Goal: Task Accomplishment & Management: Manage account settings

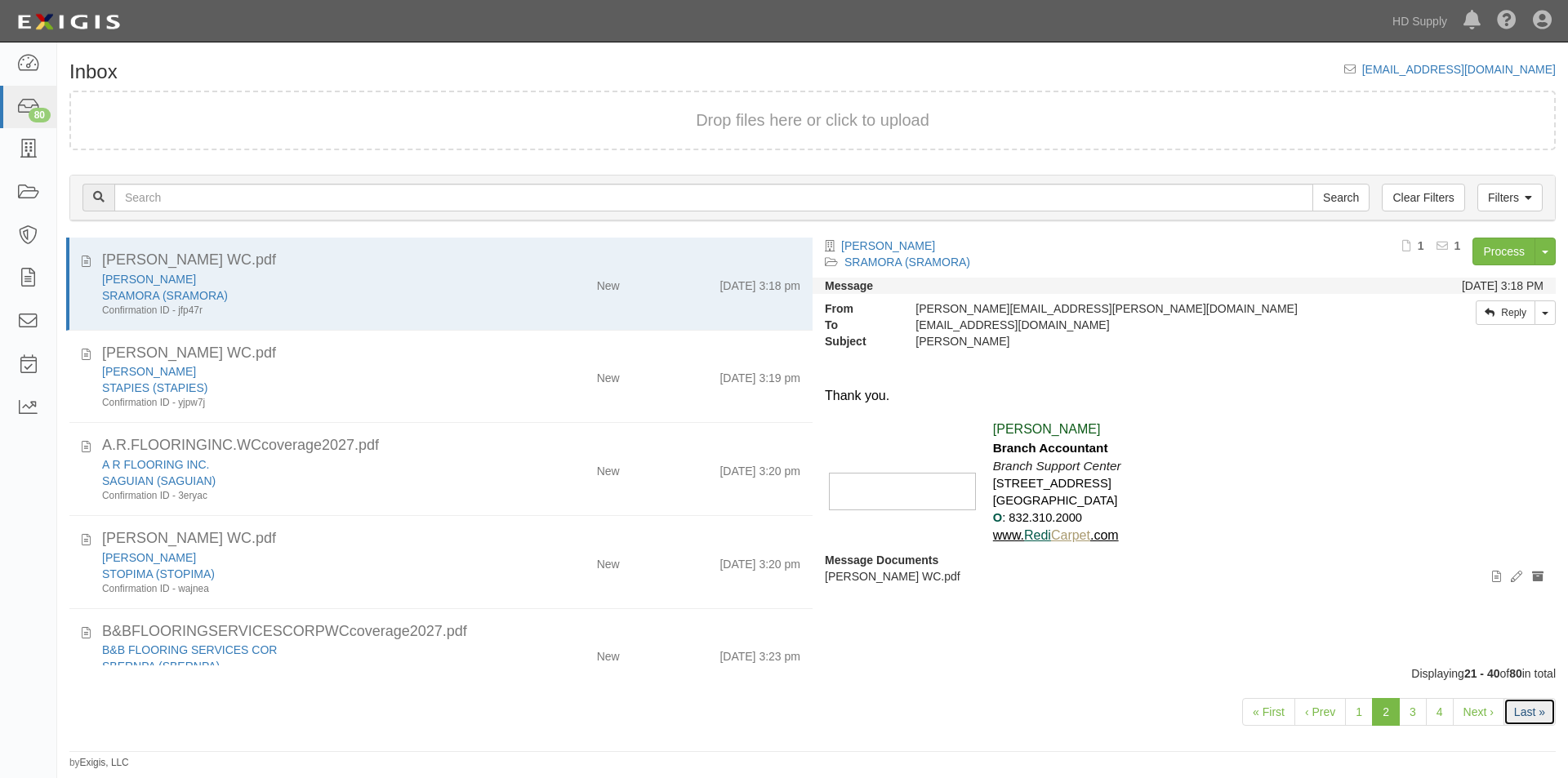
click at [1521, 710] on link "Last »" at bounding box center [1530, 711] width 52 height 27
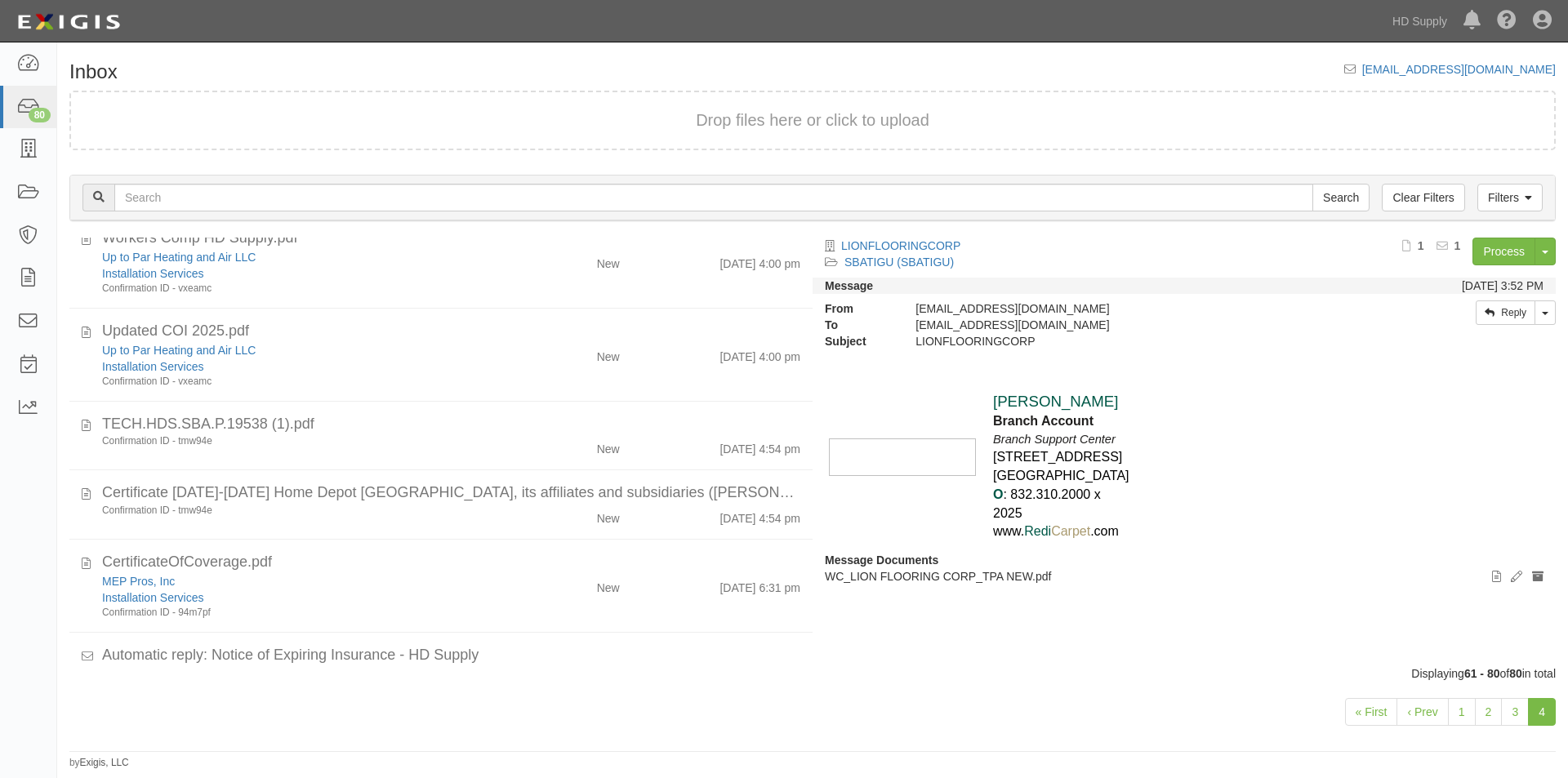
scroll to position [1389, 0]
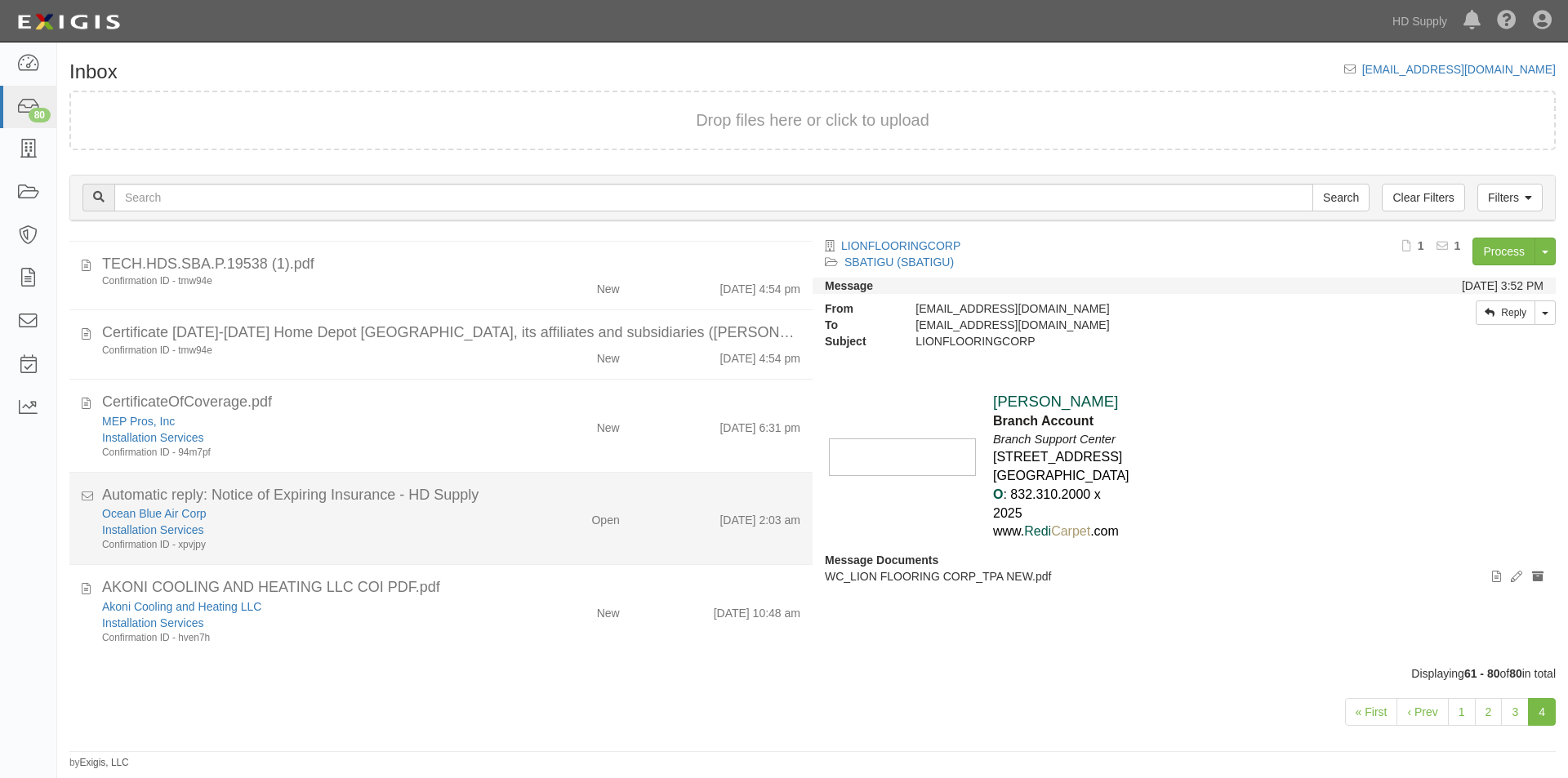
click at [523, 549] on div "Ocean Blue Air Corp Installation Services Confirmation ID - xpvjpy Open 10/9/25…" at bounding box center [451, 528] width 722 height 47
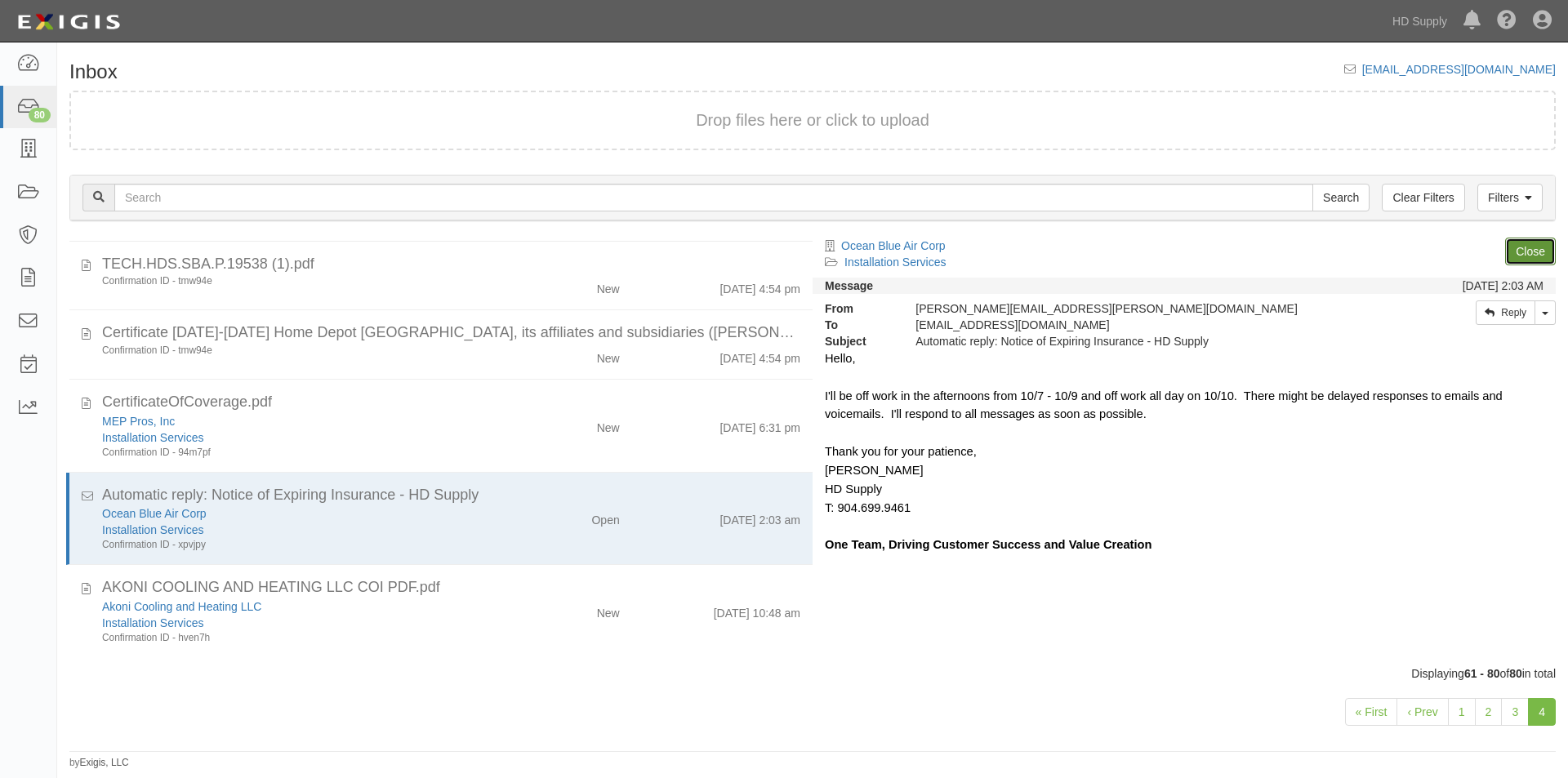
click at [1536, 250] on link "Close" at bounding box center [1531, 251] width 51 height 27
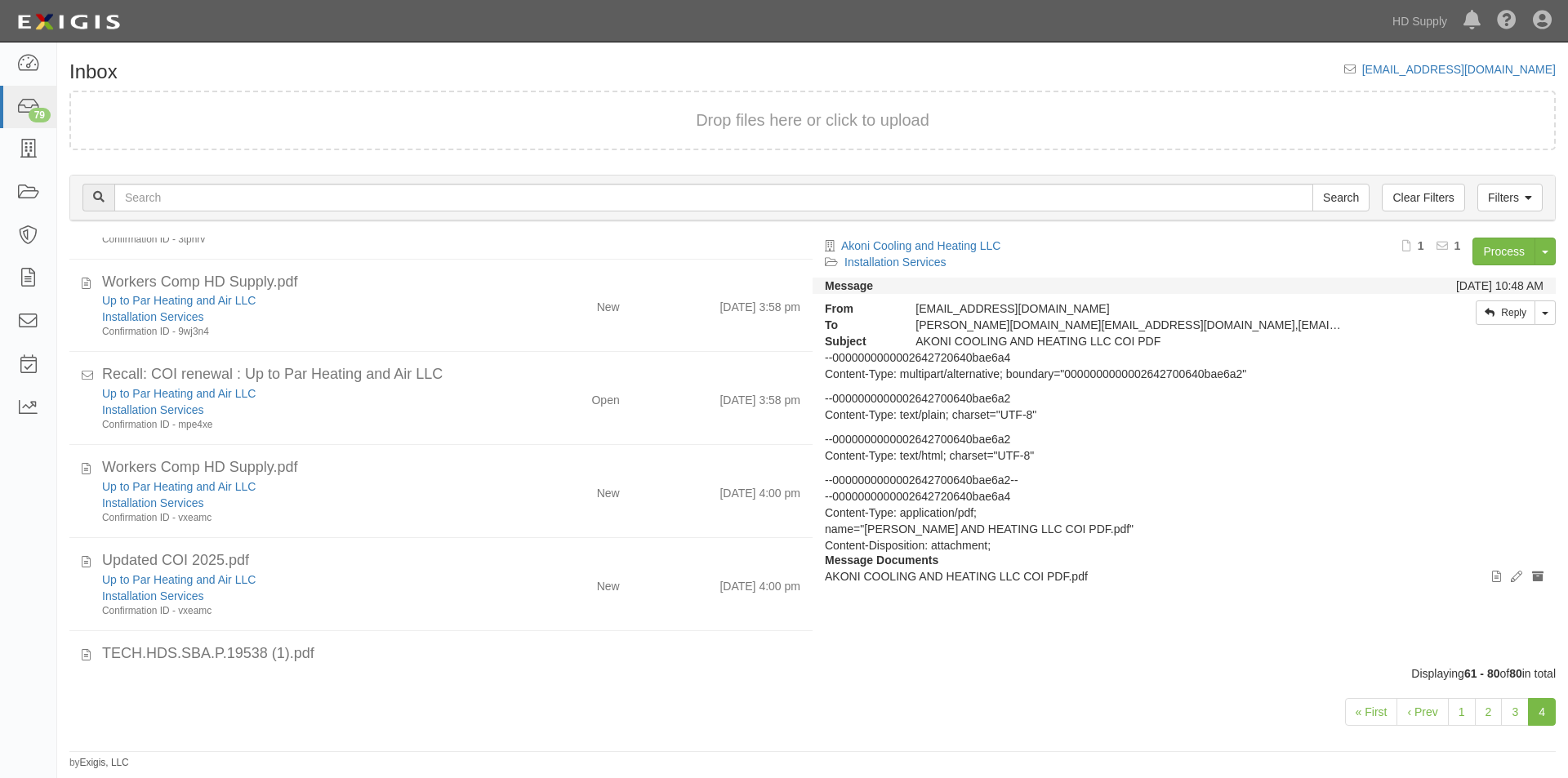
scroll to position [989, 0]
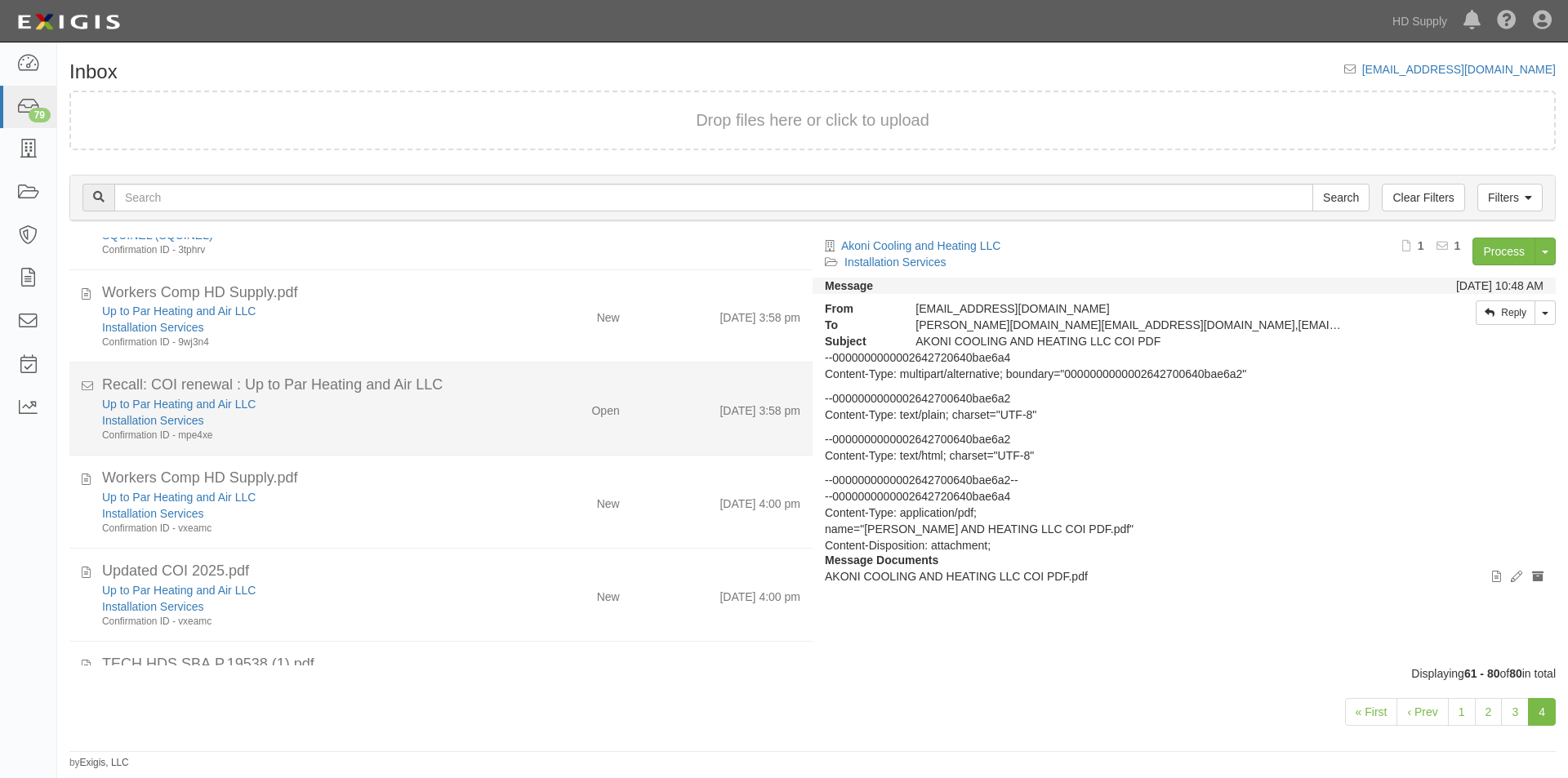
click at [501, 428] on div "Up to Par Heating and Air LLC Installation Services Confirmation ID - mpe4xe" at bounding box center [300, 419] width 421 height 47
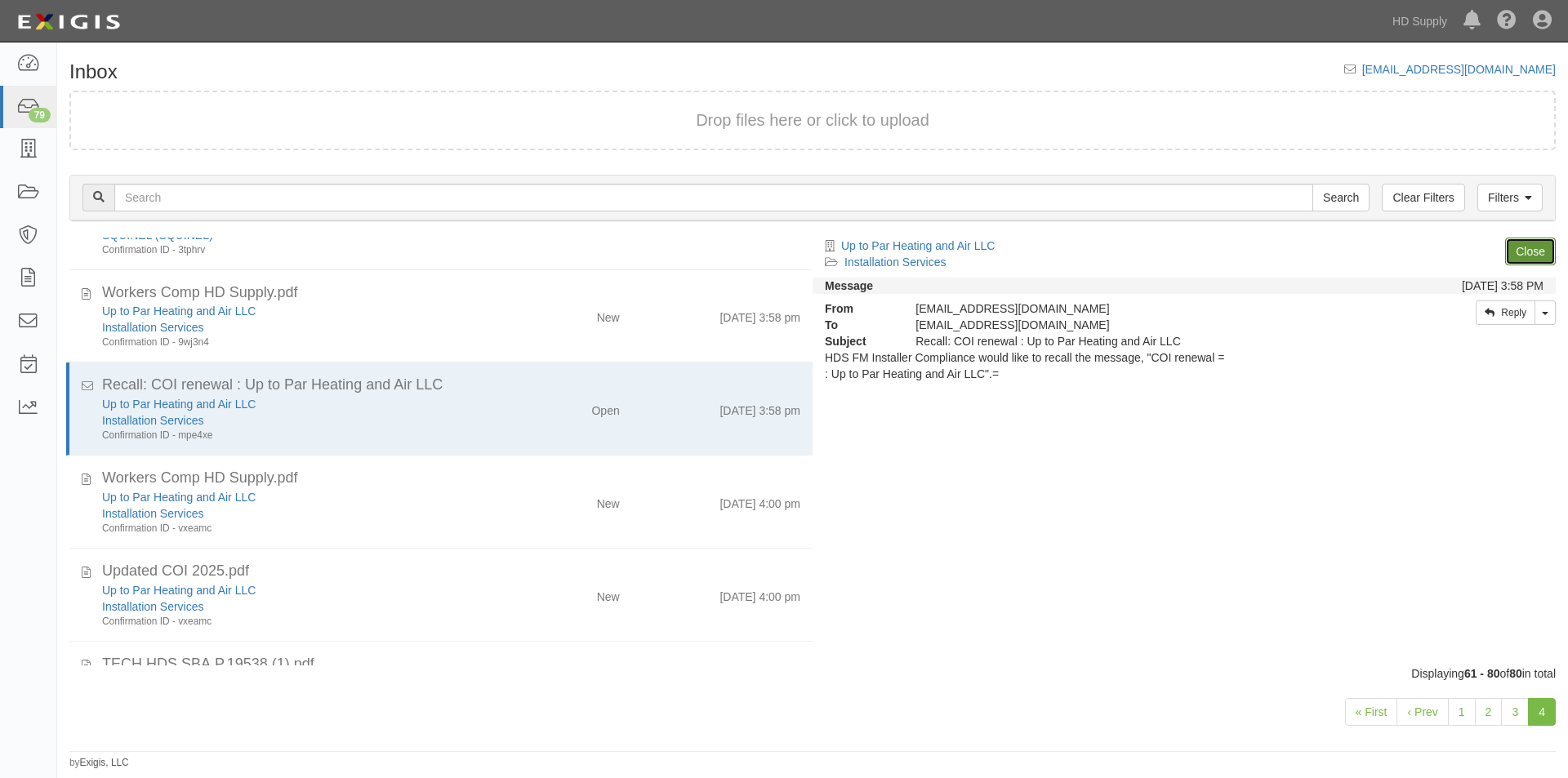
click at [1521, 244] on link "Close" at bounding box center [1531, 251] width 51 height 27
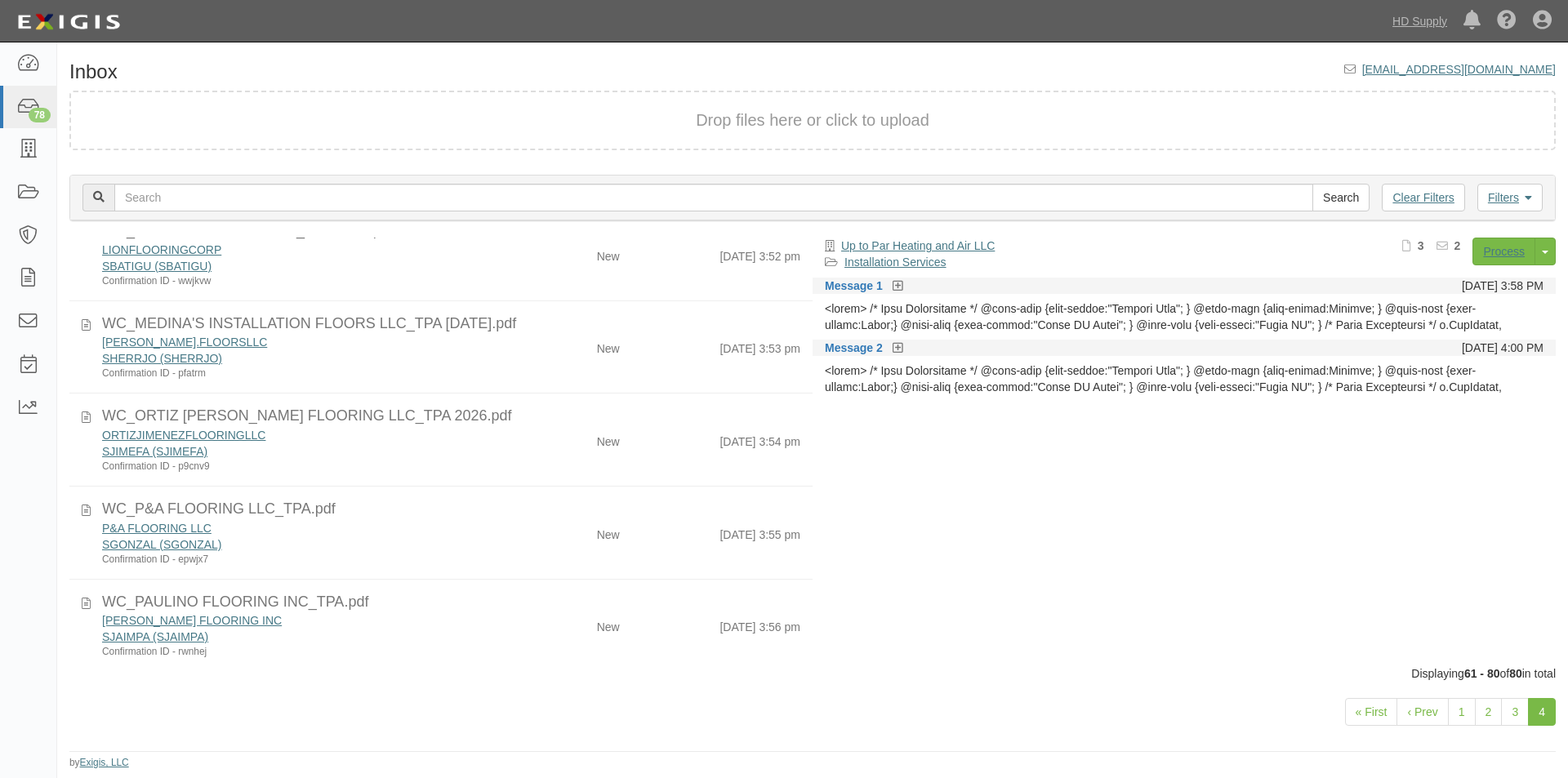
scroll to position [0, 0]
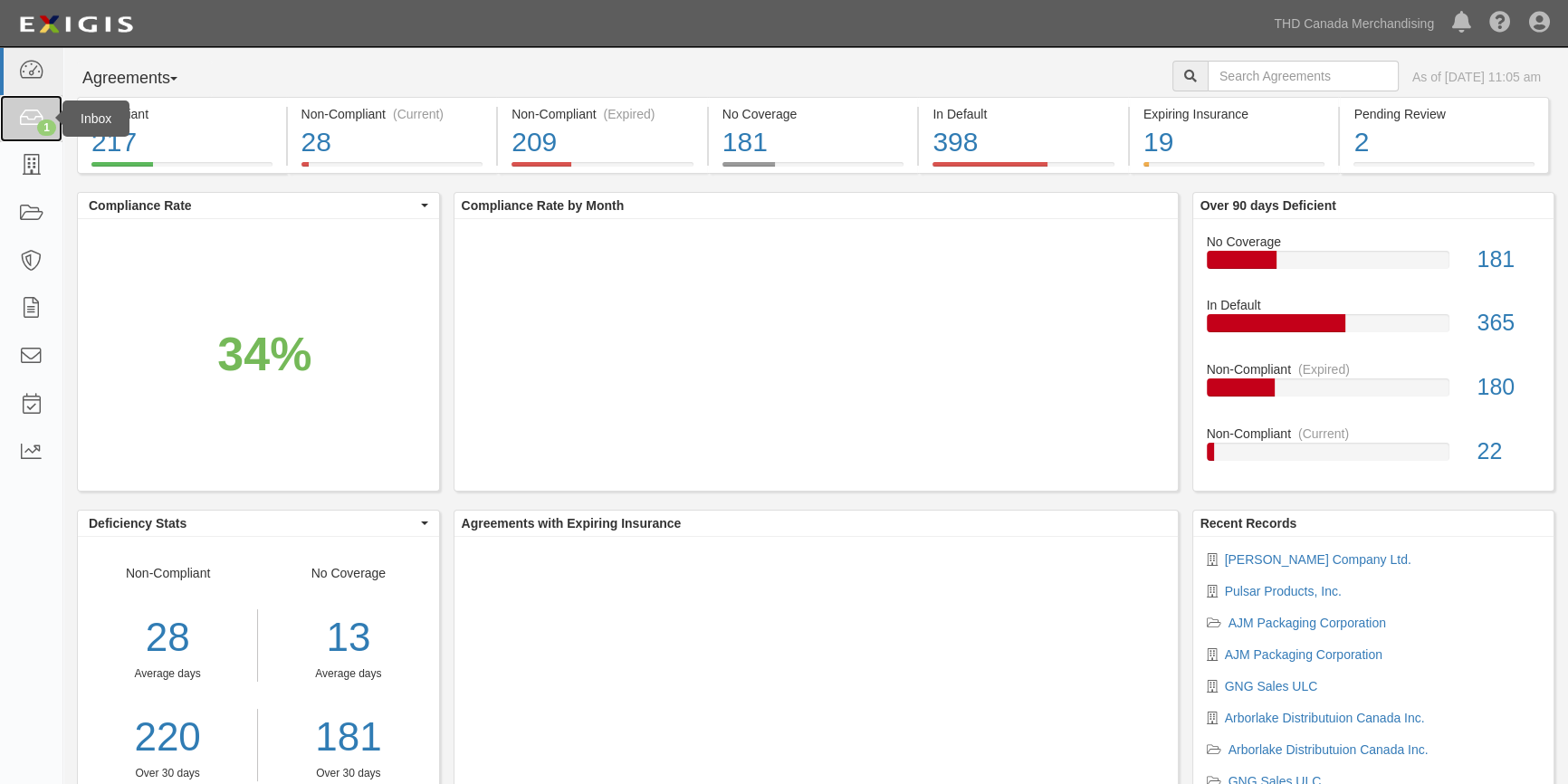
click at [32, 121] on icon at bounding box center [30, 119] width 25 height 21
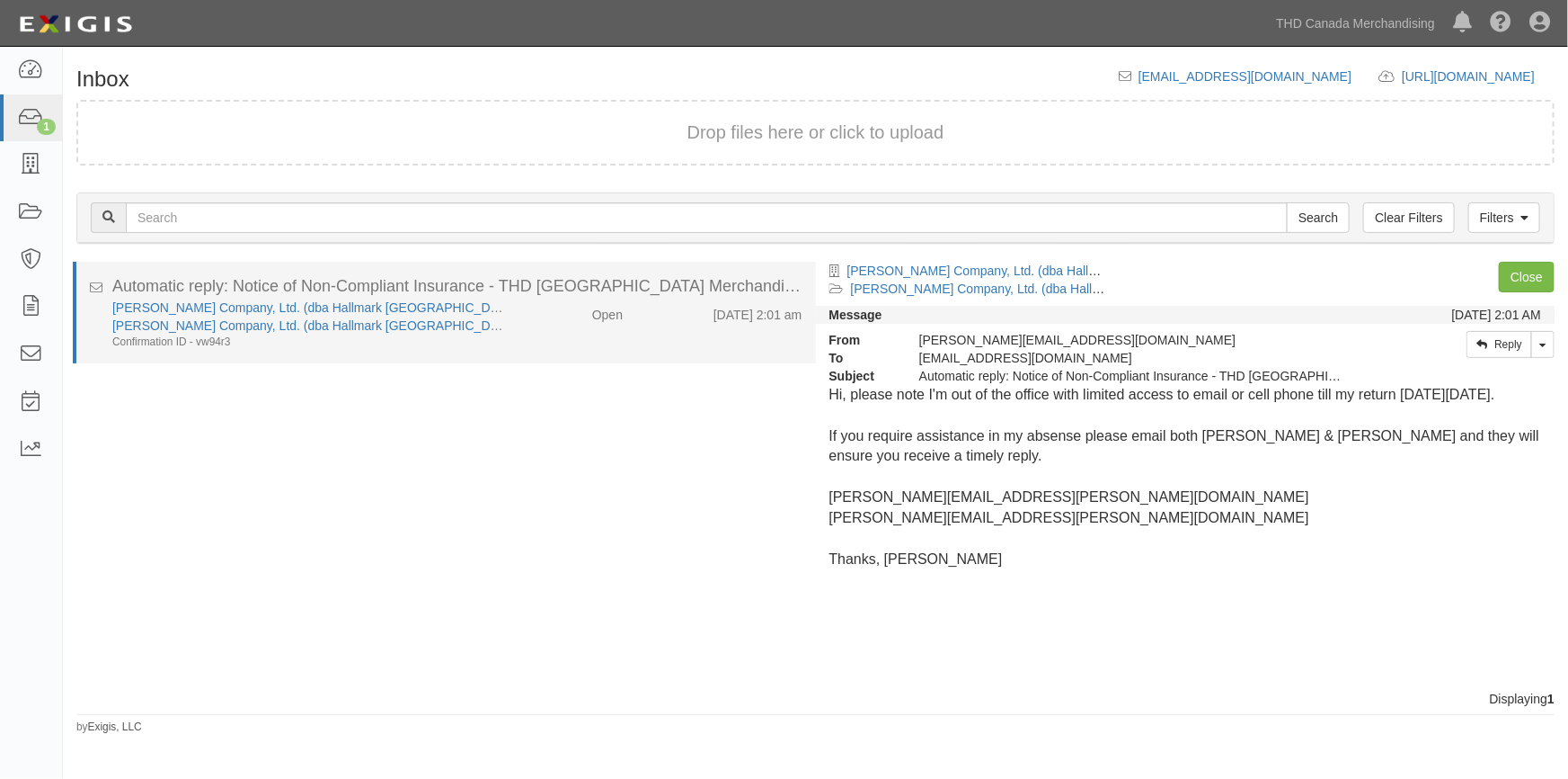
click at [497, 339] on div "[PERSON_NAME] Company, Ltd. (dba Hallmark [GEOGRAPHIC_DATA]) [PERSON_NAME] Comp…" at bounding box center [308, 324] width 418 height 51
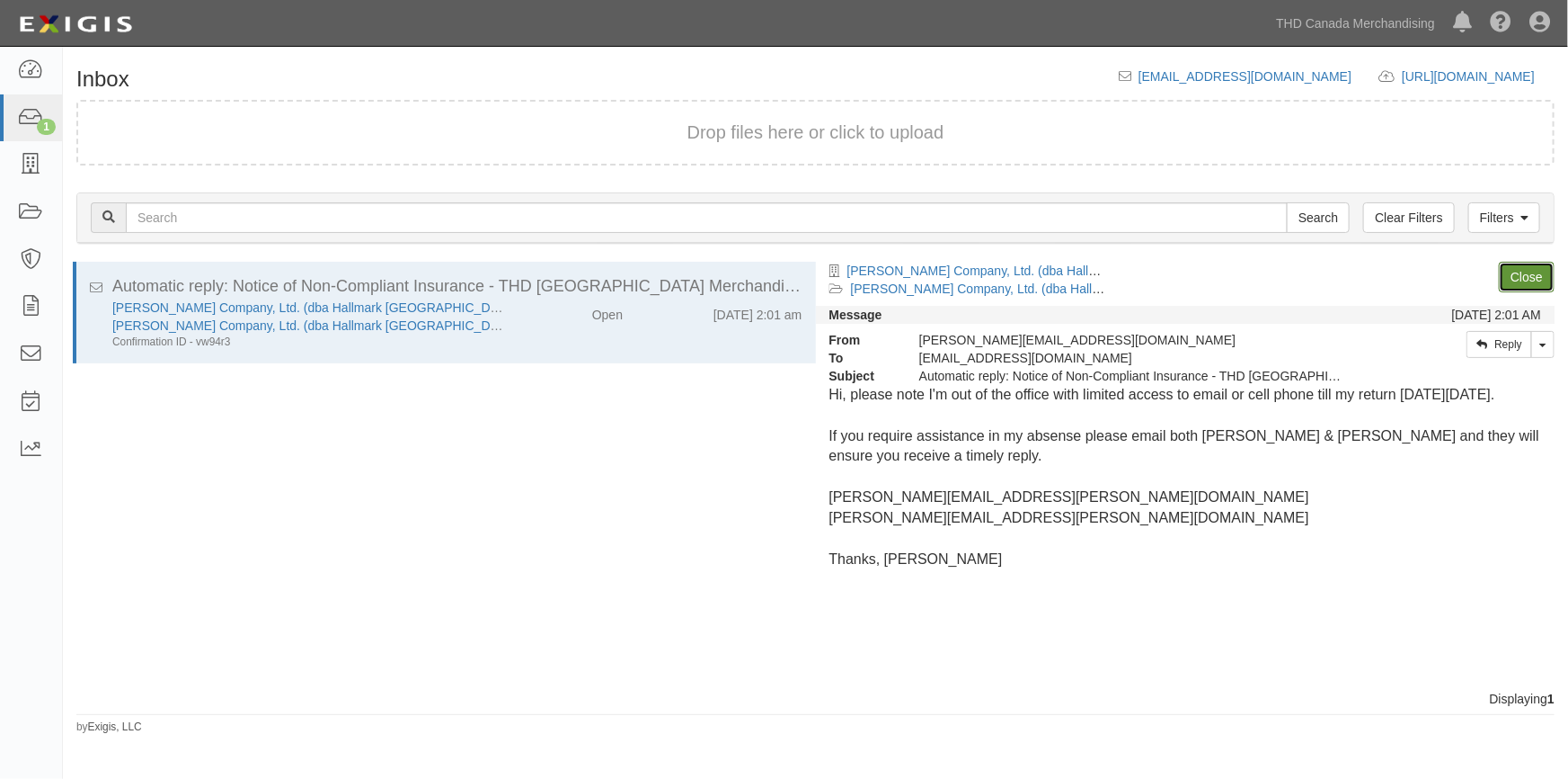
click at [1518, 283] on link "Close" at bounding box center [1527, 277] width 56 height 30
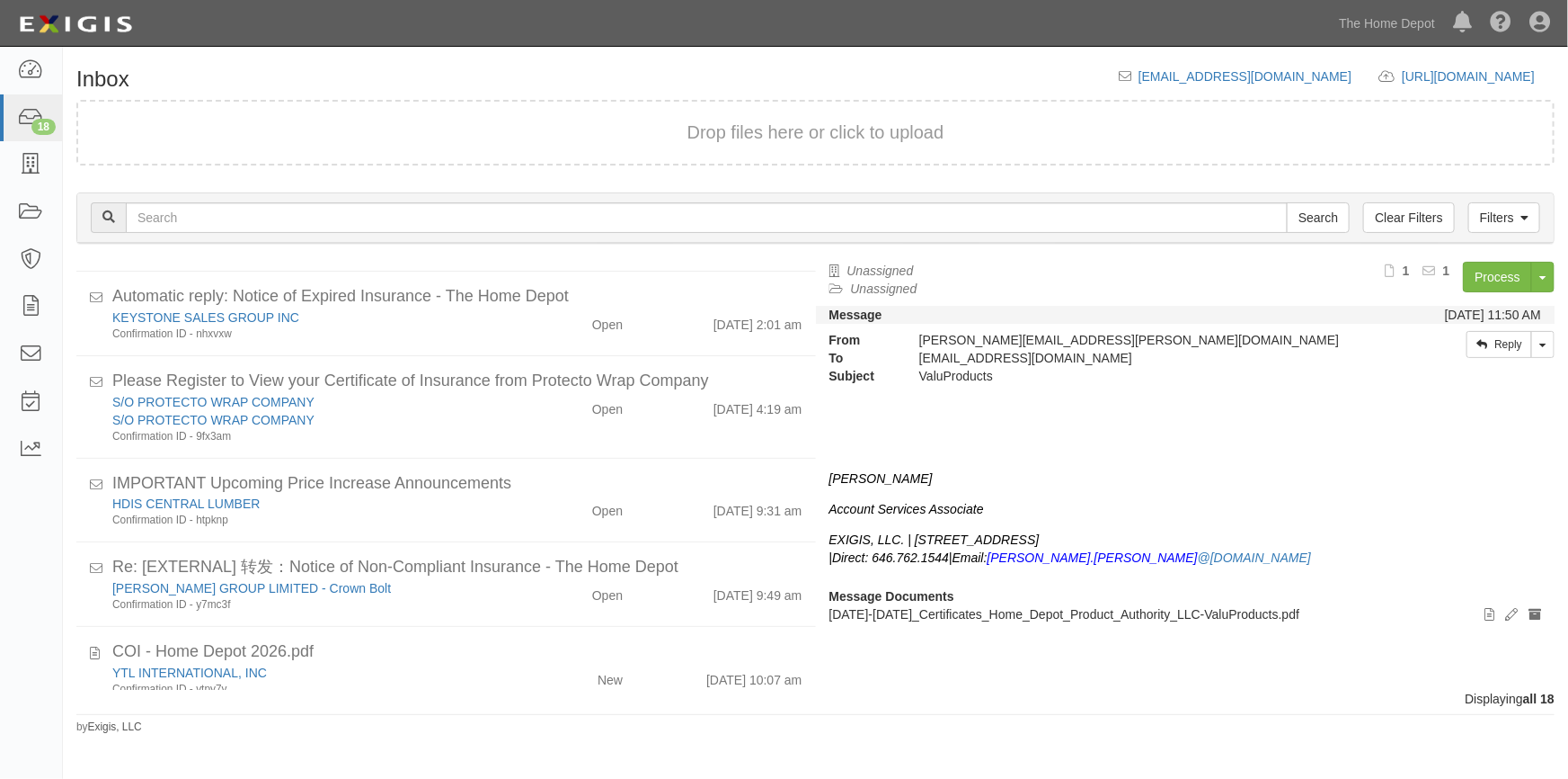
scroll to position [1108, 0]
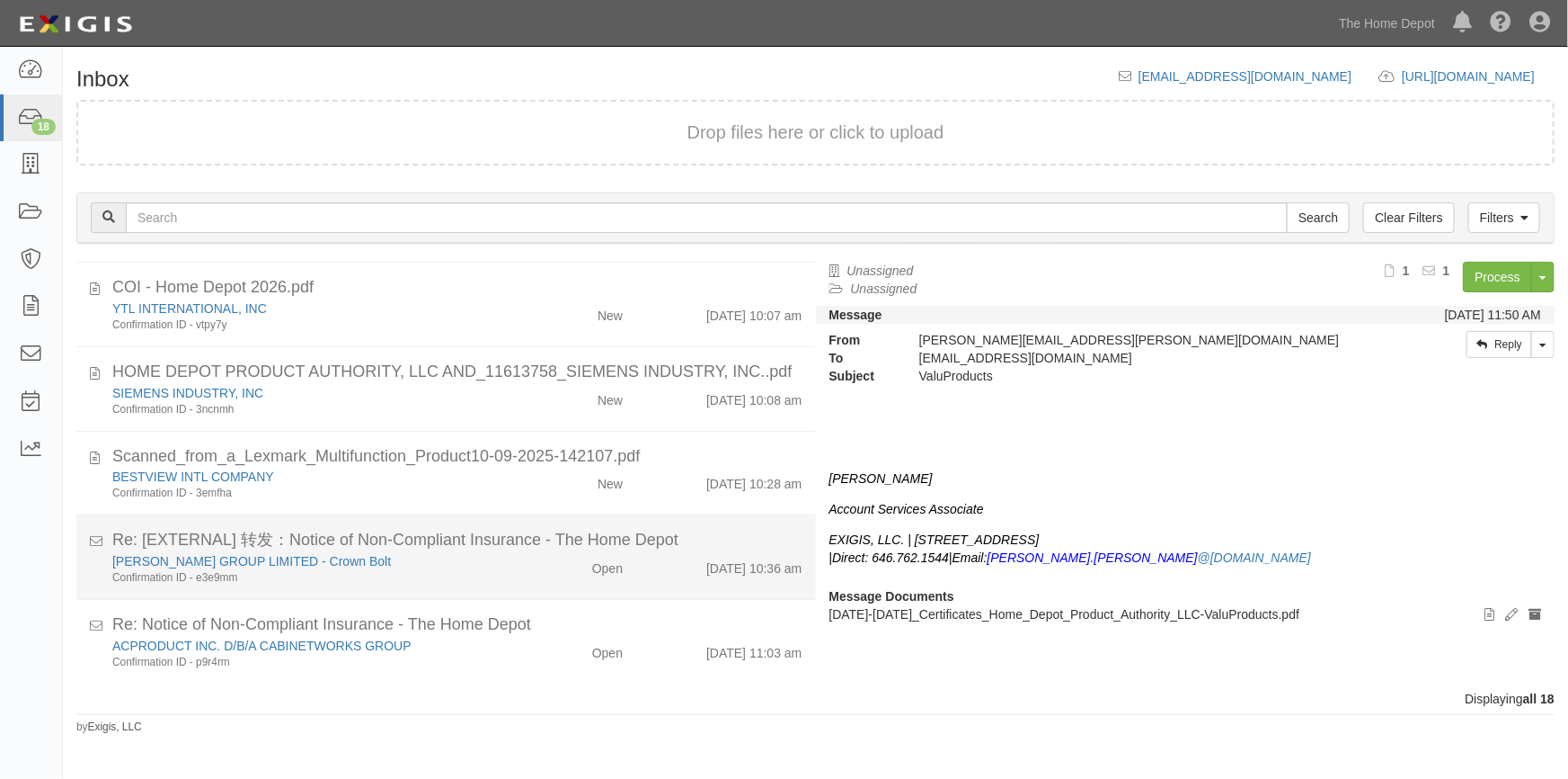
click at [496, 579] on div "ZI CHEN GROUP LIMITED - Crown Bolt Confirmation ID - e3e9mm" at bounding box center [308, 569] width 418 height 33
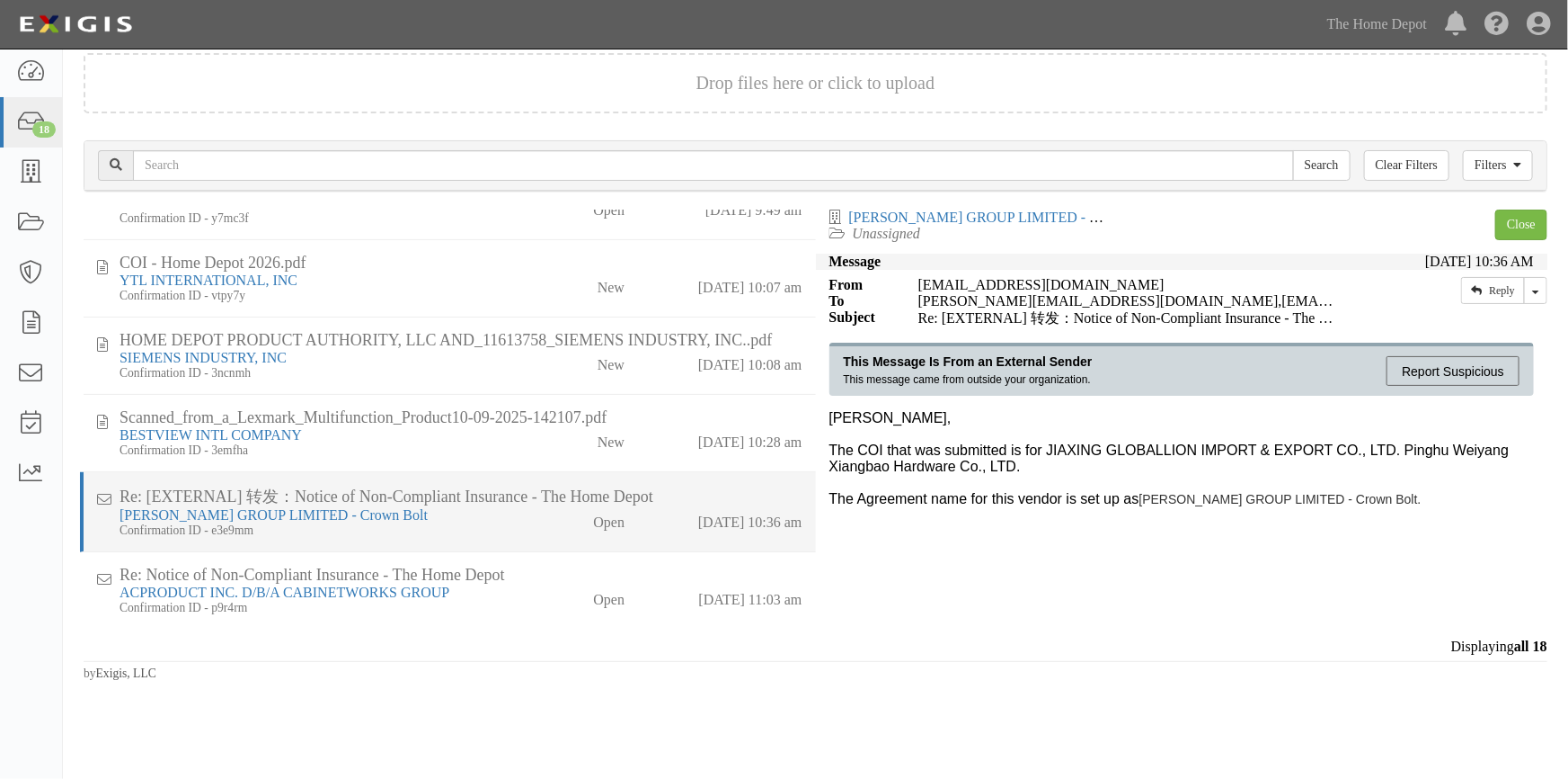
scroll to position [1000, 0]
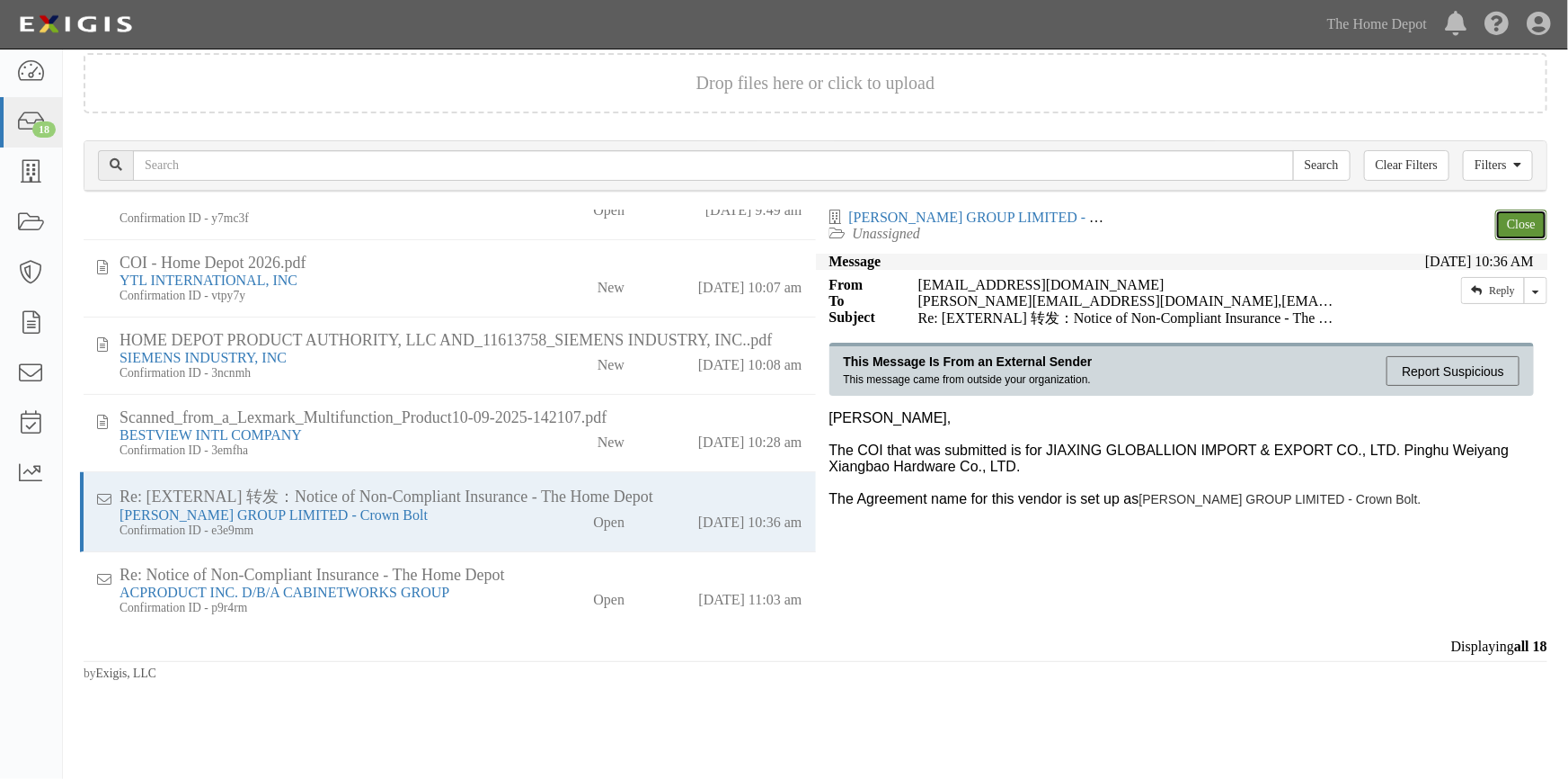
click at [1512, 226] on link "Close" at bounding box center [1521, 225] width 52 height 30
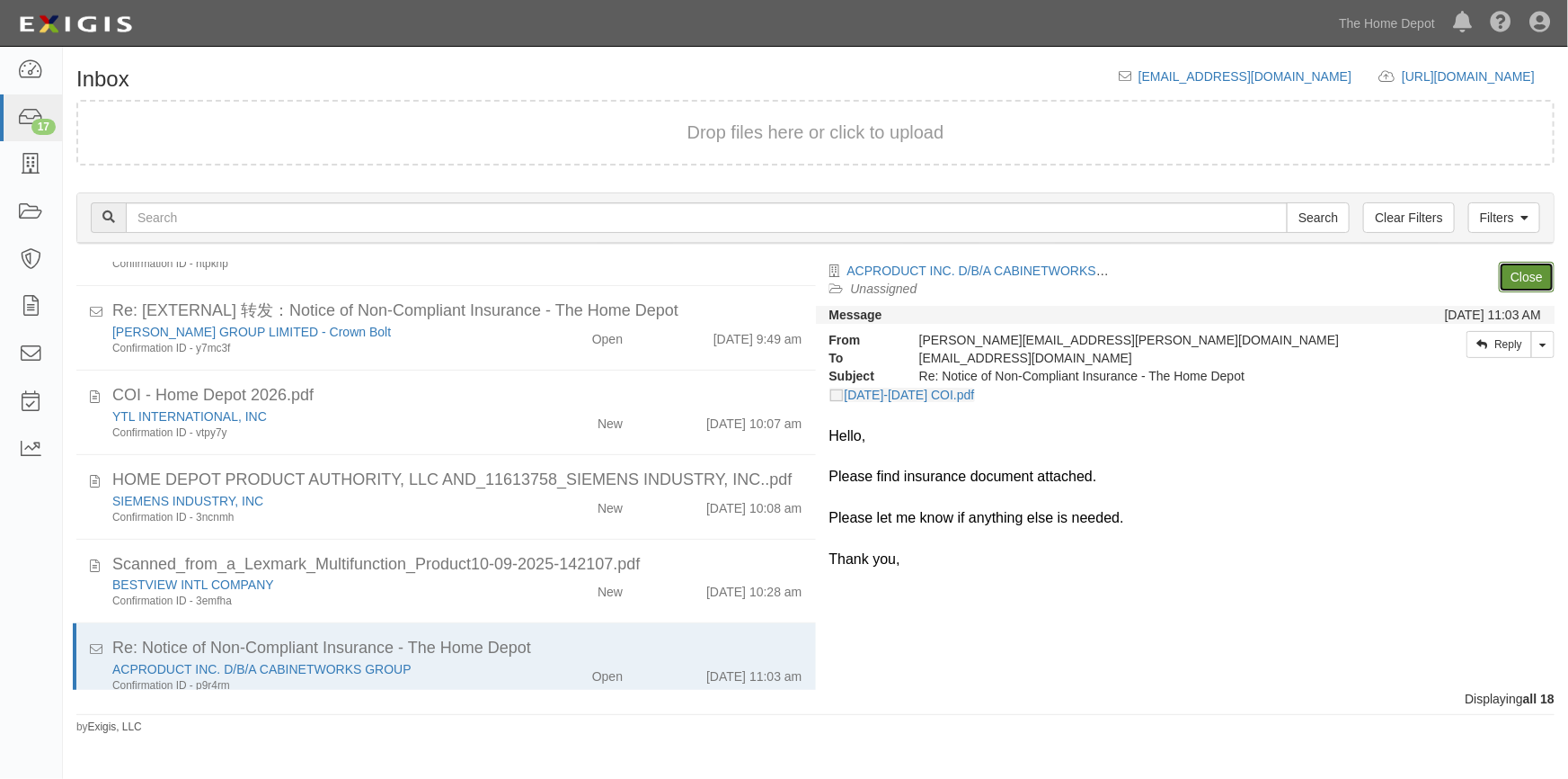
scroll to position [1025, 0]
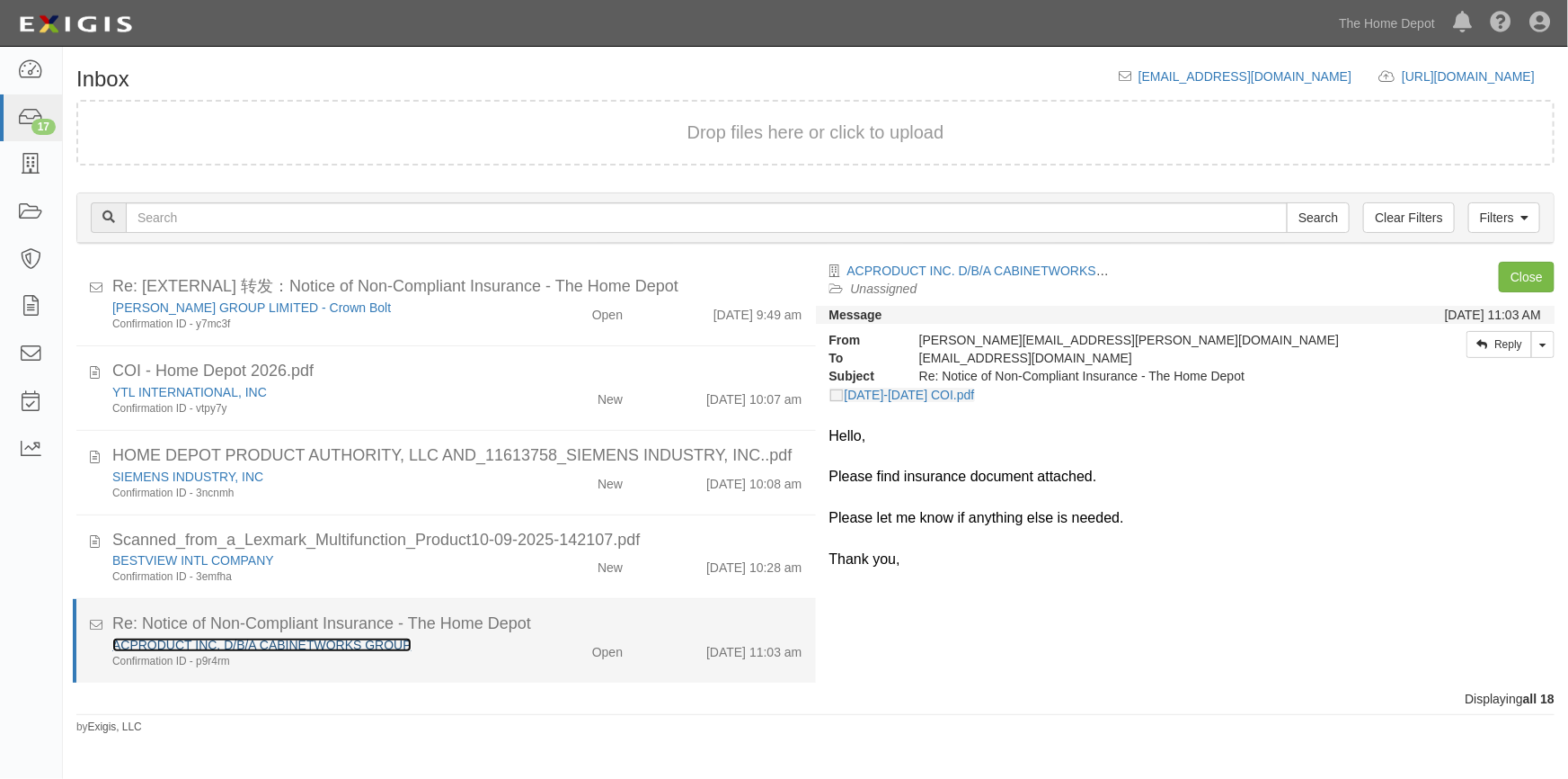
click at [216, 639] on link "ACPRODUCT INC. D/B/A CABINETWORKS GROUP" at bounding box center [262, 645] width 299 height 15
click at [521, 661] on div "ACPRODUCT INC. D/B/A CABINETWORKS GROUP Confirmation ID - p9r4rm Open 10/9/25 1…" at bounding box center [457, 653] width 717 height 33
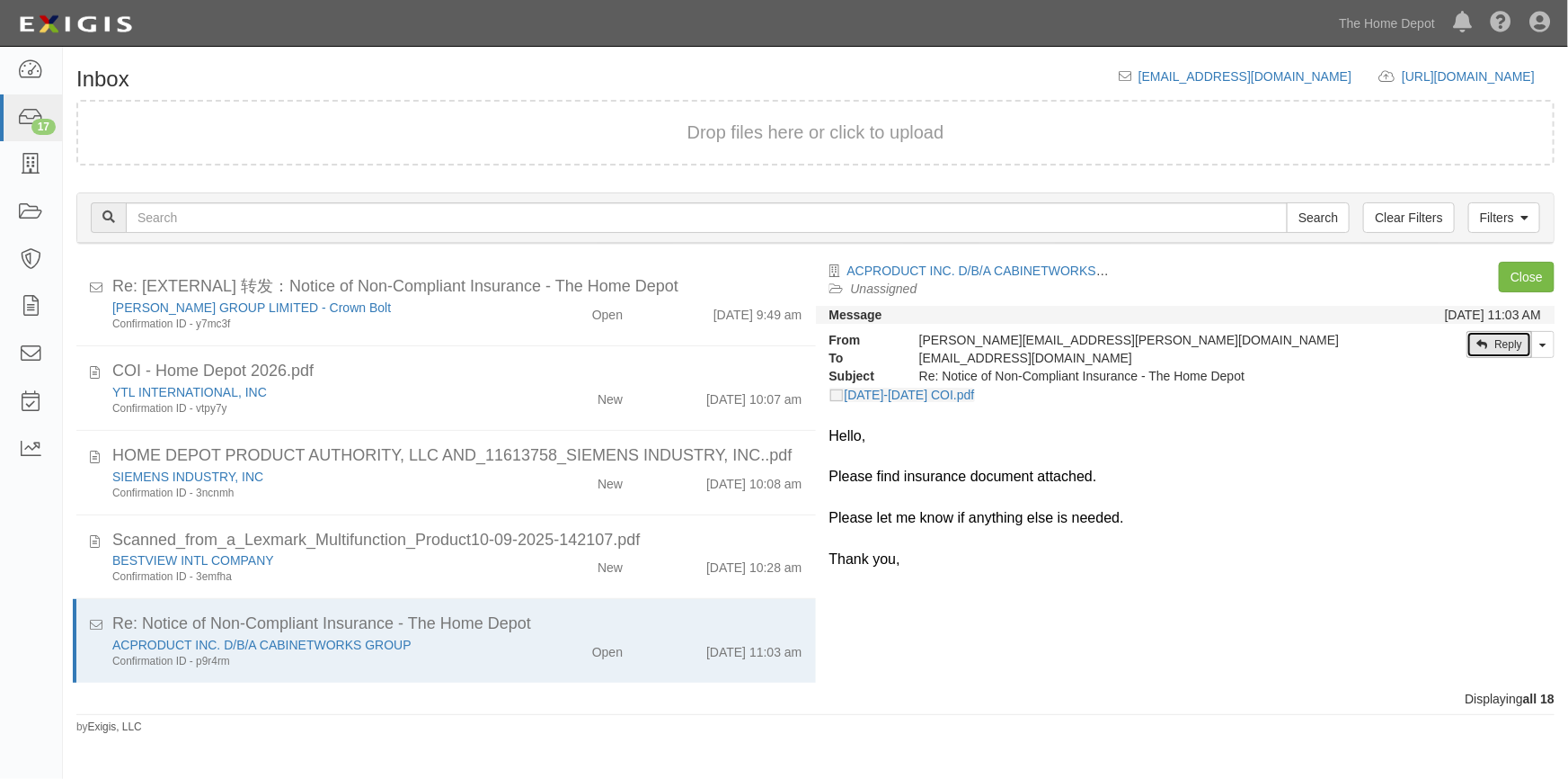
click at [1474, 345] on link "Reply" at bounding box center [1500, 344] width 66 height 27
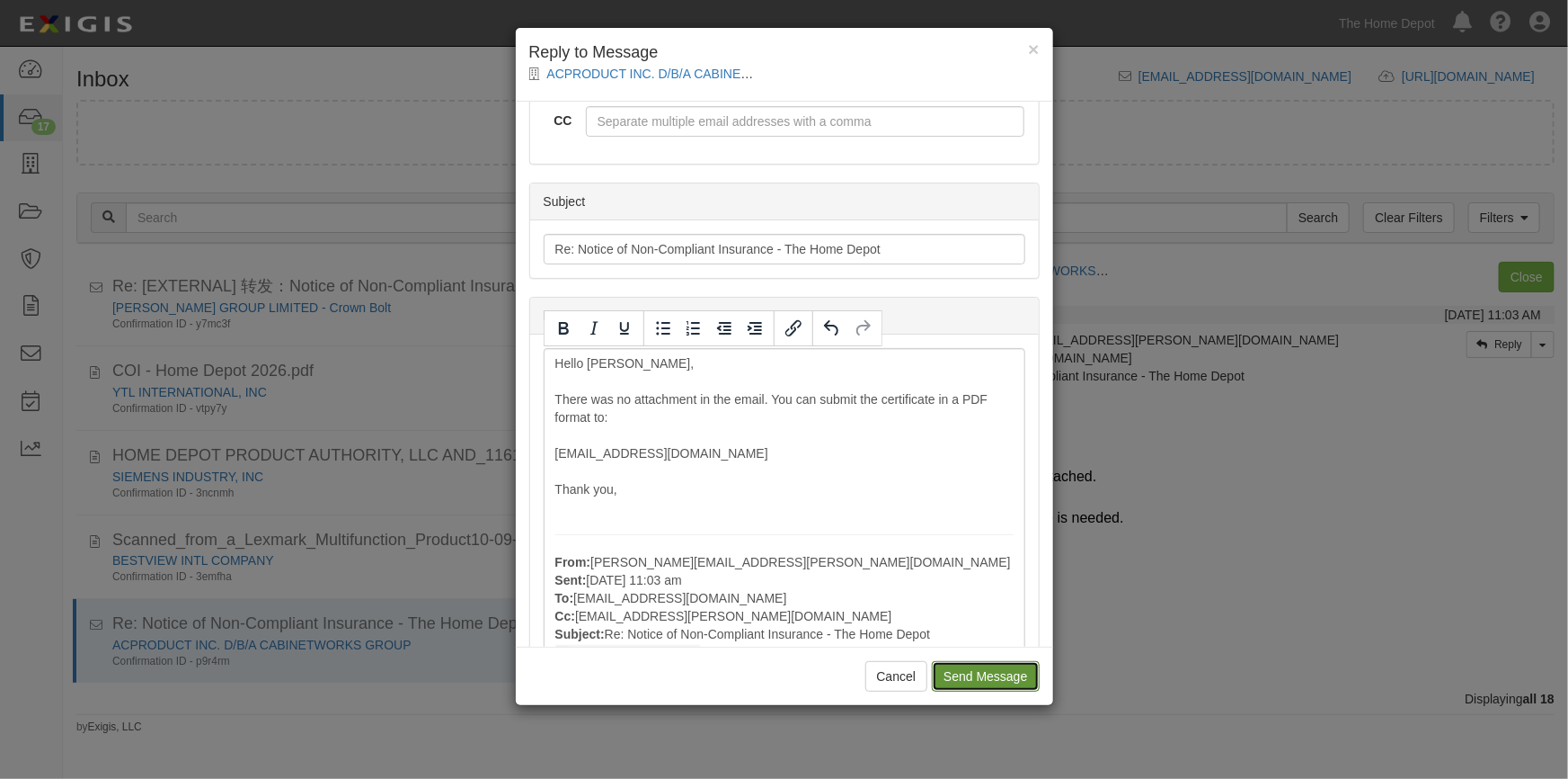
click at [985, 682] on input "Send Message" at bounding box center [985, 675] width 107 height 30
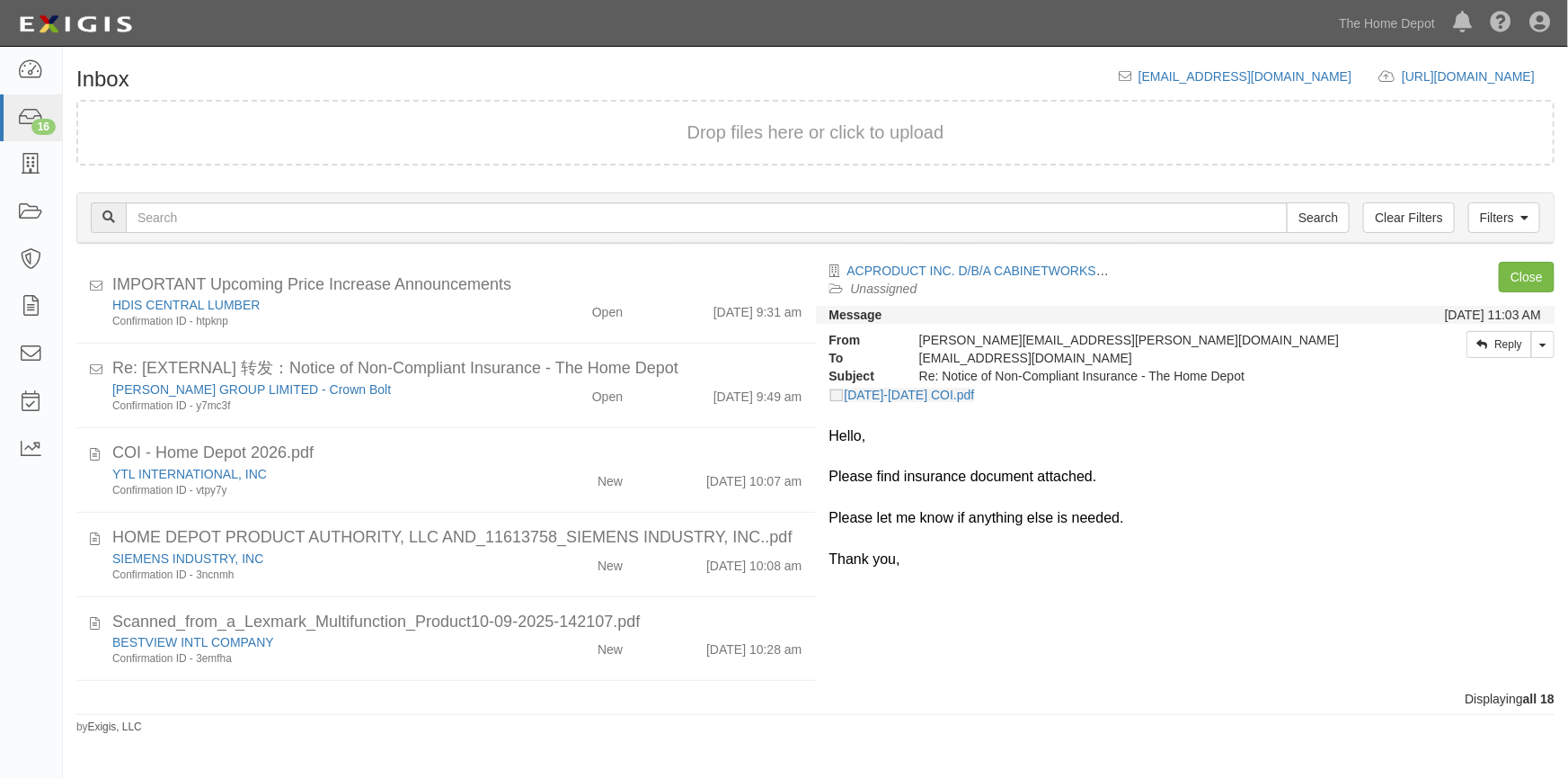
scroll to position [940, 0]
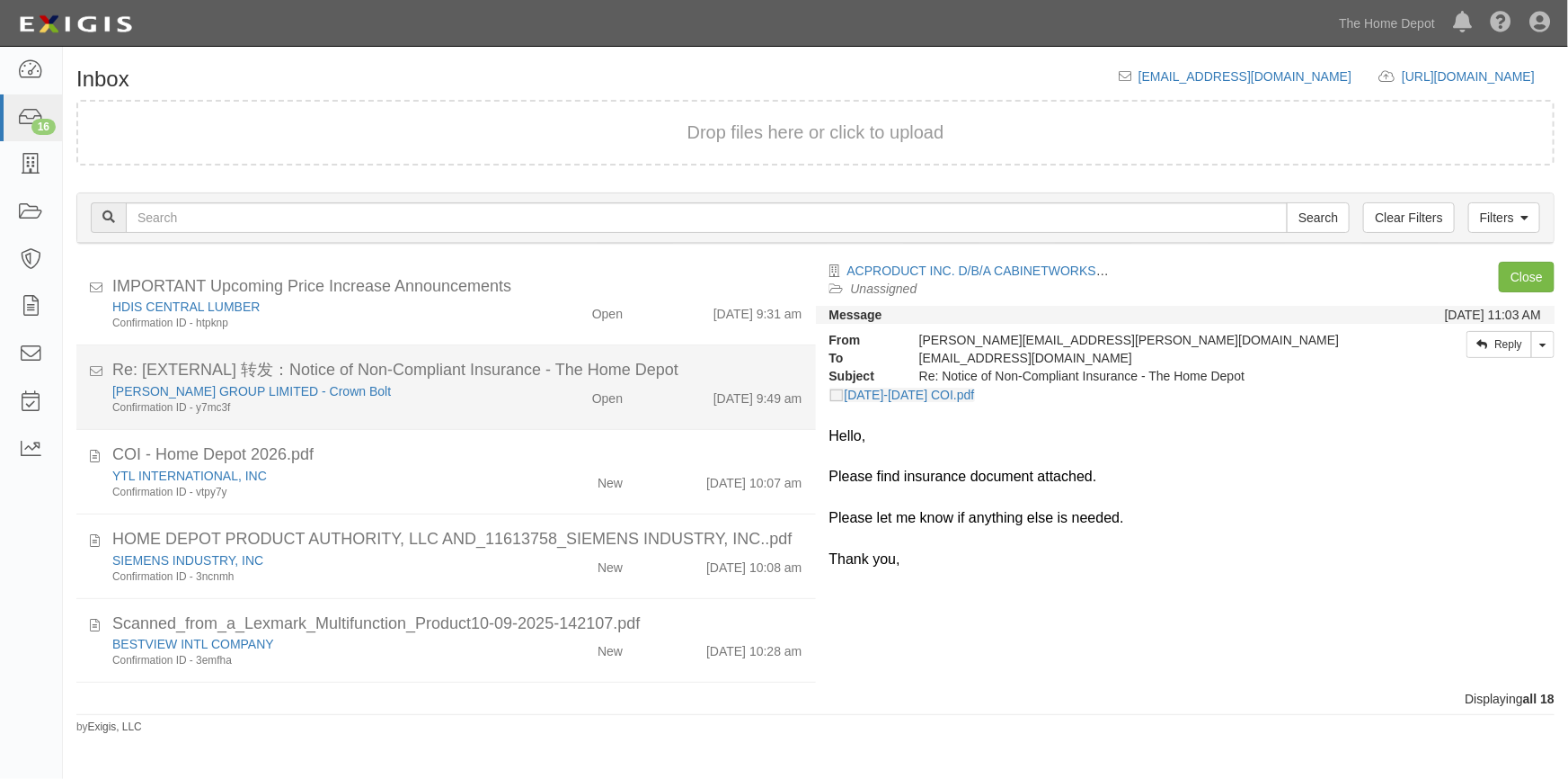
click at [425, 415] on li "Re: [EXTERNAL] 转发：Notice of Non-Compliant Insurance - The Home Depot ZI CHEN GR…" at bounding box center [446, 388] width 740 height 84
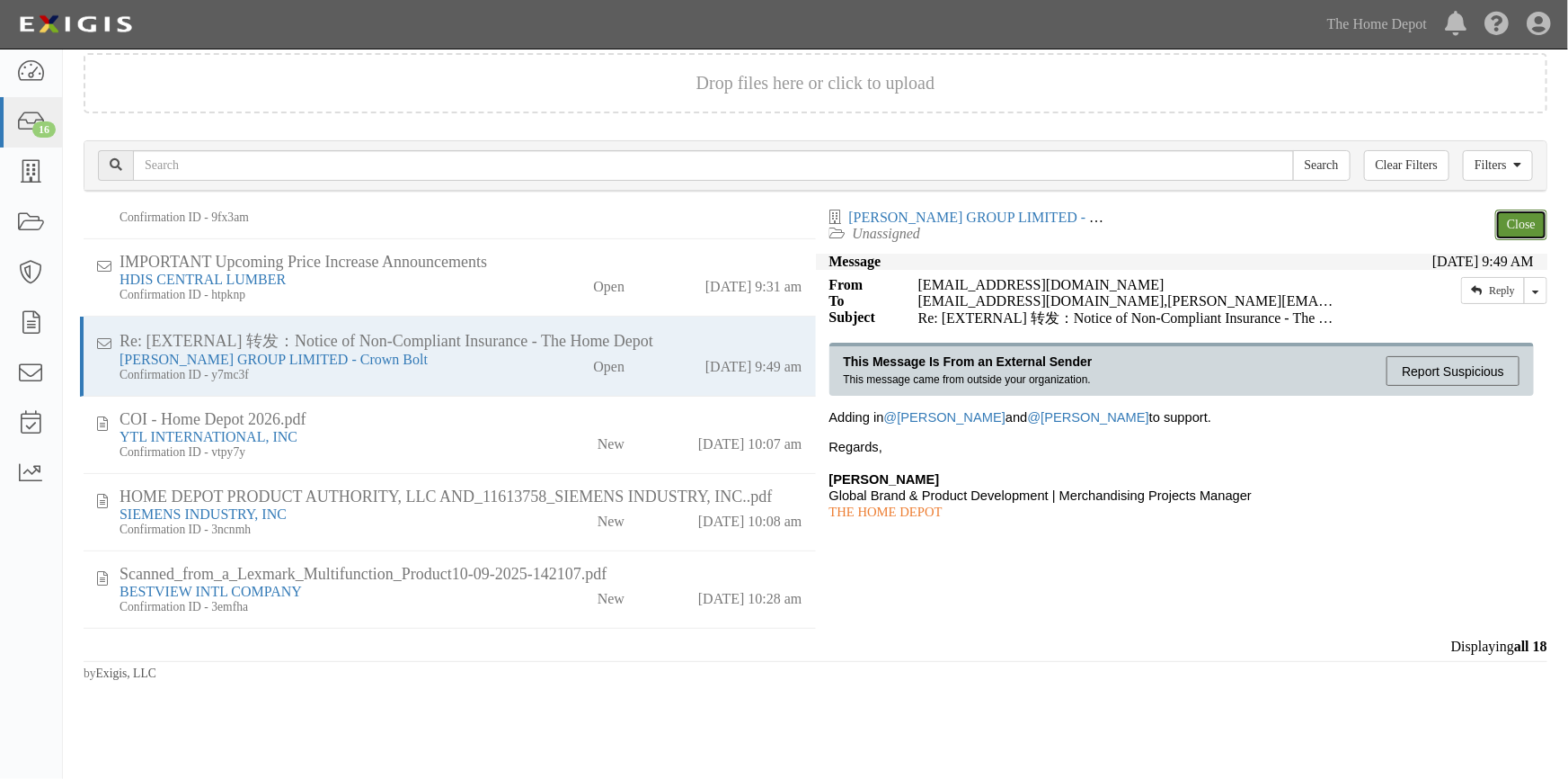
click at [1528, 222] on link "Close" at bounding box center [1521, 225] width 52 height 30
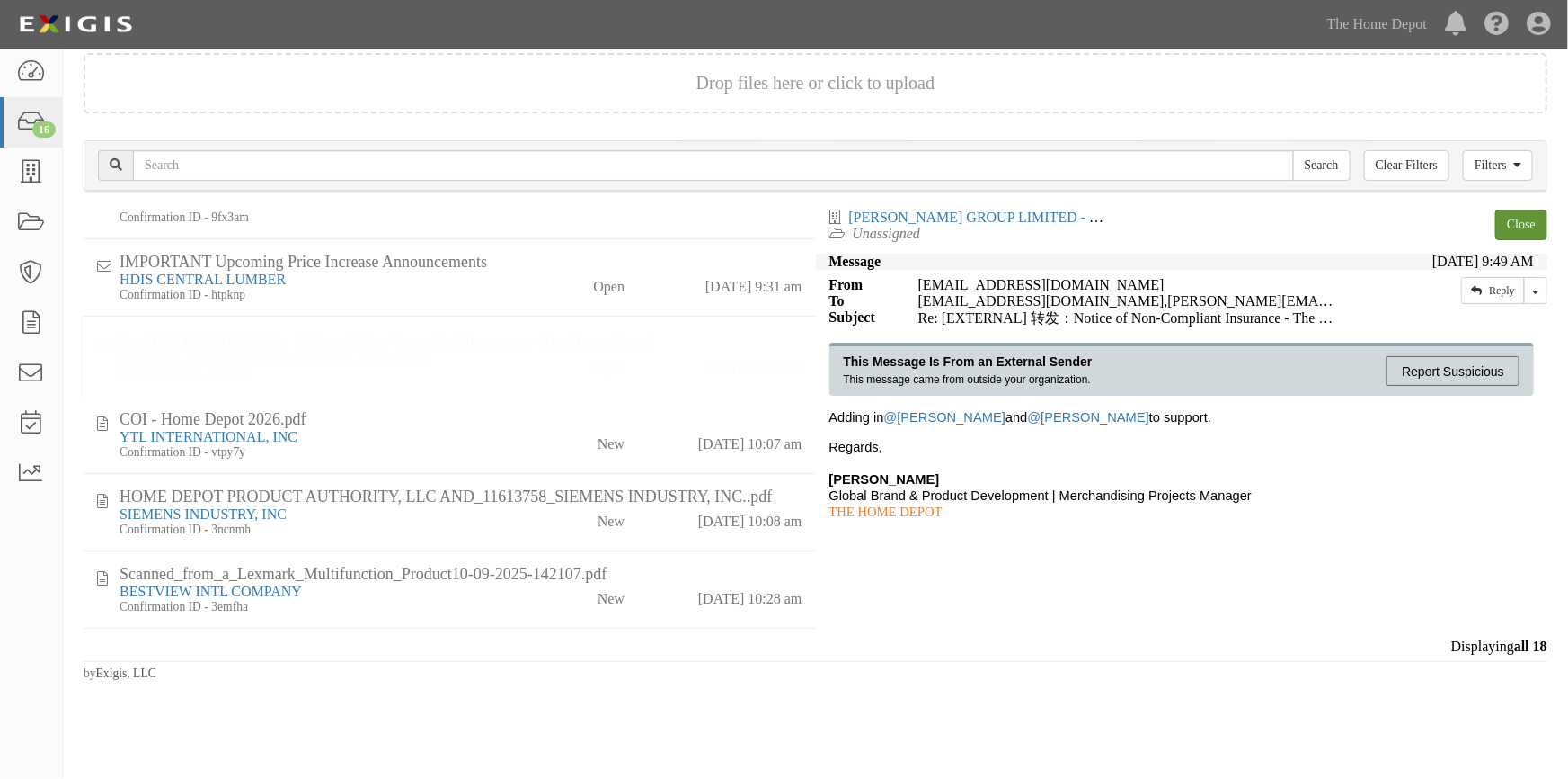
scroll to position [856, 0]
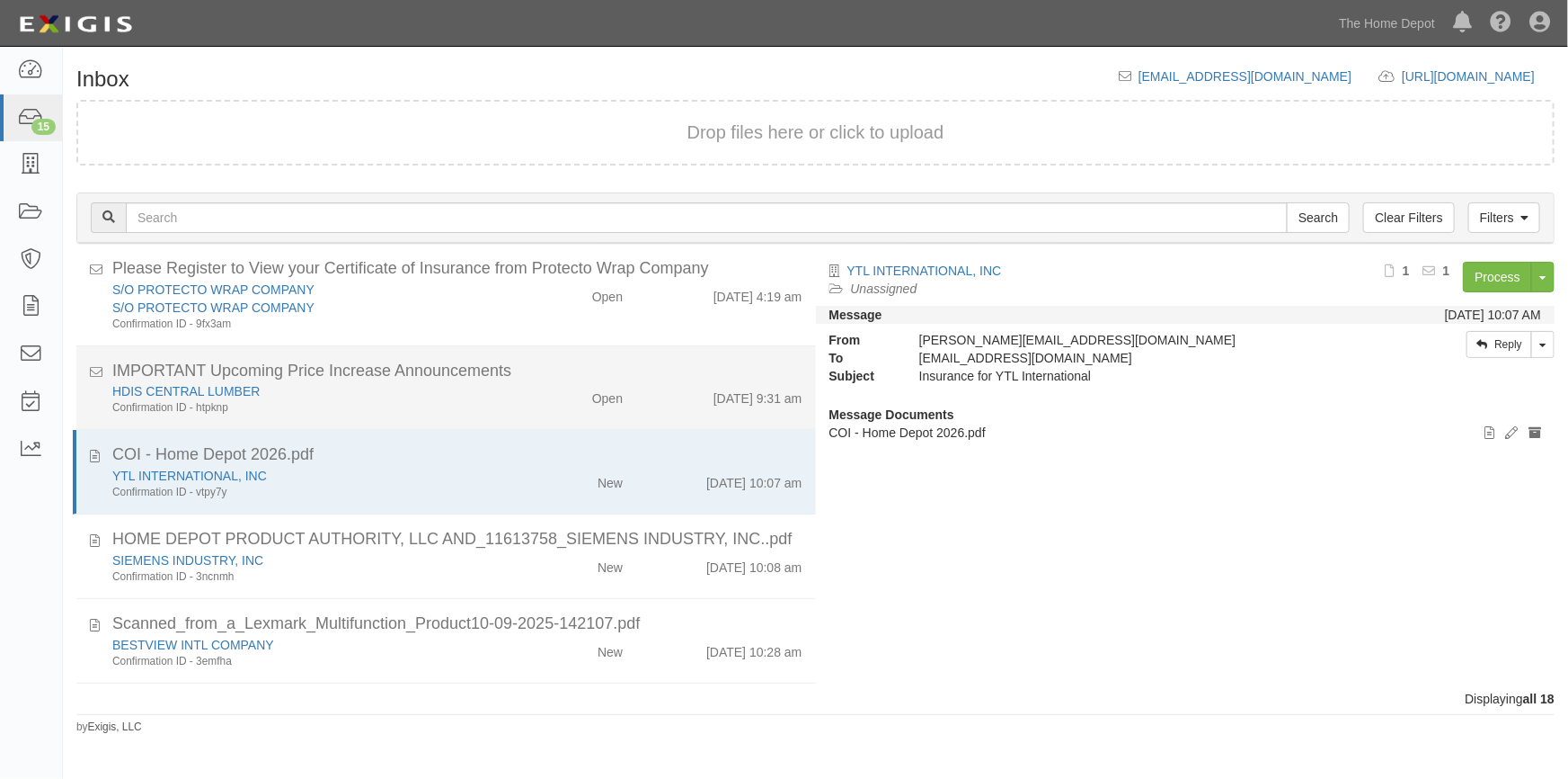
click at [494, 397] on div "HDIS CENTRAL LUMBER" at bounding box center [308, 391] width 391 height 18
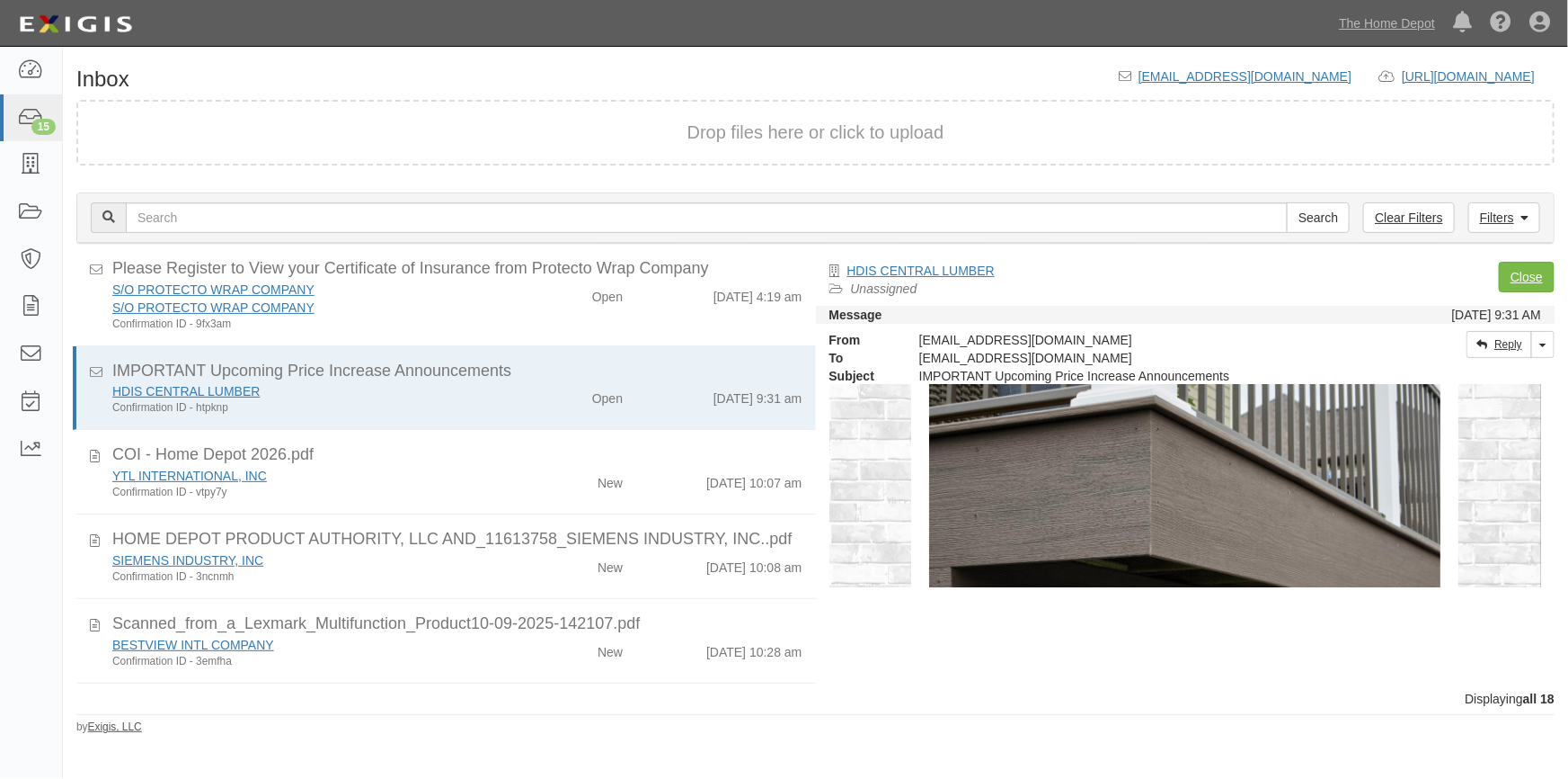
scroll to position [1144, 0]
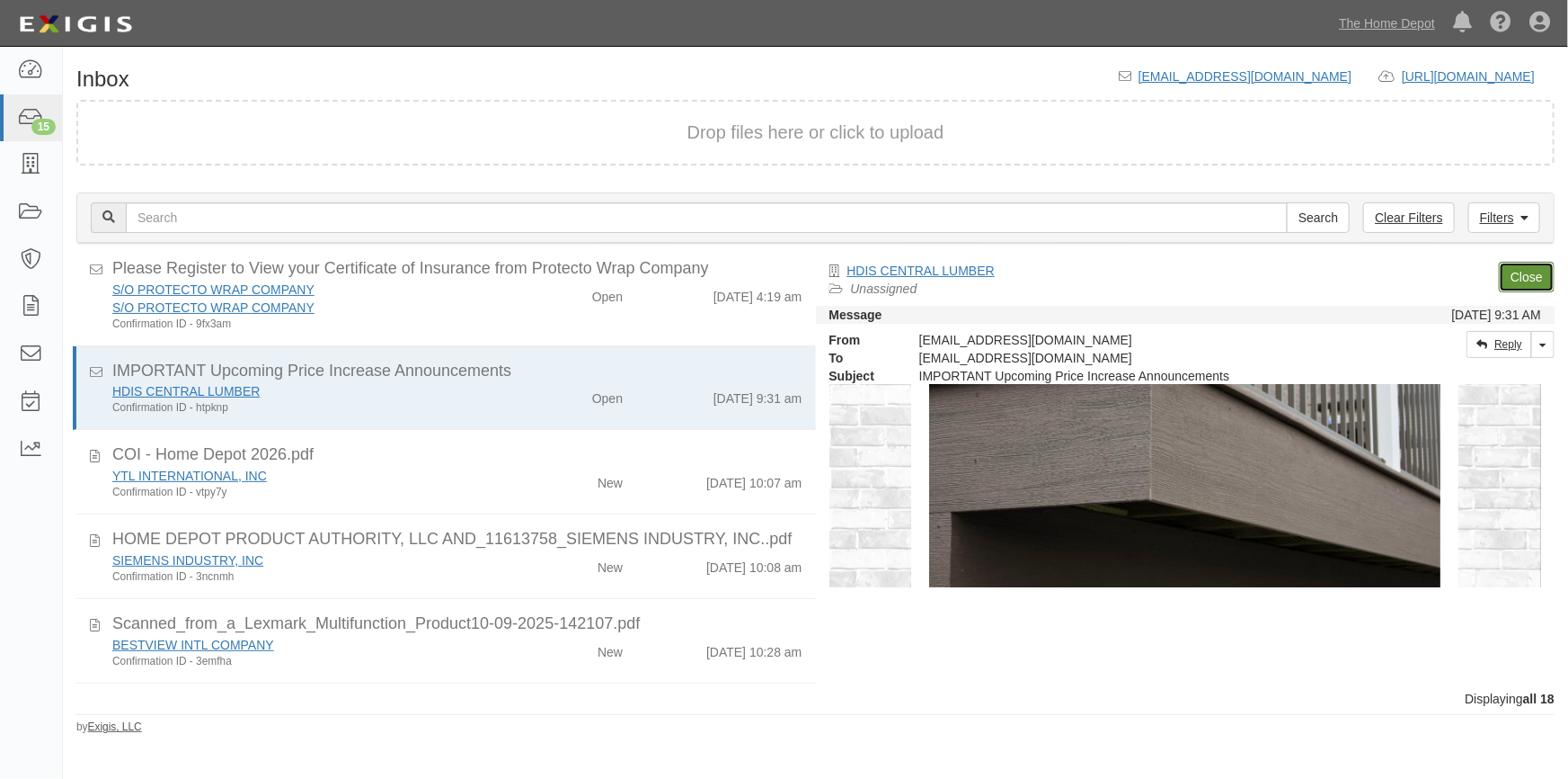
click at [1525, 280] on link "Close" at bounding box center [1527, 277] width 56 height 30
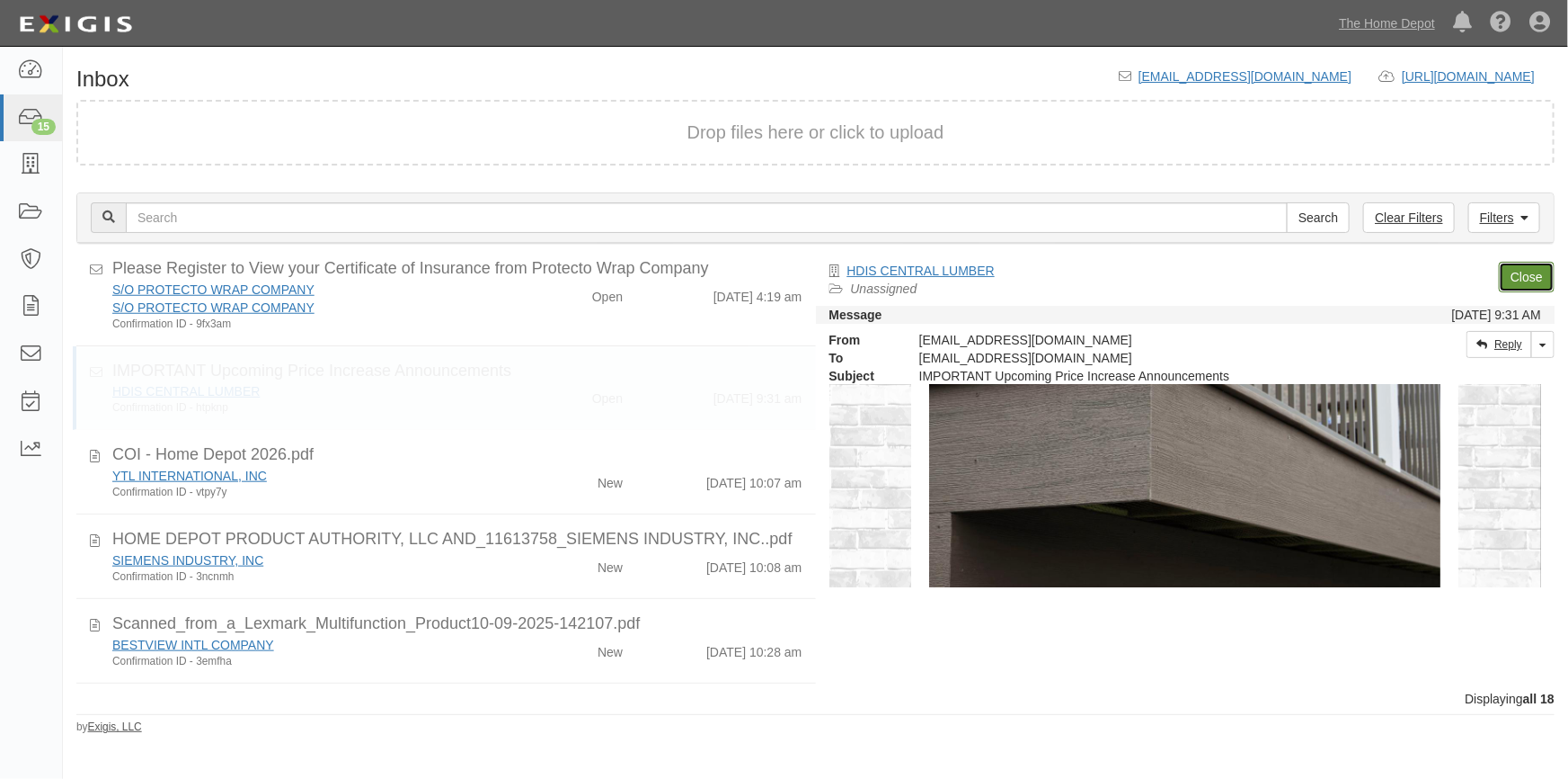
scroll to position [773, 0]
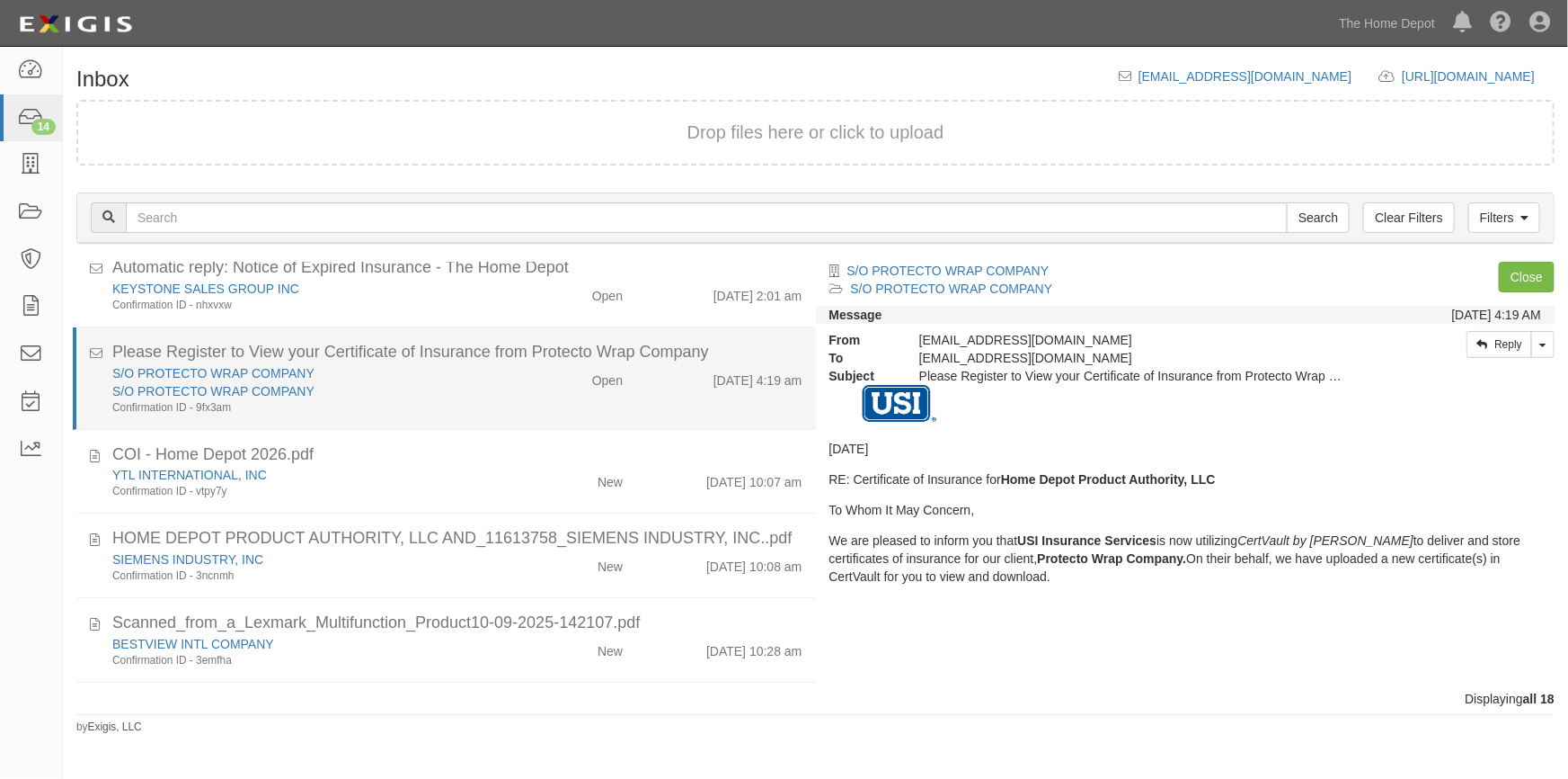
click at [455, 395] on div "S/O PROTECTO WRAP COMPANY" at bounding box center [308, 391] width 391 height 18
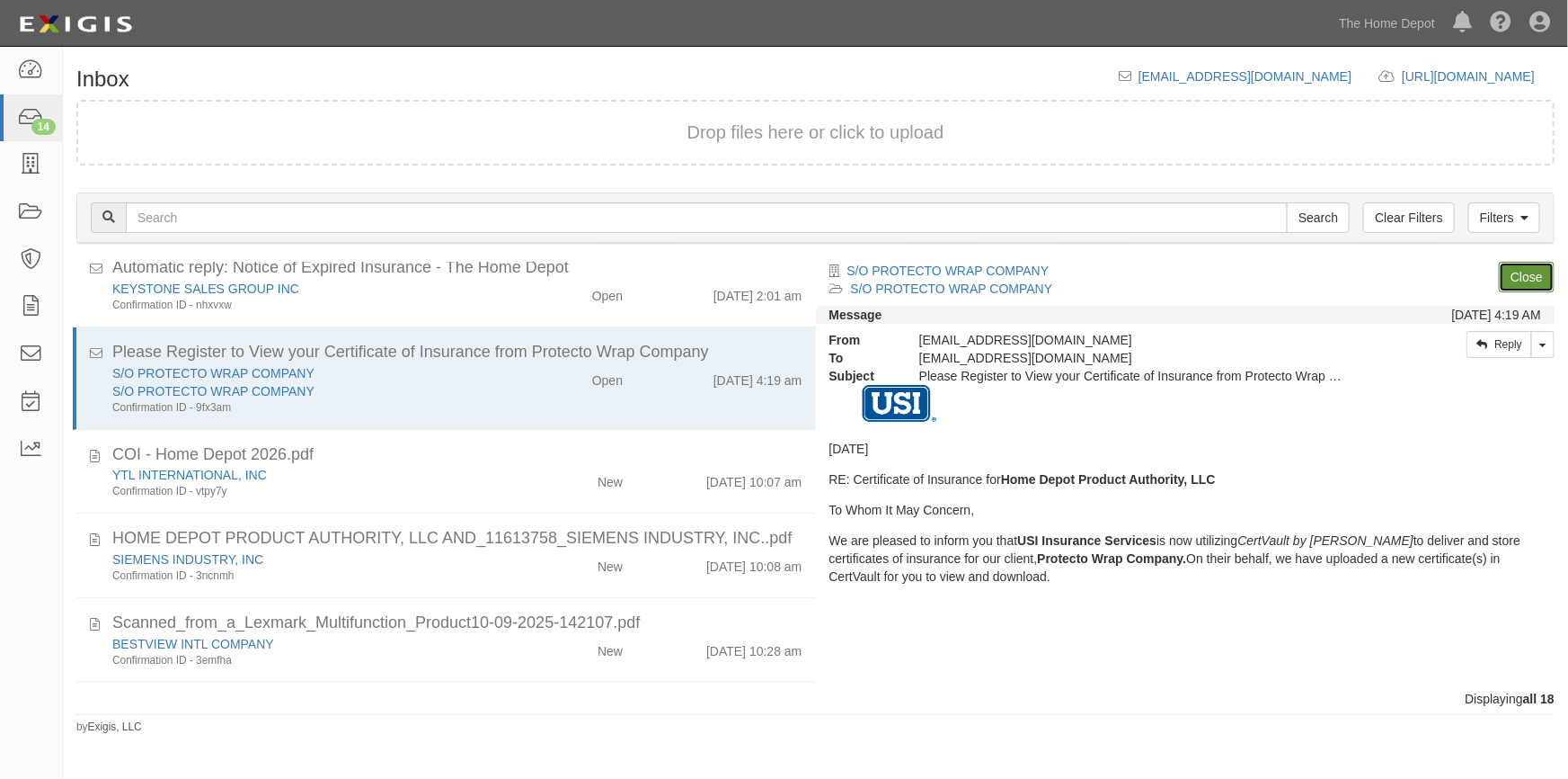
click at [1539, 269] on link "Close" at bounding box center [1527, 277] width 56 height 30
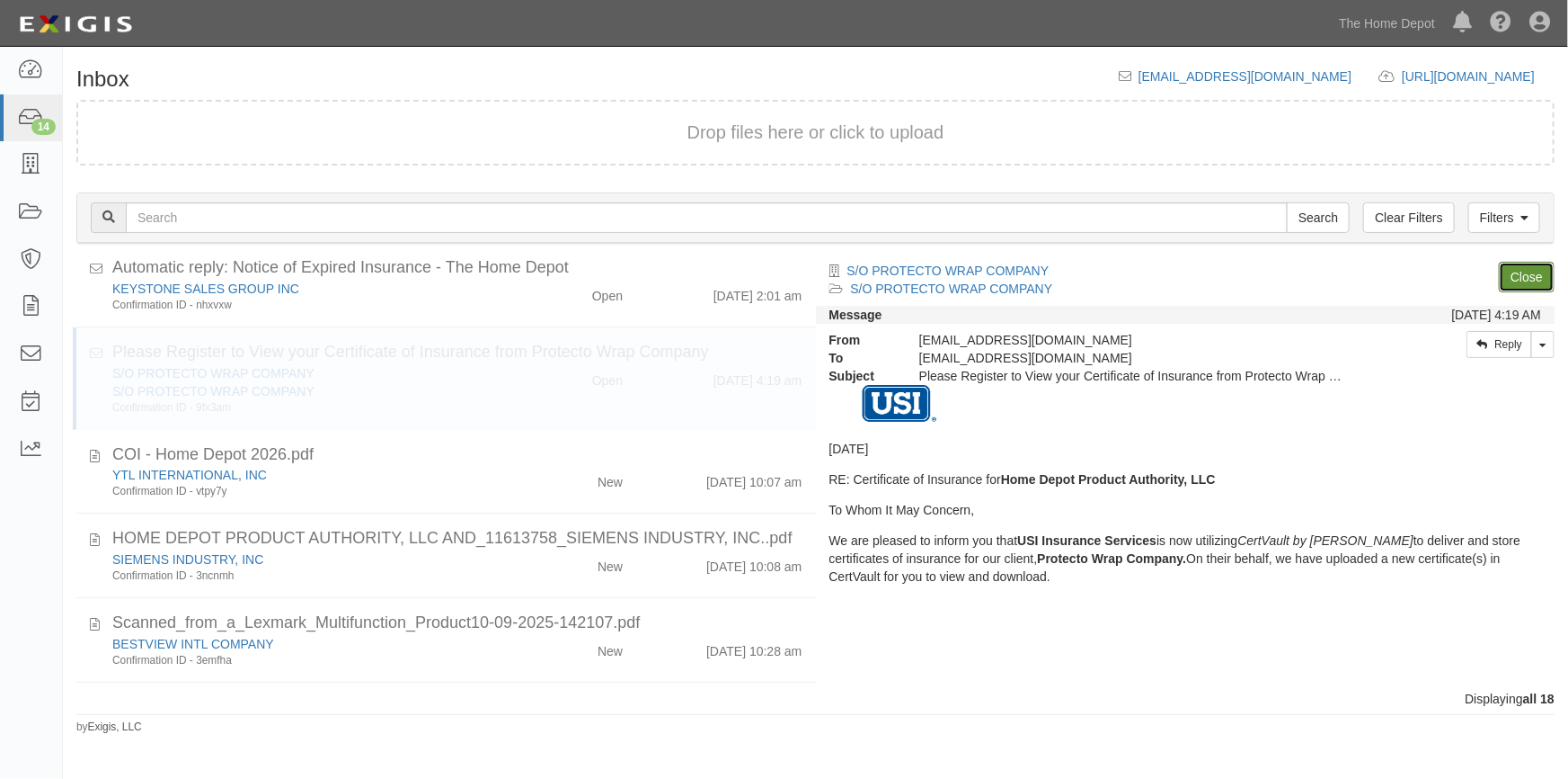
scroll to position [670, 0]
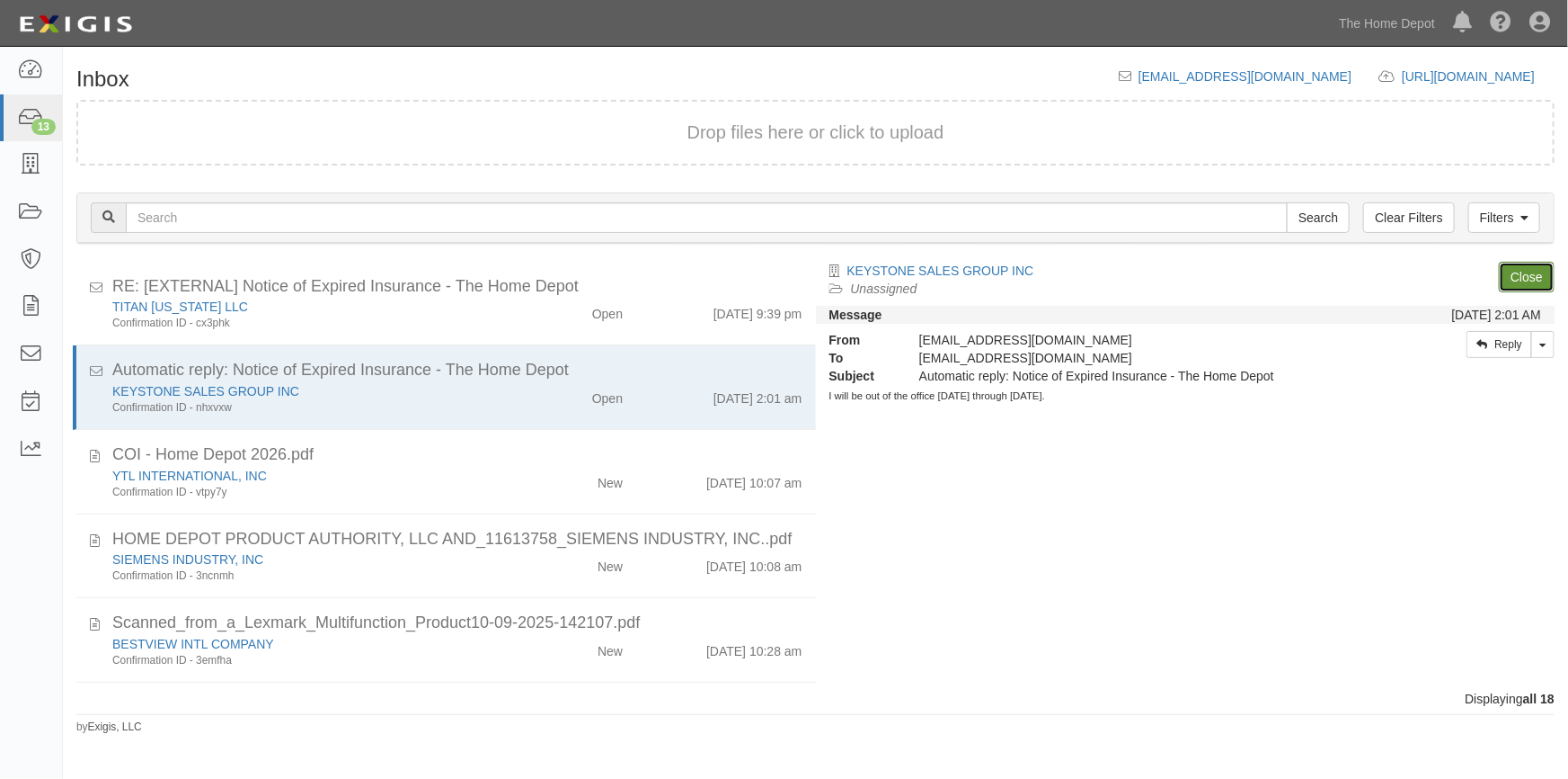
click at [1539, 269] on link "Close" at bounding box center [1527, 277] width 56 height 30
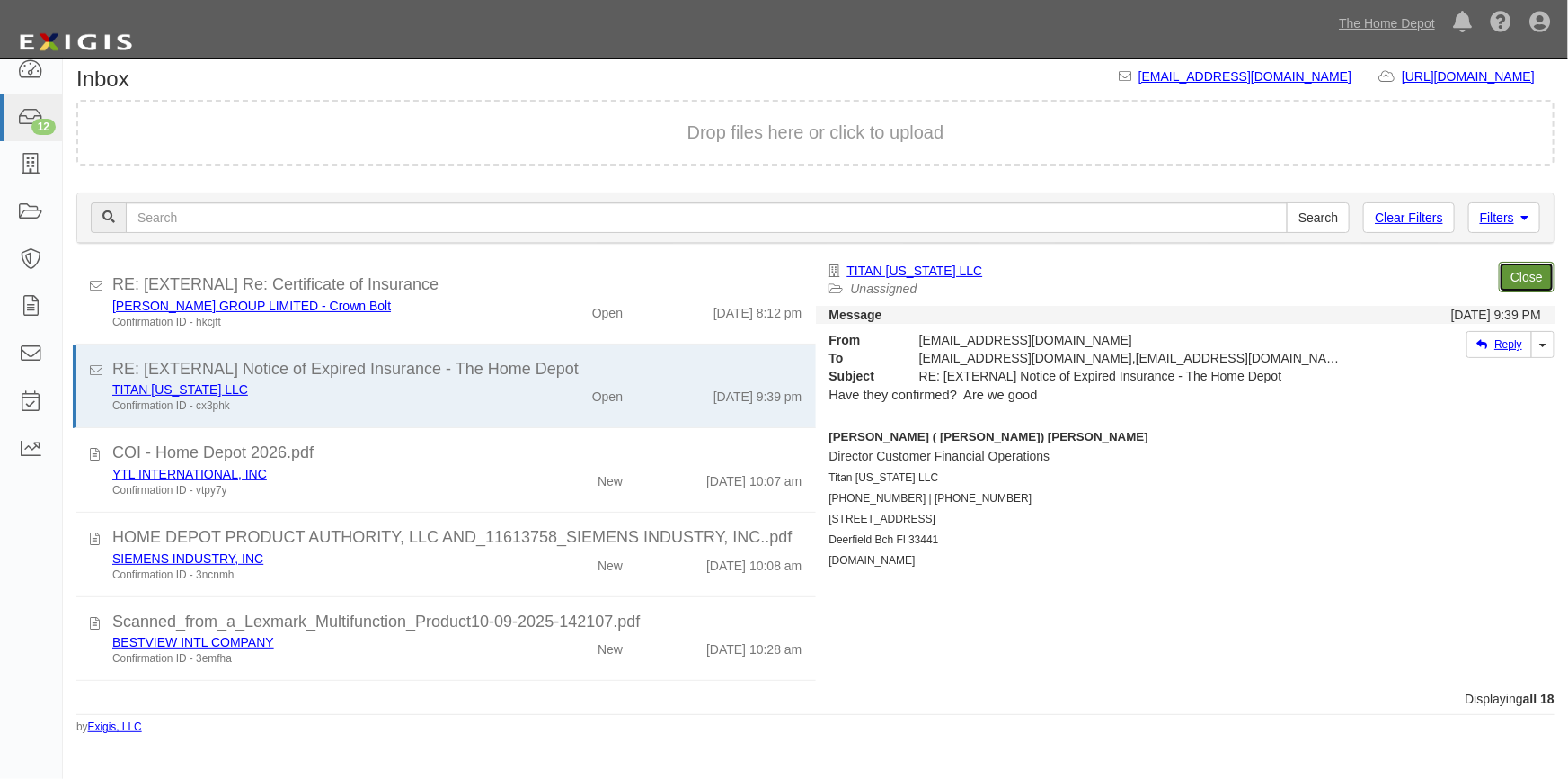
scroll to position [586, 0]
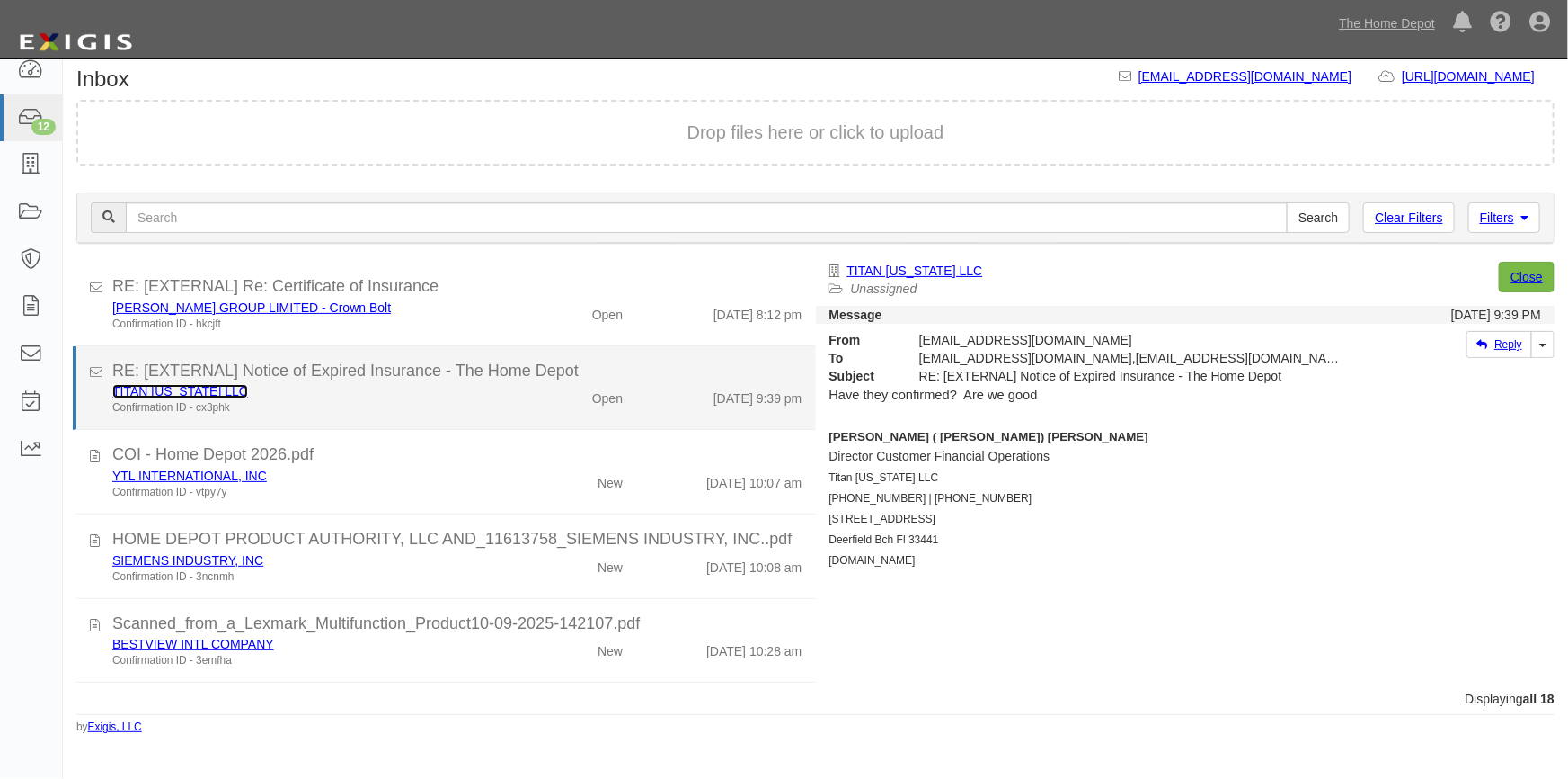
click at [194, 395] on link "TITAN FLORIDA LLC" at bounding box center [180, 391] width 136 height 15
click at [393, 396] on div "TITAN FLORIDA LLC" at bounding box center [308, 391] width 391 height 18
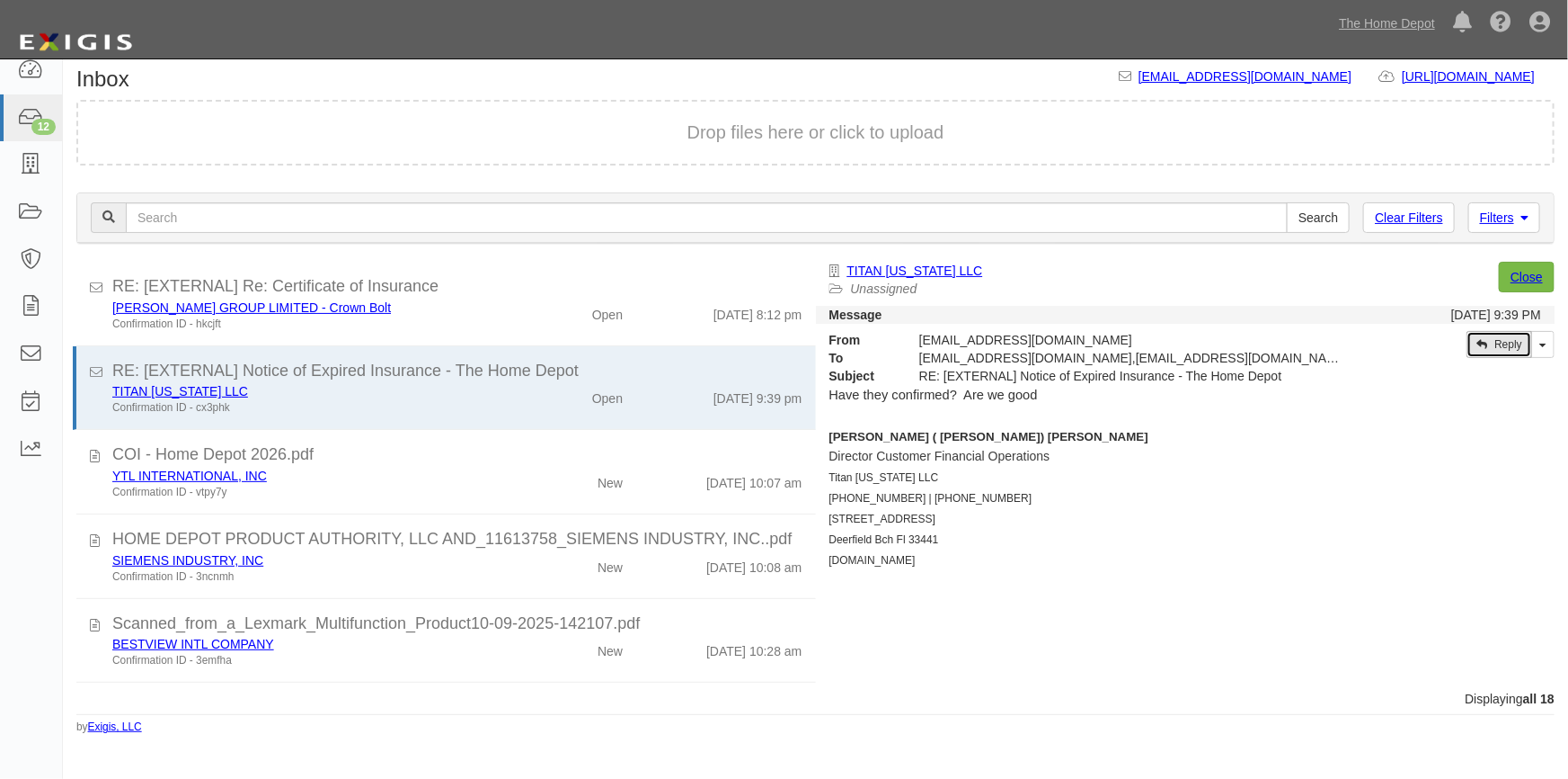
click at [1499, 346] on link "Reply" at bounding box center [1500, 344] width 66 height 27
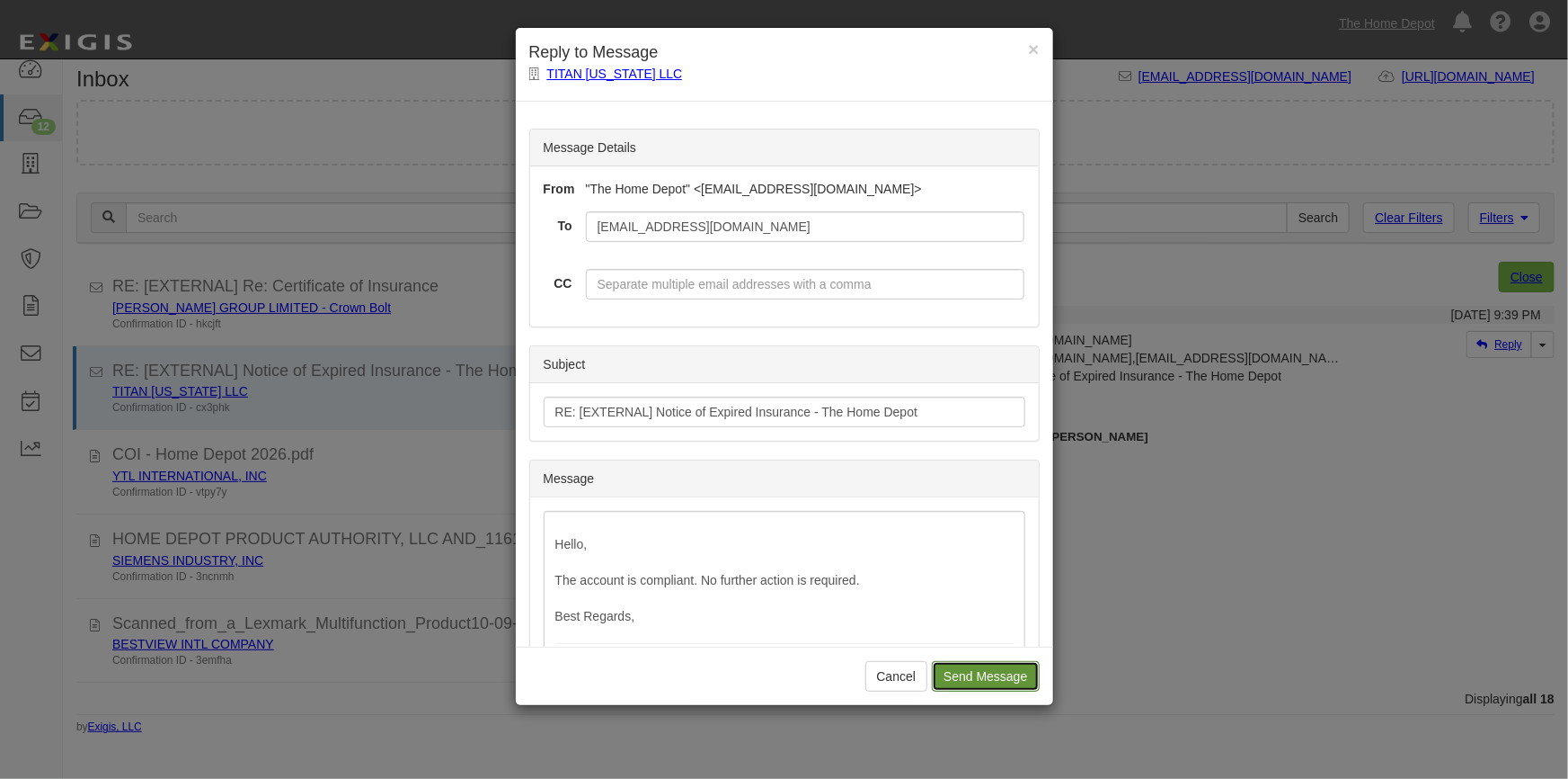
click at [953, 684] on input "Send Message" at bounding box center [985, 675] width 107 height 30
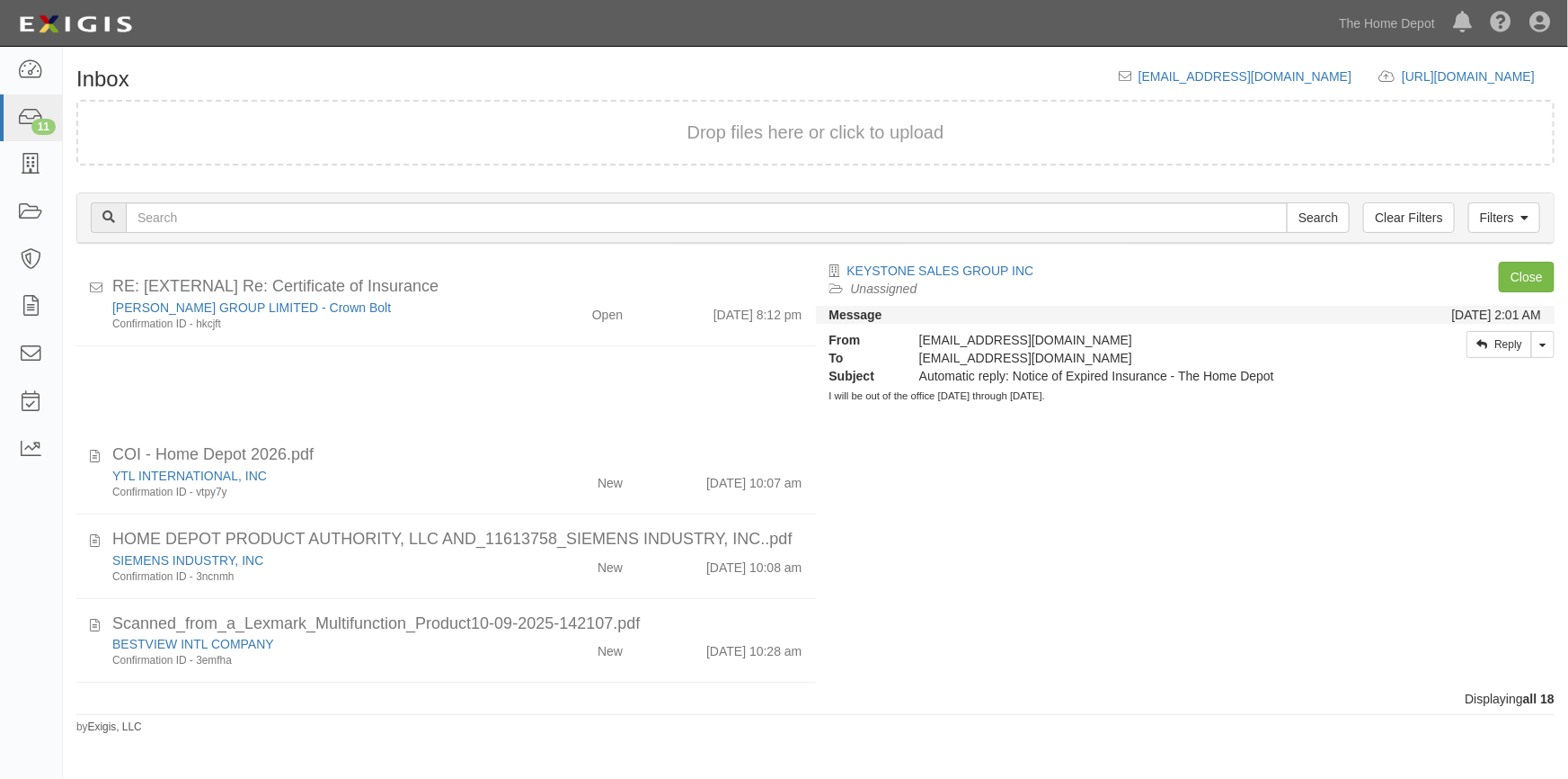
scroll to position [502, 0]
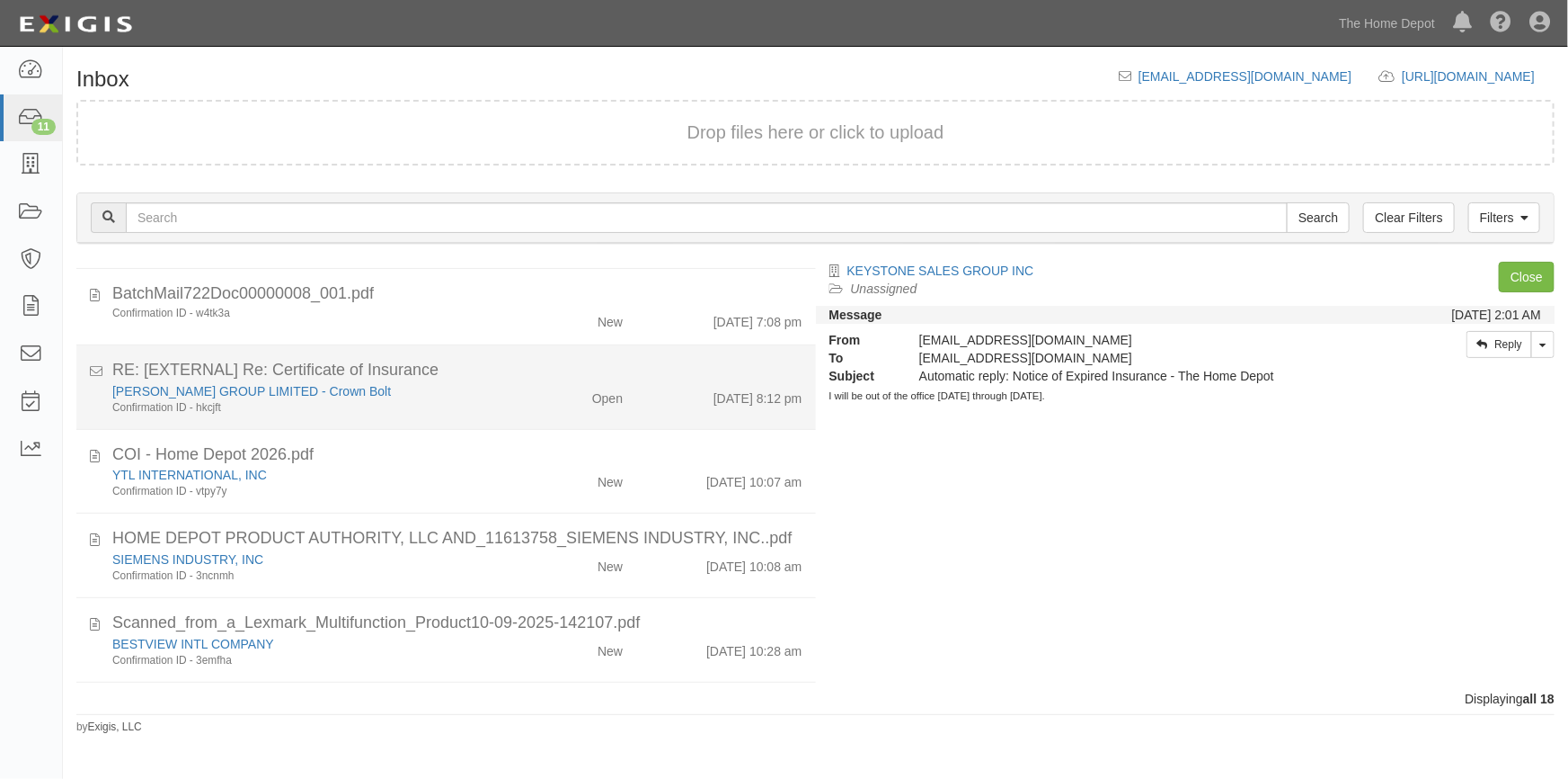
click at [444, 391] on div "ZI CHEN GROUP LIMITED - Crown Bolt" at bounding box center [308, 391] width 391 height 18
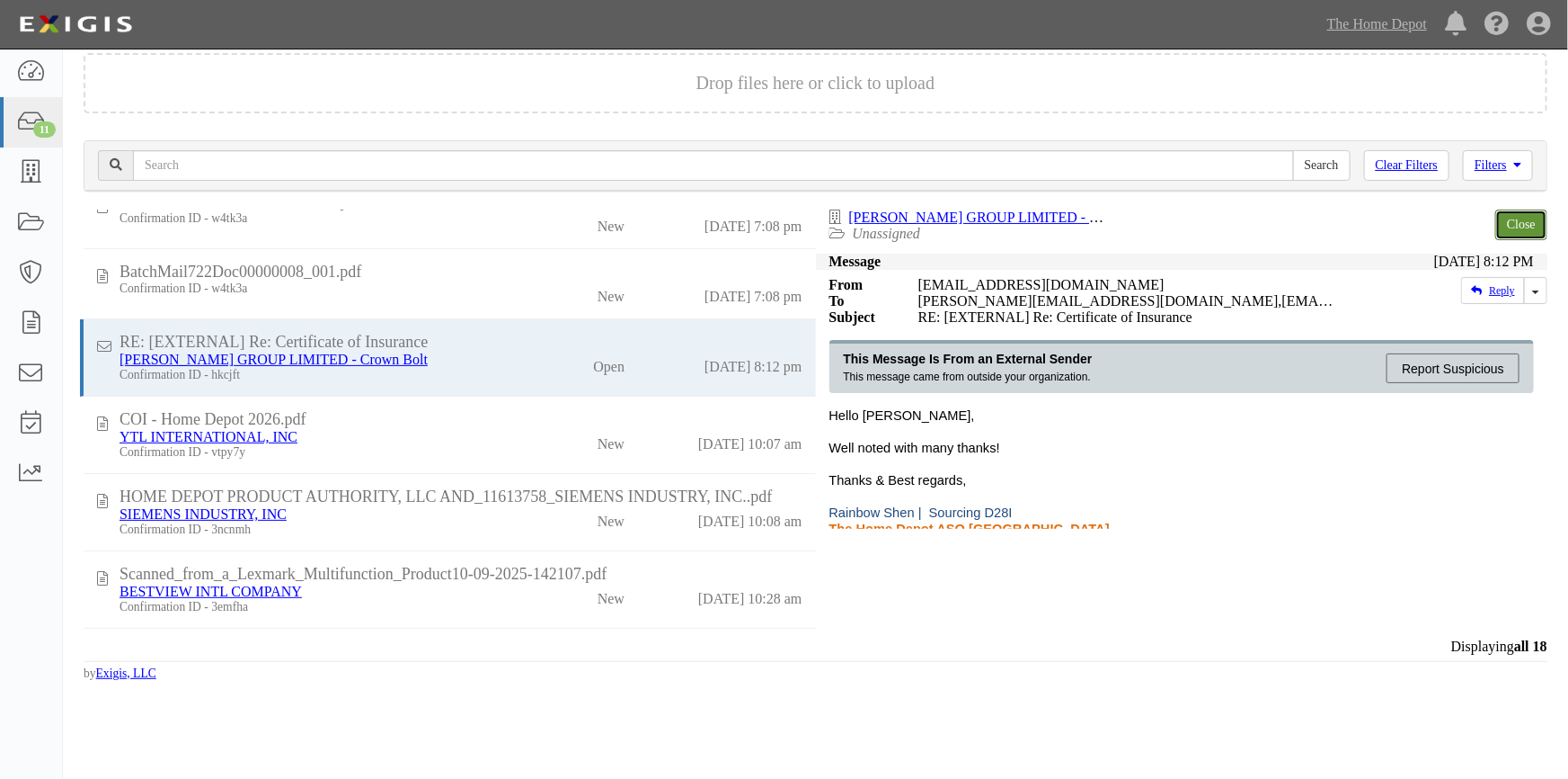
click at [1526, 223] on link "Close" at bounding box center [1521, 225] width 52 height 30
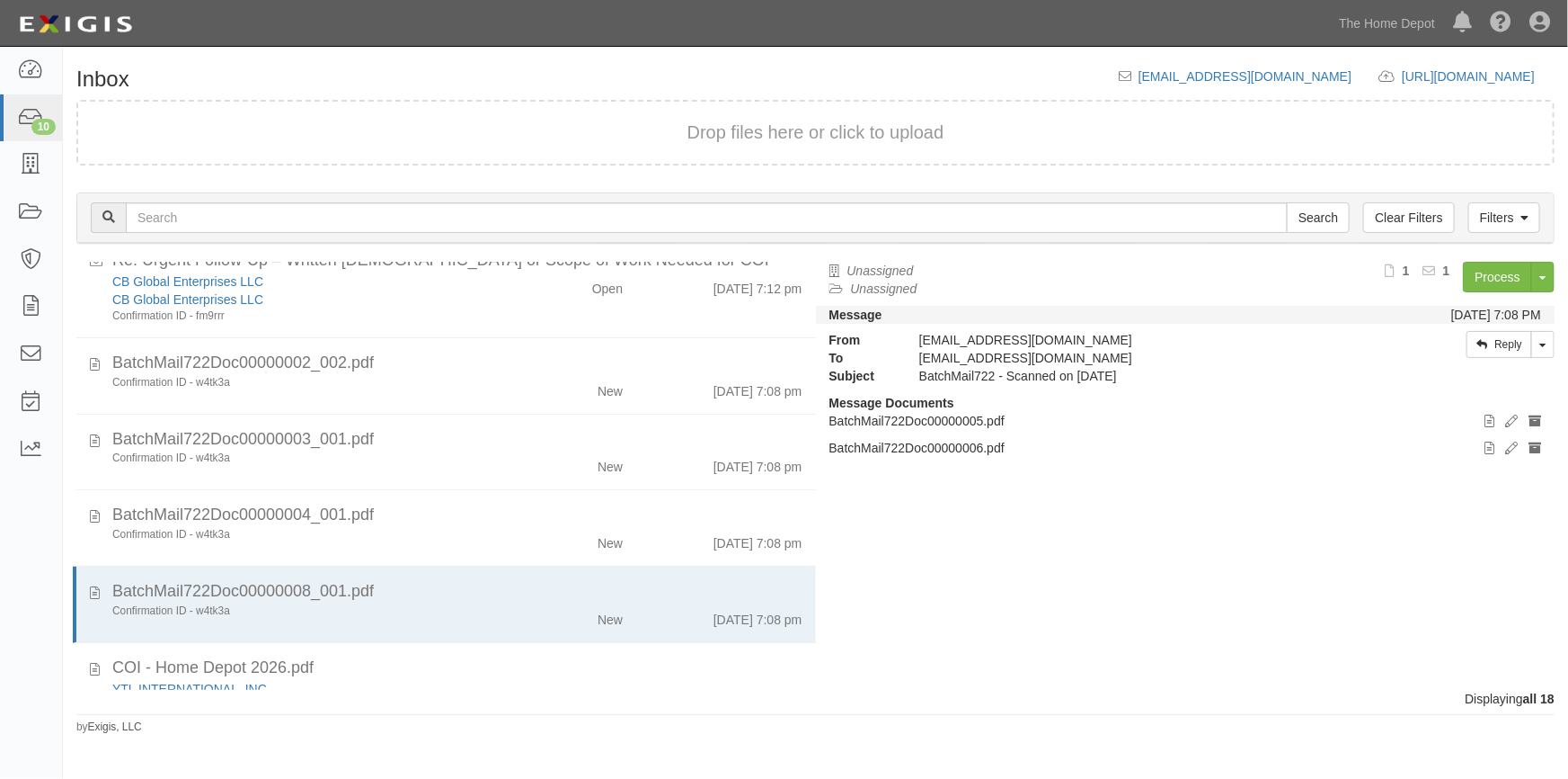
scroll to position [417, 0]
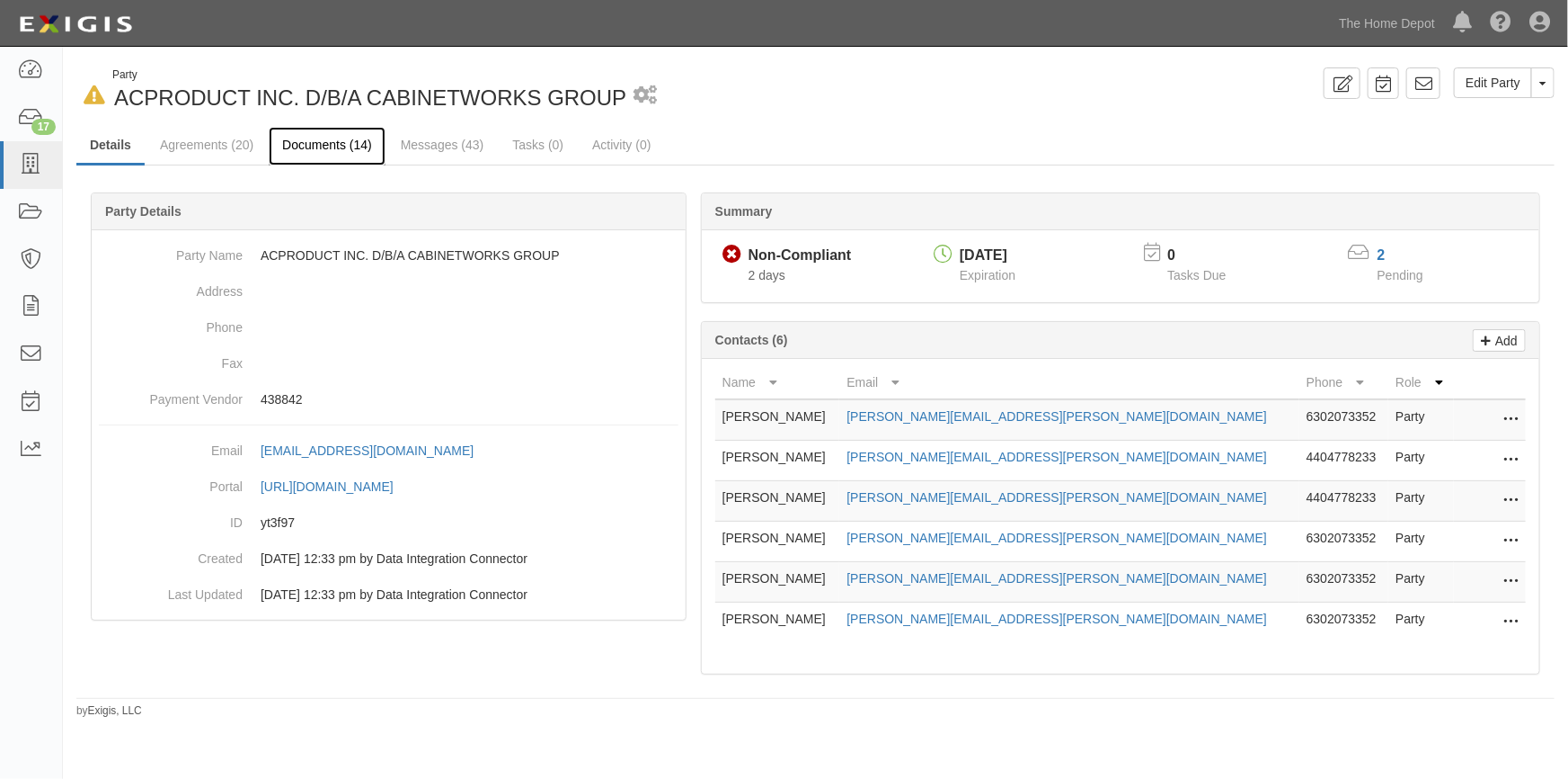
click at [324, 149] on link "Documents (14)" at bounding box center [327, 146] width 117 height 38
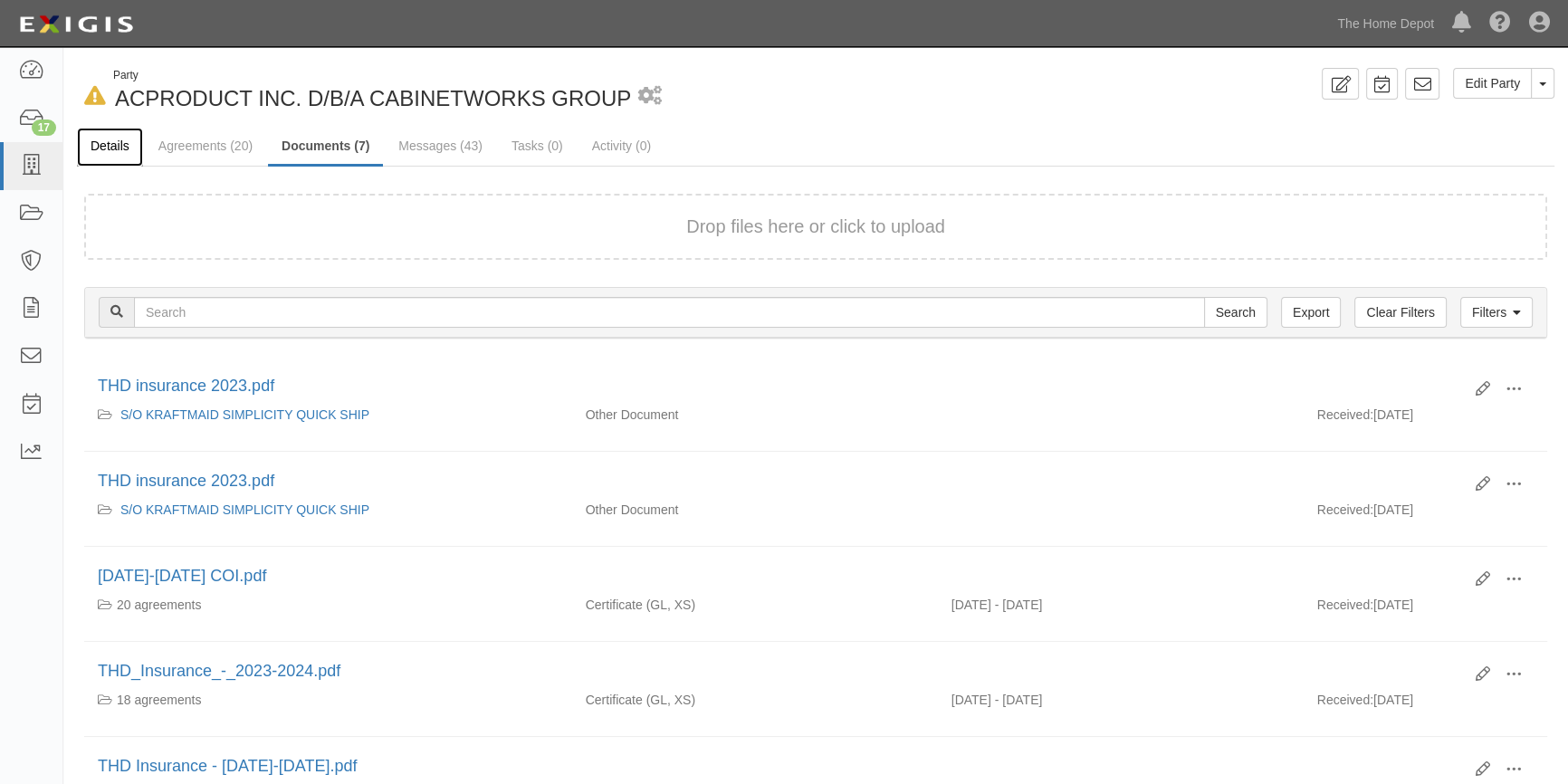
click at [113, 143] on link "Details" at bounding box center [110, 147] width 66 height 39
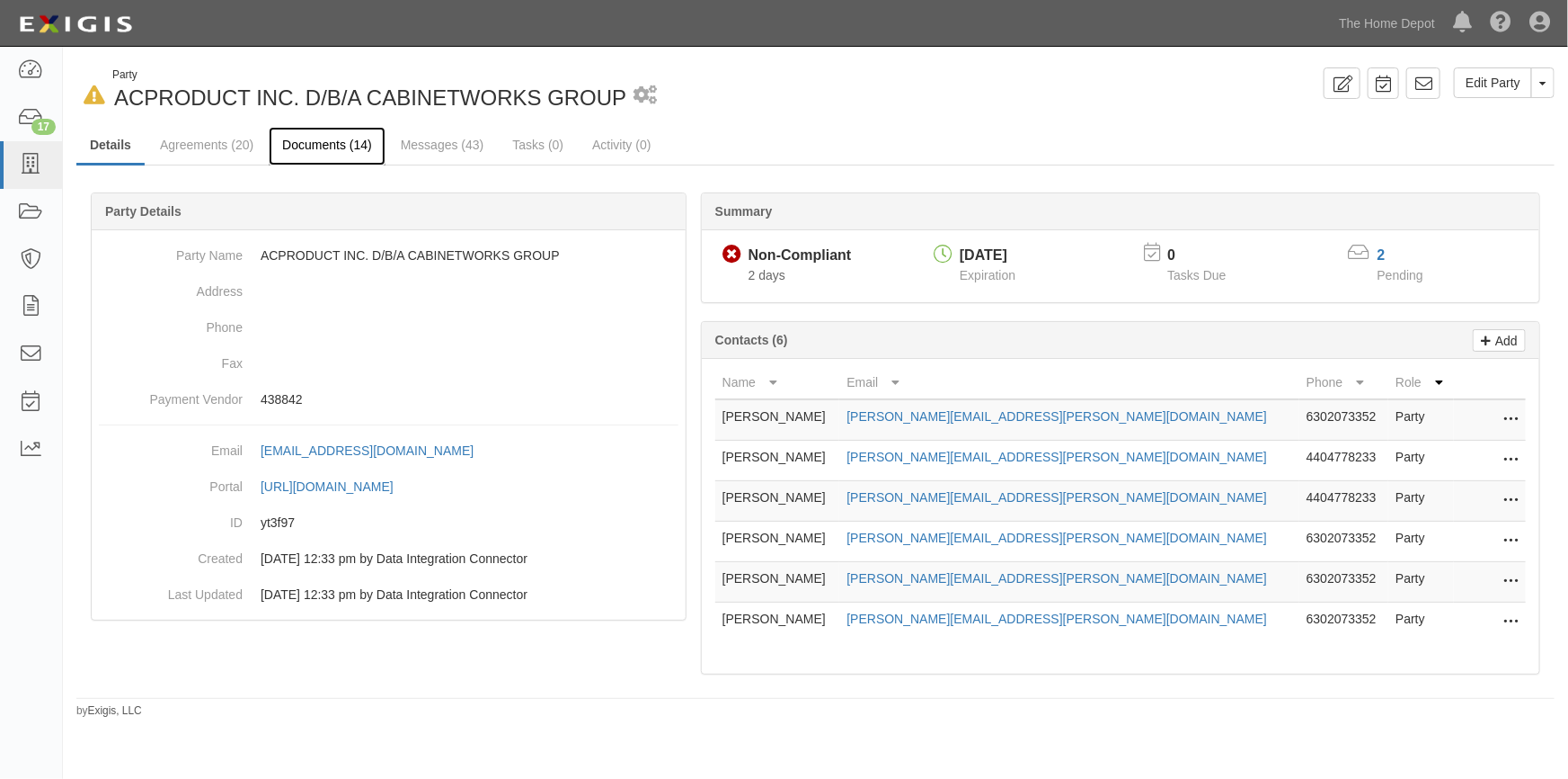
click at [354, 145] on link "Documents (14)" at bounding box center [327, 146] width 117 height 38
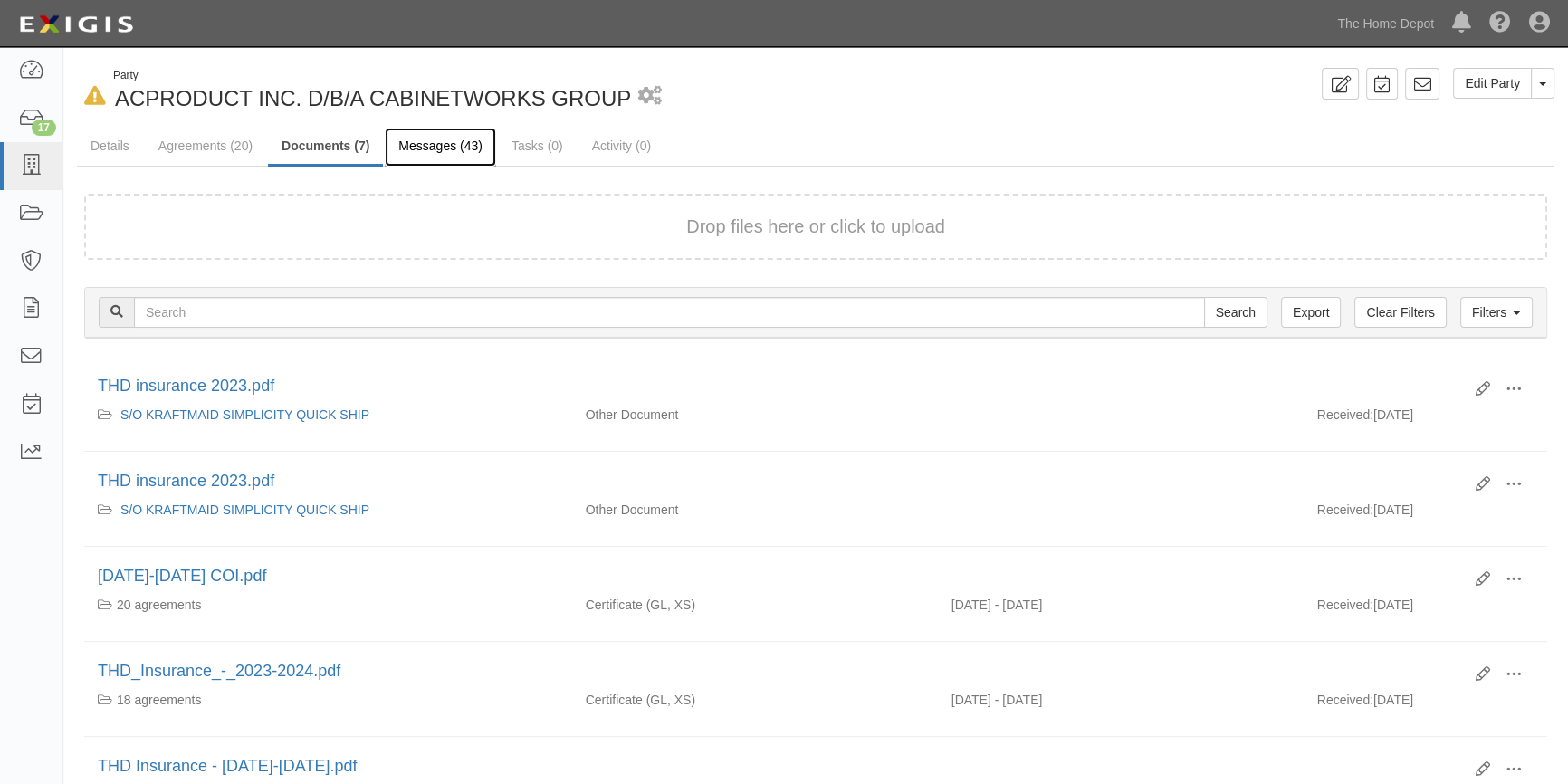
click at [424, 149] on link "Messages (43)" at bounding box center [440, 147] width 112 height 39
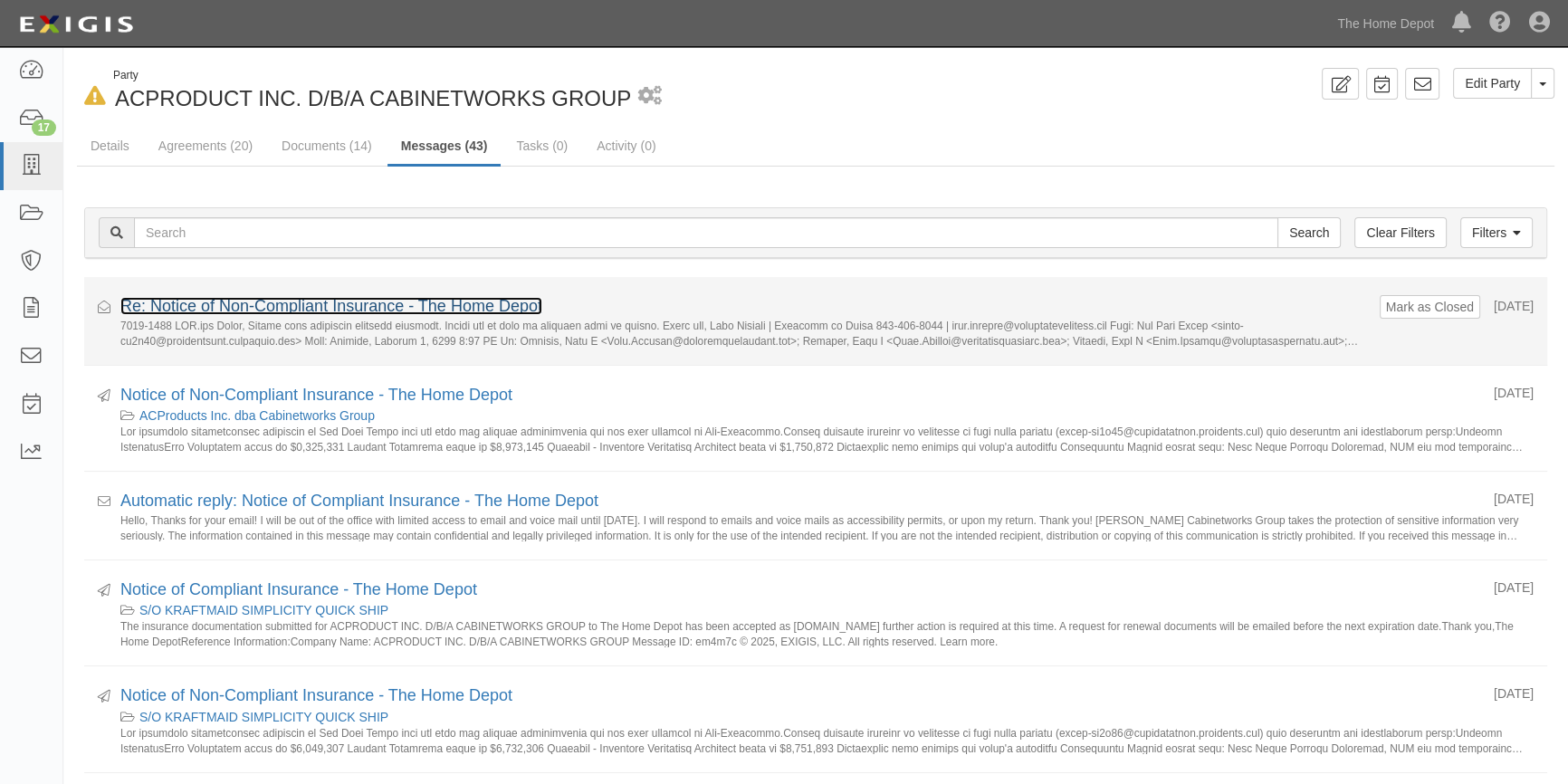
click at [227, 300] on link "Re: Notice of Non-Compliant Insurance - The Home Depot" at bounding box center [331, 306] width 422 height 18
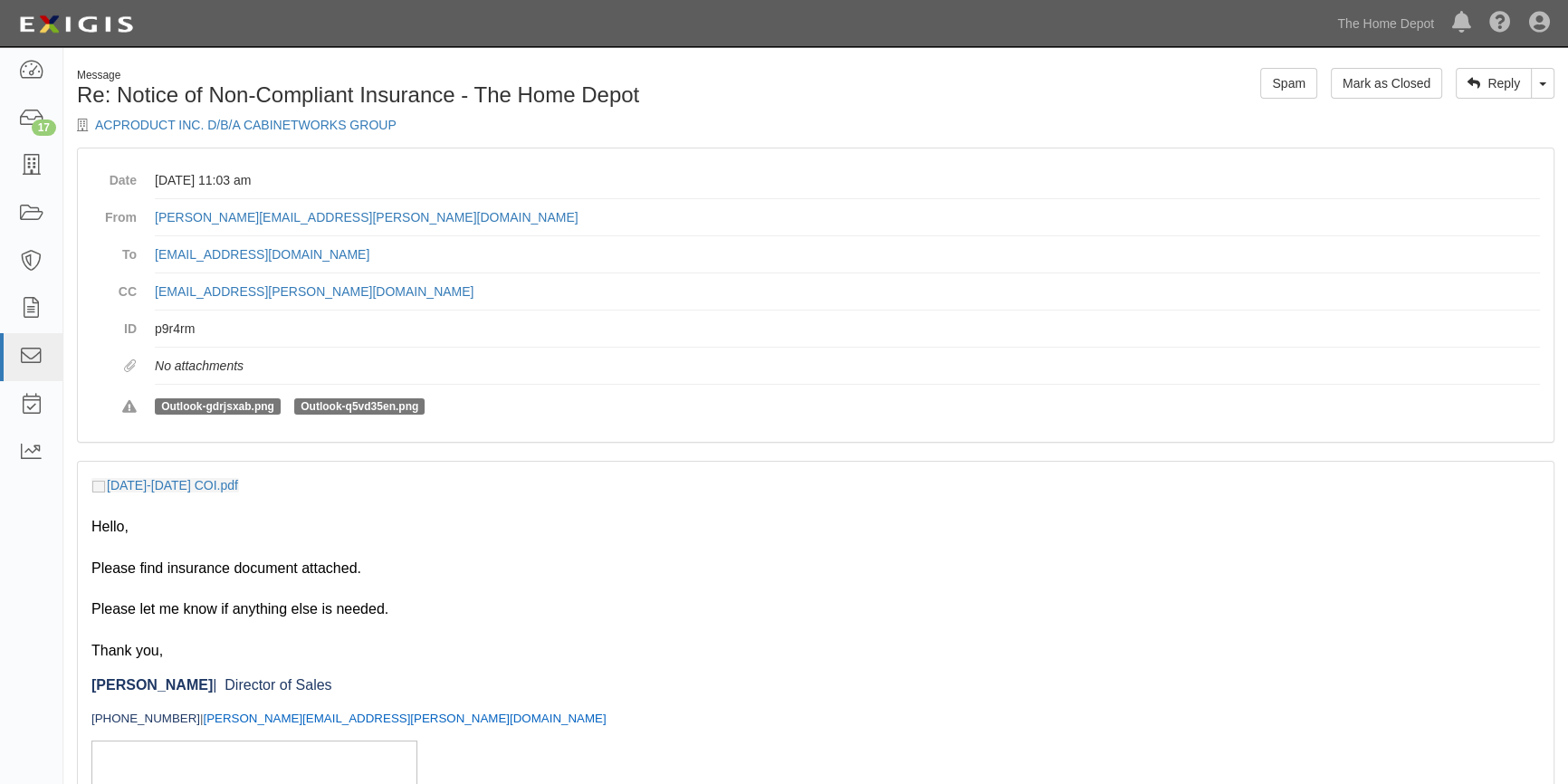
scroll to position [411, 0]
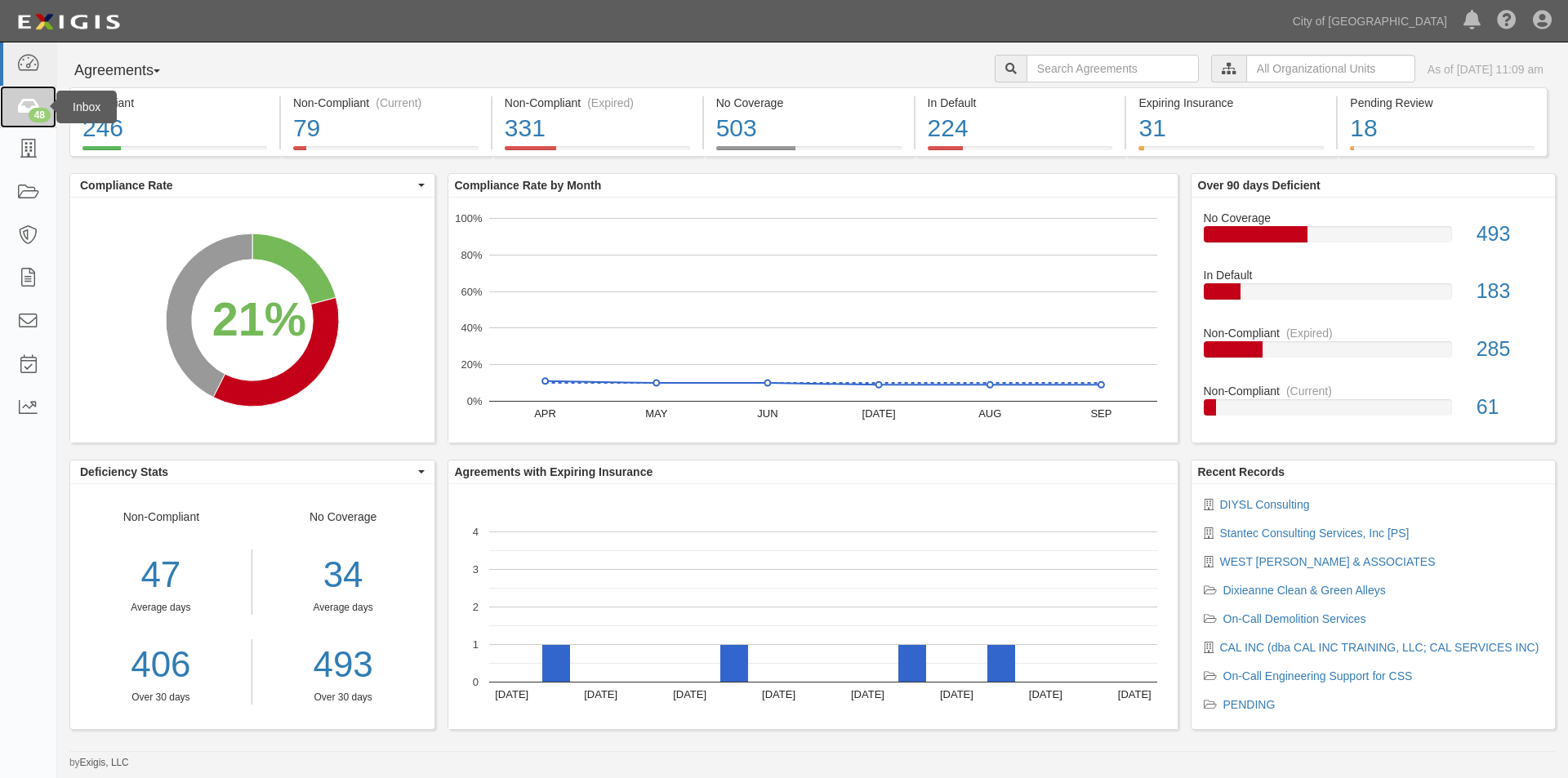
click at [29, 92] on link "48" at bounding box center [28, 107] width 57 height 43
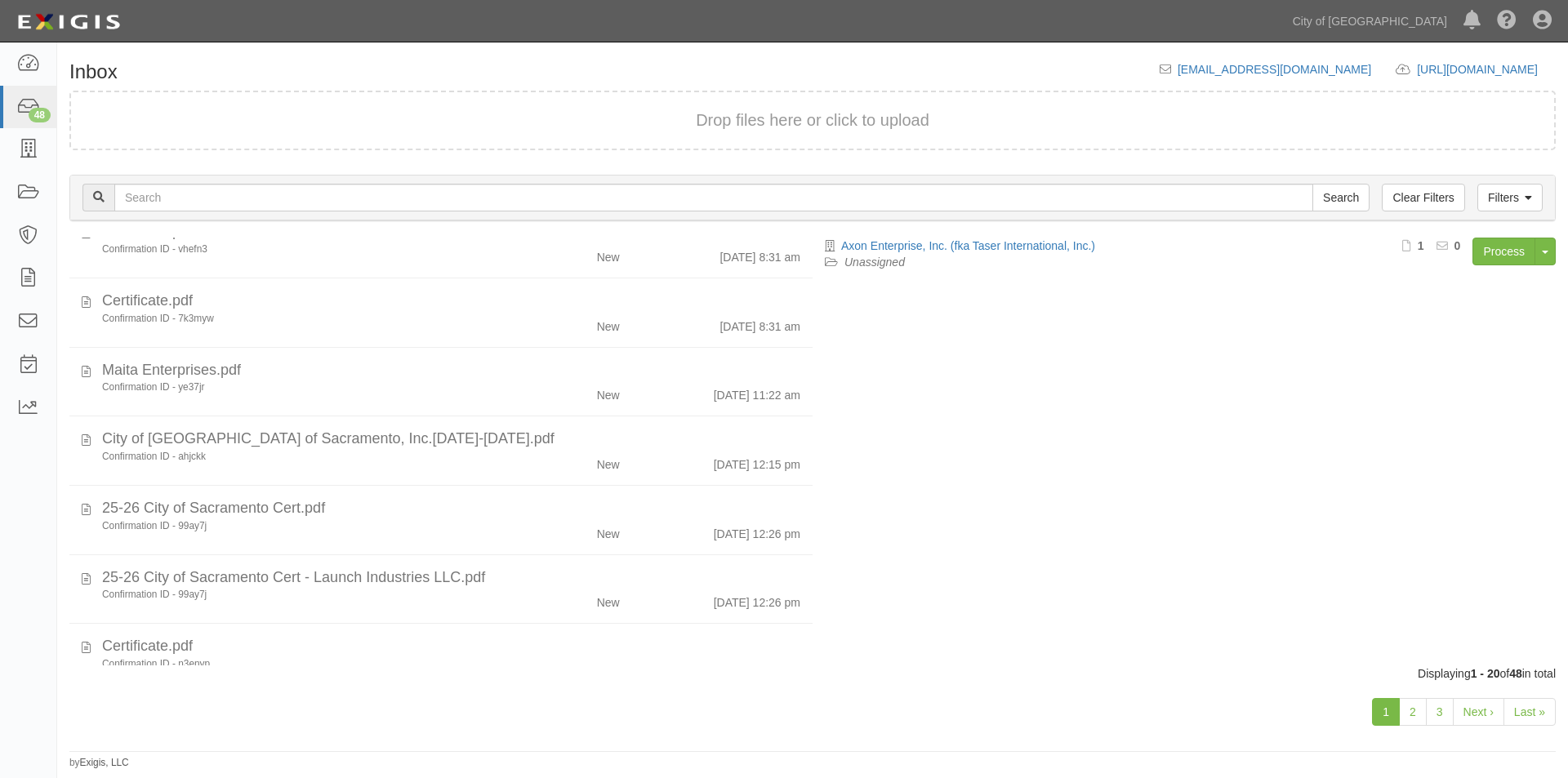
scroll to position [986, 0]
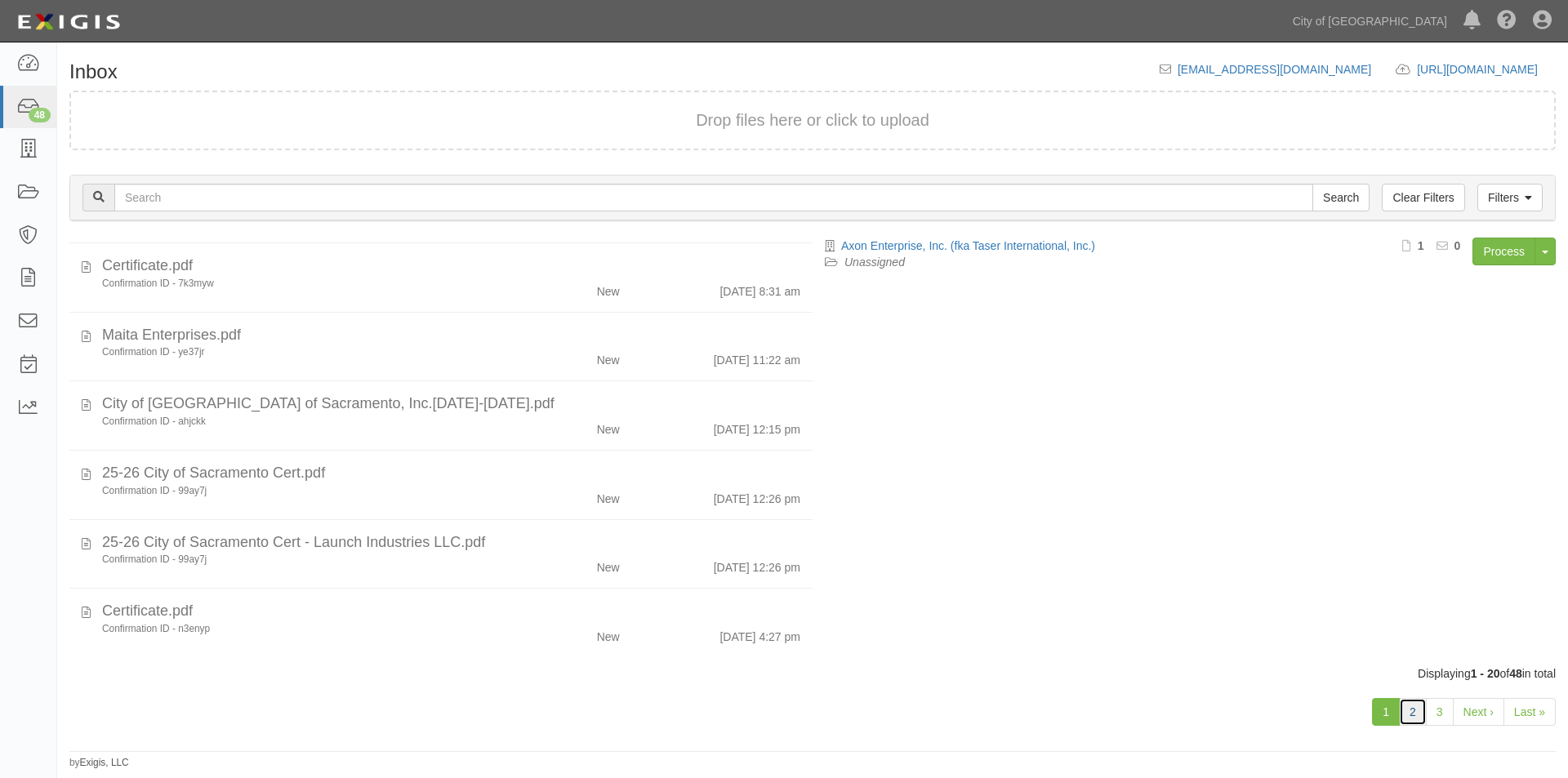
click at [1420, 721] on link "2" at bounding box center [1412, 711] width 27 height 27
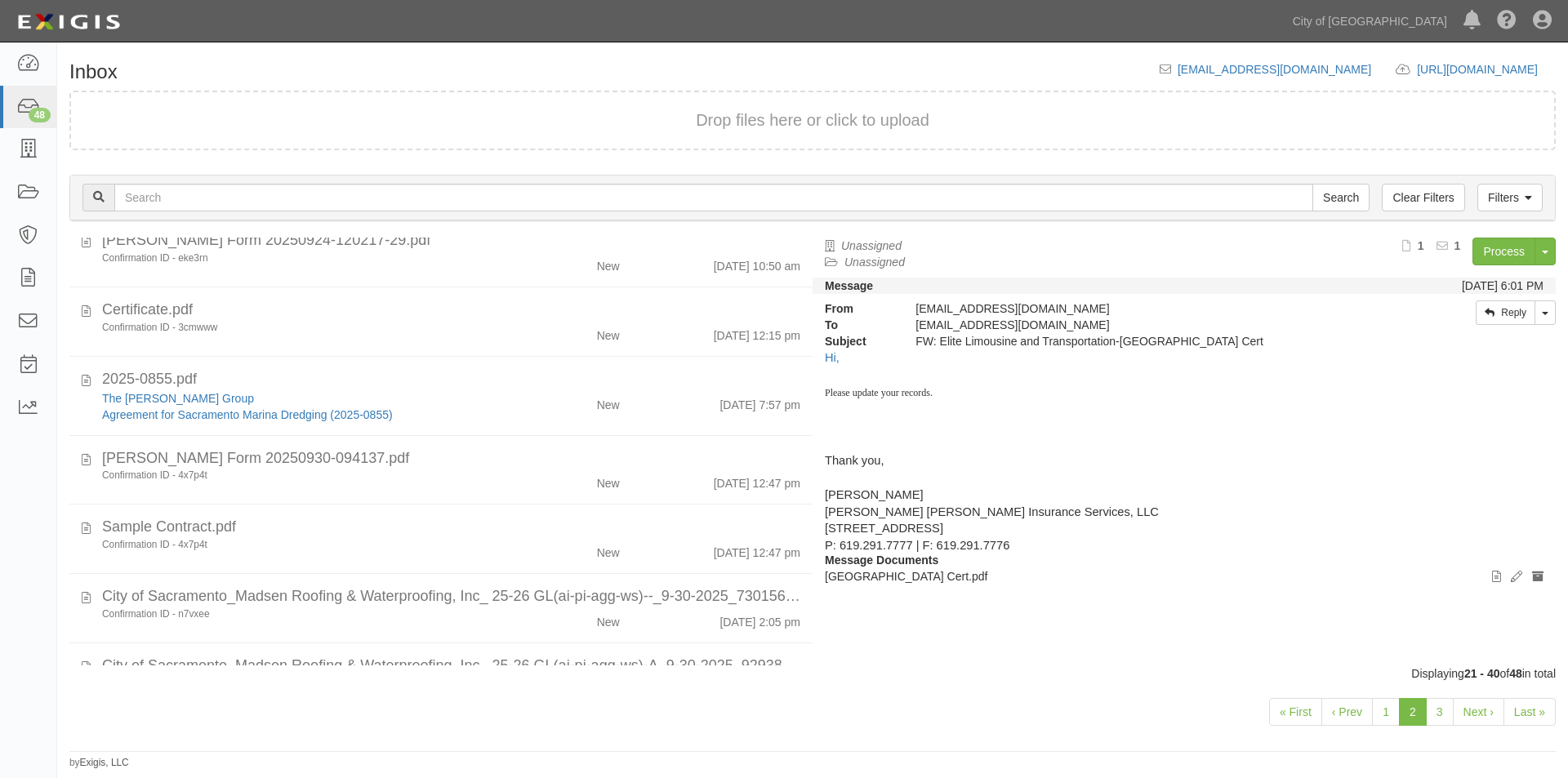
scroll to position [973, 0]
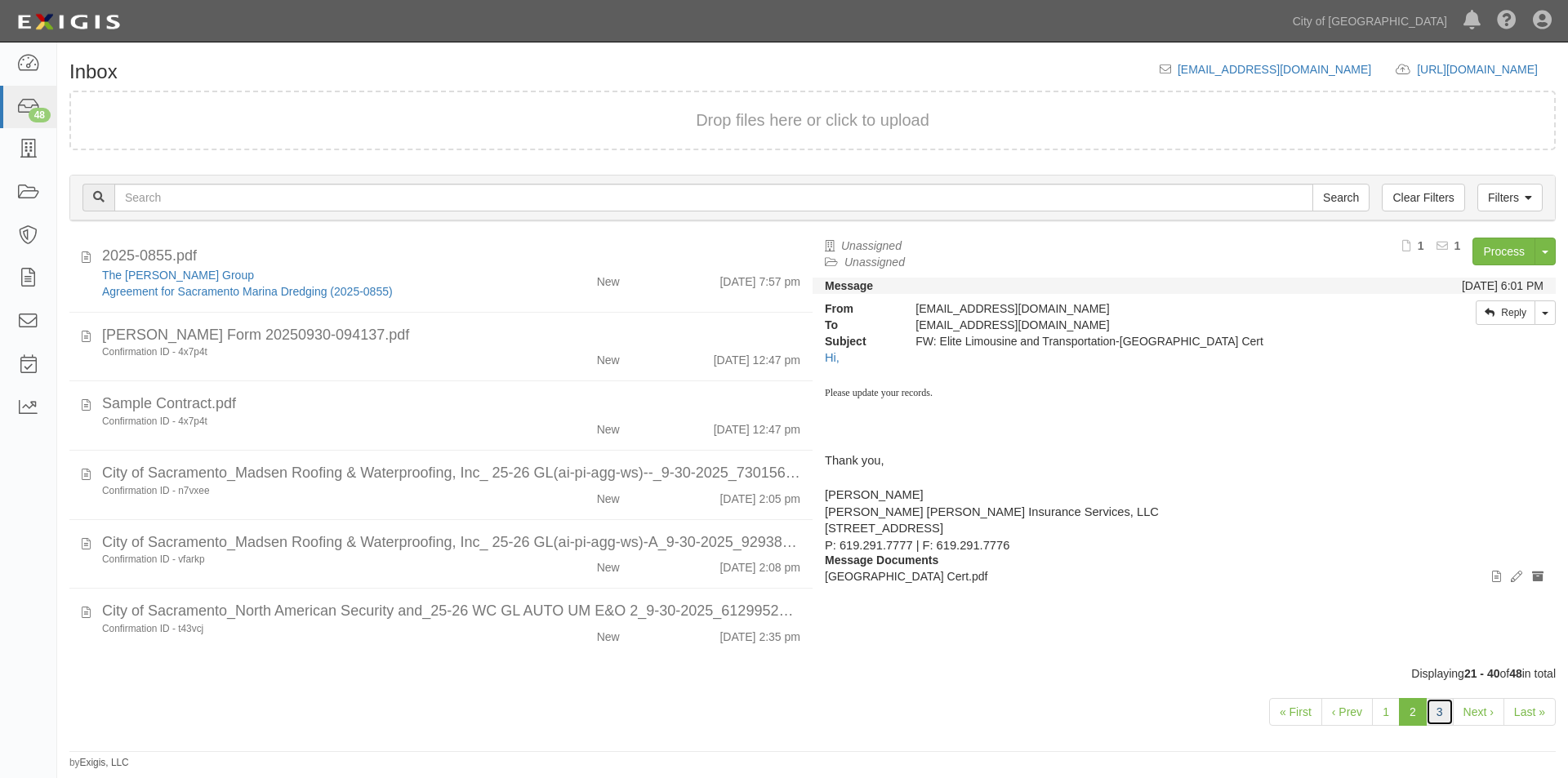
click at [1434, 715] on link "3" at bounding box center [1439, 711] width 27 height 27
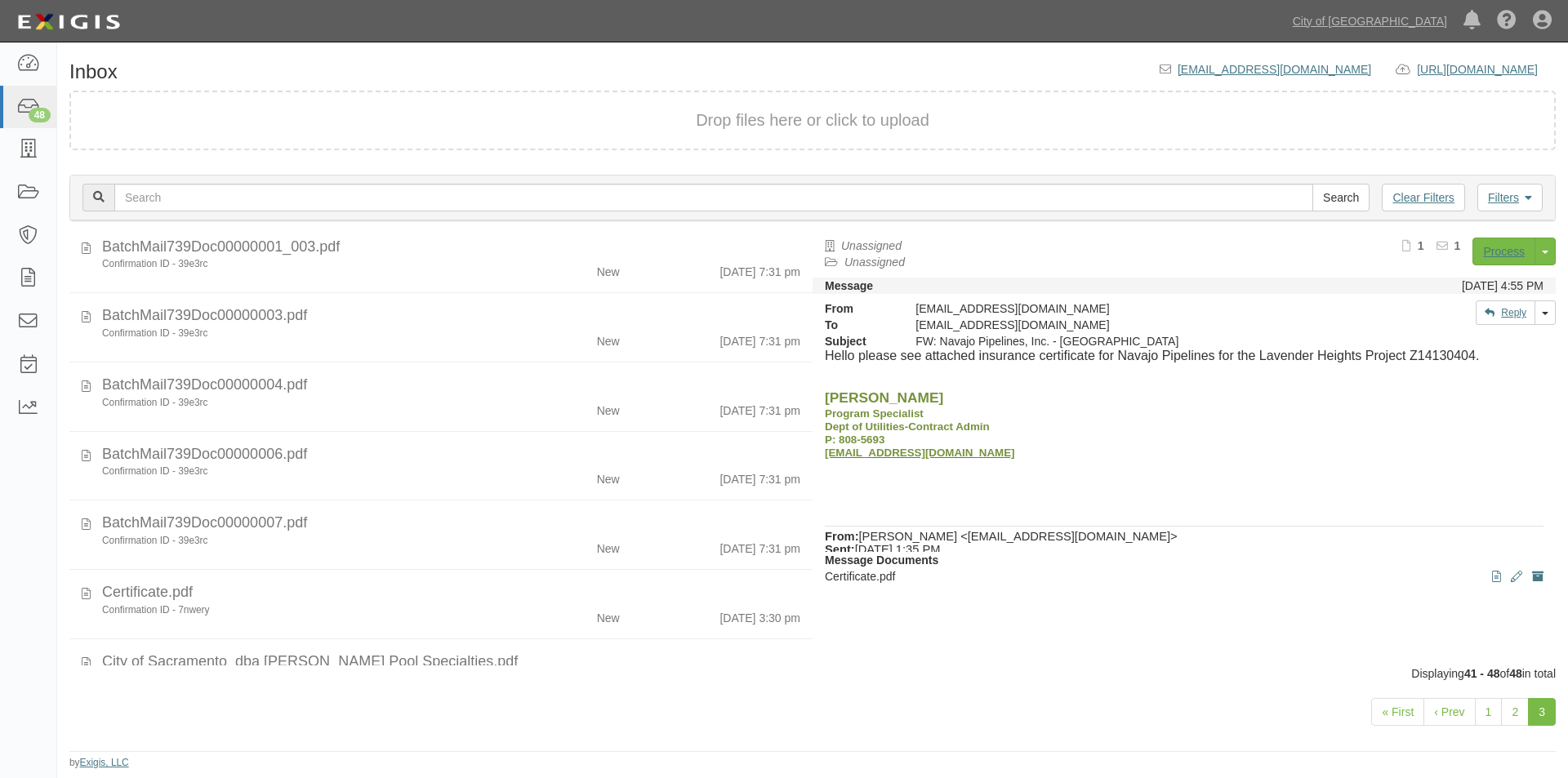
scroll to position [133, 0]
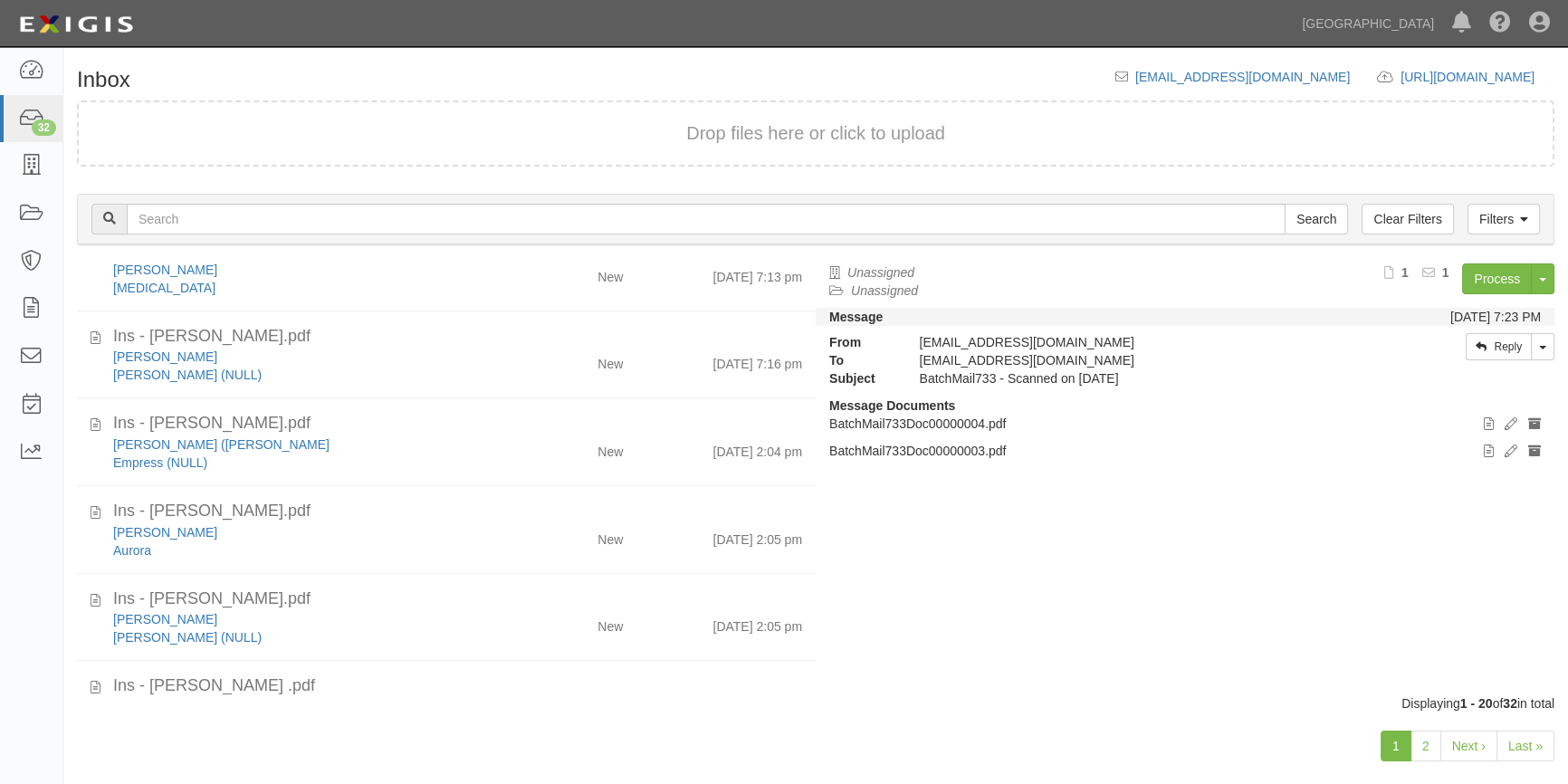
scroll to position [1276, 0]
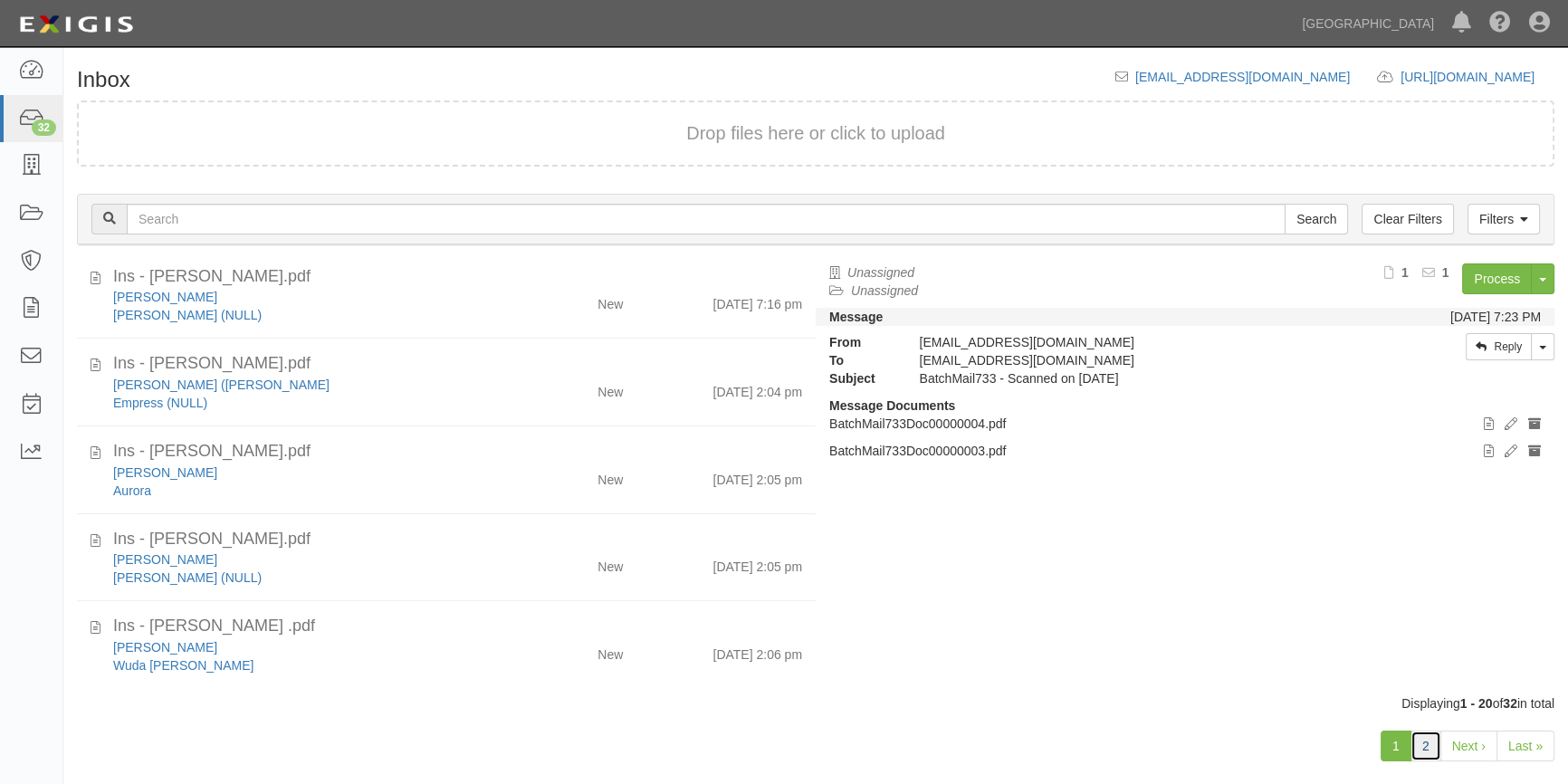
click at [1435, 757] on link "2" at bounding box center [1425, 745] width 30 height 30
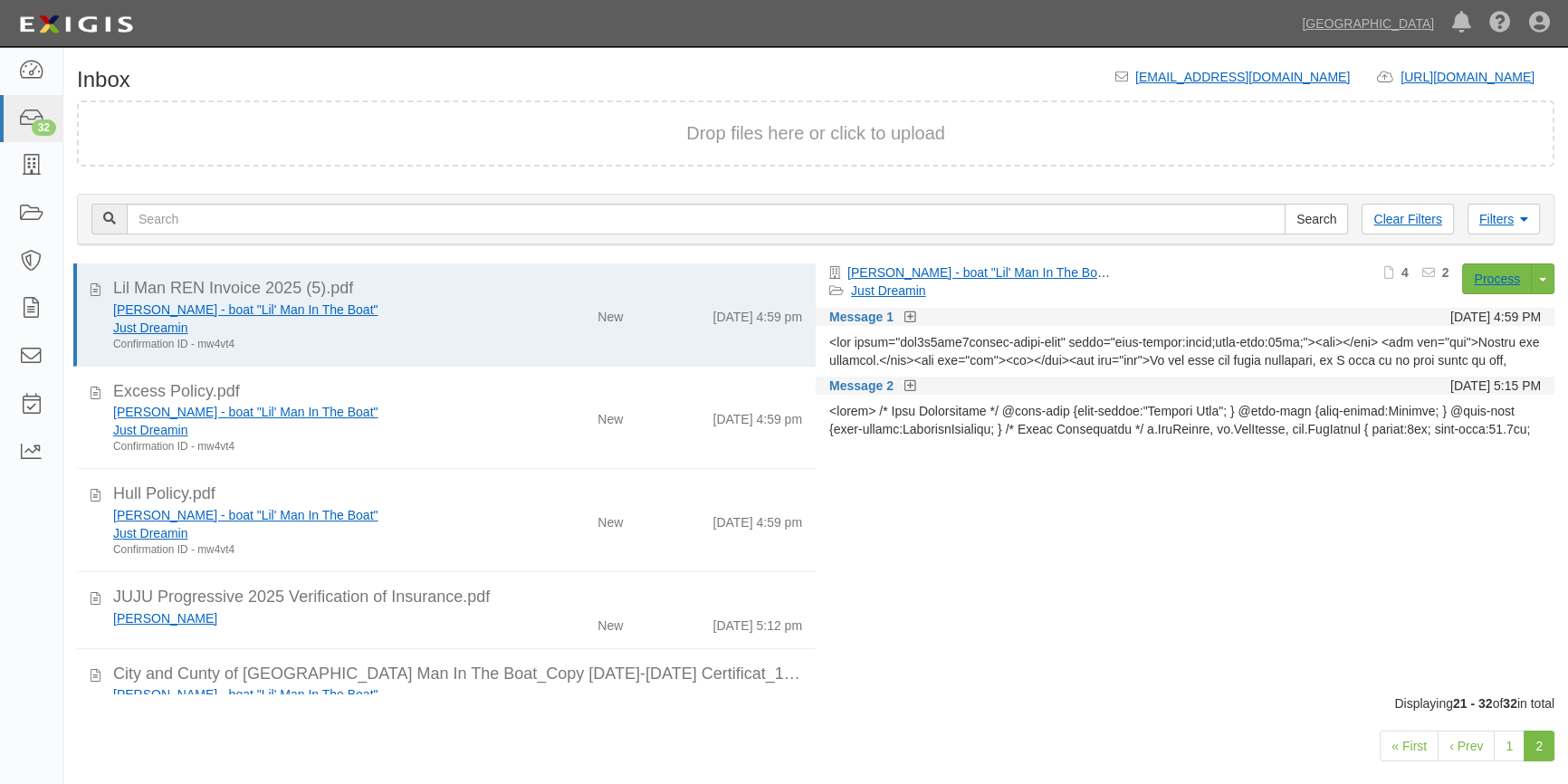
drag, startPoint x: 814, startPoint y: 320, endPoint x: 804, endPoint y: 378, distance: 58.9
click at [804, 378] on div "Lil Man REN Invoice 2025 (5).pdf [PERSON_NAME] - boat "Lil' Man In The Boat" Ju…" at bounding box center [815, 479] width 1504 height 431
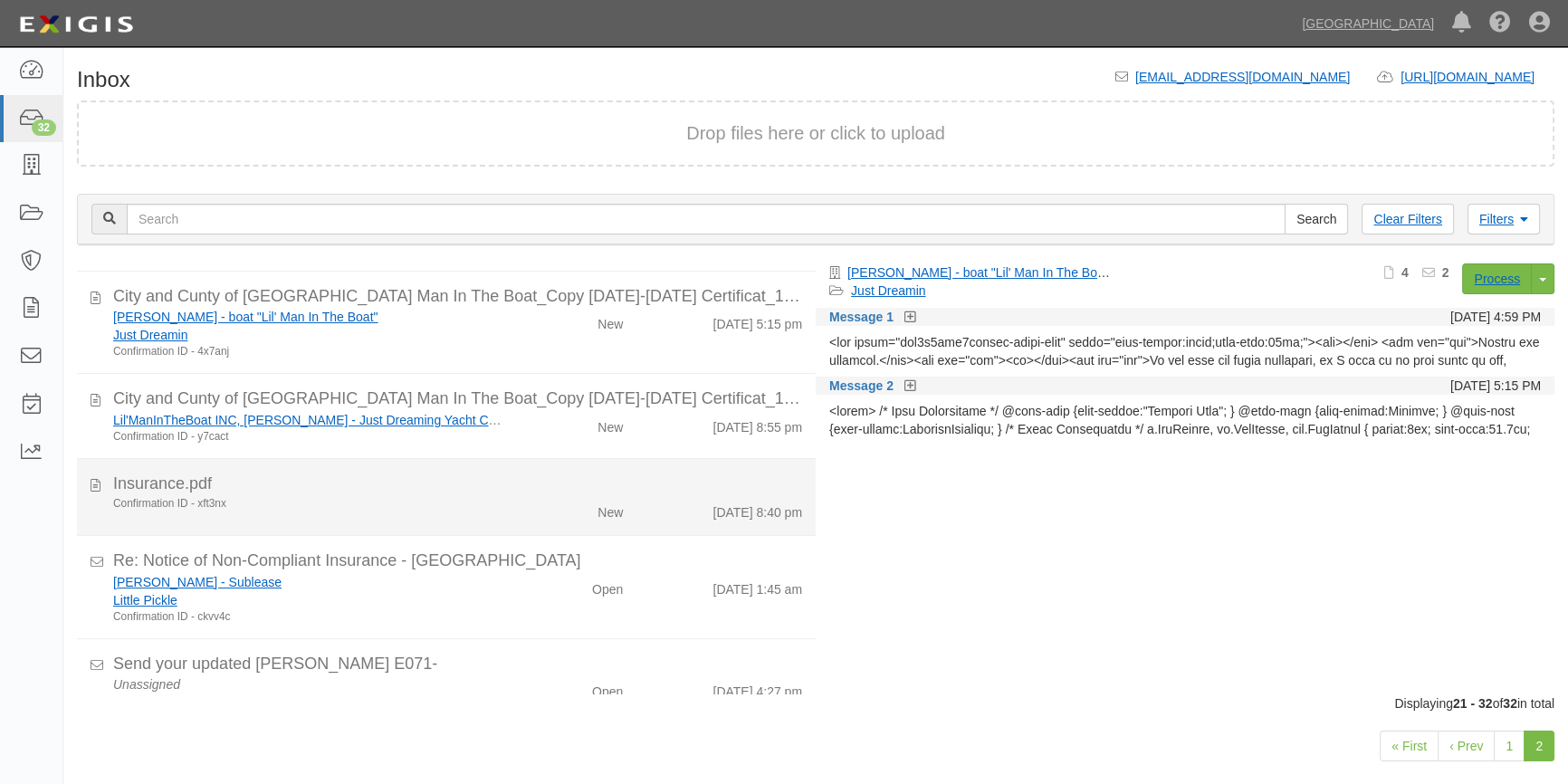
click at [778, 460] on li "Insurance.pdf Confirmation ID - xft3nx New [DATE] 8:40 pm" at bounding box center [445, 497] width 739 height 77
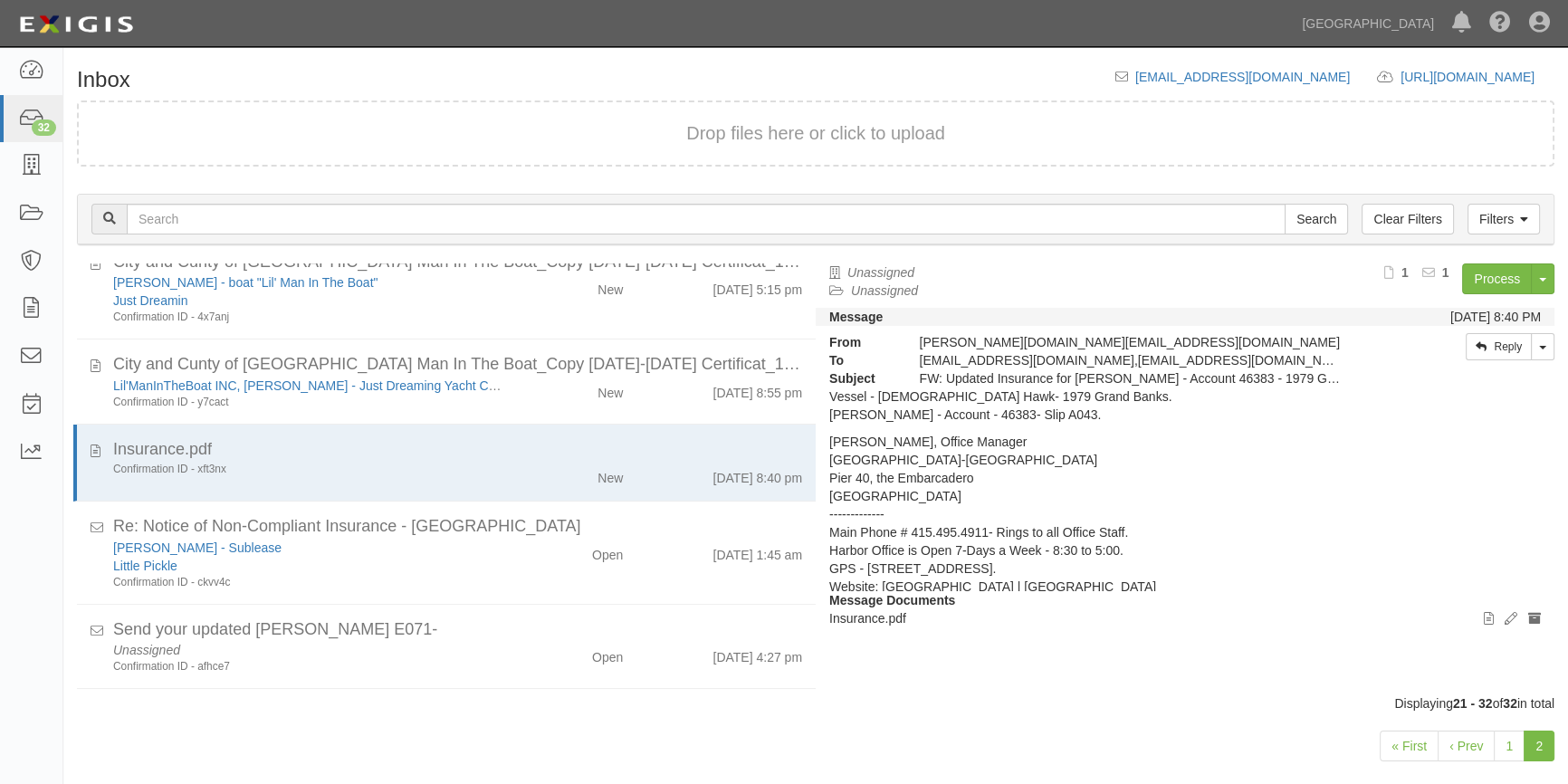
scroll to position [423, 0]
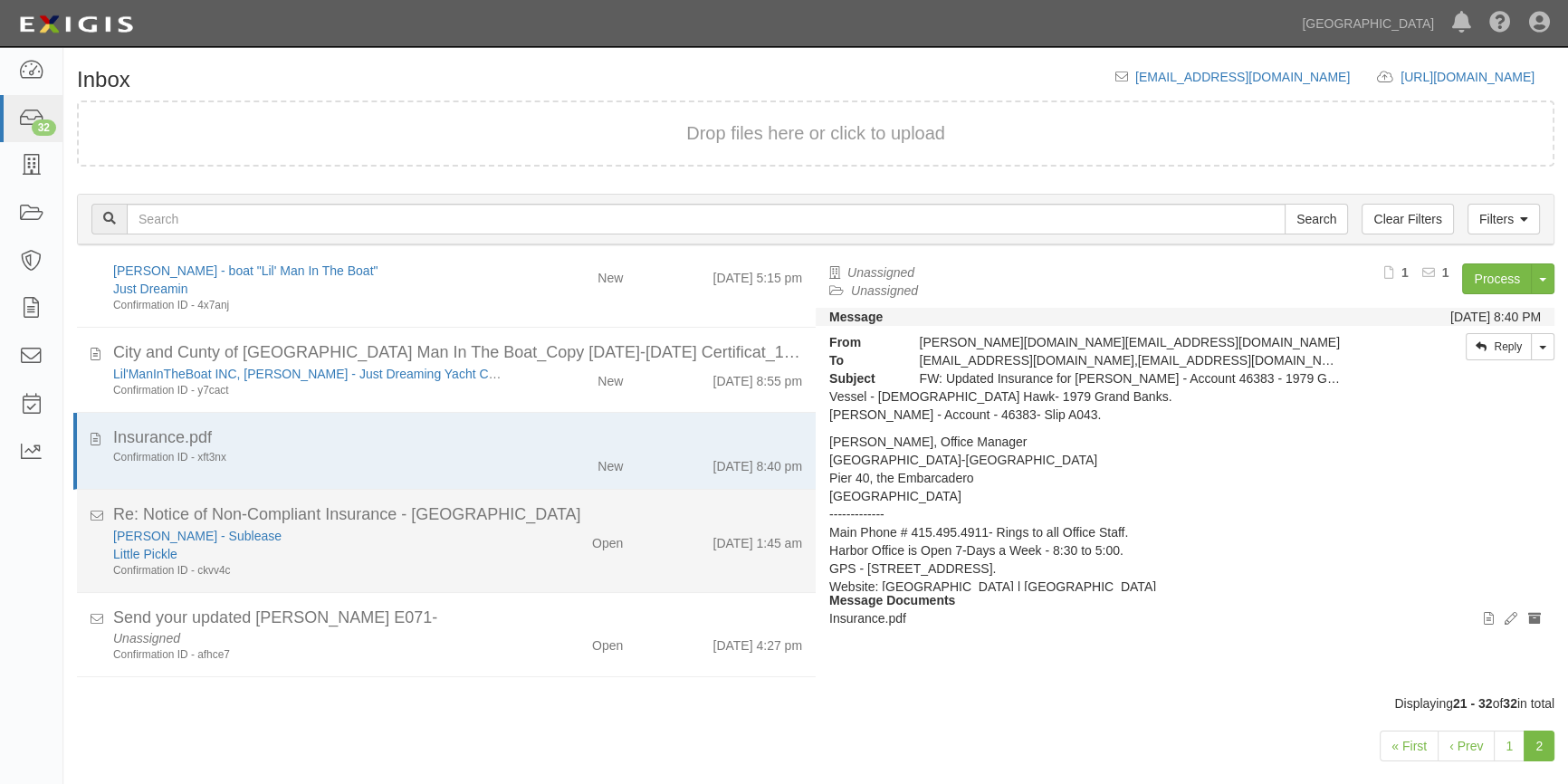
click at [480, 542] on div "[PERSON_NAME] - Sublease" at bounding box center [308, 536] width 390 height 18
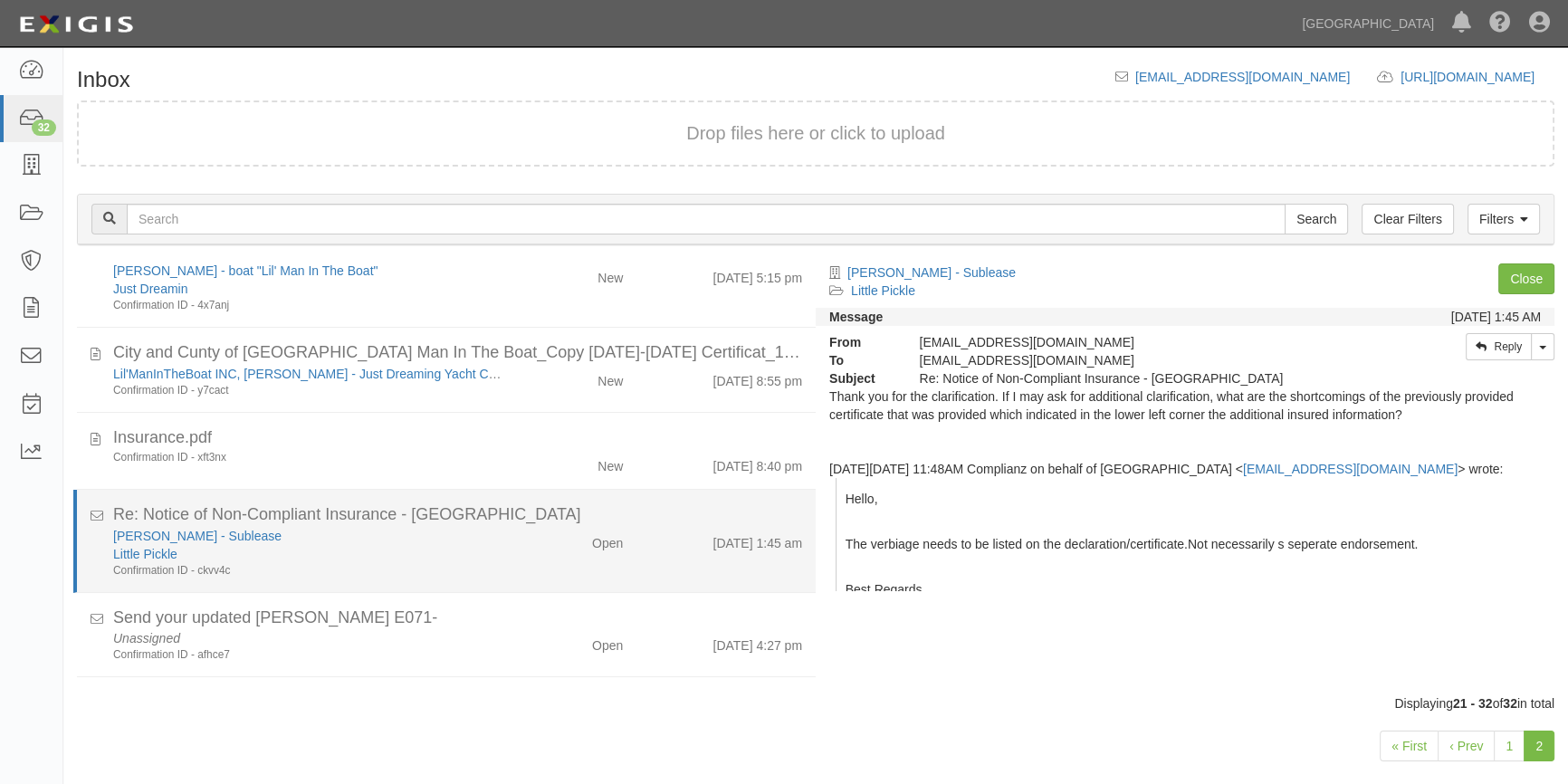
click at [428, 563] on div "Confirmation ID - ckvv4c" at bounding box center [308, 570] width 390 height 16
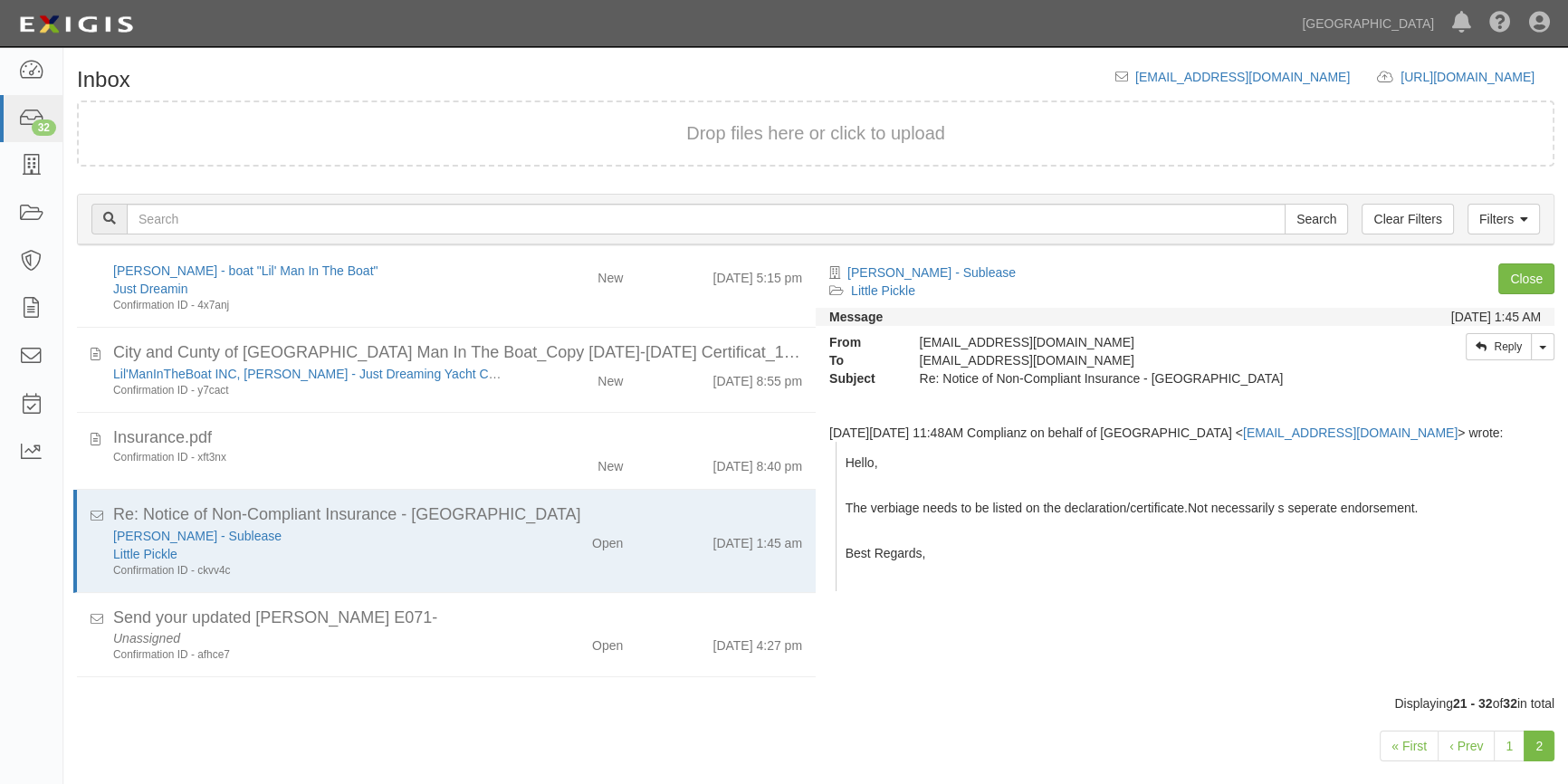
scroll to position [28, 0]
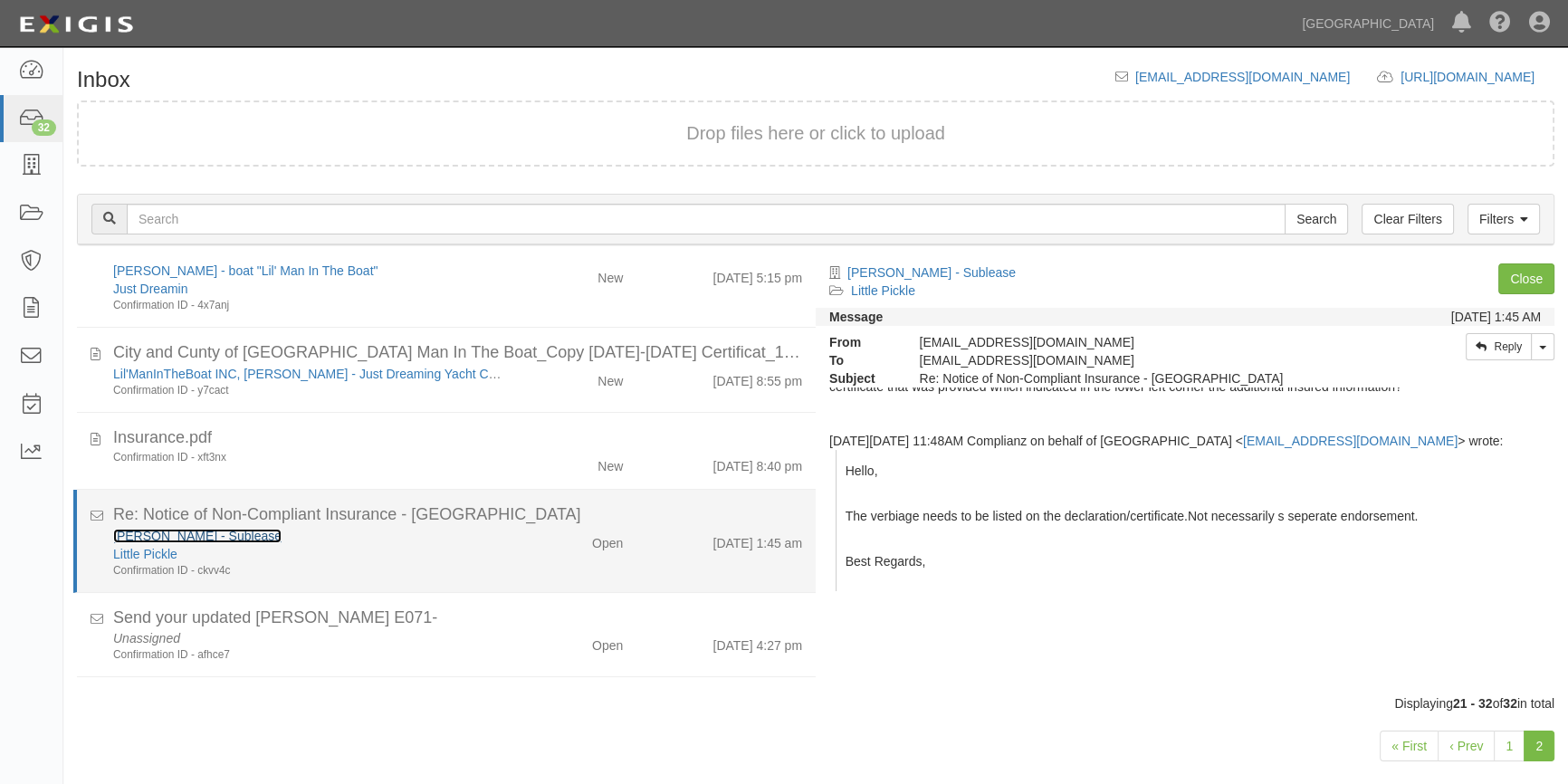
click at [208, 530] on link "[PERSON_NAME] - Sublease" at bounding box center [197, 536] width 169 height 15
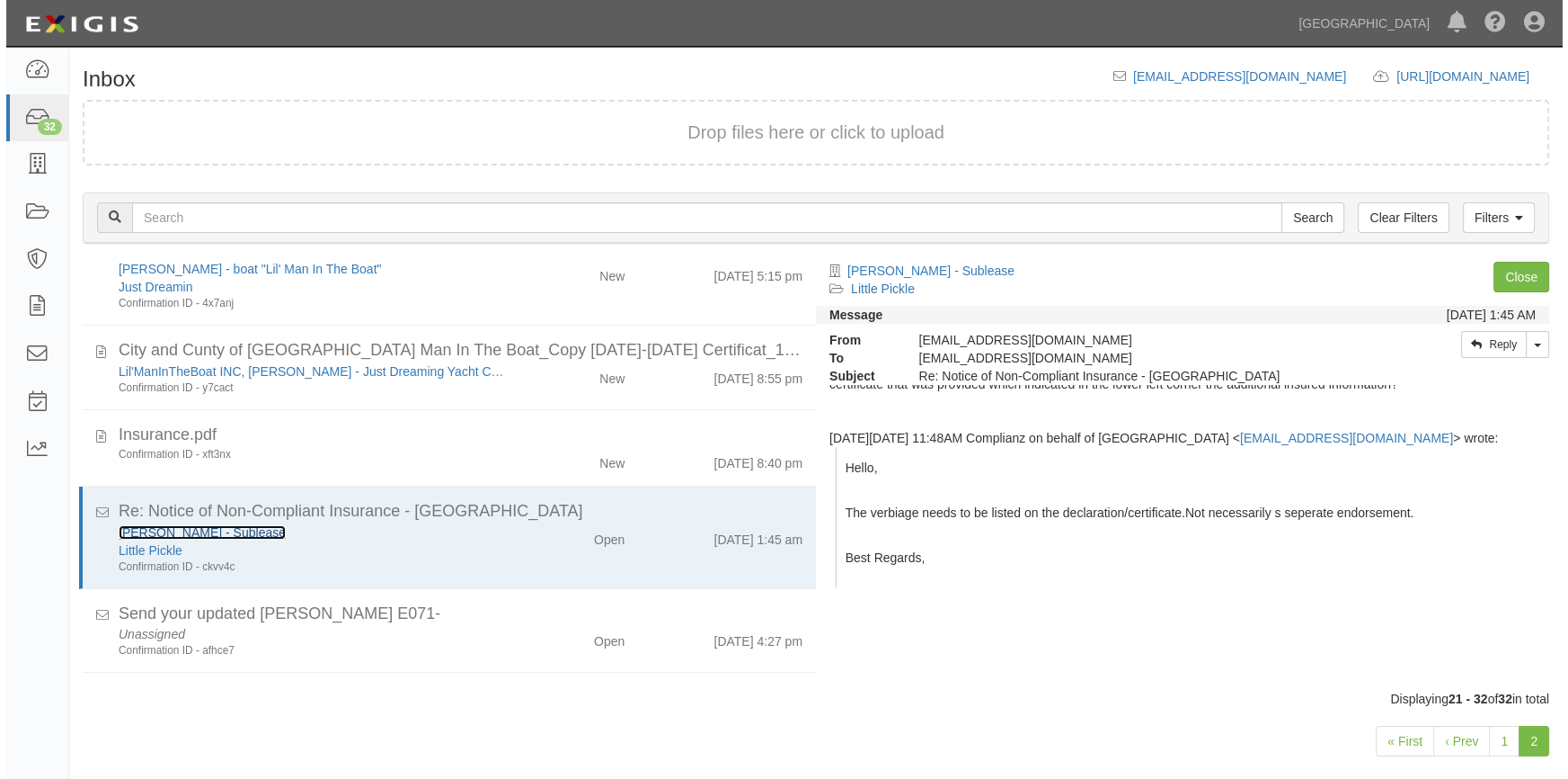
scroll to position [0, 0]
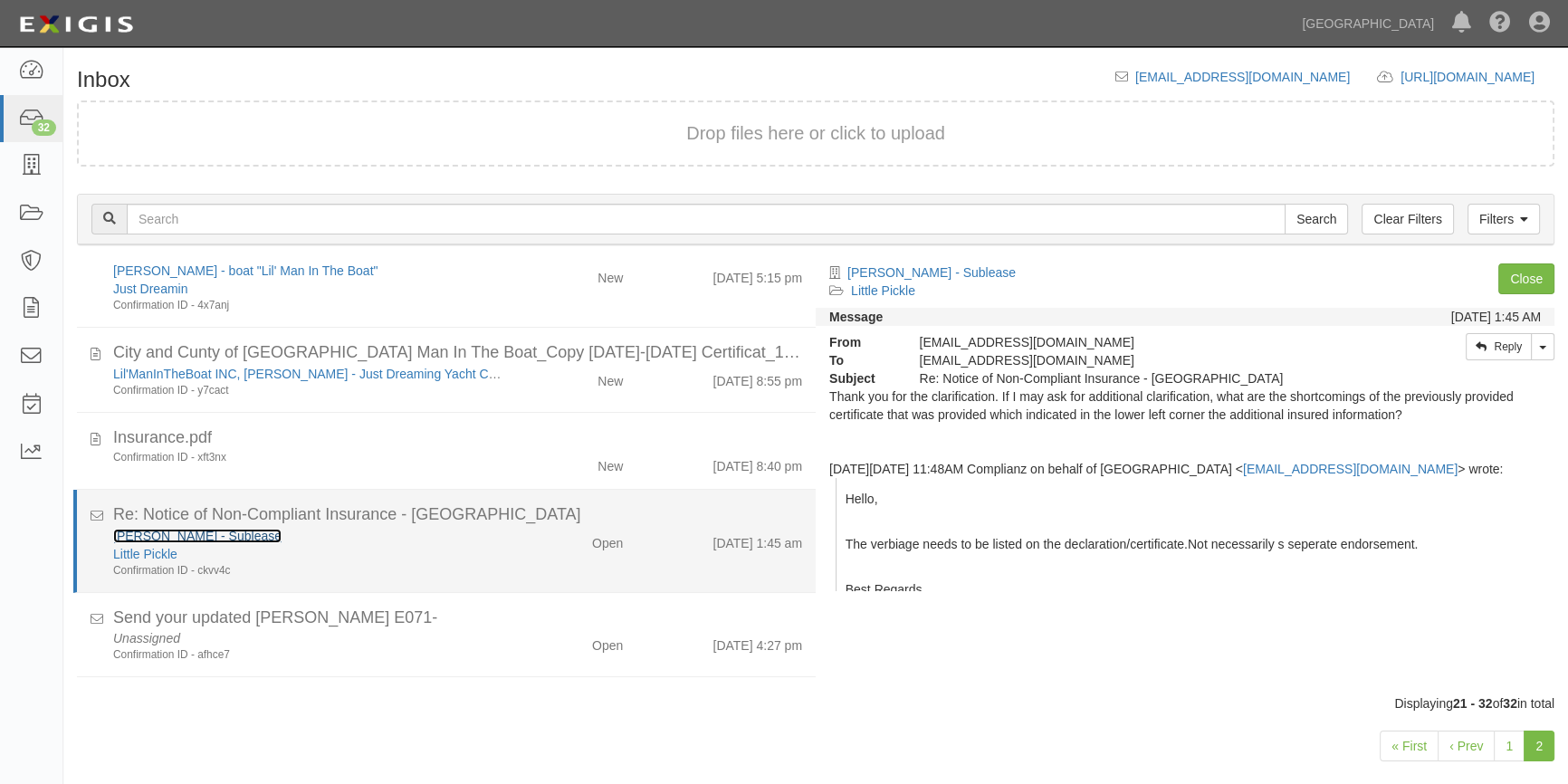
click at [170, 538] on link "[PERSON_NAME] - Sublease" at bounding box center [197, 536] width 169 height 15
click at [410, 545] on div "Little Pickle" at bounding box center [308, 554] width 390 height 18
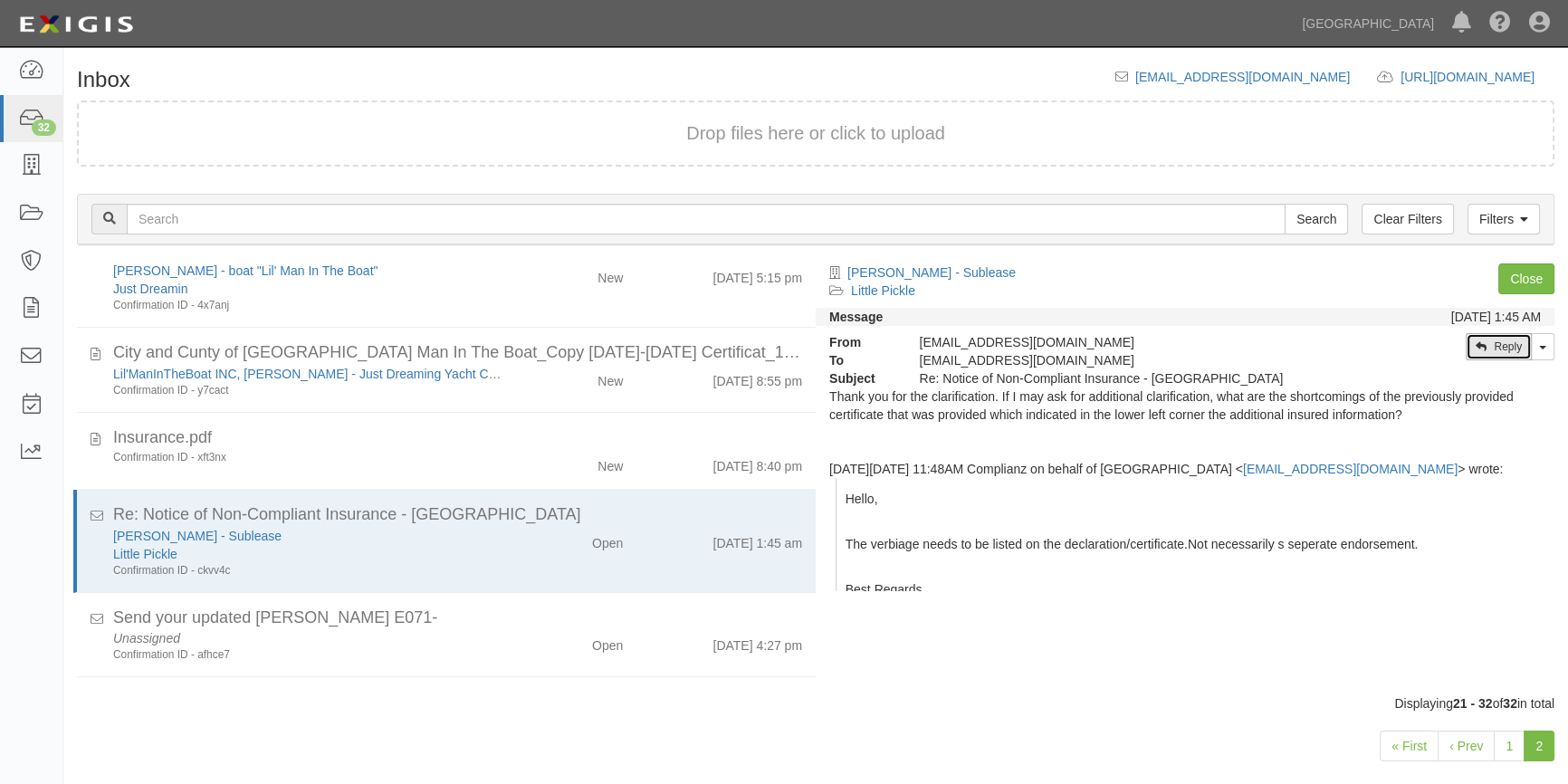
click at [1483, 346] on icon at bounding box center [1481, 347] width 11 height 11
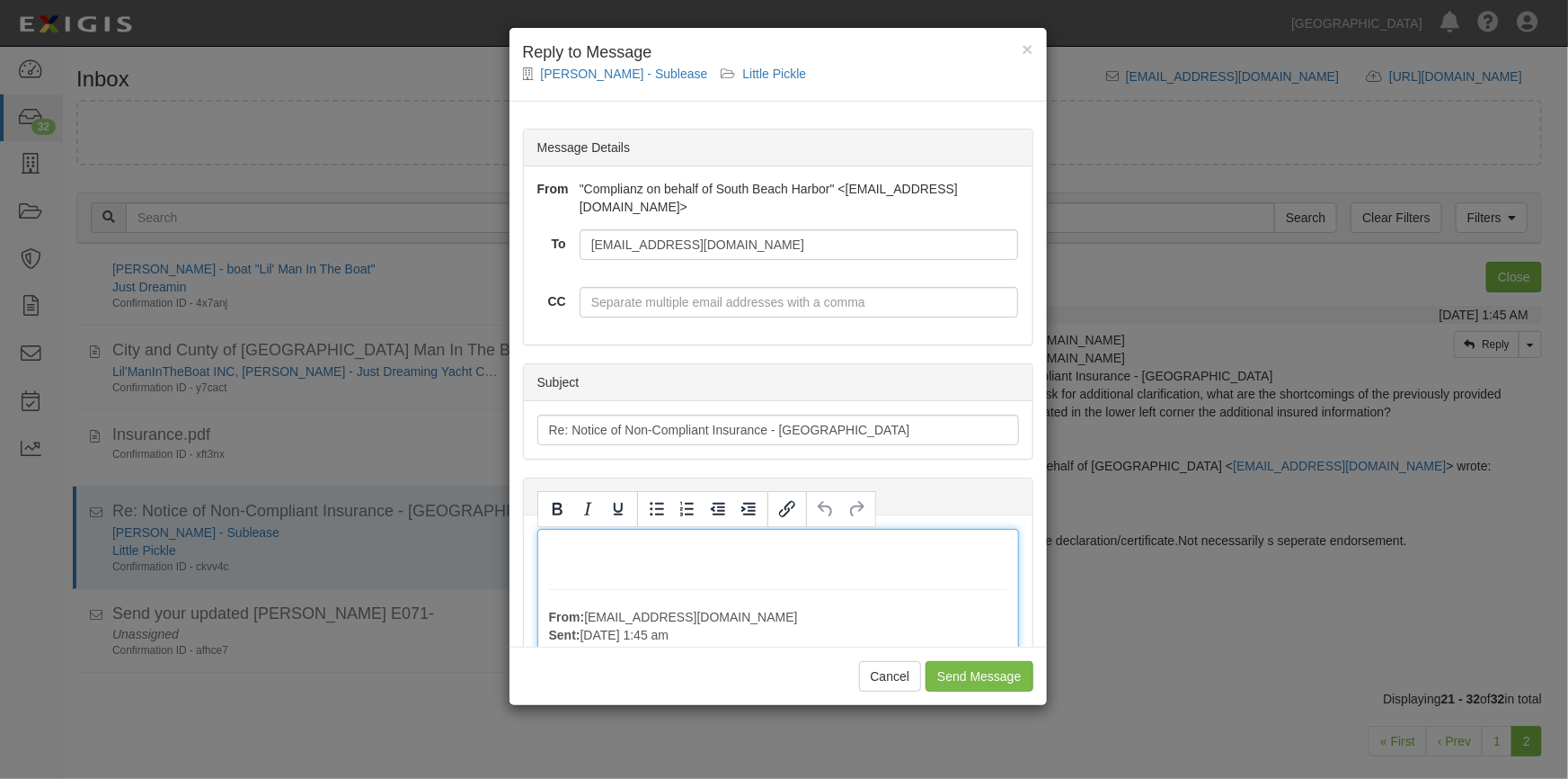
click at [888, 679] on button "Cancel" at bounding box center [890, 675] width 63 height 30
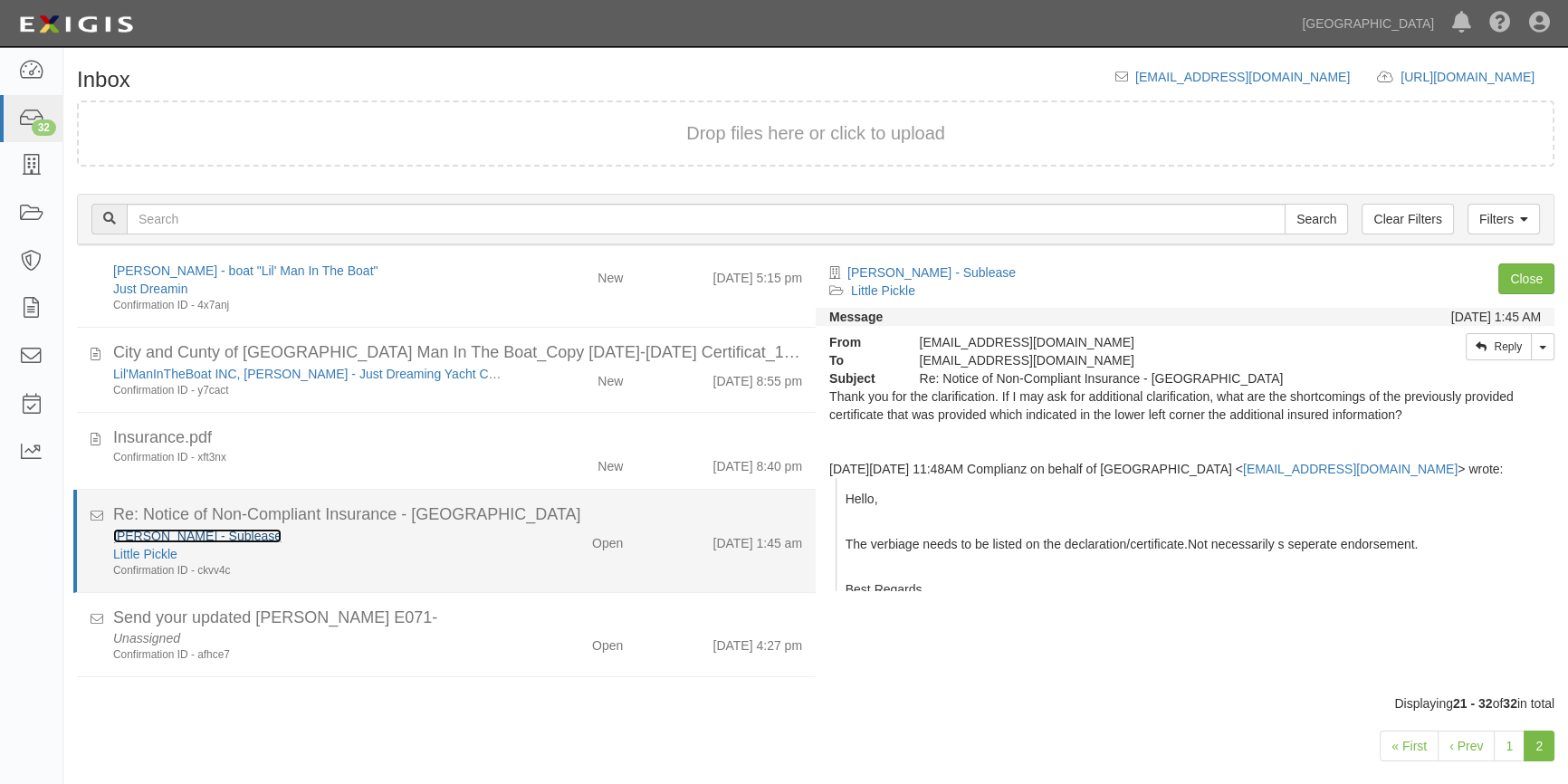
click at [213, 534] on link "[PERSON_NAME] - Sublease" at bounding box center [197, 536] width 169 height 15
click at [176, 540] on link "[PERSON_NAME] - Sublease" at bounding box center [197, 536] width 169 height 15
click at [351, 545] on div "Little Pickle" at bounding box center [308, 554] width 390 height 18
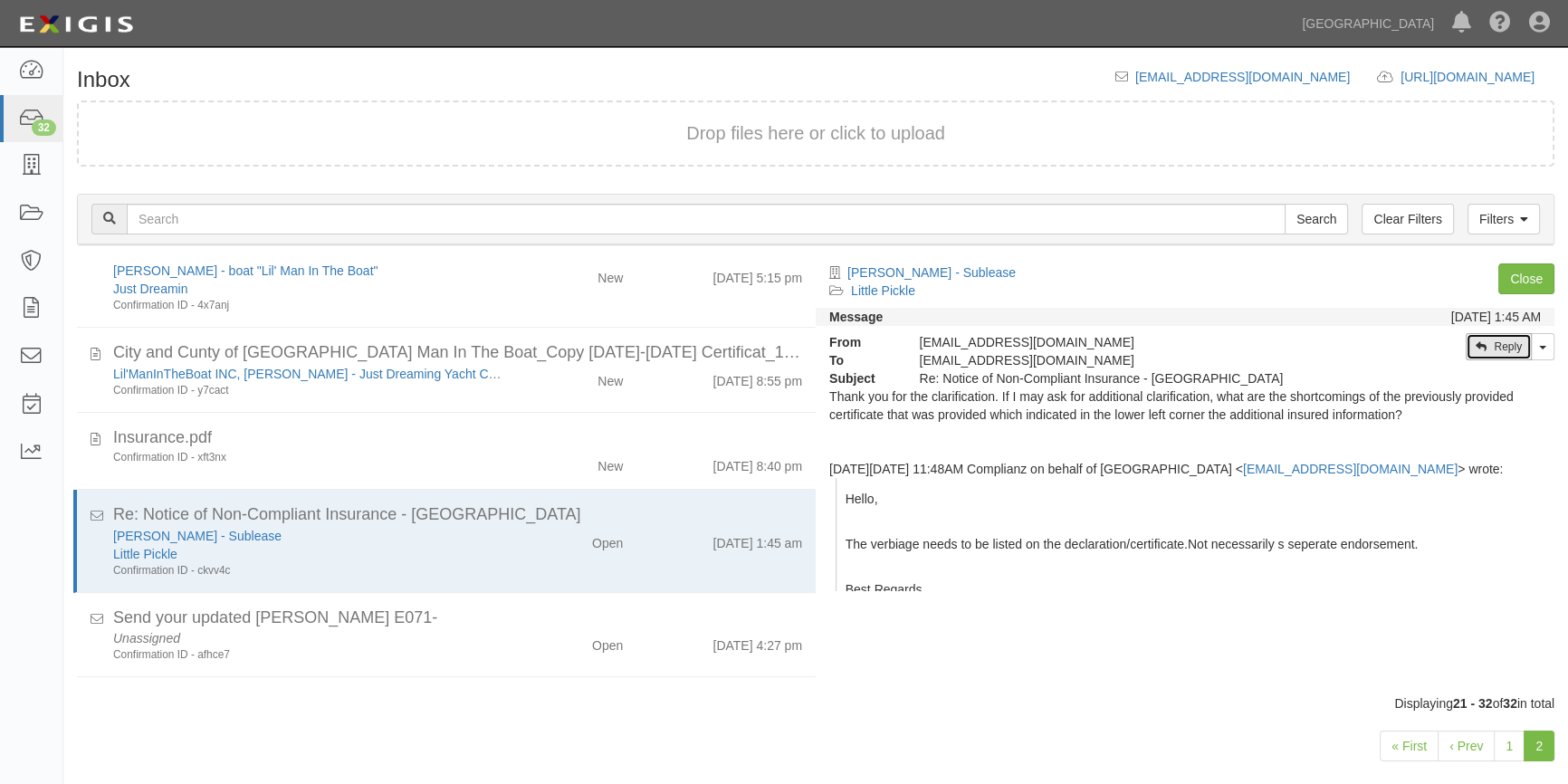
click at [1510, 351] on link "Reply" at bounding box center [1499, 346] width 66 height 27
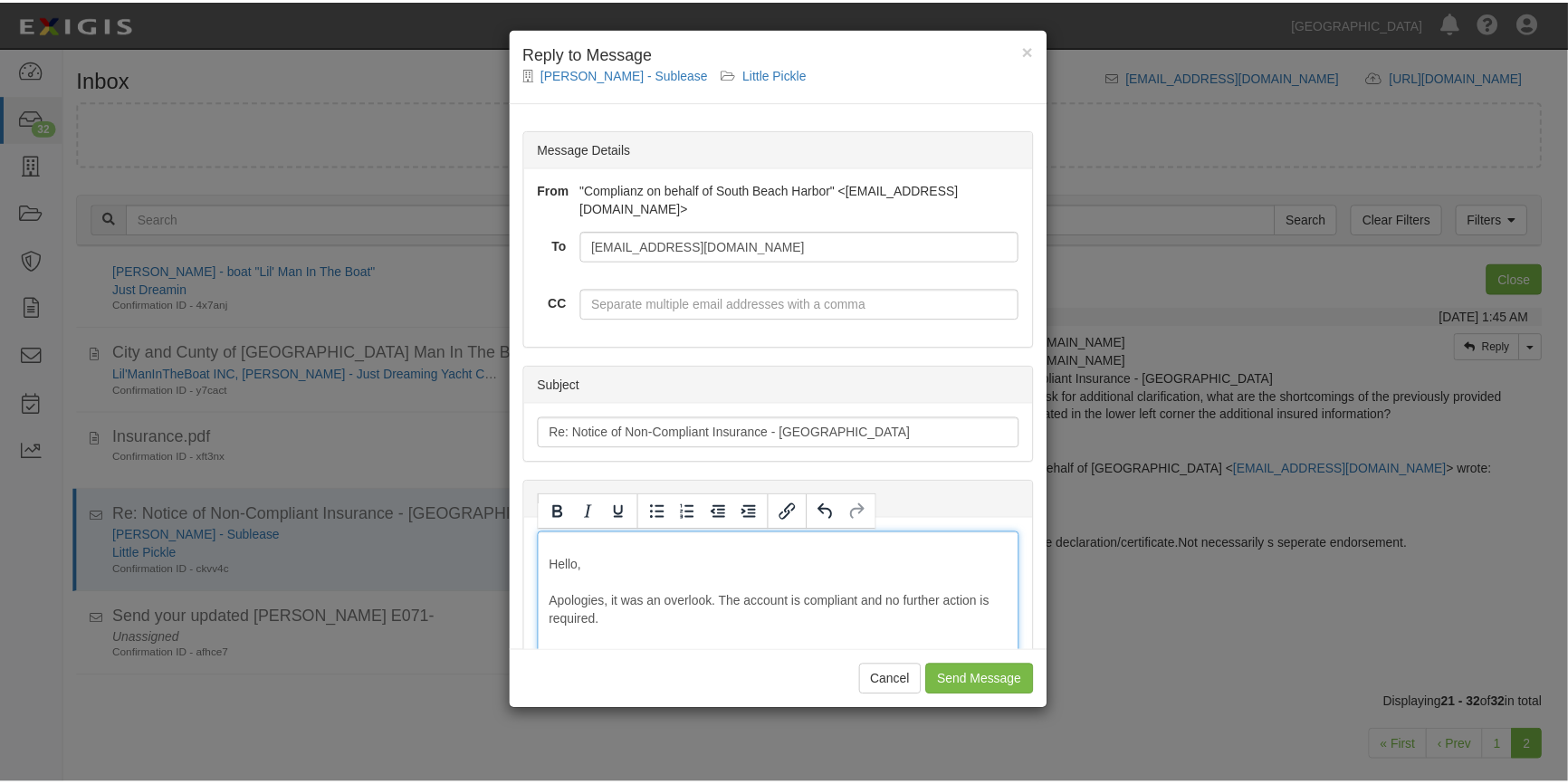
scroll to position [11, 0]
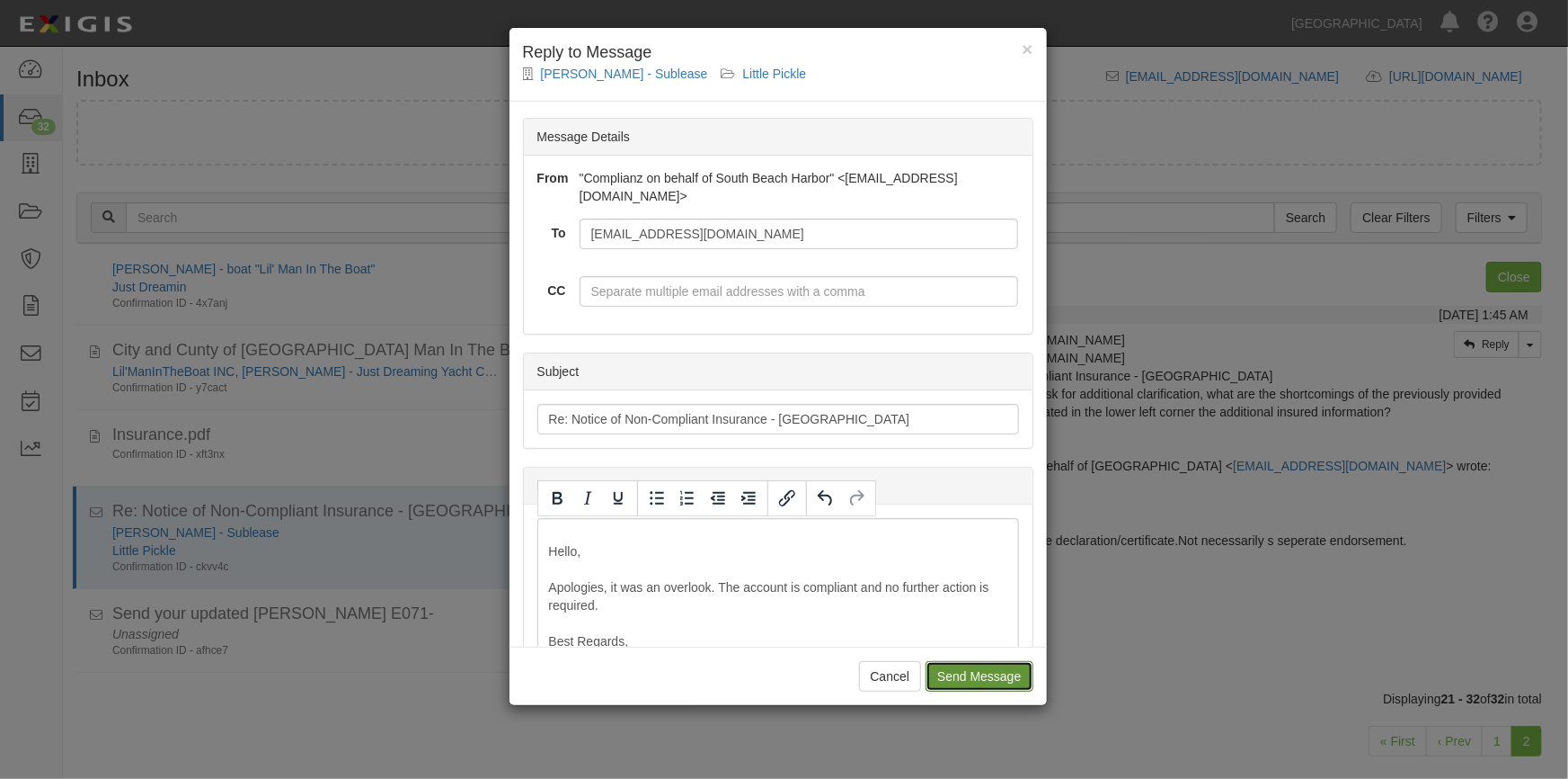
click at [936, 684] on input "Send Message" at bounding box center [979, 675] width 107 height 30
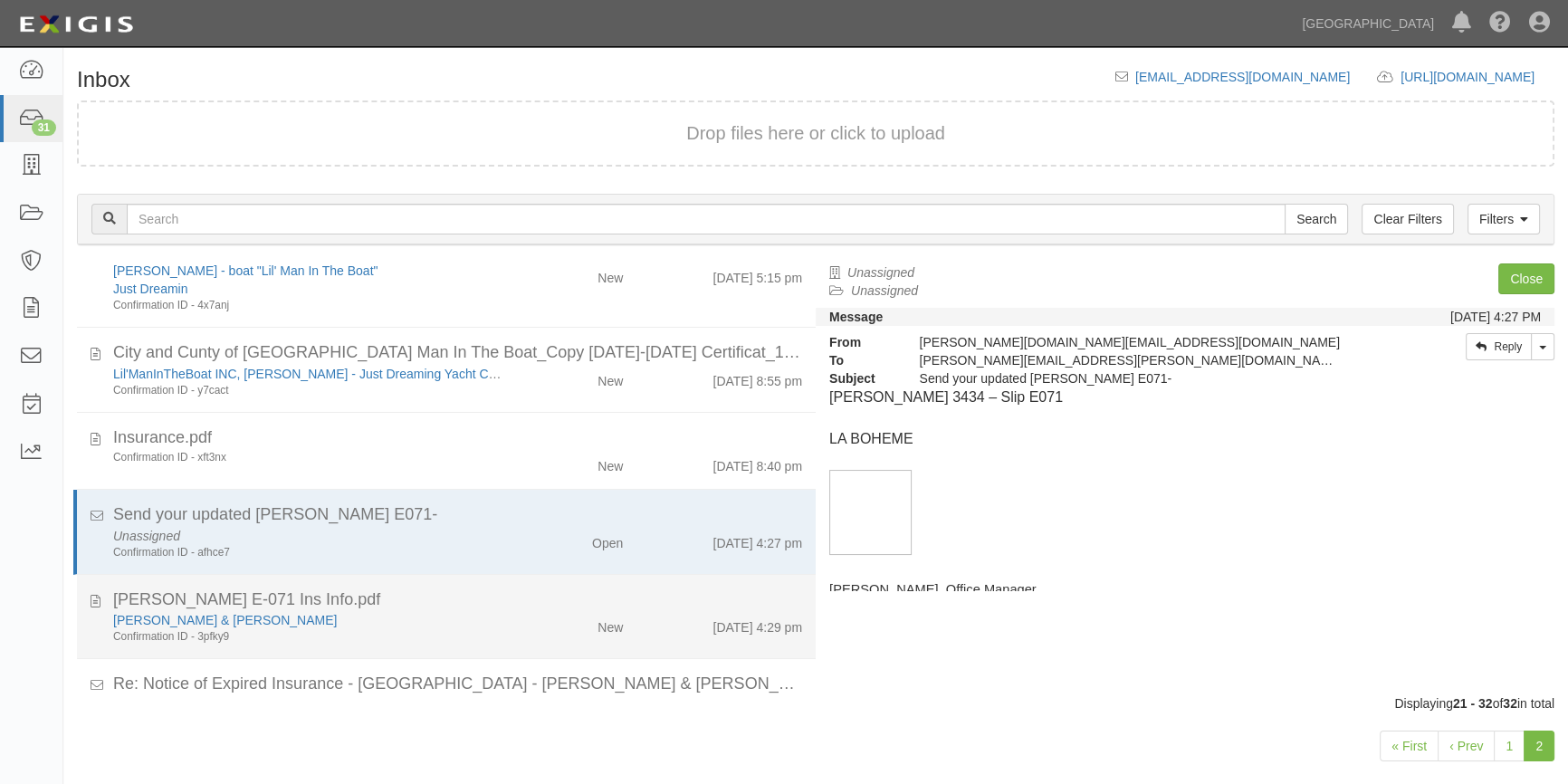
click at [455, 636] on div "Confirmation ID - 3pfky9" at bounding box center [308, 636] width 390 height 16
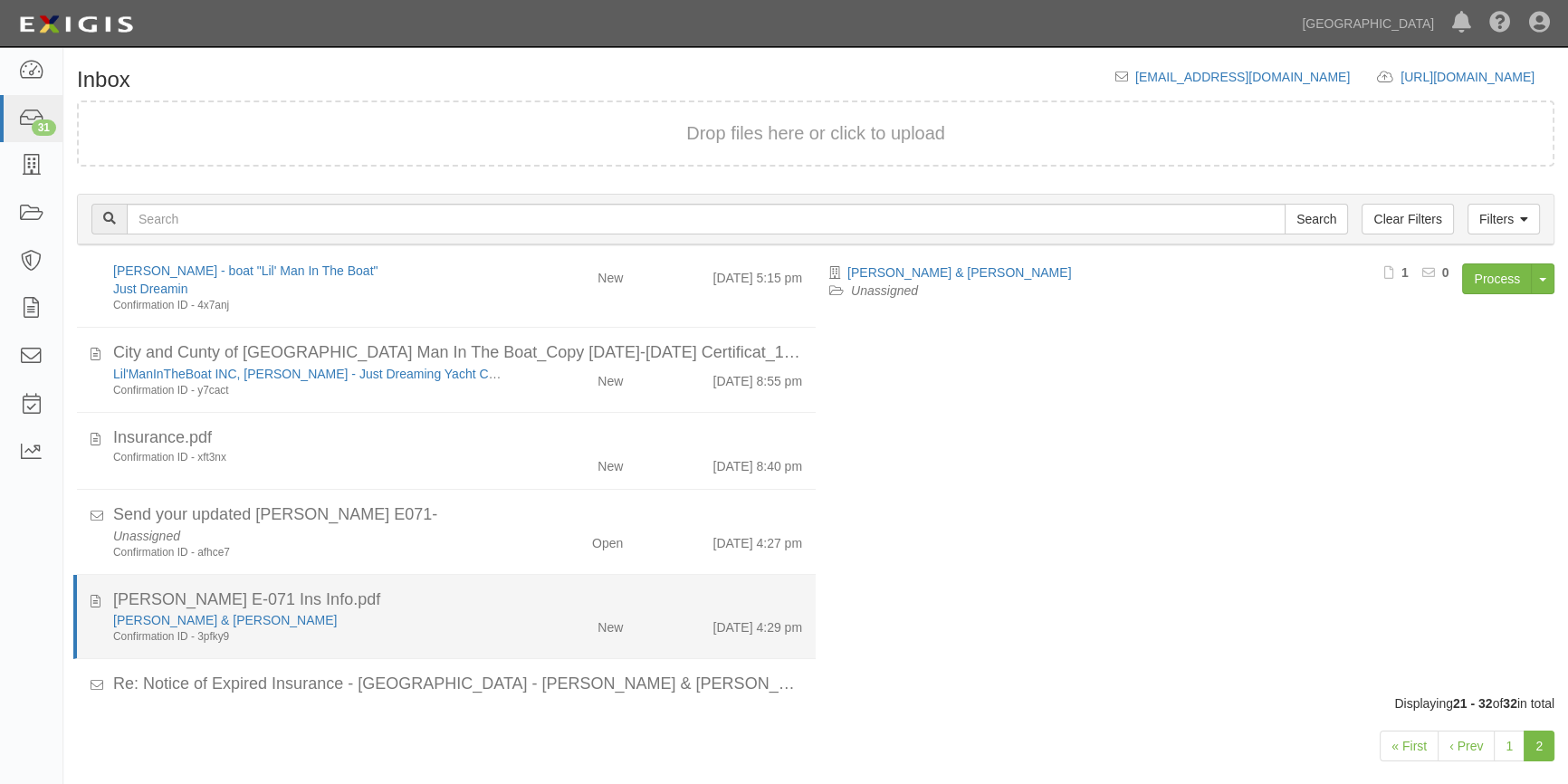
click at [363, 625] on div "[PERSON_NAME] & [PERSON_NAME]" at bounding box center [308, 620] width 390 height 18
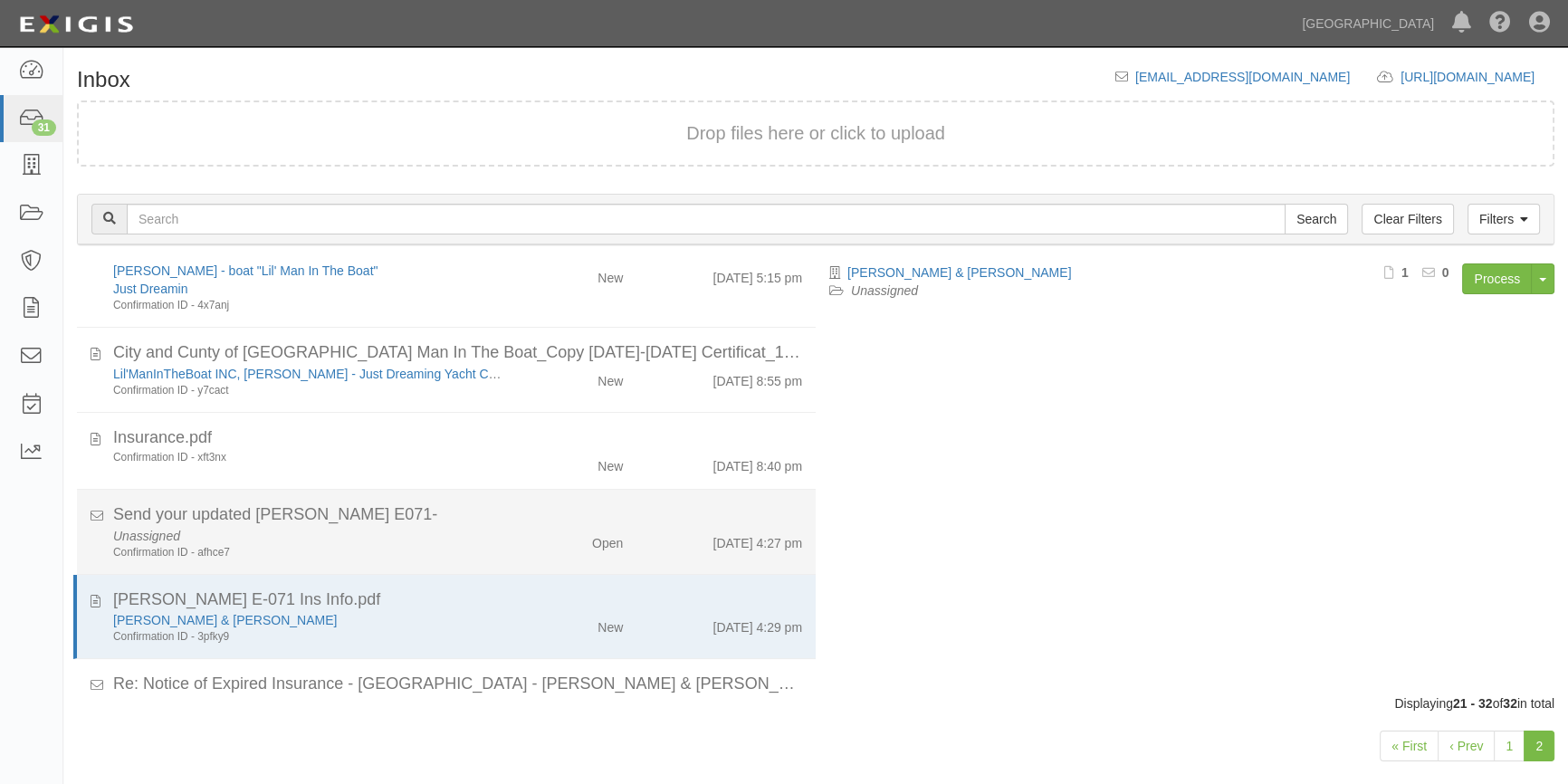
click at [373, 552] on div "Confirmation ID - afhce7" at bounding box center [308, 552] width 390 height 16
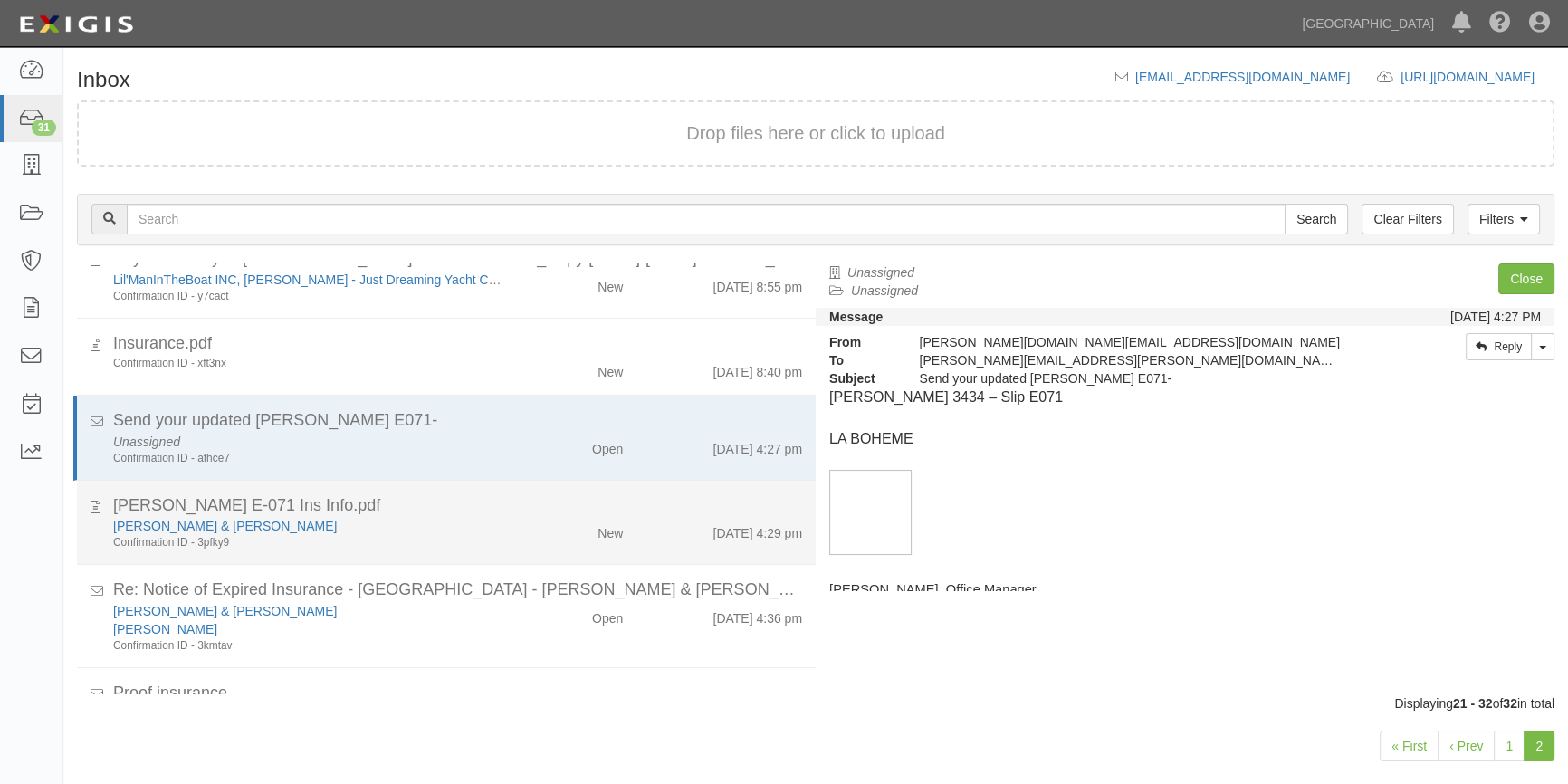
scroll to position [600, 0]
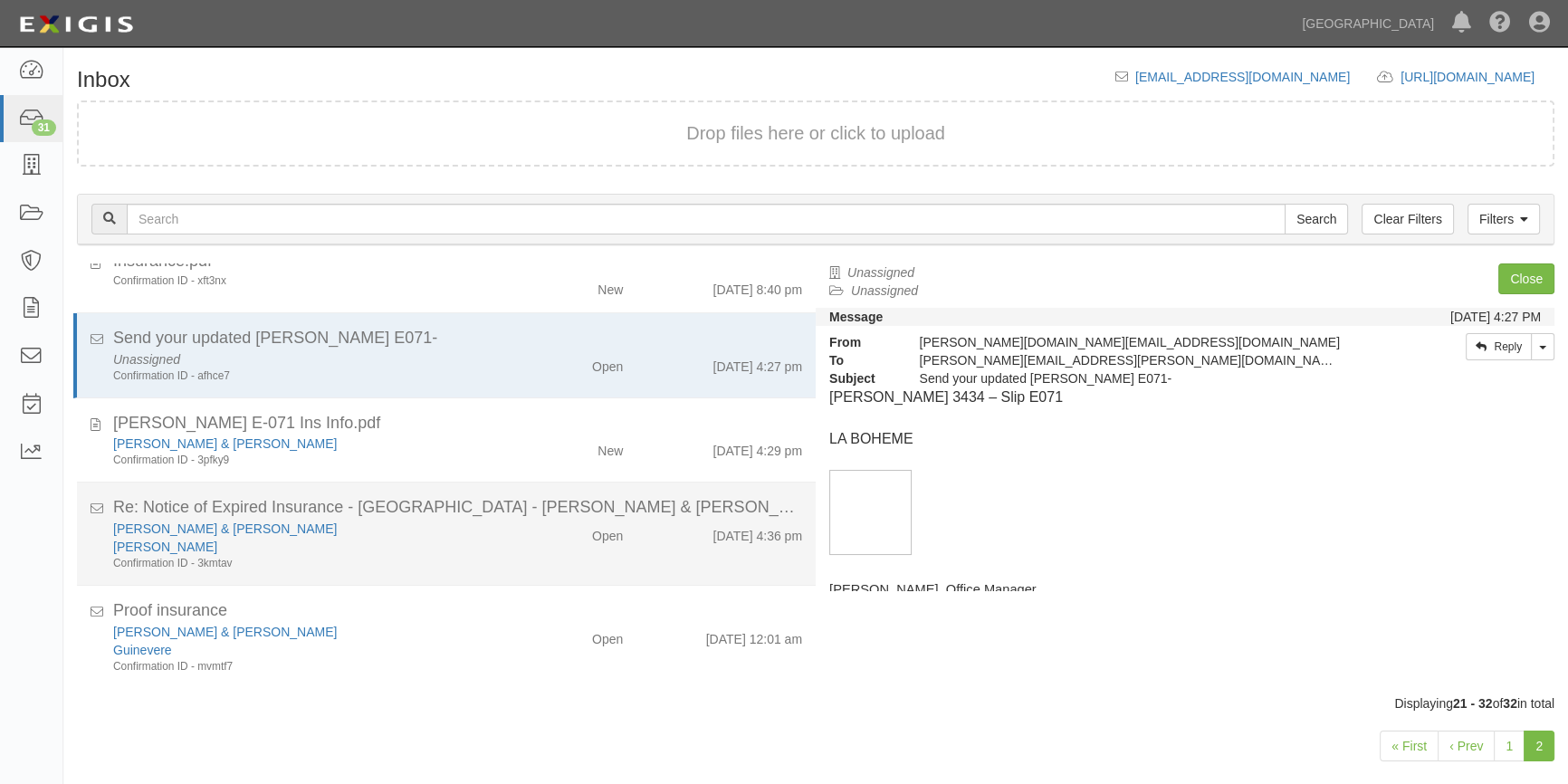
click at [564, 561] on div "Michele & Chris Hartman Berth Holder Confirmation ID - 3kmtav Open 10/8/25 4:36…" at bounding box center [457, 545] width 716 height 52
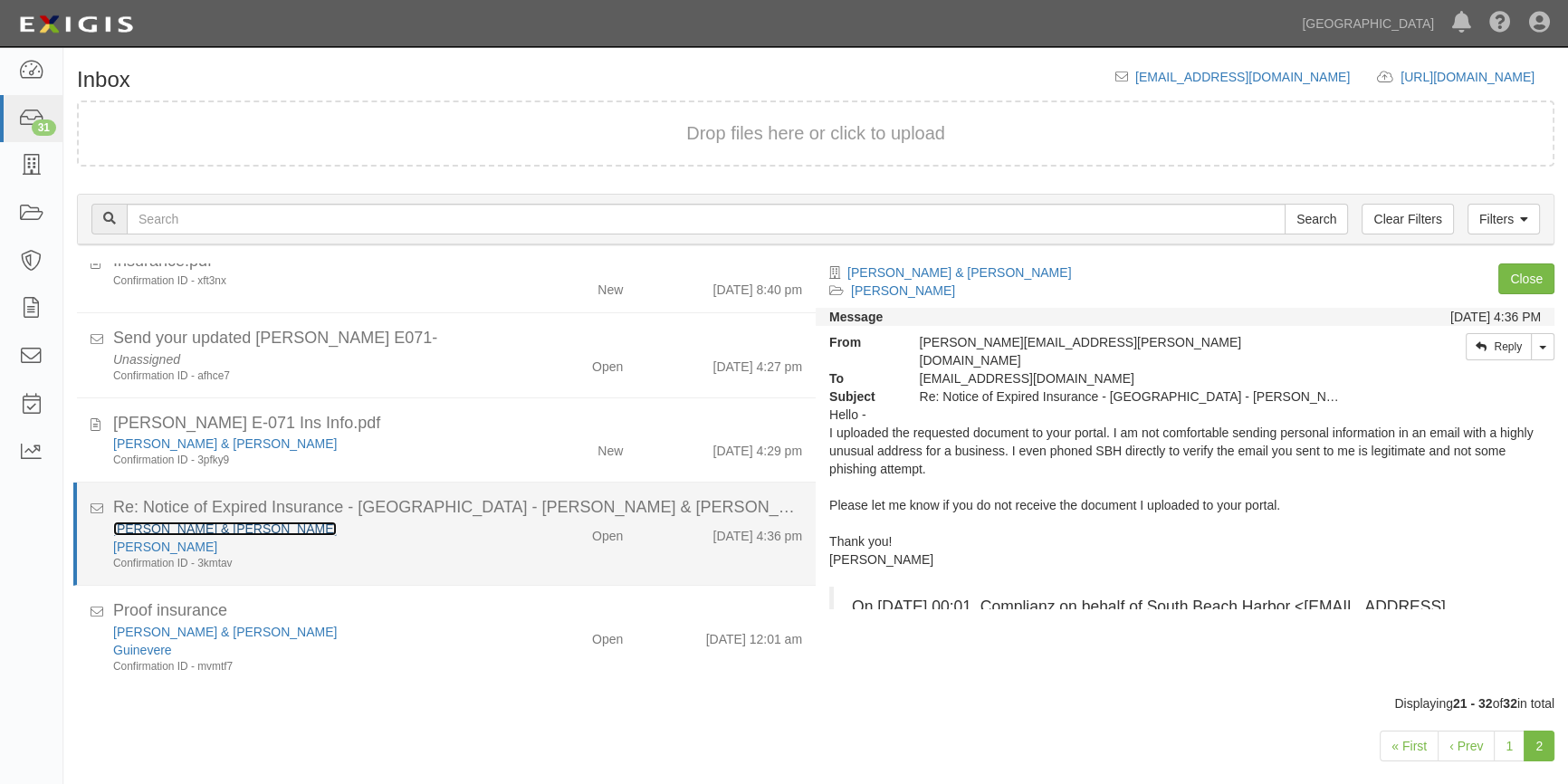
click at [163, 529] on link "Michele & Chris Hartman" at bounding box center [225, 529] width 223 height 15
click at [271, 556] on div "Confirmation ID - 3kmtav" at bounding box center [308, 564] width 390 height 16
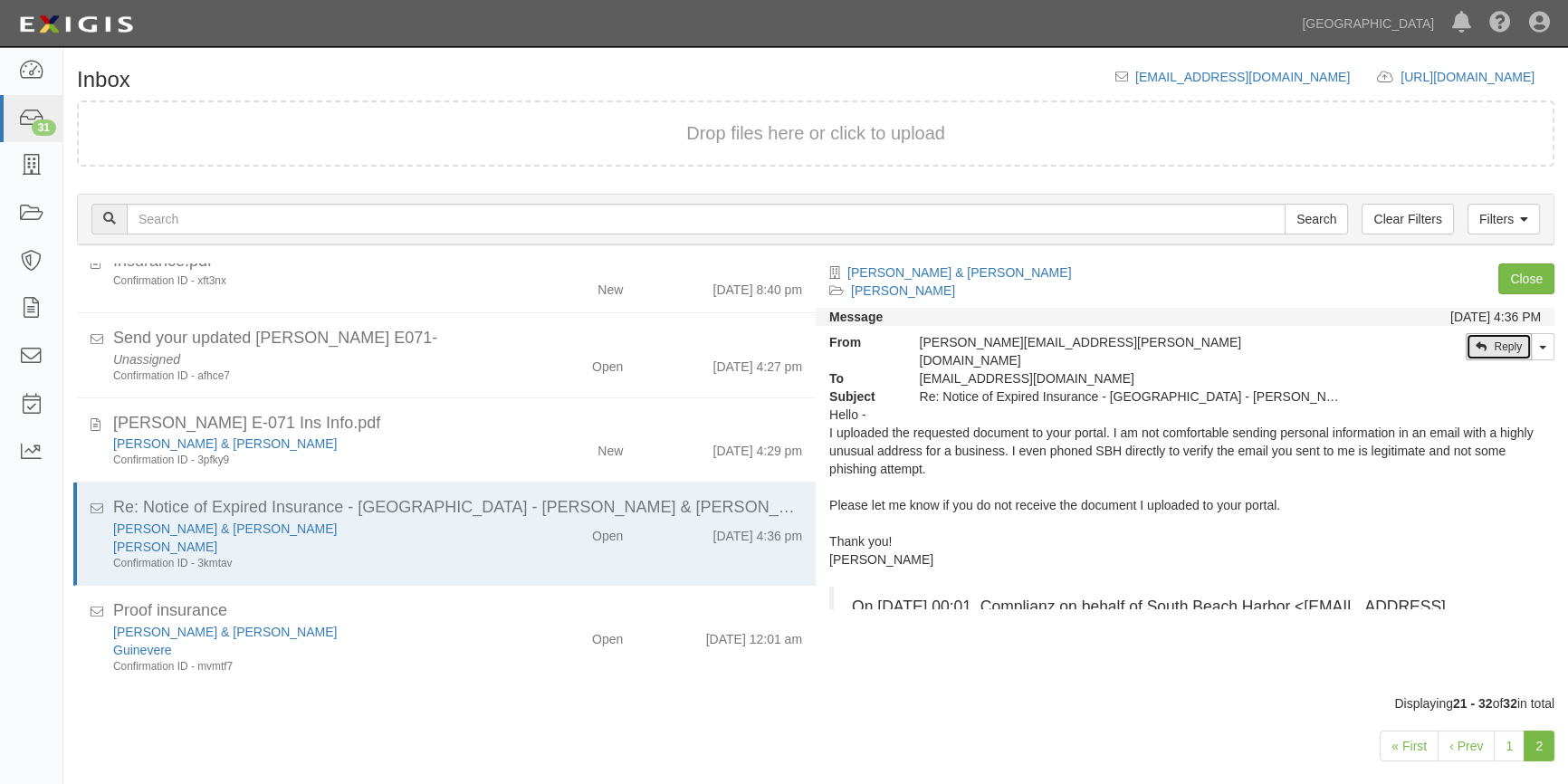
click at [1509, 355] on link "Reply" at bounding box center [1499, 346] width 66 height 27
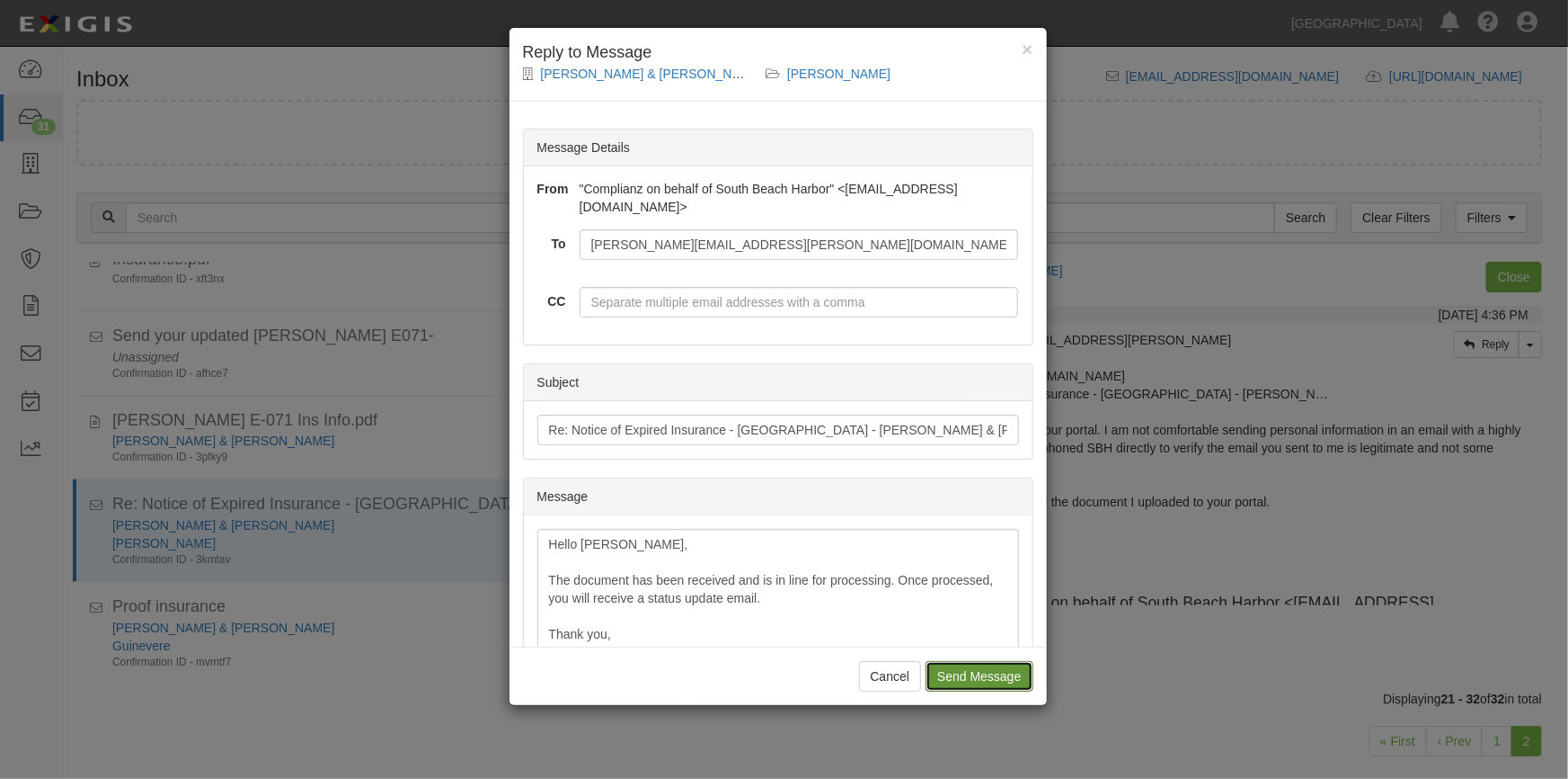
click at [956, 676] on input "Send Message" at bounding box center [979, 675] width 107 height 30
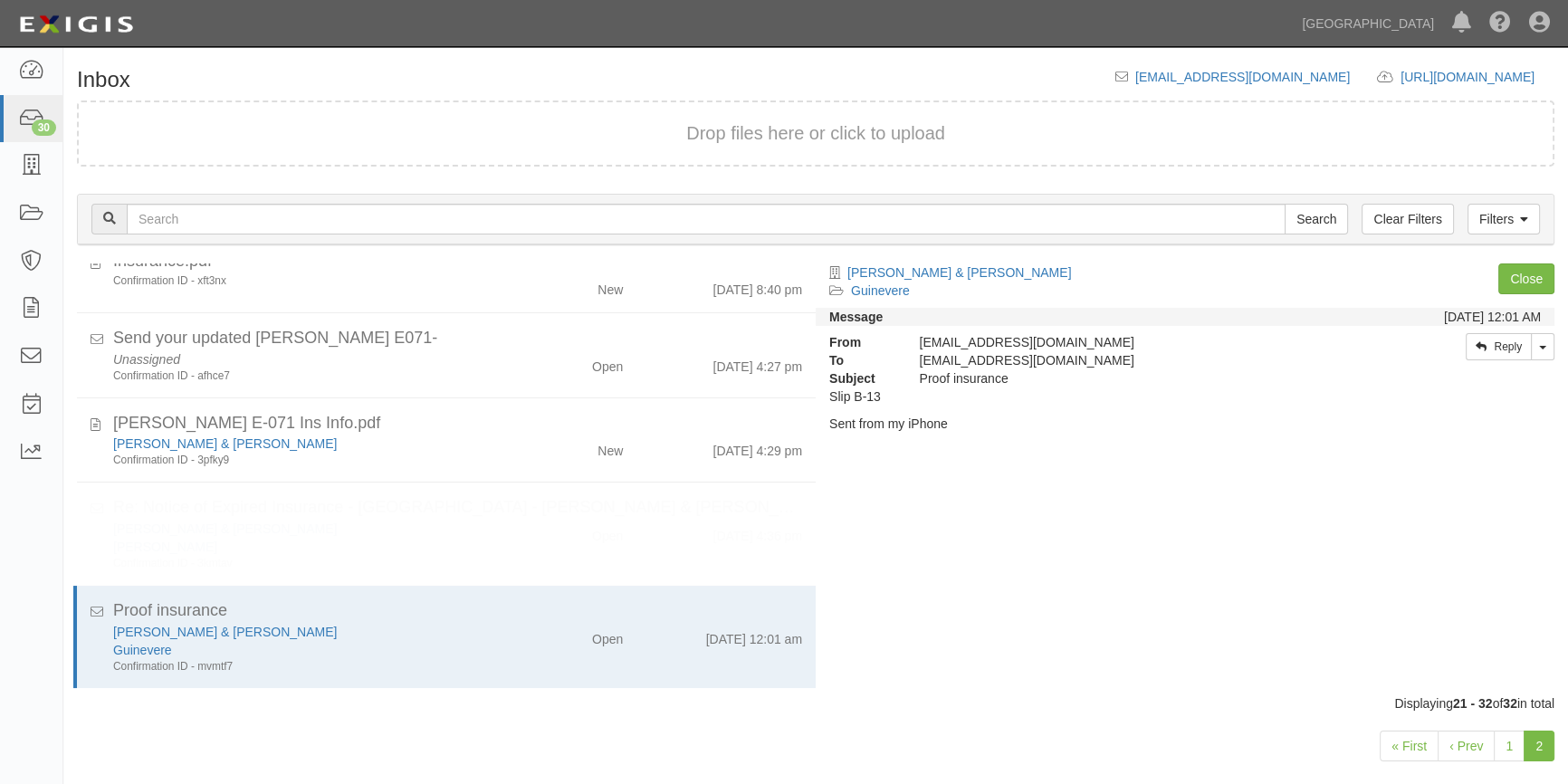
scroll to position [498, 0]
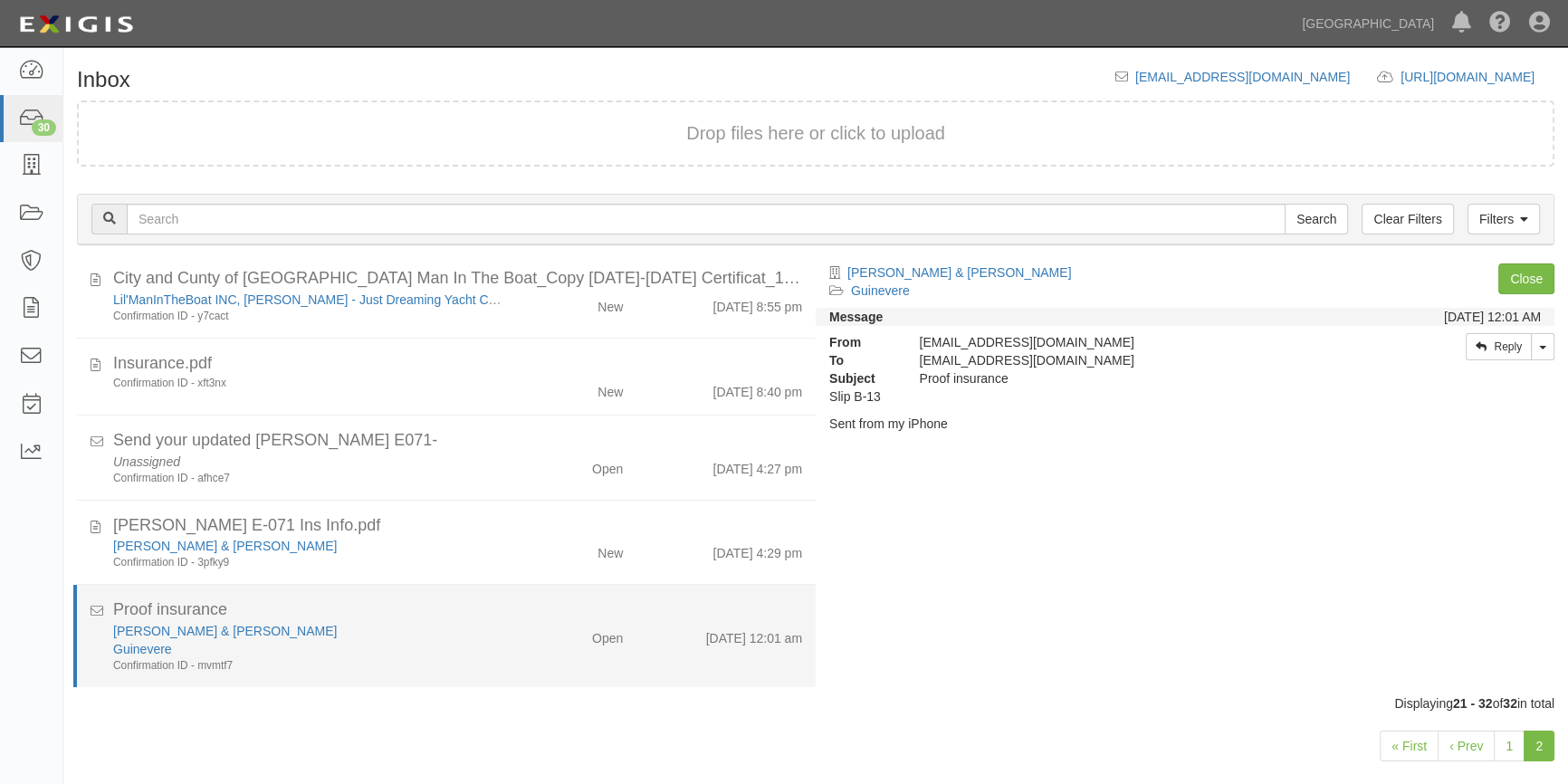
click at [442, 622] on div "Christopher Wallace & Erik Carlson" at bounding box center [308, 631] width 390 height 18
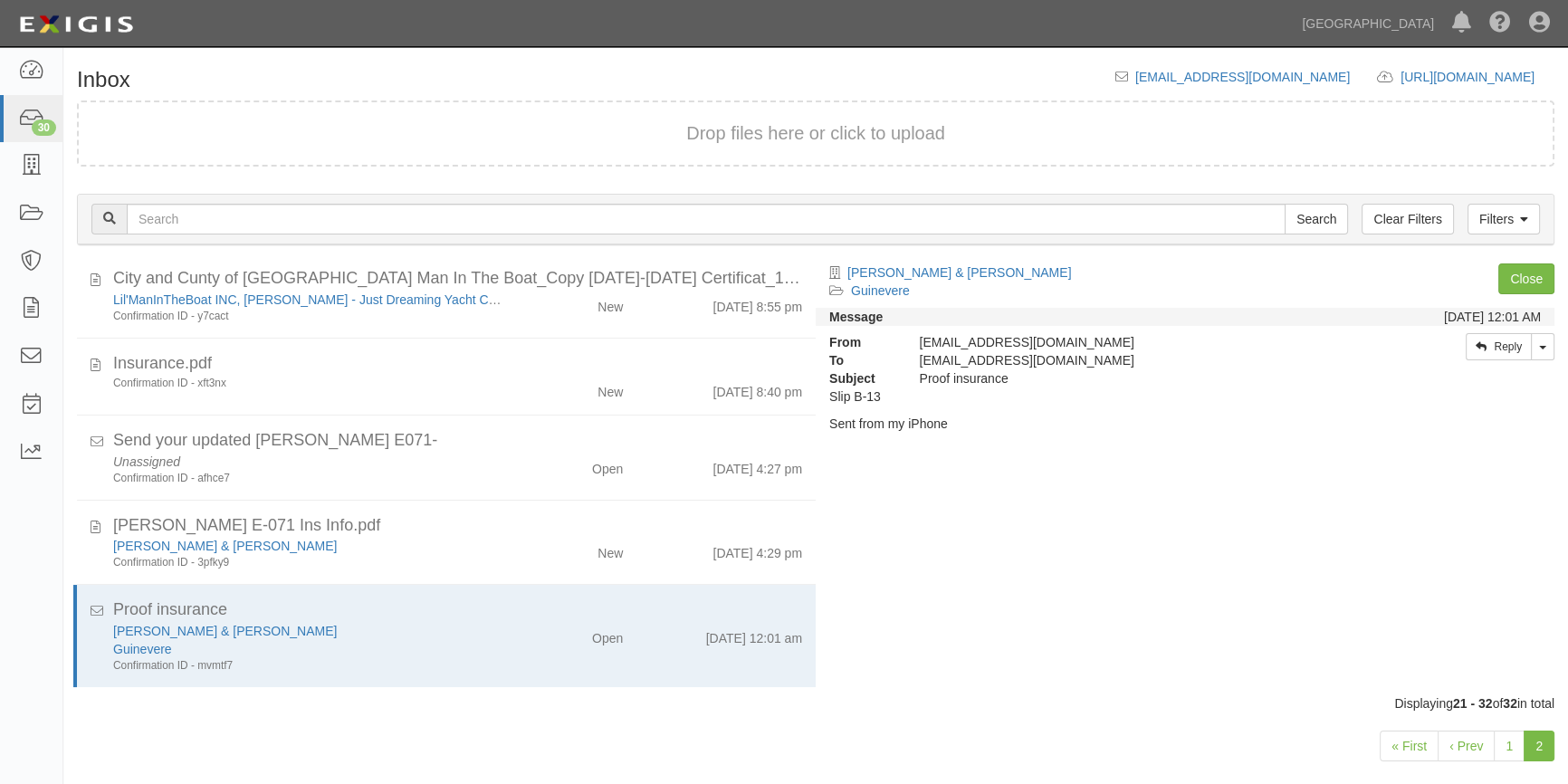
drag, startPoint x: 817, startPoint y: 589, endPoint x: 823, endPoint y: 540, distance: 49.4
click at [823, 540] on div "Christopher Wallace & Erik Carlson Guinevere Process Toggle Document Dropdown A…" at bounding box center [1191, 471] width 752 height 415
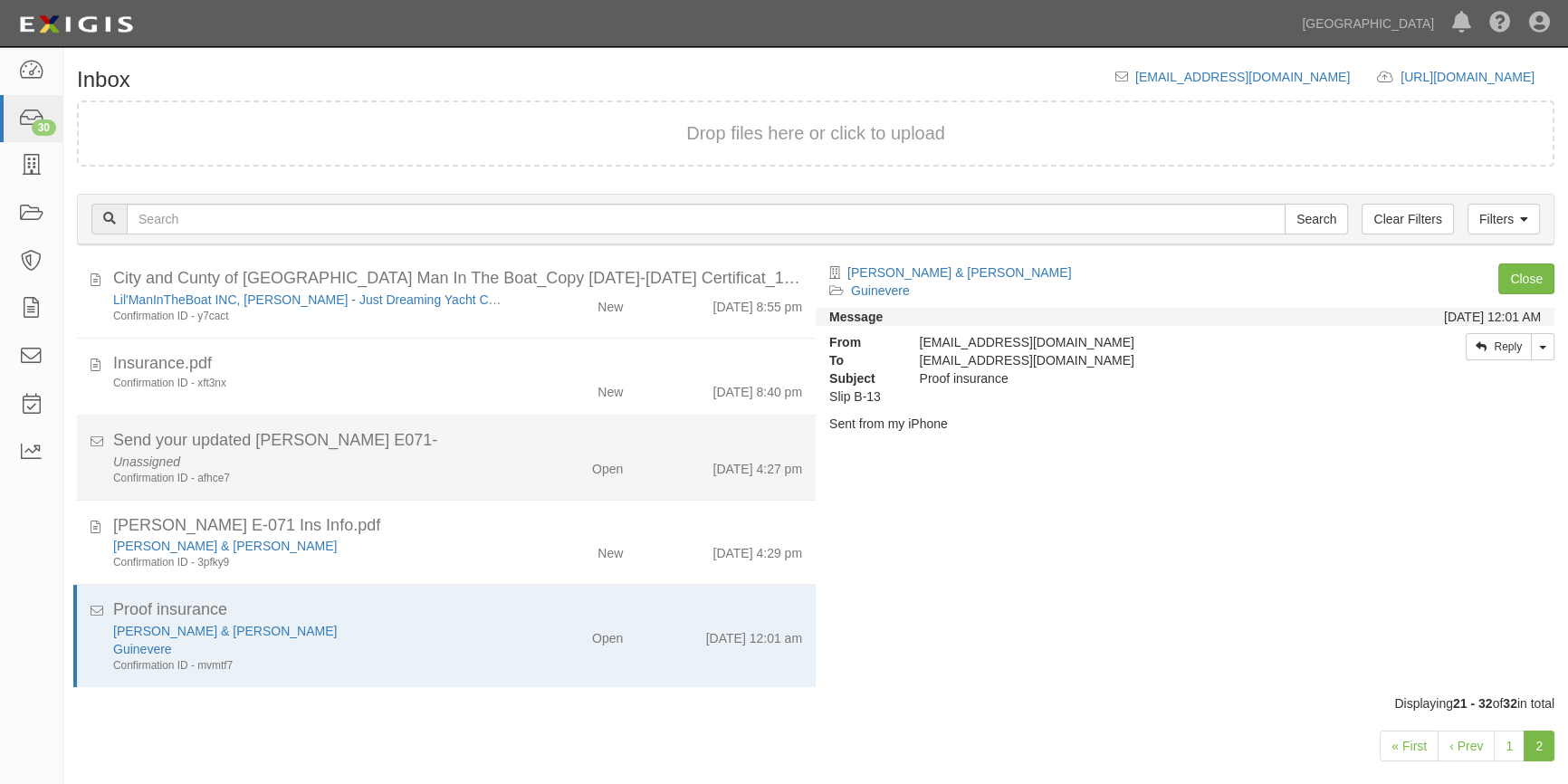
click at [456, 480] on div "Confirmation ID - afhce7" at bounding box center [308, 478] width 390 height 16
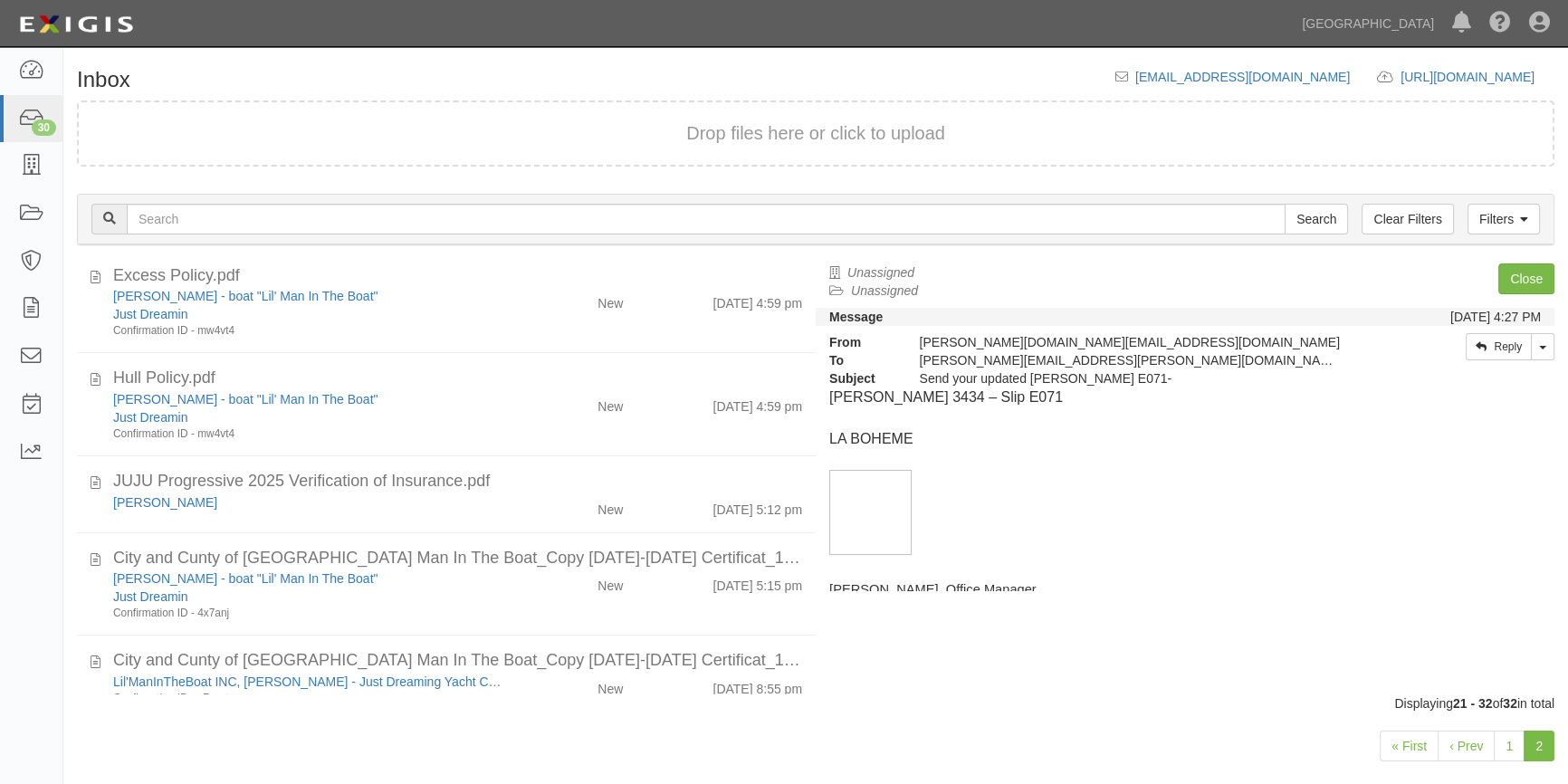
scroll to position [0, 0]
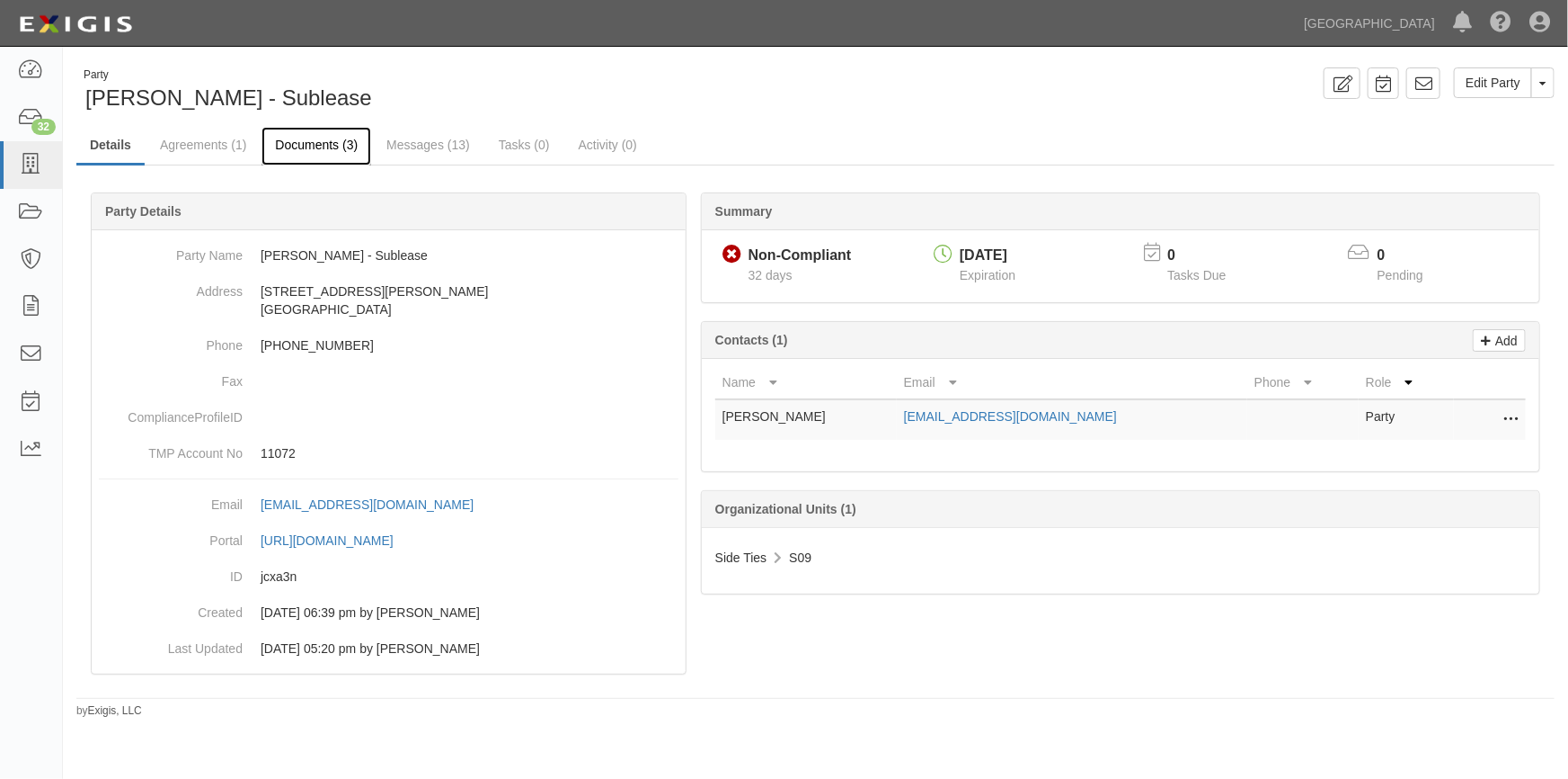
click at [318, 143] on link "Documents (3)" at bounding box center [317, 146] width 110 height 38
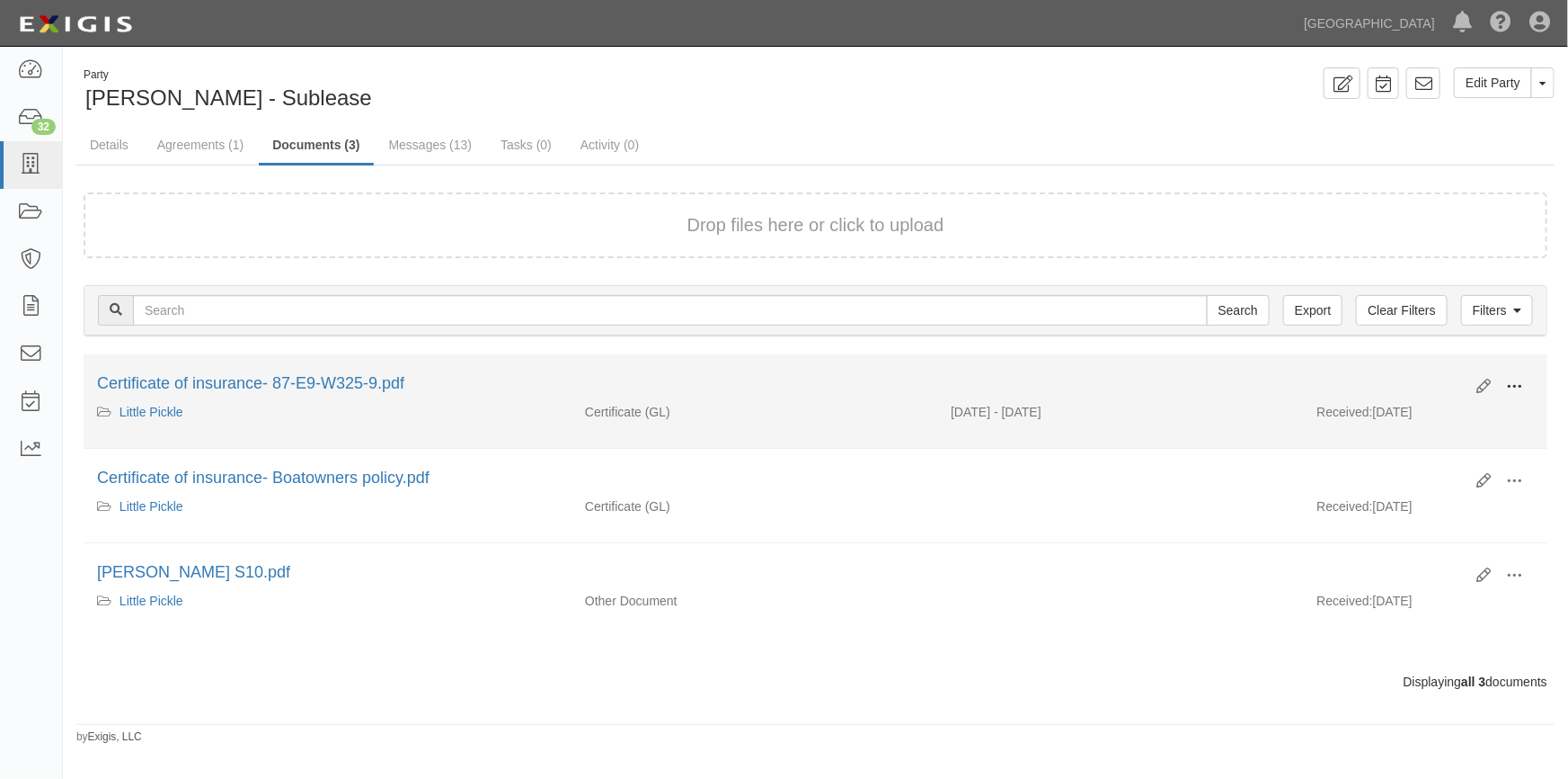
click at [1518, 388] on span at bounding box center [1515, 387] width 16 height 16
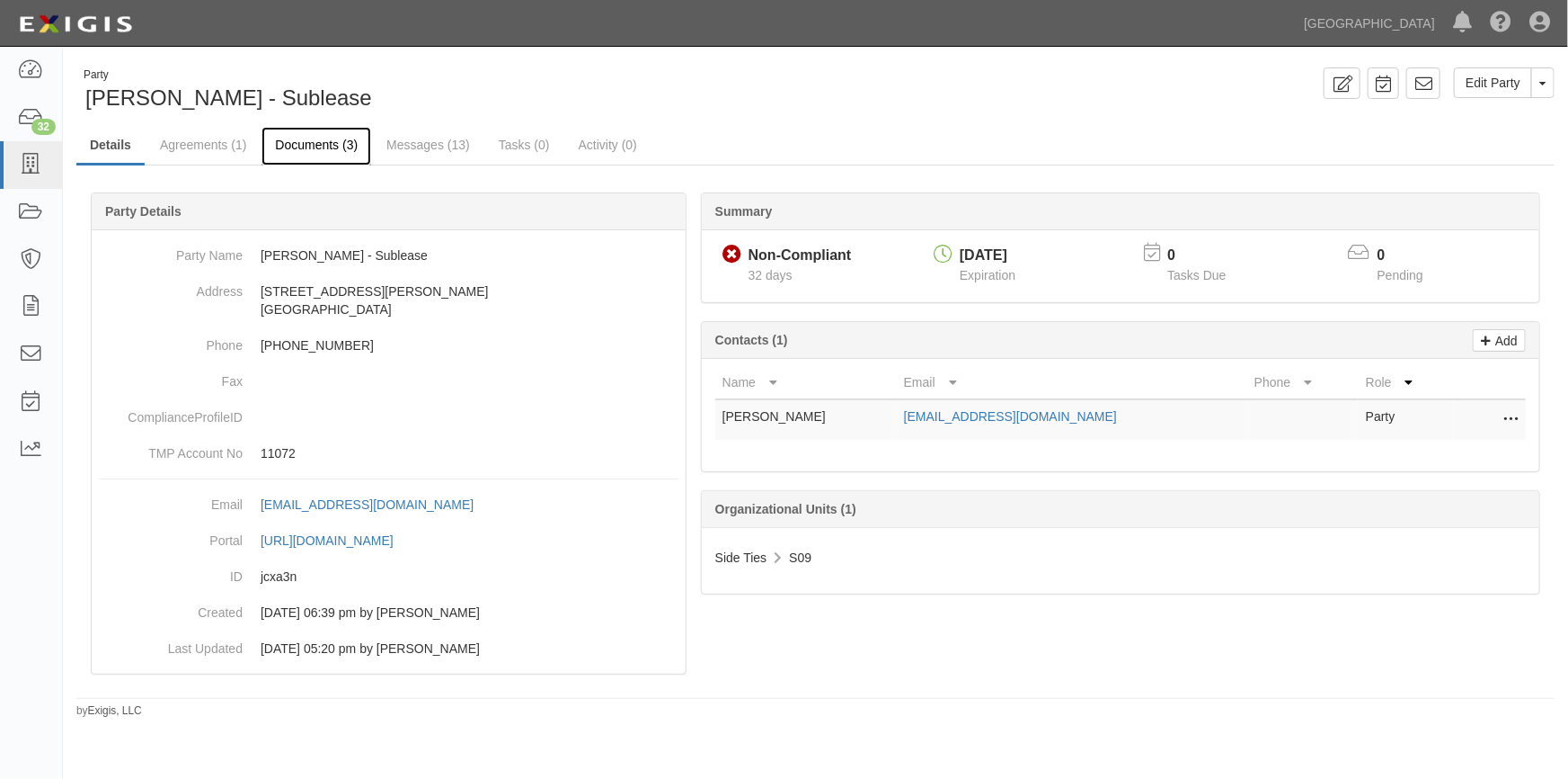
click at [343, 144] on link "Documents (3)" at bounding box center [317, 146] width 110 height 38
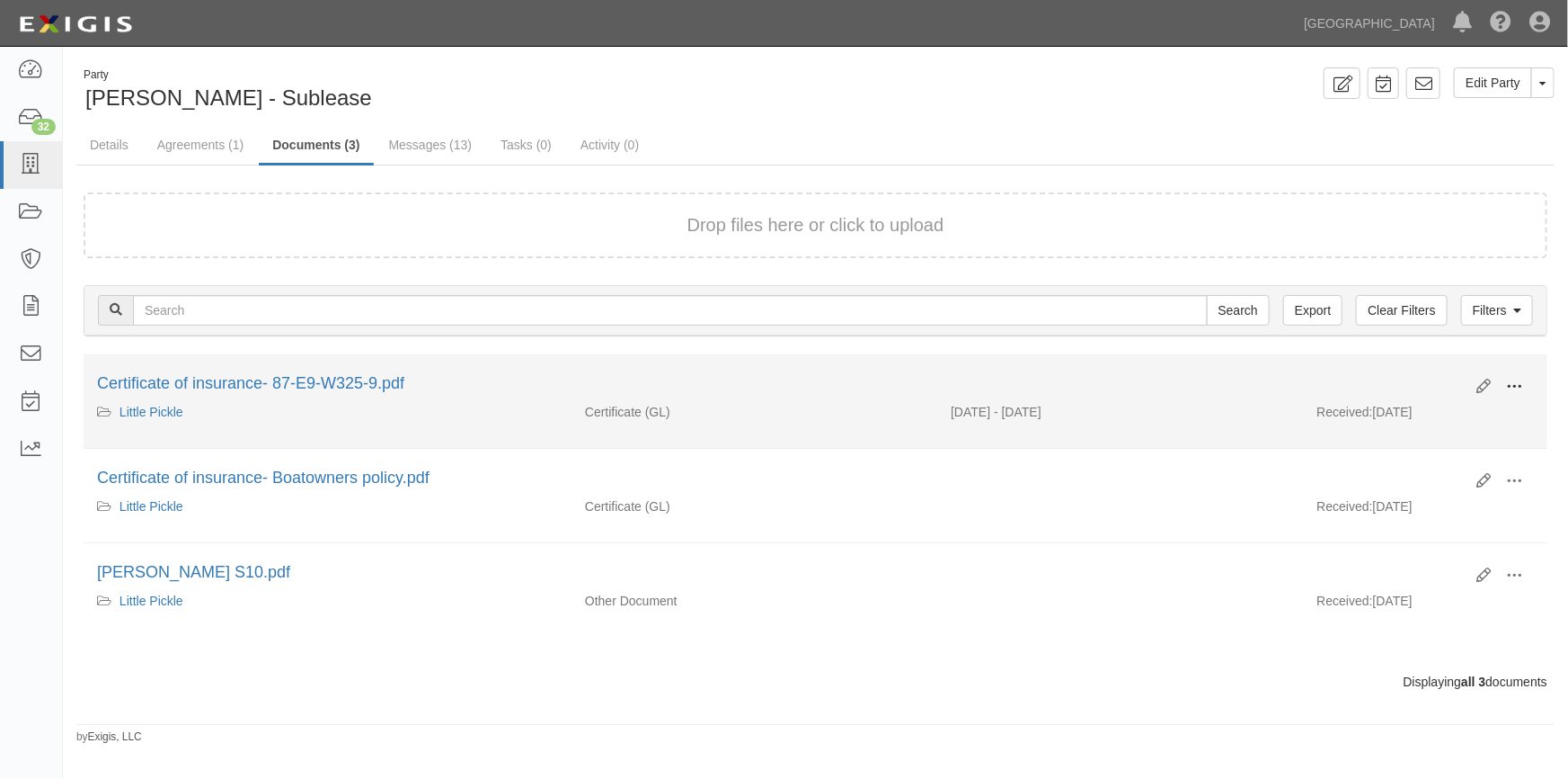
click at [1513, 388] on span at bounding box center [1515, 387] width 16 height 16
click at [1421, 412] on link "View" at bounding box center [1427, 412] width 142 height 32
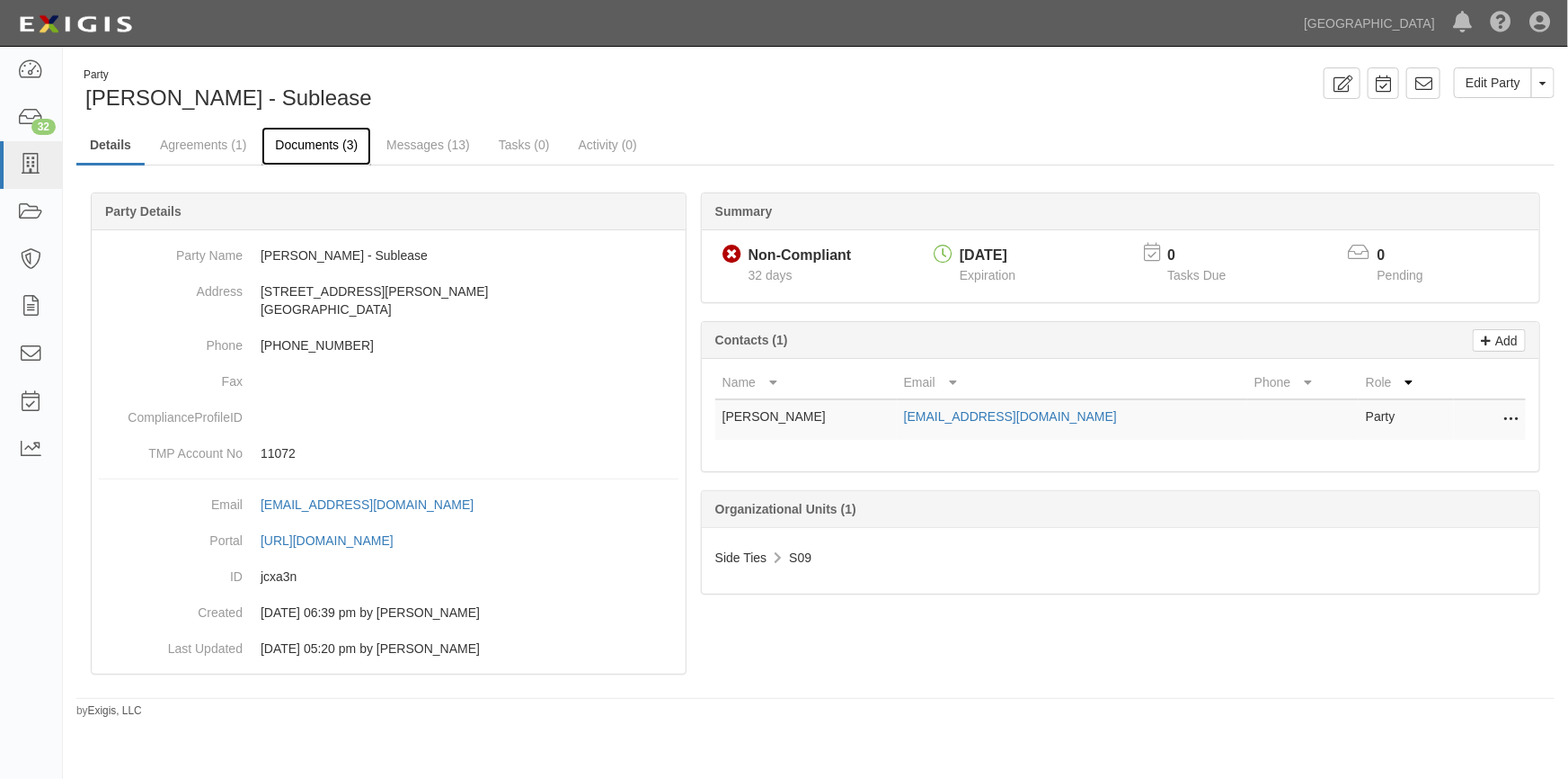
click at [313, 149] on link "Documents (3)" at bounding box center [317, 146] width 110 height 38
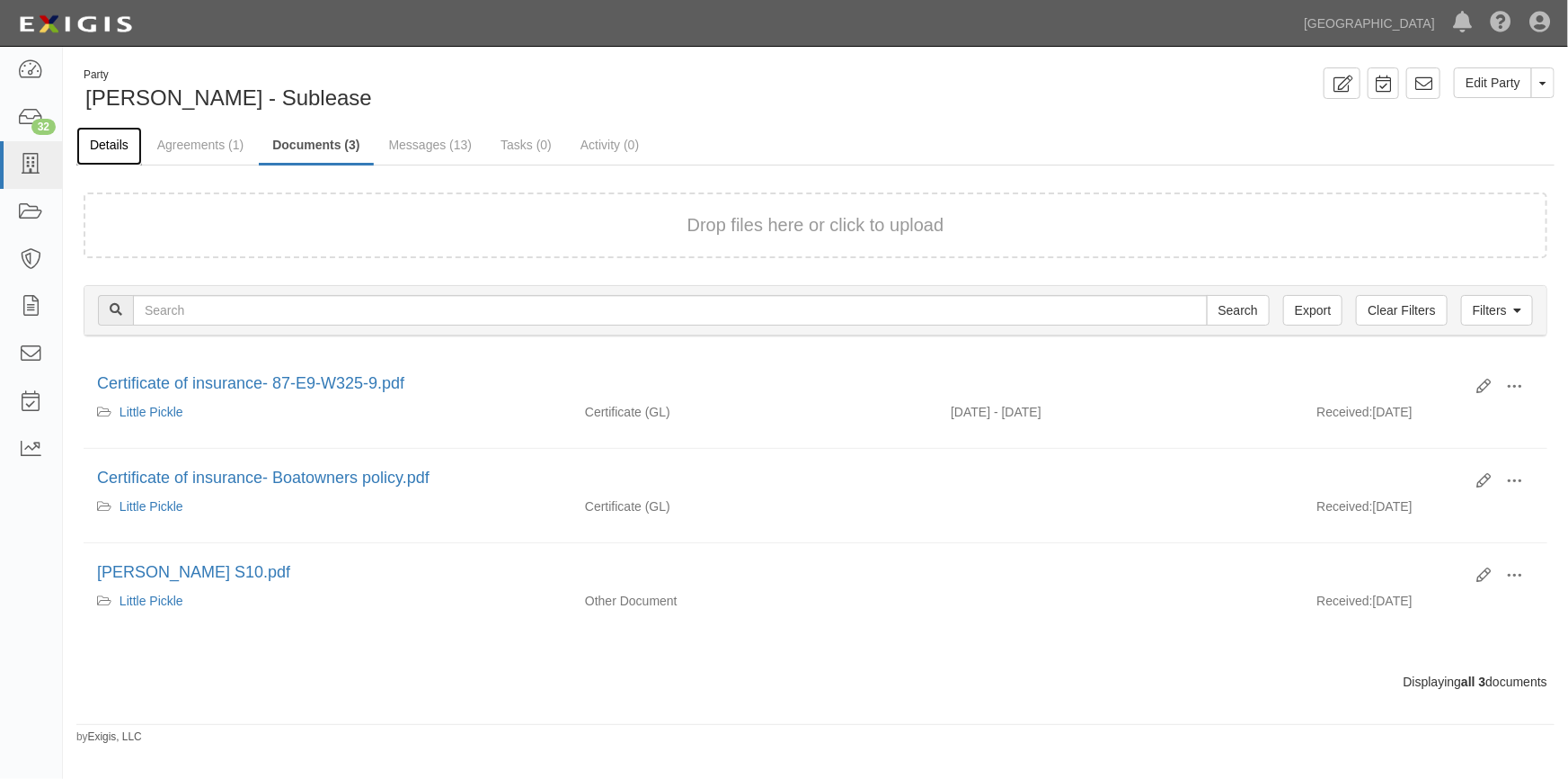
click at [118, 153] on link "Details" at bounding box center [109, 146] width 66 height 38
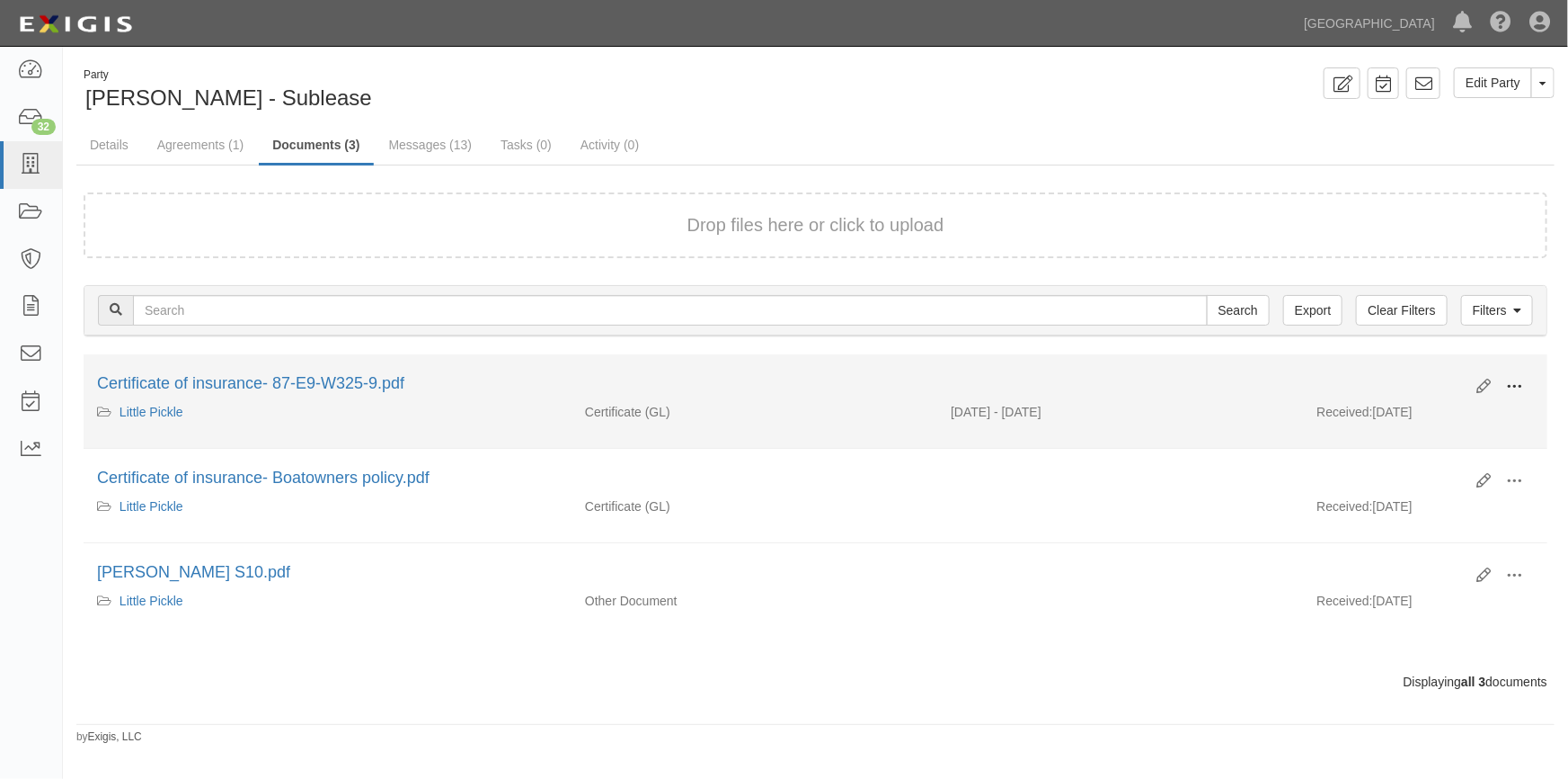
click at [1515, 380] on span at bounding box center [1515, 387] width 16 height 16
click at [1393, 379] on link "Edit" at bounding box center [1427, 379] width 142 height 32
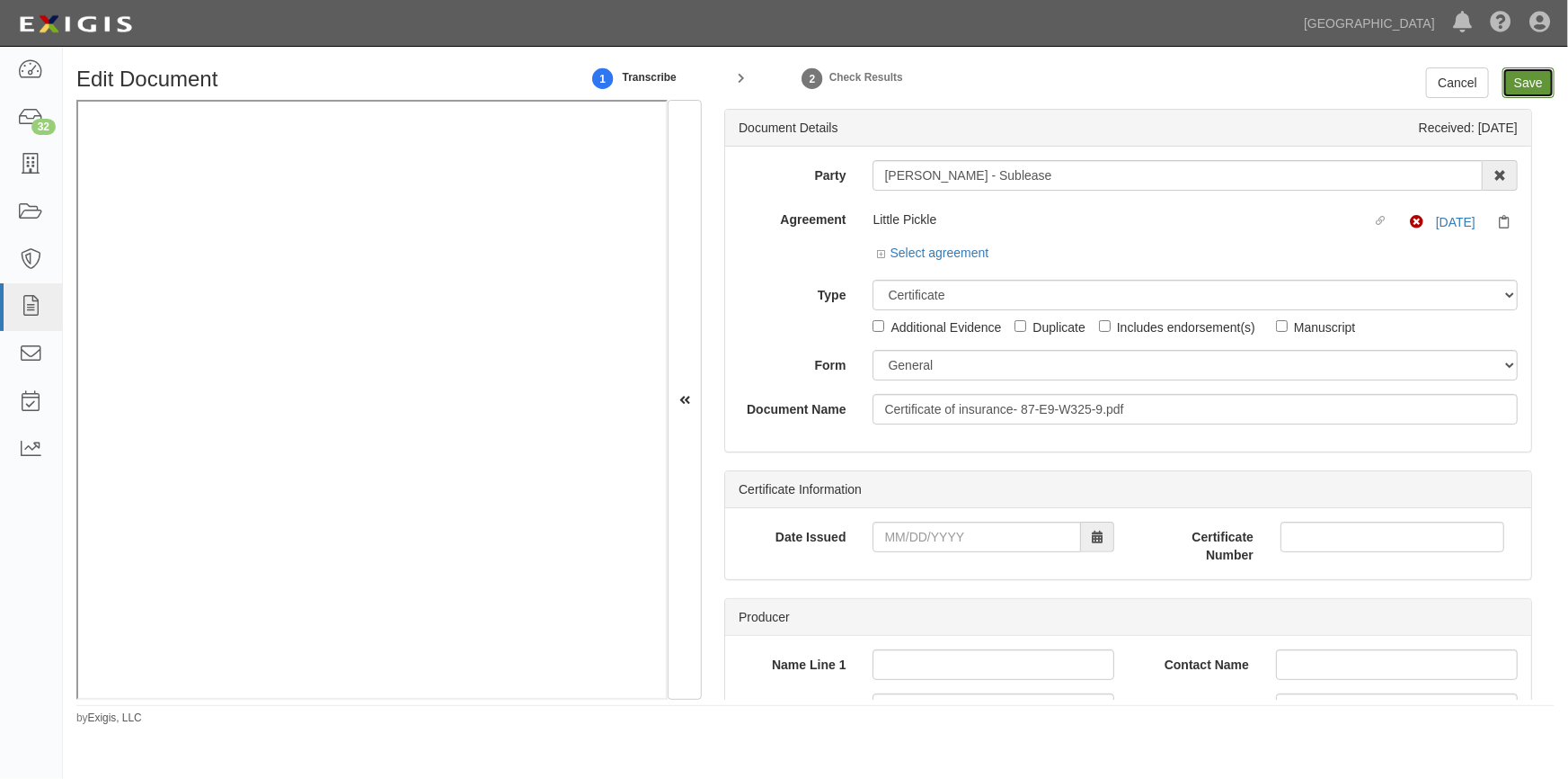
click at [1519, 90] on input "Save" at bounding box center [1529, 82] width 52 height 30
type input "500000"
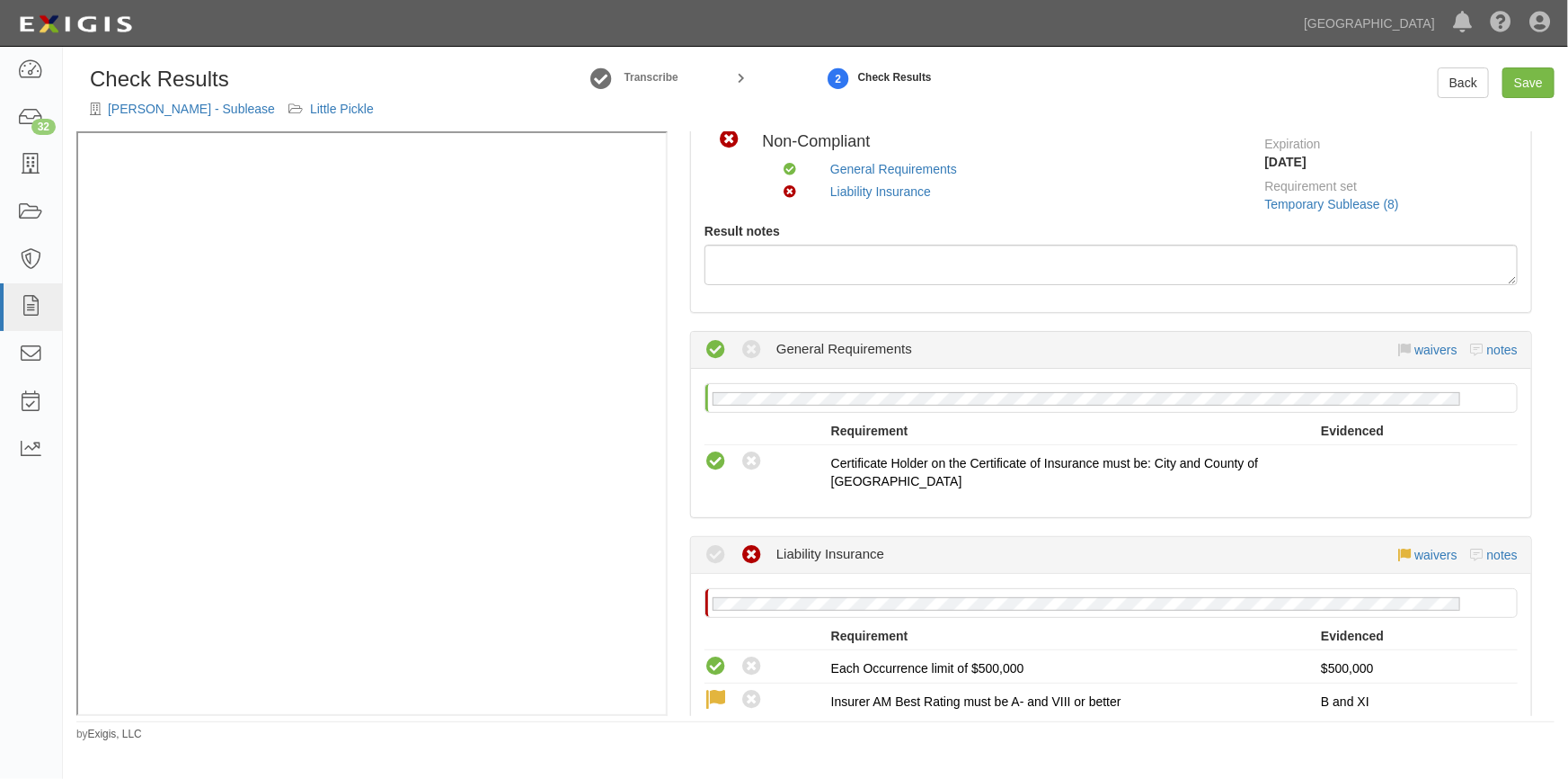
scroll to position [245, 0]
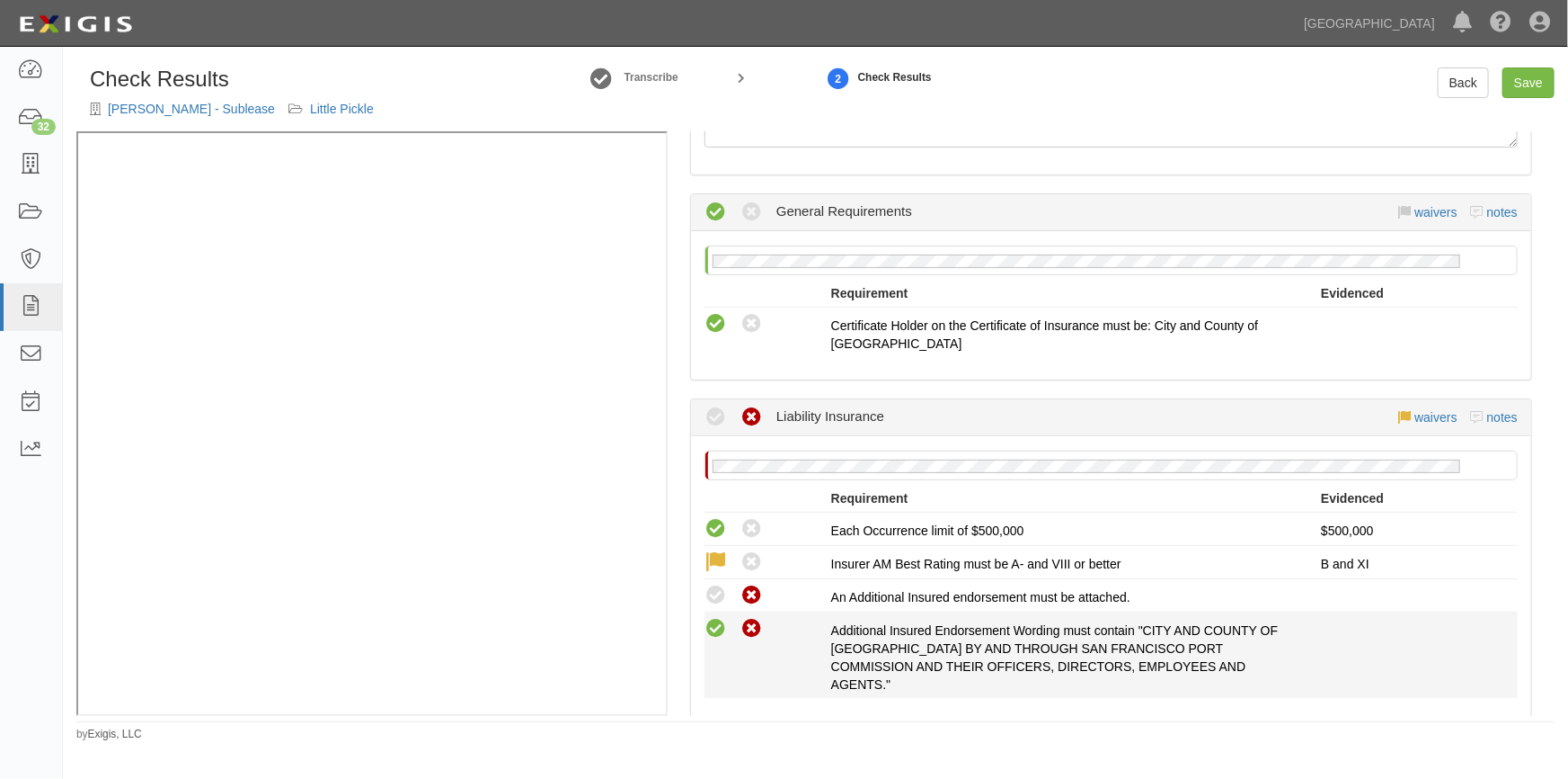
click at [710, 630] on icon at bounding box center [715, 629] width 23 height 23
radio input "true"
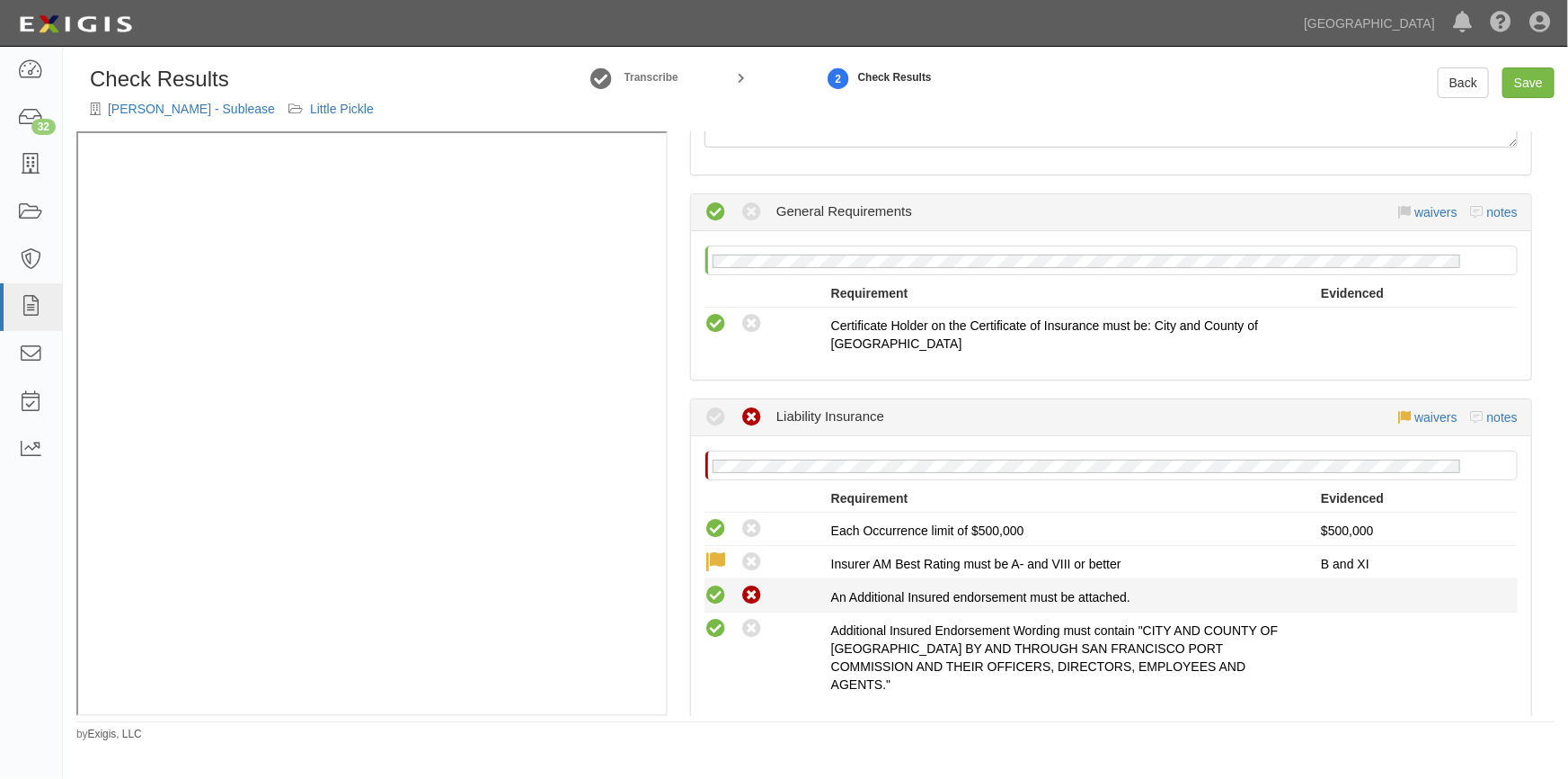
click at [714, 594] on icon at bounding box center [715, 596] width 23 height 23
radio input "true"
click at [1550, 80] on link "Save" at bounding box center [1529, 82] width 52 height 30
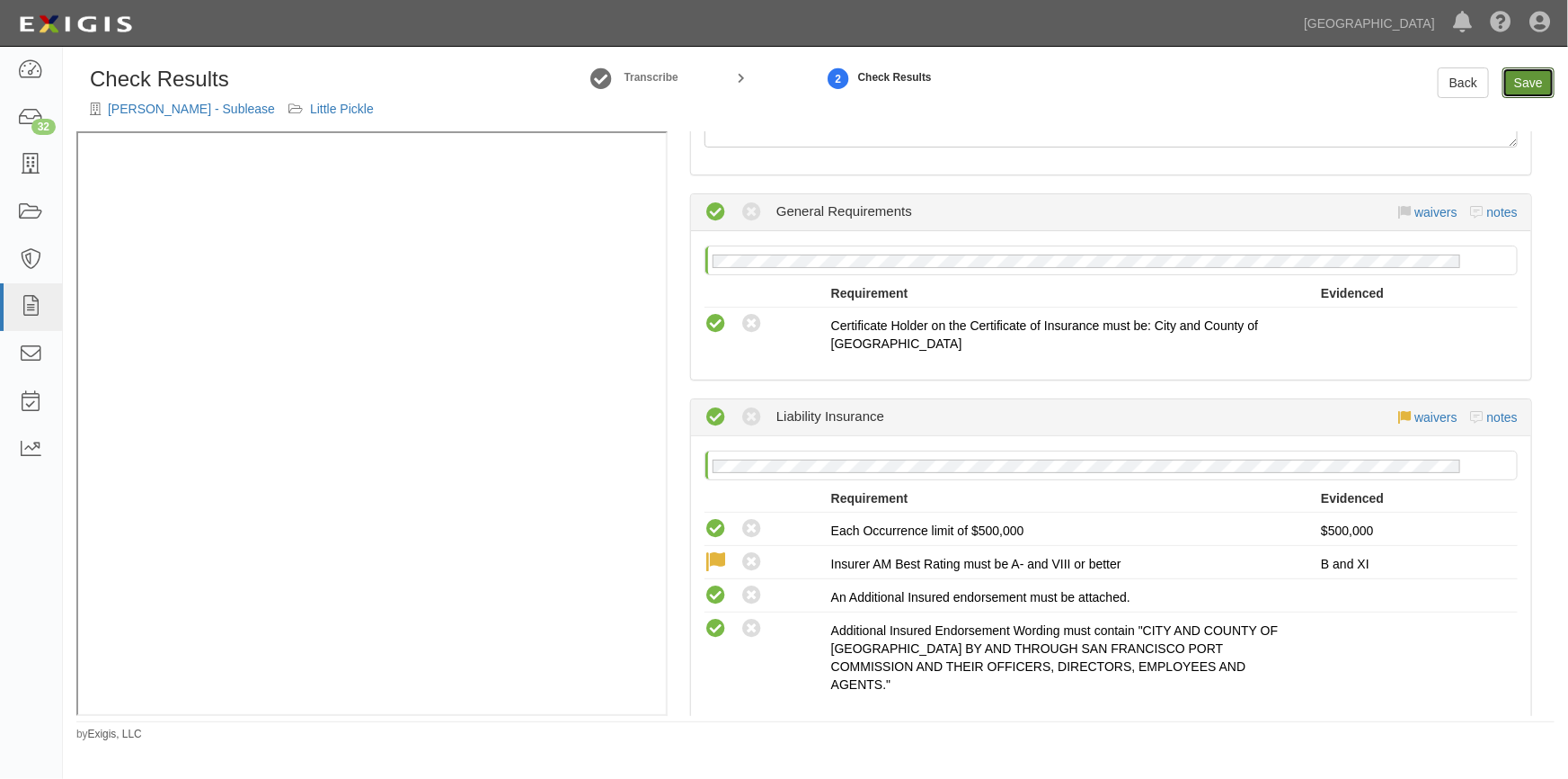
radio input "true"
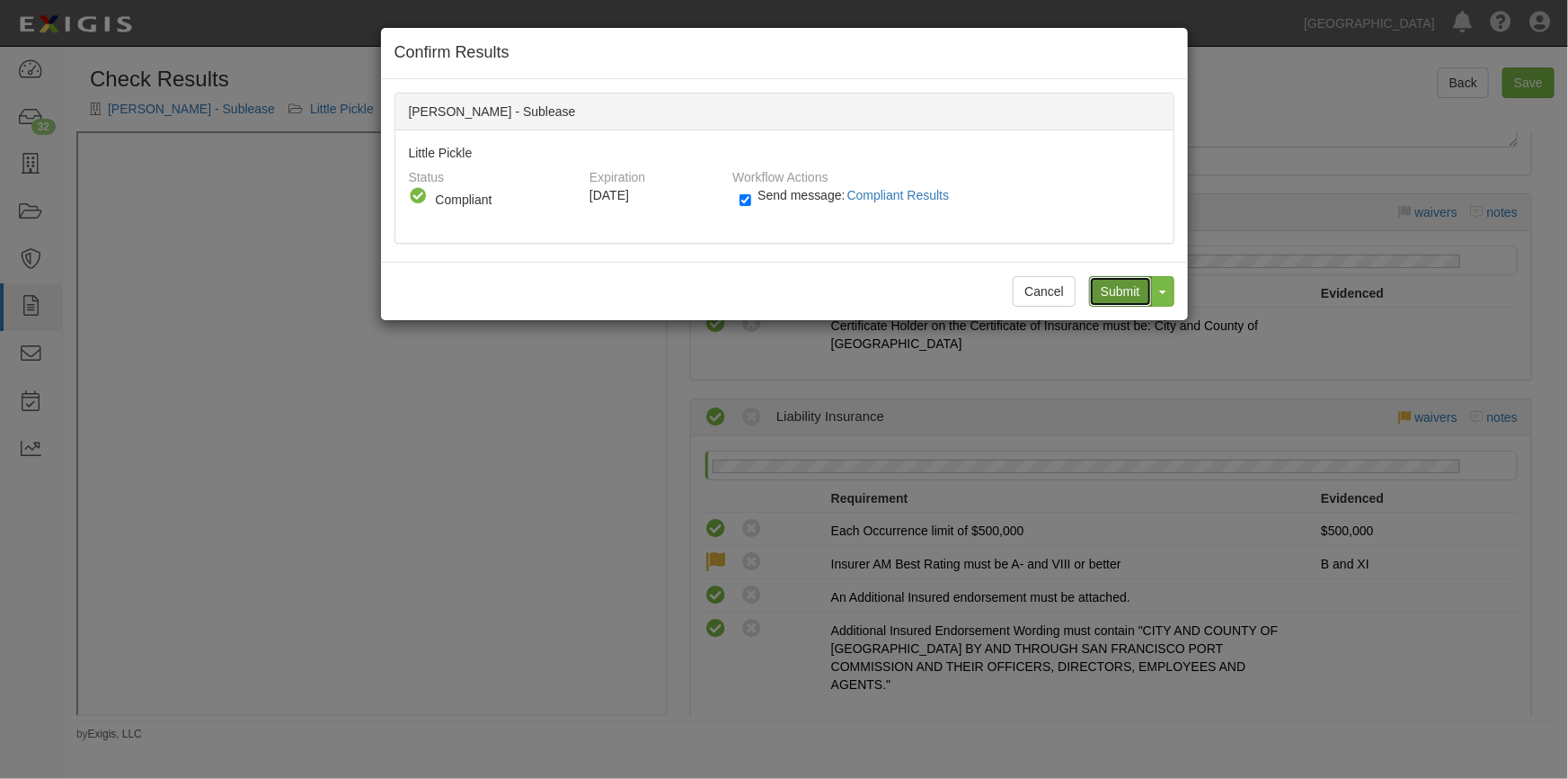
click at [1103, 288] on input "Submit" at bounding box center [1120, 291] width 63 height 30
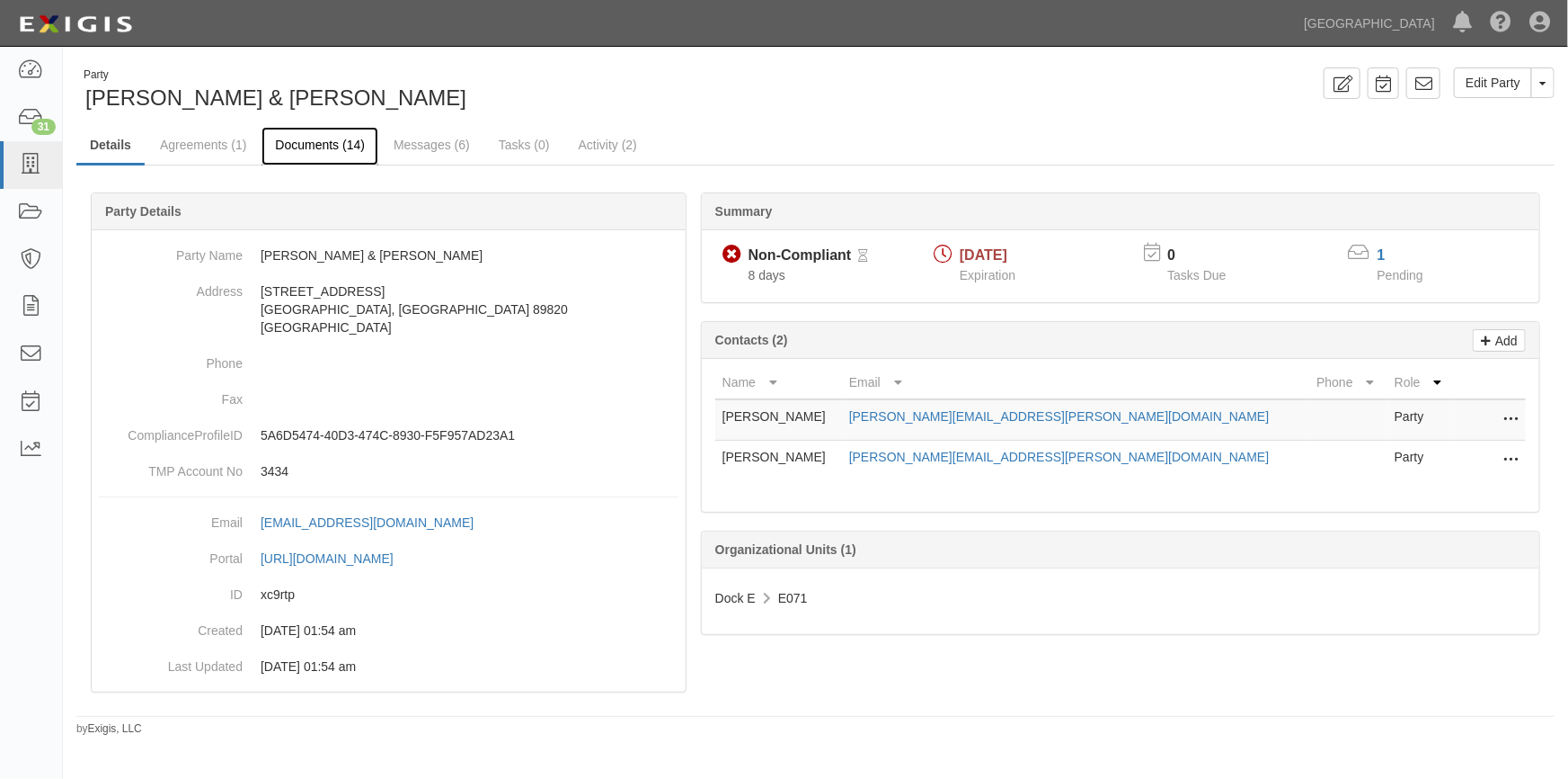
click at [314, 147] on link "Documents (14)" at bounding box center [321, 146] width 117 height 38
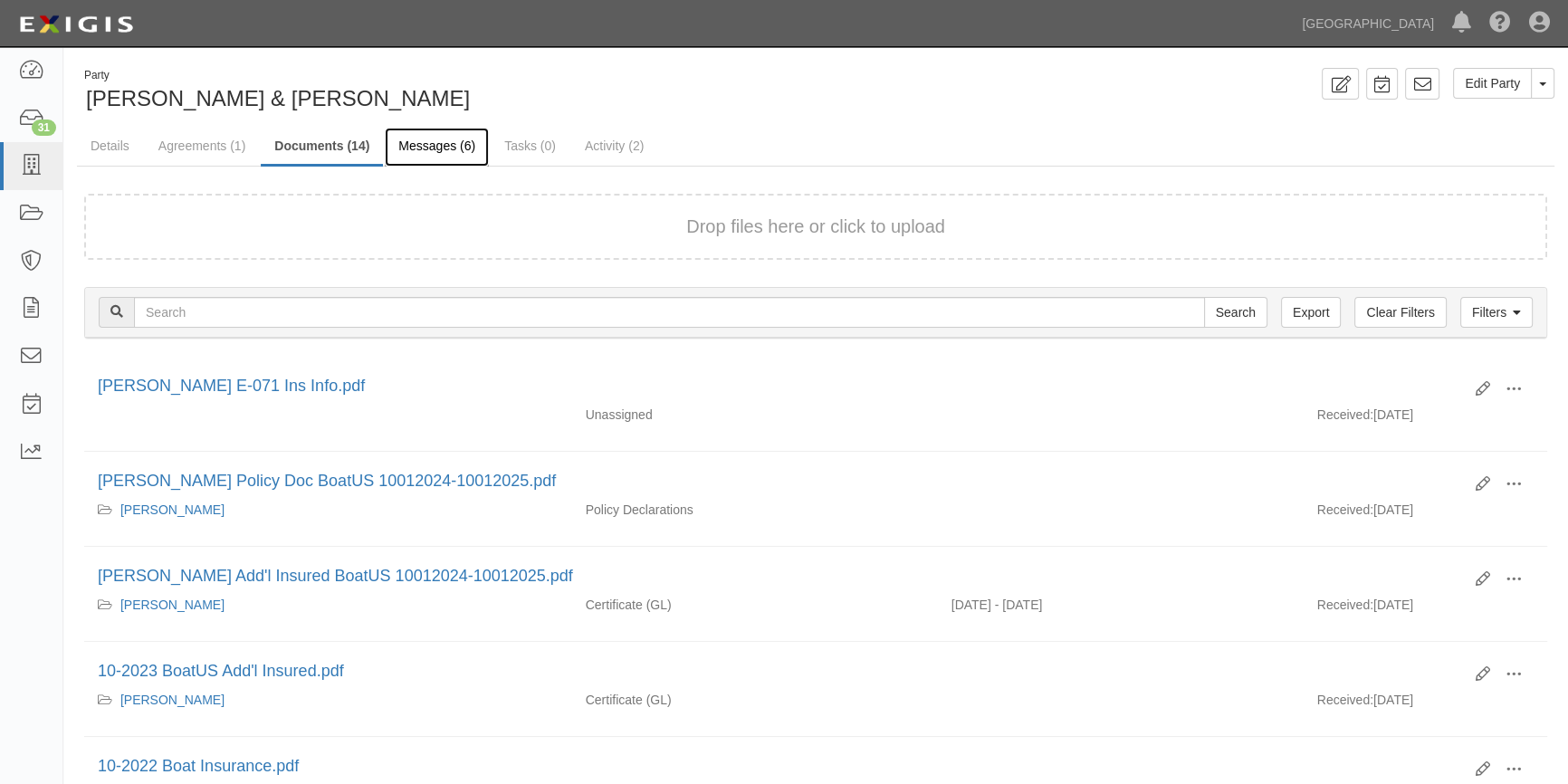
click at [439, 150] on link "Messages (6)" at bounding box center [436, 147] width 104 height 39
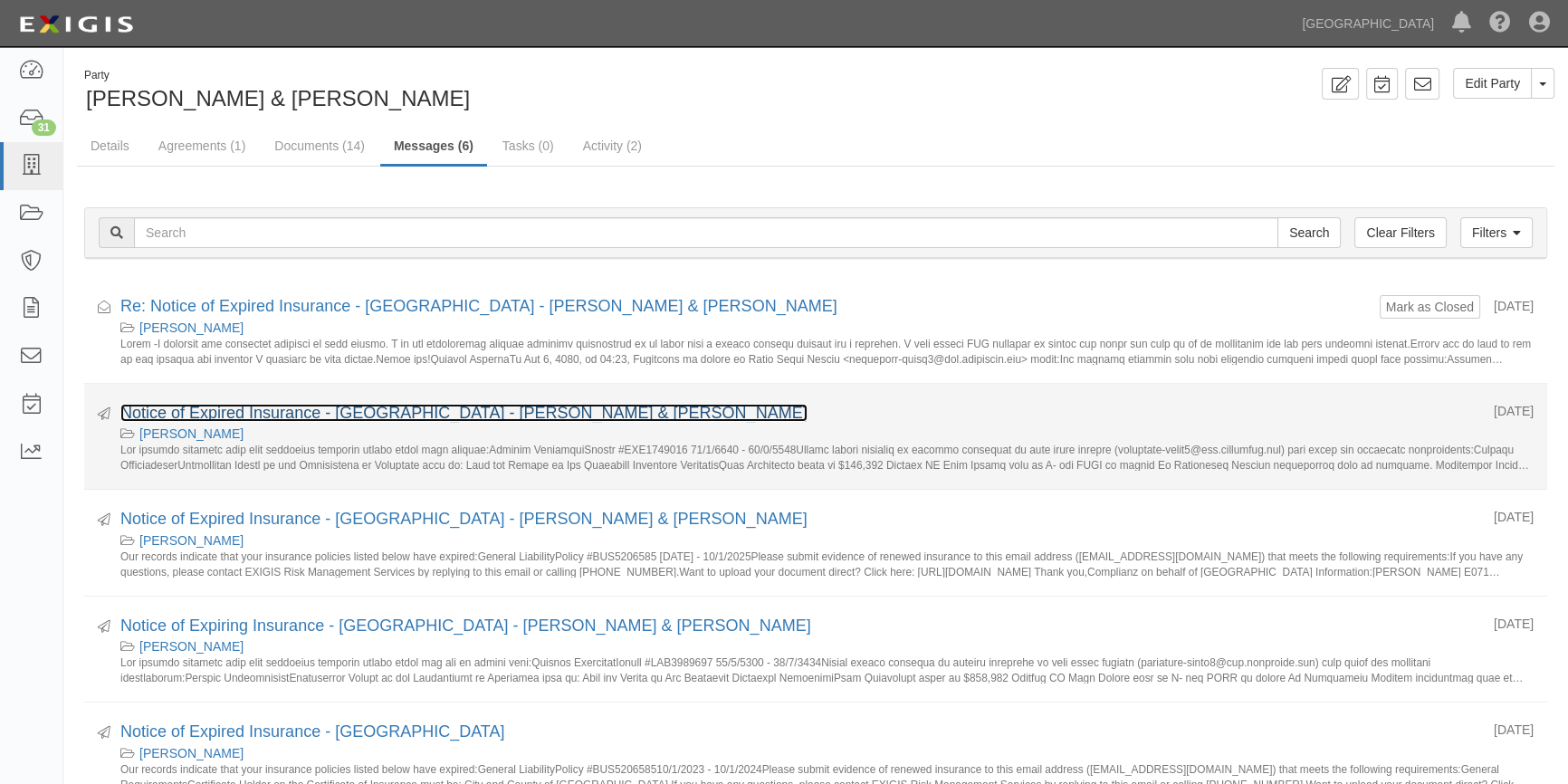
click at [276, 410] on link "Notice of Expired Insurance - South Beach Harbor - Michele & Chris Hartman" at bounding box center [464, 413] width 687 height 18
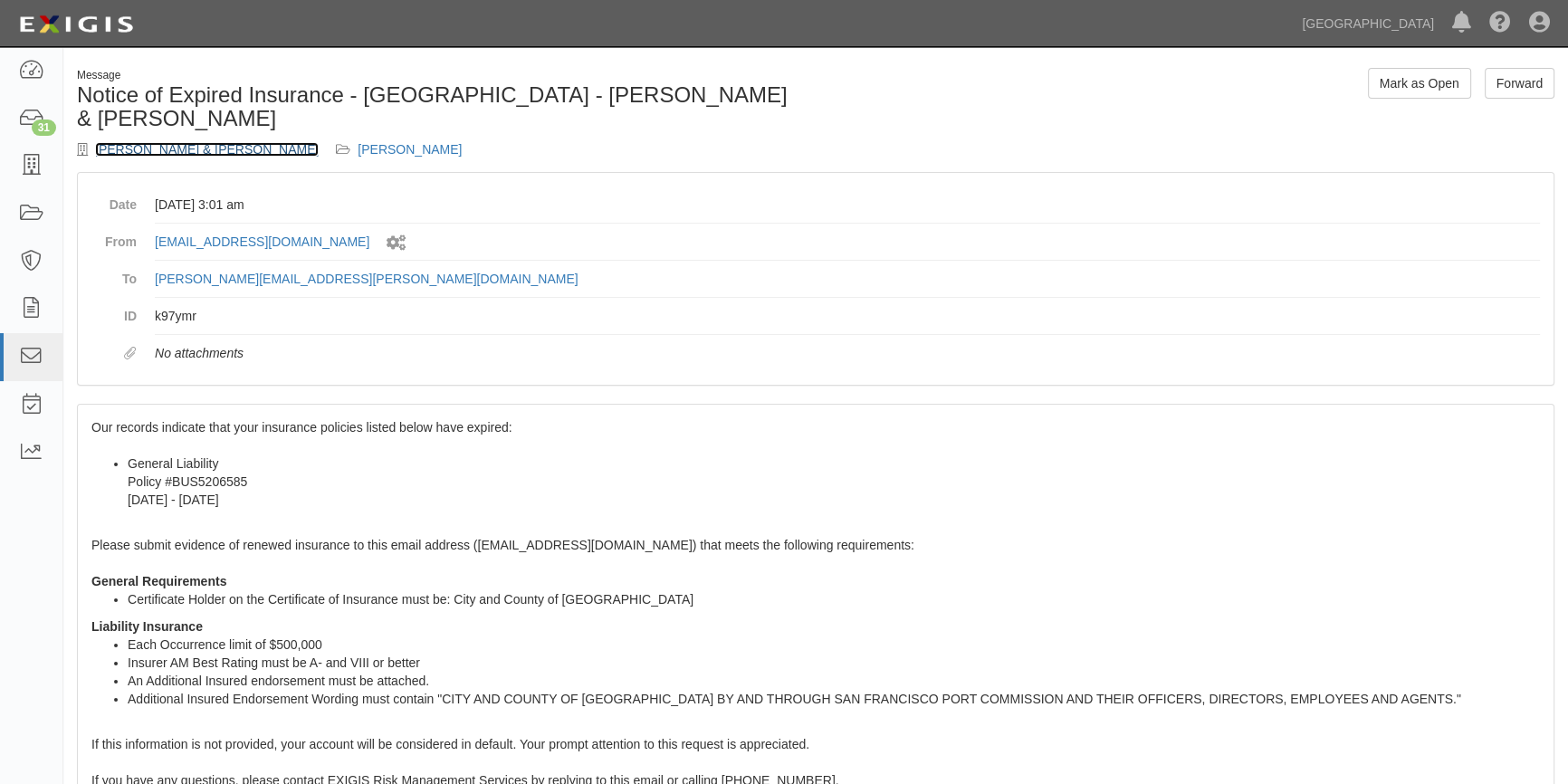
click at [153, 142] on link "Michele & Chris Hartman" at bounding box center [207, 149] width 223 height 15
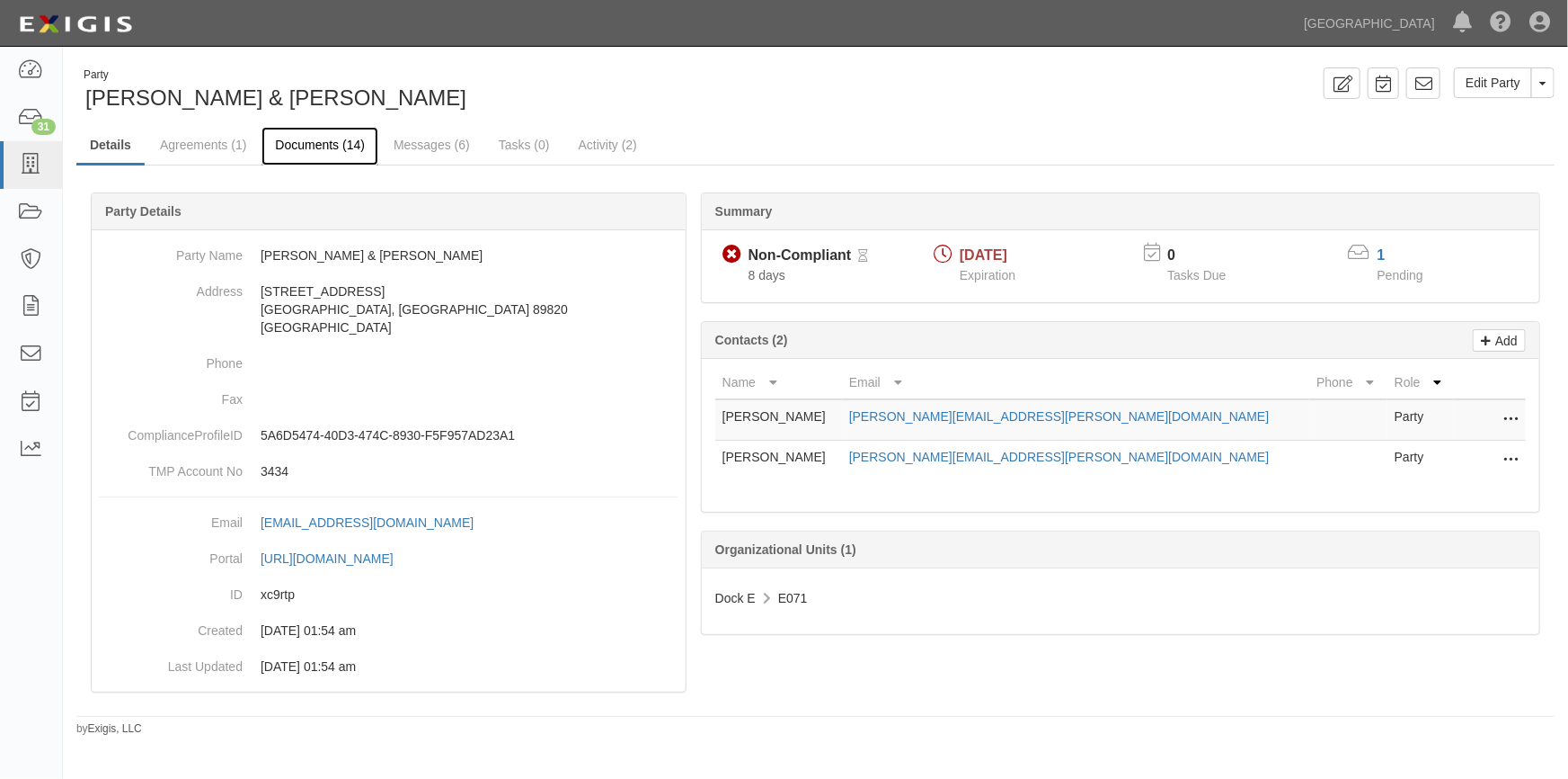
click at [307, 146] on link "Documents (14)" at bounding box center [321, 146] width 117 height 38
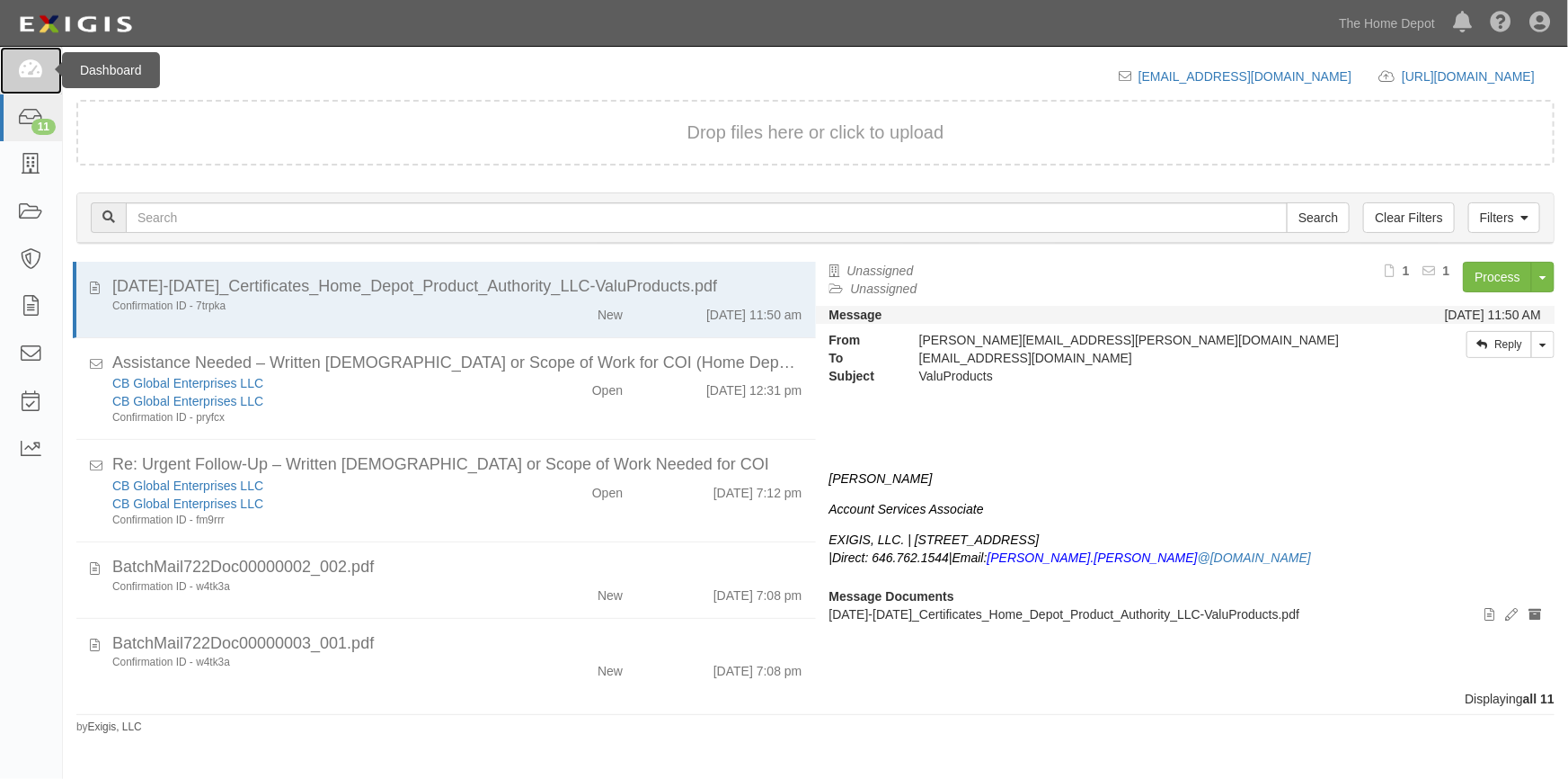
click at [26, 63] on icon at bounding box center [30, 71] width 25 height 21
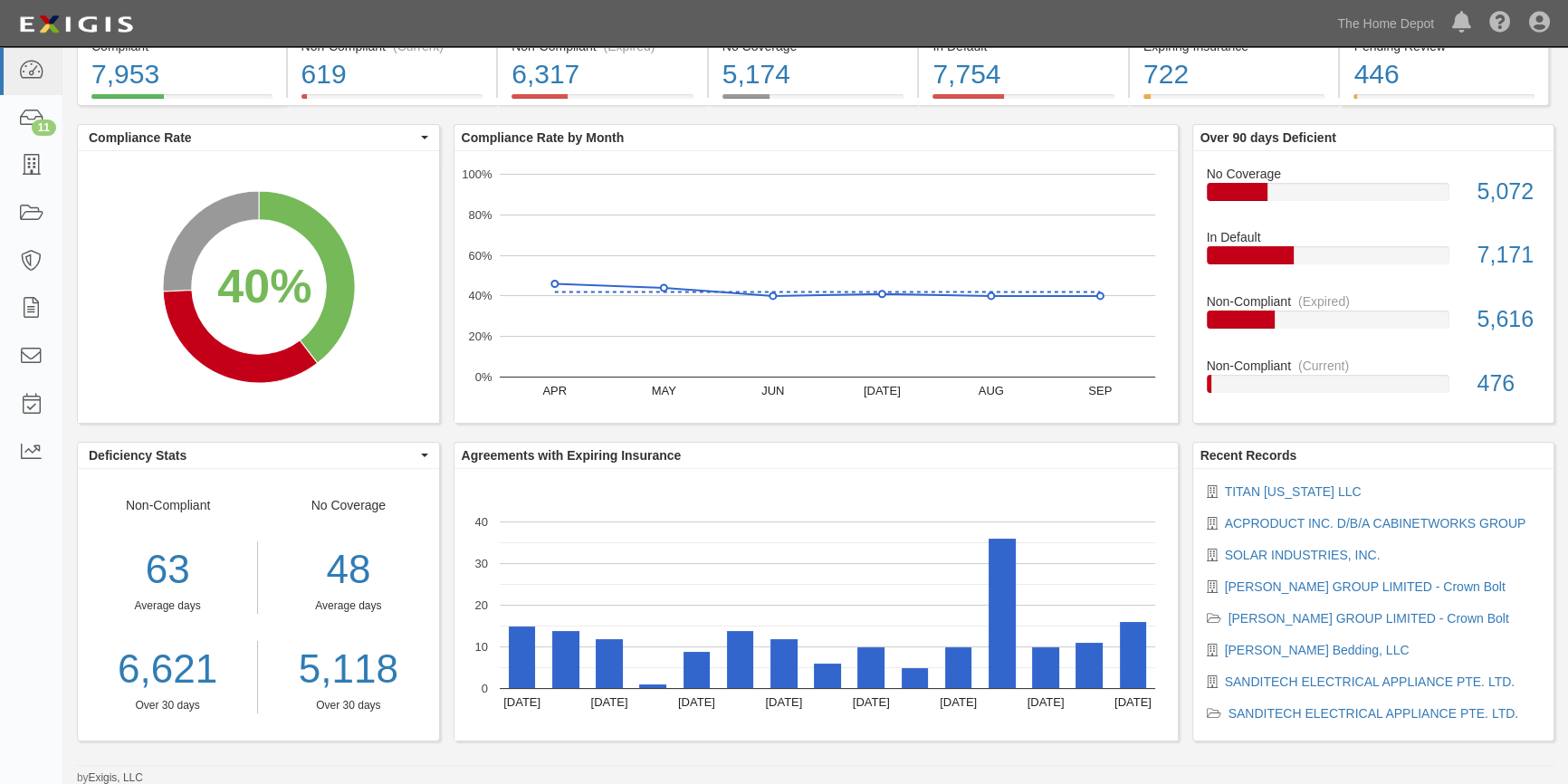
scroll to position [69, 0]
click at [1305, 652] on link "[PERSON_NAME] Bedding, LLC" at bounding box center [1317, 649] width 184 height 15
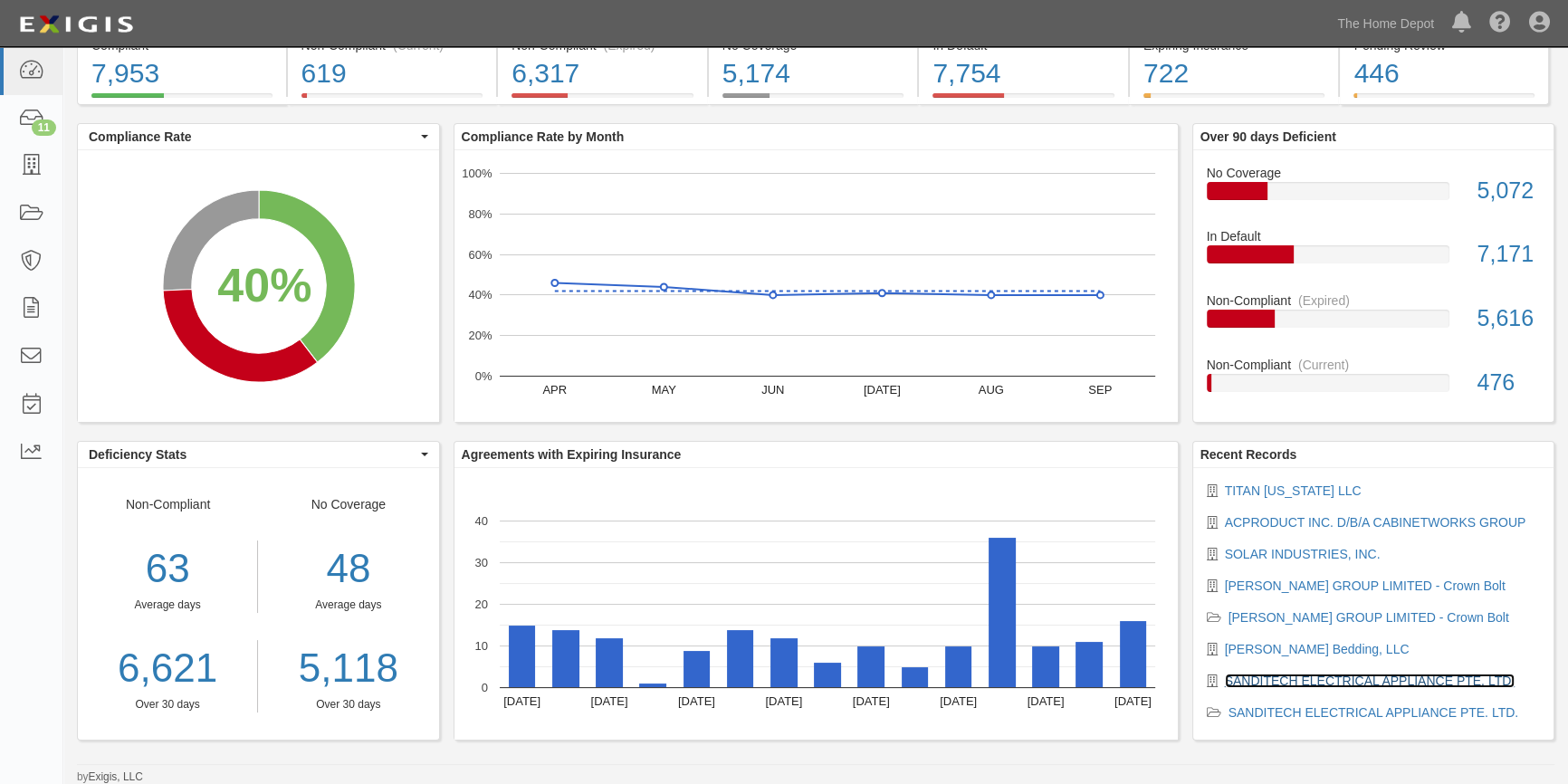
click at [1240, 677] on link "SANDITECH ELECTRICAL APPLIANCE PTE. LTD." at bounding box center [1370, 681] width 291 height 15
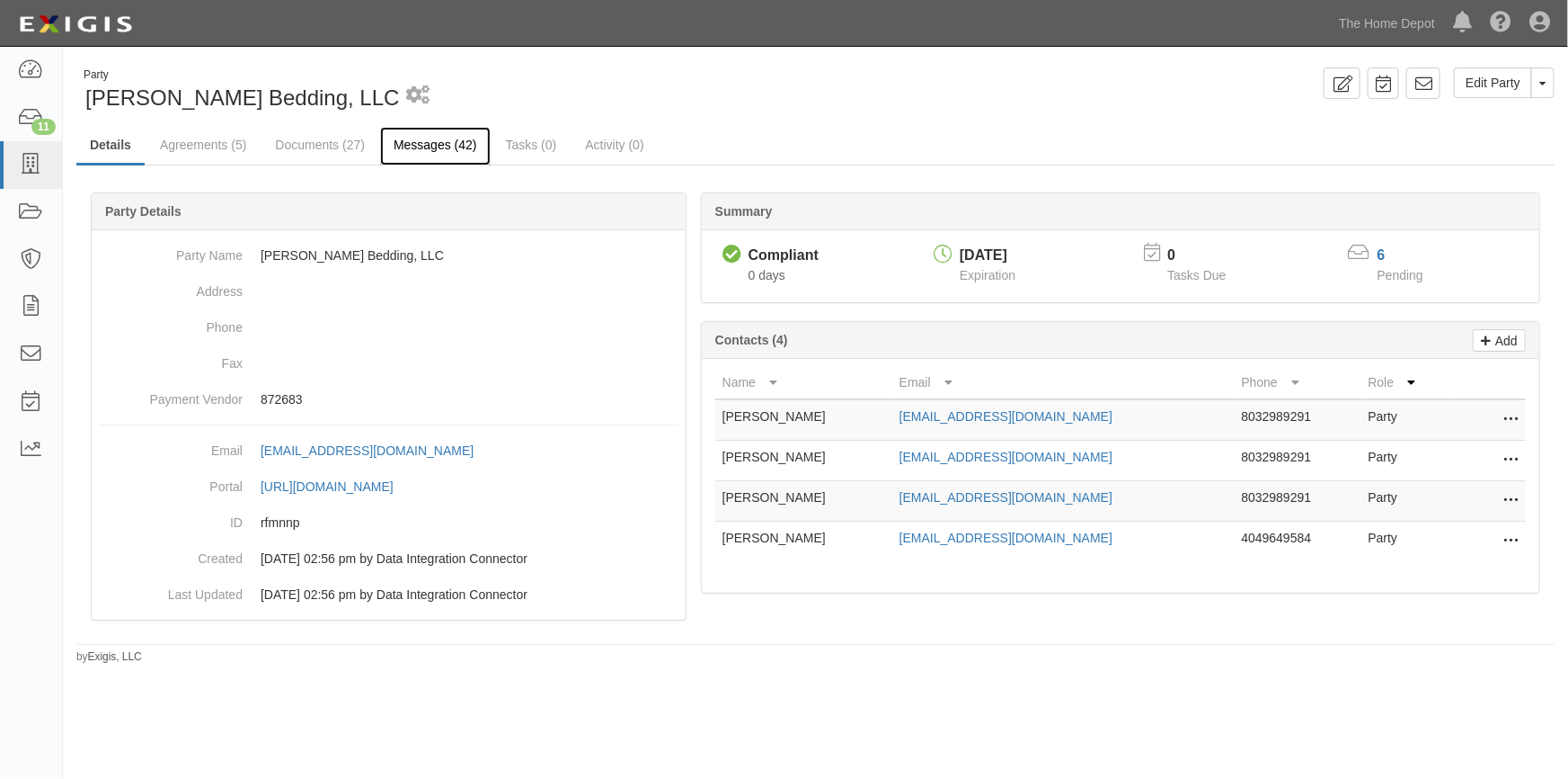
click at [441, 144] on link "Messages (42)" at bounding box center [435, 146] width 111 height 38
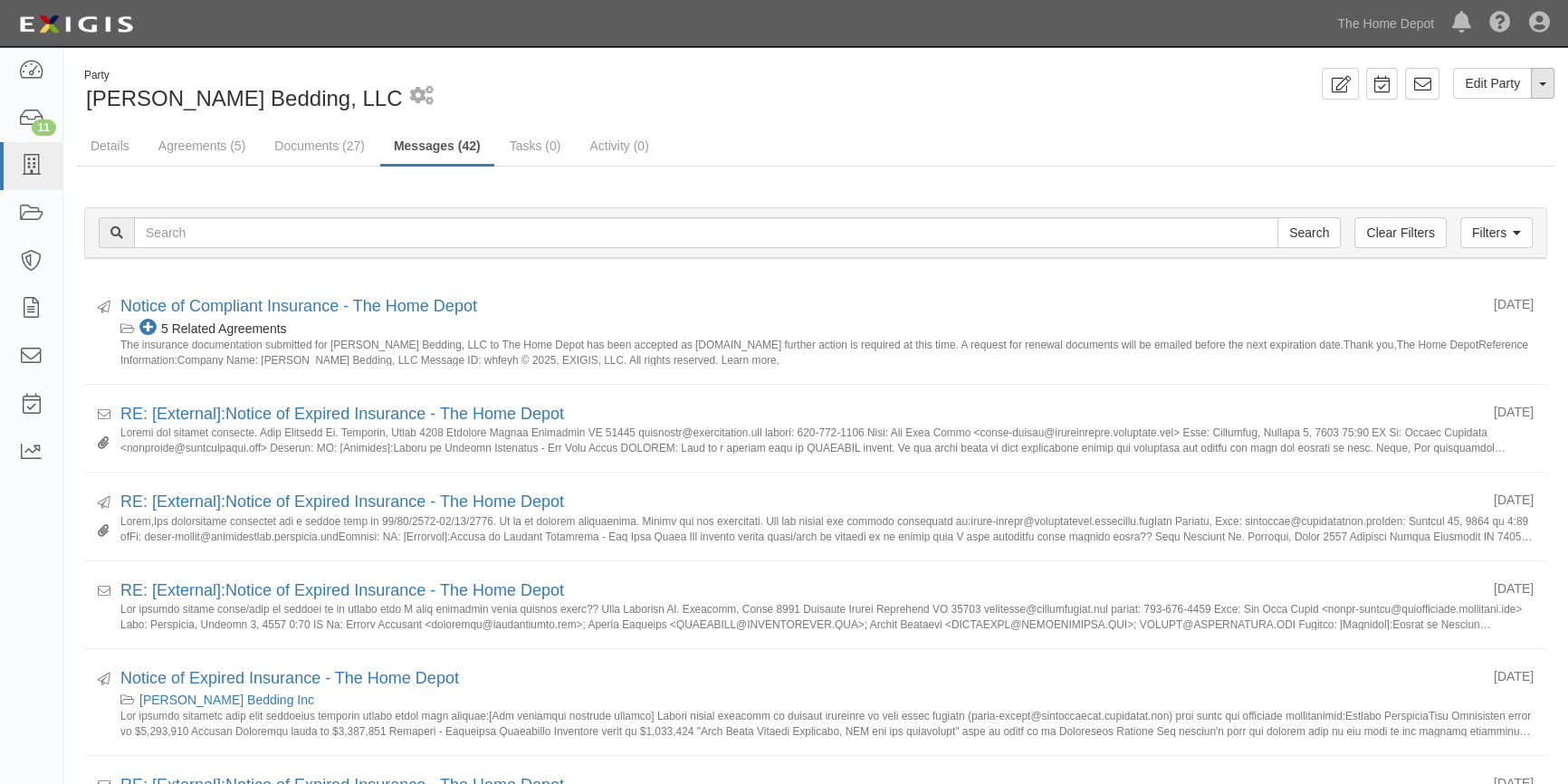
click at [1537, 83] on button "Toggle Party Dropdown" at bounding box center [1542, 83] width 24 height 30
click at [1470, 118] on link "View Audit Trail" at bounding box center [1481, 118] width 143 height 24
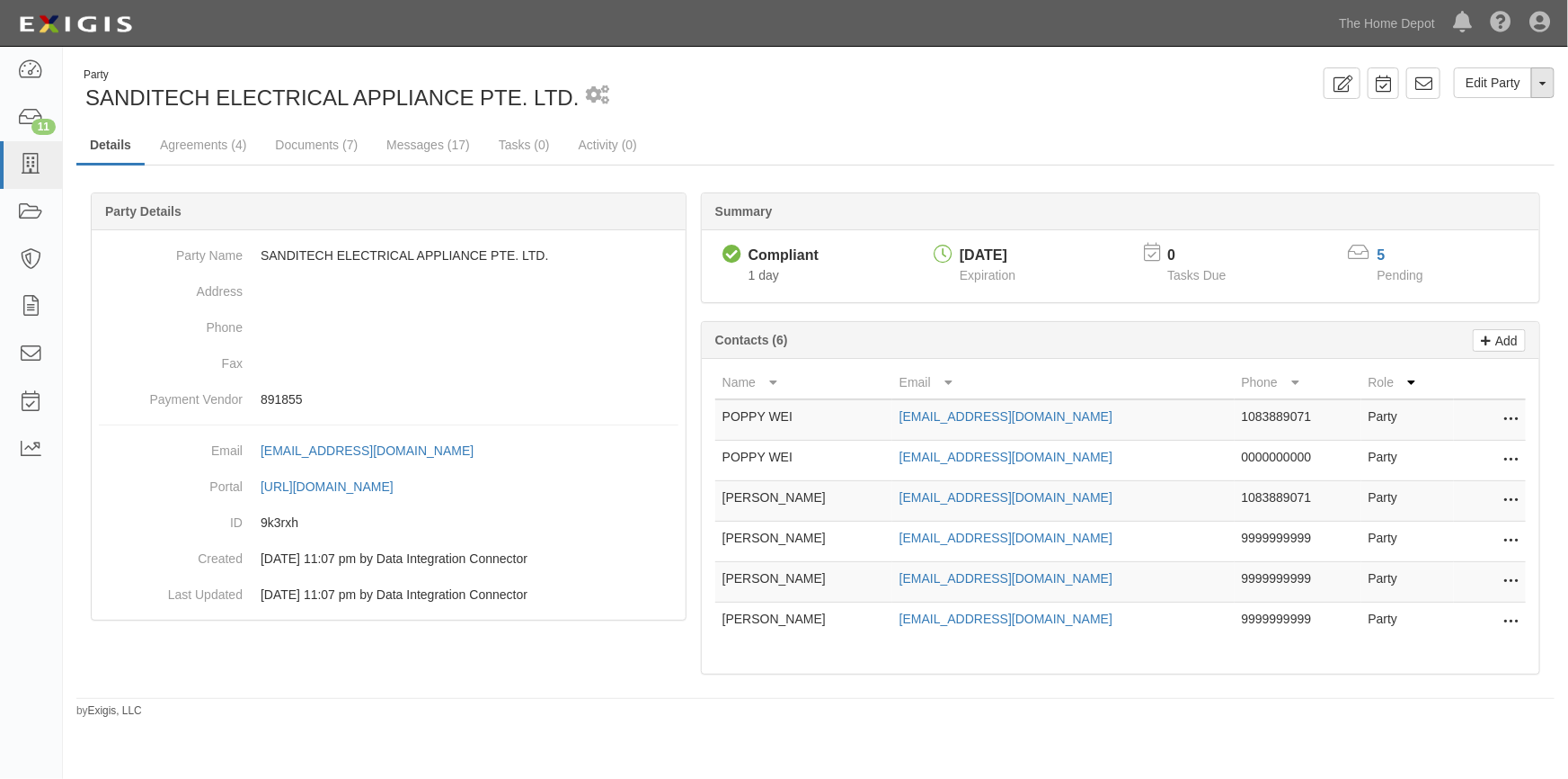
click at [1543, 91] on button "Toggle Party Dropdown" at bounding box center [1543, 82] width 24 height 30
click at [1460, 121] on link "View Audit Trail" at bounding box center [1483, 117] width 142 height 24
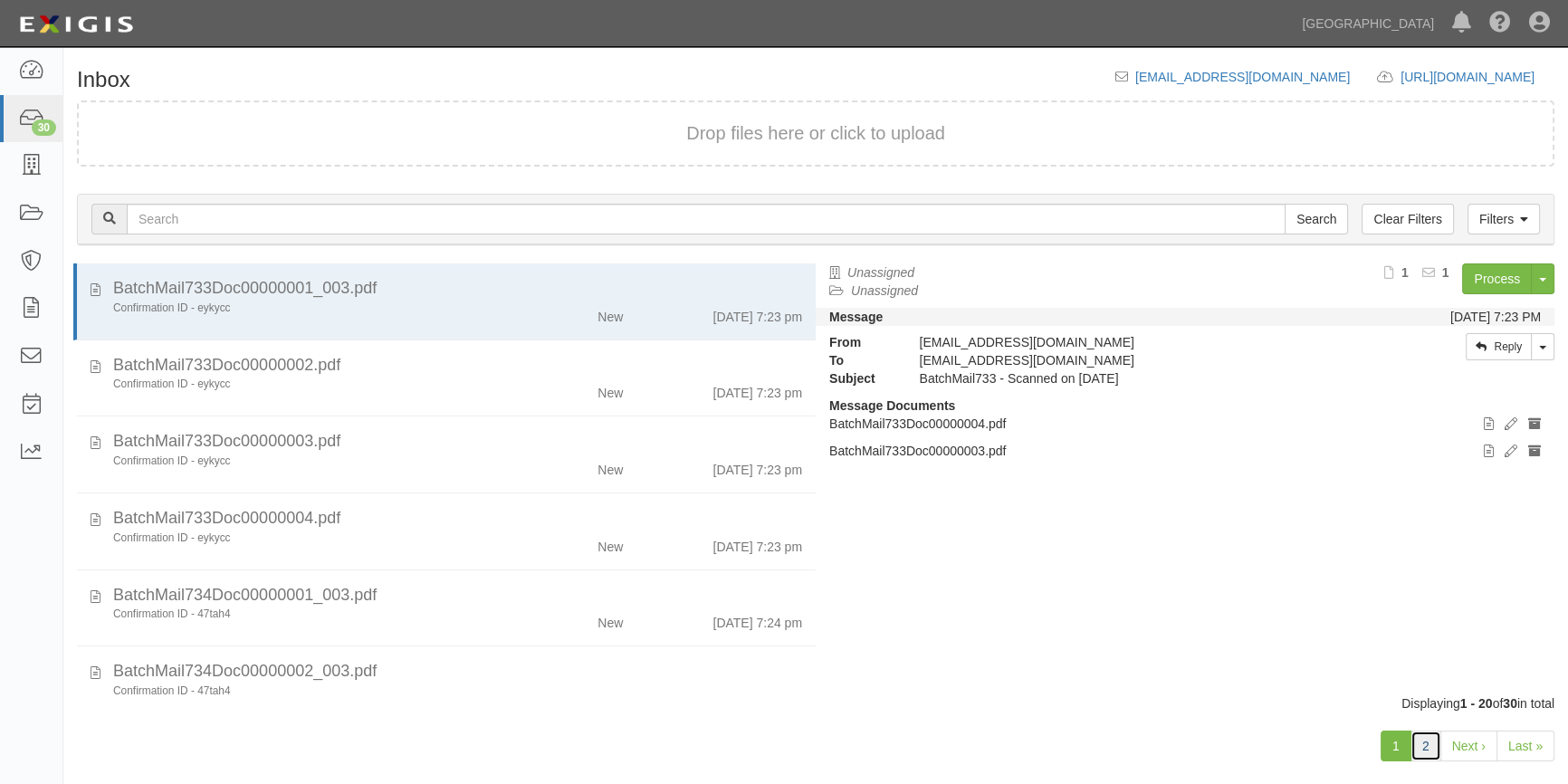
click at [1430, 744] on link "2" at bounding box center [1425, 745] width 30 height 30
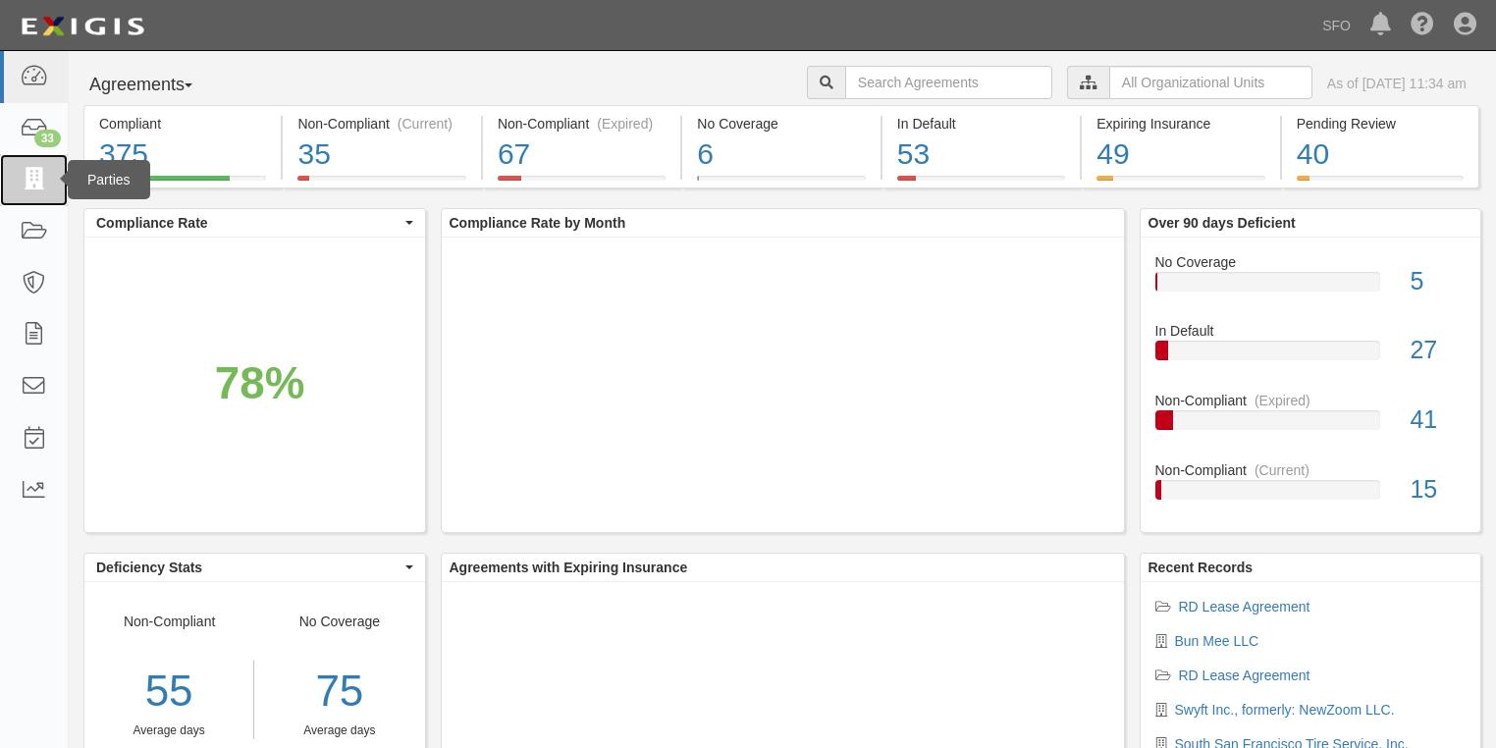
click at [44, 188] on icon at bounding box center [33, 180] width 27 height 23
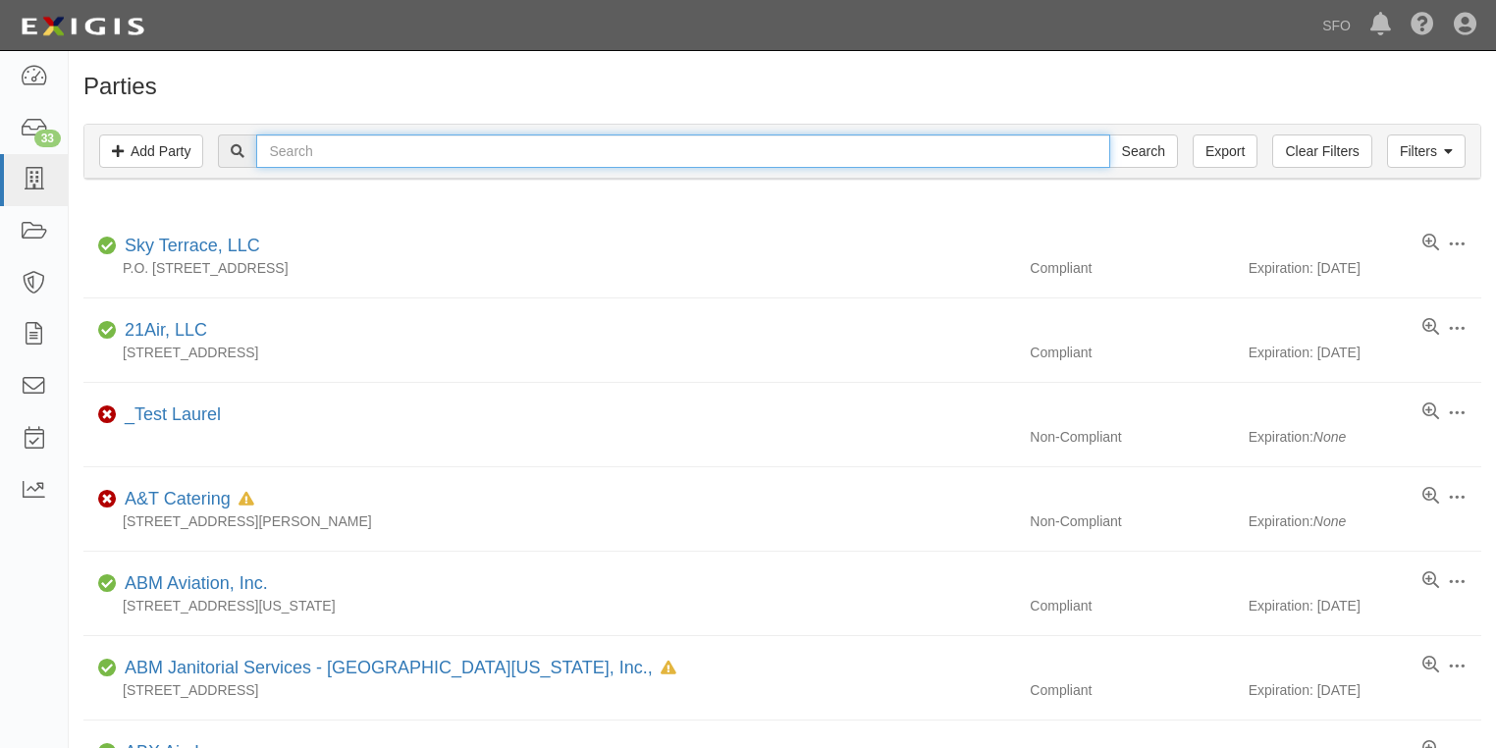
paste input "Maher Terminals"
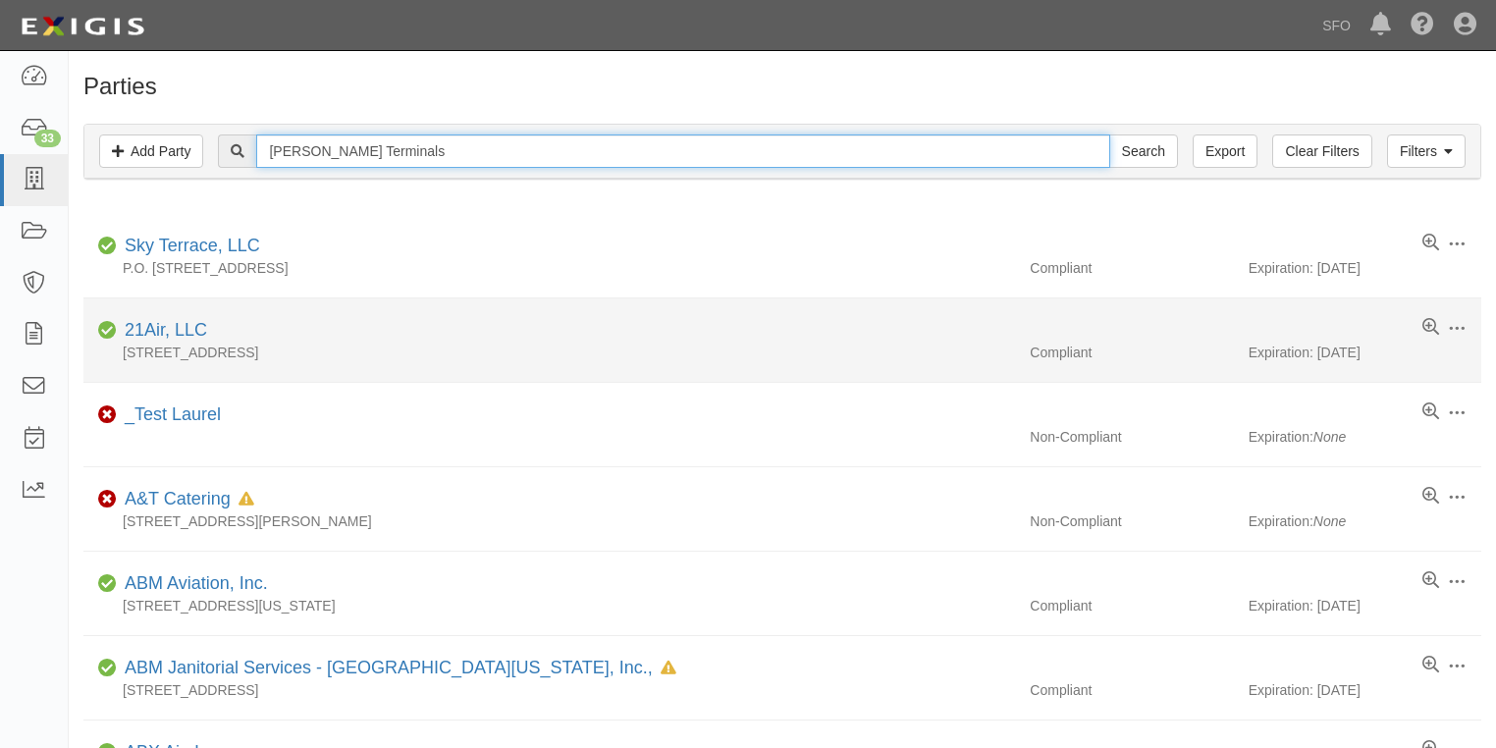
type input "Maher Terminals"
click at [1109, 134] on input "Search" at bounding box center [1143, 150] width 69 height 33
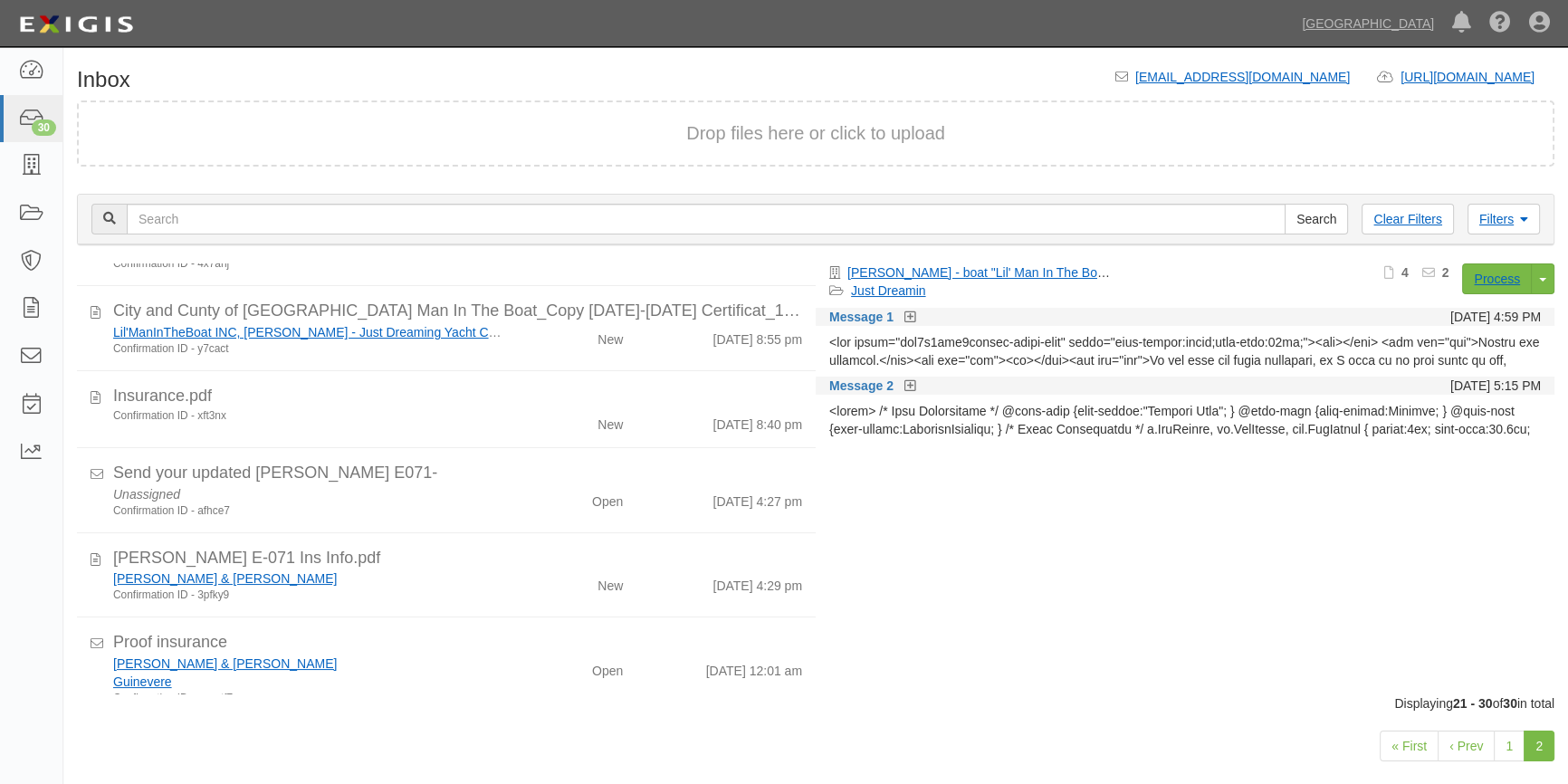
scroll to position [498, 0]
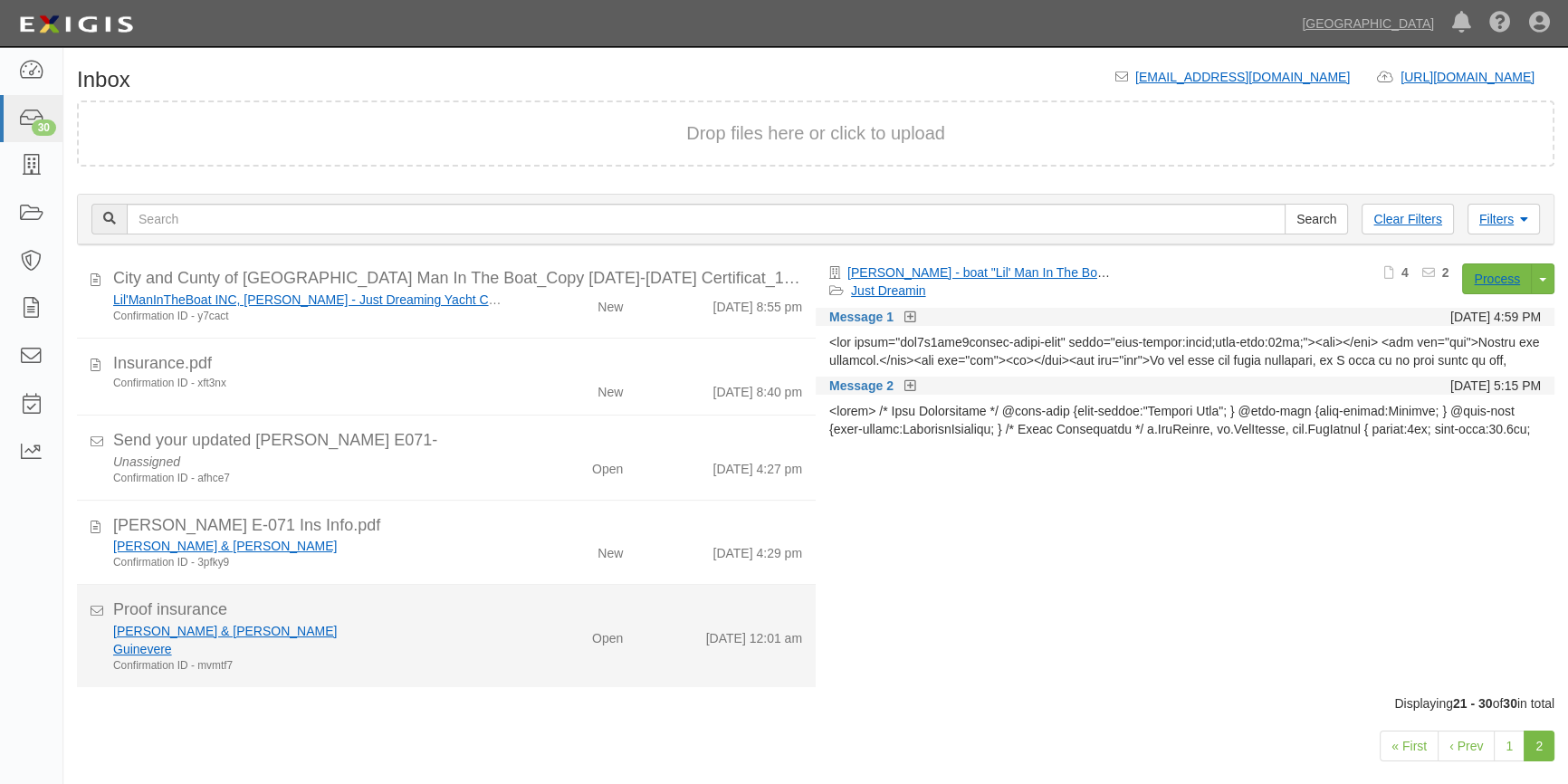
click at [426, 666] on div "Confirmation ID - mvmtf7" at bounding box center [308, 665] width 390 height 16
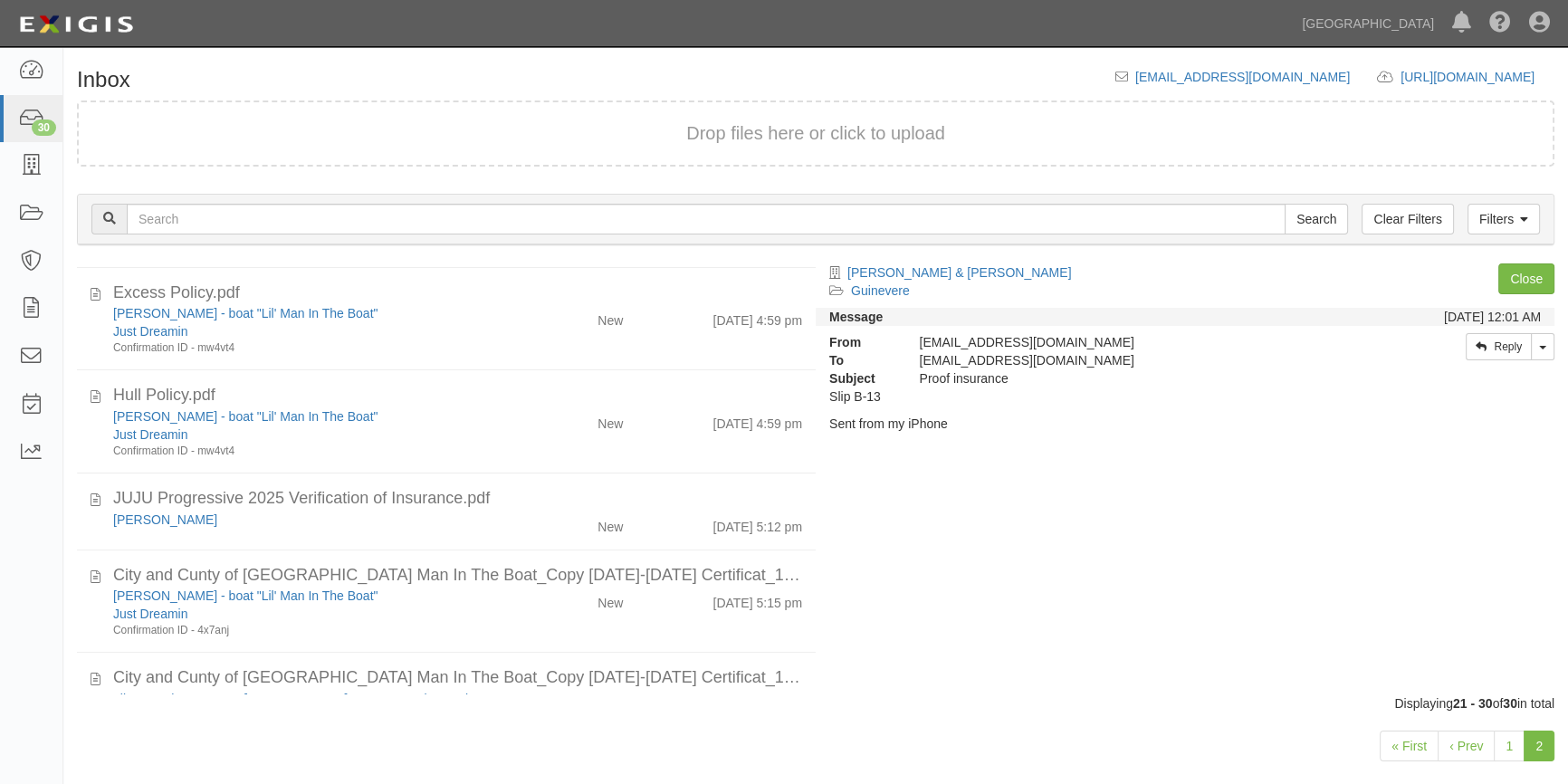
scroll to position [0, 0]
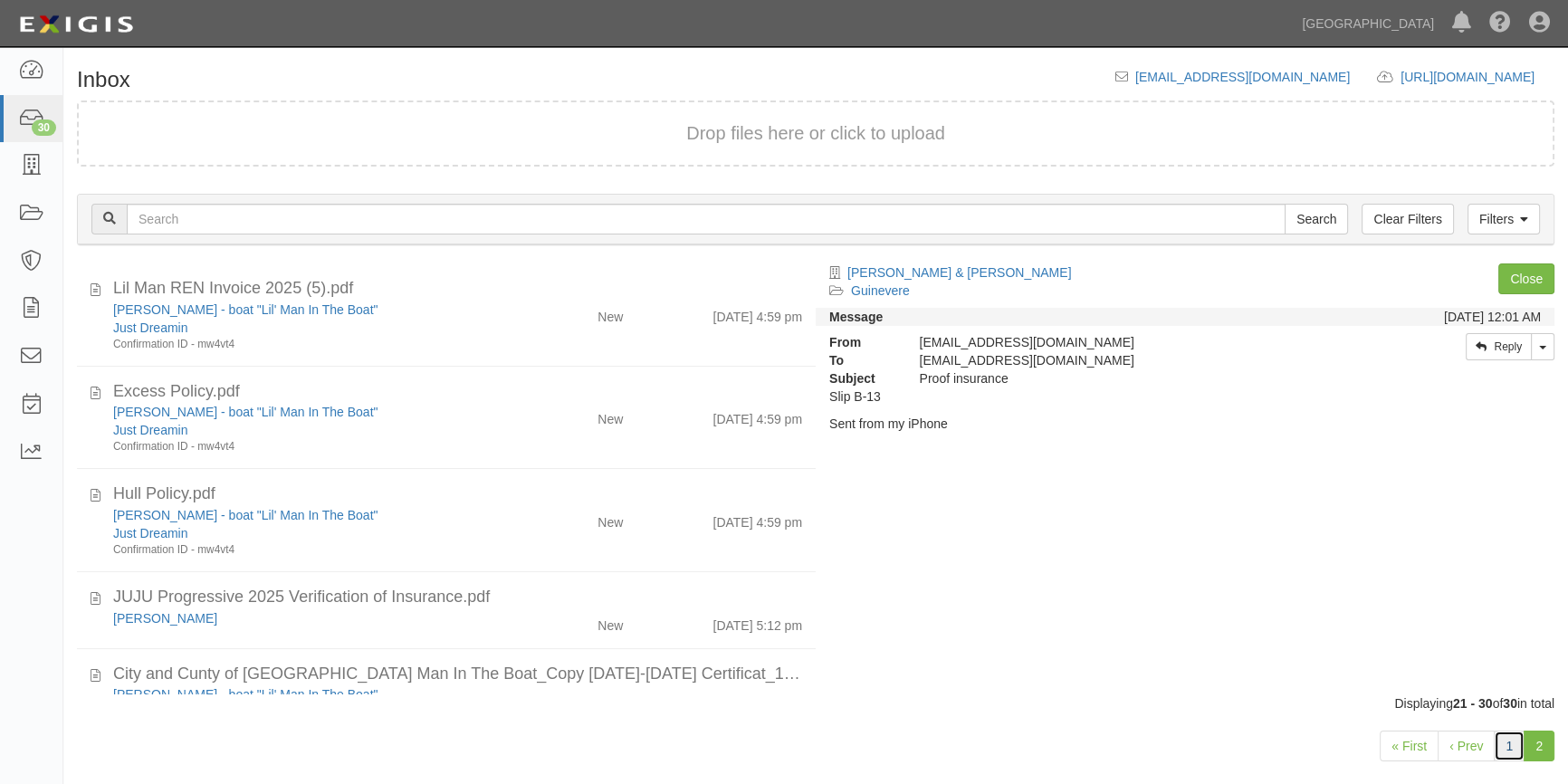
click at [1503, 746] on link "1" at bounding box center [1508, 745] width 30 height 30
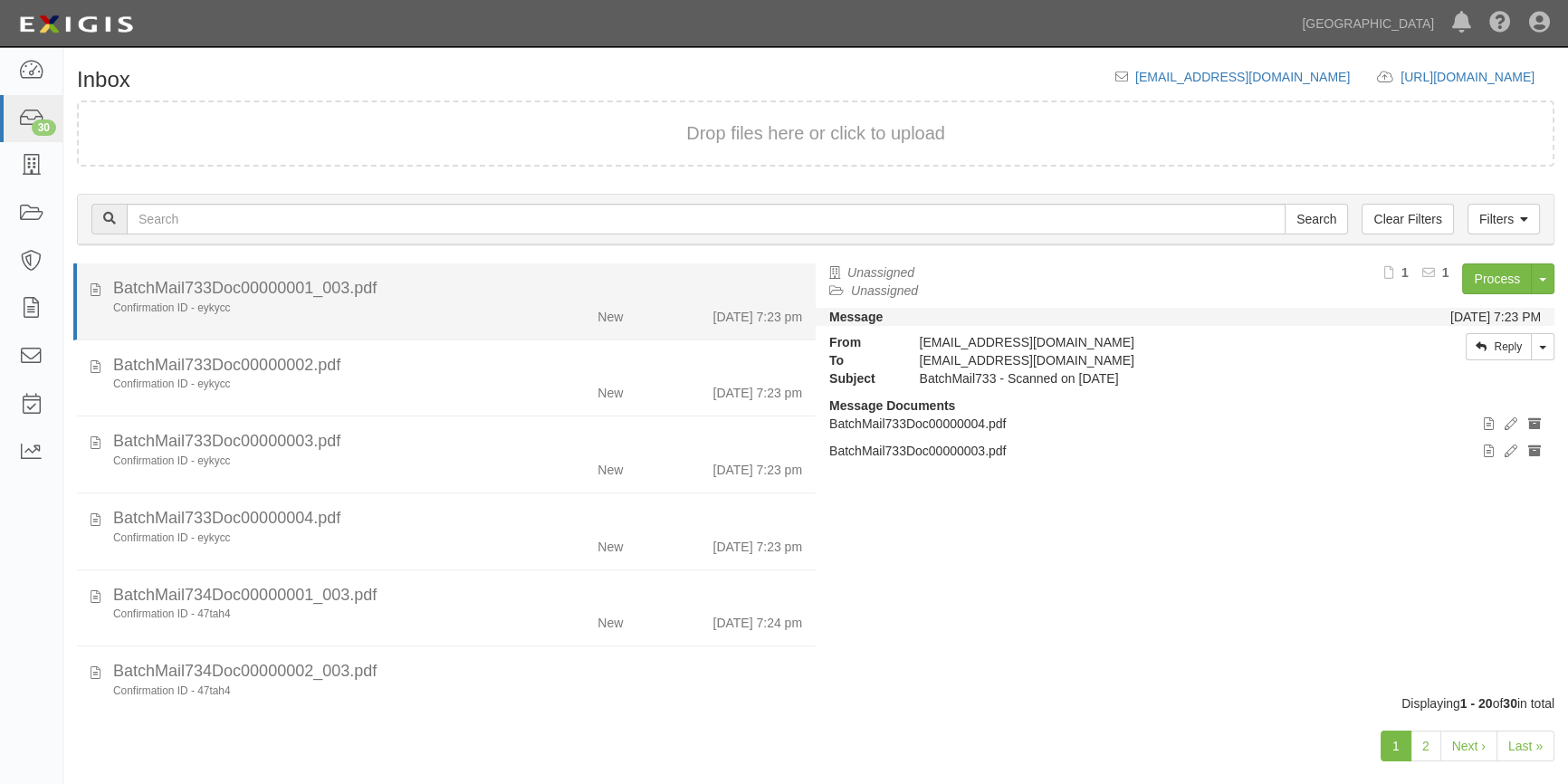
click at [460, 315] on div "Confirmation ID - eykycc" at bounding box center [308, 308] width 390 height 16
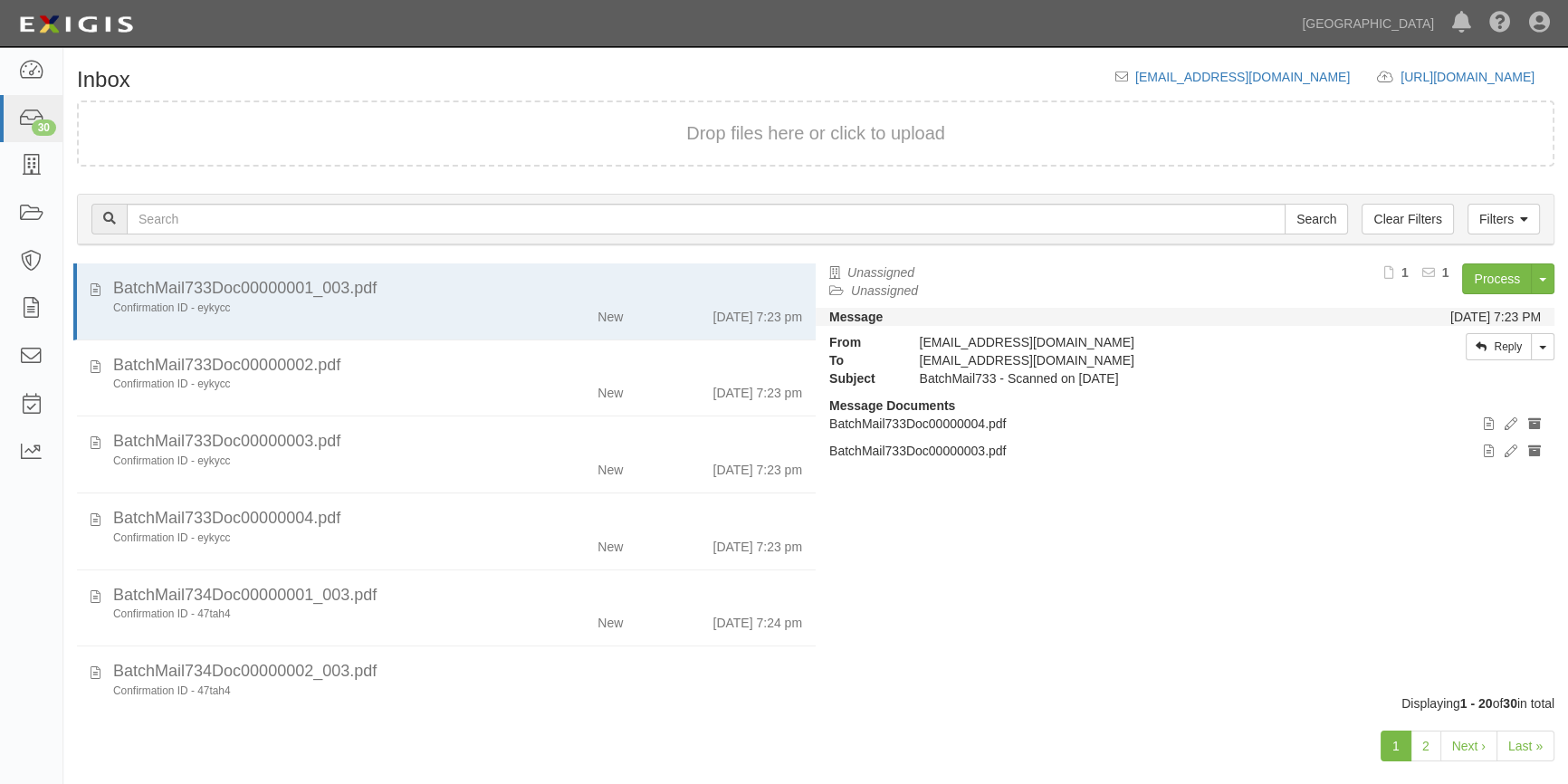
click at [18, 694] on div "Dashboard 30 Inbox Parties Agreements Coverages Documents Messages Tasks Reports" at bounding box center [31, 415] width 64 height 737
click at [1484, 272] on link "Process" at bounding box center [1497, 279] width 70 height 30
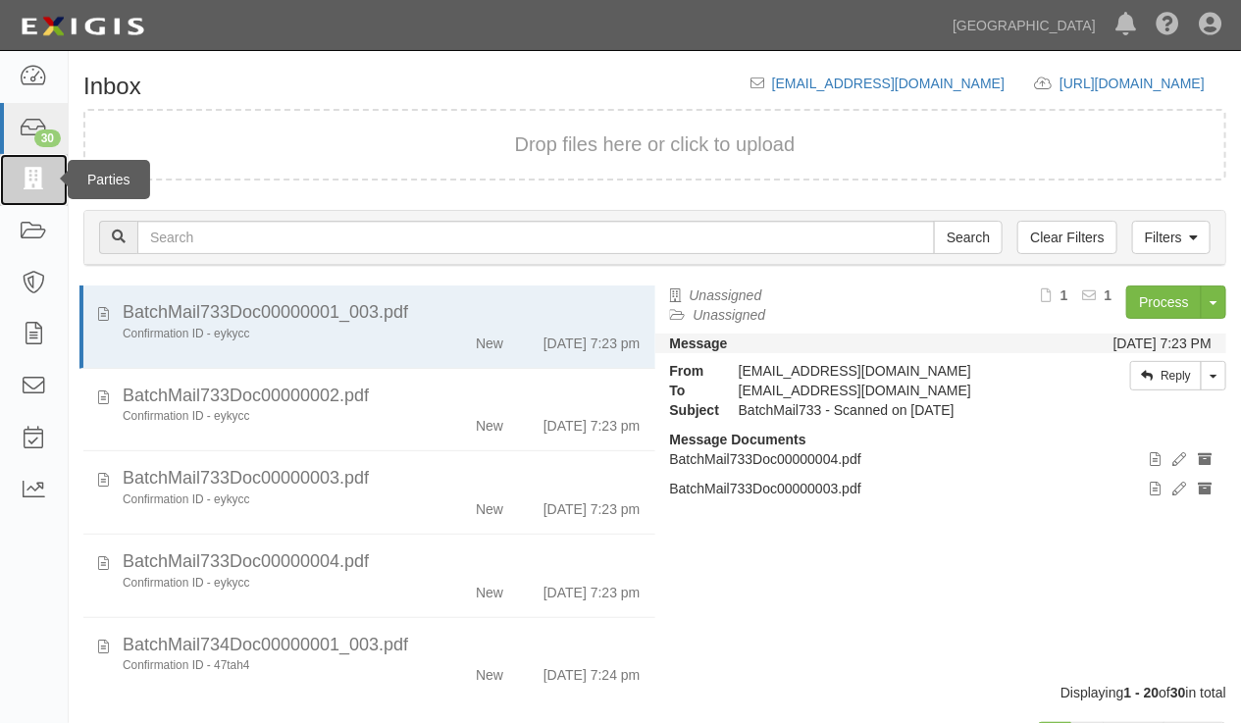
click at [47, 186] on icon at bounding box center [33, 180] width 27 height 23
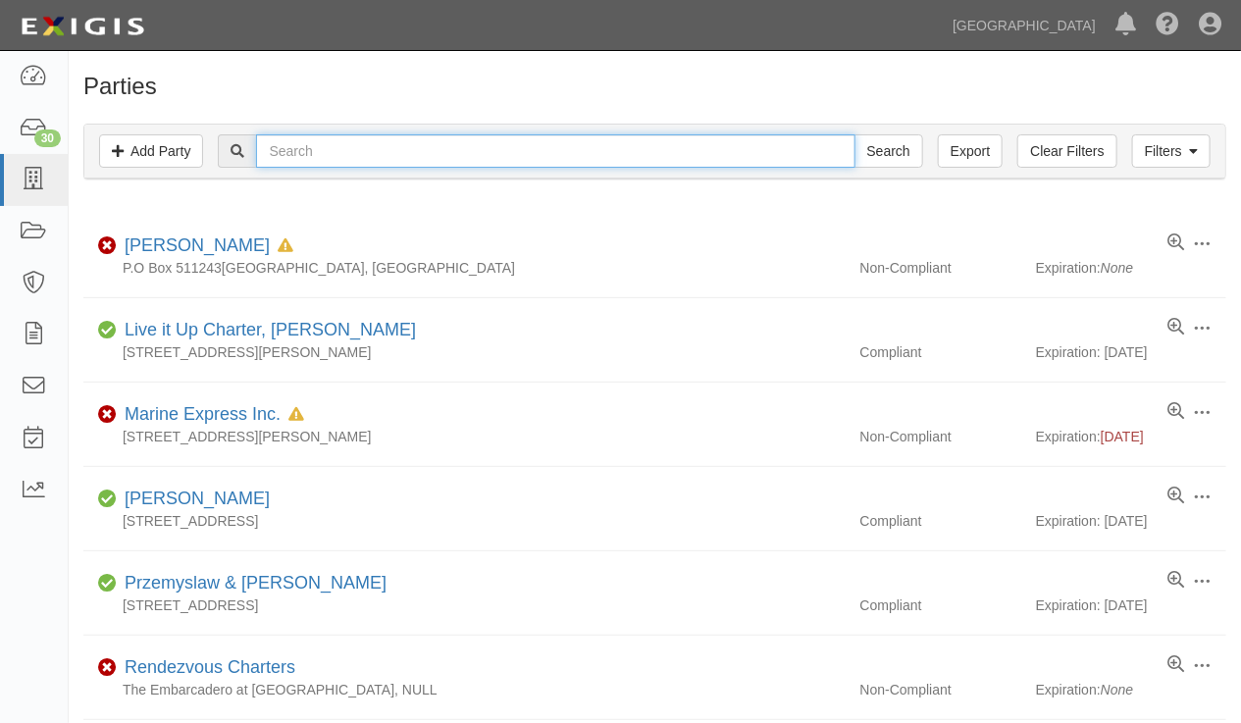
click at [490, 147] on input "text" at bounding box center [555, 150] width 599 height 33
type input "steven gardner"
click at [855, 134] on input "Search" at bounding box center [889, 150] width 69 height 33
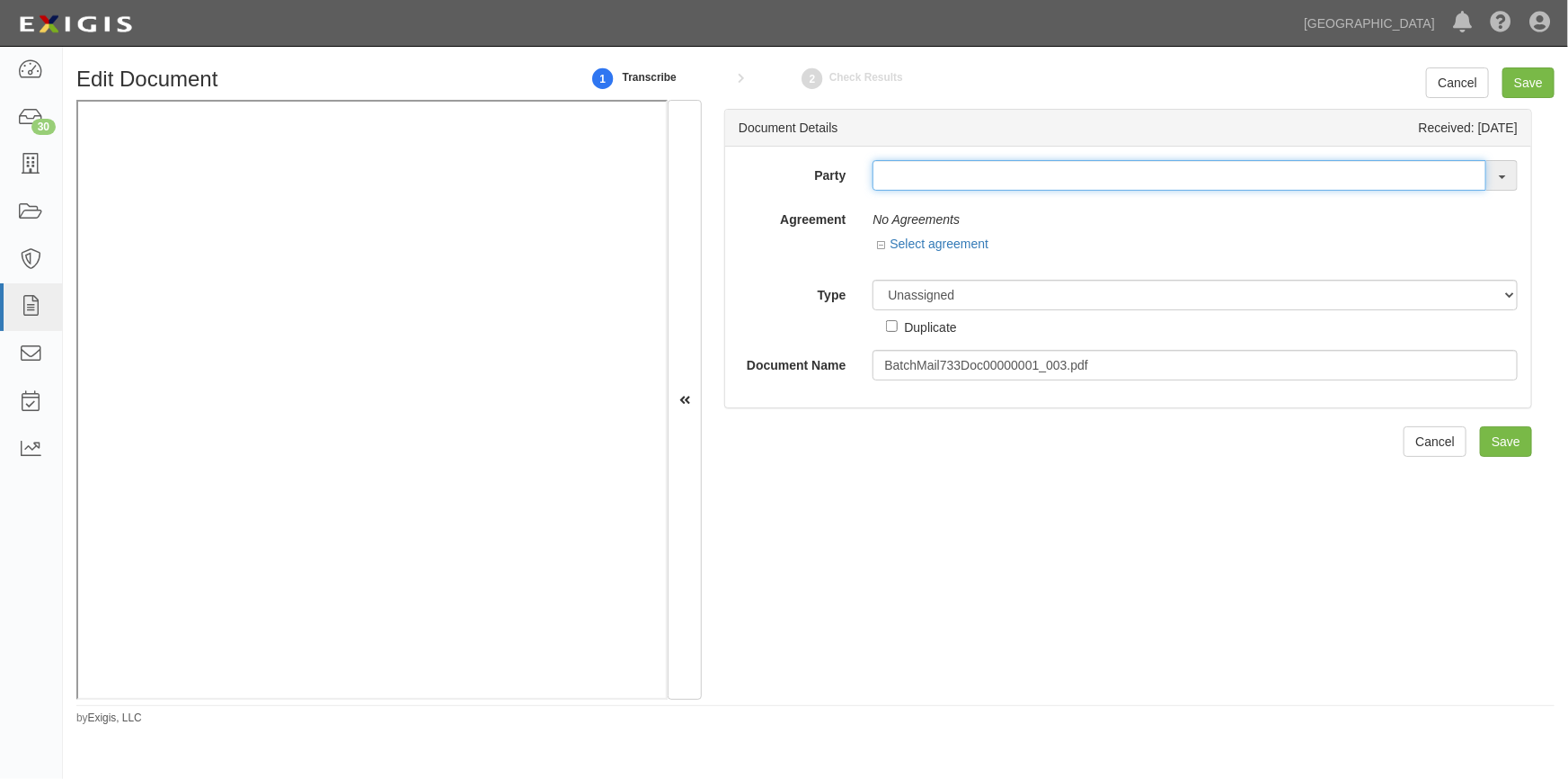
click at [906, 187] on input "text" at bounding box center [1180, 175] width 614 height 30
type input "steven gor"
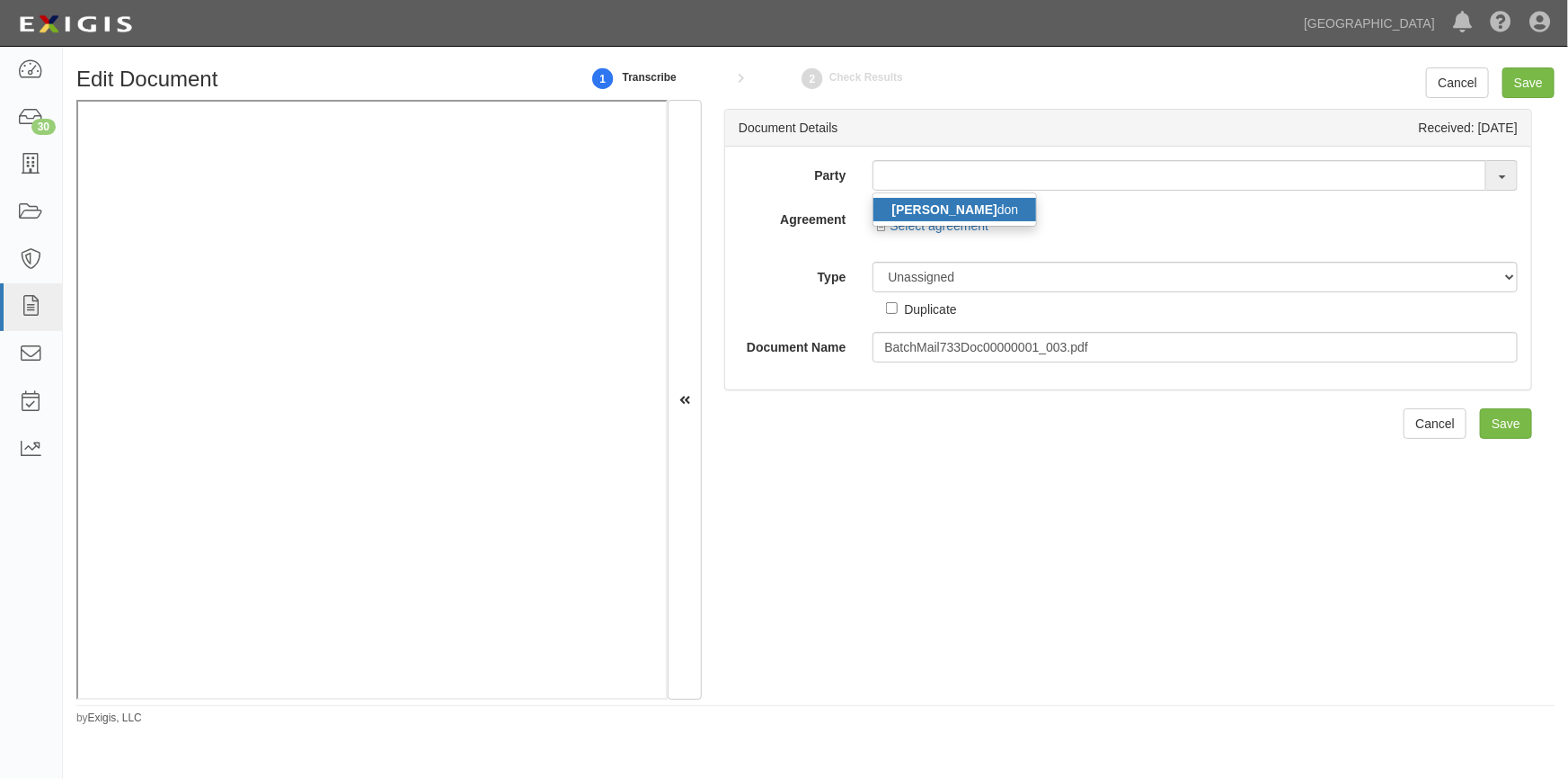
click at [927, 208] on strong "Steven Gor" at bounding box center [943, 210] width 105 height 15
type input "Steven Gordon"
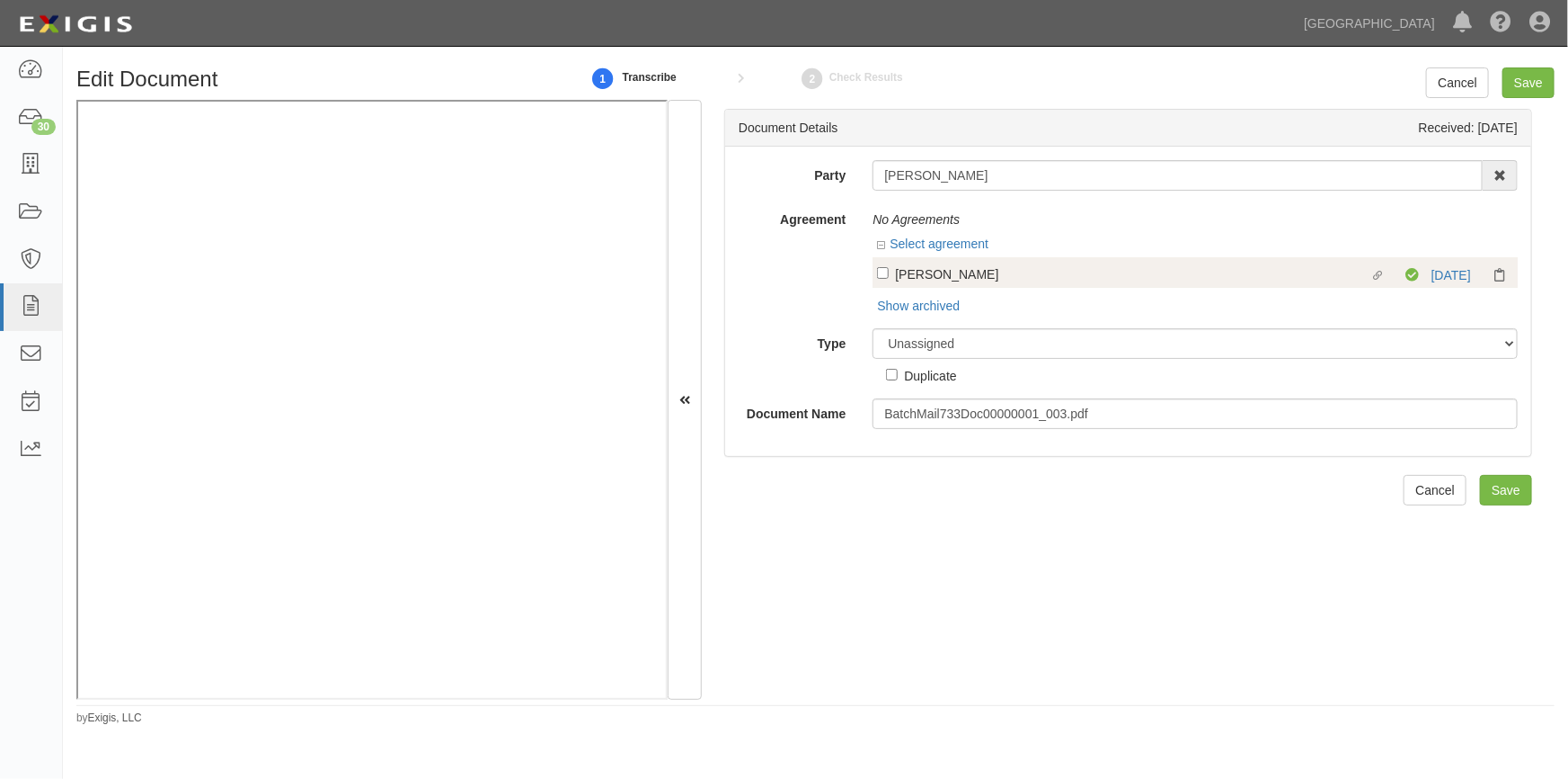
click at [922, 283] on label "Linked agreement Berth Holder Linked agreement" at bounding box center [1141, 276] width 528 height 24
click at [889, 279] on input "Linked agreement Berth Holder Linked agreement" at bounding box center [883, 272] width 12 height 12
checkbox input "true"
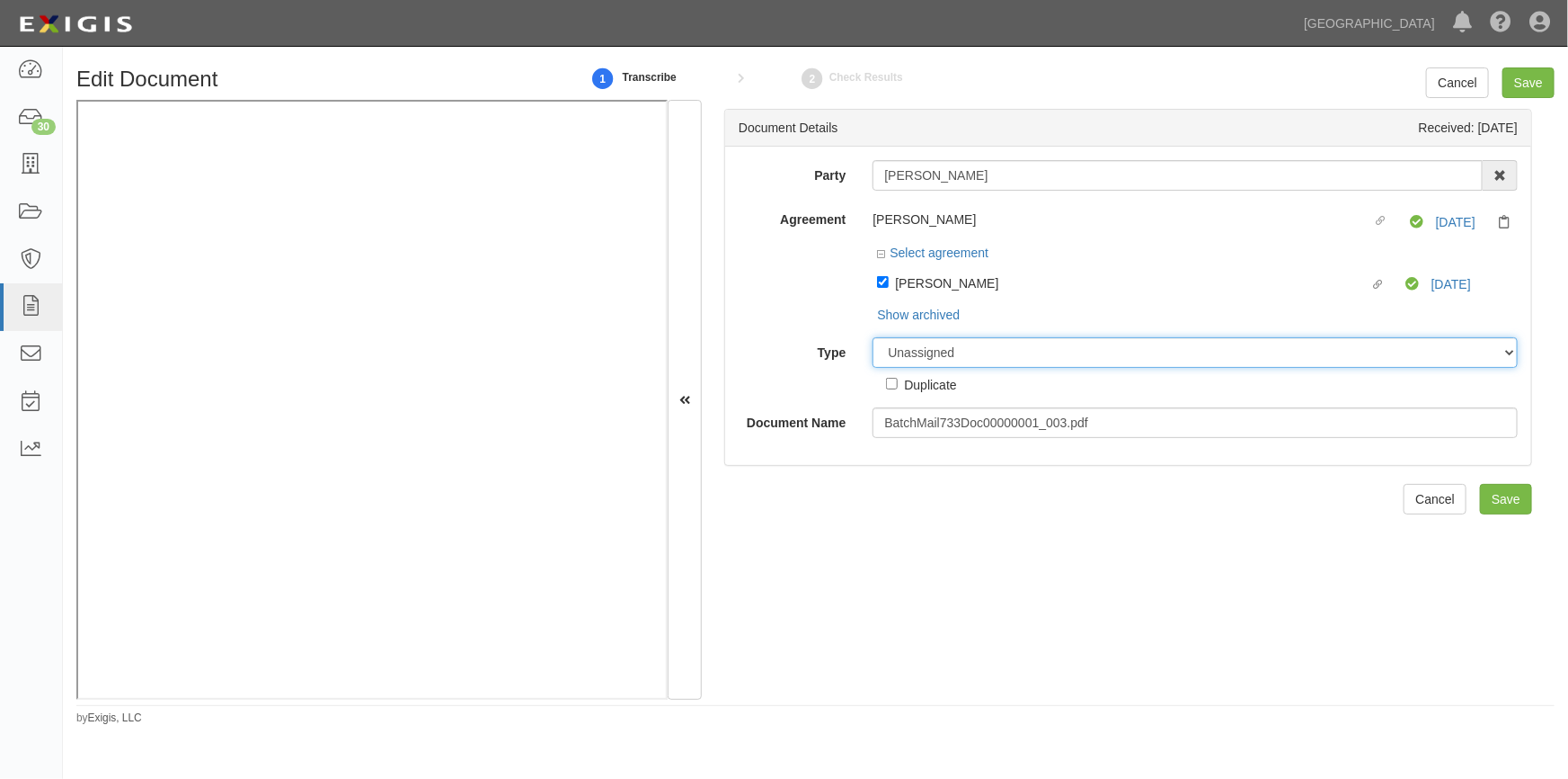
click at [909, 351] on select "Unassigned Binder Cancellation Notice Certificate Contract Endorsement Insuranc…" at bounding box center [1195, 352] width 646 height 30
select select "CertificateDetail"
click at [873, 338] on select "Unassigned Binder Cancellation Notice Certificate Contract Endorsement Insuranc…" at bounding box center [1195, 352] width 646 height 30
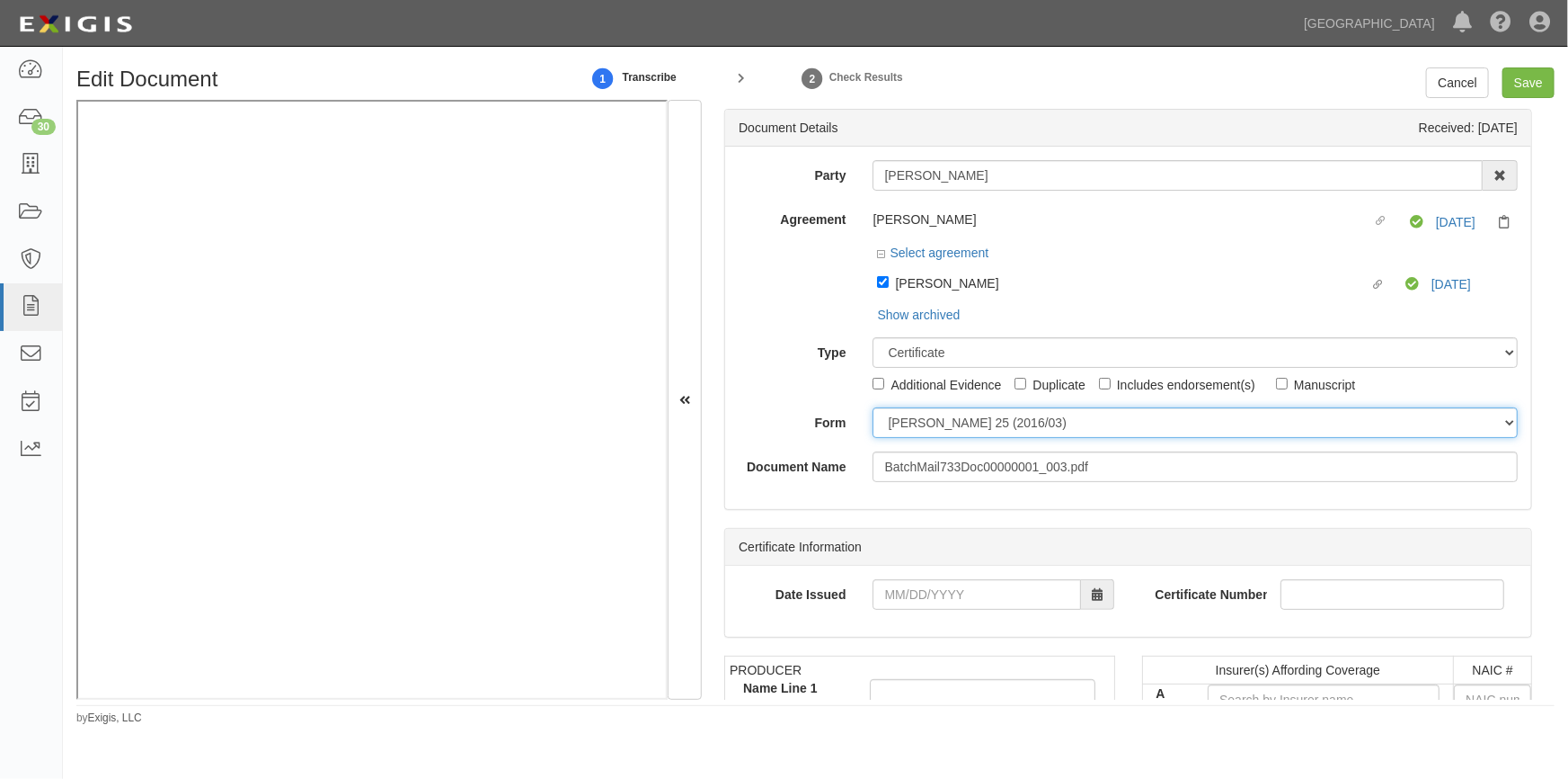
click at [913, 430] on select "ACORD 25 (2016/03) ACORD 101 ACORD 855 NY (2014/05) General" at bounding box center [1195, 422] width 646 height 30
select select "GeneralFormDetail"
click at [873, 409] on select "ACORD 25 (2016/03) ACORD 101 ACORD 855 NY (2014/05) General" at bounding box center [1195, 422] width 646 height 30
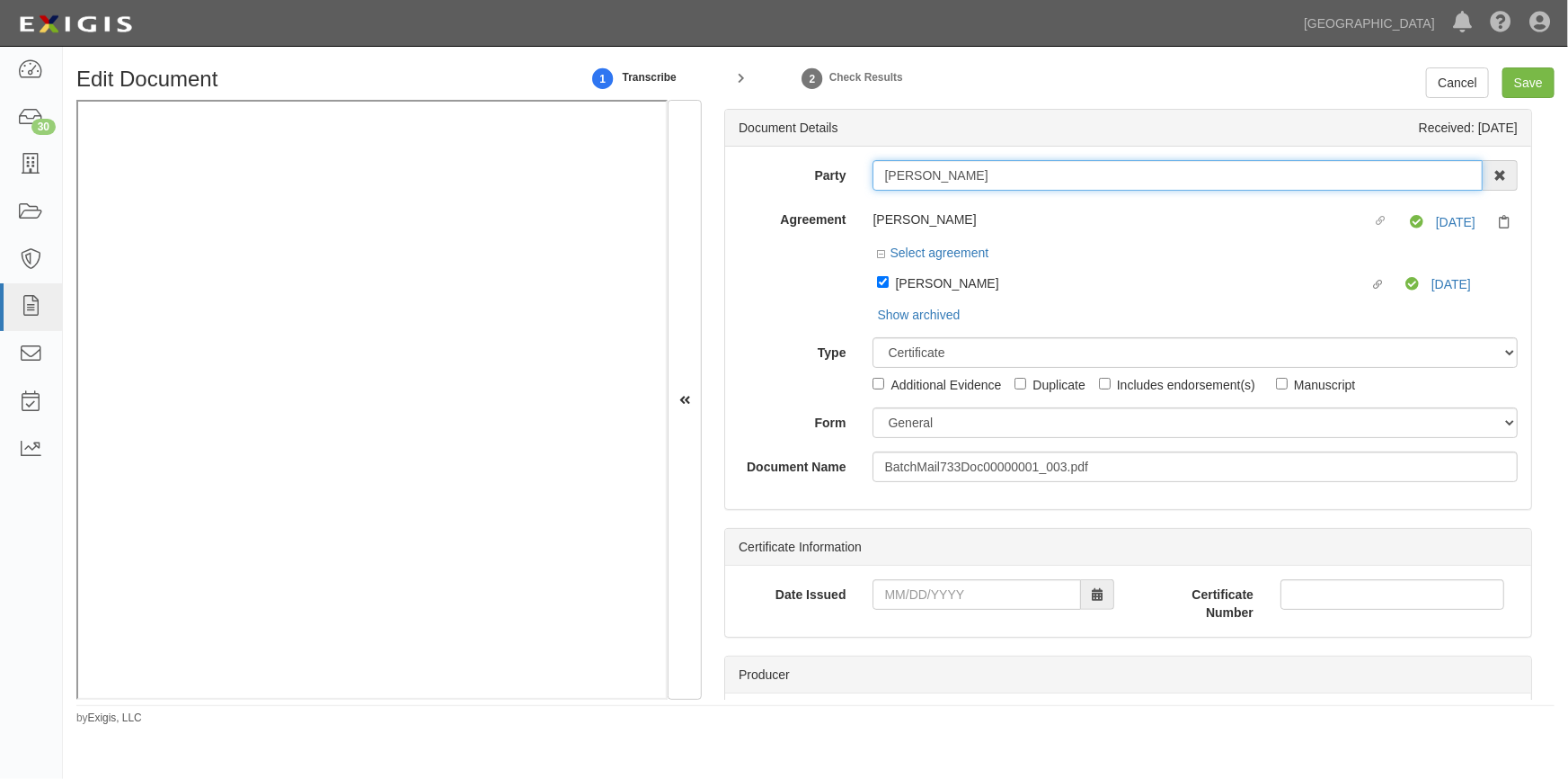
drag, startPoint x: 988, startPoint y: 171, endPoint x: 877, endPoint y: 180, distance: 111.4
click at [877, 180] on input "Steven Gordon" at bounding box center [1178, 175] width 610 height 30
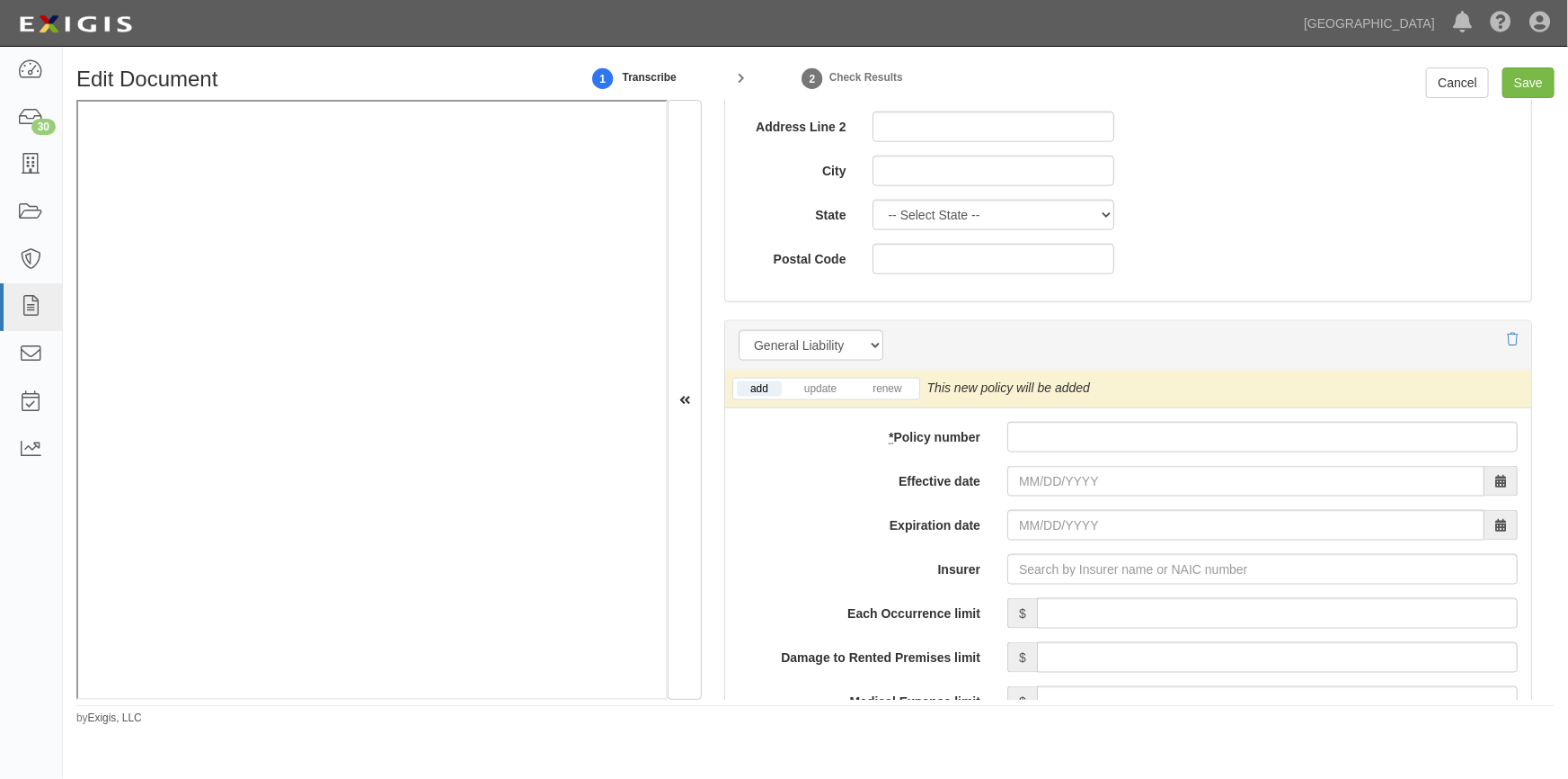
scroll to position [1226, 0]
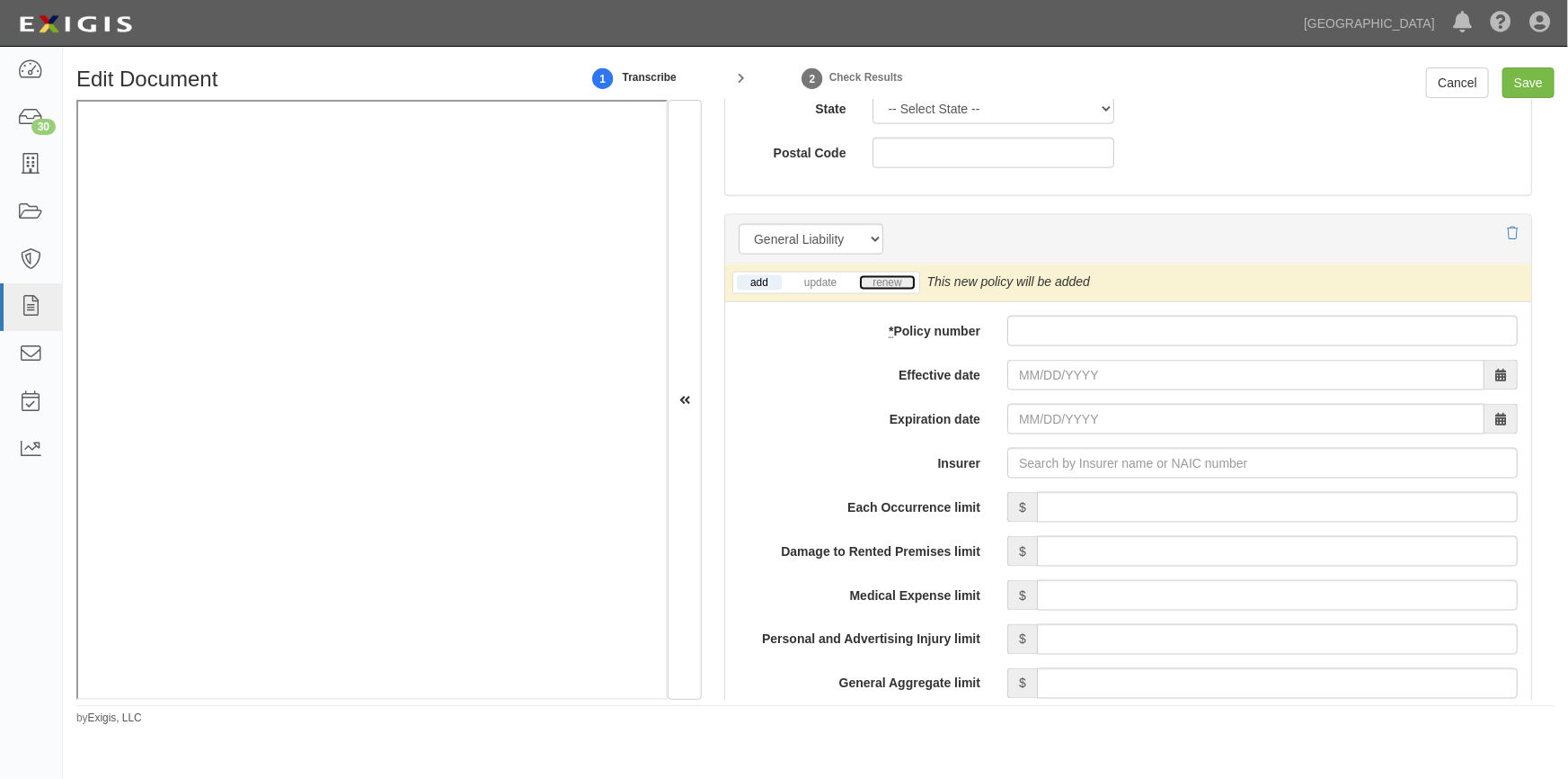
click at [880, 278] on link "renew" at bounding box center [887, 282] width 56 height 16
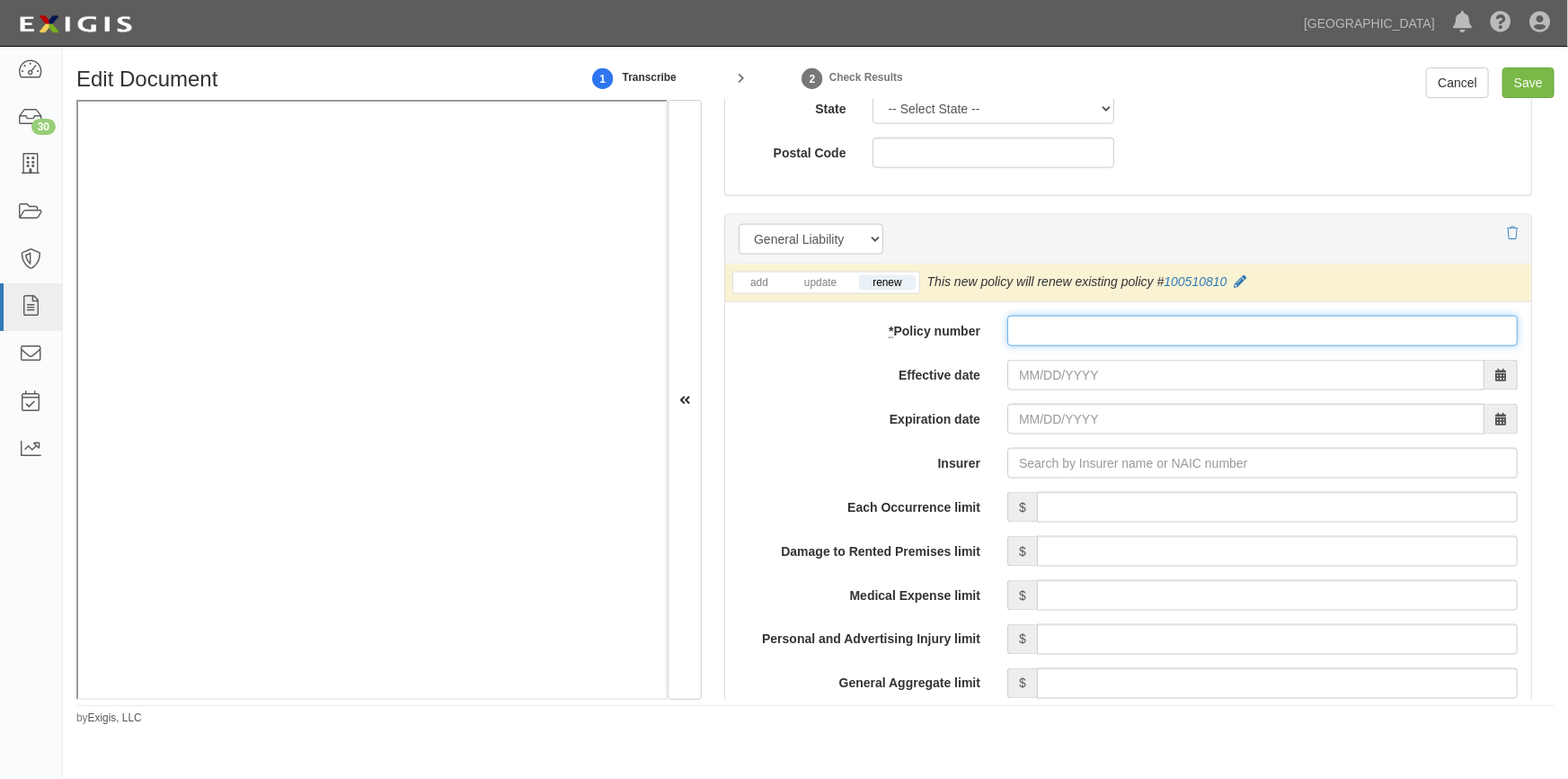
paste input "100510810"
type input "100510810"
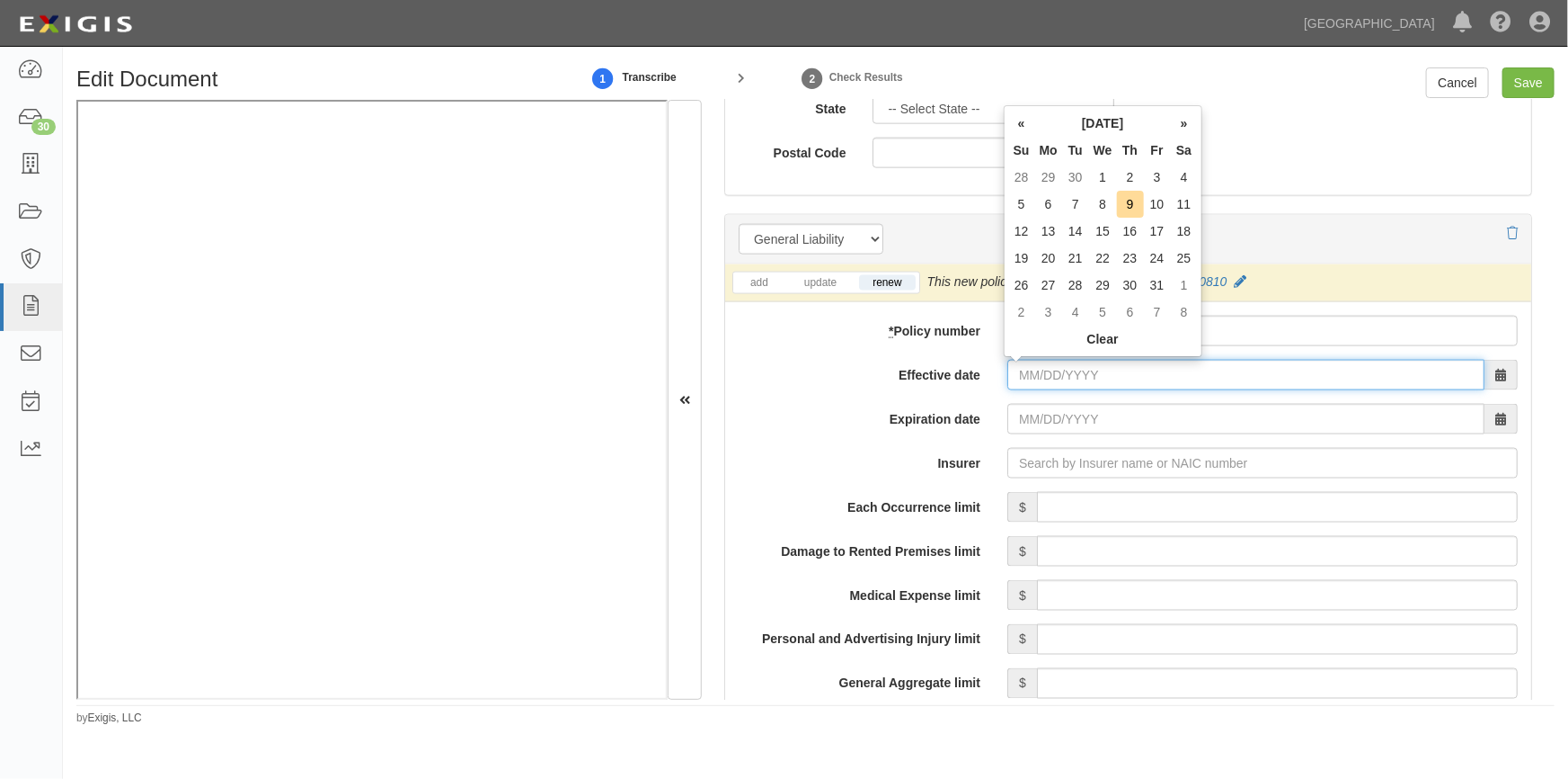
click at [1105, 379] on input "Effective date" at bounding box center [1246, 375] width 477 height 30
type input "12/01/2025"
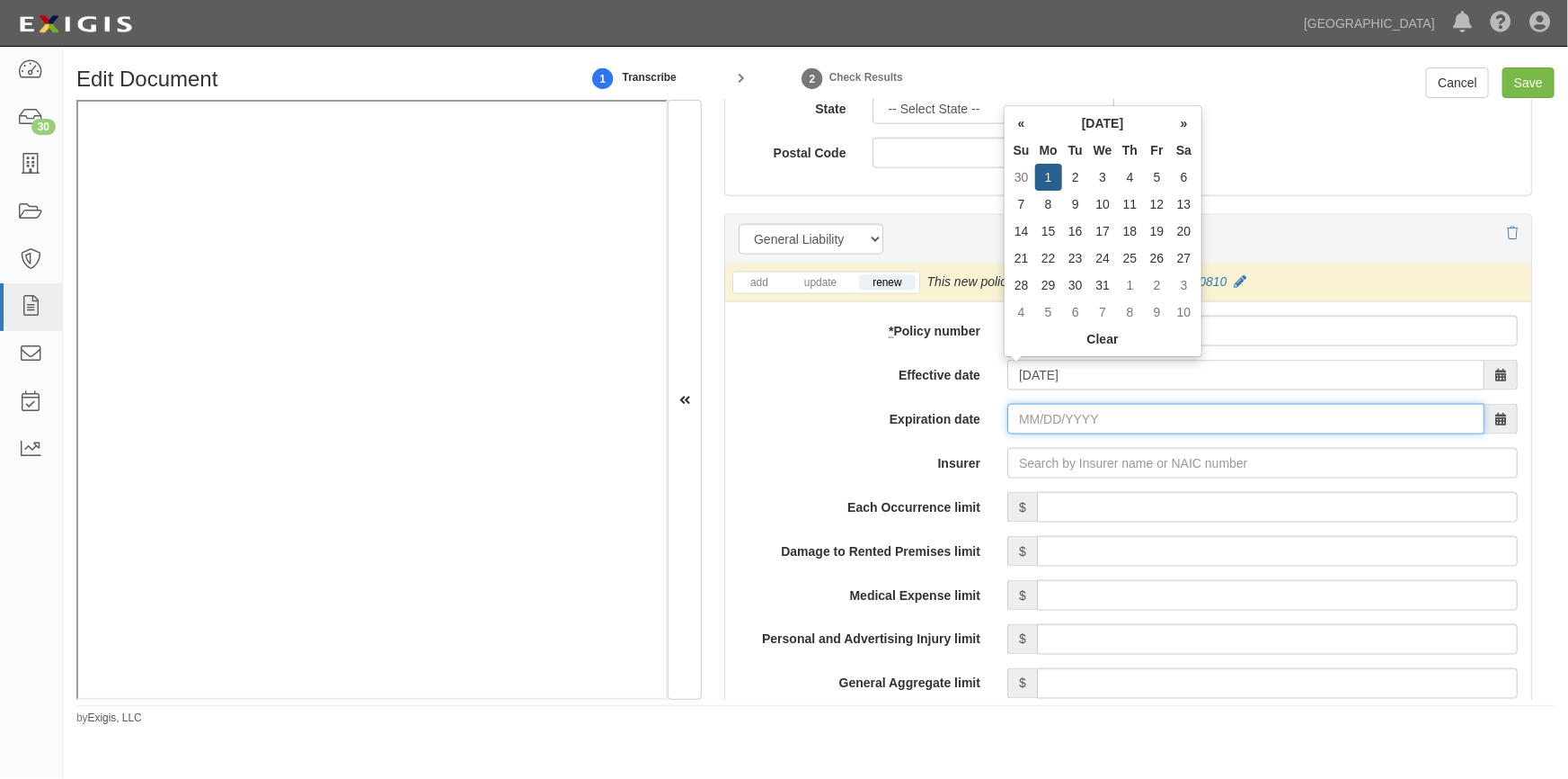
type input "12/01/2026"
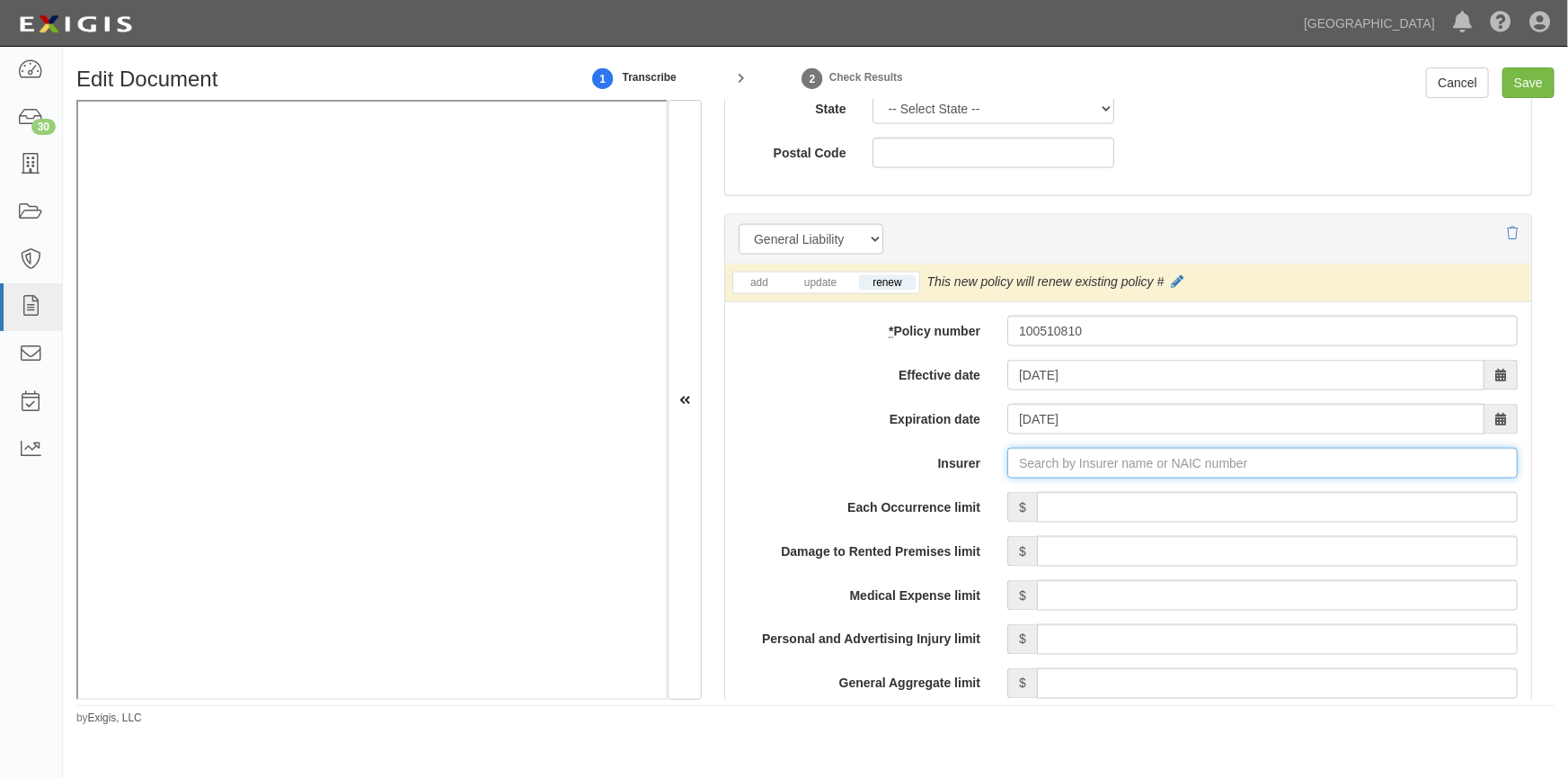
click at [1056, 466] on input "Insurer" at bounding box center [1262, 463] width 510 height 30
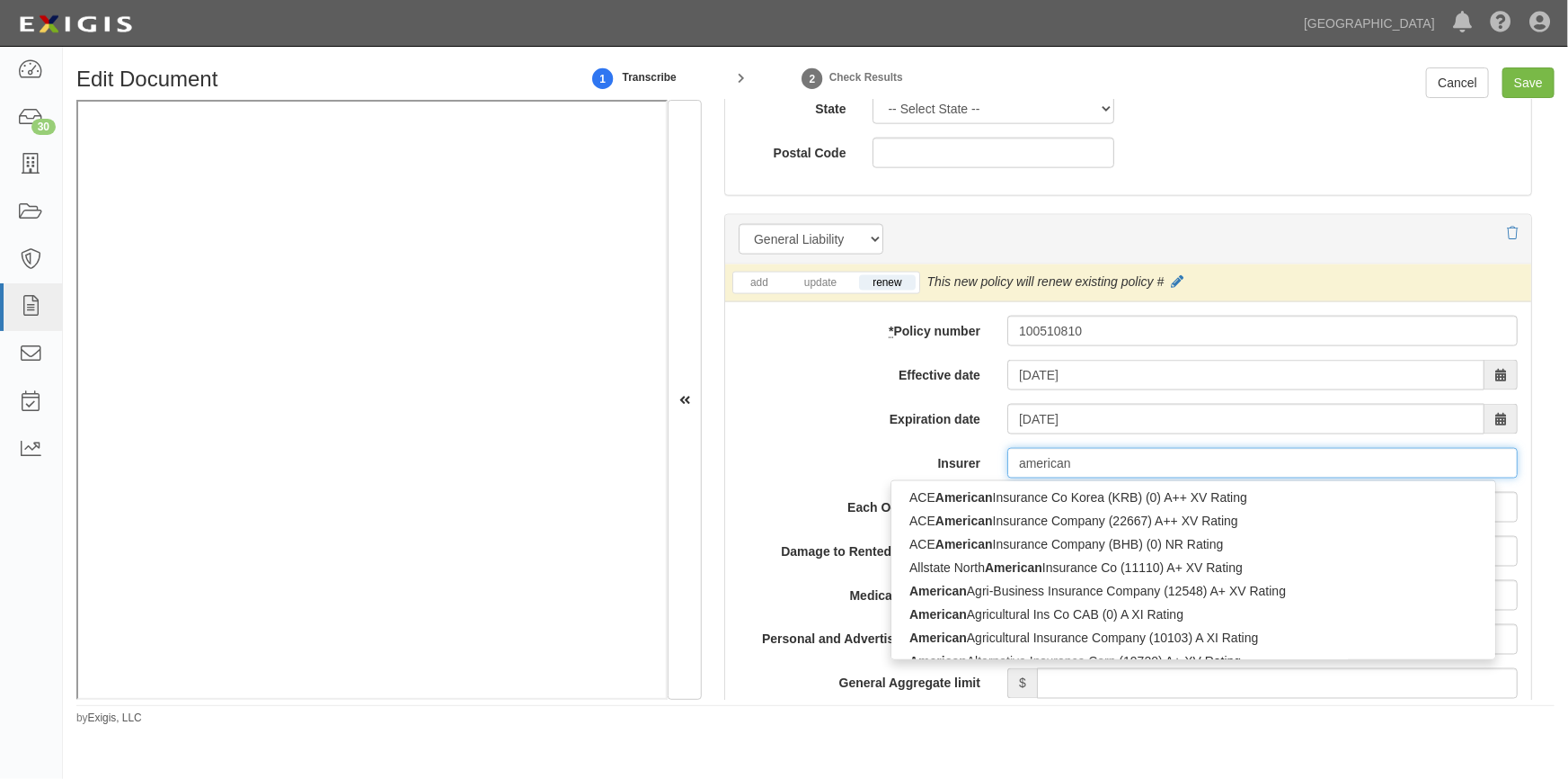
type input "american m"
type input "american modern Select Insurance Company (38652) A+ XV Rating"
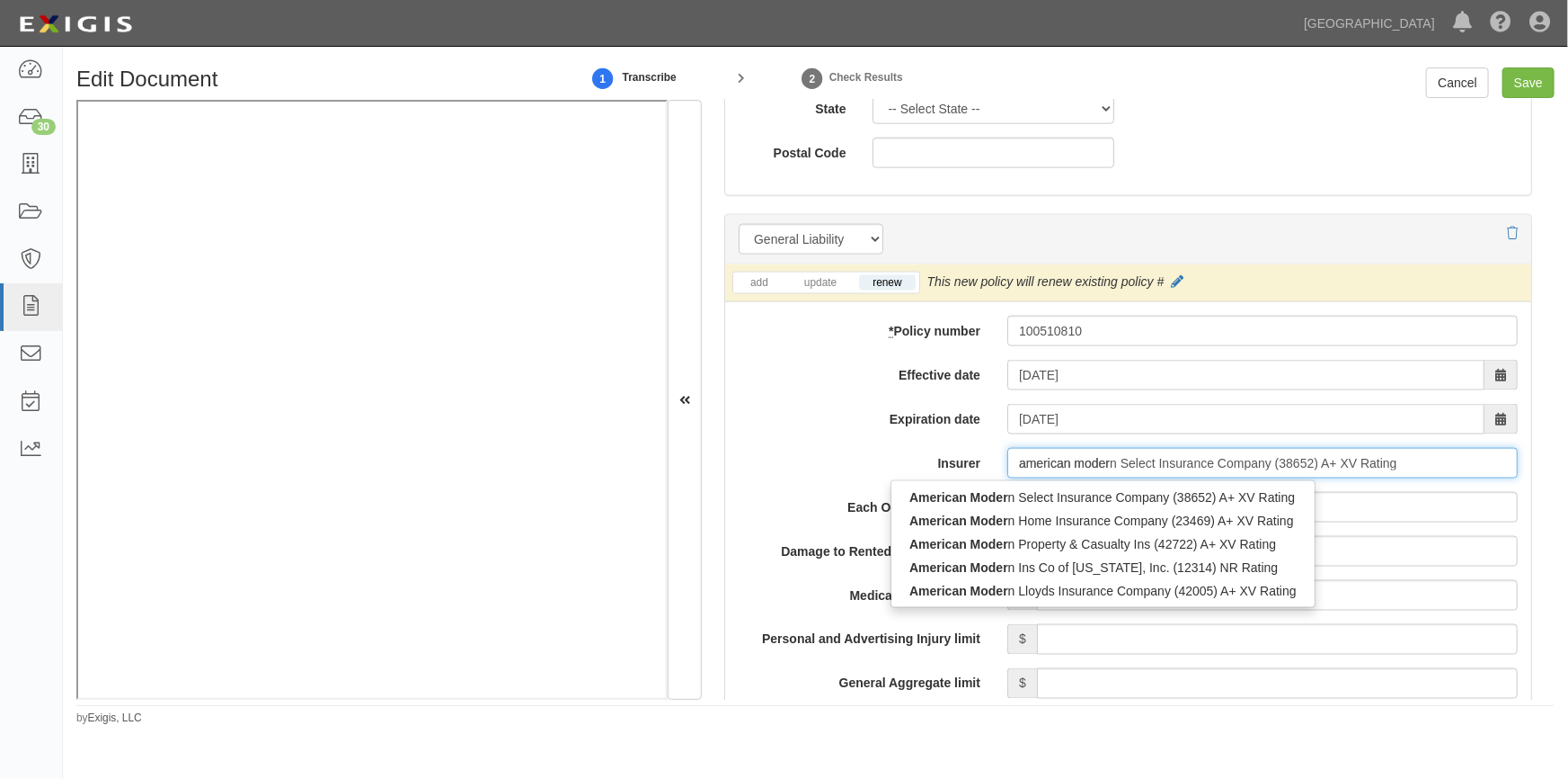
type input "american modern"
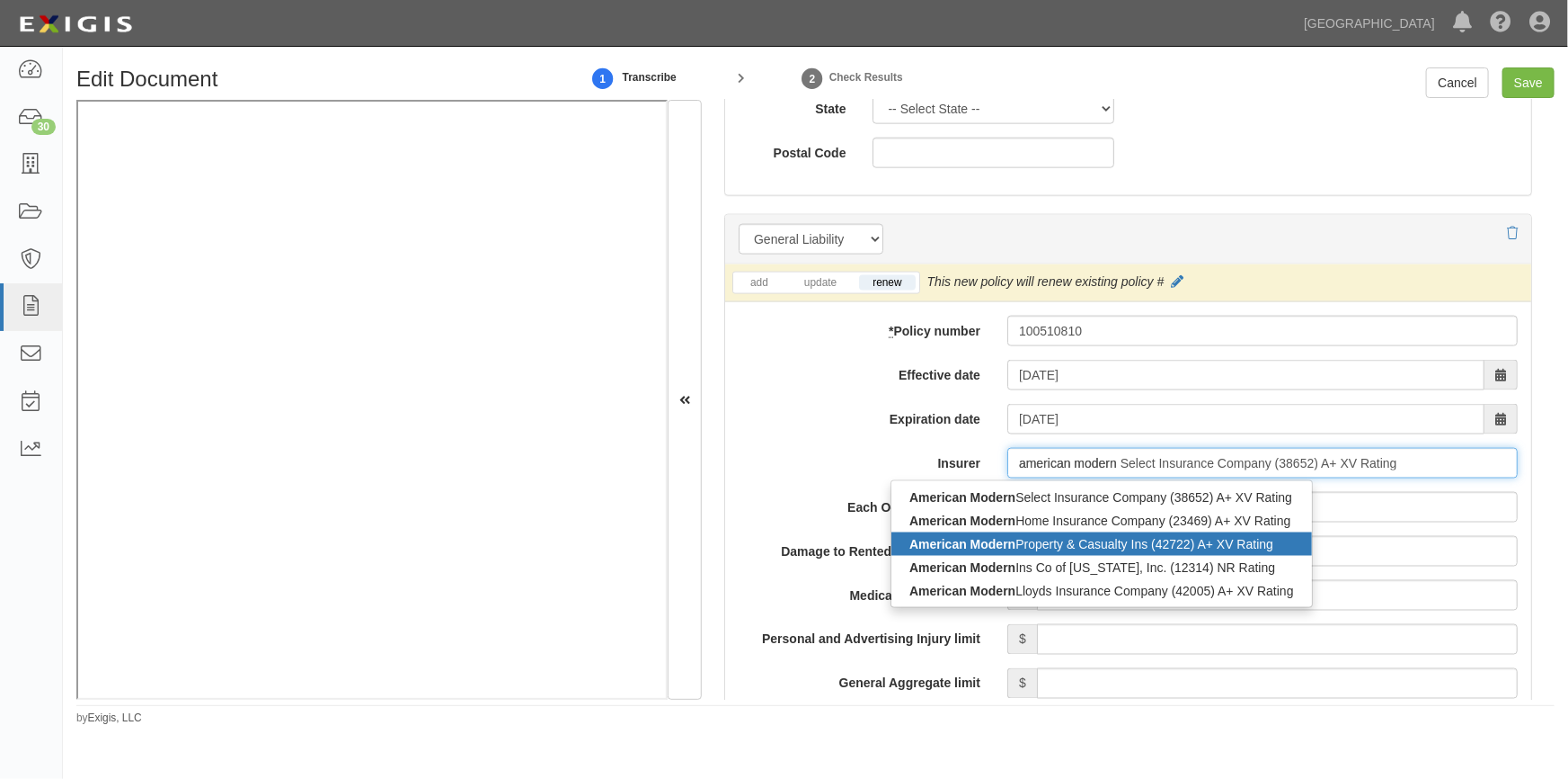
click at [1045, 547] on div "American Modern Property & Casualty Ins (42722) A+ XV Rating" at bounding box center [1101, 544] width 420 height 24
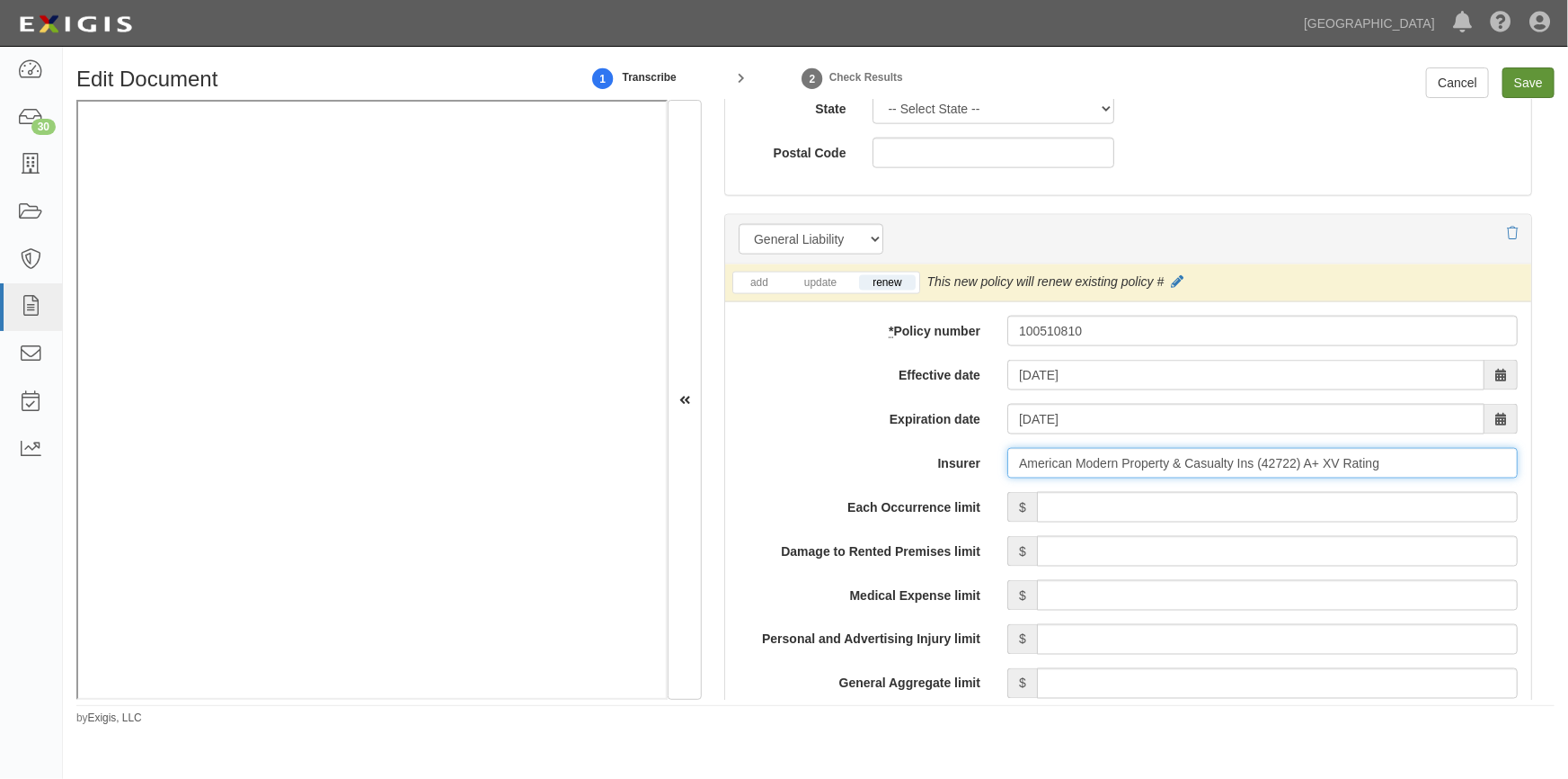
type input "American Modern Property & Casualty Ins (42722) A+ XV Rating"
click at [1526, 80] on input "Save" at bounding box center [1529, 82] width 52 height 30
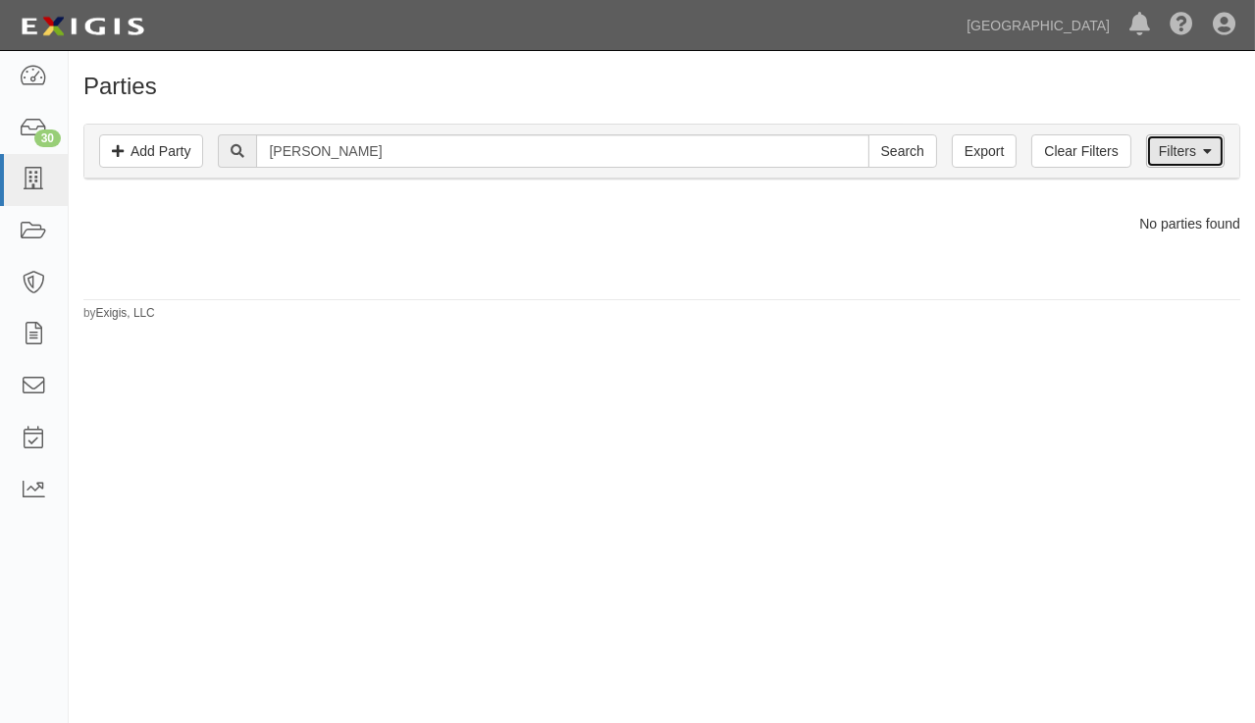
click at [1168, 166] on link "Filters" at bounding box center [1185, 150] width 79 height 33
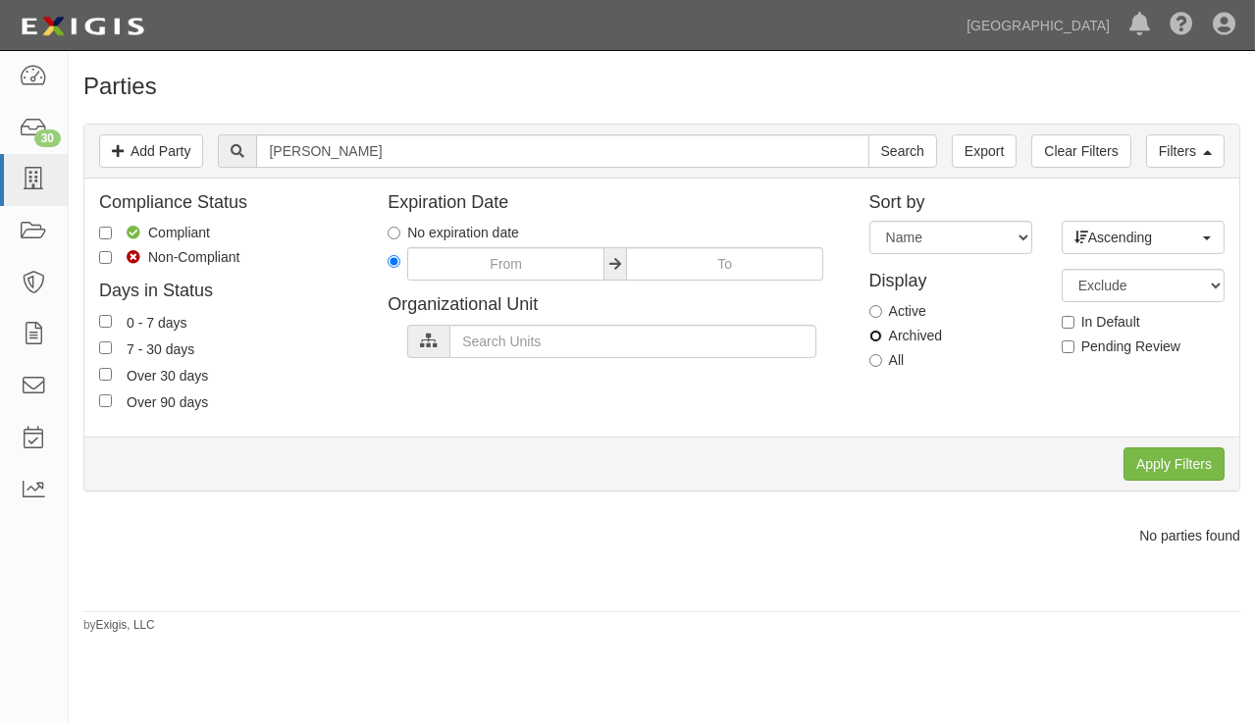
click at [880, 334] on input "Archived" at bounding box center [875, 336] width 13 height 13
radio input "true"
click at [1133, 458] on input "Apply Filters" at bounding box center [1174, 463] width 101 height 33
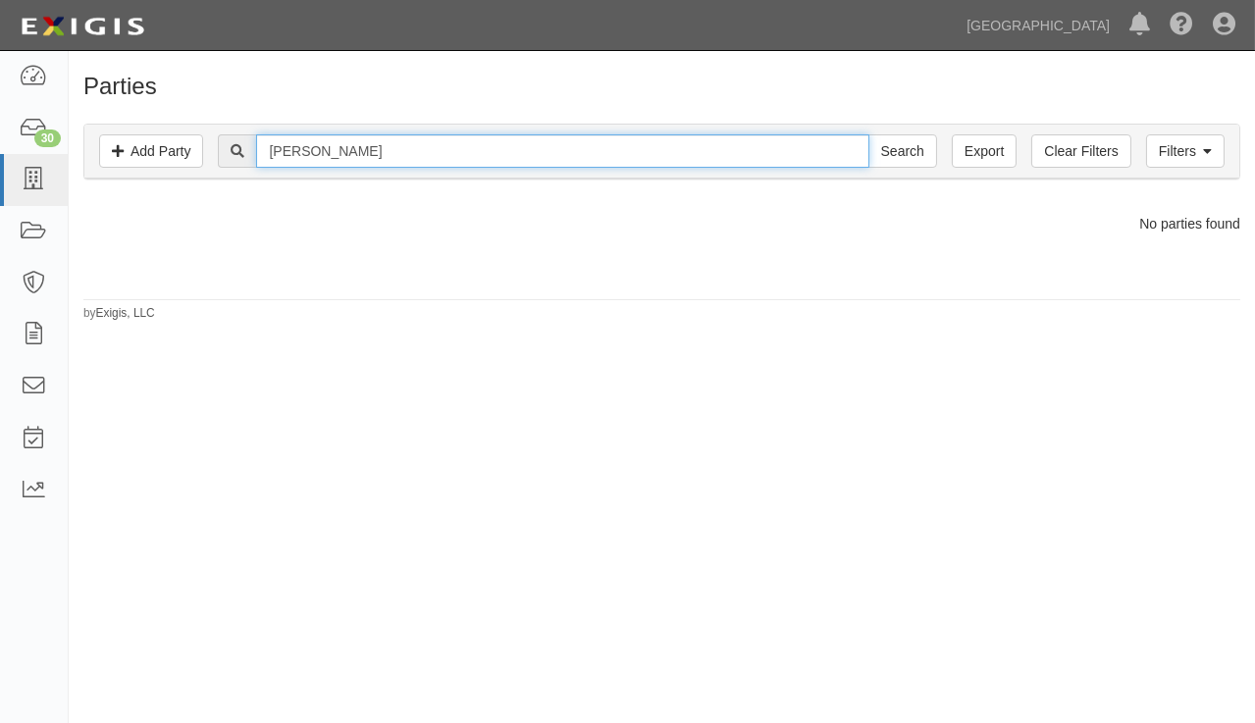
drag, startPoint x: 477, startPoint y: 136, endPoint x: 461, endPoint y: 136, distance: 15.7
click at [462, 136] on input "[PERSON_NAME]" at bounding box center [562, 150] width 612 height 33
type input "[PERSON_NAME]"
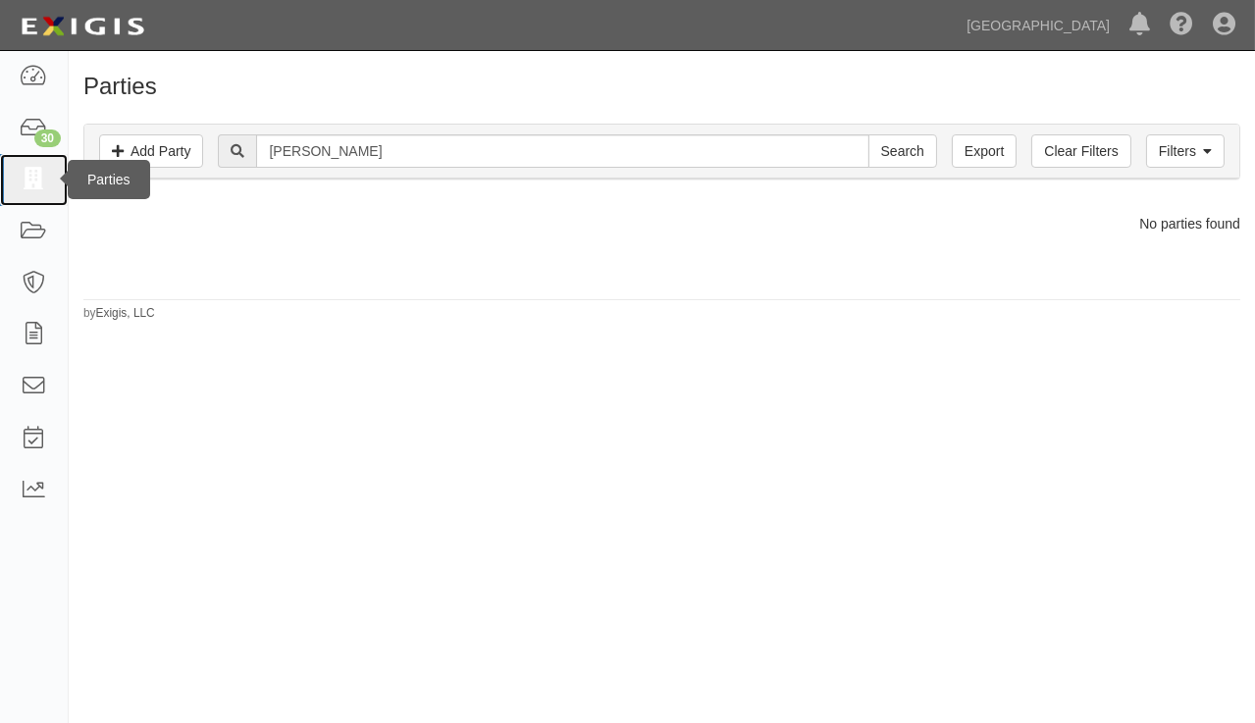
click at [41, 176] on icon at bounding box center [33, 180] width 27 height 23
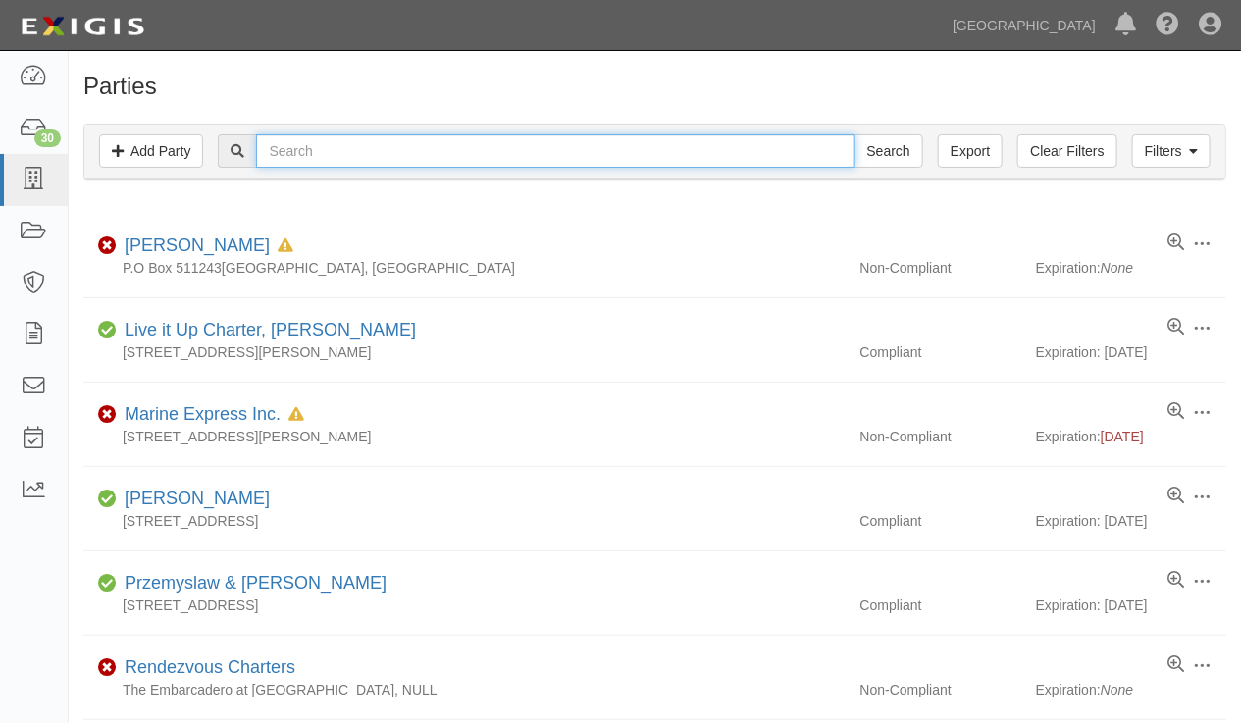
drag, startPoint x: 0, startPoint y: 0, endPoint x: 427, endPoint y: 153, distance: 453.5
click at [427, 153] on input "text" at bounding box center [555, 150] width 599 height 33
type input "[PERSON_NAME]"
click at [855, 134] on input "Search" at bounding box center [889, 150] width 69 height 33
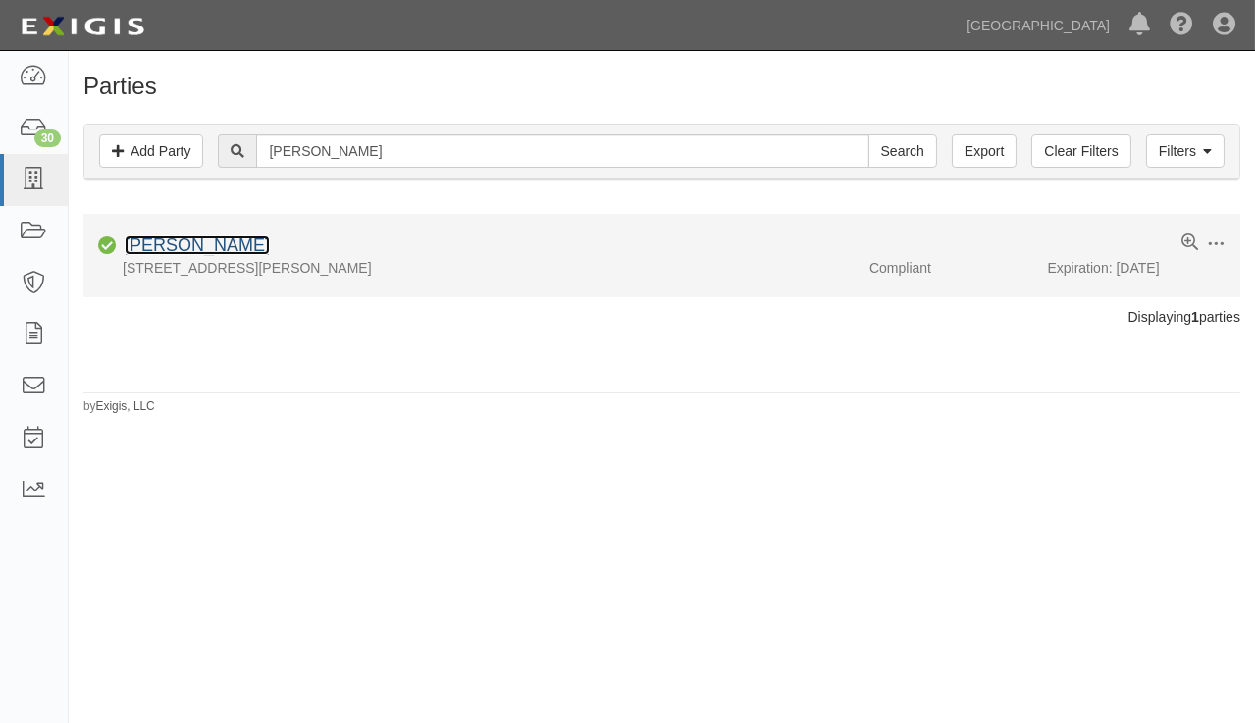
click at [228, 244] on link "[PERSON_NAME]" at bounding box center [197, 246] width 145 height 20
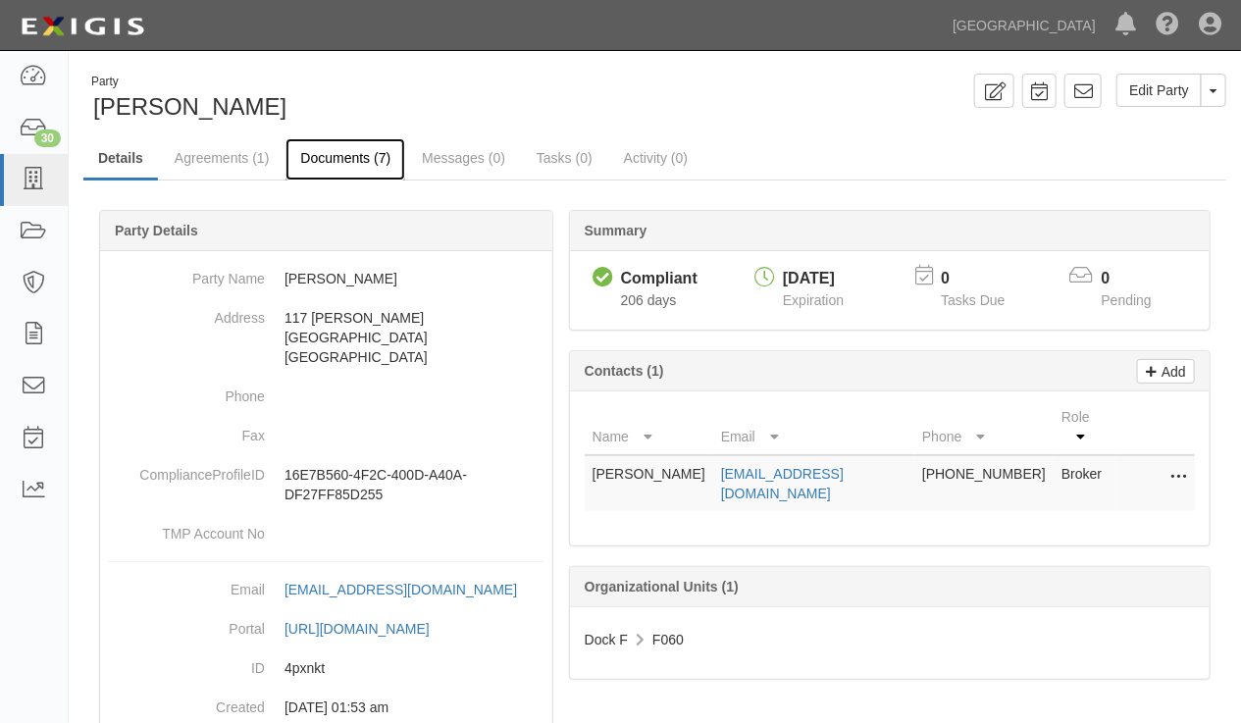
click at [347, 155] on link "Documents (7)" at bounding box center [346, 159] width 120 height 42
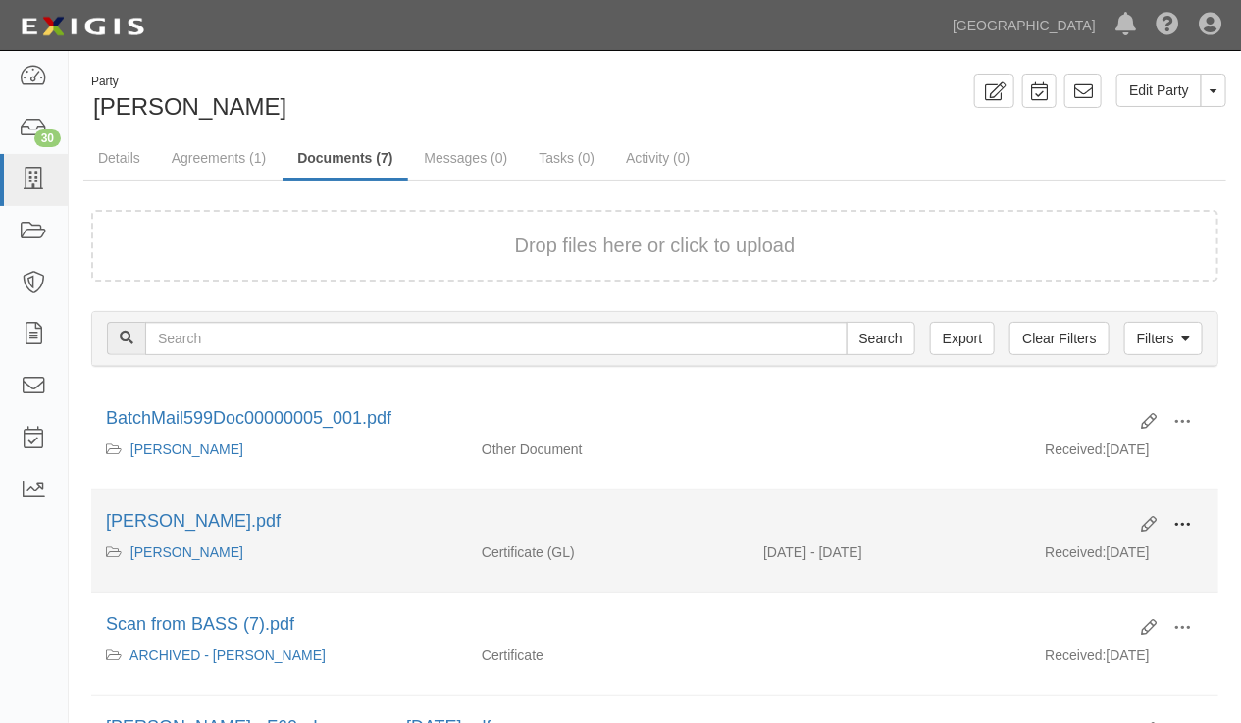
click at [1189, 523] on span at bounding box center [1183, 525] width 18 height 18
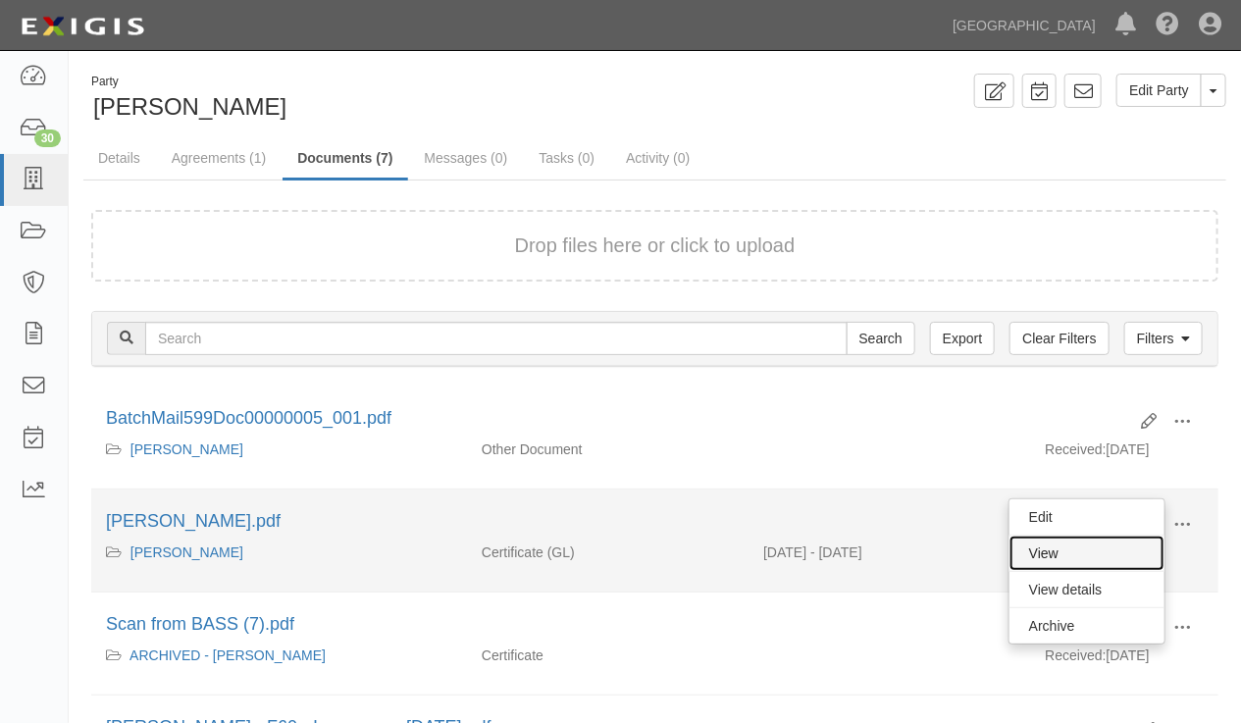
click at [1091, 552] on link "View" at bounding box center [1087, 553] width 155 height 35
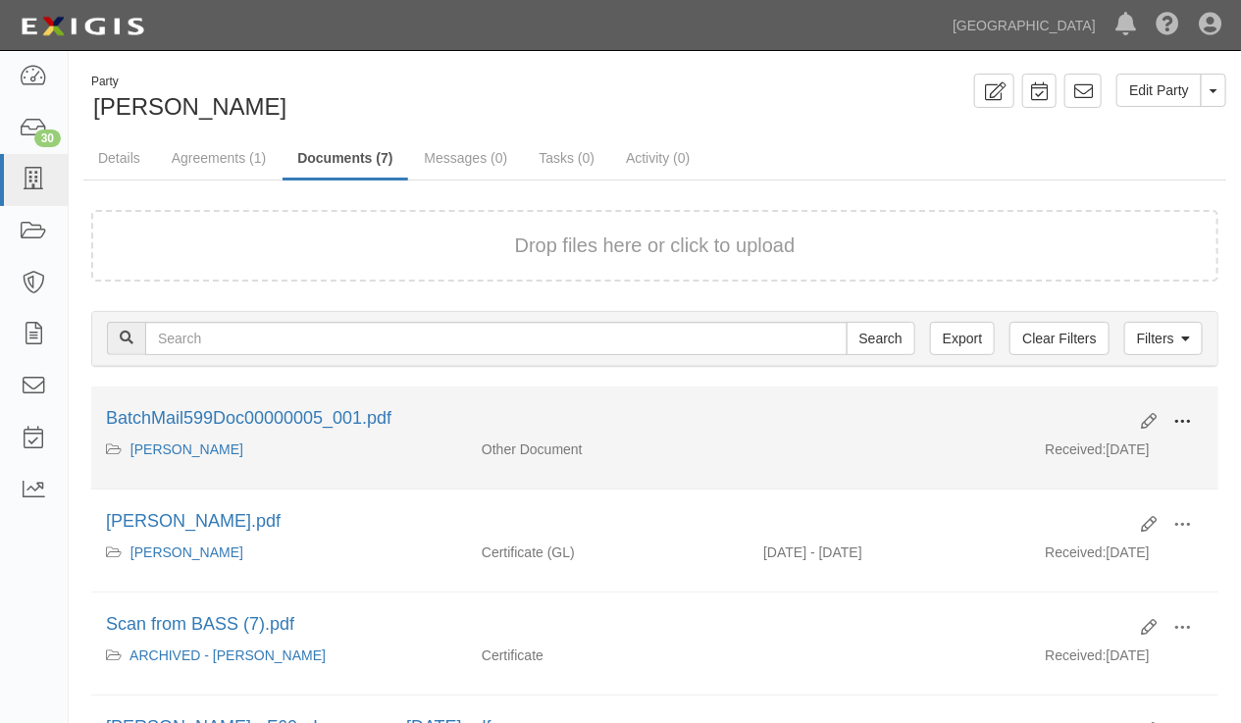
click at [1184, 421] on span at bounding box center [1183, 422] width 18 height 18
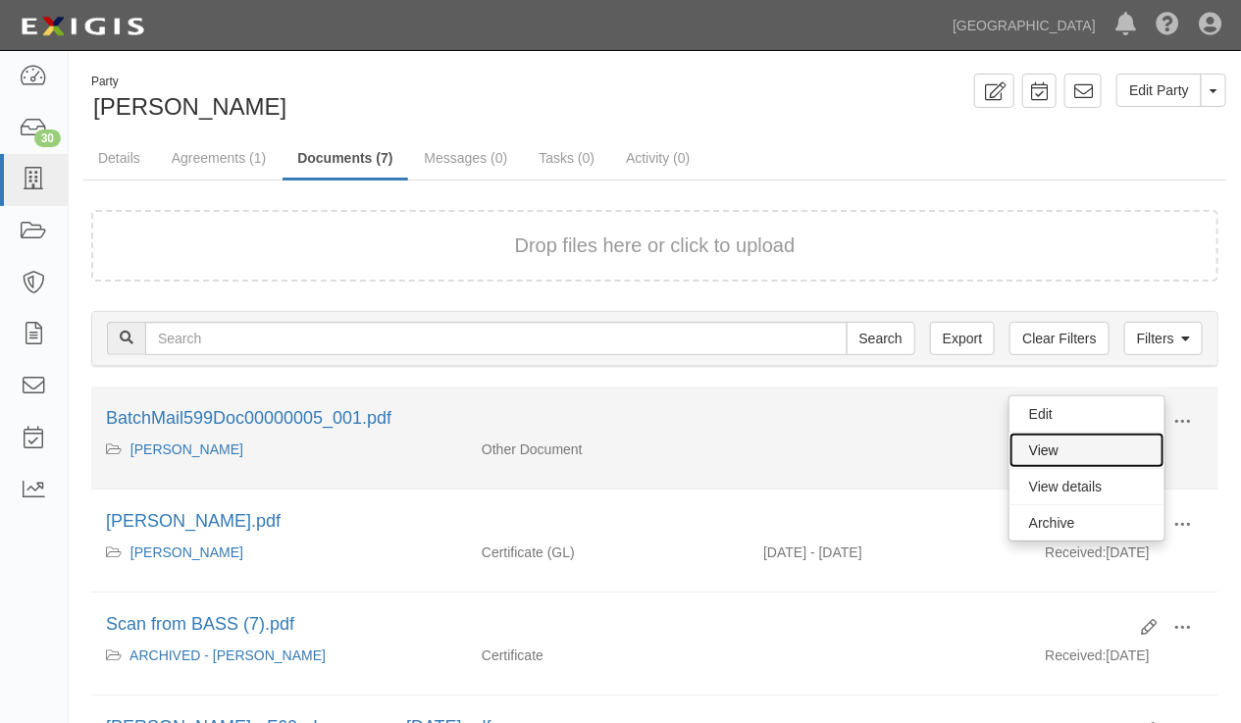
click at [1053, 447] on link "View" at bounding box center [1087, 450] width 155 height 35
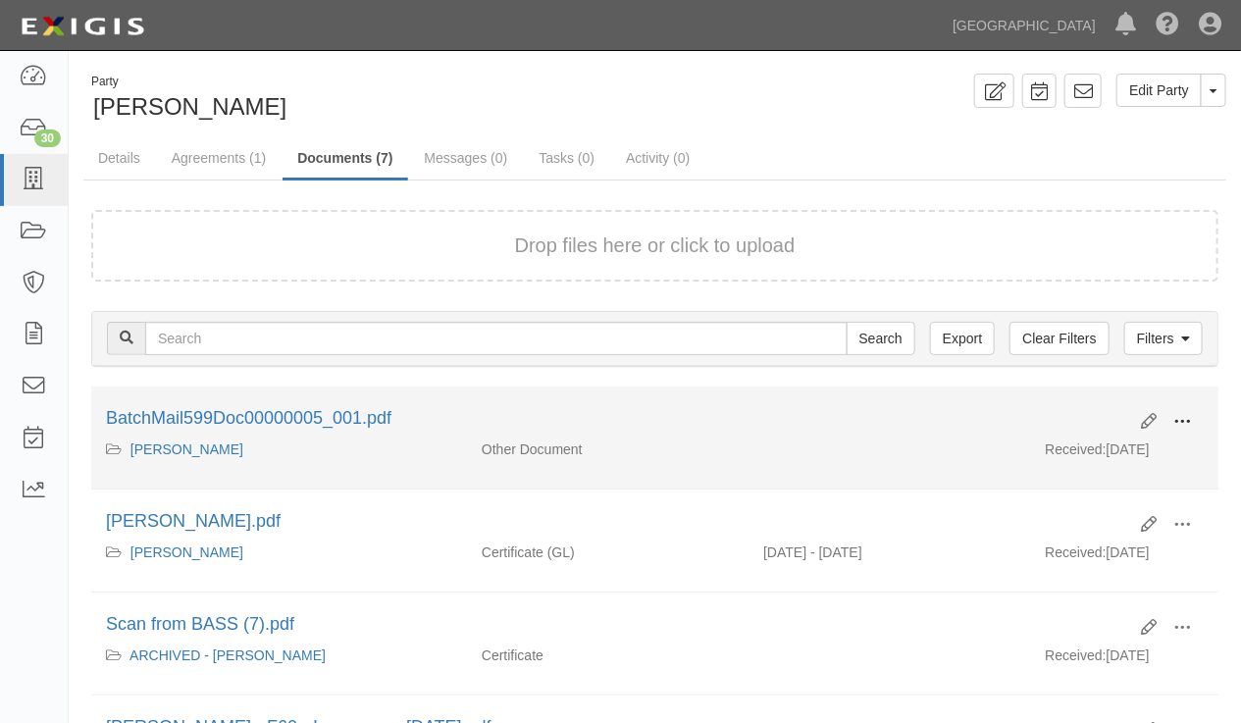
click at [1192, 420] on button at bounding box center [1182, 422] width 43 height 33
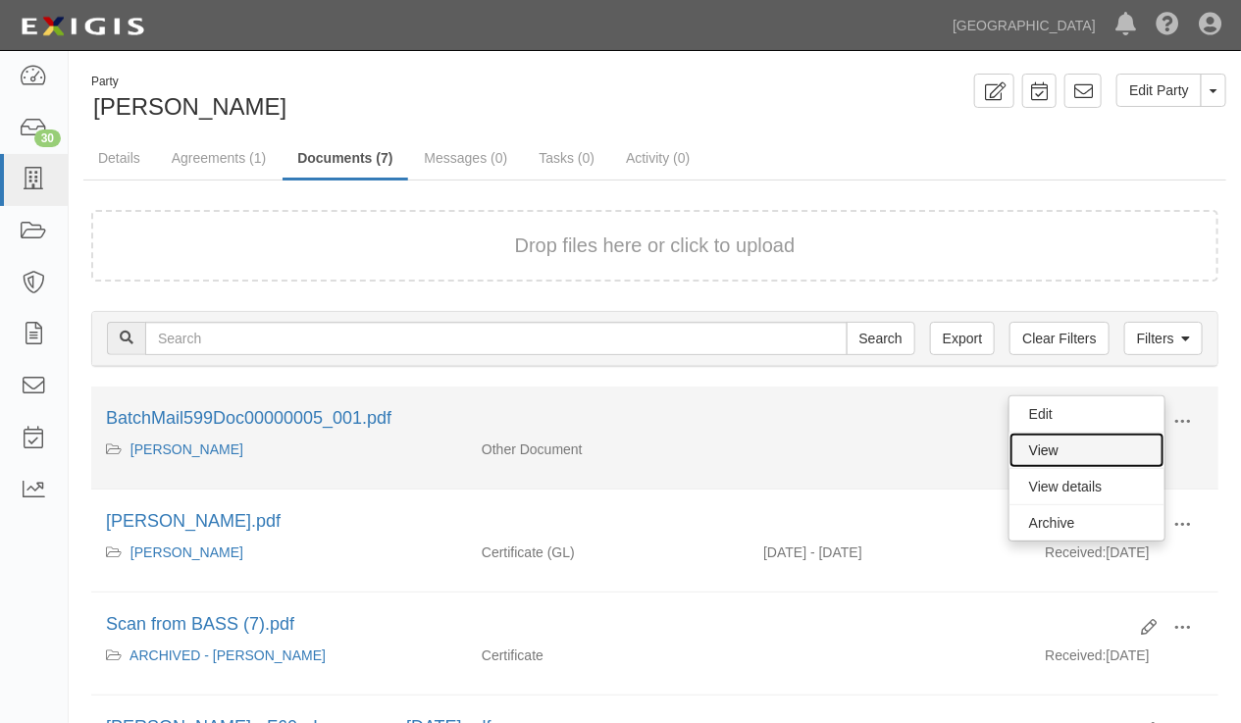
click at [1067, 450] on link "View" at bounding box center [1087, 450] width 155 height 35
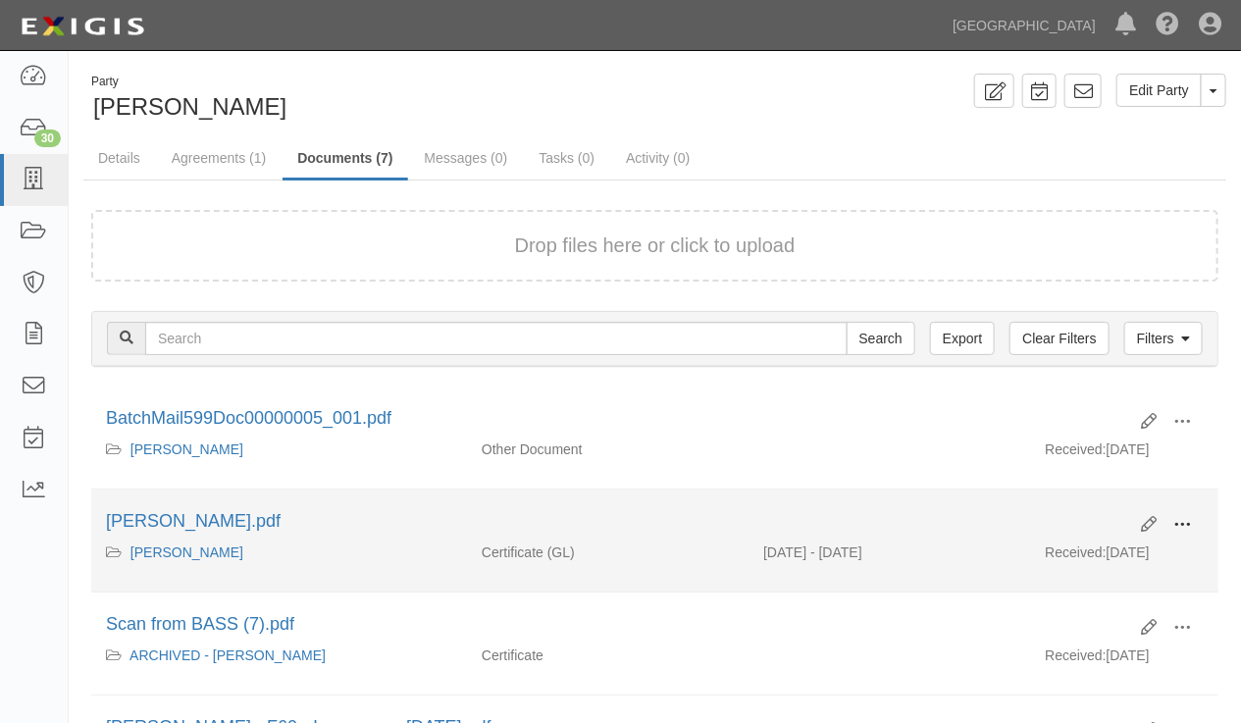
click at [1193, 518] on button at bounding box center [1182, 525] width 43 height 33
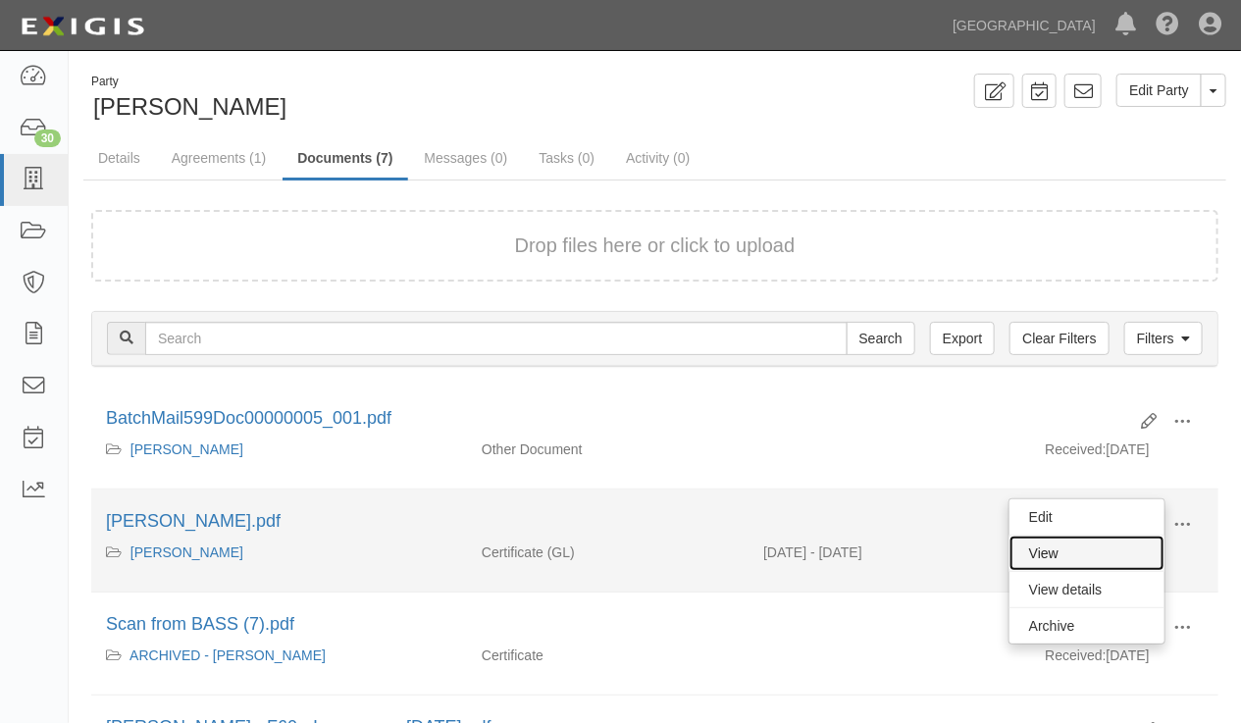
click at [1109, 558] on link "View" at bounding box center [1087, 553] width 155 height 35
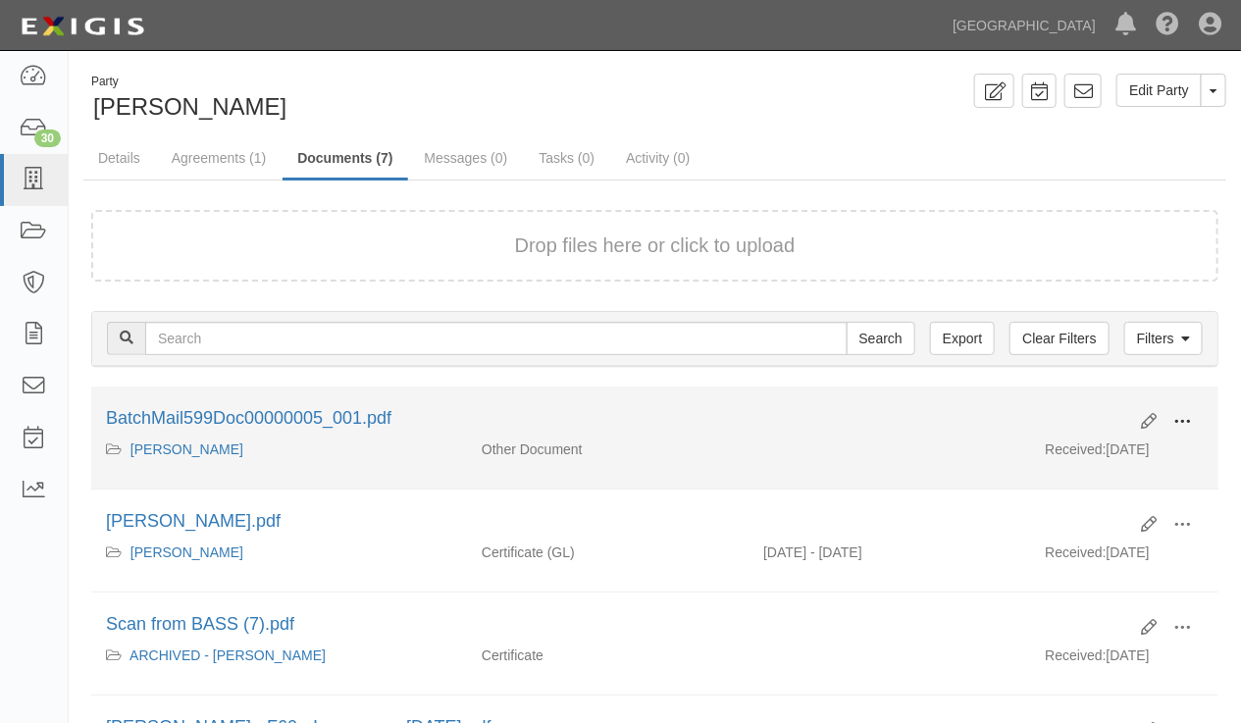
click at [1183, 421] on span at bounding box center [1183, 422] width 18 height 18
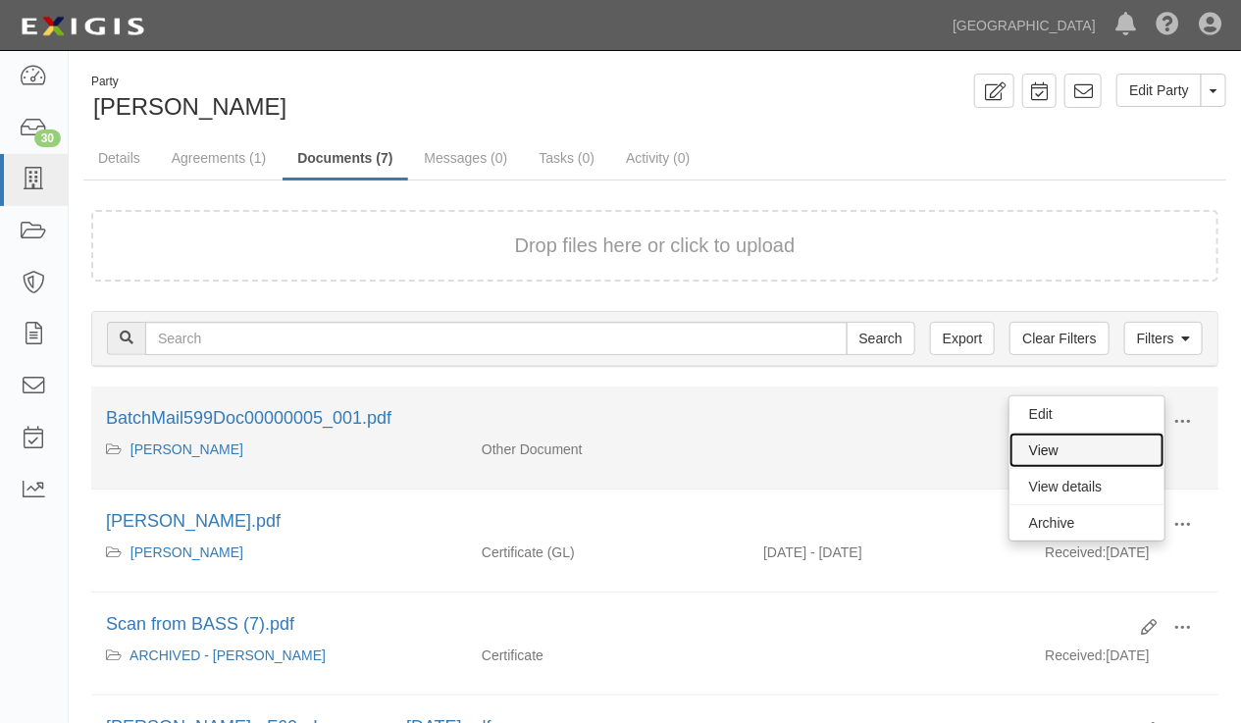
click at [1096, 452] on link "View" at bounding box center [1087, 450] width 155 height 35
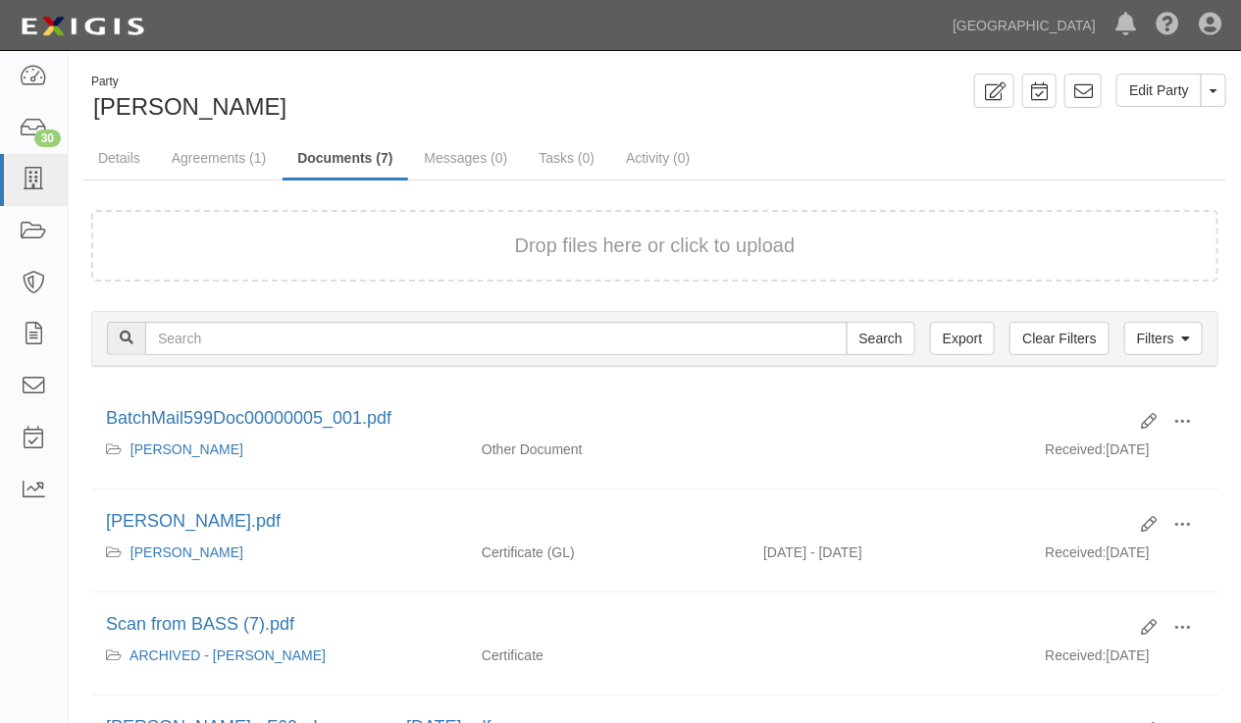
click at [112, 226] on form "Drop files here or click to upload" at bounding box center [655, 246] width 1128 height 72
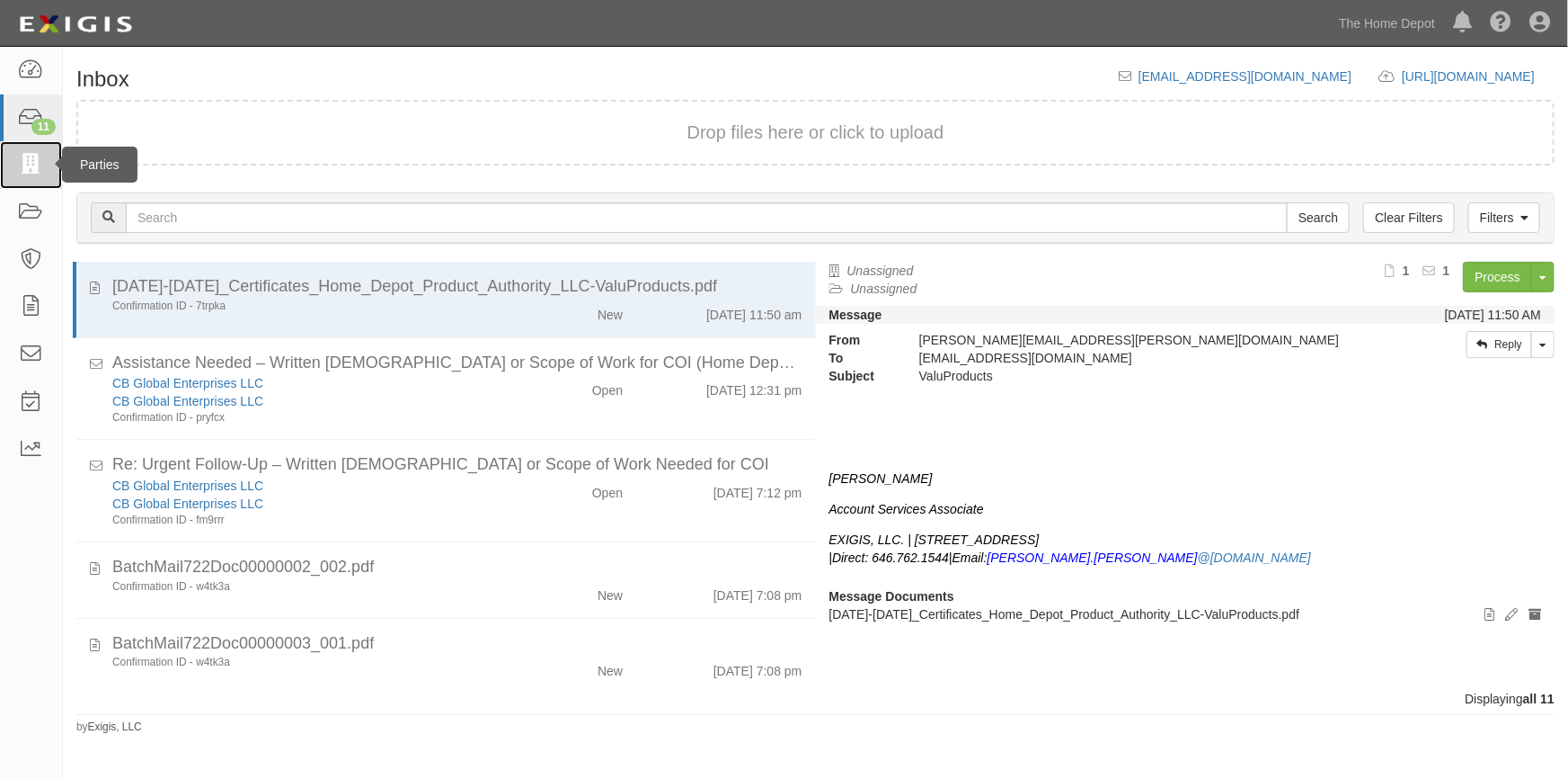
click at [27, 170] on icon at bounding box center [30, 165] width 25 height 21
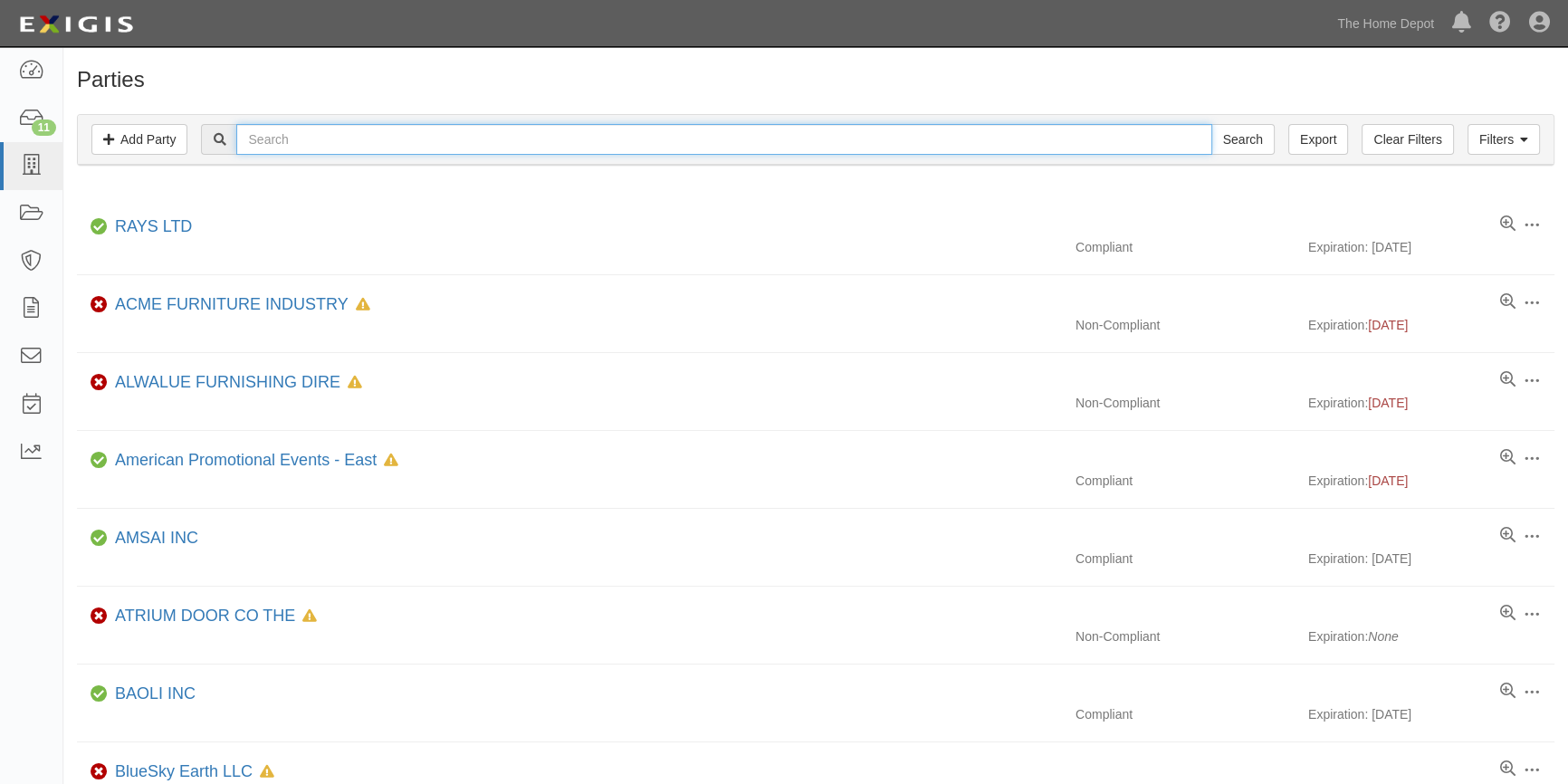
click at [307, 138] on input "text" at bounding box center [723, 138] width 975 height 30
type input "harris"
click at [1211, 124] on input "Search" at bounding box center [1242, 138] width 64 height 30
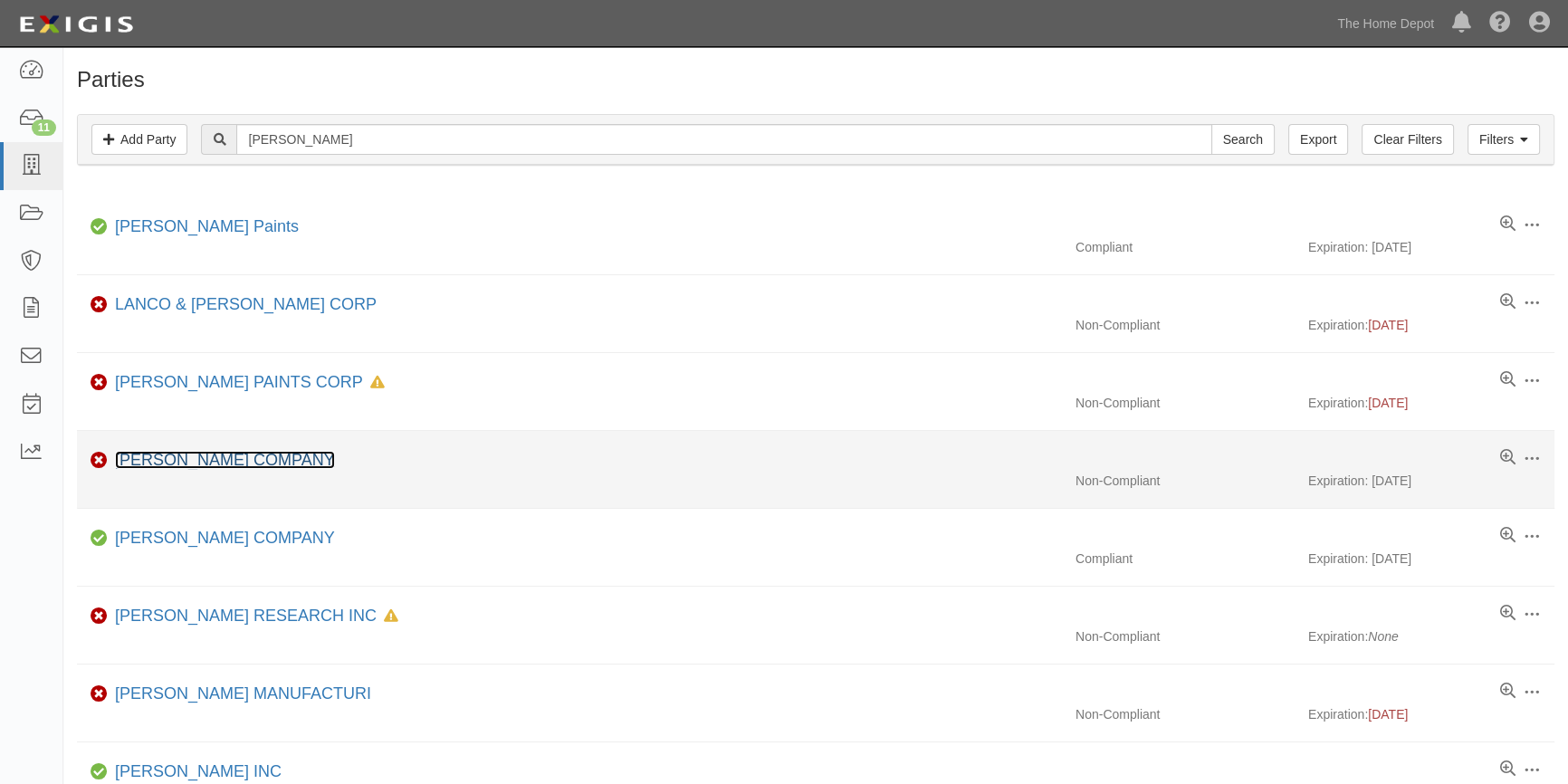
click at [172, 460] on link "[PERSON_NAME] COMPANY" at bounding box center [225, 460] width 220 height 18
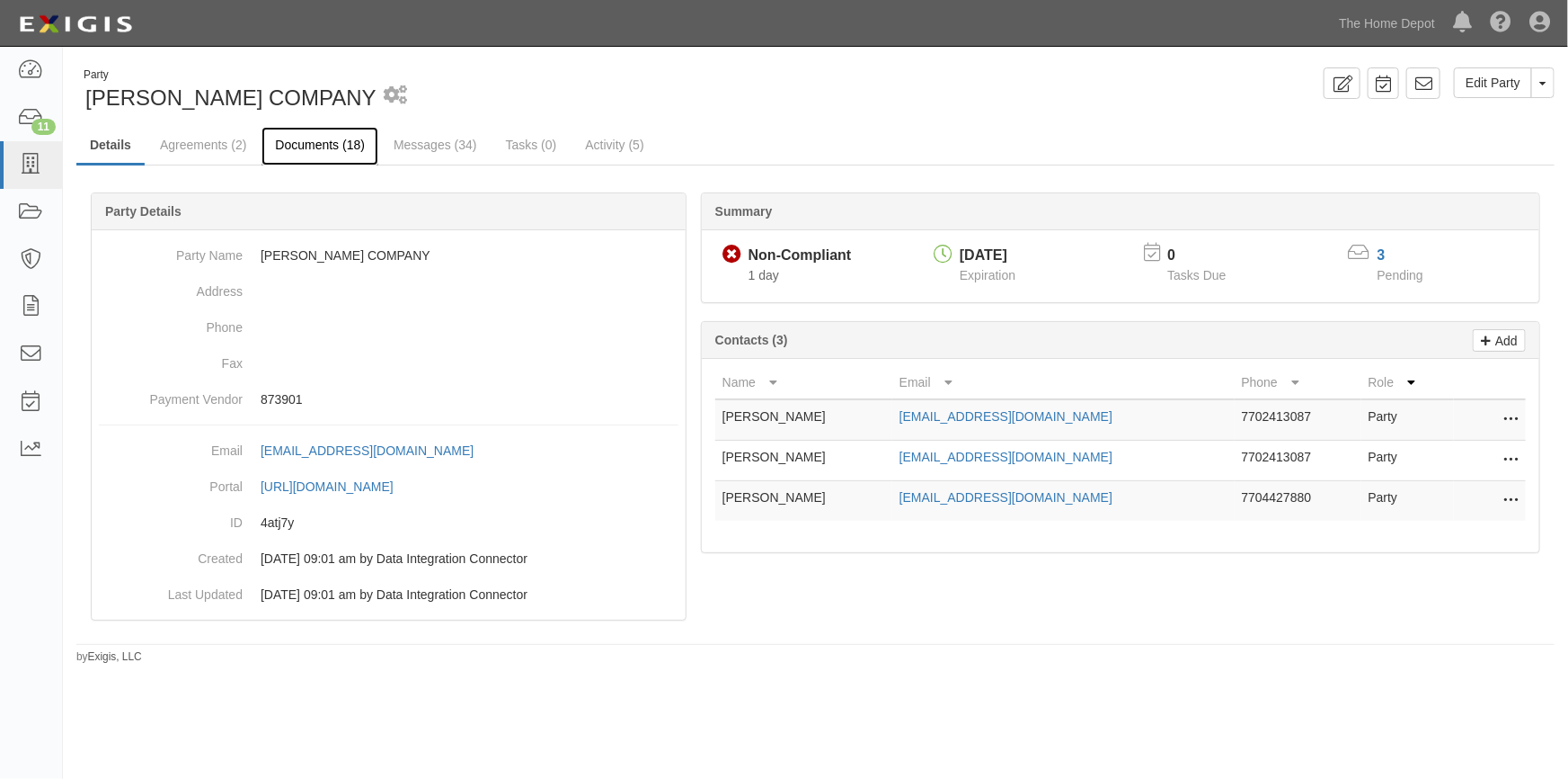
click at [337, 145] on link "Documents (18)" at bounding box center [321, 146] width 117 height 38
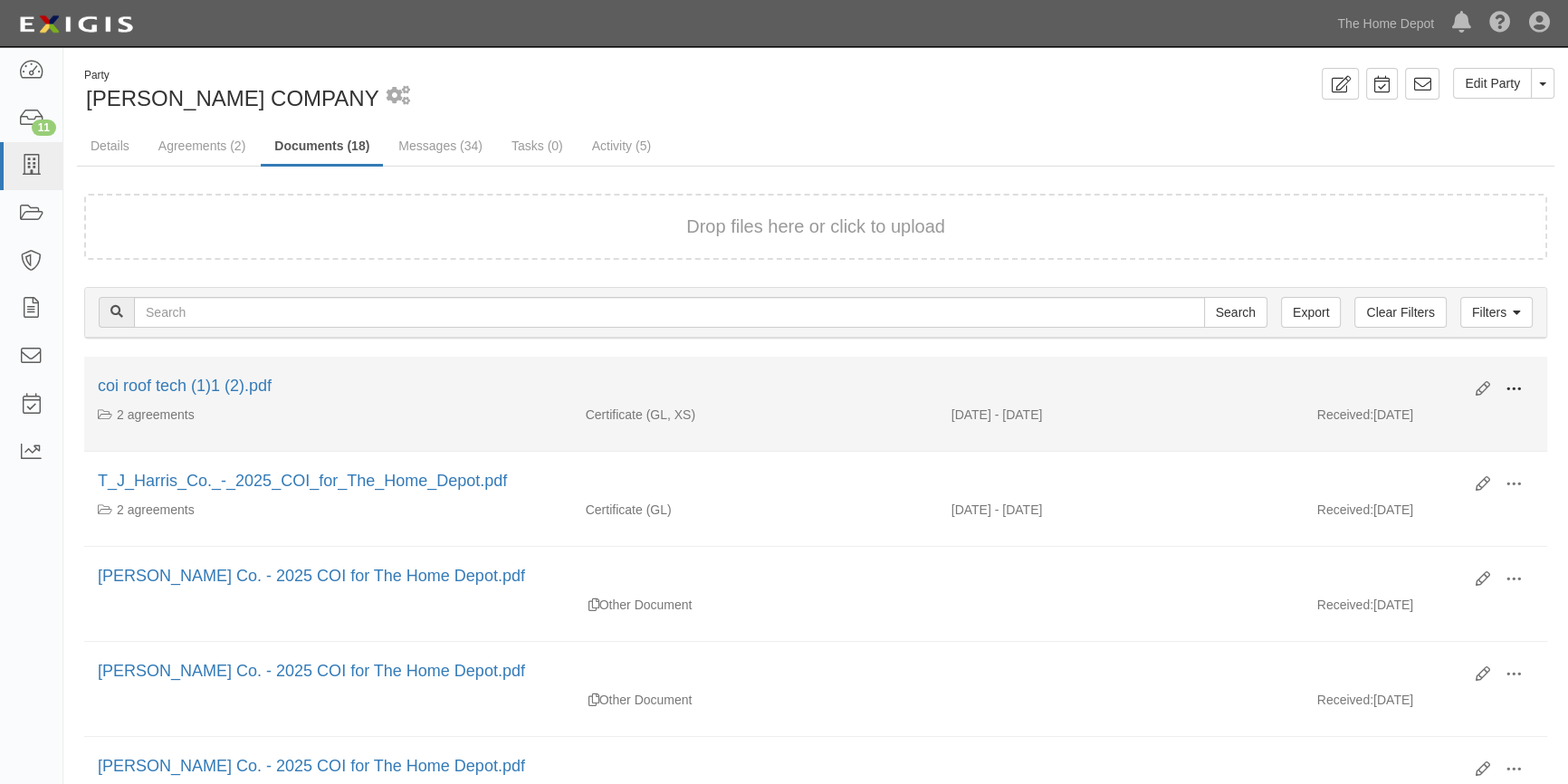
click at [1511, 384] on span at bounding box center [1514, 389] width 17 height 17
click at [1407, 422] on link "View" at bounding box center [1425, 415] width 143 height 32
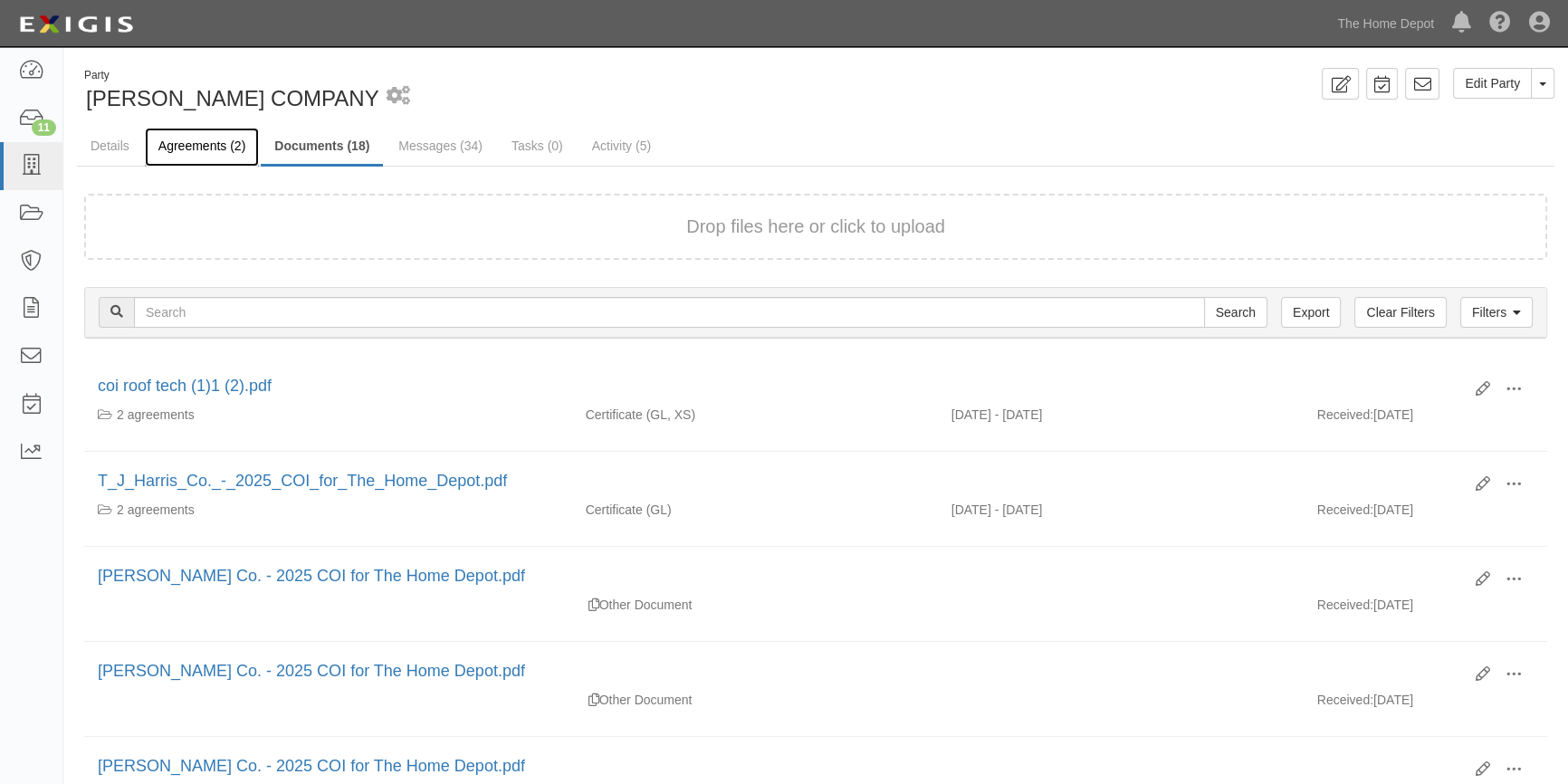
click at [176, 141] on link "Agreements (2)" at bounding box center [202, 147] width 114 height 39
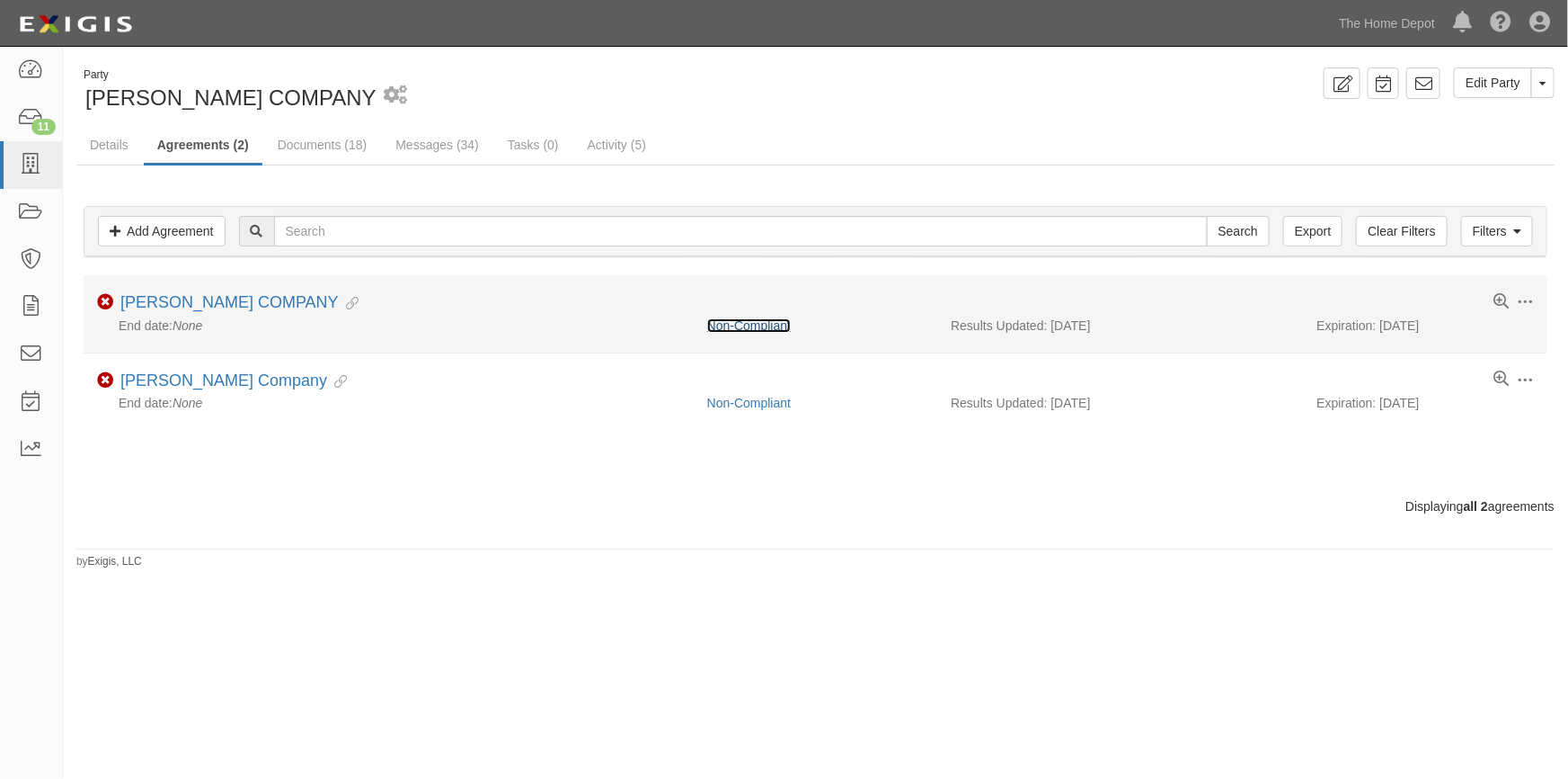
click at [746, 326] on link "Non-Compliant" at bounding box center [748, 325] width 83 height 15
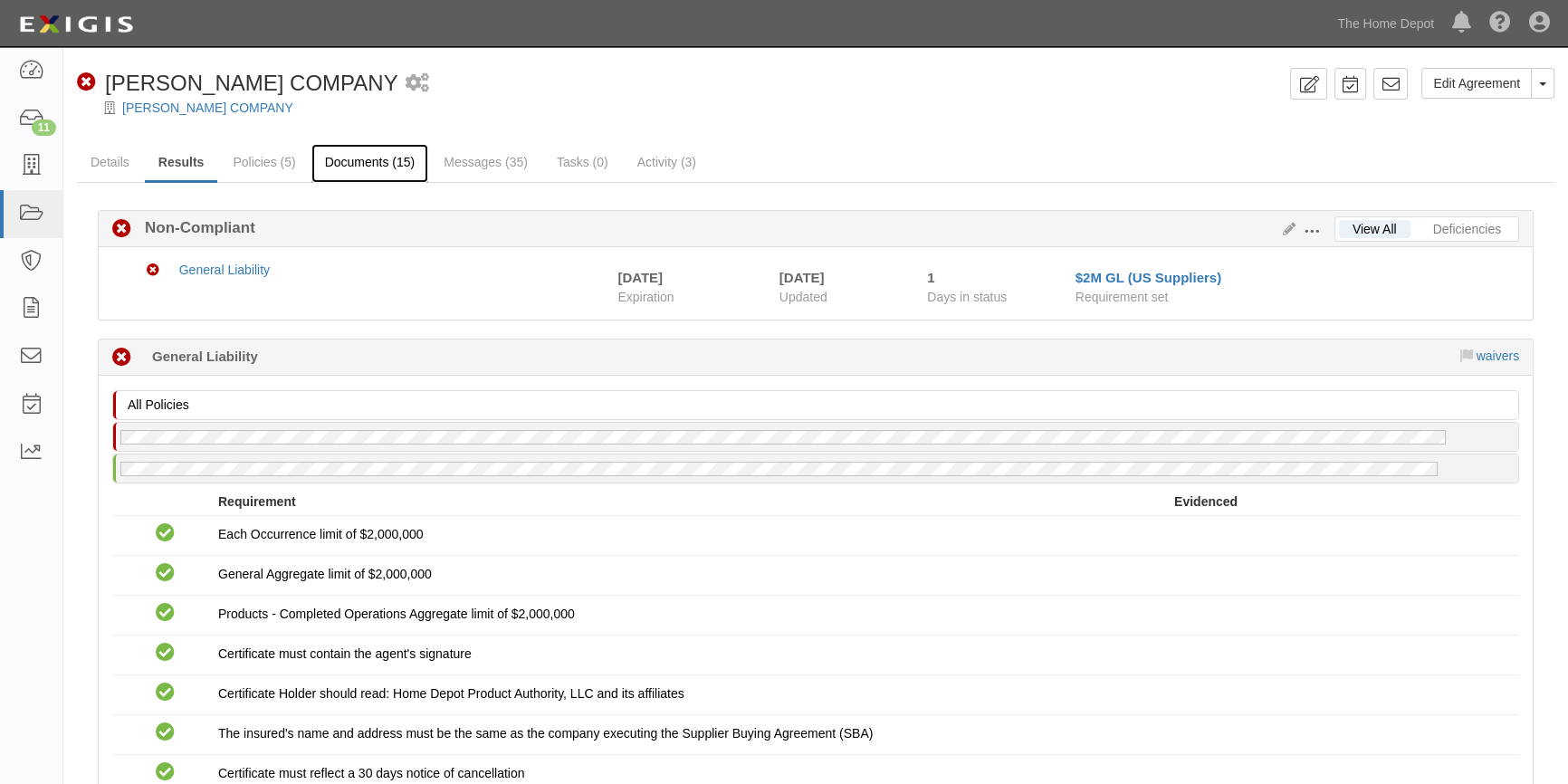
click at [353, 169] on link "Documents (15)" at bounding box center [371, 163] width 118 height 39
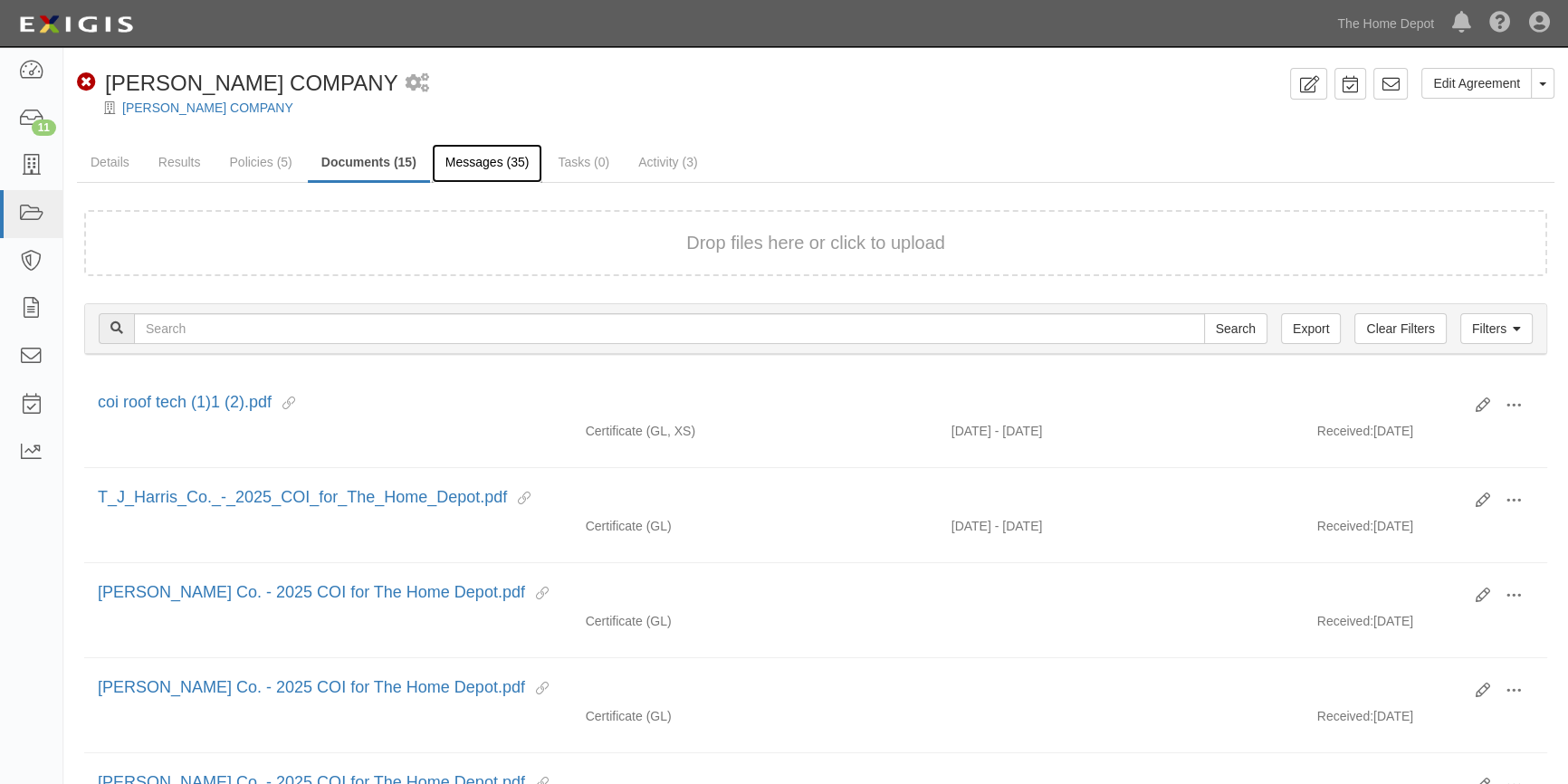
click at [508, 170] on link "Messages (35)" at bounding box center [487, 163] width 112 height 39
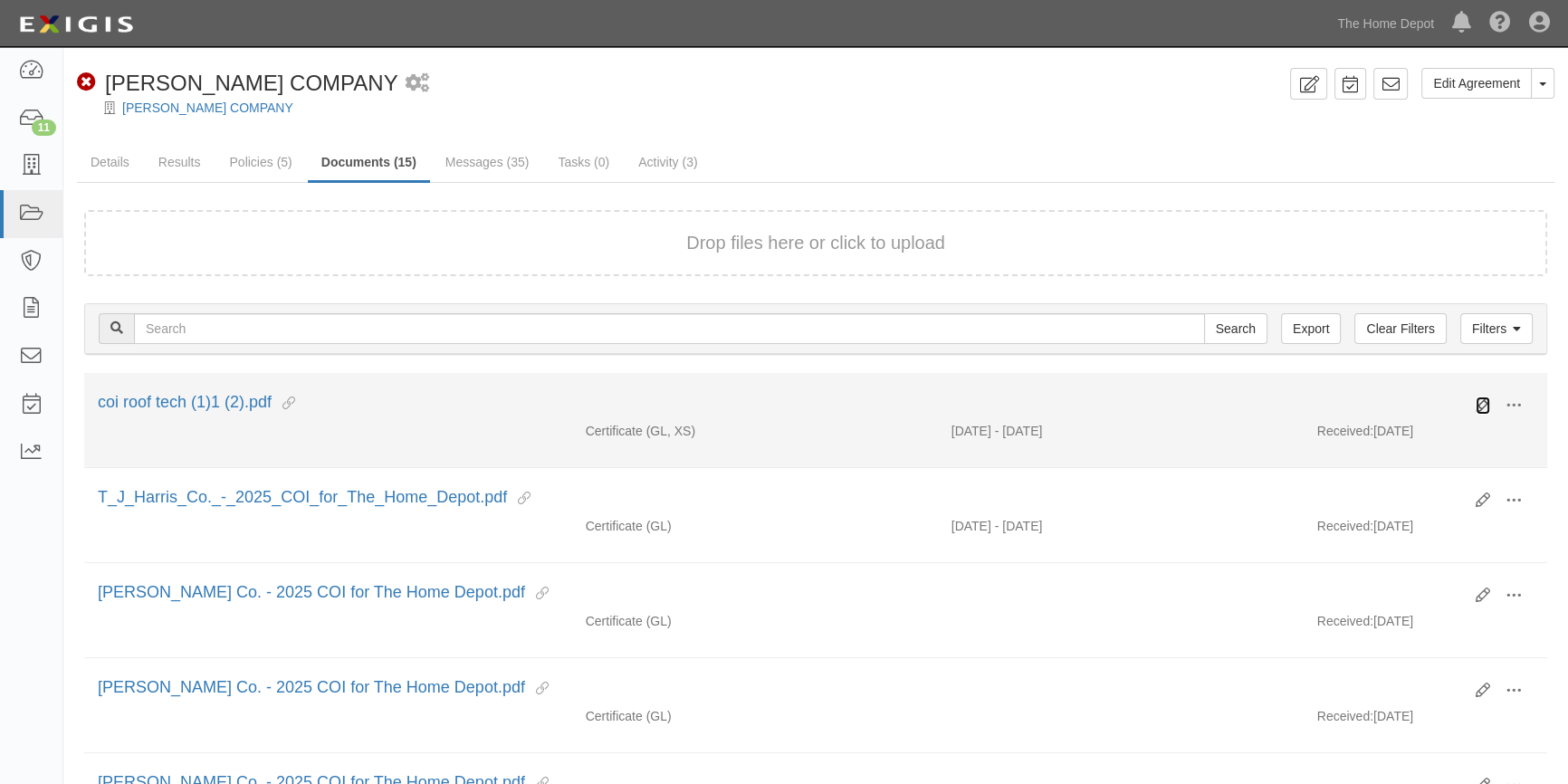
click at [1479, 404] on icon at bounding box center [1483, 406] width 15 height 15
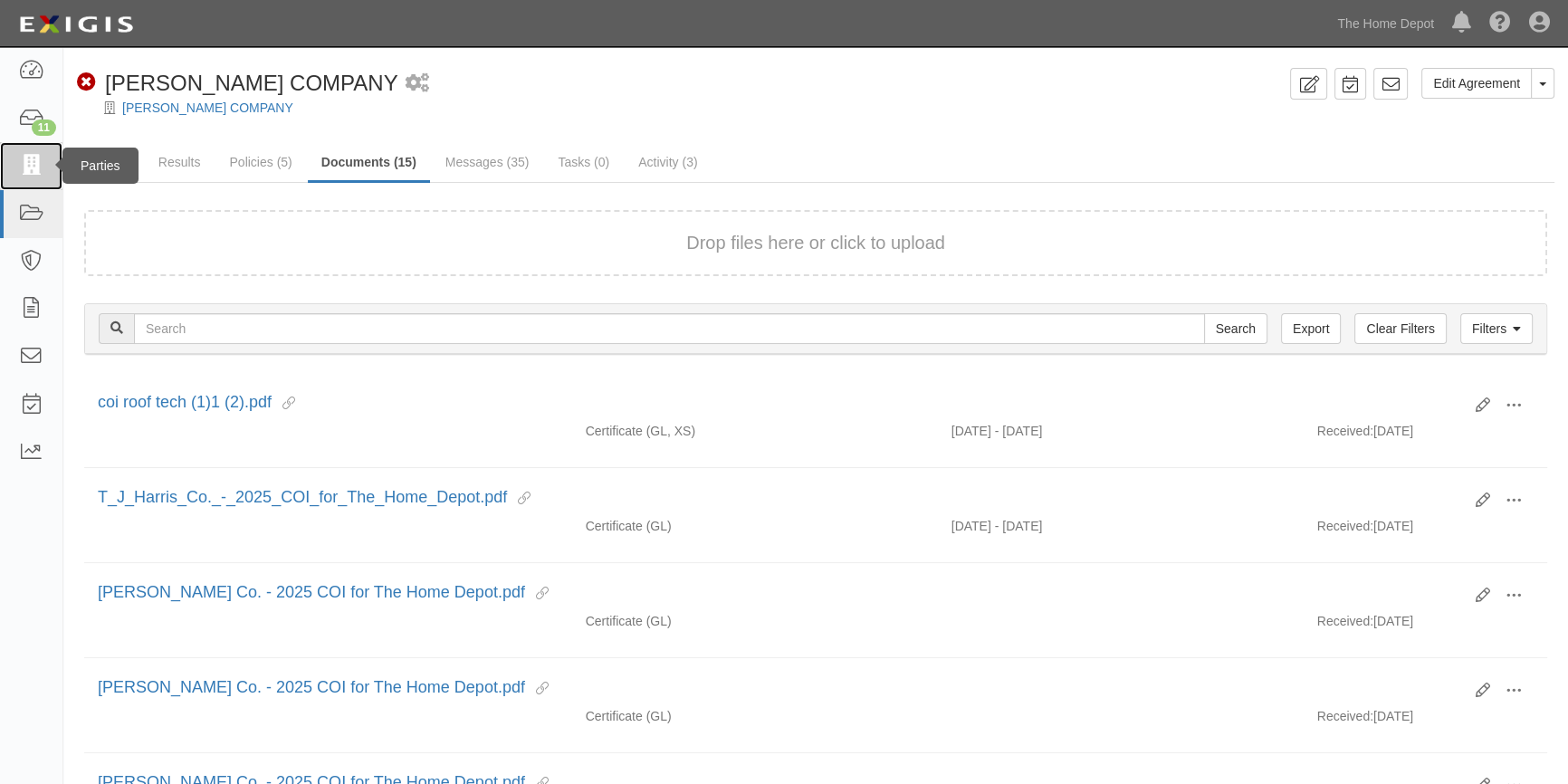
click at [26, 162] on icon at bounding box center [30, 166] width 25 height 21
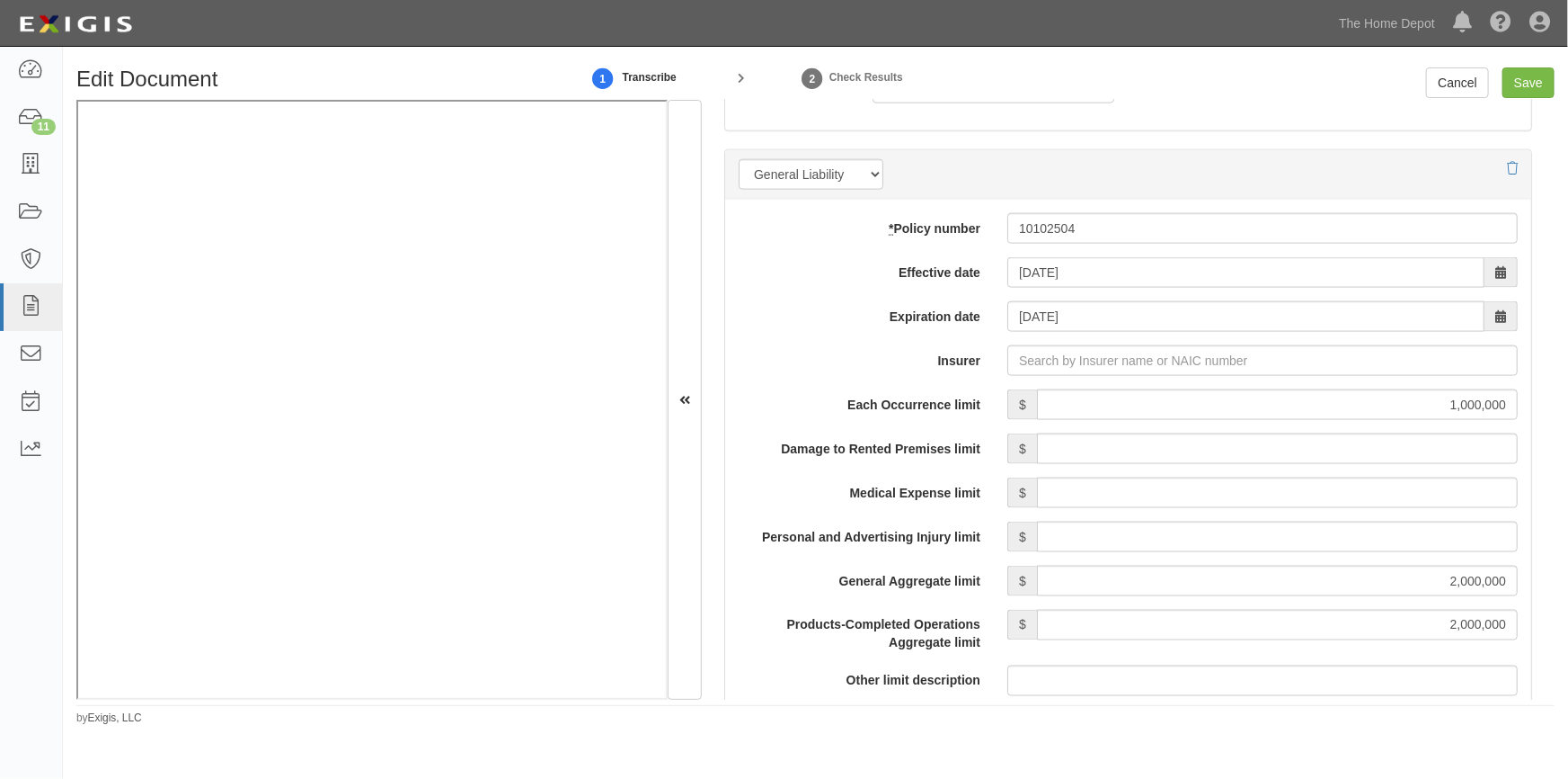
scroll to position [1226, 0]
click at [1051, 361] on input "Insurer" at bounding box center [1262, 358] width 510 height 30
type input "a"
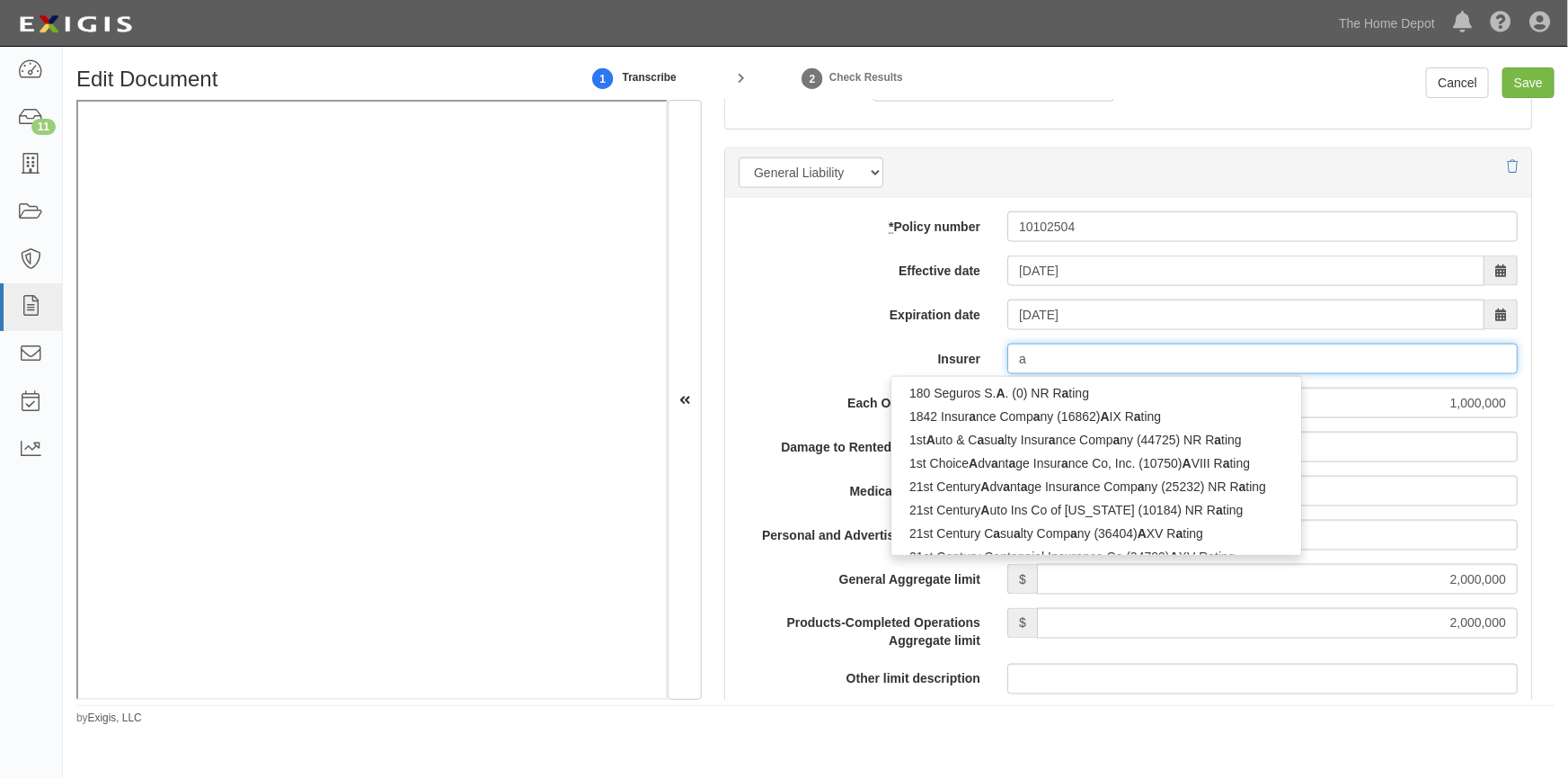
type input "apex Insurance Company LLC (0) NR Rating"
type input "ap"
type input "appalachian Insurance Company (10316) A+ XV Rating"
type input "app"
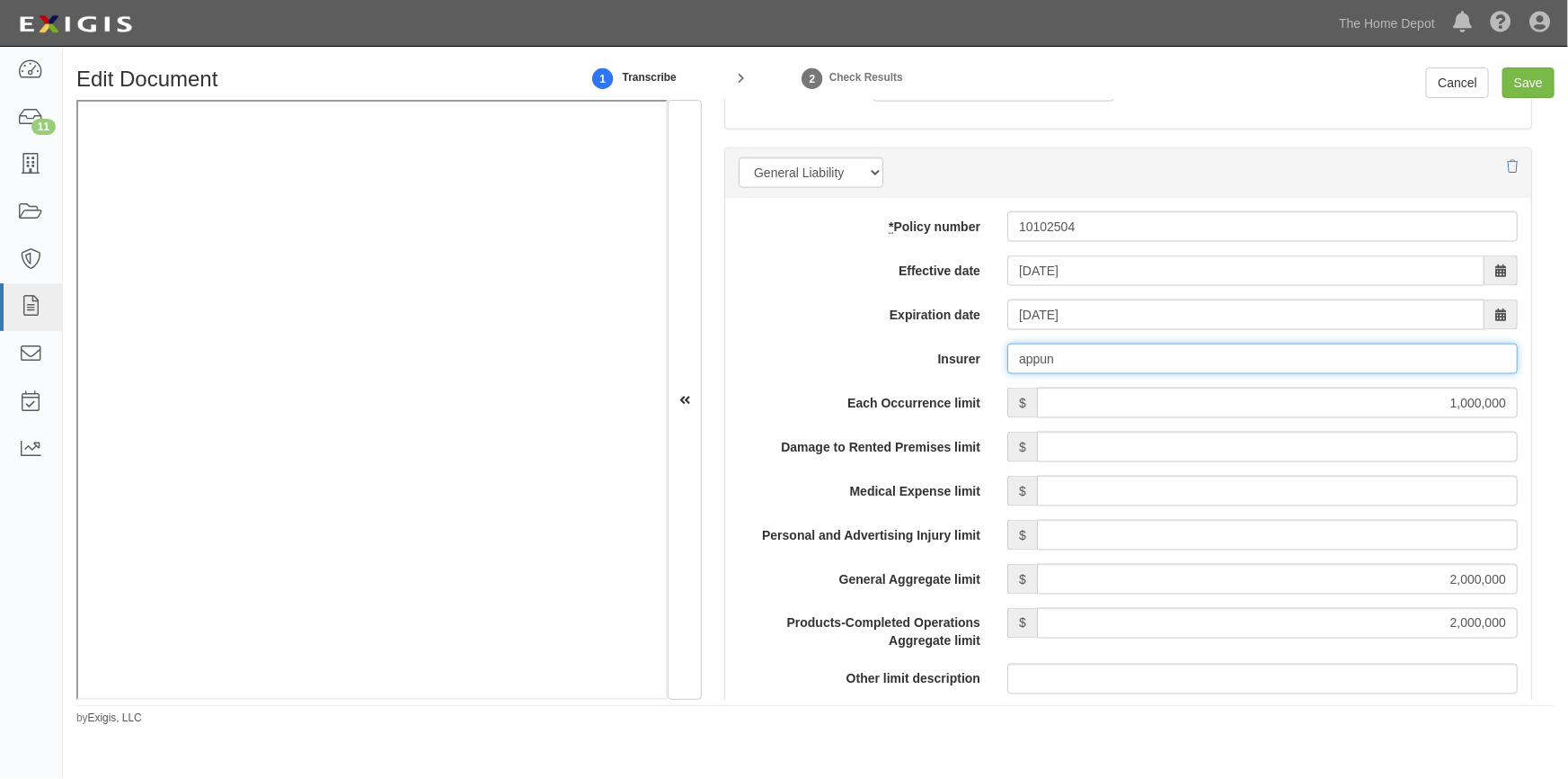
type input "appu"
type input "appalachian Insurance Company (10316) A+ XV Rating"
type input "ap"
type input "apex Insurance Company LLC (0) NR Rating"
type input "a"
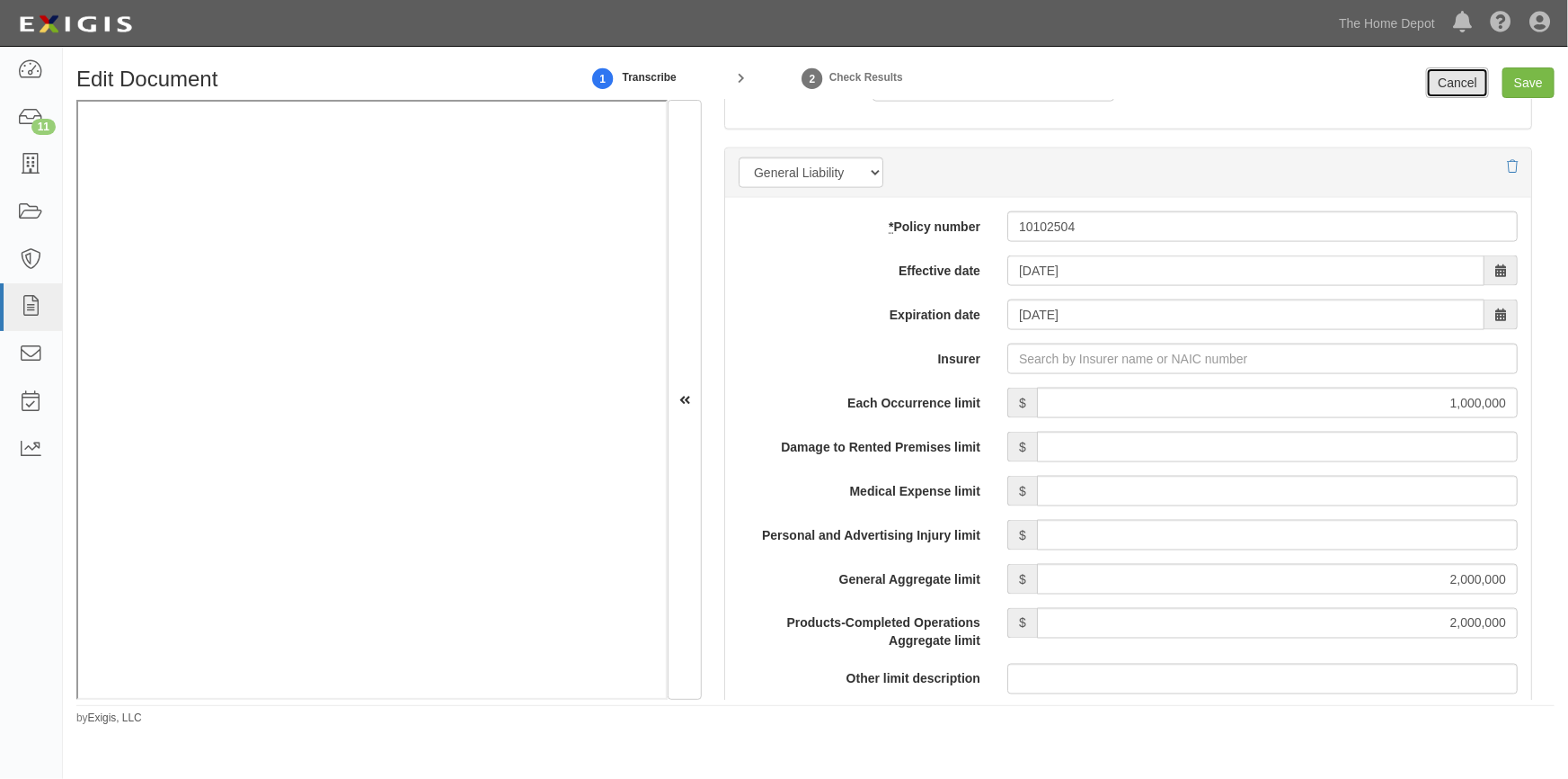
click at [1449, 75] on link "Cancel" at bounding box center [1457, 82] width 63 height 30
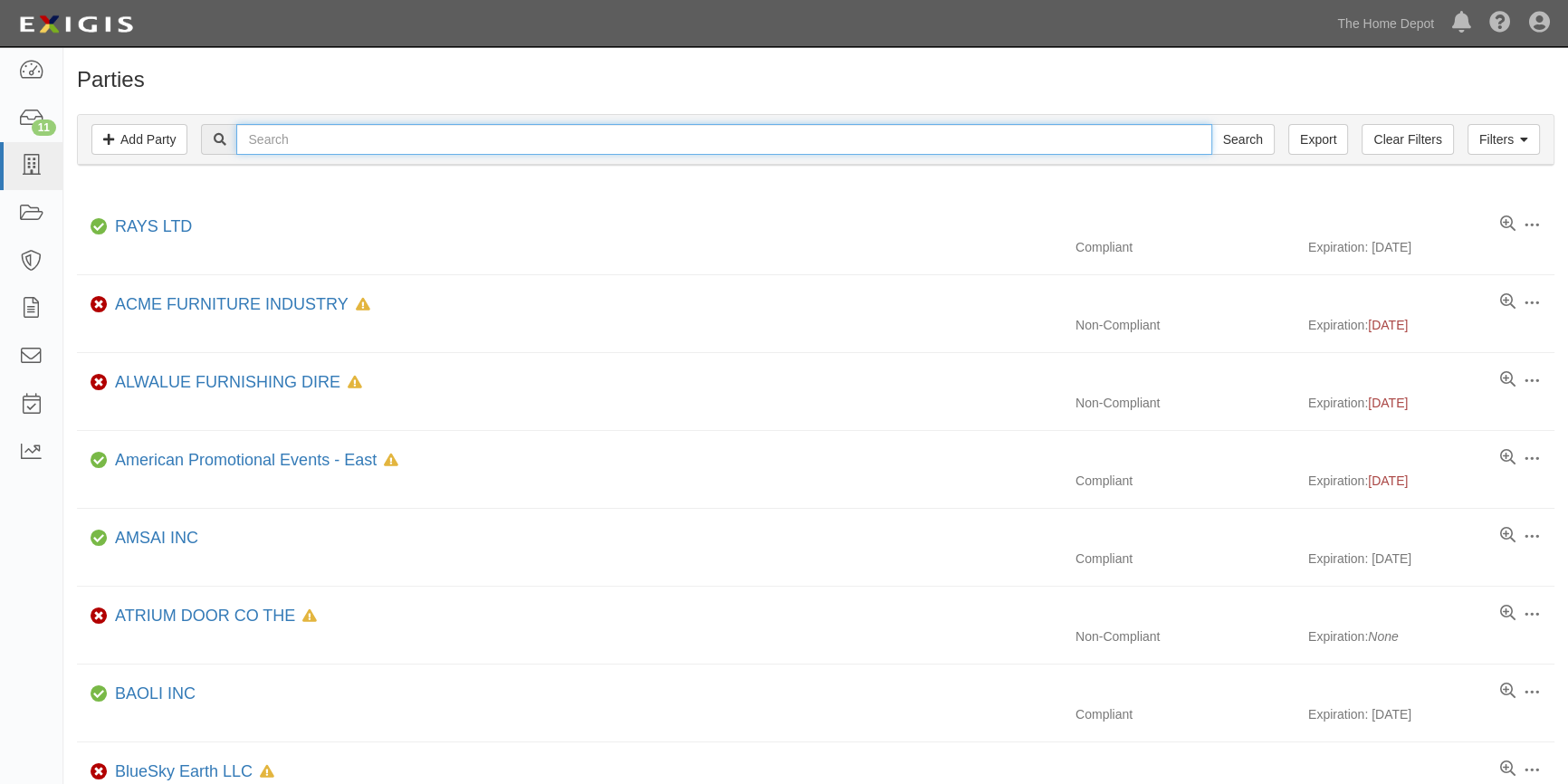
click at [358, 137] on input "text" at bounding box center [723, 138] width 975 height 30
type input "harris"
click at [1211, 124] on input "Search" at bounding box center [1242, 138] width 64 height 30
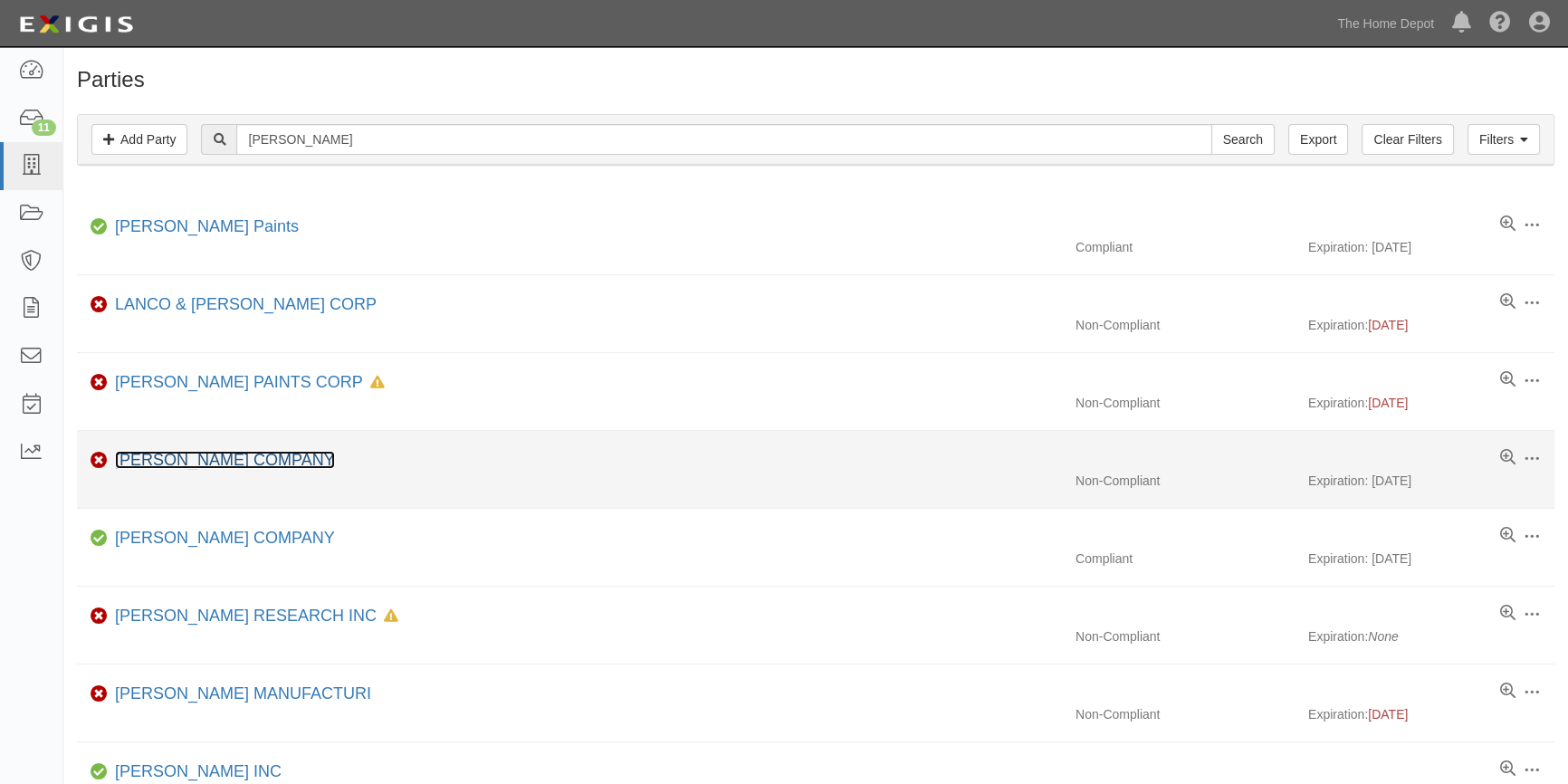
click at [188, 453] on link "[PERSON_NAME] COMPANY" at bounding box center [225, 460] width 220 height 18
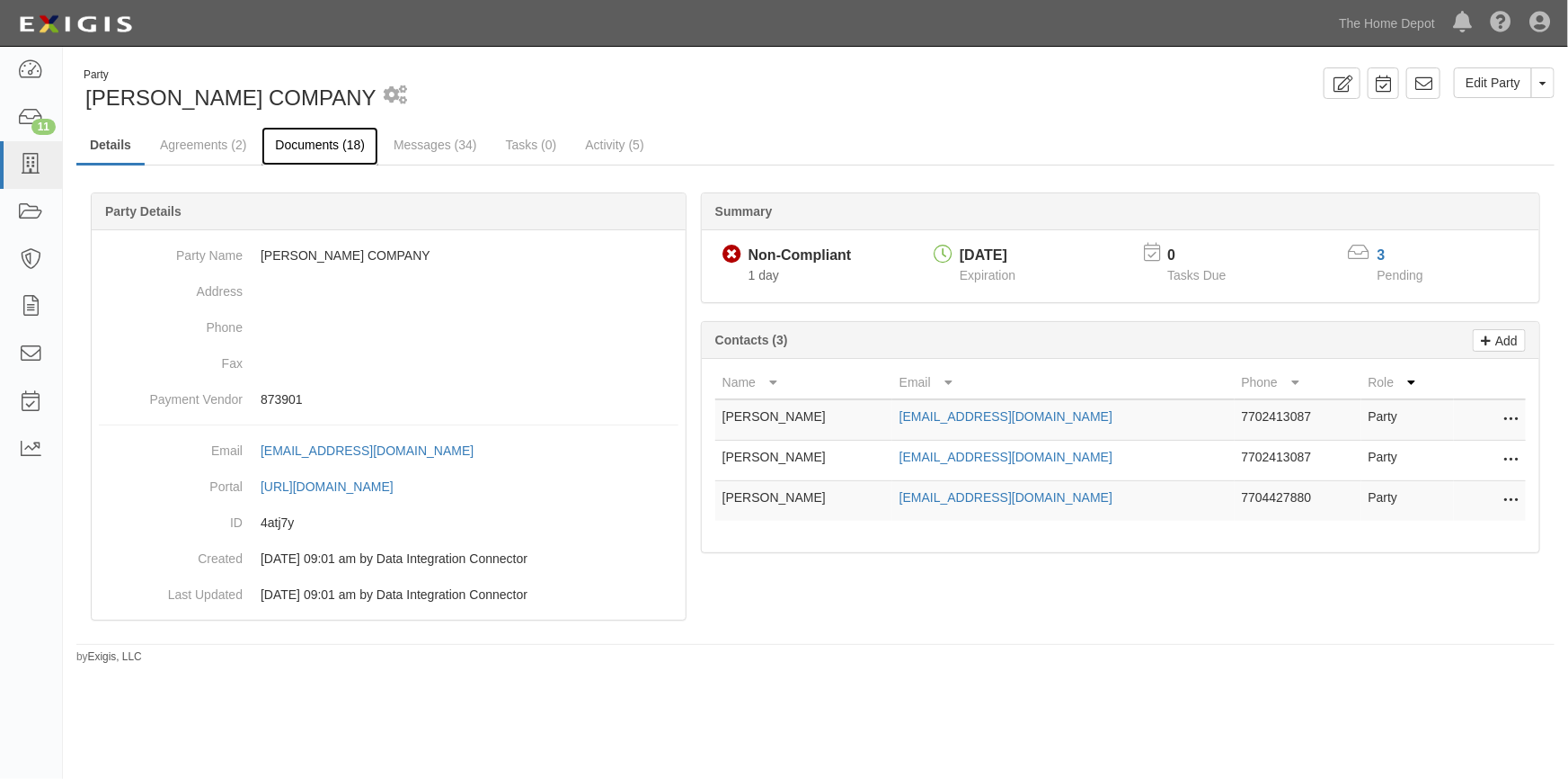
click at [305, 142] on link "Documents (18)" at bounding box center [321, 146] width 117 height 38
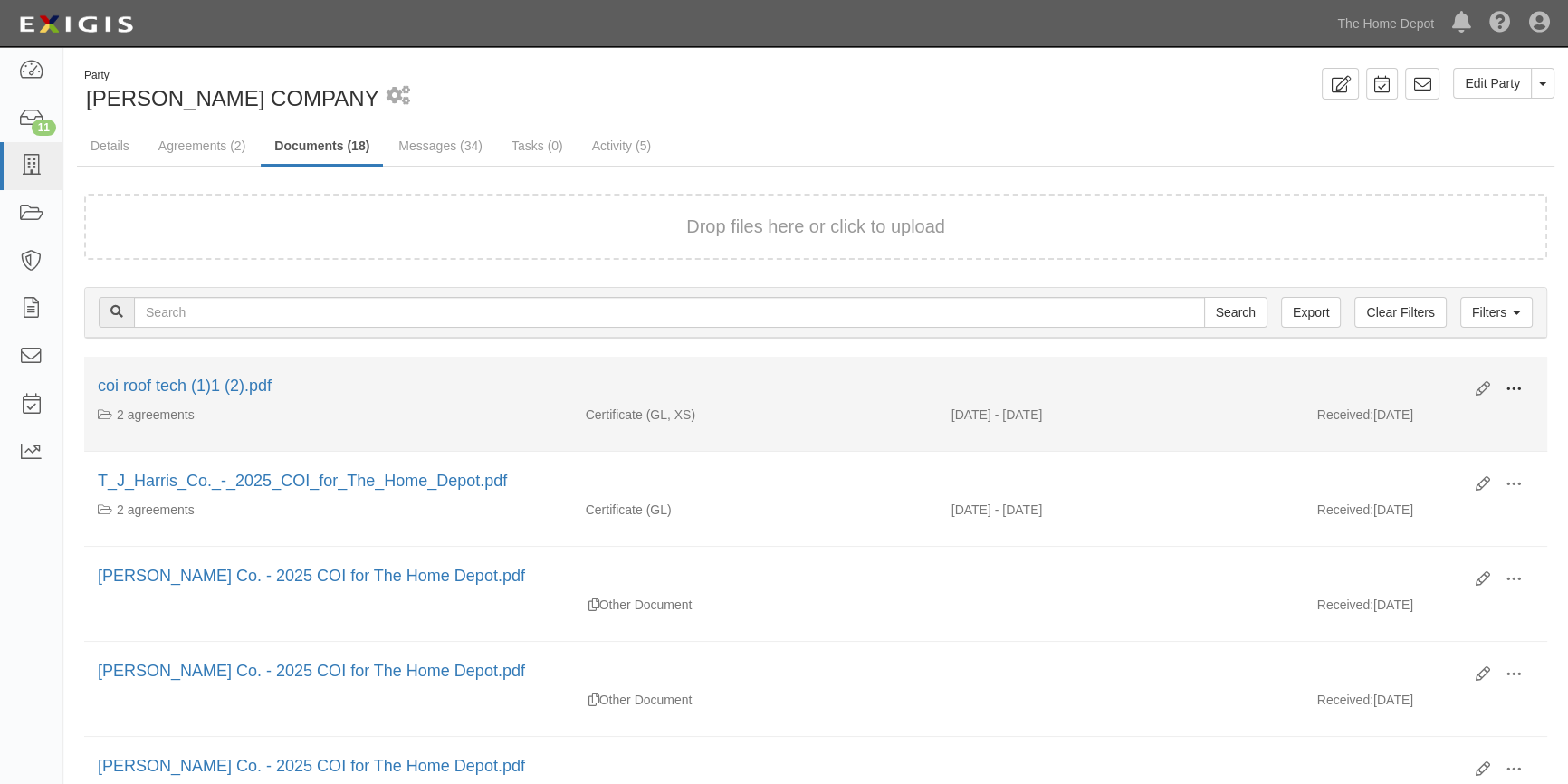
click at [1507, 386] on span at bounding box center [1514, 389] width 17 height 17
click at [1394, 411] on link "View" at bounding box center [1425, 415] width 143 height 32
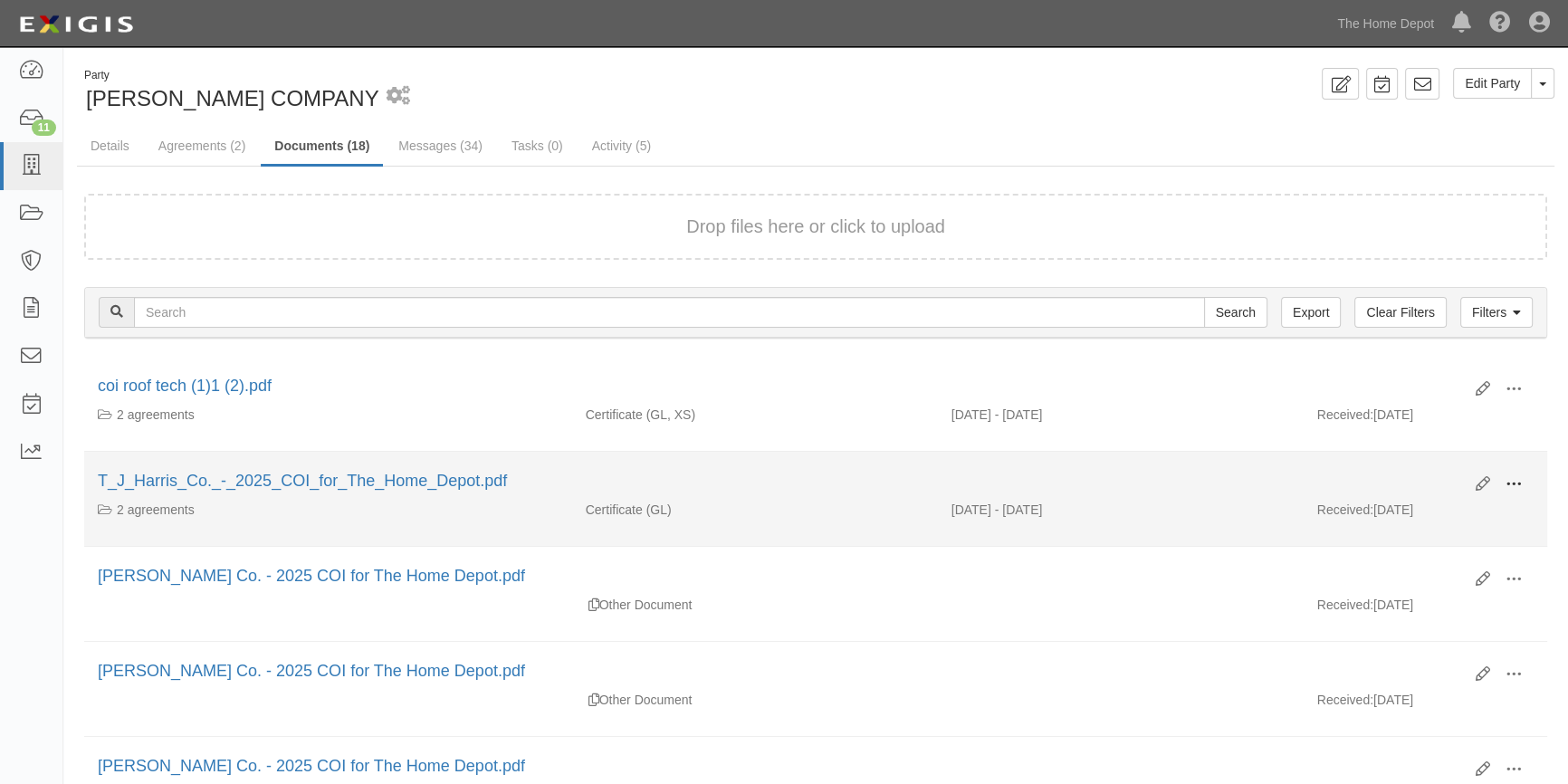
click at [1513, 486] on span at bounding box center [1514, 484] width 17 height 17
click at [1418, 507] on link "View" at bounding box center [1425, 510] width 143 height 32
click at [1505, 481] on span at bounding box center [1514, 484] width 17 height 17
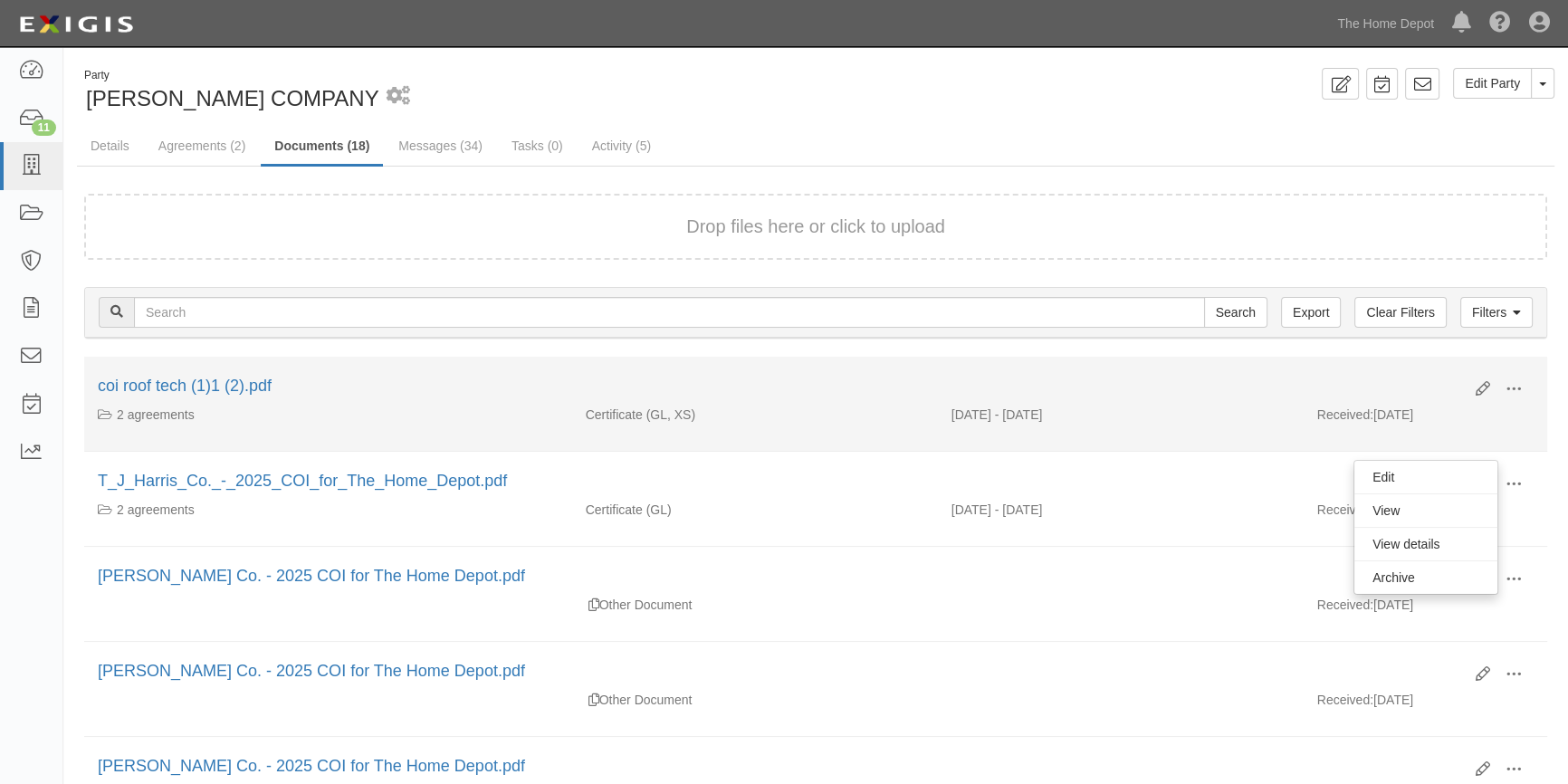
click at [1144, 421] on div "[DATE] - [DATE]" at bounding box center [1121, 415] width 365 height 18
click at [1515, 392] on span at bounding box center [1514, 389] width 17 height 17
click at [1394, 418] on link "View" at bounding box center [1425, 415] width 143 height 32
click at [1484, 388] on icon at bounding box center [1483, 389] width 15 height 15
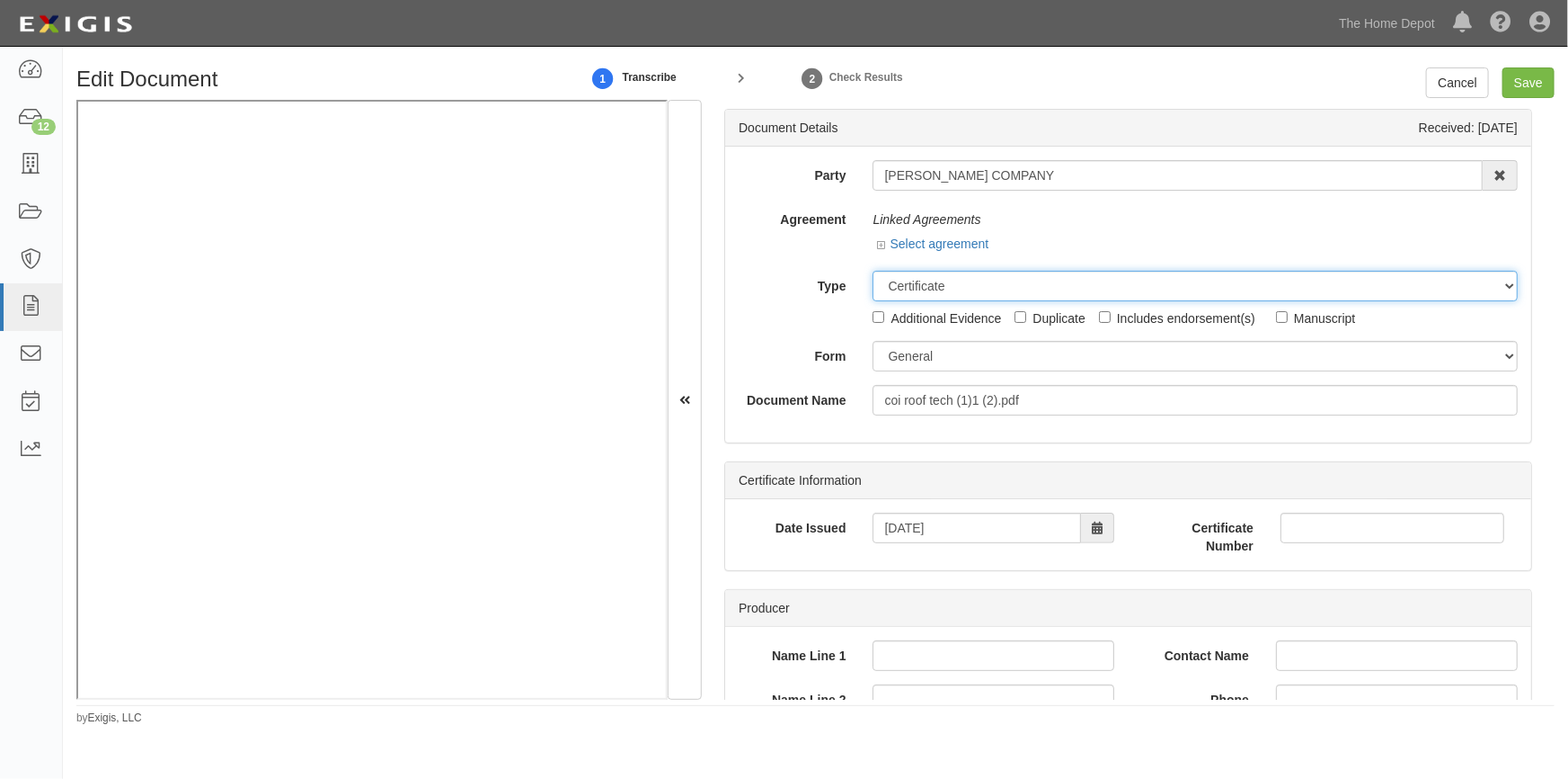
click at [887, 290] on select "Unassigned Binder Cancellation Notice Certificate Contract Endorsement Insuranc…" at bounding box center [1195, 285] width 646 height 30
select select "OtherDetail"
click at [873, 270] on select "Unassigned Binder Cancellation Notice Certificate Contract Endorsement Insuranc…" at bounding box center [1195, 285] width 646 height 30
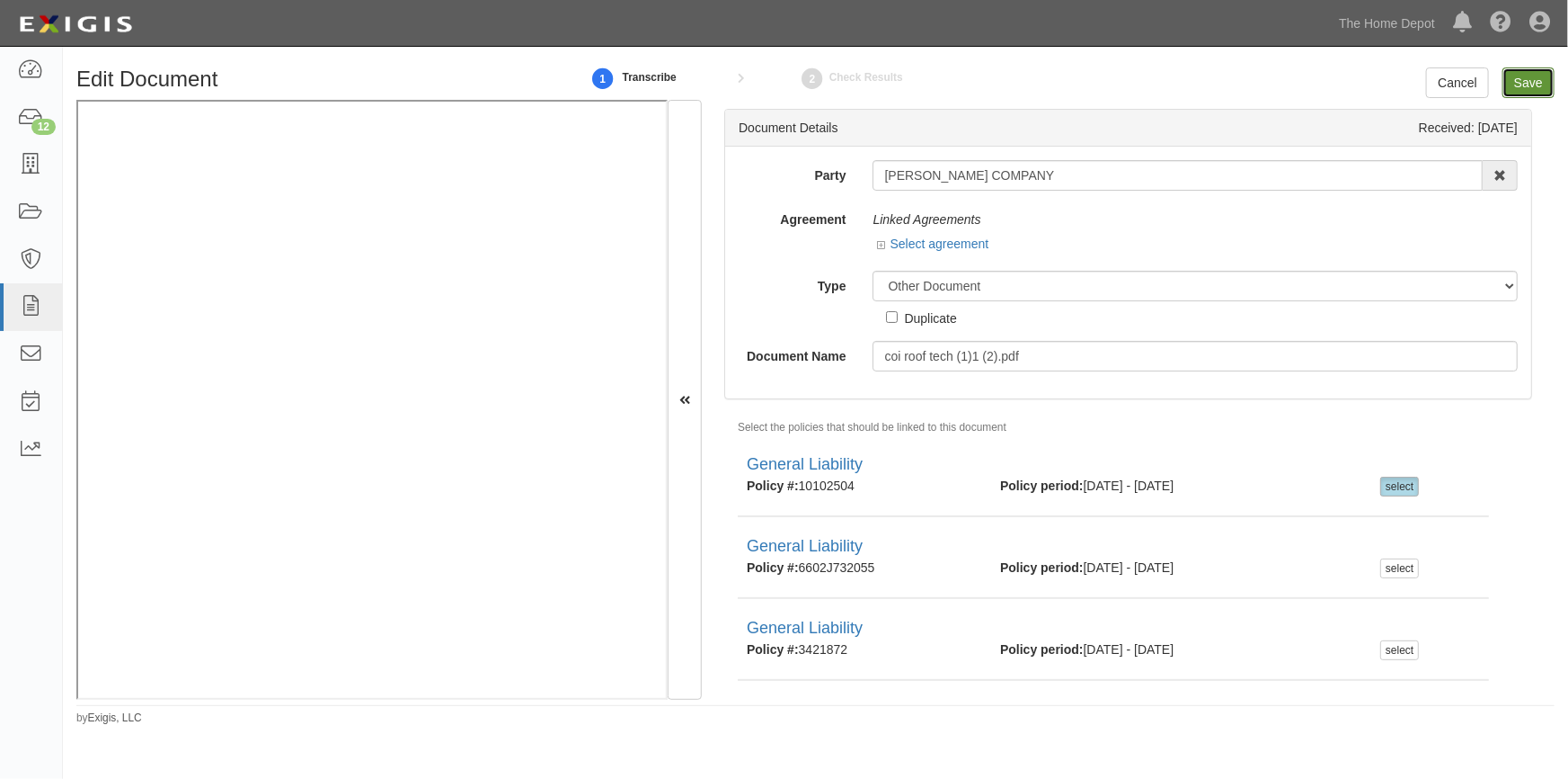
click at [1541, 72] on input "Save" at bounding box center [1529, 82] width 52 height 30
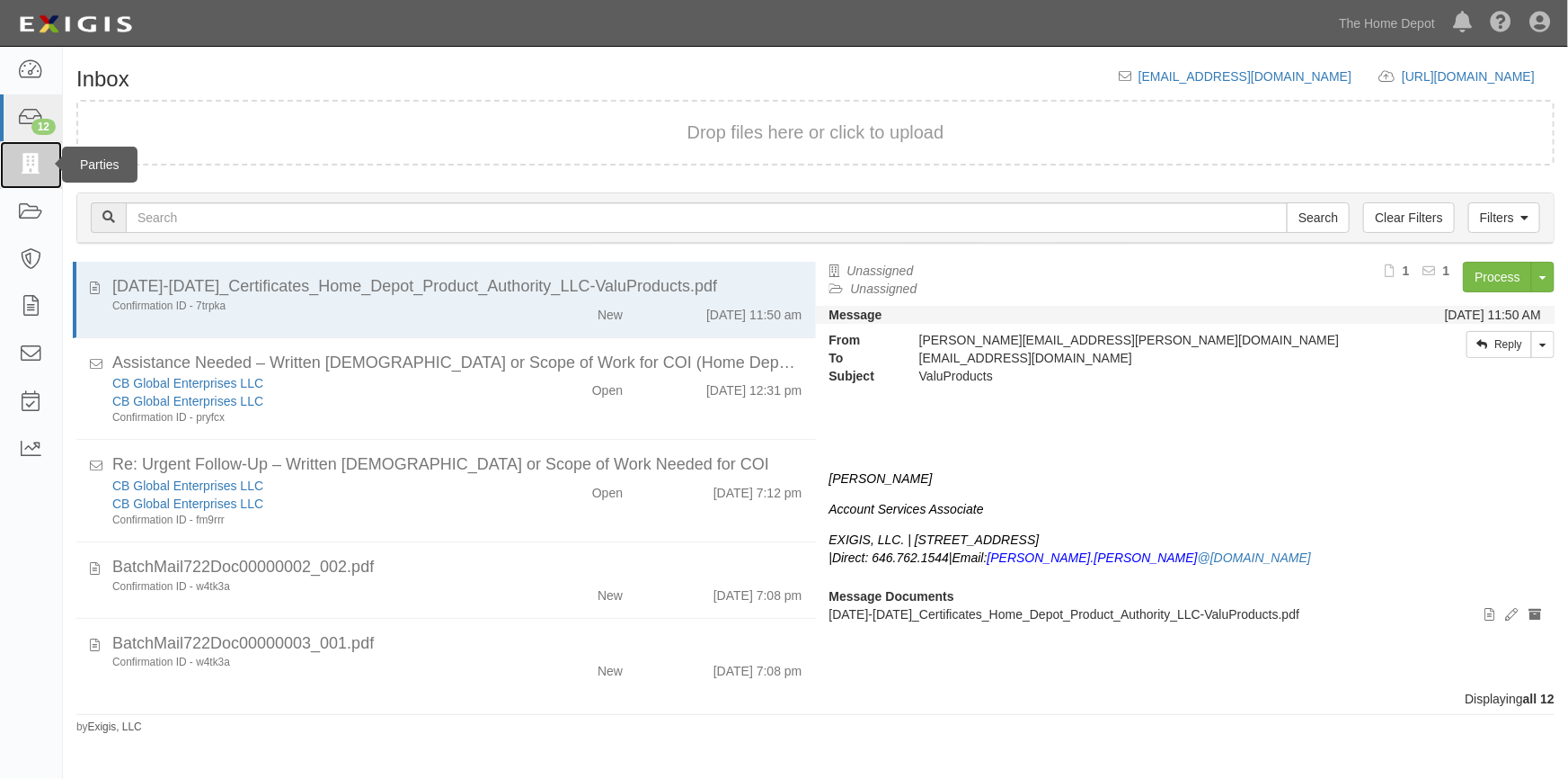
click at [18, 171] on icon at bounding box center [30, 165] width 25 height 21
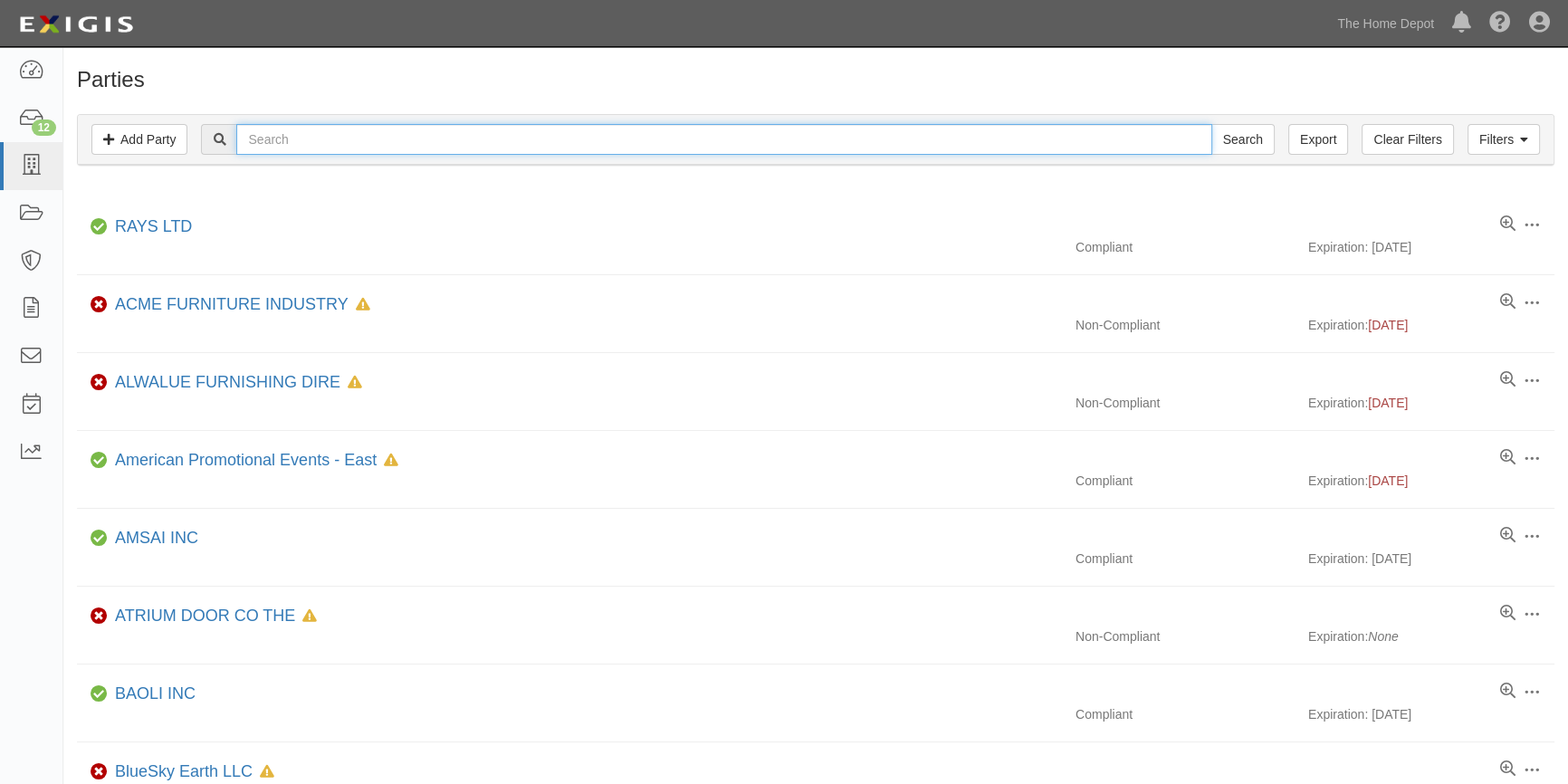
click at [337, 137] on input "text" at bounding box center [723, 138] width 975 height 30
type input "[PERSON_NAME]"
click at [1211, 124] on input "Search" at bounding box center [1242, 138] width 64 height 30
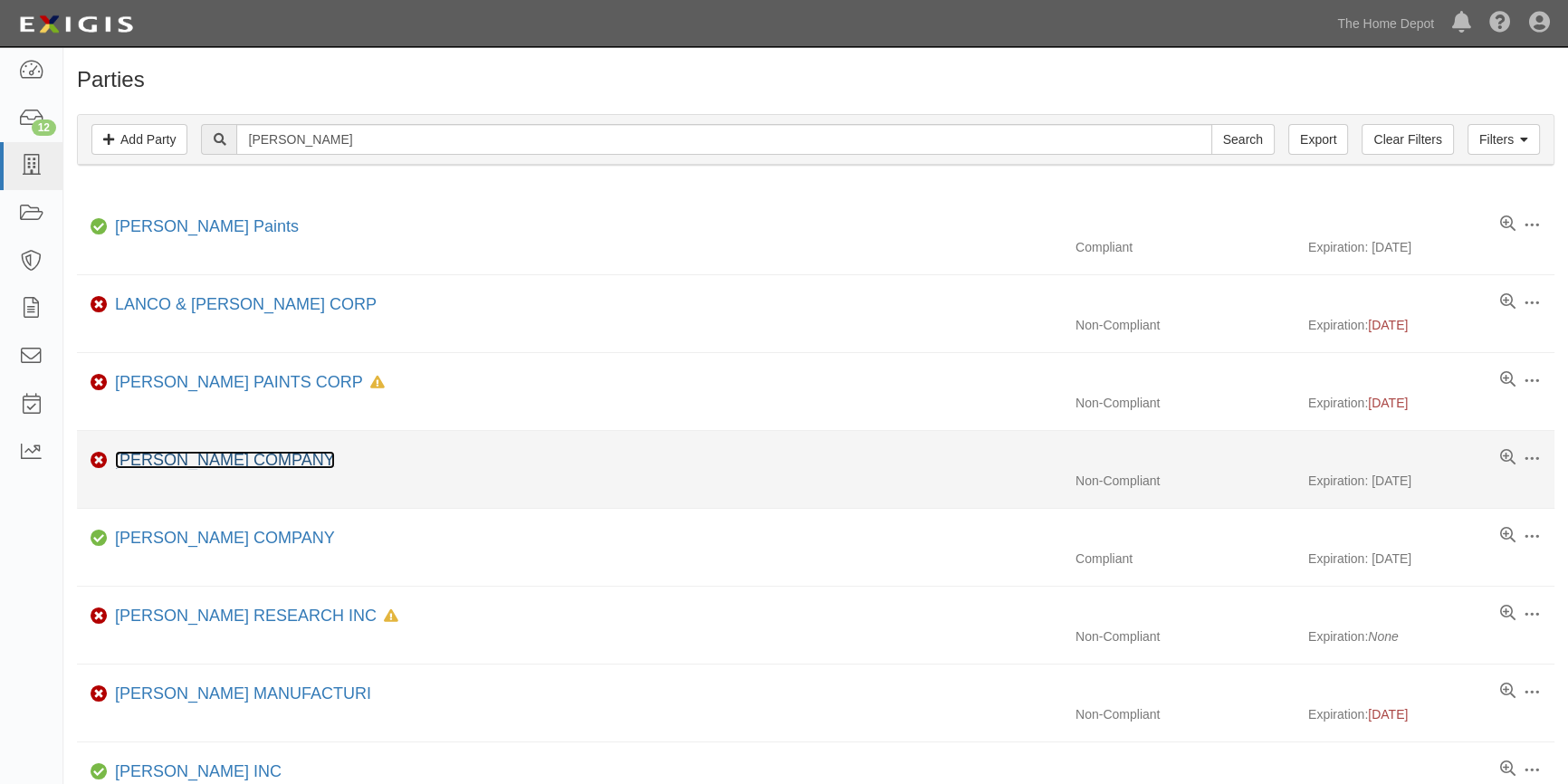
click at [217, 461] on link "[PERSON_NAME] COMPANY" at bounding box center [225, 460] width 220 height 18
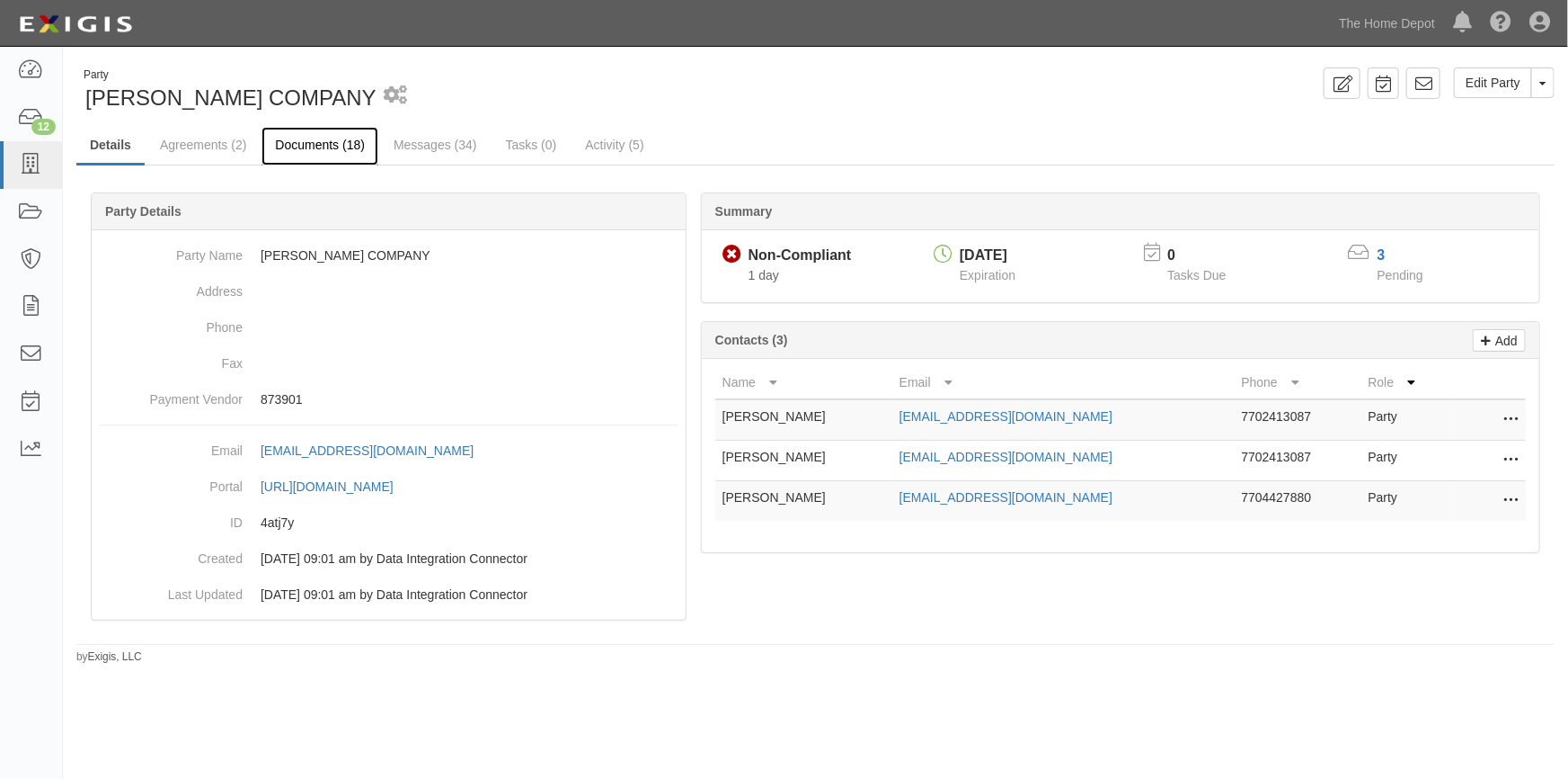
click at [322, 144] on link "Documents (18)" at bounding box center [321, 146] width 117 height 38
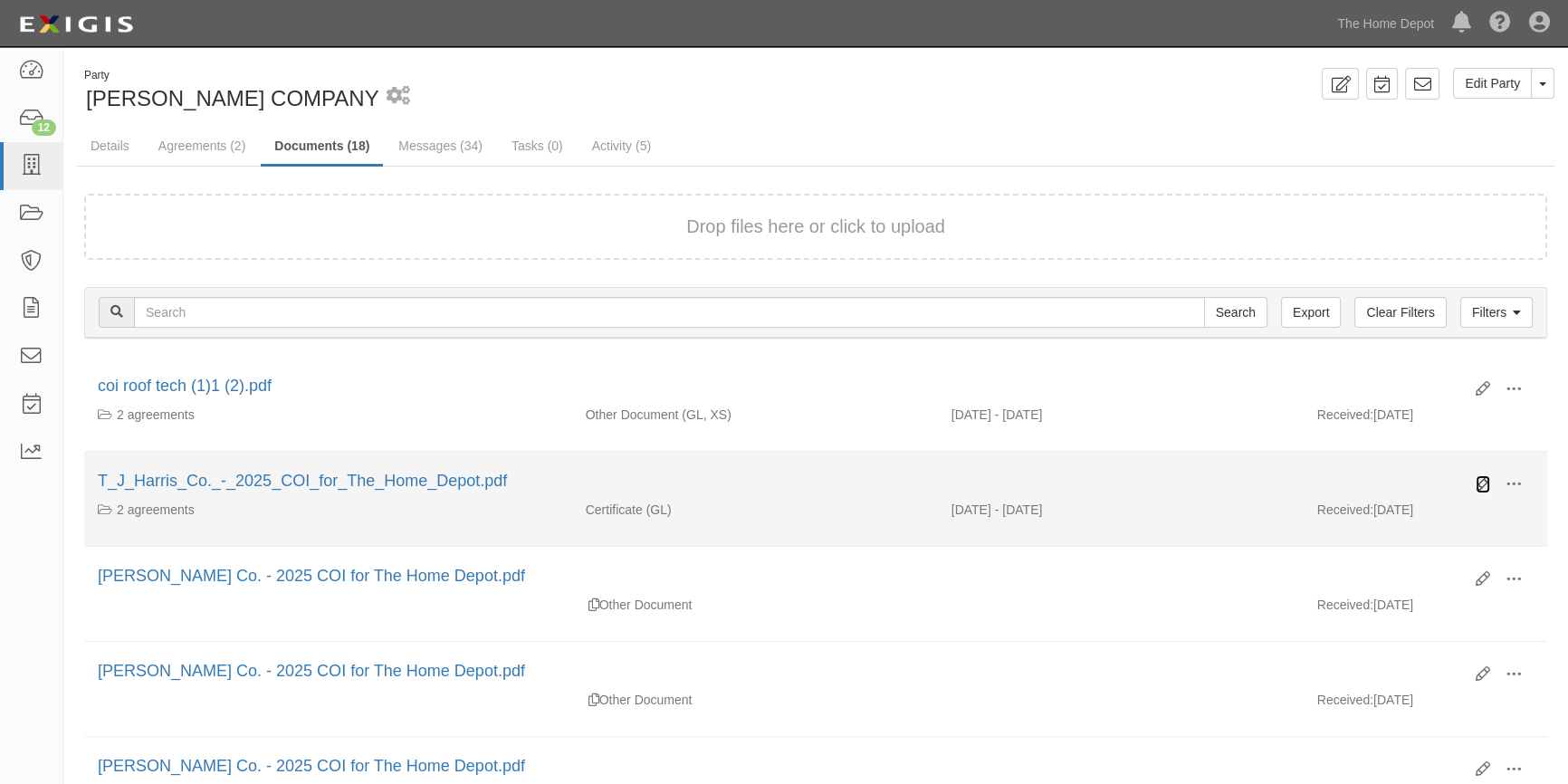
click at [1482, 483] on icon at bounding box center [1483, 484] width 15 height 15
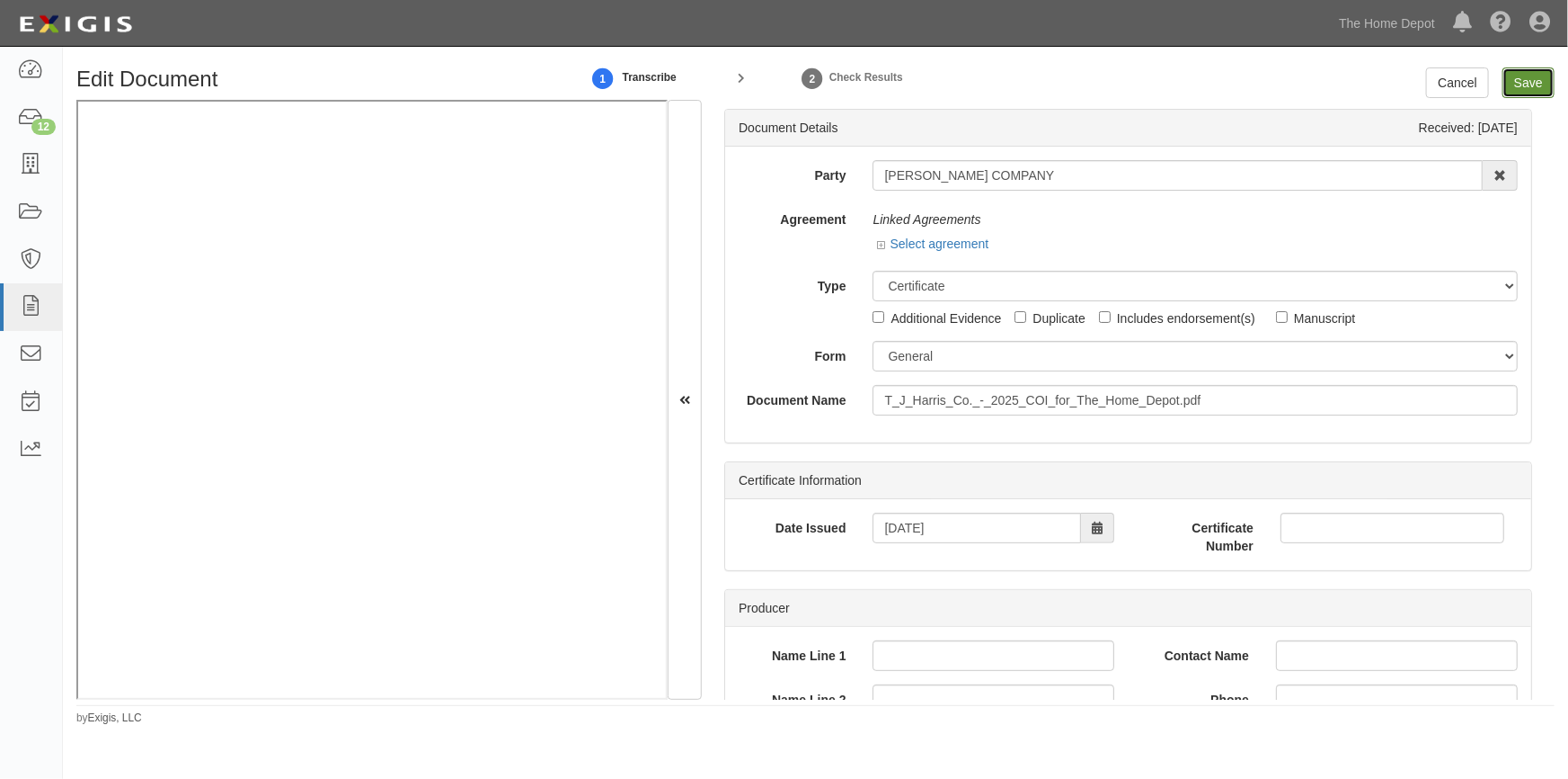
click at [1518, 83] on input "Save" at bounding box center [1529, 82] width 52 height 30
type input "2000000"
type input "4000000"
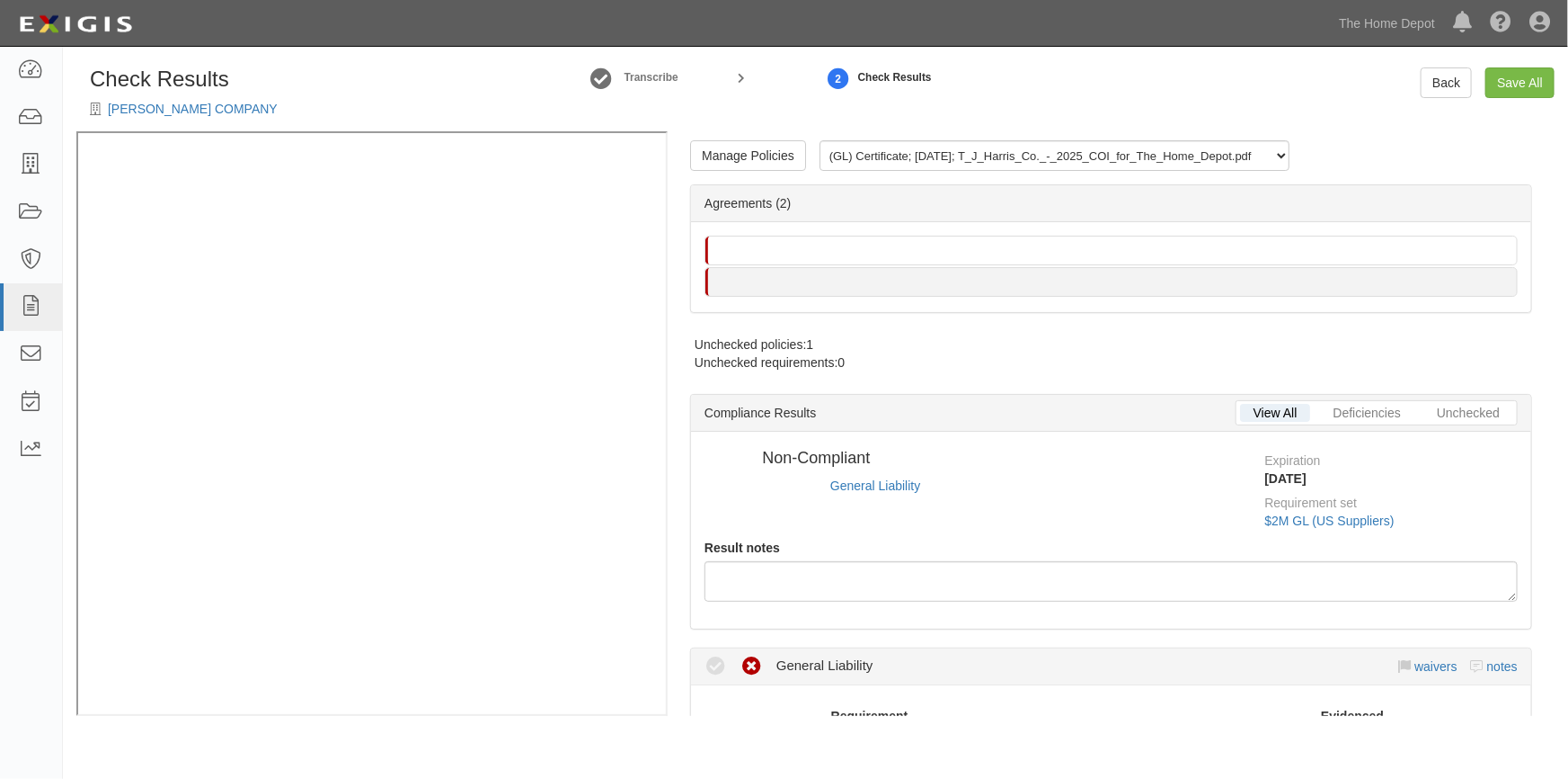
radio input "true"
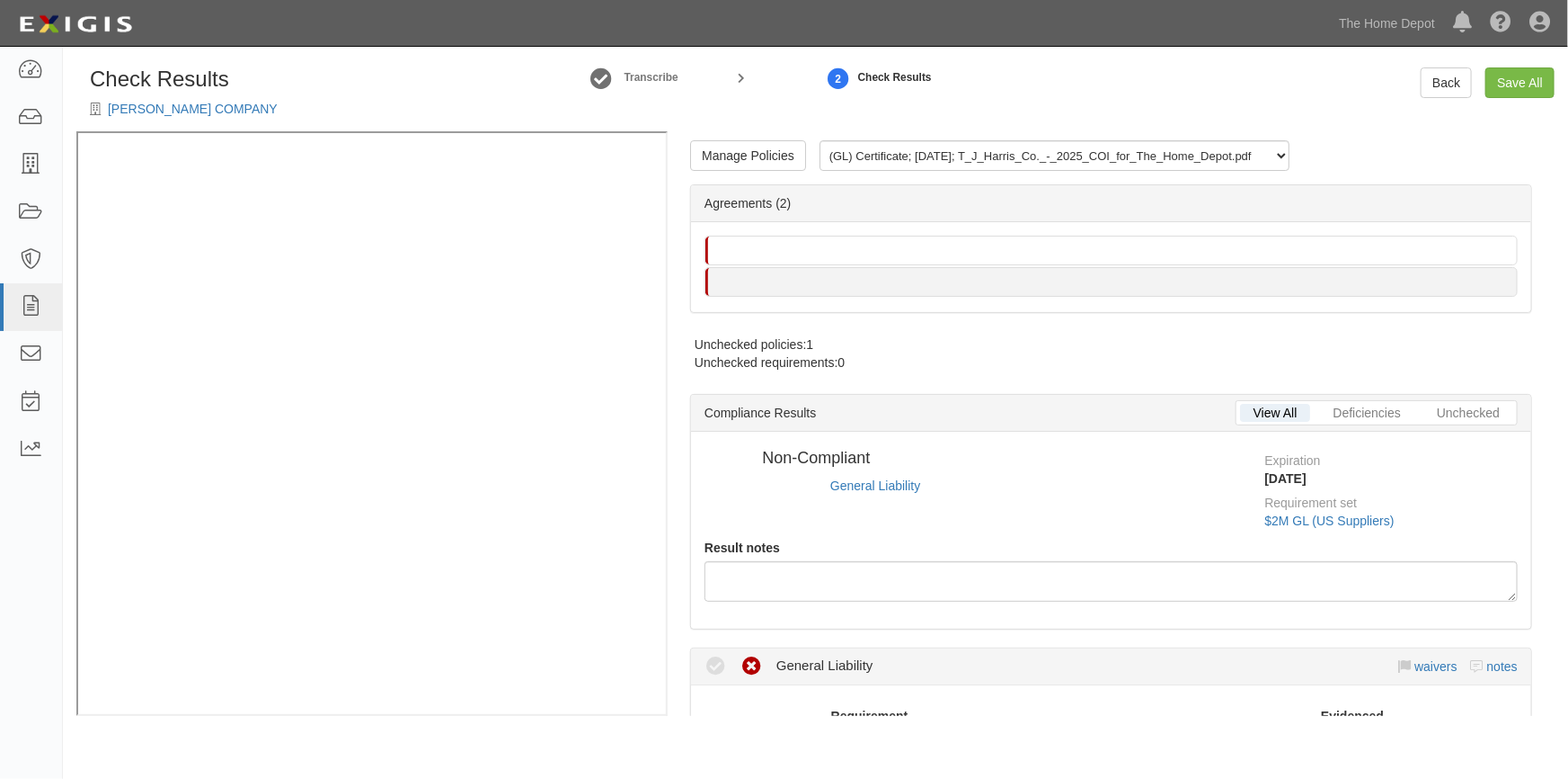
radio input "true"
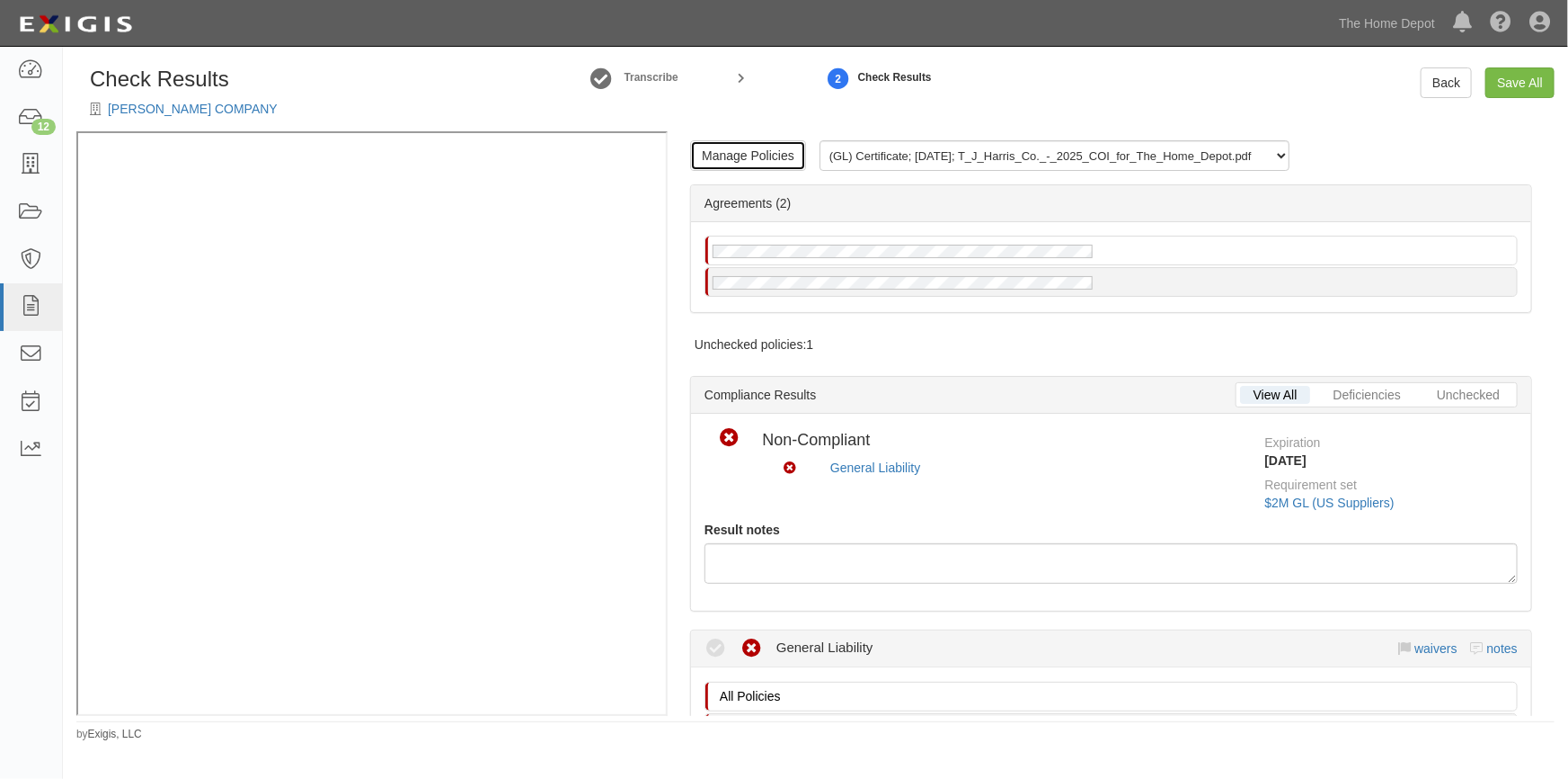
click at [745, 155] on link "Manage Policies" at bounding box center [748, 155] width 116 height 30
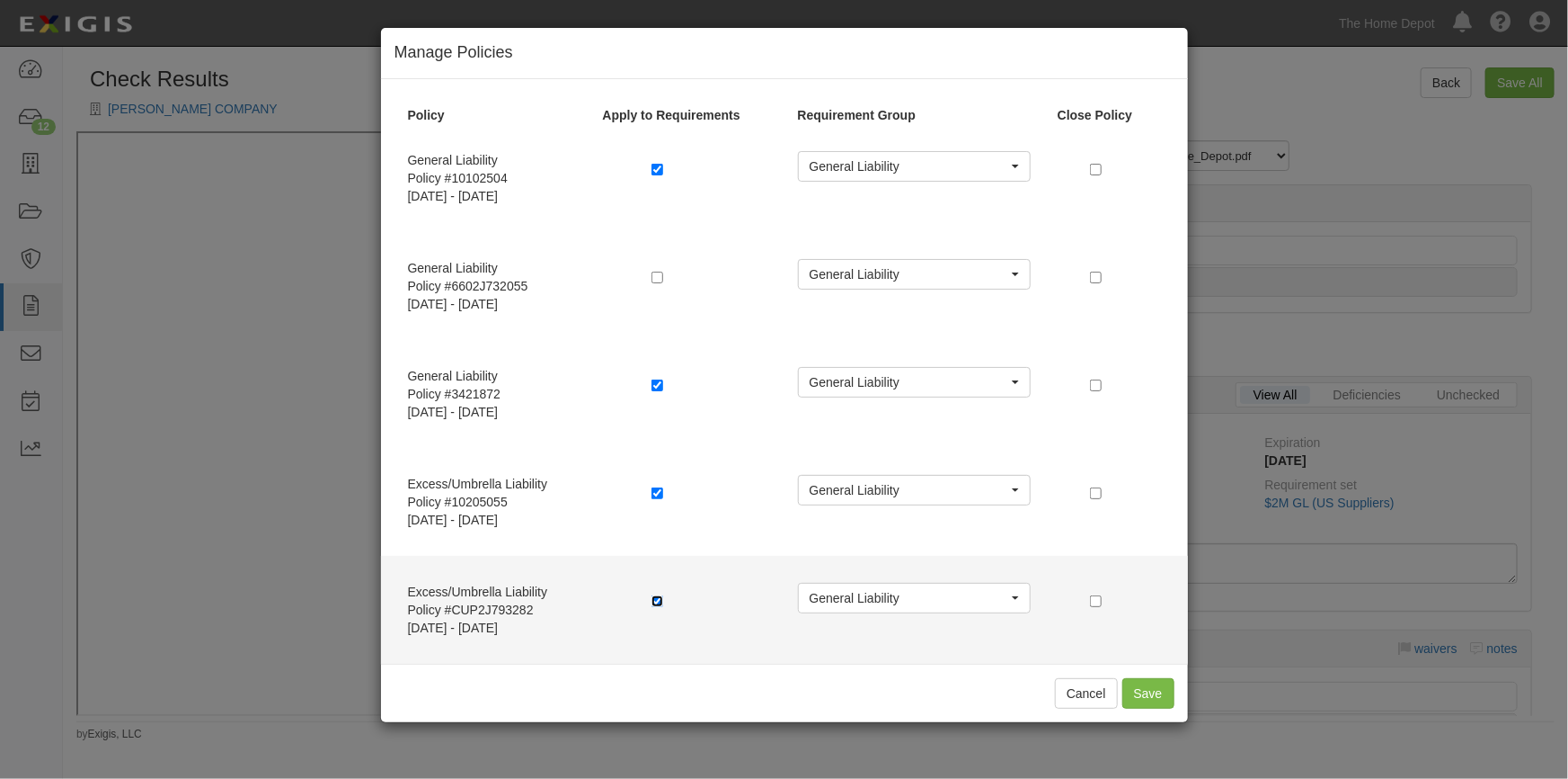
click at [651, 604] on input "checkbox" at bounding box center [657, 601] width 12 height 12
checkbox input "false"
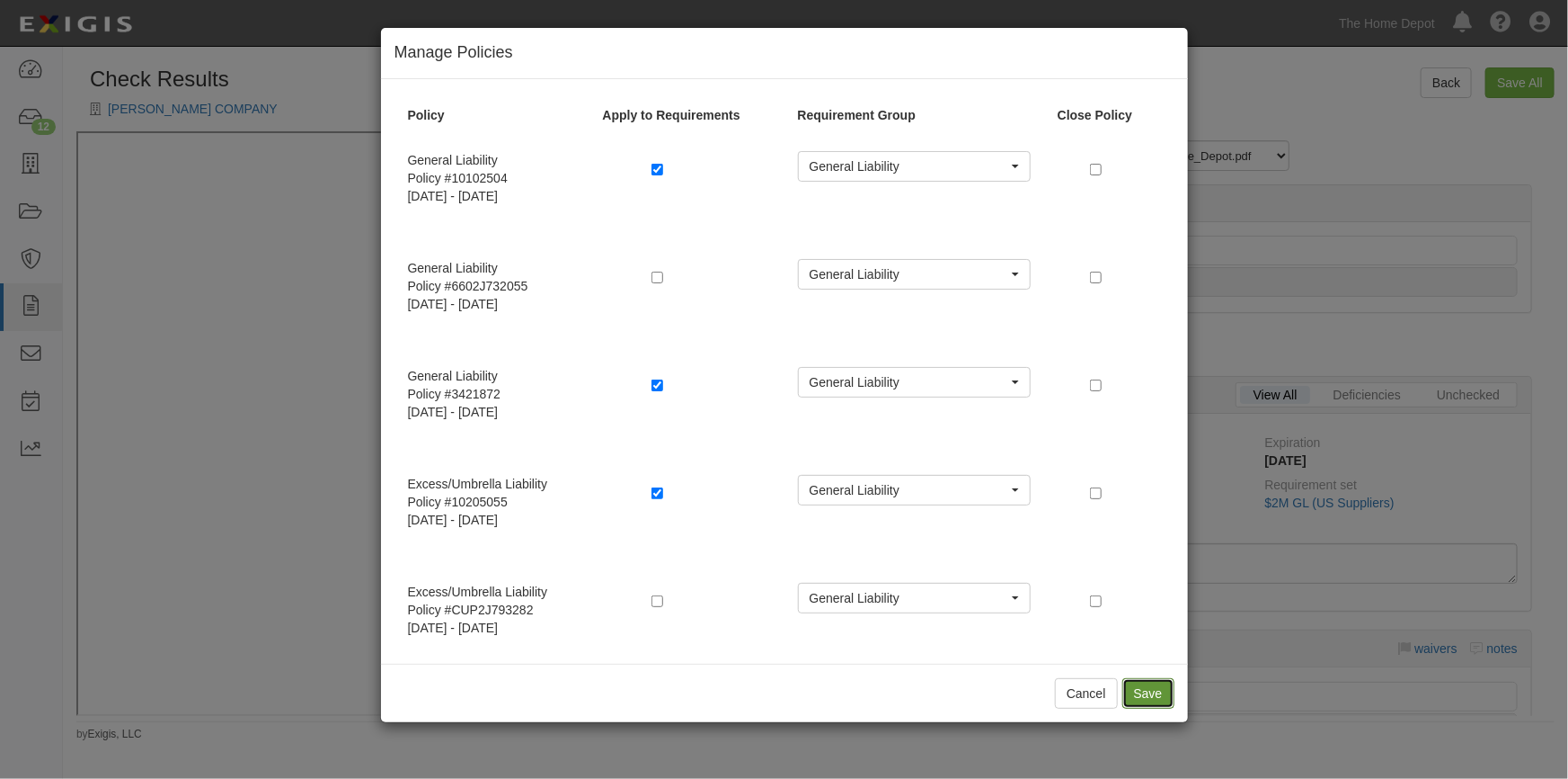
click at [1146, 685] on button "Save" at bounding box center [1149, 693] width 52 height 30
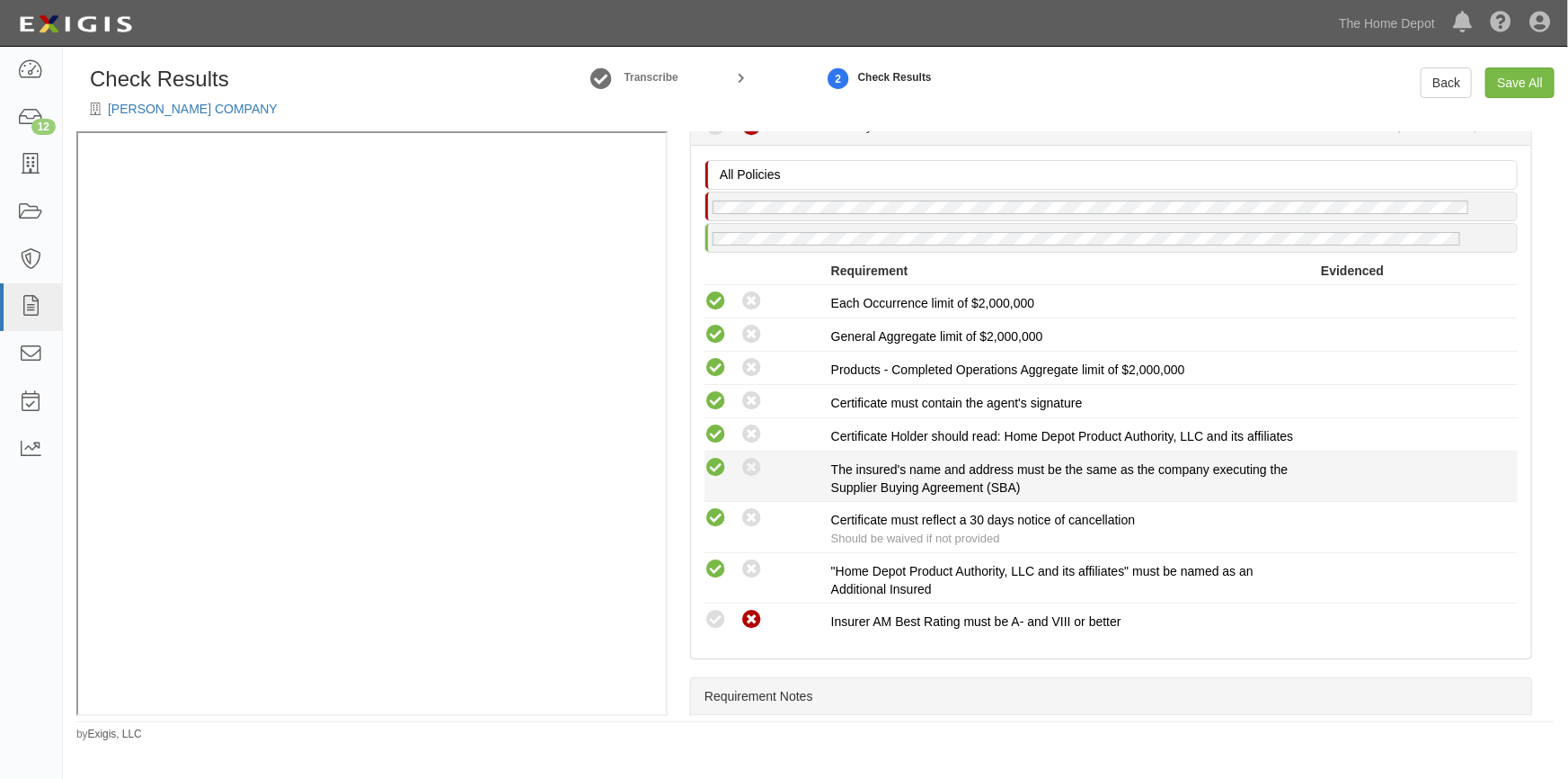
scroll to position [737, 0]
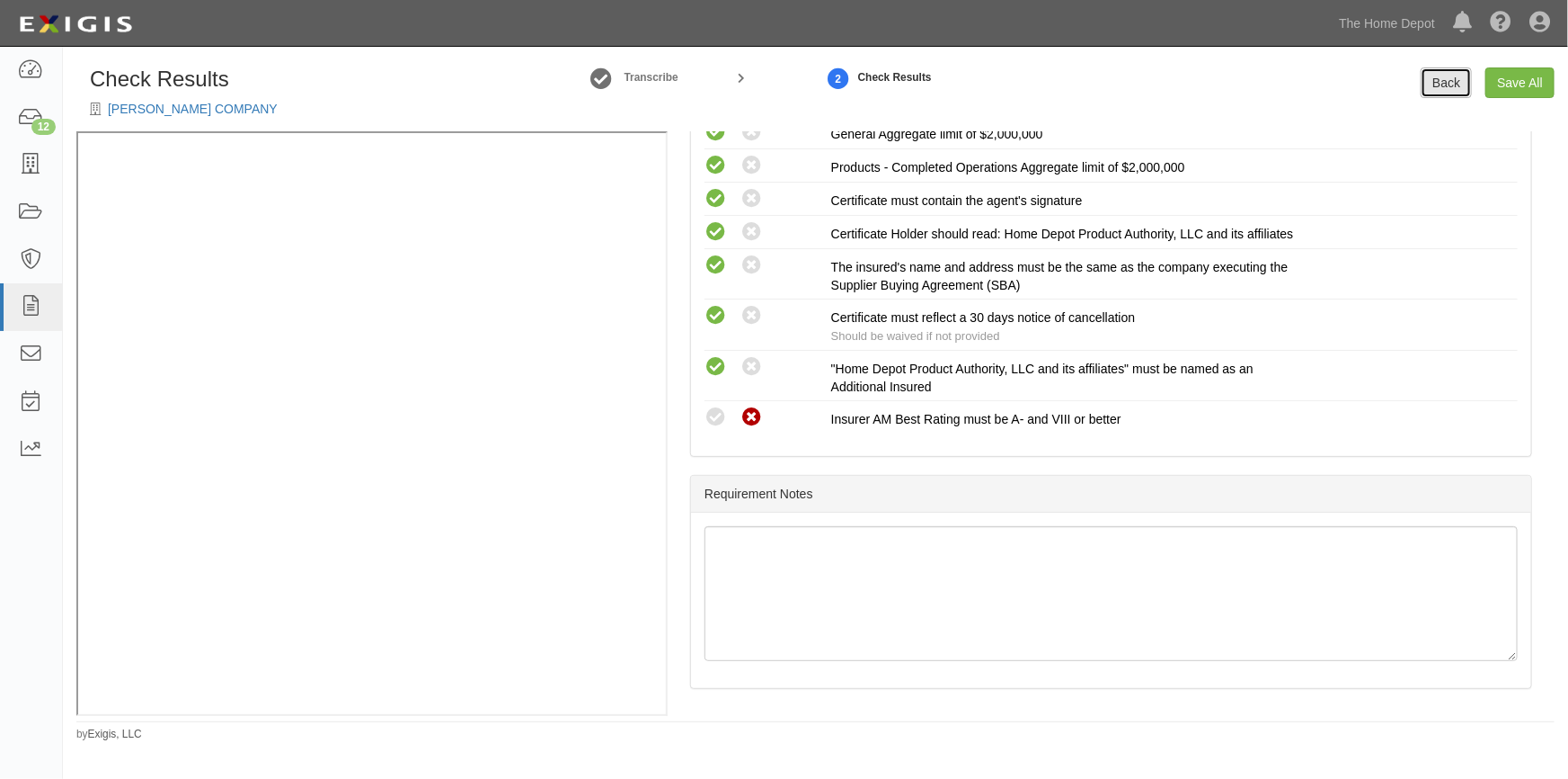
click at [1447, 77] on link "Back" at bounding box center [1446, 82] width 51 height 30
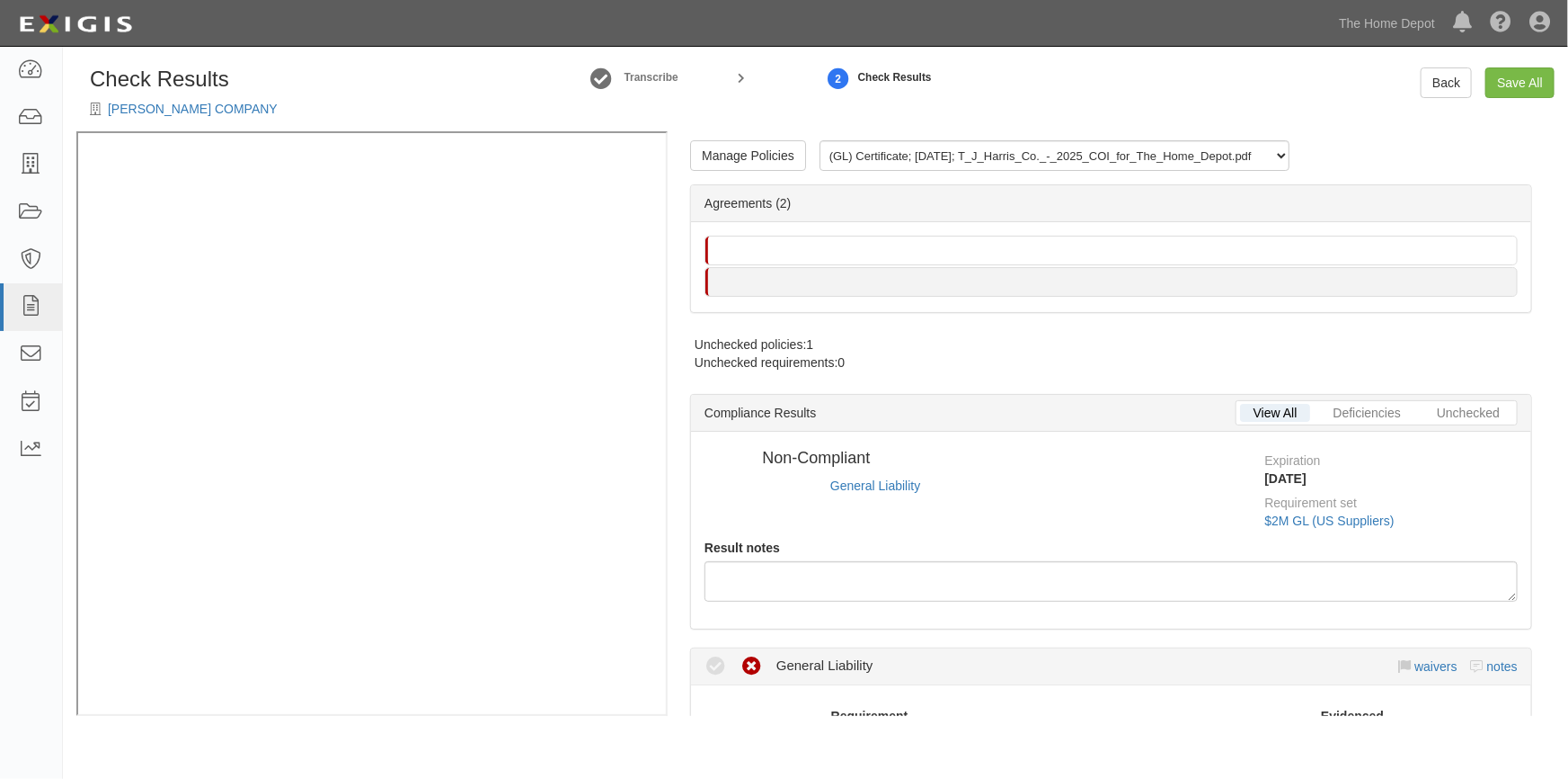
radio input "true"
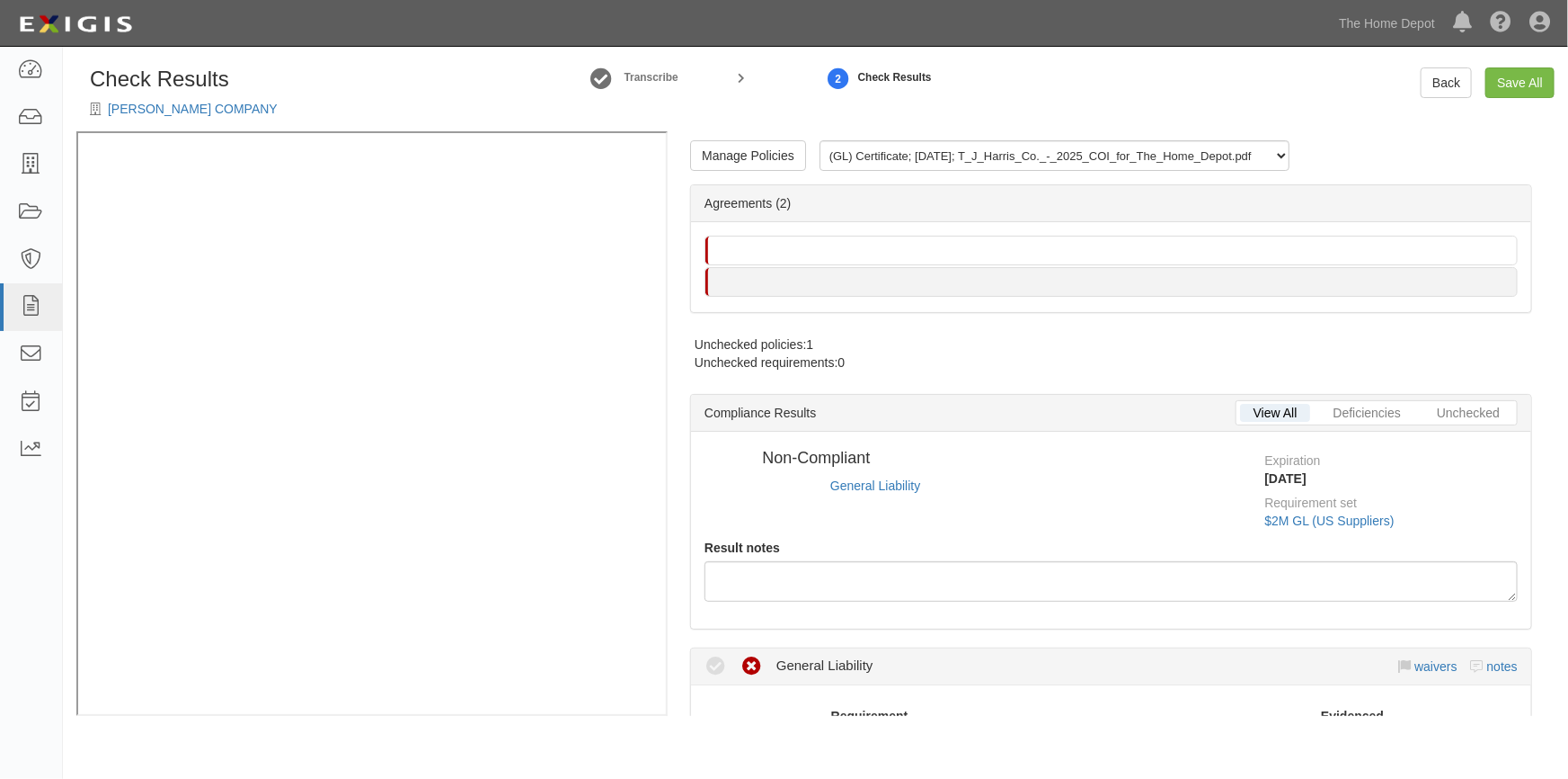
radio input "true"
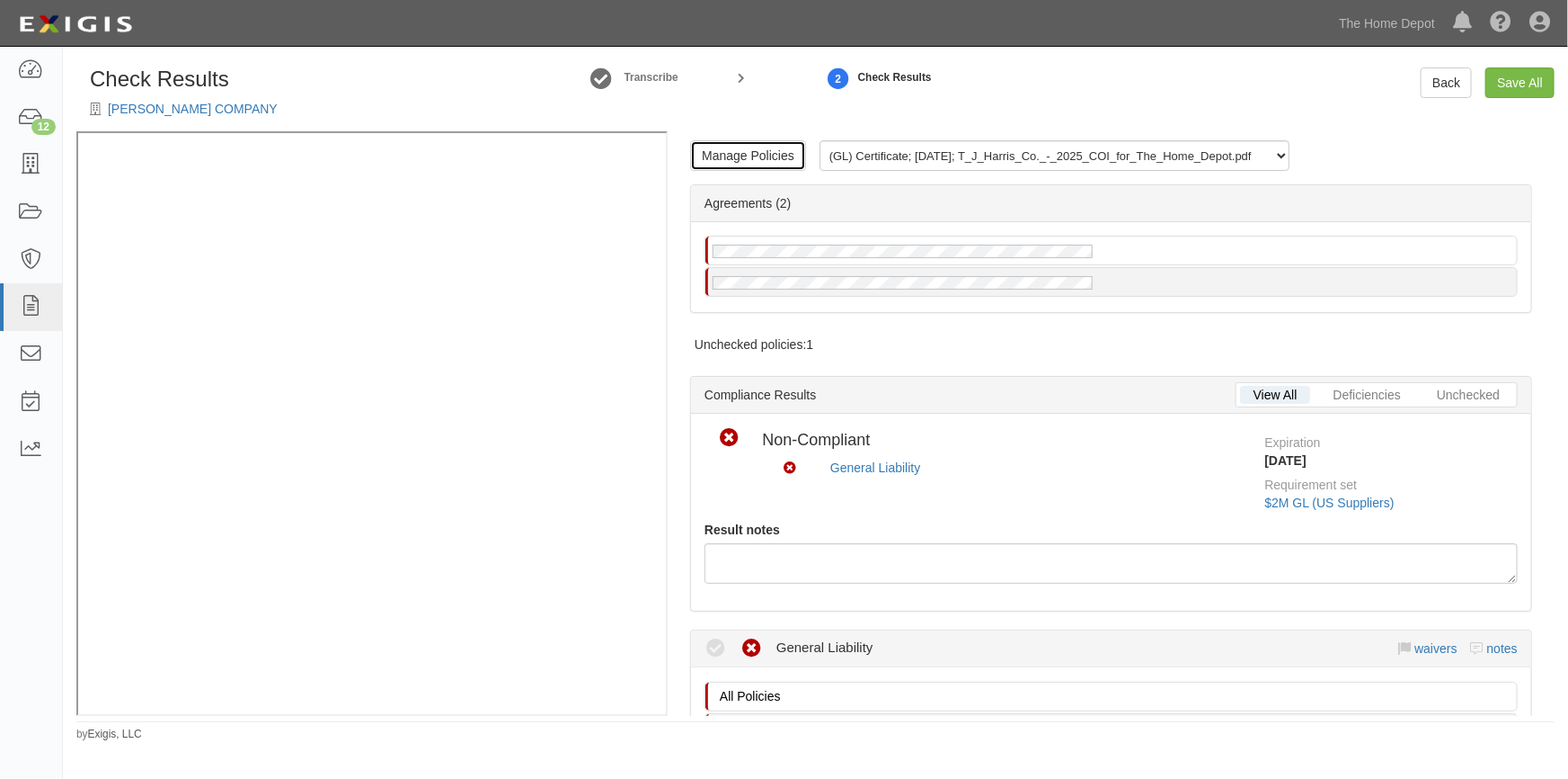
click at [737, 162] on link "Manage Policies" at bounding box center [748, 155] width 116 height 30
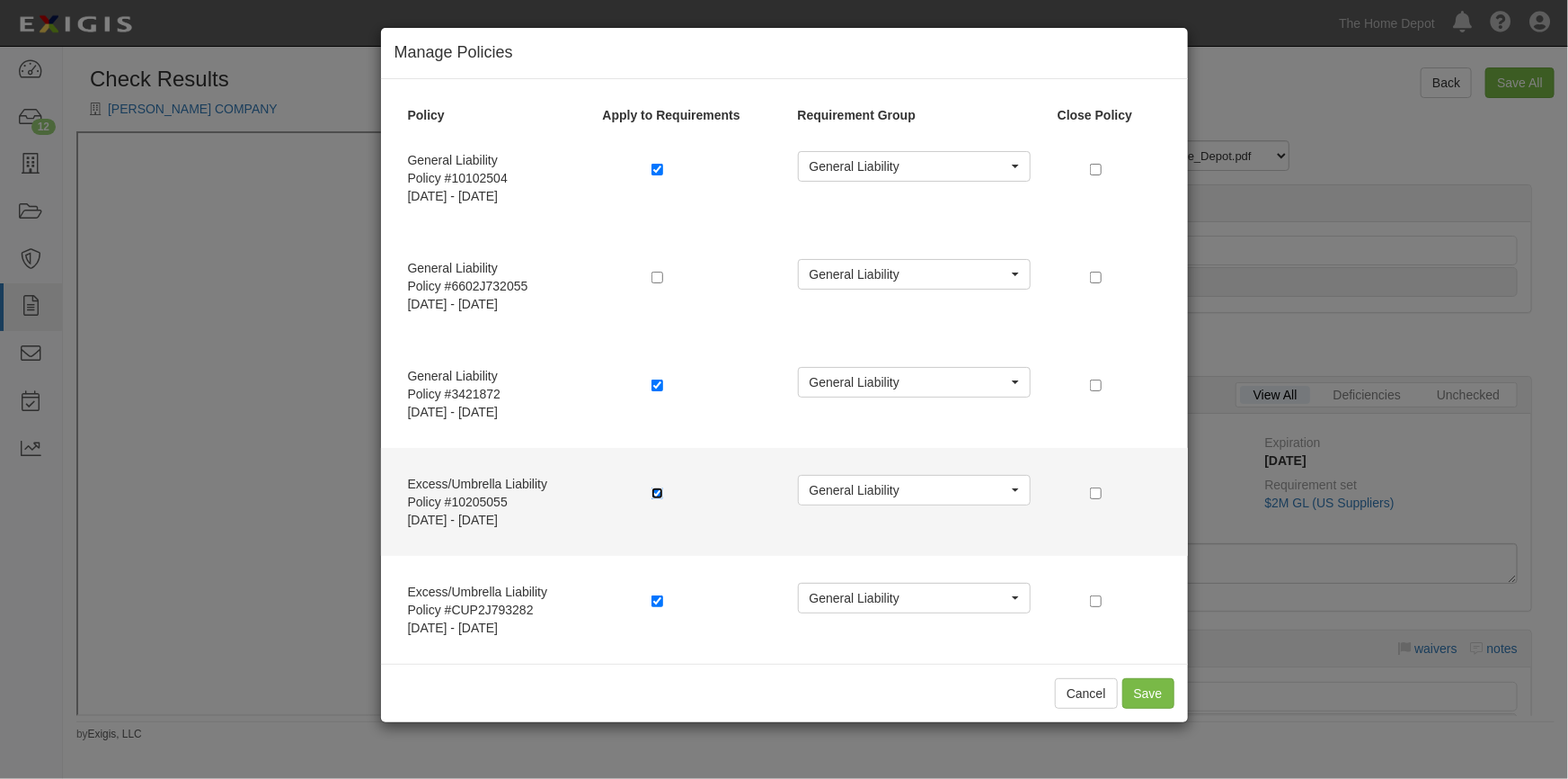
click at [652, 488] on input "checkbox" at bounding box center [657, 493] width 12 height 12
checkbox input "false"
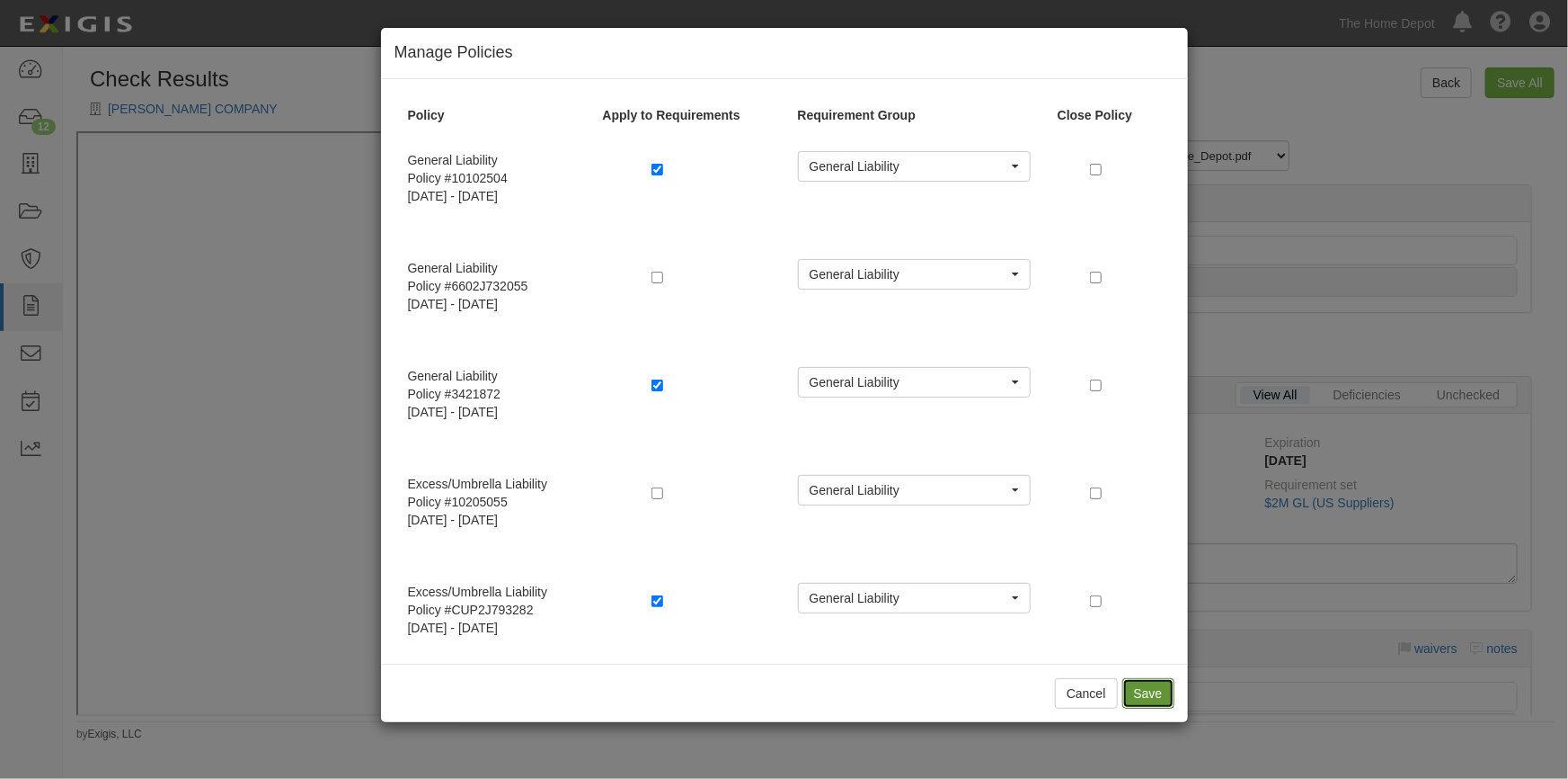
click at [1159, 694] on button "Save" at bounding box center [1149, 693] width 52 height 30
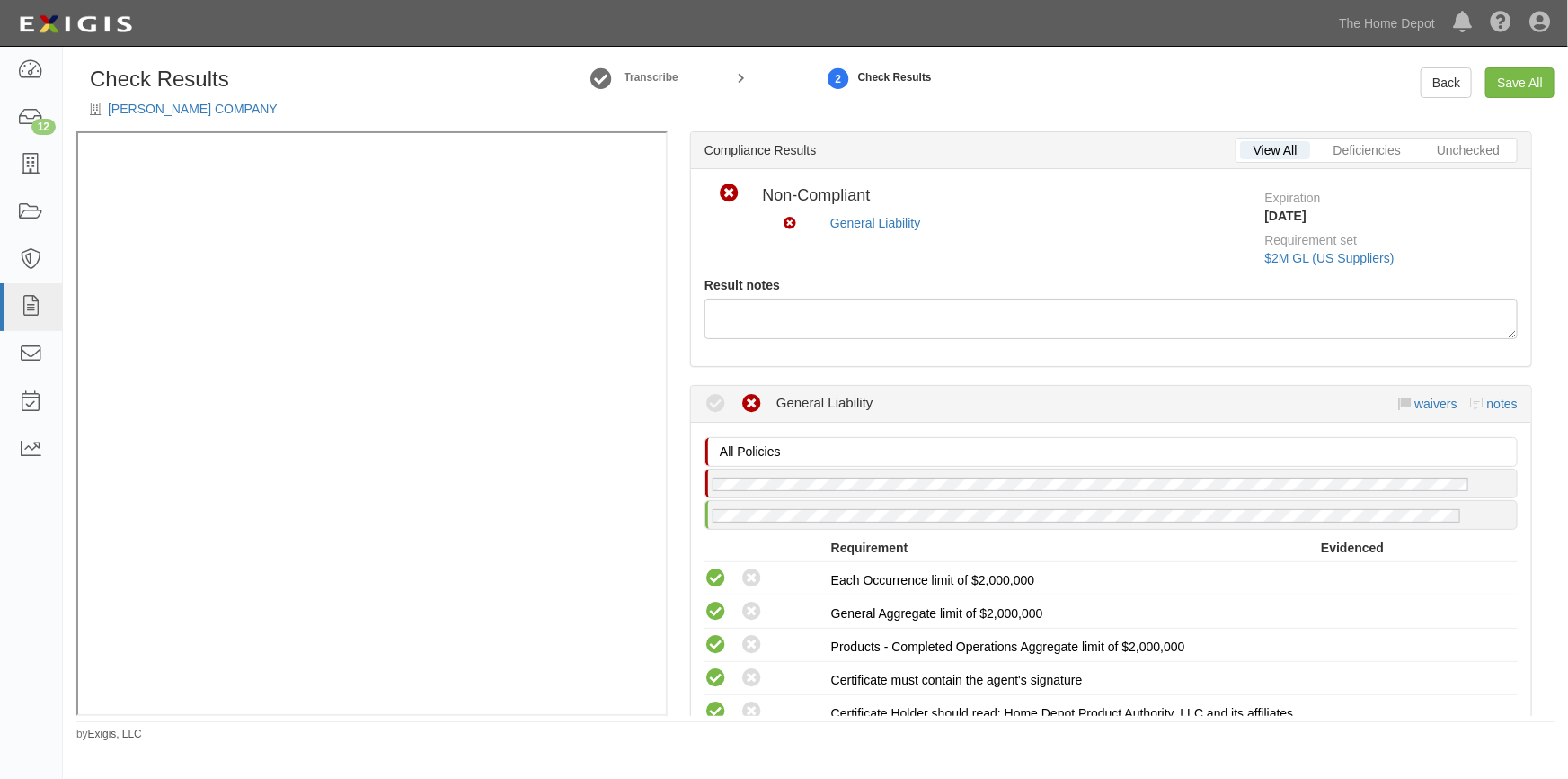
scroll to position [572, 0]
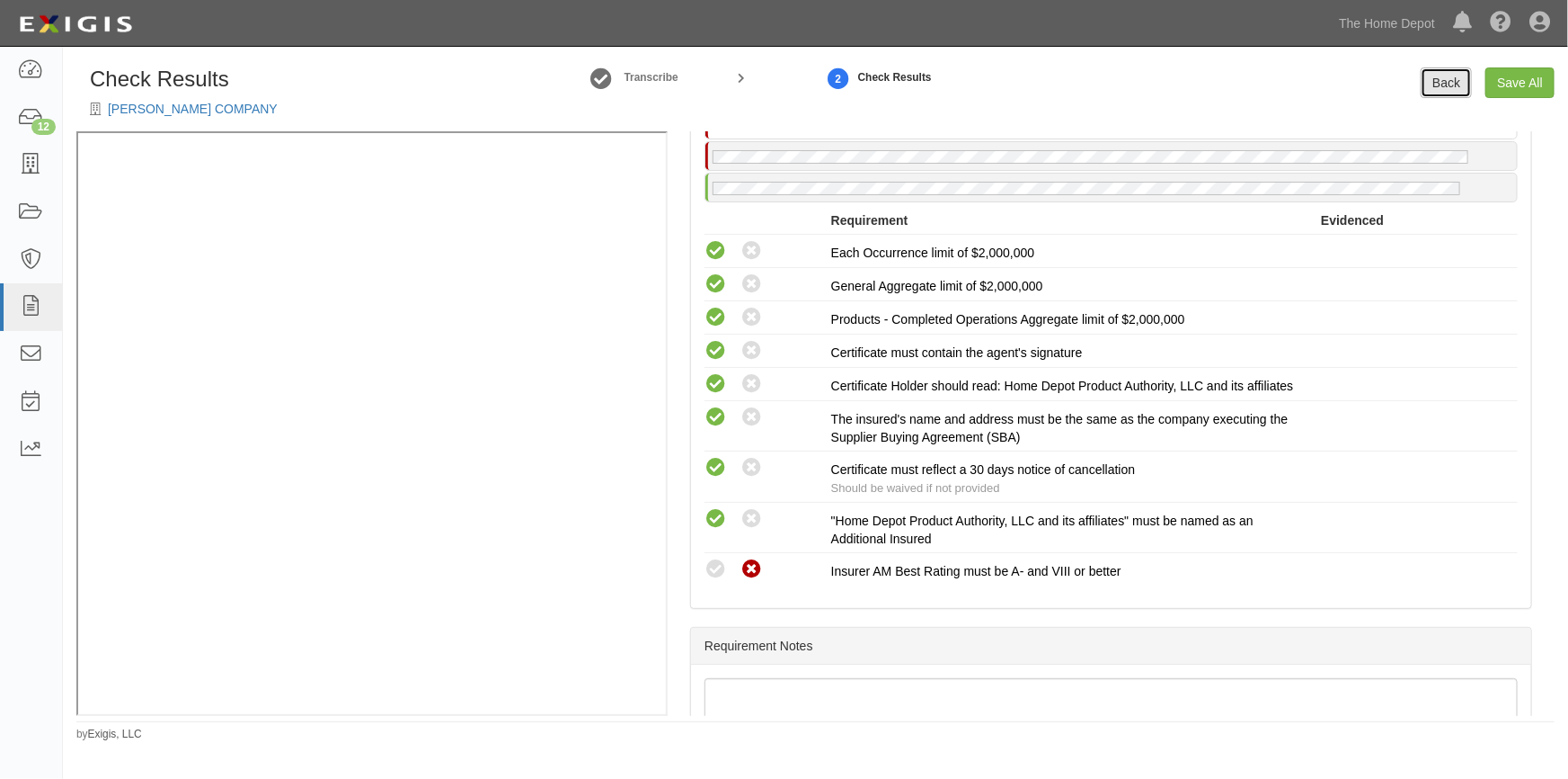
click at [1438, 87] on link "Back" at bounding box center [1446, 82] width 51 height 30
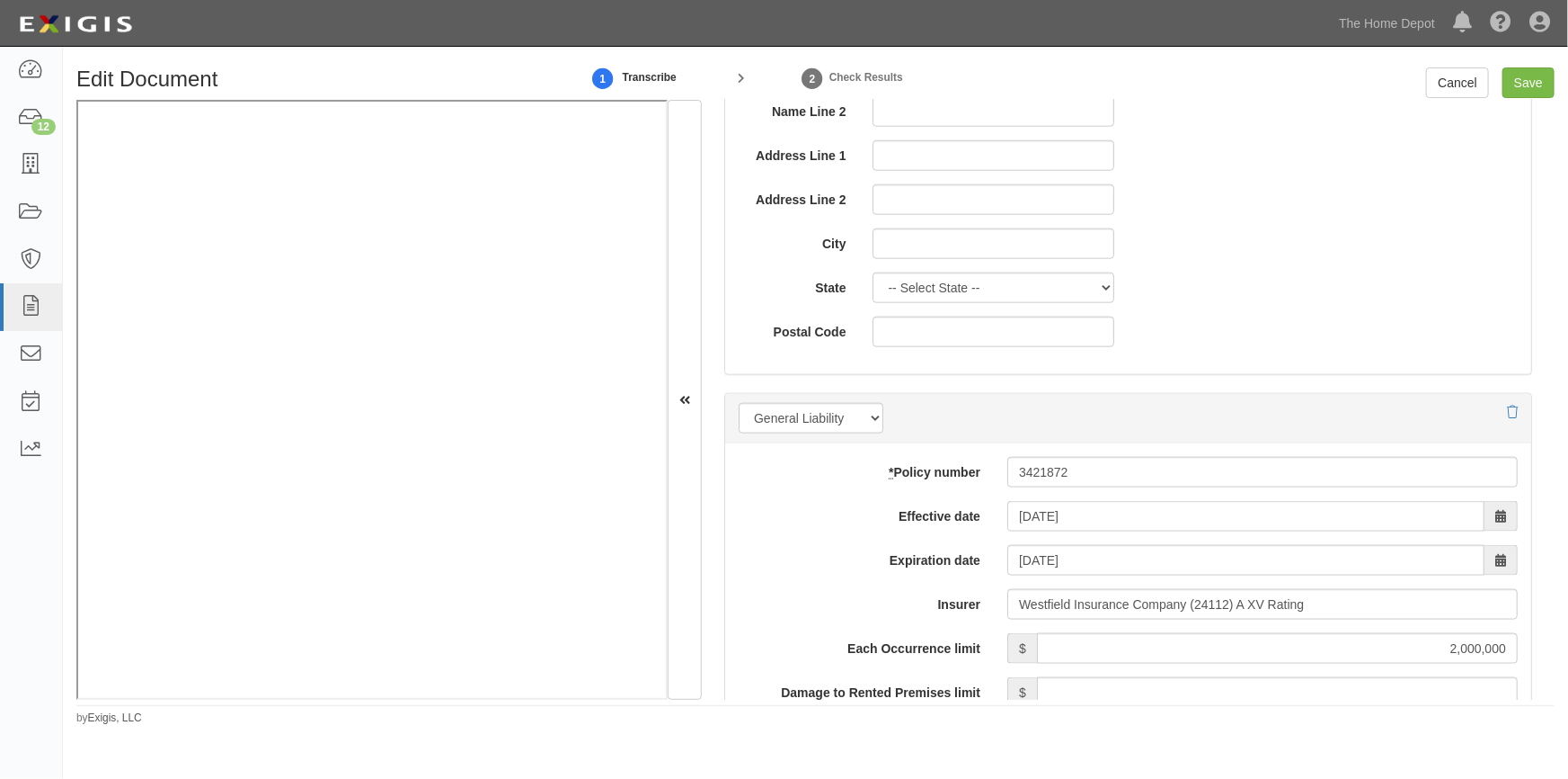
scroll to position [1308, 0]
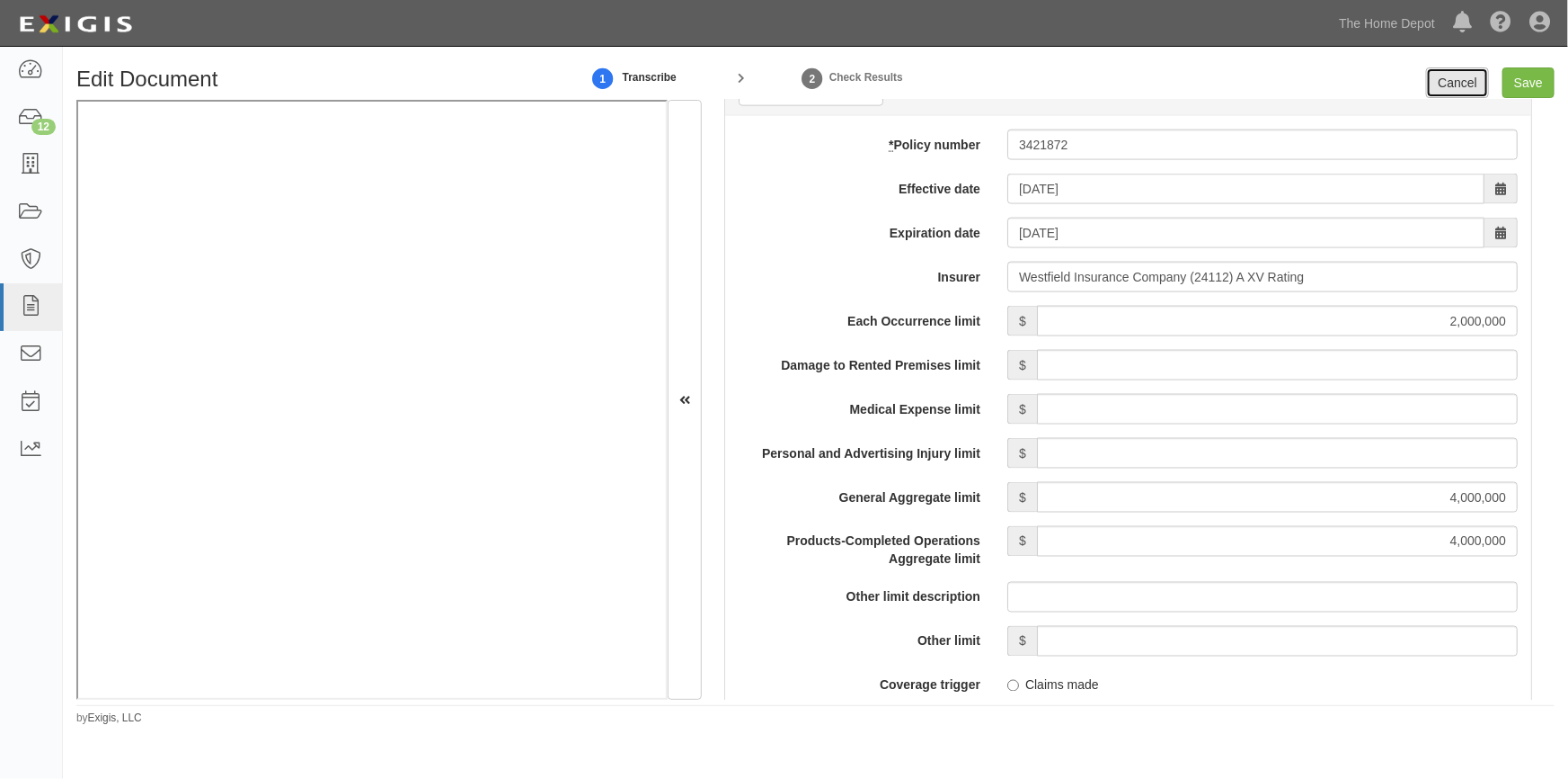
click at [1461, 84] on link "Cancel" at bounding box center [1457, 82] width 63 height 30
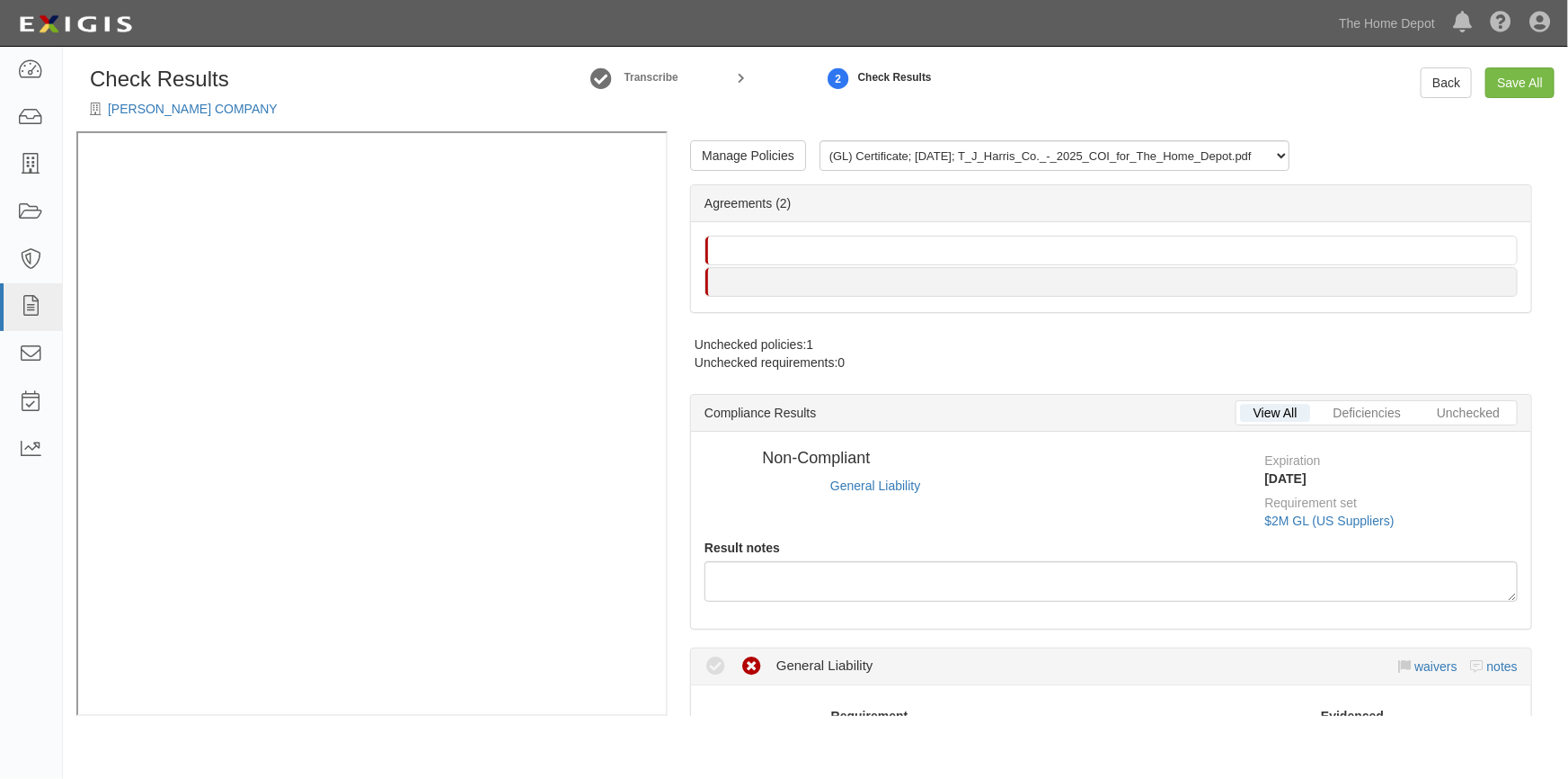
radio input "true"
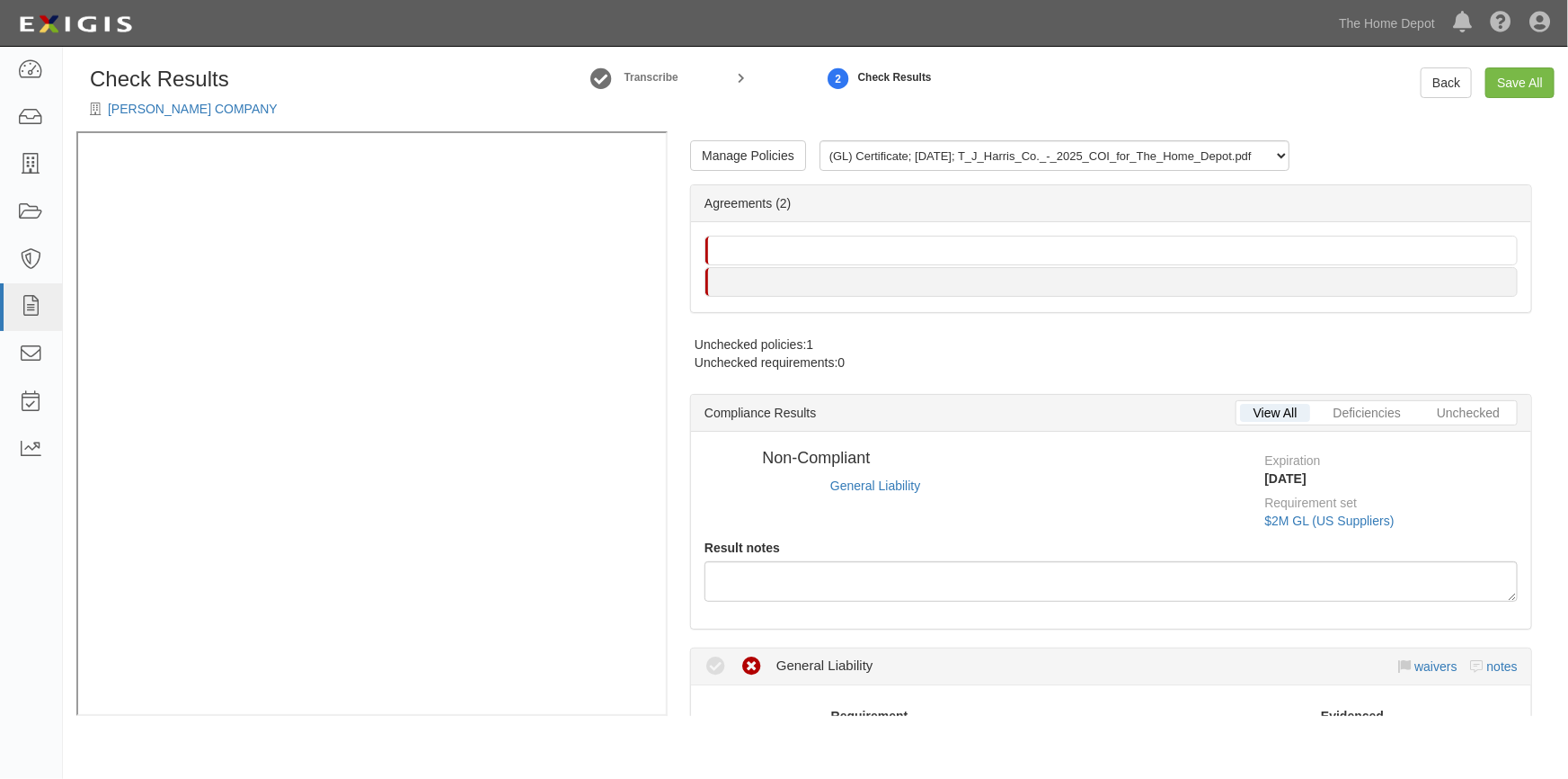
radio input "true"
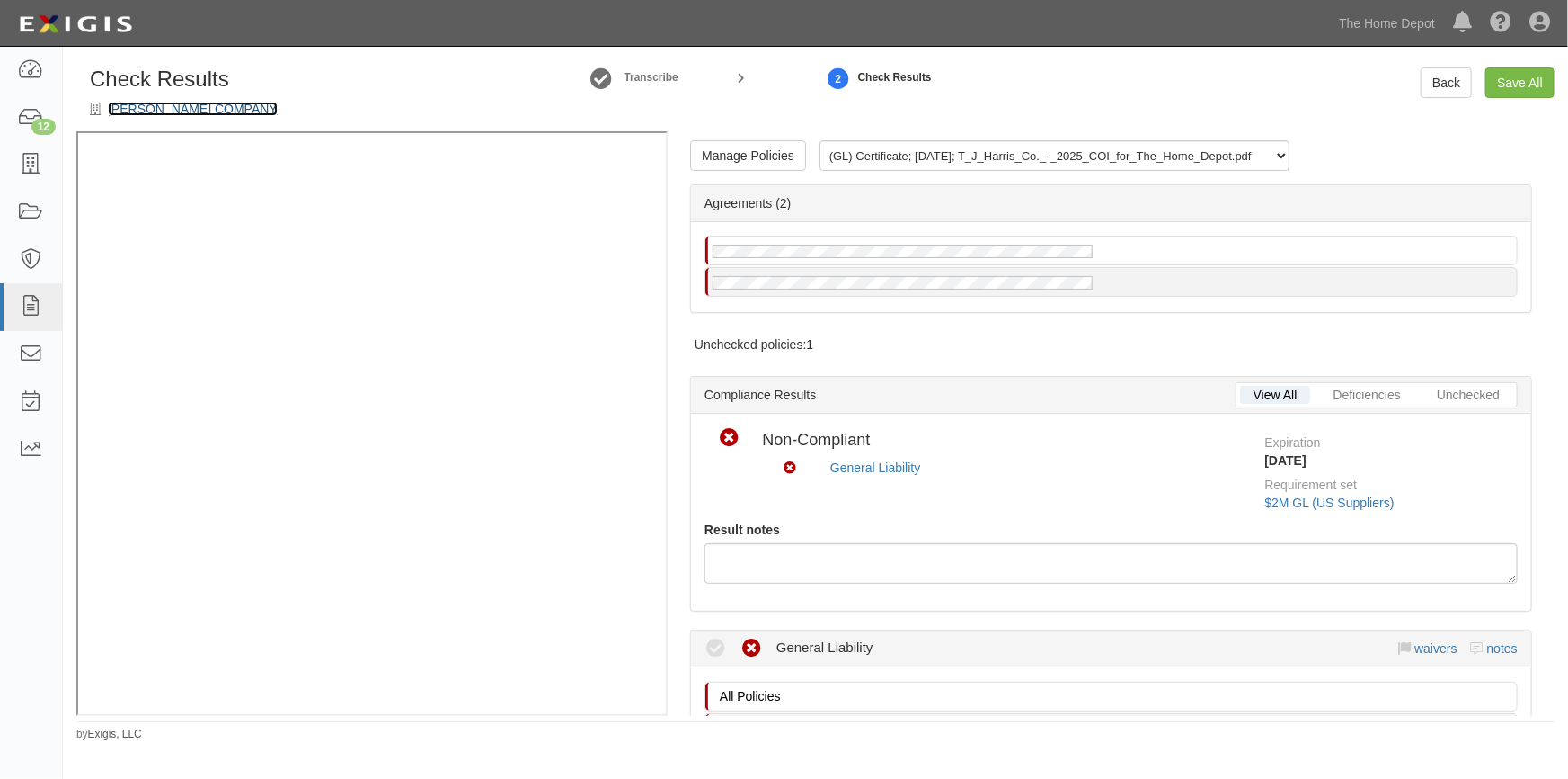
click at [193, 109] on link "T.J. HARRIS COMPANY" at bounding box center [192, 109] width 169 height 15
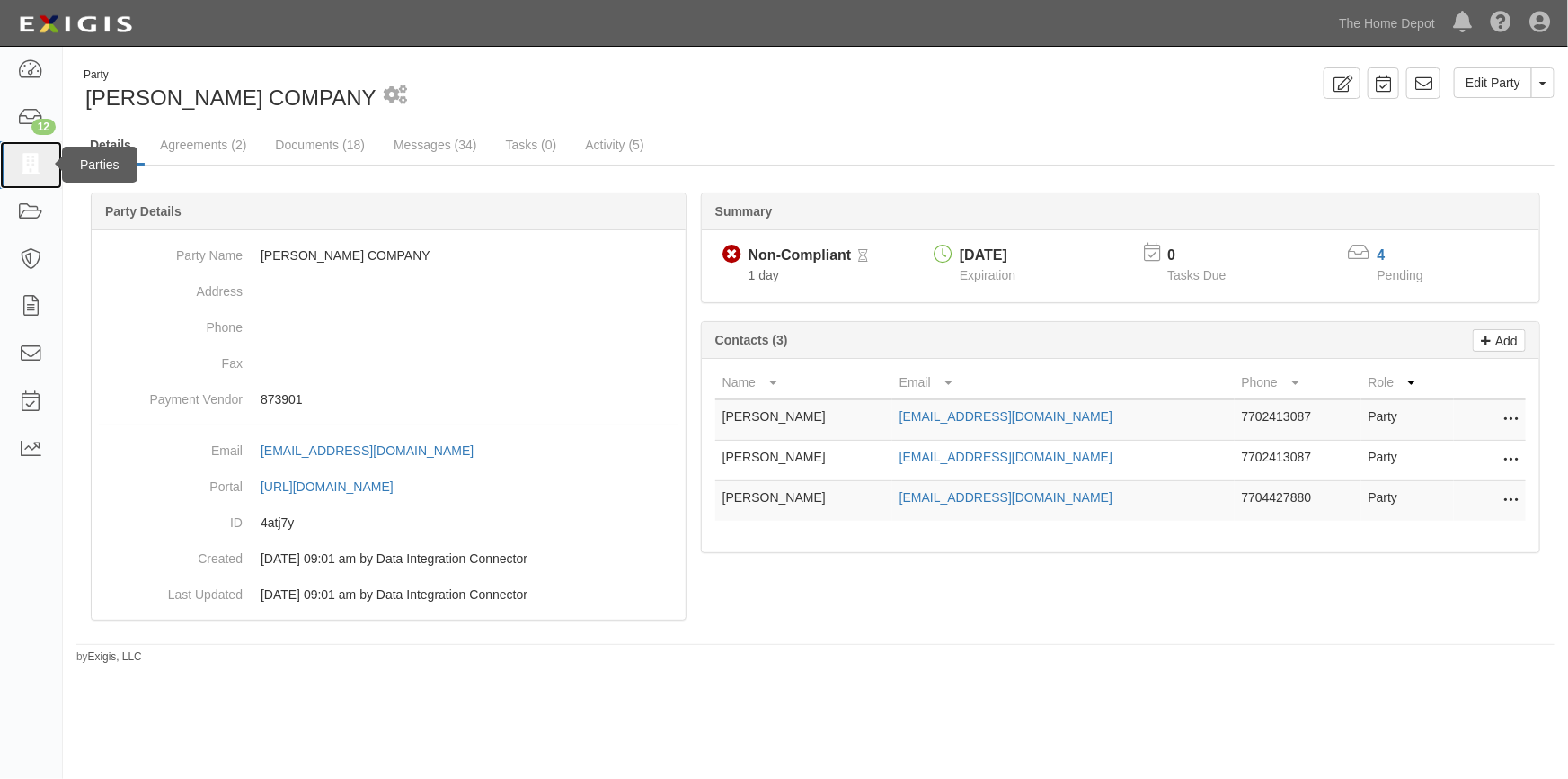
click at [27, 161] on icon at bounding box center [30, 165] width 25 height 21
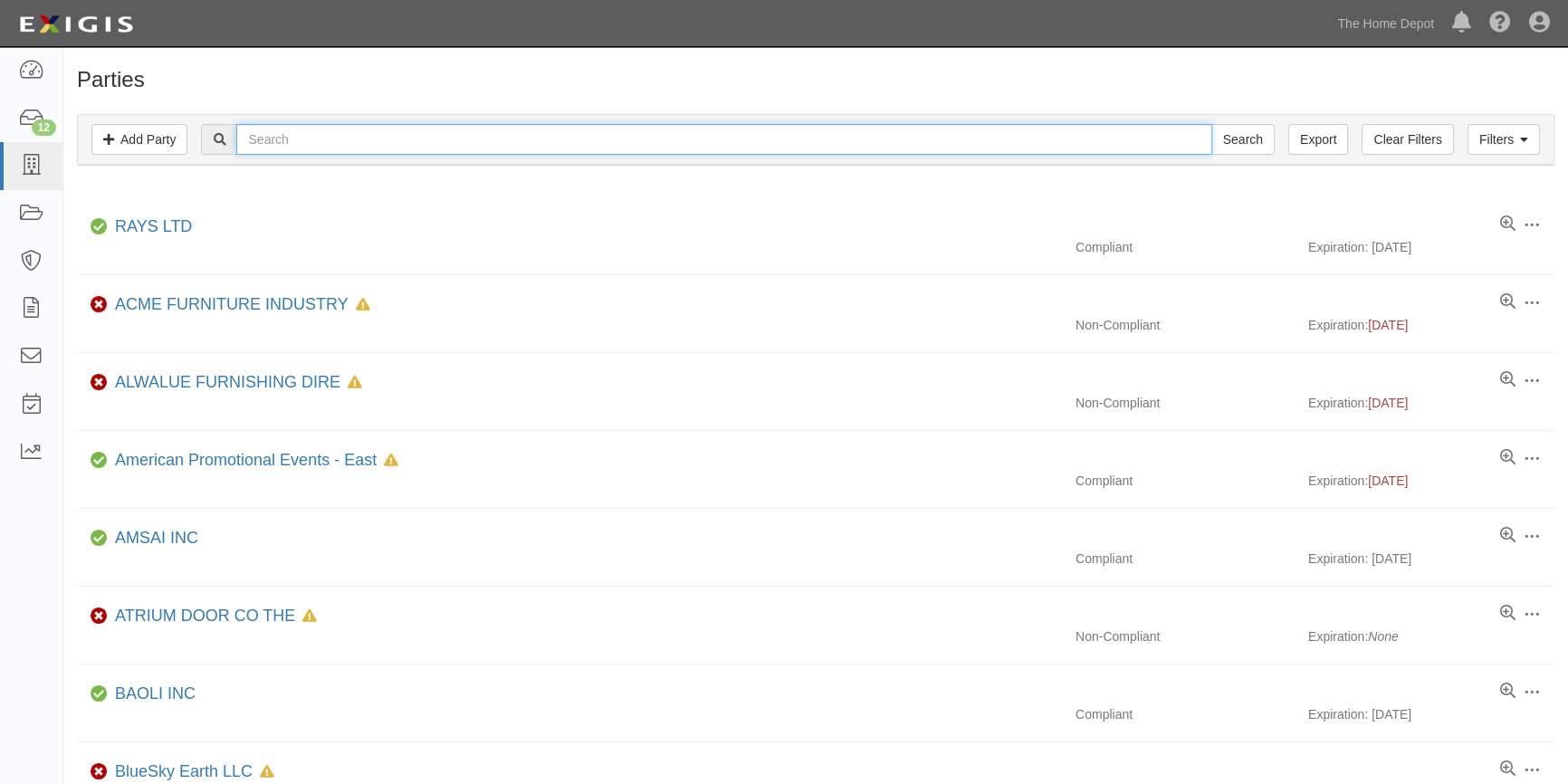
click at [296, 140] on input "text" at bounding box center [723, 138] width 975 height 30
type input "roof tech"
click at [1211, 124] on input "Search" at bounding box center [1242, 138] width 64 height 30
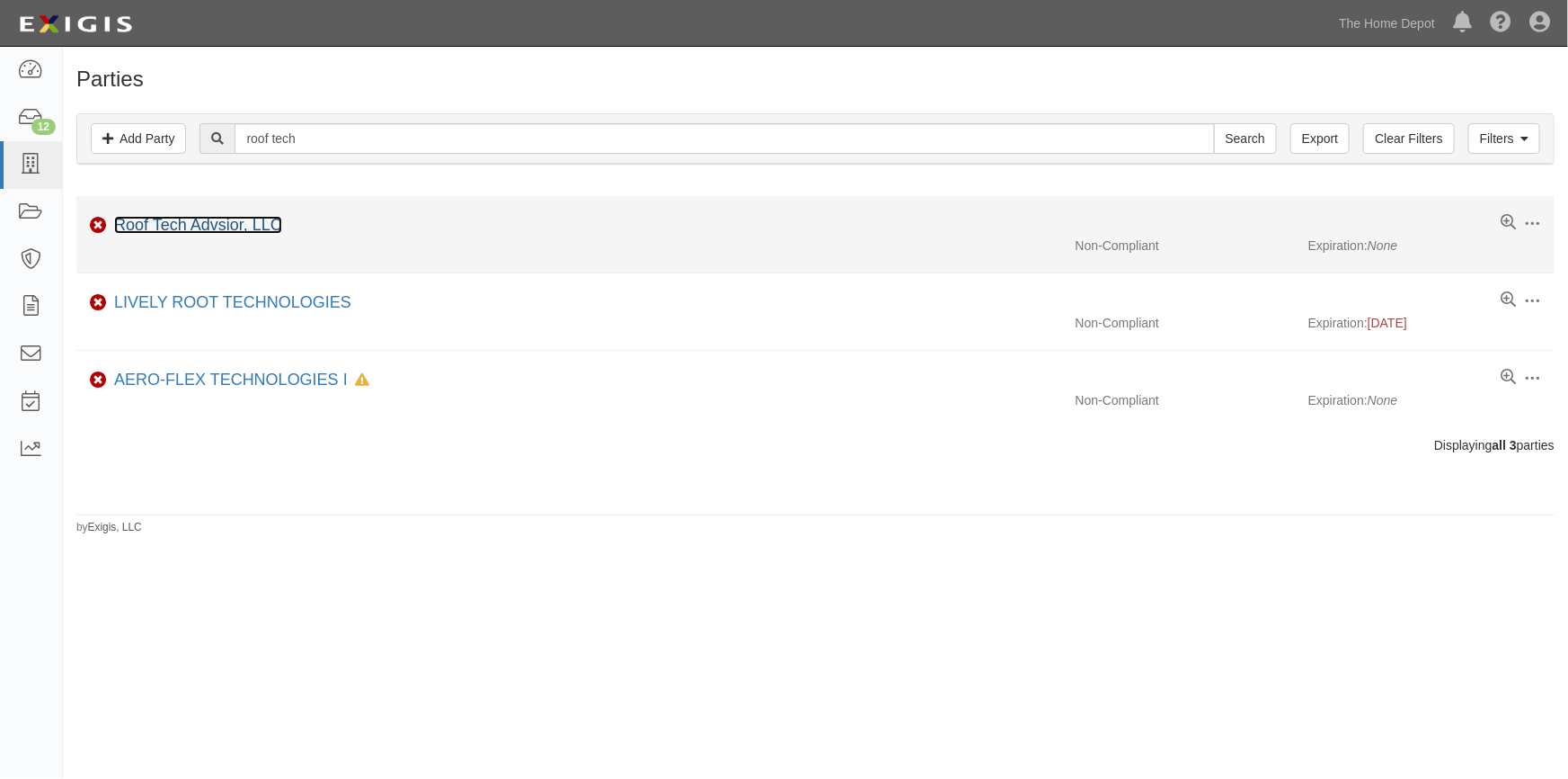
click at [217, 222] on link "Roof Tech Advsior, LLC" at bounding box center [199, 225] width 169 height 18
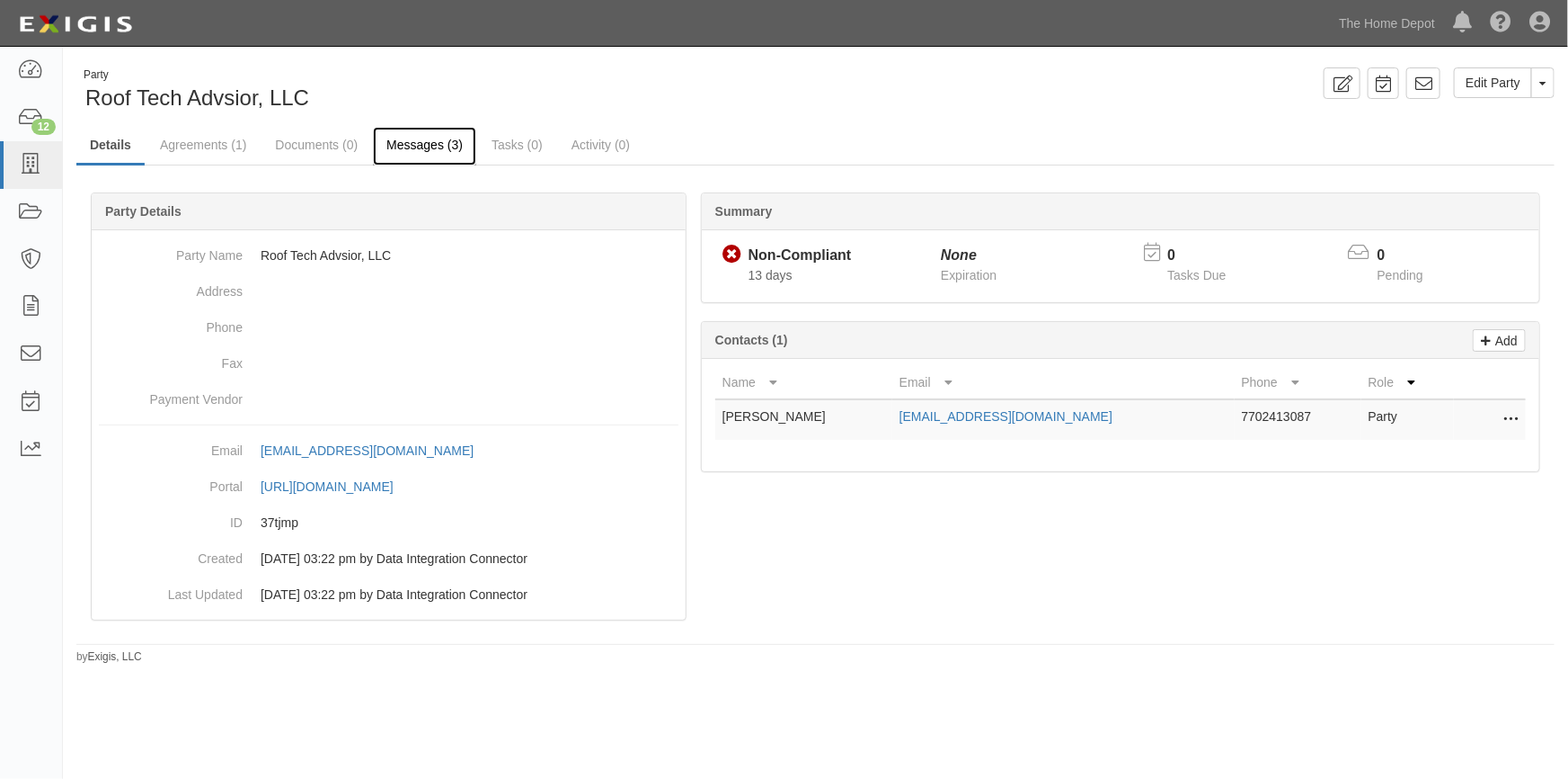
click at [397, 140] on link "Messages (3)" at bounding box center [424, 146] width 103 height 38
click at [27, 166] on icon at bounding box center [30, 165] width 25 height 21
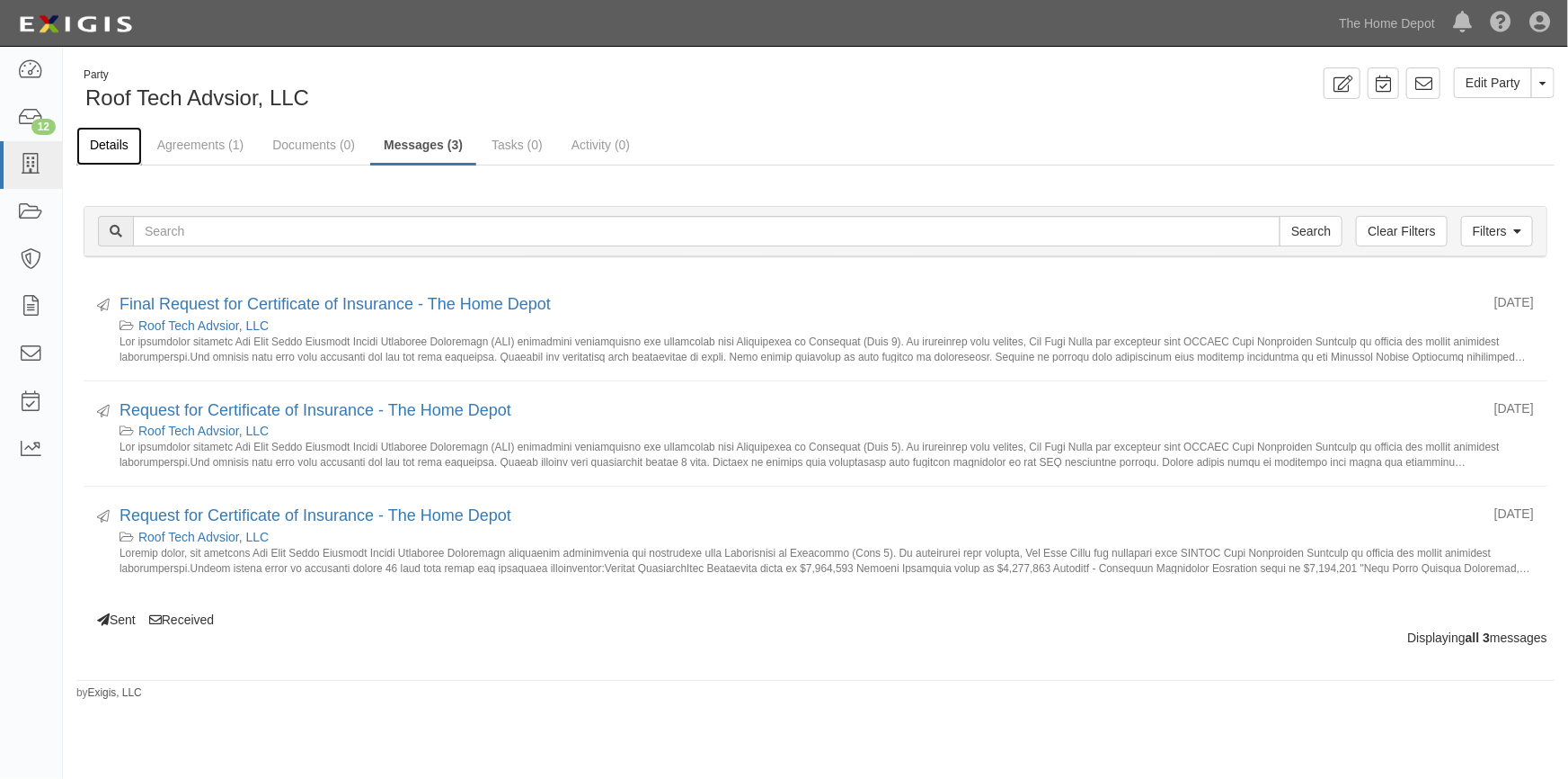
click at [124, 142] on link "Details" at bounding box center [109, 146] width 66 height 38
click at [24, 156] on icon at bounding box center [30, 165] width 25 height 21
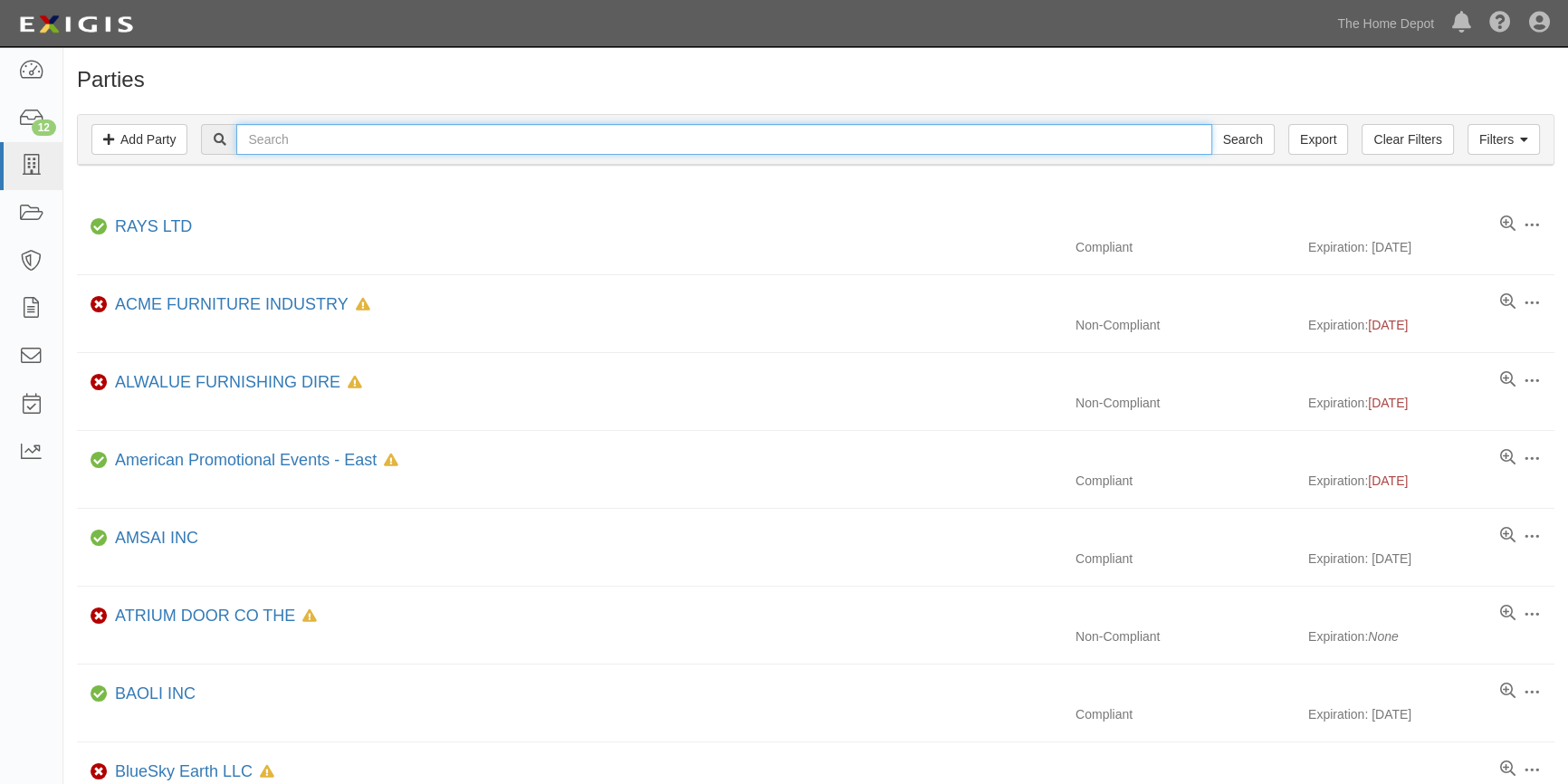
click at [257, 141] on input "text" at bounding box center [723, 138] width 975 height 30
type input "harris"
click at [1211, 124] on input "Search" at bounding box center [1242, 138] width 64 height 30
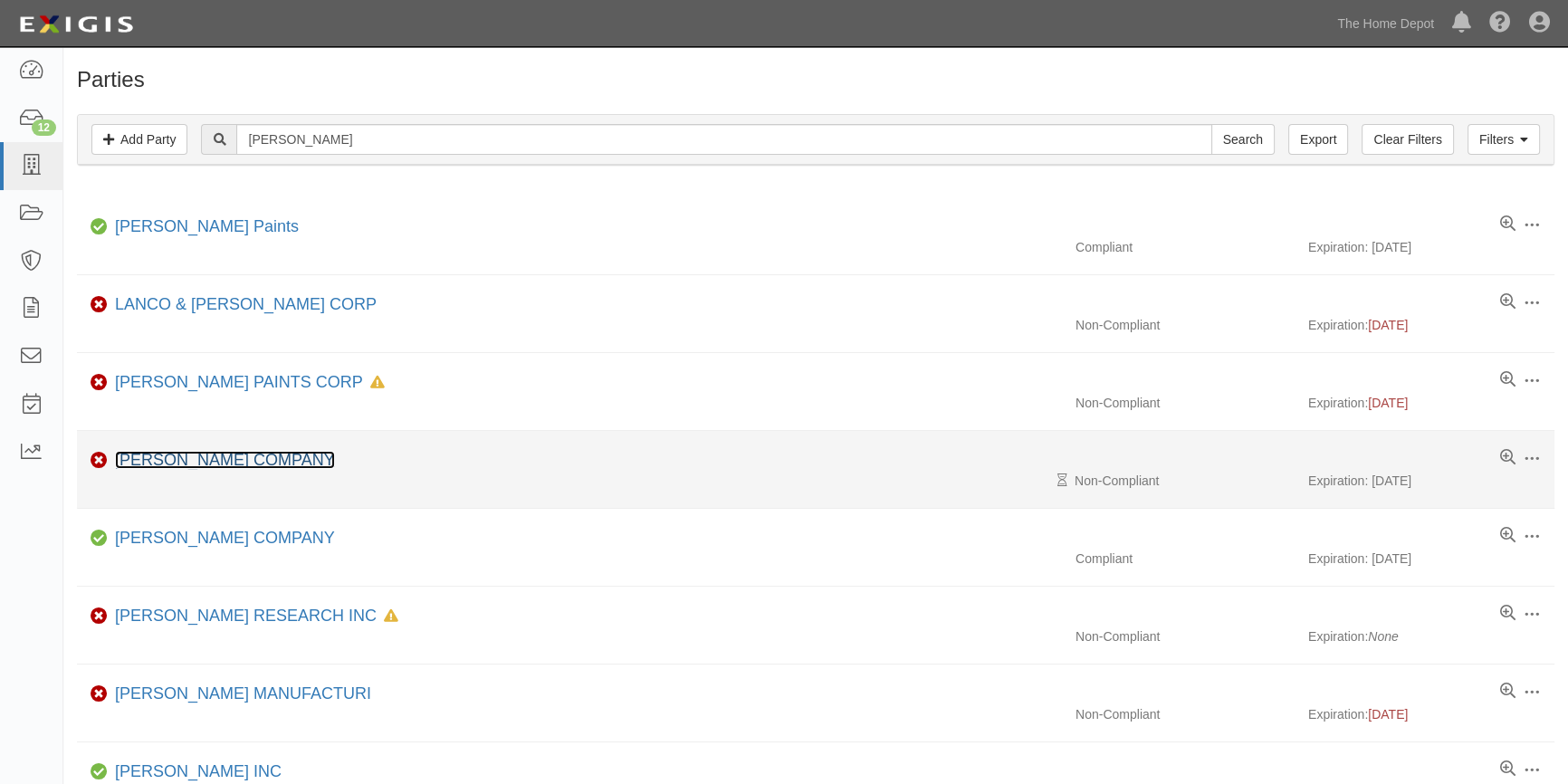
click at [176, 460] on link "[PERSON_NAME] COMPANY" at bounding box center [225, 460] width 220 height 18
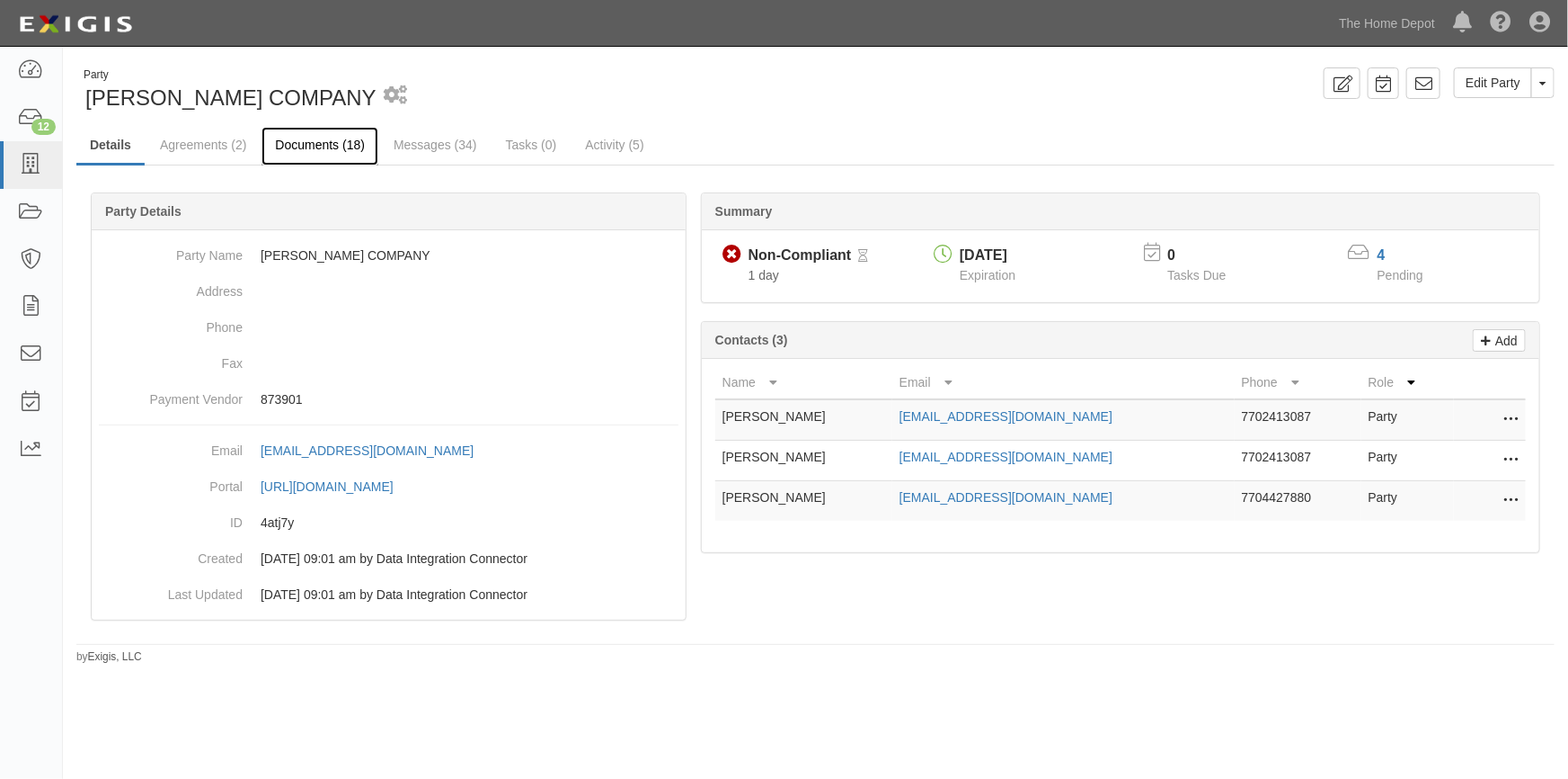
click at [291, 140] on link "Documents (18)" at bounding box center [321, 146] width 117 height 38
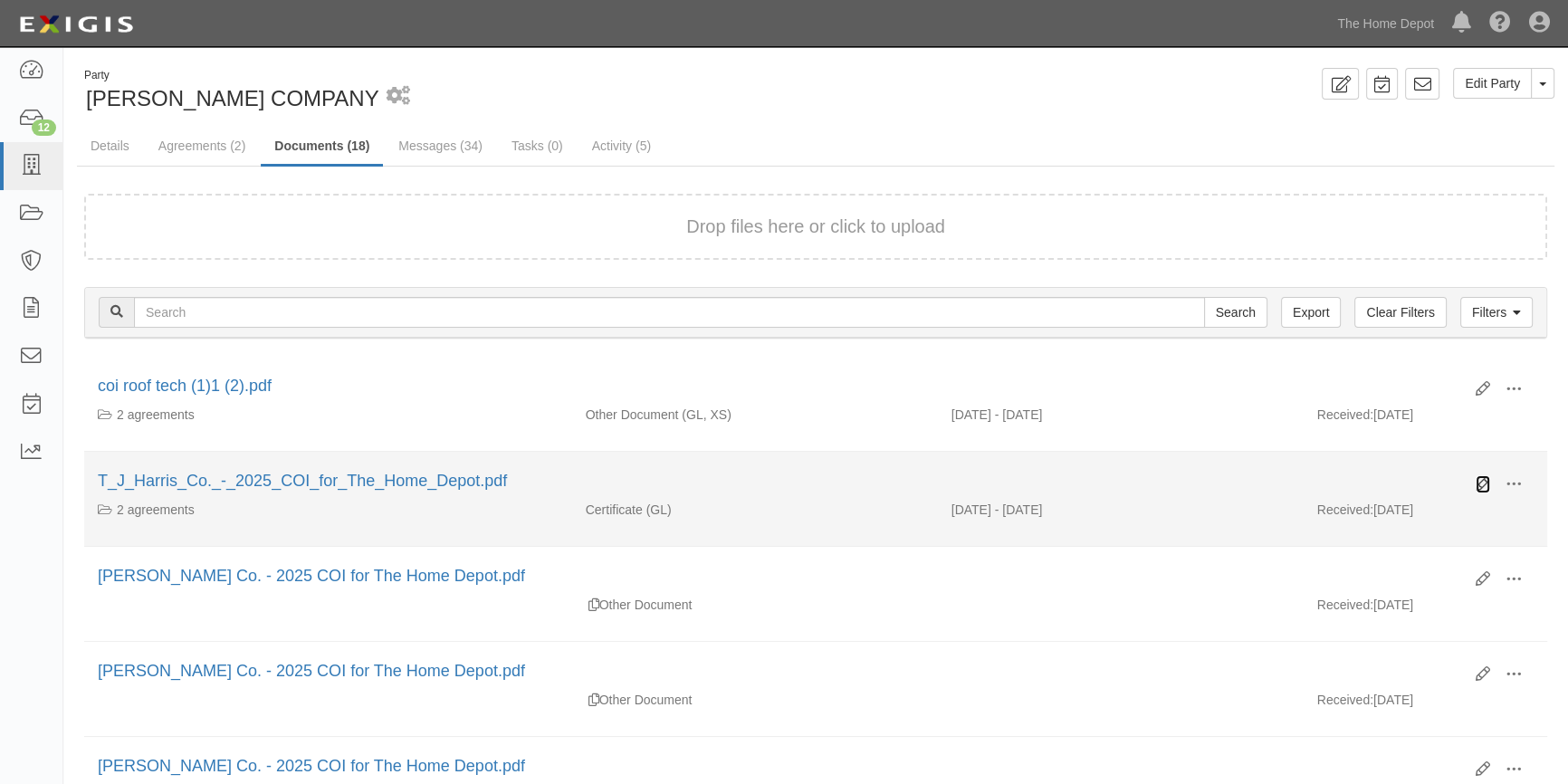
click at [1476, 482] on icon at bounding box center [1483, 484] width 15 height 15
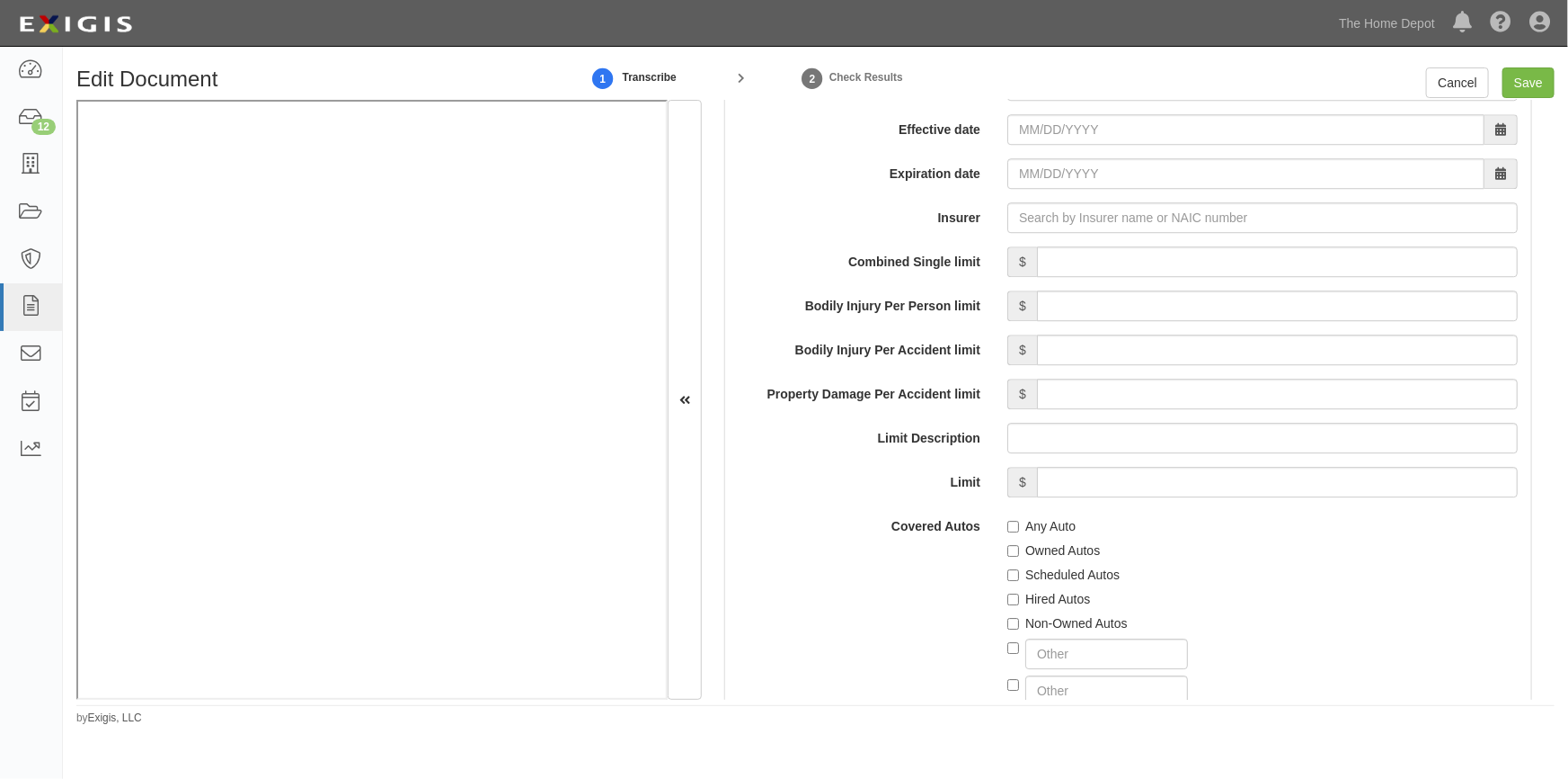
scroll to position [2617, 0]
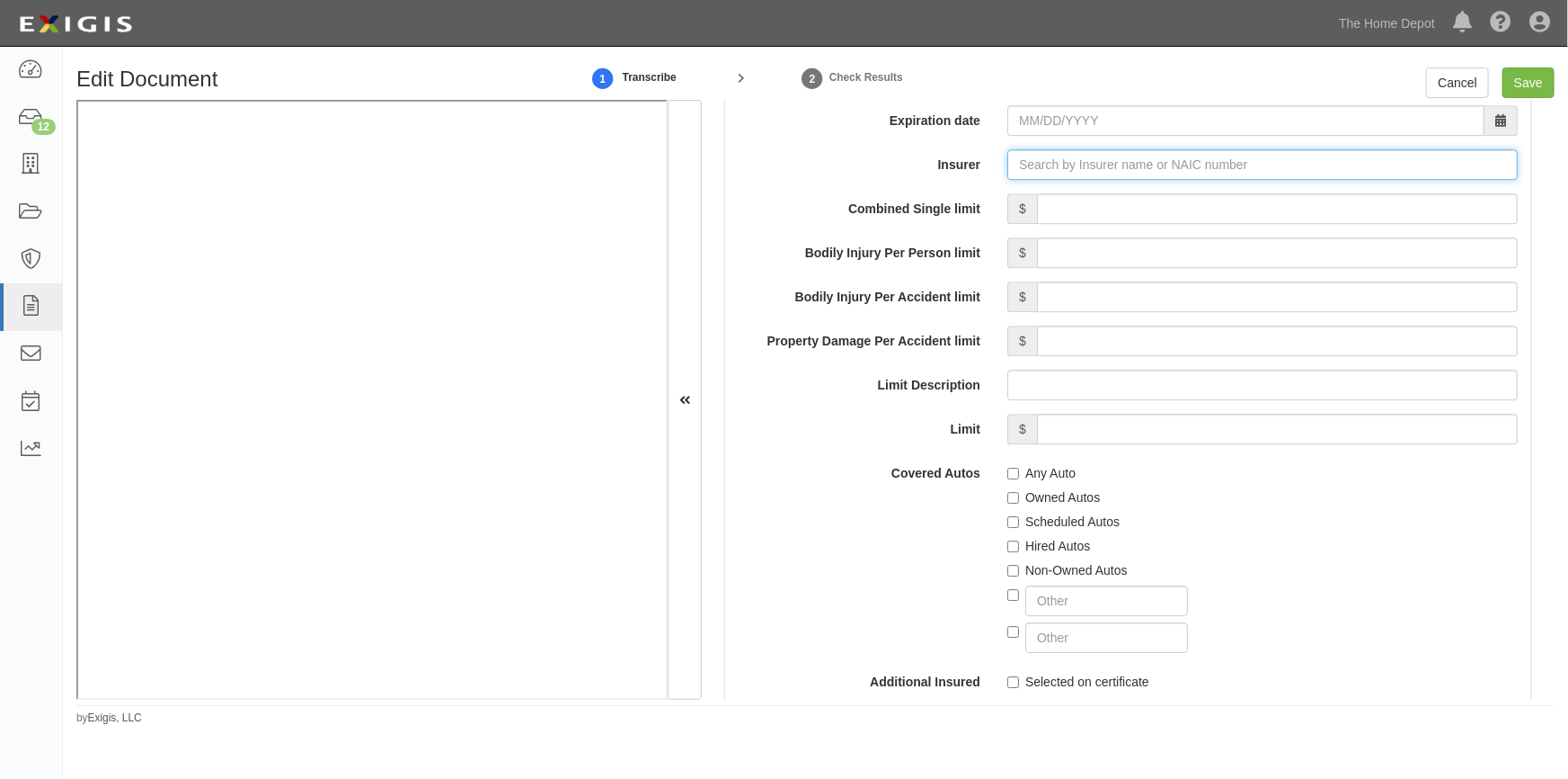
click at [1032, 170] on input "Insurer" at bounding box center [1262, 164] width 510 height 30
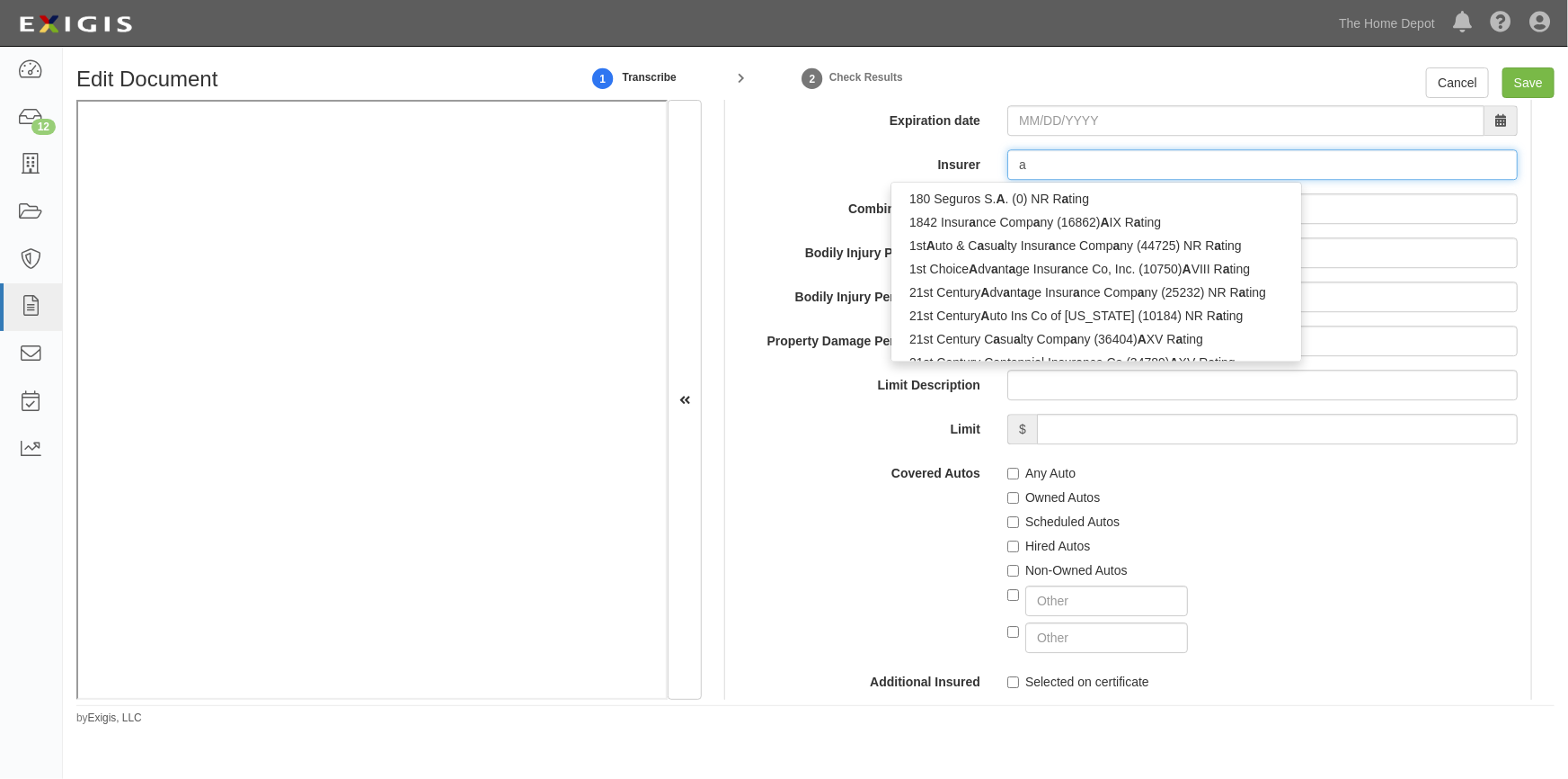
type input "al"
type input "alabama Associated Gen Contractors SIF (0) A- VII Rating"
type input "ala"
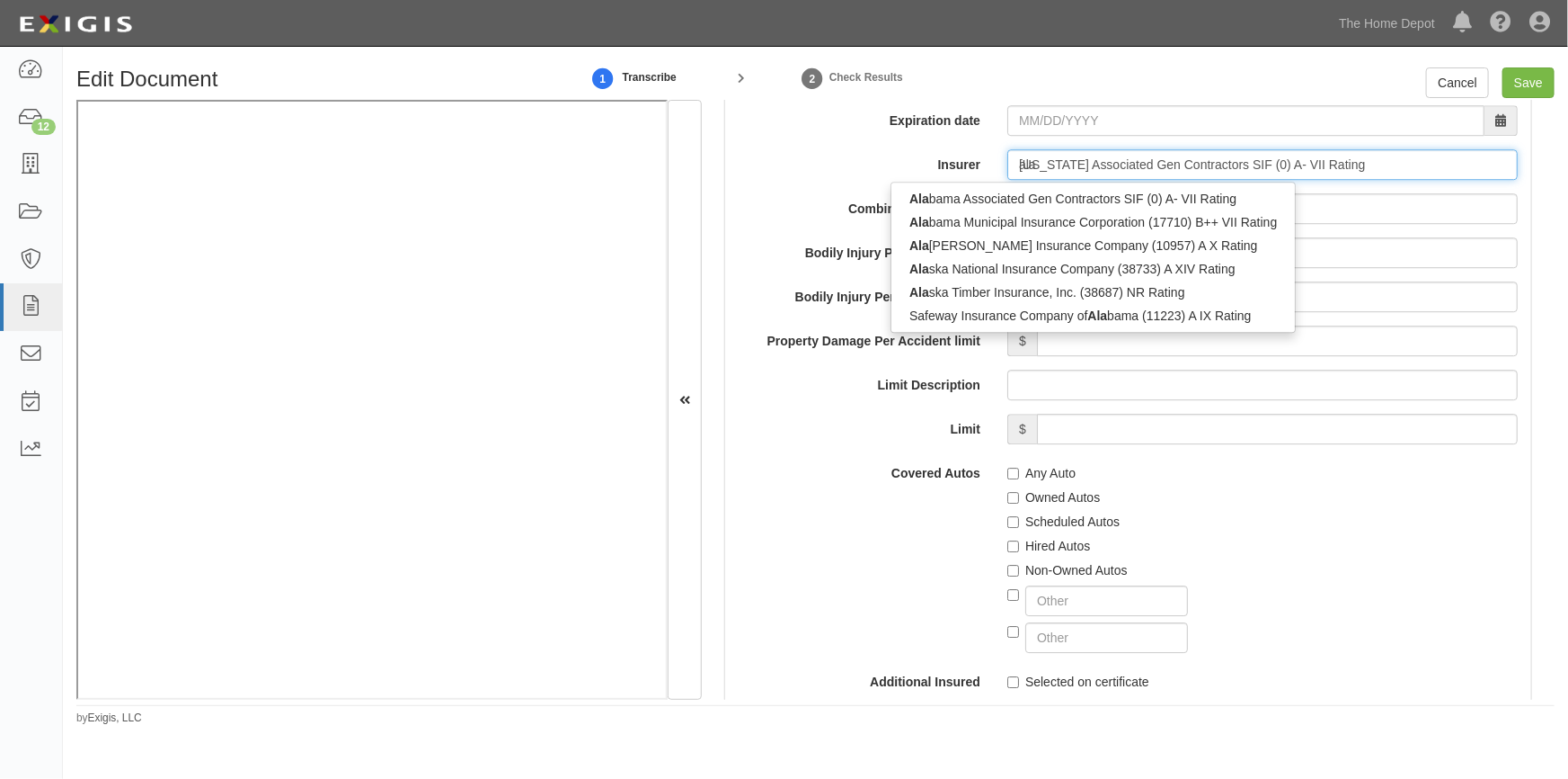
type input "alaska National Insurance Company (38733) A XIV Rating"
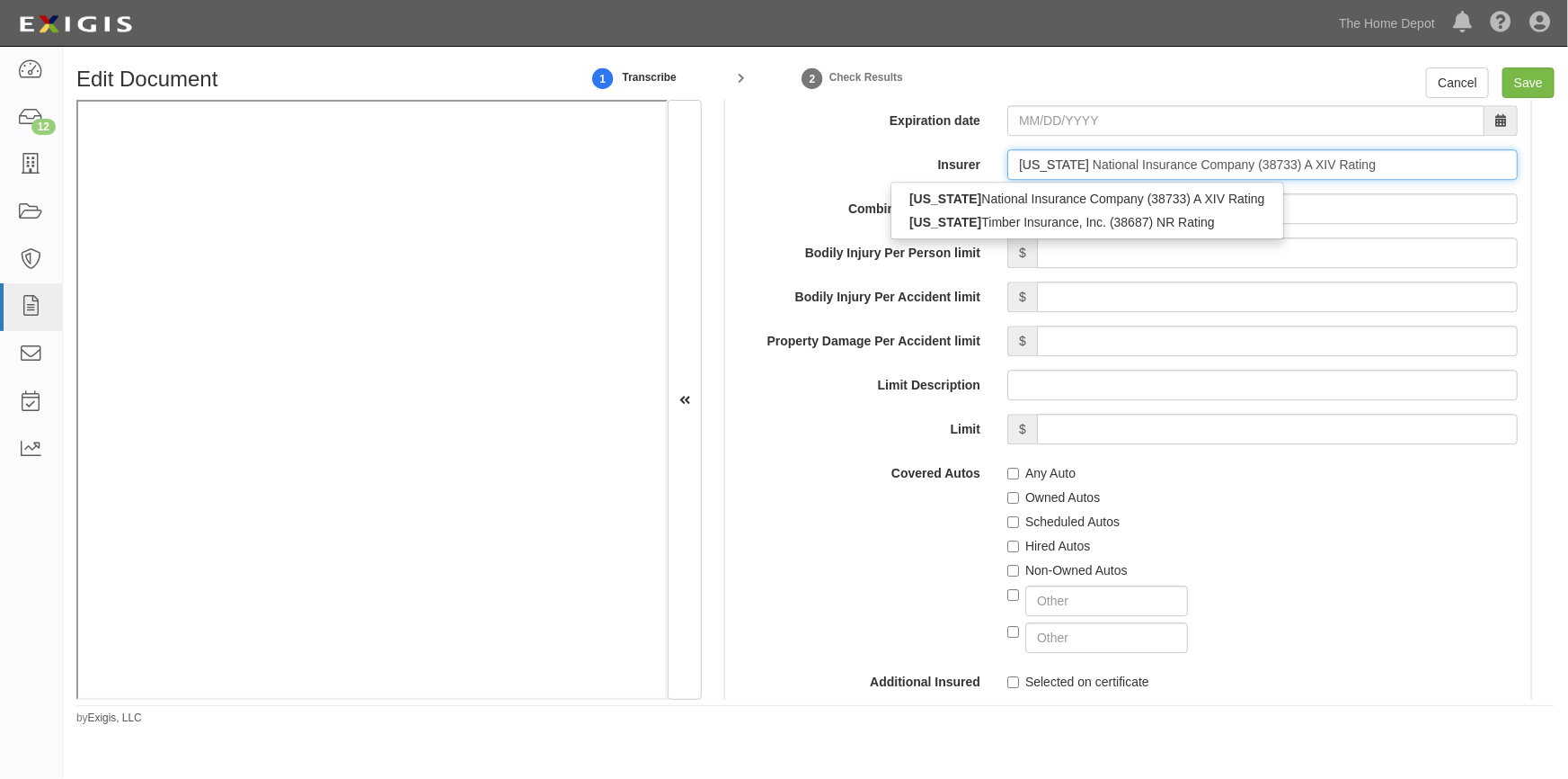
type input "alaska"
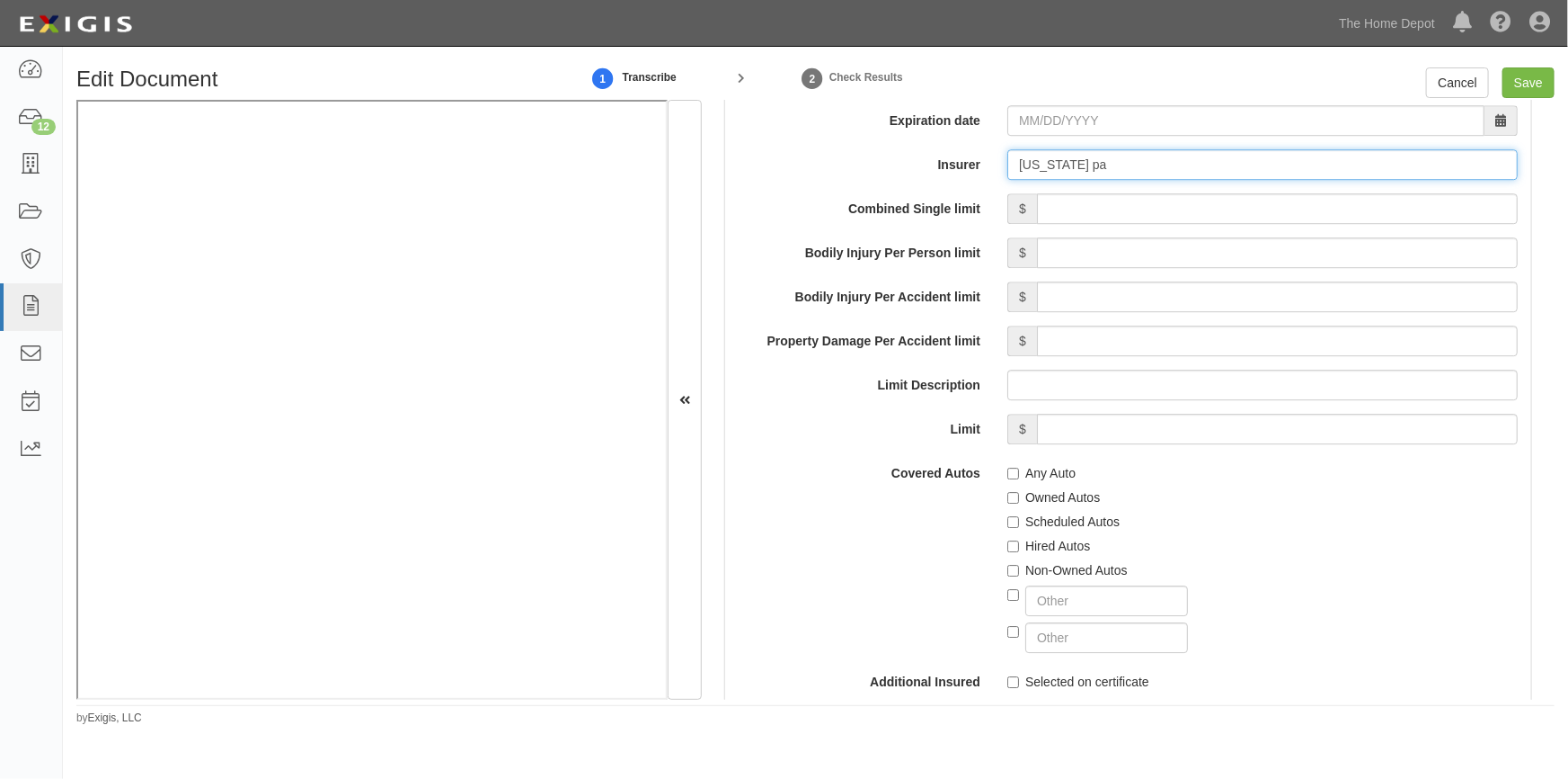
type input "alaska p"
type input "alaska National Insurance Company (38733) A XIV Rating"
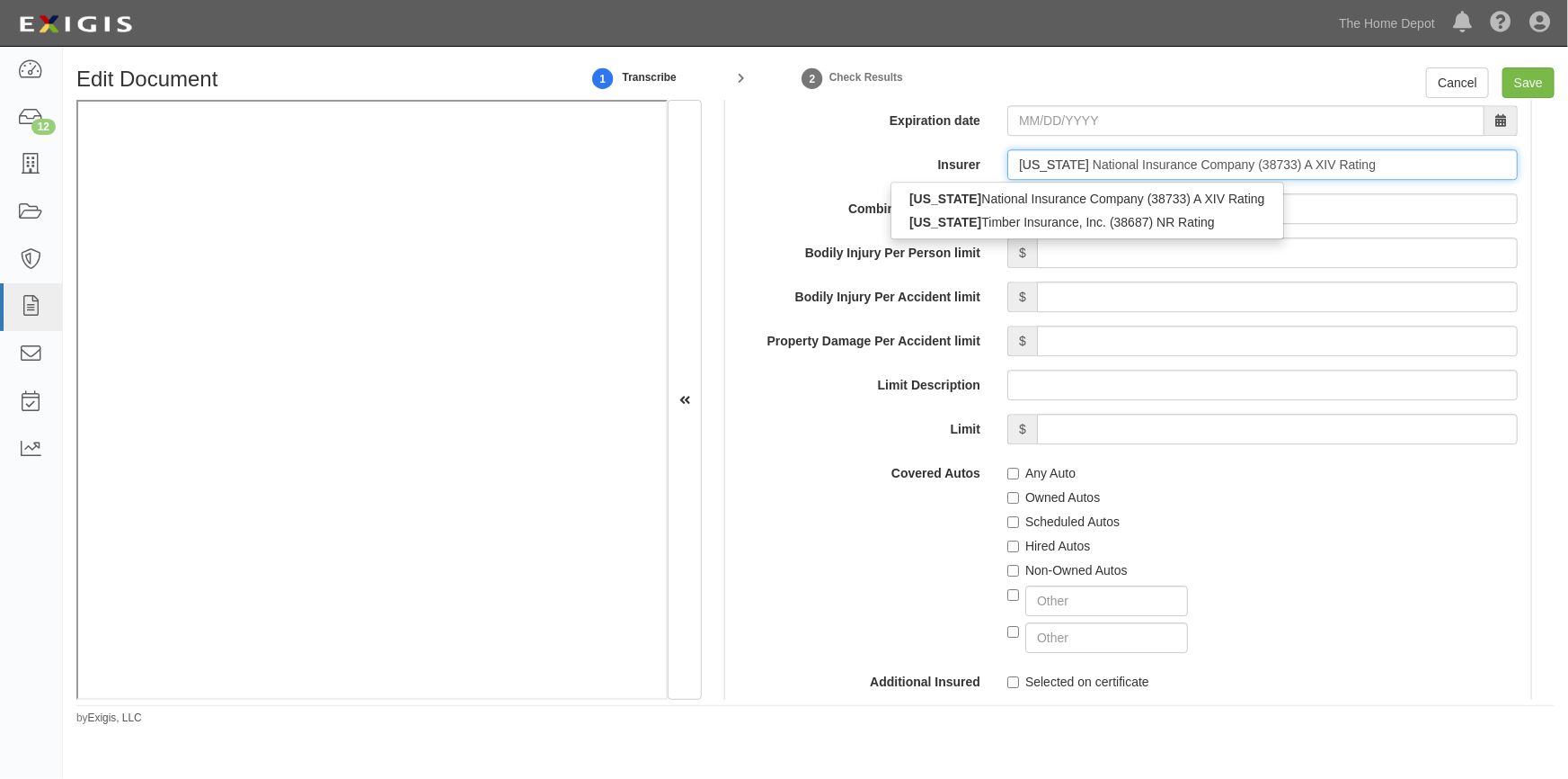
type input "alaska"
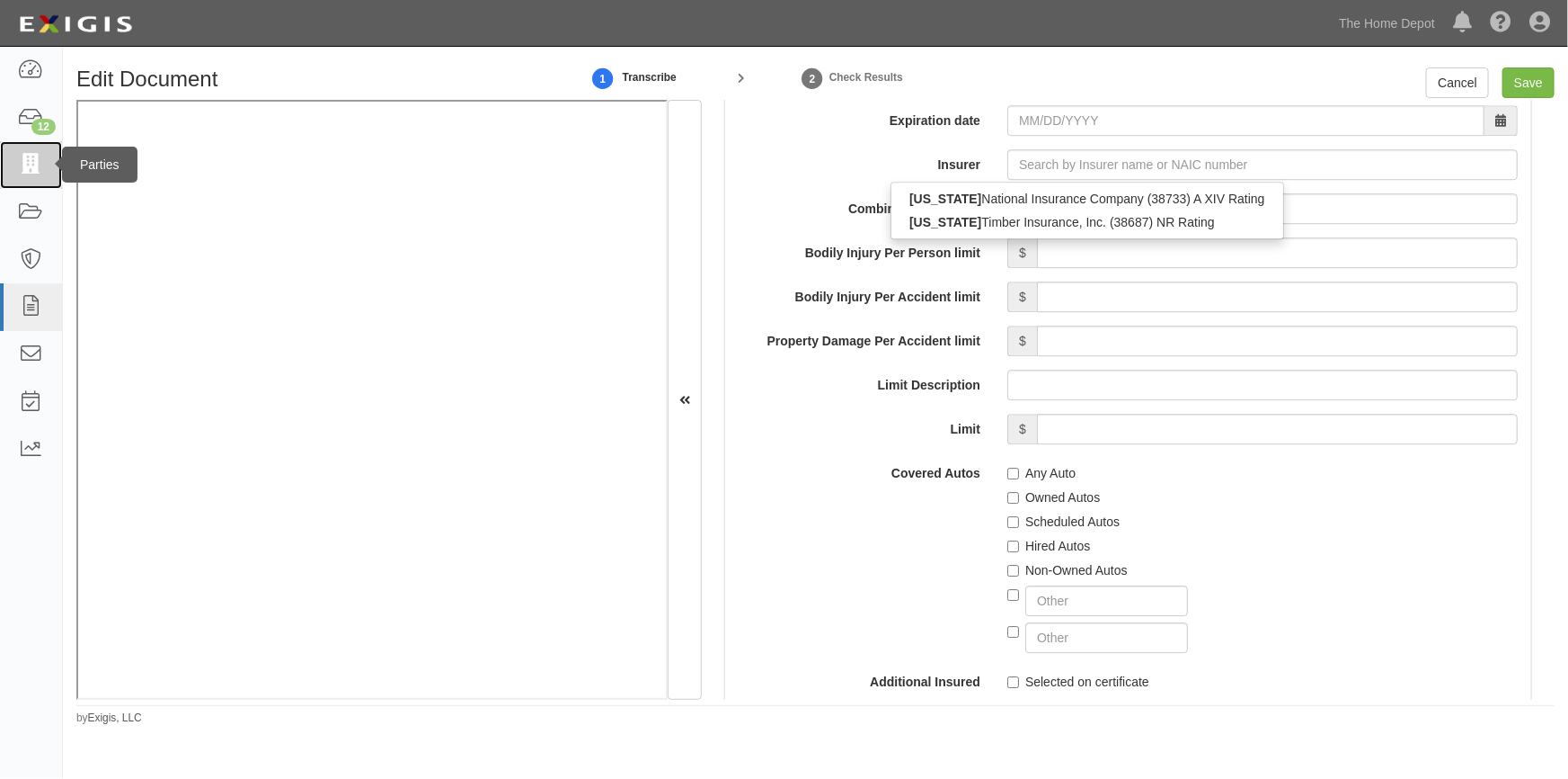
click at [23, 179] on link at bounding box center [31, 165] width 62 height 48
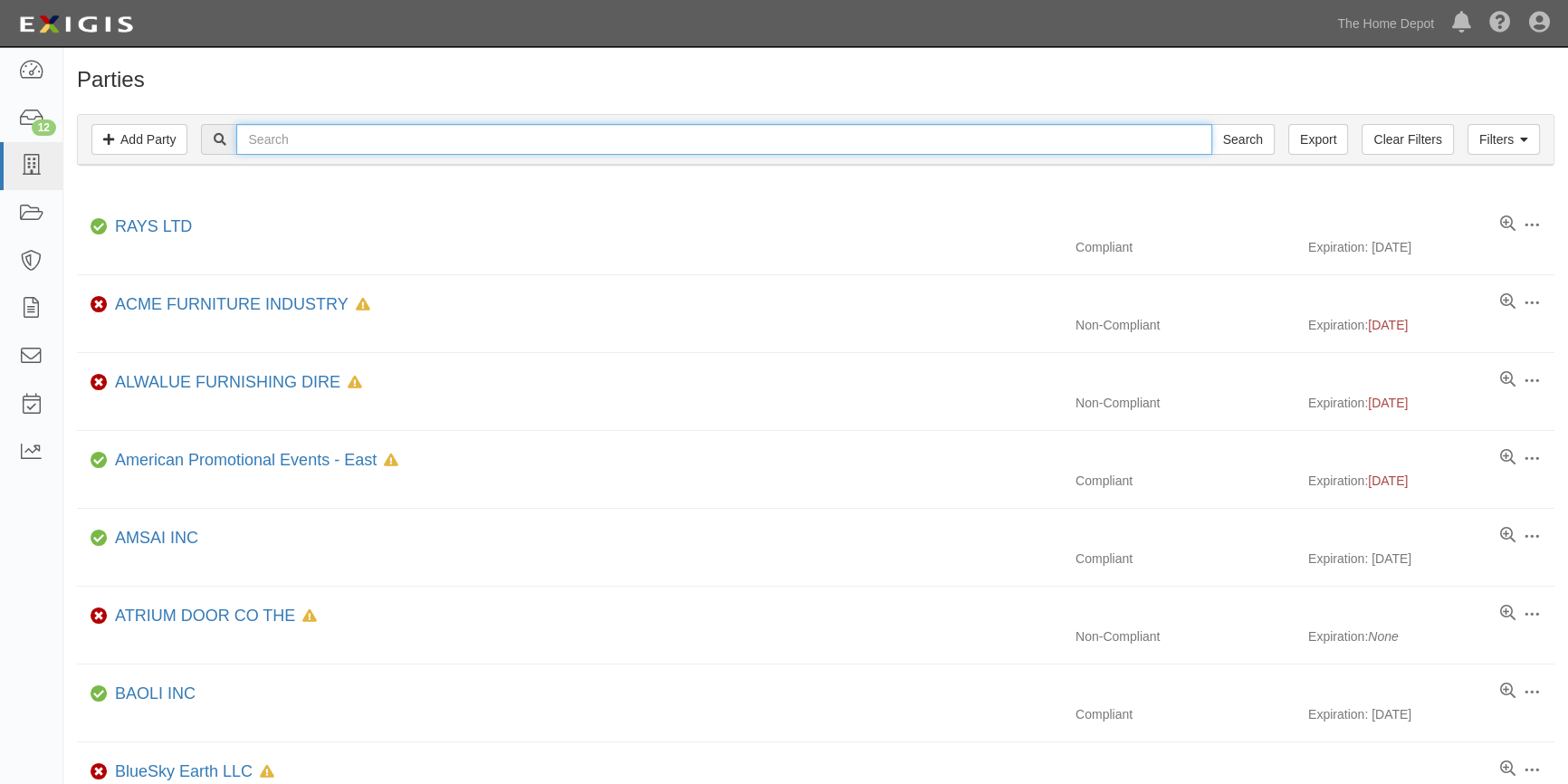
click at [287, 139] on input "text" at bounding box center [723, 138] width 975 height 30
type input "harris"
click at [1211, 124] on input "Search" at bounding box center [1242, 138] width 64 height 30
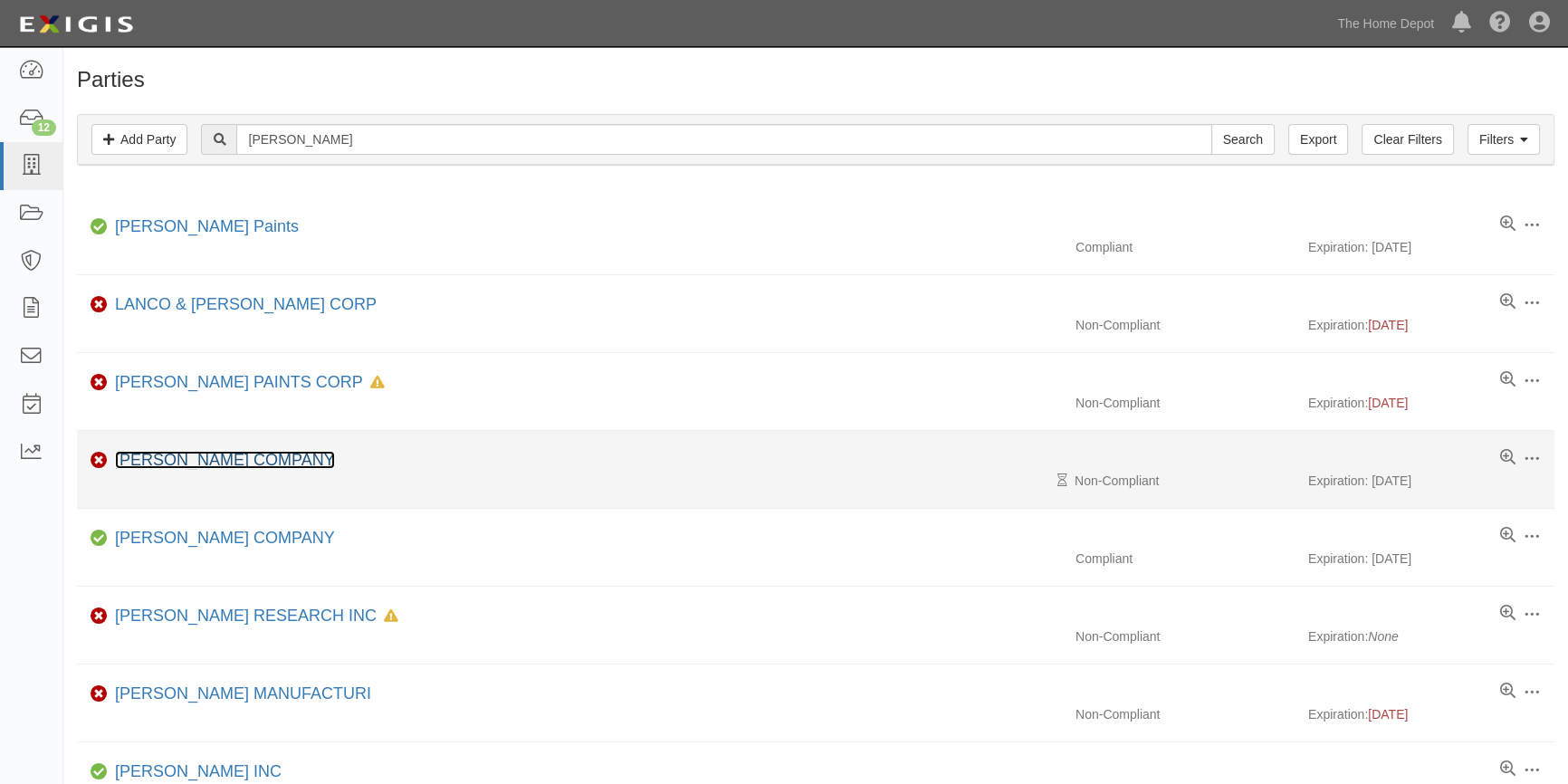
click at [159, 453] on link "[PERSON_NAME] COMPANY" at bounding box center [225, 460] width 220 height 18
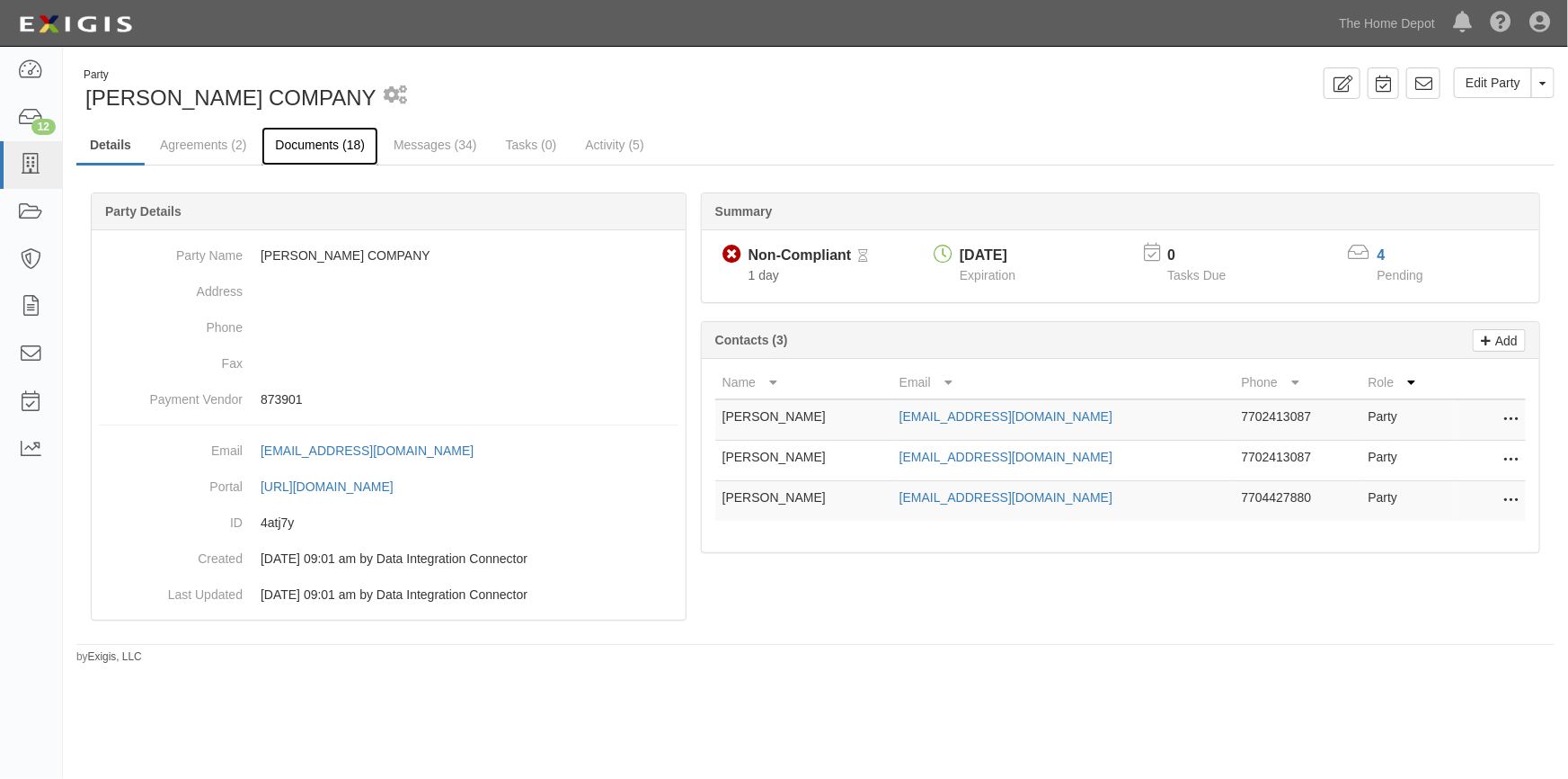
click at [312, 149] on link "Documents (18)" at bounding box center [321, 146] width 117 height 38
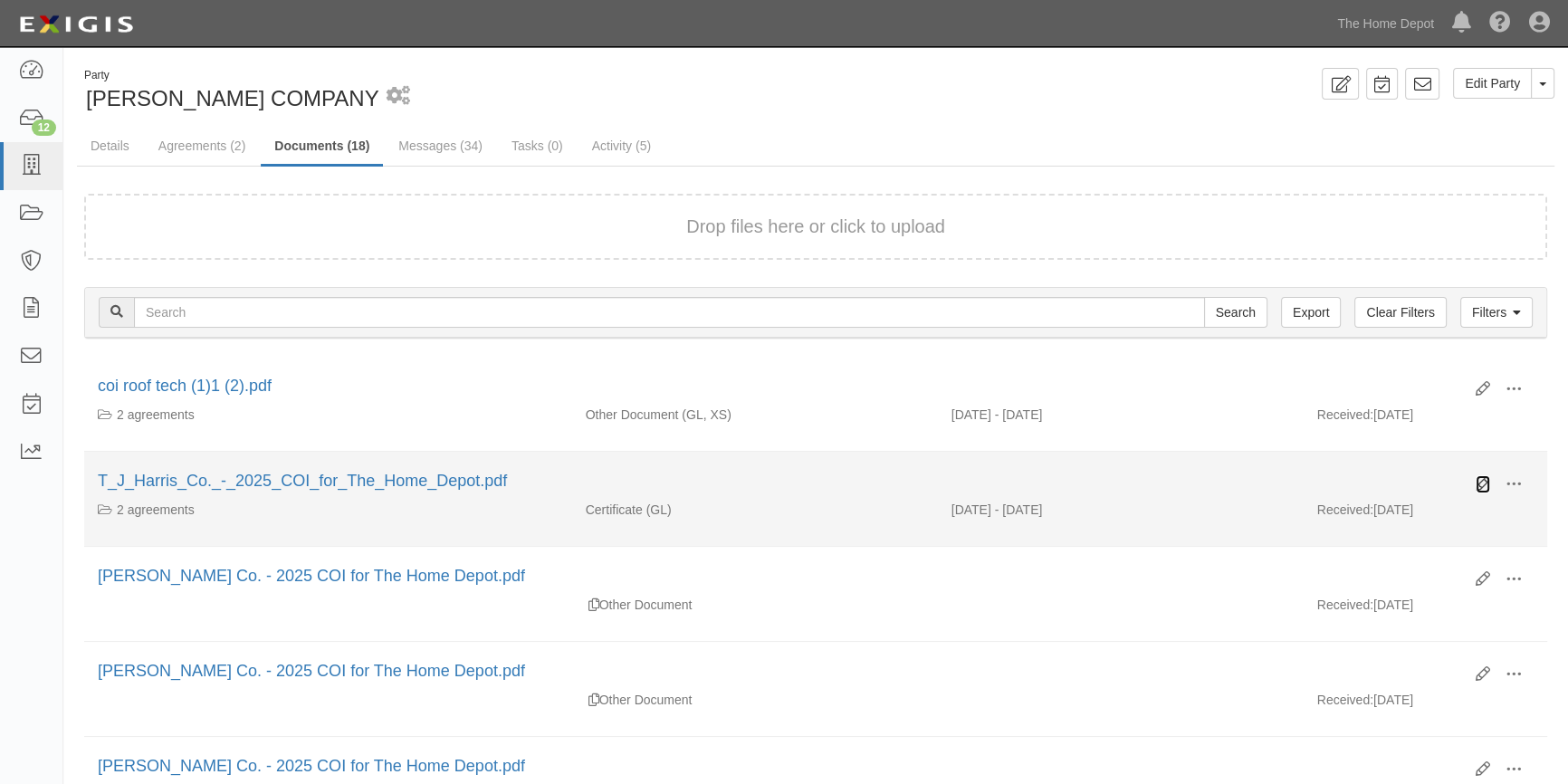
click at [1480, 481] on icon at bounding box center [1483, 484] width 15 height 15
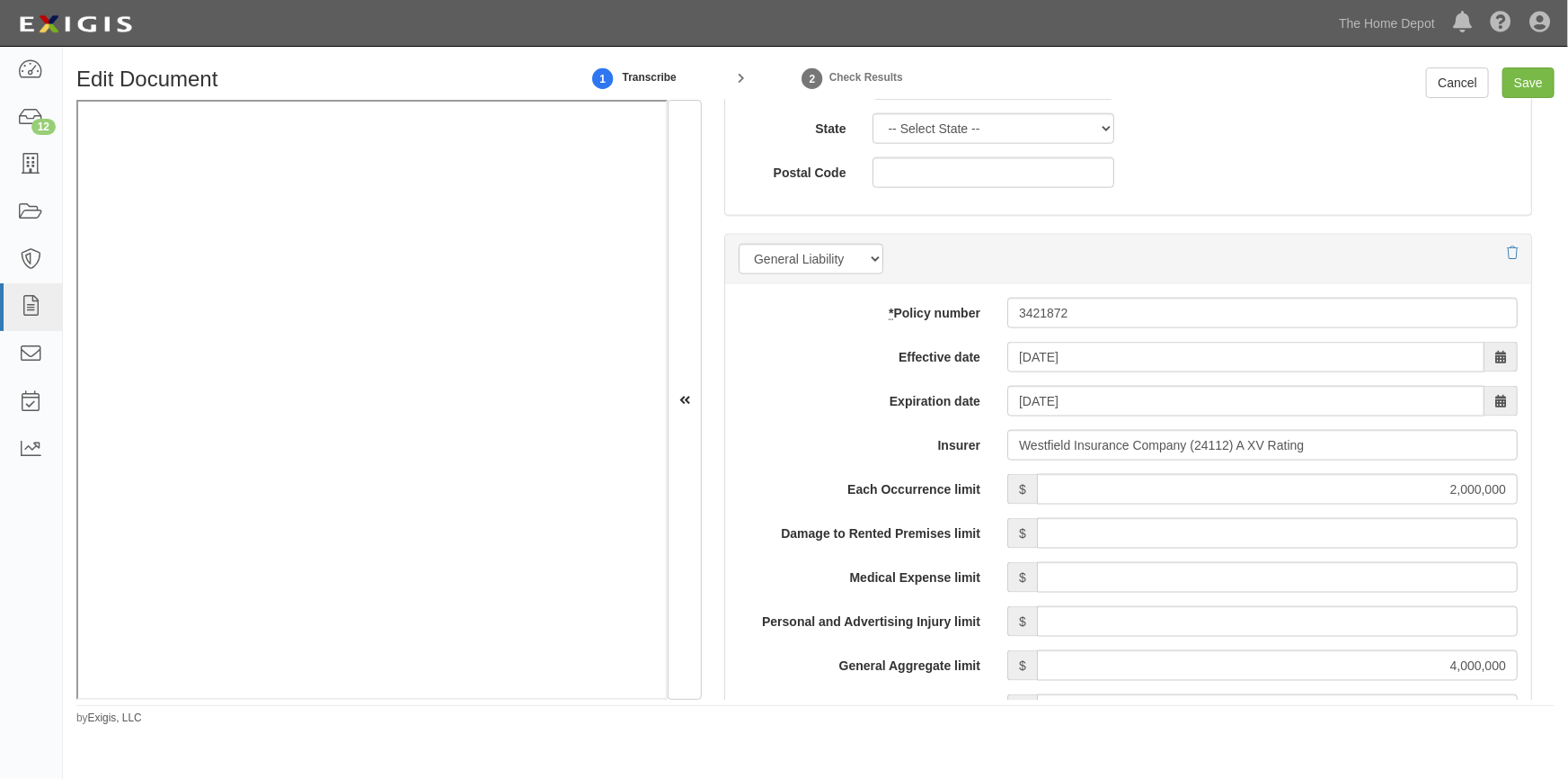
scroll to position [1168, 0]
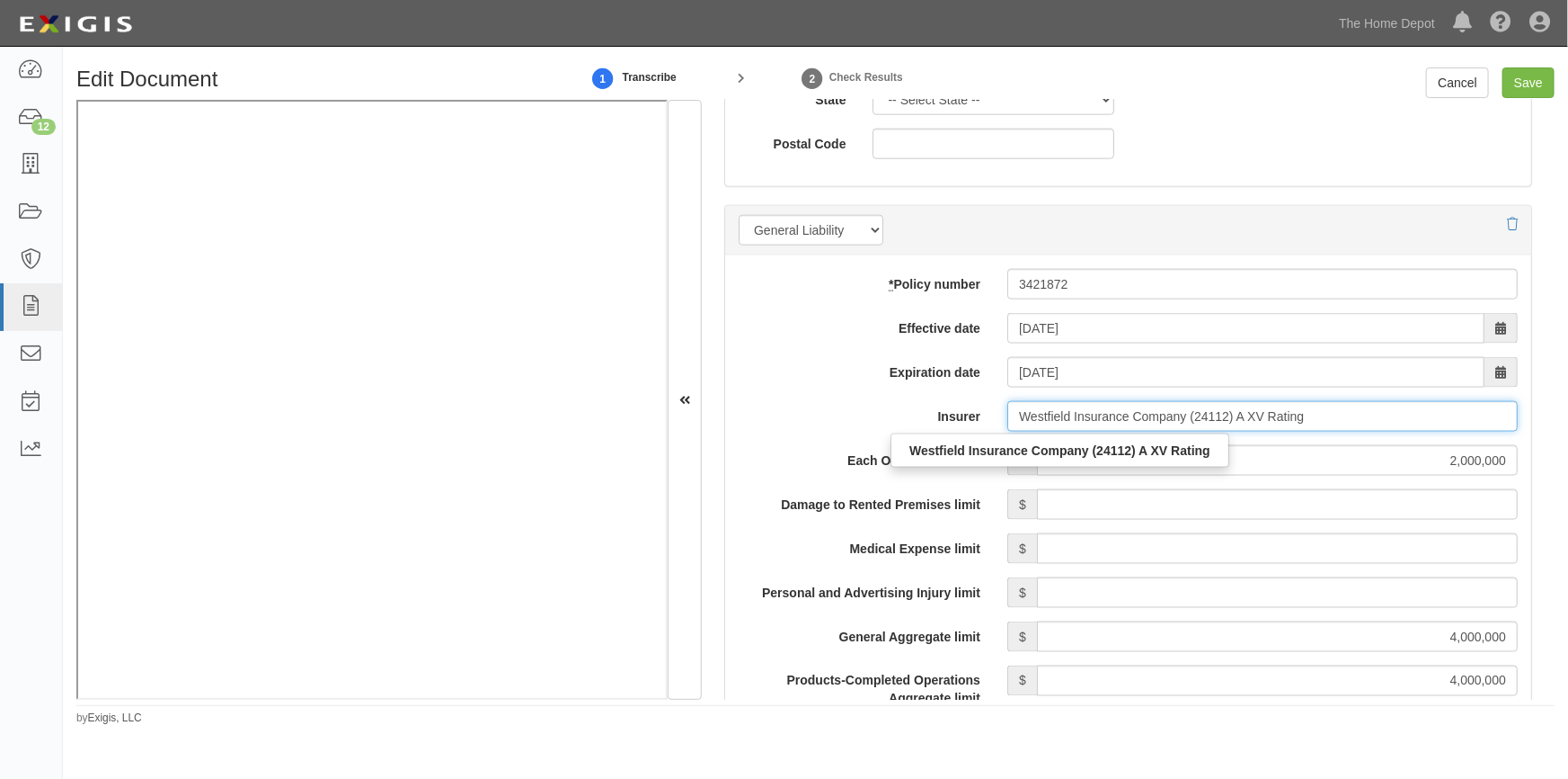
drag, startPoint x: 1312, startPoint y: 422, endPoint x: 1006, endPoint y: 432, distance: 306.2
click at [1007, 432] on span "Westfield Insurance Company (24112) A XV Rating Westfield Insurance Company (24…" at bounding box center [1262, 416] width 510 height 30
paste input "24112"
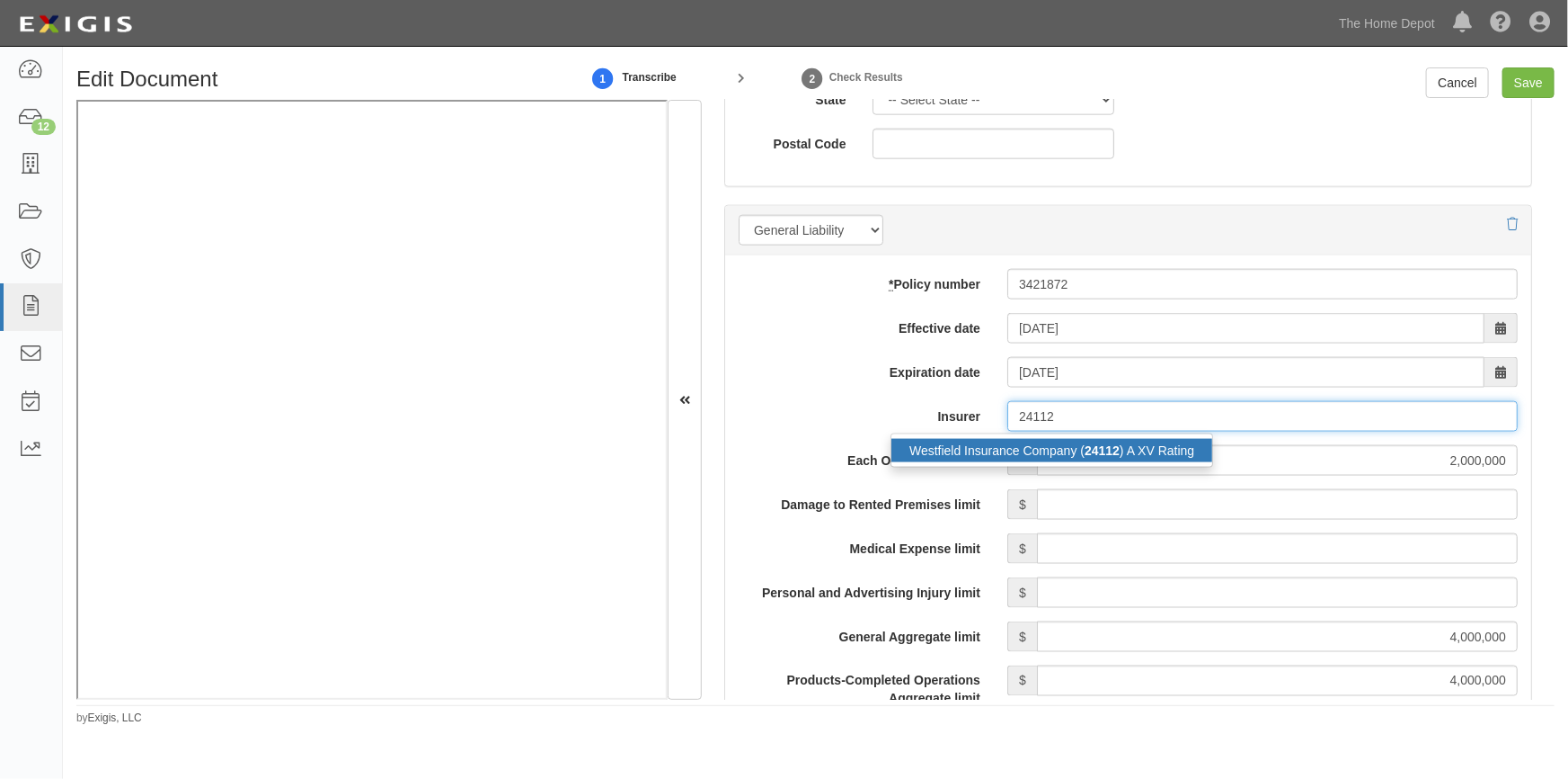
click at [987, 447] on div "Westfield Insurance Company ( 24112 ) A XV Rating" at bounding box center [1051, 451] width 321 height 24
type input "Westfield Insurance Company (24112) A XV Rating"
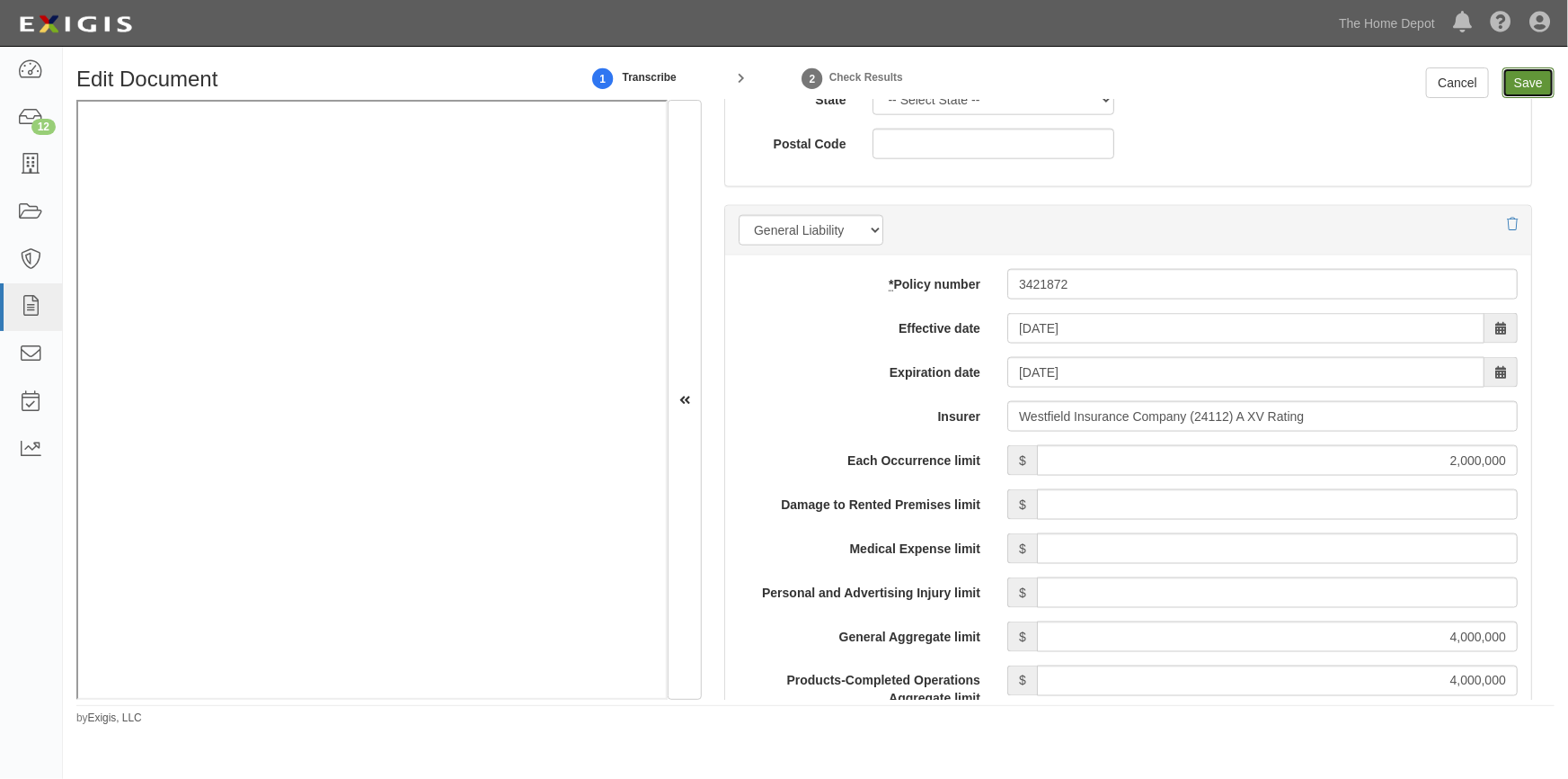
click at [1535, 82] on input "Save" at bounding box center [1529, 82] width 52 height 30
type input "2000000"
type input "4000000"
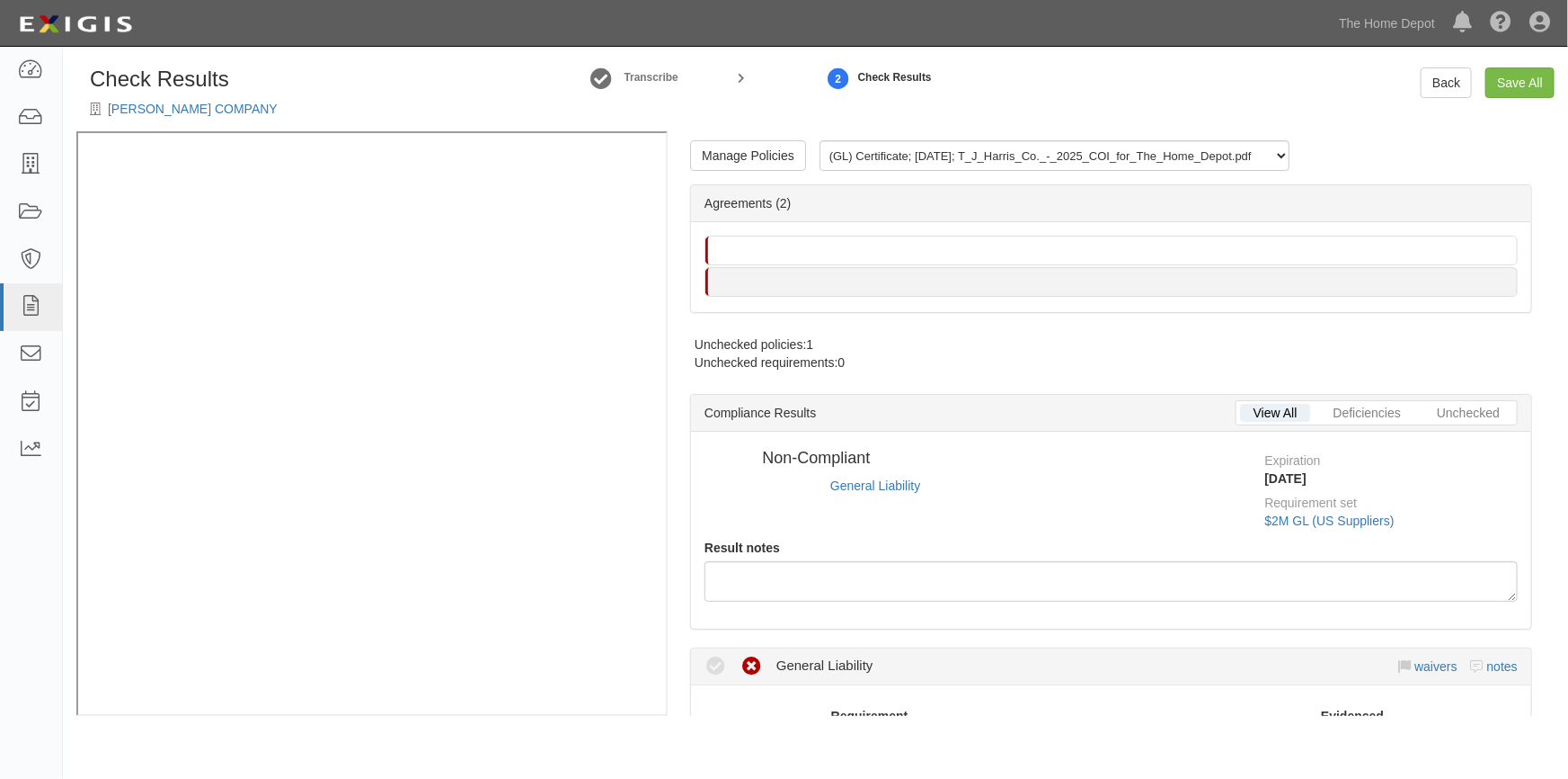
radio input "true"
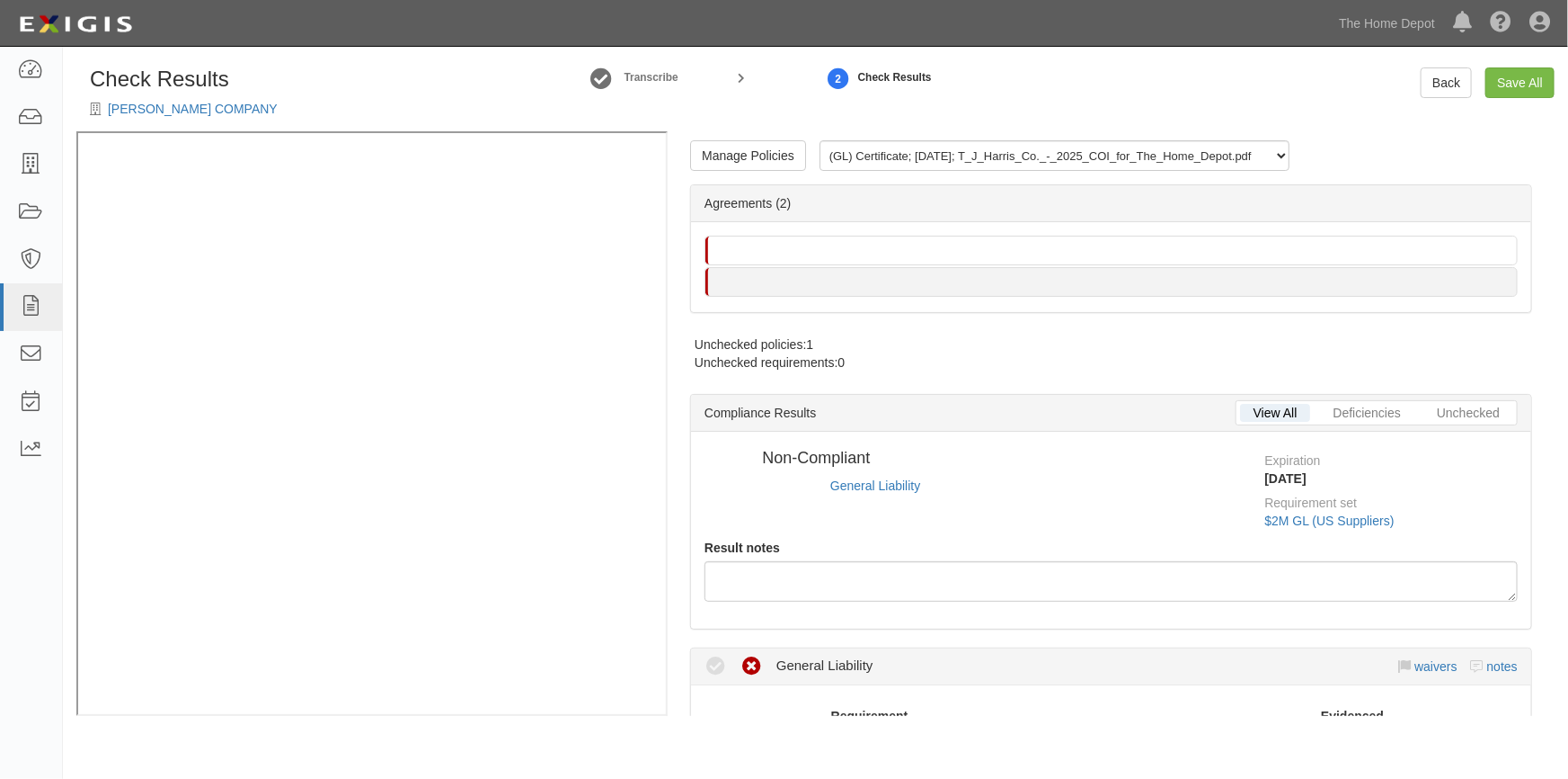
radio input "true"
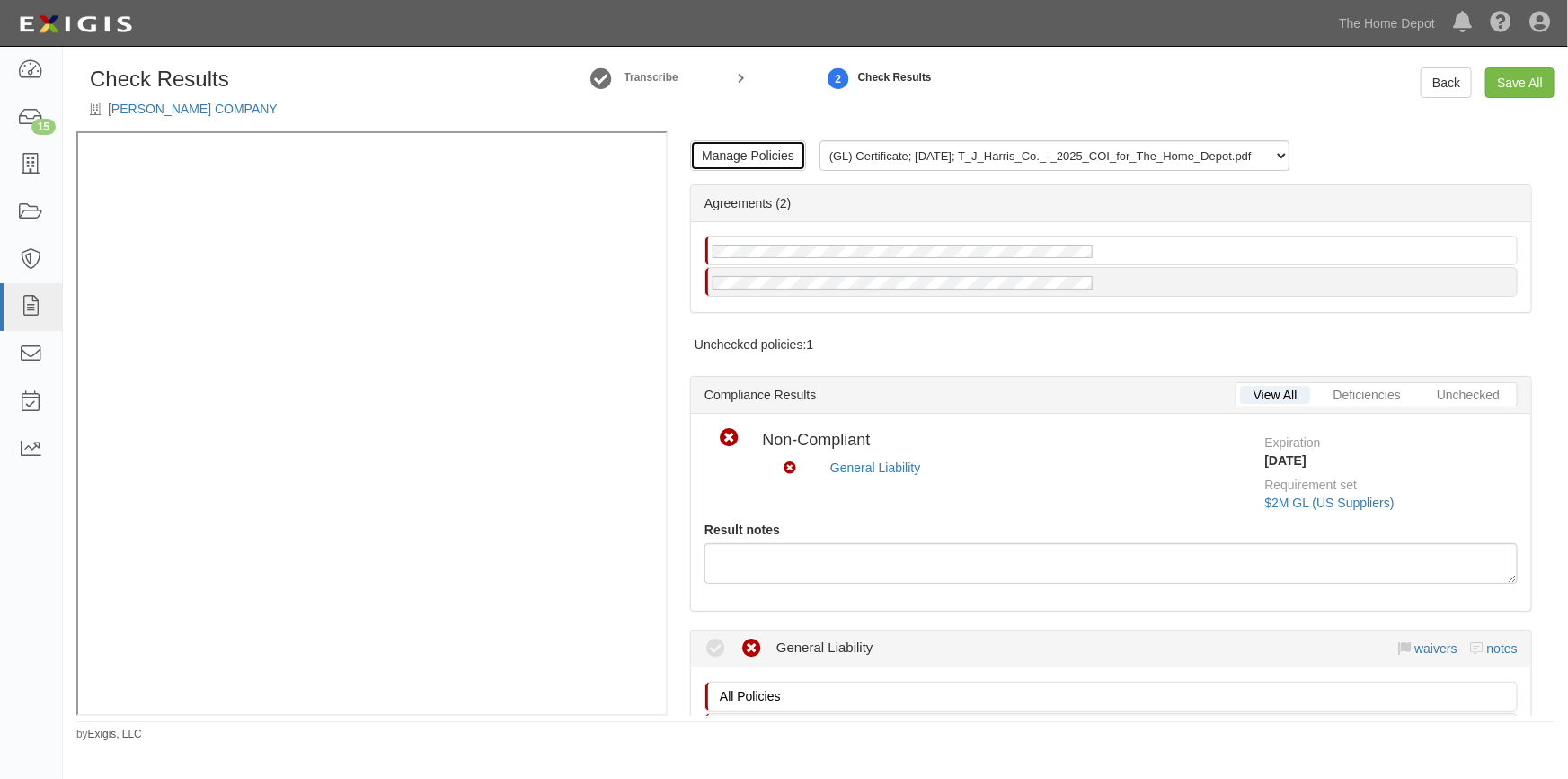
click at [780, 159] on link "Manage Policies" at bounding box center [748, 155] width 116 height 30
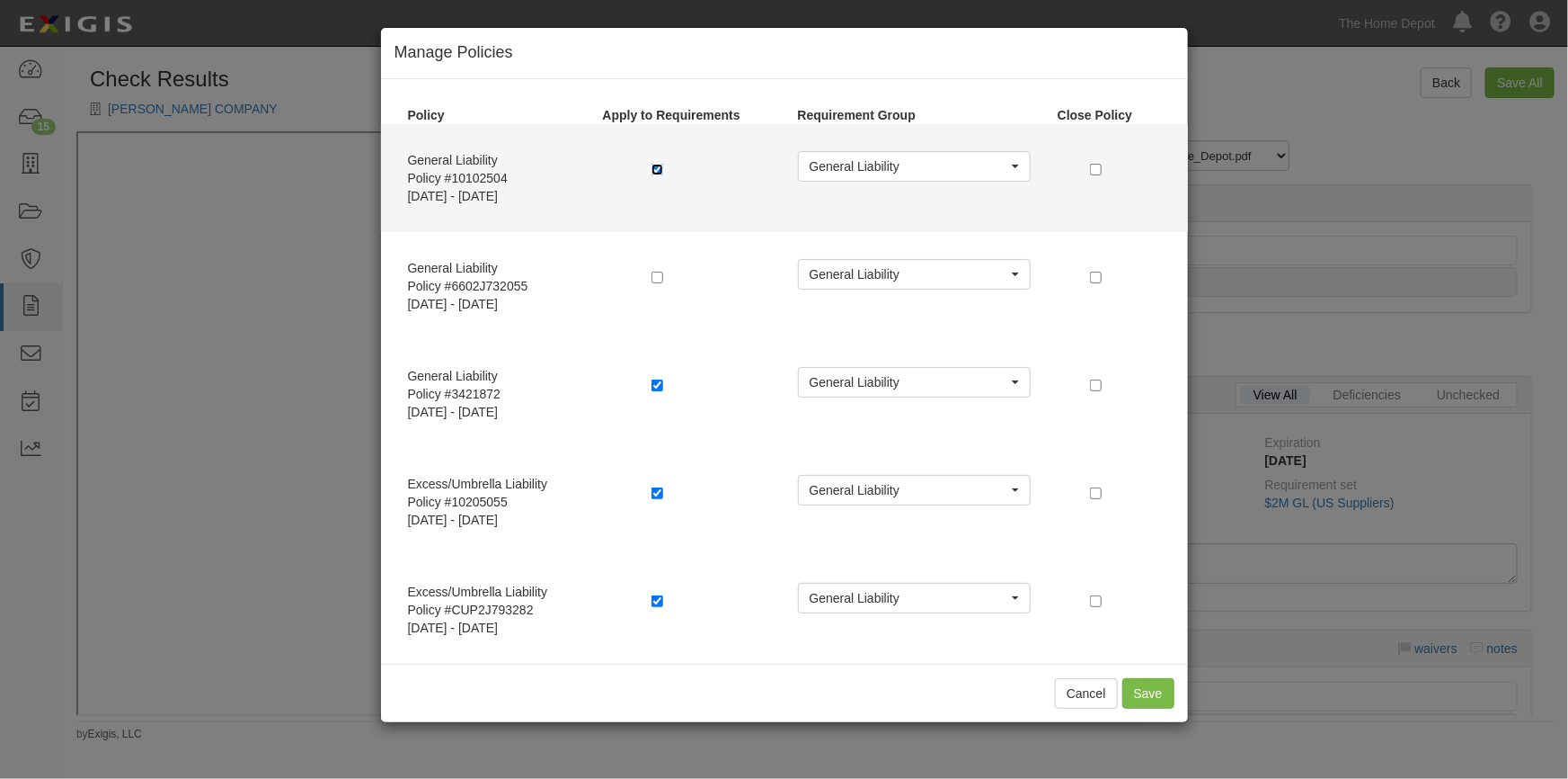
click at [658, 169] on input "checkbox" at bounding box center [657, 170] width 12 height 12
checkbox input "false"
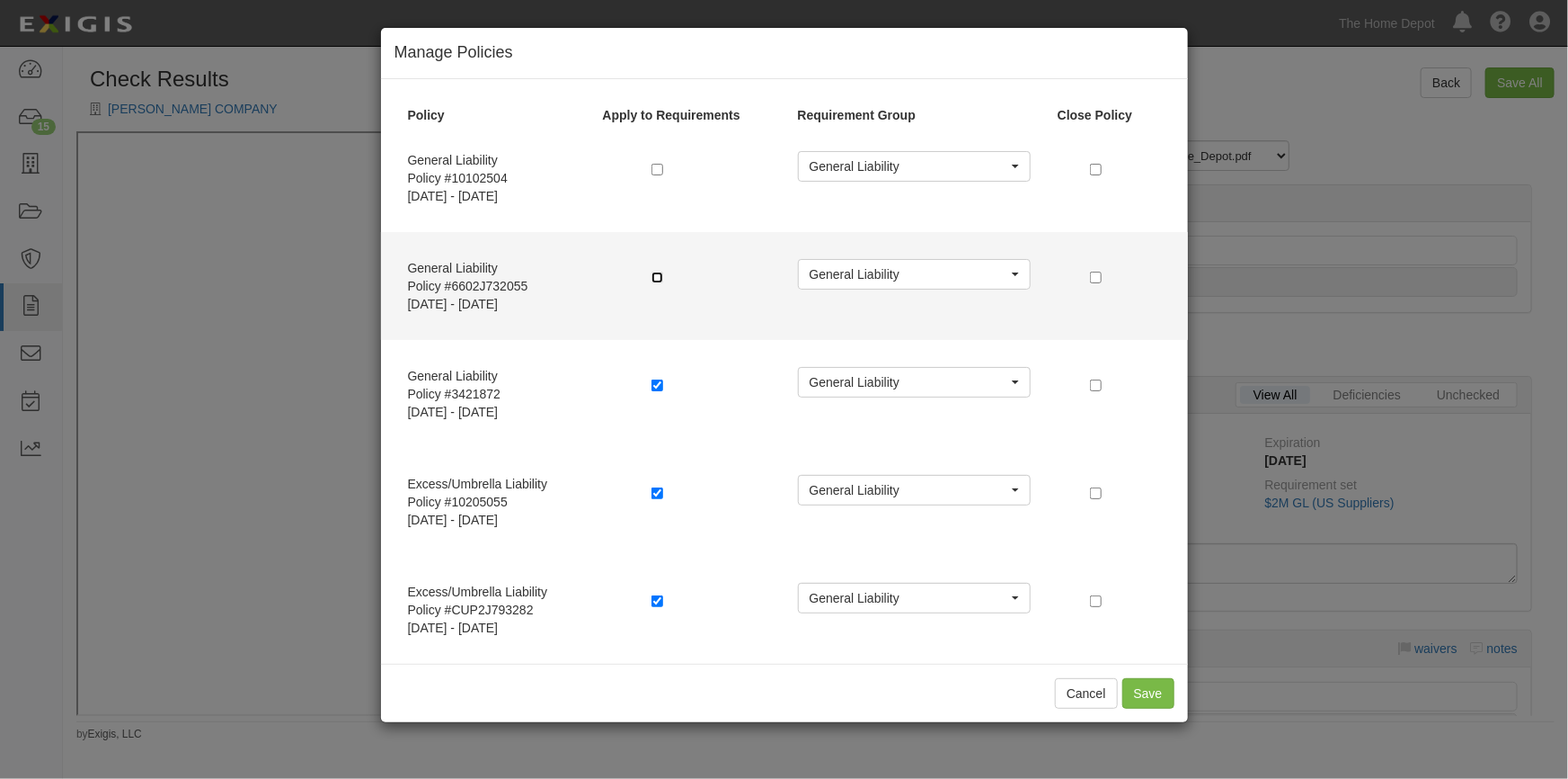
click at [659, 275] on input "checkbox" at bounding box center [657, 277] width 12 height 12
click at [657, 280] on input "checkbox" at bounding box center [657, 277] width 12 height 12
checkbox input "false"
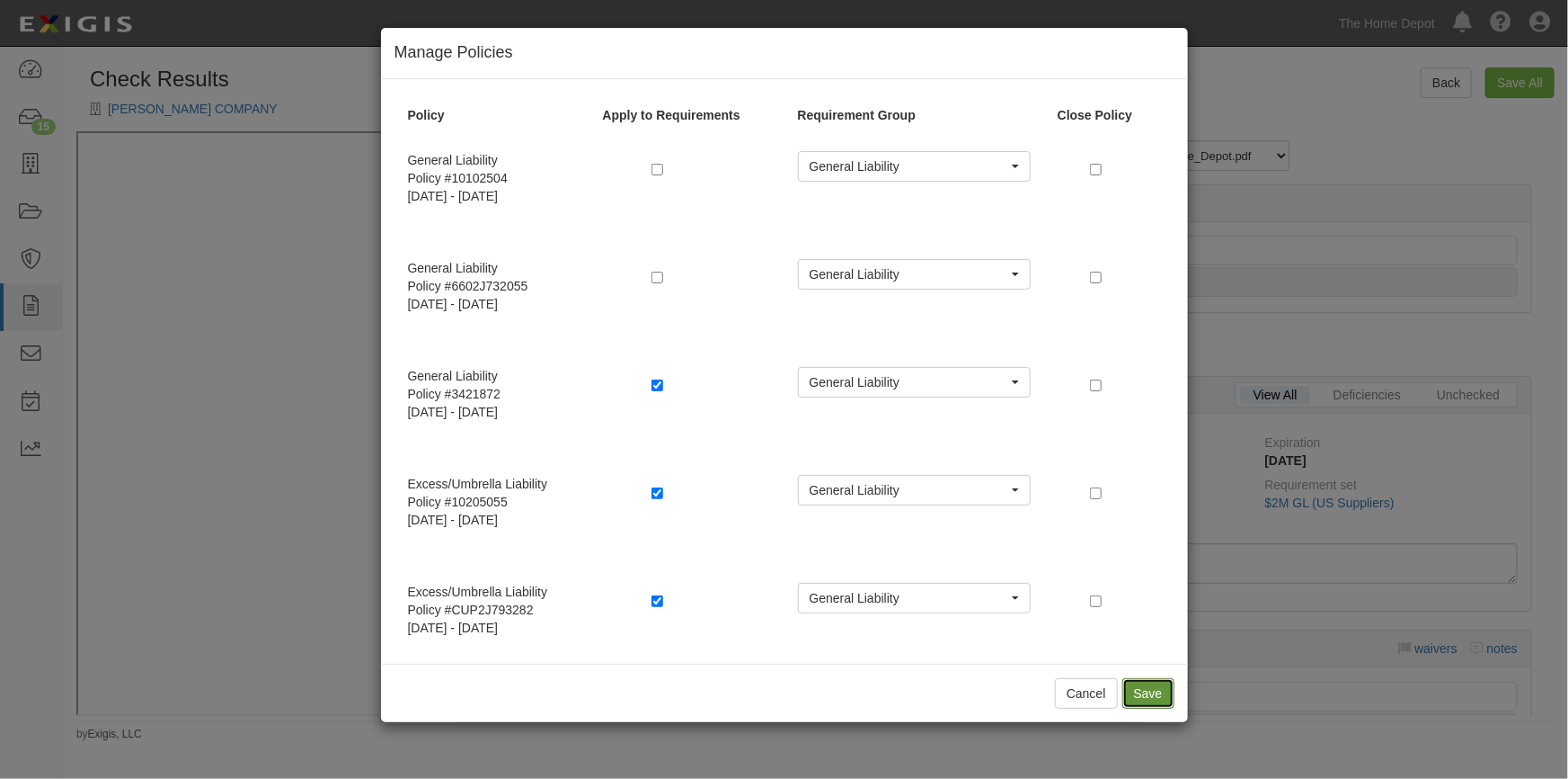
click at [1134, 687] on button "Save" at bounding box center [1149, 693] width 52 height 30
radio input "true"
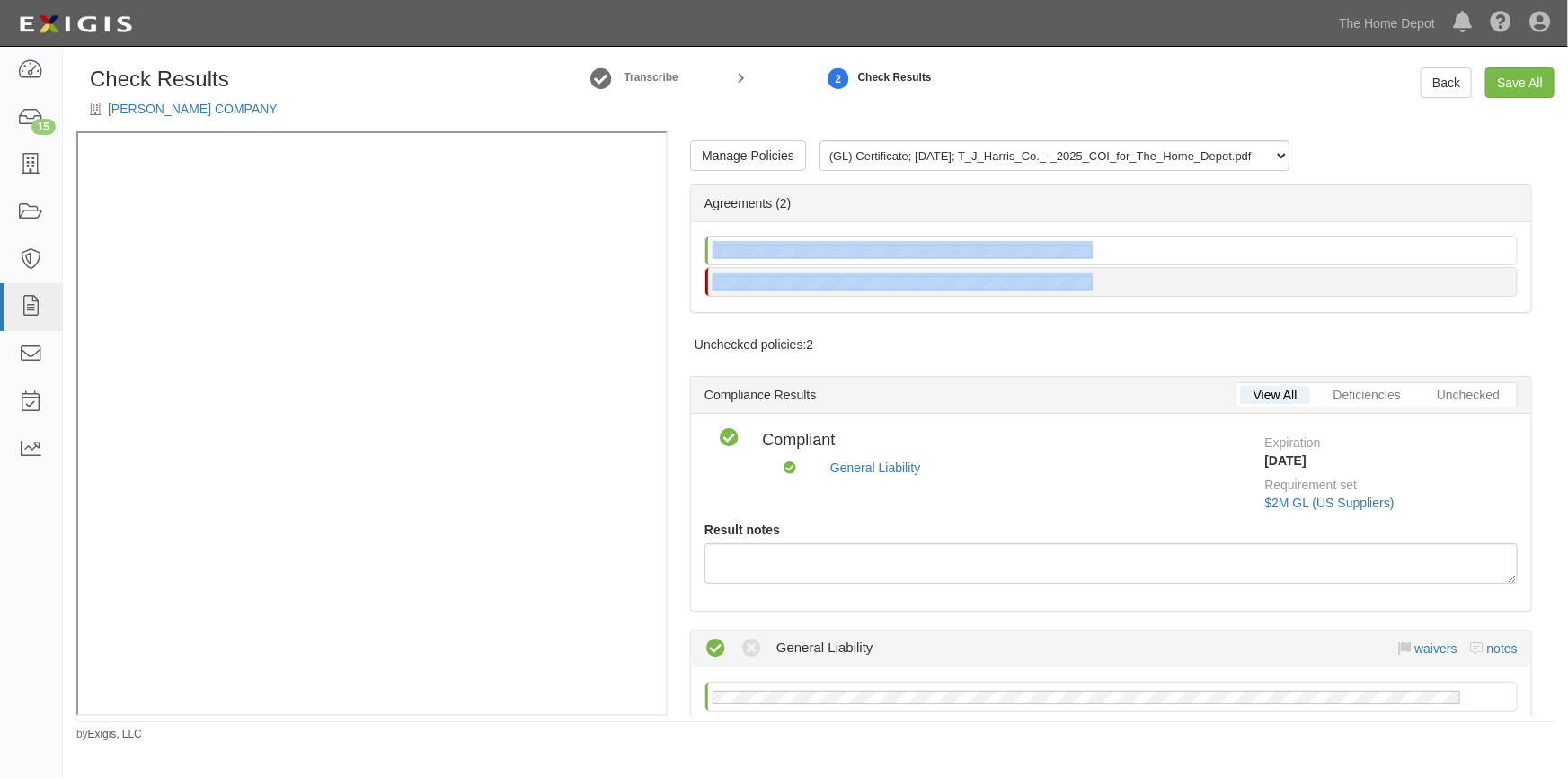
drag, startPoint x: 1555, startPoint y: 252, endPoint x: 1555, endPoint y: 280, distance: 28.0
click at [1555, 280] on div "Check Results T.J. HARRIS COMPANY Transcribe 2 Check Results Back Save All Mana…" at bounding box center [816, 405] width 1506 height 675
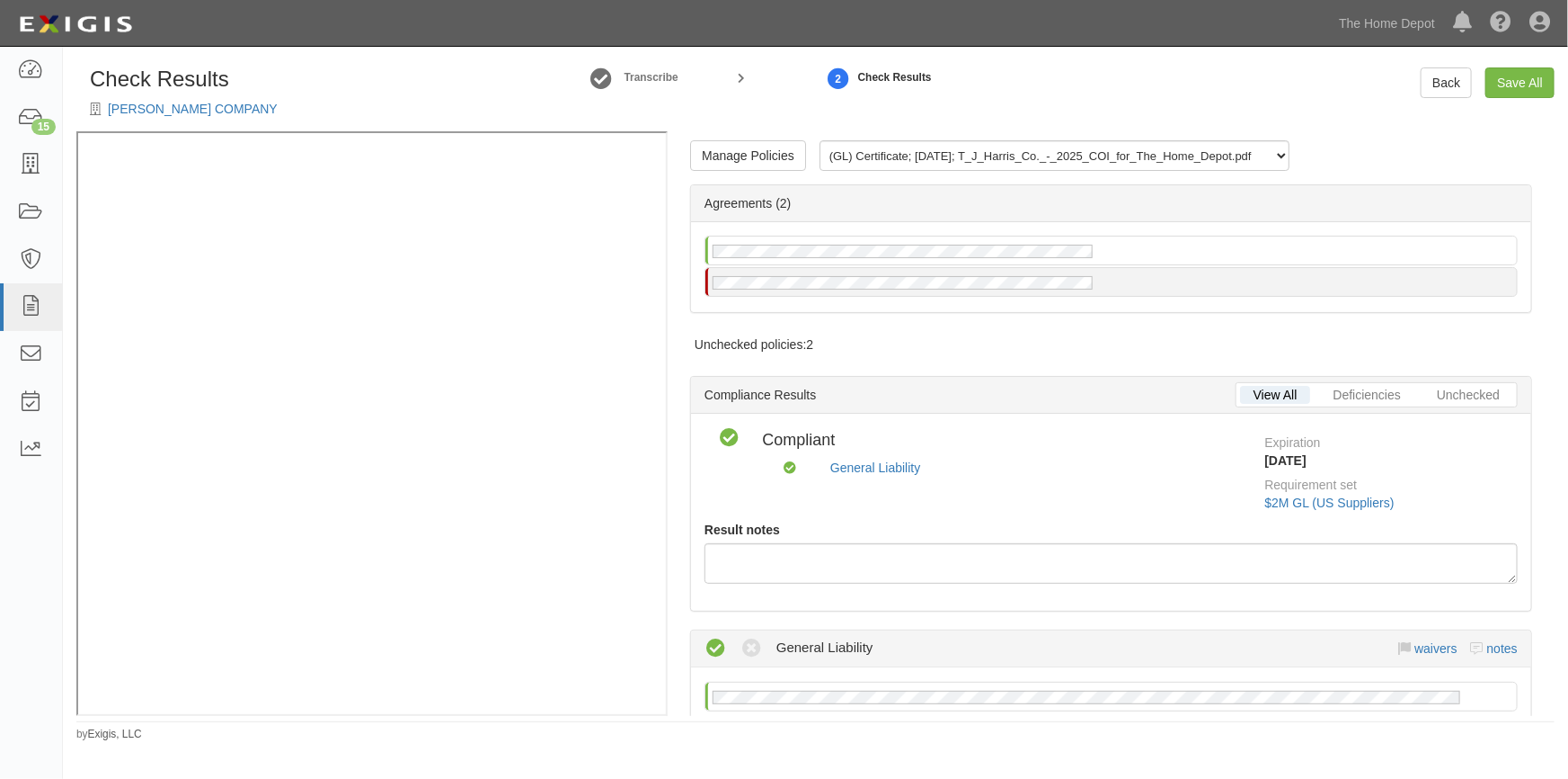
click at [1530, 268] on div "Manage Policies (GL) Certificate; 4/16/2025; T_J_Harris_Co._-_2025_COI_for_The_…" at bounding box center [1111, 423] width 887 height 585
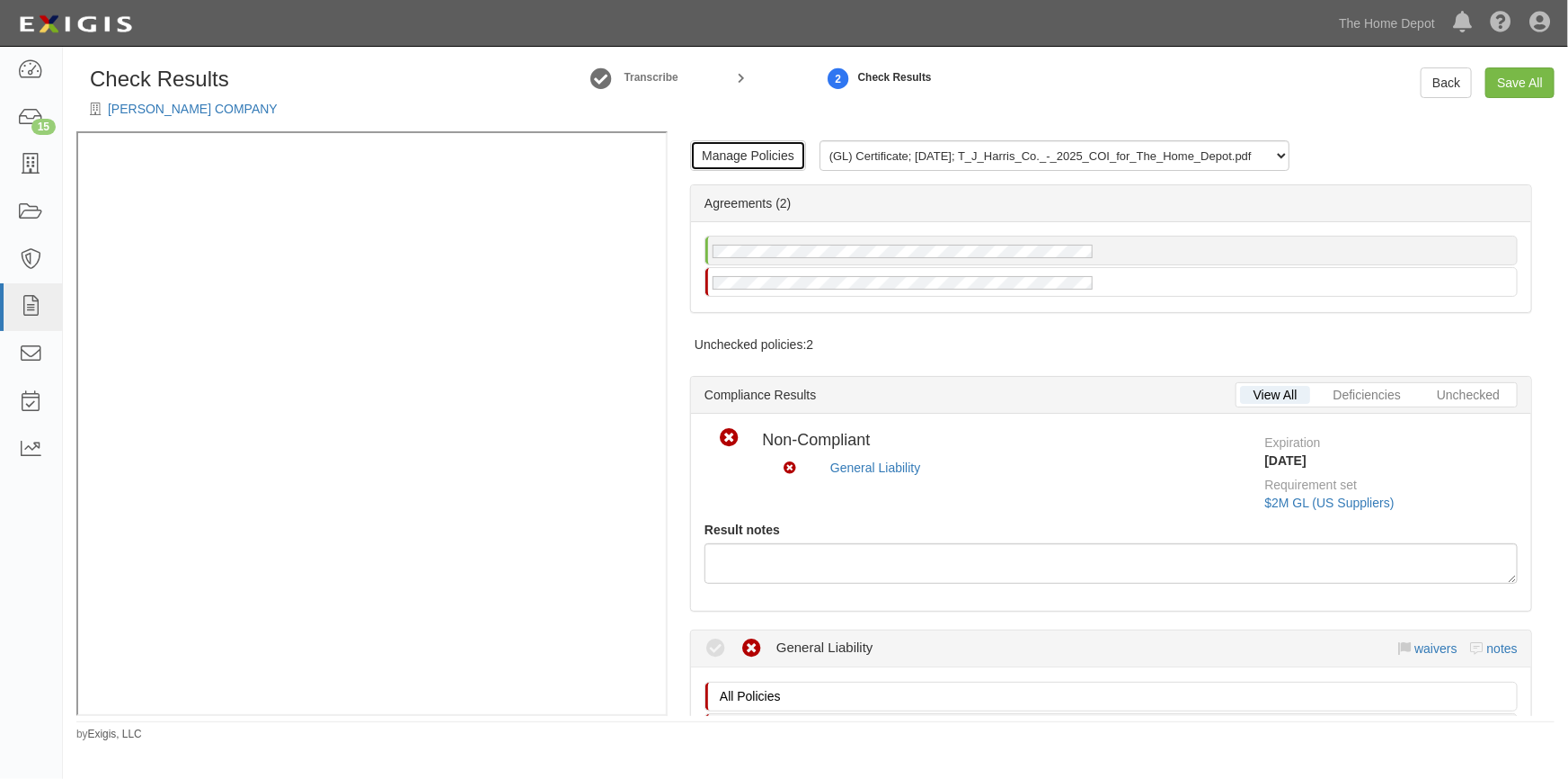
click at [744, 155] on link "Manage Policies" at bounding box center [748, 155] width 116 height 30
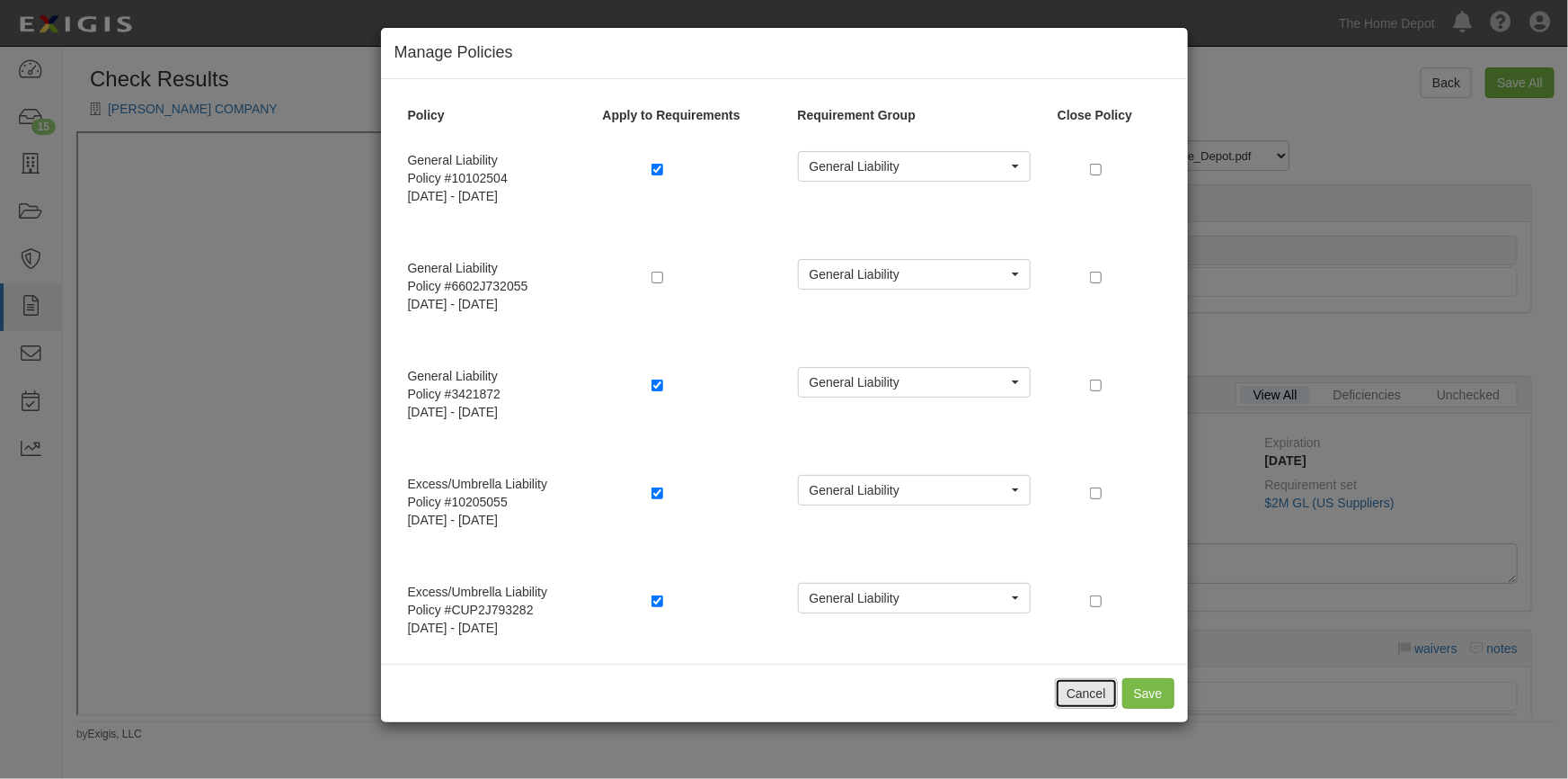
click at [1074, 686] on button "Cancel" at bounding box center [1086, 693] width 63 height 30
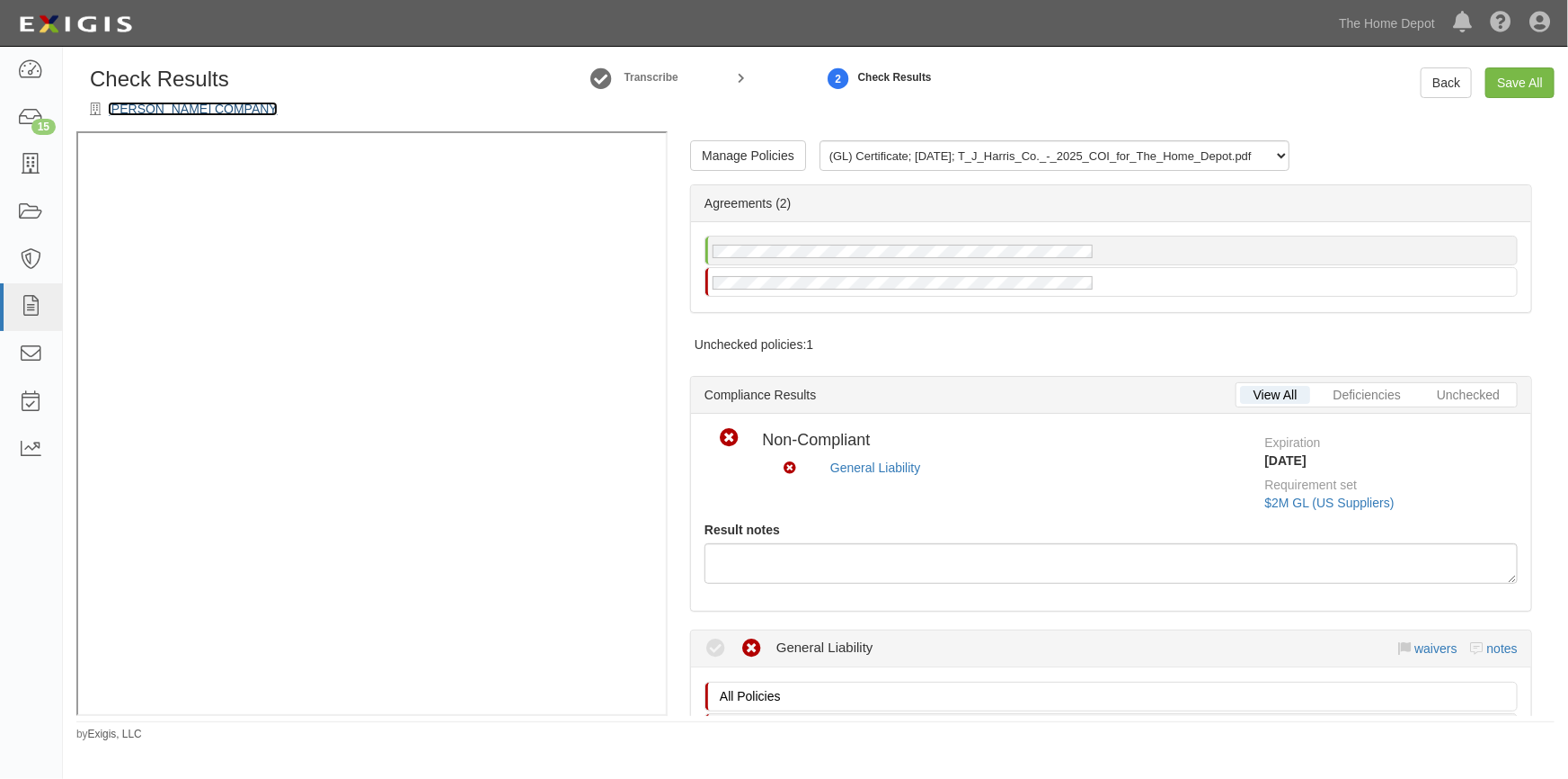
click at [158, 104] on link "[PERSON_NAME] COMPANY" at bounding box center [192, 109] width 169 height 15
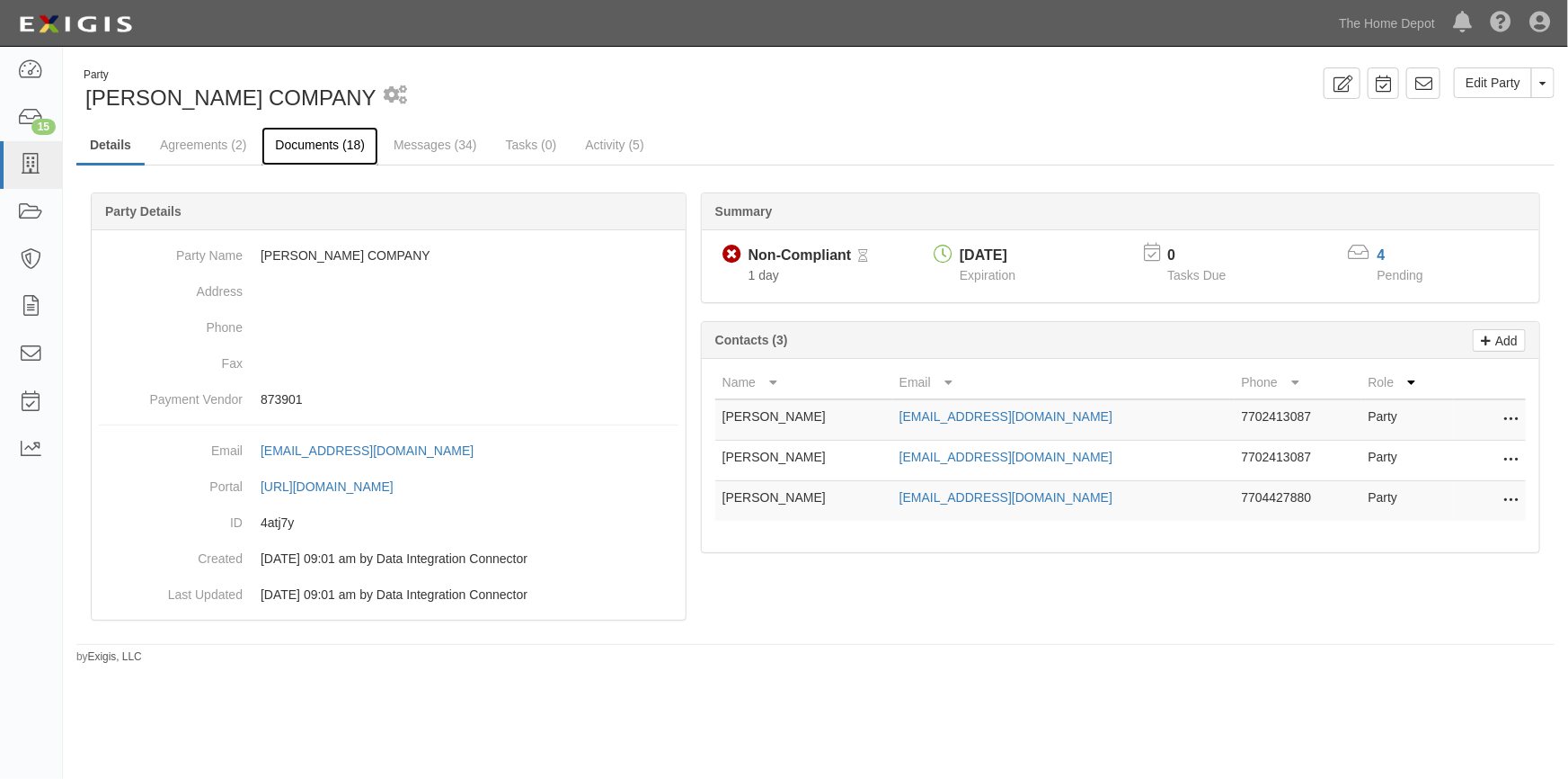
click at [305, 146] on link "Documents (18)" at bounding box center [321, 146] width 117 height 38
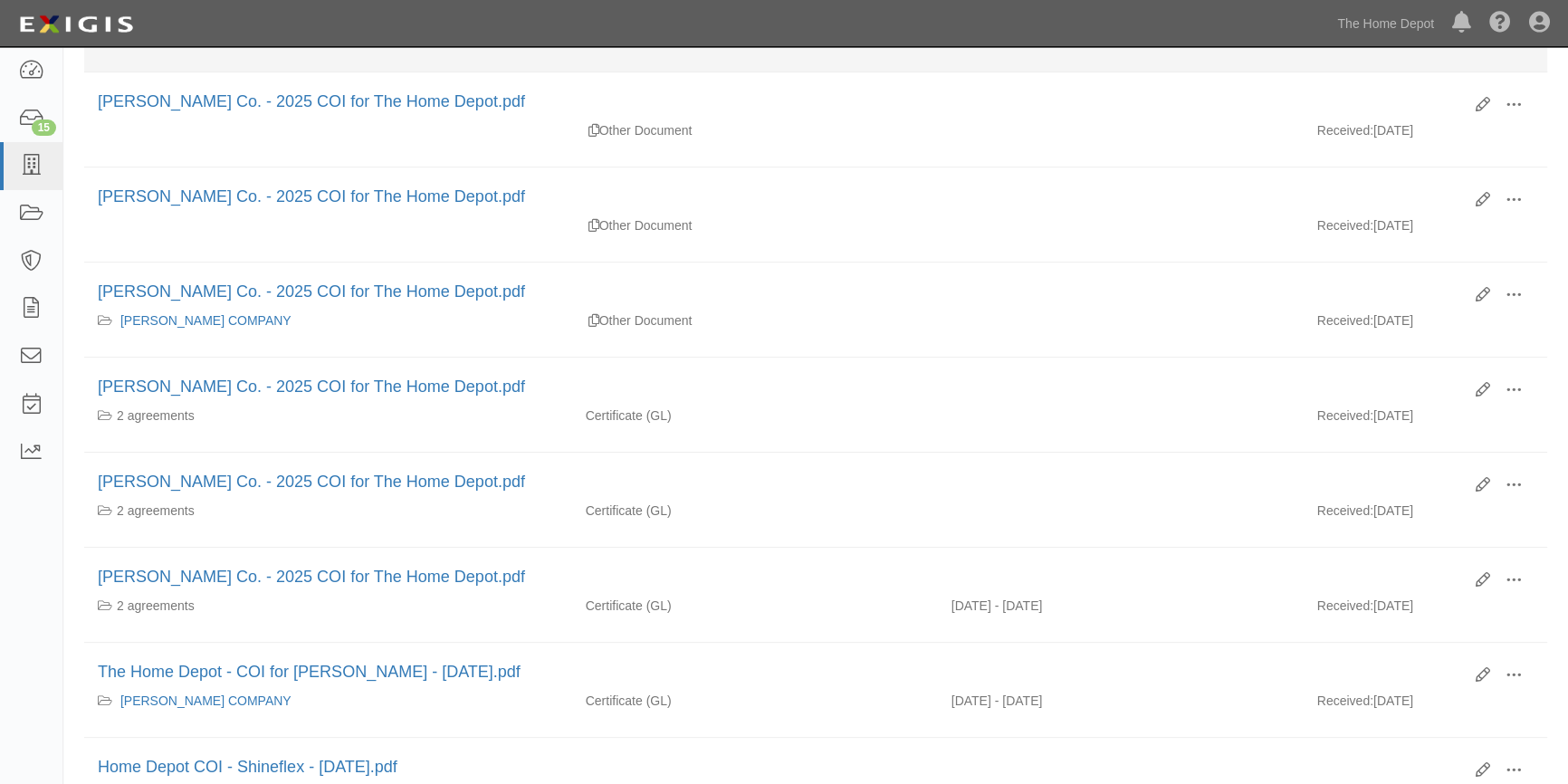
scroll to position [576, 0]
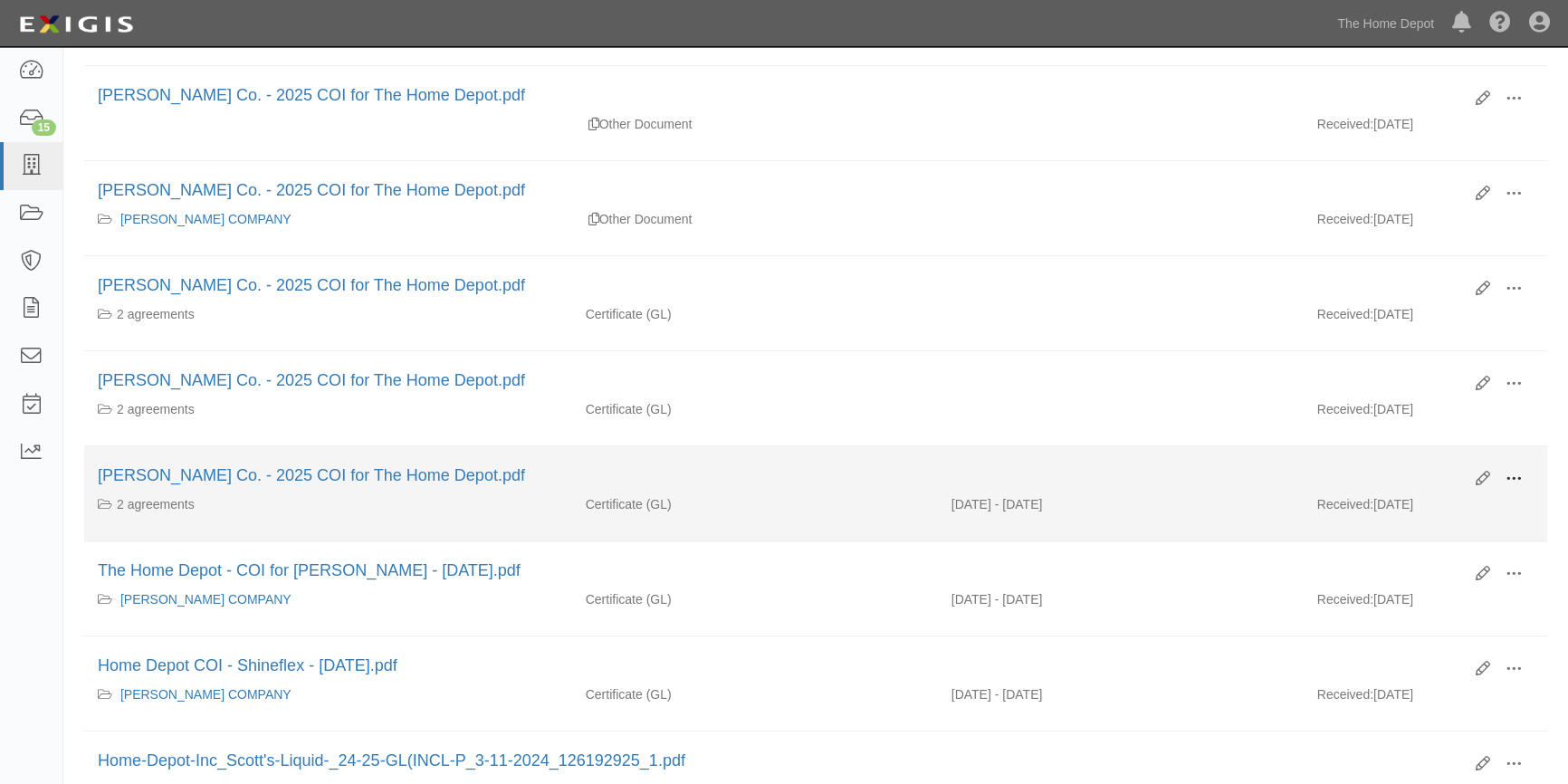
click at [1515, 477] on span at bounding box center [1514, 479] width 17 height 17
click at [1417, 500] on link "View" at bounding box center [1425, 505] width 143 height 32
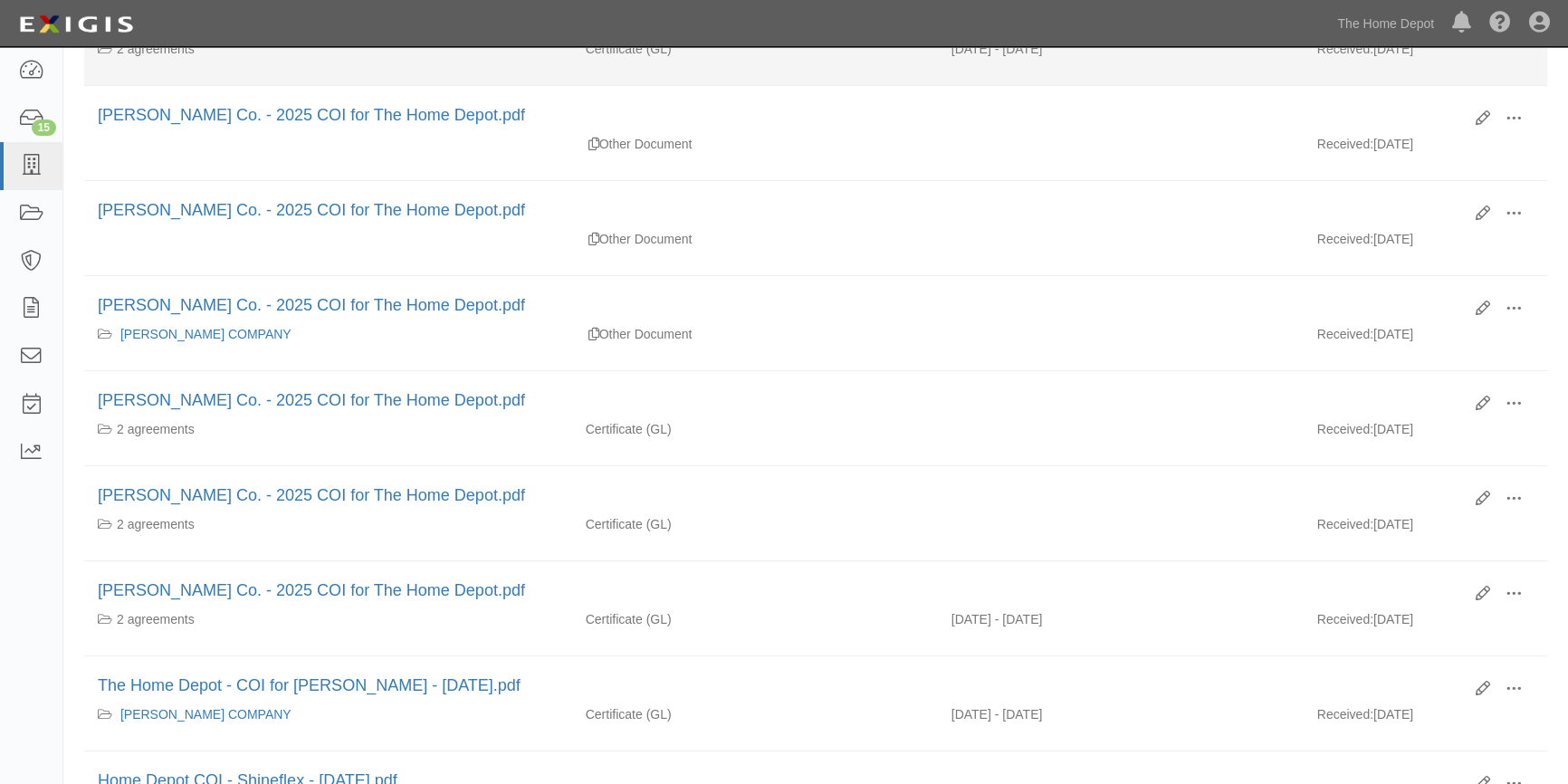
scroll to position [164, 0]
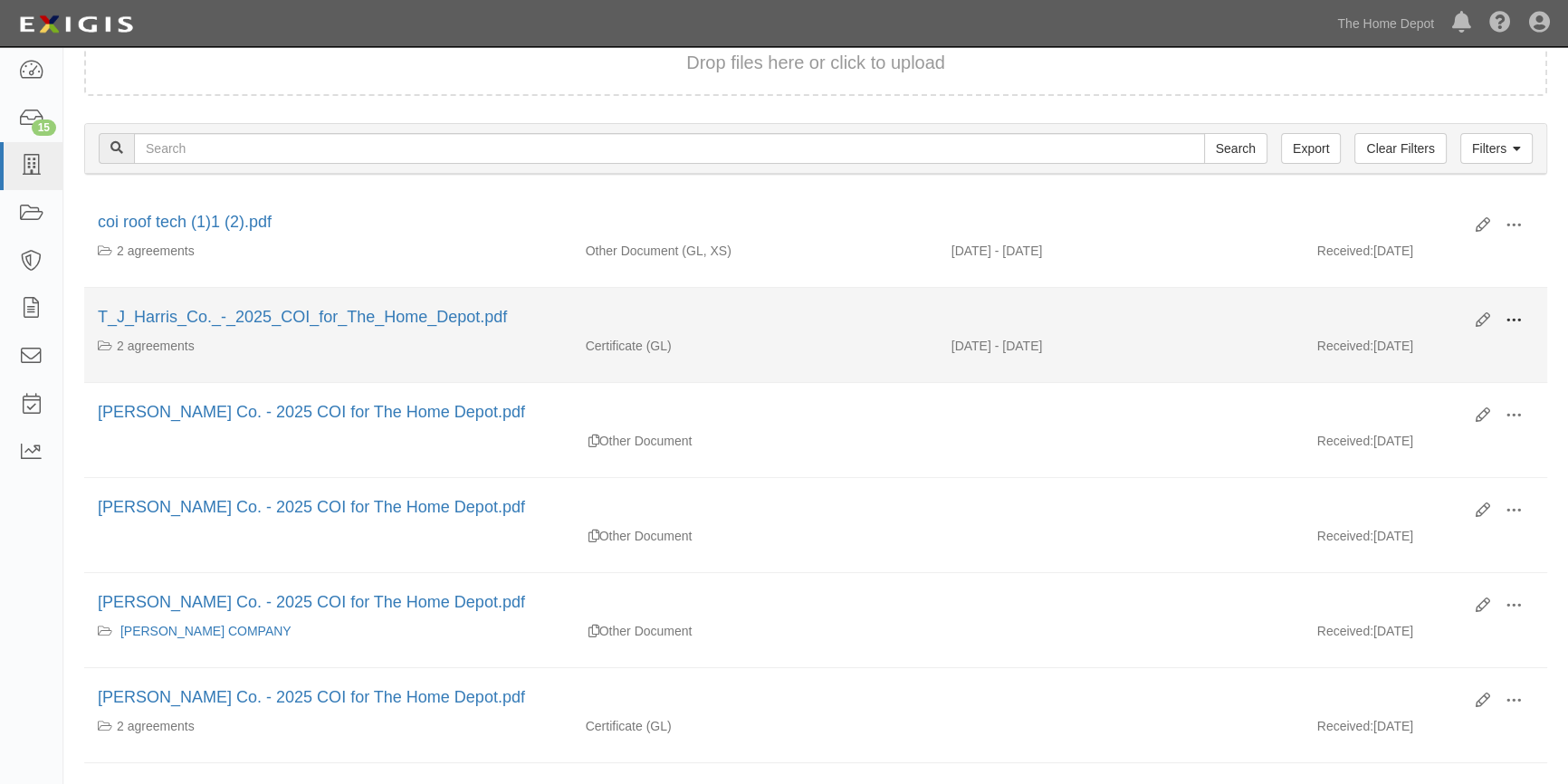
click at [1509, 314] on span at bounding box center [1514, 321] width 17 height 17
click at [1431, 344] on link "View" at bounding box center [1425, 346] width 143 height 32
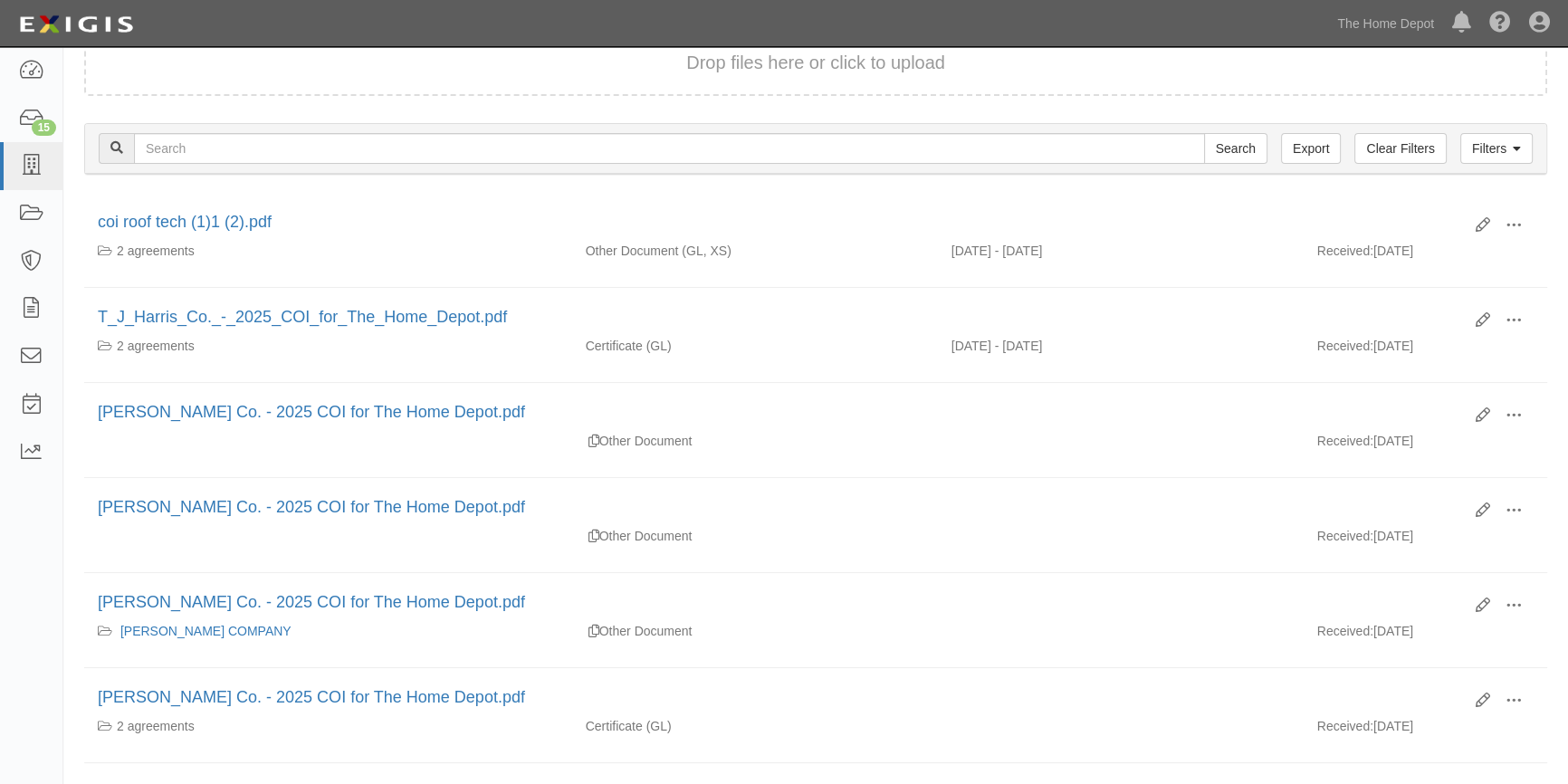
scroll to position [0, 0]
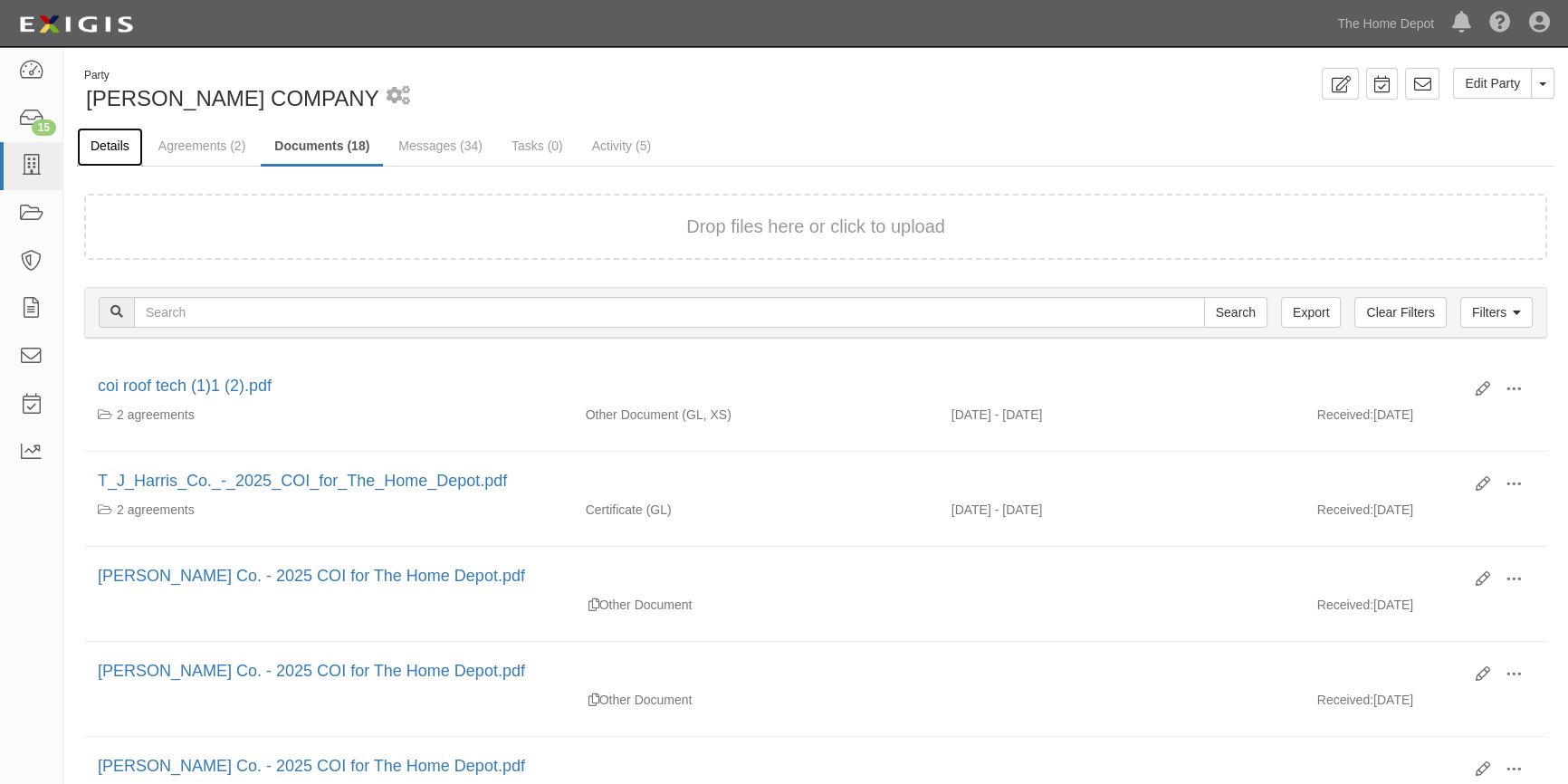
click at [120, 145] on link "Details" at bounding box center [110, 147] width 66 height 39
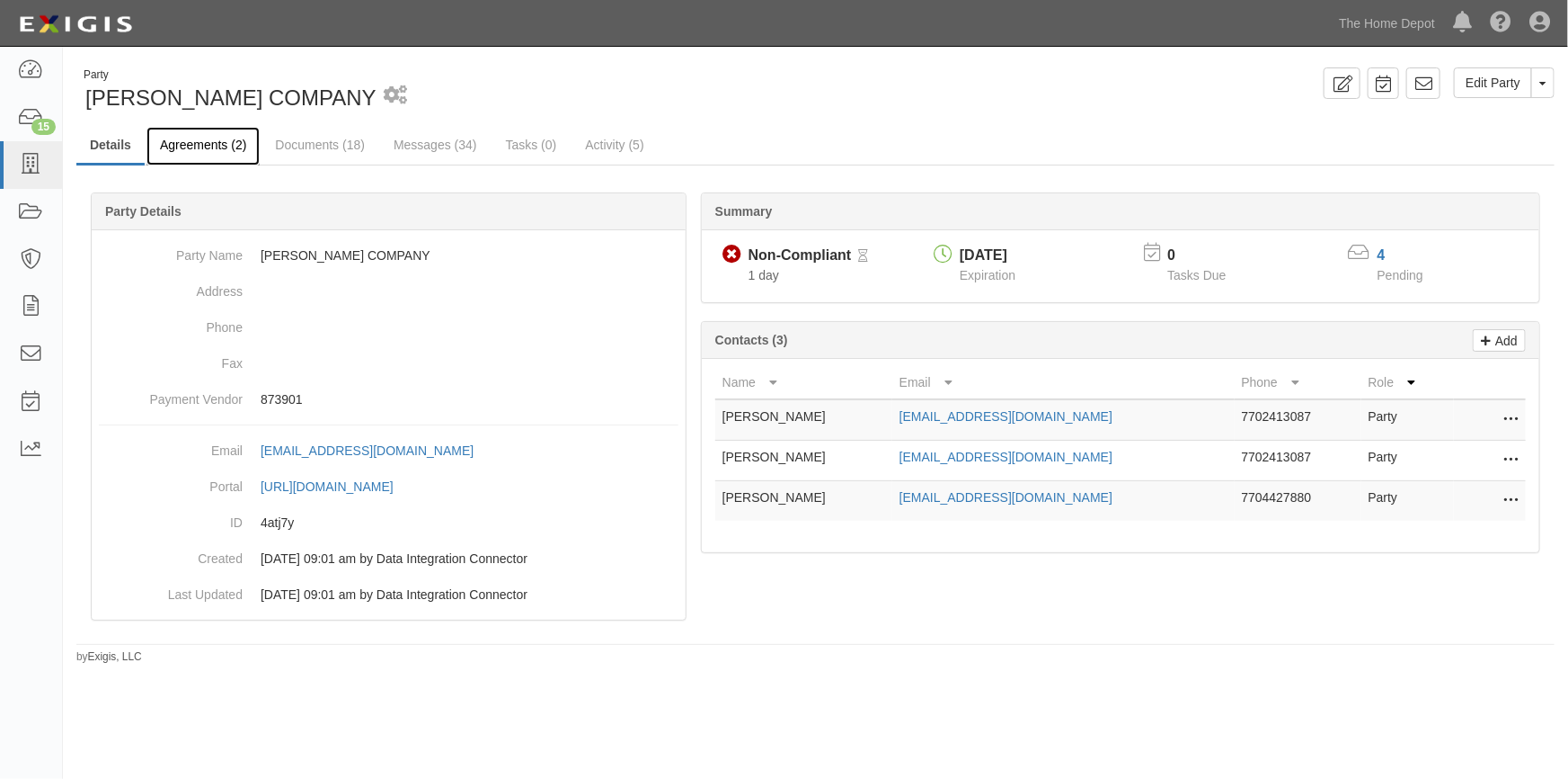
click at [212, 146] on link "Agreements (2)" at bounding box center [203, 146] width 114 height 38
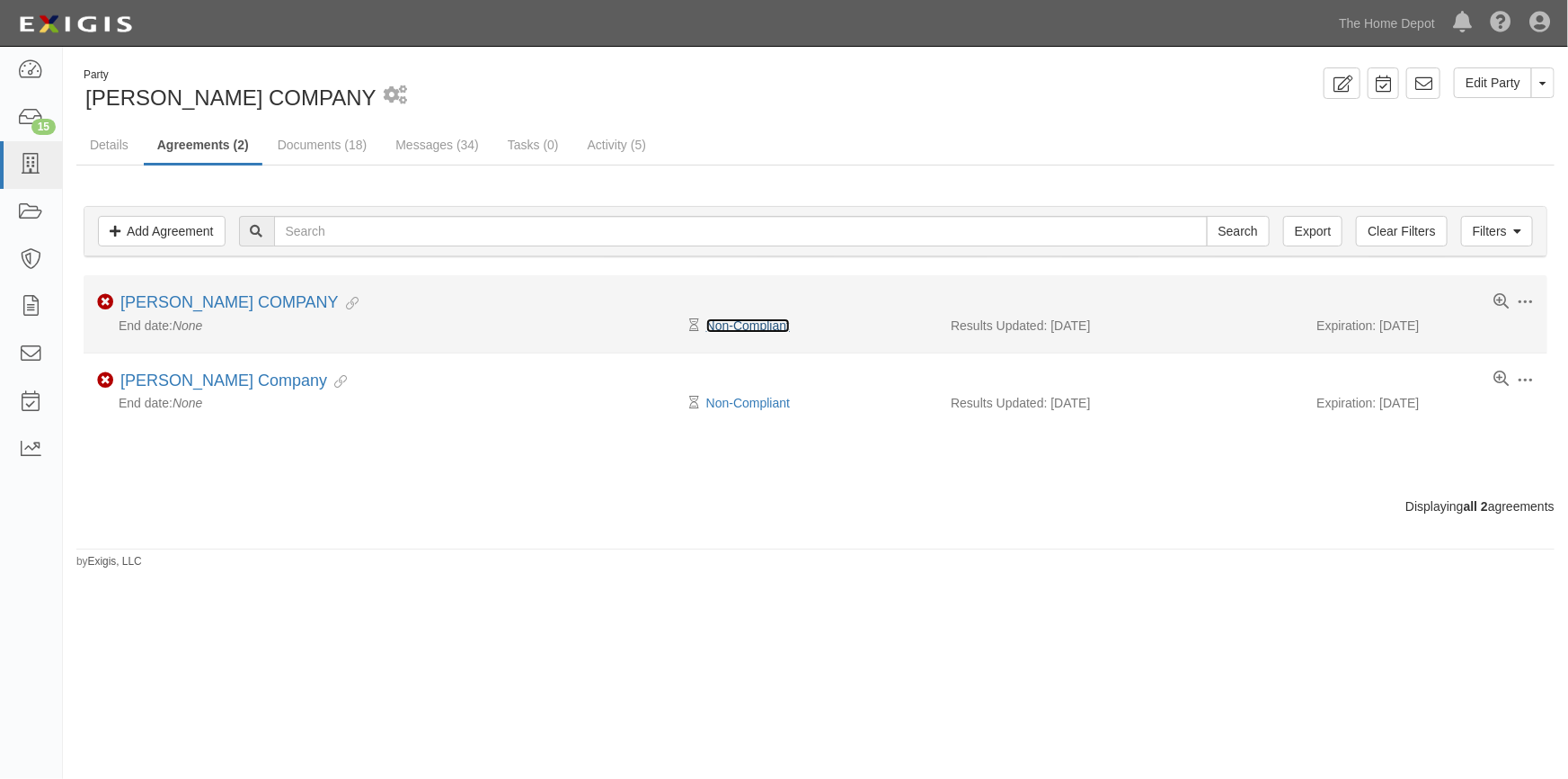
click at [757, 322] on link "Non-Compliant" at bounding box center [747, 325] width 83 height 15
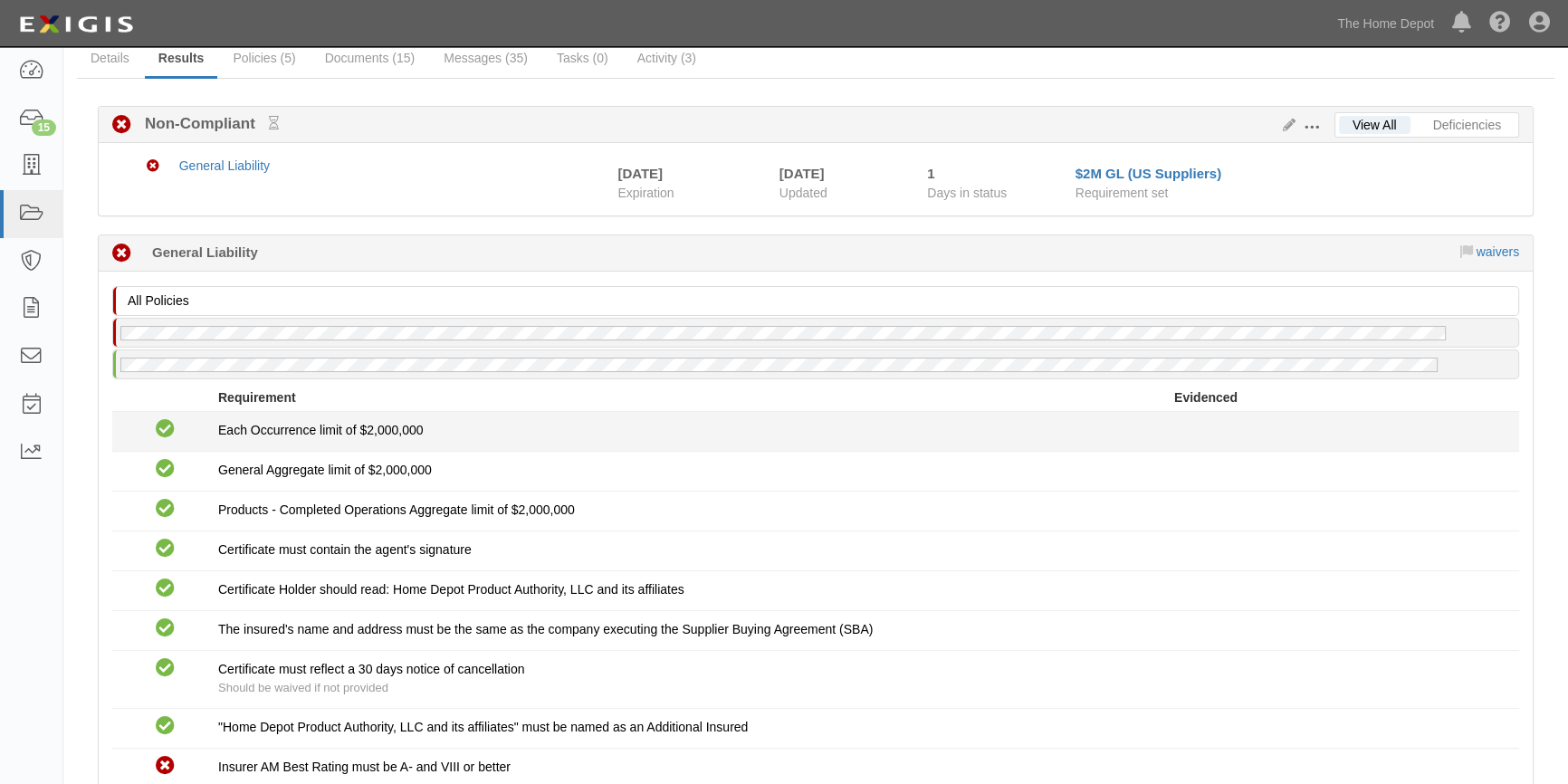
scroll to position [236, 0]
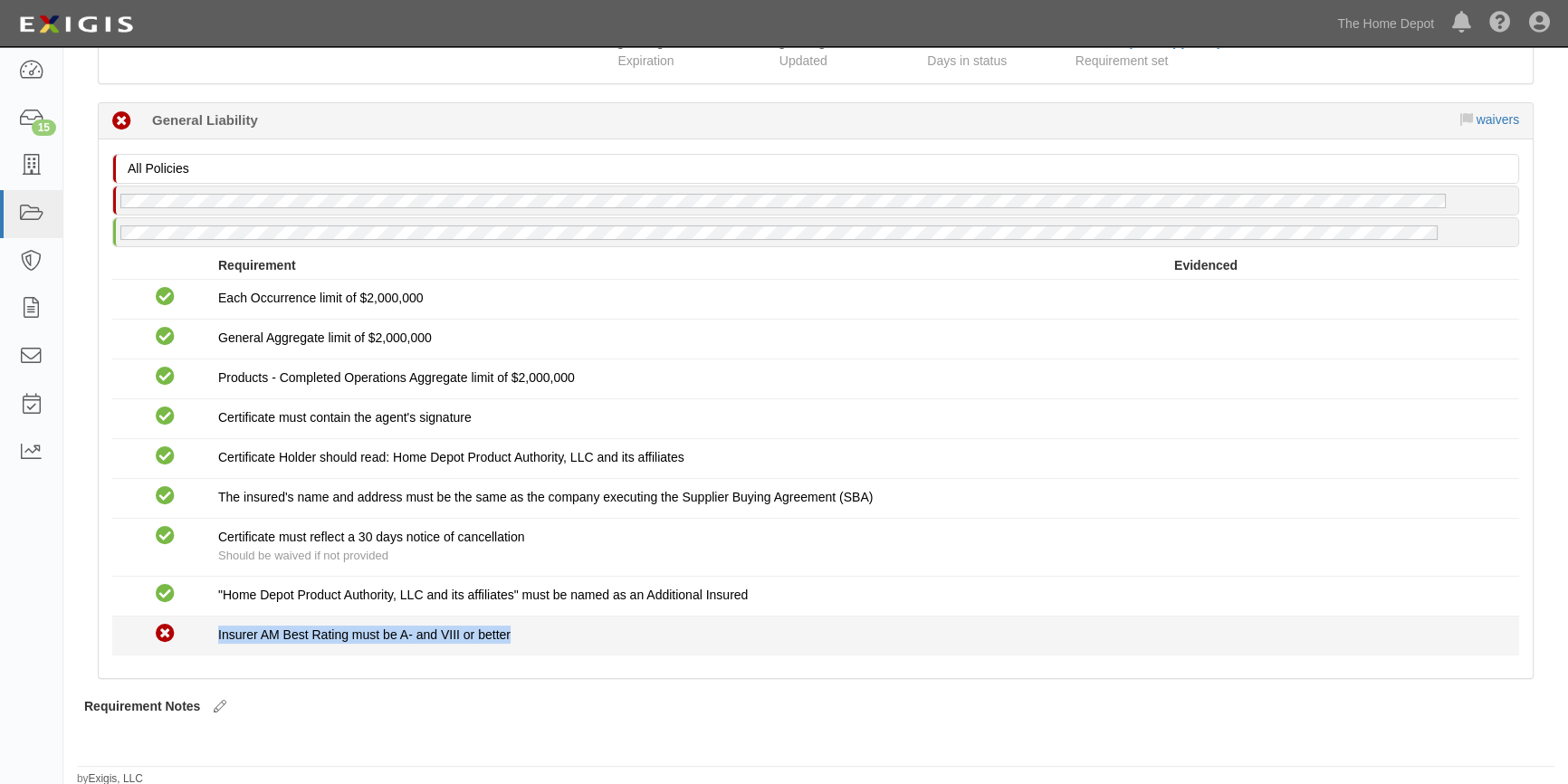
drag, startPoint x: 218, startPoint y: 633, endPoint x: 517, endPoint y: 632, distance: 299.0
click at [517, 632] on div "Insurer AM Best Rating must be A- and VIII or better" at bounding box center [696, 635] width 956 height 18
copy span "Insurer AM Best Rating must be A- and VIII or better"
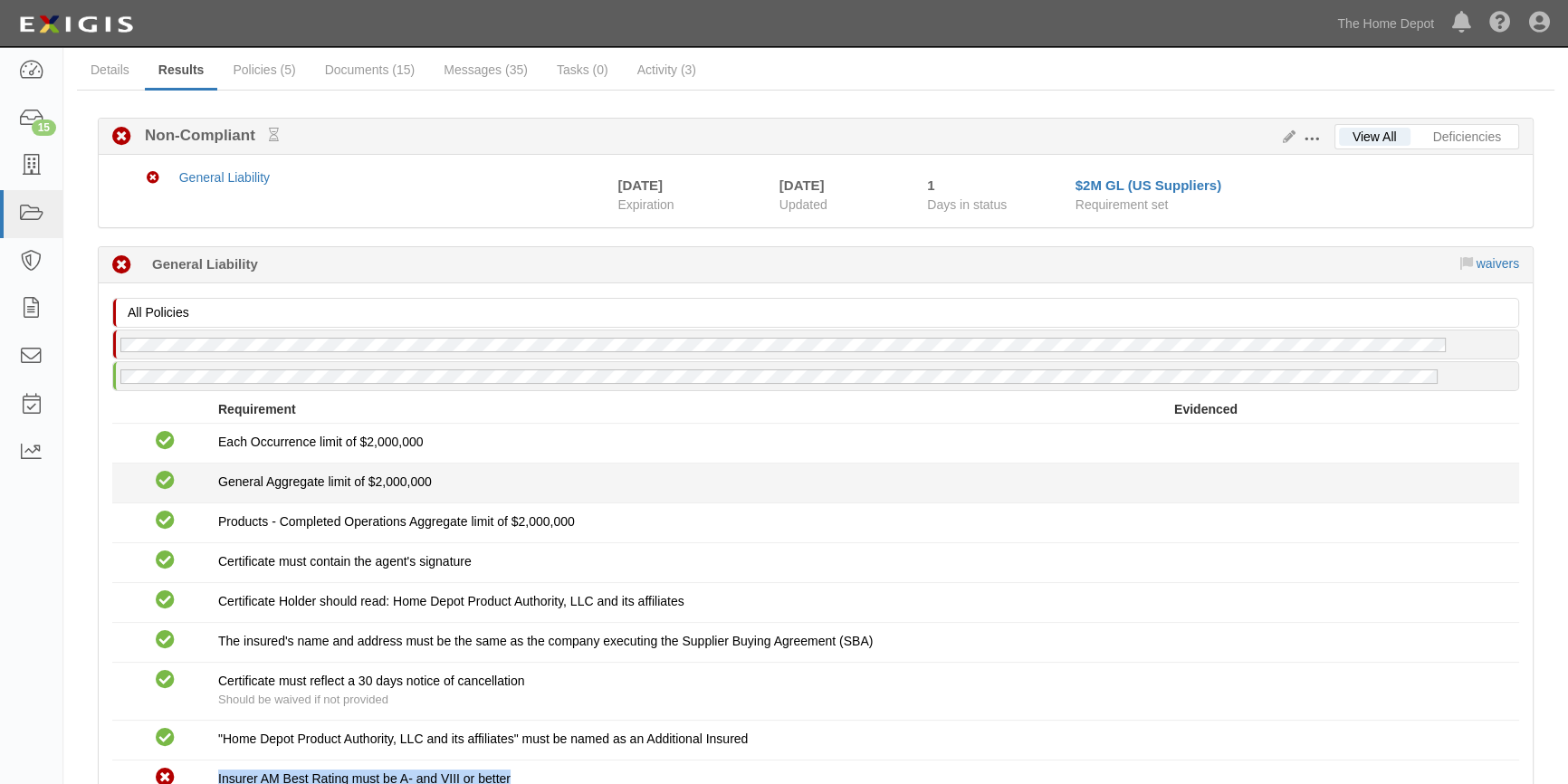
scroll to position [0, 0]
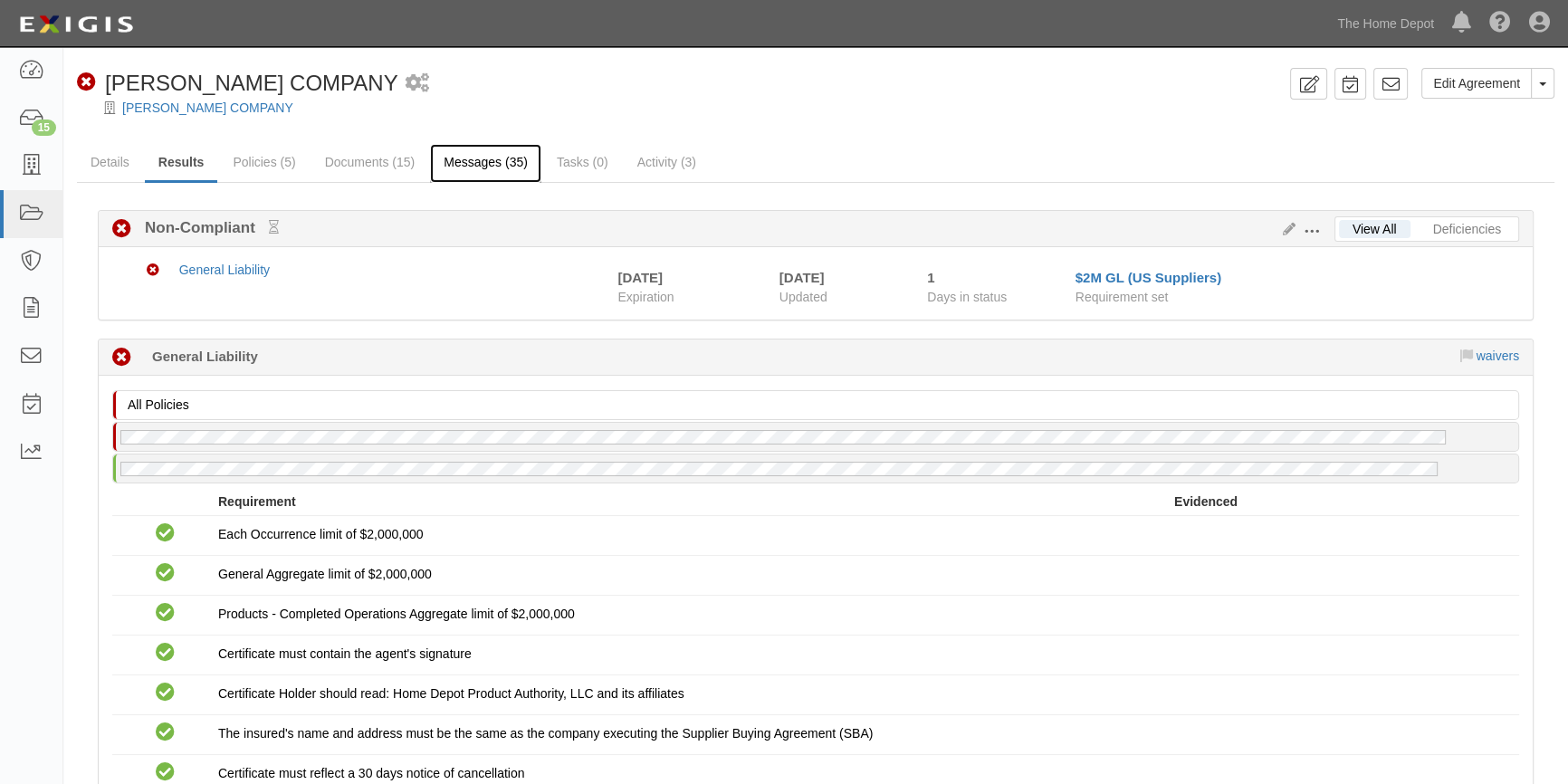
click at [446, 167] on link "Messages (35)" at bounding box center [485, 163] width 112 height 39
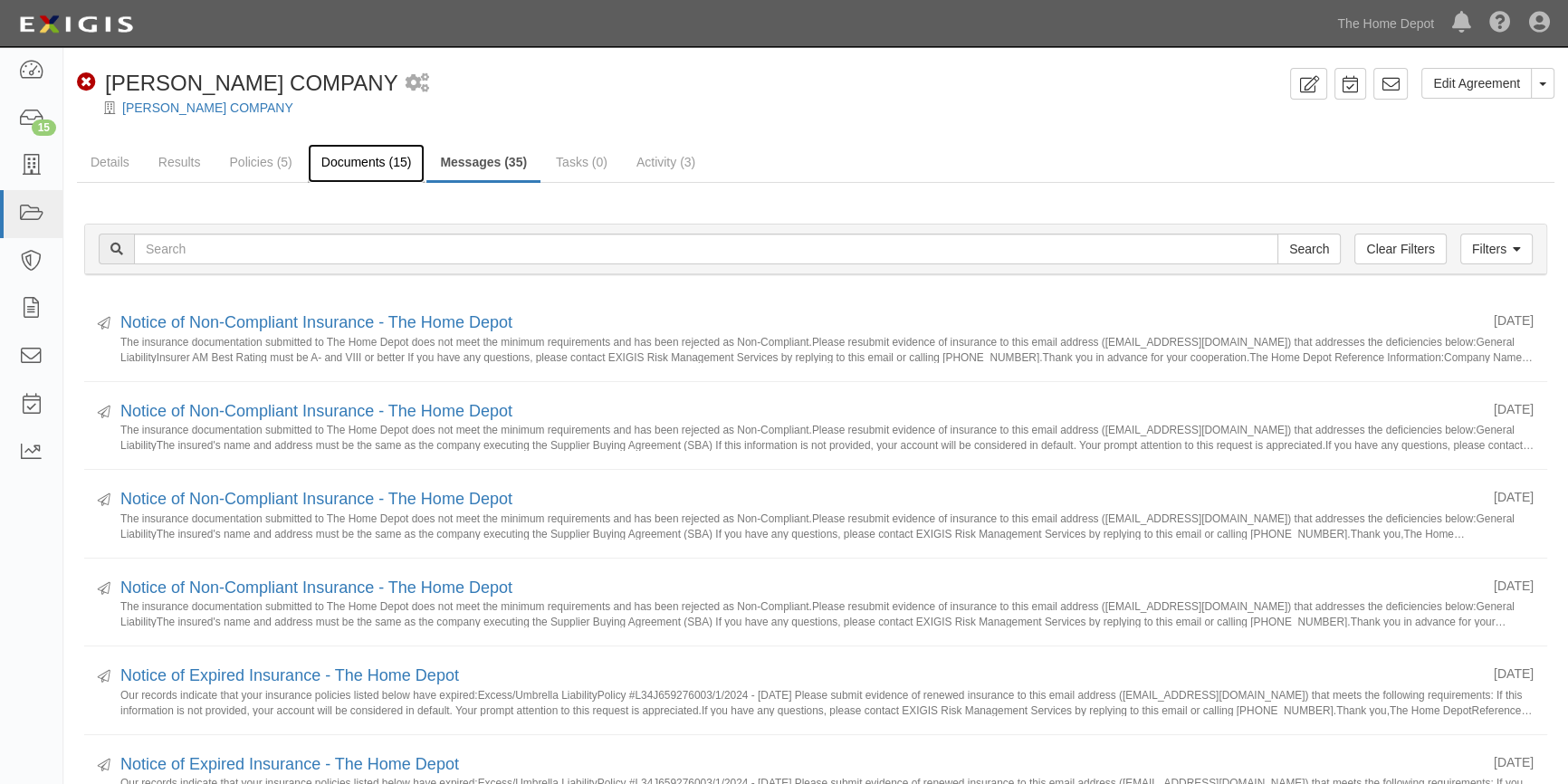
click at [362, 156] on link "Documents (15)" at bounding box center [367, 163] width 118 height 39
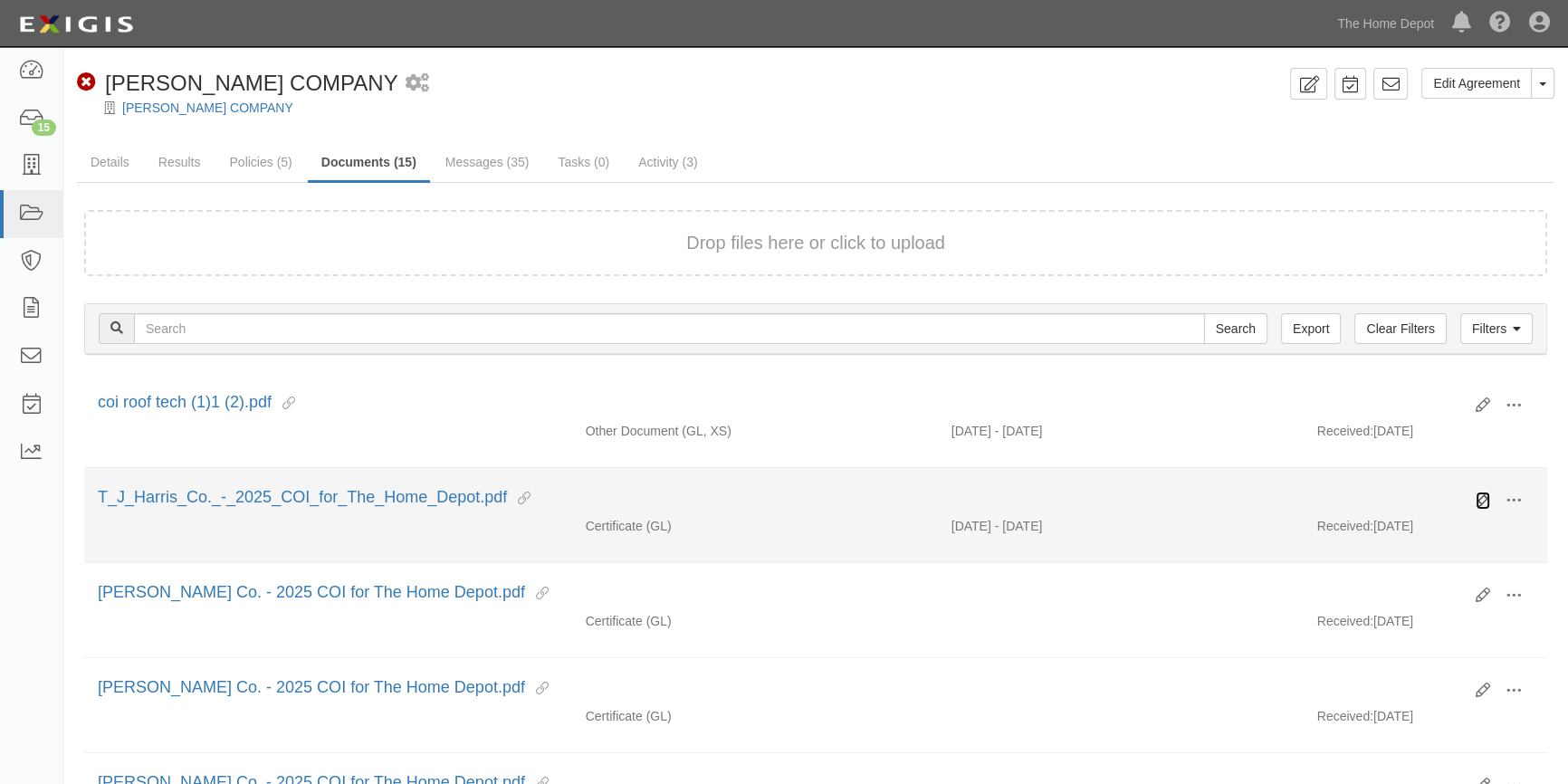
click at [1477, 498] on icon at bounding box center [1483, 501] width 15 height 15
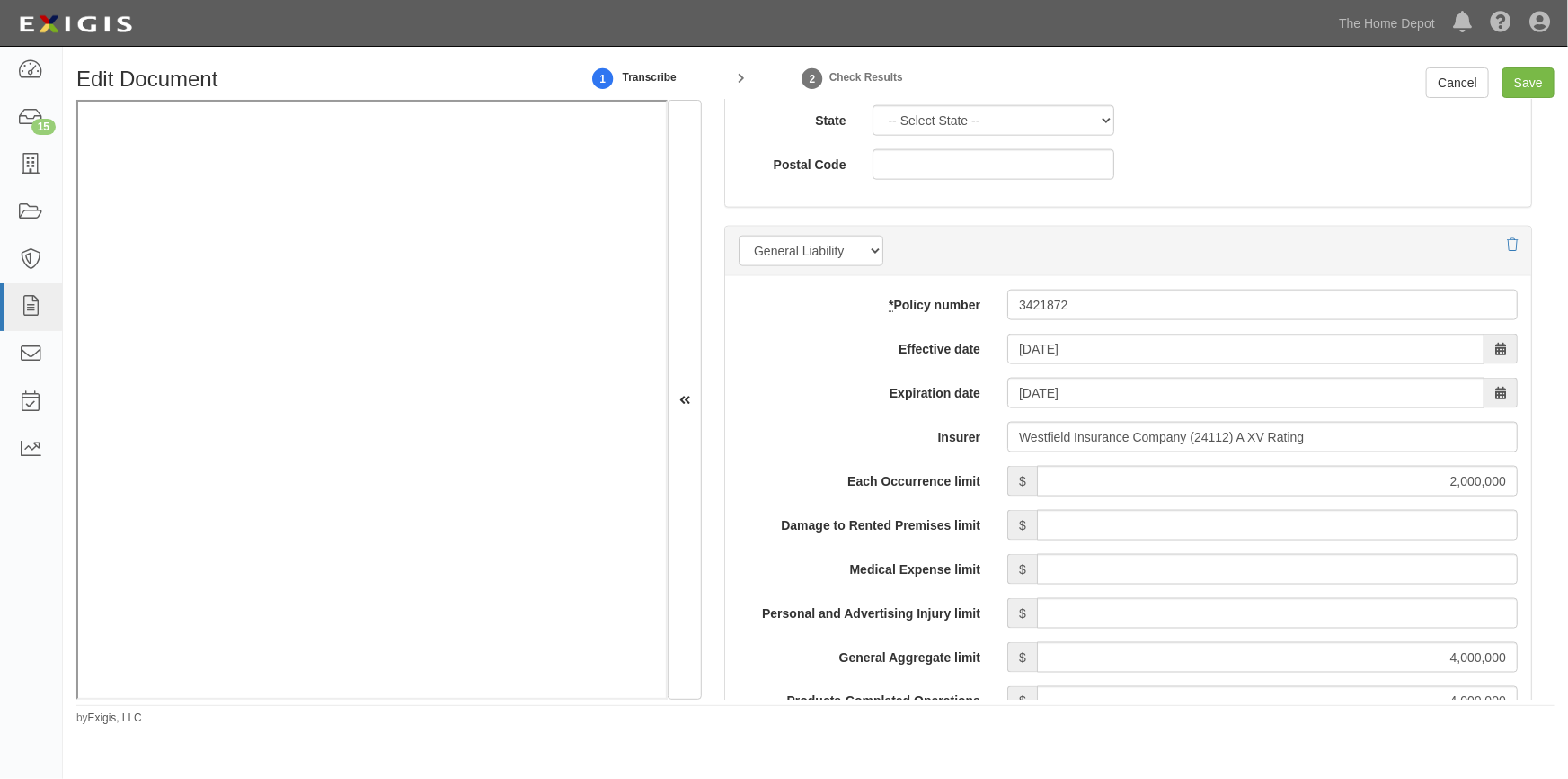
scroll to position [1226, 0]
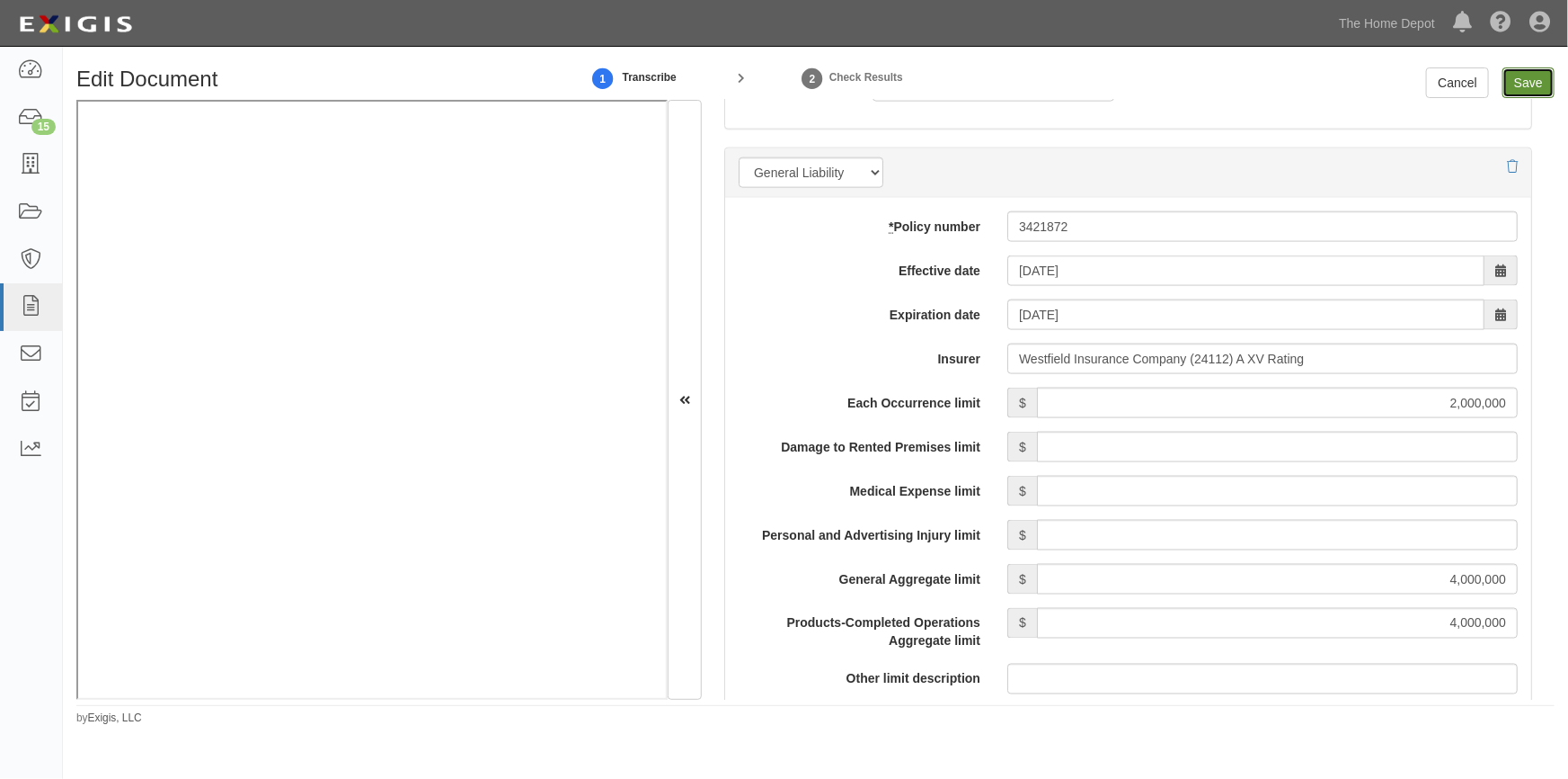
click at [1529, 88] on input "Save" at bounding box center [1529, 82] width 52 height 30
type input "2000000"
type input "4000000"
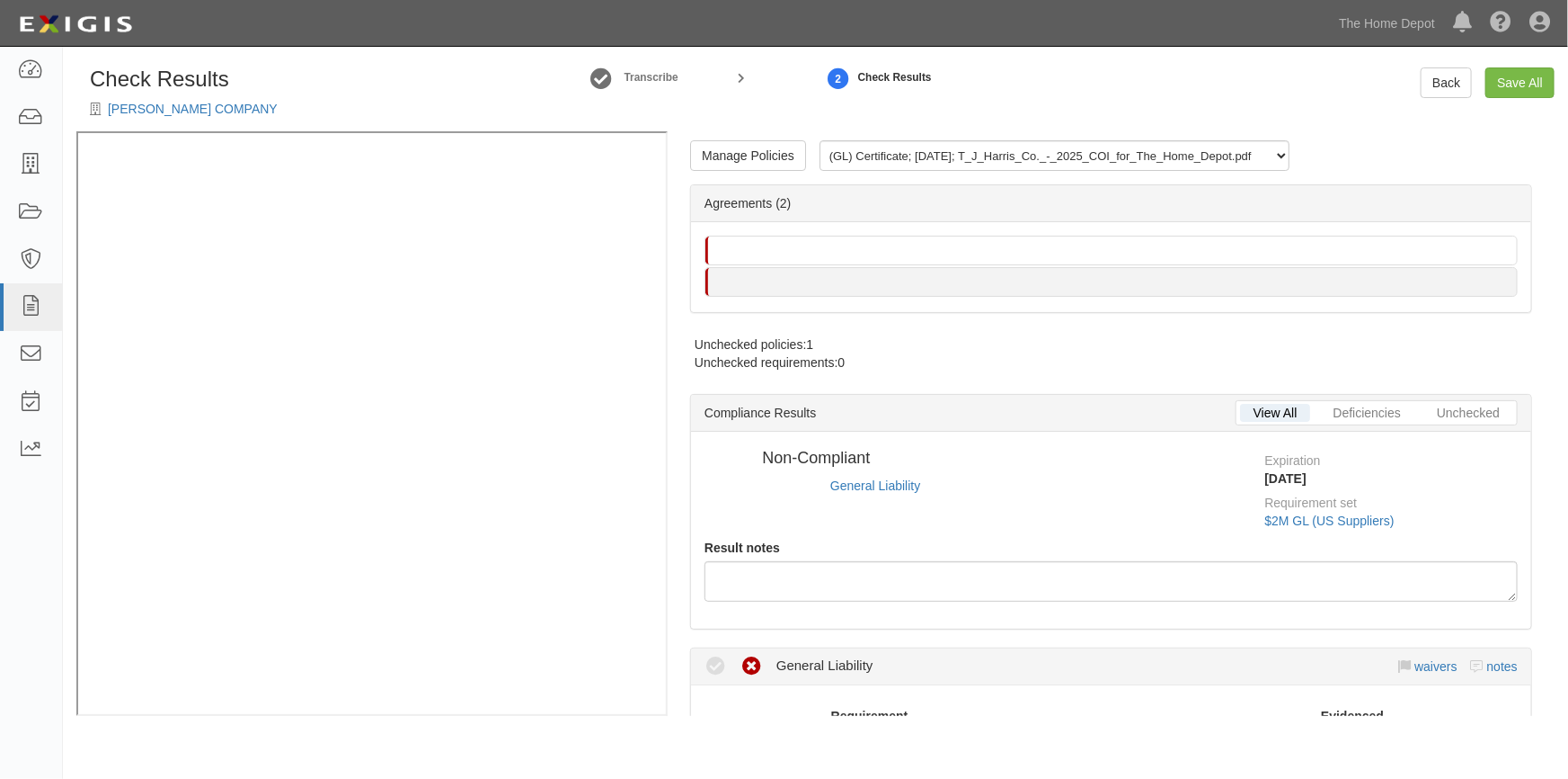
radio input "true"
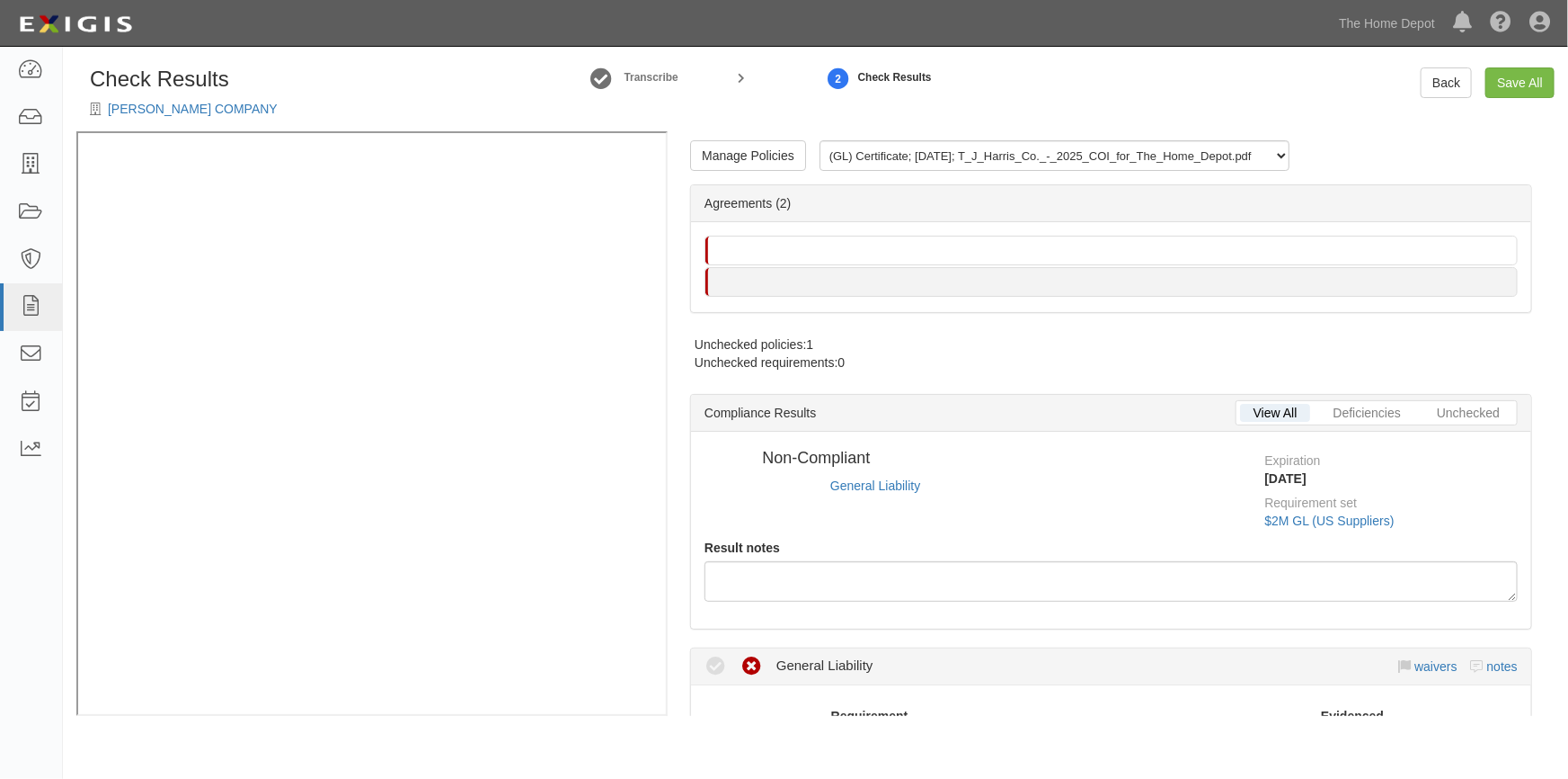
radio input "true"
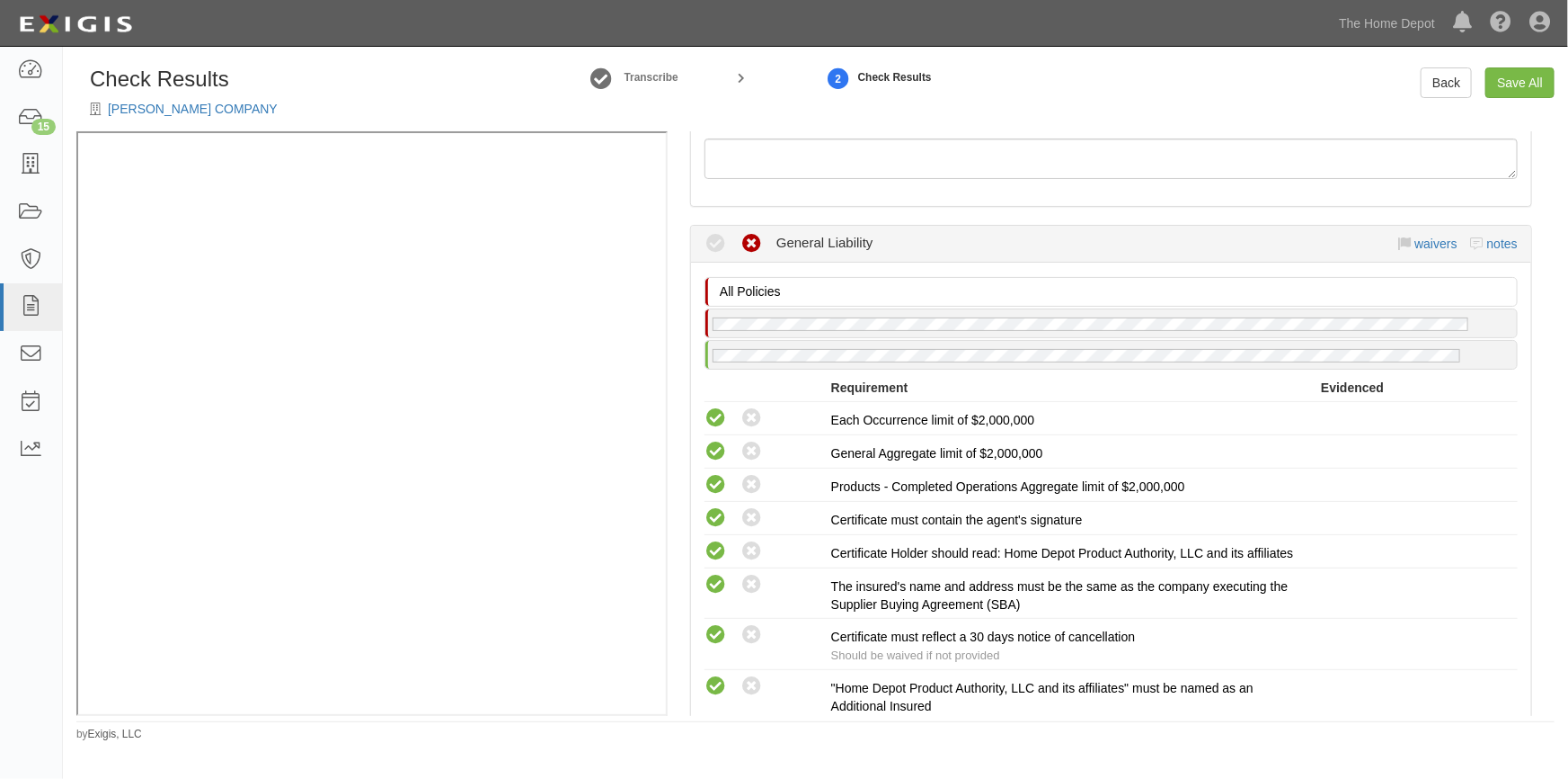
scroll to position [490, 0]
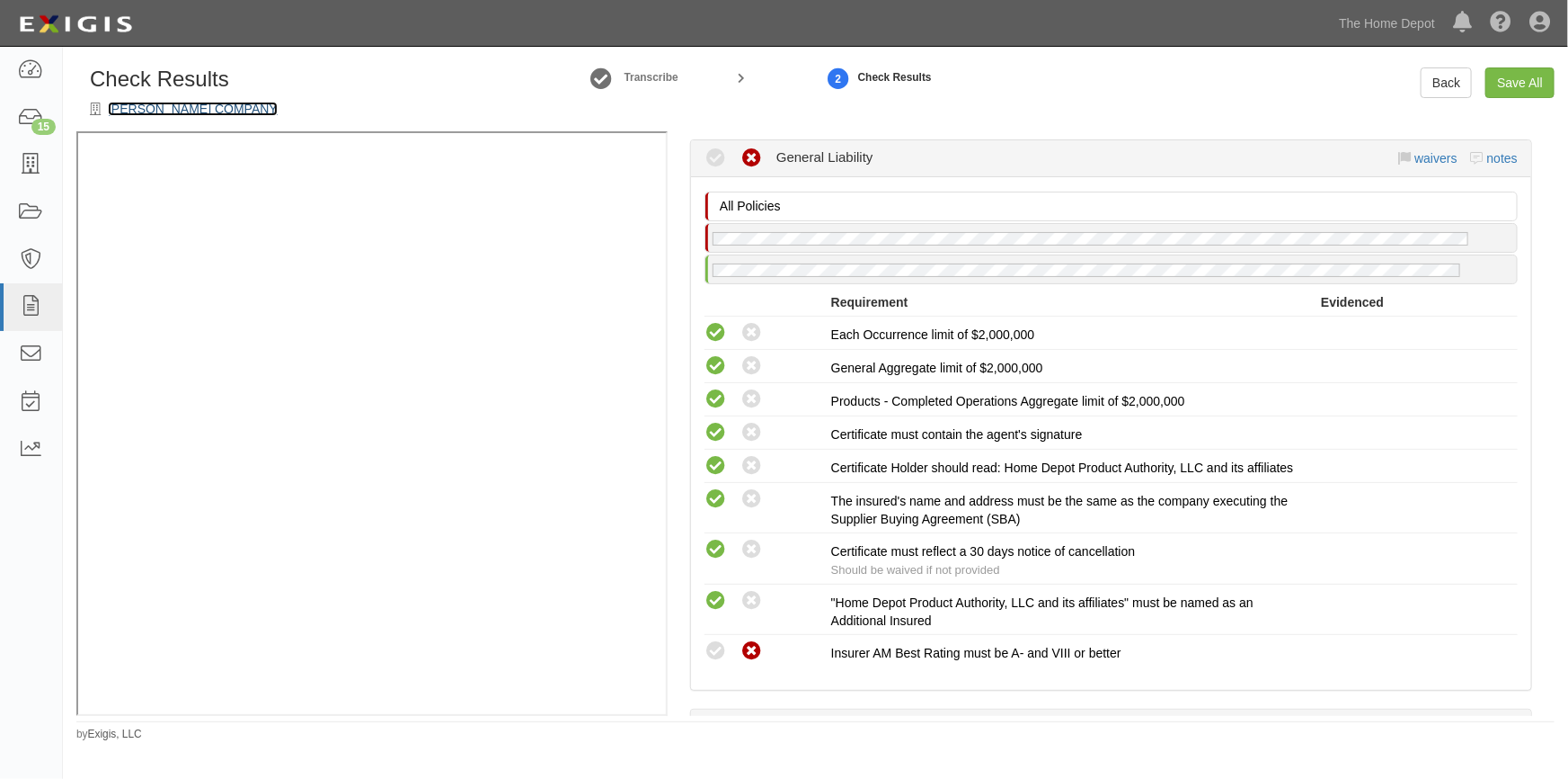
click at [167, 107] on link "[PERSON_NAME] COMPANY" at bounding box center [192, 109] width 169 height 15
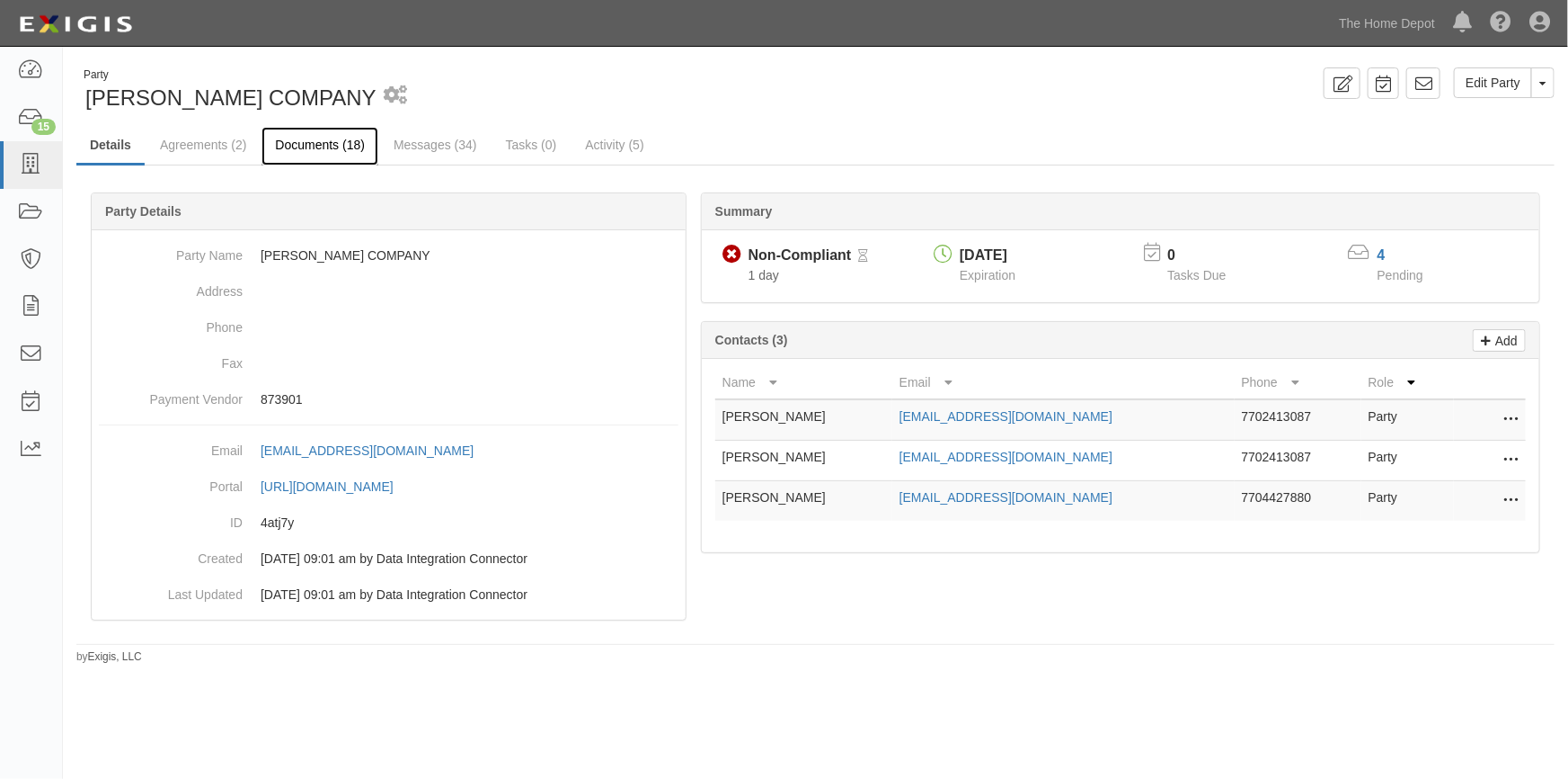
click at [299, 142] on link "Documents (18)" at bounding box center [321, 146] width 117 height 38
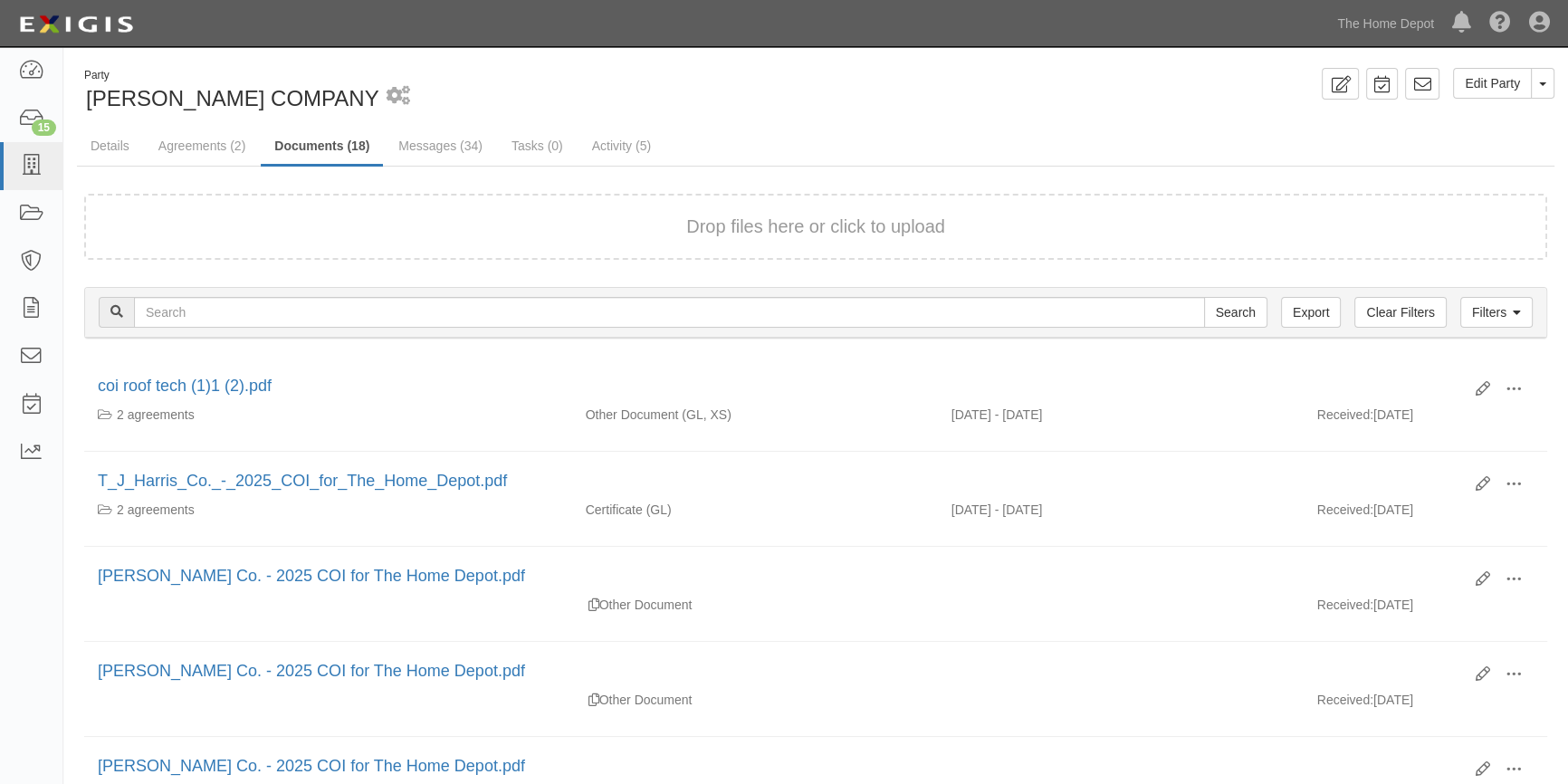
click at [297, 231] on div "Drop files here or click to upload" at bounding box center [815, 227] width 1423 height 26
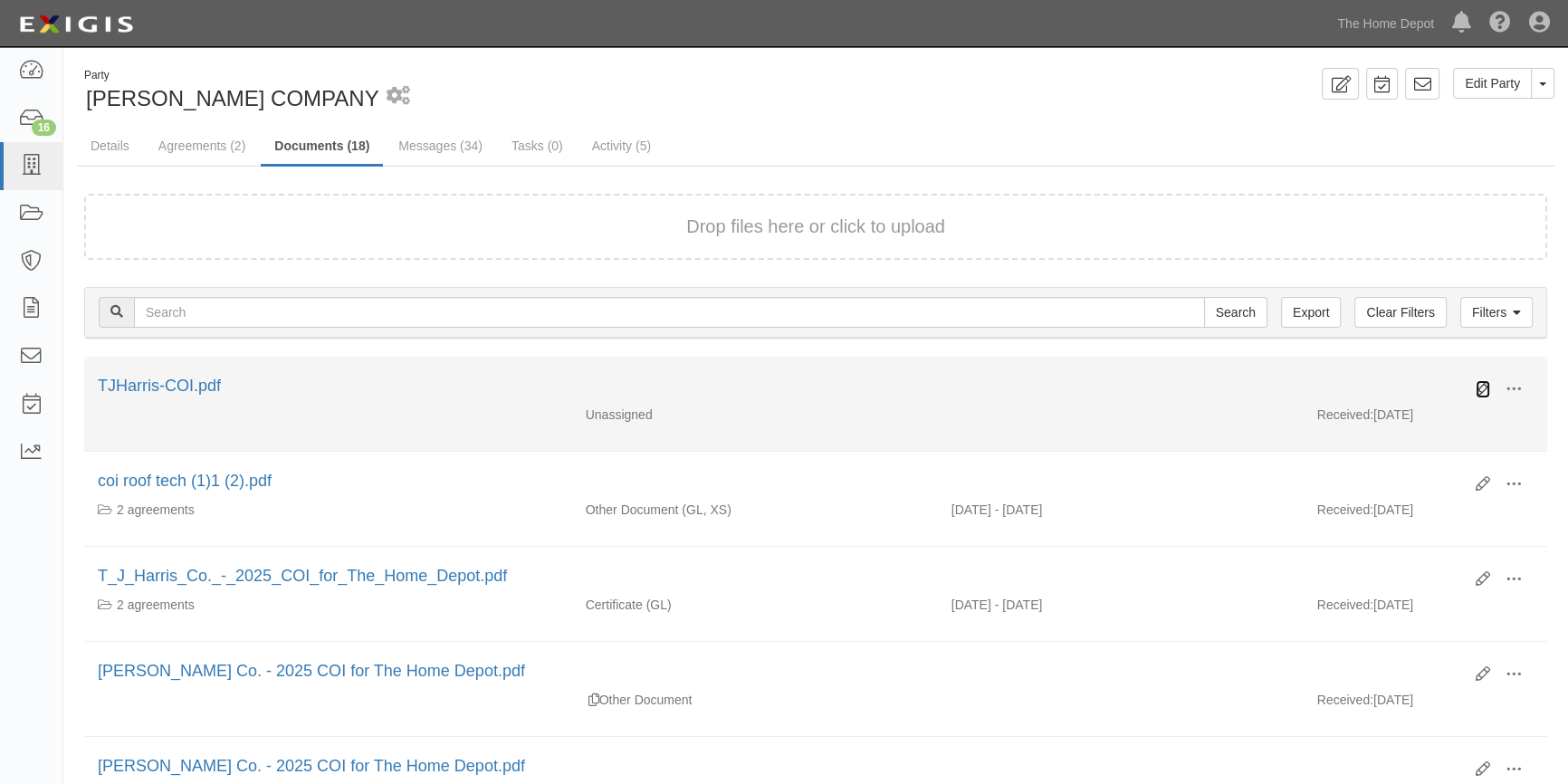
click at [1482, 391] on icon at bounding box center [1483, 389] width 15 height 15
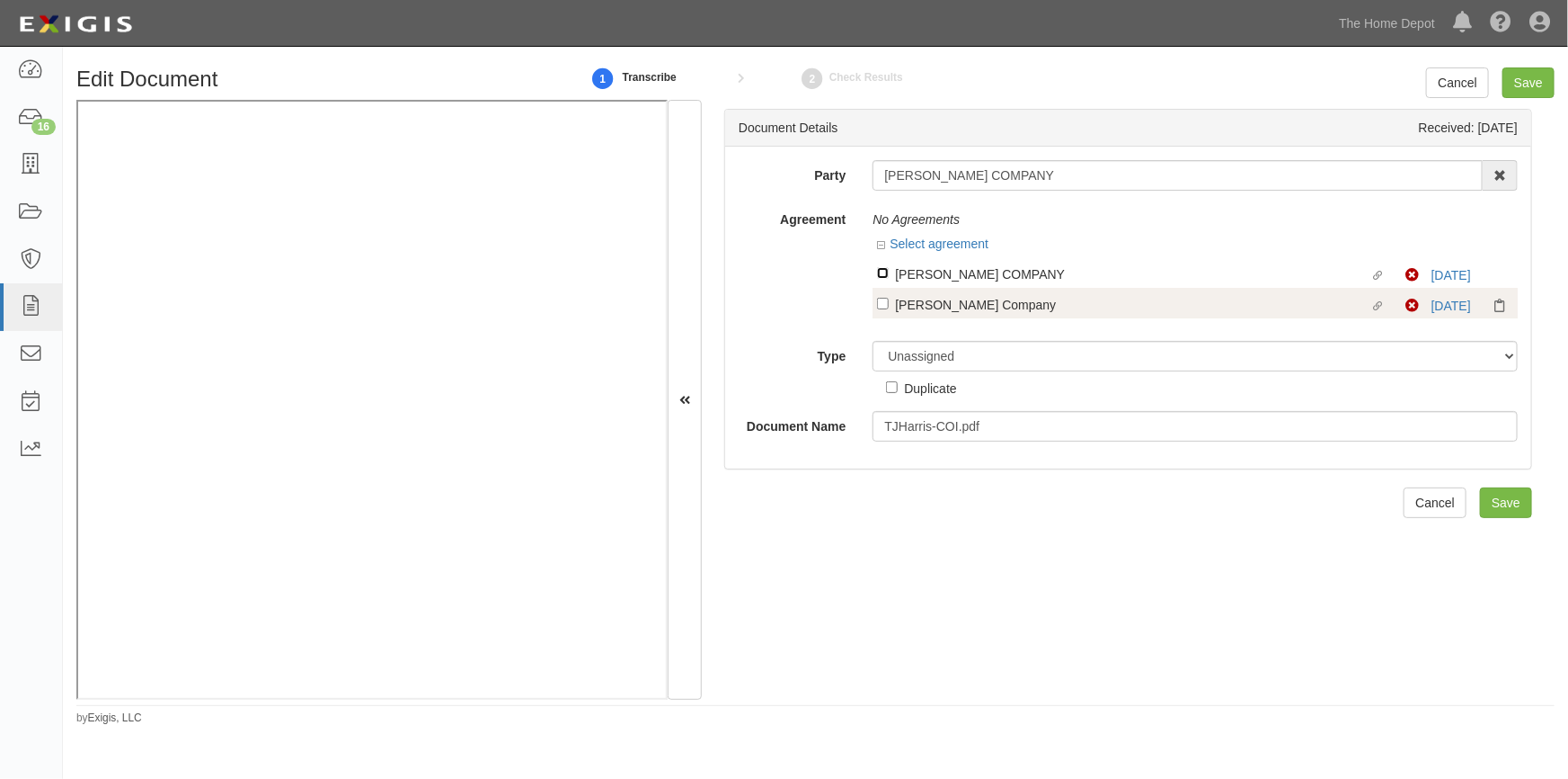
drag, startPoint x: 879, startPoint y: 269, endPoint x: 879, endPoint y: 292, distance: 23.0
click at [879, 271] on input "Linked agreement T.J. HARRIS COMPANY Linked agreement" at bounding box center [883, 272] width 12 height 12
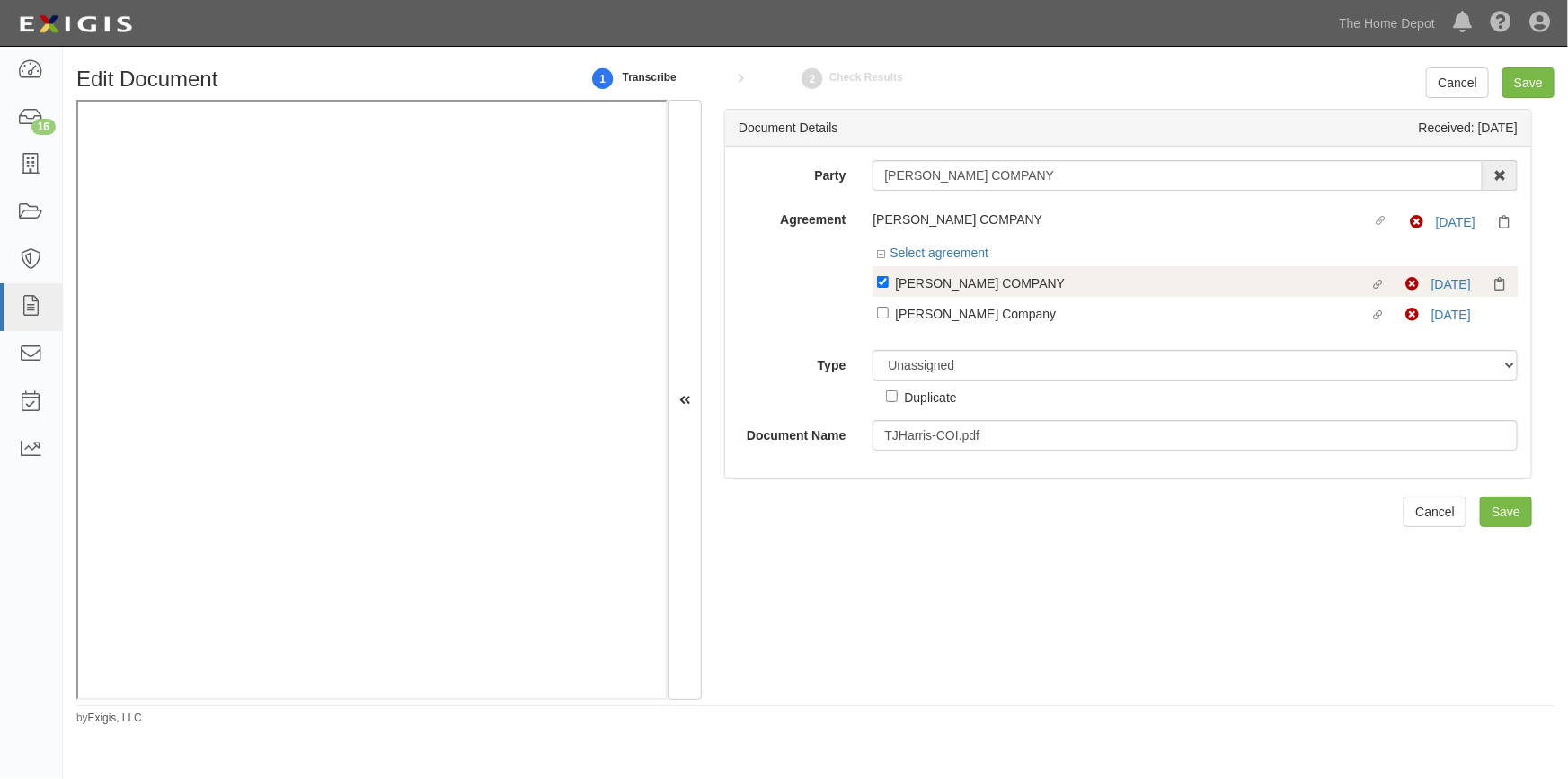
click at [886, 288] on label "Linked agreement T.J. HARRIS COMPANY Linked agreement" at bounding box center [1141, 284] width 528 height 24
click at [886, 288] on input "Linked agreement T.J. HARRIS COMPANY Linked agreement" at bounding box center [883, 281] width 12 height 12
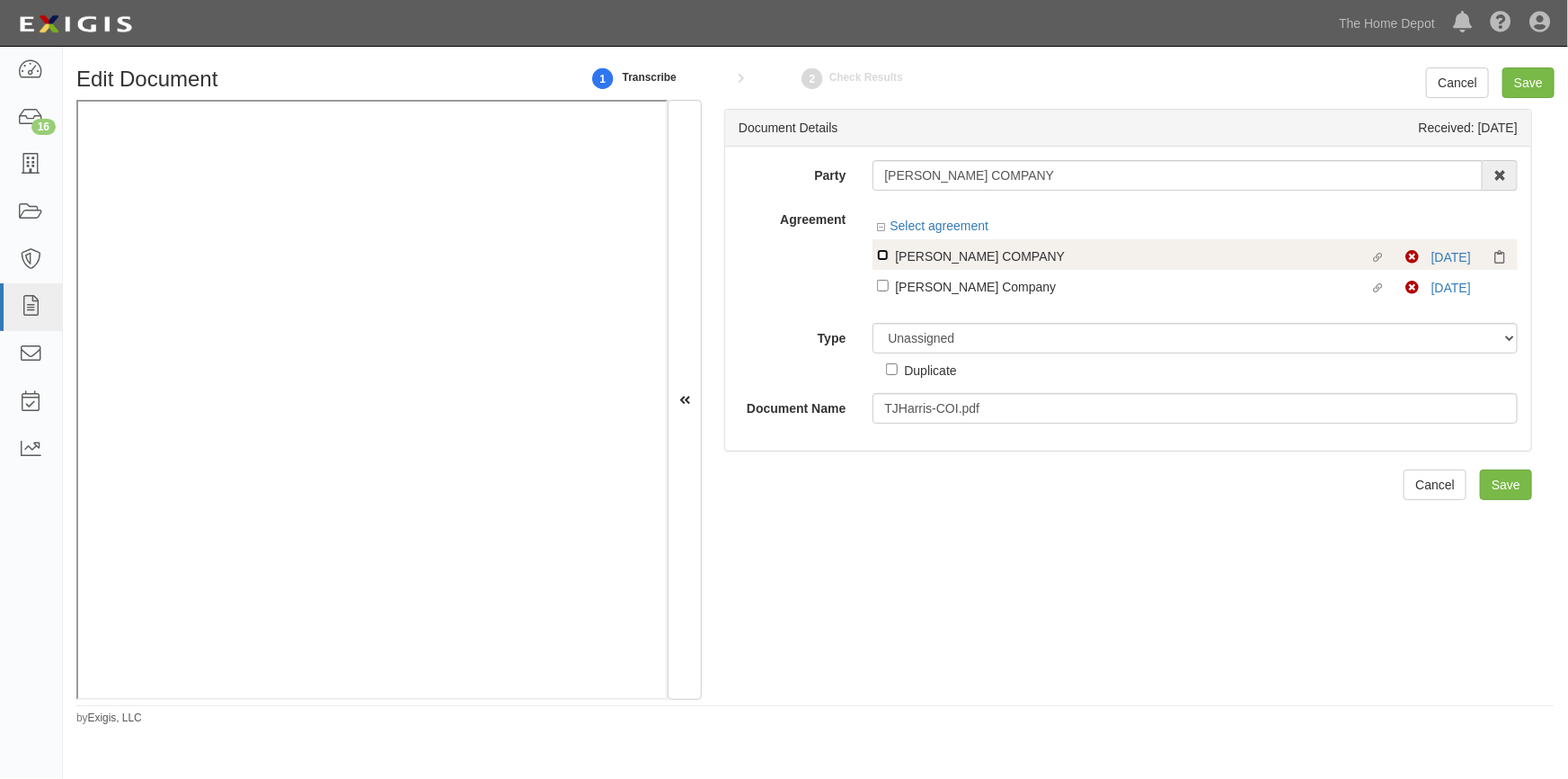
click at [880, 251] on input "Linked agreement T.J. HARRIS COMPANY Linked agreement" at bounding box center [883, 255] width 12 height 12
checkbox input "true"
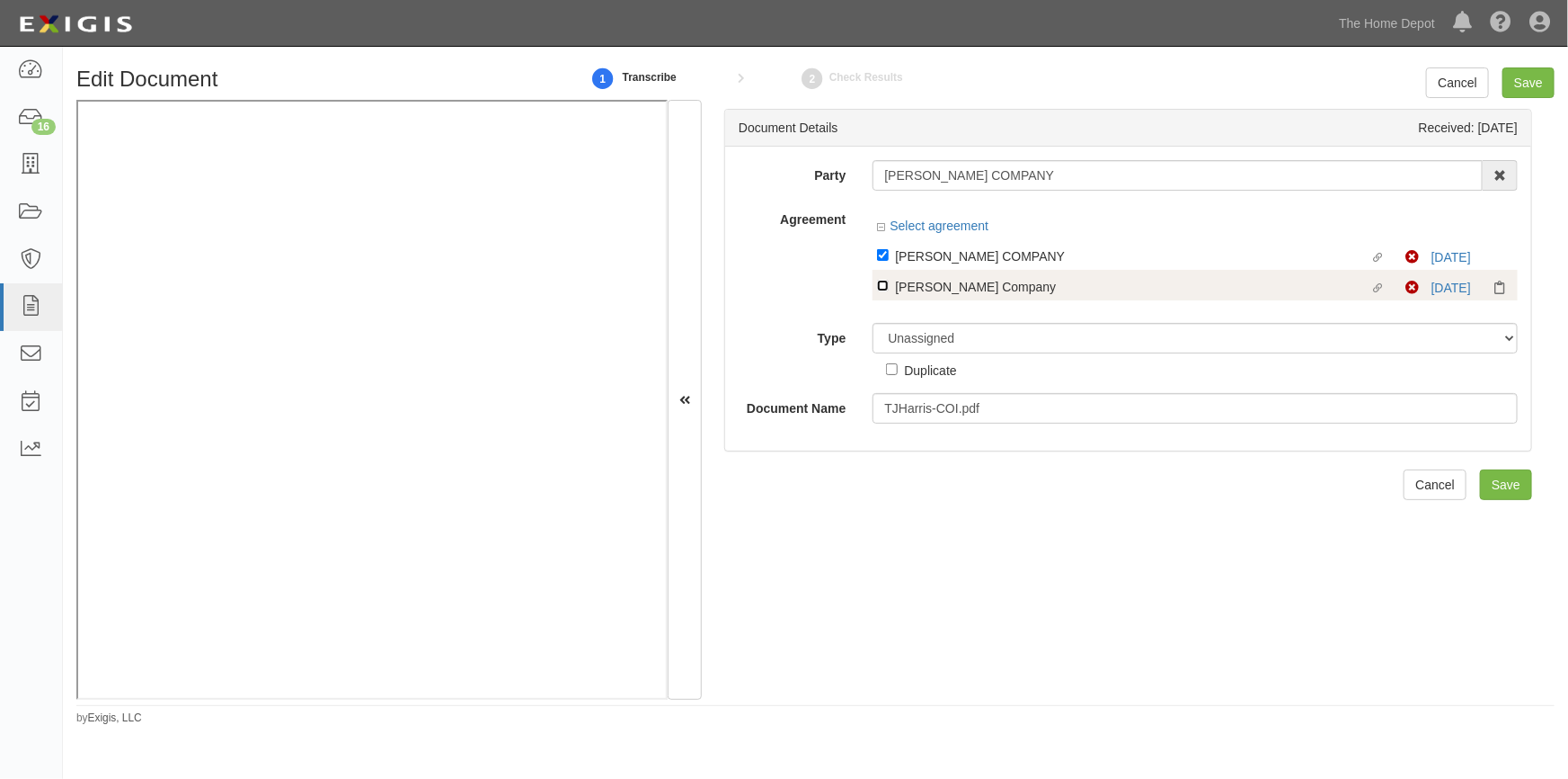
click at [883, 280] on div "Linked agreement T.J. HARRIS COMPANY Linked agreement Non-Compliant 1/7/26 Link…" at bounding box center [1195, 269] width 646 height 61
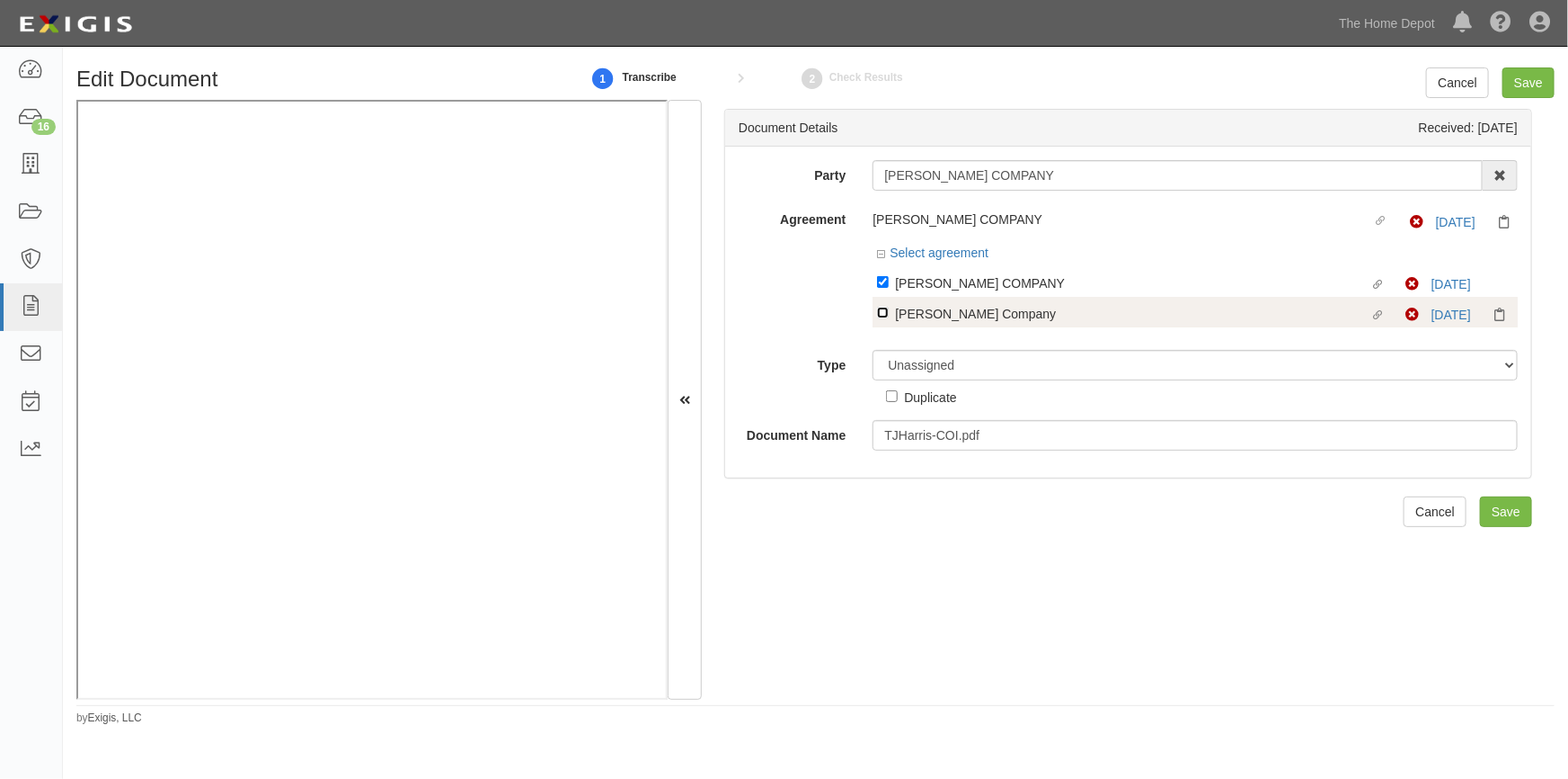
click at [886, 313] on input "Linked agreement TJ Harris Company Linked agreement" at bounding box center [883, 313] width 12 height 12
checkbox input "true"
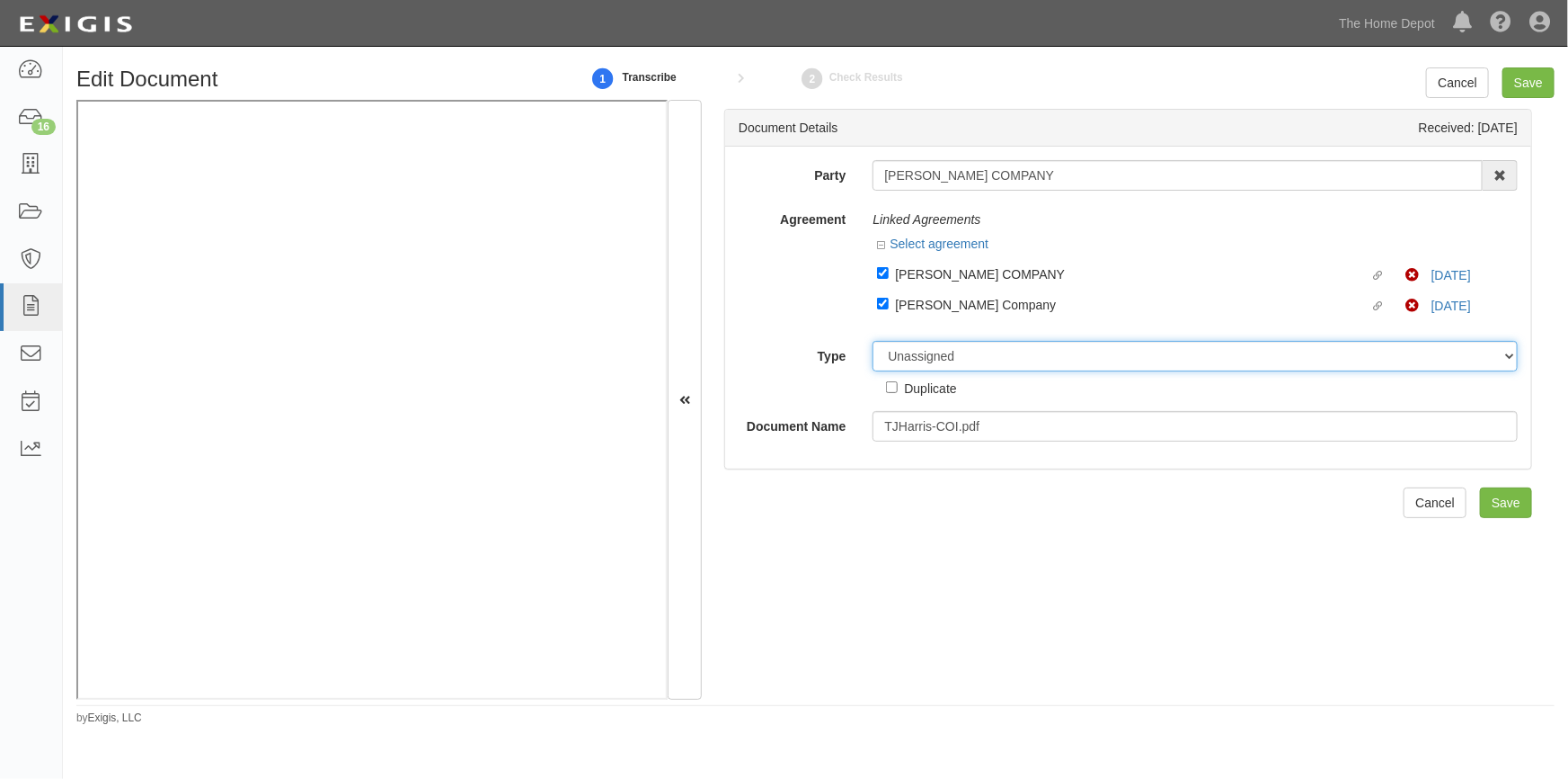
click at [908, 357] on select "Unassigned Binder Cancellation Notice Certificate Contract Endorsement Insuranc…" at bounding box center [1195, 356] width 646 height 30
select select "CertificateDetail"
click at [873, 342] on select "Unassigned Binder Cancellation Notice Certificate Contract Endorsement Insuranc…" at bounding box center [1195, 356] width 646 height 30
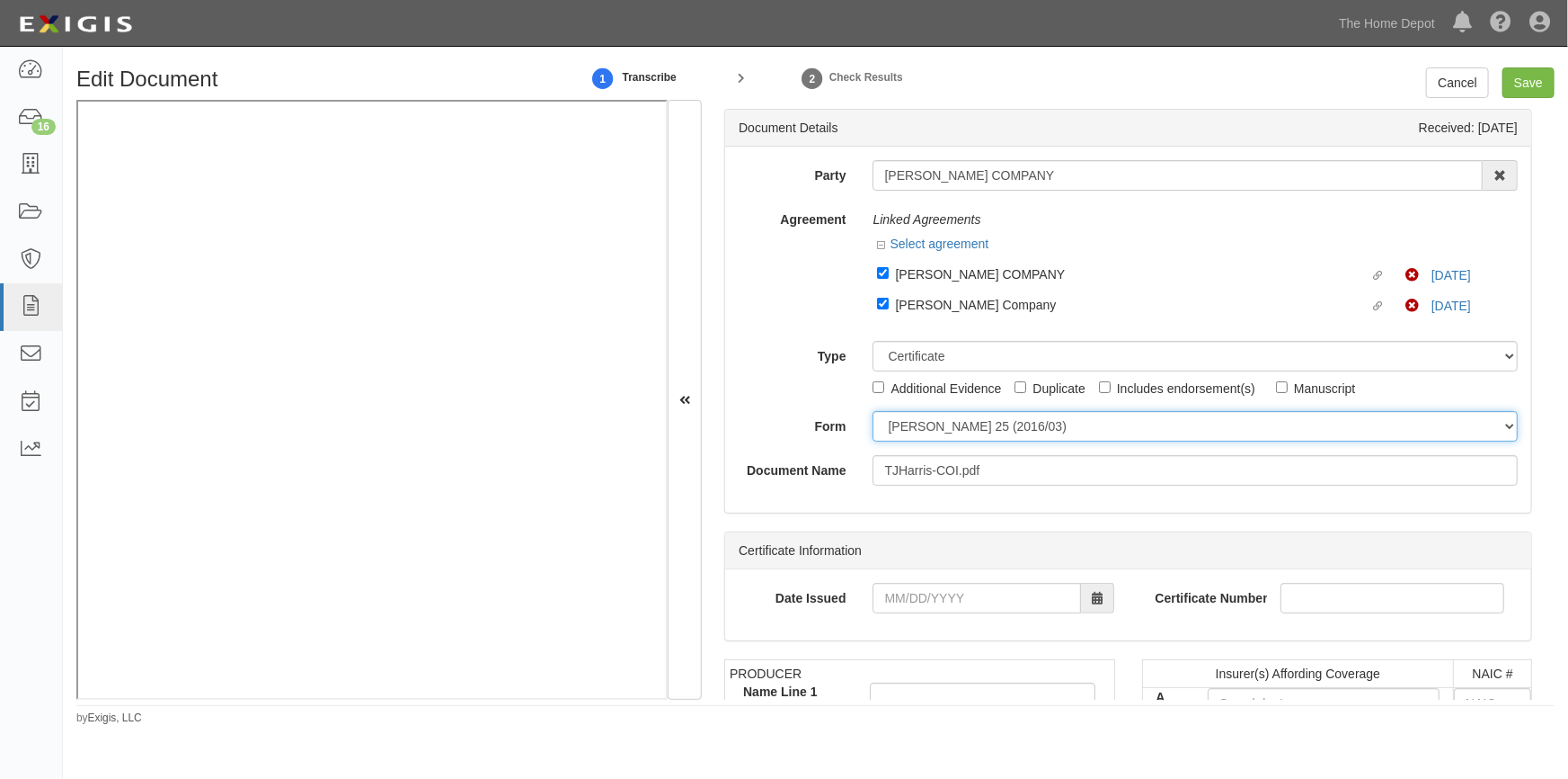
click at [918, 436] on select "ACORD 25 (2016/03) ACORD 101 ACORD 855 NY (2014/05) General" at bounding box center [1195, 425] width 646 height 30
select select "GeneralFormDetail"
click at [873, 411] on select "ACORD 25 (2016/03) ACORD 101 ACORD 855 NY (2014/05) General" at bounding box center [1195, 425] width 646 height 30
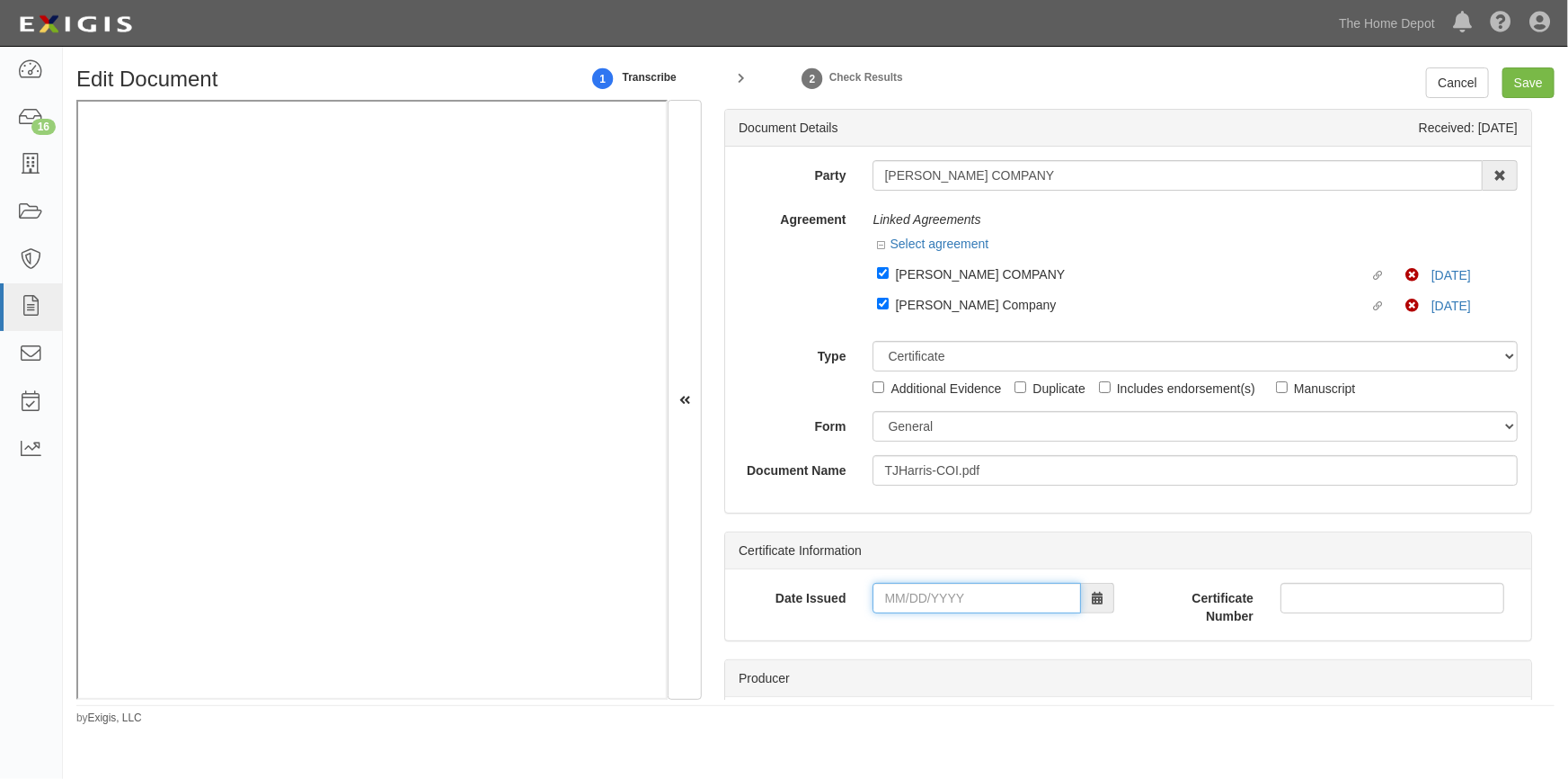
click at [935, 598] on input "Date Issued" at bounding box center [977, 598] width 209 height 30
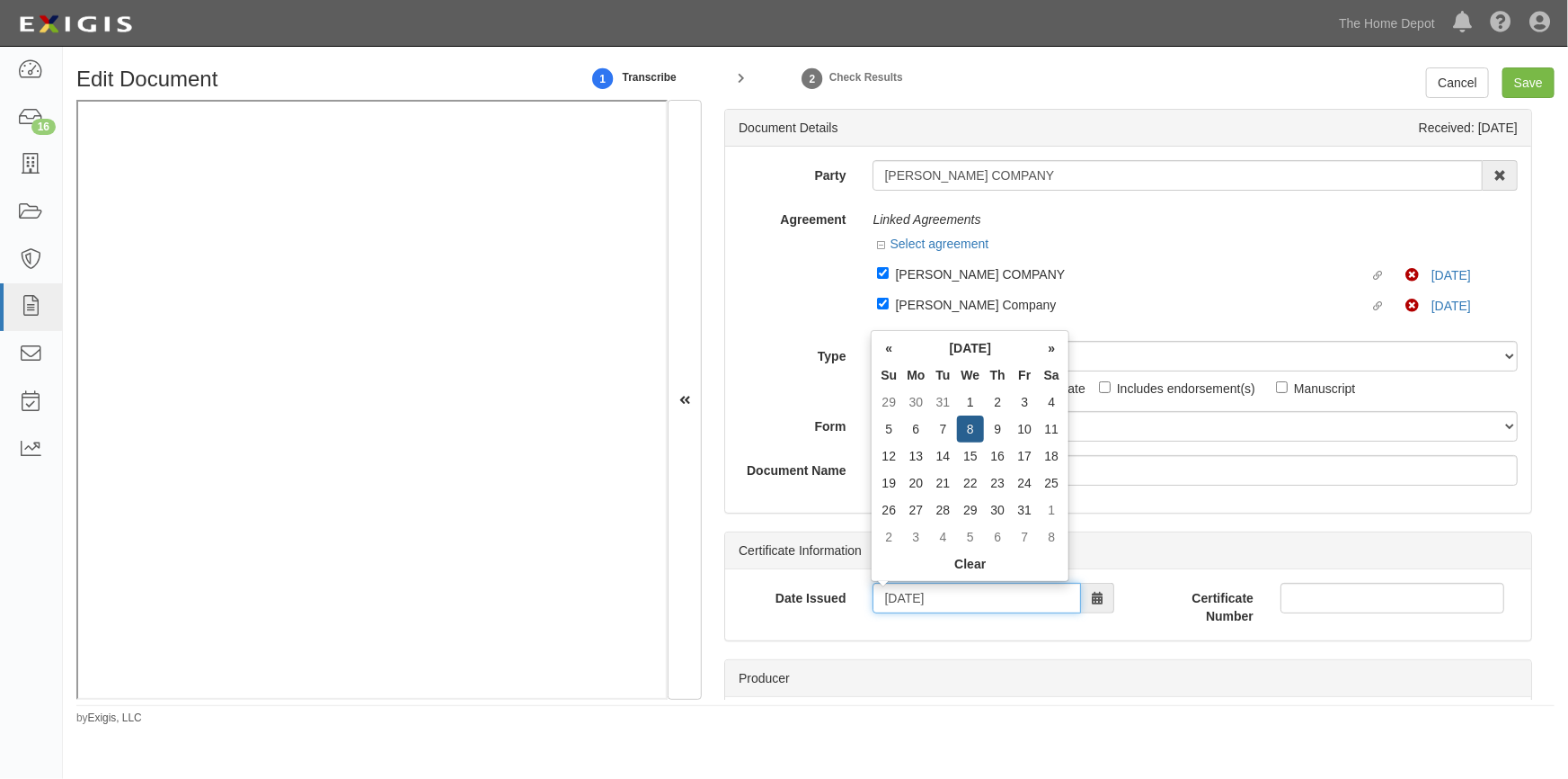
type input "01/08/2025"
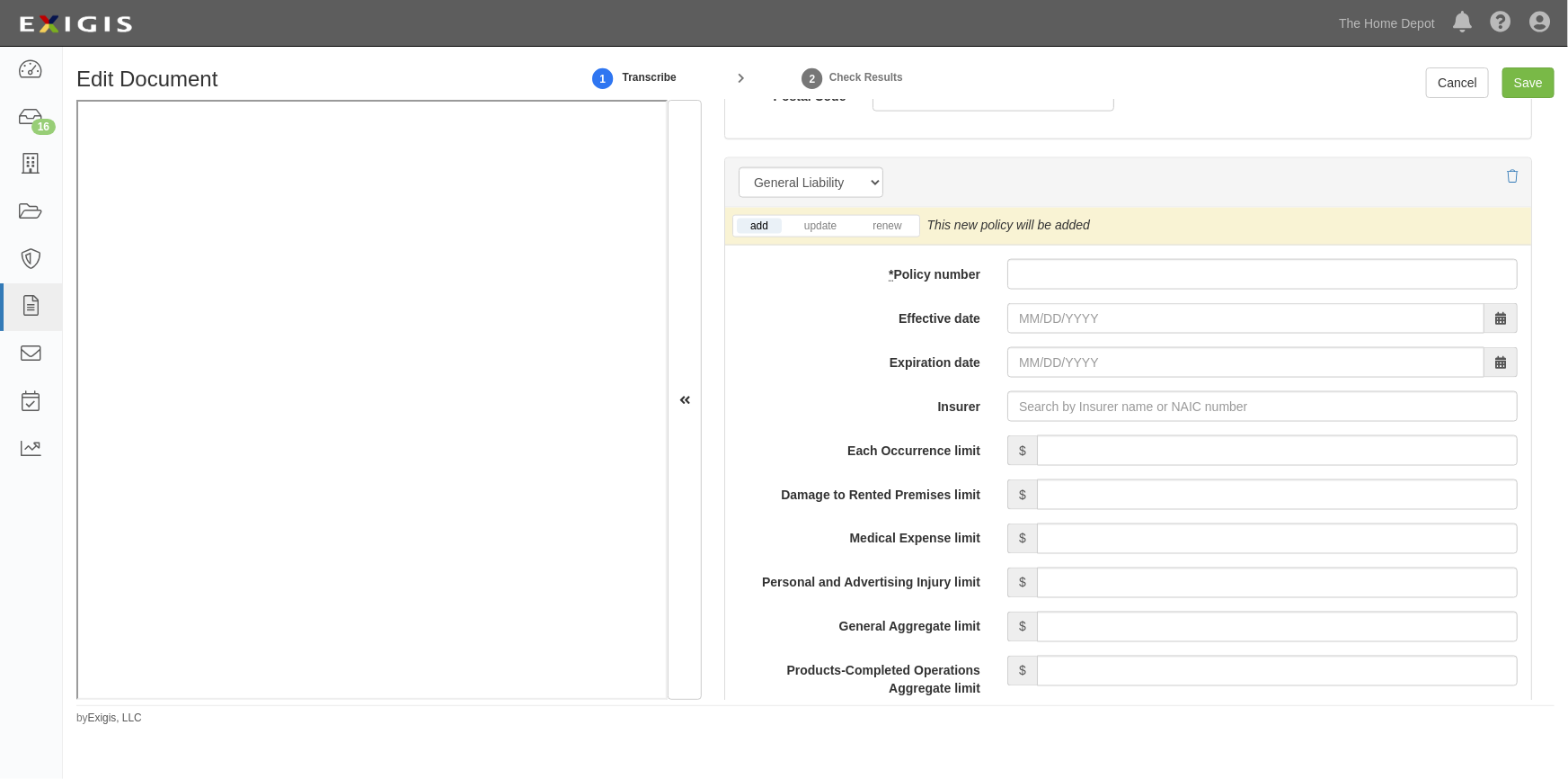
scroll to position [1333, 0]
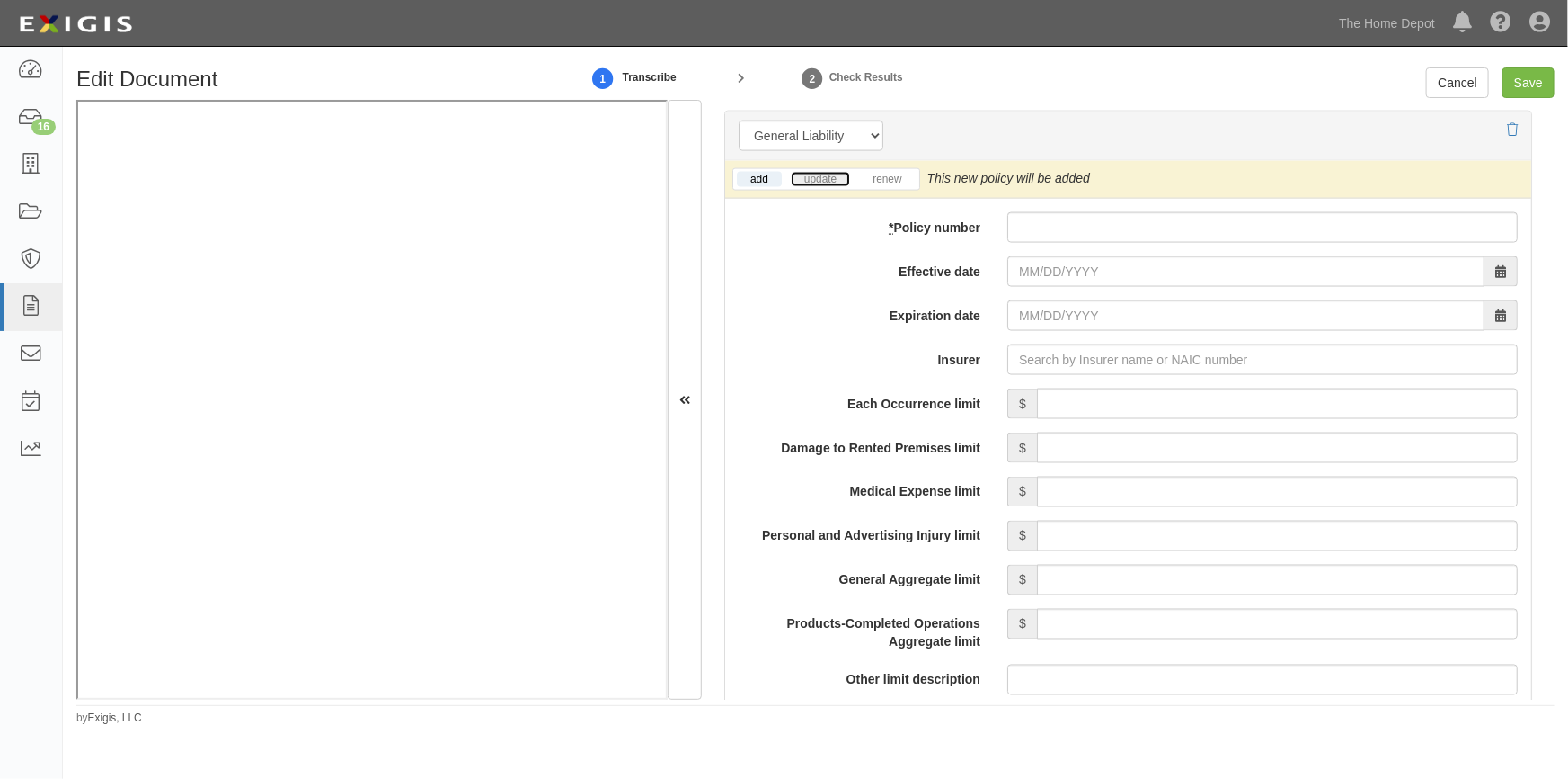
click at [822, 179] on link "update" at bounding box center [821, 179] width 60 height 16
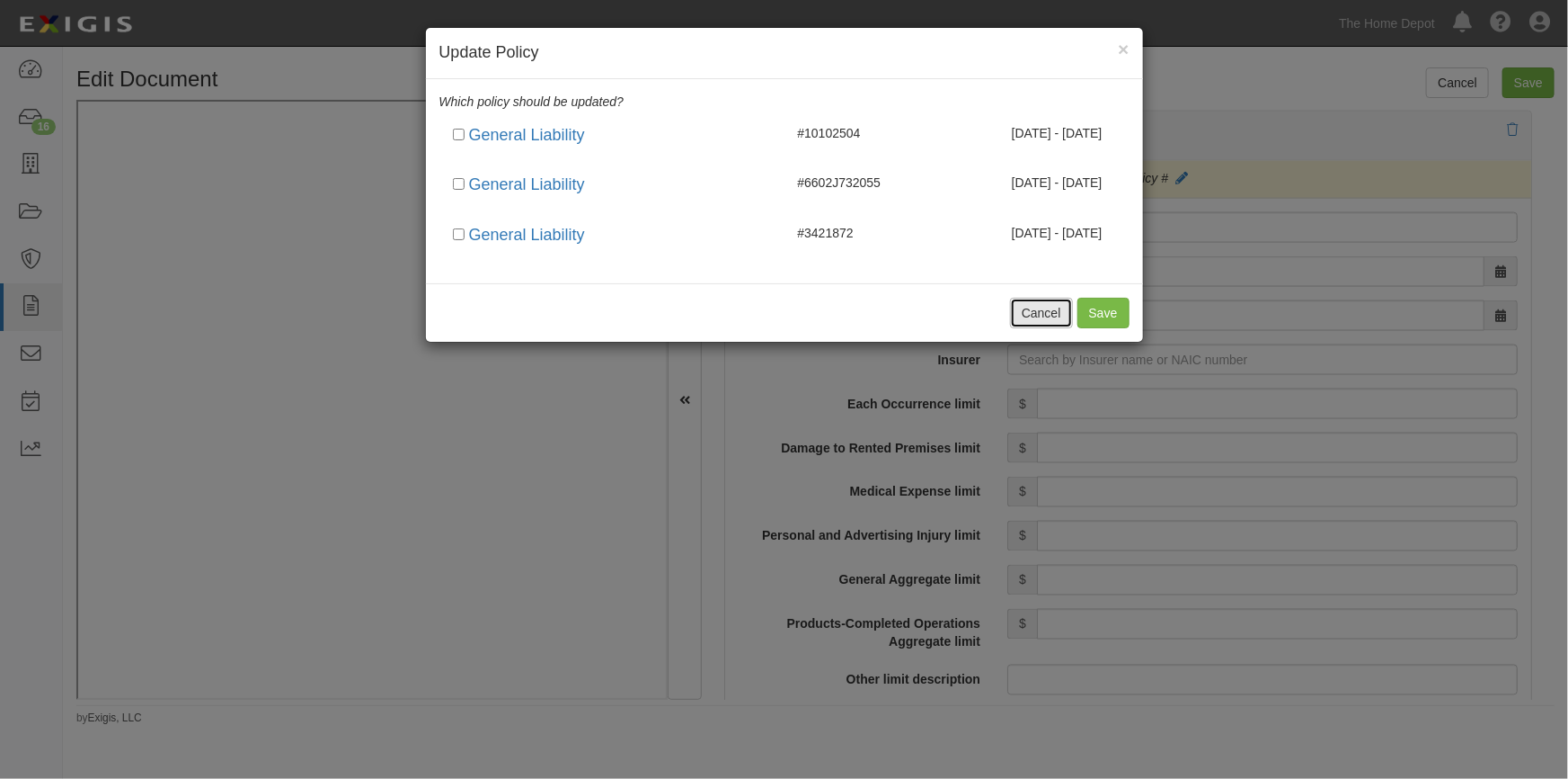
click at [1021, 312] on button "Cancel" at bounding box center [1041, 313] width 63 height 30
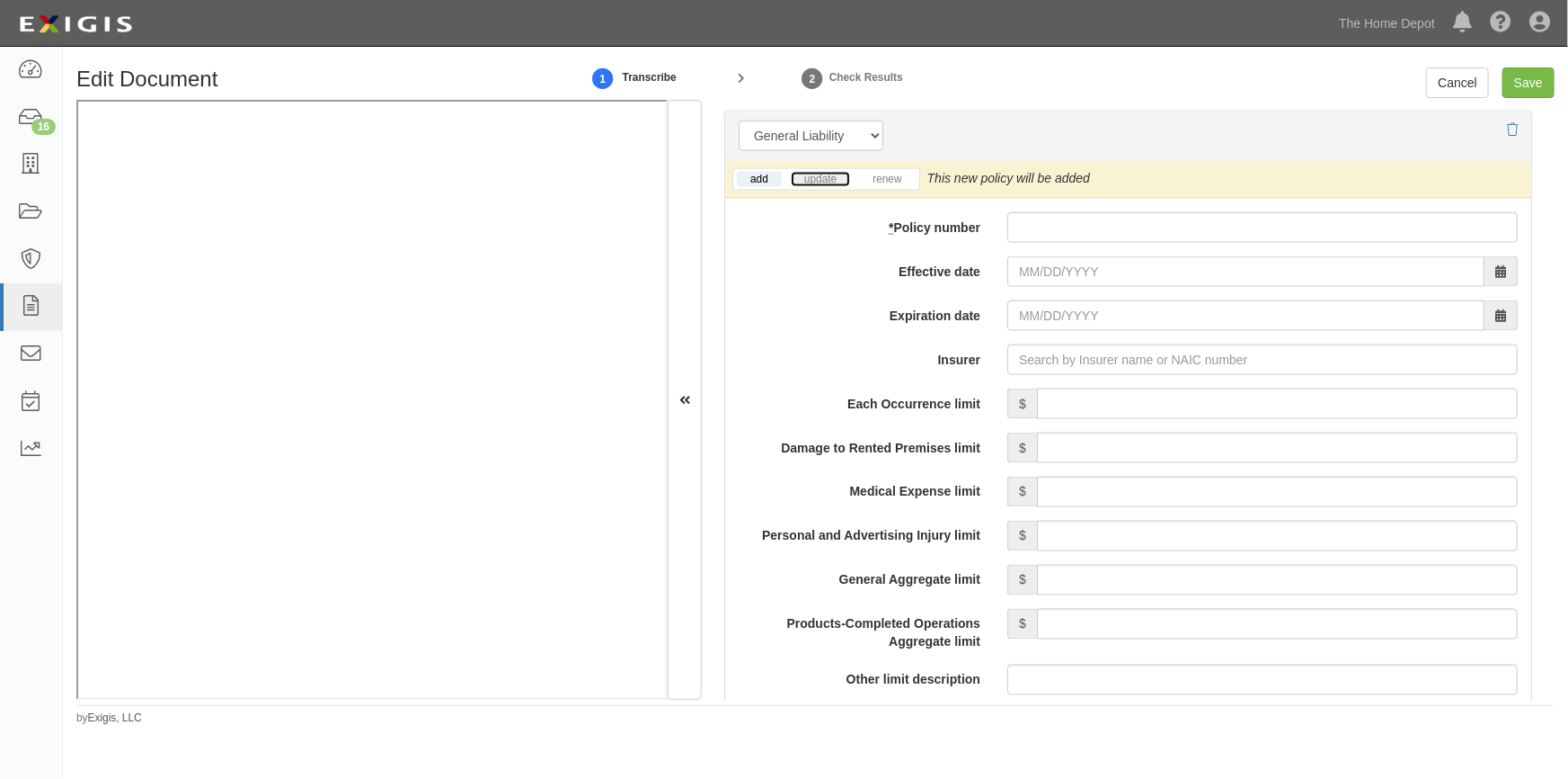
click at [810, 181] on link "update" at bounding box center [821, 179] width 60 height 16
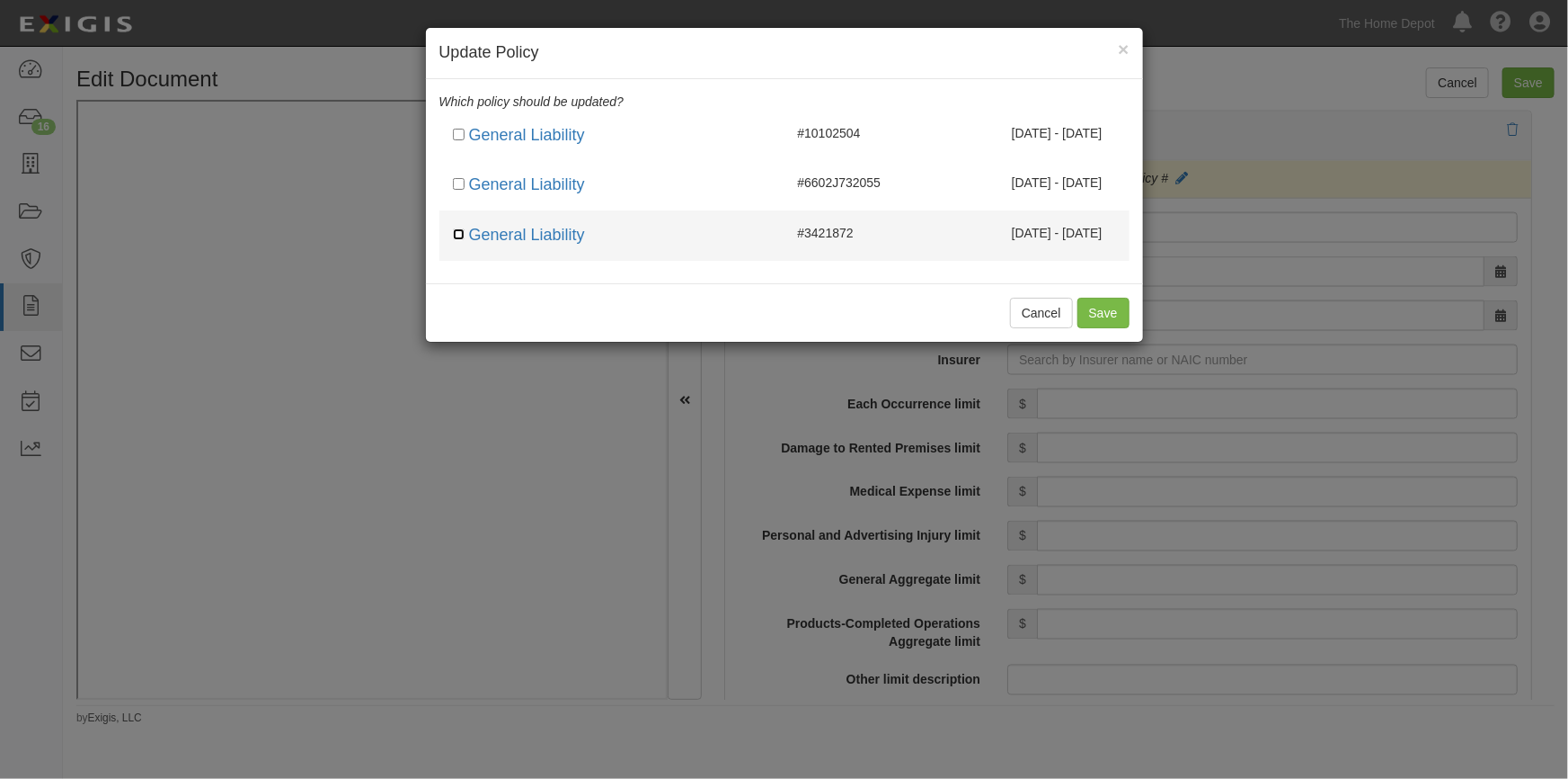
click at [457, 234] on input "checkbox" at bounding box center [459, 234] width 12 height 12
checkbox input "true"
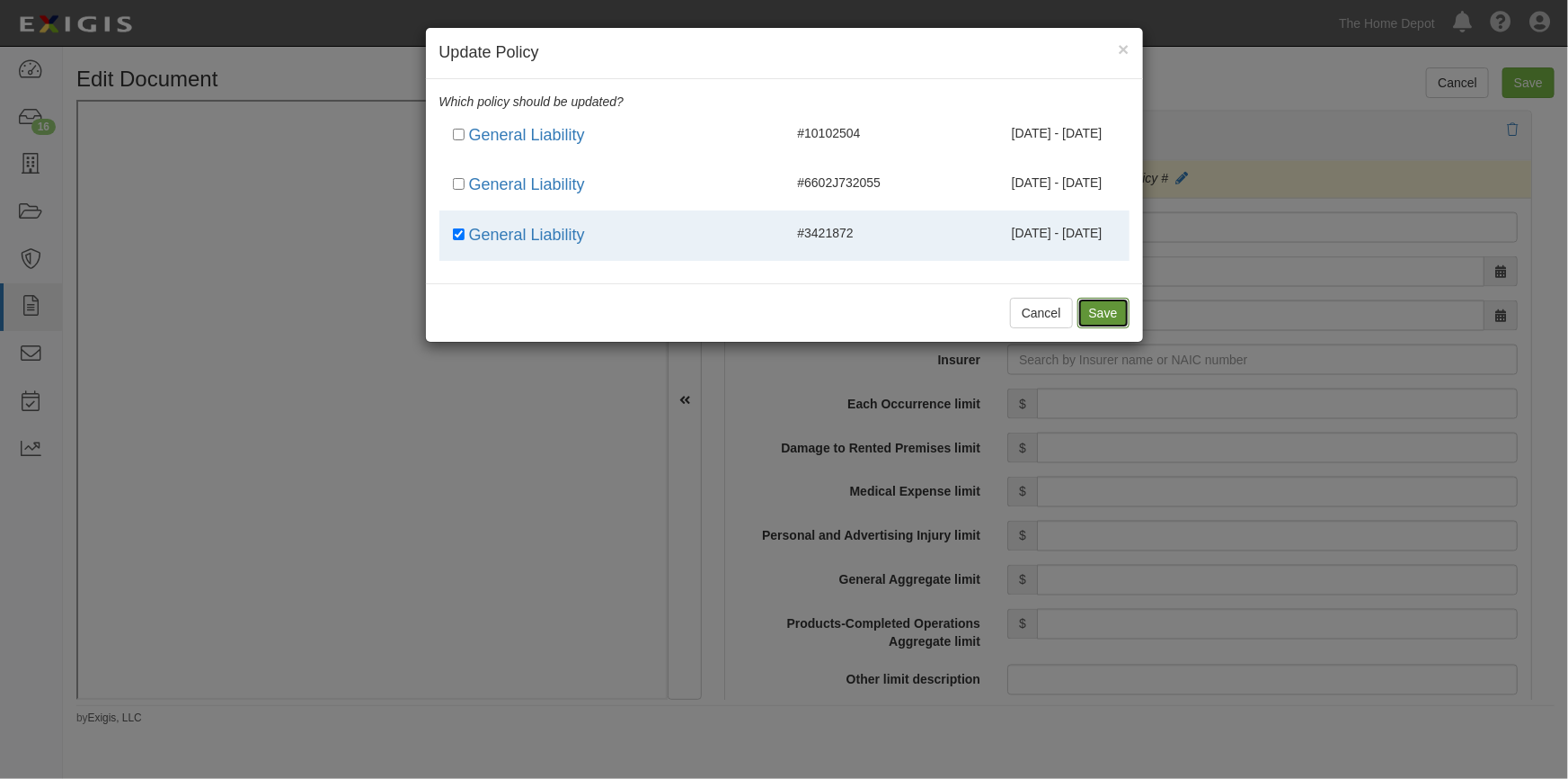
click at [1089, 313] on button "Save" at bounding box center [1104, 313] width 52 height 30
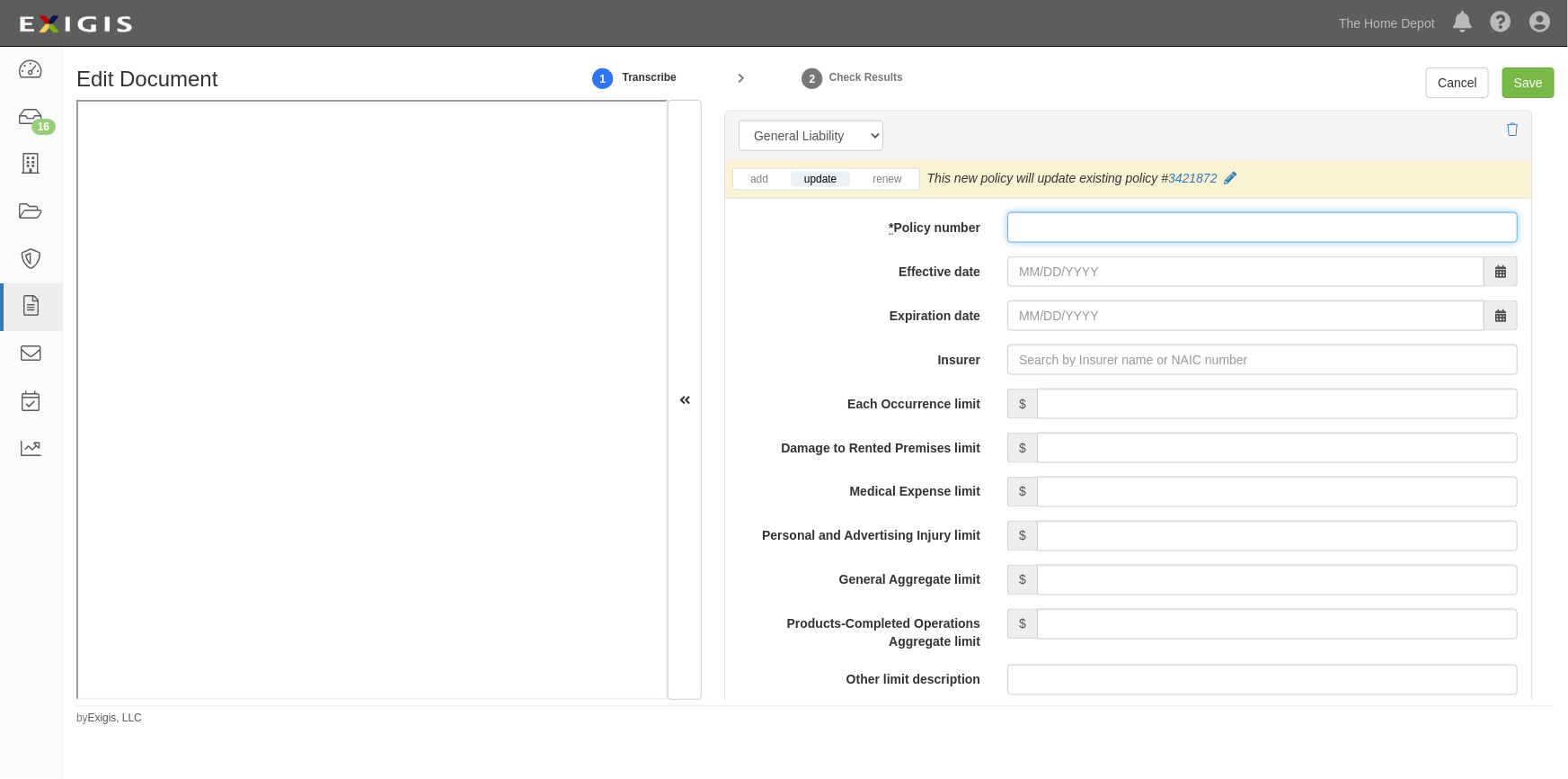
click at [1053, 225] on input "* Policy number" at bounding box center [1262, 227] width 510 height 30
type input "3421872"
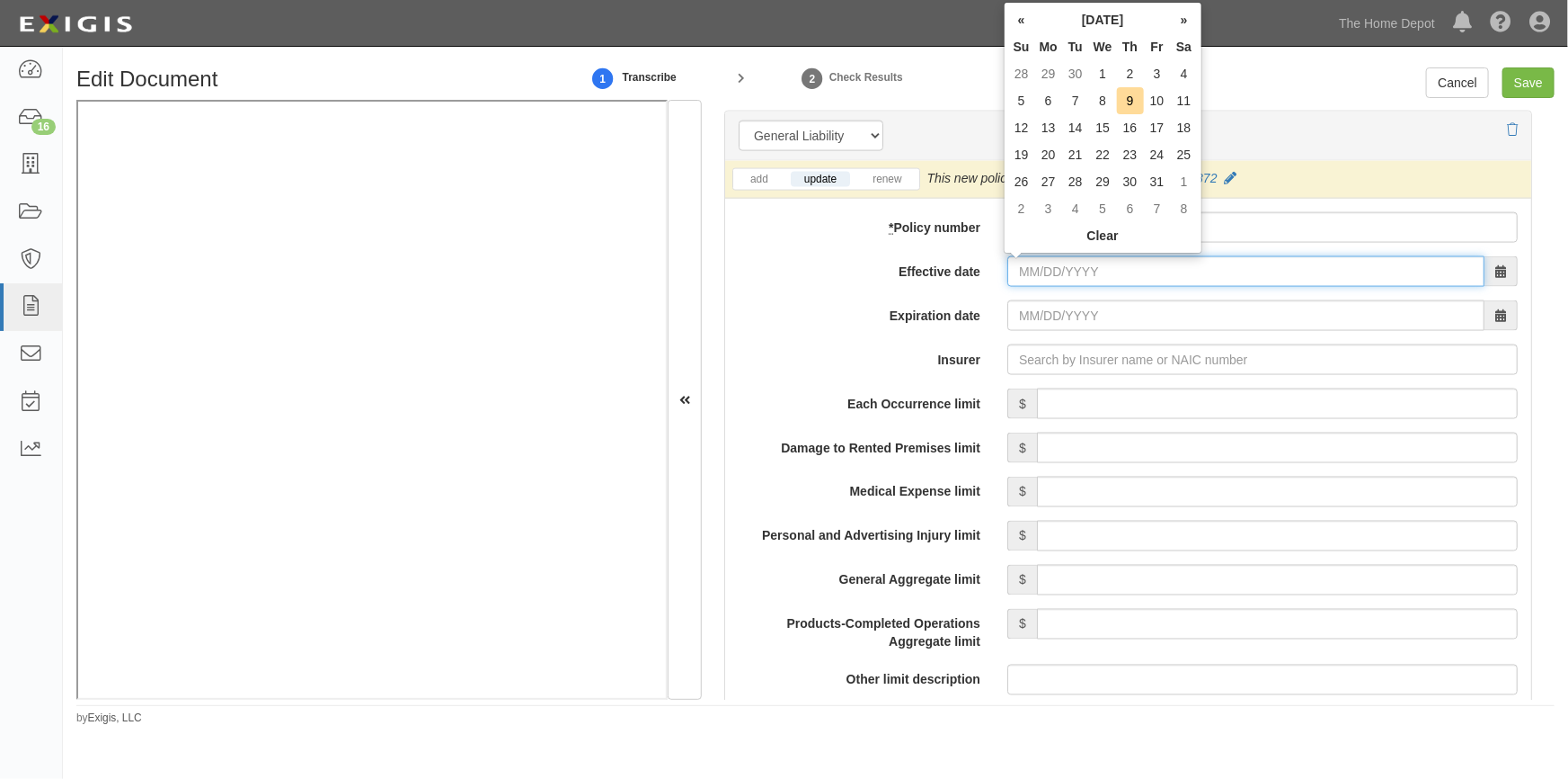
click at [1070, 270] on input "Effective date" at bounding box center [1246, 271] width 477 height 30
type input "01/07/2025"
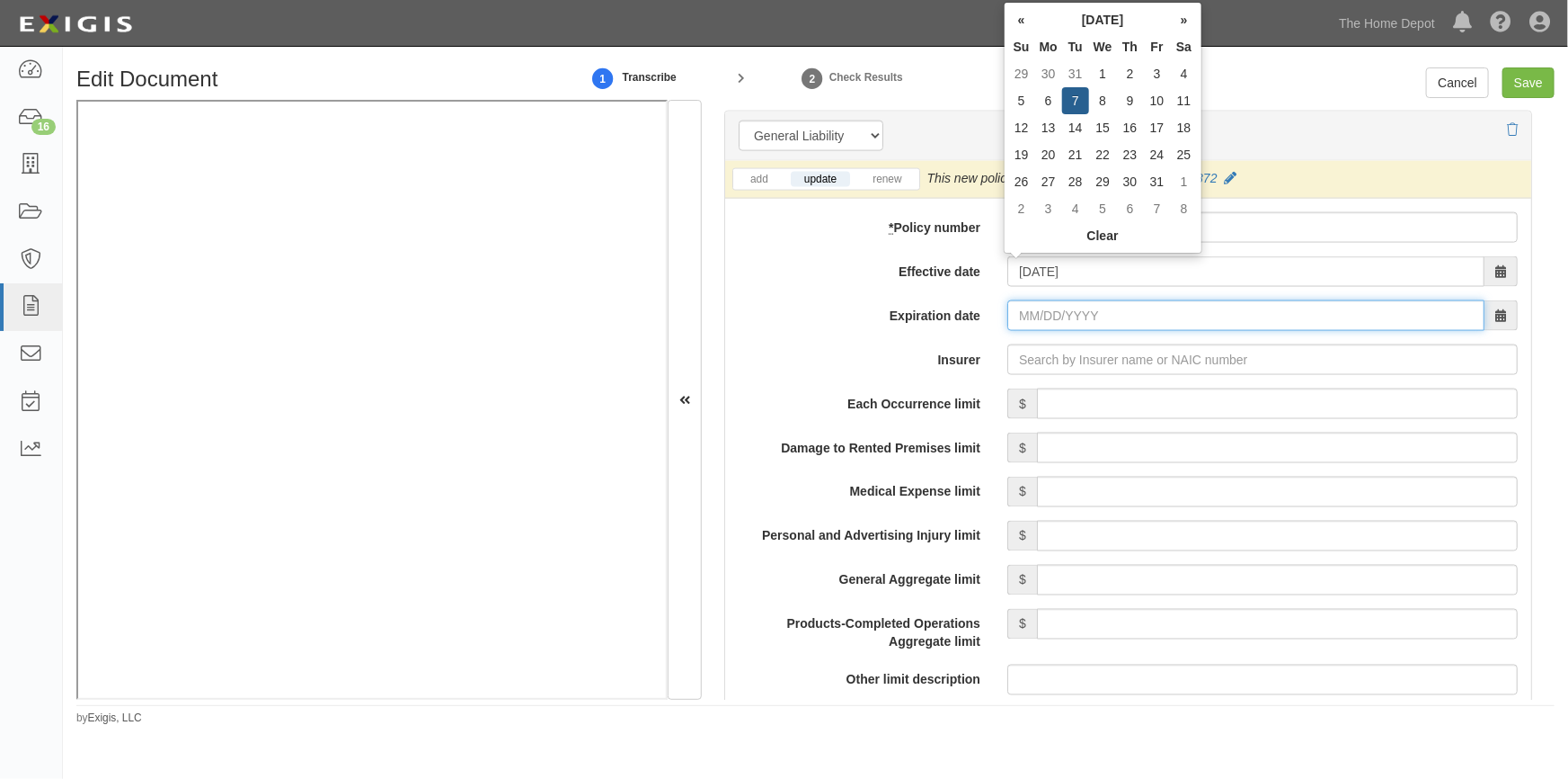
type input "01/07/2026"
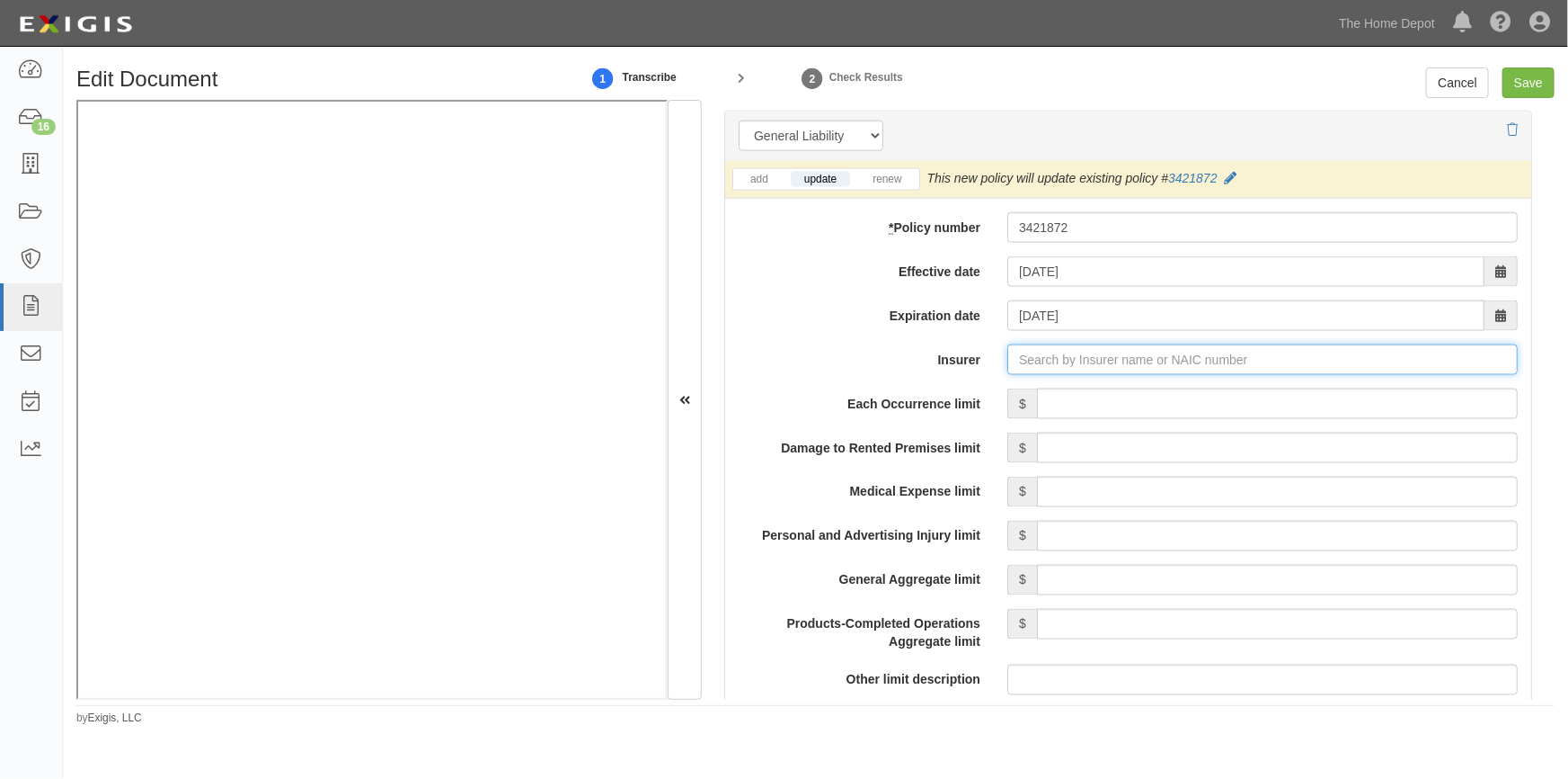
click at [1144, 354] on input "Insurer" at bounding box center [1262, 359] width 510 height 30
type input "21st Century Advantage Insurance Company (25232) NR Rating"
type input "2"
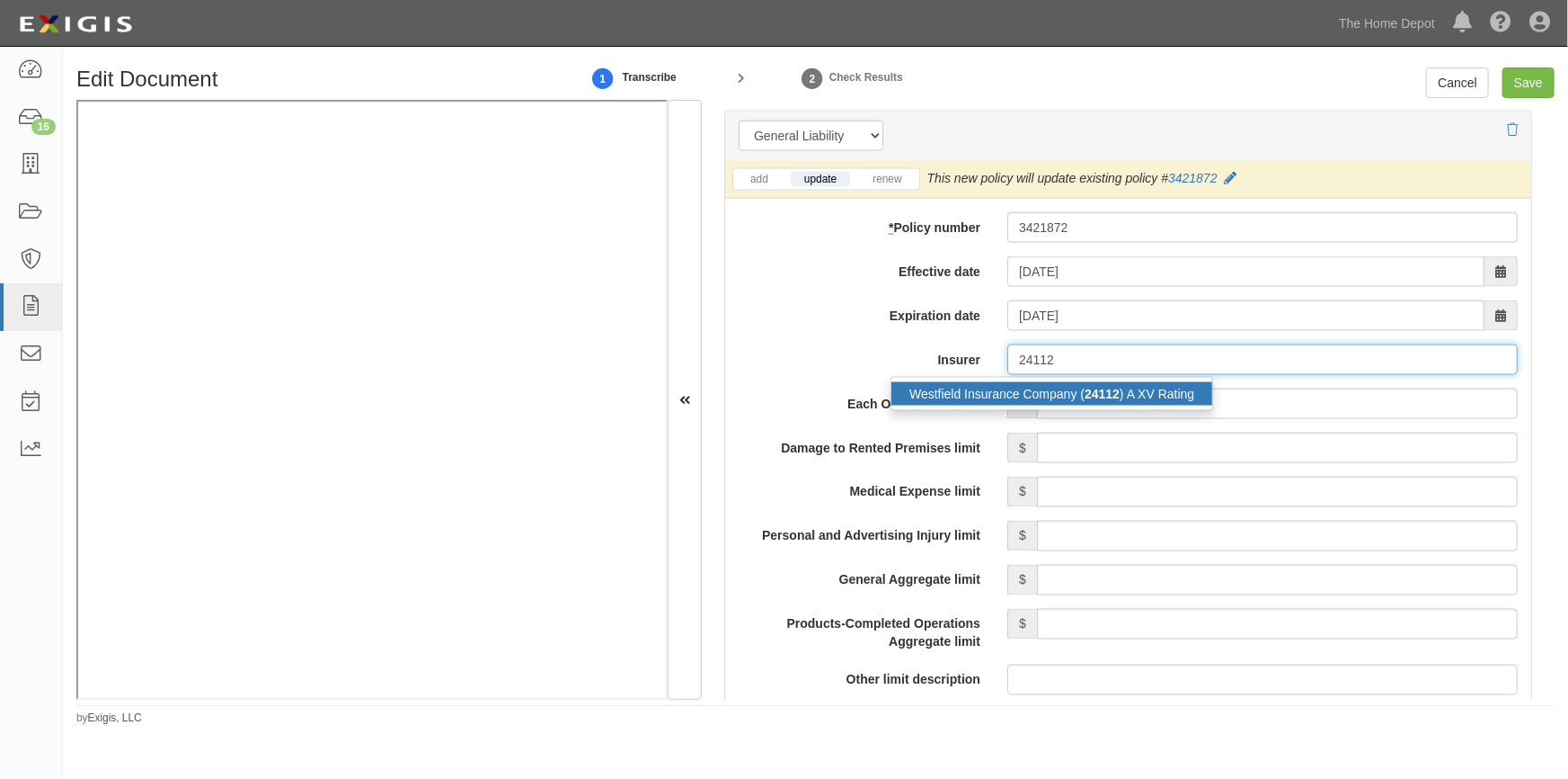
click at [1107, 391] on strong "24112" at bounding box center [1102, 394] width 35 height 15
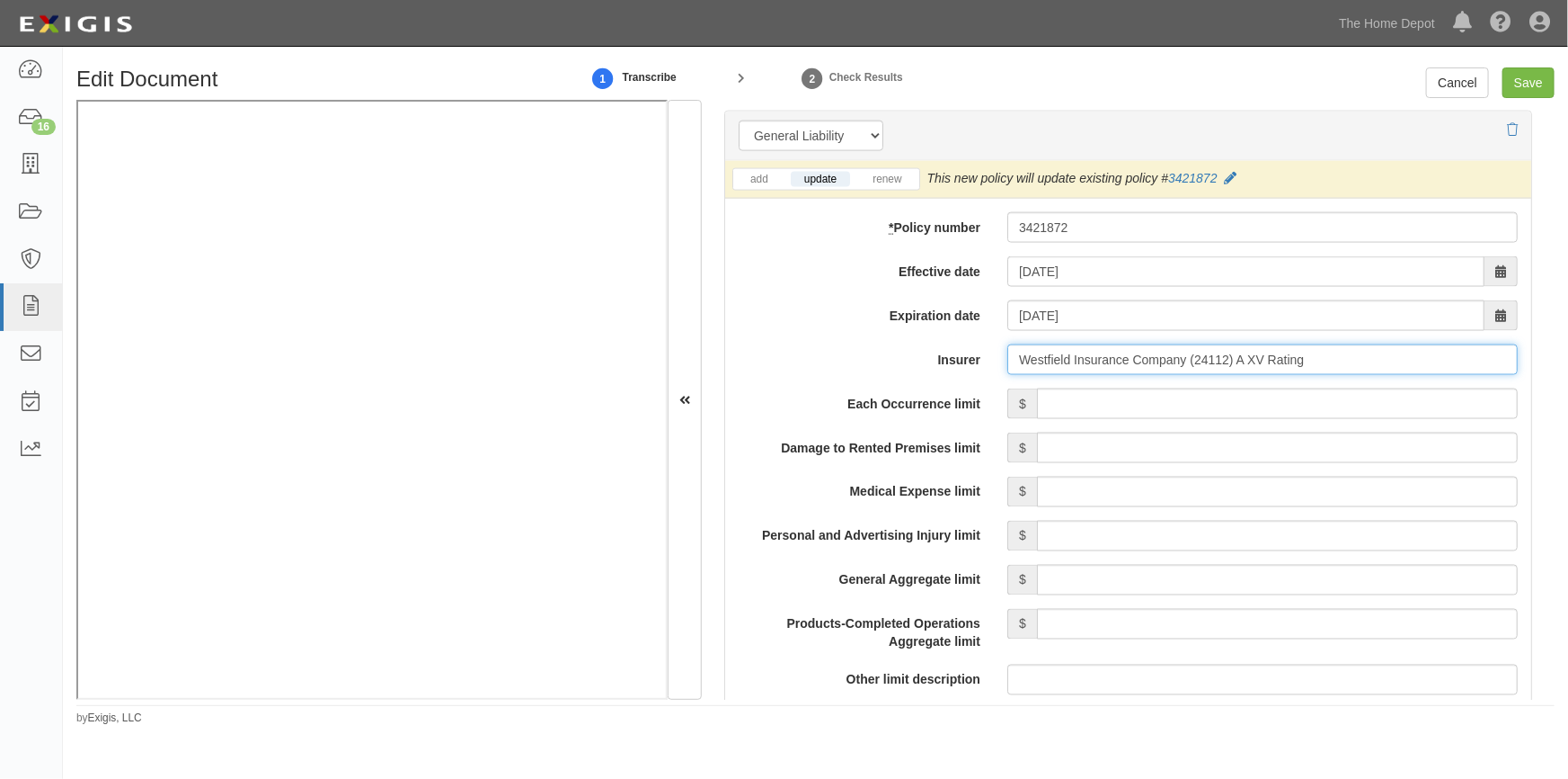
type input "Westfield Insurance Company (24112) A XV Rating"
click at [1266, 404] on input "Each Occurrence limit" at bounding box center [1277, 403] width 481 height 30
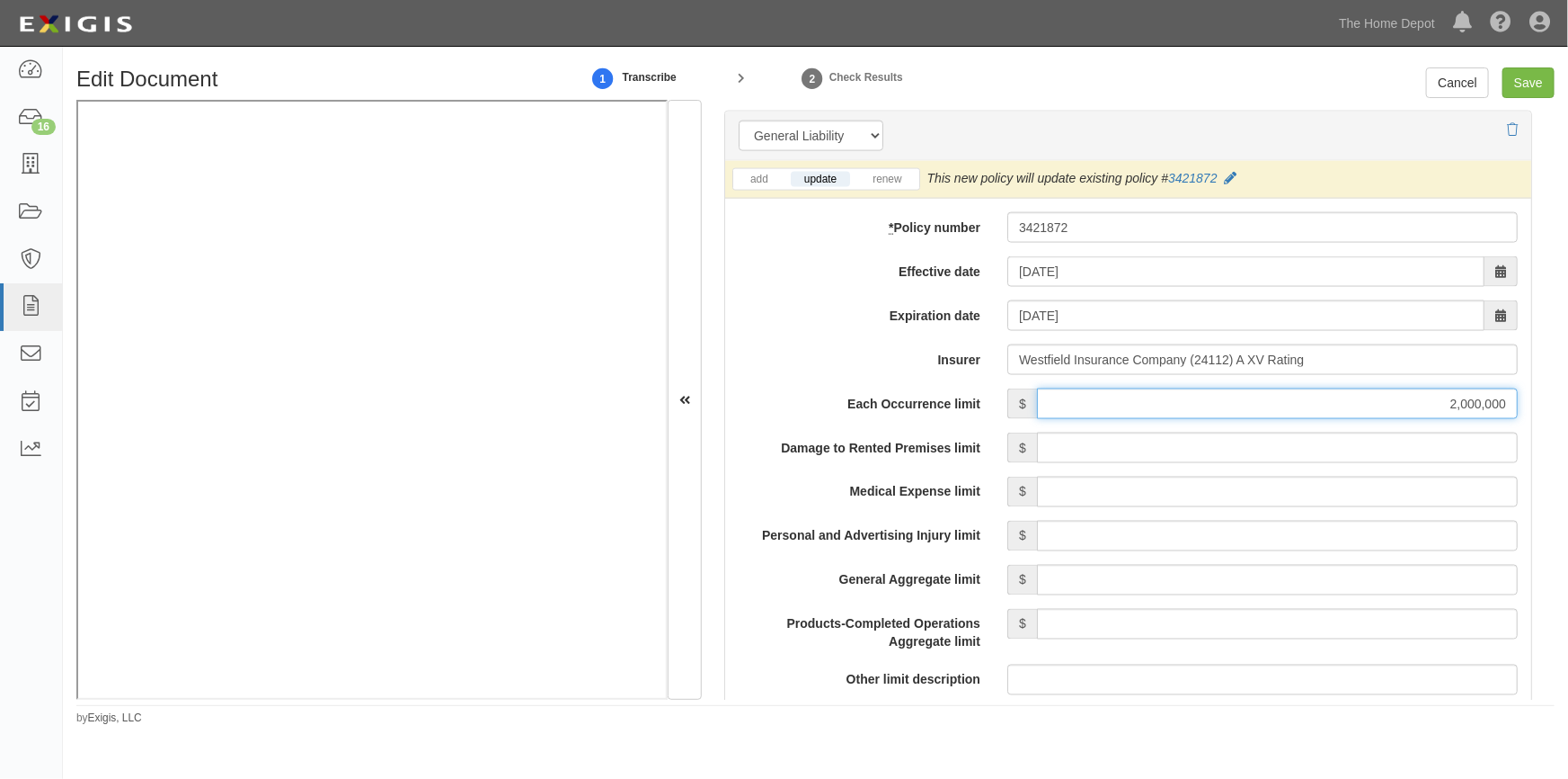
type input "2,000,000"
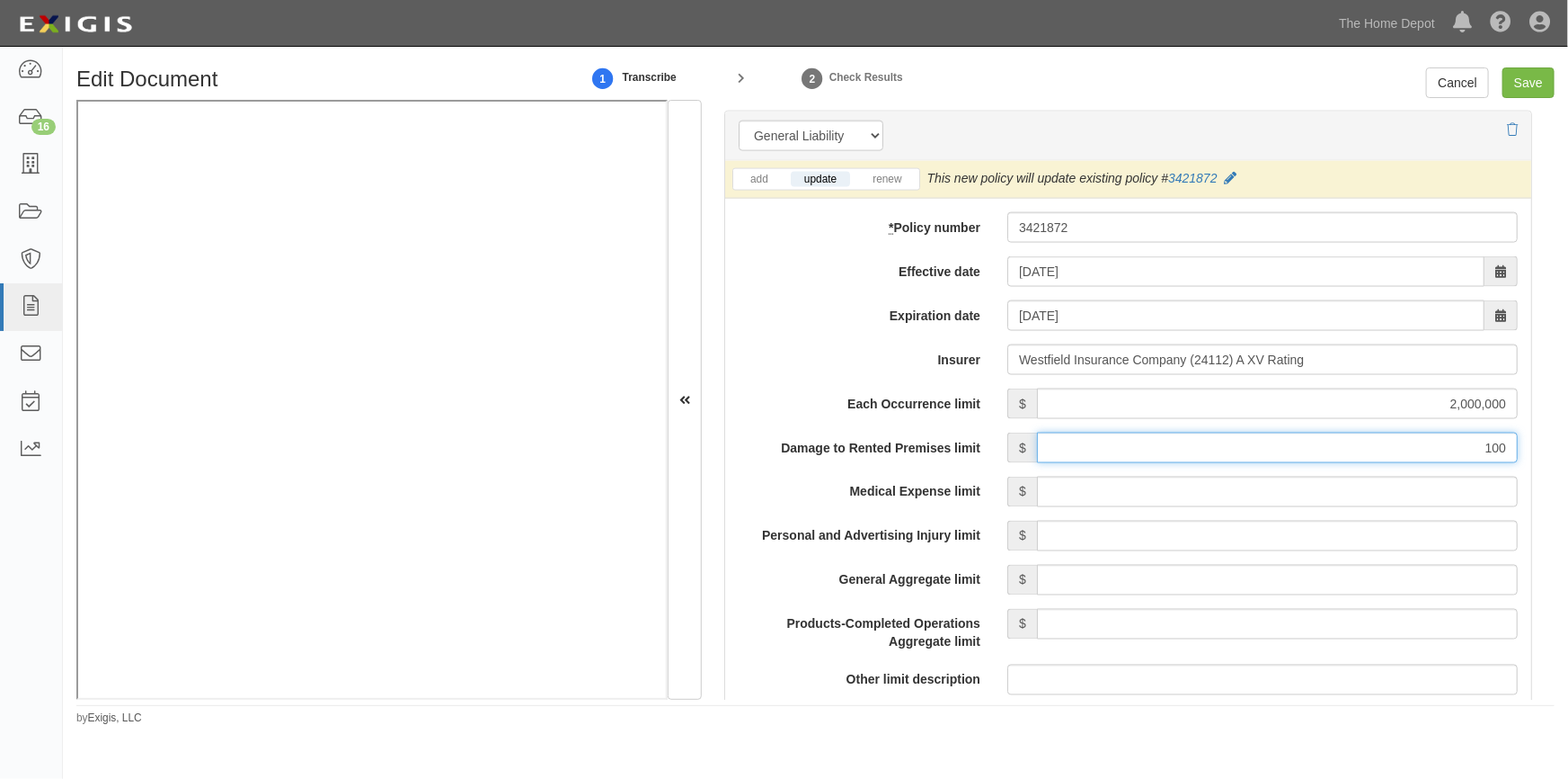
type input "100,000"
click at [1371, 477] on input "Medical Expense limit" at bounding box center [1277, 491] width 481 height 30
type input "5,000"
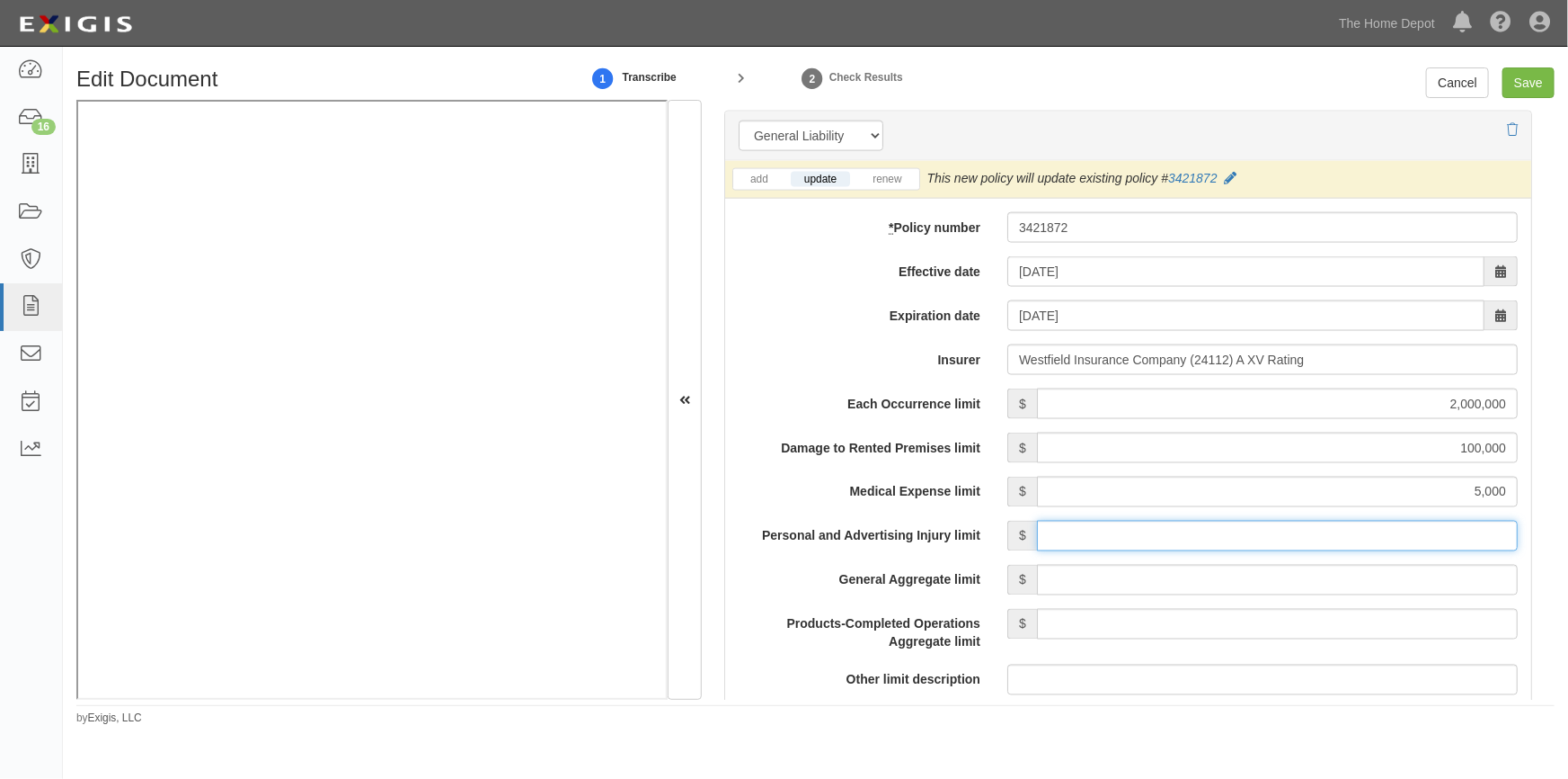
click at [1365, 538] on input "Personal and Advertising Injury limit" at bounding box center [1277, 535] width 481 height 30
type input "2,000,000"
click at [1330, 580] on input "General Aggregate limit" at bounding box center [1277, 579] width 481 height 30
type input "4,000,000"
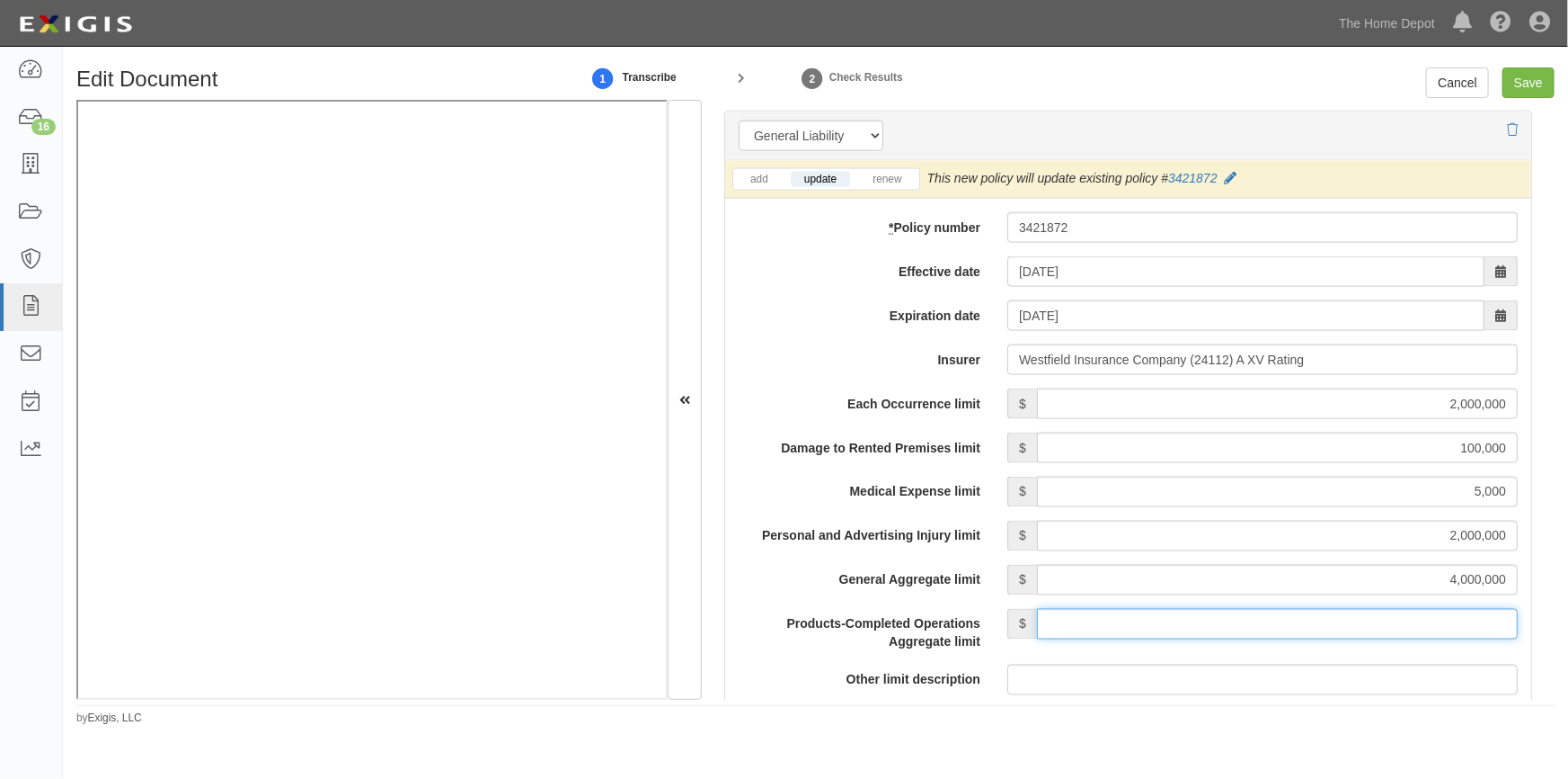
click at [1306, 620] on input "Products-Completed Operations Aggregate limit" at bounding box center [1277, 623] width 481 height 30
type input "4,000,000"
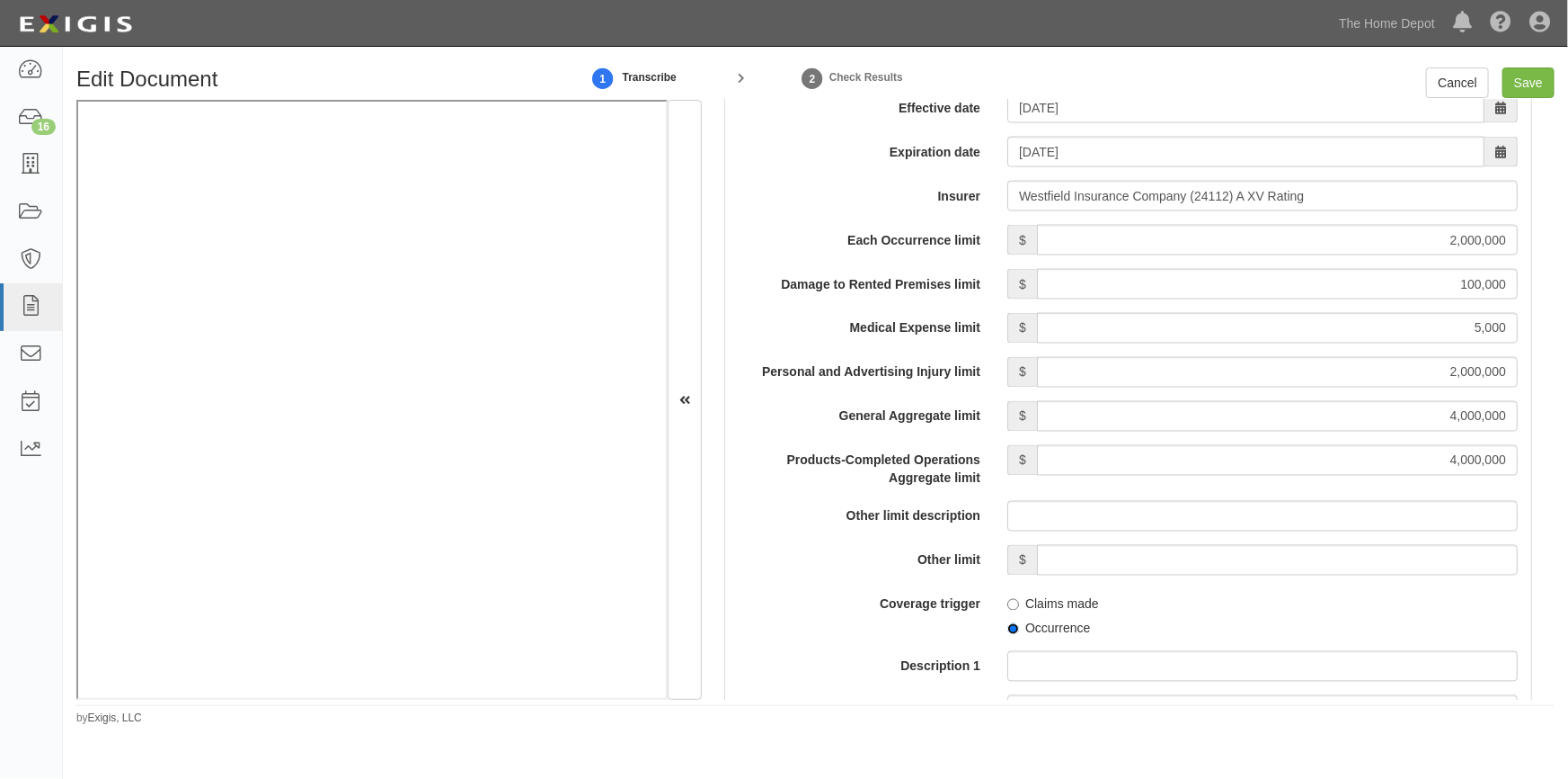
click at [1008, 627] on input "Occurrence" at bounding box center [1013, 629] width 12 height 12
radio input "true"
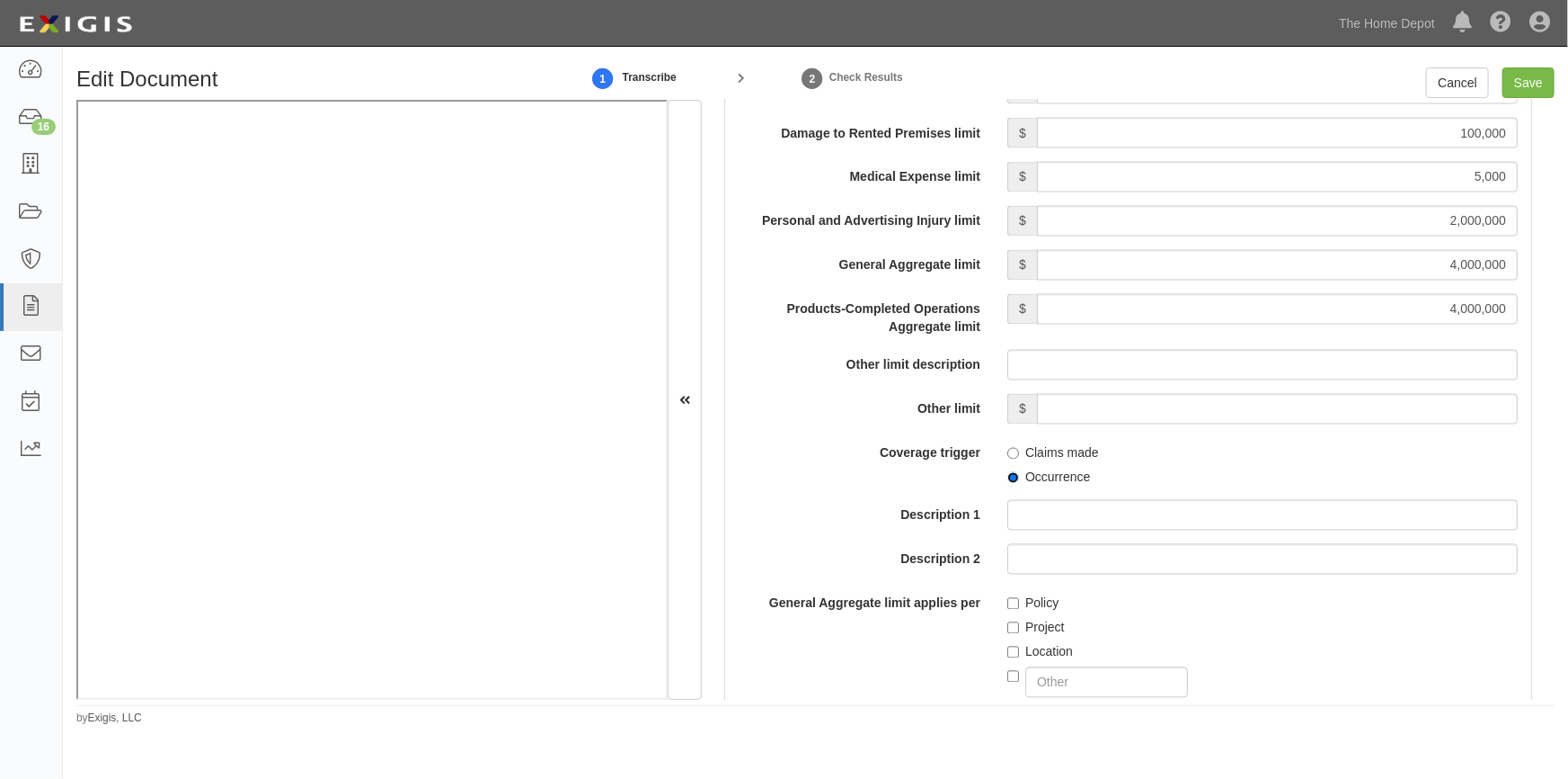
scroll to position [1824, 0]
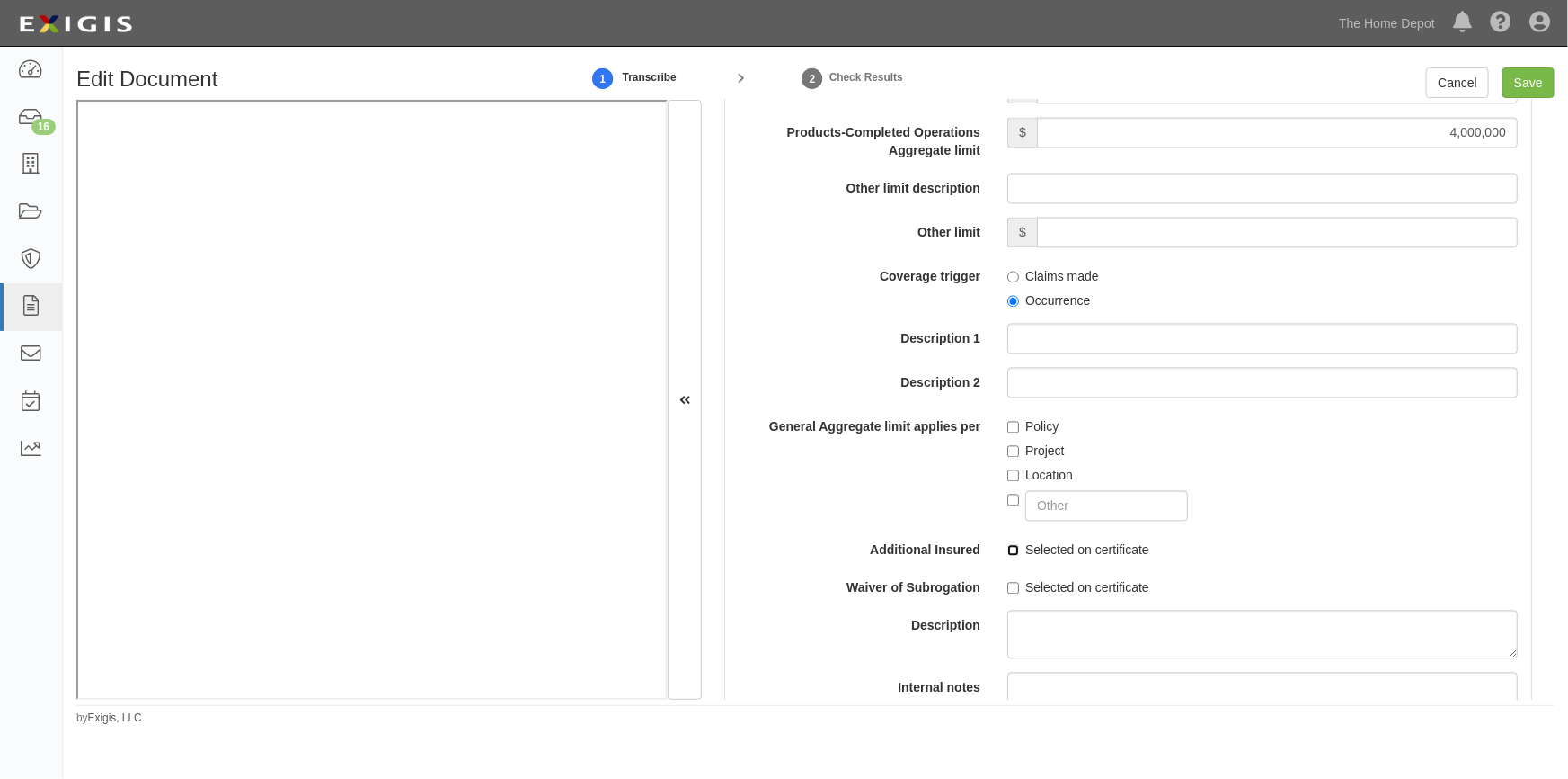
click at [1010, 546] on input "Selected on certificate" at bounding box center [1013, 551] width 12 height 12
checkbox input "true"
click at [1528, 81] on input "Save" at bounding box center [1529, 82] width 52 height 30
type input "2000000"
type input "100000"
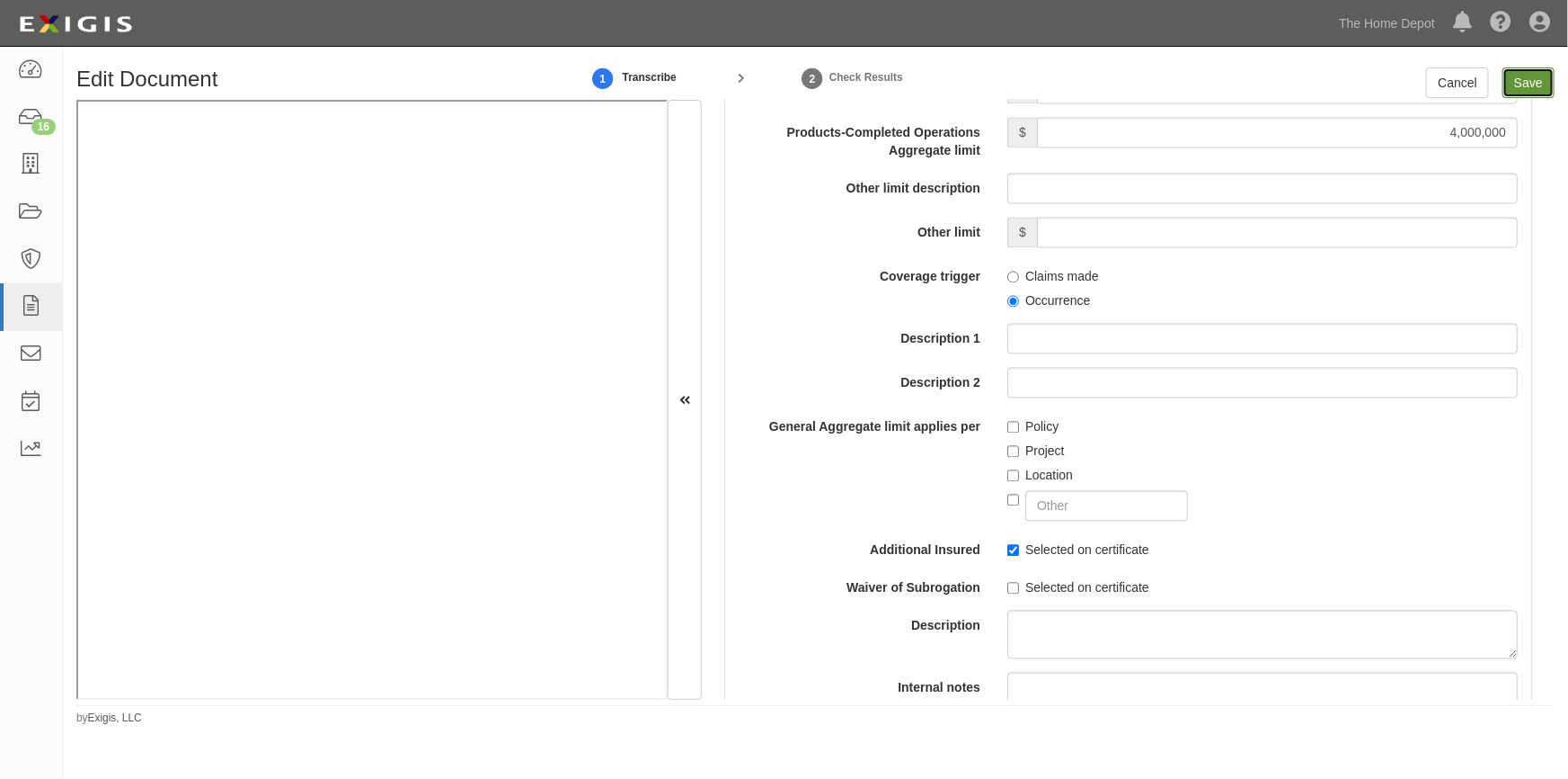
type input "5000"
type input "2000000"
type input "4000000"
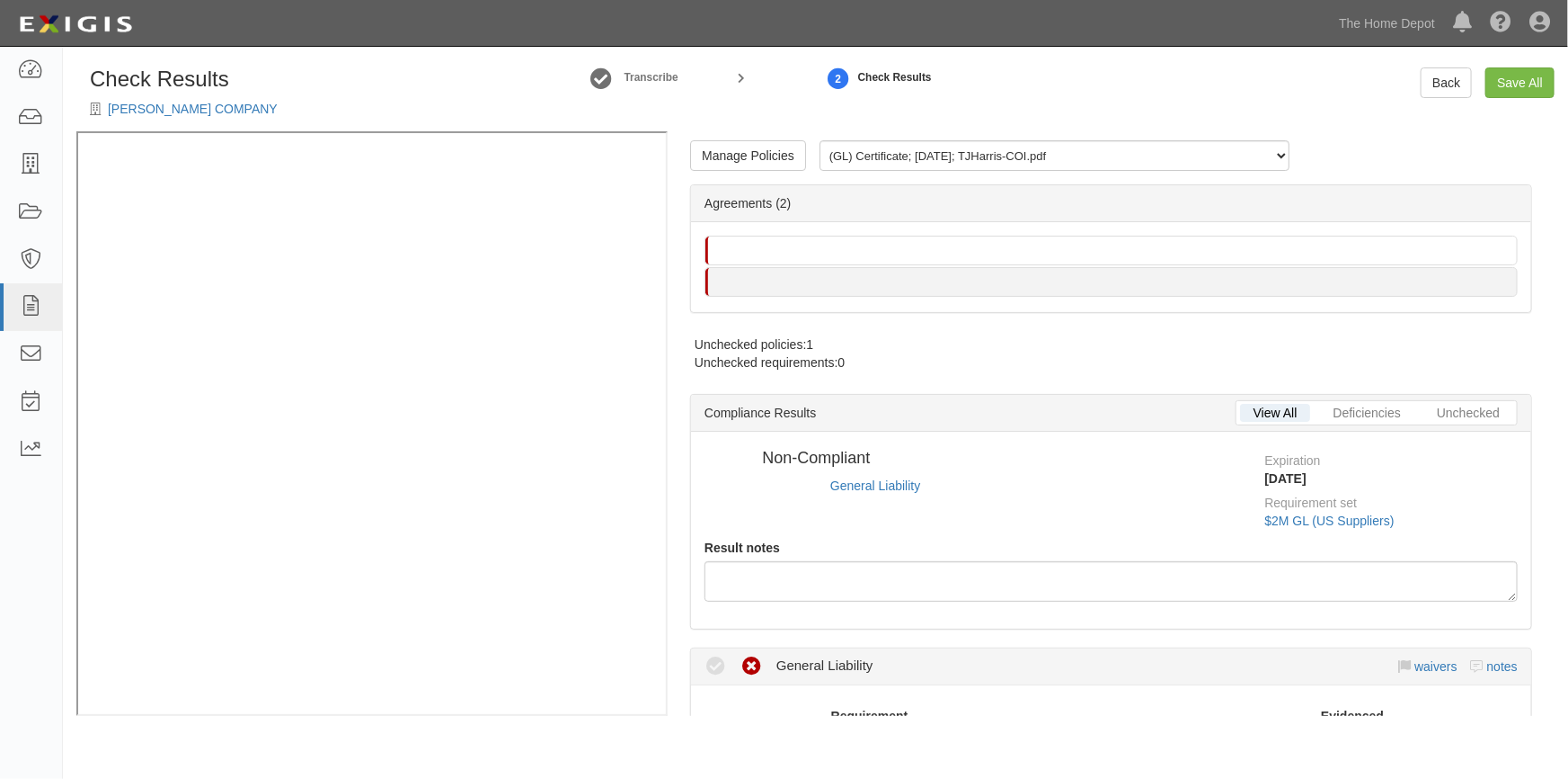
radio input "true"
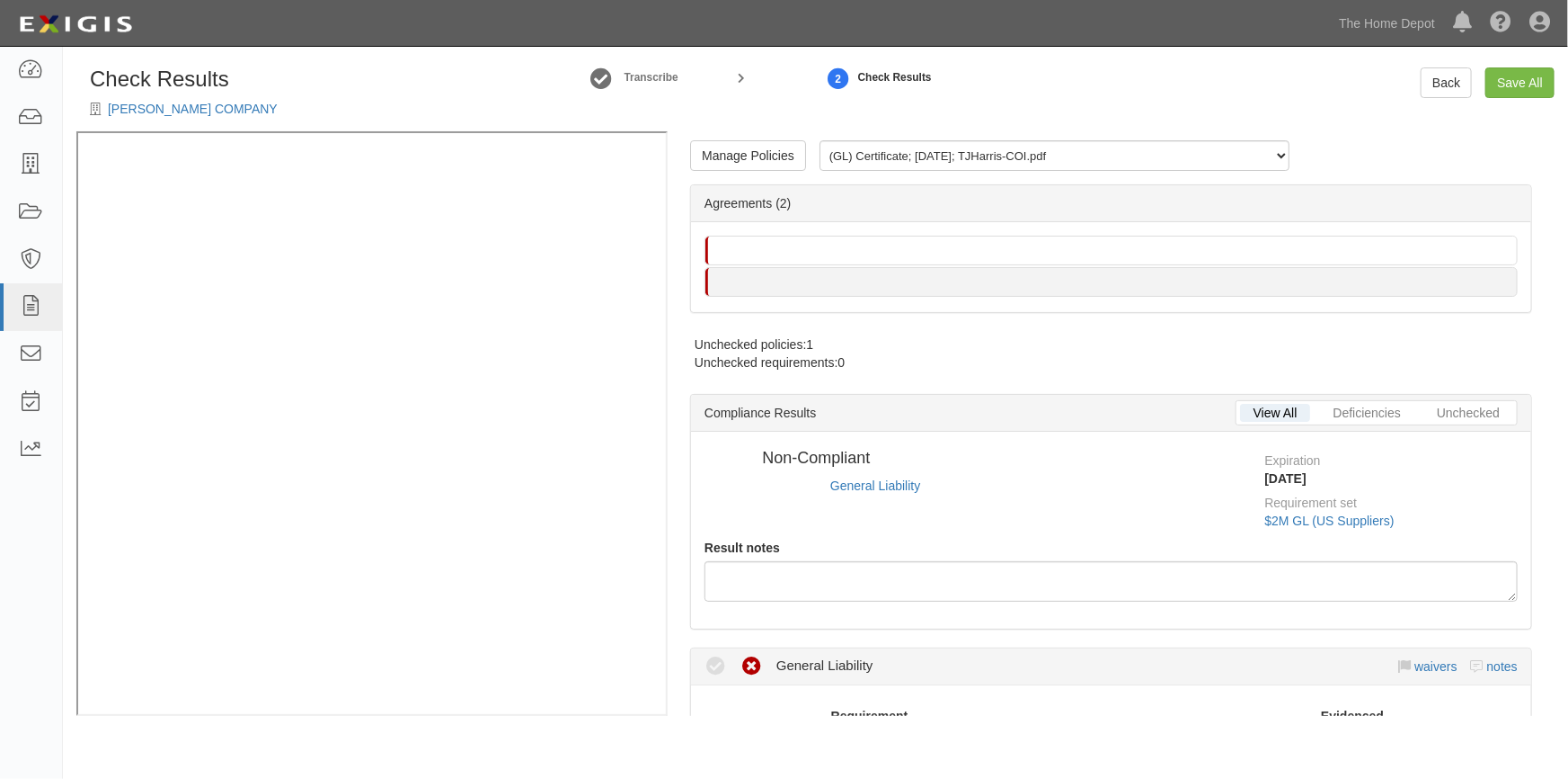
radio input "true"
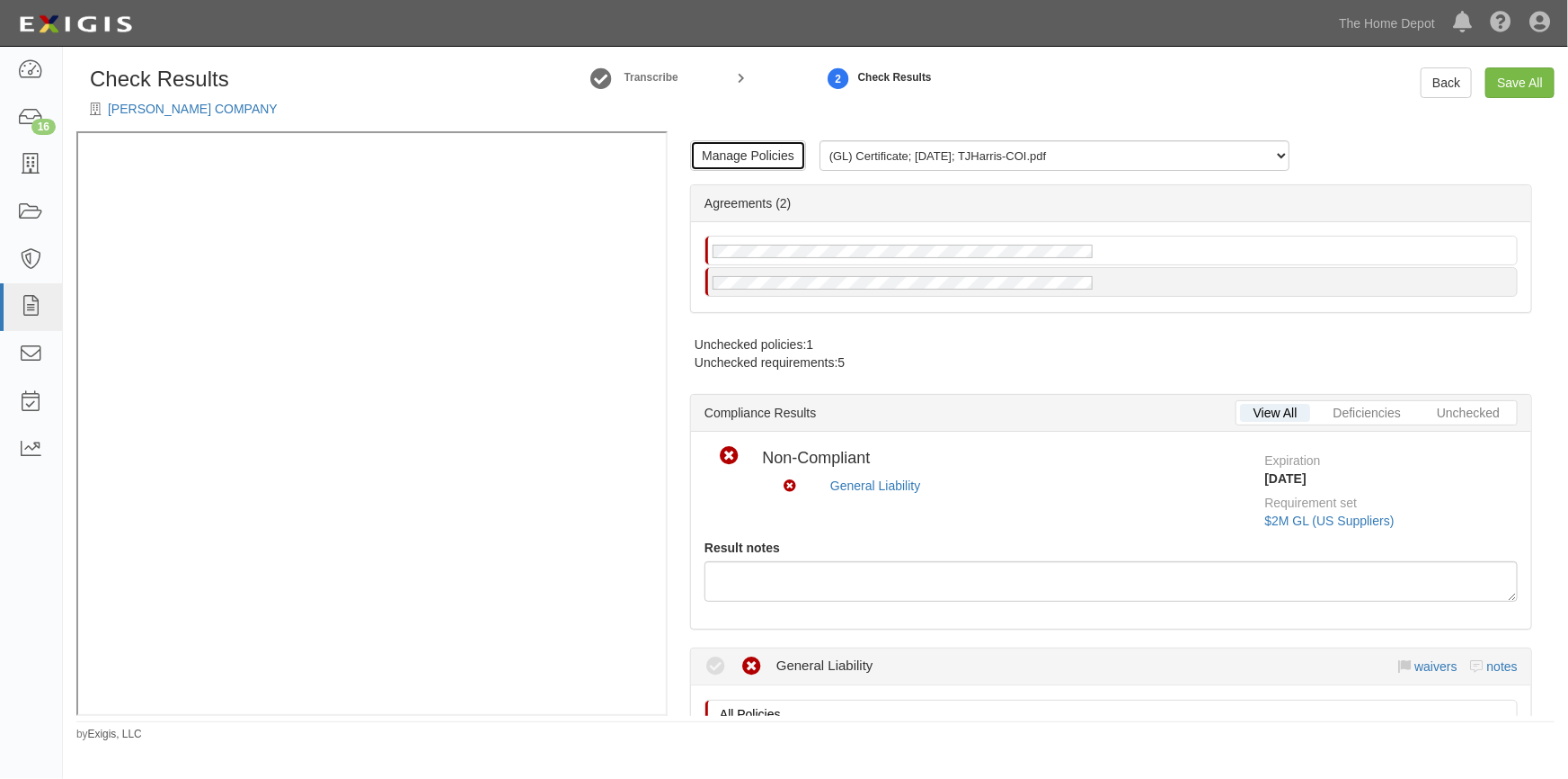
click at [747, 150] on link "Manage Policies" at bounding box center [748, 155] width 116 height 30
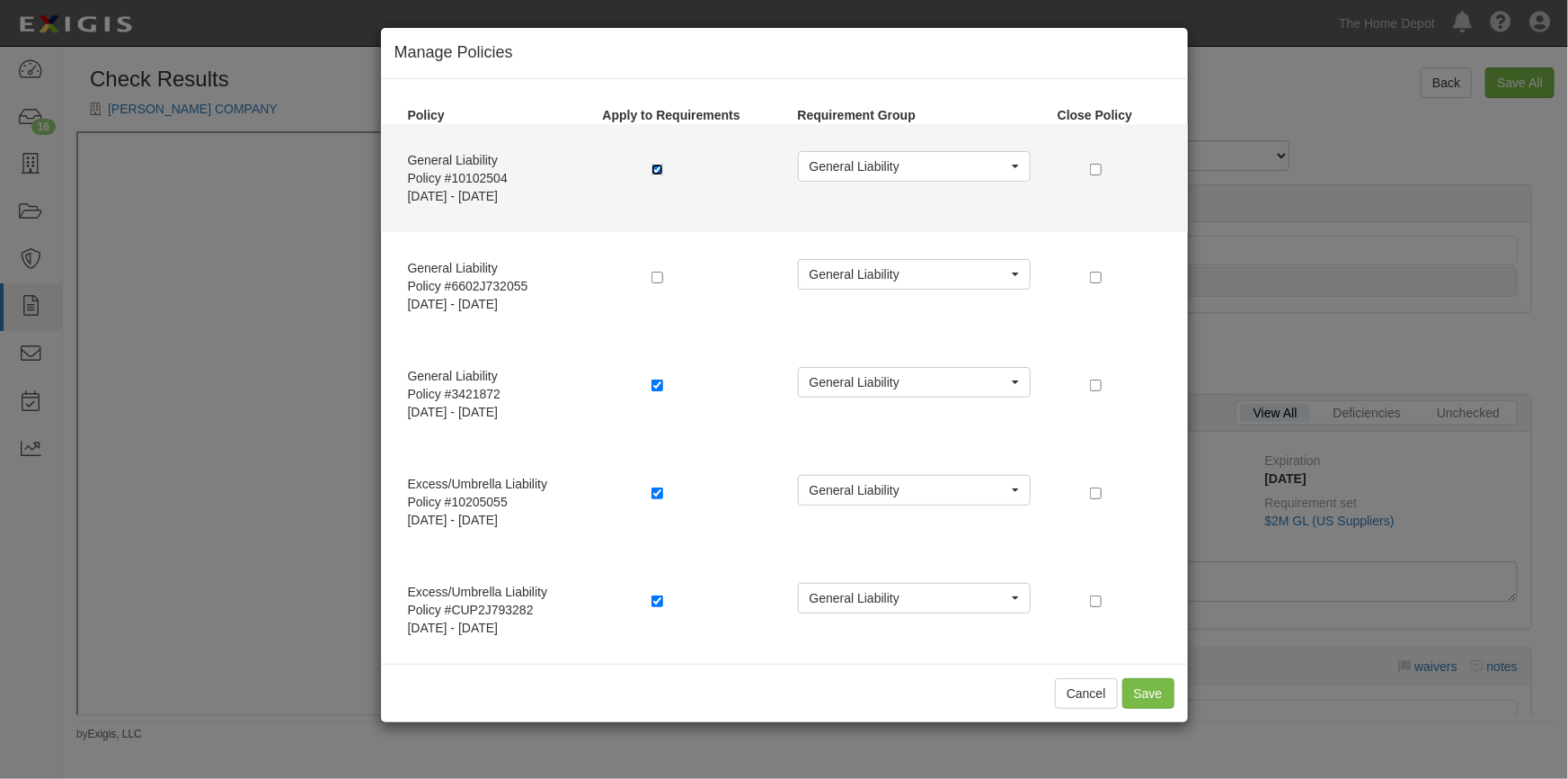
click at [652, 169] on input "checkbox" at bounding box center [657, 170] width 12 height 12
checkbox input "false"
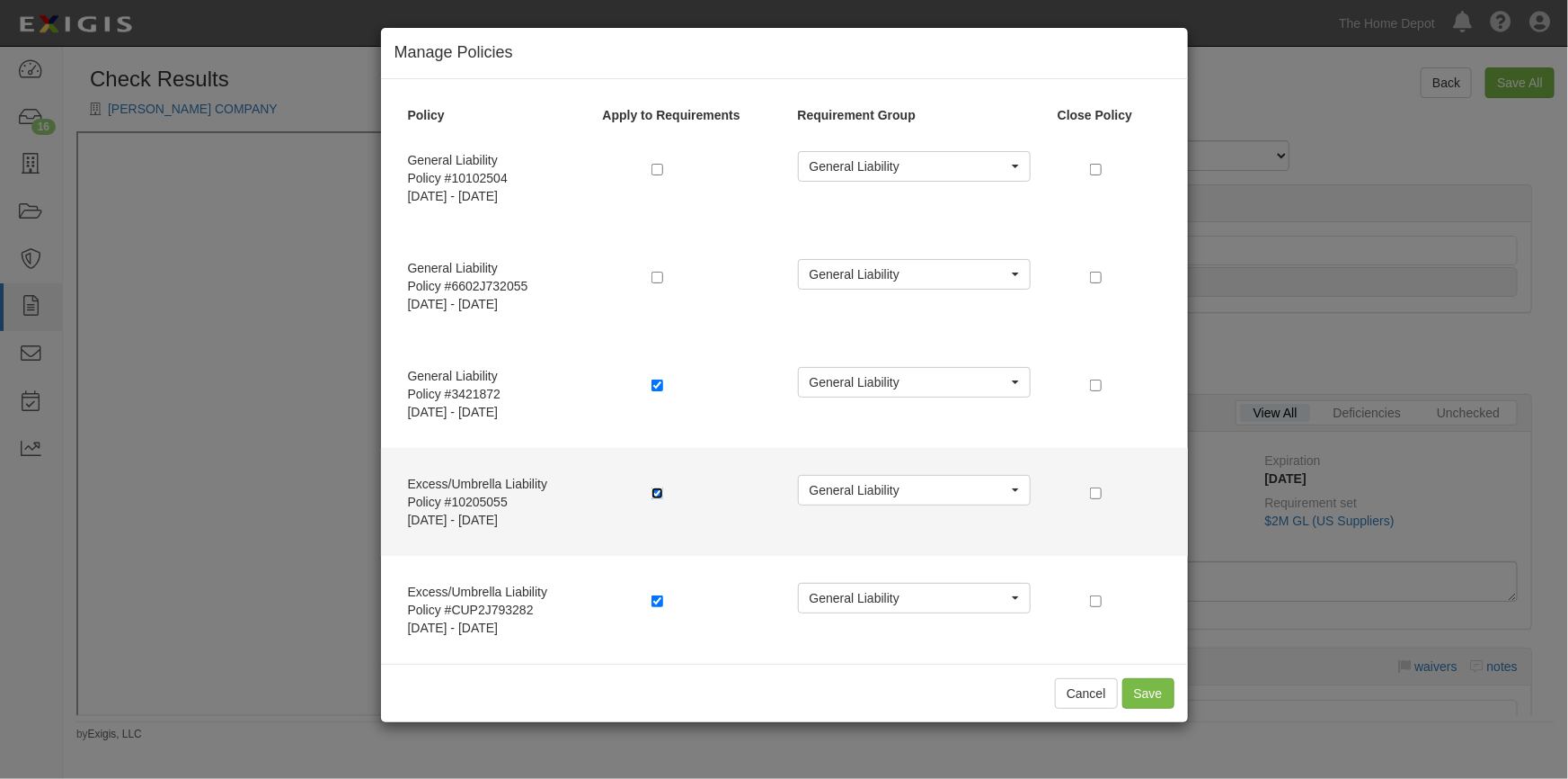
click at [659, 494] on input "checkbox" at bounding box center [657, 493] width 12 height 12
checkbox input "false"
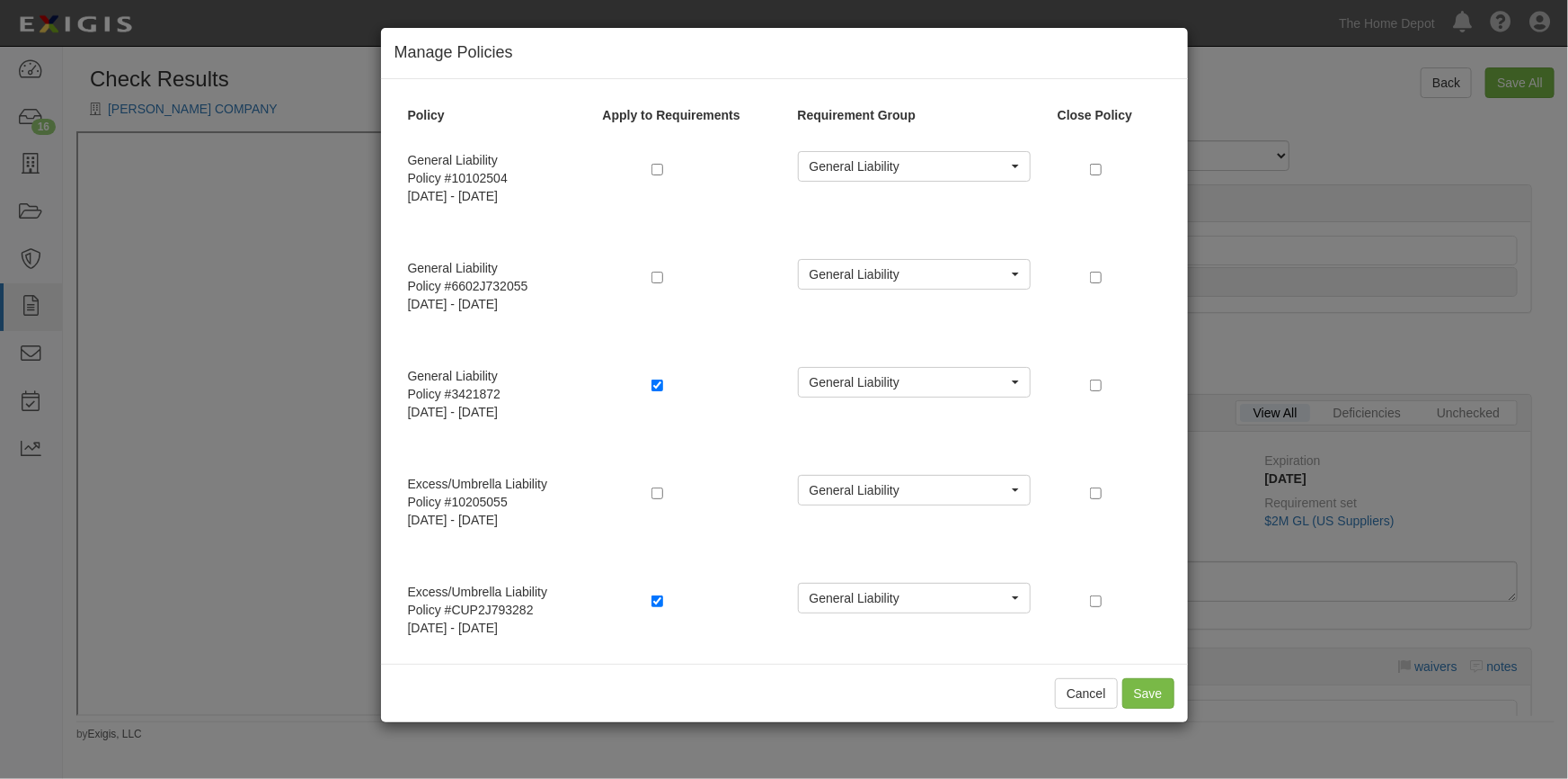
click at [1141, 708] on div "Cancel Save" at bounding box center [784, 693] width 807 height 59
click at [1146, 699] on button "Save" at bounding box center [1149, 693] width 52 height 30
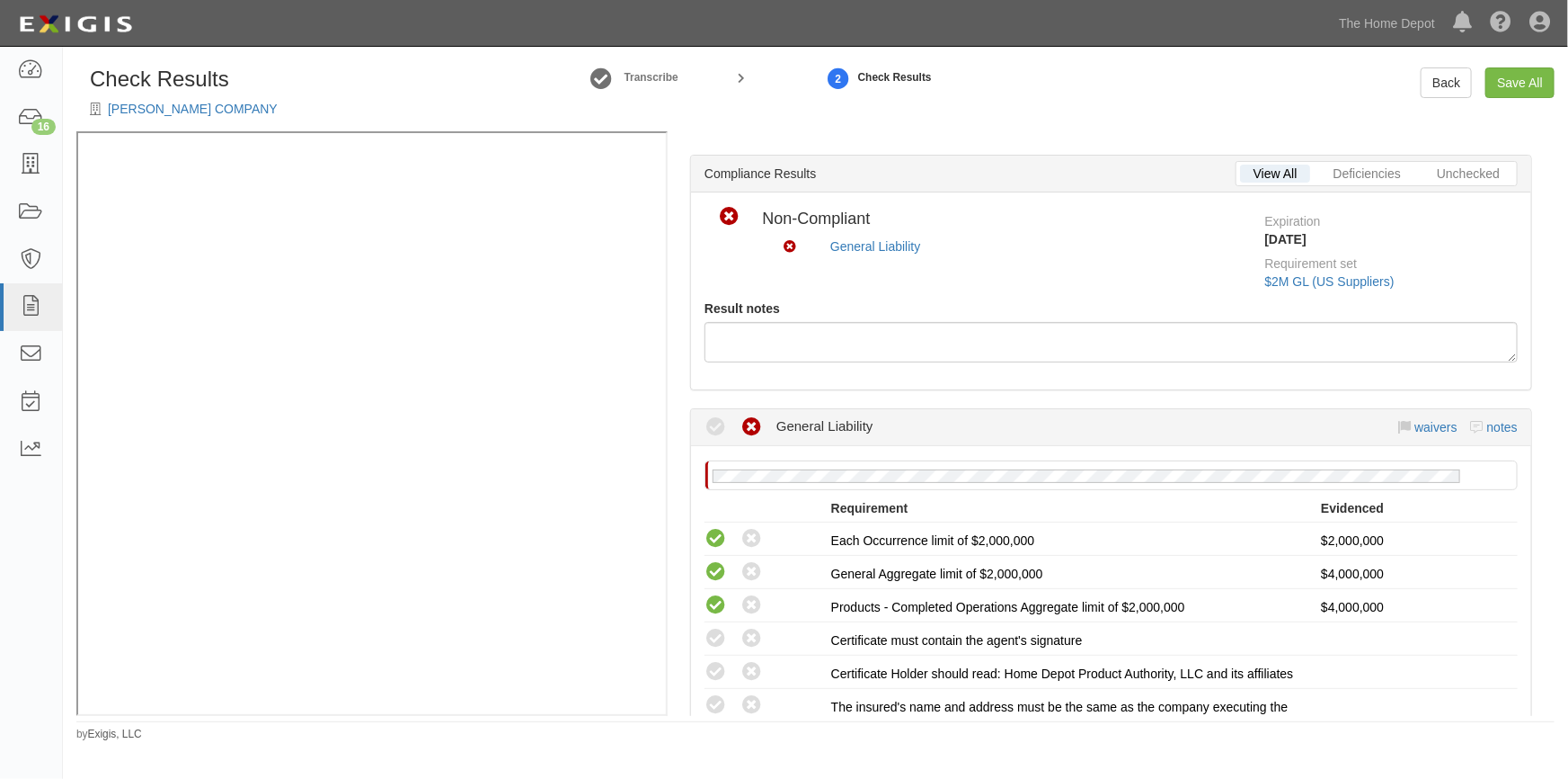
scroll to position [409, 0]
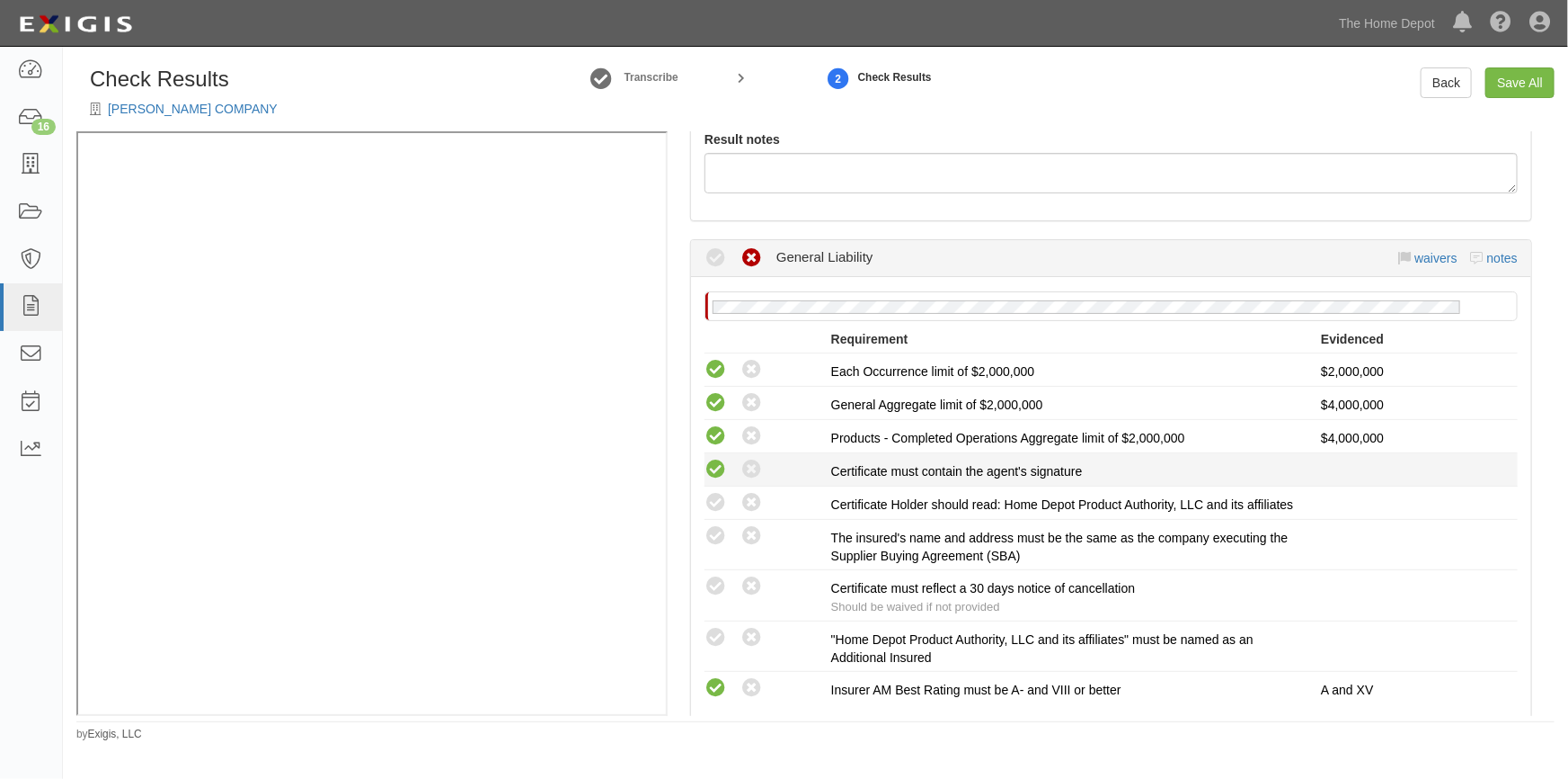
click at [711, 472] on icon at bounding box center [715, 469] width 23 height 23
radio input "true"
drag, startPoint x: 716, startPoint y: 496, endPoint x: 713, endPoint y: 508, distance: 12.4
click at [716, 498] on icon at bounding box center [715, 503] width 23 height 23
radio input "true"
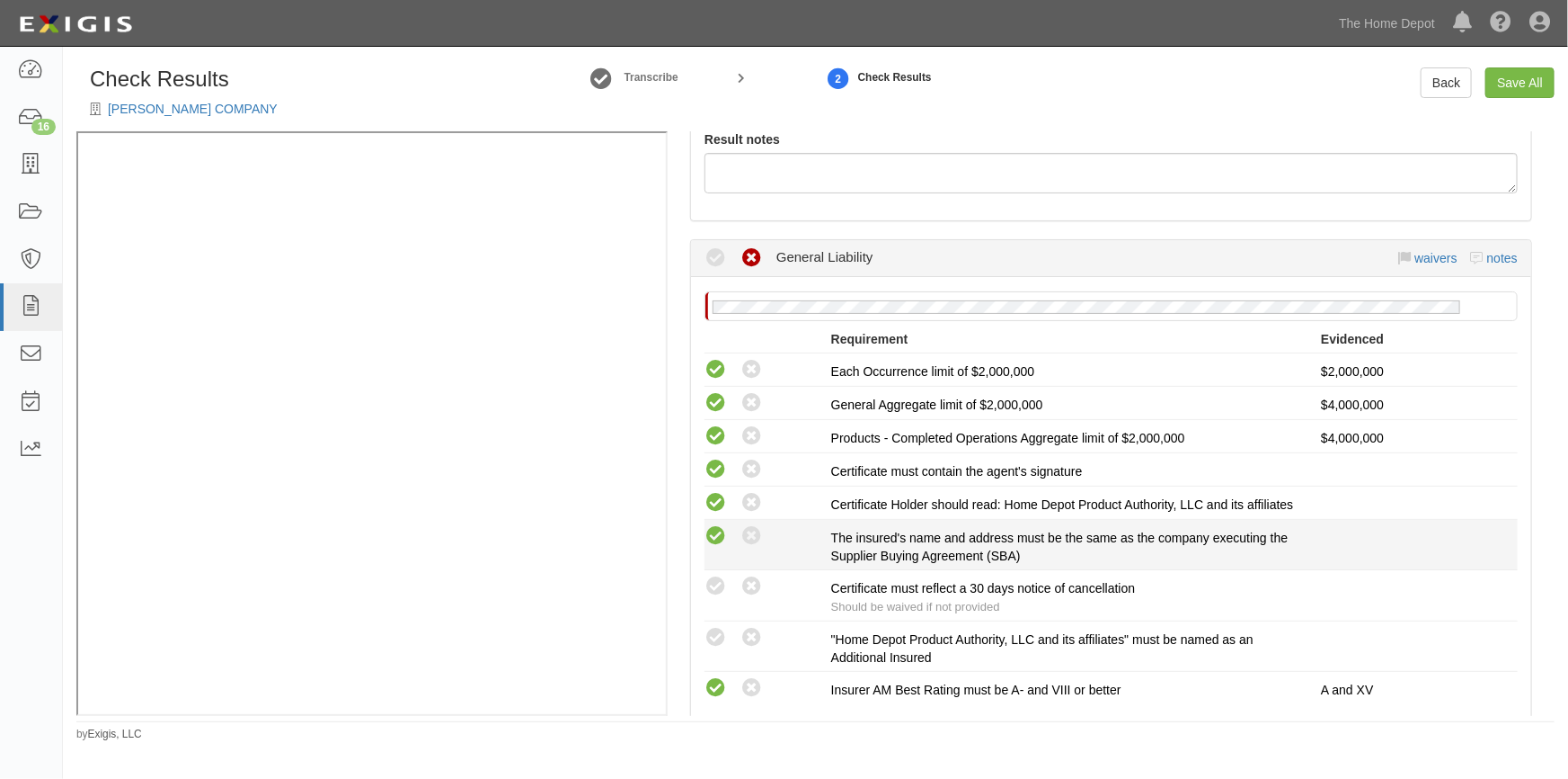
click at [710, 548] on icon at bounding box center [715, 536] width 23 height 23
radio input "true"
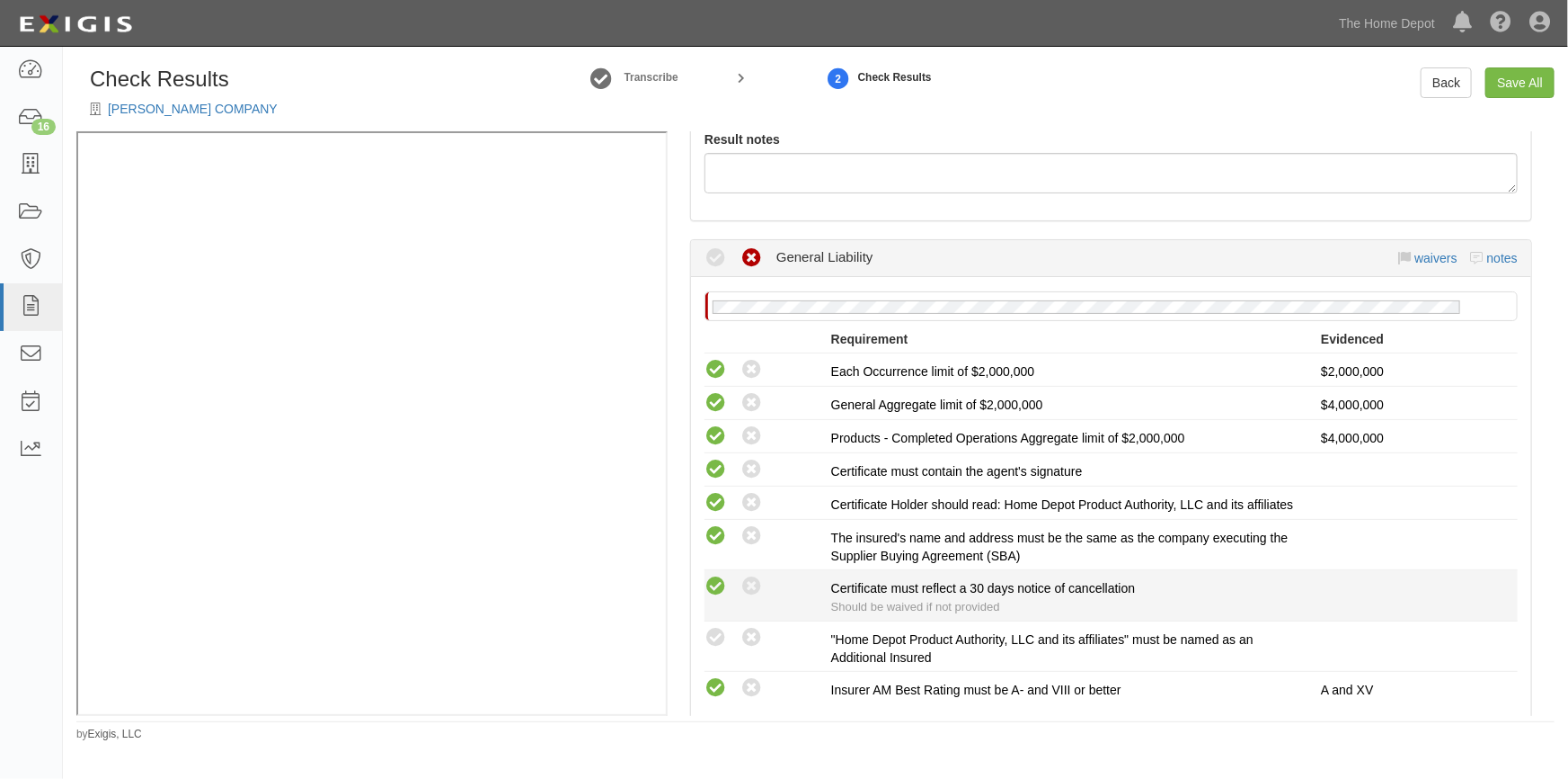
click at [709, 598] on icon at bounding box center [715, 587] width 23 height 23
radio input "true"
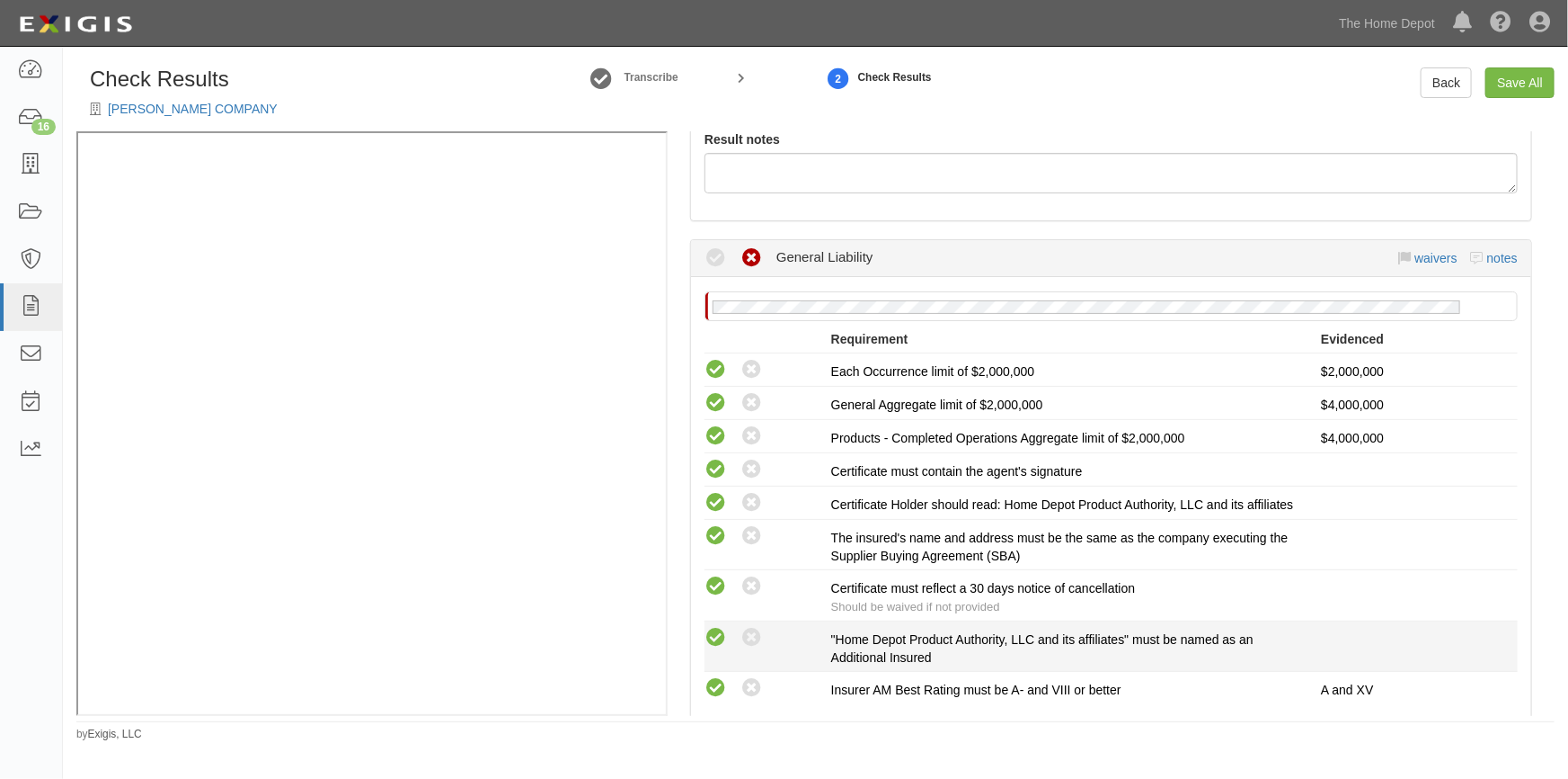
click at [705, 650] on icon at bounding box center [715, 638] width 23 height 23
radio input "true"
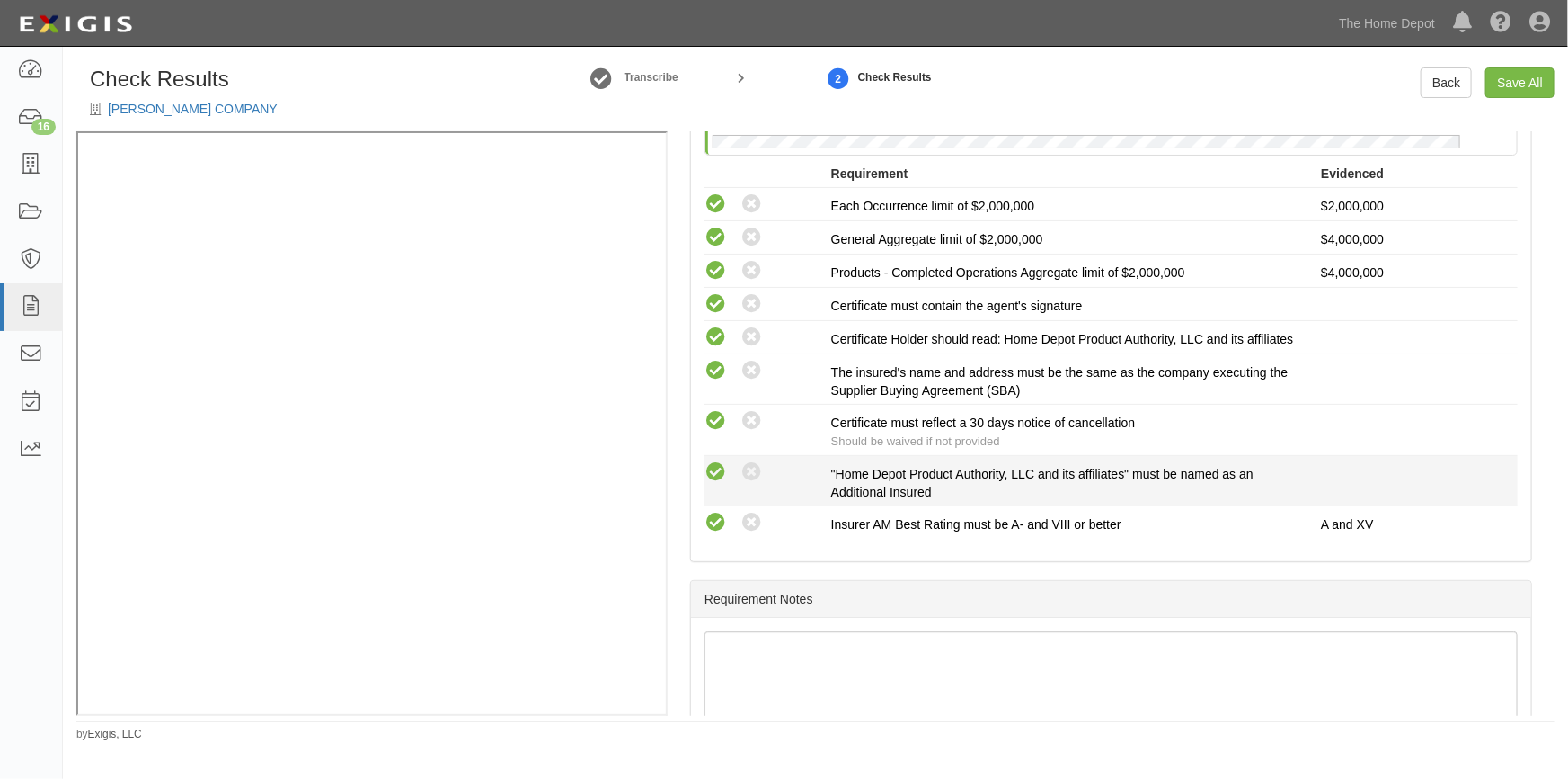
scroll to position [674, 0]
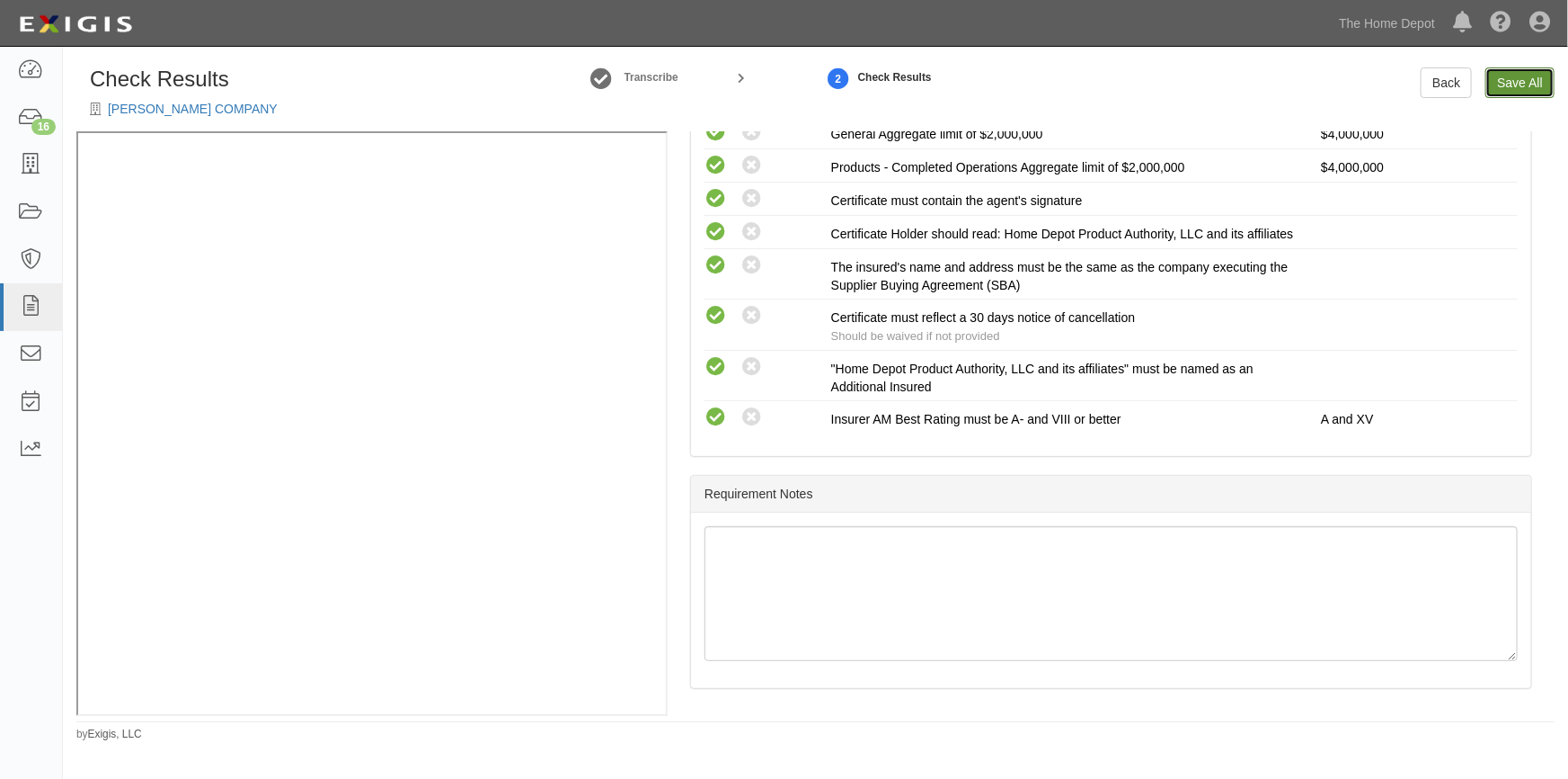
click at [1511, 87] on link "Save All" at bounding box center [1520, 82] width 70 height 30
radio input "false"
radio input "true"
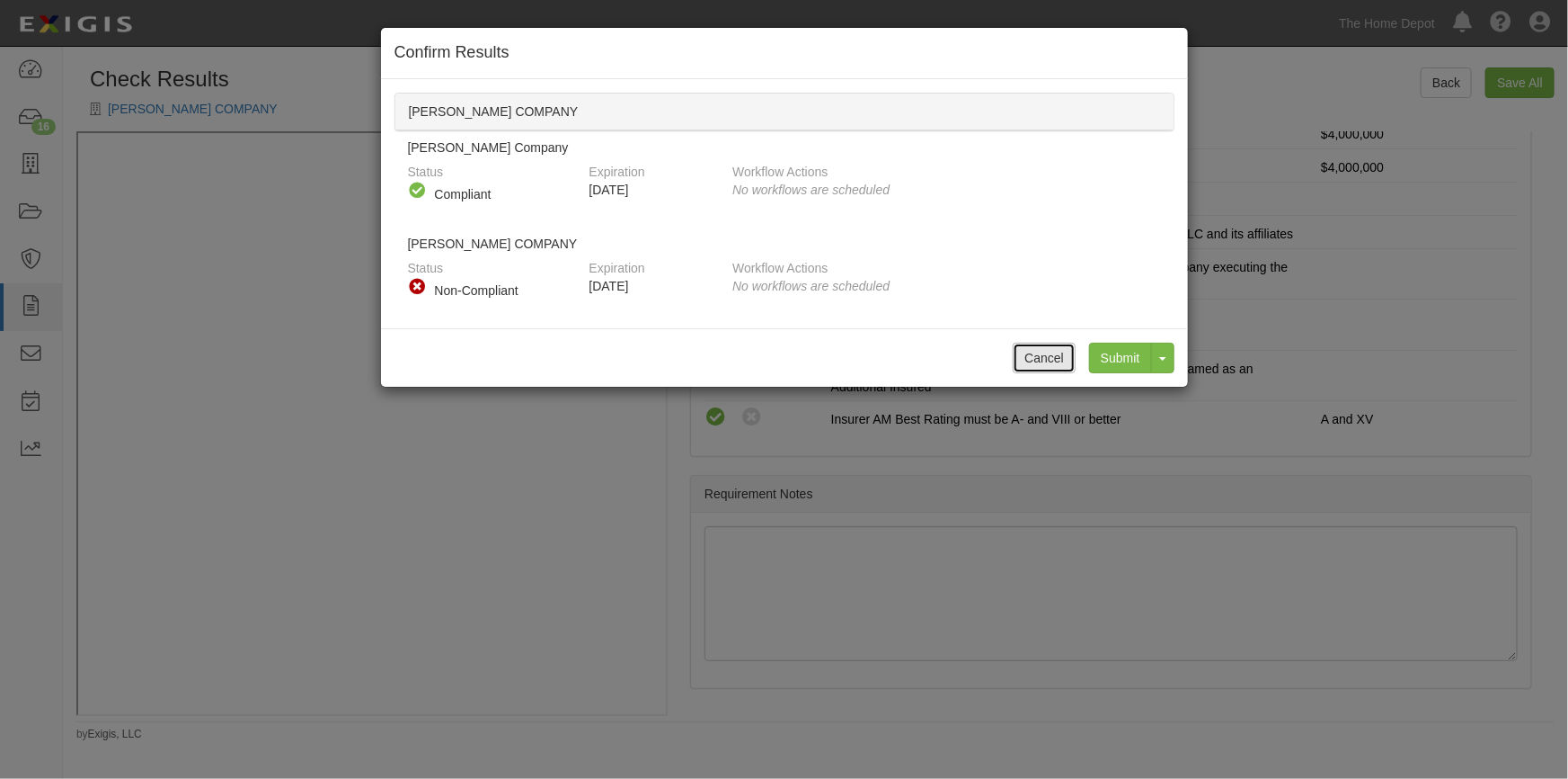
click at [1029, 355] on button "Cancel" at bounding box center [1044, 357] width 63 height 30
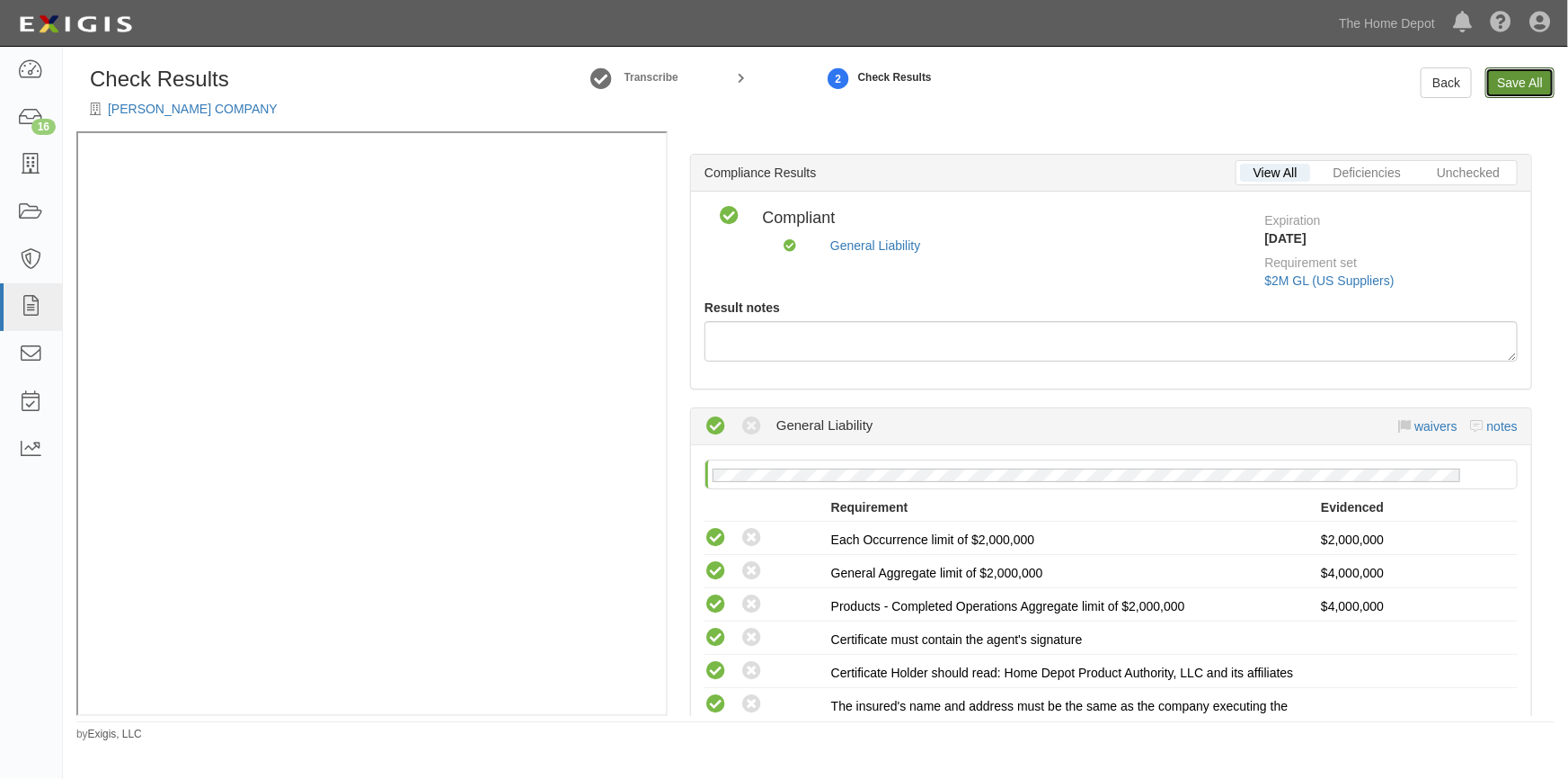
scroll to position [0, 0]
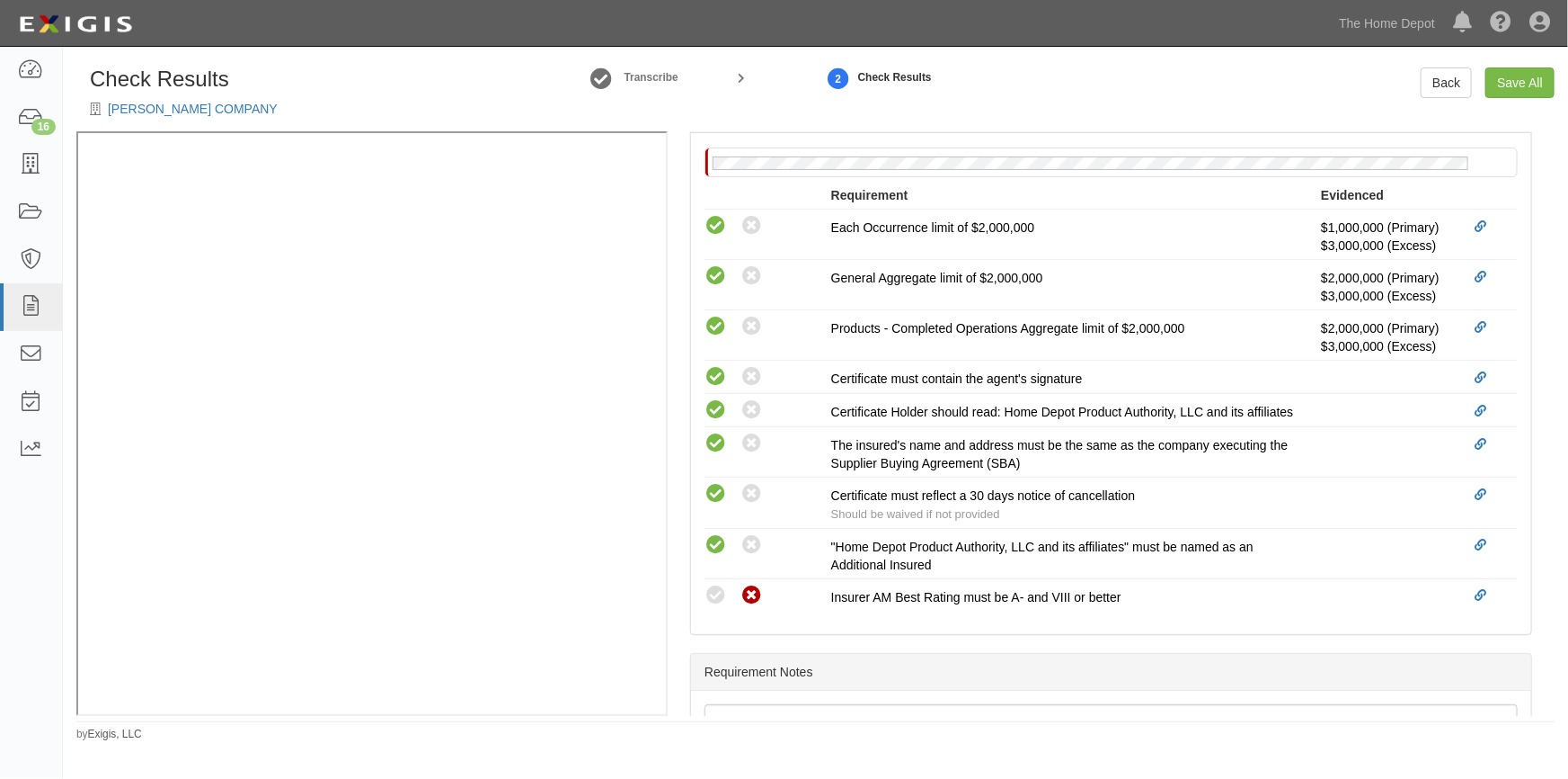
scroll to position [544, 0]
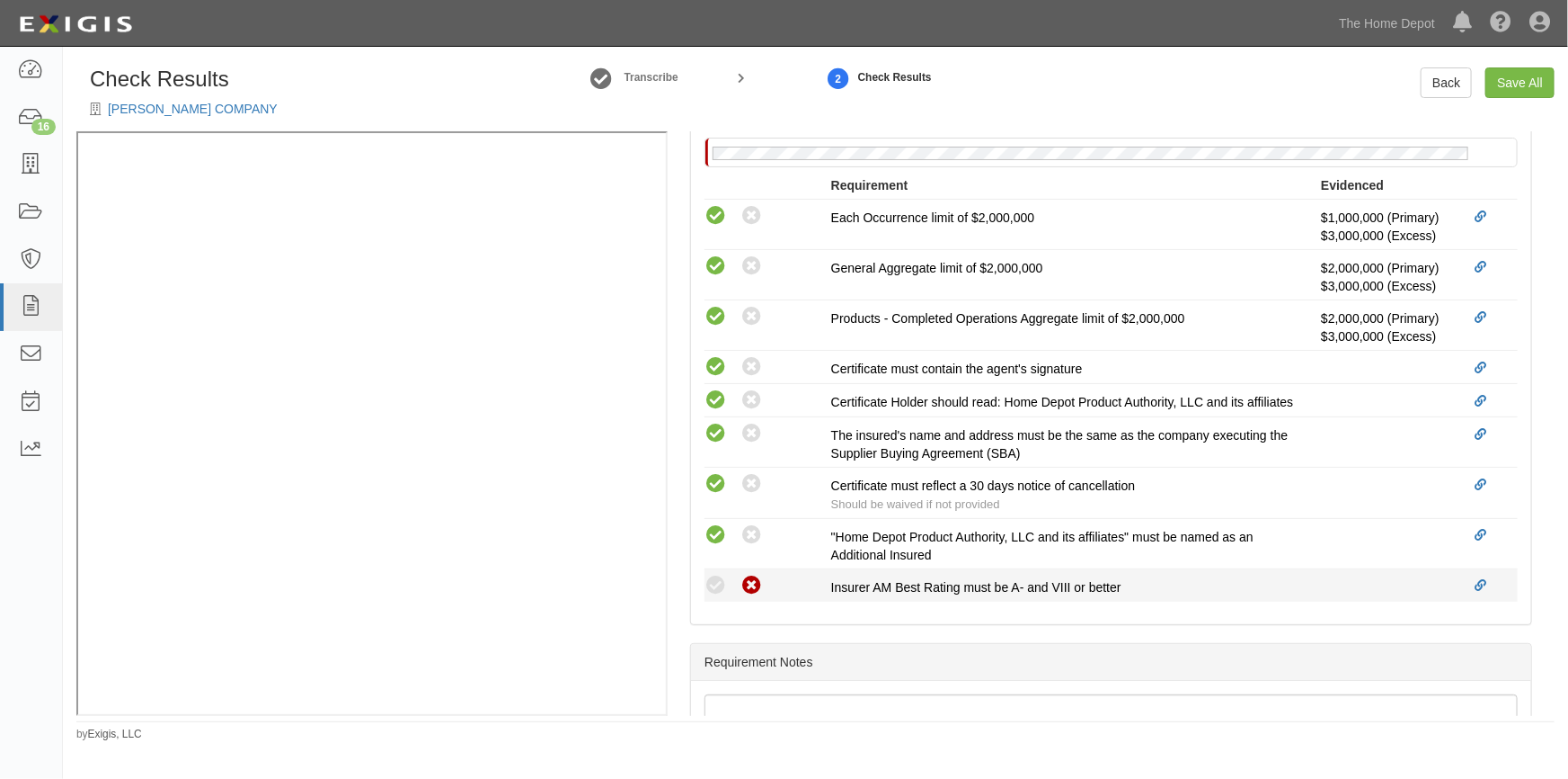
click at [712, 598] on icon at bounding box center [715, 586] width 23 height 23
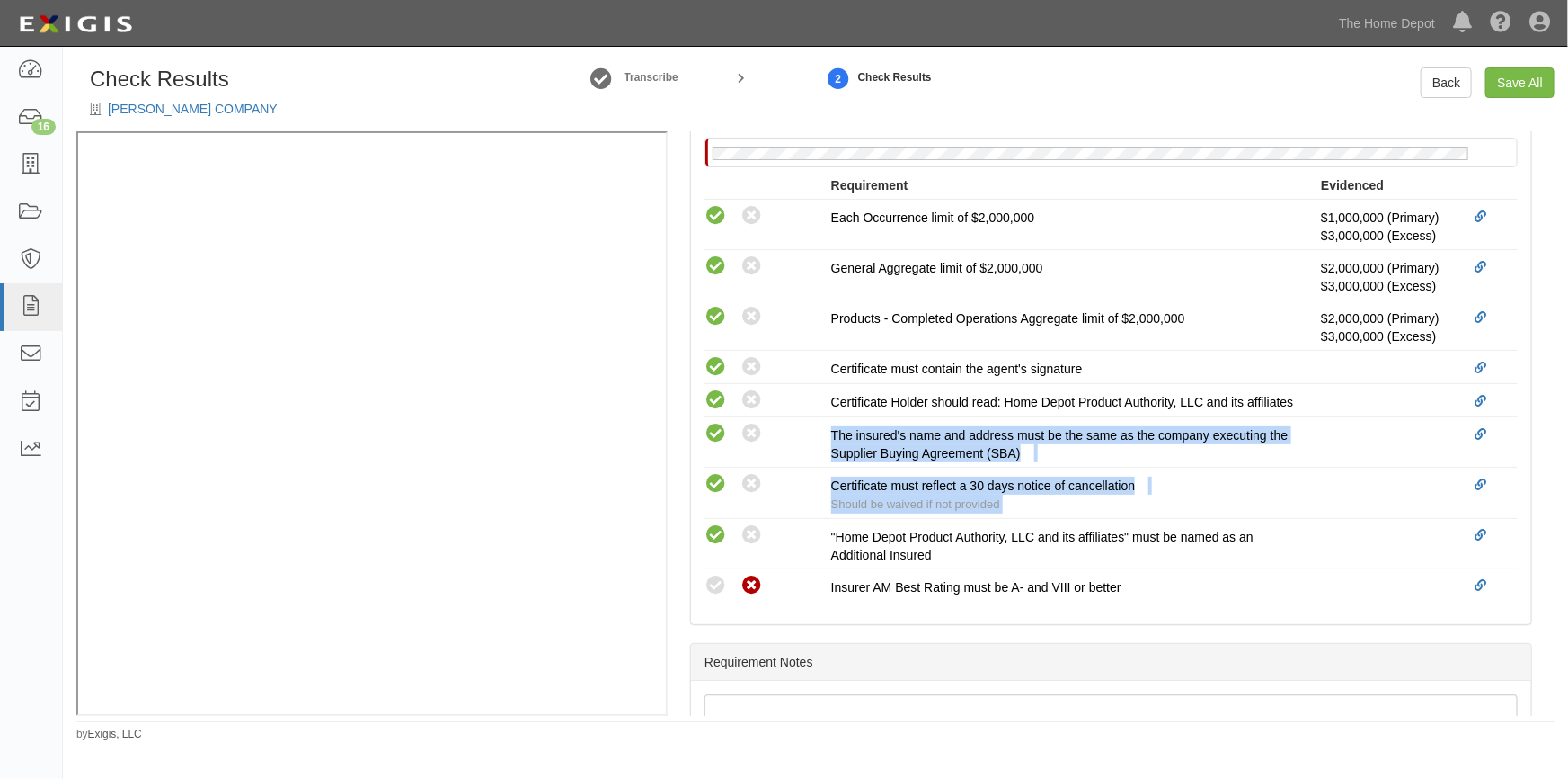
drag, startPoint x: 1555, startPoint y: 531, endPoint x: 1537, endPoint y: 389, distance: 143.1
click at [1537, 389] on div "Check Results T.J. HARRIS COMPANY Transcribe 2 Check Results Back Save All Mana…" at bounding box center [816, 405] width 1506 height 675
click at [1538, 440] on div "Manage Policies (GL) Certificate; 10/9/2025; TJHarris-COI.pdf (GL) Certificate;…" at bounding box center [1111, 423] width 887 height 585
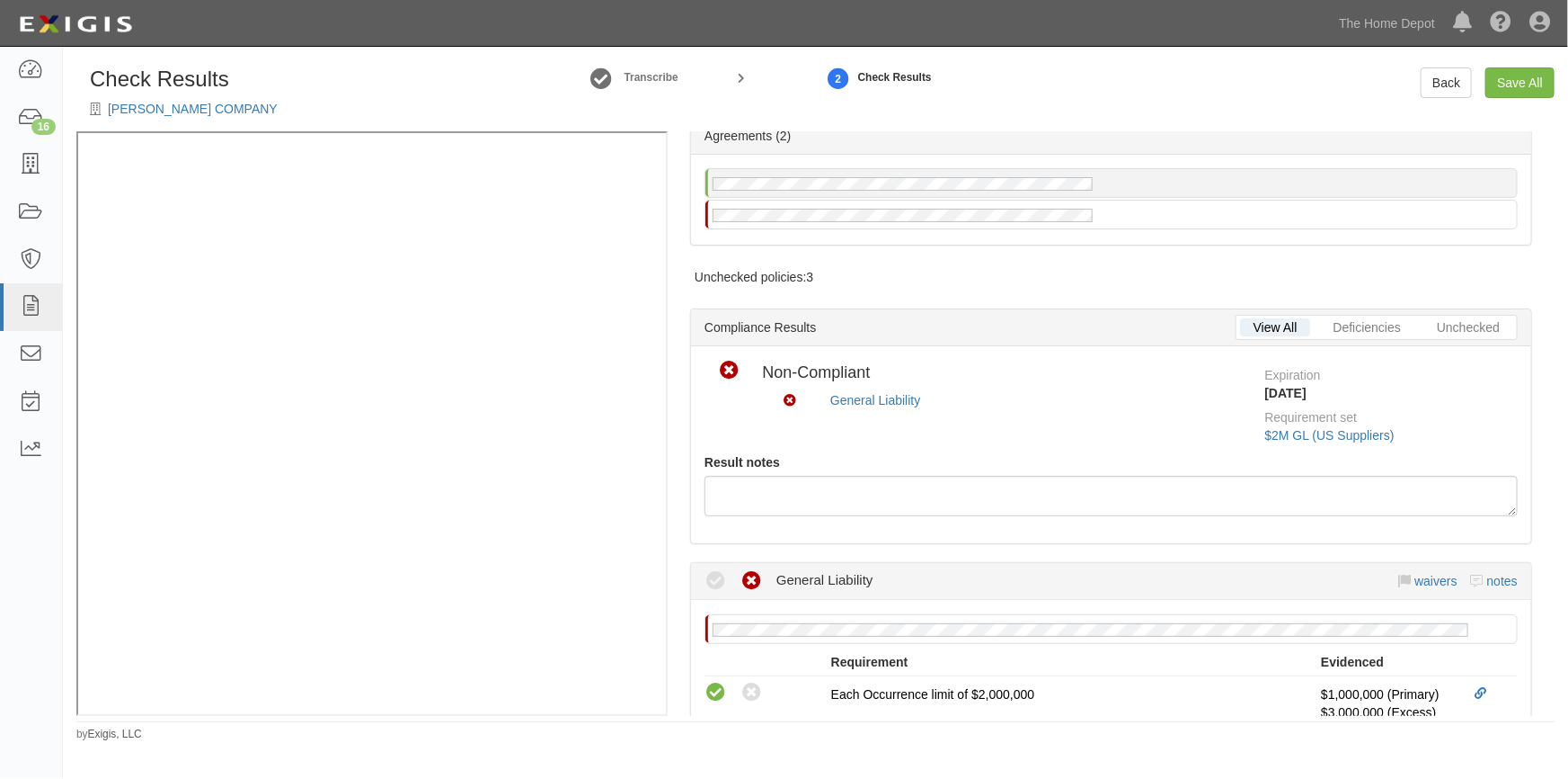
scroll to position [0, 0]
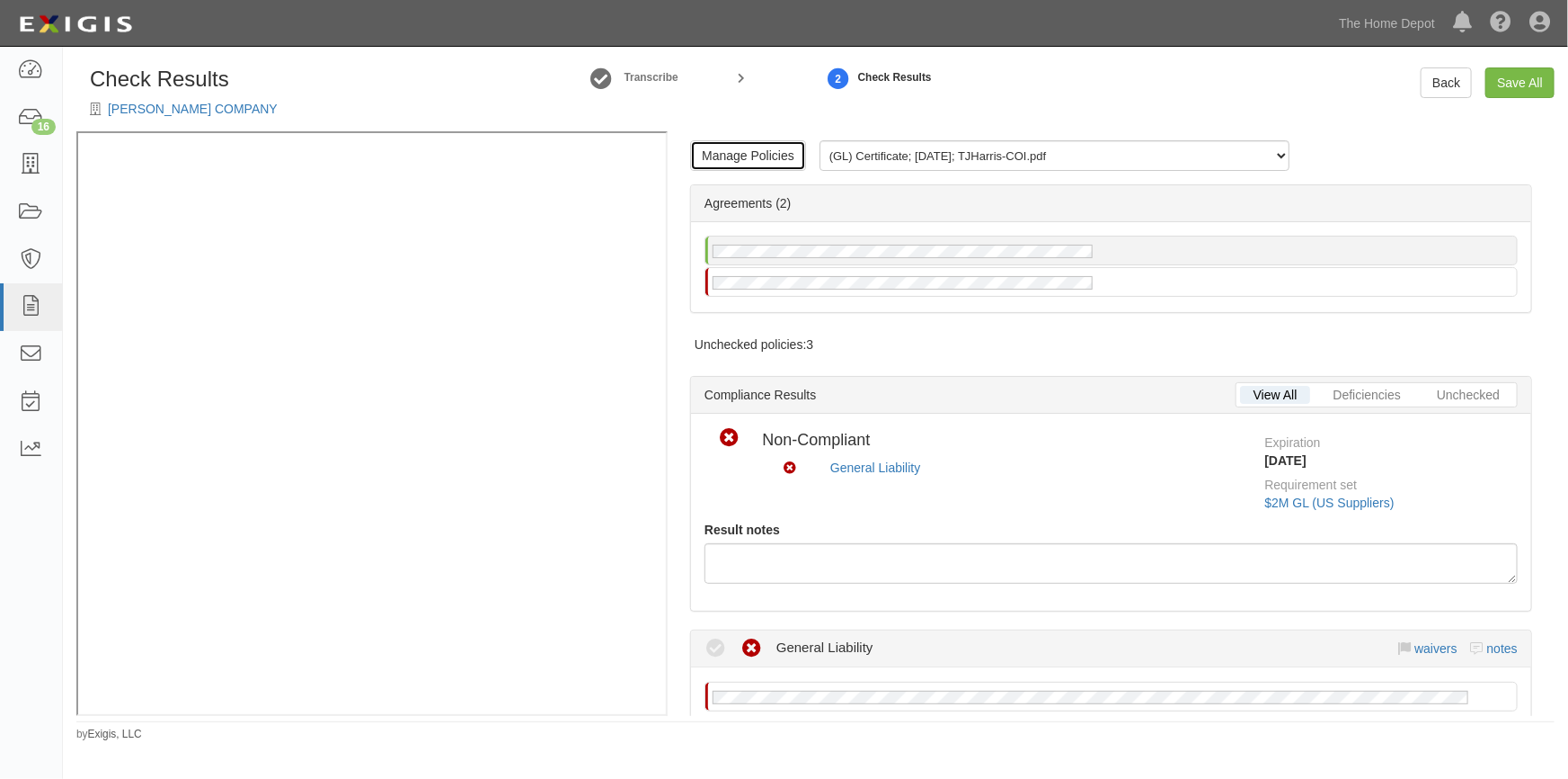
click at [767, 157] on link "Manage Policies" at bounding box center [748, 155] width 116 height 30
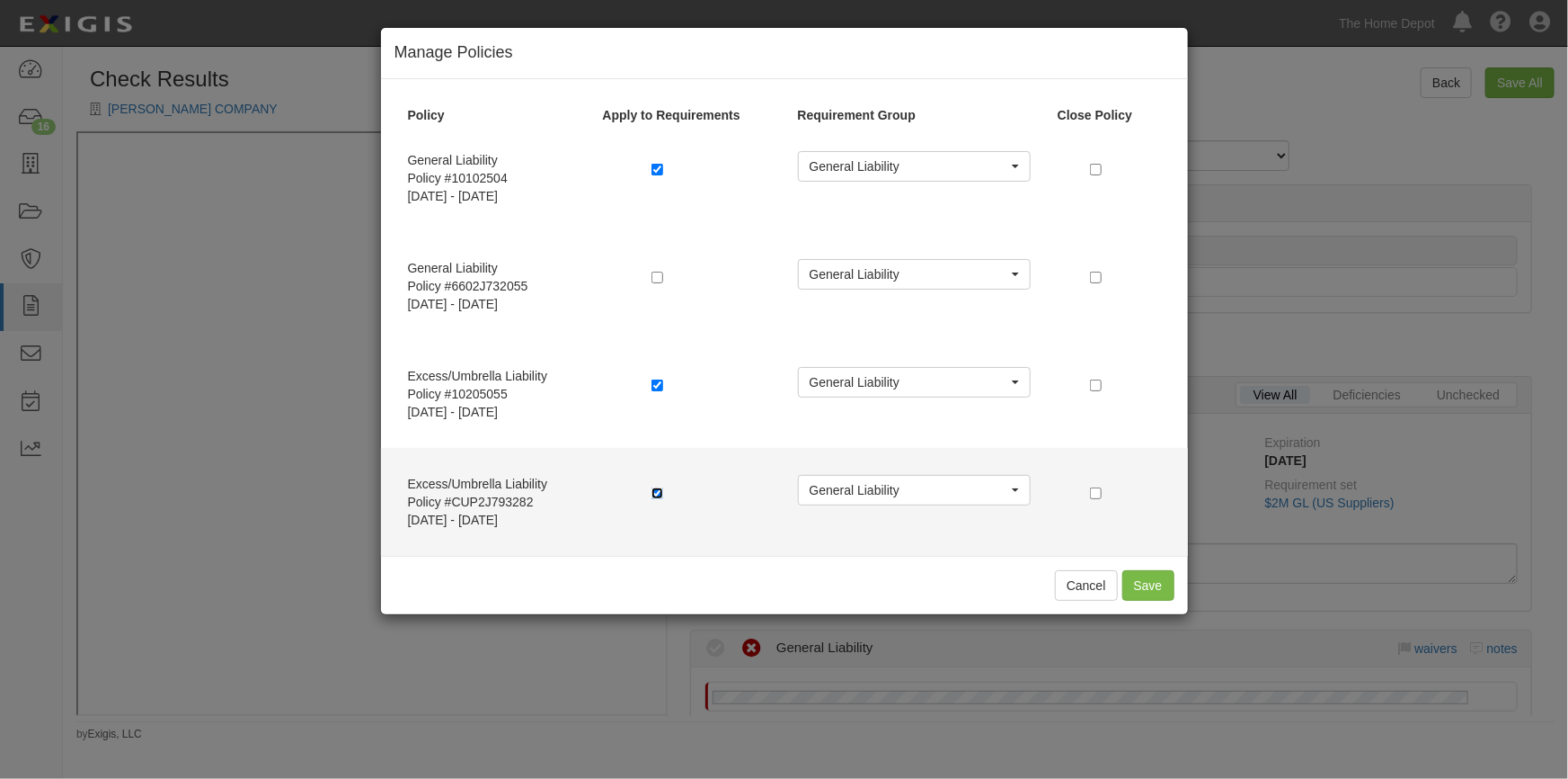
click at [652, 494] on input "checkbox" at bounding box center [657, 493] width 12 height 12
checkbox input "false"
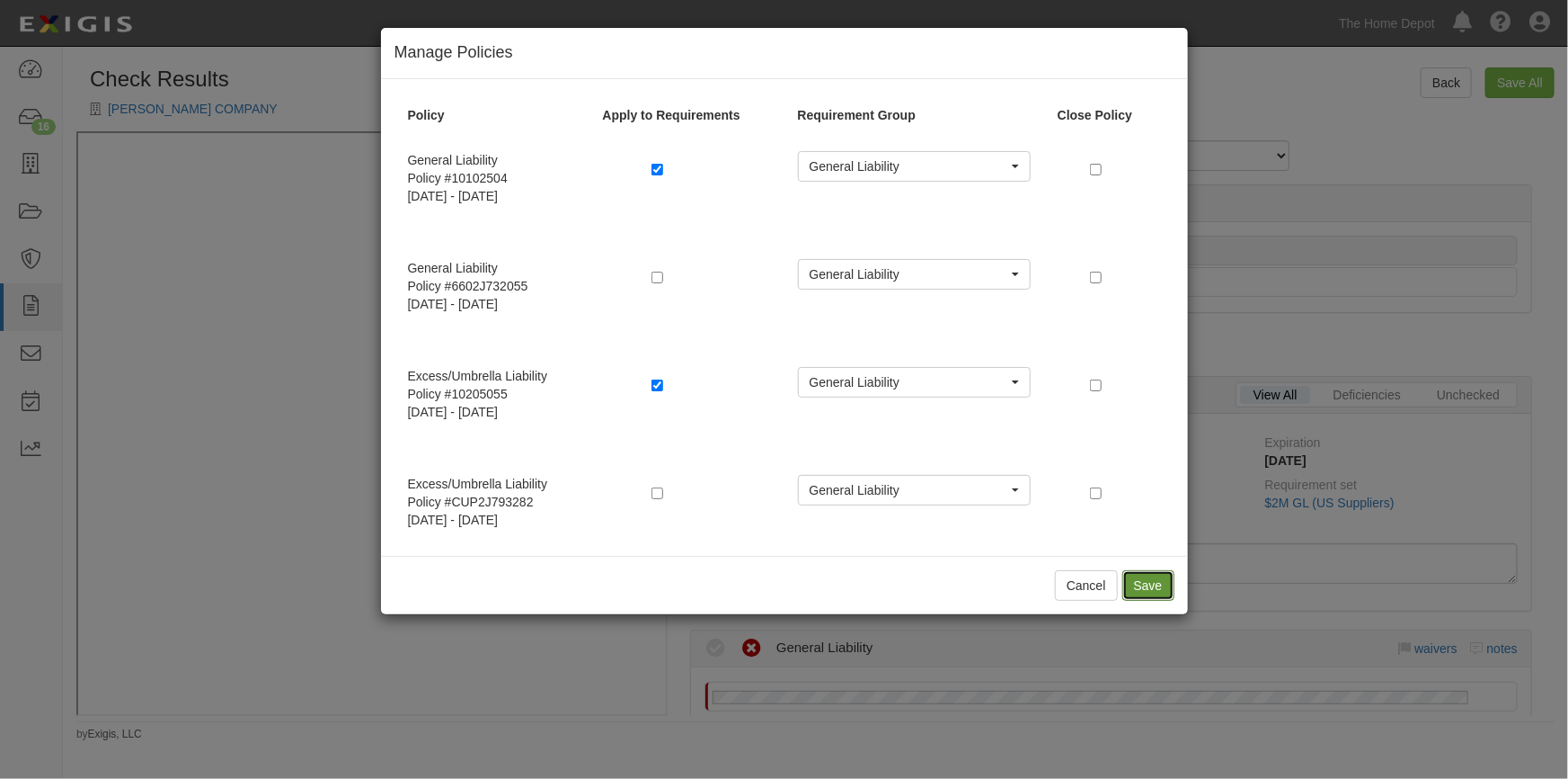
click at [1165, 578] on button "Save" at bounding box center [1149, 585] width 52 height 30
click at [1137, 587] on button "Save" at bounding box center [1149, 585] width 52 height 30
click at [1150, 584] on button "Save" at bounding box center [1149, 585] width 52 height 30
click at [1095, 585] on button "Cancel" at bounding box center [1086, 585] width 63 height 30
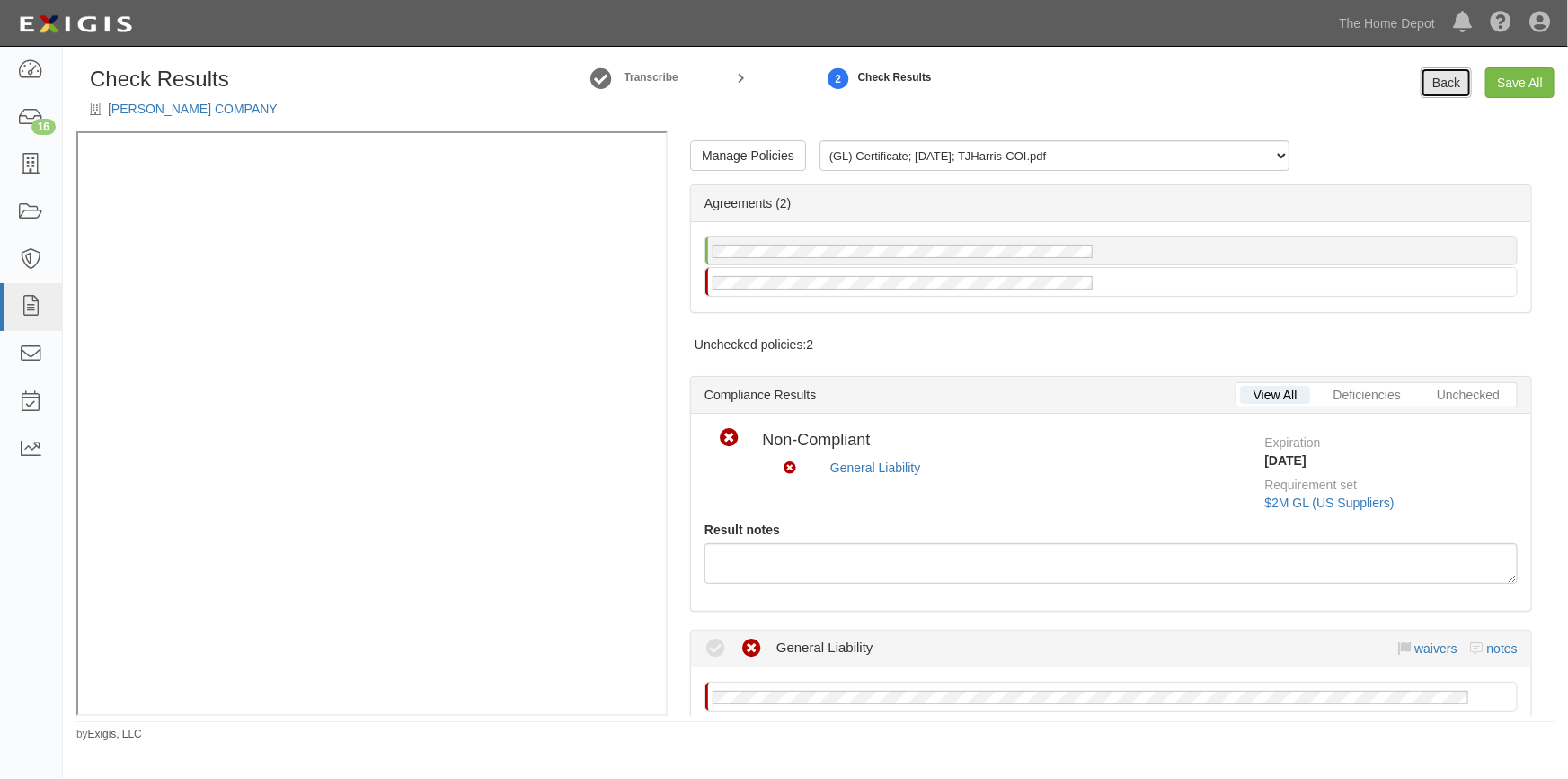
click at [1436, 82] on link "Back" at bounding box center [1446, 82] width 51 height 30
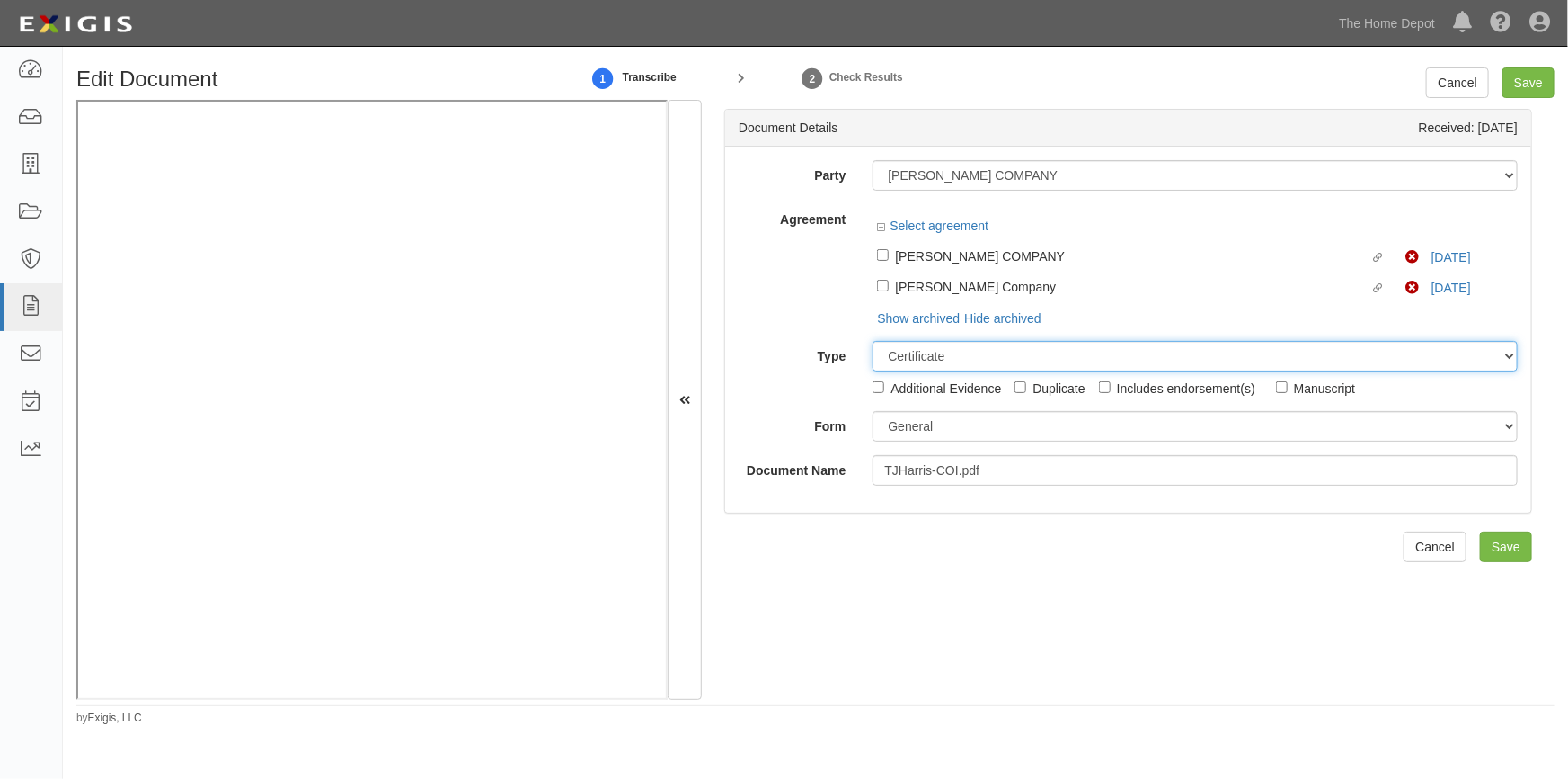
click at [884, 341] on select "Unassigned Binder Cancellation Notice Certificate Contract Endorsement Insuranc…" at bounding box center [1195, 356] width 646 height 30
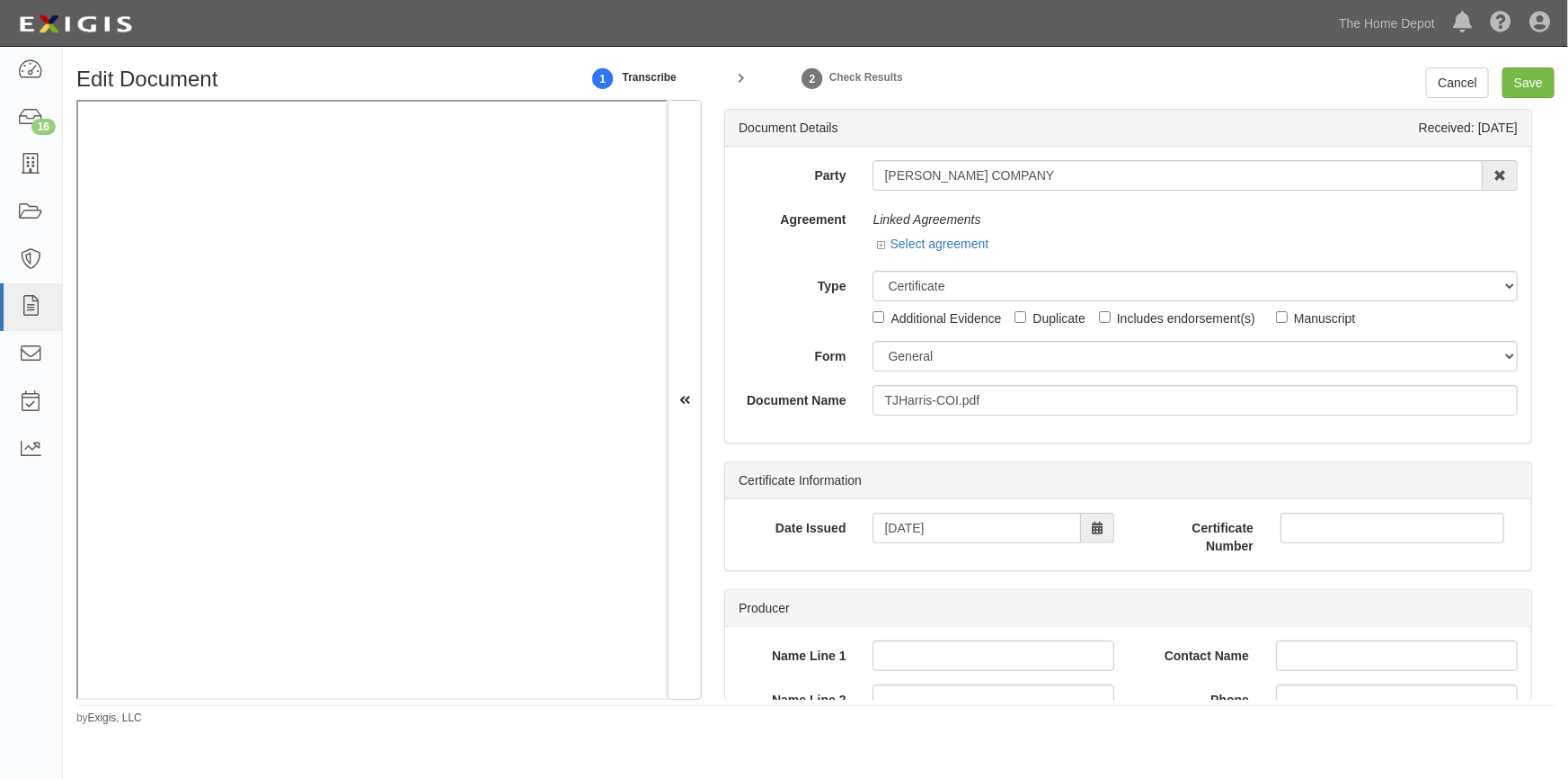
click at [764, 266] on div "Party T.J. HARRIS COMPANY 1000576868 Ontario Inc. 10 STRAWBERRY STREET 115282 C…" at bounding box center [1128, 288] width 779 height 256
click at [885, 243] on icon at bounding box center [884, 246] width 13 height 9
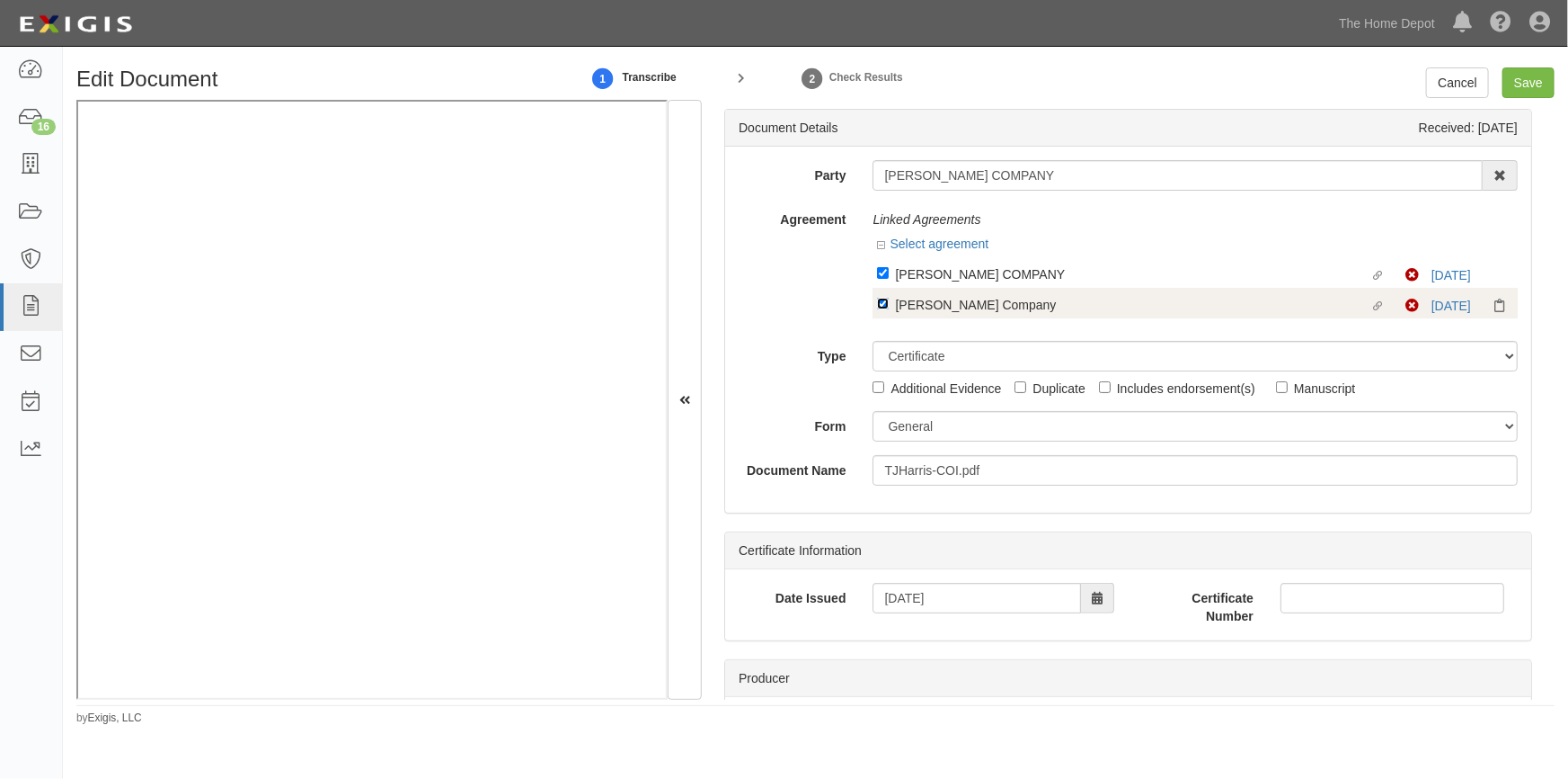
click at [877, 306] on input "Linked agreement TJ Harris Company Linked agreement" at bounding box center [883, 303] width 12 height 12
checkbox input "false"
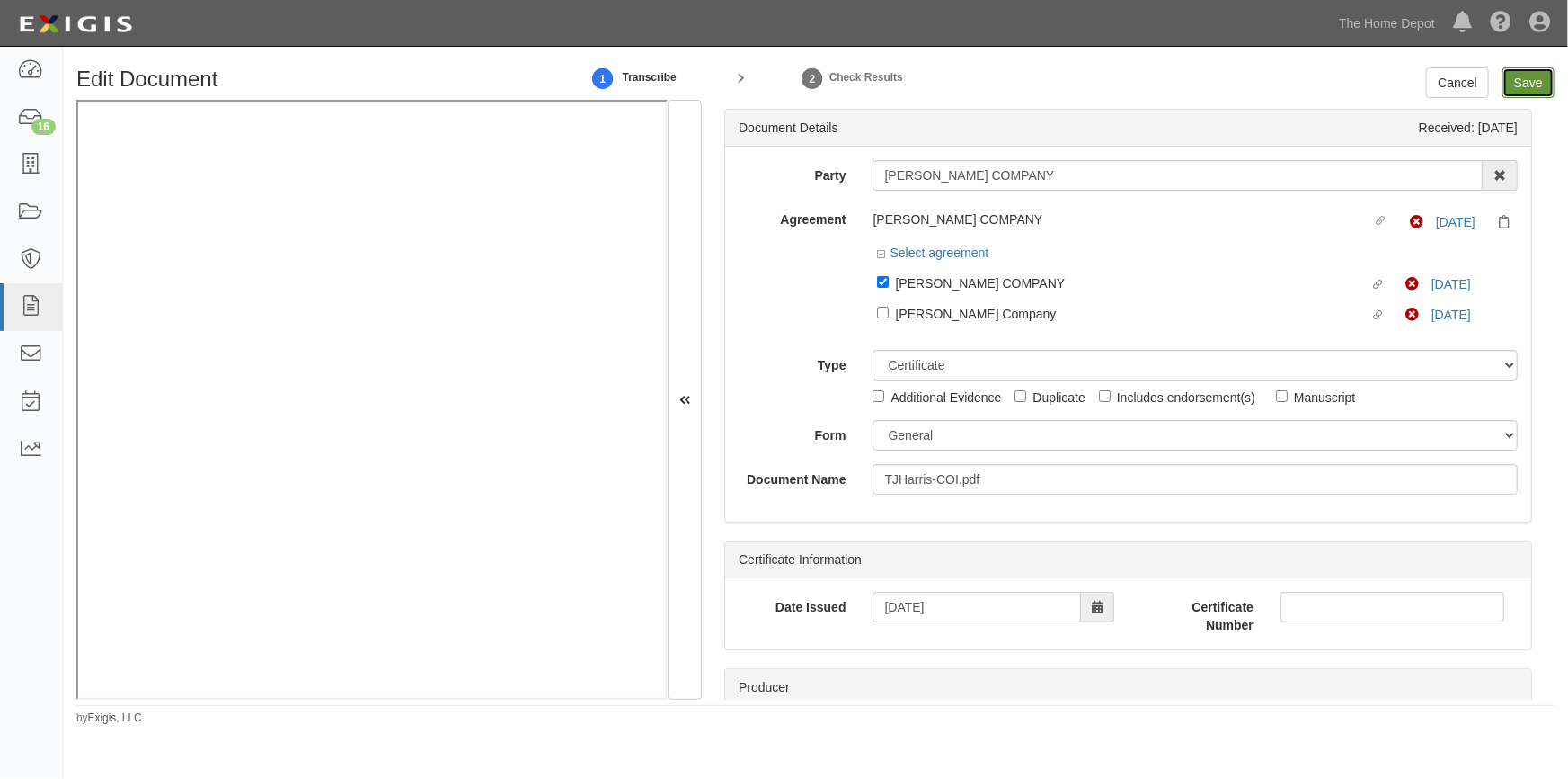
click at [1525, 84] on input "Save" at bounding box center [1529, 82] width 52 height 30
type input "2000000"
type input "100000"
type input "5000"
type input "2000000"
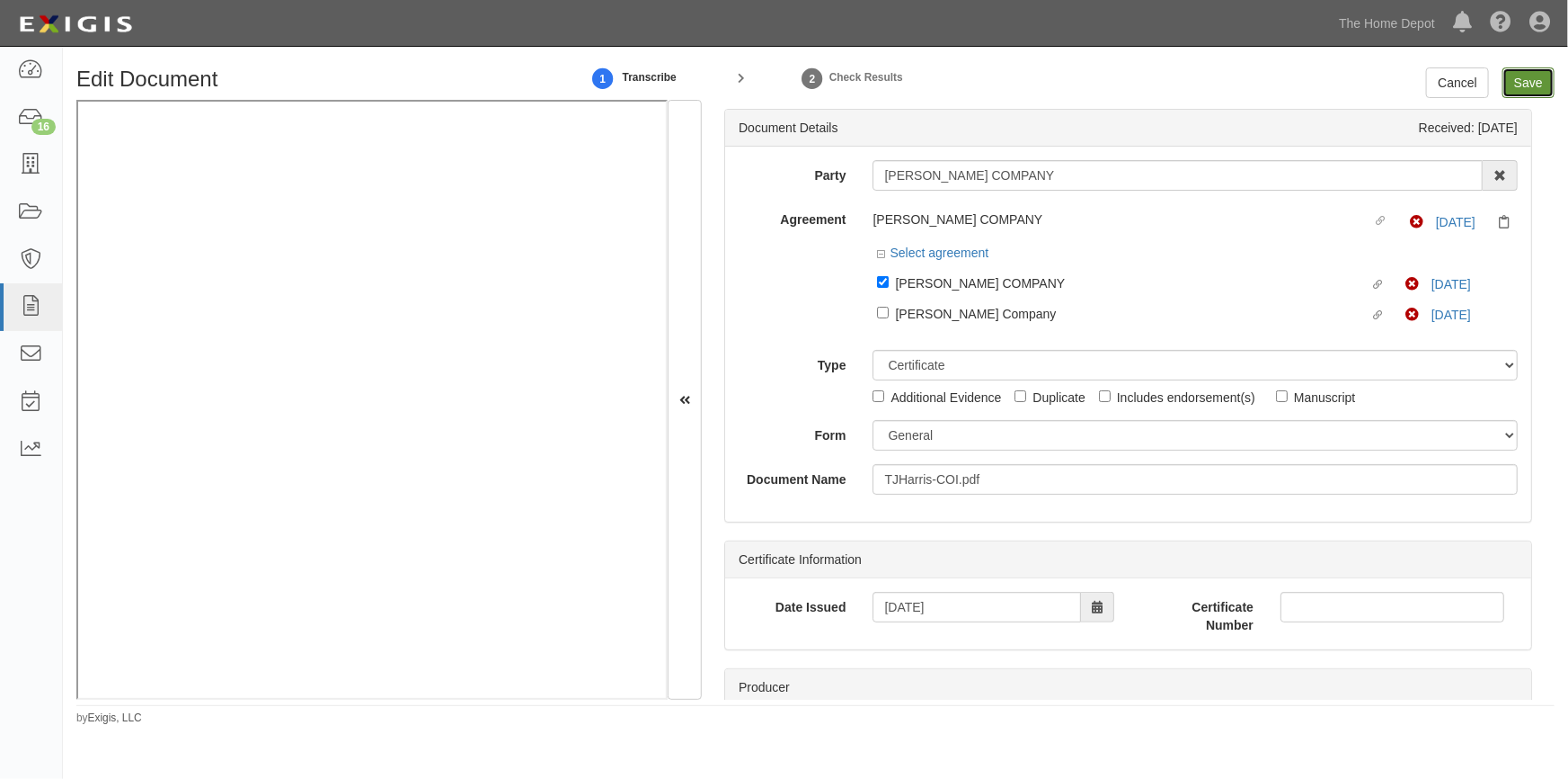
type input "4000000"
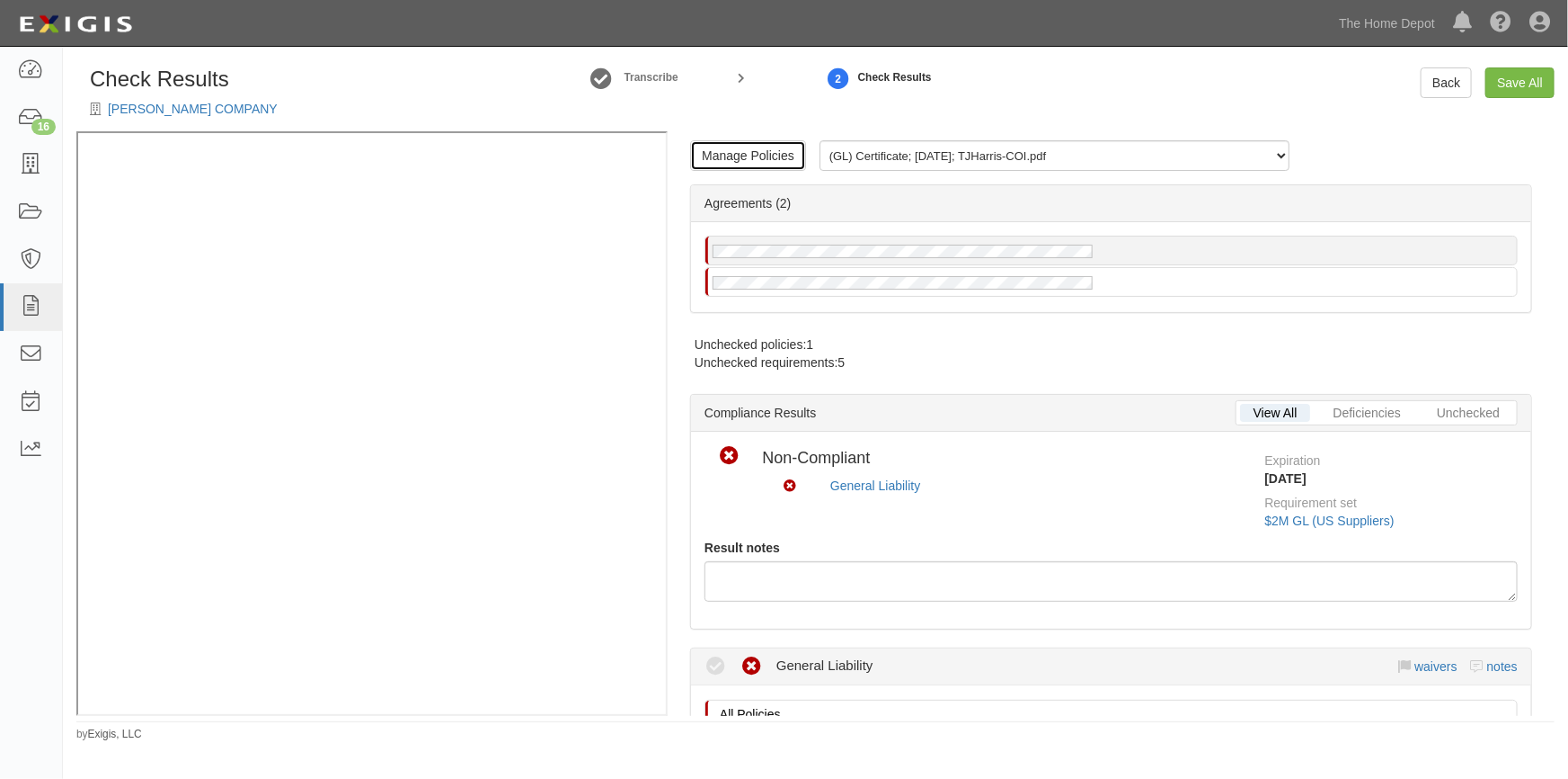
click at [740, 149] on link "Manage Policies" at bounding box center [748, 155] width 116 height 30
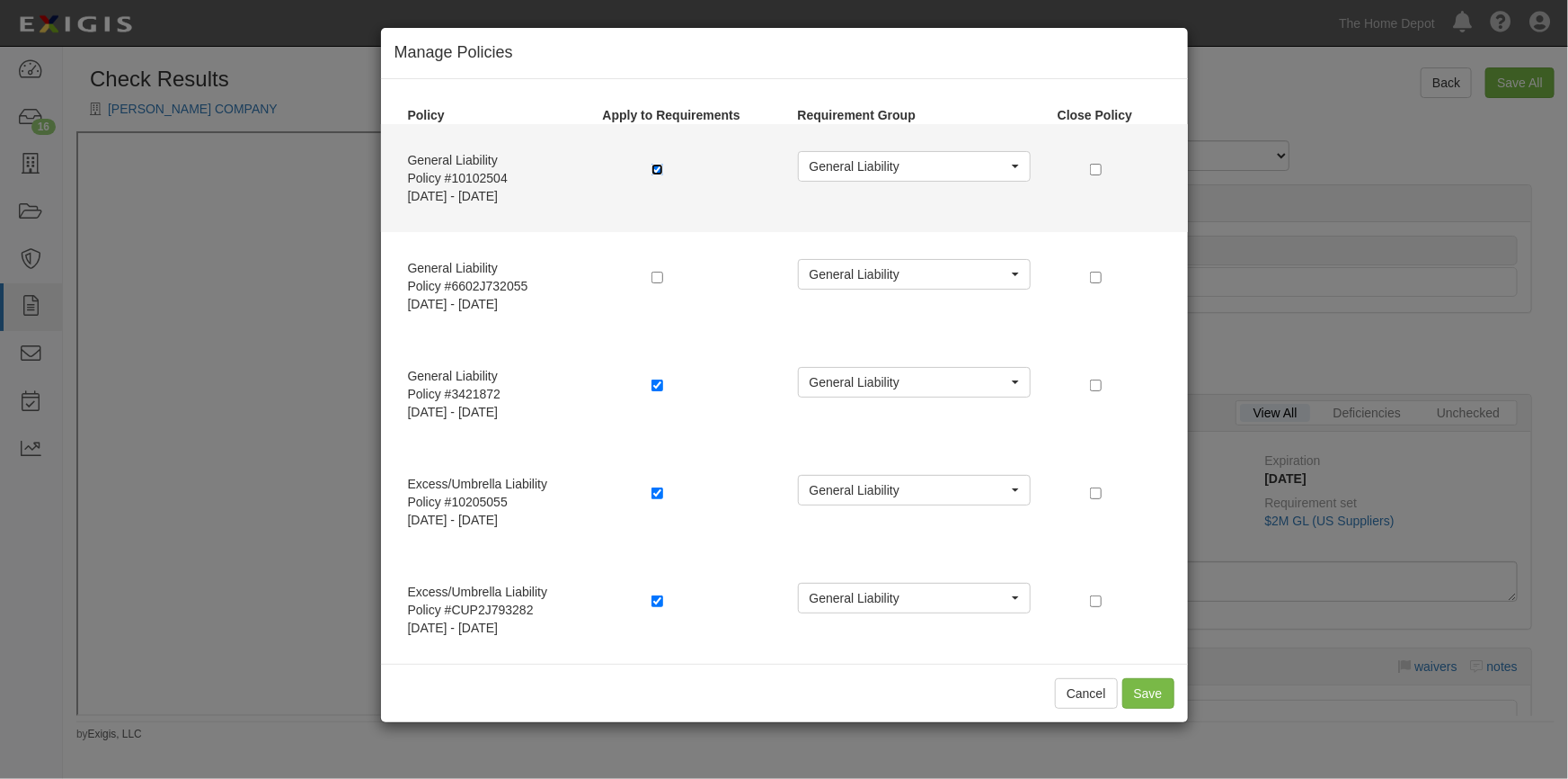
click at [654, 168] on input "checkbox" at bounding box center [657, 170] width 12 height 12
checkbox input "false"
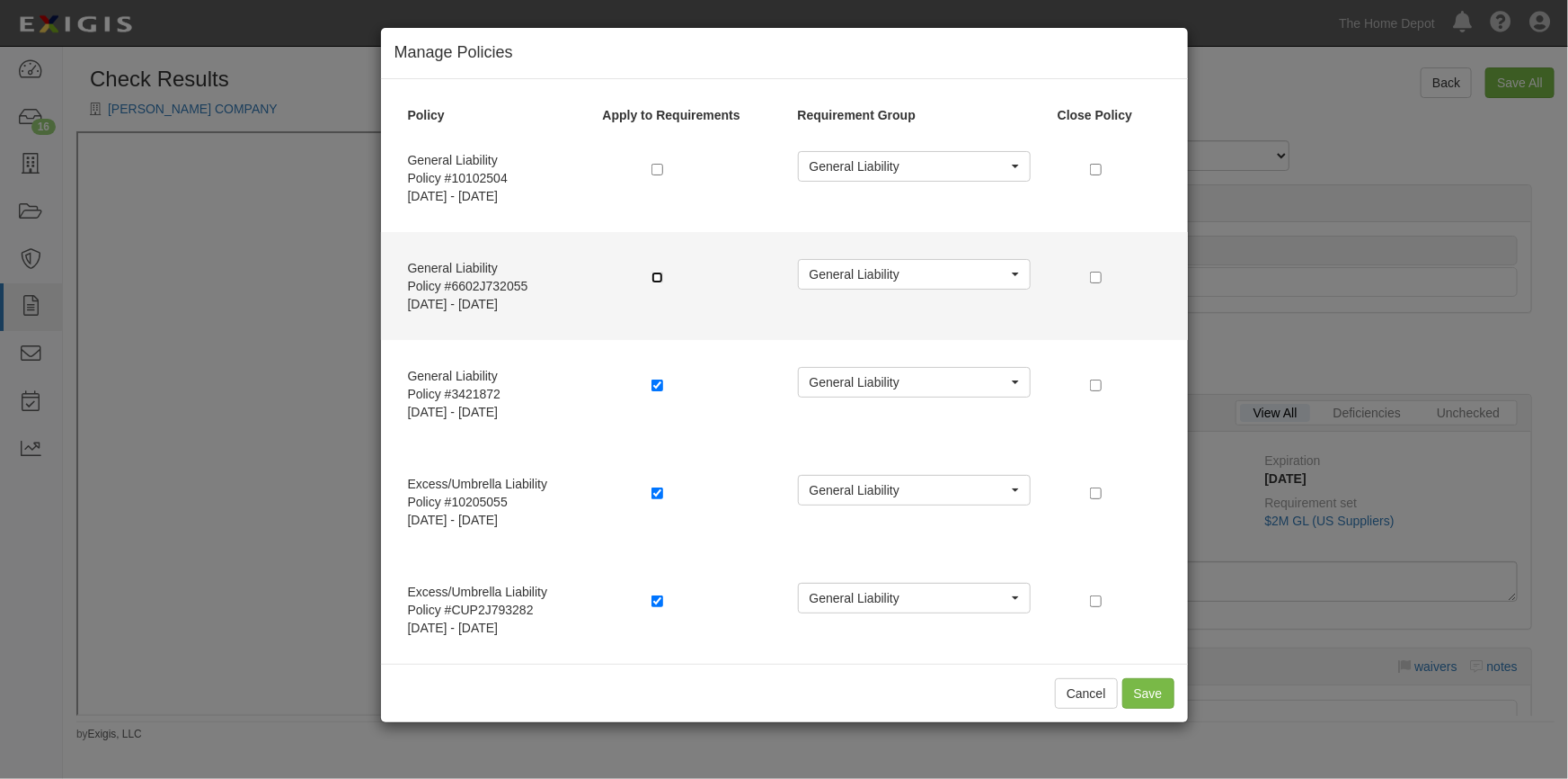
click at [653, 274] on input "checkbox" at bounding box center [657, 277] width 12 height 12
click at [656, 272] on input "checkbox" at bounding box center [657, 277] width 12 height 12
checkbox input "false"
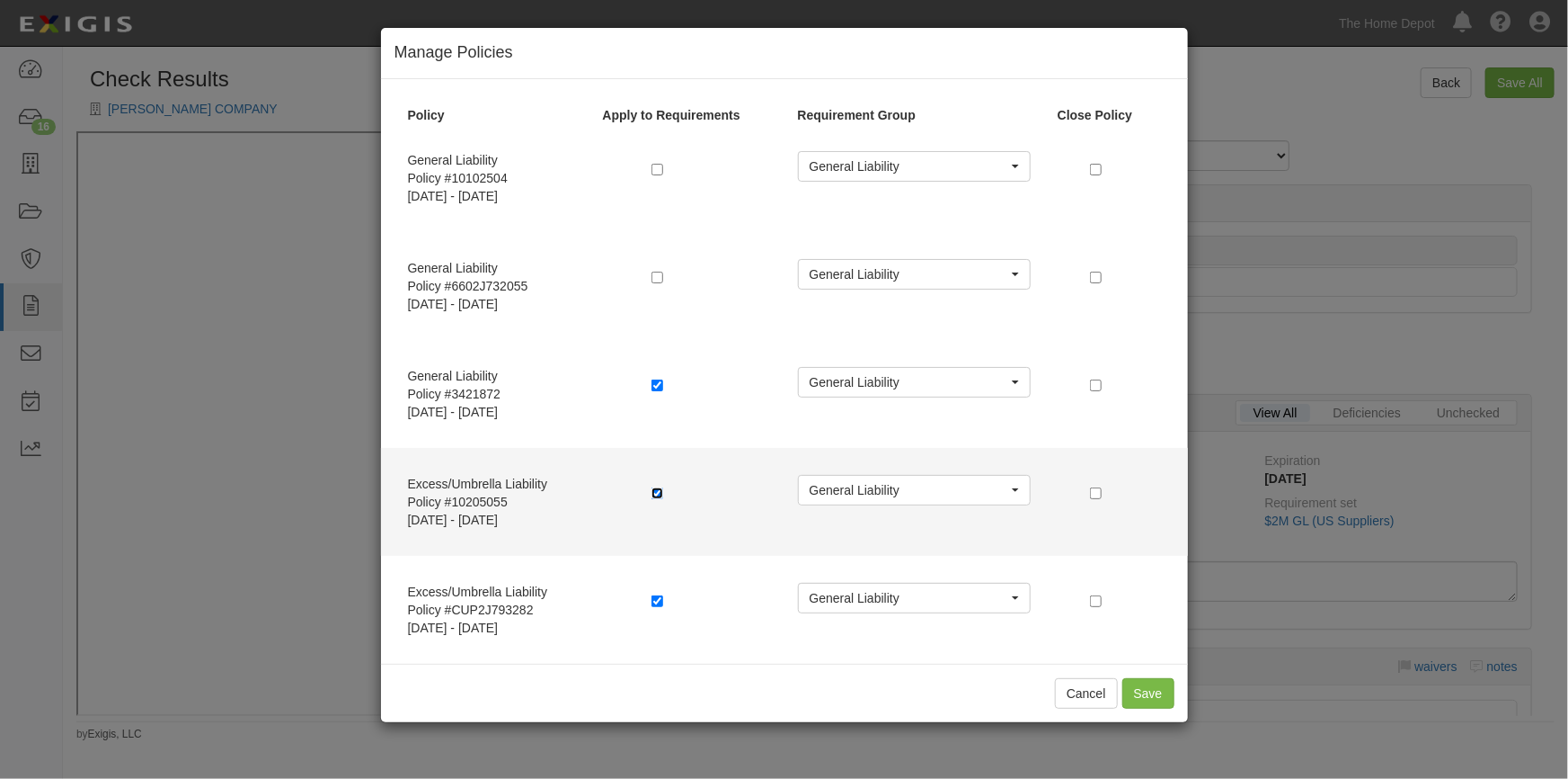
click at [654, 490] on input "checkbox" at bounding box center [657, 493] width 12 height 12
checkbox input "false"
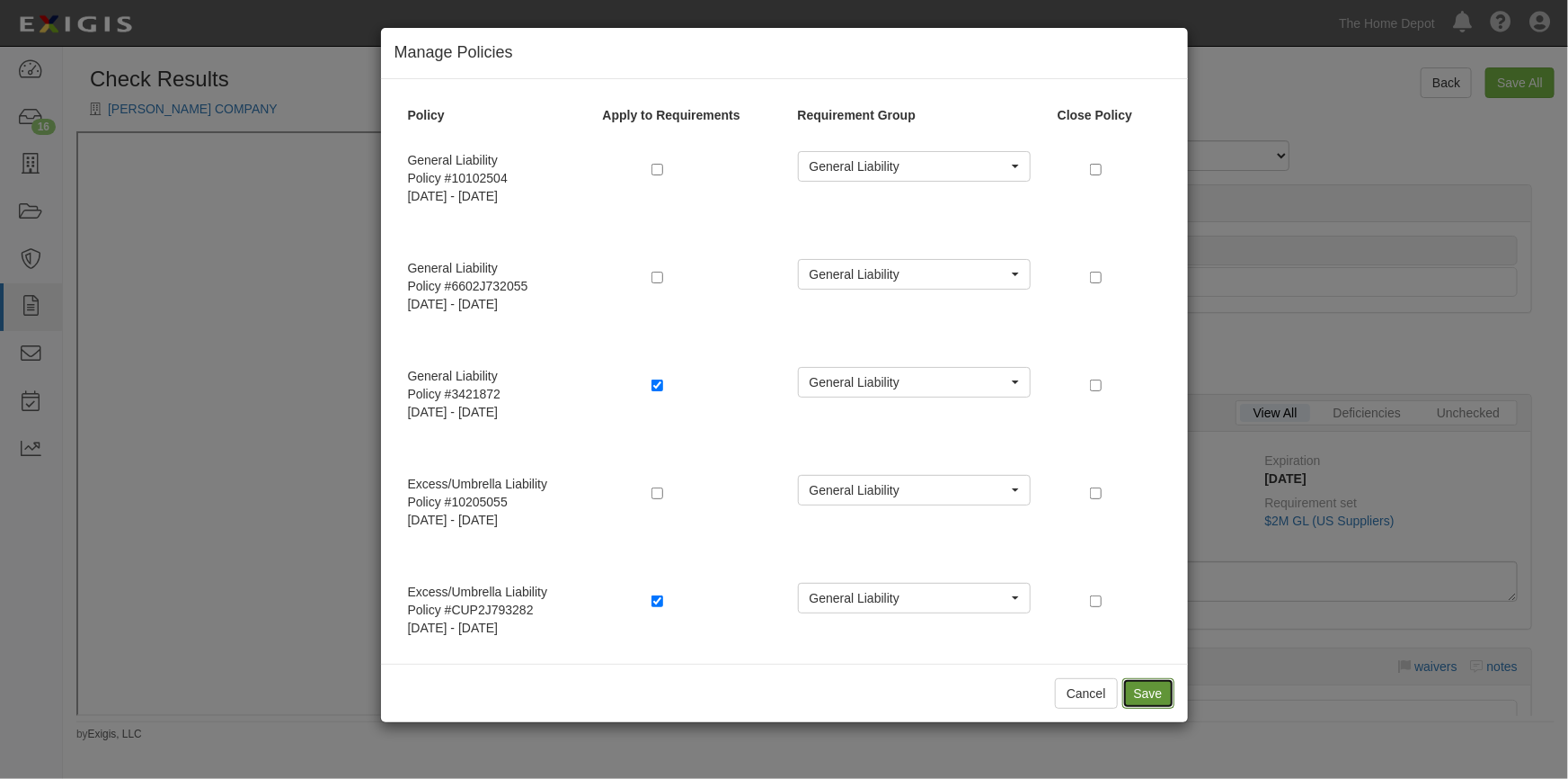
click at [1138, 695] on button "Save" at bounding box center [1149, 693] width 52 height 30
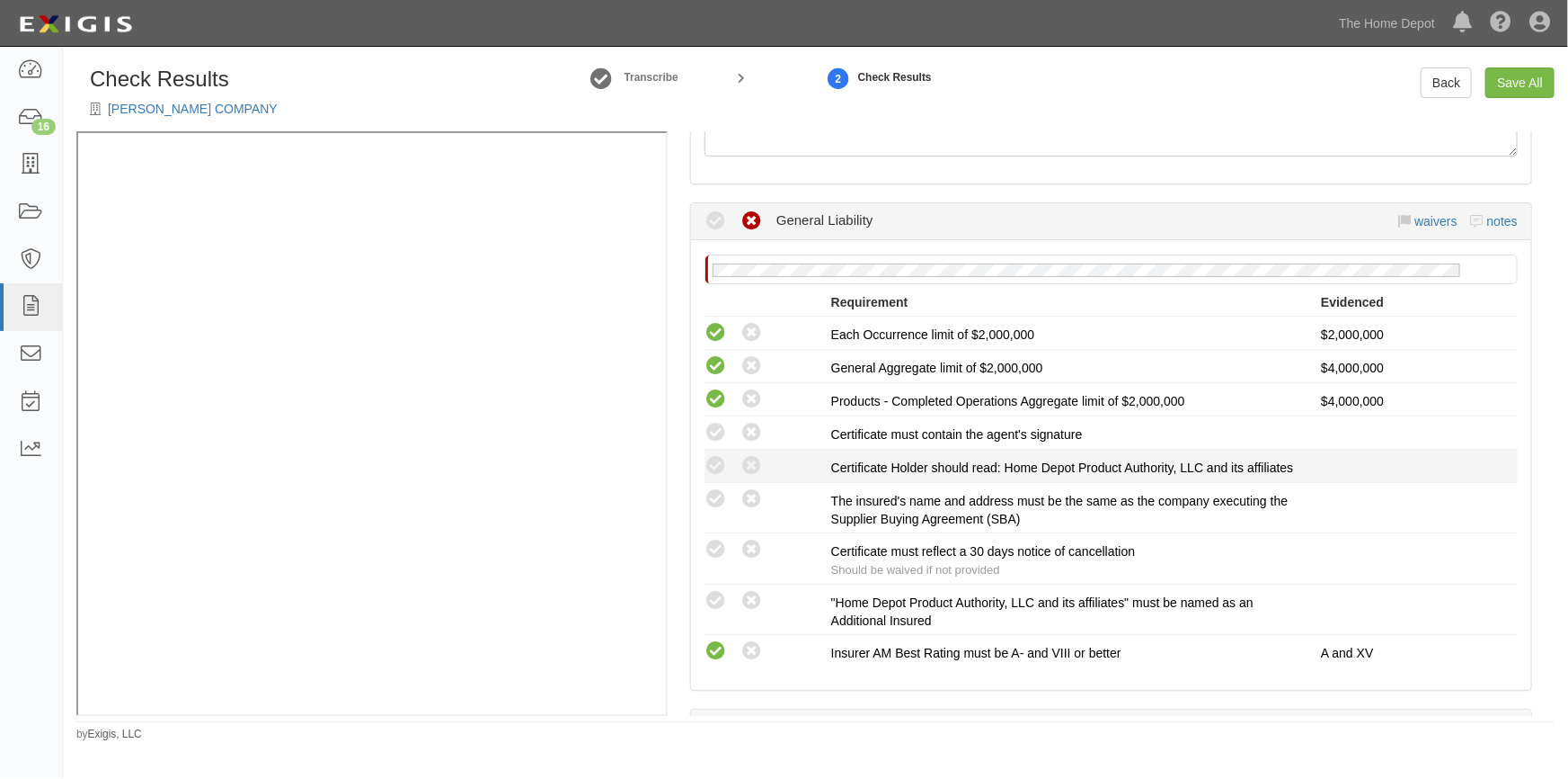
scroll to position [572, 0]
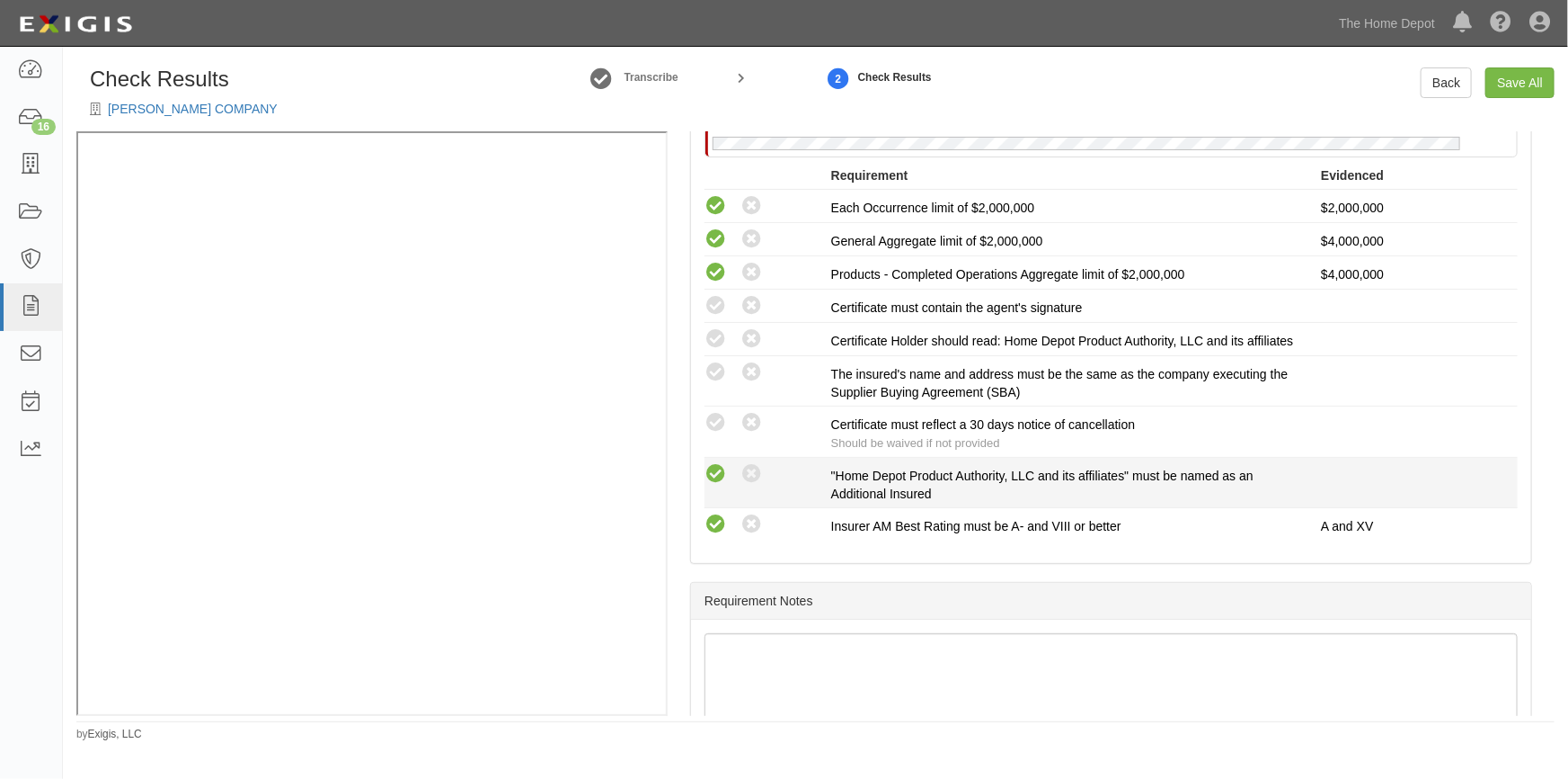
click at [726, 482] on icon at bounding box center [715, 474] width 23 height 23
radio input "true"
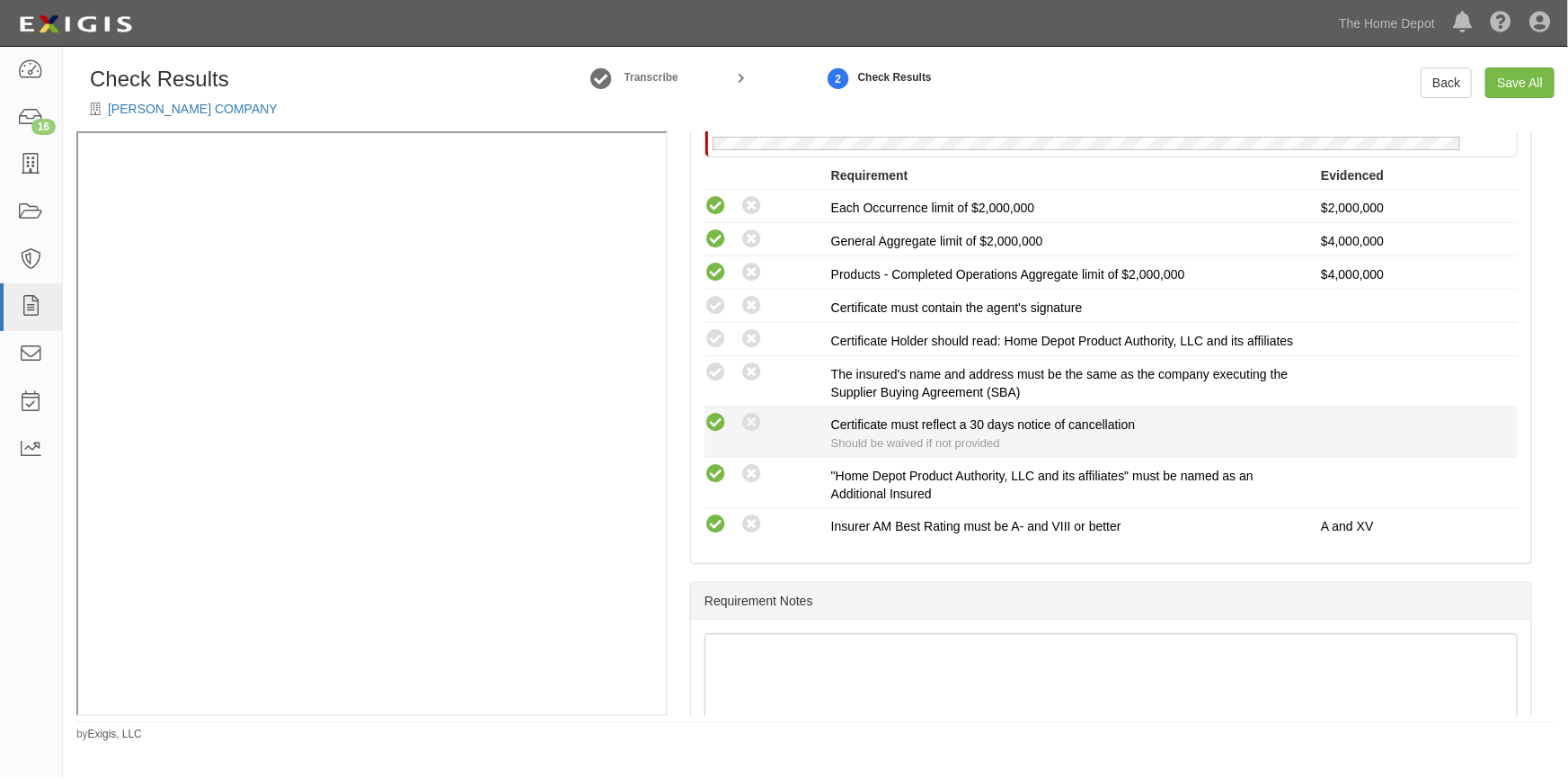
drag, startPoint x: 717, startPoint y: 441, endPoint x: 715, endPoint y: 431, distance: 10.2
click at [717, 434] on icon at bounding box center [715, 422] width 23 height 23
radio input "true"
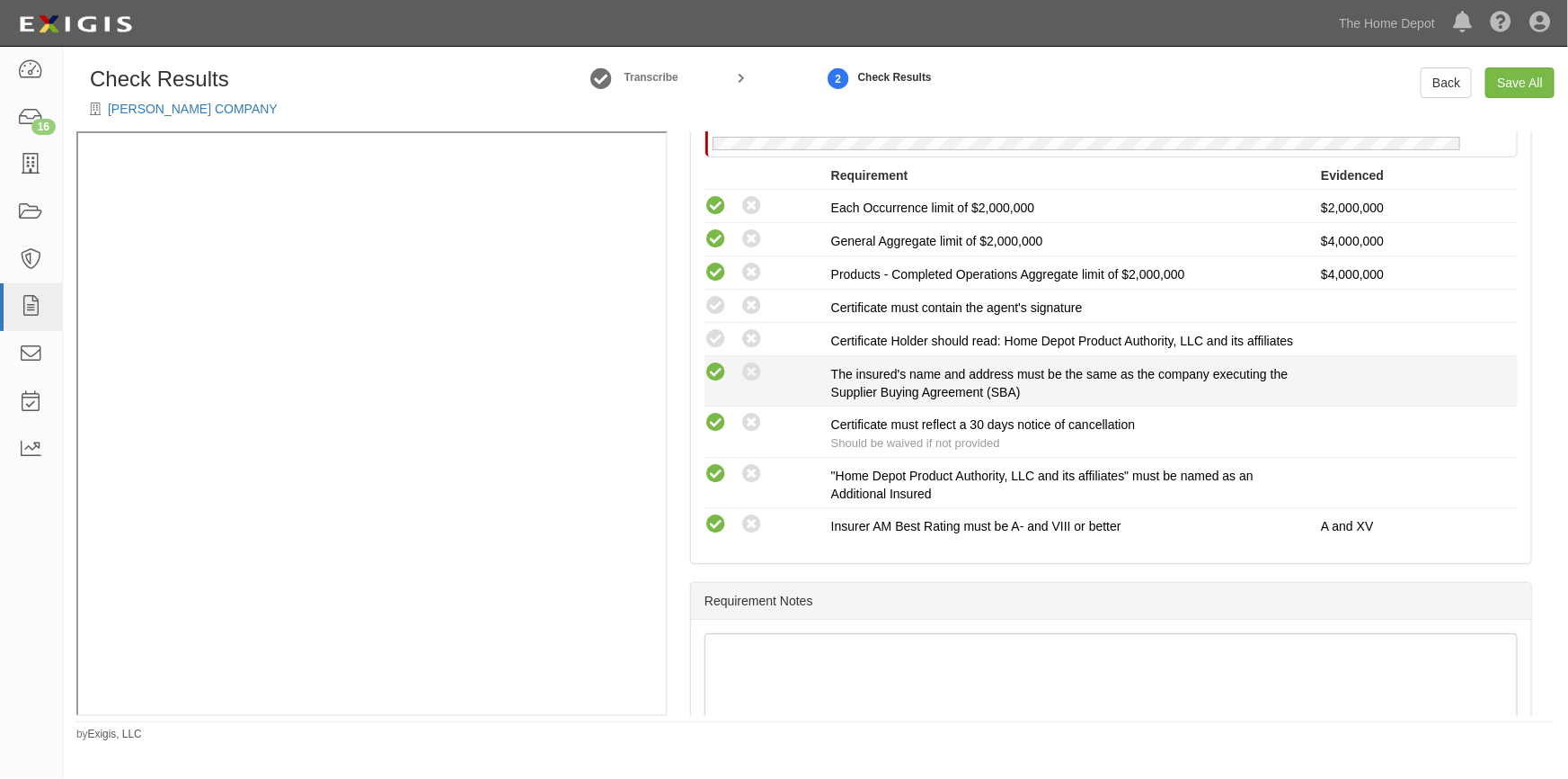
drag, startPoint x: 713, startPoint y: 387, endPoint x: 713, endPoint y: 367, distance: 20.0
click at [713, 384] on icon at bounding box center [715, 372] width 23 height 23
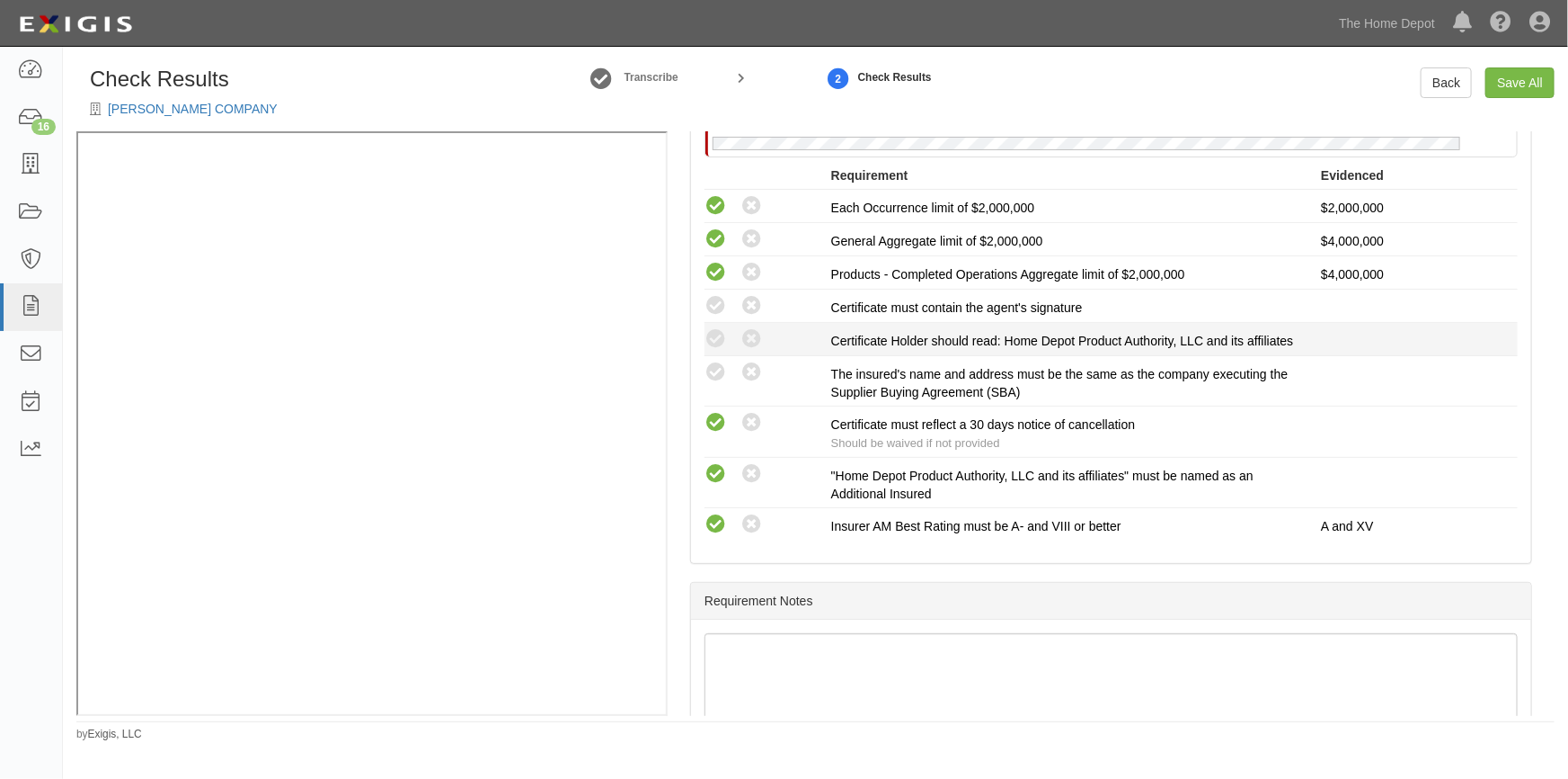
radio input "true"
drag, startPoint x: 715, startPoint y: 348, endPoint x: 715, endPoint y: 329, distance: 19.0
click at [715, 343] on div "Compliant Waived: Non-Compliant Certificate Holder should read: Home Depot Prod…" at bounding box center [1112, 339] width 841 height 24
click at [715, 303] on icon at bounding box center [715, 306] width 23 height 23
radio input "true"
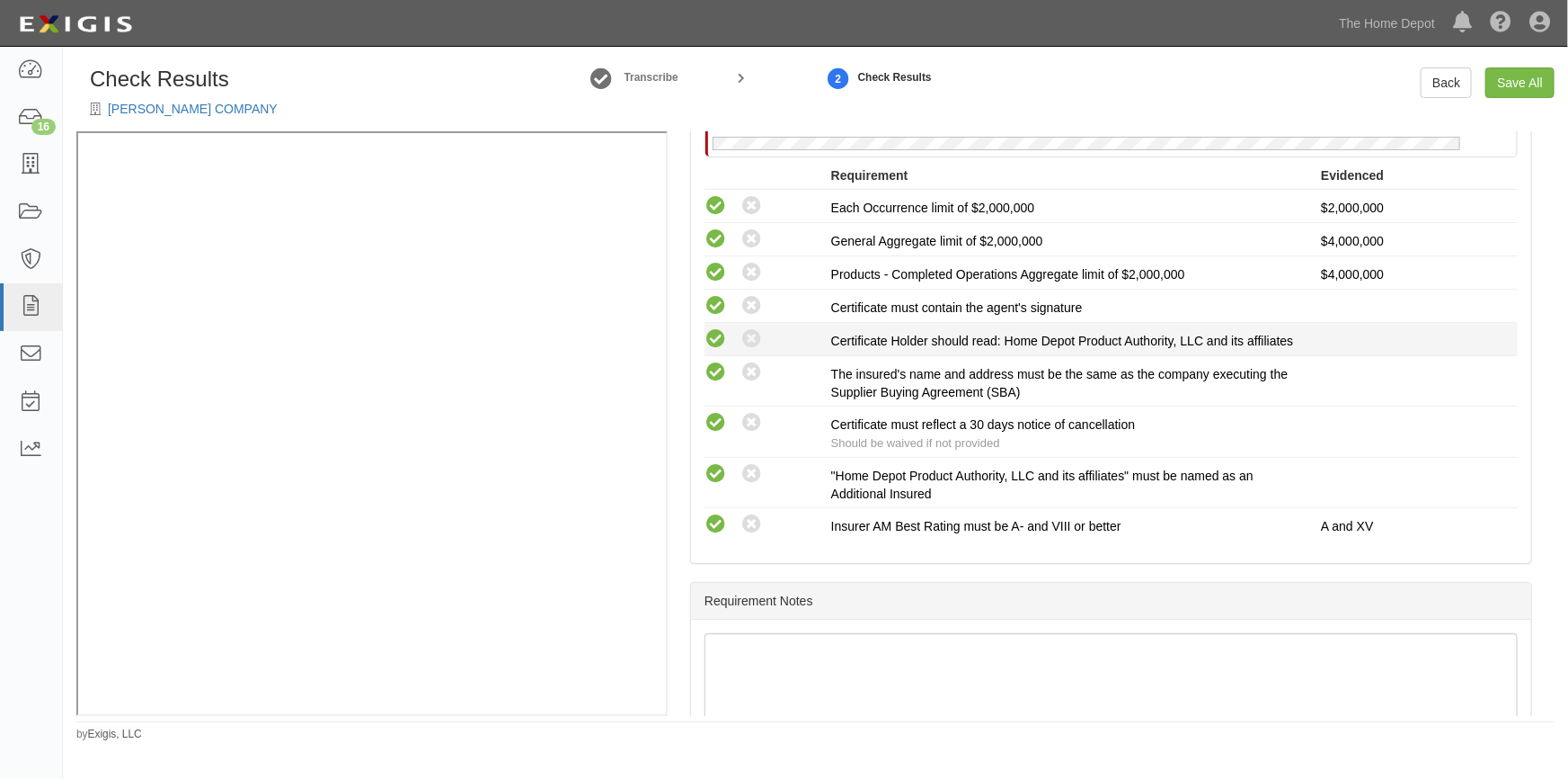
click at [715, 345] on icon at bounding box center [715, 339] width 23 height 23
radio input "true"
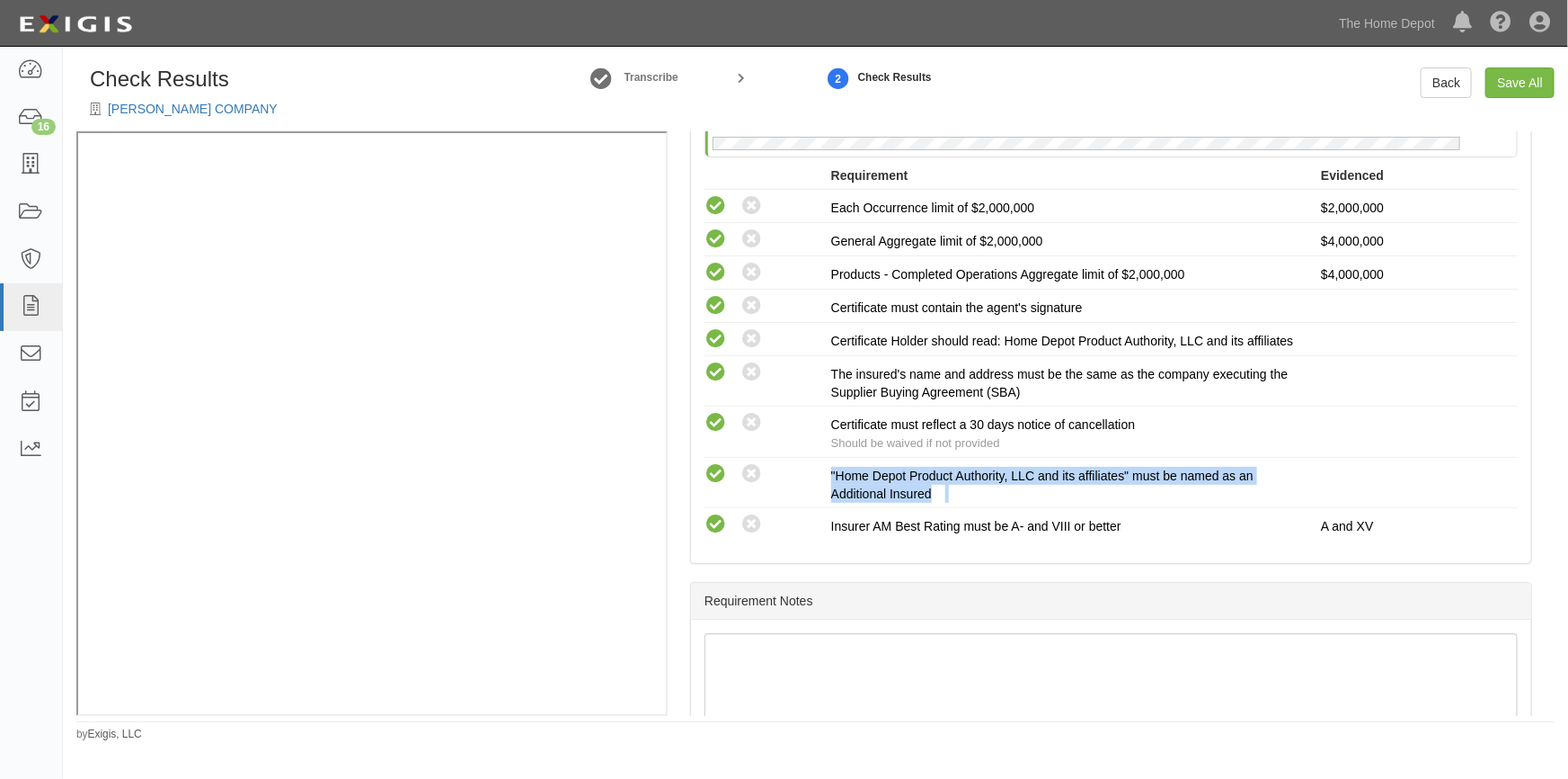
drag, startPoint x: 1557, startPoint y: 498, endPoint x: 1534, endPoint y: 436, distance: 66.1
click at [1534, 436] on div "Check Results T.J. HARRIS COMPANY Transcribe 2 Check Results Back Save All Mana…" at bounding box center [816, 405] width 1506 height 675
click at [1539, 449] on div "Manage Policies (GL) Certificate; 10/9/2025; TJHarris-COI.pdf (GL) Certificate;…" at bounding box center [1111, 423] width 887 height 585
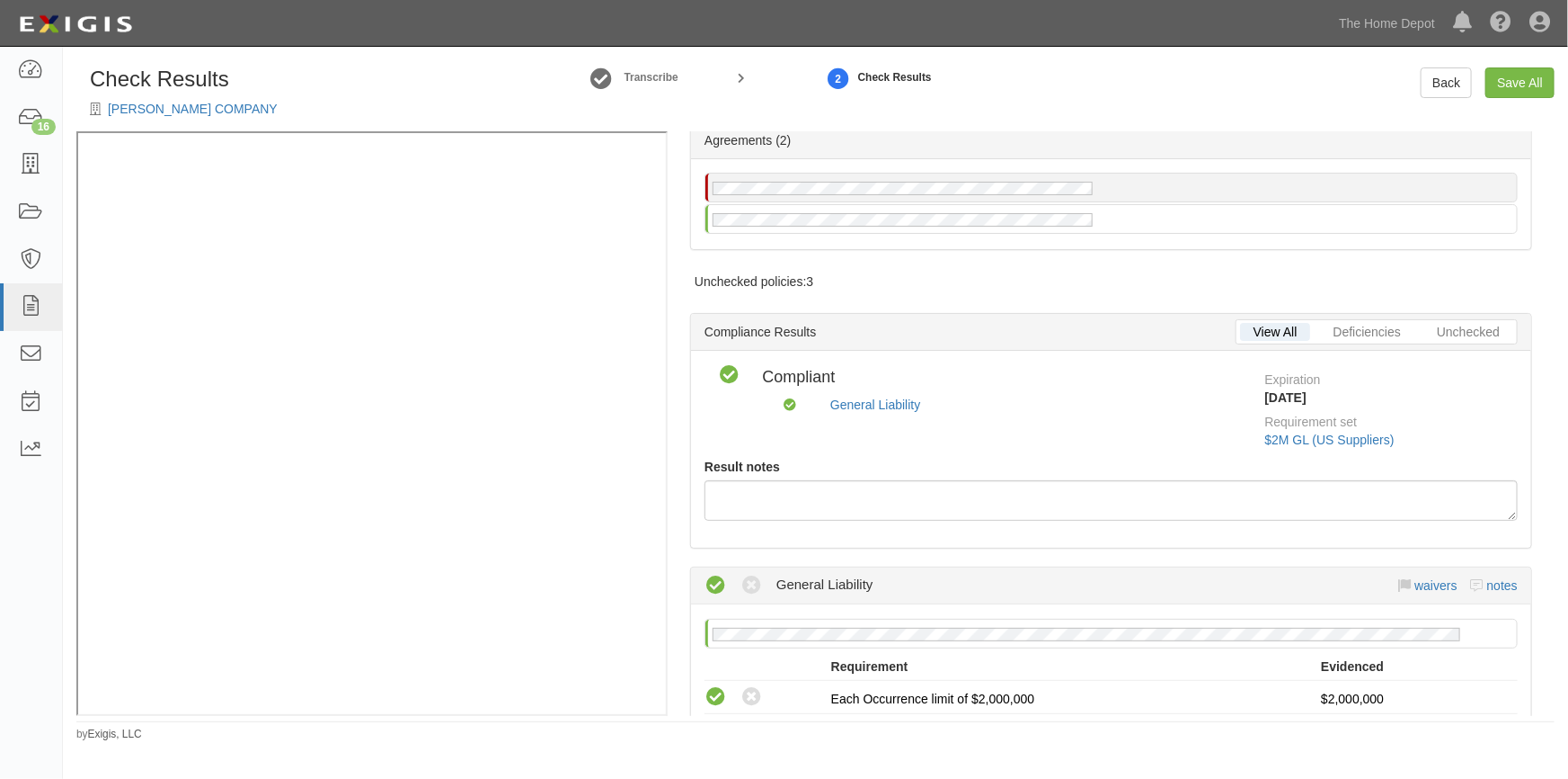
scroll to position [53, 0]
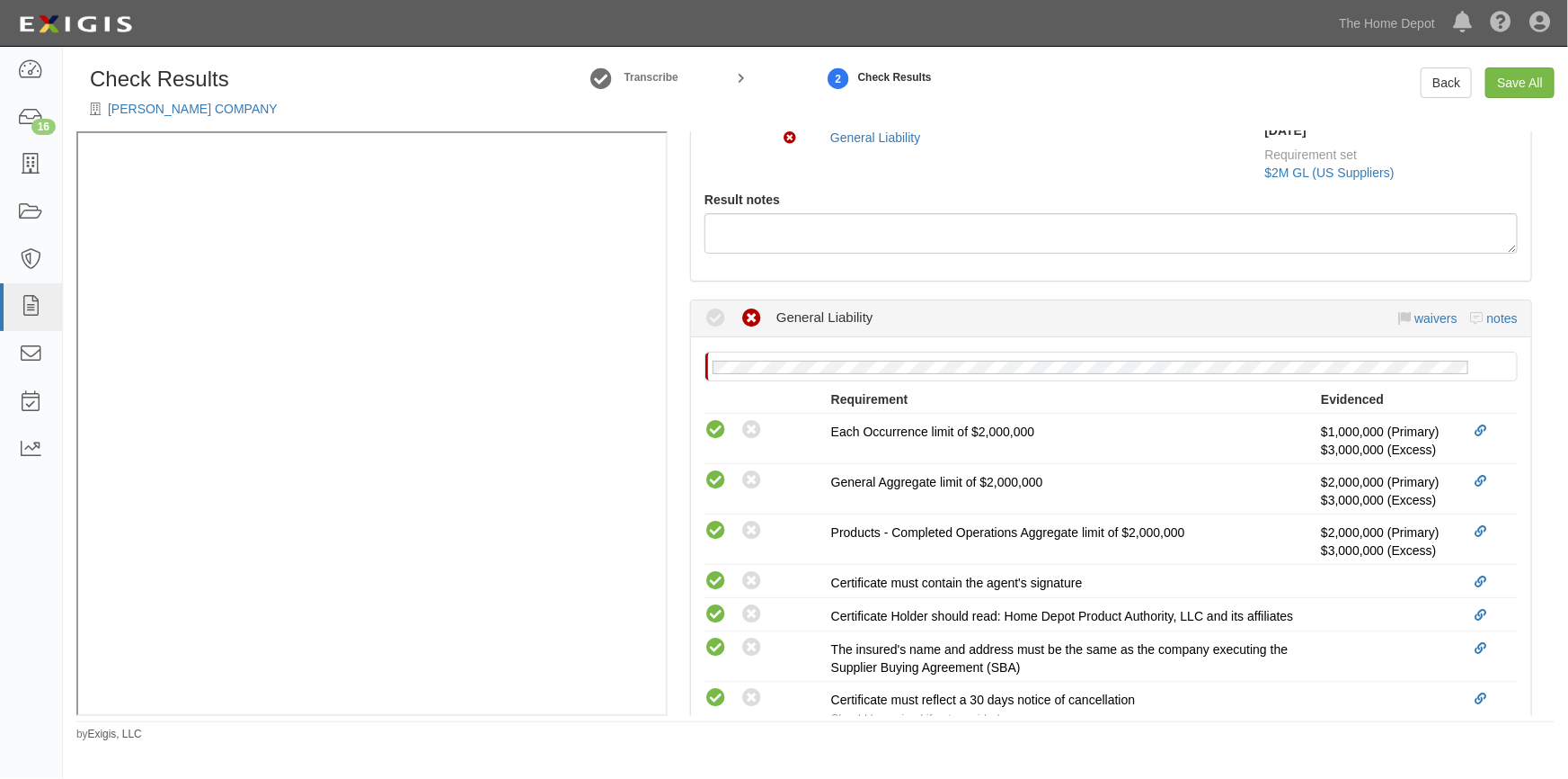
scroll to position [225, 0]
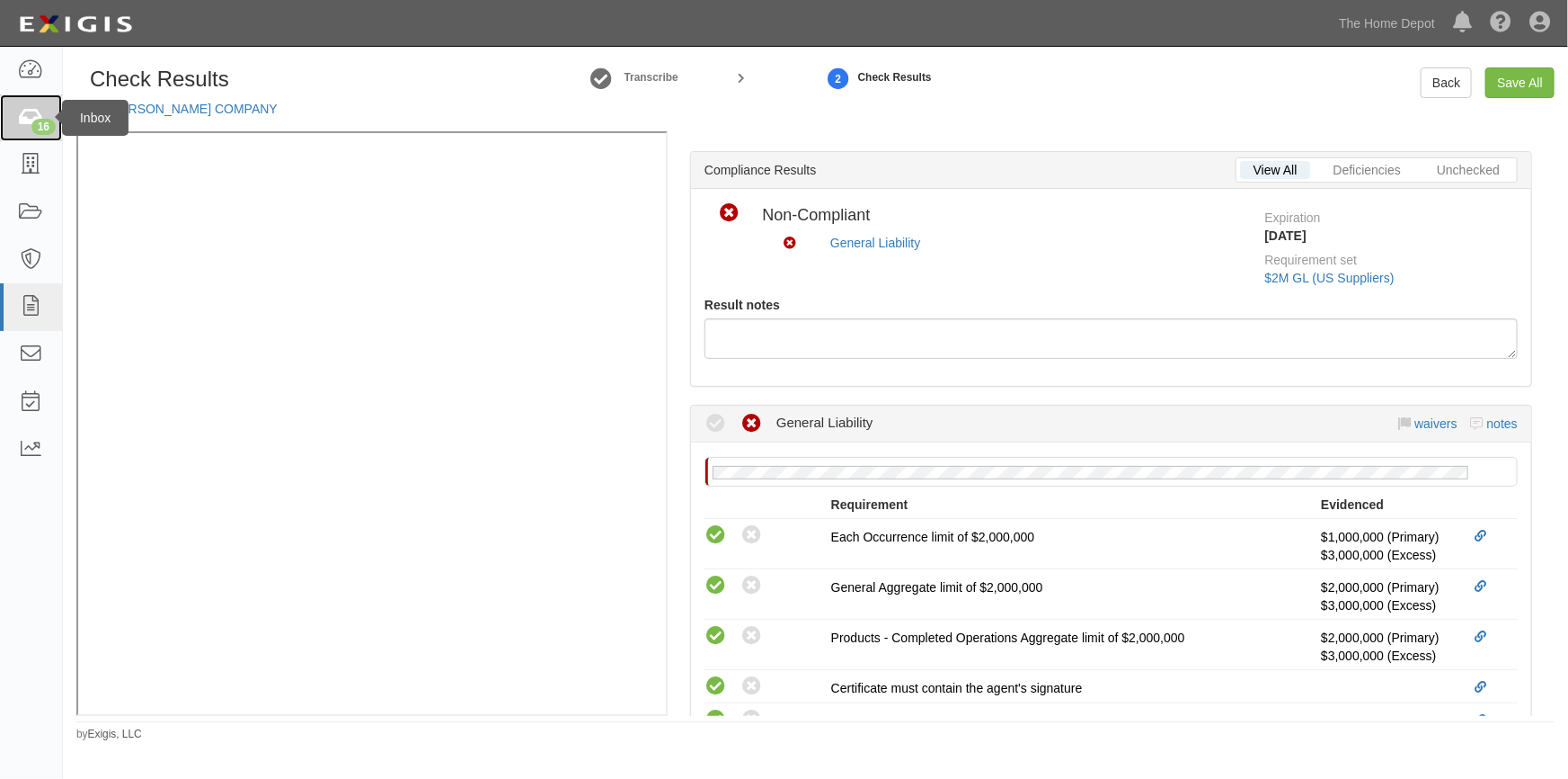
click at [42, 117] on icon at bounding box center [30, 118] width 25 height 21
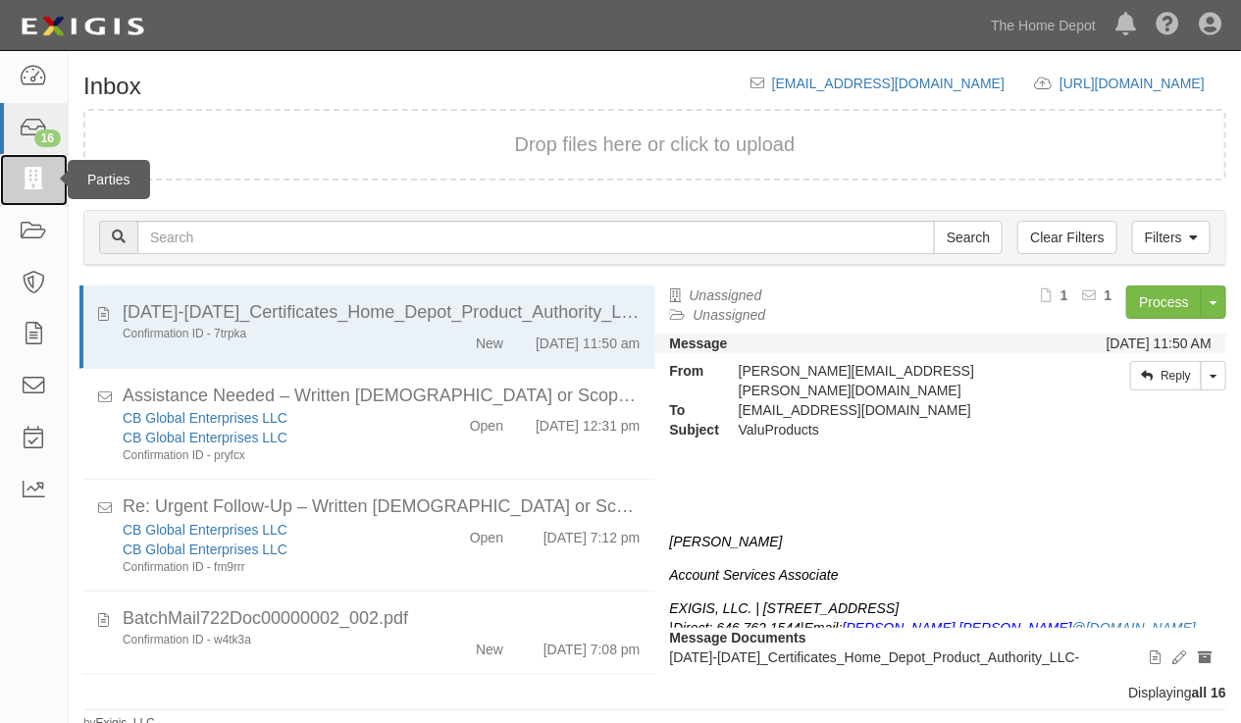
click at [29, 177] on icon at bounding box center [33, 180] width 27 height 23
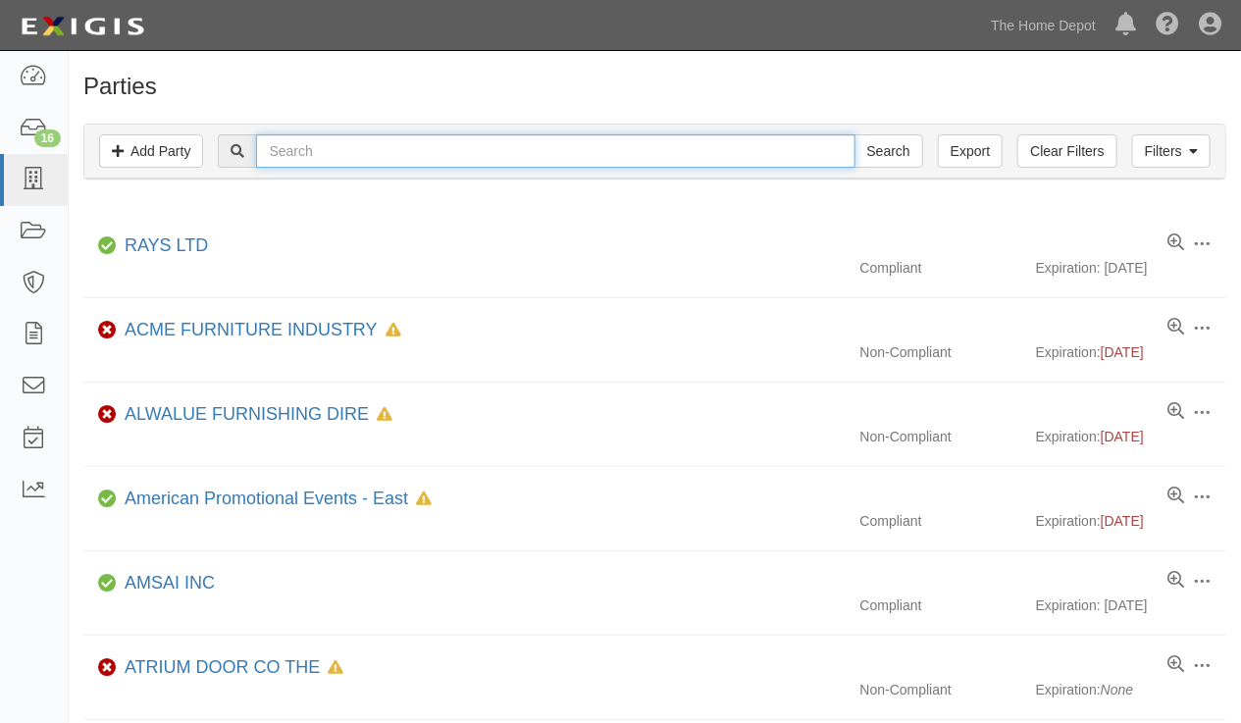
click at [345, 157] on input "text" at bounding box center [555, 150] width 599 height 33
type input "[PERSON_NAME]"
click at [855, 134] on input "Search" at bounding box center [889, 150] width 69 height 33
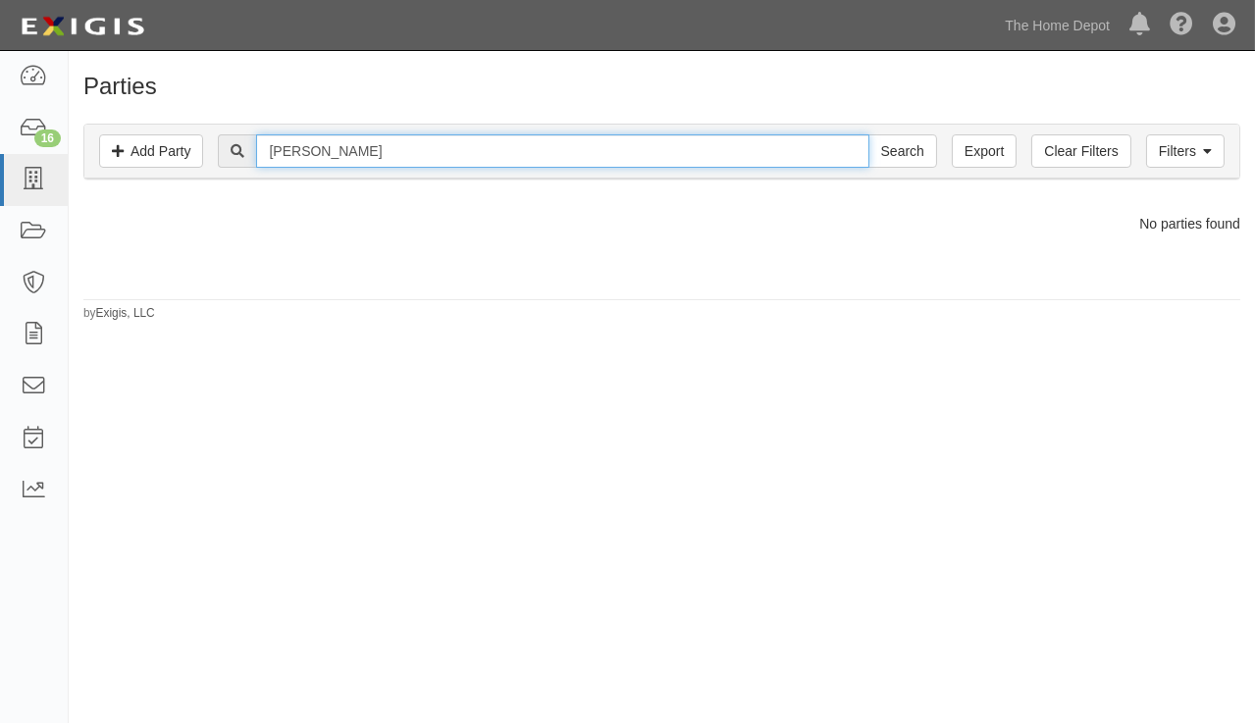
click at [272, 153] on input "[PERSON_NAME]" at bounding box center [562, 150] width 612 height 33
click at [275, 153] on input "[PERSON_NAME]" at bounding box center [562, 150] width 612 height 33
type input "[PERSON_NAME]"
click at [868, 134] on input "Search" at bounding box center [902, 150] width 69 height 33
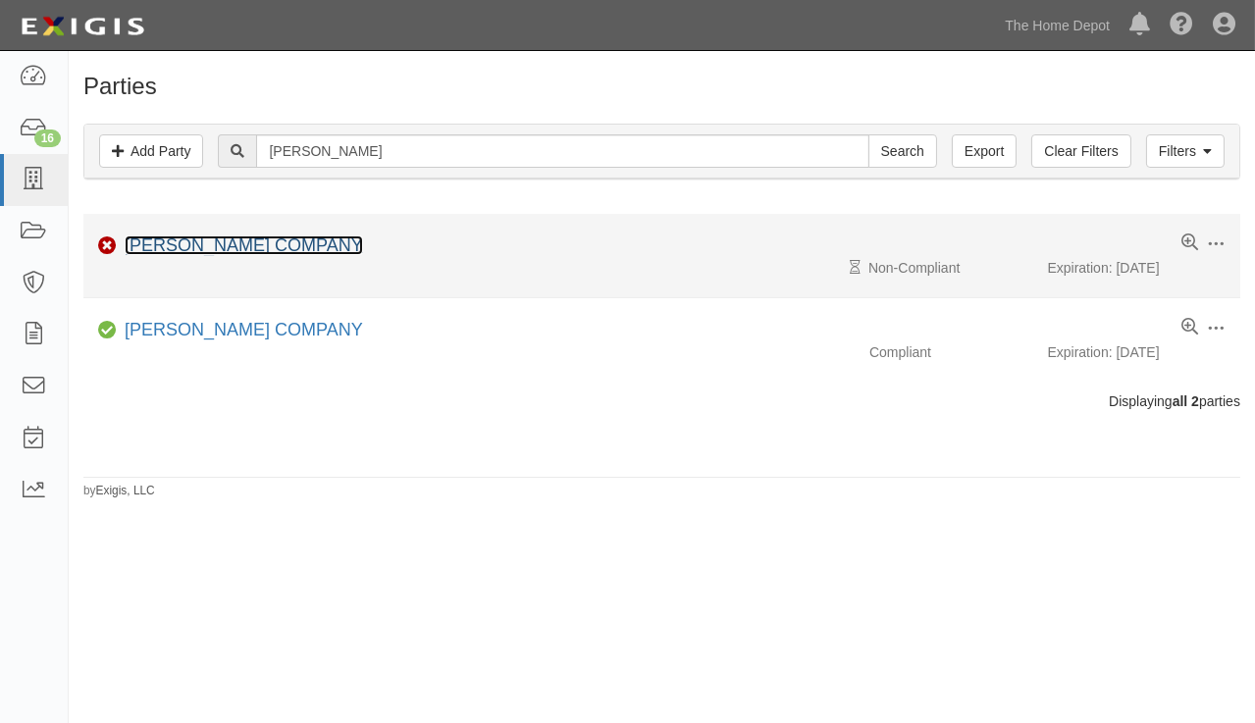
click at [196, 244] on link "[PERSON_NAME] COMPANY" at bounding box center [244, 246] width 238 height 20
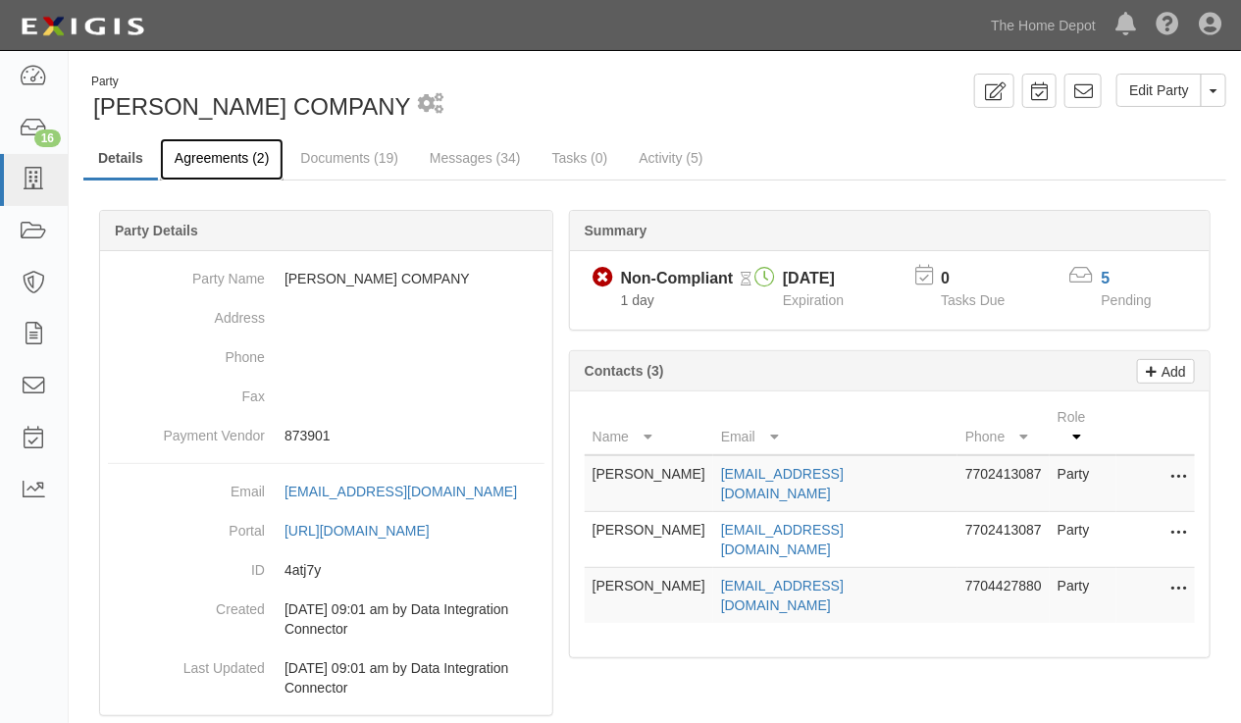
click at [208, 157] on link "Agreements (2)" at bounding box center [222, 159] width 124 height 42
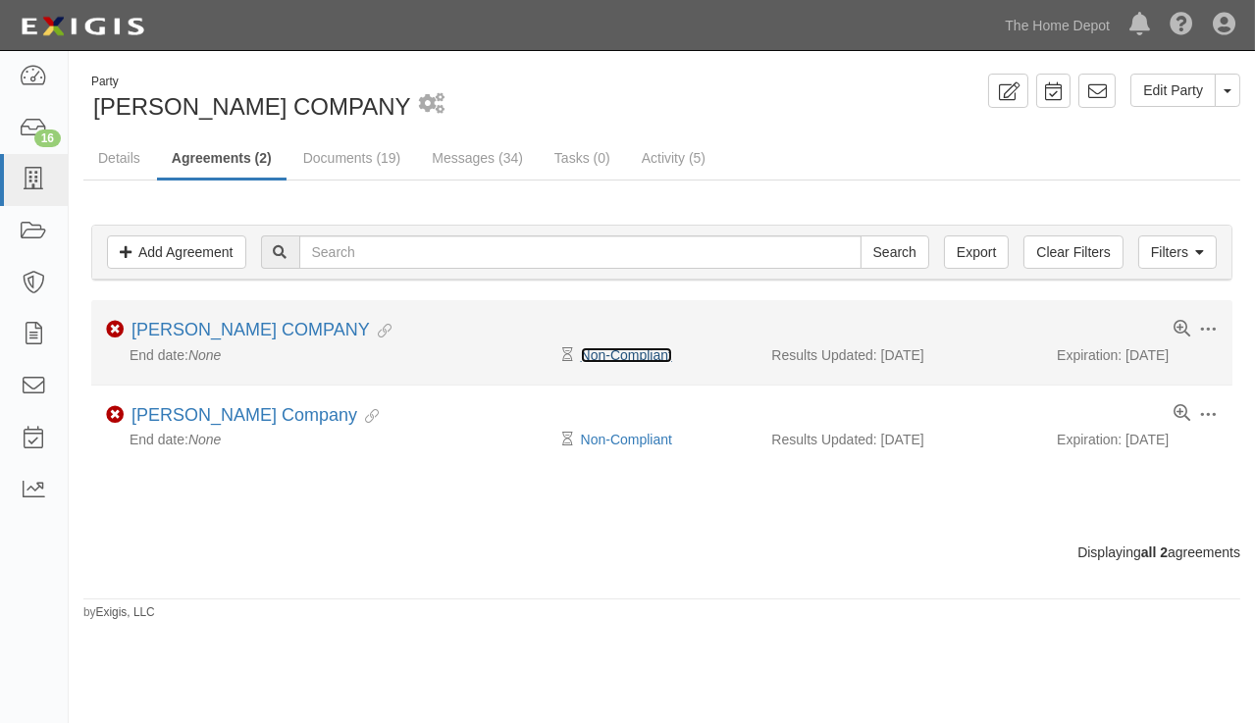
click at [628, 357] on link "Non-Compliant" at bounding box center [626, 355] width 91 height 16
click at [216, 327] on link "[PERSON_NAME] COMPANY" at bounding box center [250, 330] width 238 height 20
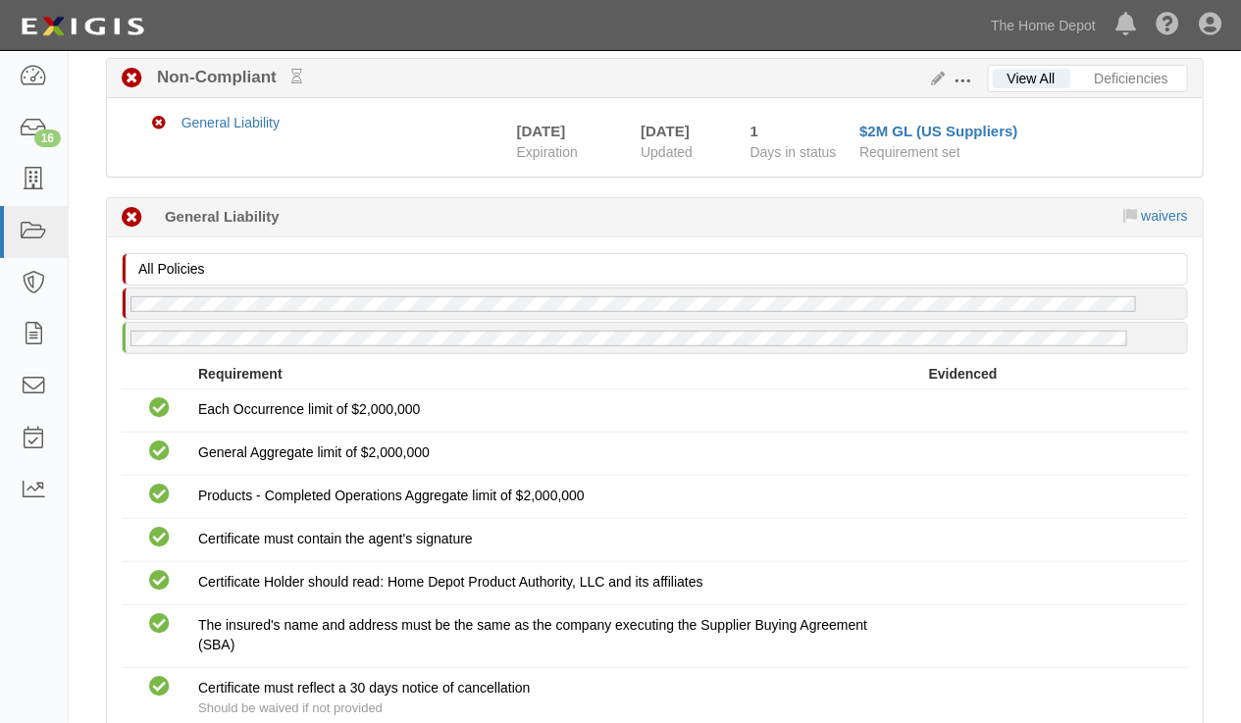
scroll to position [402, 0]
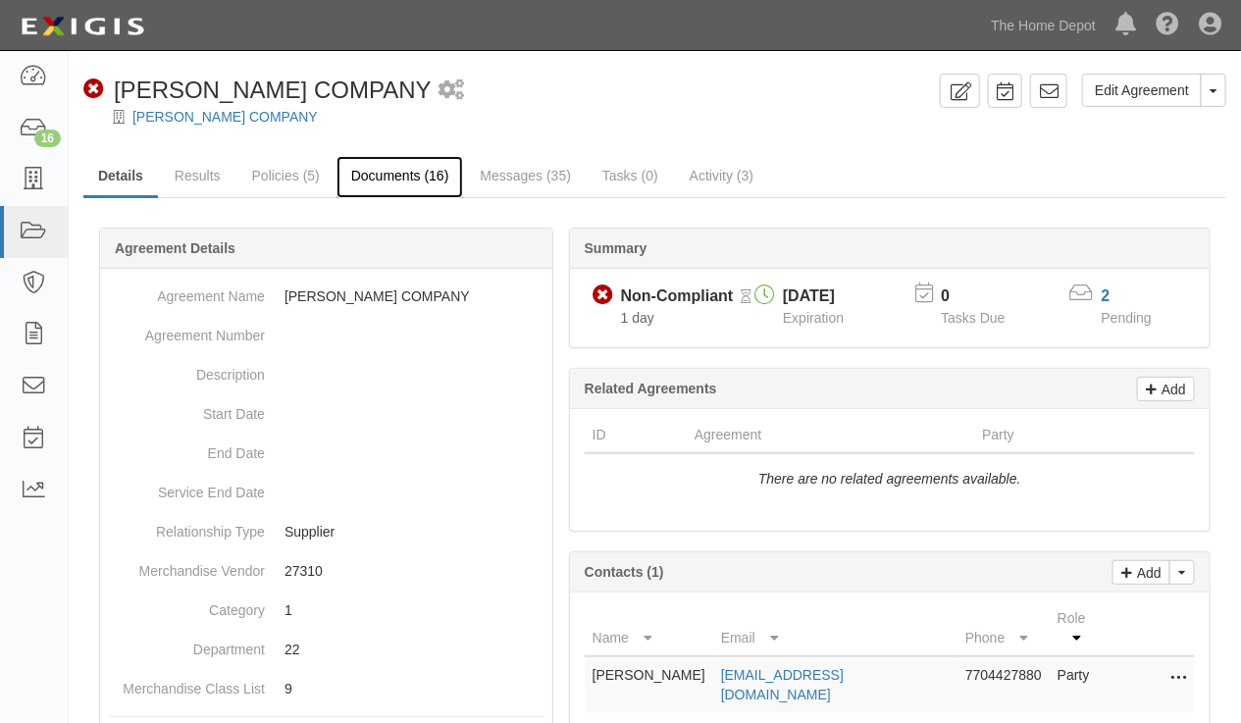
click at [395, 175] on link "Documents (16)" at bounding box center [401, 177] width 128 height 42
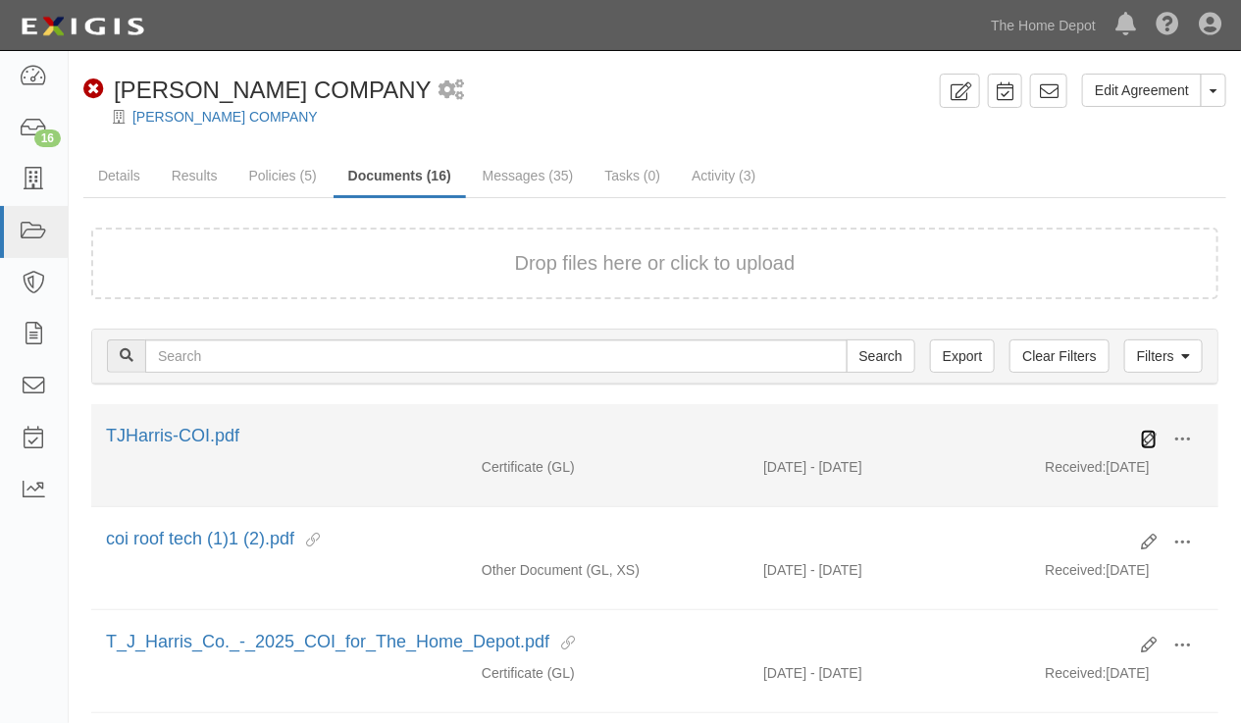
click at [1149, 432] on icon at bounding box center [1149, 440] width 16 height 16
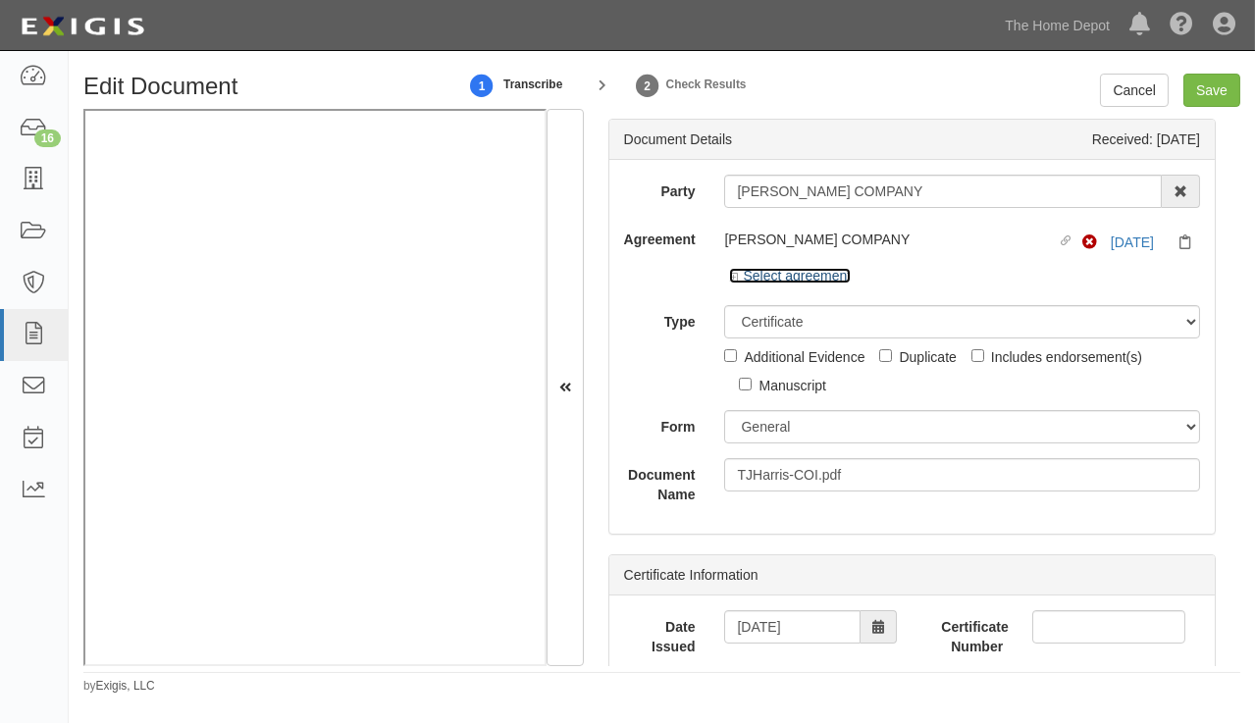
click at [729, 271] on link "Select agreement" at bounding box center [790, 276] width 122 height 16
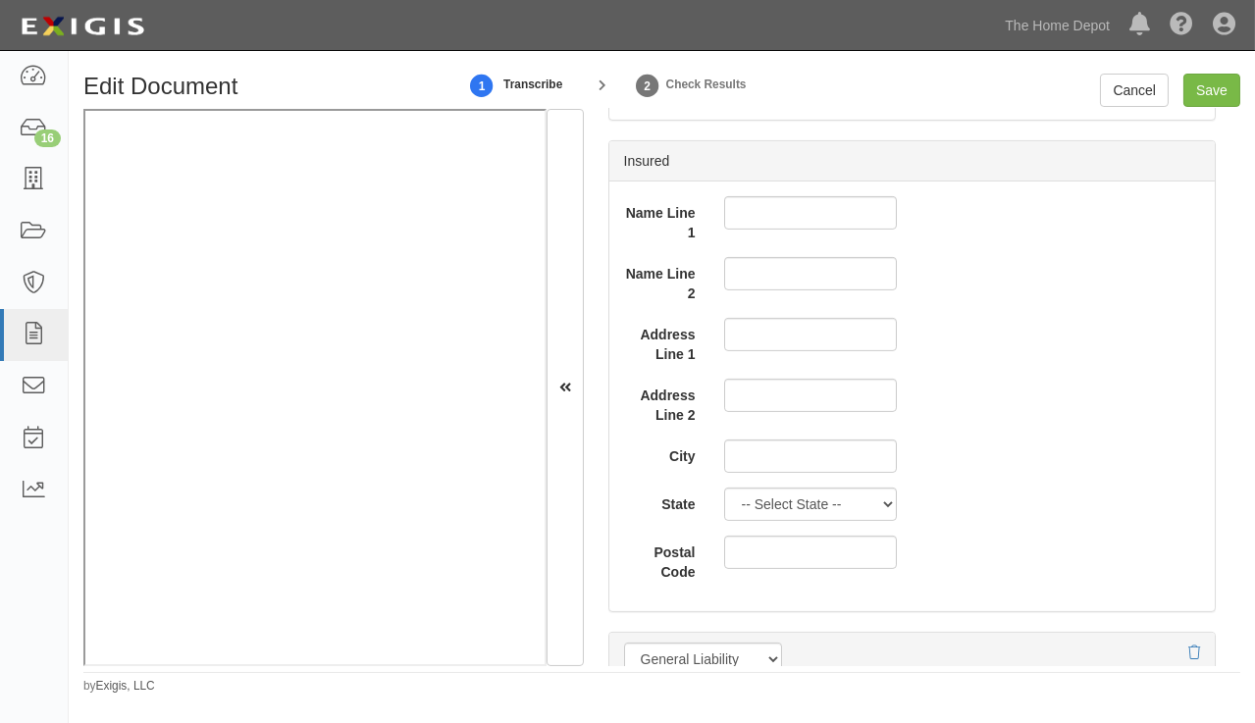
scroll to position [1700, 0]
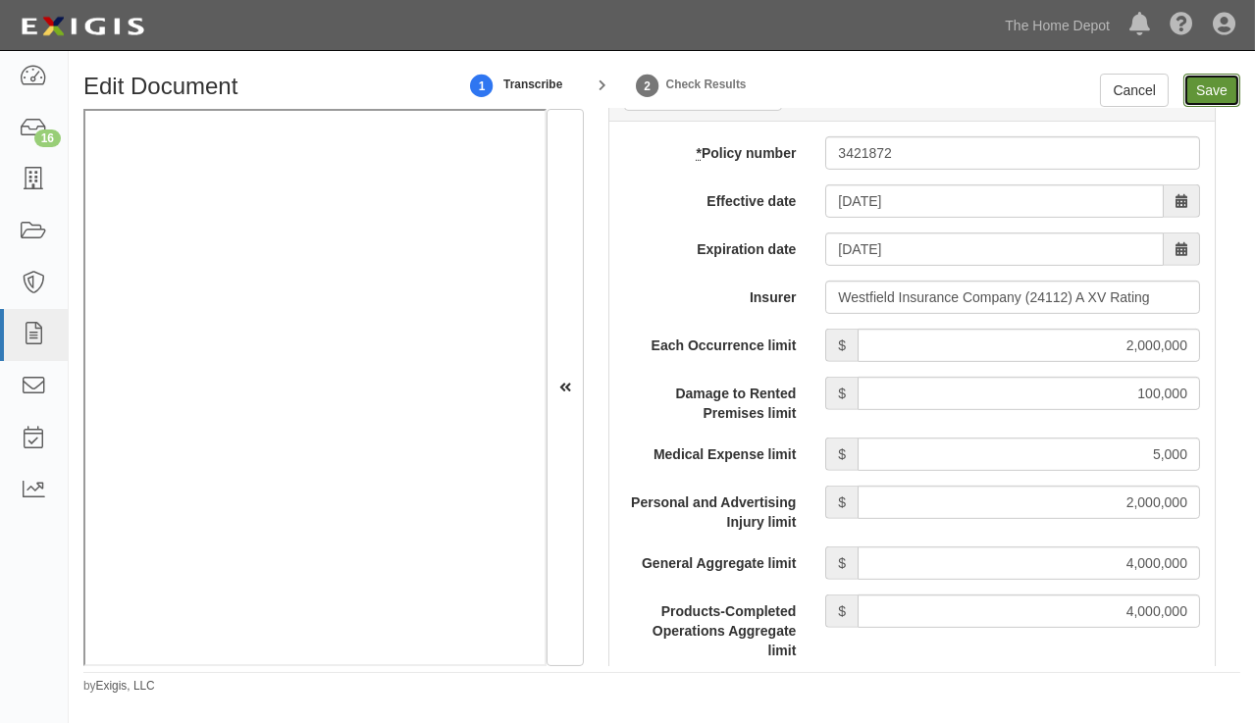
click at [1212, 97] on input "Save" at bounding box center [1211, 90] width 57 height 33
type input "2000000"
type input "100000"
type input "5000"
type input "2000000"
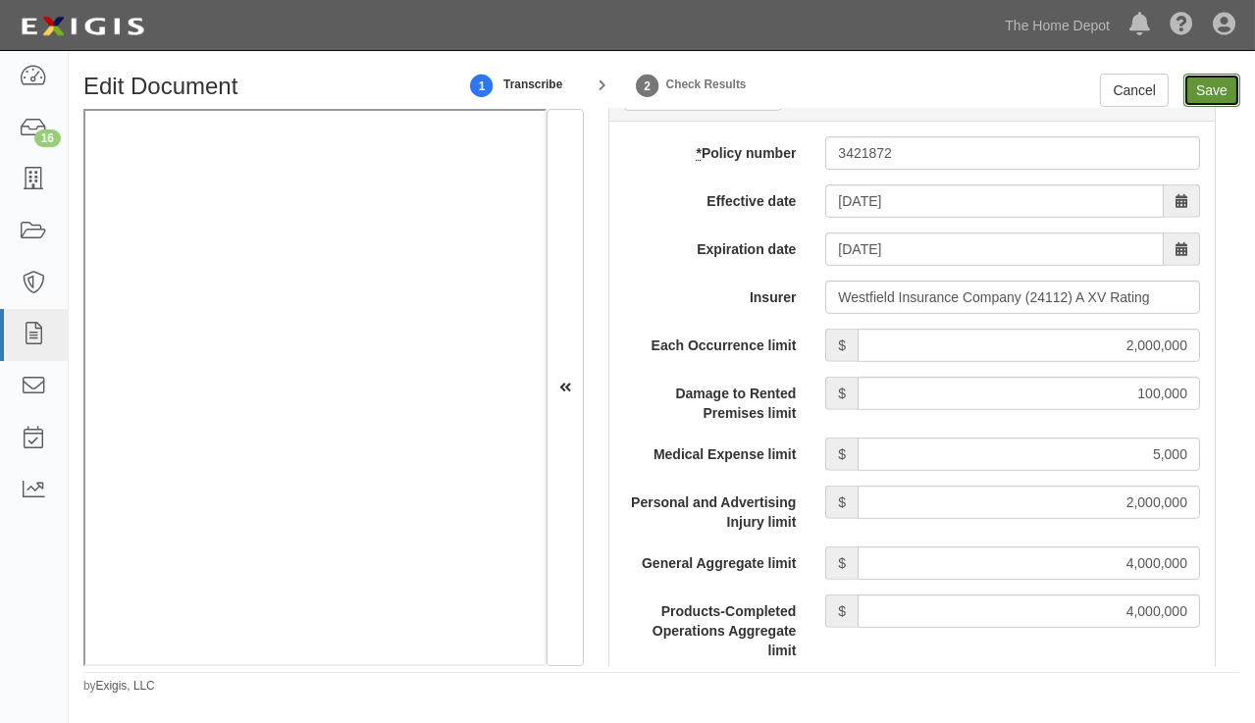
type input "4000000"
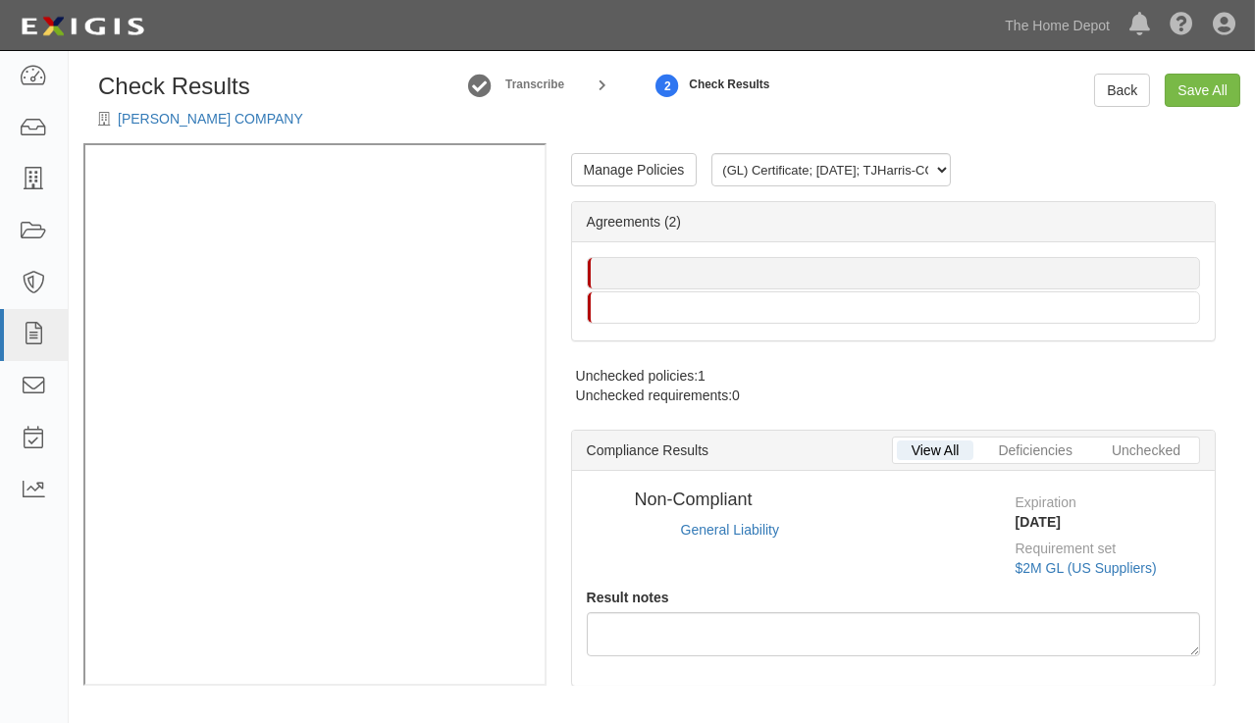
radio input "true"
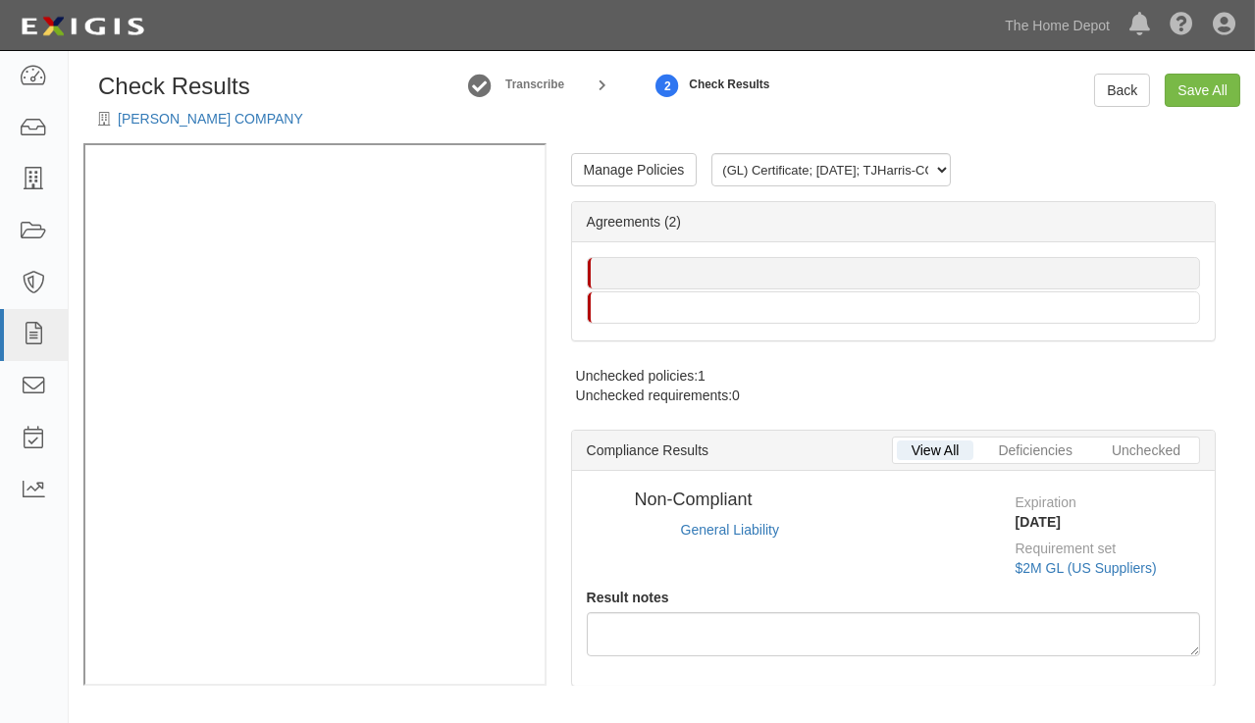
radio input "true"
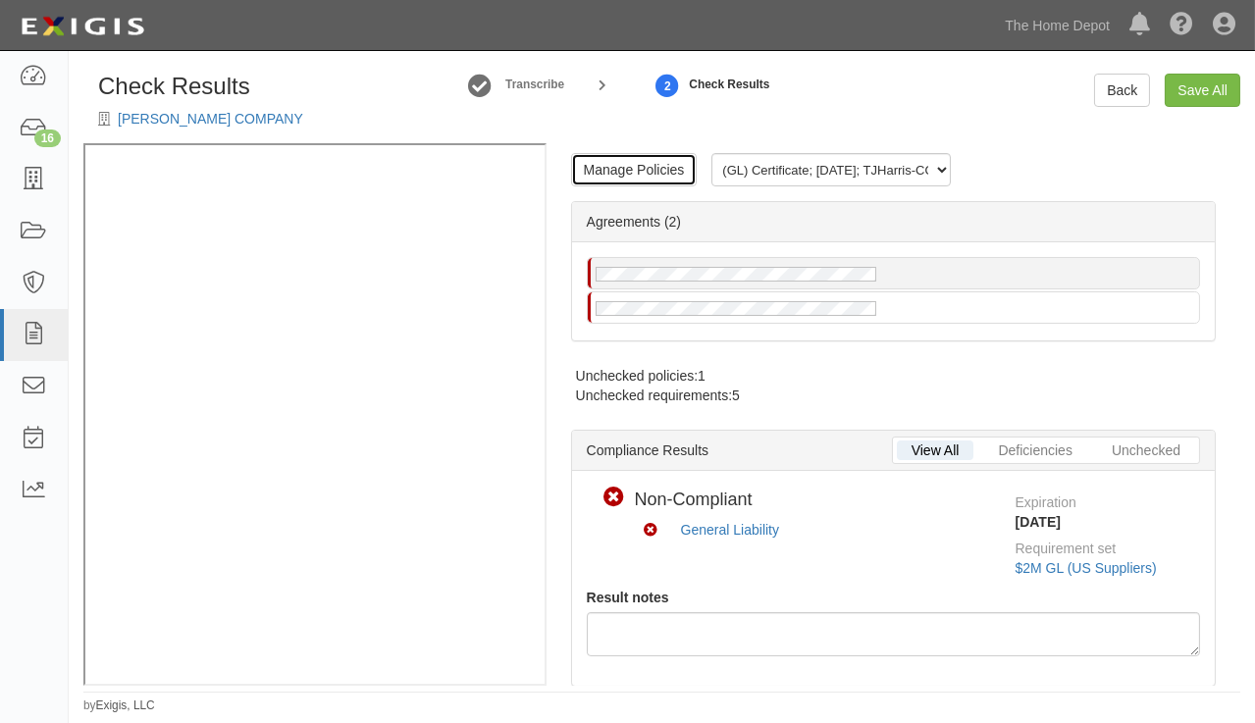
click at [611, 163] on link "Manage Policies" at bounding box center [634, 169] width 127 height 33
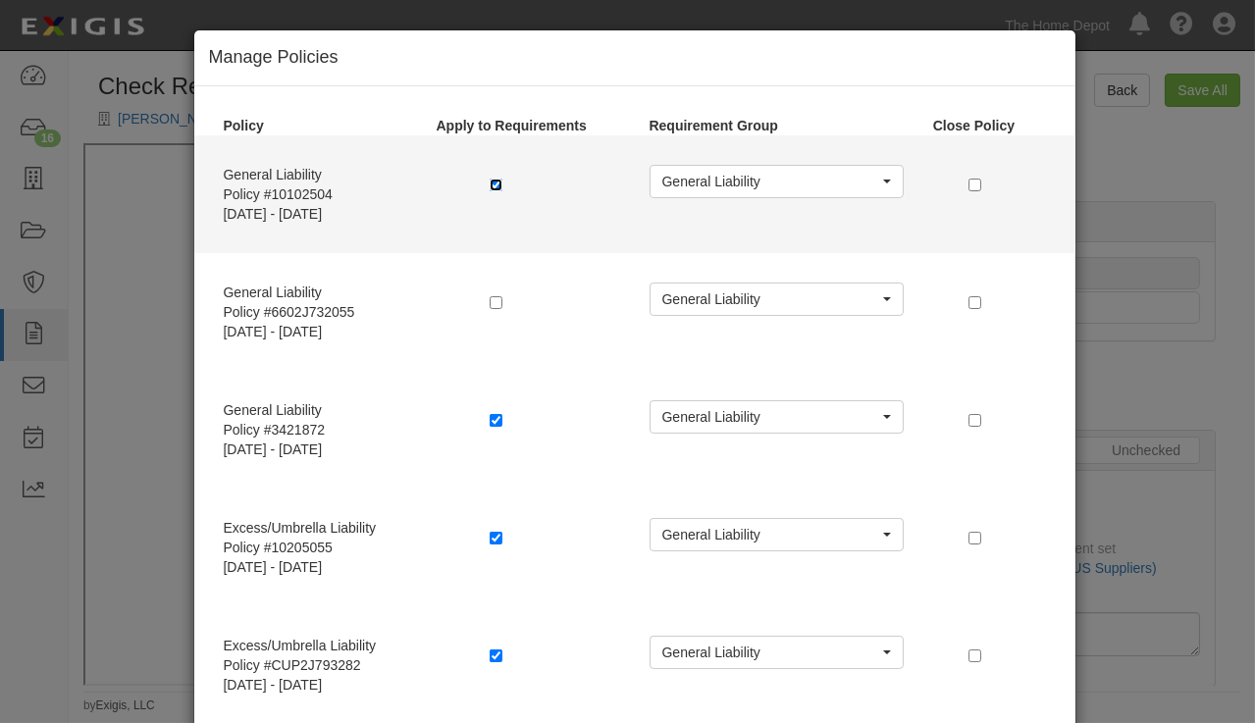
click at [491, 184] on input "checkbox" at bounding box center [496, 185] width 13 height 13
checkbox input "false"
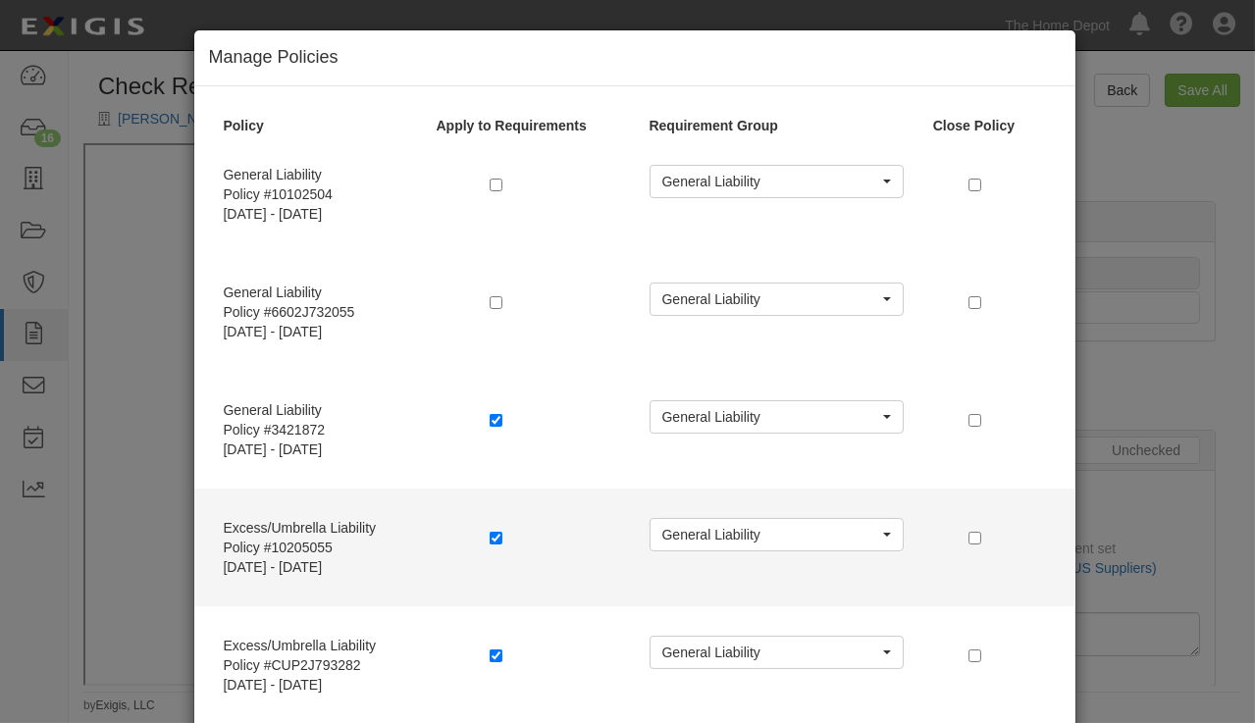
click at [483, 522] on div at bounding box center [555, 540] width 160 height 44
click at [490, 532] on input "checkbox" at bounding box center [496, 538] width 13 height 13
checkbox input "false"
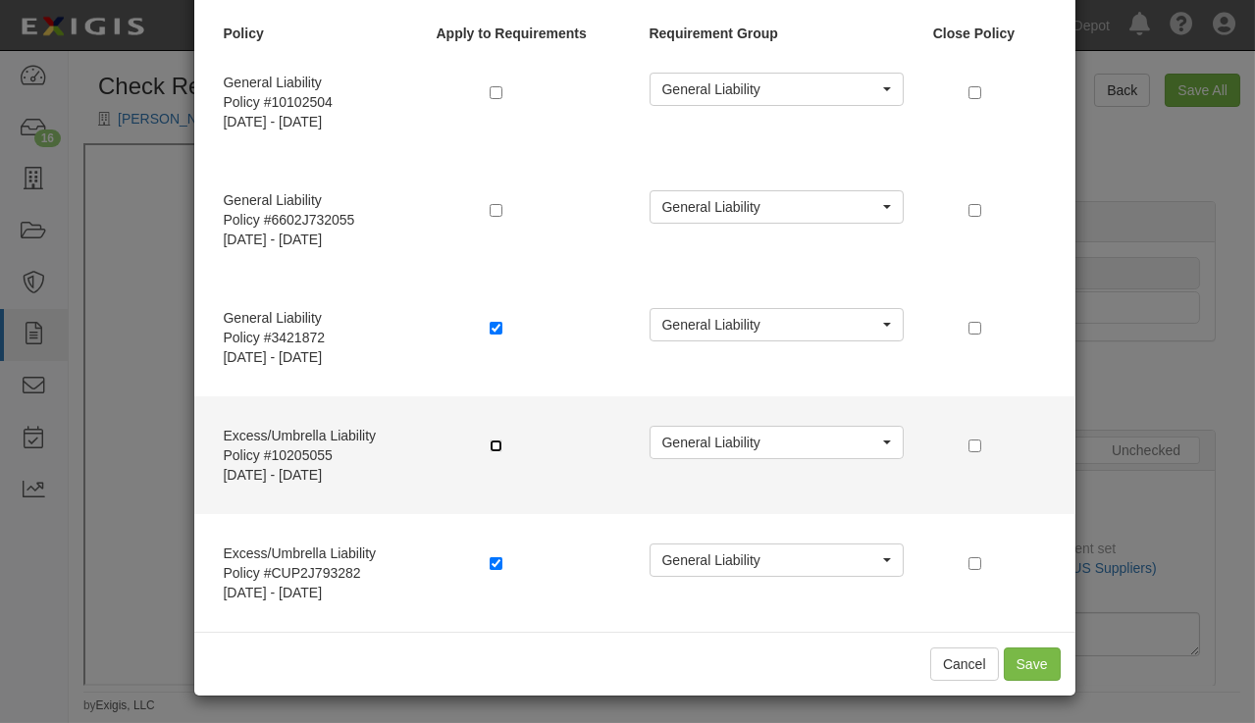
scroll to position [93, 0]
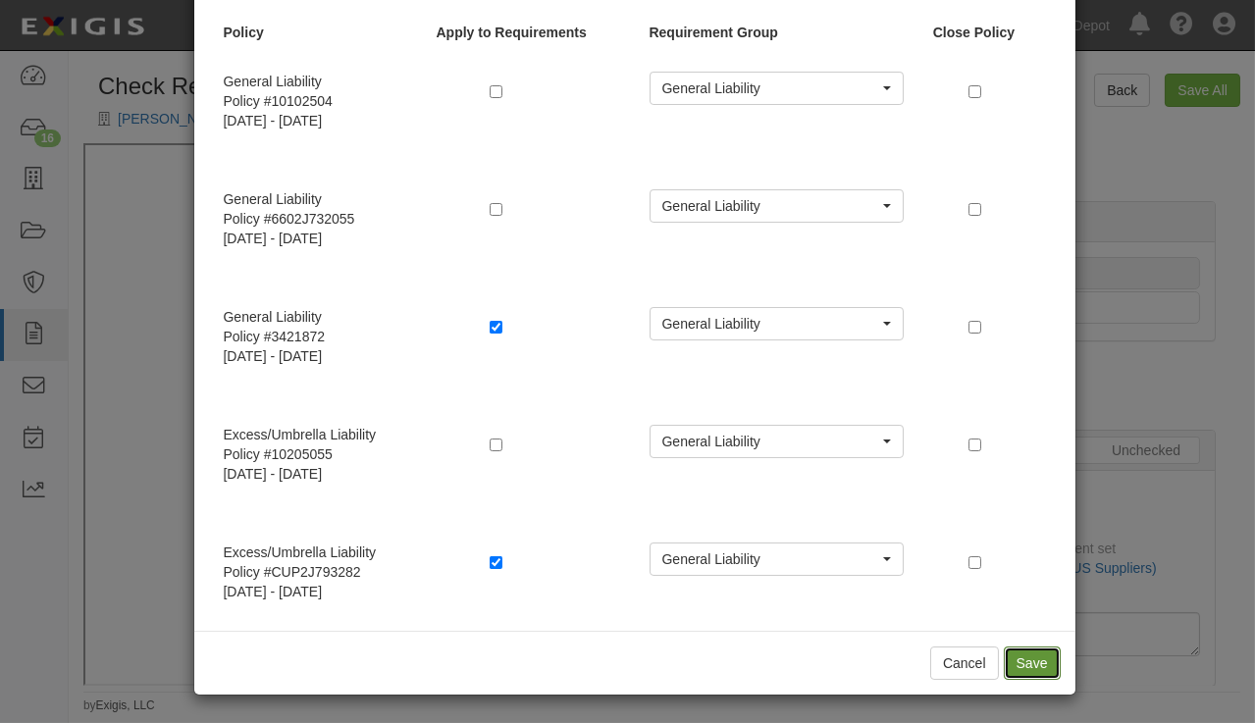
click at [1017, 663] on button "Save" at bounding box center [1032, 663] width 57 height 33
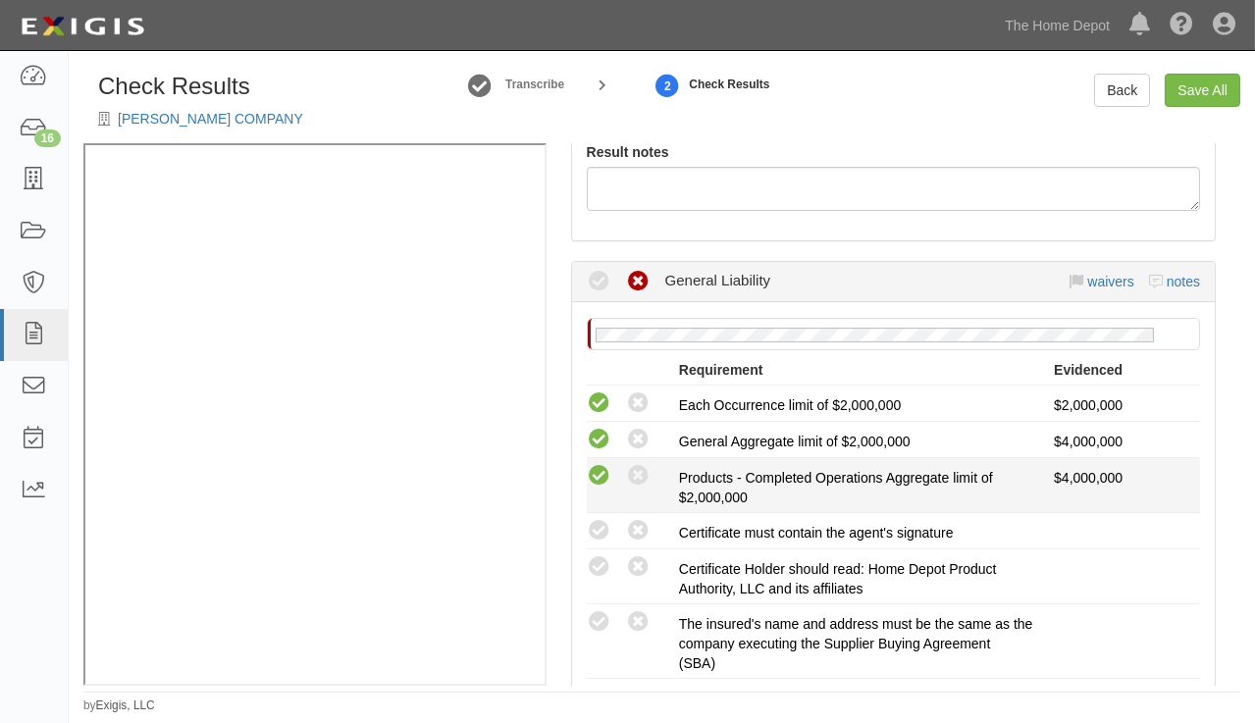
scroll to position [713, 0]
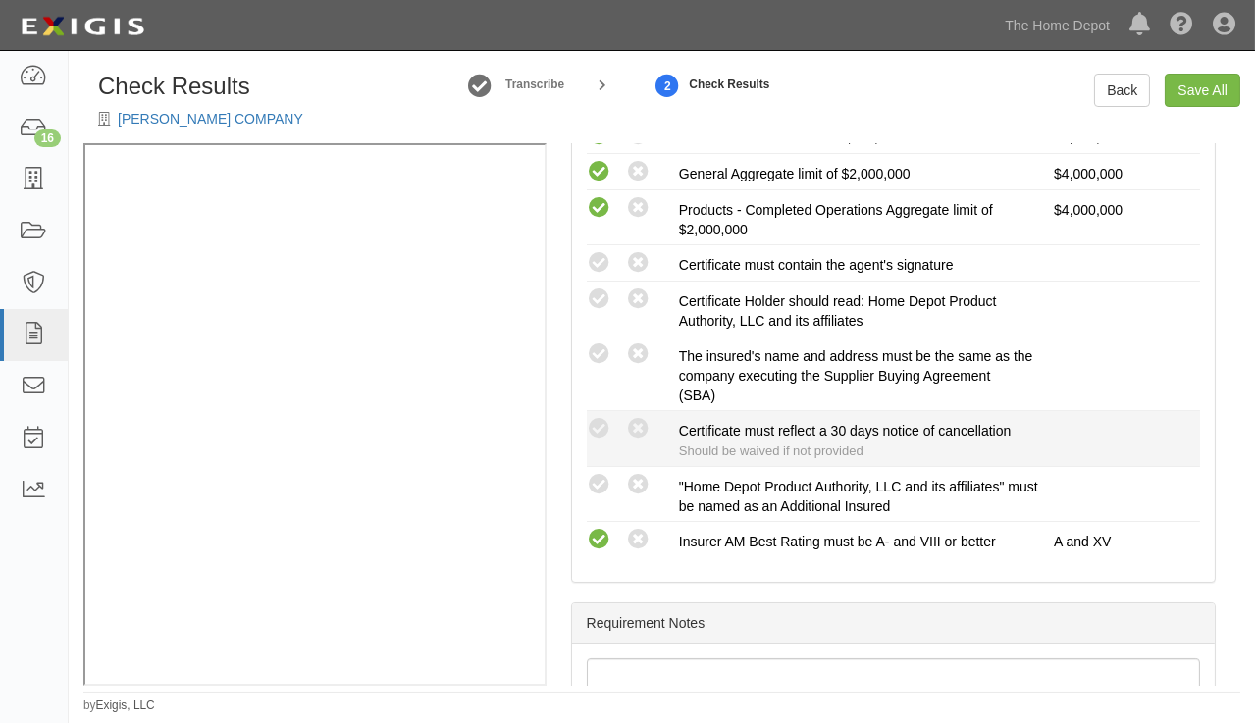
drag, startPoint x: 608, startPoint y: 481, endPoint x: 600, endPoint y: 447, distance: 34.5
click at [607, 481] on icon at bounding box center [599, 485] width 25 height 25
radio input "true"
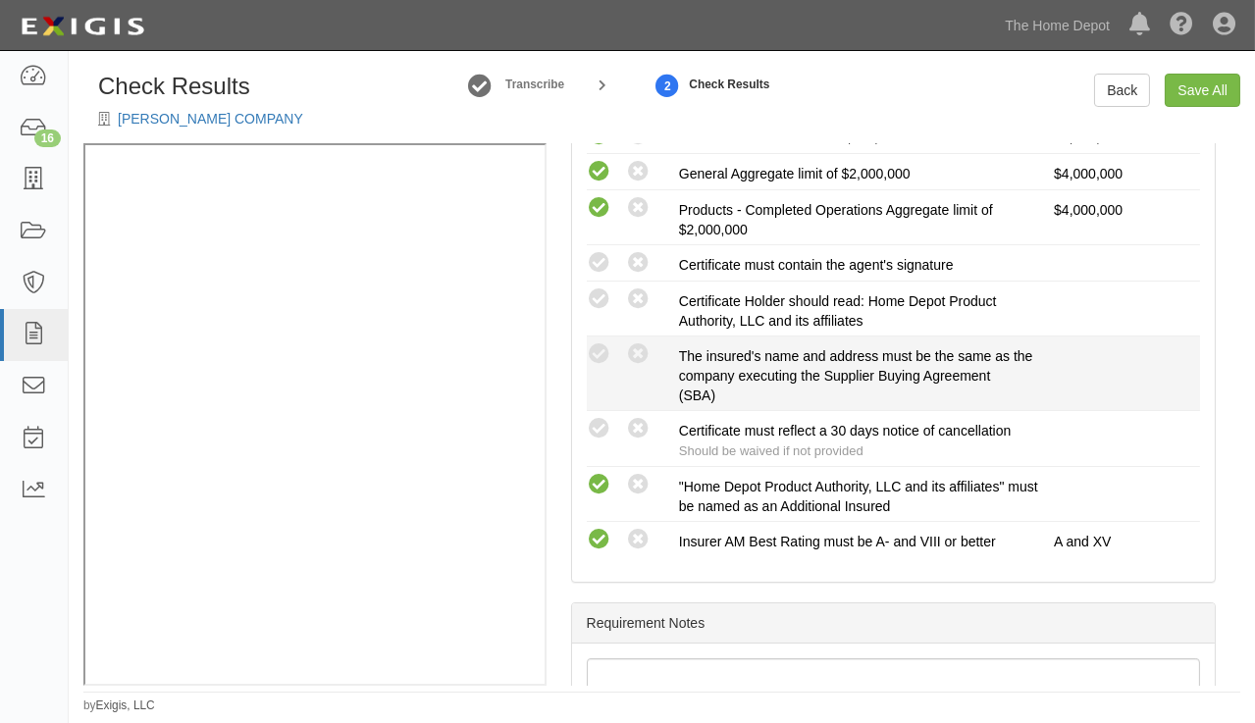
drag, startPoint x: 599, startPoint y: 431, endPoint x: 596, endPoint y: 394, distance: 37.4
click at [599, 427] on icon at bounding box center [599, 429] width 25 height 25
radio input "true"
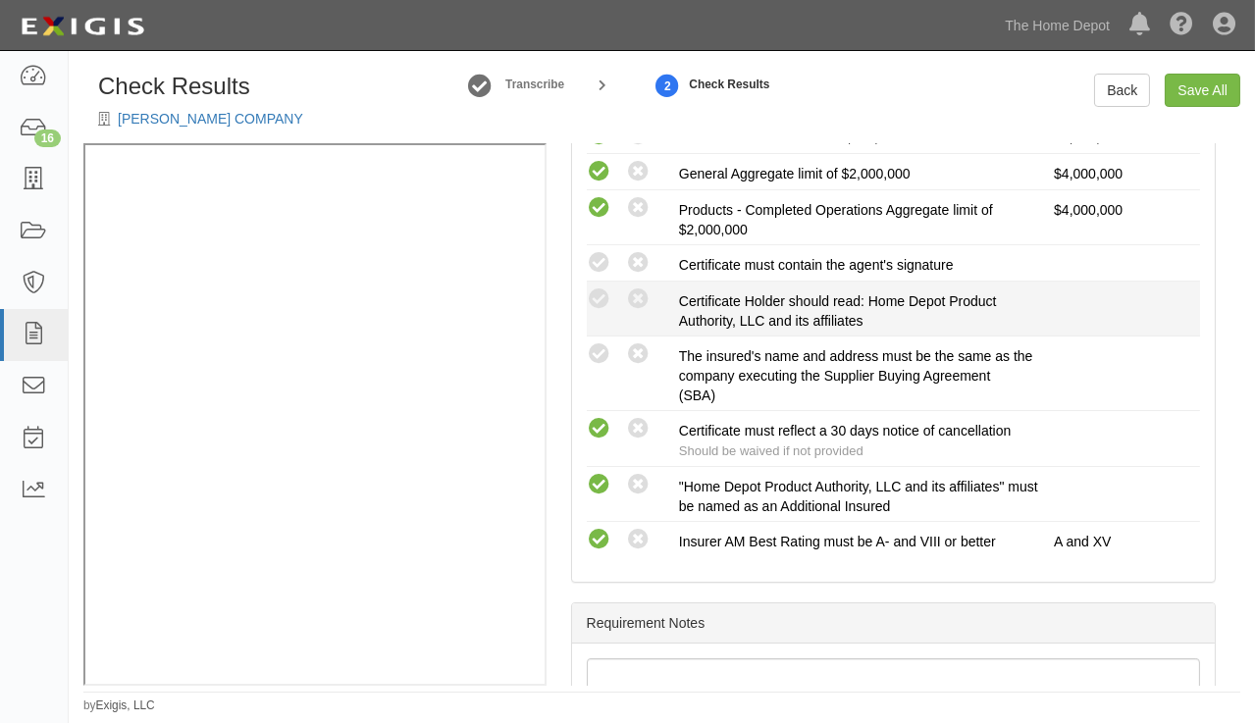
drag, startPoint x: 594, startPoint y: 358, endPoint x: 589, endPoint y: 328, distance: 30.8
click at [594, 354] on icon at bounding box center [599, 354] width 25 height 25
radio input "true"
click at [585, 294] on div "Compliant Waived: Non-Compliant" at bounding box center [625, 300] width 107 height 26
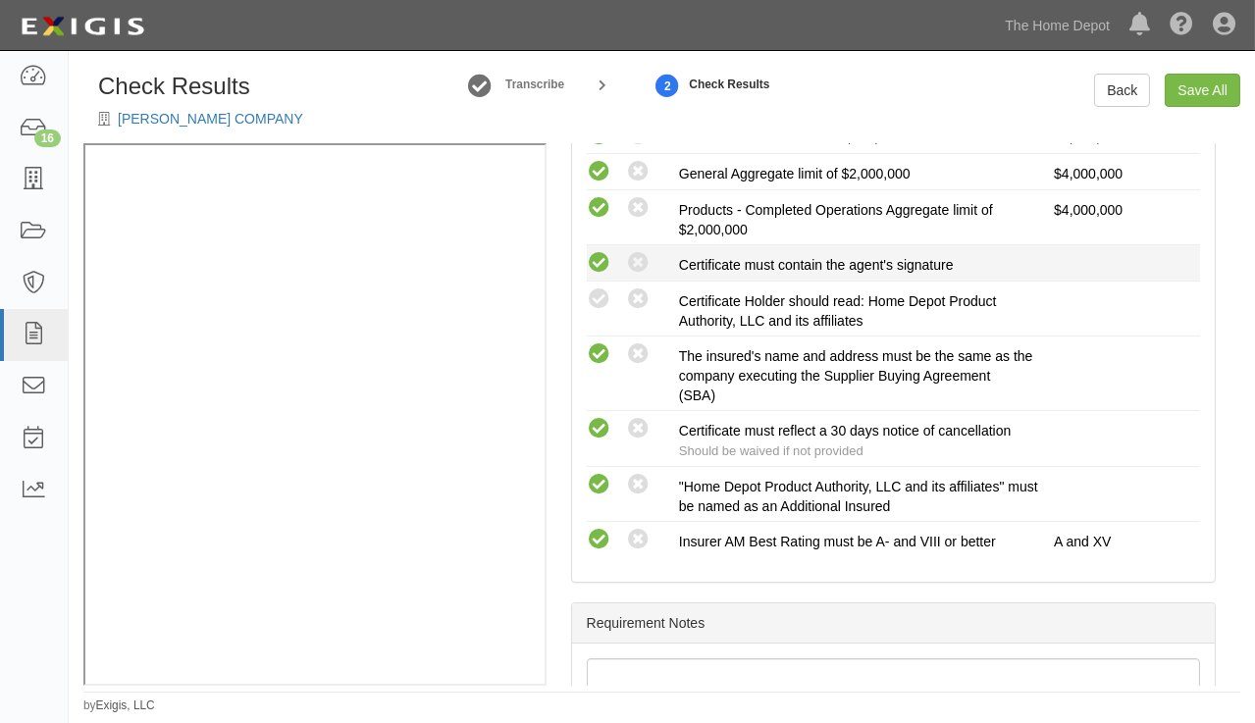
click at [598, 260] on icon at bounding box center [599, 263] width 25 height 25
radio input "true"
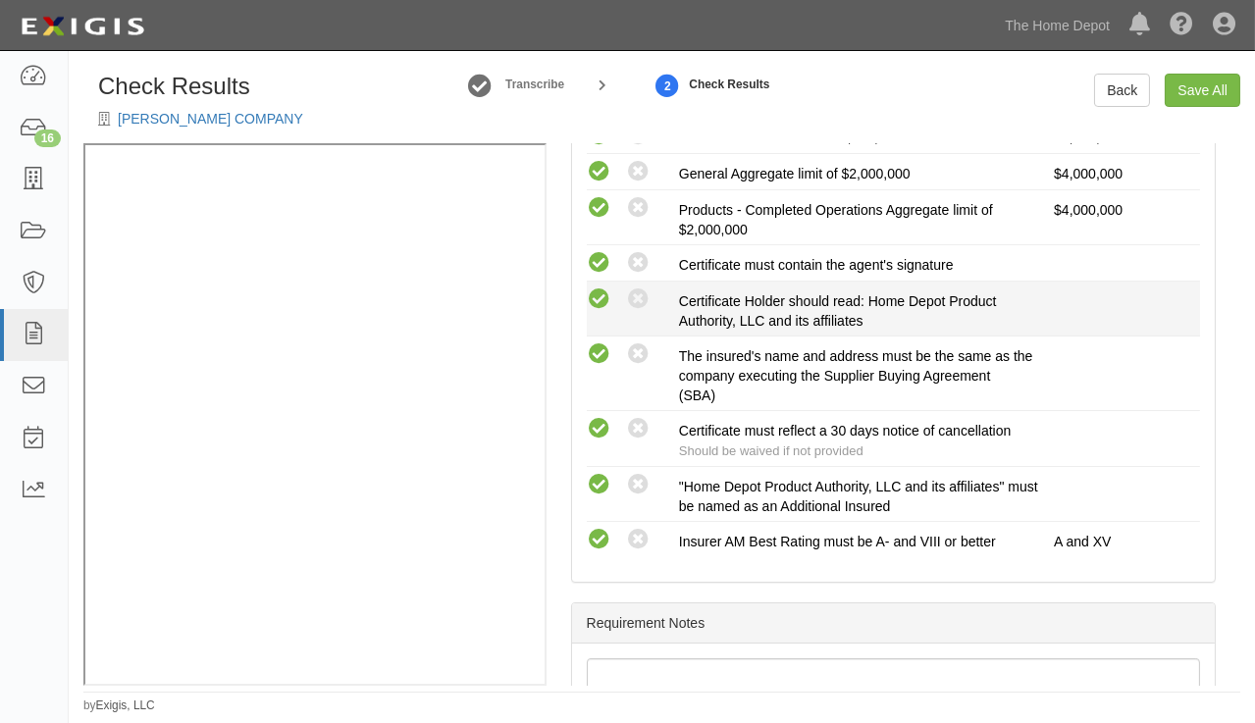
click at [601, 293] on icon at bounding box center [599, 300] width 25 height 25
radio input "true"
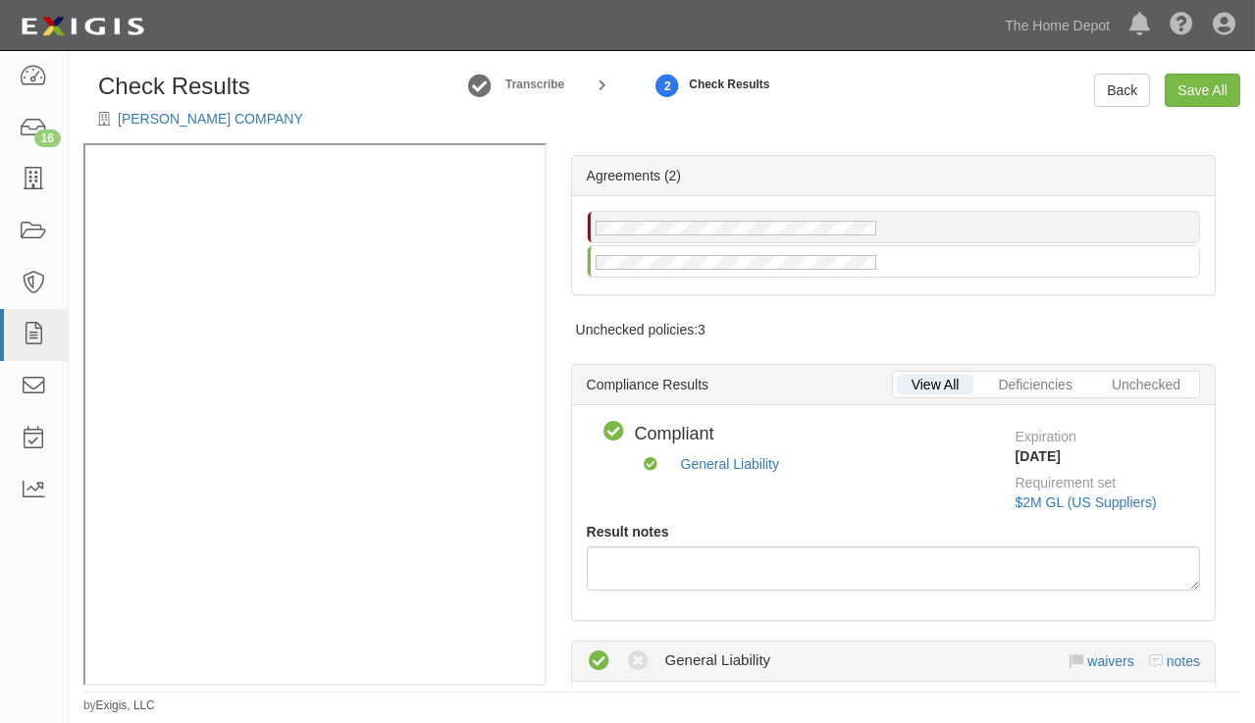
scroll to position [36, 0]
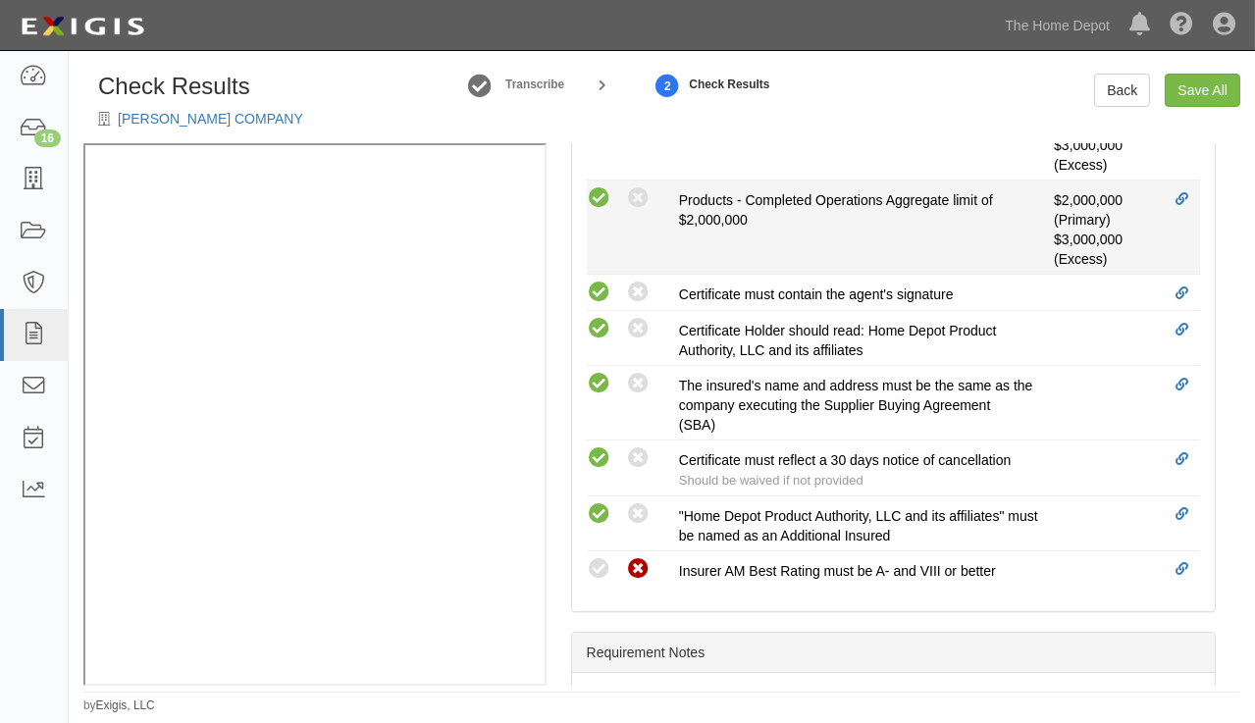
scroll to position [892, 0]
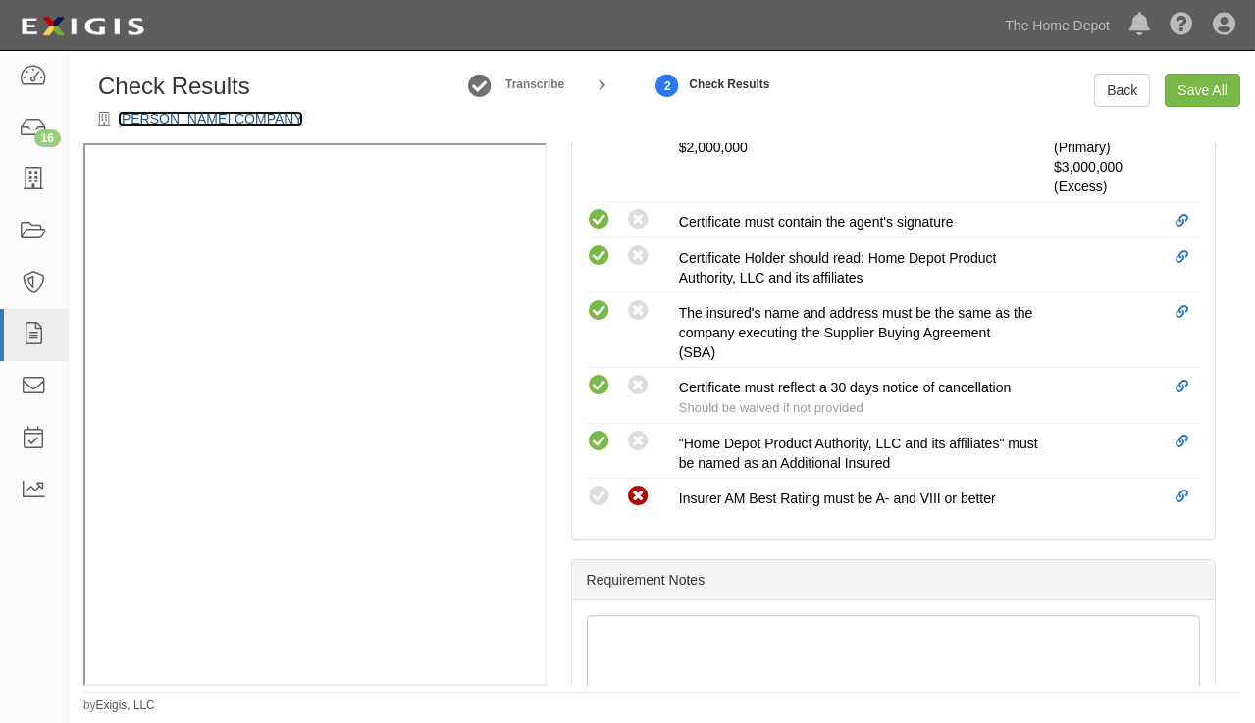
click at [161, 114] on link "T.J. HARRIS COMPANY" at bounding box center [210, 119] width 185 height 16
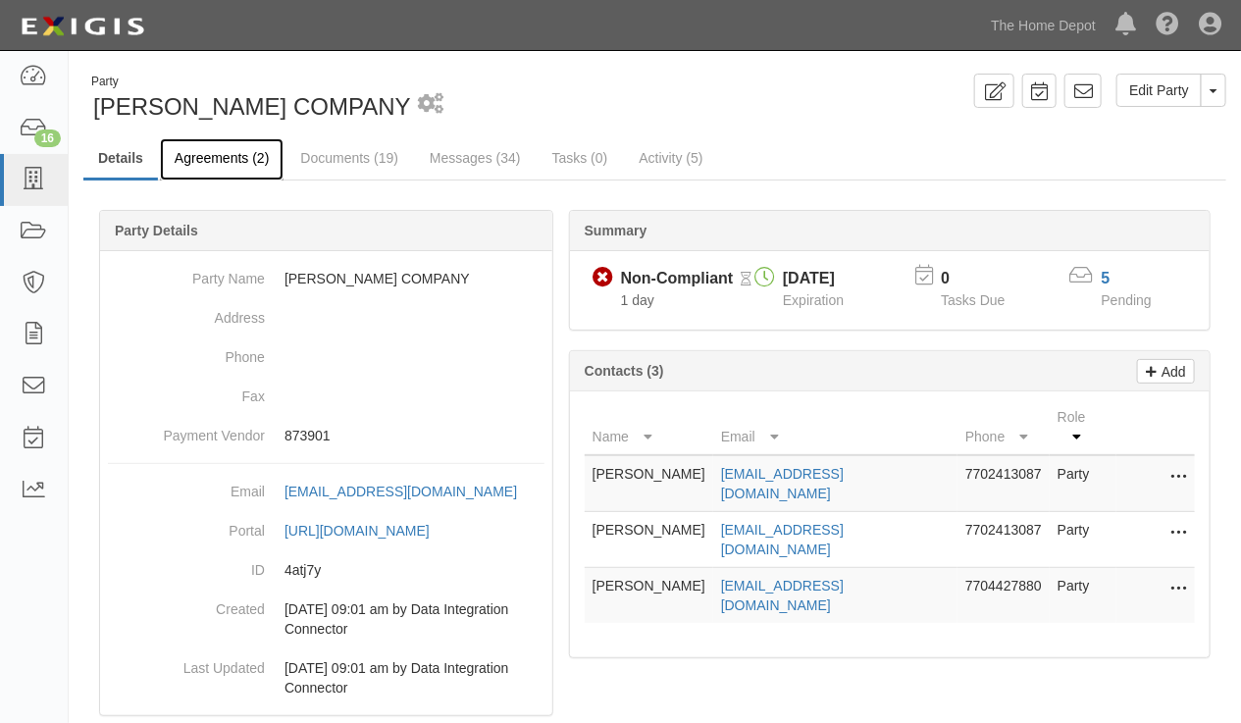
click at [192, 161] on link "Agreements (2)" at bounding box center [222, 159] width 124 height 42
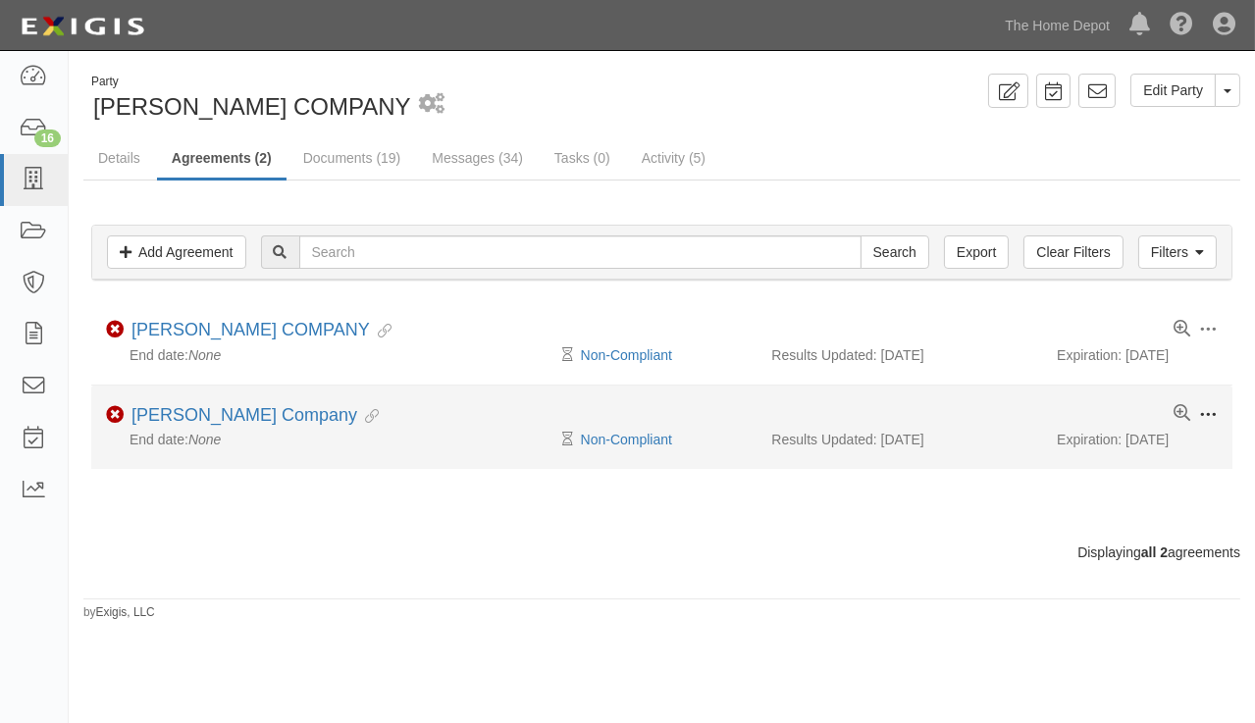
click at [1214, 408] on span at bounding box center [1208, 415] width 18 height 18
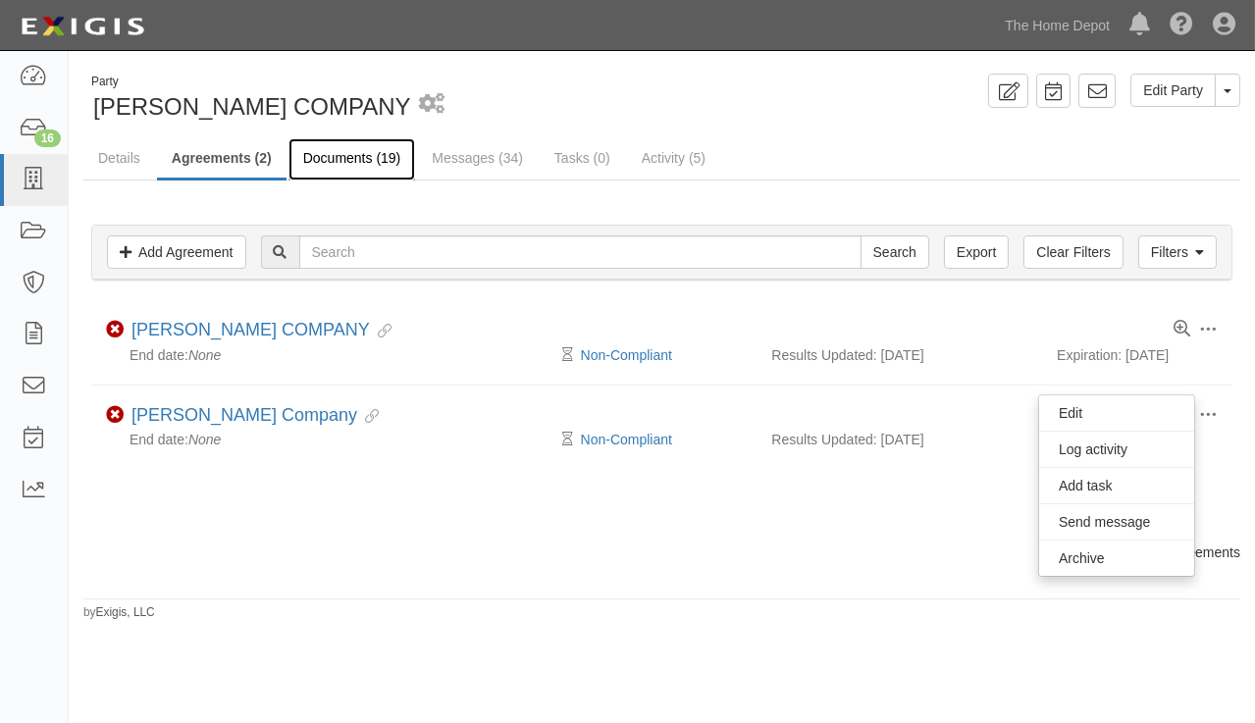
click at [354, 153] on link "Documents (19)" at bounding box center [353, 159] width 128 height 42
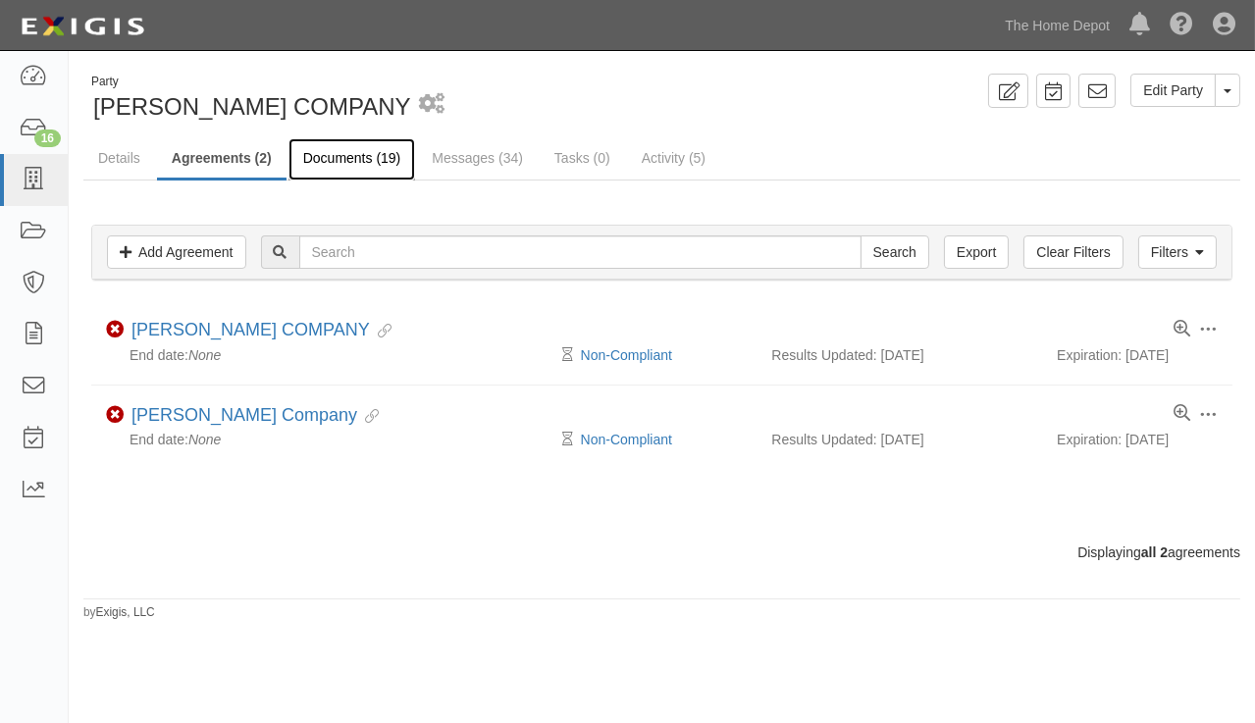
click at [354, 153] on link "Documents (19)" at bounding box center [353, 159] width 128 height 42
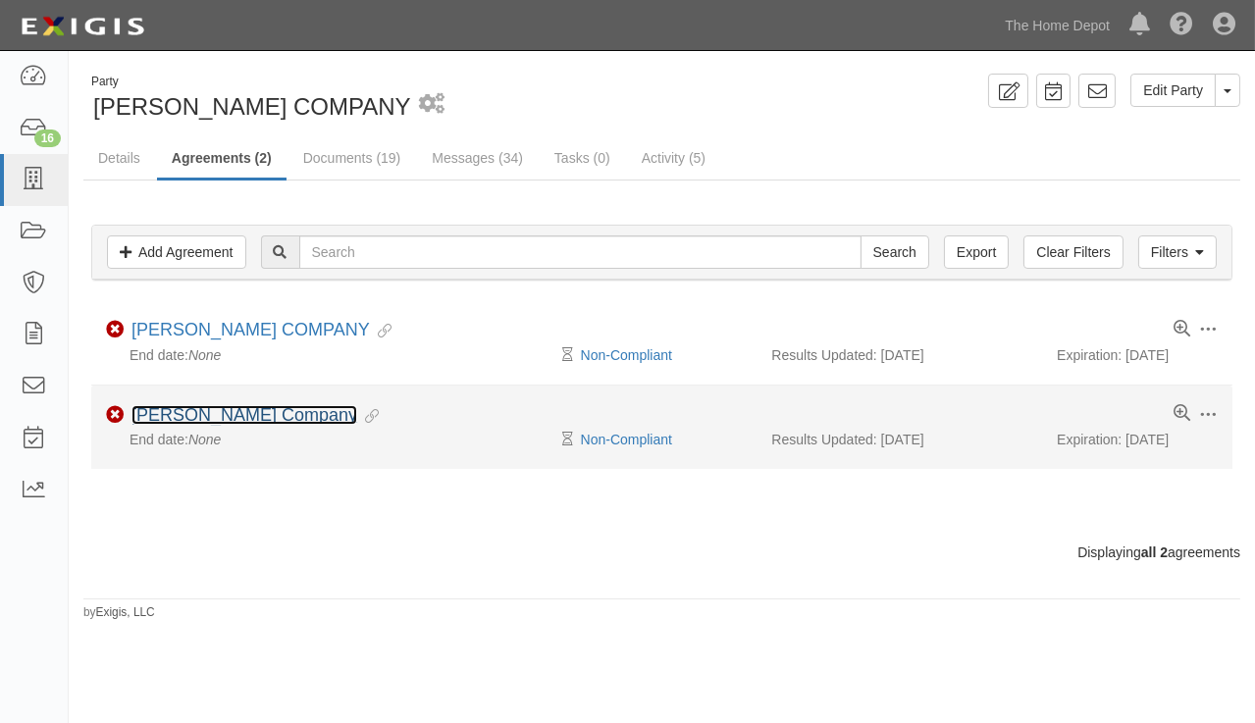
click at [233, 418] on link "[PERSON_NAME] Company" at bounding box center [244, 415] width 226 height 20
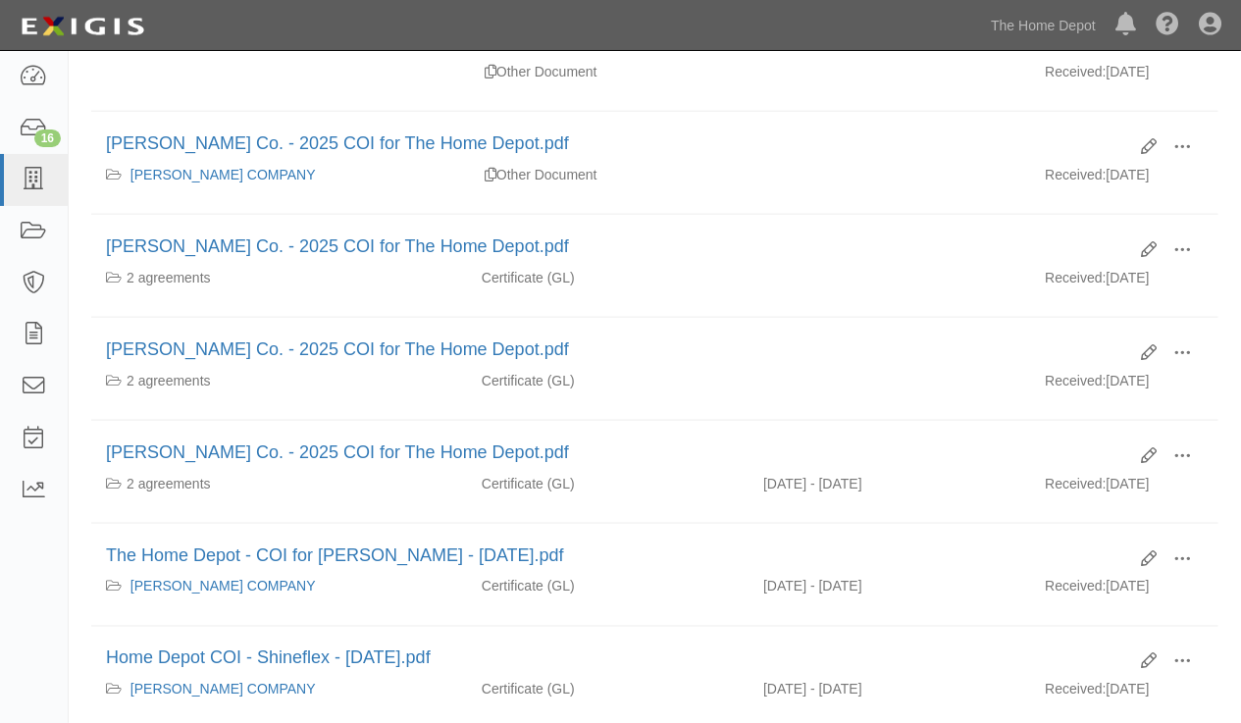
scroll to position [892, 0]
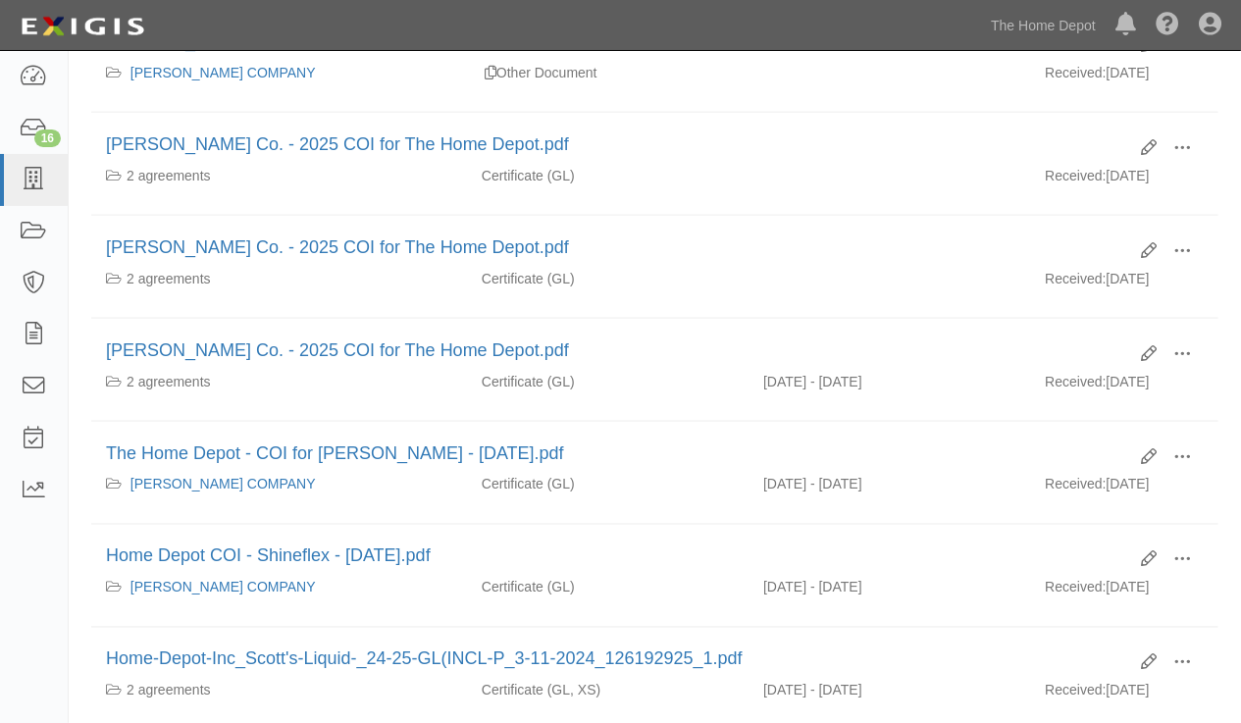
click at [1233, 444] on div "Edit View View details Archive TJHarris-COI.pdf [PERSON_NAME] COMPANY Certifica…" at bounding box center [655, 478] width 1157 height 1967
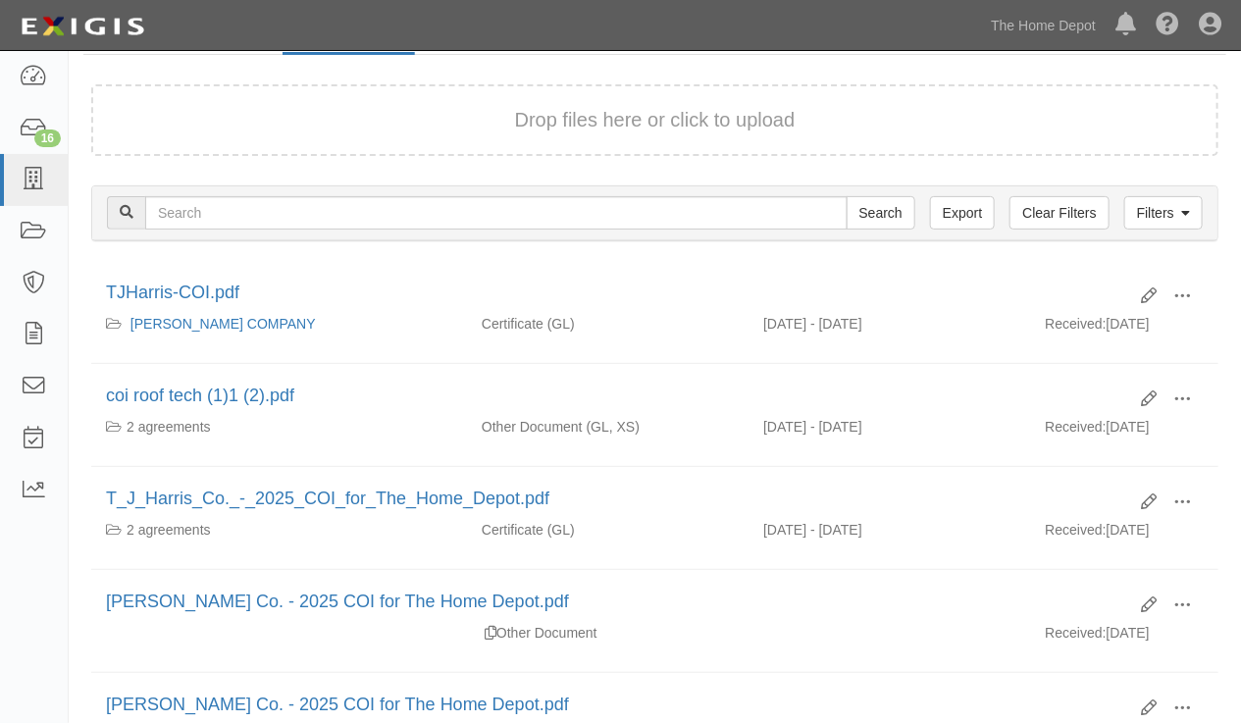
scroll to position [123, 0]
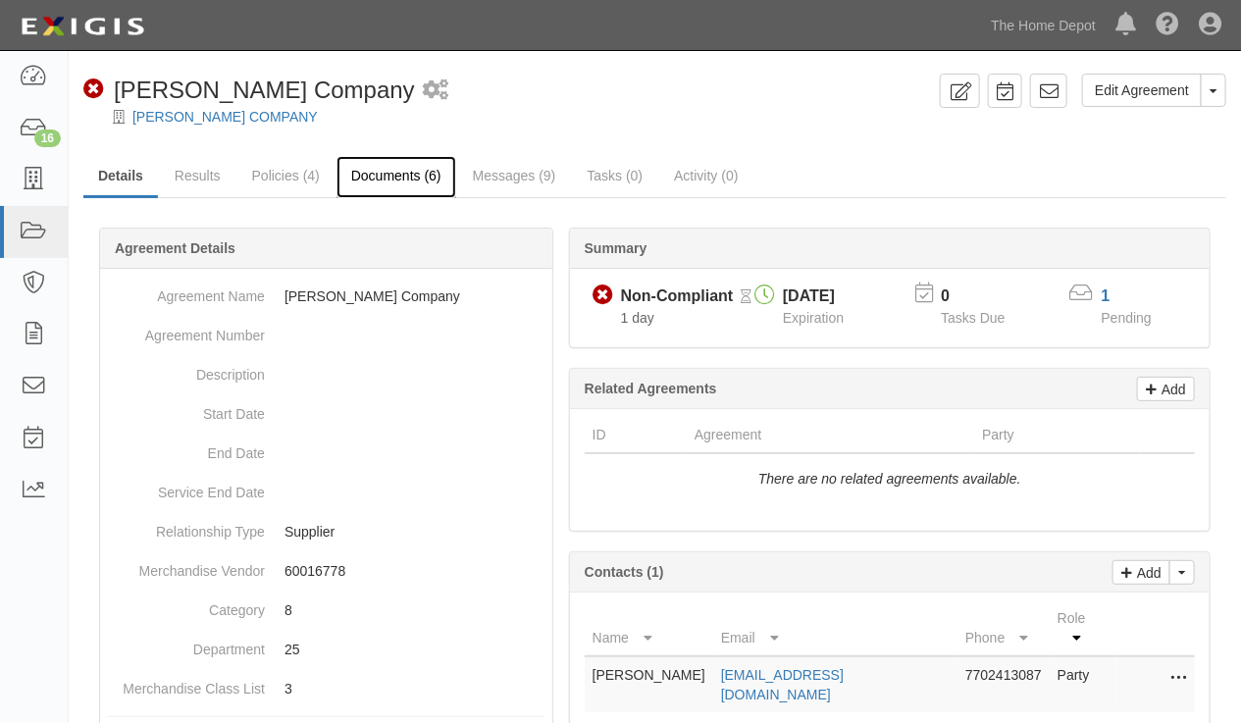
click at [386, 179] on link "Documents (6)" at bounding box center [397, 177] width 120 height 42
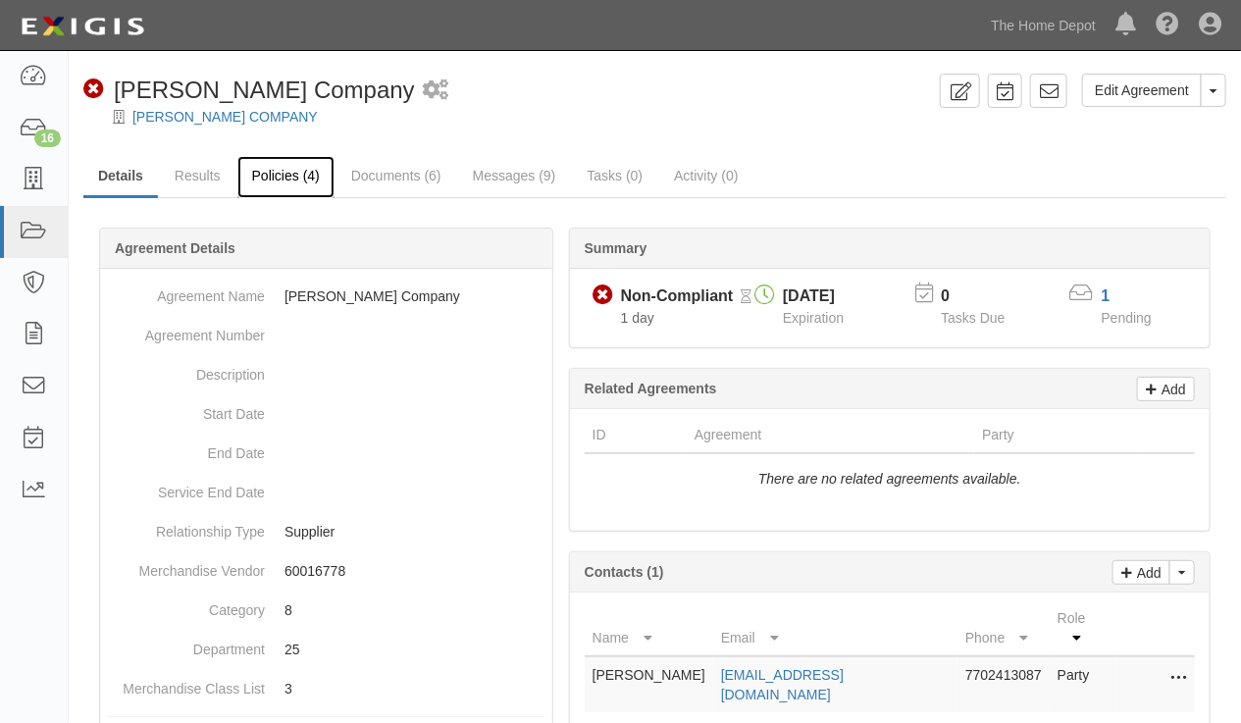
click at [283, 178] on link "Policies (4)" at bounding box center [285, 177] width 97 height 42
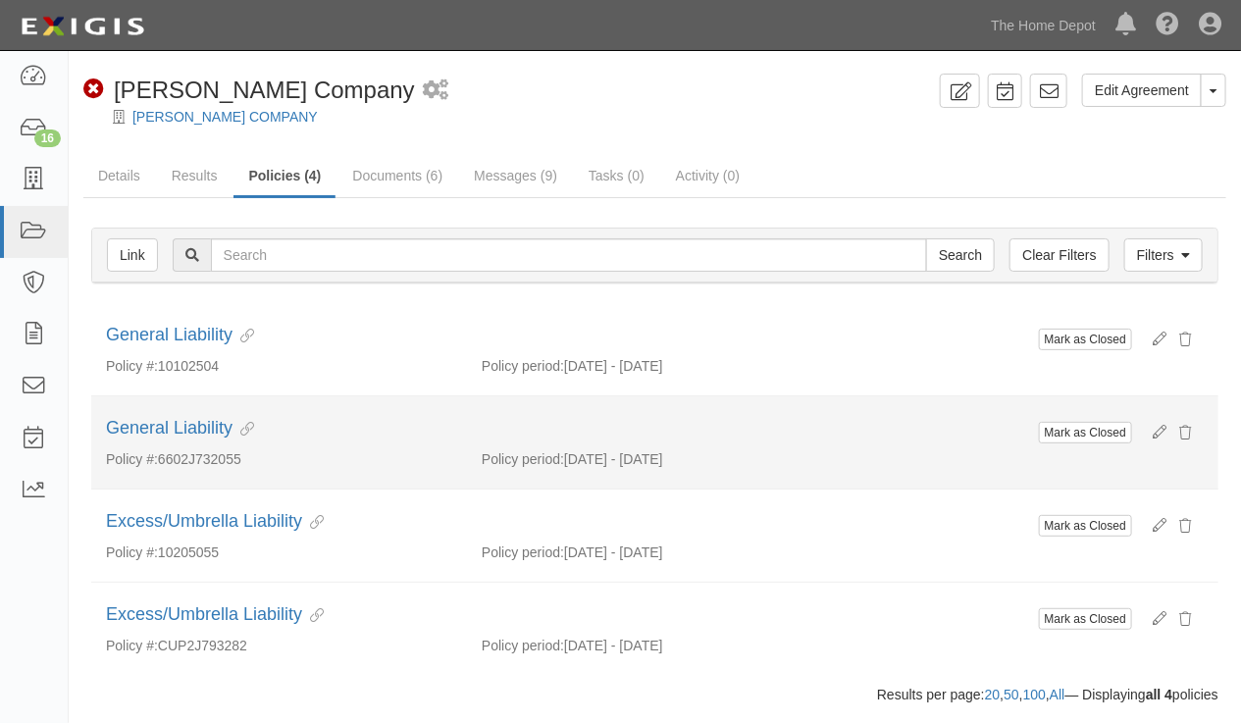
scroll to position [53, 0]
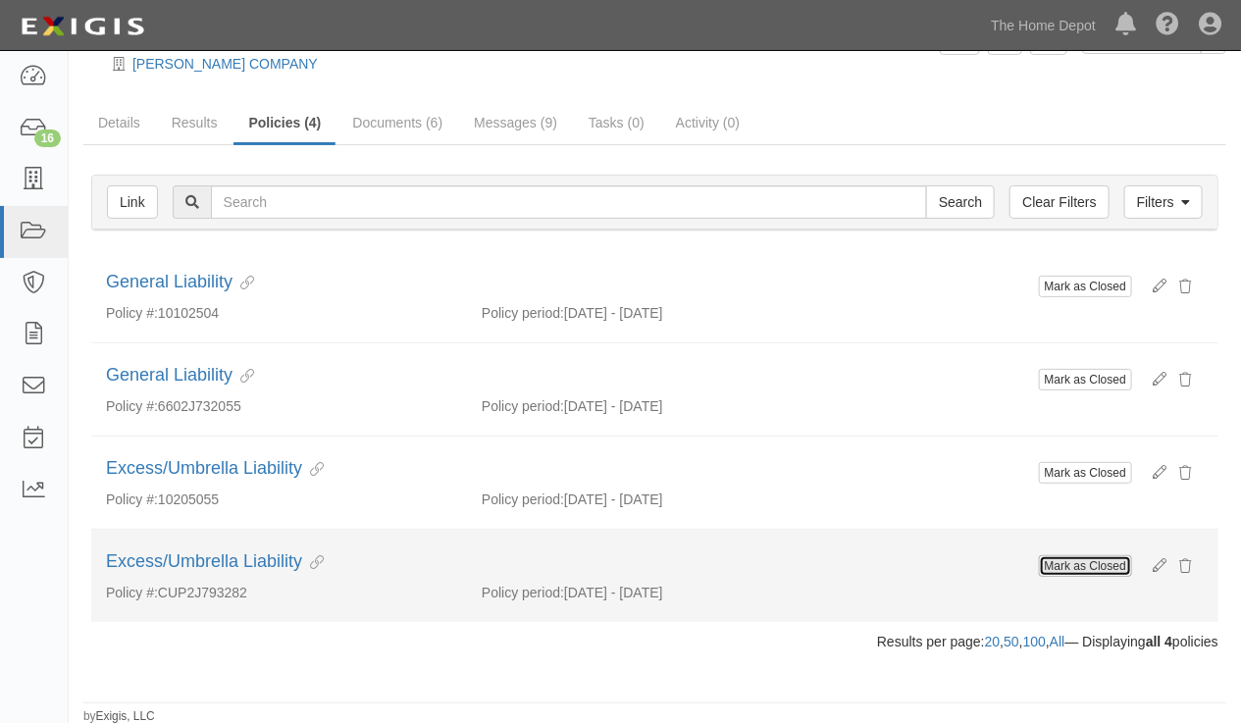
click at [1093, 561] on button "Mark as Closed" at bounding box center [1085, 566] width 93 height 22
click at [1087, 555] on button "Mark as Closed" at bounding box center [1085, 566] width 93 height 22
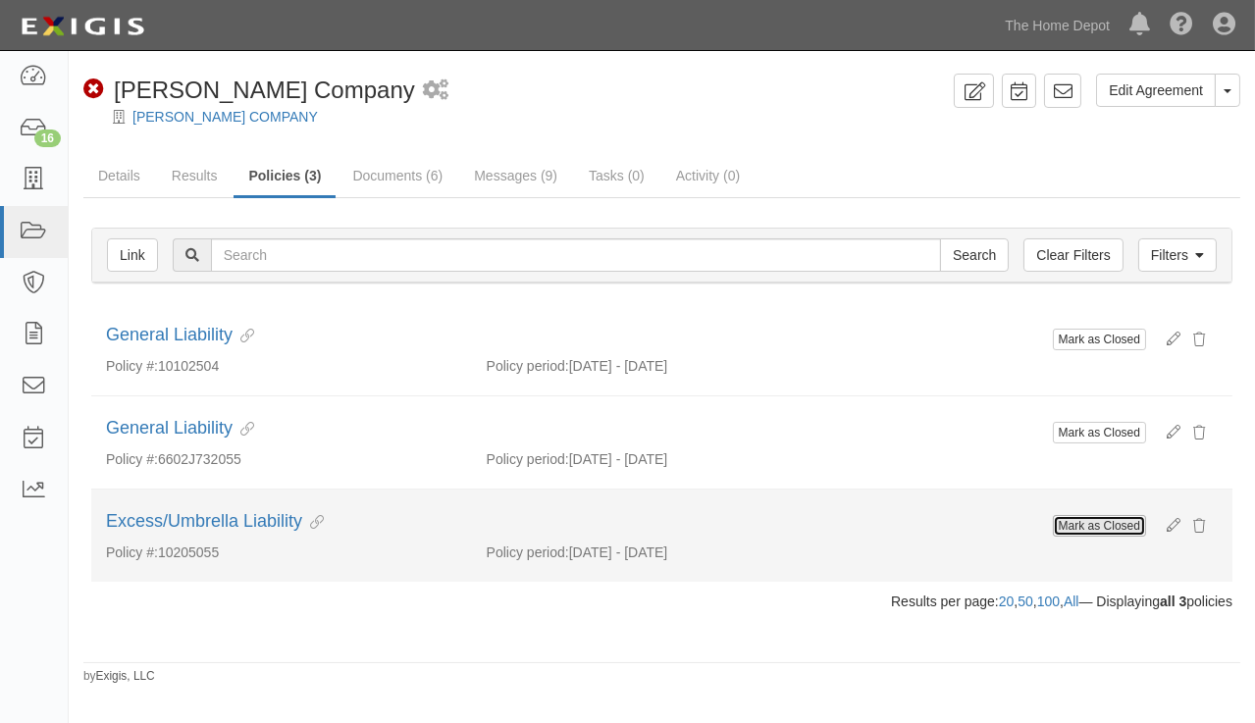
click at [1089, 517] on button "Mark as Closed" at bounding box center [1099, 526] width 93 height 22
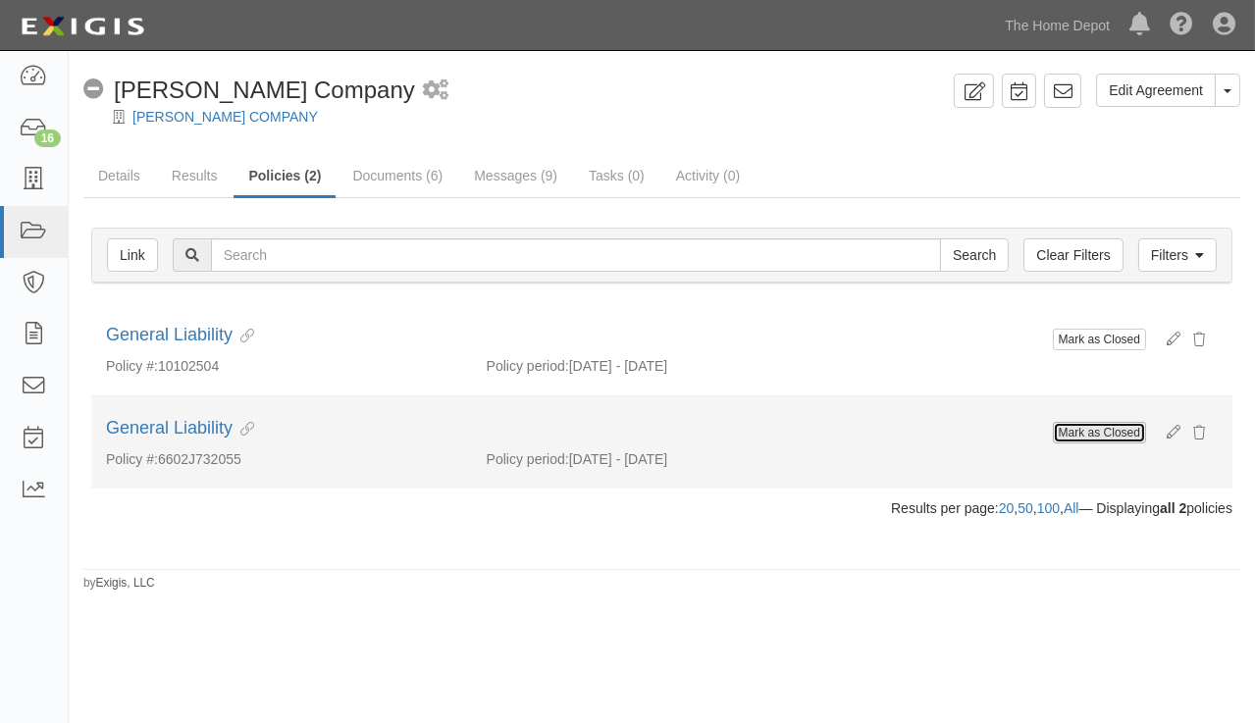
click at [1082, 425] on button "Mark as Closed" at bounding box center [1099, 433] width 93 height 22
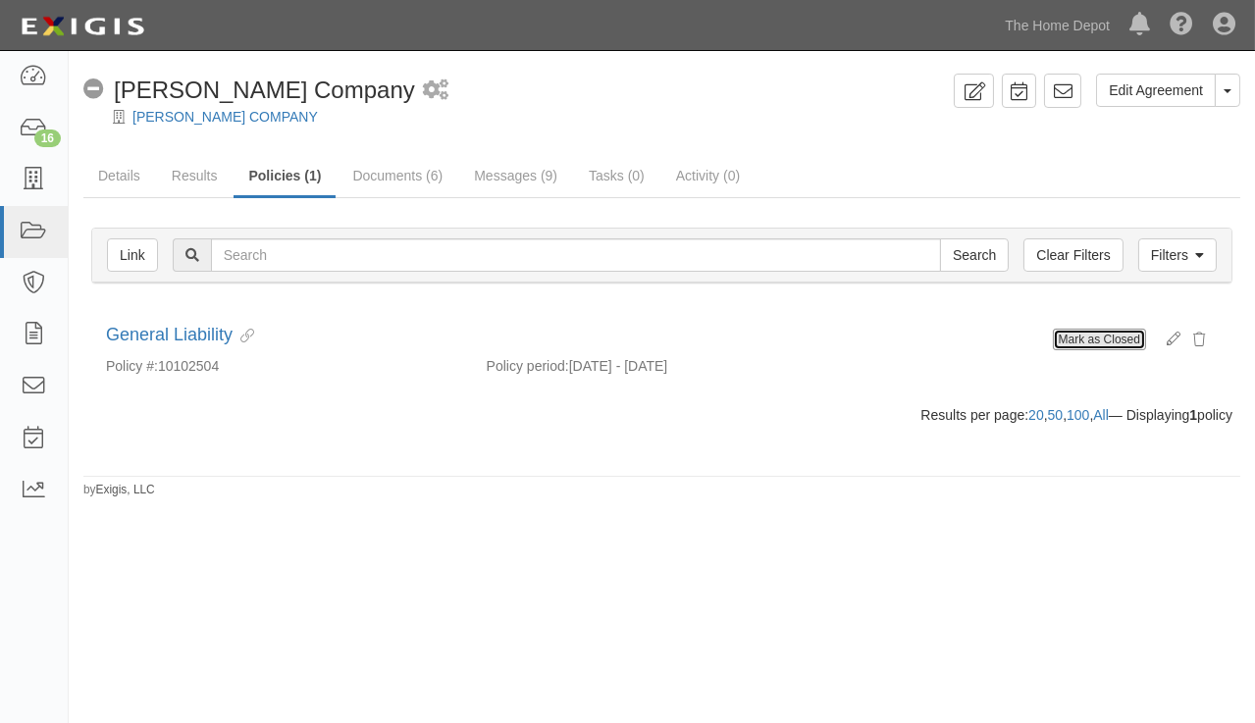
click at [1073, 334] on button "Mark as Closed" at bounding box center [1099, 340] width 93 height 22
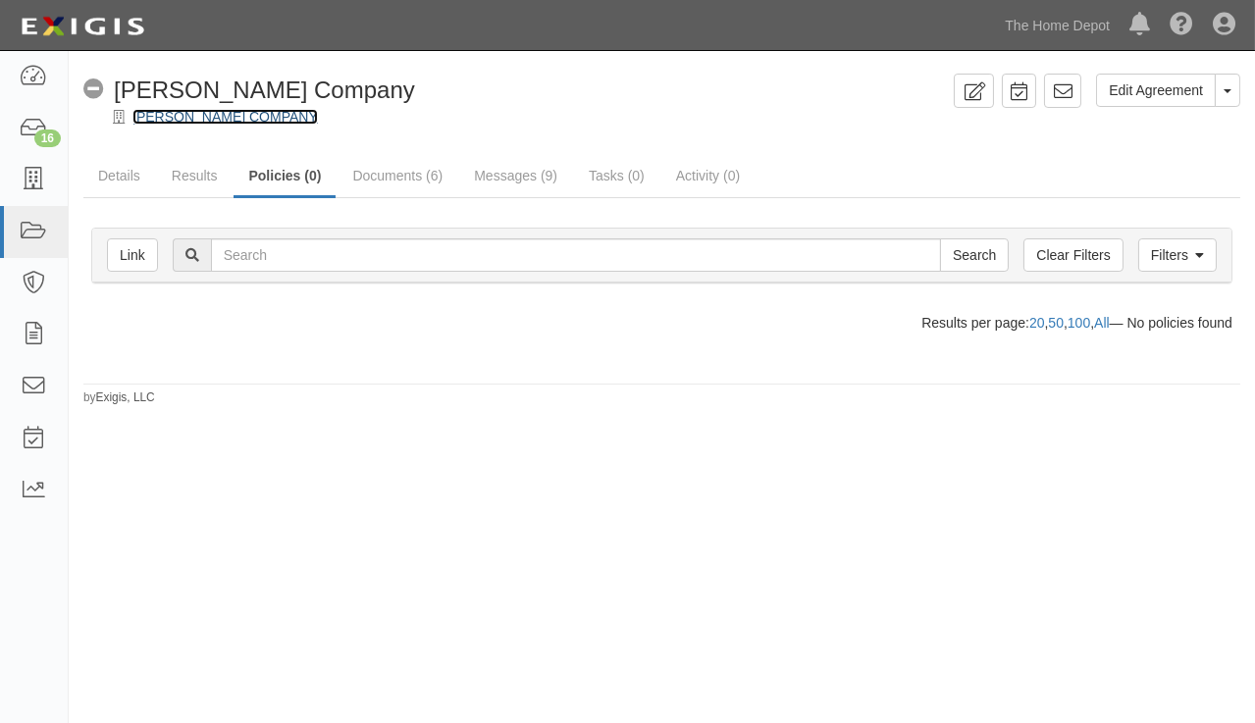
click at [203, 122] on link "[PERSON_NAME] COMPANY" at bounding box center [224, 117] width 185 height 16
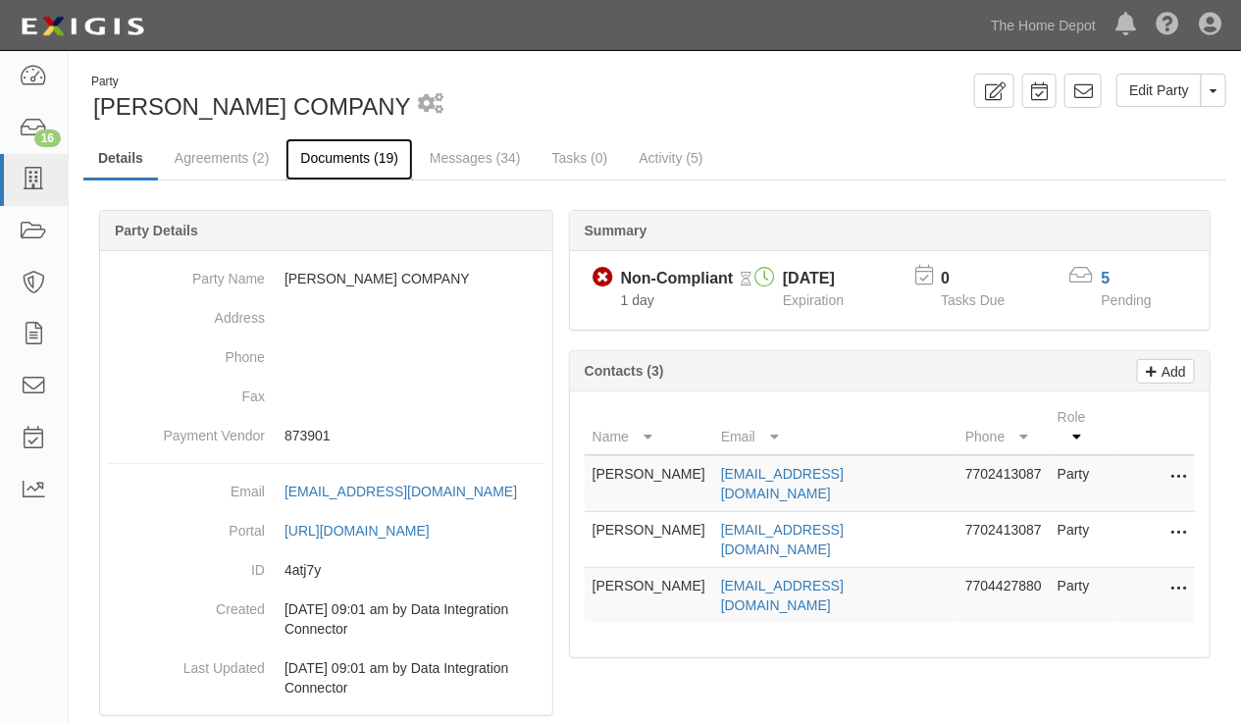
click at [320, 150] on link "Documents (19)" at bounding box center [350, 159] width 128 height 42
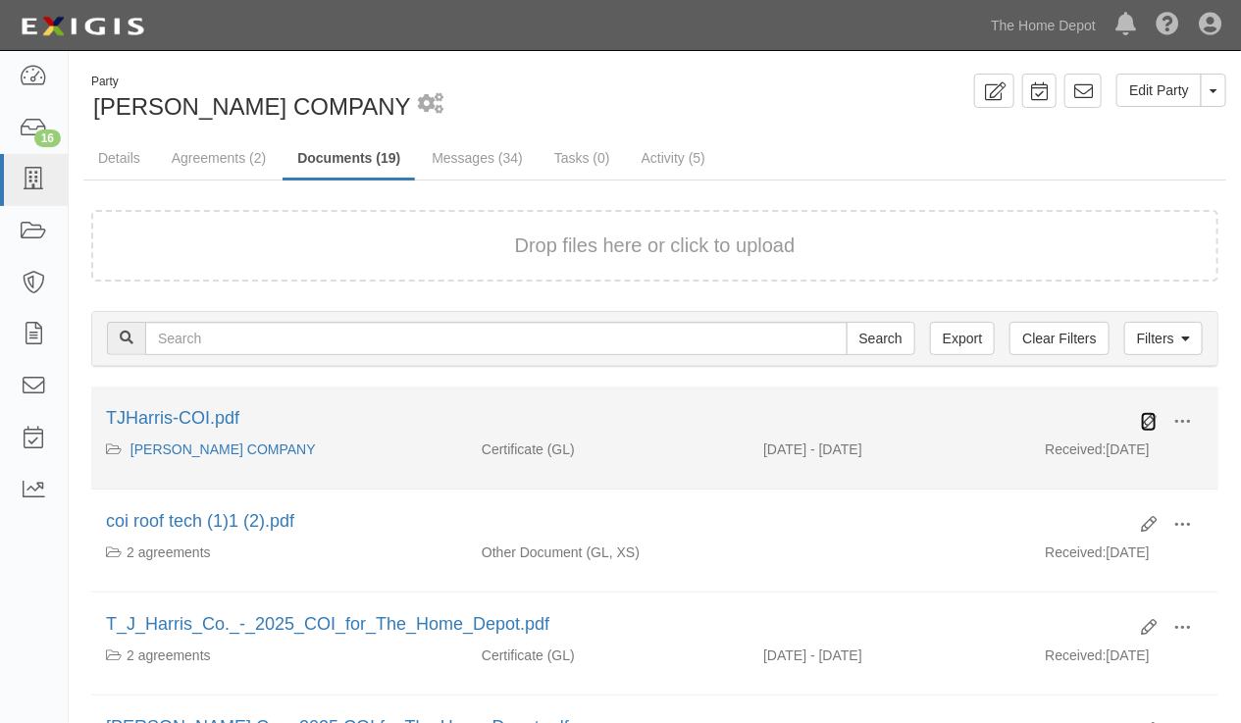
click at [1148, 414] on icon at bounding box center [1149, 422] width 16 height 16
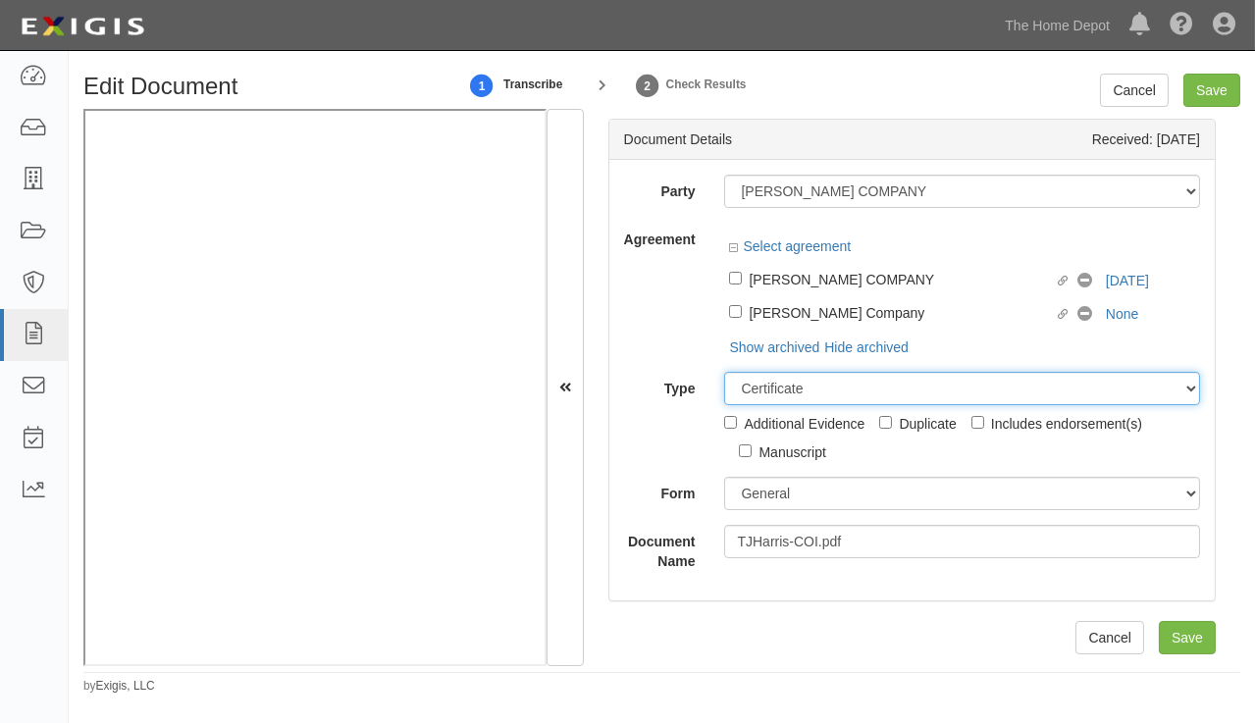
click at [731, 372] on select "Unassigned Binder Cancellation Notice Certificate Contract Endorsement Insuranc…" at bounding box center [962, 388] width 476 height 33
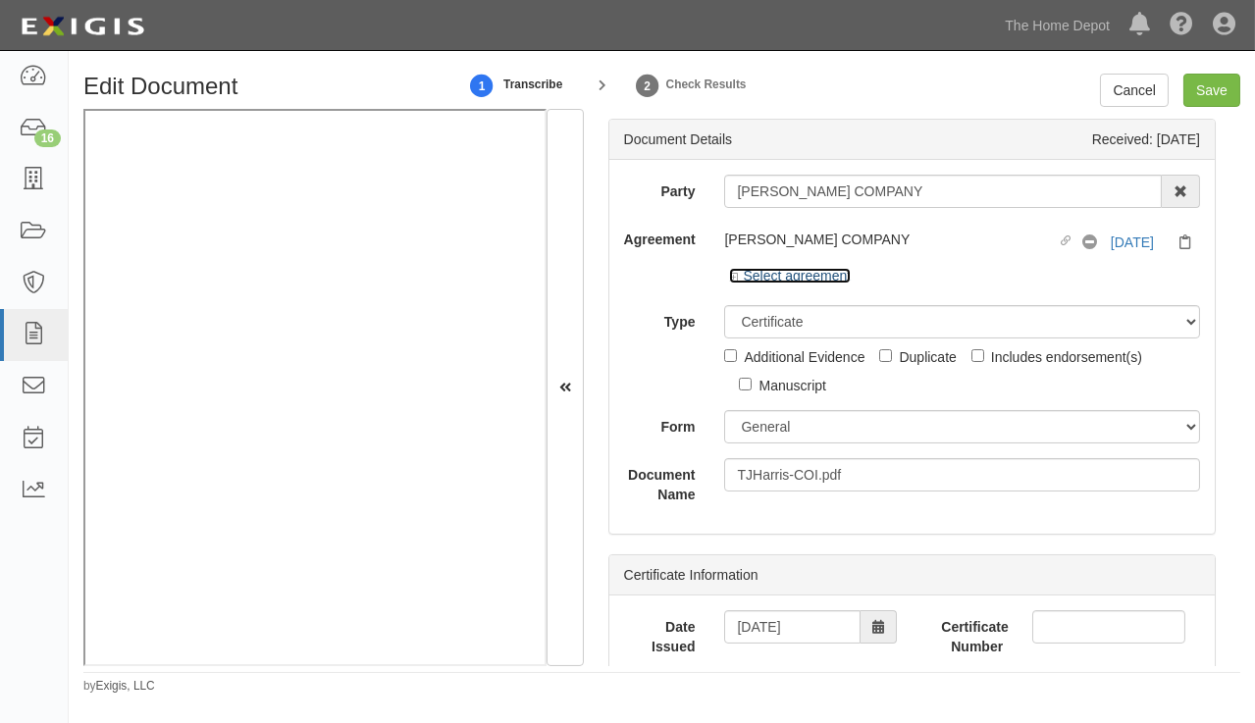
click at [731, 276] on icon at bounding box center [736, 278] width 14 height 10
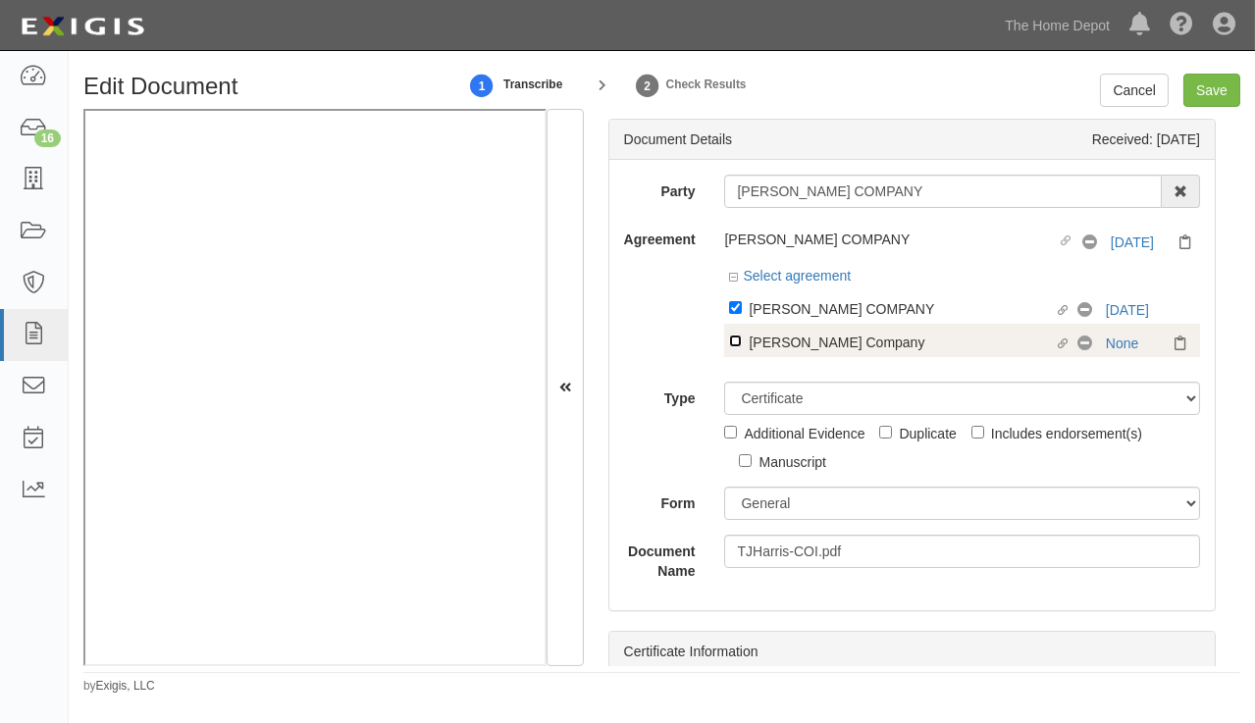
click at [730, 339] on input "Linked agreement TJ Harris Company Linked agreement" at bounding box center [735, 341] width 13 height 13
checkbox input "true"
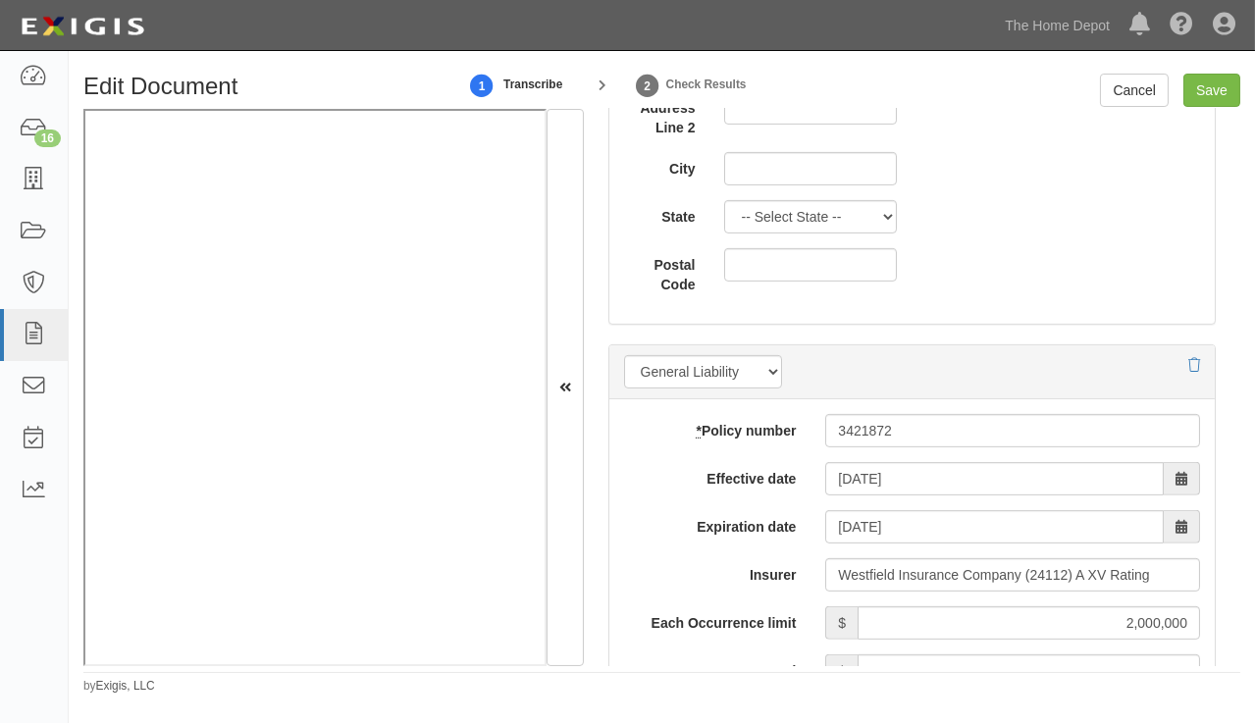
scroll to position [1491, 0]
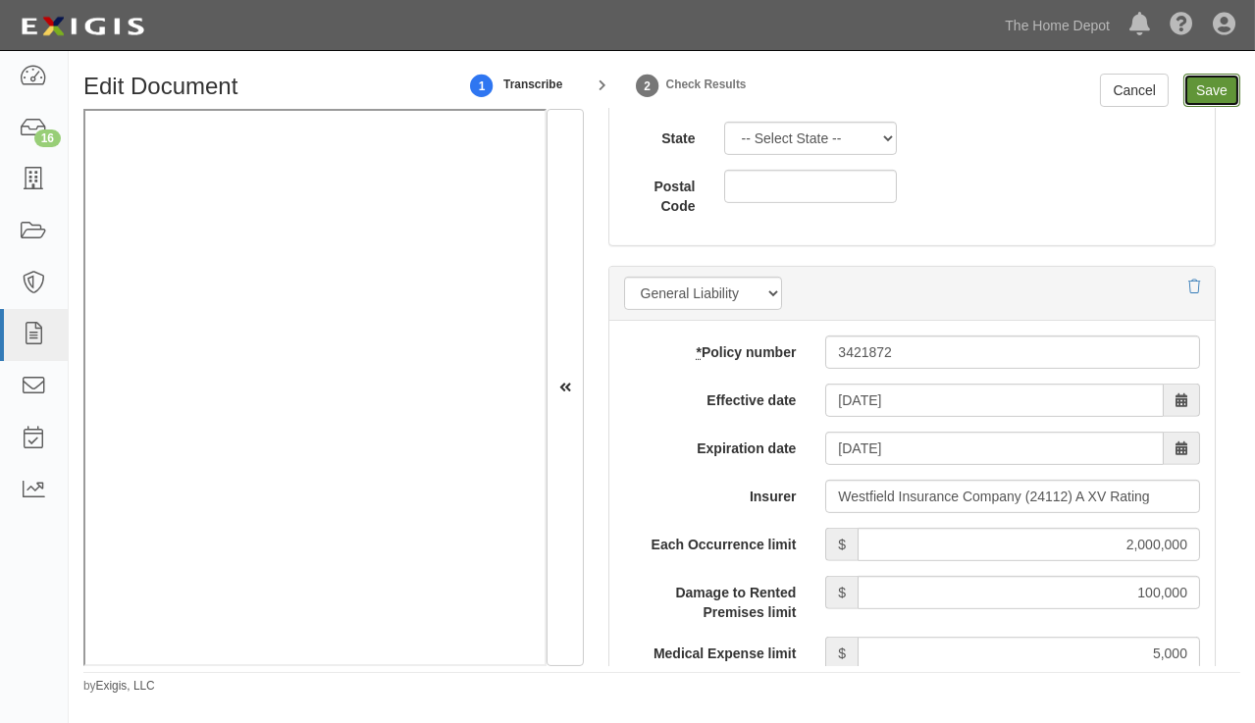
click at [1214, 96] on input "Save" at bounding box center [1211, 90] width 57 height 33
type input "2000000"
type input "100000"
type input "5000"
type input "2000000"
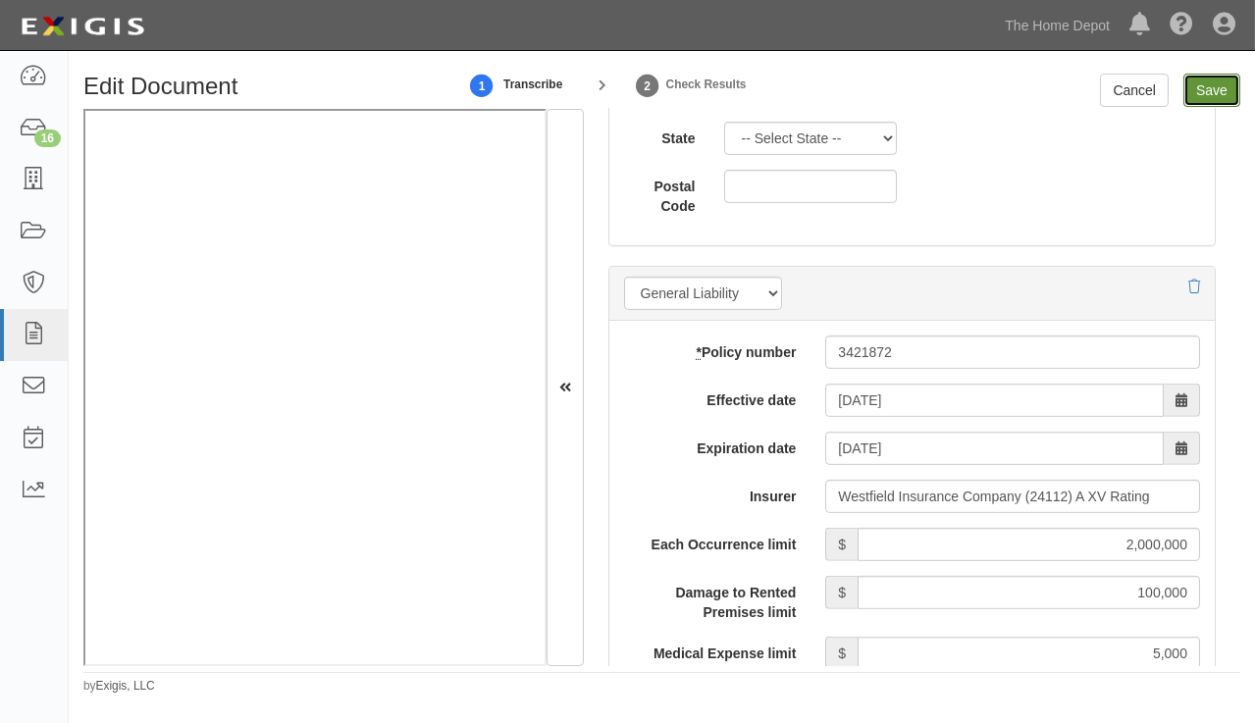
type input "4000000"
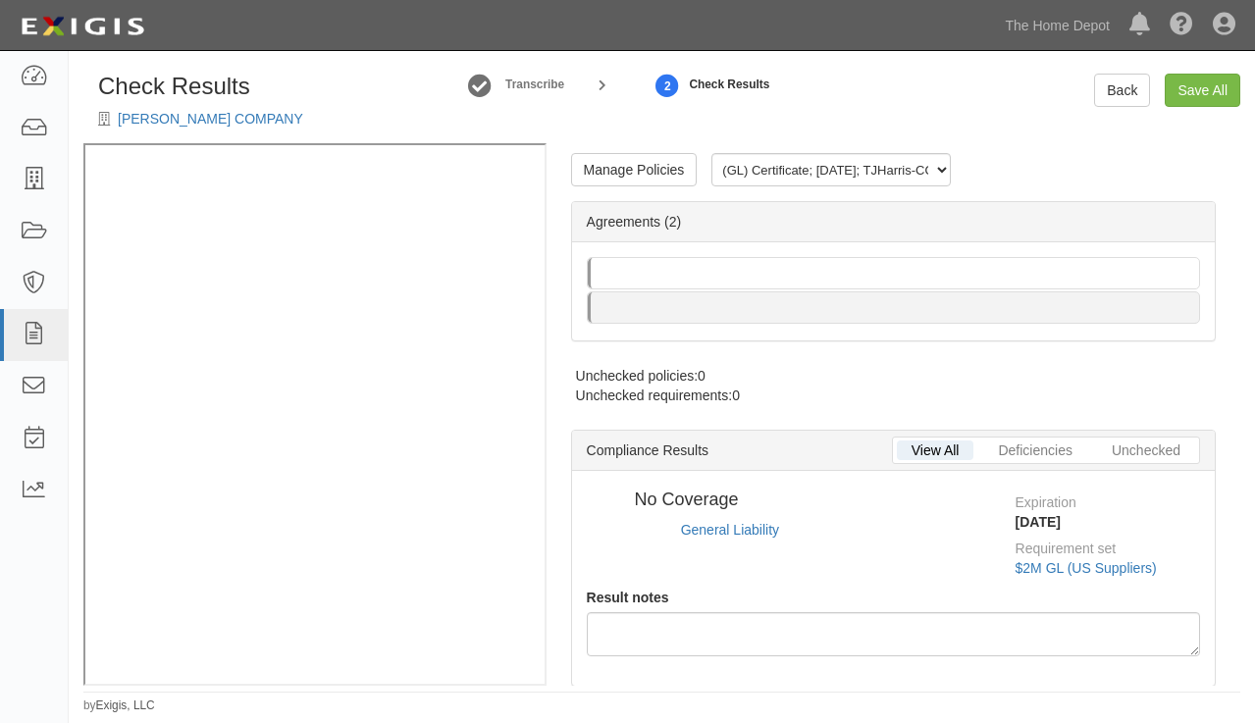
radio input "true"
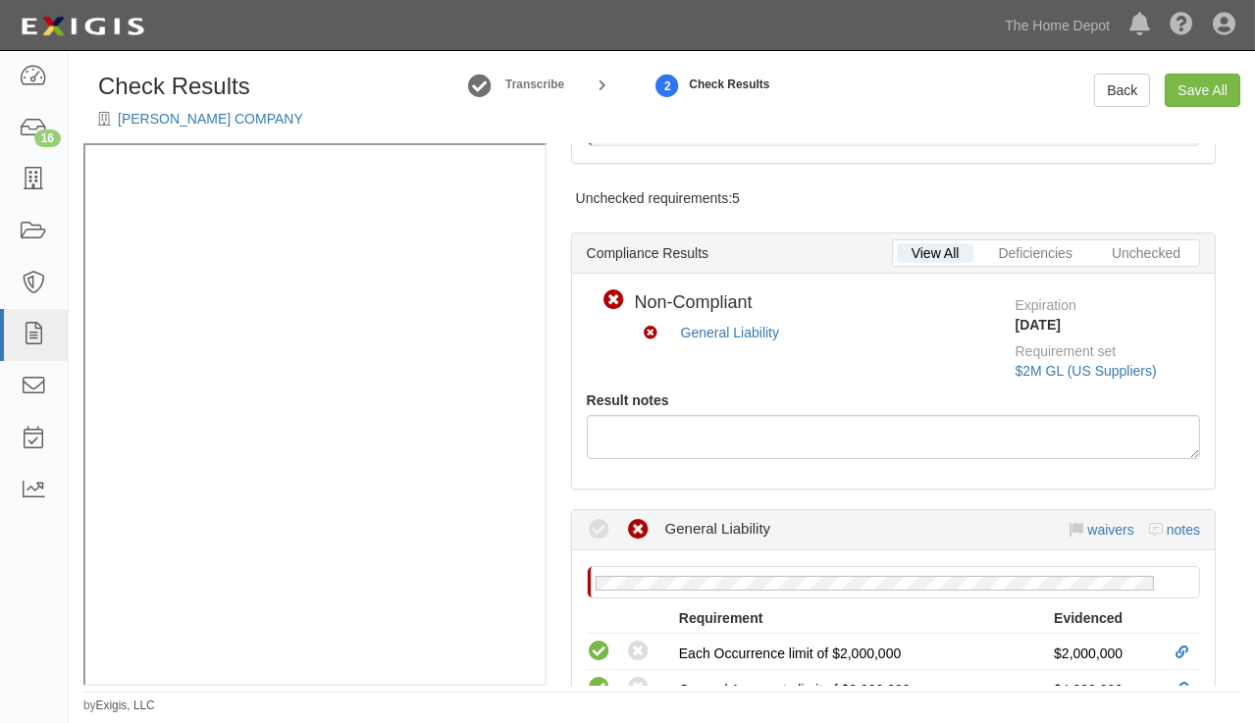
scroll to position [535, 0]
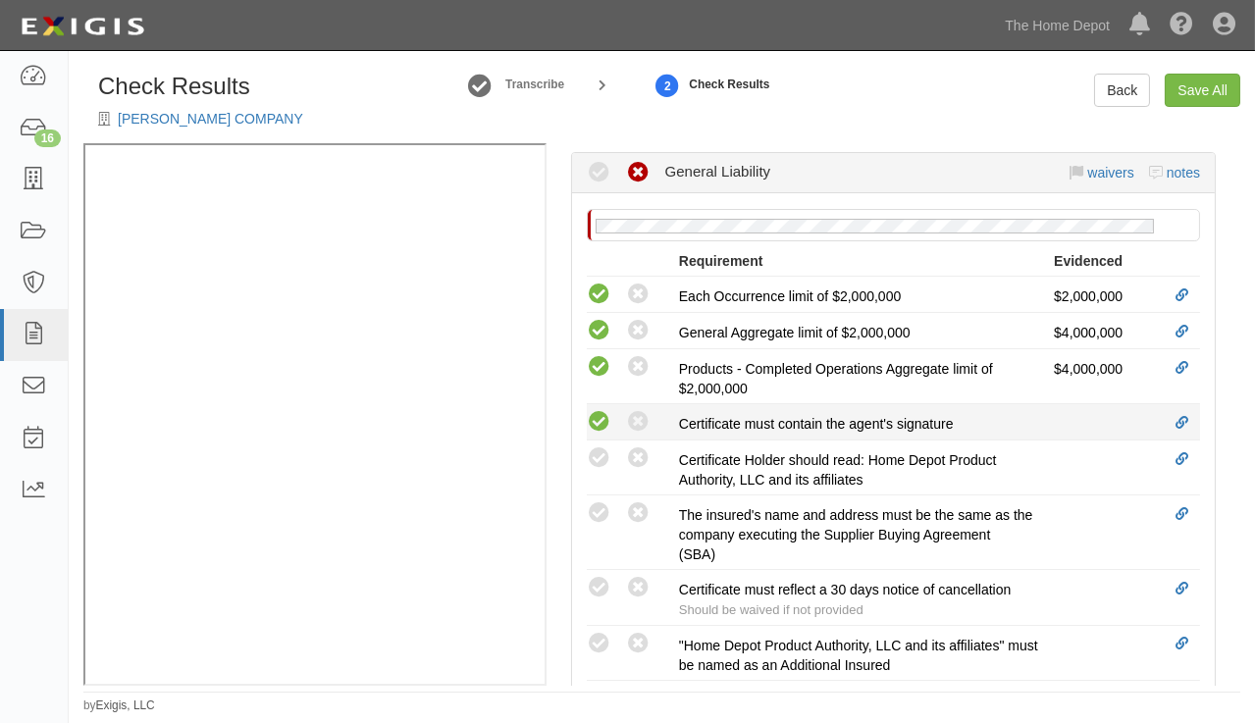
click at [604, 416] on icon at bounding box center [599, 422] width 25 height 25
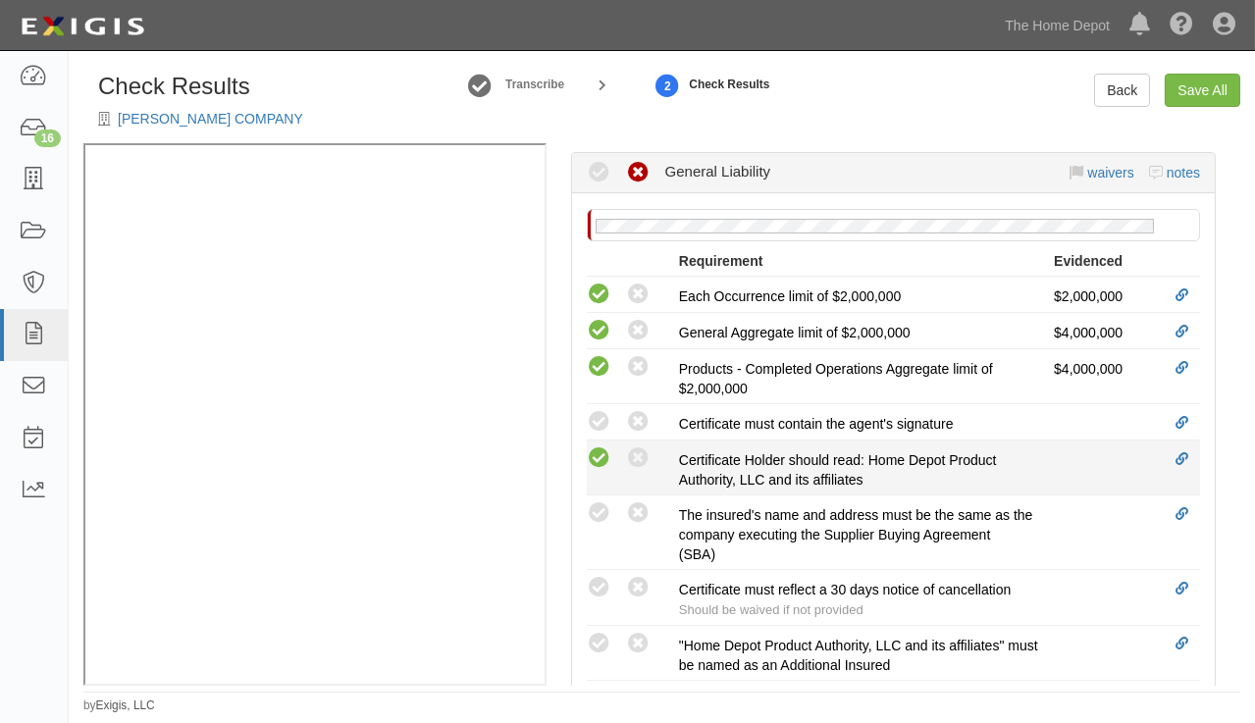
radio input "true"
click at [606, 454] on icon at bounding box center [599, 459] width 25 height 25
radio input "true"
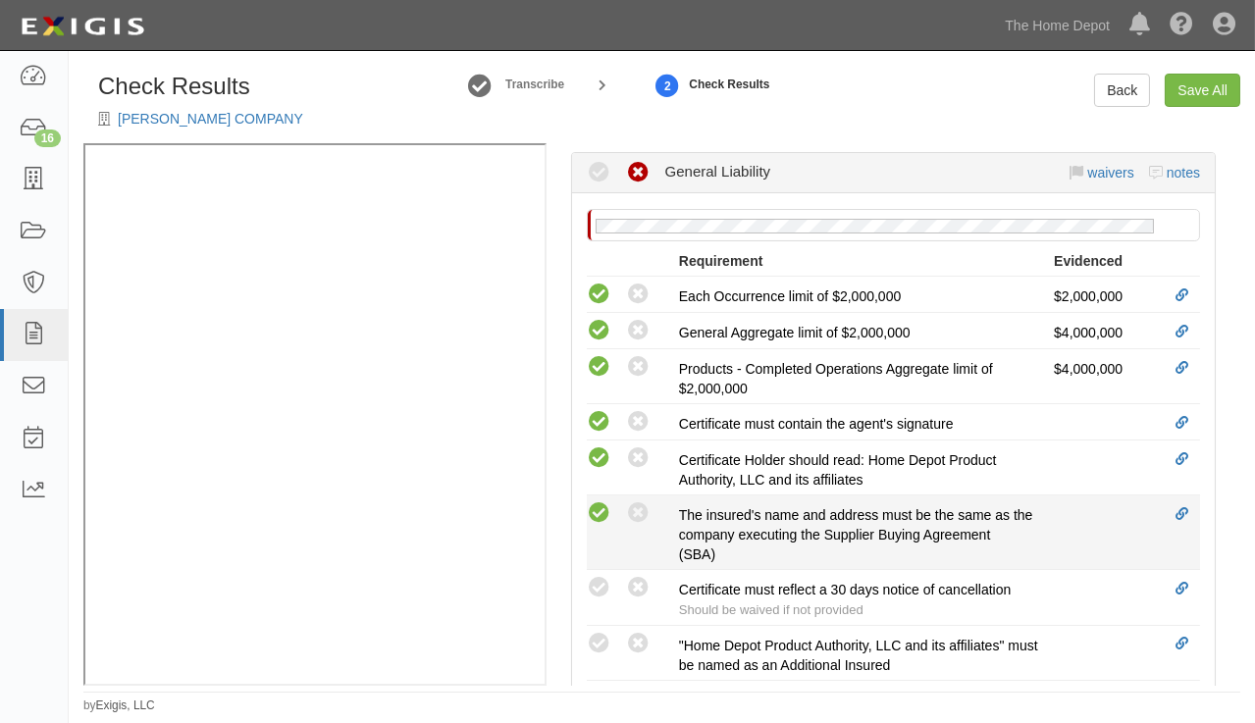
drag, startPoint x: 600, startPoint y: 509, endPoint x: 604, endPoint y: 538, distance: 28.9
click at [600, 510] on icon at bounding box center [599, 513] width 25 height 25
radio input "true"
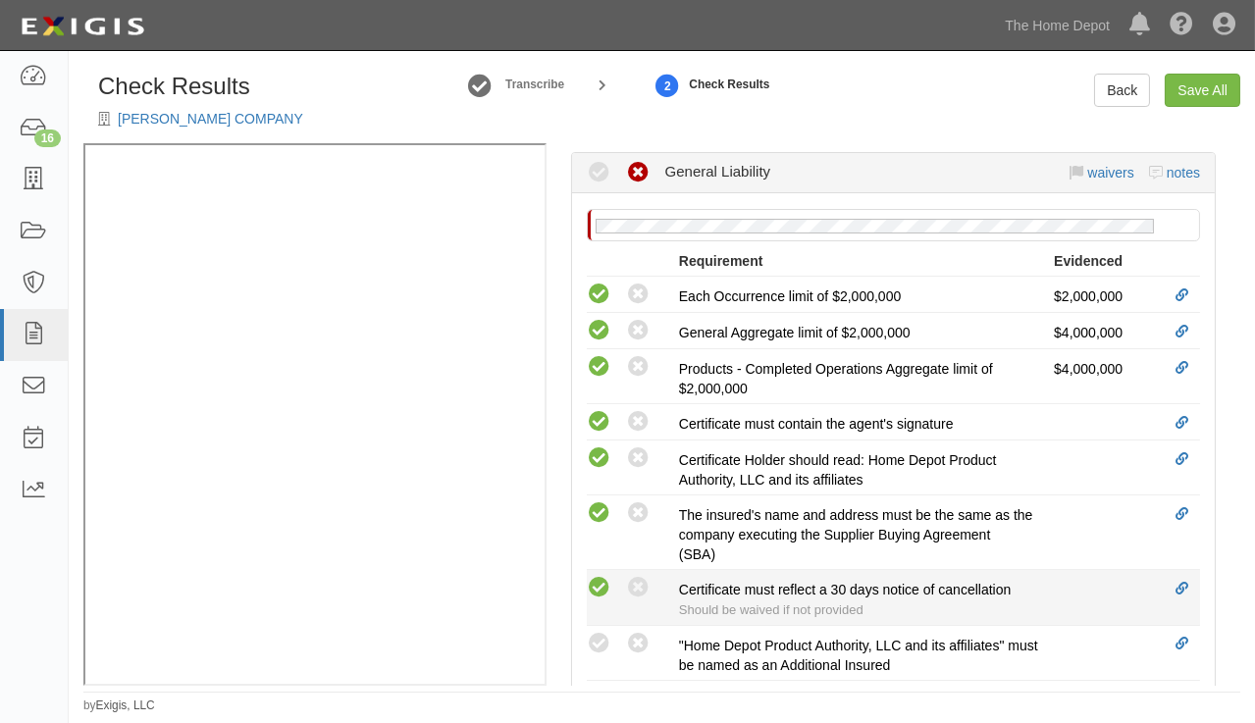
click at [601, 580] on icon at bounding box center [599, 588] width 25 height 25
radio input "true"
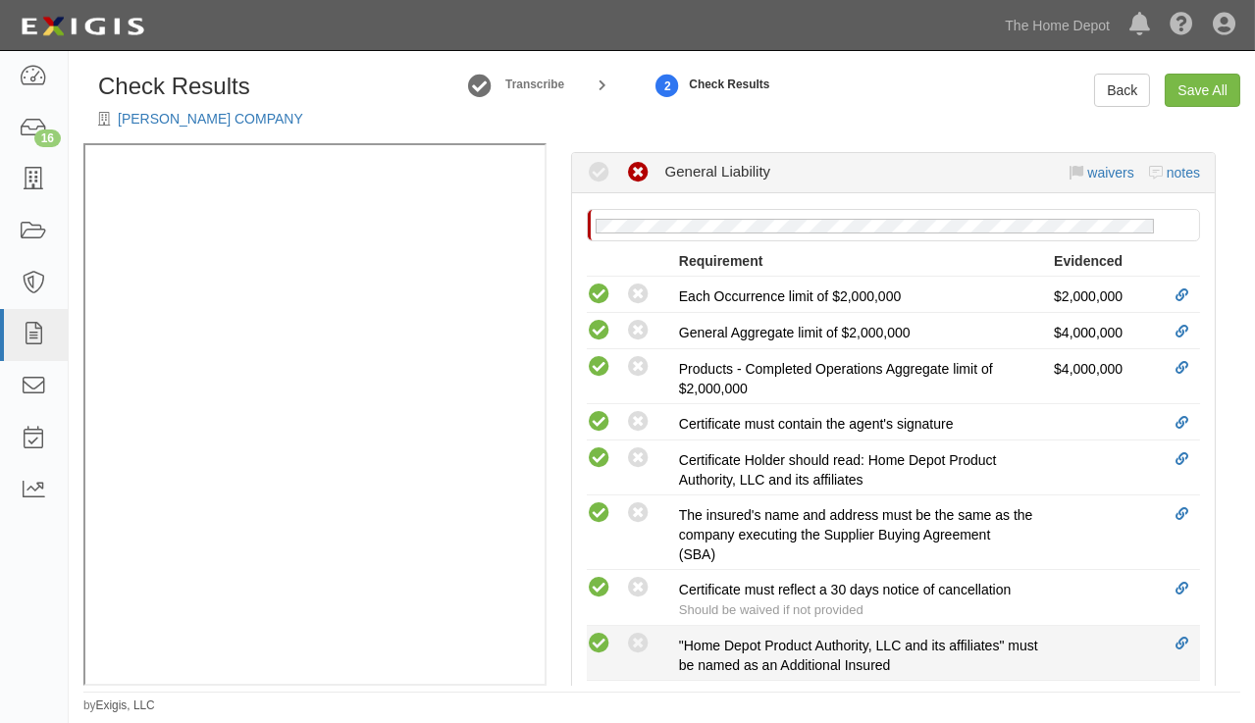
click at [594, 647] on icon at bounding box center [599, 644] width 25 height 25
radio input "true"
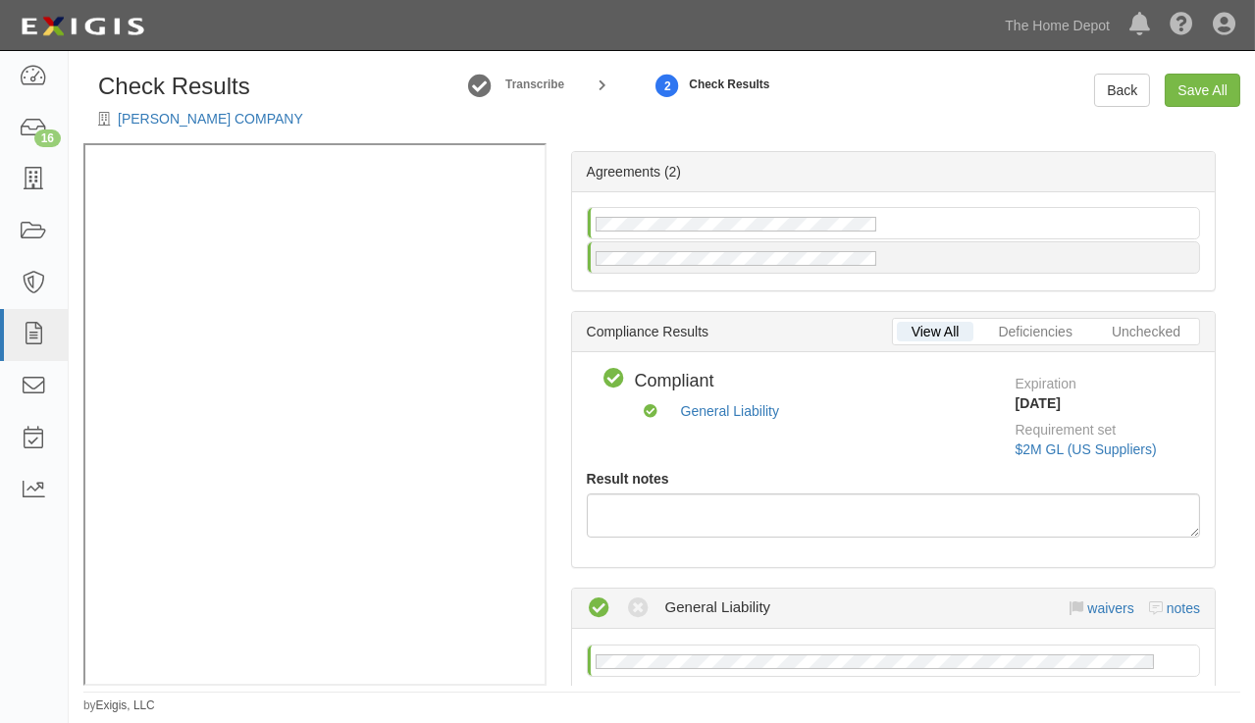
scroll to position [0, 0]
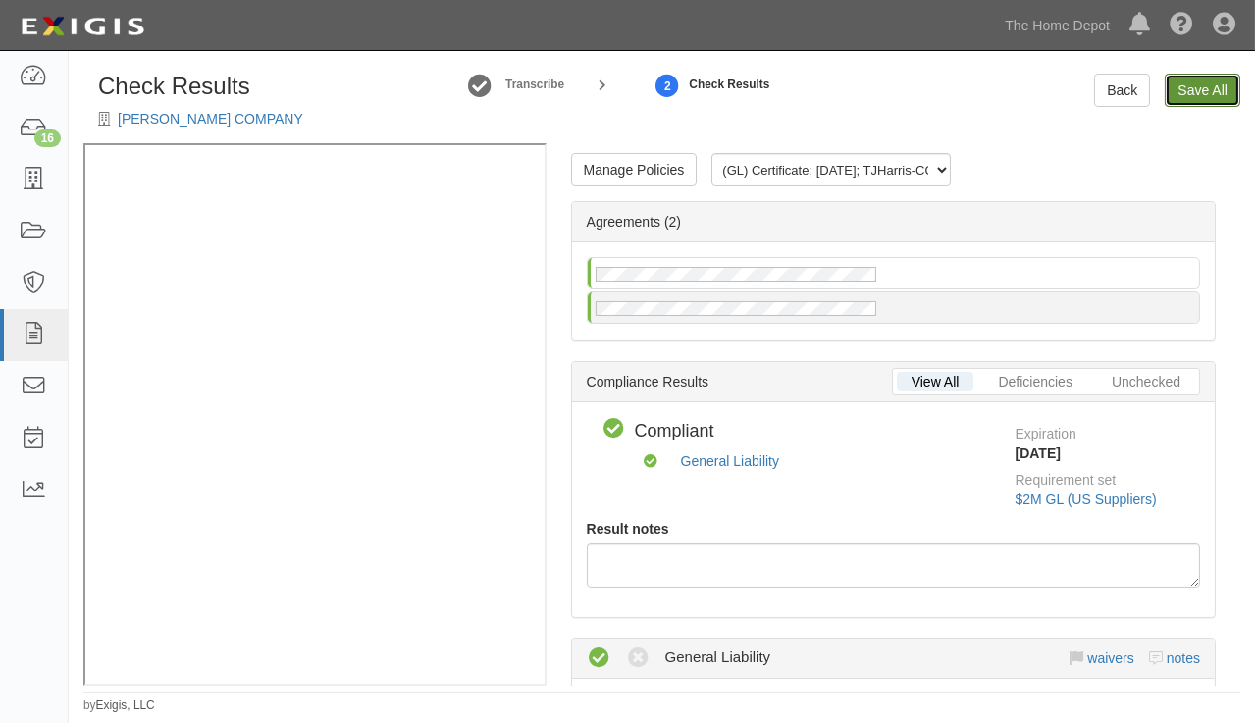
click at [1186, 87] on link "Save All" at bounding box center [1203, 90] width 76 height 33
radio input "false"
radio input "true"
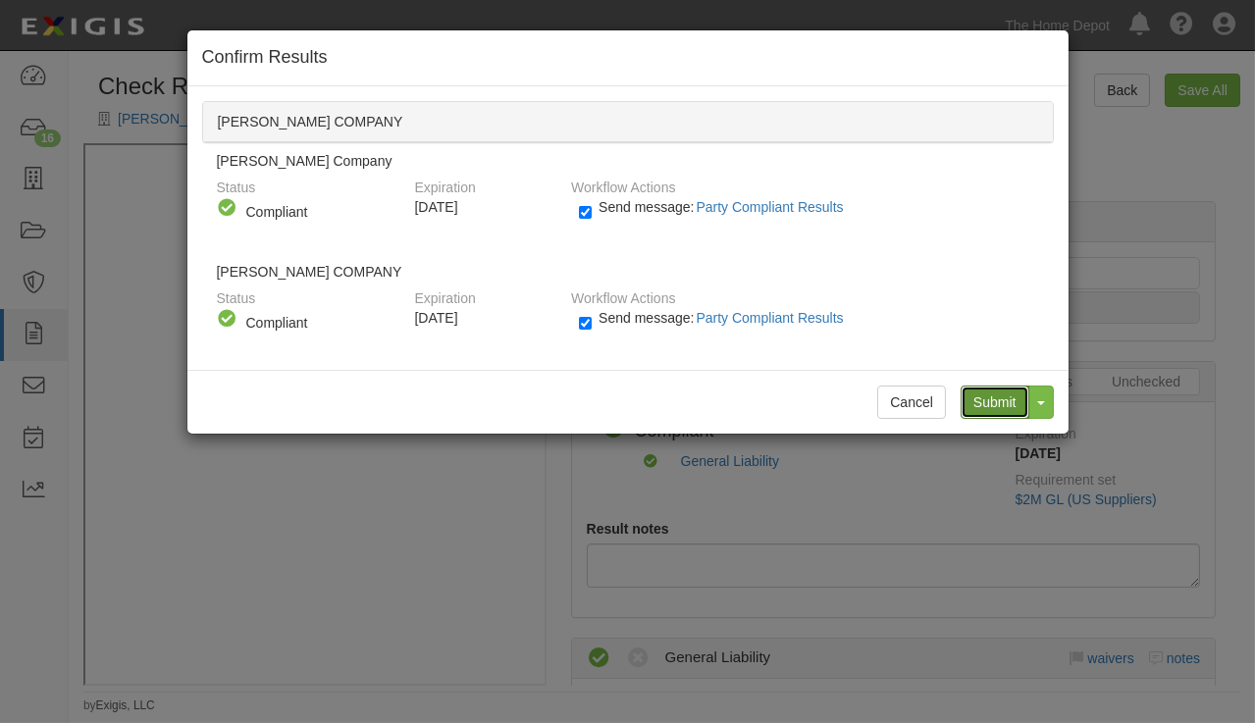
click at [985, 401] on input "Submit" at bounding box center [995, 402] width 69 height 33
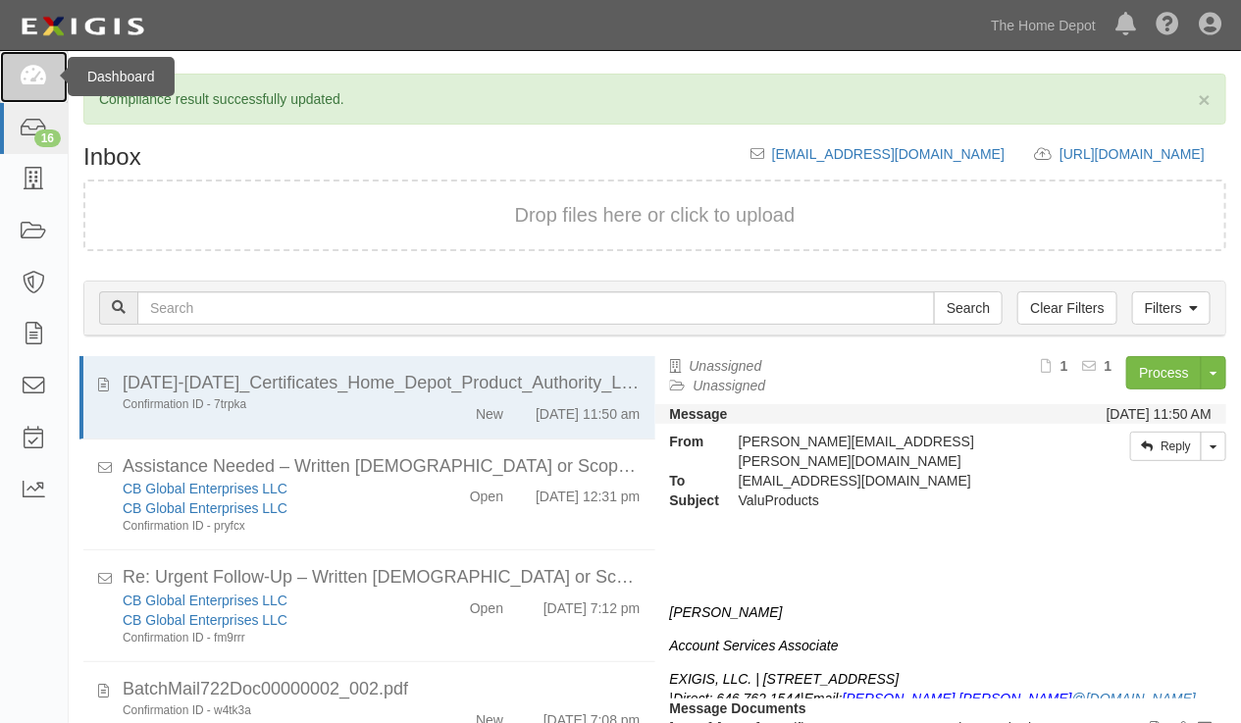
click at [27, 66] on icon at bounding box center [33, 77] width 27 height 23
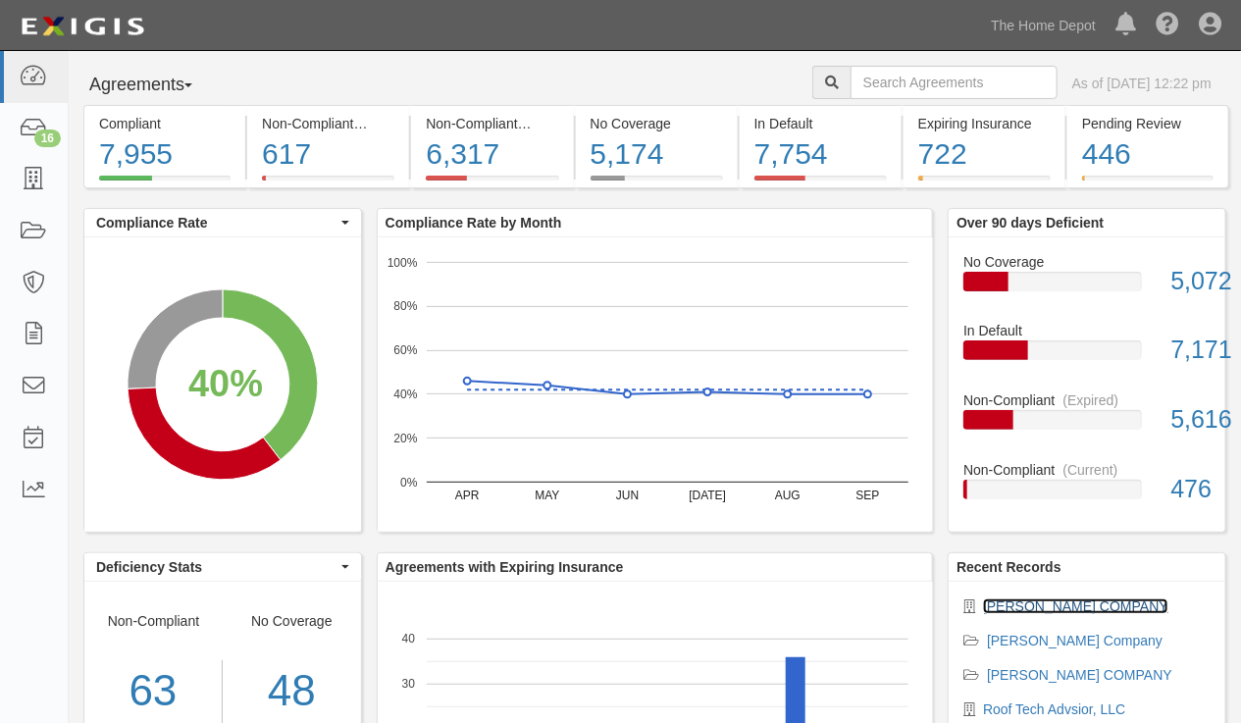
click at [1035, 608] on link "[PERSON_NAME] COMPANY" at bounding box center [1075, 607] width 185 height 16
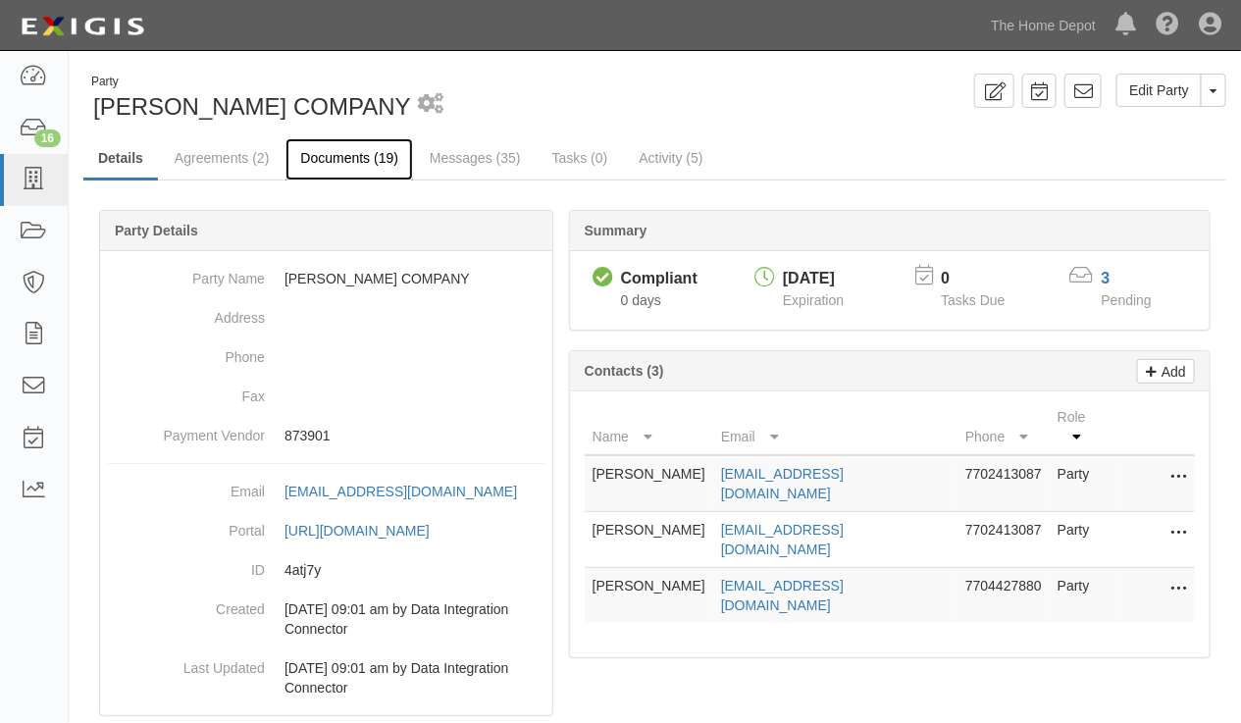
click at [349, 158] on link "Documents (19)" at bounding box center [350, 159] width 128 height 42
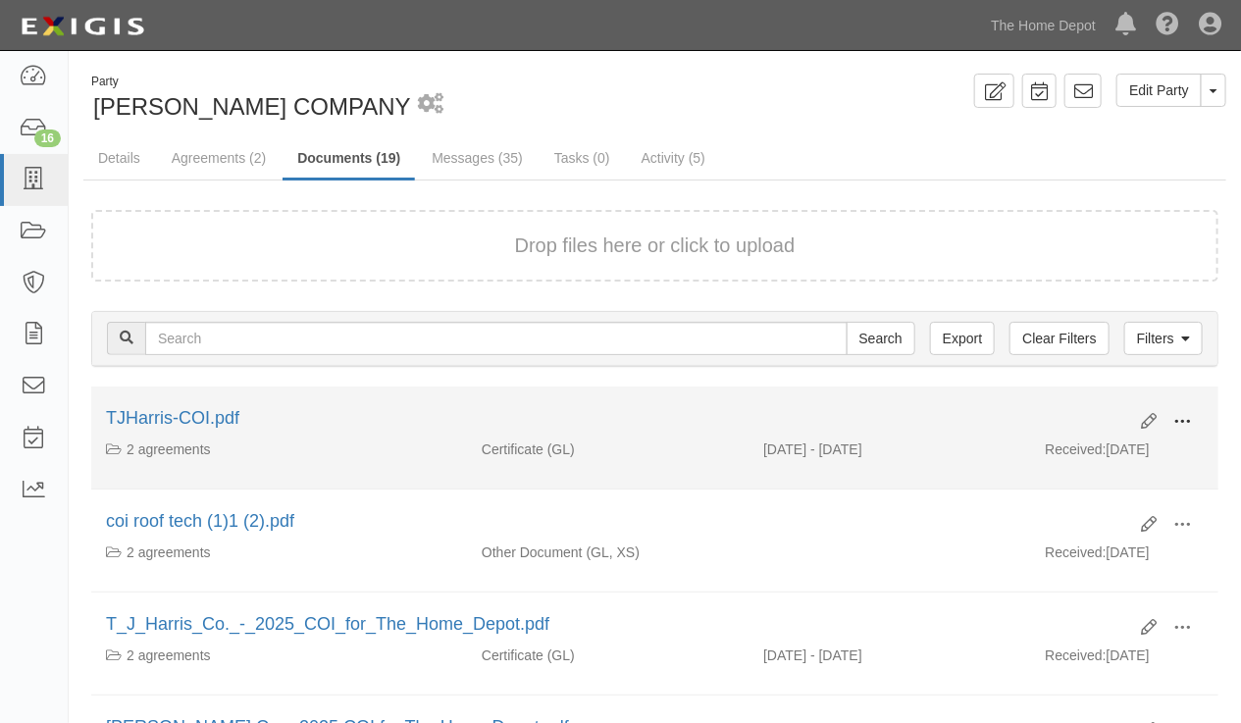
click at [1175, 419] on span at bounding box center [1183, 422] width 18 height 18
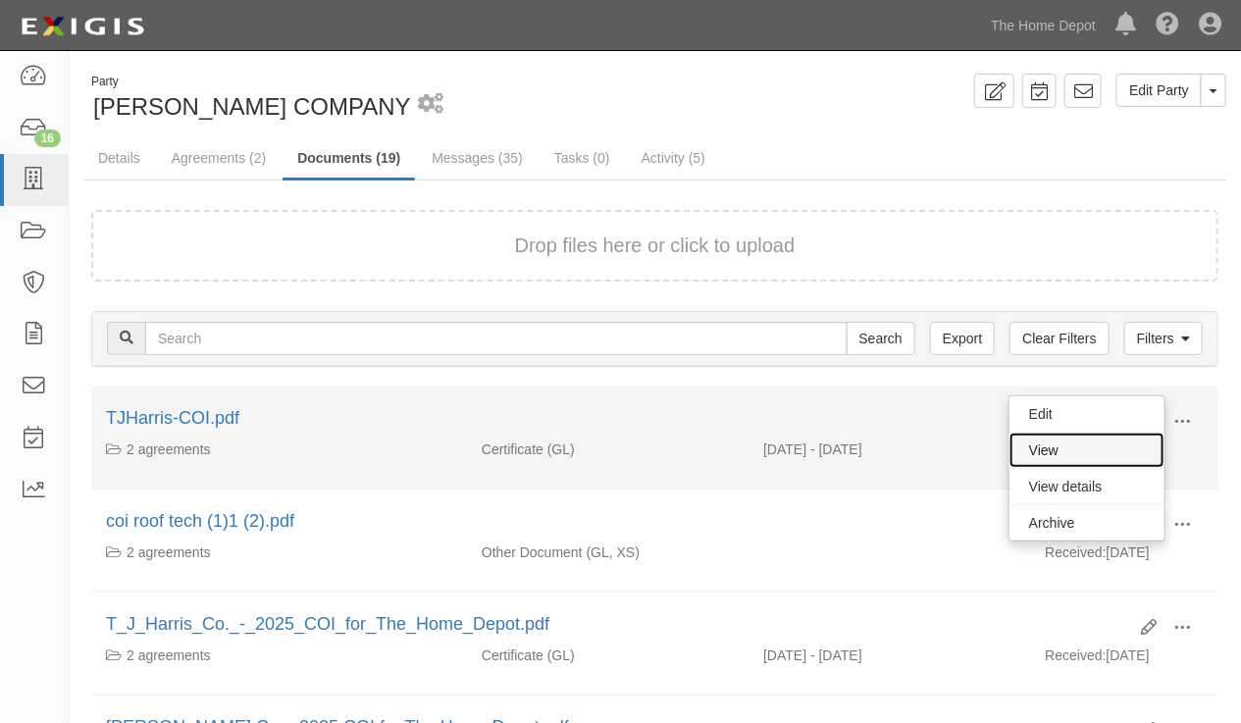
click at [1075, 446] on link "View" at bounding box center [1087, 450] width 155 height 35
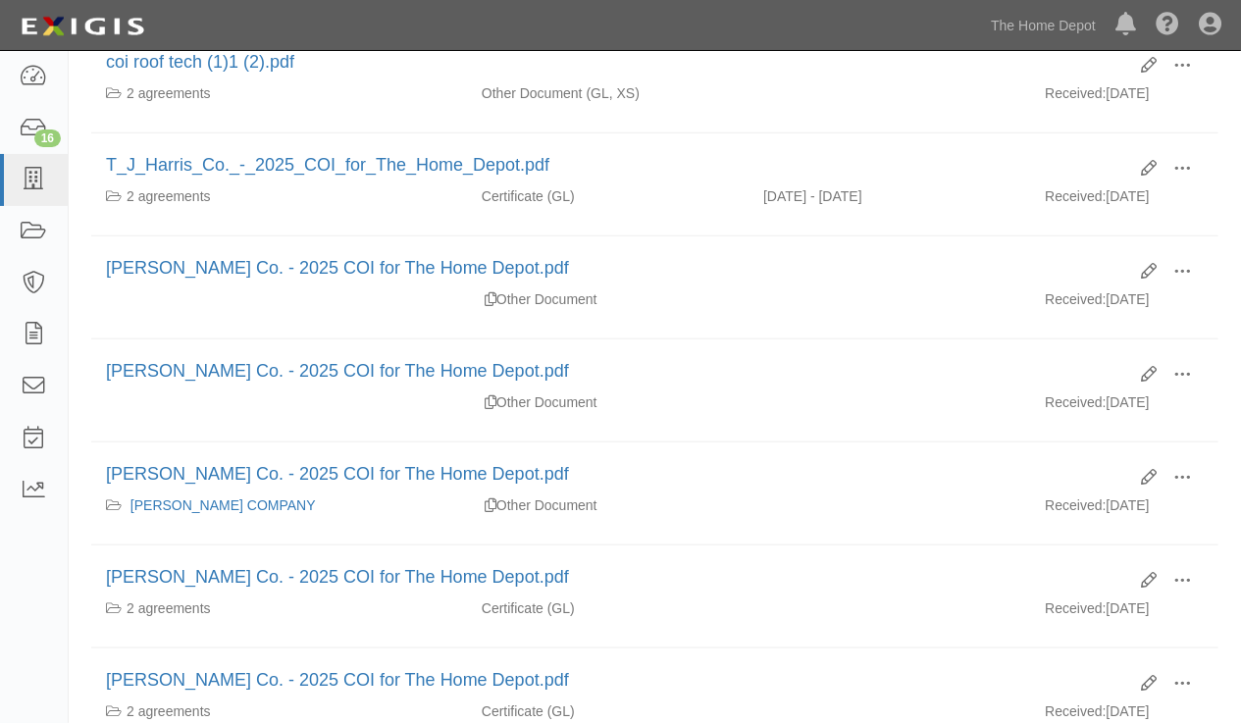
scroll to position [535, 0]
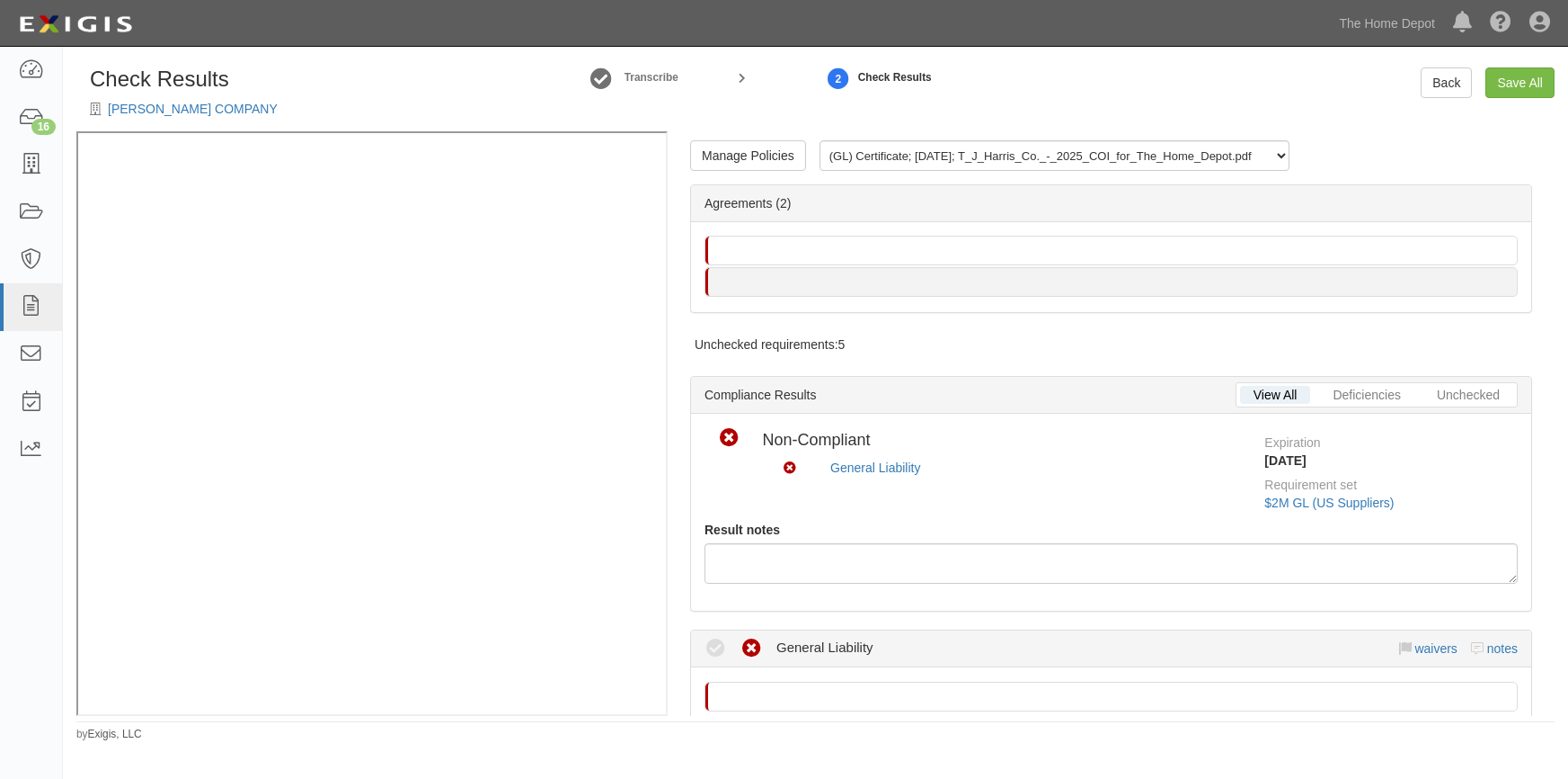
select select "/documents/303460/download"
click at [200, 110] on link "[PERSON_NAME] COMPANY" at bounding box center [192, 109] width 169 height 15
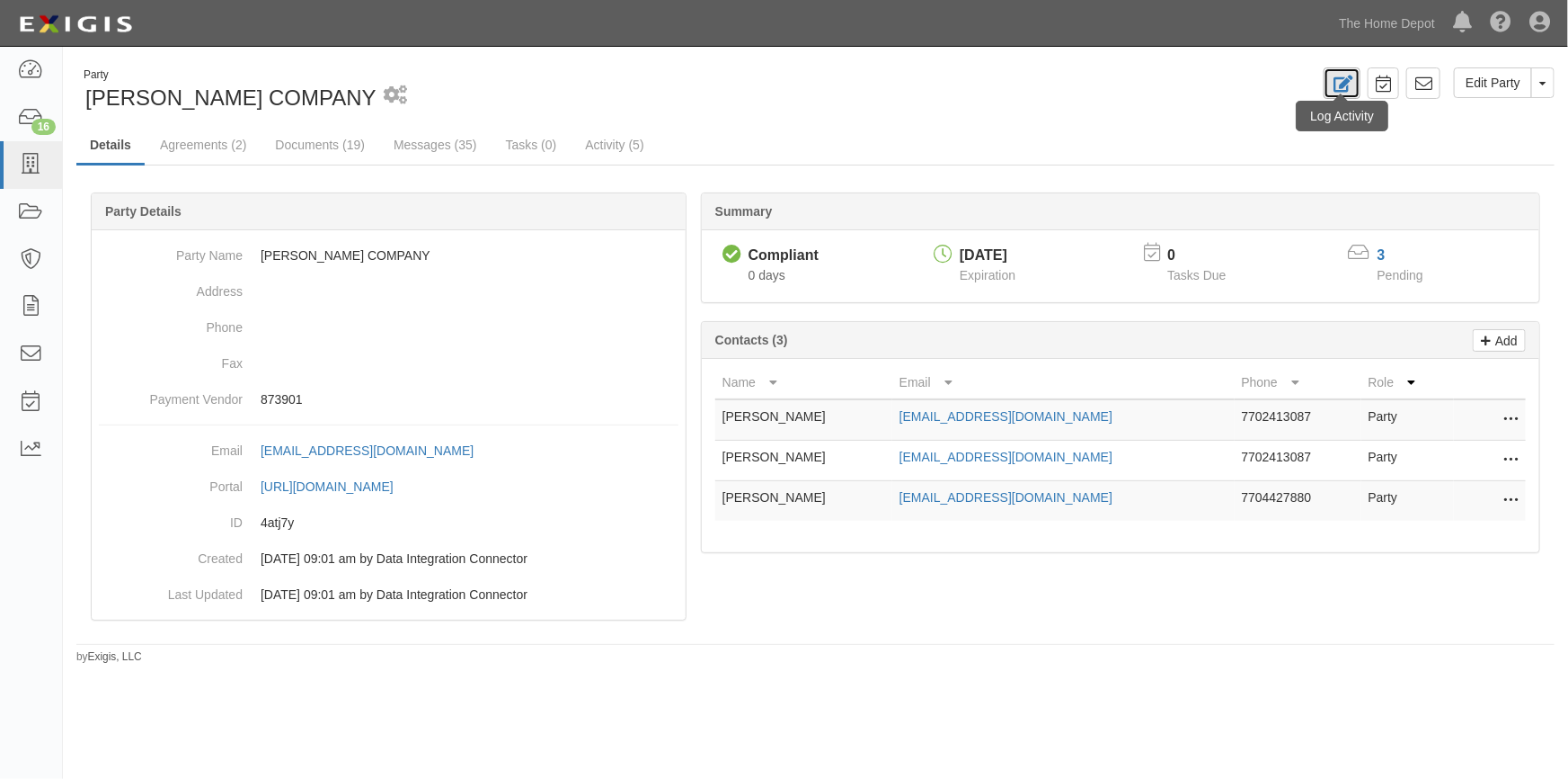
click at [1357, 93] on link at bounding box center [1342, 83] width 37 height 31
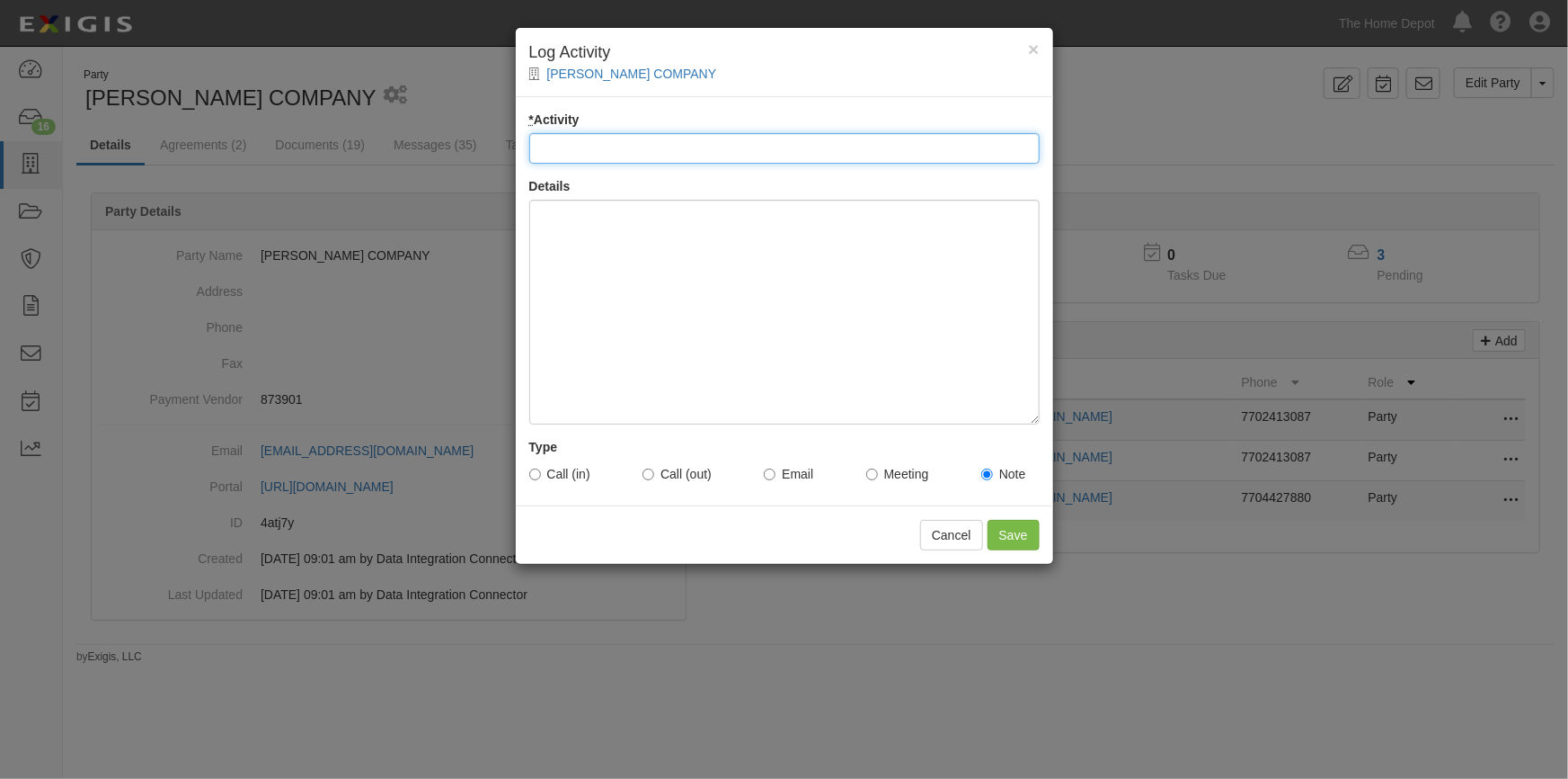
click at [877, 151] on input "* Activity" at bounding box center [784, 148] width 510 height 30
type input "Account status"
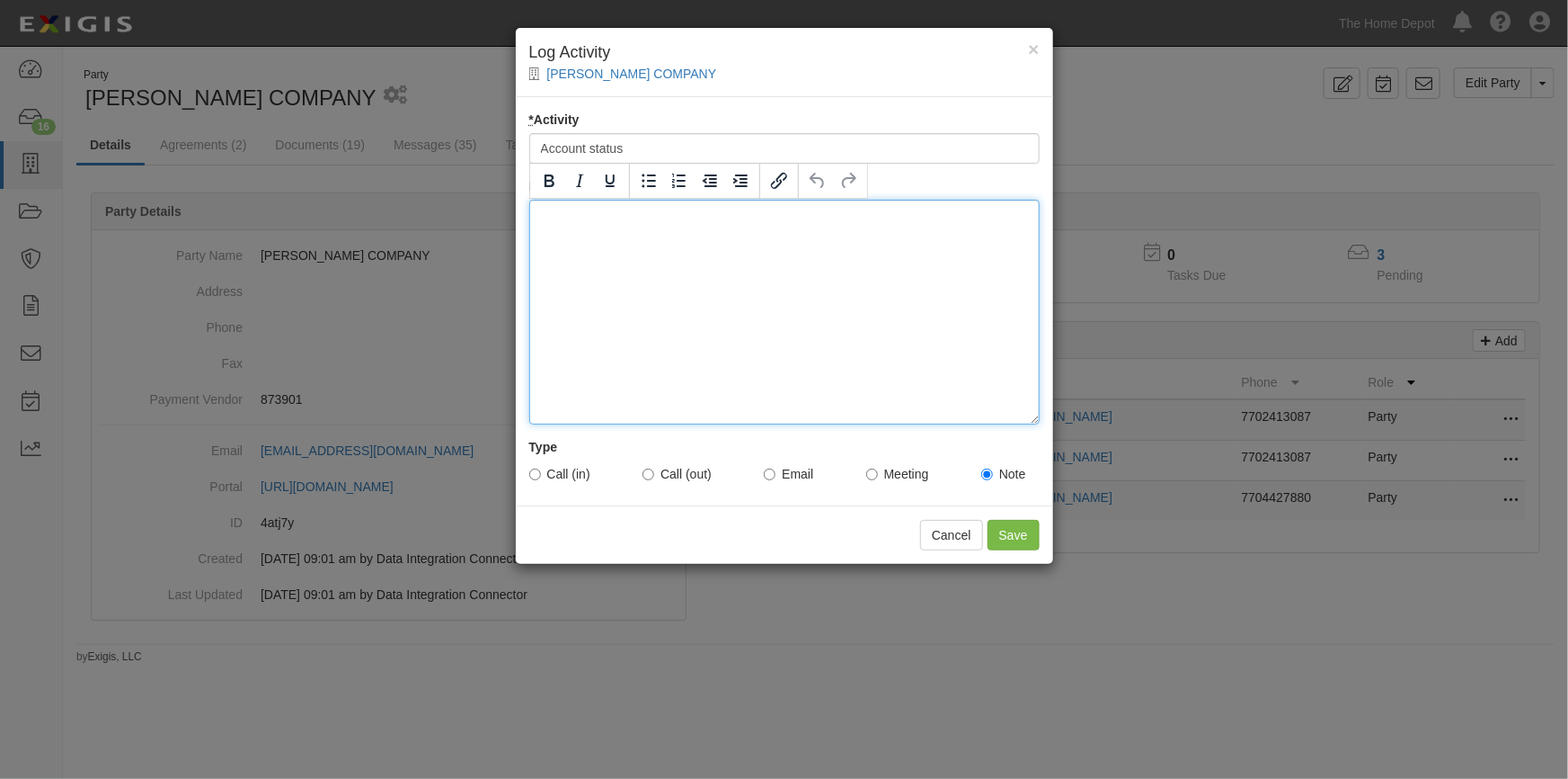
click at [561, 260] on div at bounding box center [784, 312] width 510 height 225
click at [964, 213] on div "[PERSON_NAME] called to inquire about the NonComp email. Upon review an incorre…" at bounding box center [784, 312] width 510 height 225
click at [992, 214] on div "[PERSON_NAME] called to inquire about the NonComp email. Upon review a coi was …" at bounding box center [784, 312] width 510 height 225
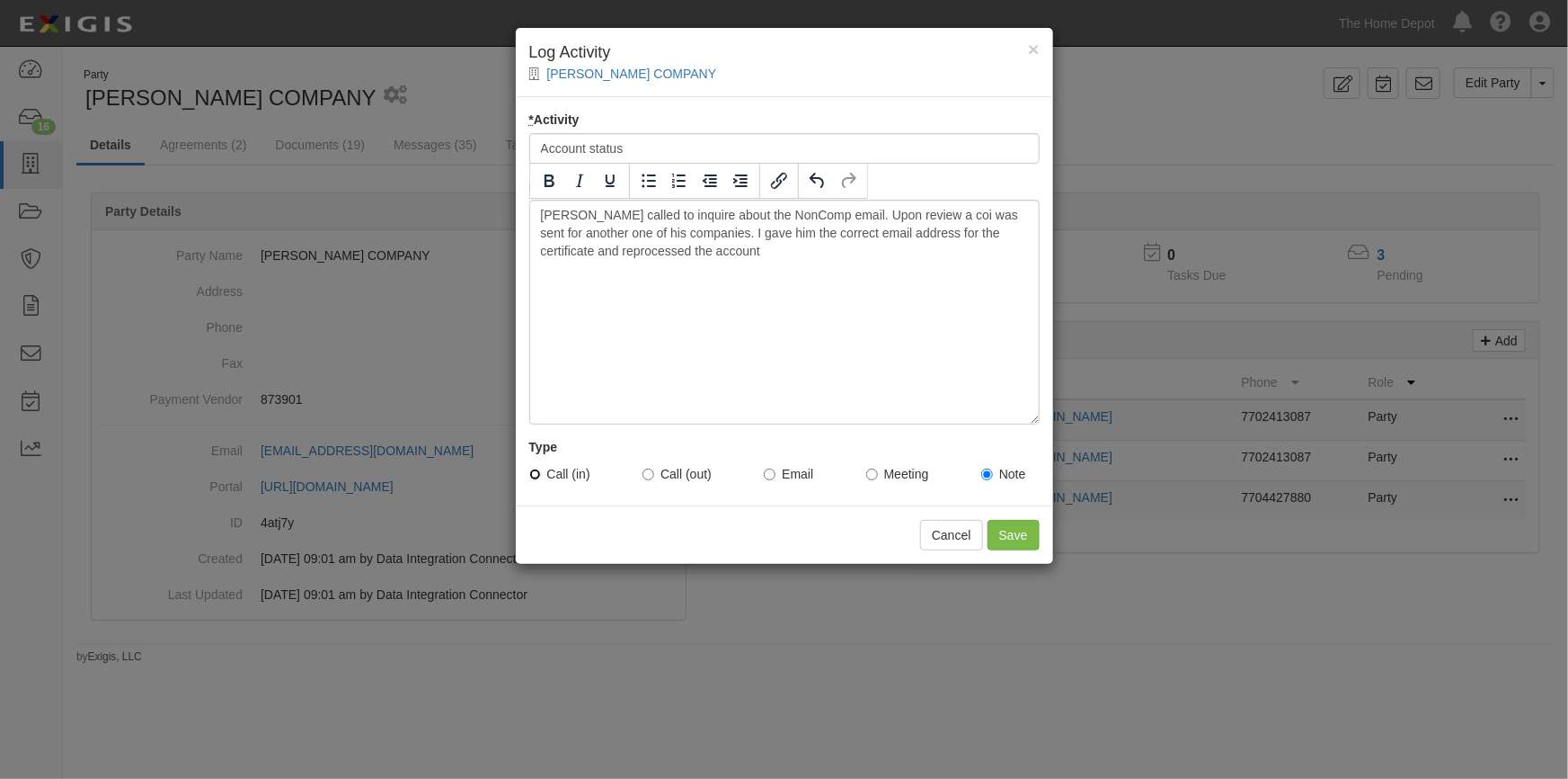
click at [532, 469] on input "Call (in)" at bounding box center [535, 474] width 12 height 12
radio input "true"
click at [1011, 534] on input "Save" at bounding box center [1013, 534] width 52 height 30
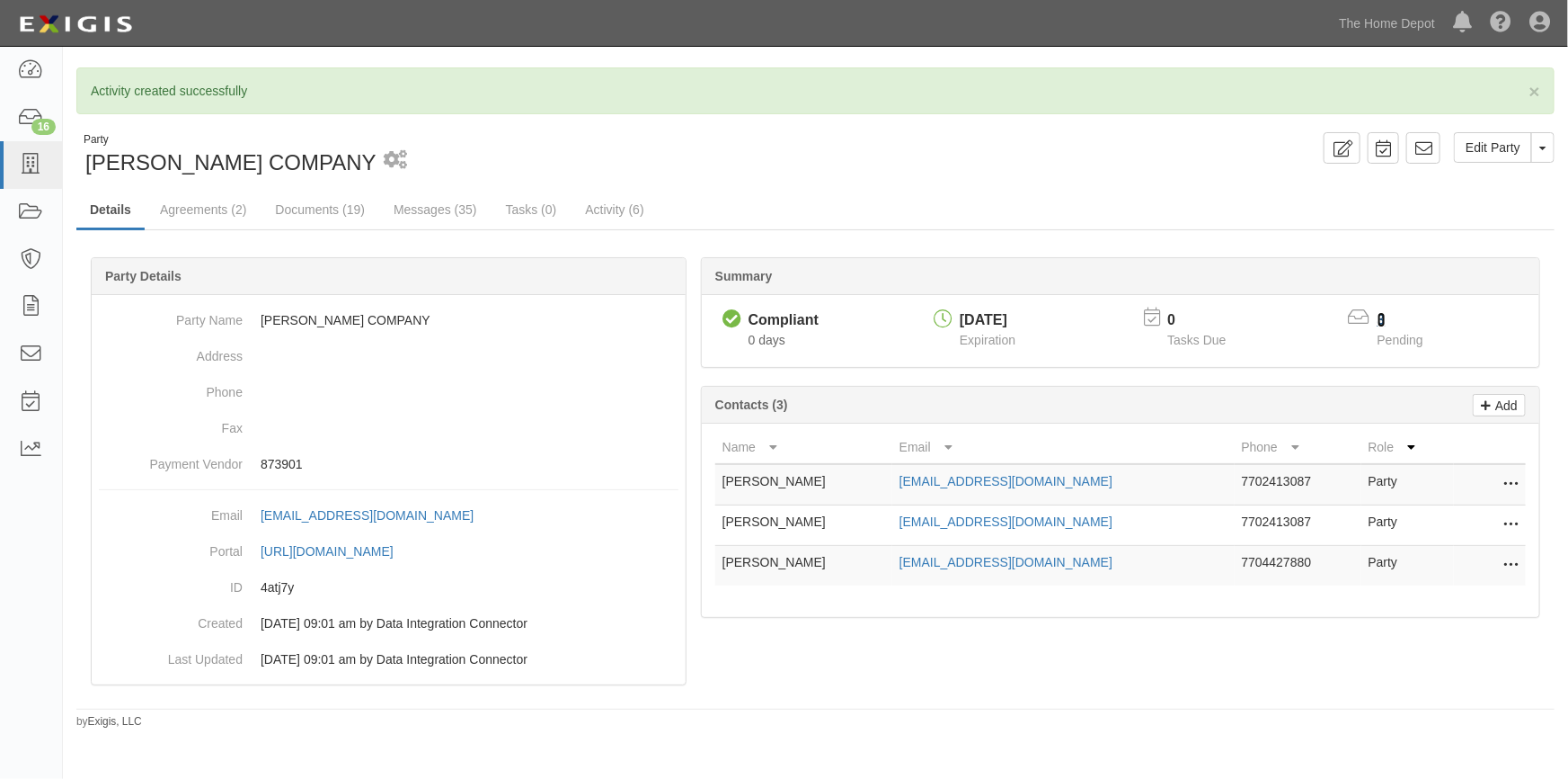
click at [1384, 318] on link "3" at bounding box center [1381, 320] width 8 height 16
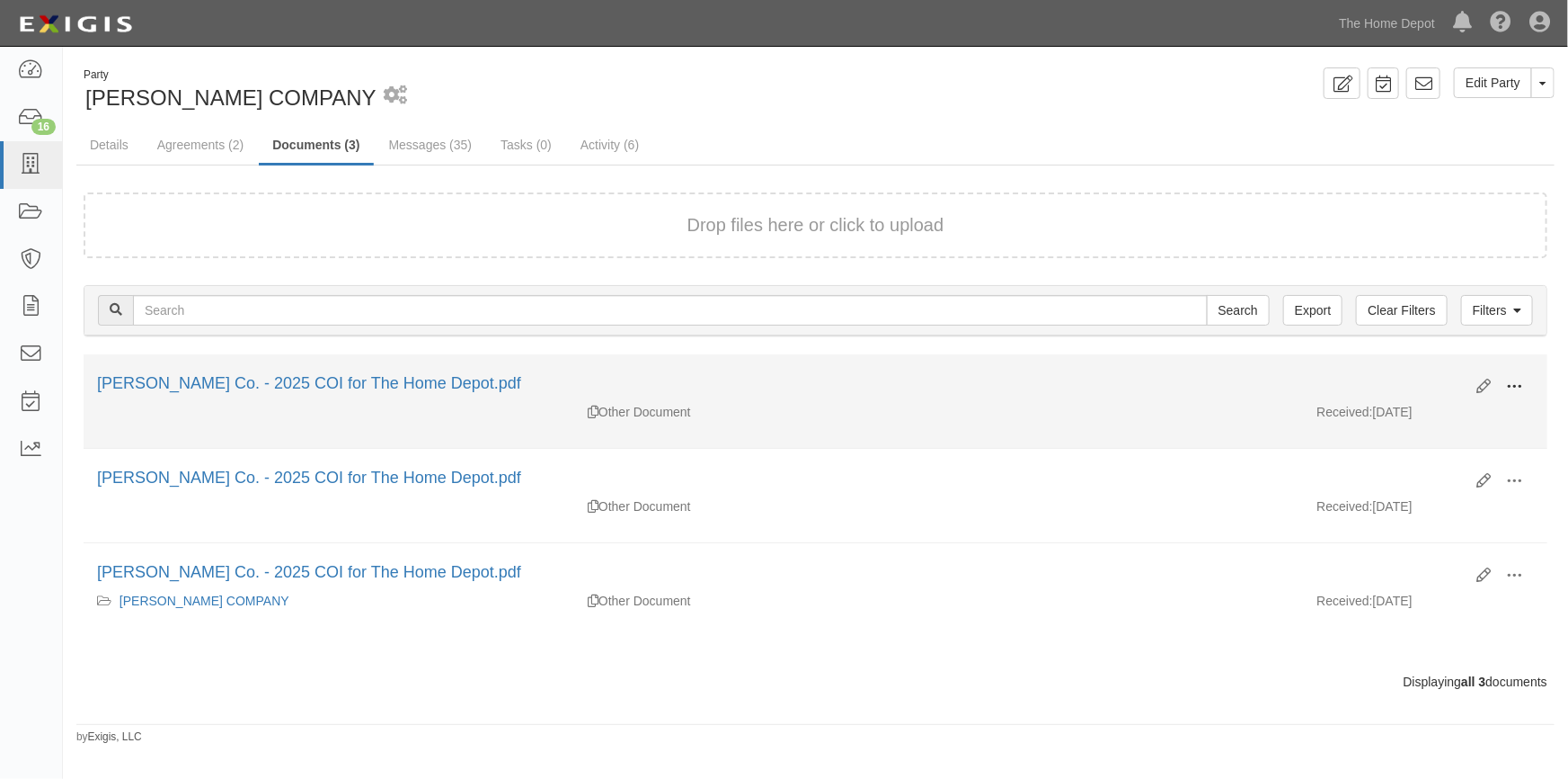
click at [1520, 383] on span at bounding box center [1515, 387] width 16 height 16
click at [1418, 403] on link "View" at bounding box center [1427, 412] width 142 height 32
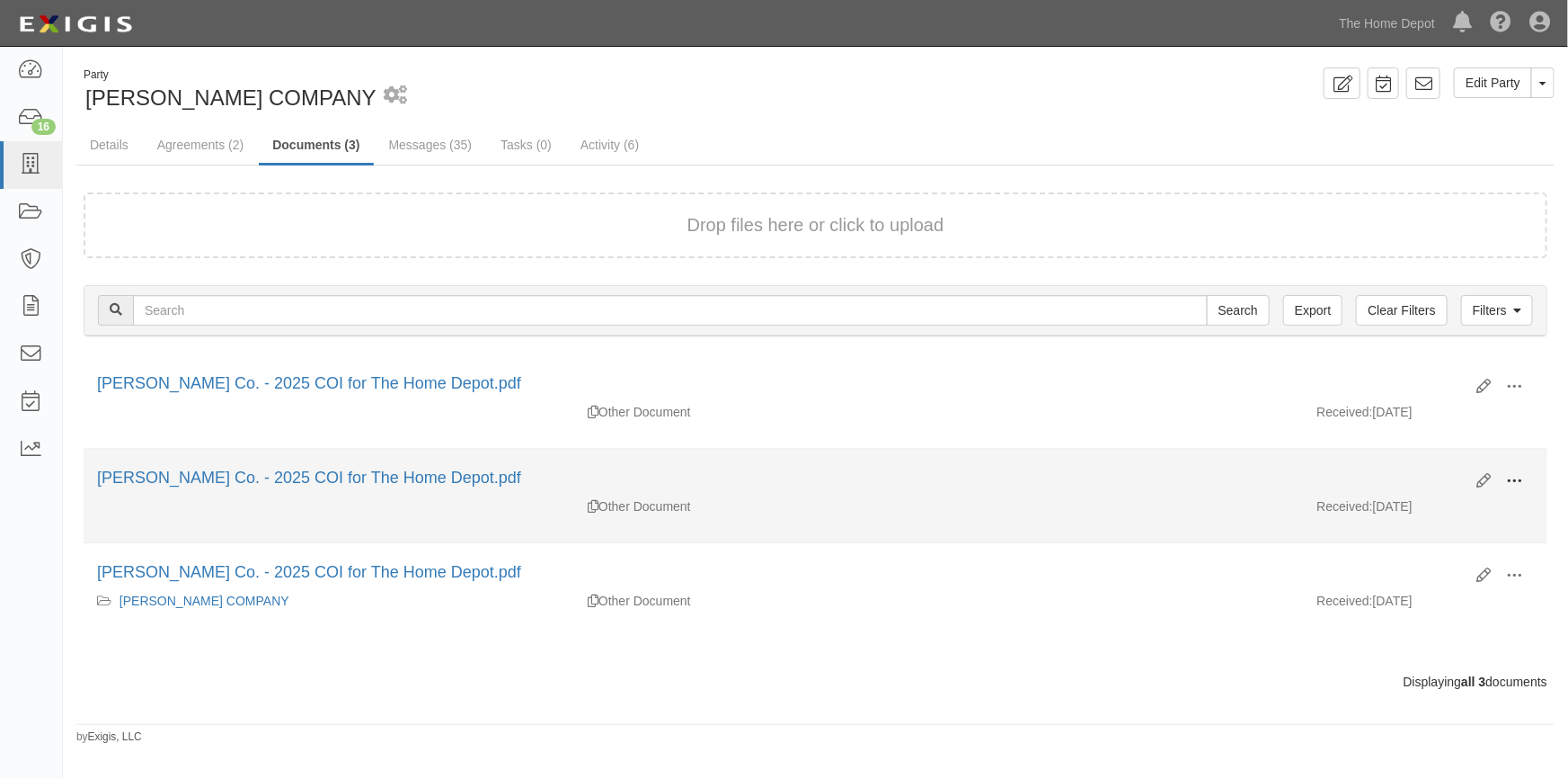
click at [1519, 479] on span at bounding box center [1515, 481] width 16 height 16
click at [1427, 502] on link "View" at bounding box center [1427, 507] width 142 height 32
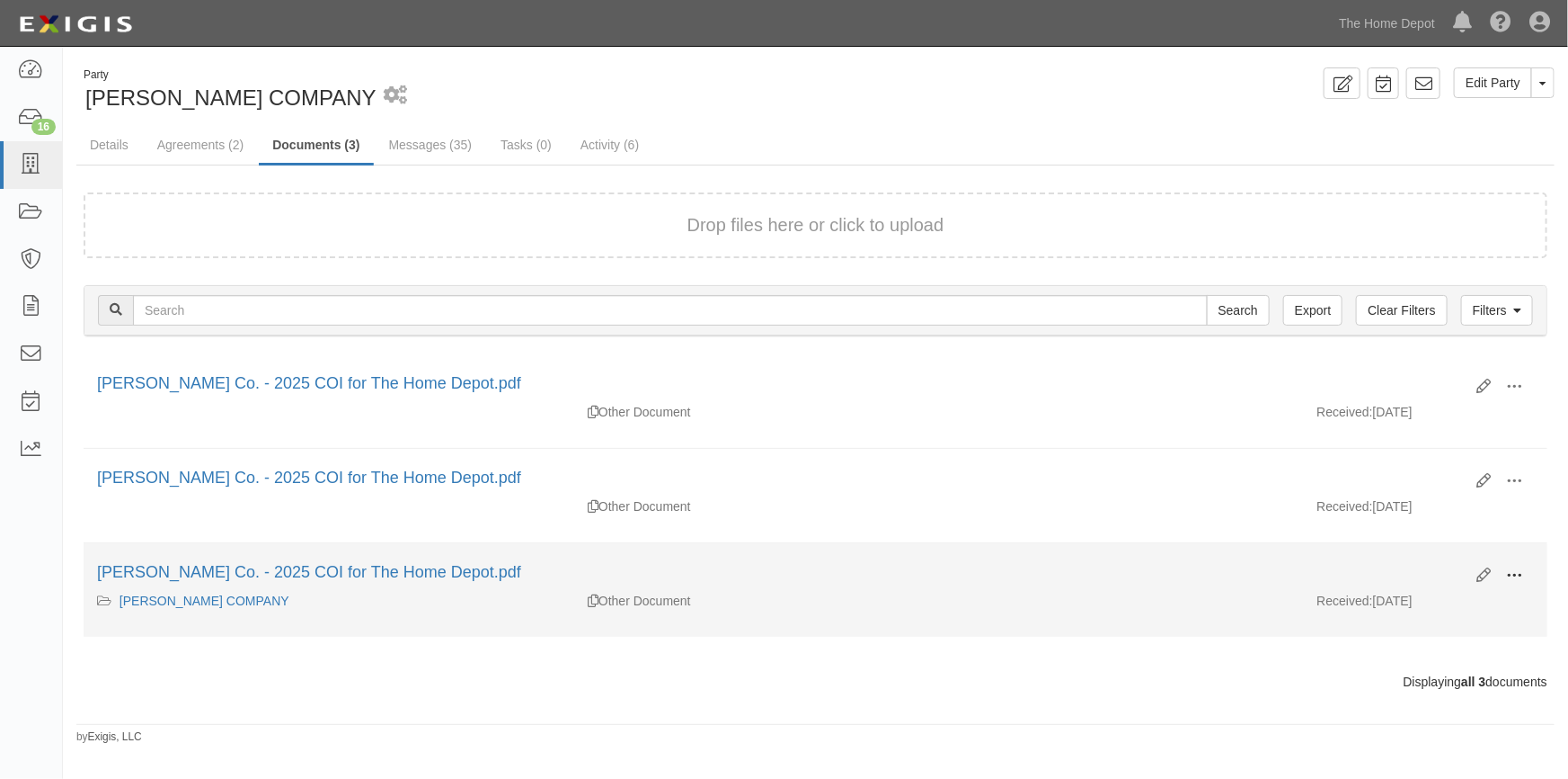
click at [1519, 576] on span at bounding box center [1515, 576] width 16 height 16
click at [1421, 602] on link "View" at bounding box center [1427, 601] width 142 height 32
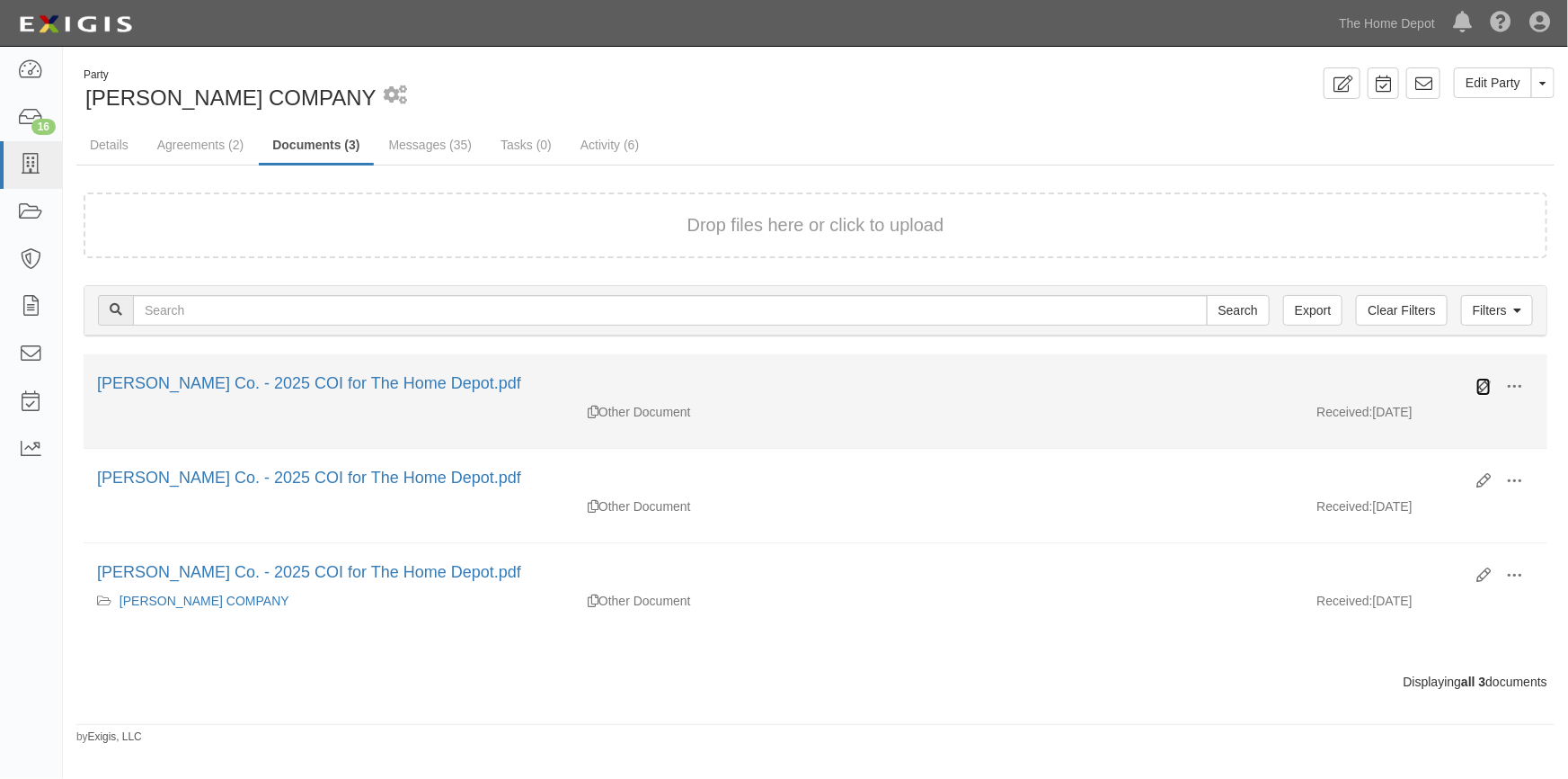
click at [1488, 385] on icon at bounding box center [1484, 387] width 15 height 15
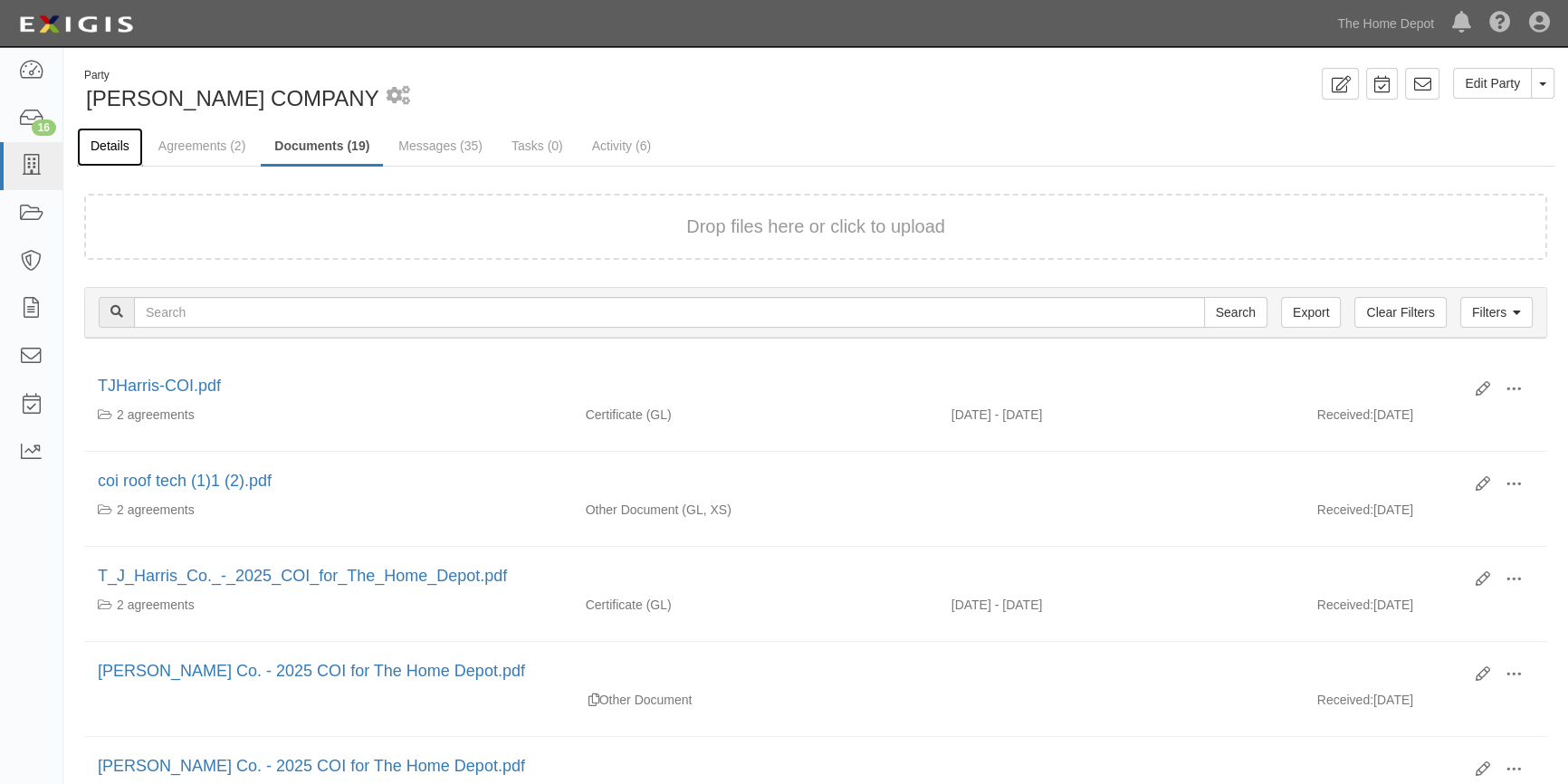
click at [118, 147] on link "Details" at bounding box center [110, 147] width 66 height 39
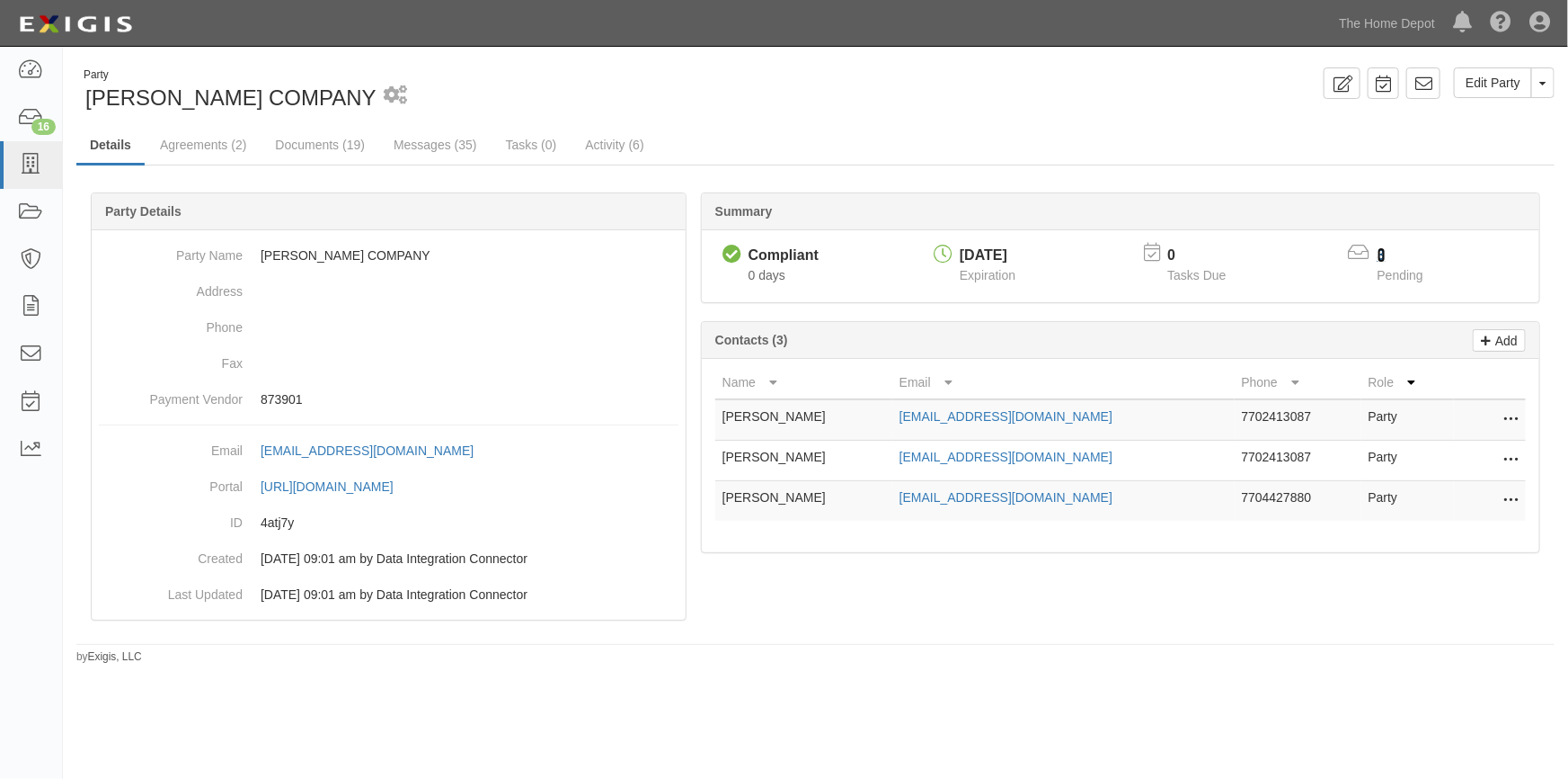
click at [1381, 255] on link "3" at bounding box center [1381, 255] width 8 height 16
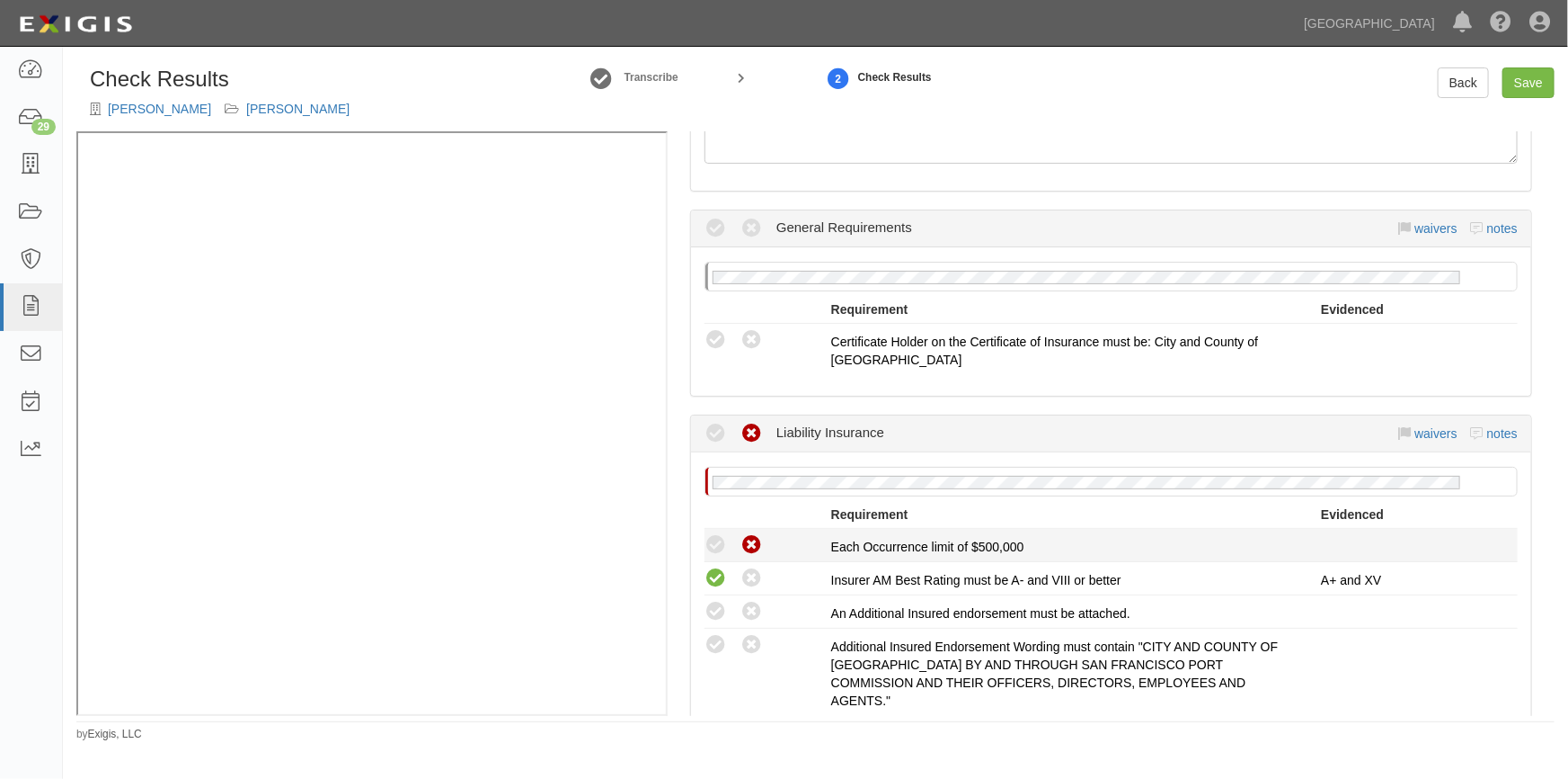
scroll to position [409, 0]
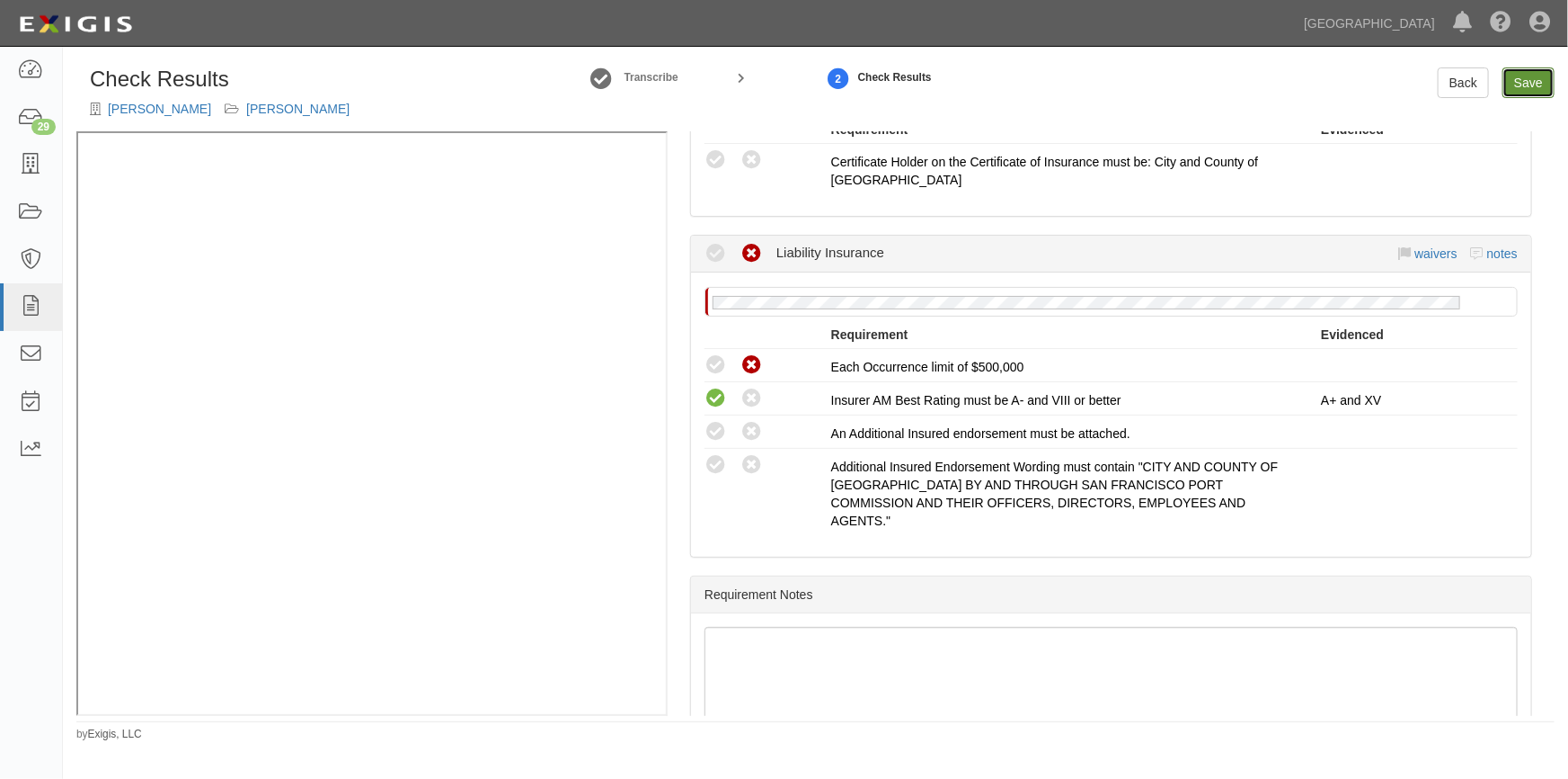
click at [1520, 72] on link "Save" at bounding box center [1529, 82] width 52 height 30
radio input "true"
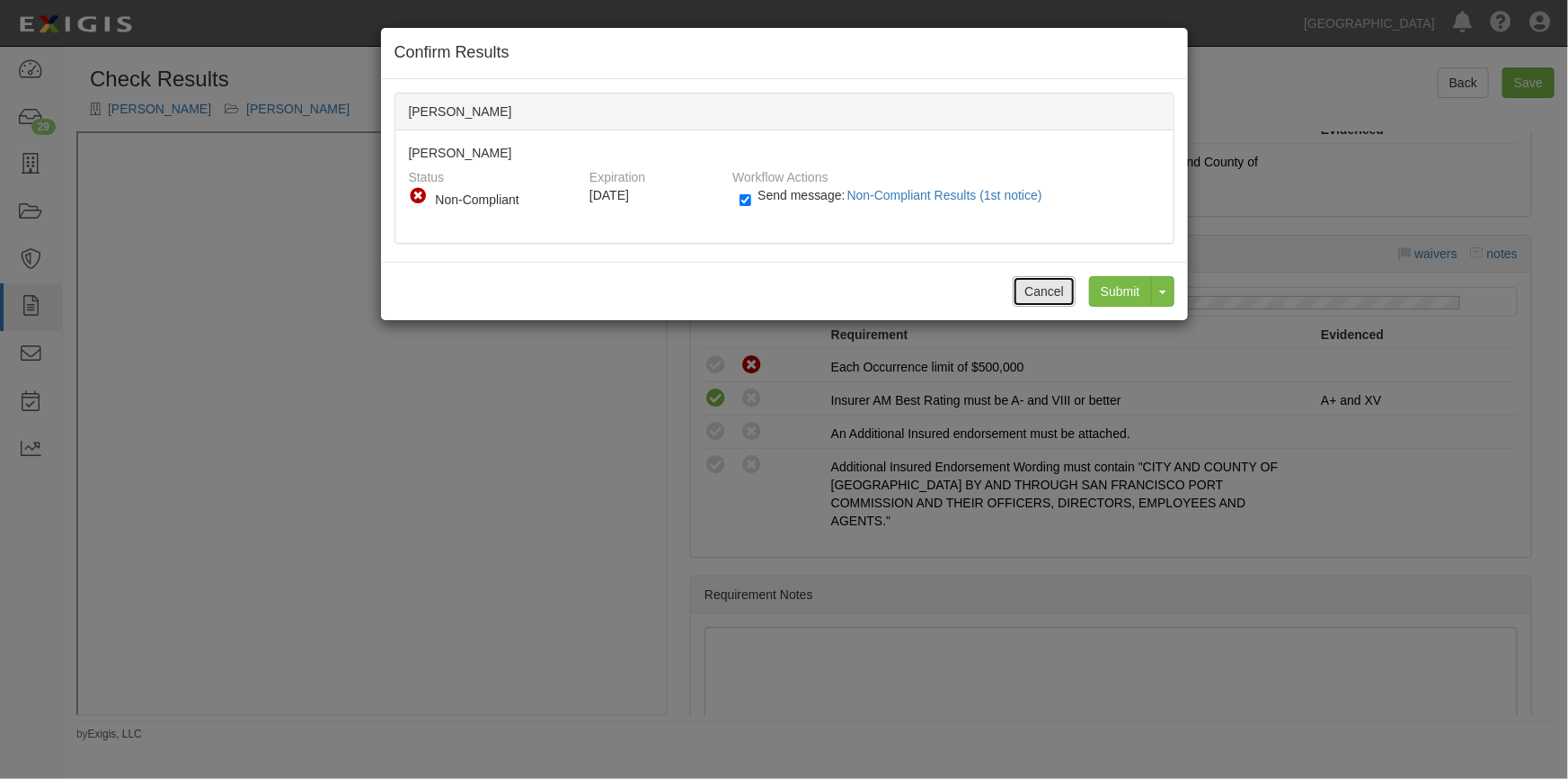
click at [1046, 292] on button "Cancel" at bounding box center [1044, 291] width 63 height 30
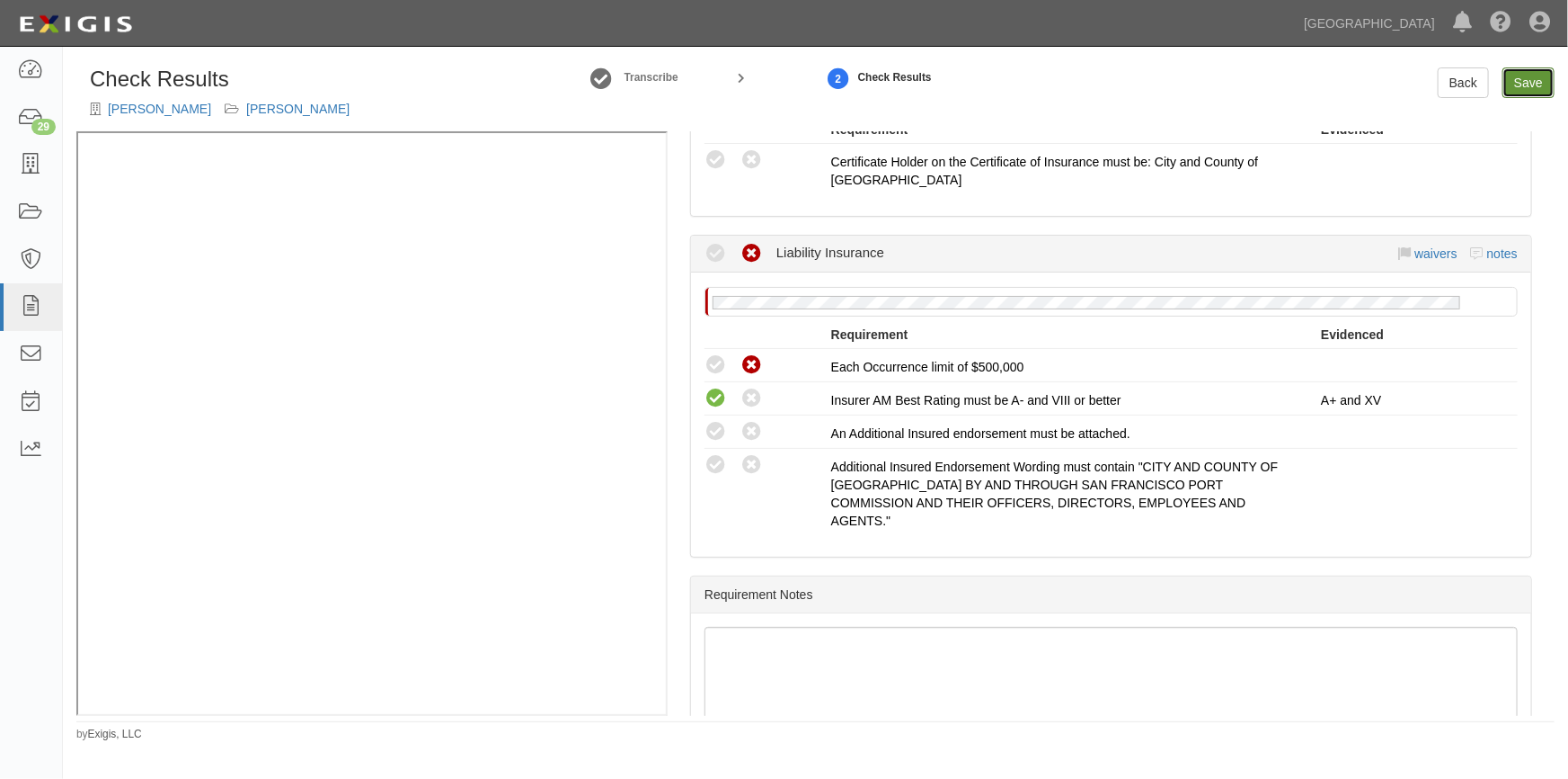
click at [1524, 79] on link "Save" at bounding box center [1529, 82] width 52 height 30
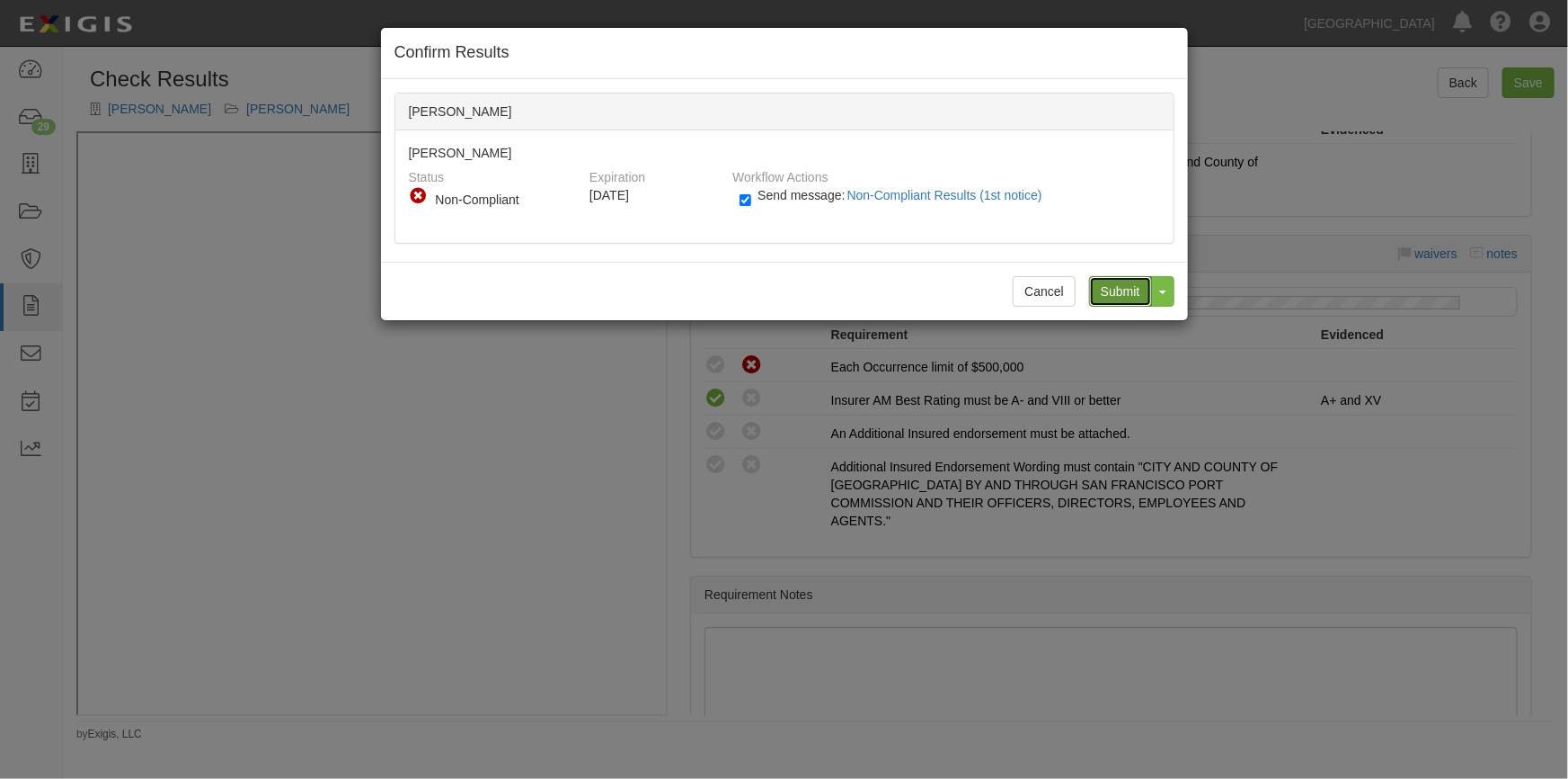
click at [1116, 287] on input "Submit" at bounding box center [1120, 291] width 63 height 30
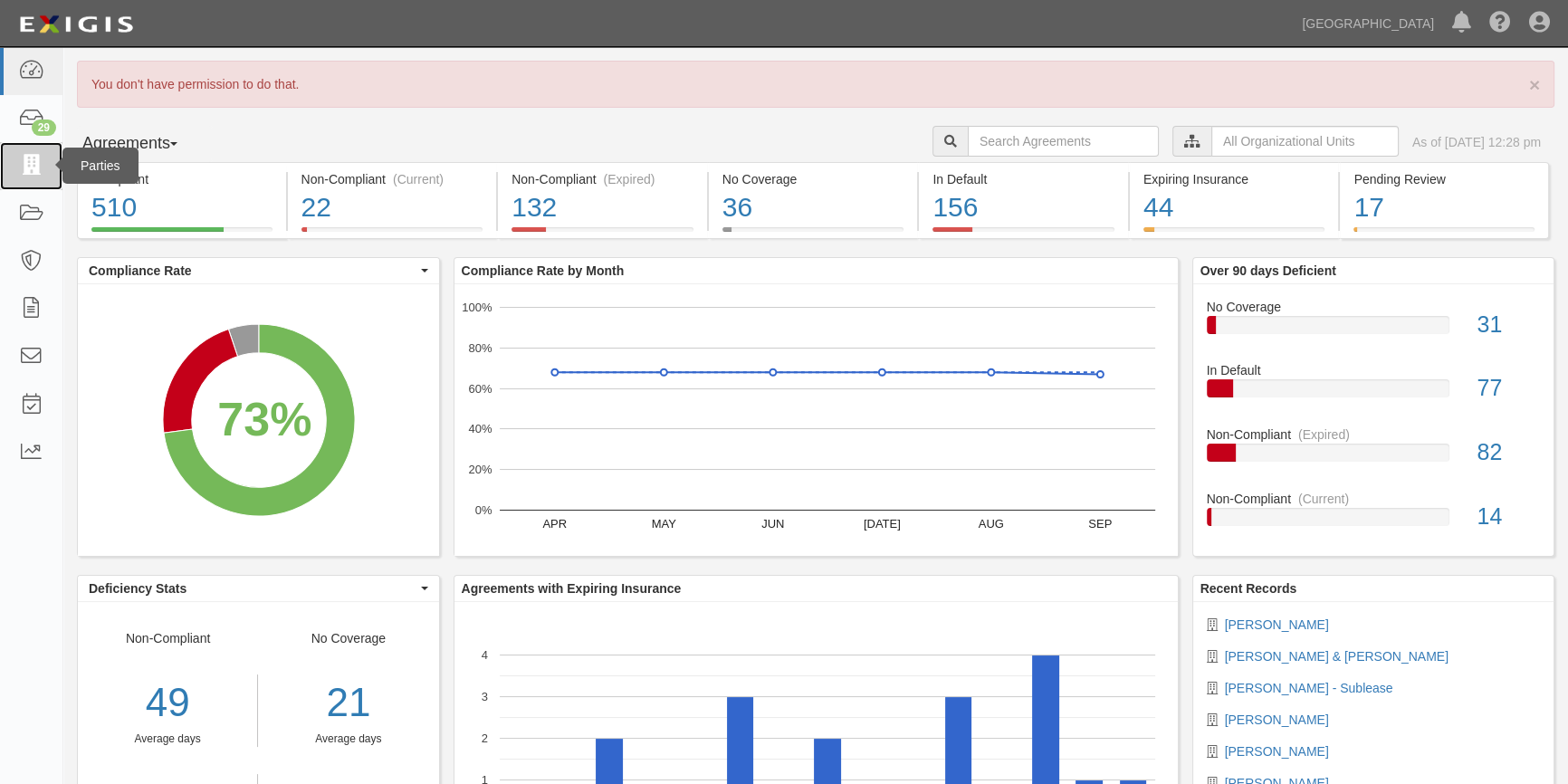
click at [30, 163] on icon at bounding box center [30, 166] width 25 height 21
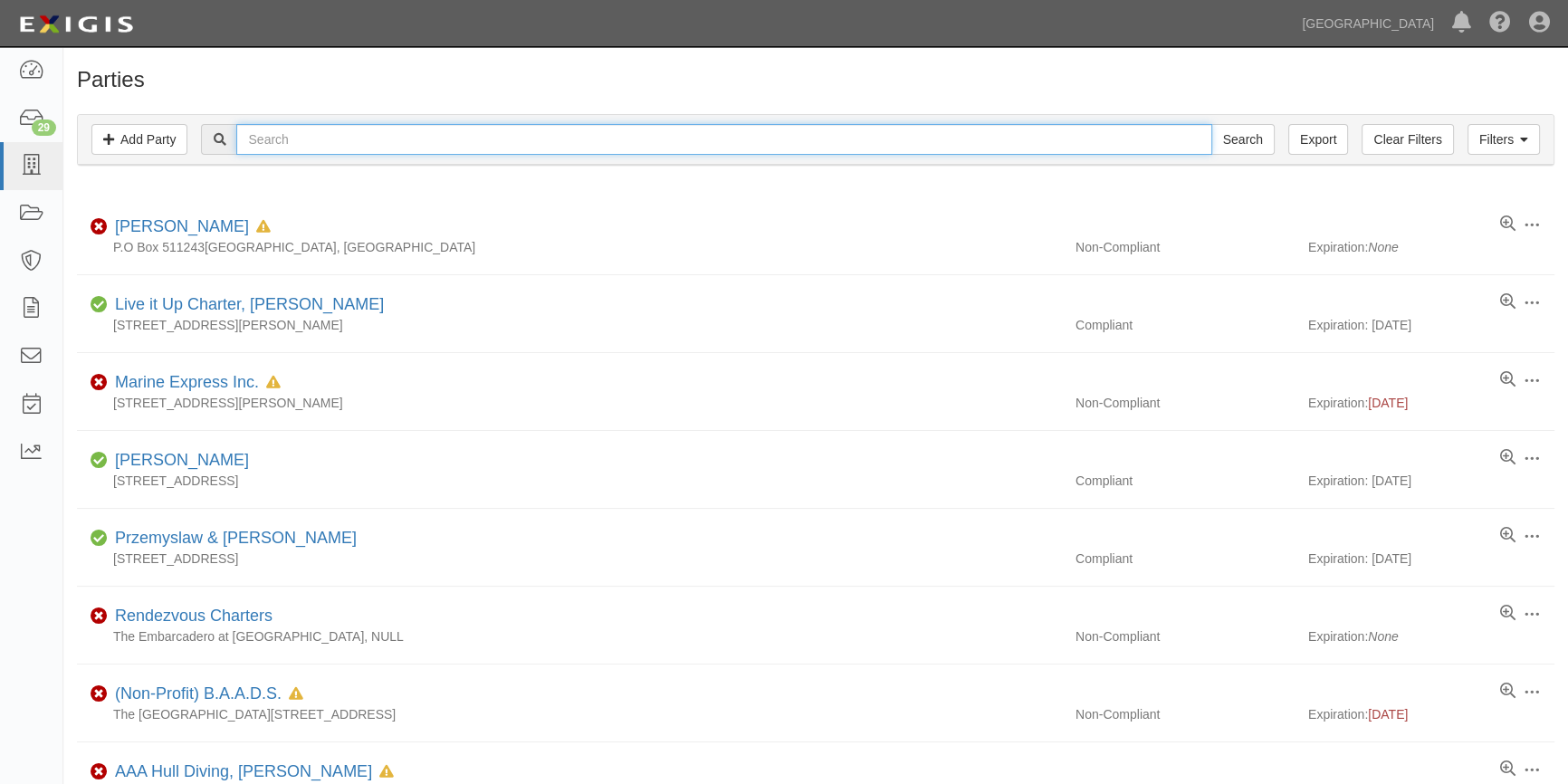
click at [267, 137] on input "text" at bounding box center [723, 138] width 975 height 30
type input "[PERSON_NAME]"
click at [1211, 124] on input "Search" at bounding box center [1242, 138] width 64 height 30
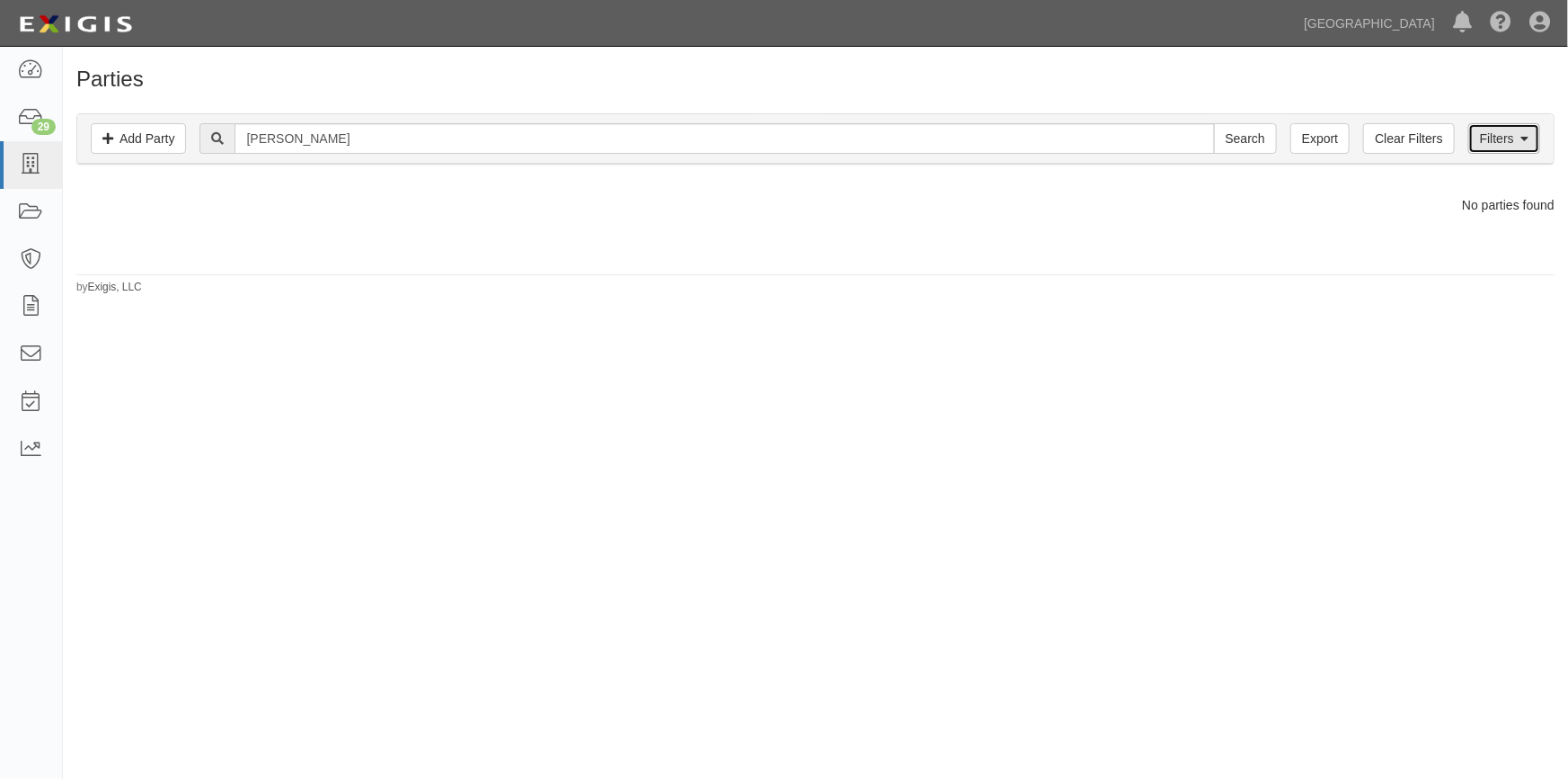
click at [1492, 143] on link "Filters" at bounding box center [1504, 137] width 72 height 30
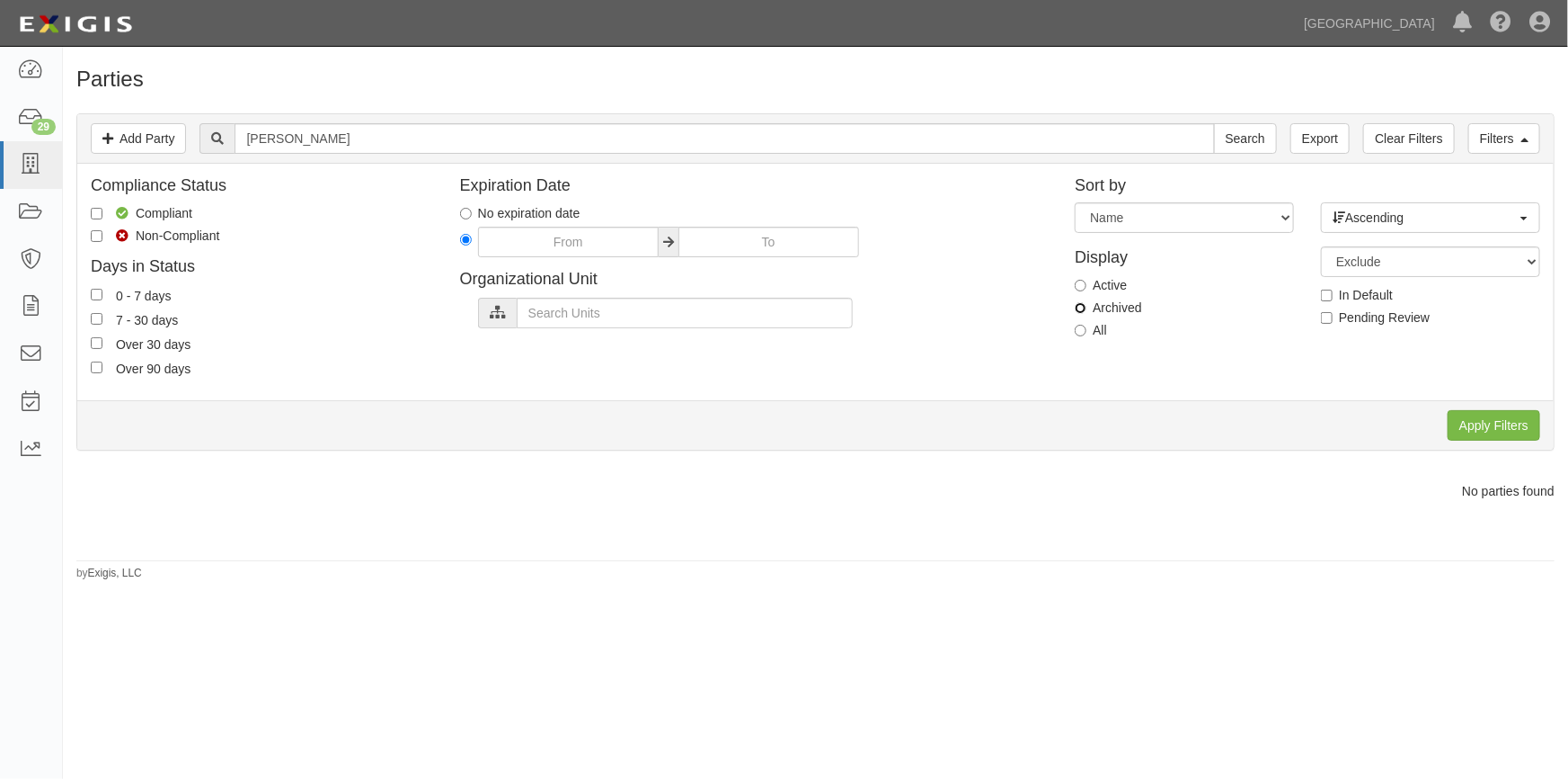
click at [1079, 306] on input "Archived" at bounding box center [1081, 308] width 12 height 12
radio input "true"
click at [1474, 418] on input "Apply Filters" at bounding box center [1494, 424] width 93 height 30
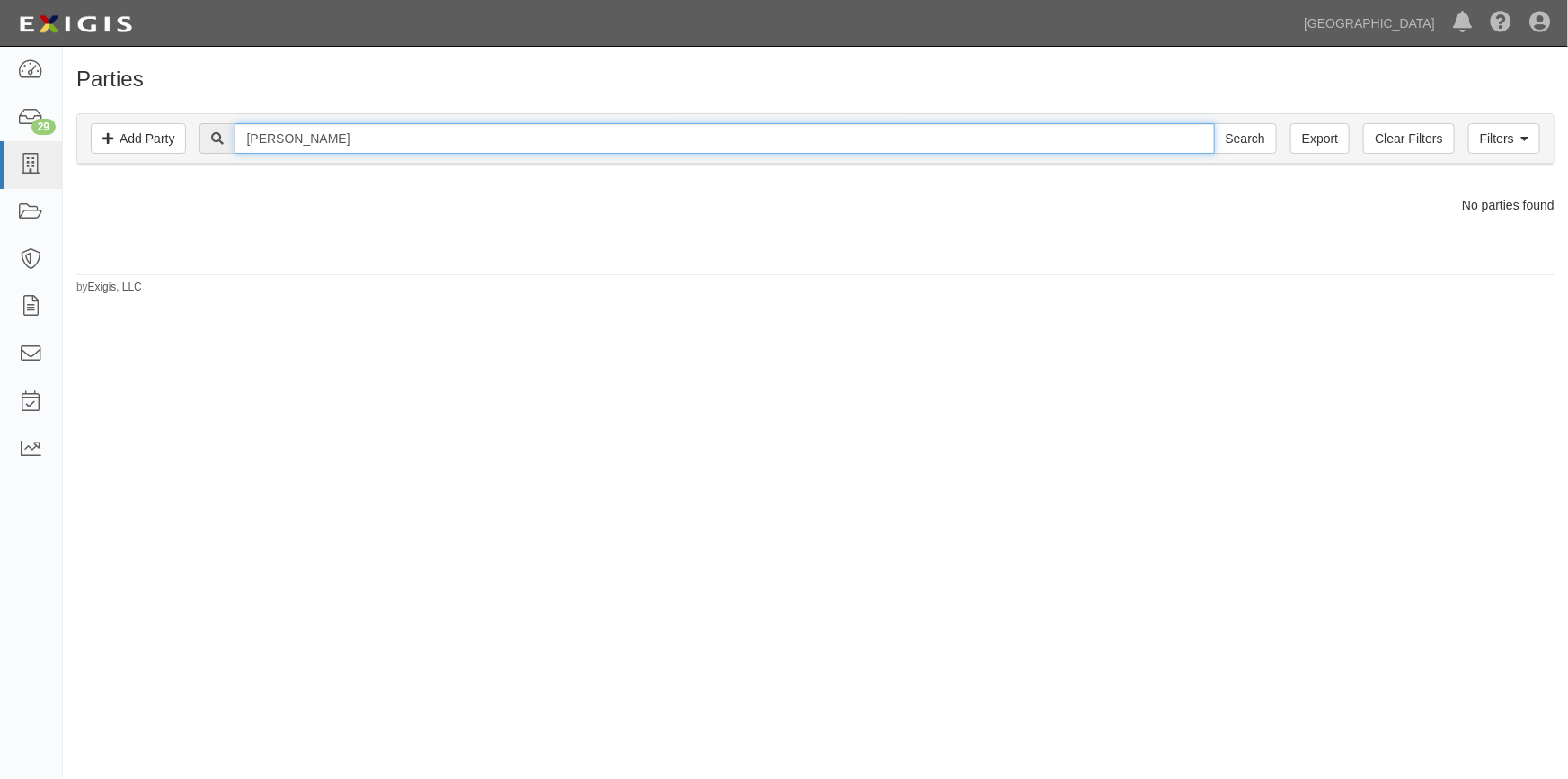
drag, startPoint x: 330, startPoint y: 139, endPoint x: 169, endPoint y: 115, distance: 162.8
click at [180, 119] on div "Filters Add Party Clear Filters Export [PERSON_NAME] Search Filters" at bounding box center [815, 139] width 1476 height 49
type input "[PERSON_NAME]"
click at [1214, 123] on input "Search" at bounding box center [1246, 137] width 63 height 30
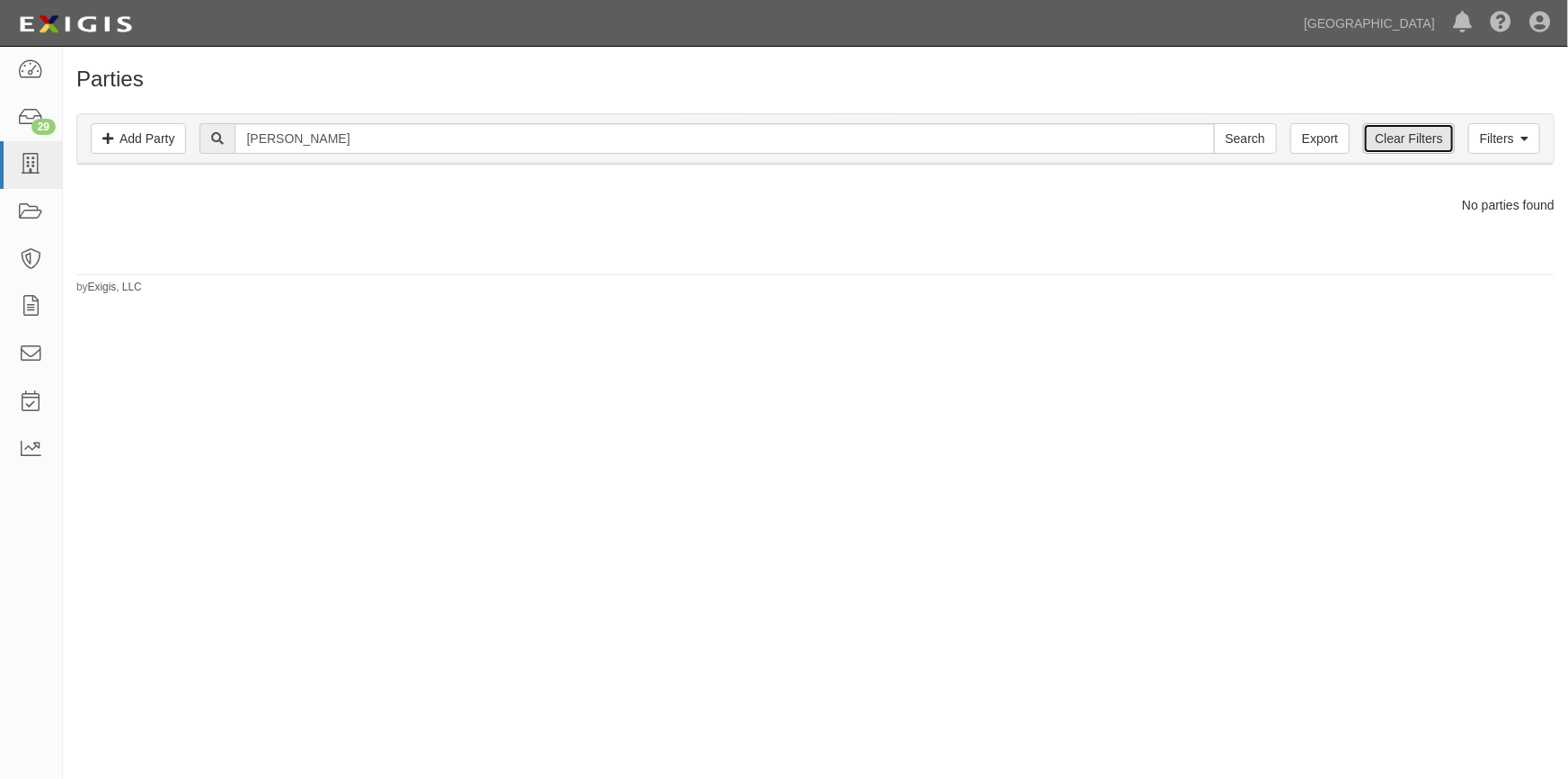
click at [1390, 137] on link "Clear Filters" at bounding box center [1409, 137] width 91 height 30
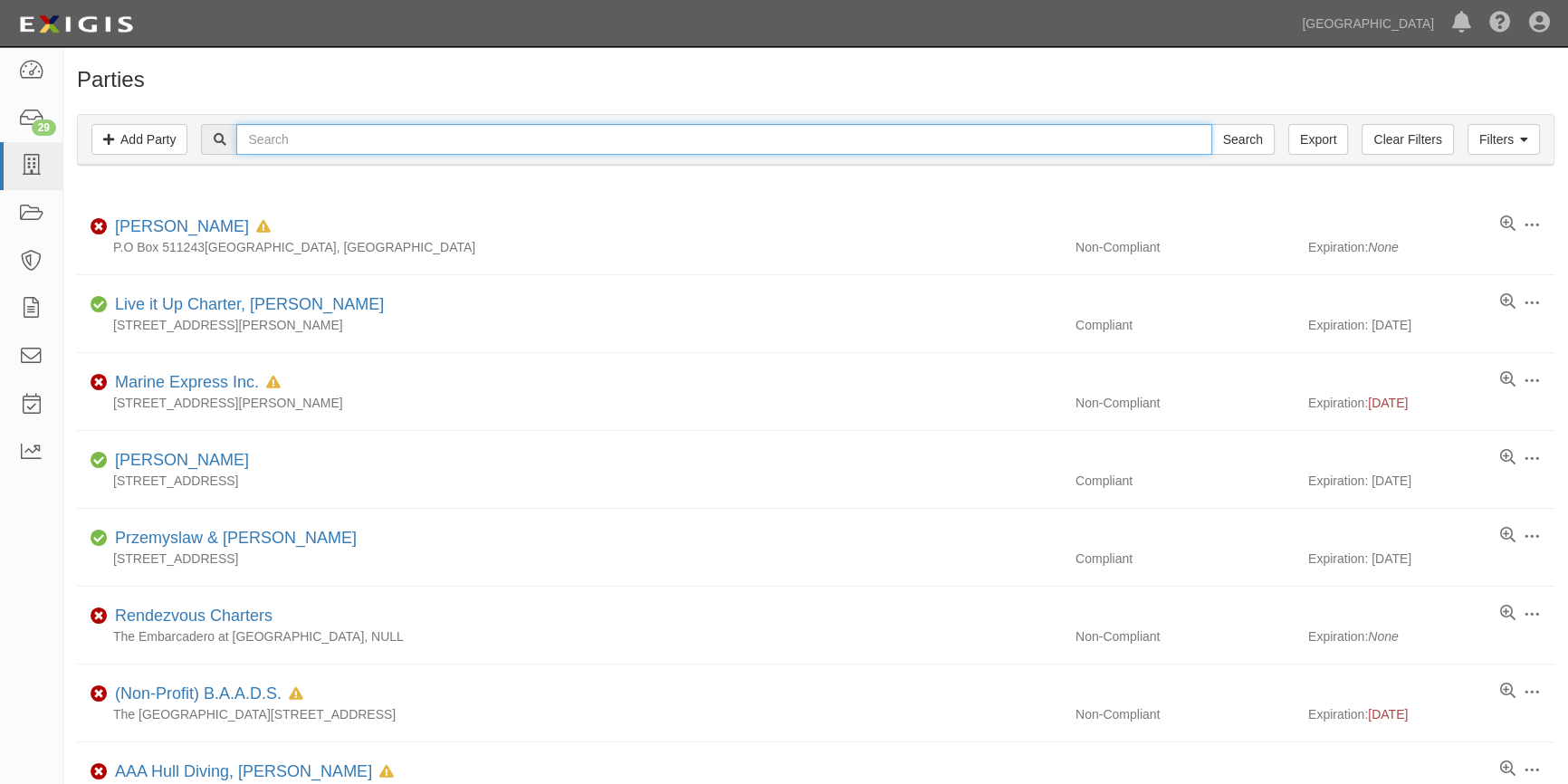
click at [339, 145] on input "text" at bounding box center [723, 138] width 975 height 30
type input "steven gordon"
click at [1211, 124] on input "Search" at bounding box center [1242, 138] width 64 height 30
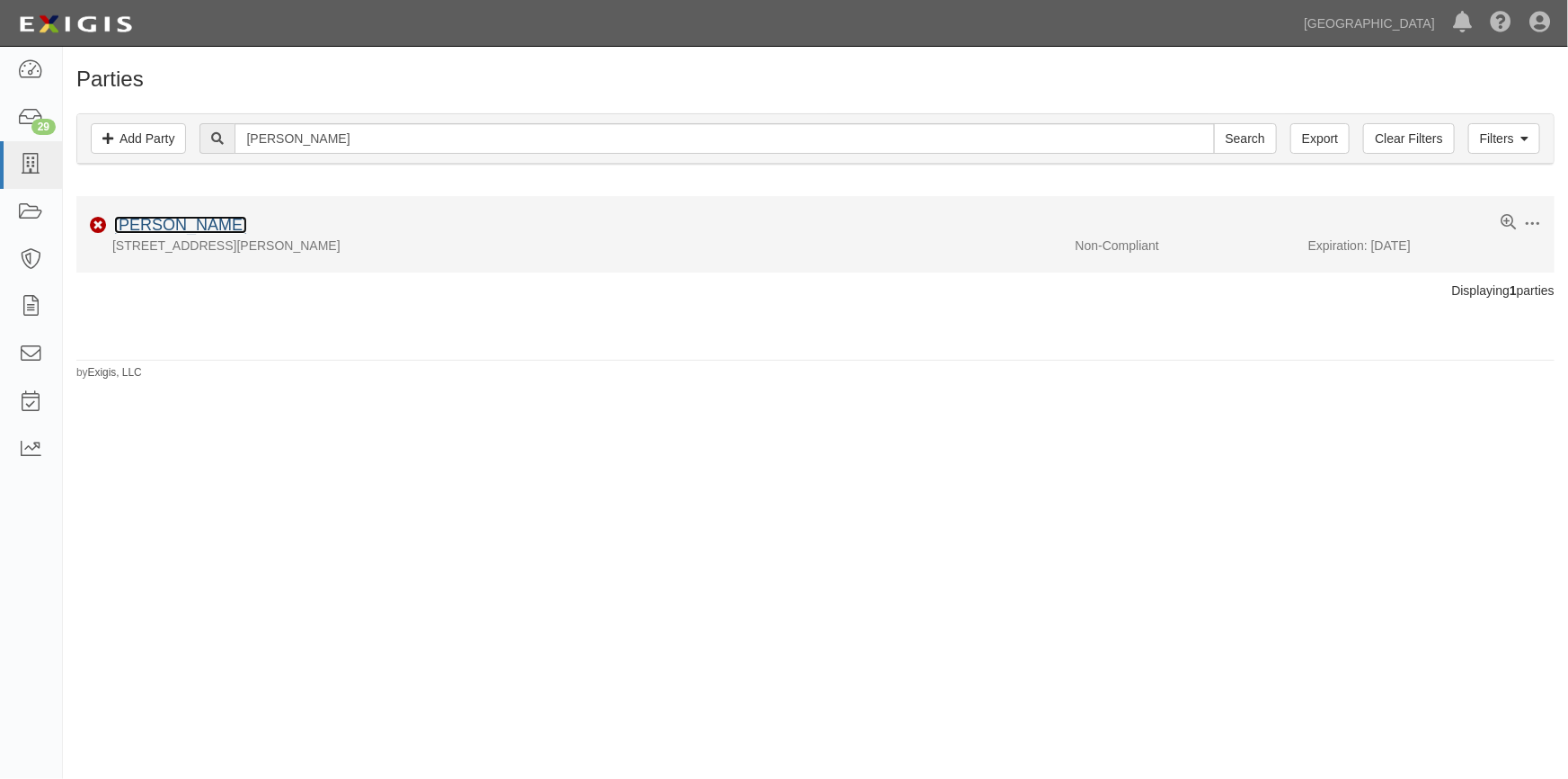
click at [187, 219] on link "[PERSON_NAME]" at bounding box center [180, 225] width 133 height 18
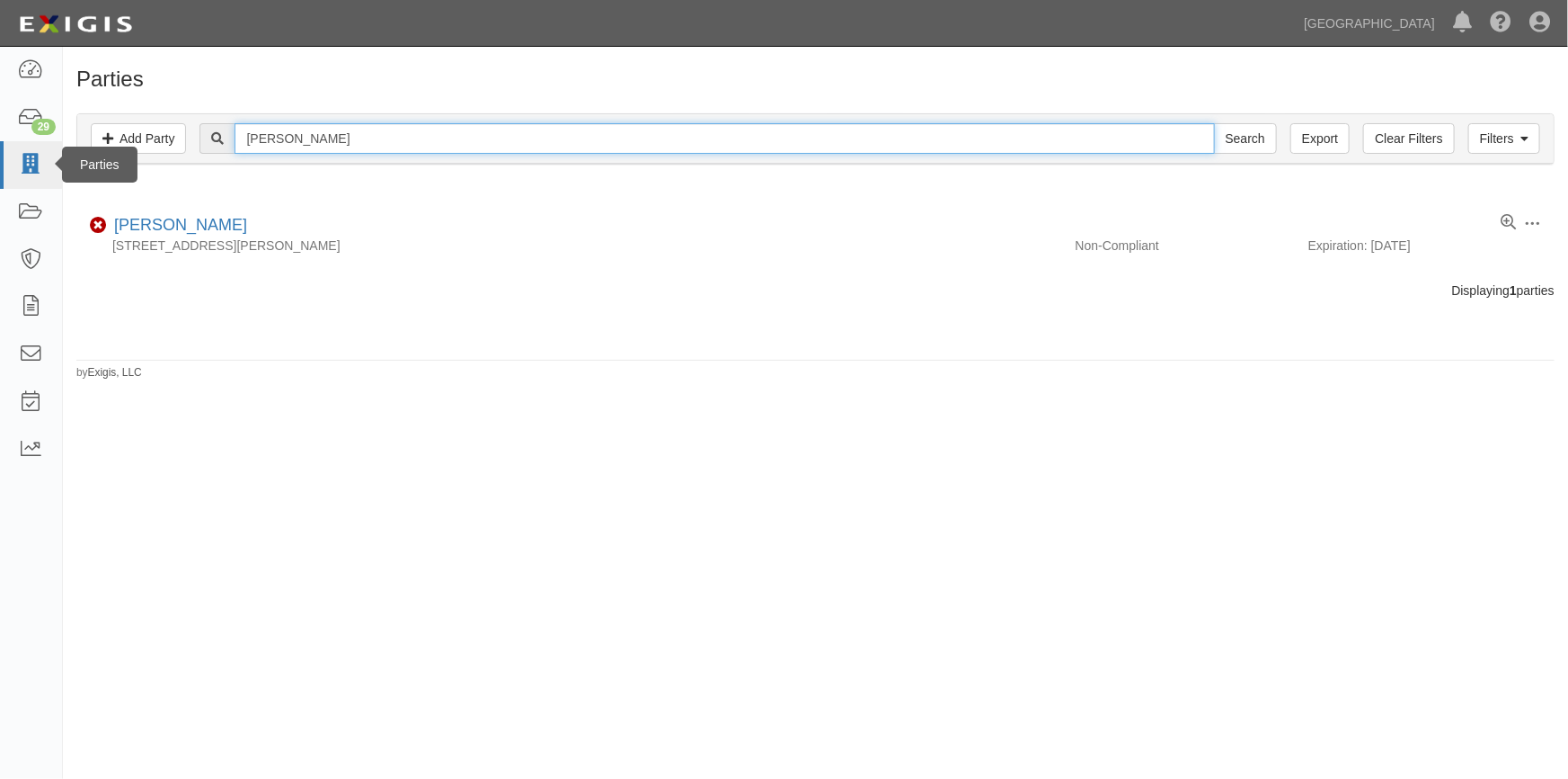
drag, startPoint x: 354, startPoint y: 144, endPoint x: 55, endPoint y: 144, distance: 299.0
click at [55, 144] on body "Toggle navigation Dashboard 29 Inbox Parties Agreements Coverages Documents Mes…" at bounding box center [784, 377] width 1568 height 754
type input "[PERSON_NAME]"
click at [1214, 123] on input "Search" at bounding box center [1246, 137] width 63 height 30
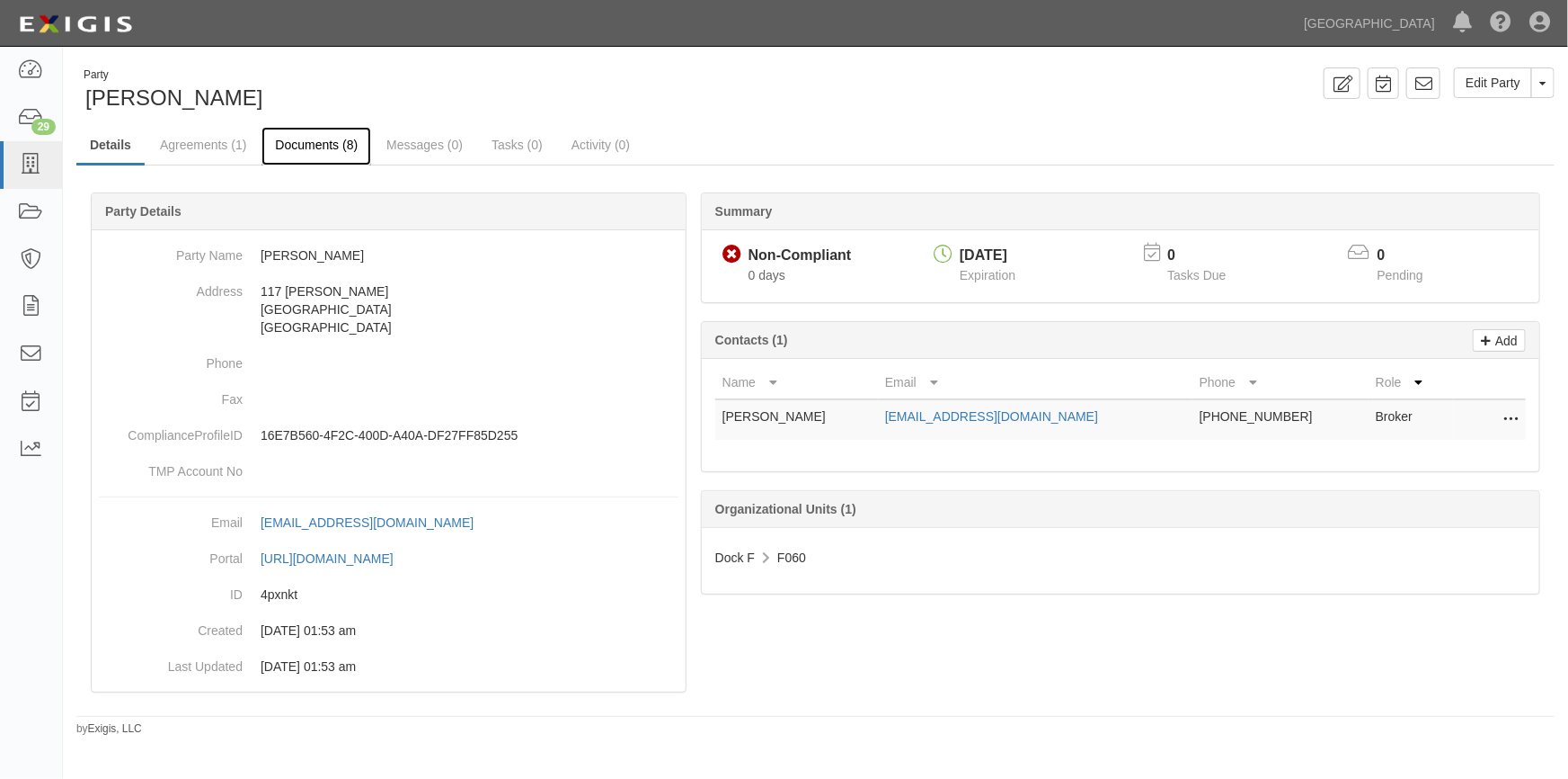
click at [331, 144] on link "Documents (8)" at bounding box center [317, 146] width 110 height 38
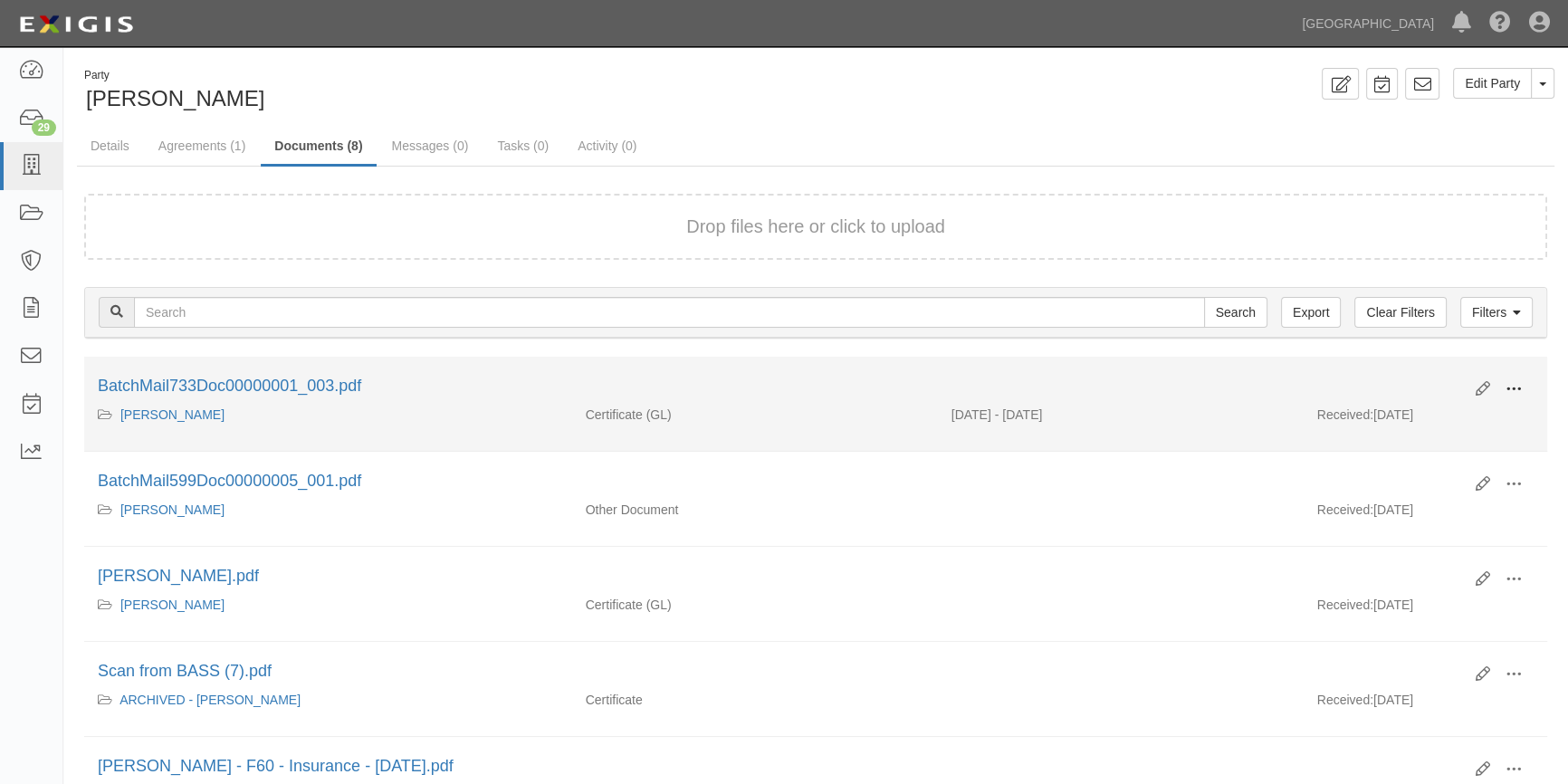
click at [1505, 388] on span at bounding box center [1514, 389] width 17 height 17
click at [1413, 412] on link "View" at bounding box center [1425, 415] width 143 height 32
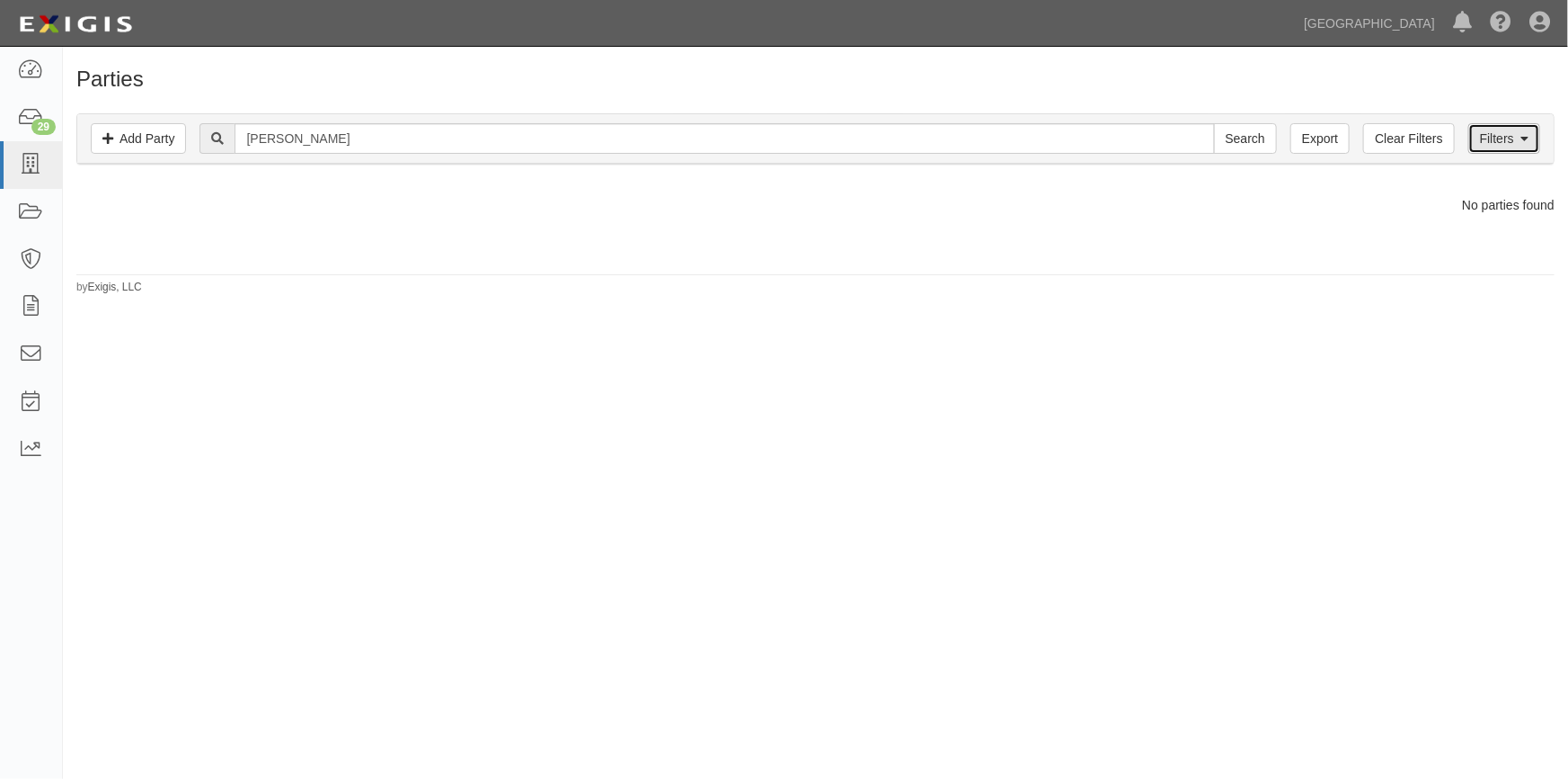
click at [1489, 145] on link "Filters" at bounding box center [1504, 137] width 72 height 30
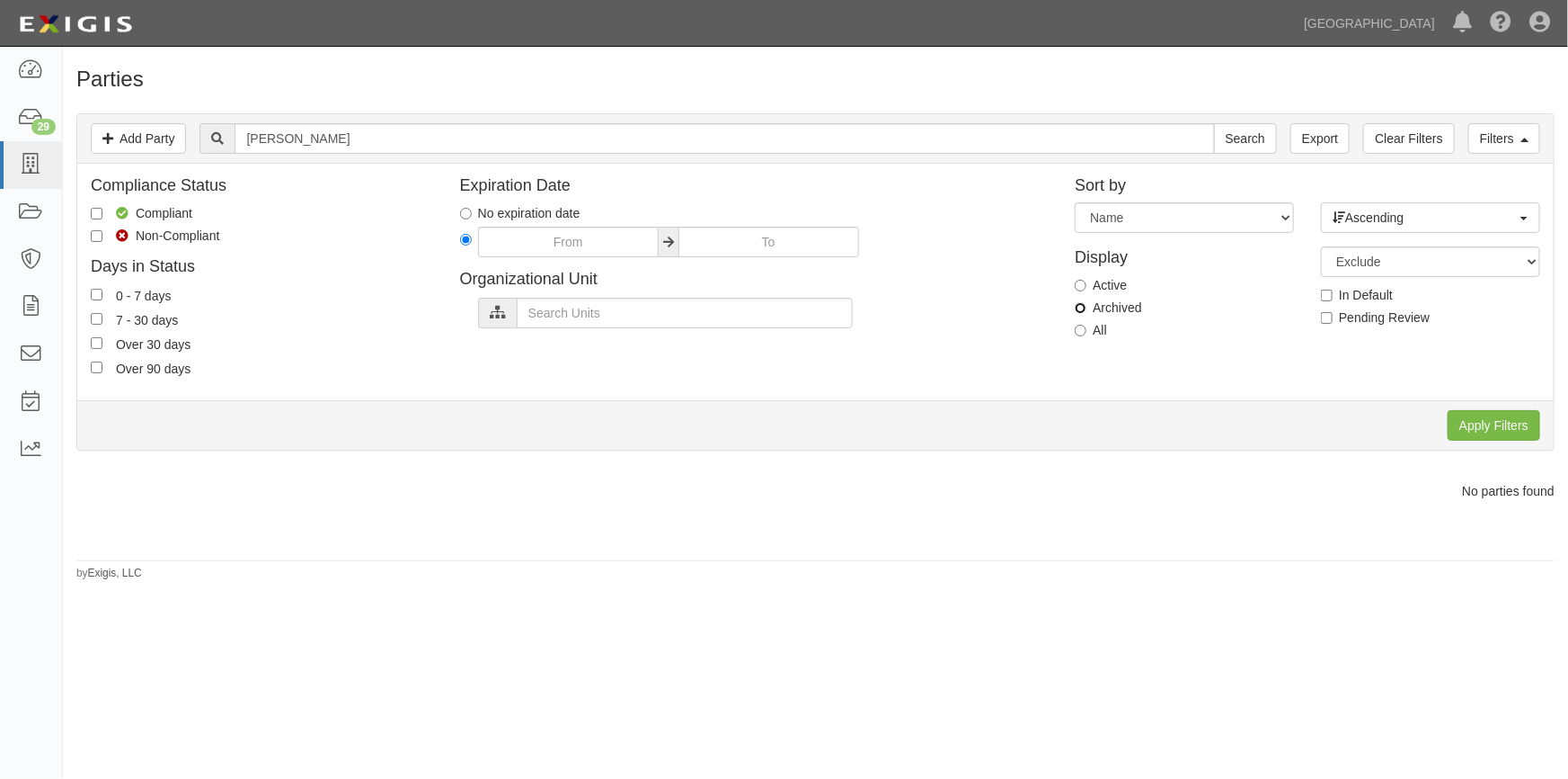
click at [1081, 306] on input "Archived" at bounding box center [1081, 308] width 12 height 12
radio input "true"
click at [1469, 422] on input "Apply Filters" at bounding box center [1494, 424] width 93 height 30
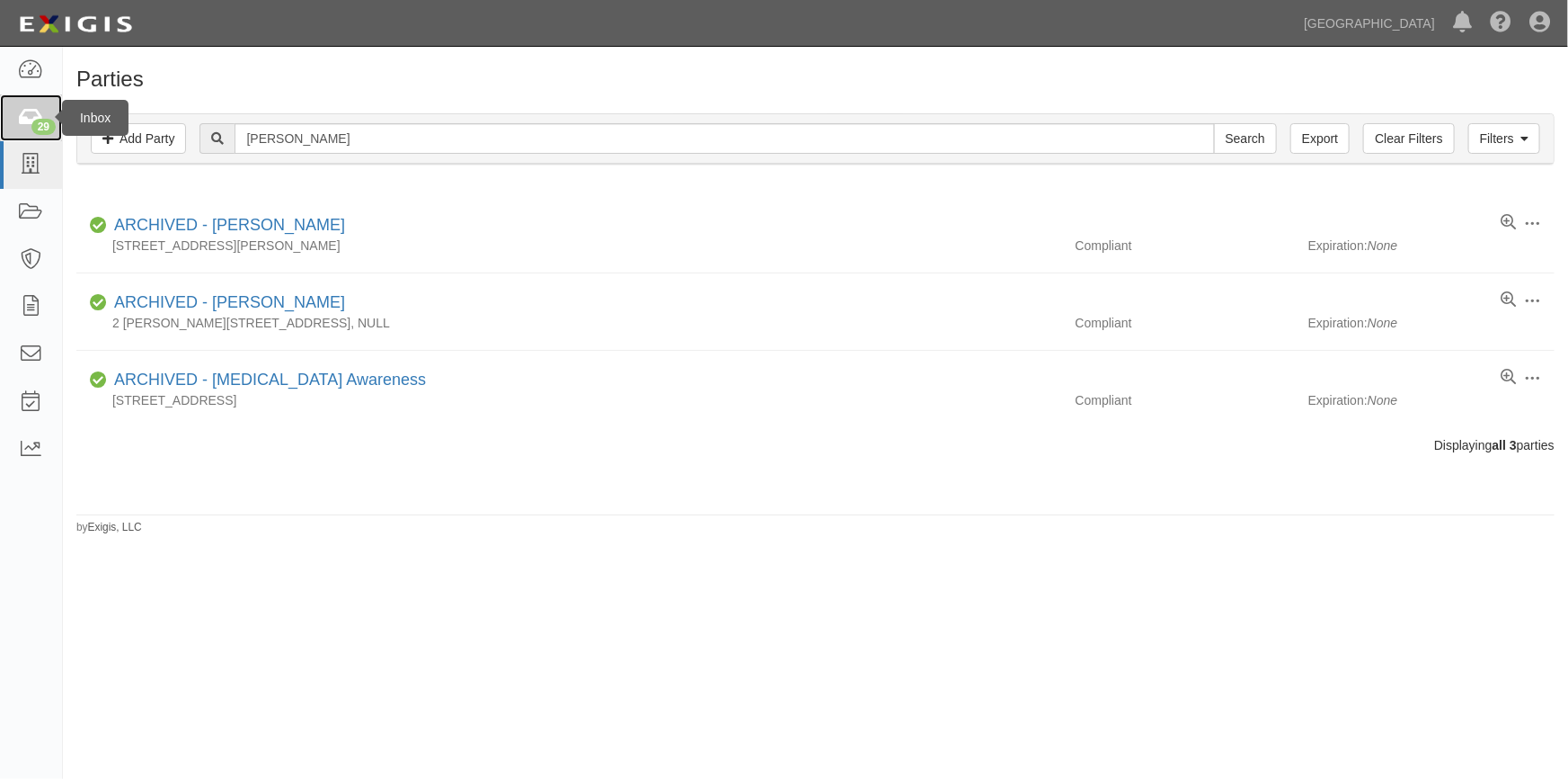
click at [39, 125] on div "29" at bounding box center [43, 127] width 24 height 16
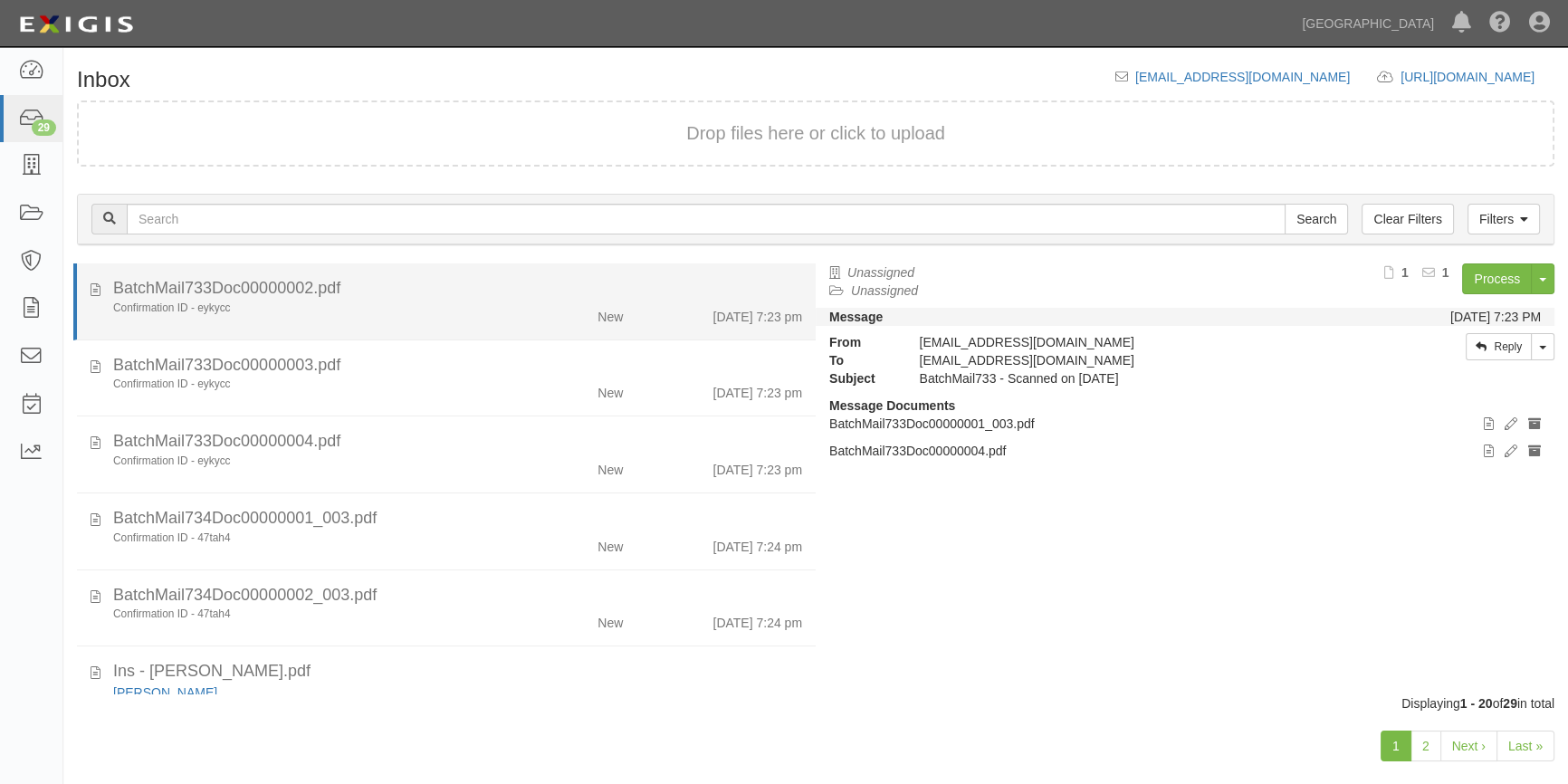
drag, startPoint x: 425, startPoint y: 310, endPoint x: 456, endPoint y: 308, distance: 31.1
click at [426, 310] on div "Confirmation ID - eykycc" at bounding box center [308, 308] width 390 height 16
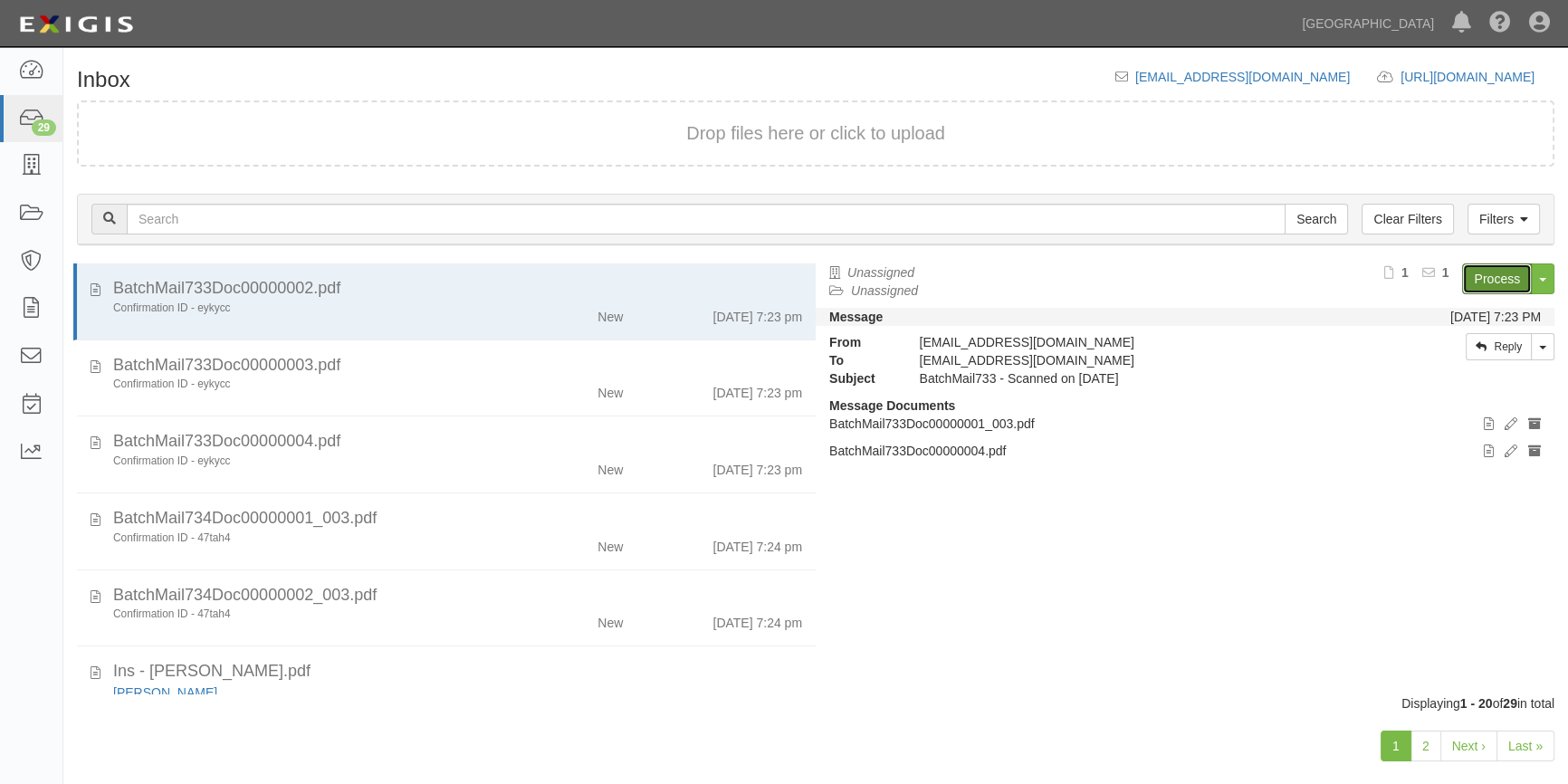
click at [1479, 289] on link "Process" at bounding box center [1497, 279] width 70 height 30
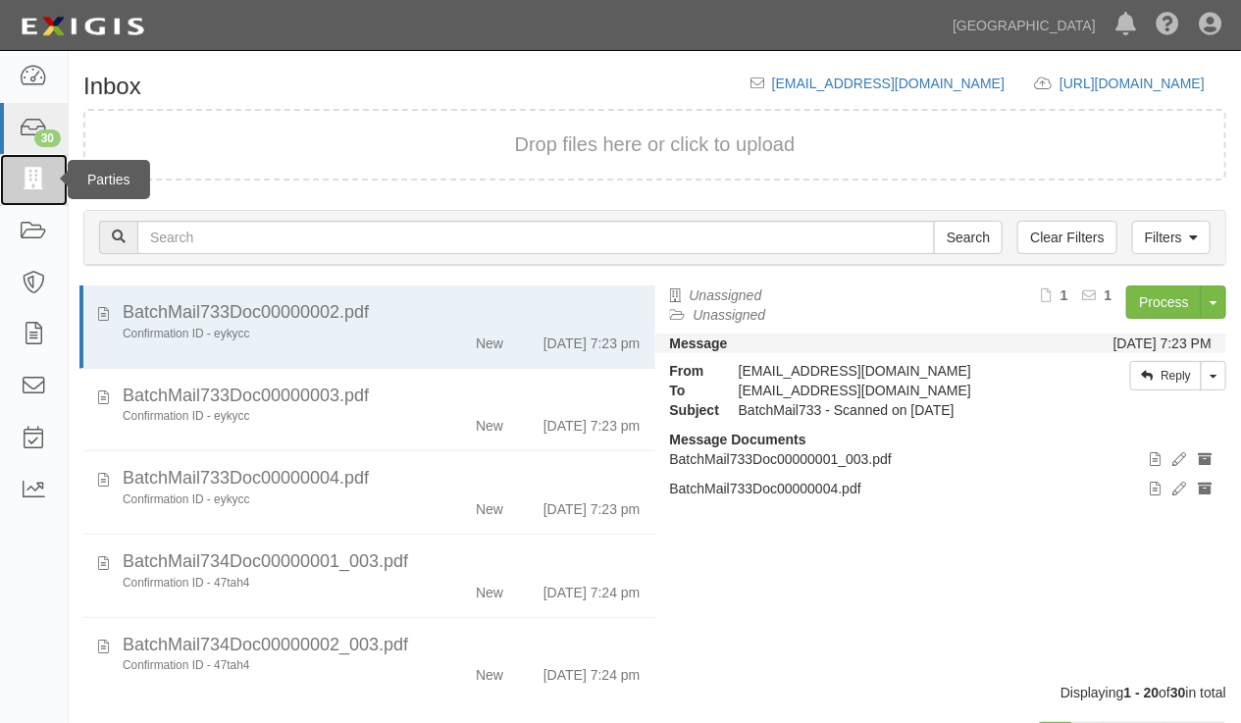
click at [33, 166] on link at bounding box center [34, 180] width 68 height 52
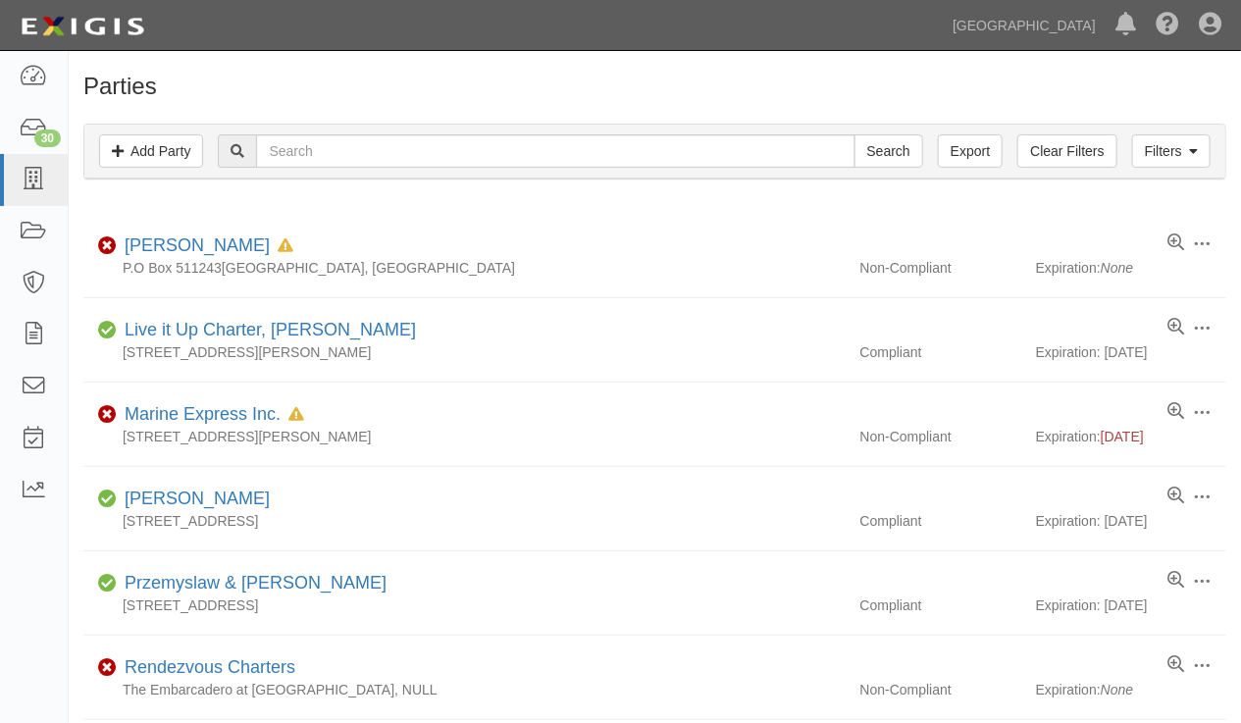
click at [37, 651] on div "Dashboard 30 Inbox Parties Agreements Coverages Documents Messages Tasks Reports" at bounding box center [34, 387] width 69 height 672
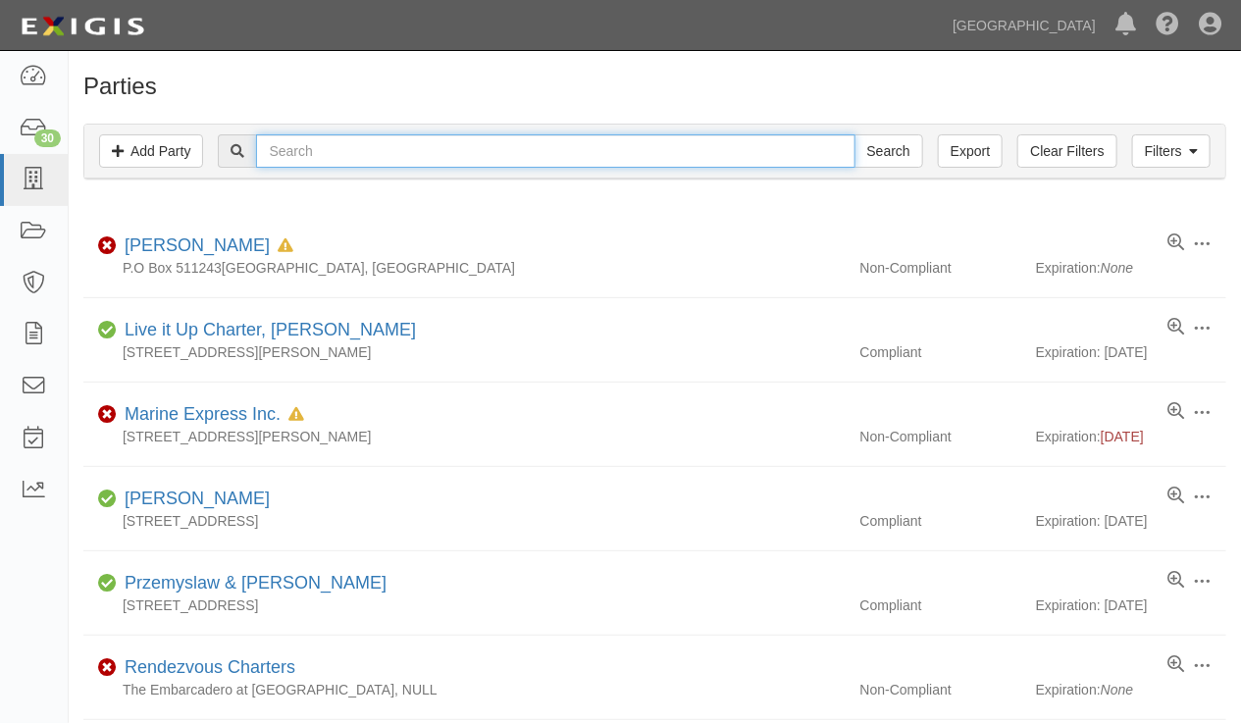
click at [657, 156] on input "text" at bounding box center [555, 150] width 599 height 33
type input "william madison"
click at [855, 134] on input "Search" at bounding box center [889, 150] width 69 height 33
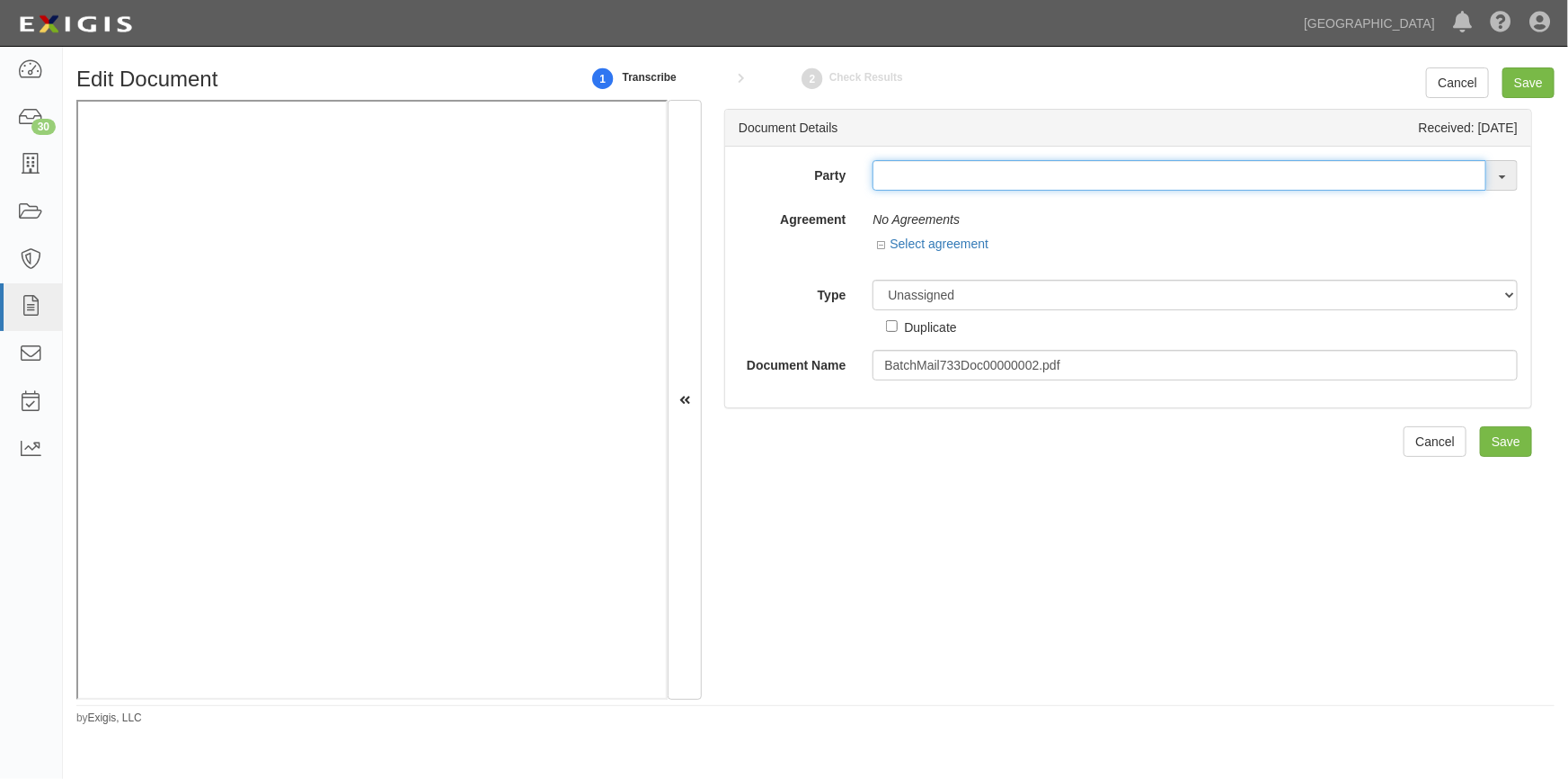
click at [1030, 170] on input "text" at bounding box center [1180, 175] width 614 height 30
type input "[PERSON_NAME]"
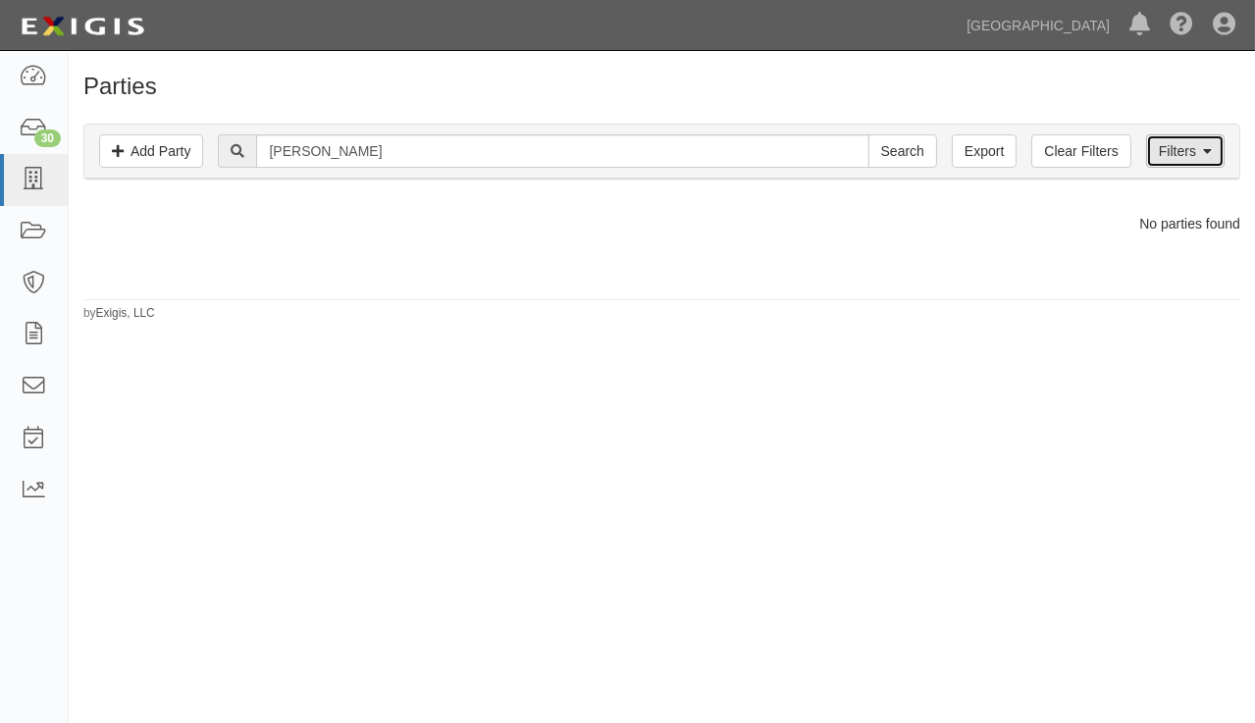
click at [1161, 153] on link "Filters" at bounding box center [1185, 150] width 79 height 33
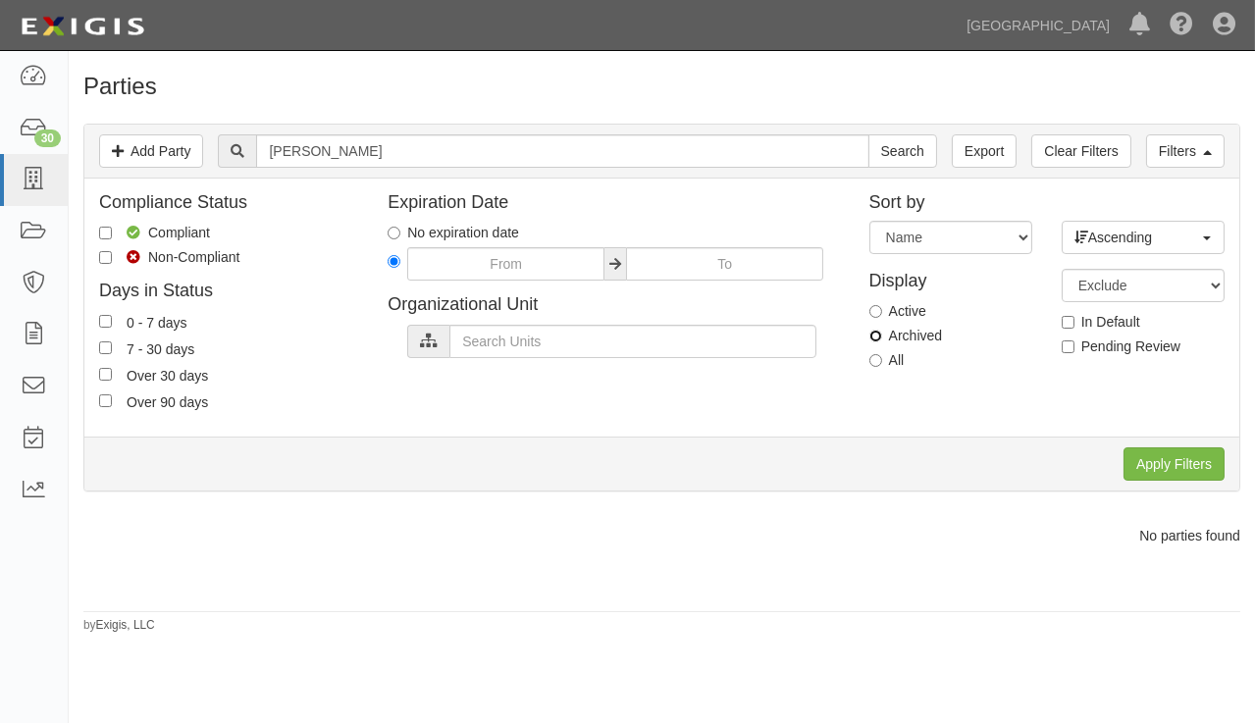
click at [881, 333] on input "Archived" at bounding box center [875, 336] width 13 height 13
radio input "true"
click at [1151, 456] on input "Apply Filters" at bounding box center [1174, 463] width 101 height 33
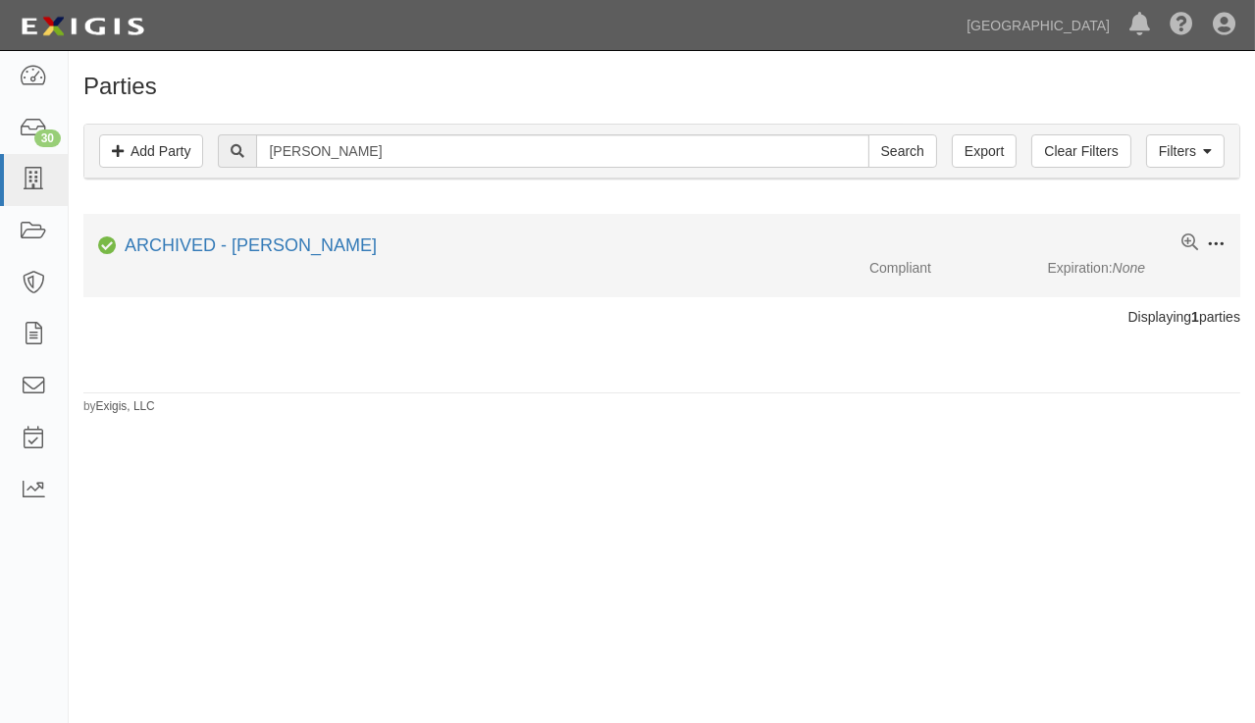
click at [1216, 241] on span at bounding box center [1216, 245] width 18 height 18
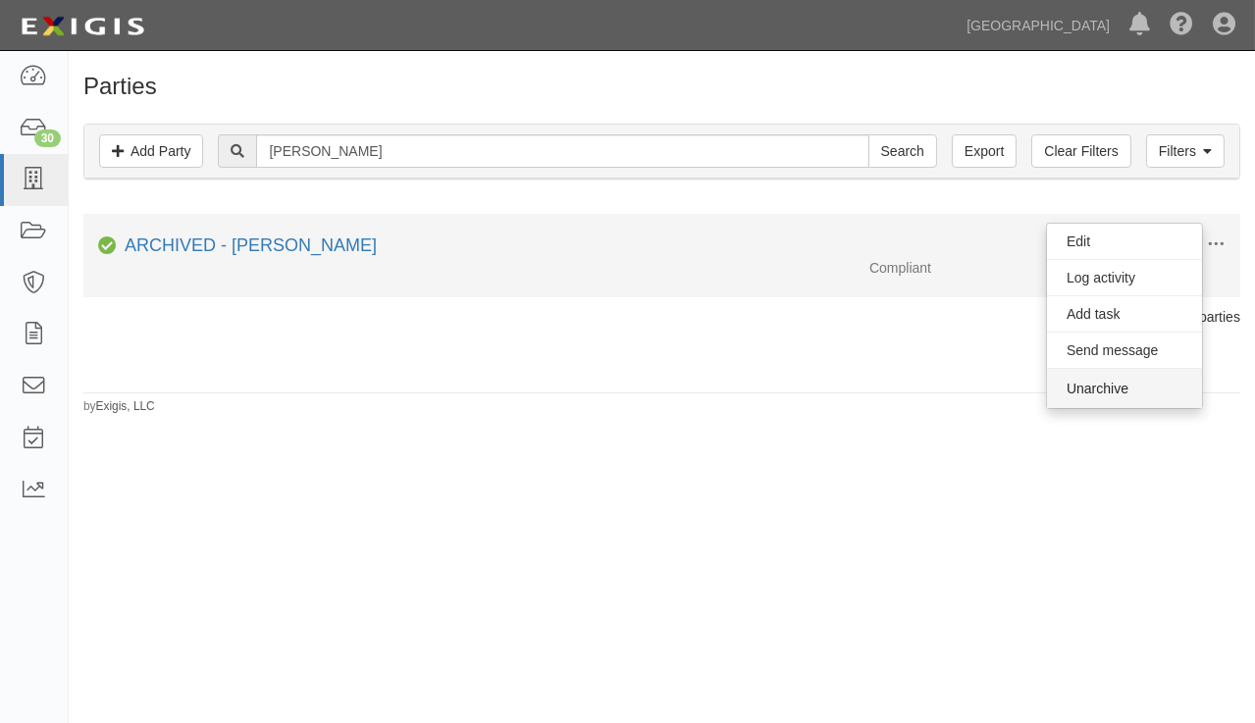
click at [1079, 396] on button "Unarchive" at bounding box center [1124, 388] width 155 height 39
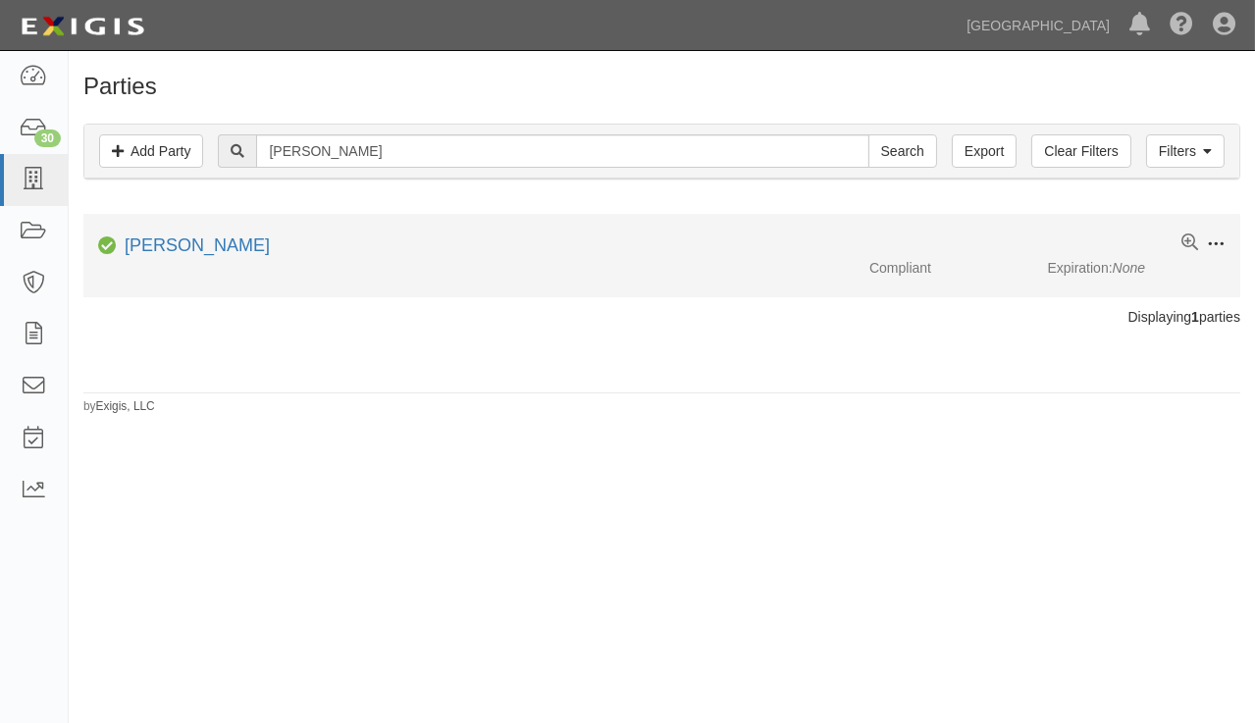
click at [1210, 247] on span at bounding box center [1216, 245] width 18 height 18
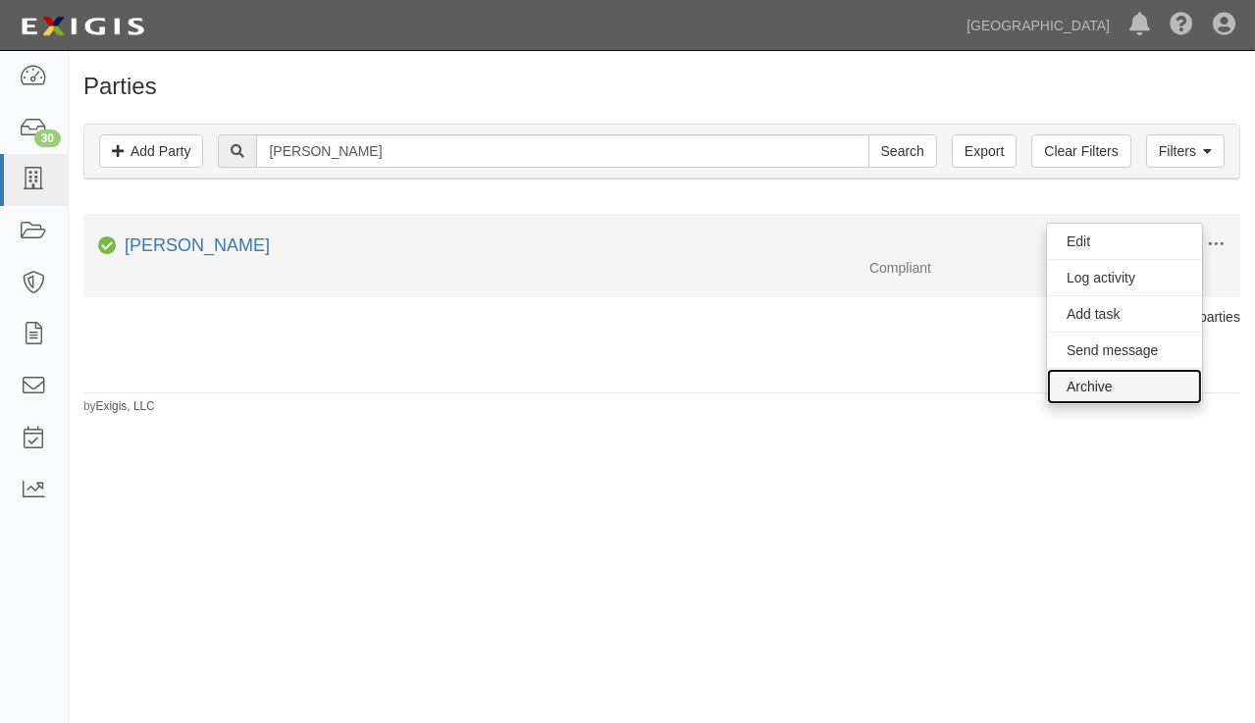
click at [1093, 389] on link "Archive" at bounding box center [1124, 386] width 155 height 35
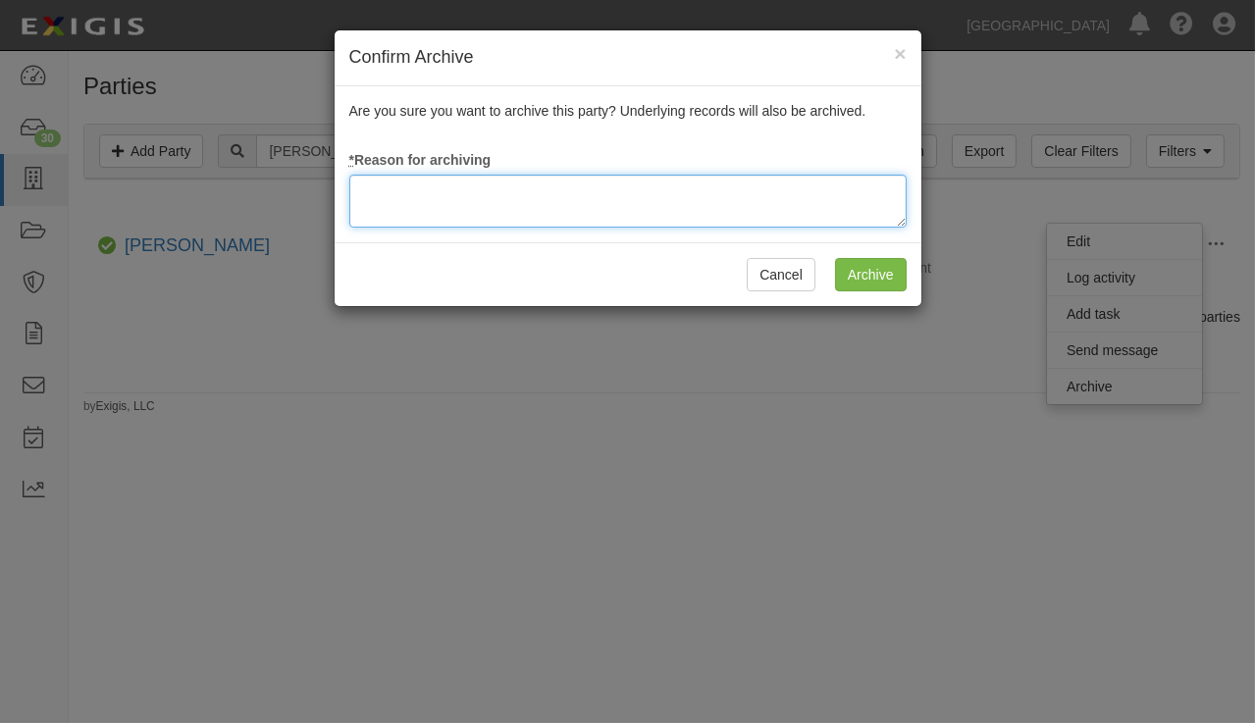
click at [720, 205] on textarea at bounding box center [627, 201] width 557 height 53
type textarea "update"
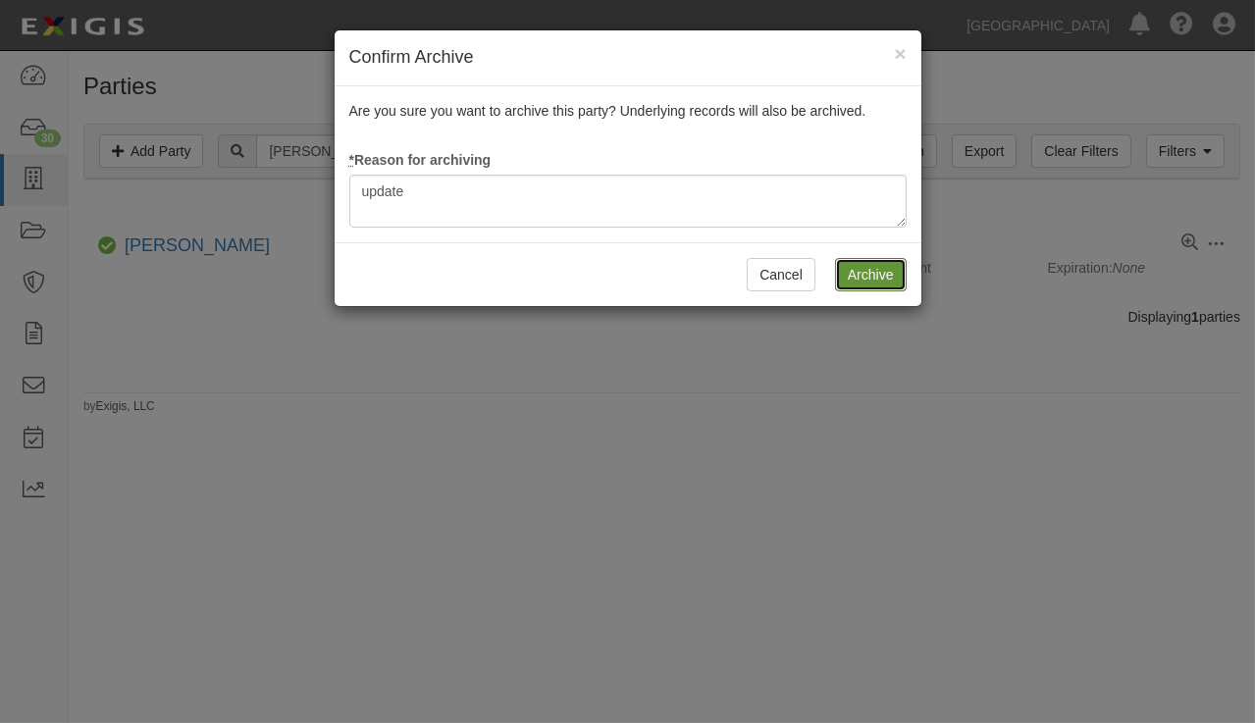
click at [851, 264] on input "Archive" at bounding box center [871, 274] width 72 height 33
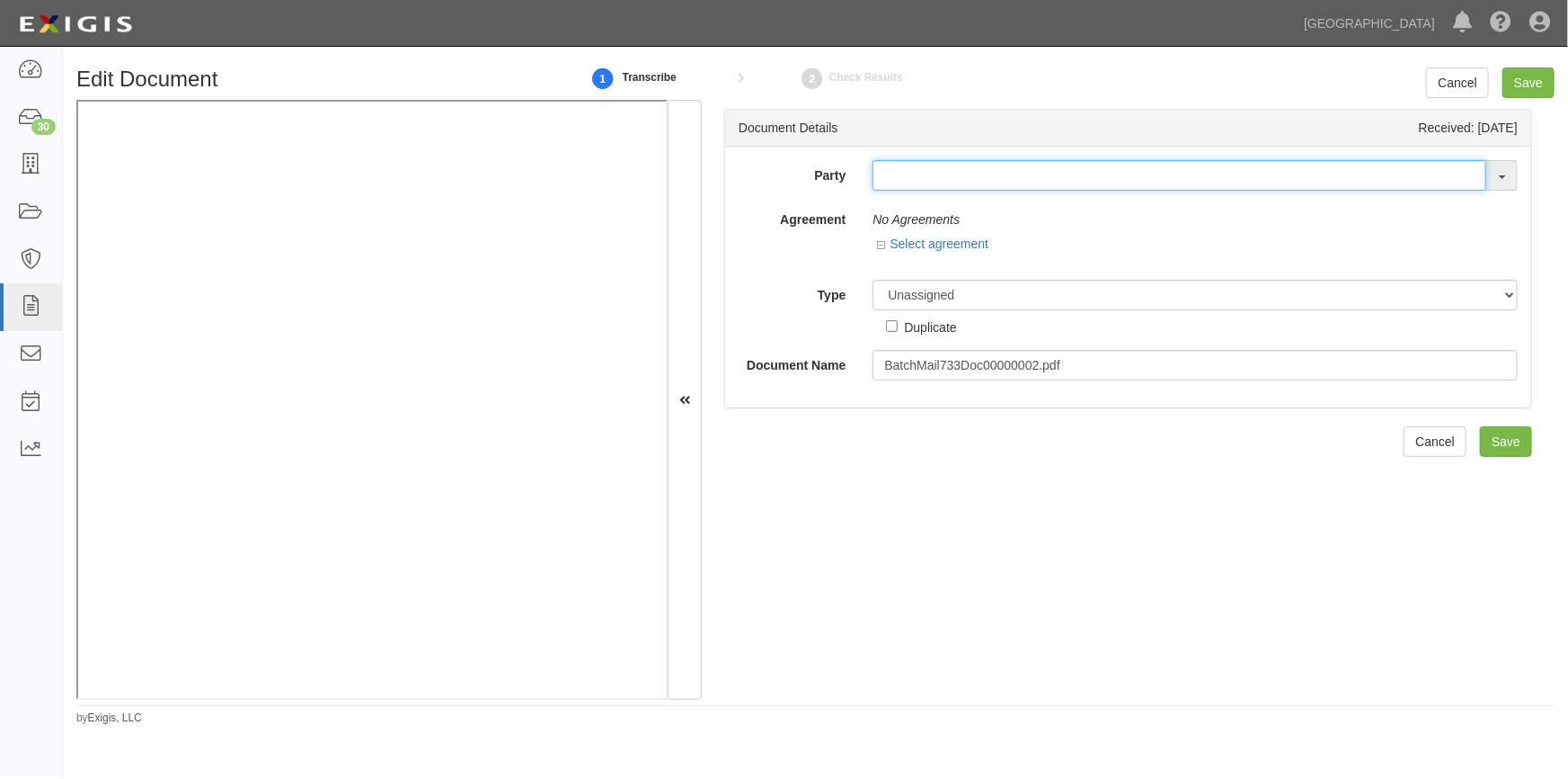
click at [912, 180] on input "text" at bounding box center [1180, 175] width 614 height 30
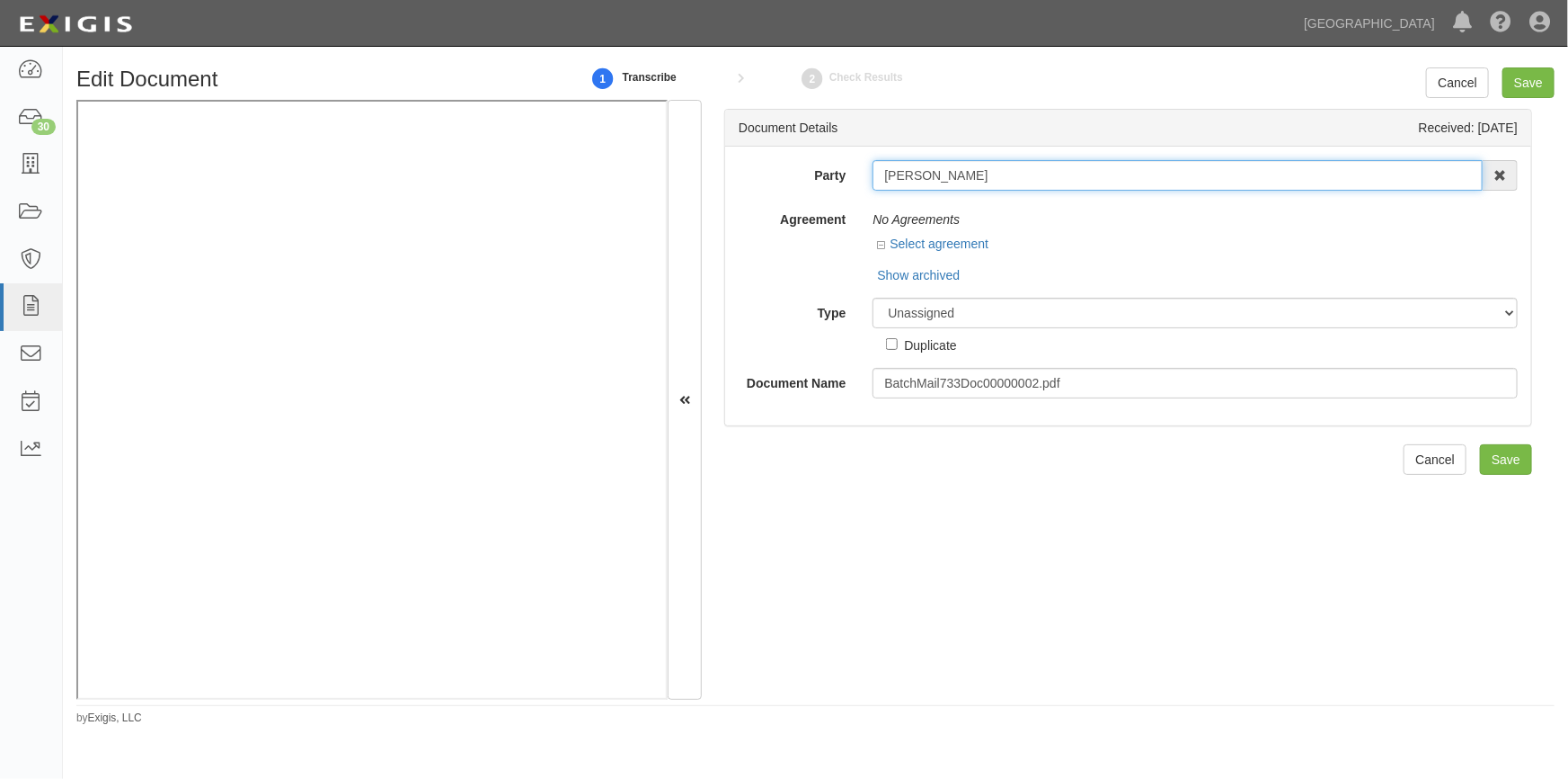
type input "[PERSON_NAME]"
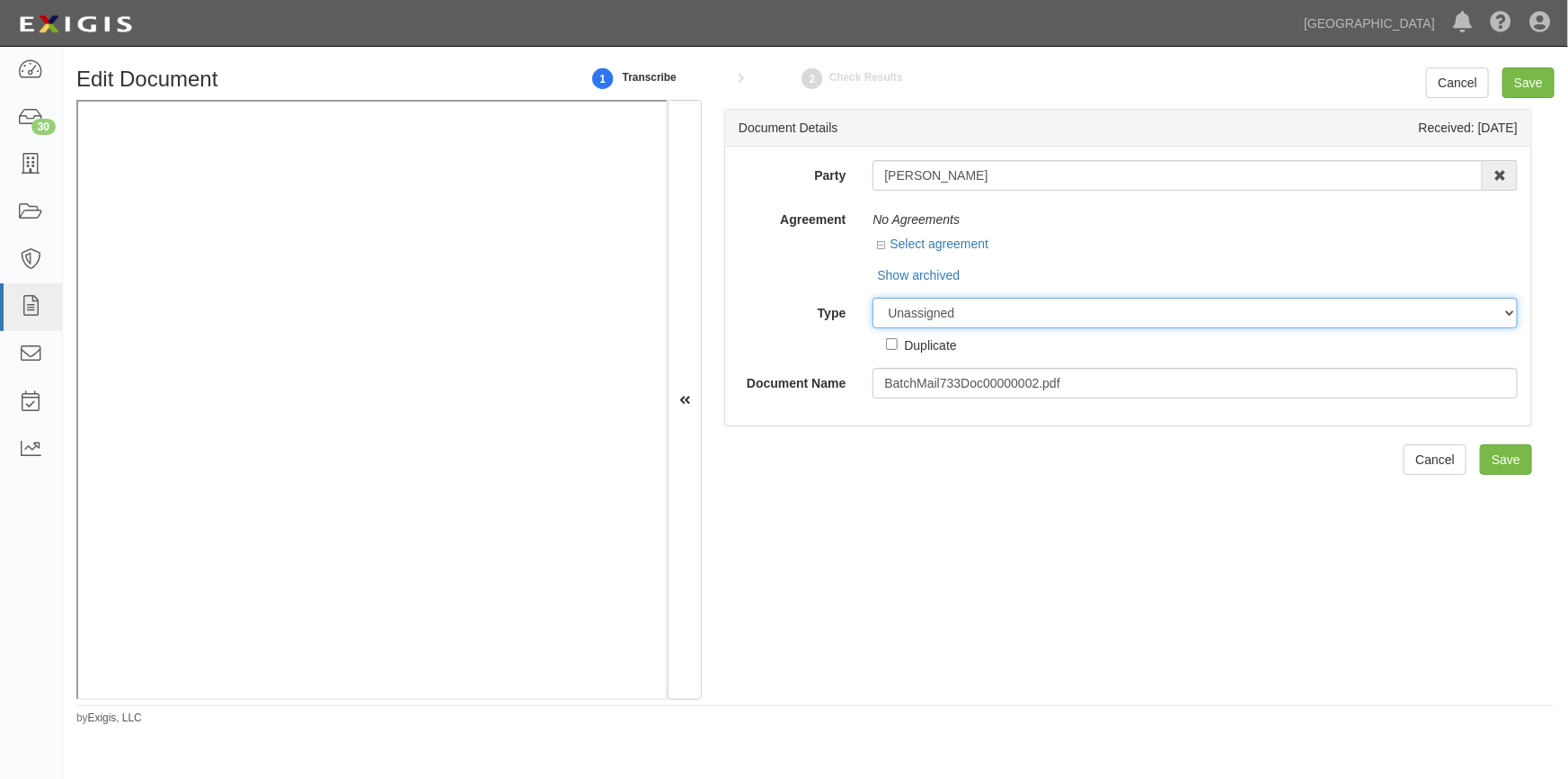
click at [956, 317] on select "Unassigned Binder Cancellation Notice Certificate Contract Endorsement Insuranc…" at bounding box center [1195, 313] width 646 height 30
select select "OtherDetail"
click at [873, 298] on select "Unassigned Binder Cancellation Notice Certificate Contract Endorsement Insuranc…" at bounding box center [1195, 313] width 646 height 30
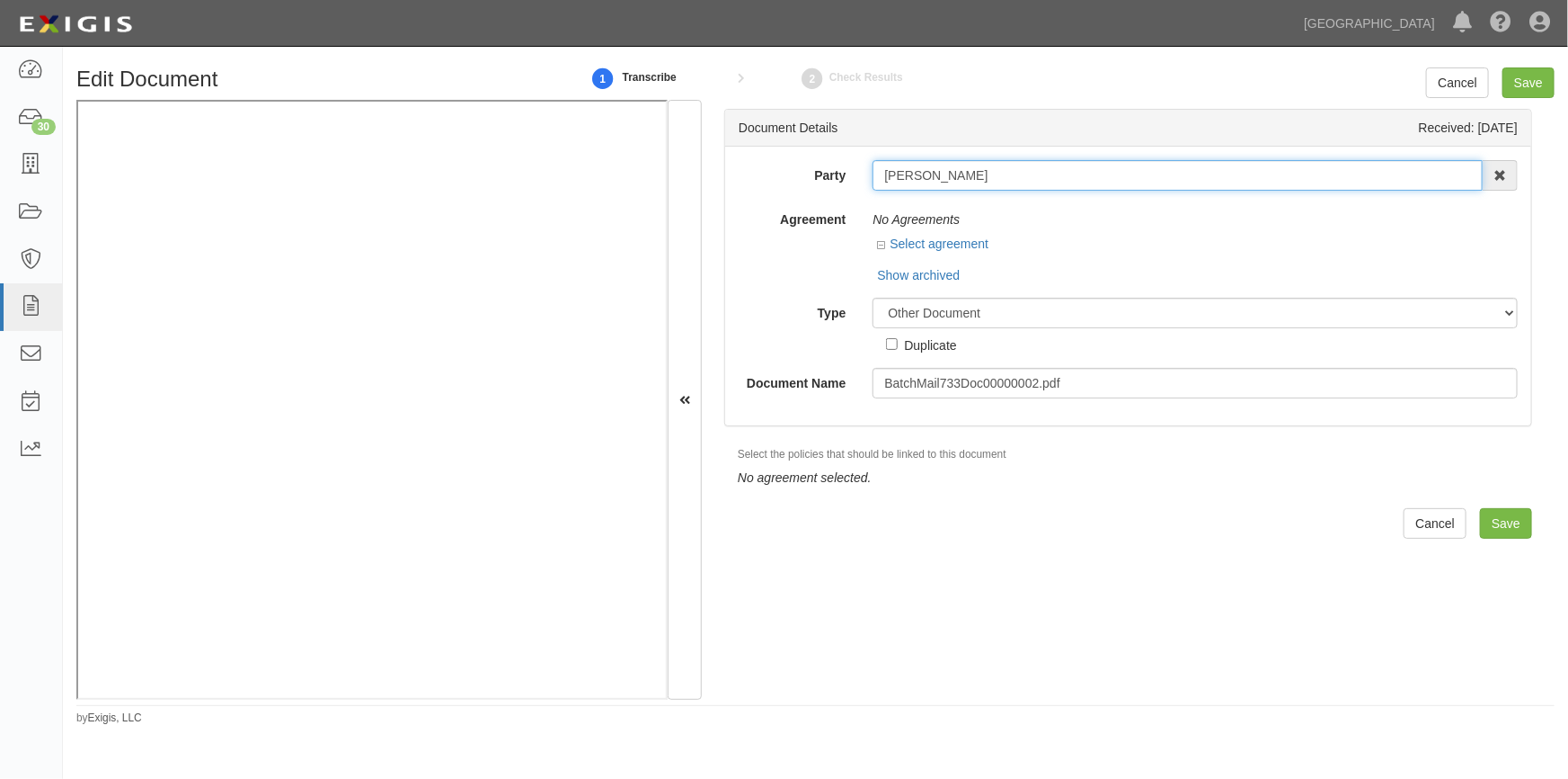
drag, startPoint x: 980, startPoint y: 174, endPoint x: 866, endPoint y: 173, distance: 114.0
click at [866, 173] on div "[PERSON_NAME] [PERSON_NAME] on AAA Hull Diving, [PERSON_NAME] [PERSON_NAME] [PE…" at bounding box center [1195, 175] width 672 height 30
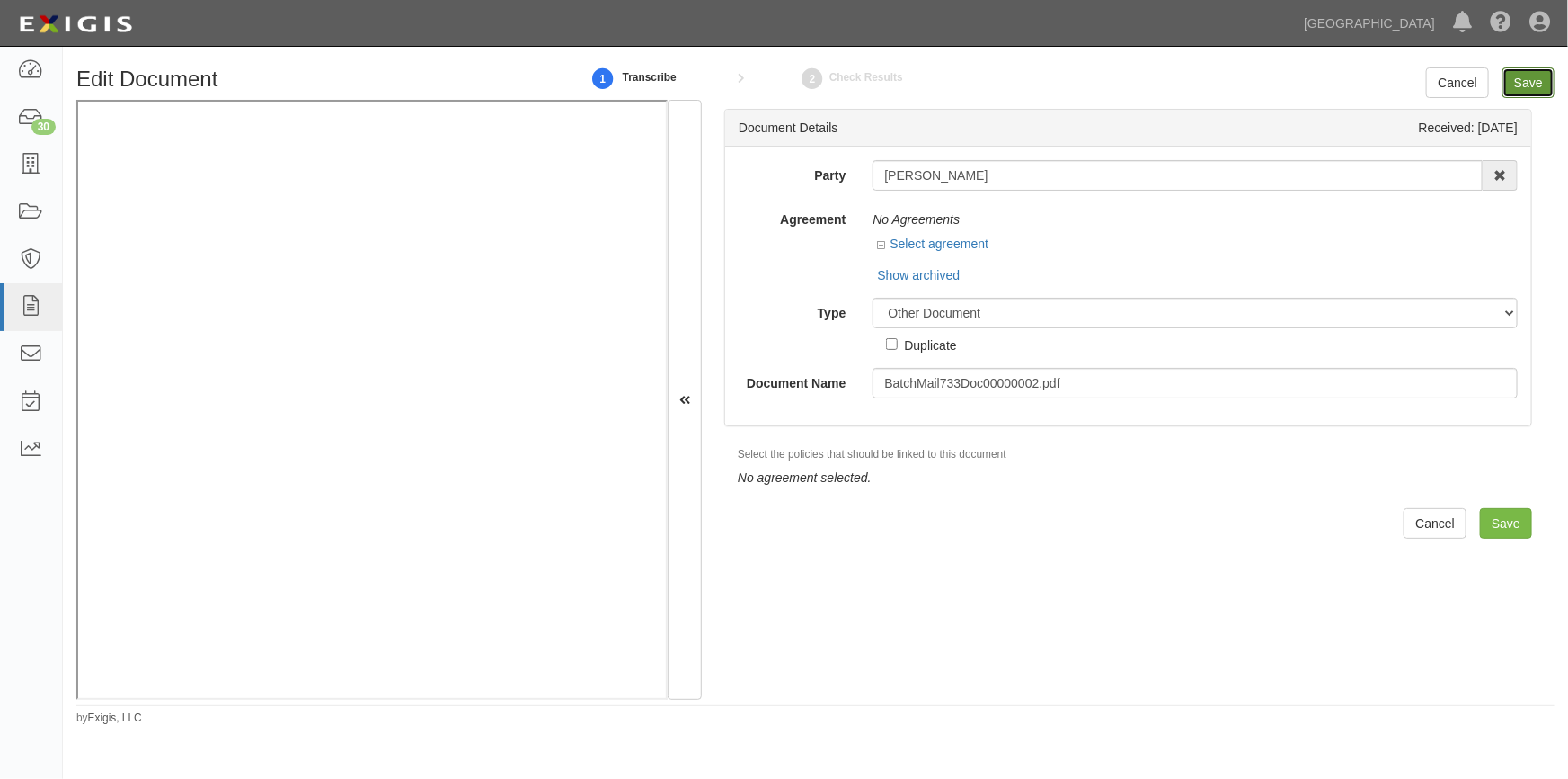
click at [1512, 77] on input "Save" at bounding box center [1529, 82] width 52 height 30
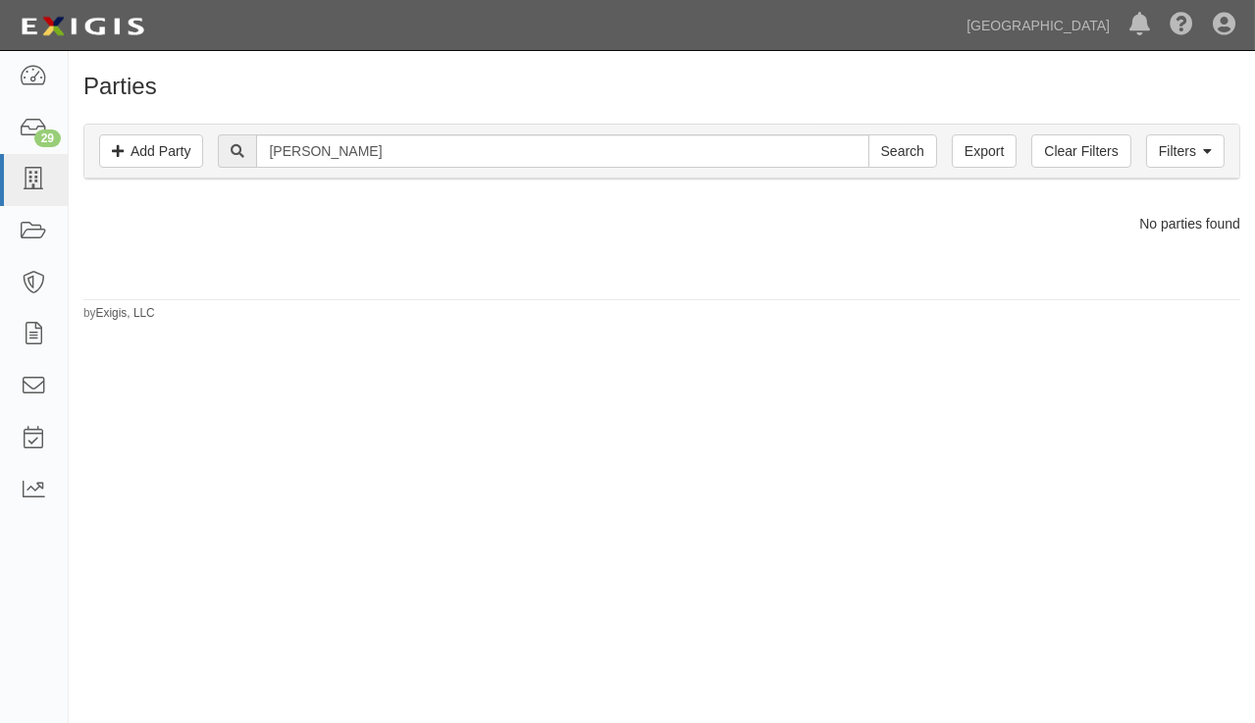
click at [201, 433] on div "Parties Add Party Filters Add Party Clear Filters Export william madison Search…" at bounding box center [627, 384] width 1255 height 651
click at [37, 184] on icon at bounding box center [33, 180] width 27 height 23
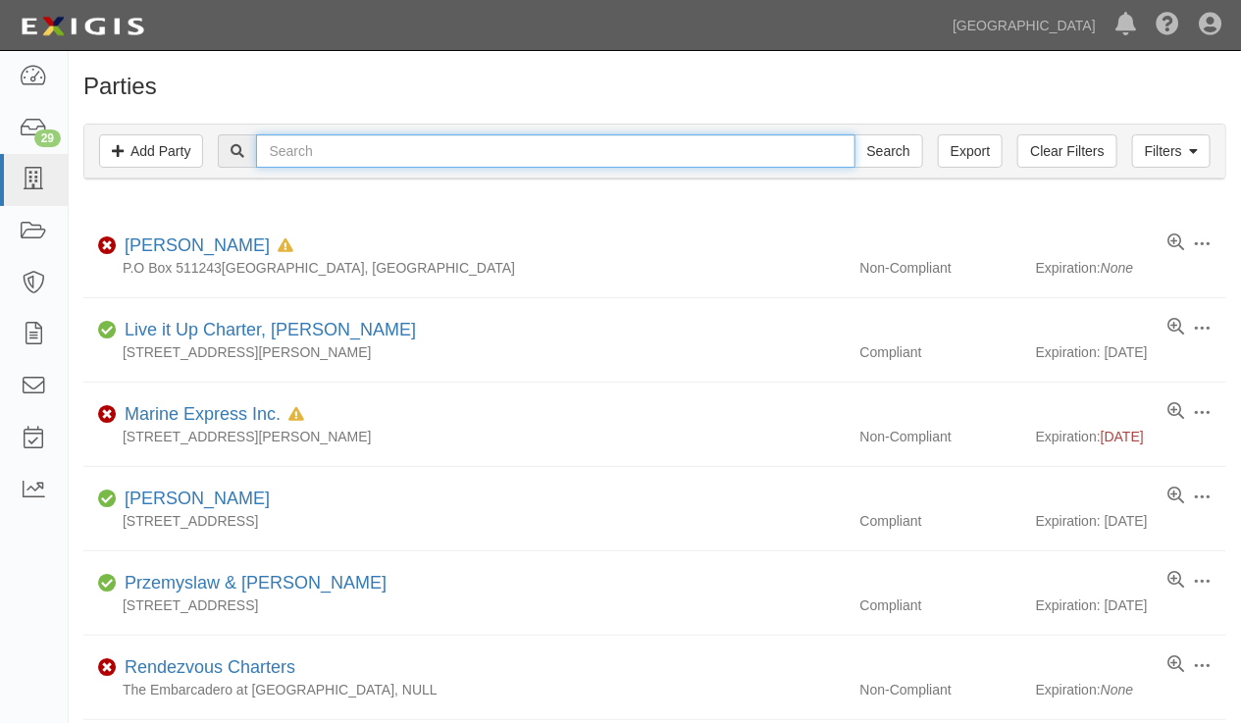
click at [460, 147] on input "text" at bounding box center [555, 150] width 599 height 33
type input "trumbull"
click at [855, 134] on input "Search" at bounding box center [889, 150] width 69 height 33
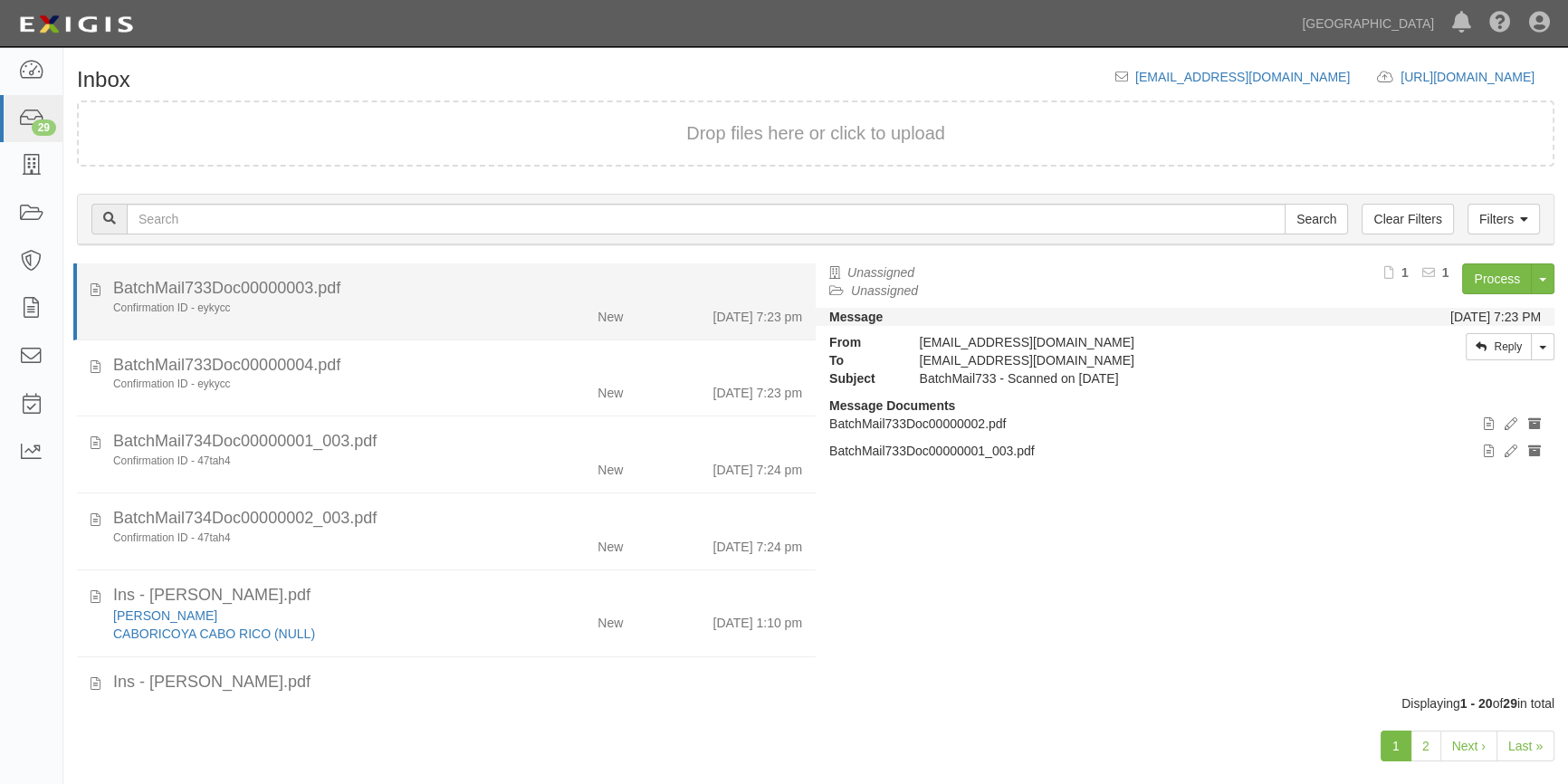
click at [451, 302] on div "Confirmation ID - eykycc" at bounding box center [308, 308] width 390 height 16
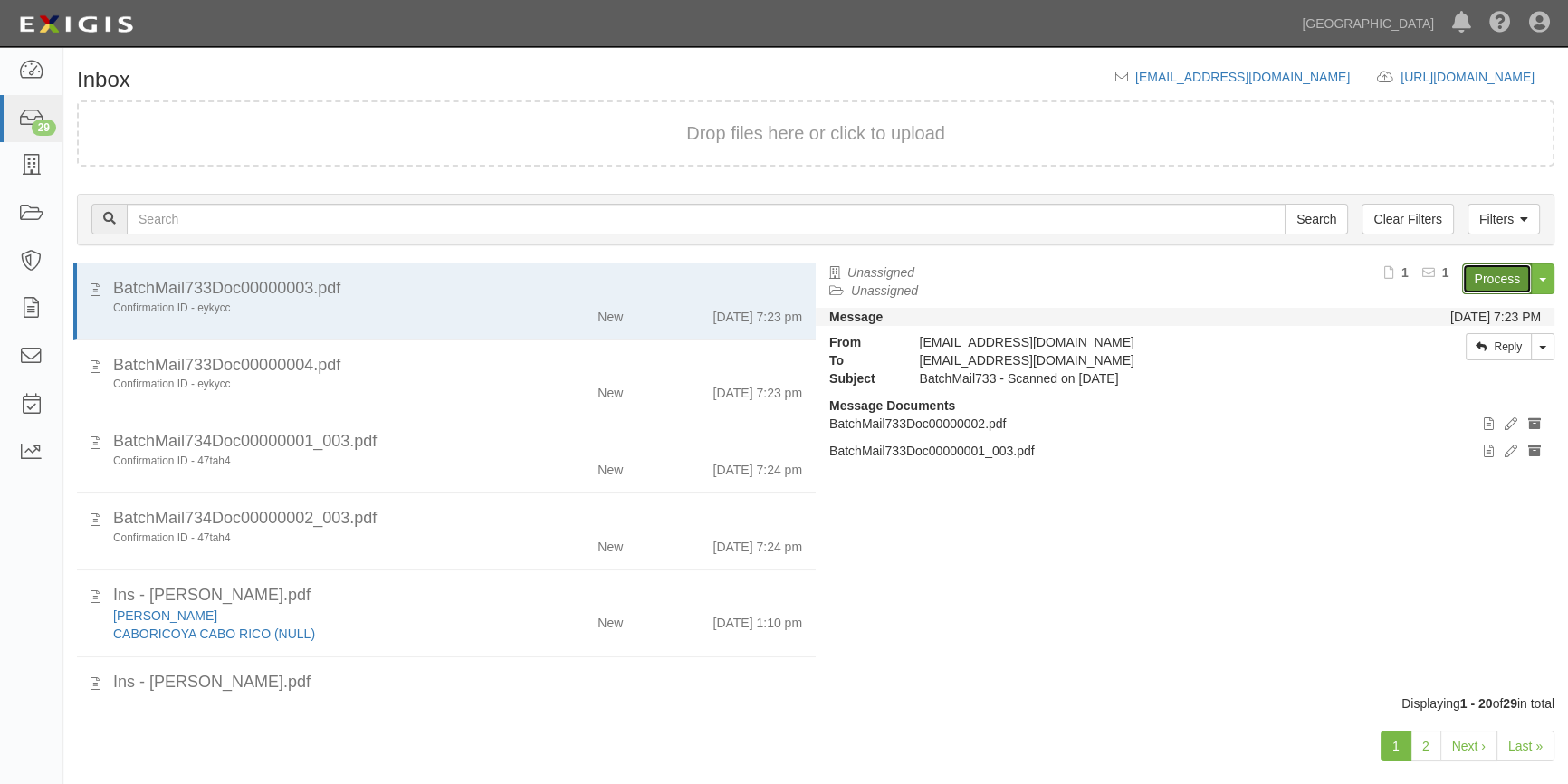
click at [1473, 284] on link "Process" at bounding box center [1497, 279] width 70 height 30
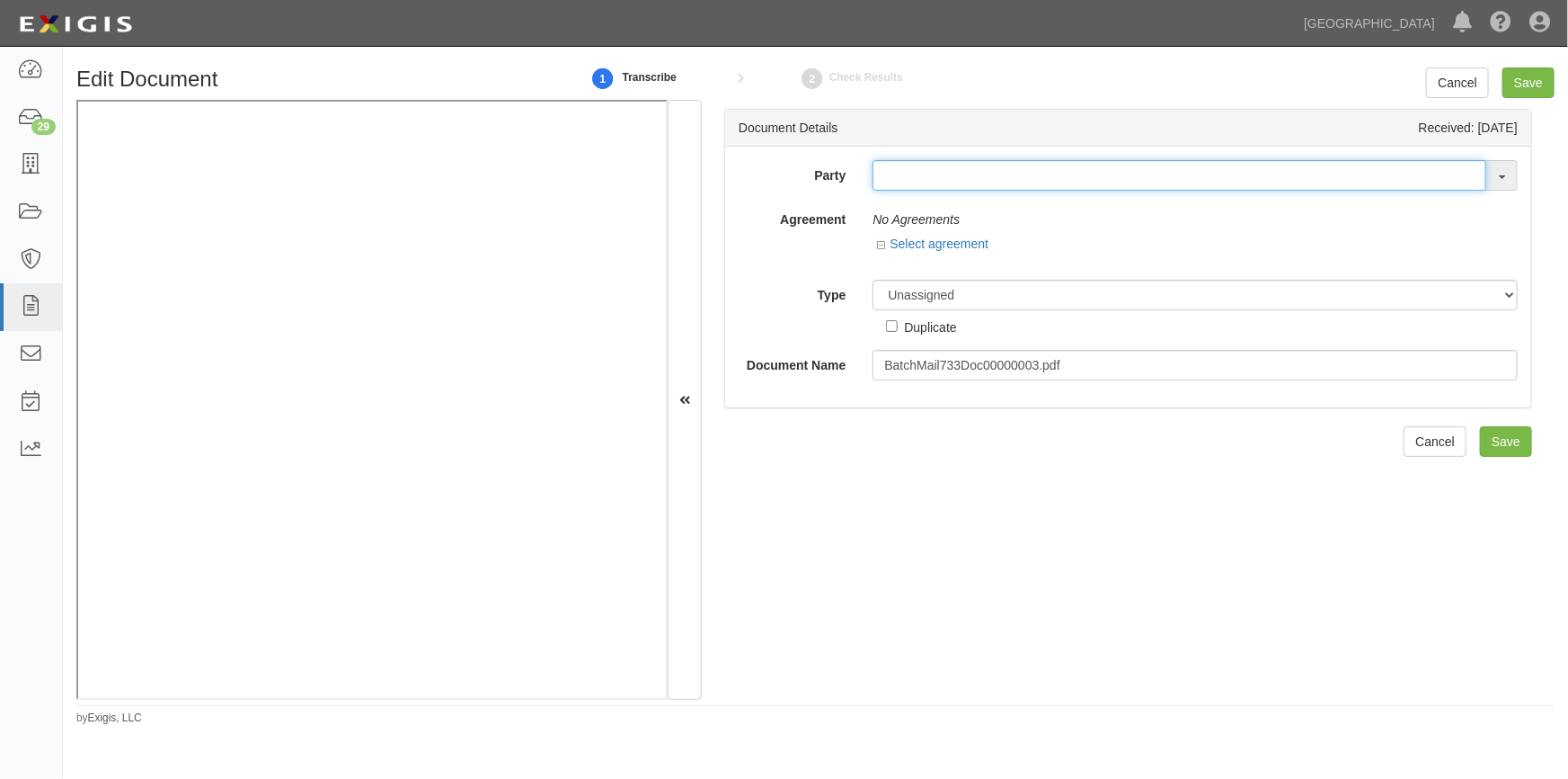
click at [894, 184] on input "text" at bounding box center [1180, 175] width 614 height 30
type input "[PERSON_NAME]"
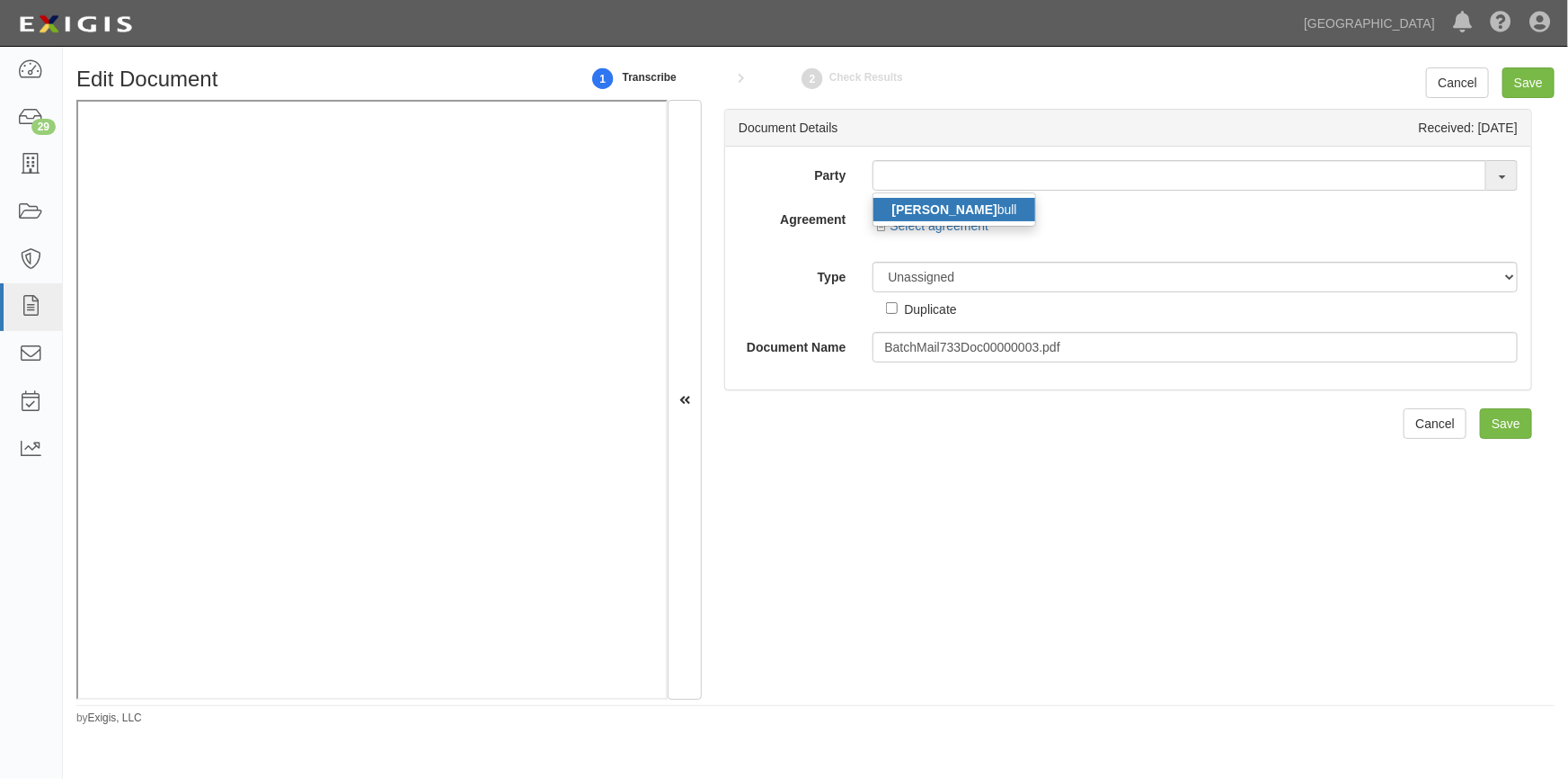
click at [931, 207] on strong "David Trum" at bounding box center [943, 210] width 105 height 15
type input "[PERSON_NAME]"
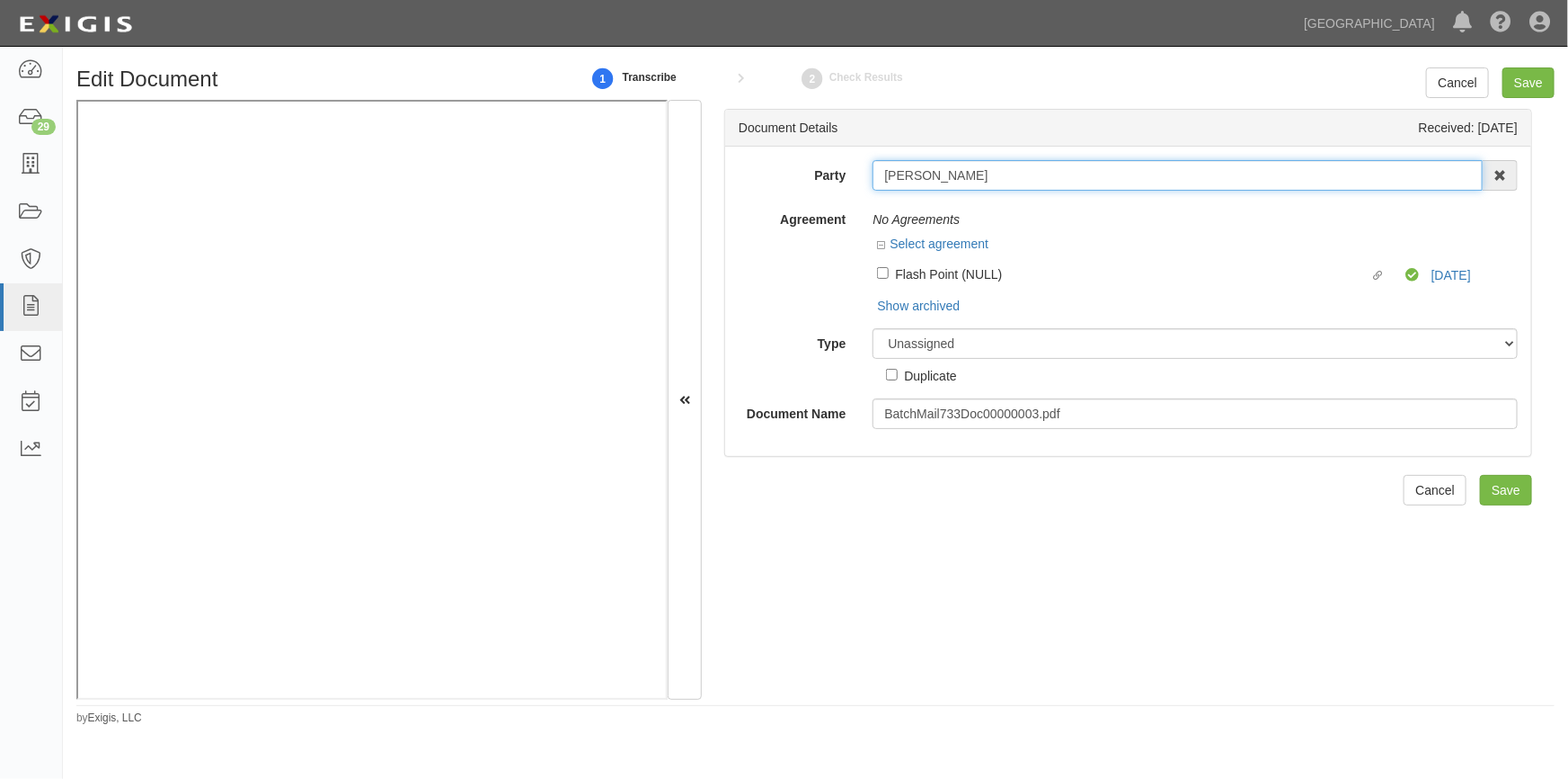
drag, startPoint x: 978, startPoint y: 180, endPoint x: 849, endPoint y: 178, distance: 129.0
click at [849, 178] on div "Party David Trumbull David Trum bull AAA Hull Diving, Alon Altman Aaron Busalac…" at bounding box center [1128, 175] width 806 height 30
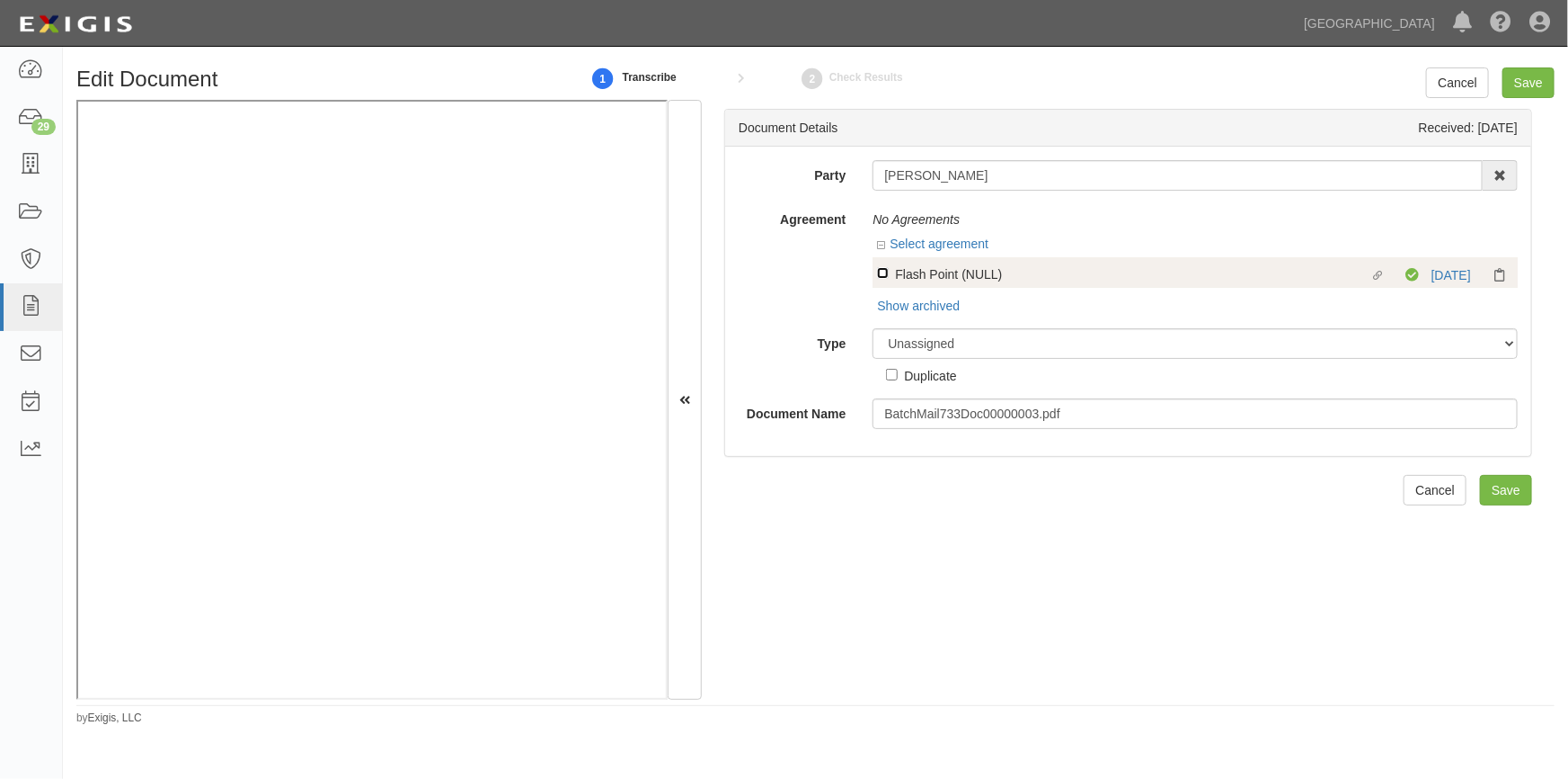
click at [887, 272] on input "Linked agreement Flash Point (NULL) Linked agreement" at bounding box center [883, 272] width 12 height 12
checkbox input "true"
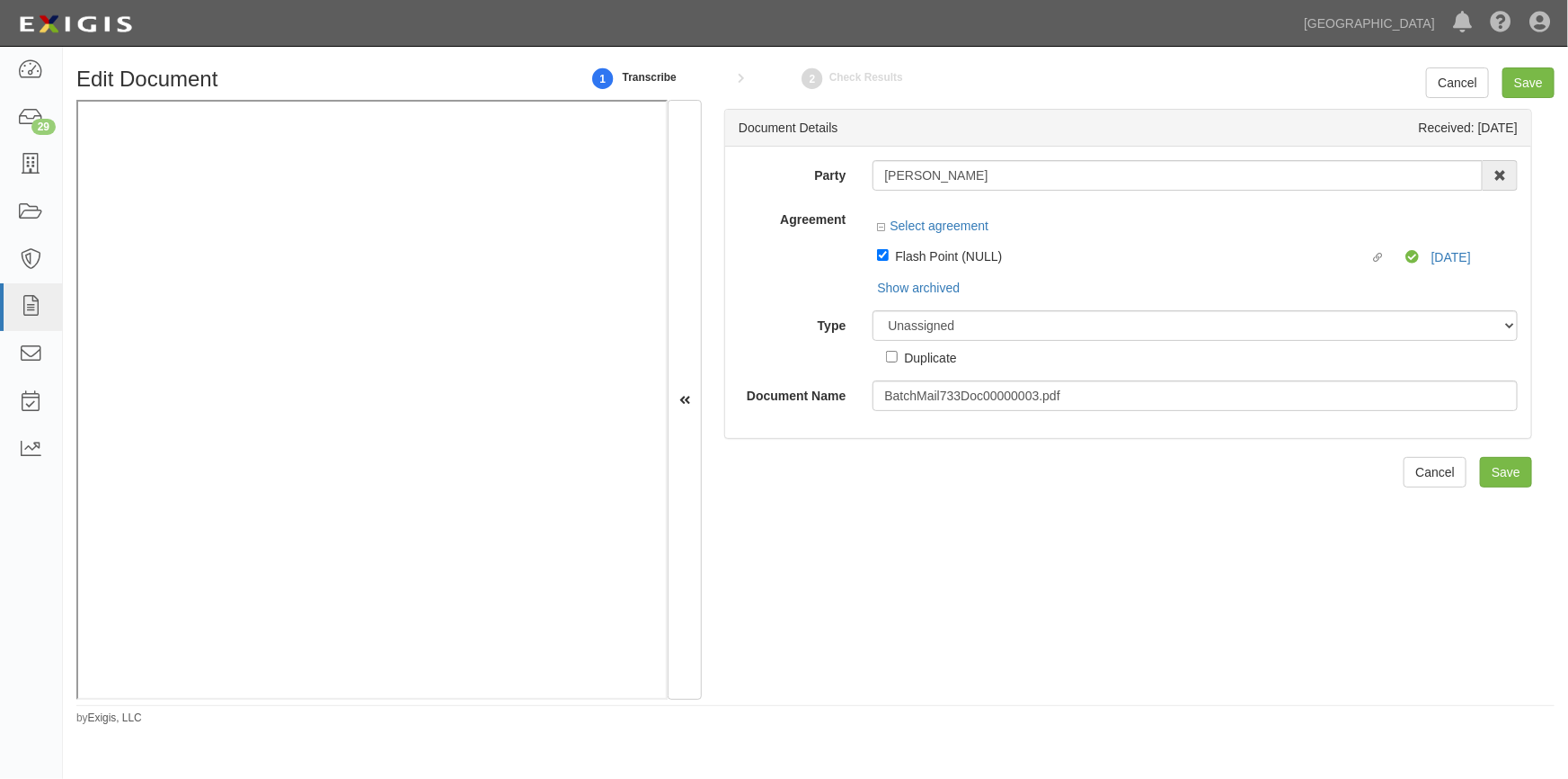
click at [909, 333] on div "Party David Trumbull David Trum bull AAA Hull Diving, Alon Altman Aaron Busalac…" at bounding box center [1128, 286] width 779 height 251
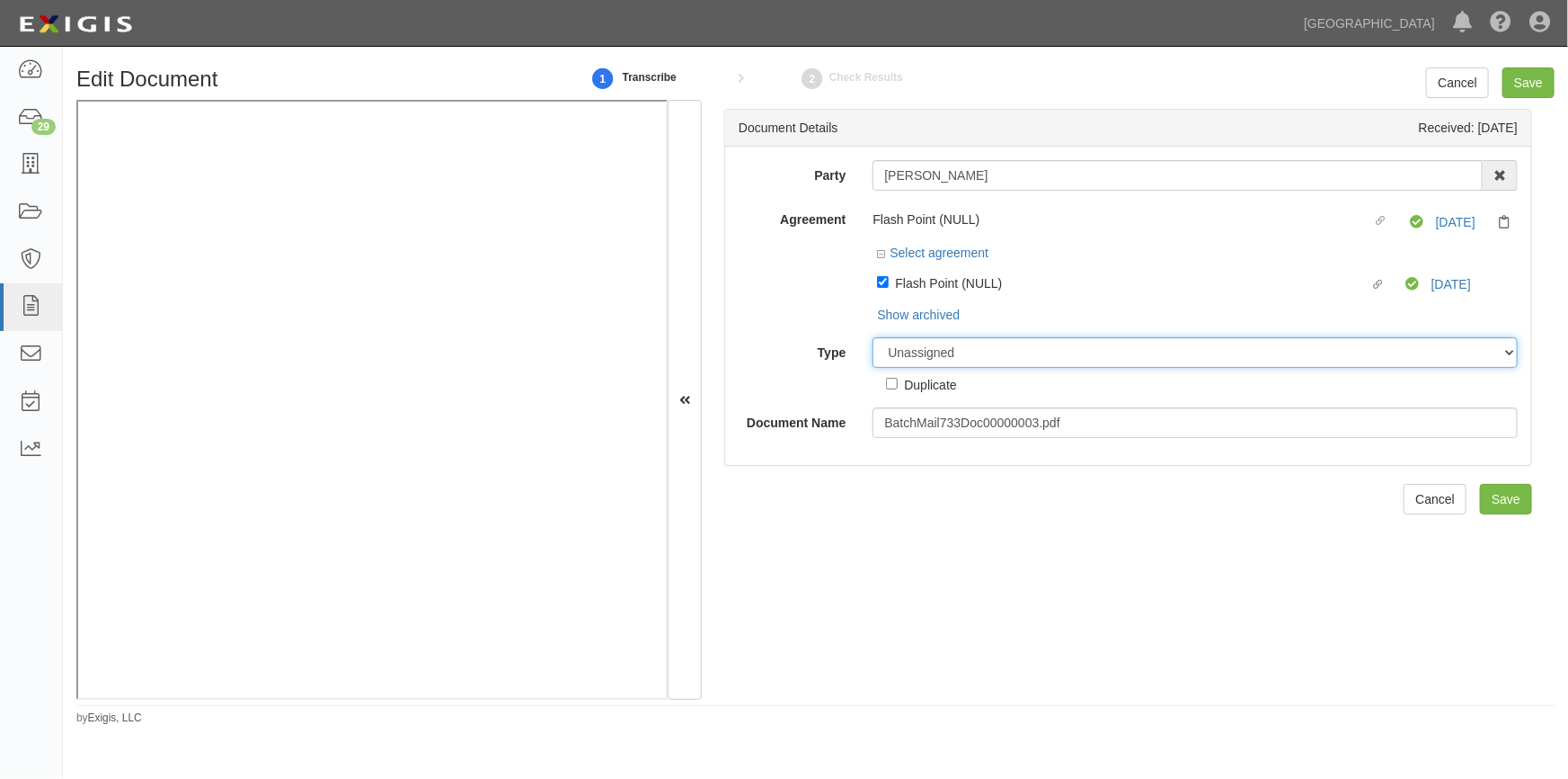
click at [917, 354] on select "Unassigned Binder Cancellation Notice Certificate Contract Endorsement Insuranc…" at bounding box center [1195, 352] width 646 height 30
select select "CertificateDetail"
click at [873, 338] on select "Unassigned Binder Cancellation Notice Certificate Contract Endorsement Insuranc…" at bounding box center [1195, 352] width 646 height 30
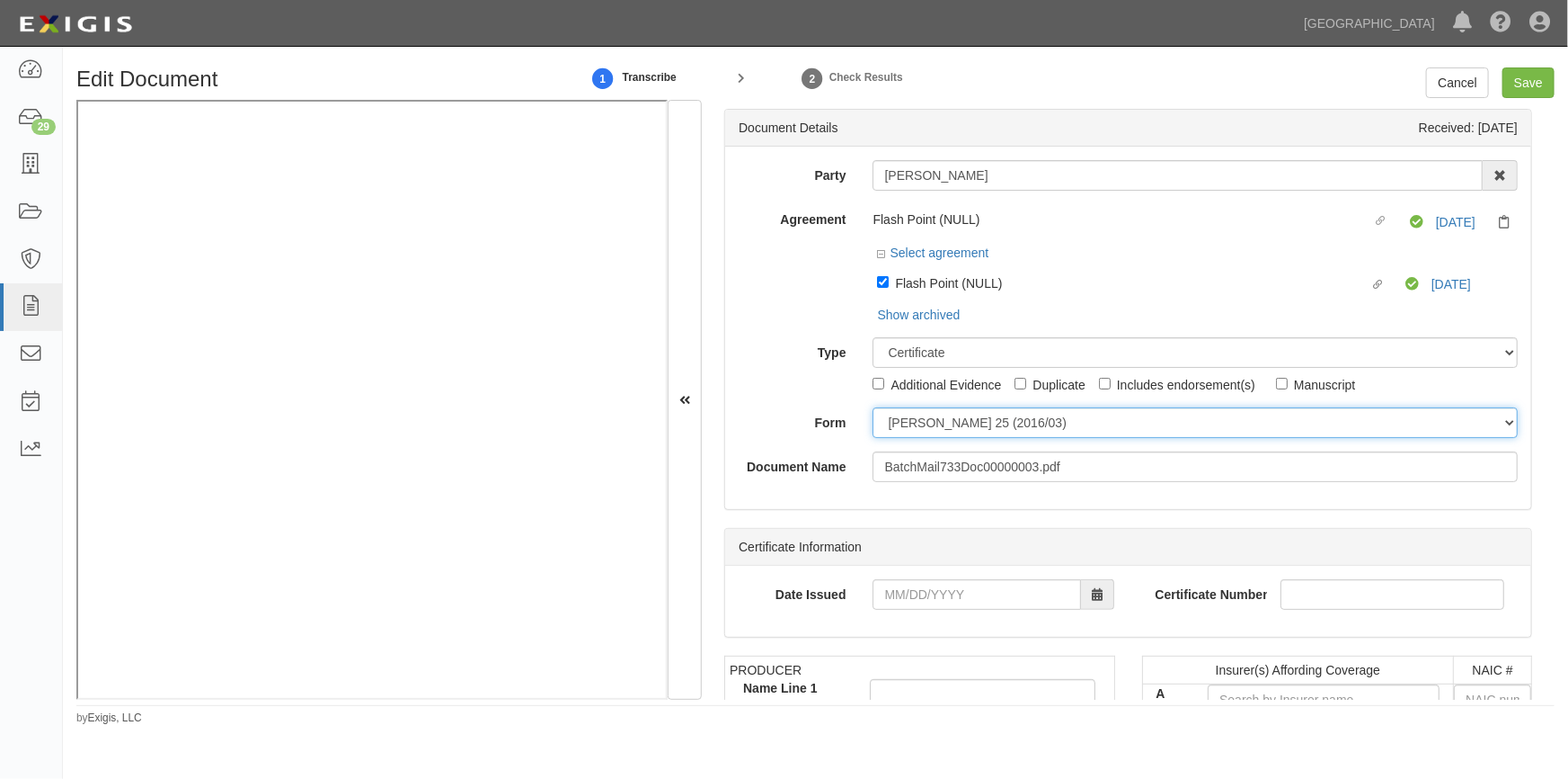
click at [917, 425] on select "ACORD 25 (2016/03) ACORD 101 ACORD 855 NY (2014/05) General" at bounding box center [1195, 422] width 646 height 30
select select "GeneralFormDetail"
click at [873, 409] on select "ACORD 25 (2016/03) ACORD 101 ACORD 855 NY (2014/05) General" at bounding box center [1195, 422] width 646 height 30
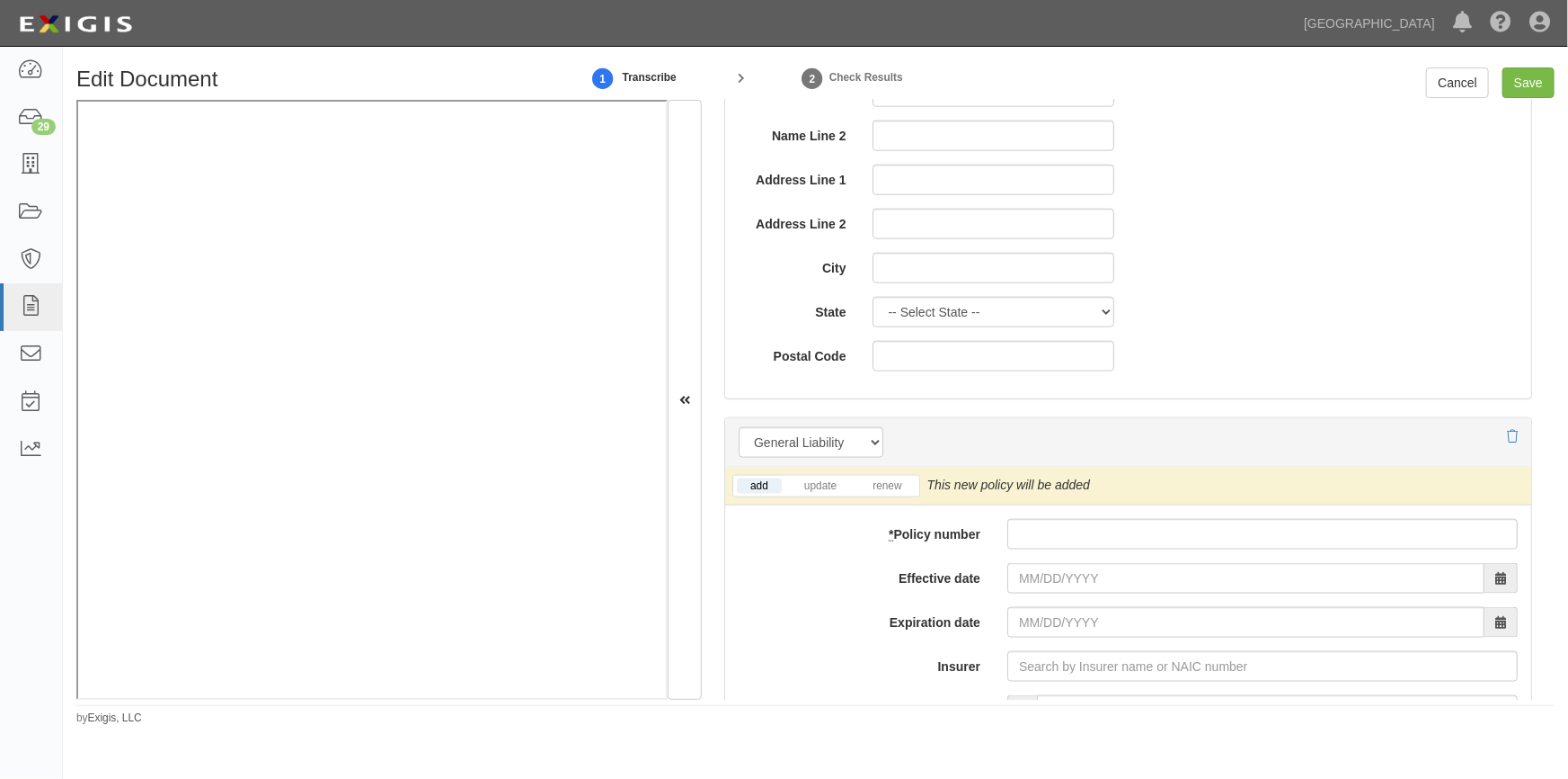
scroll to position [1144, 0]
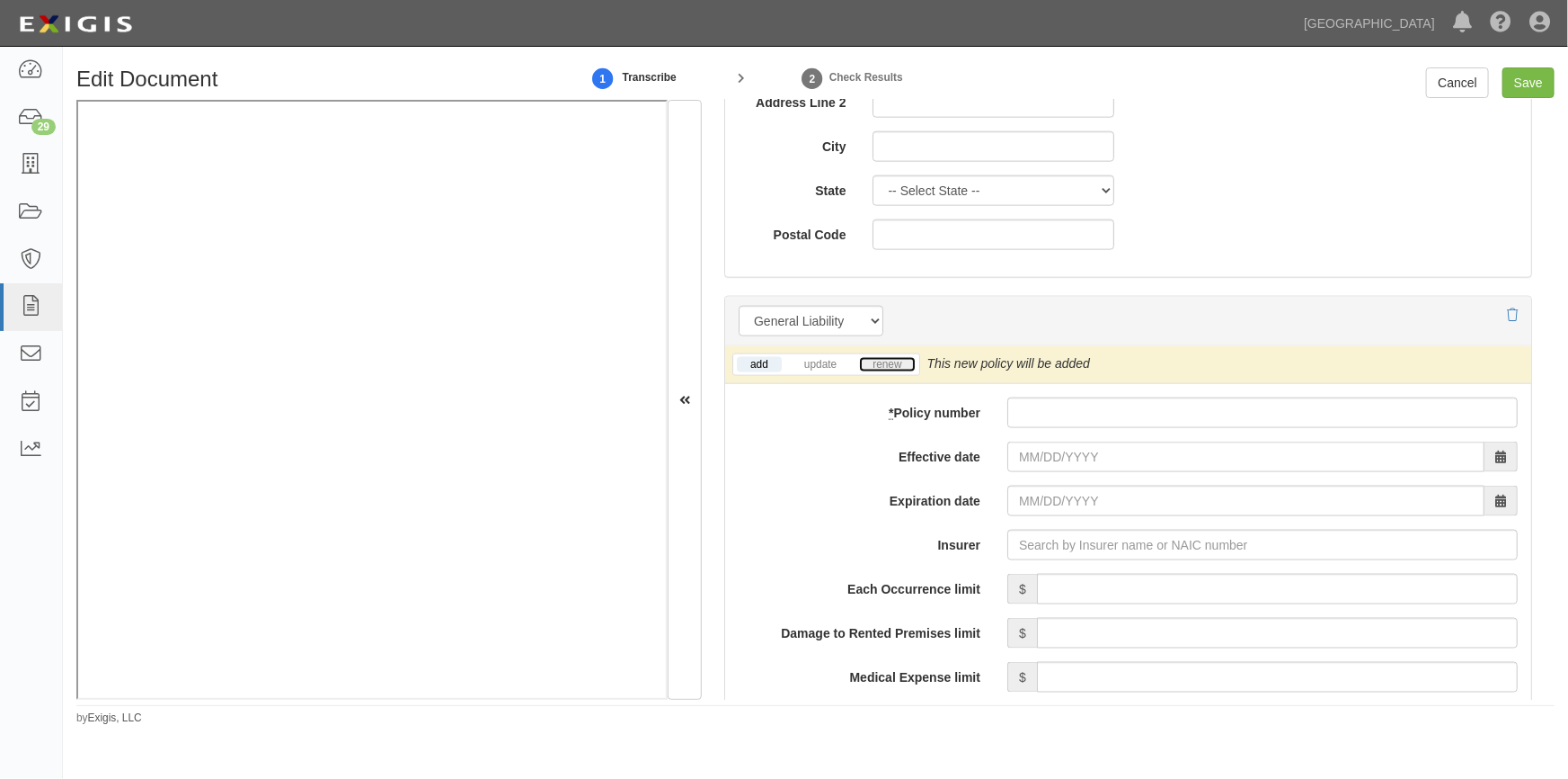
click at [890, 366] on link "renew" at bounding box center [887, 365] width 56 height 16
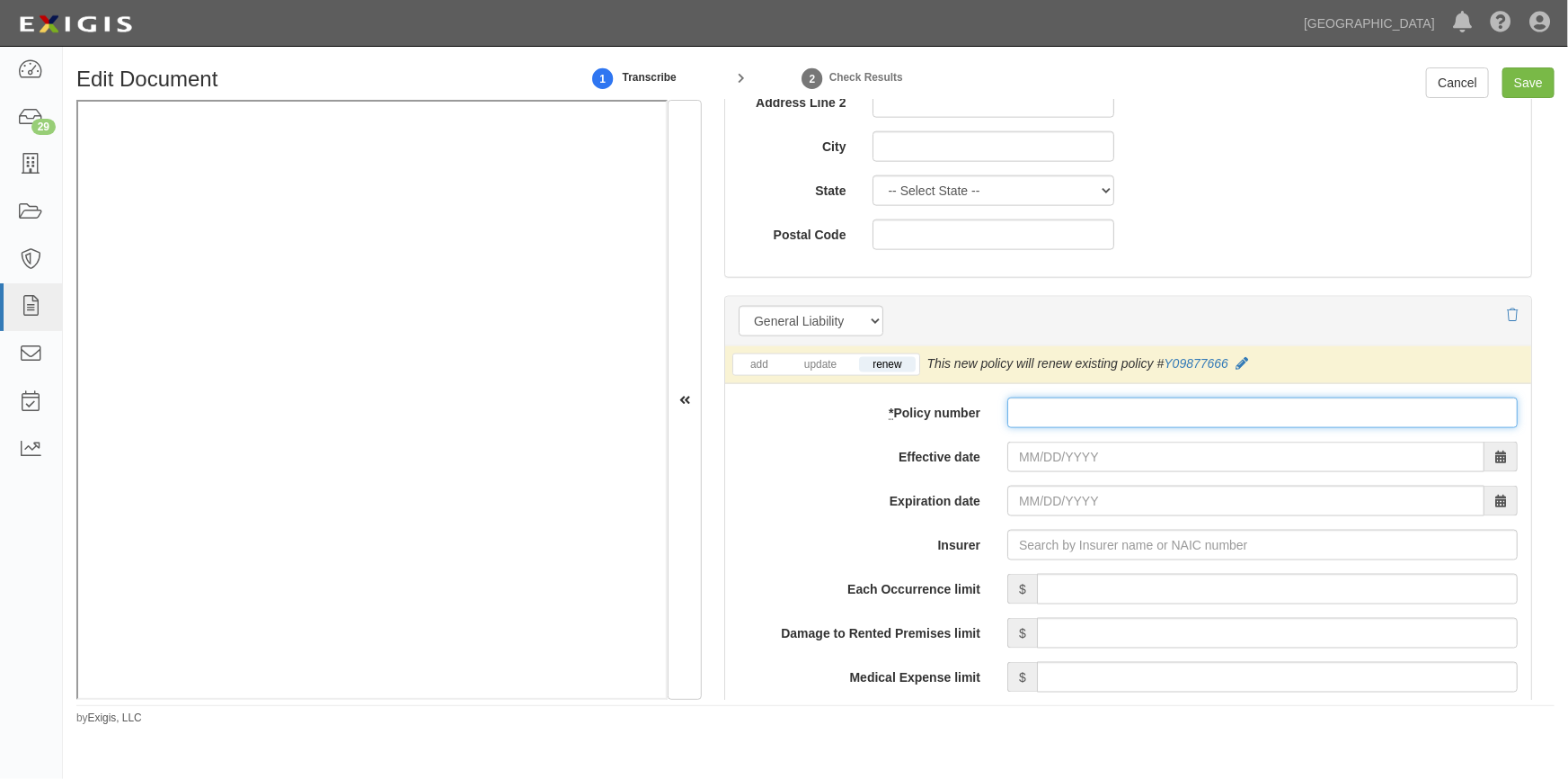
paste input "Y09877666"
type input "Y09877666"
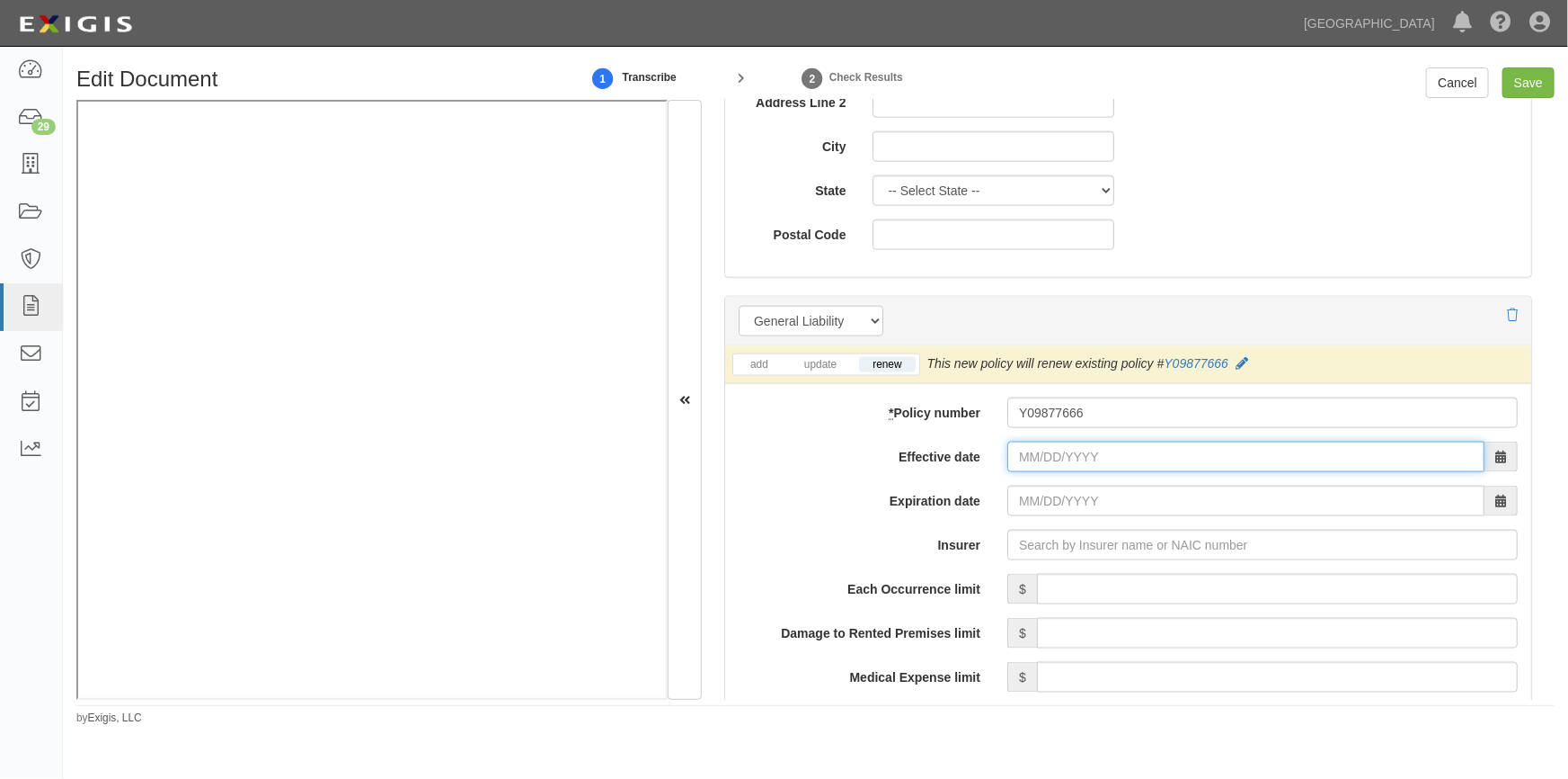
click at [1076, 458] on input "Effective date" at bounding box center [1246, 456] width 477 height 30
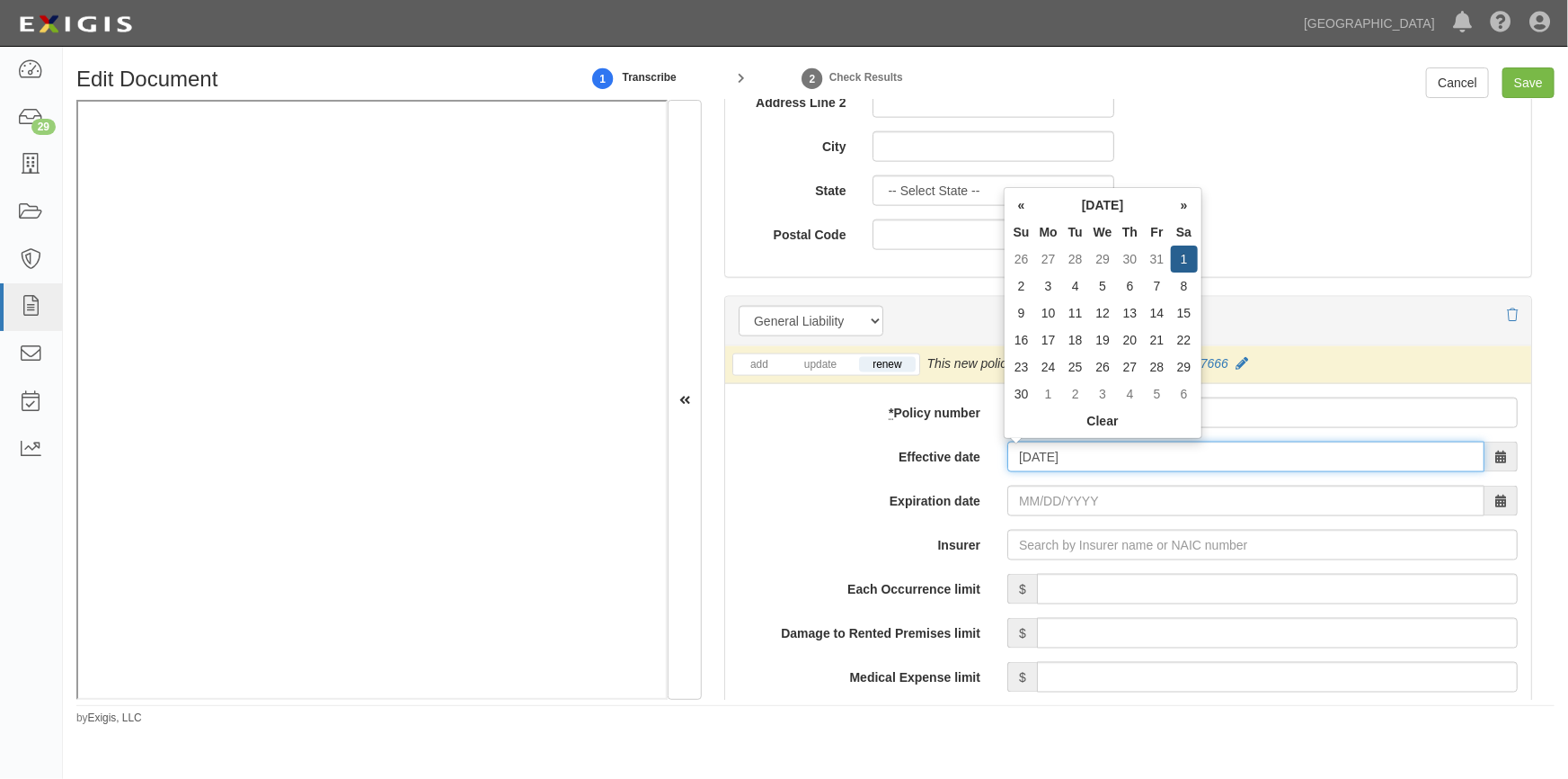
type input "[DATE]"
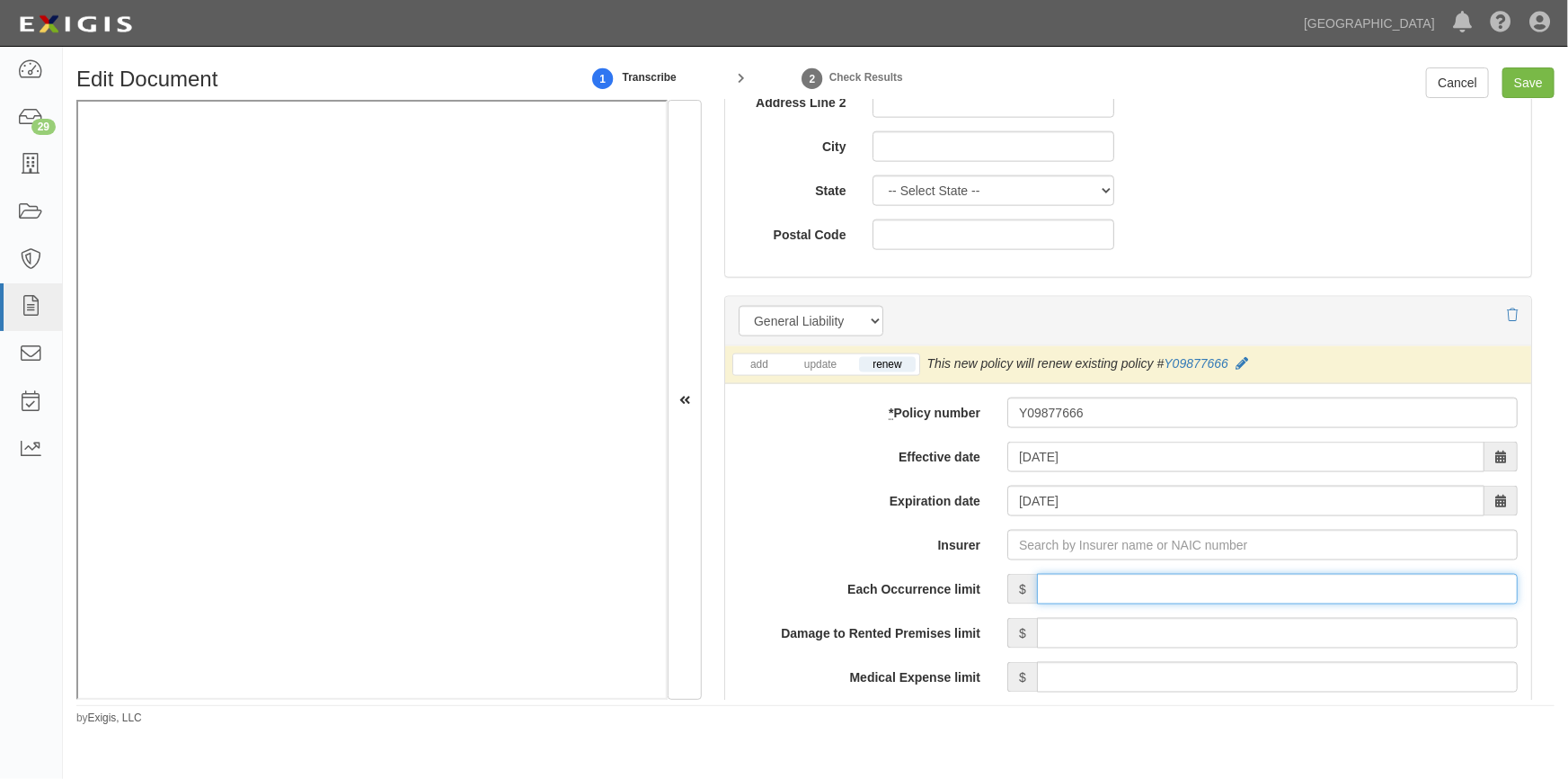
click at [1122, 594] on input "Each Occurrence limit" at bounding box center [1277, 588] width 481 height 30
type input "500,000"
click at [1073, 541] on input "Insurer" at bounding box center [1262, 544] width 510 height 30
type input "a"
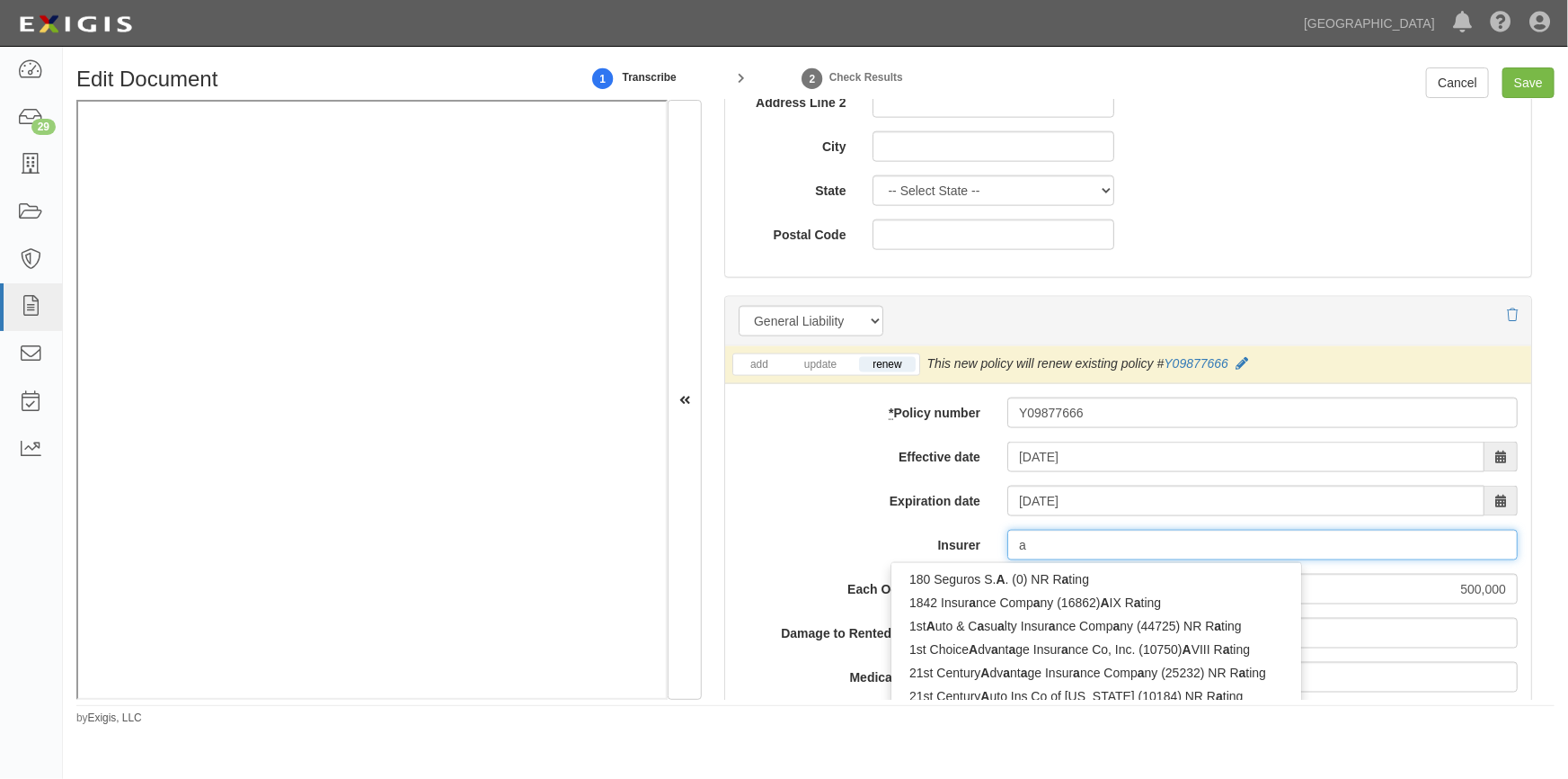
type input "acadia Insurance Company (31325) A+ XV Rating"
type input "ac"
type input "ace American Insurance Co Korea (KRB) (0) A++ XV Rating"
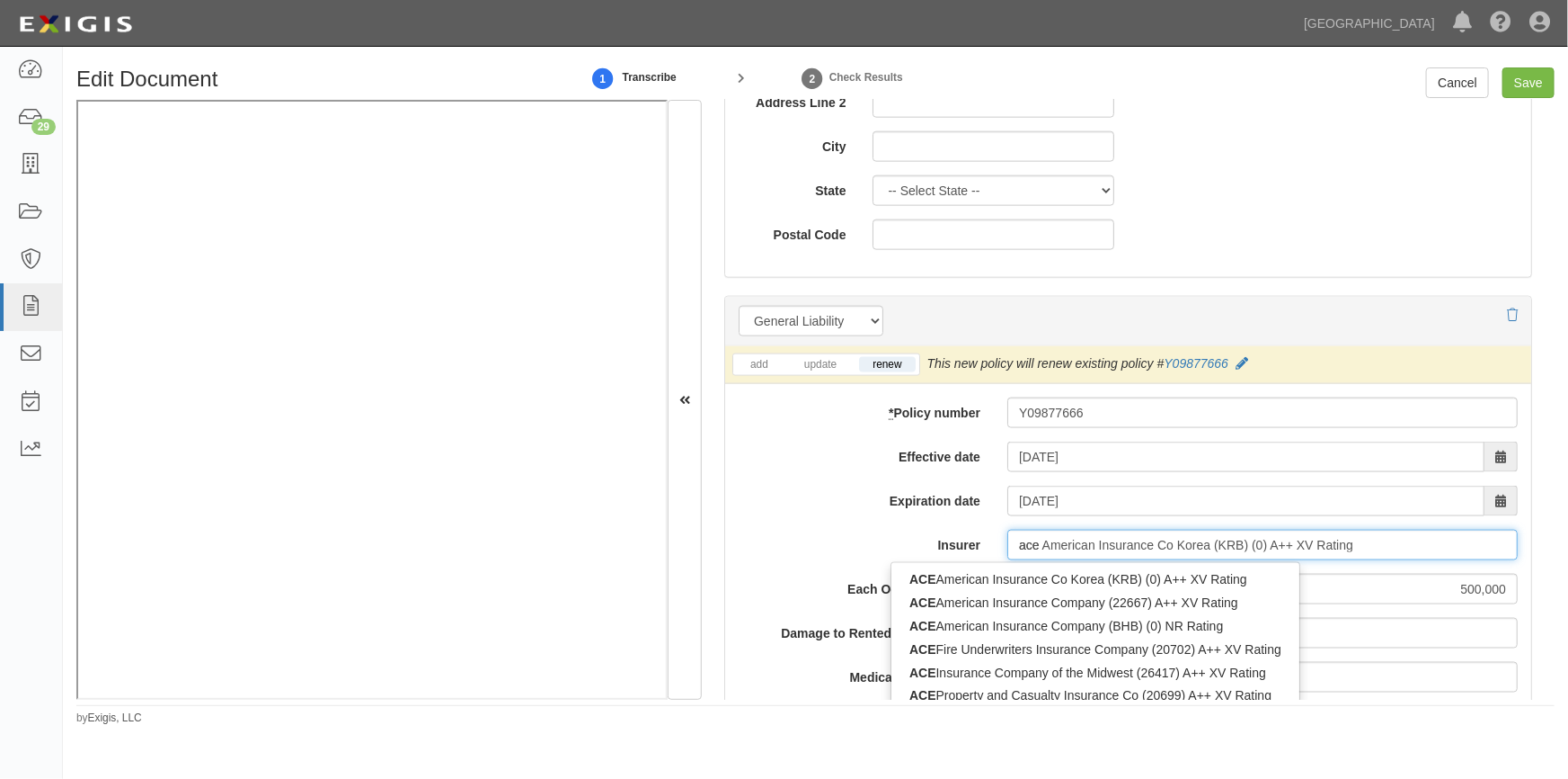
type input "ace a"
type input "ace american Insurance Company (22667) A++ XV Rating"
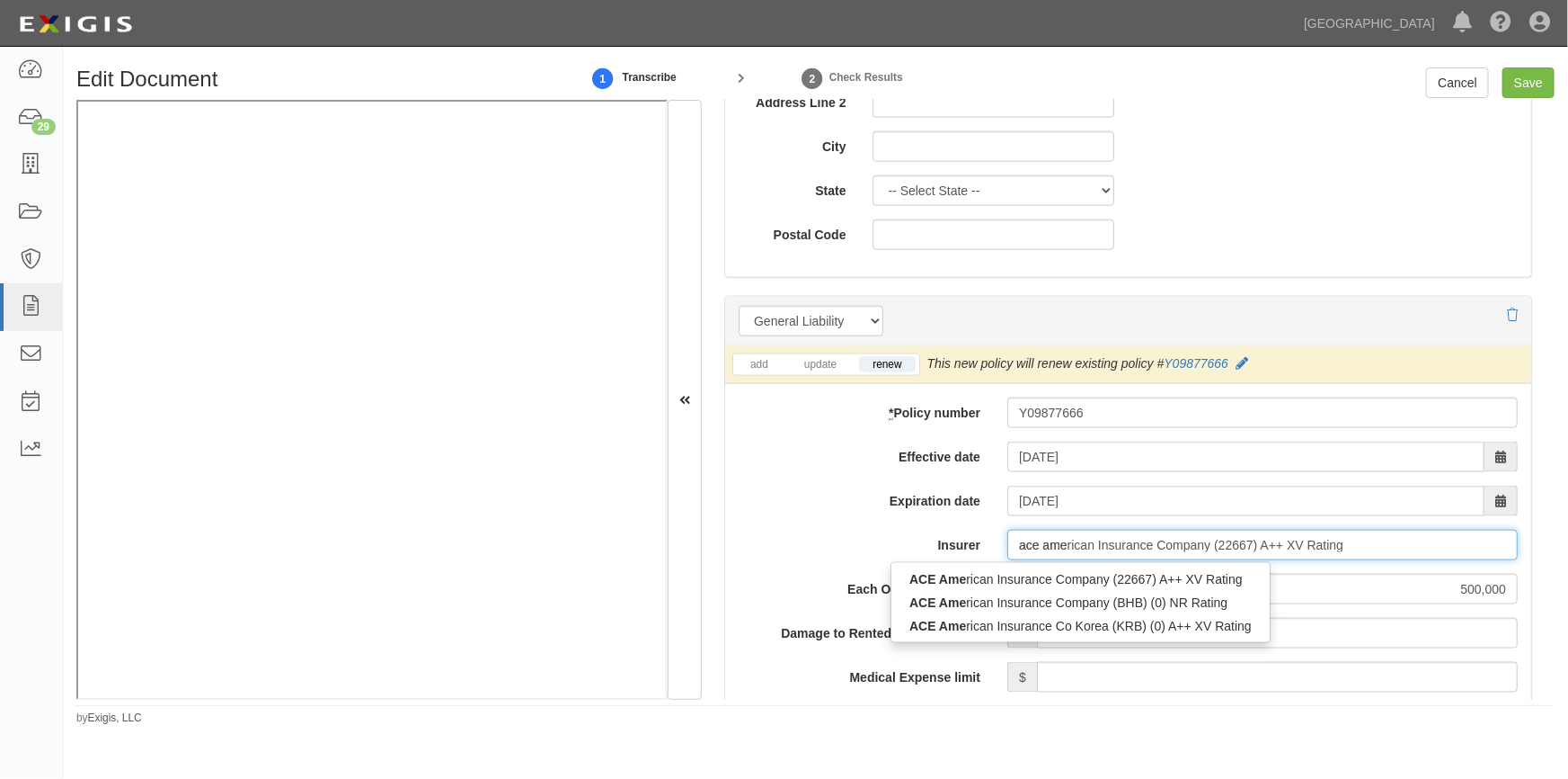
type input "ace amer"
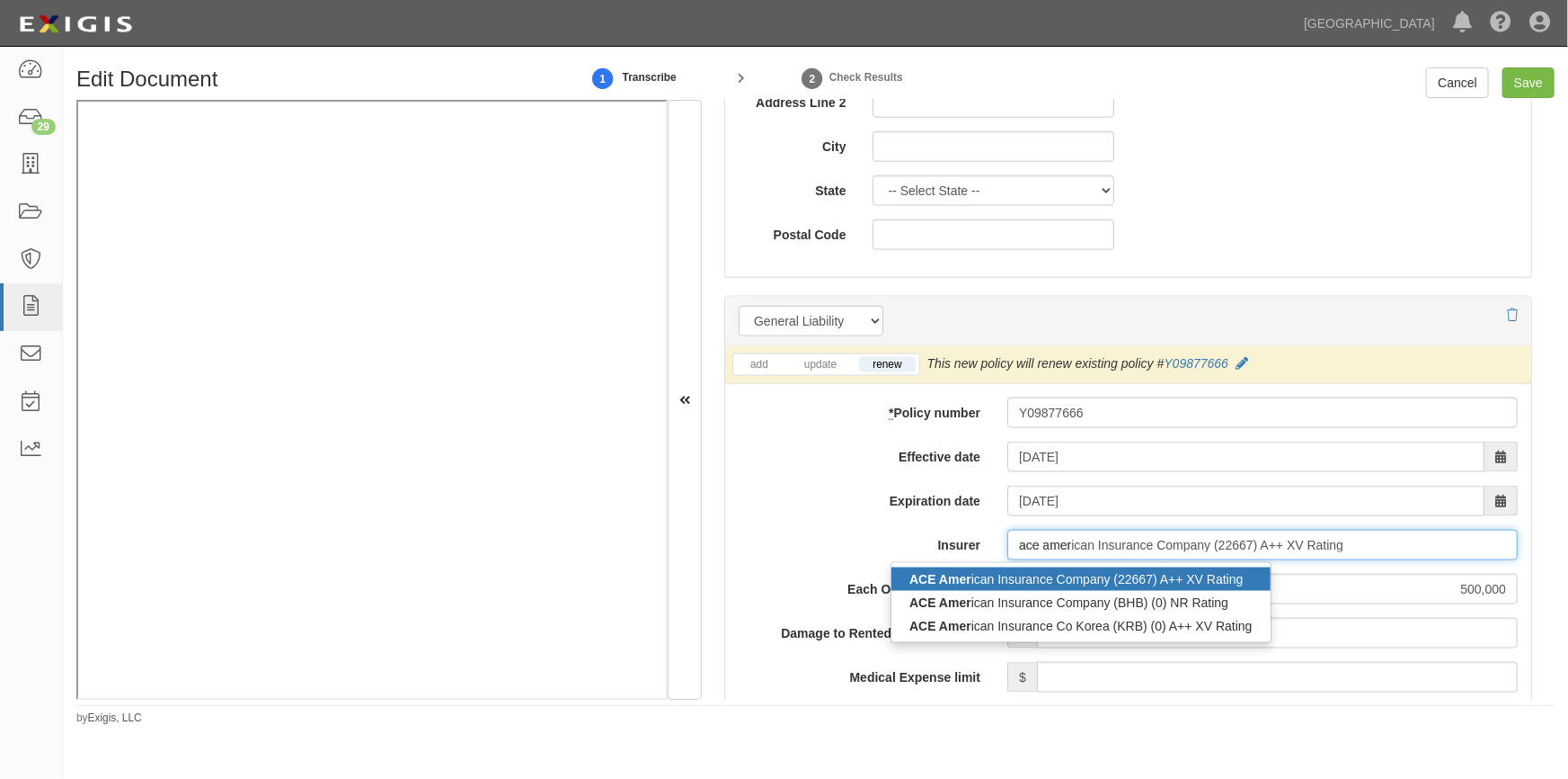
click at [939, 578] on strong "ACE Amer" at bounding box center [941, 579] width 62 height 15
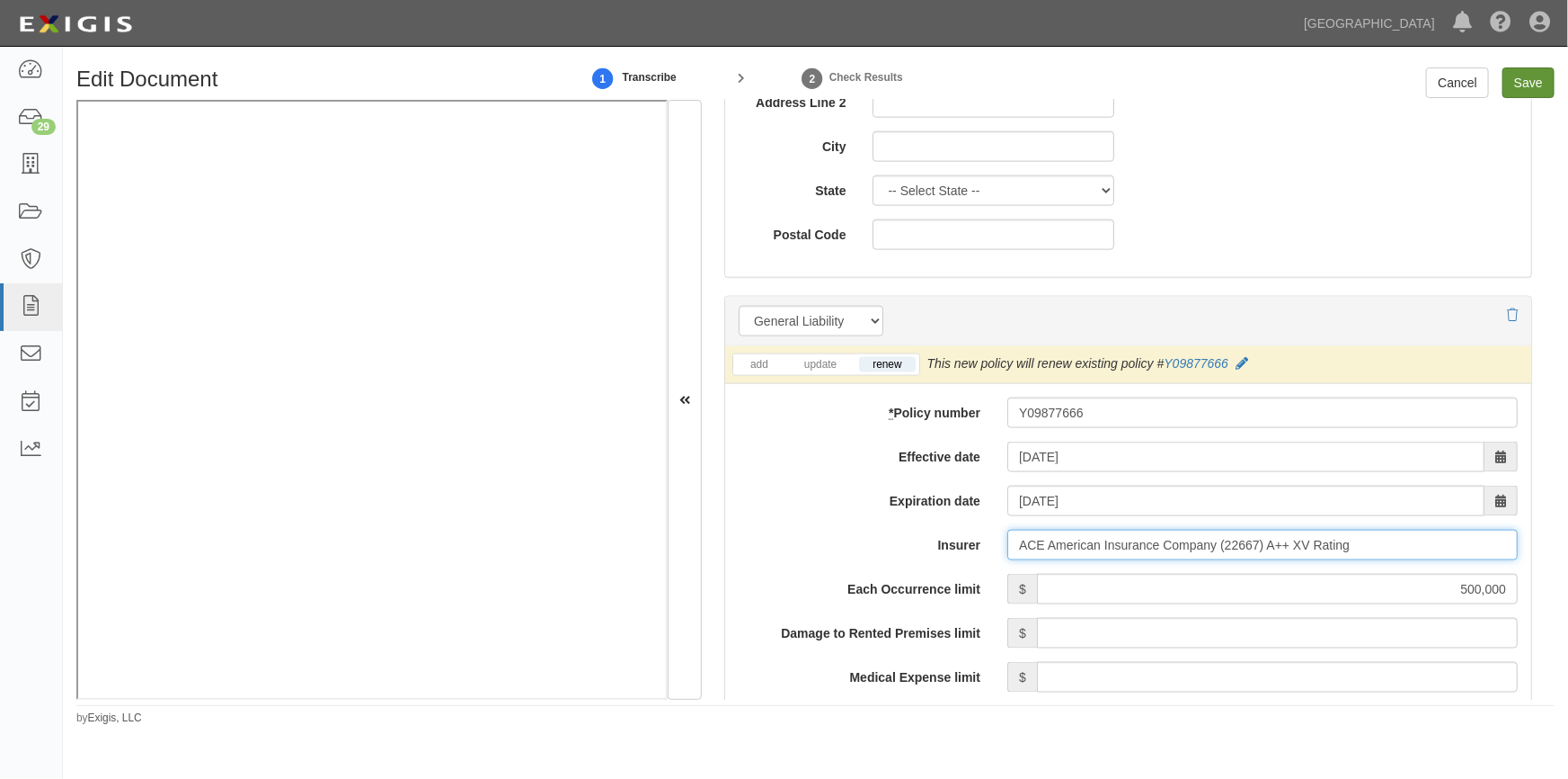
type input "ACE American Insurance Company (22667) A++ XV Rating"
click at [1528, 80] on input "Save" at bounding box center [1529, 82] width 52 height 30
type input "500000"
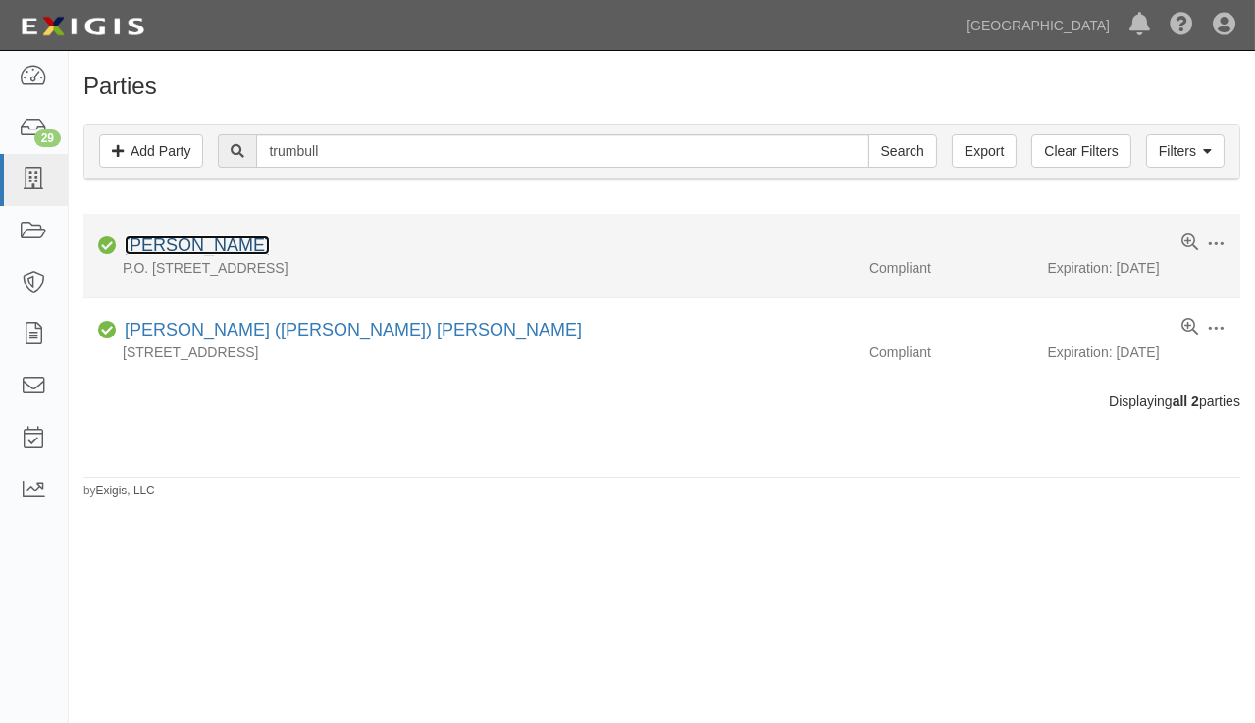
click at [196, 243] on link "[PERSON_NAME]" at bounding box center [197, 246] width 145 height 20
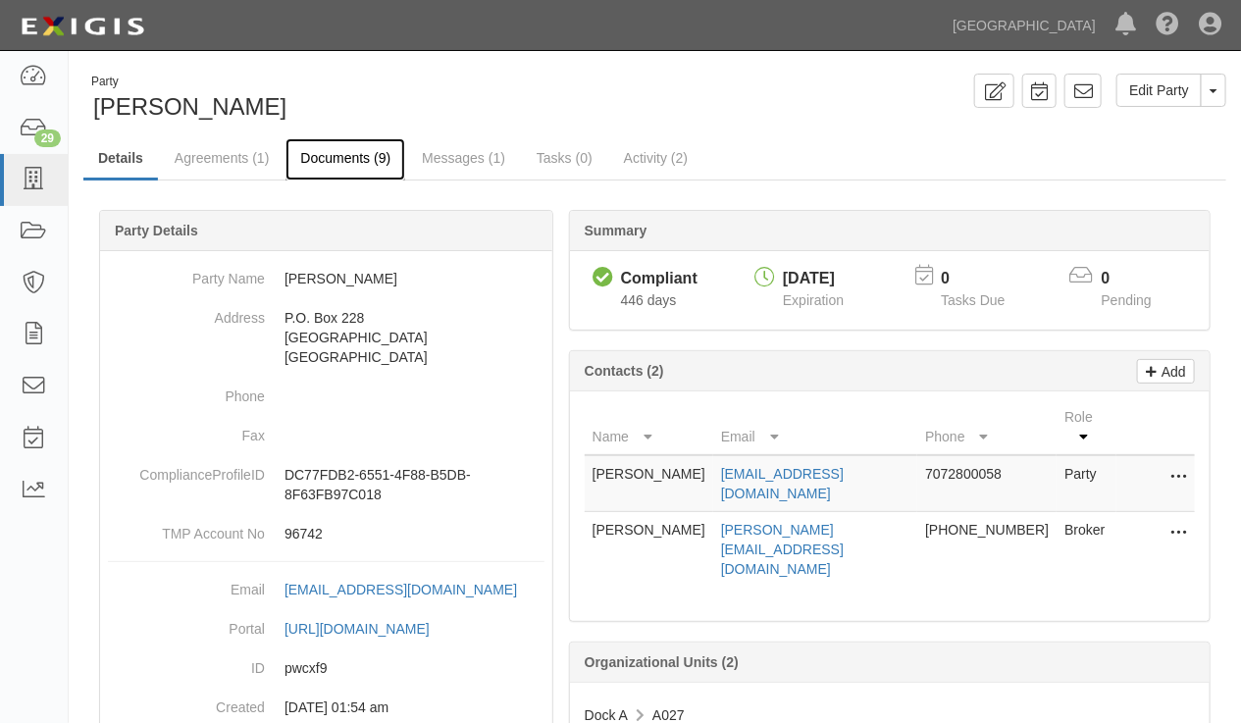
click at [320, 162] on link "Documents (9)" at bounding box center [346, 159] width 120 height 42
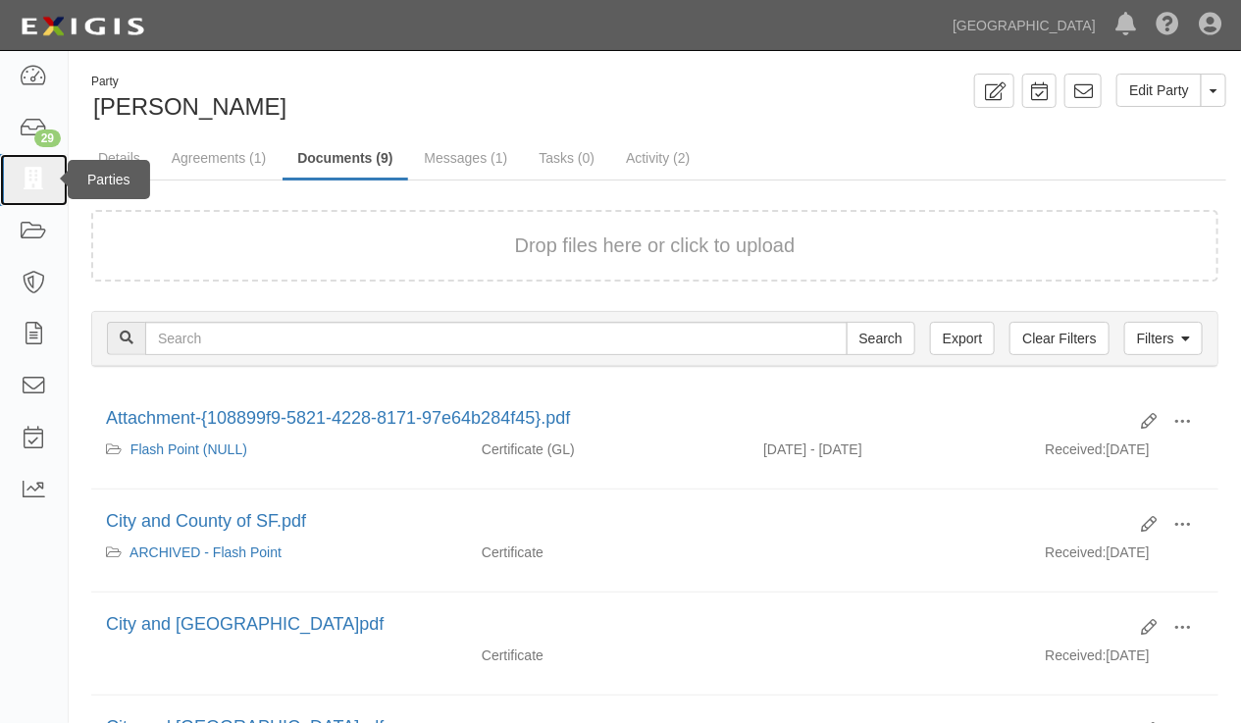
click at [26, 175] on icon at bounding box center [33, 180] width 27 height 23
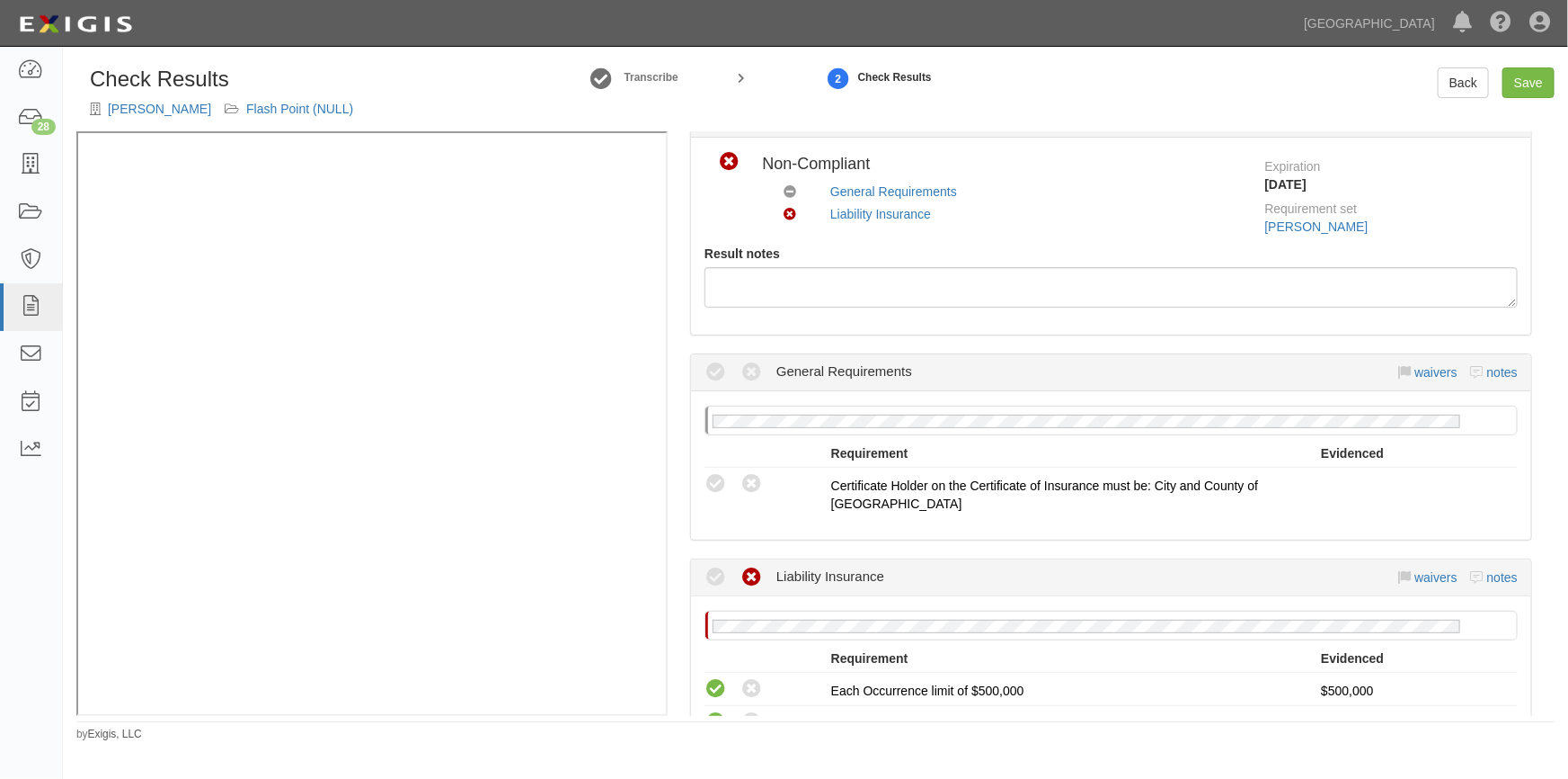
scroll to position [163, 0]
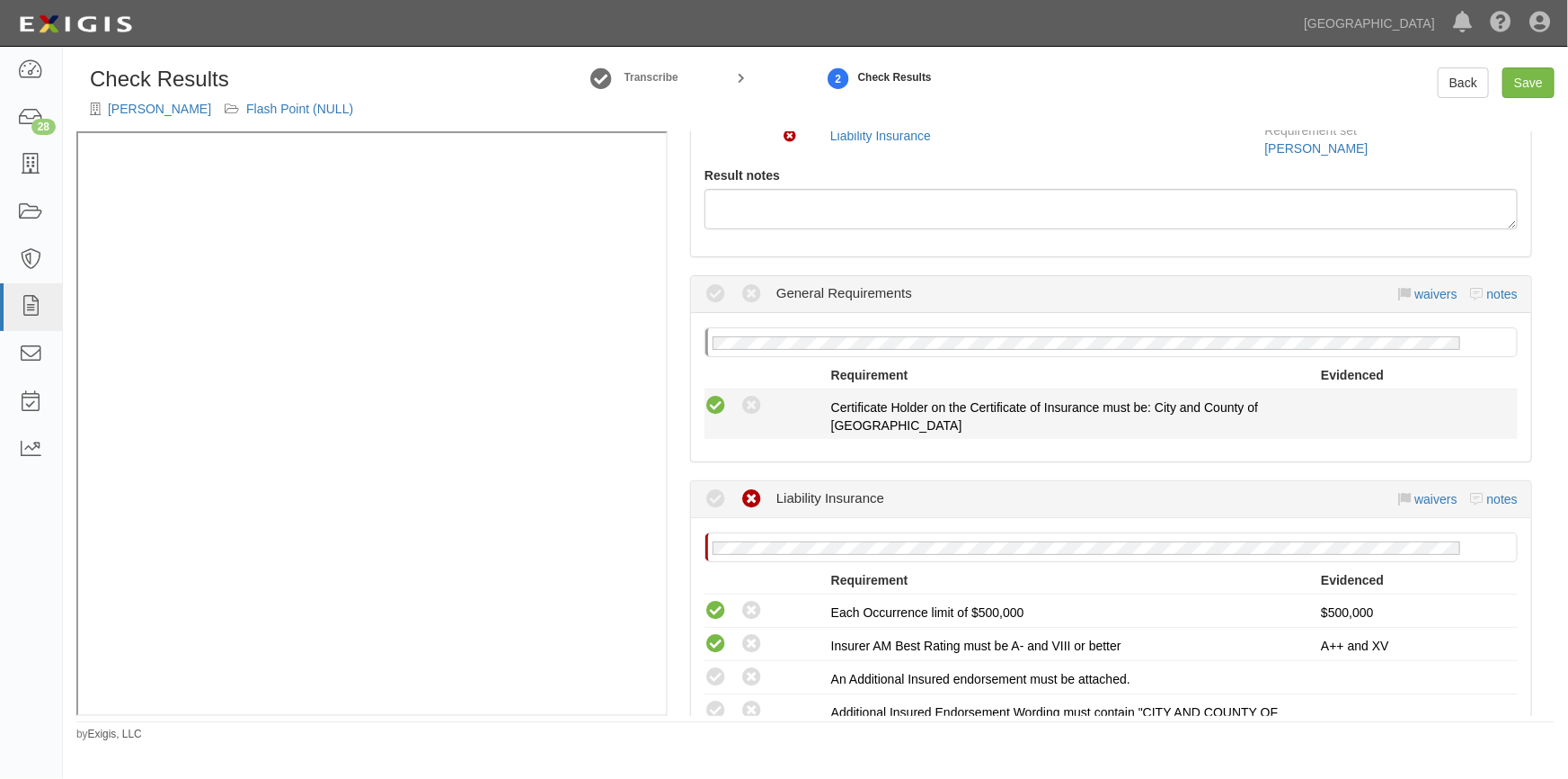
click at [712, 406] on icon at bounding box center [715, 406] width 23 height 23
radio input "true"
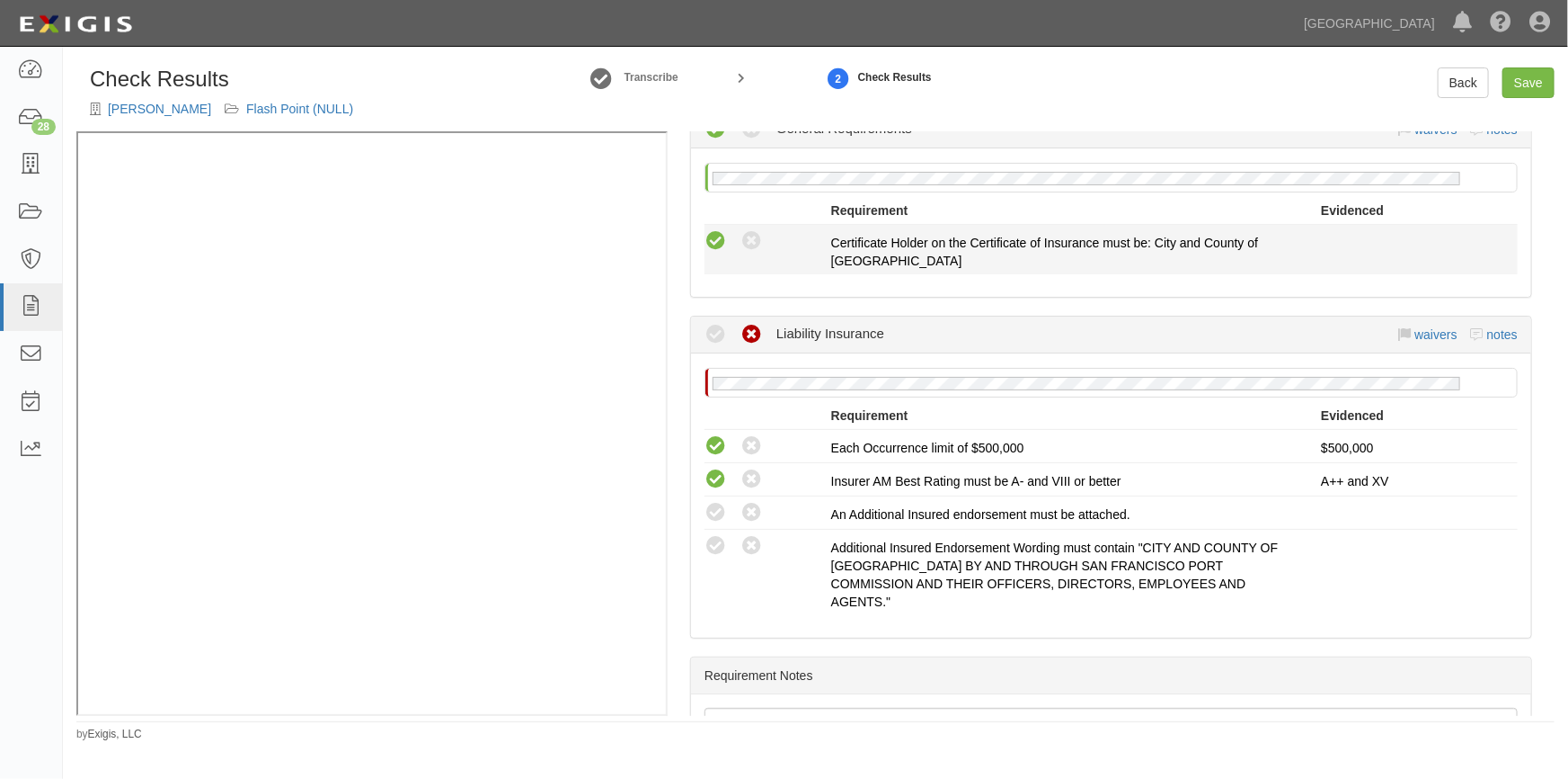
scroll to position [488, 0]
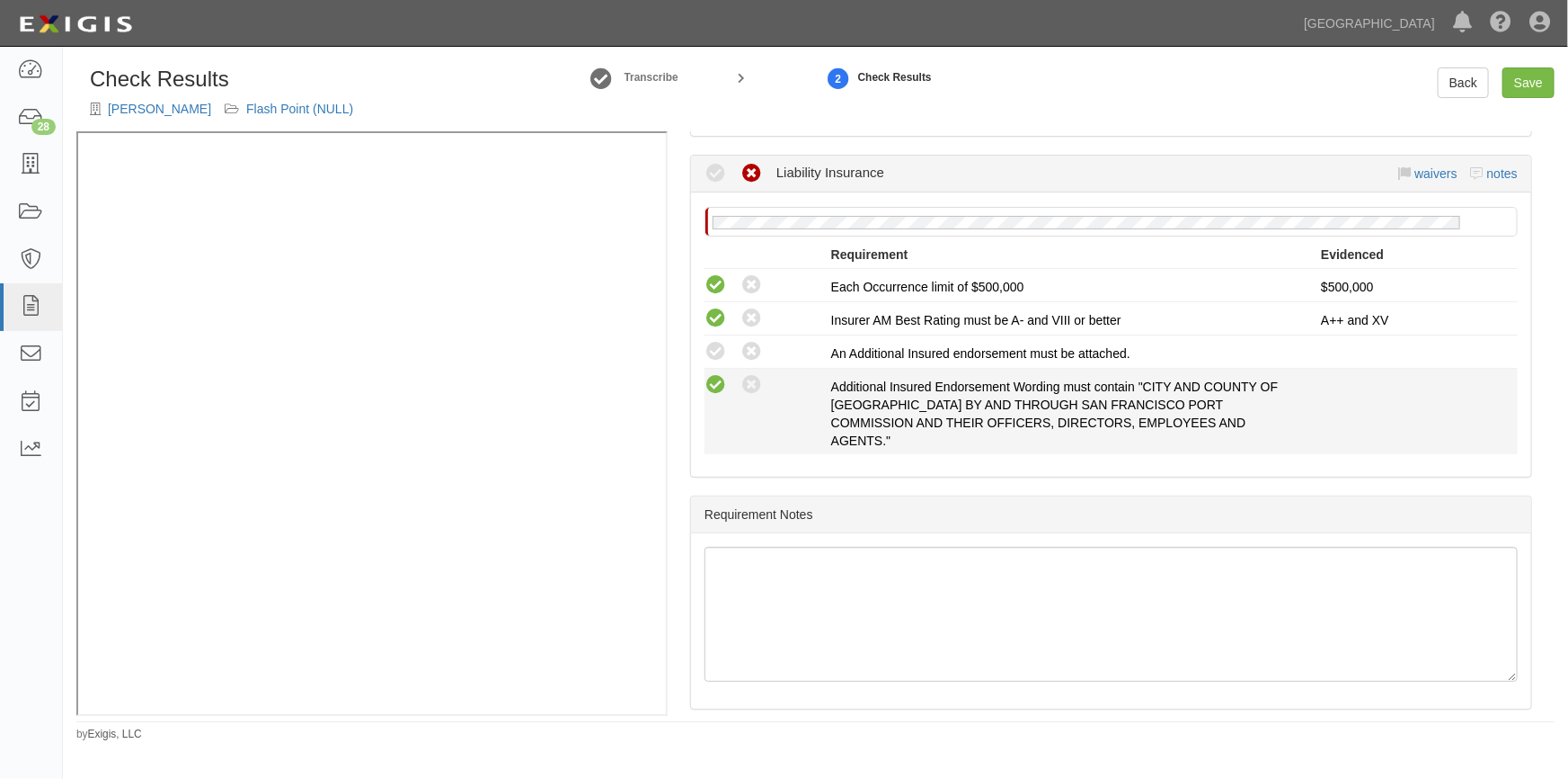
click at [712, 375] on icon at bounding box center [715, 385] width 23 height 23
radio input "true"
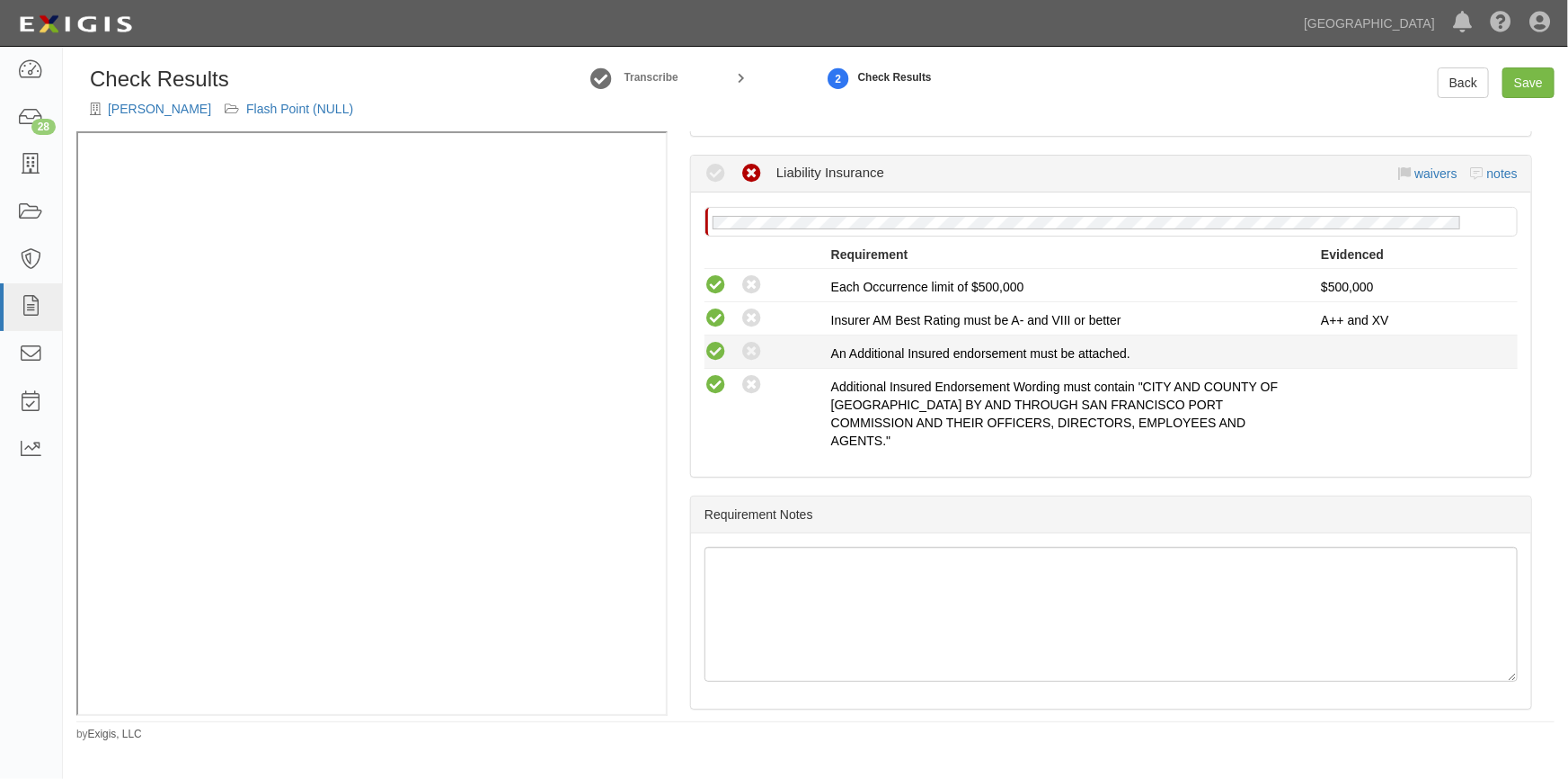
click at [711, 347] on icon at bounding box center [715, 352] width 23 height 23
radio input "true"
click at [1519, 87] on link "Save" at bounding box center [1529, 82] width 52 height 30
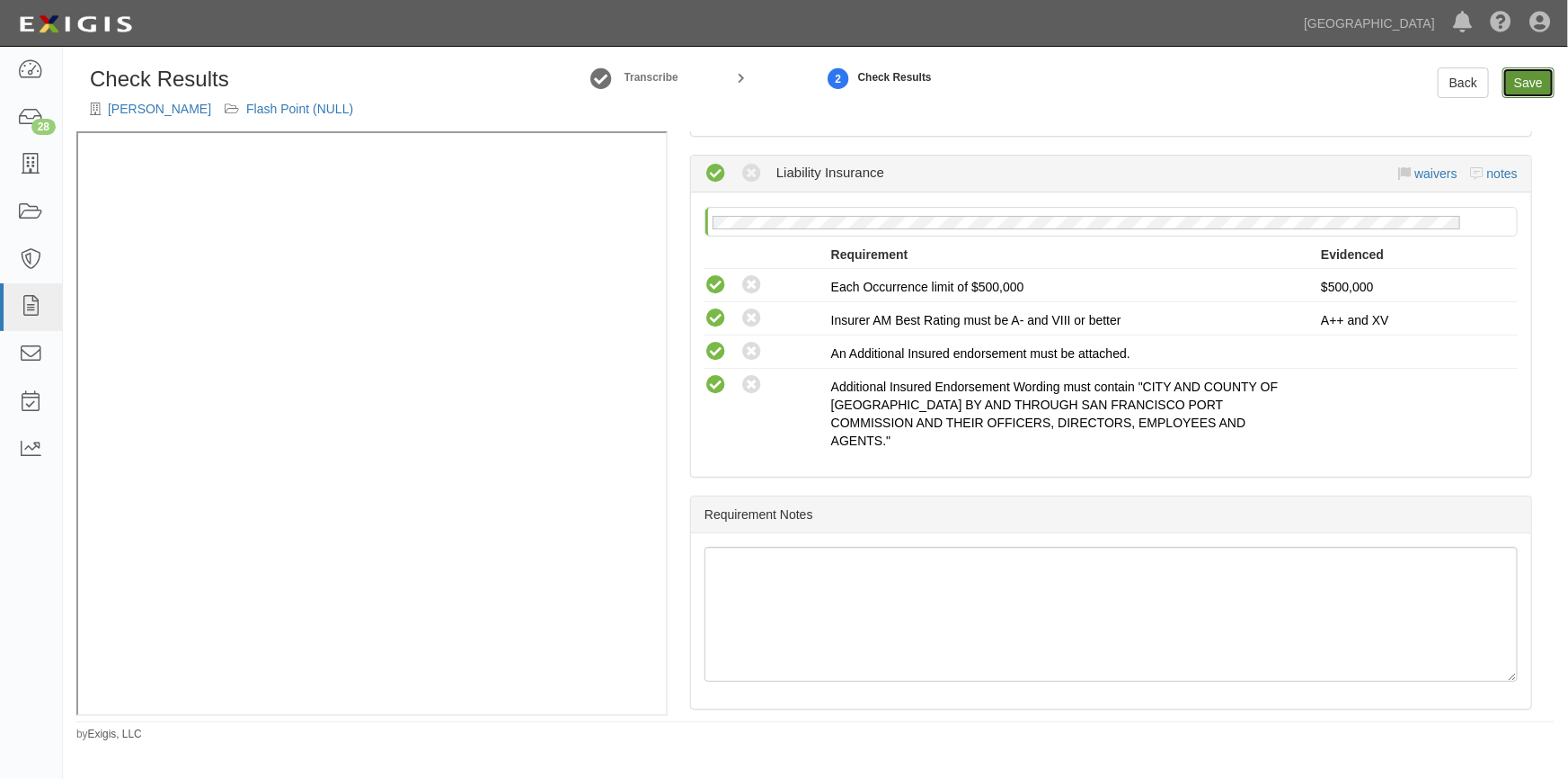
radio input "true"
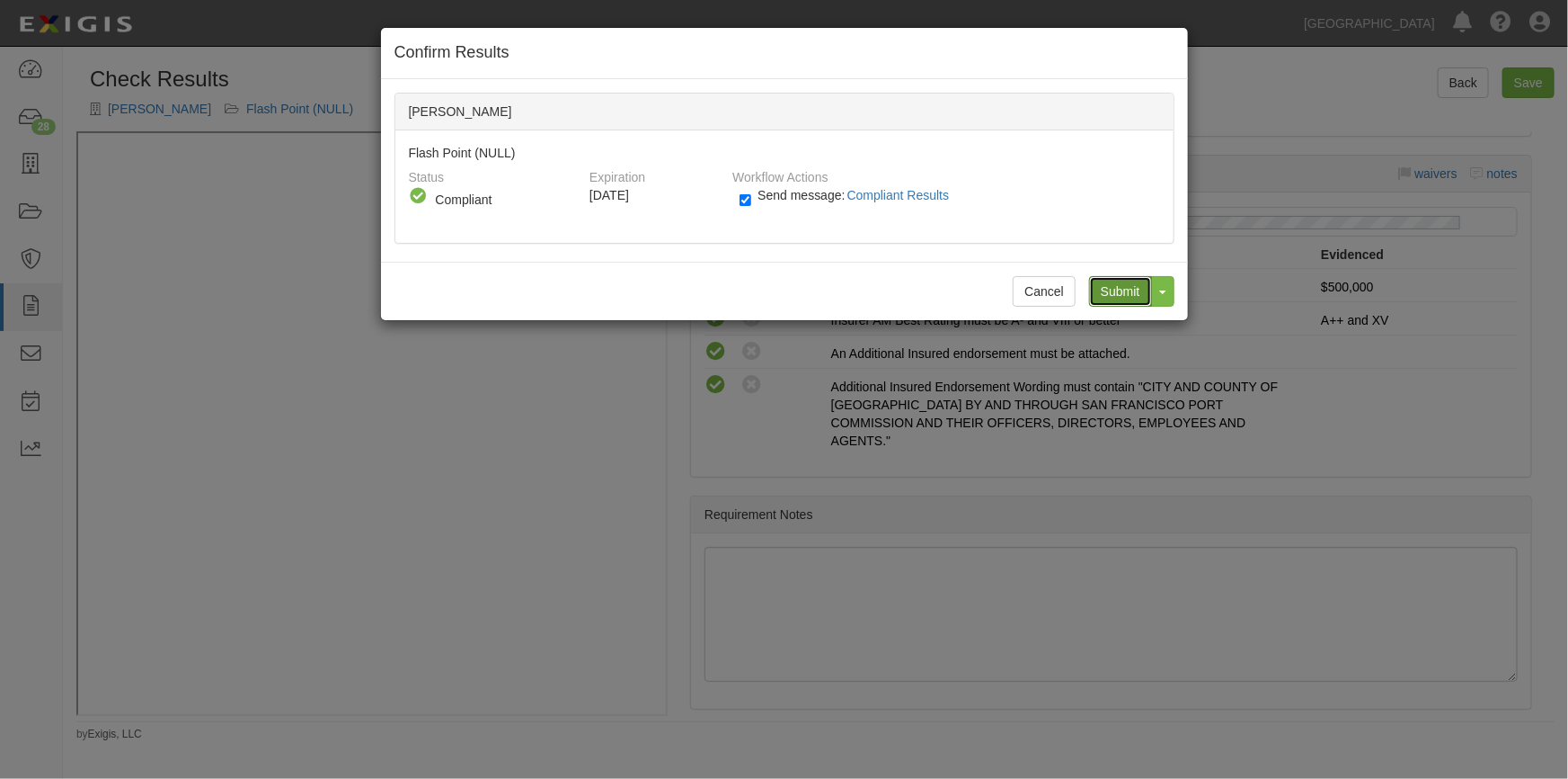
click at [1108, 286] on input "Submit" at bounding box center [1120, 291] width 63 height 30
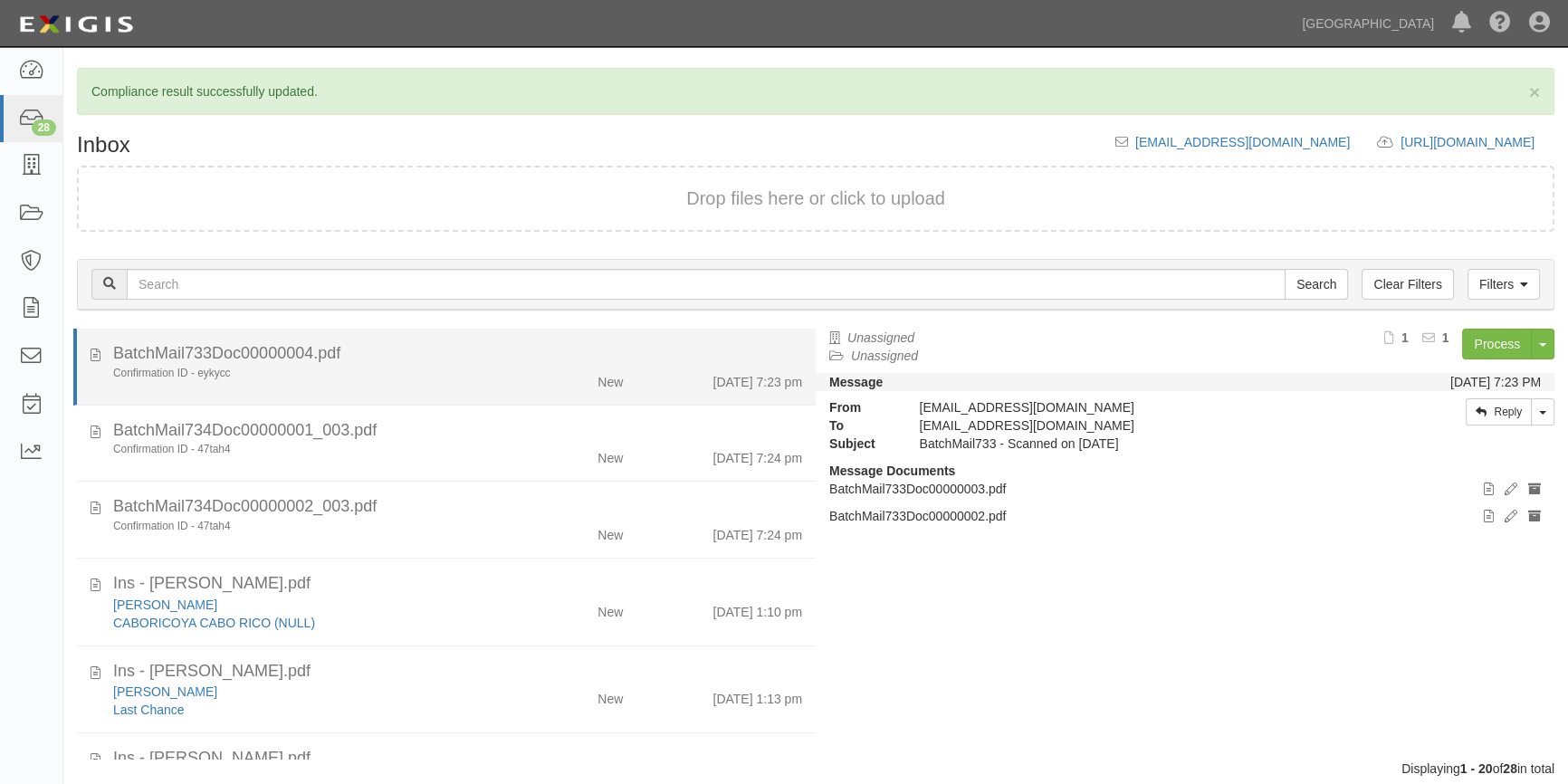
click at [434, 365] on div "Confirmation ID - eykycc" at bounding box center [308, 373] width 390 height 16
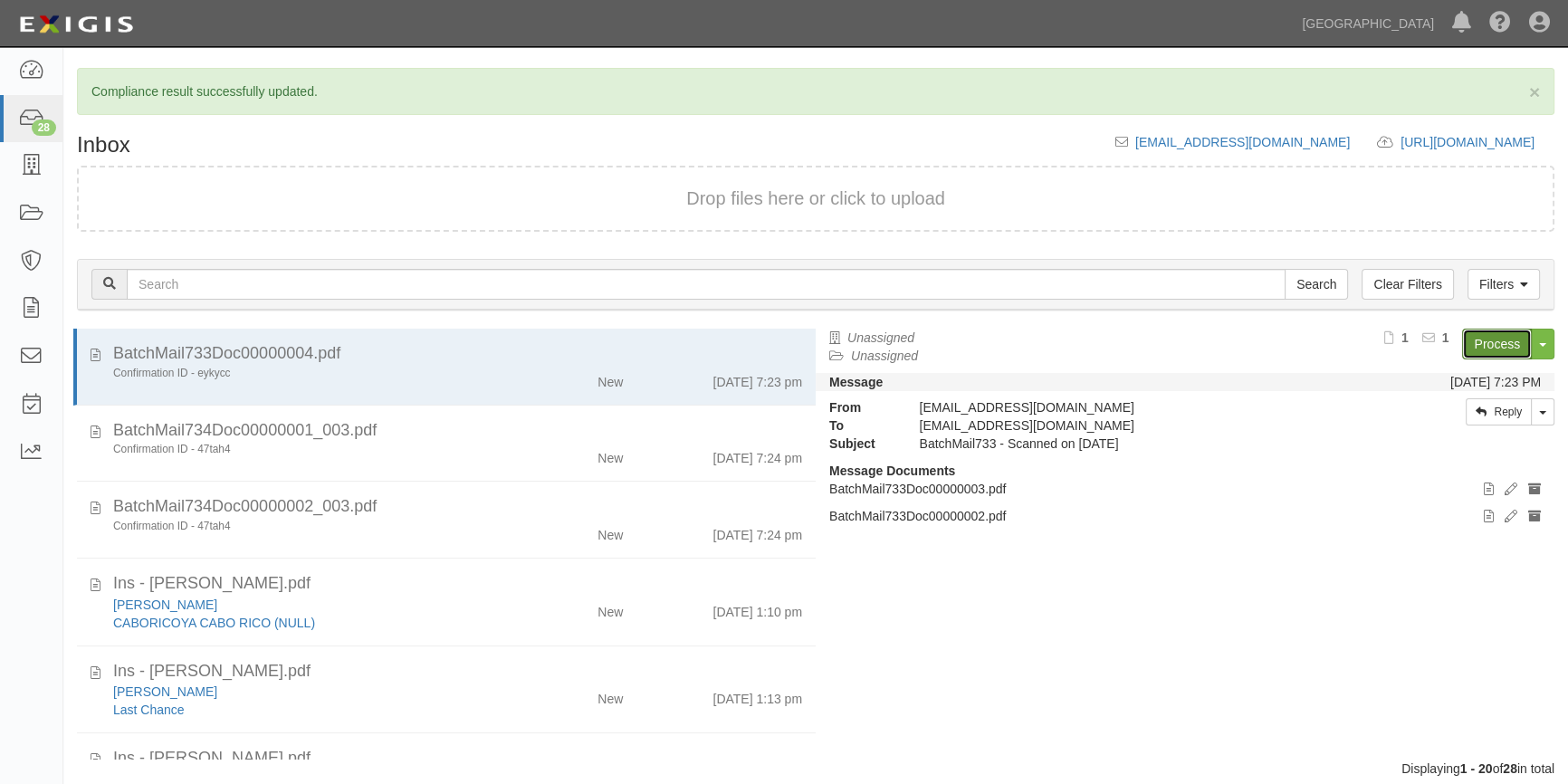
click at [1477, 340] on link "Process" at bounding box center [1497, 343] width 70 height 30
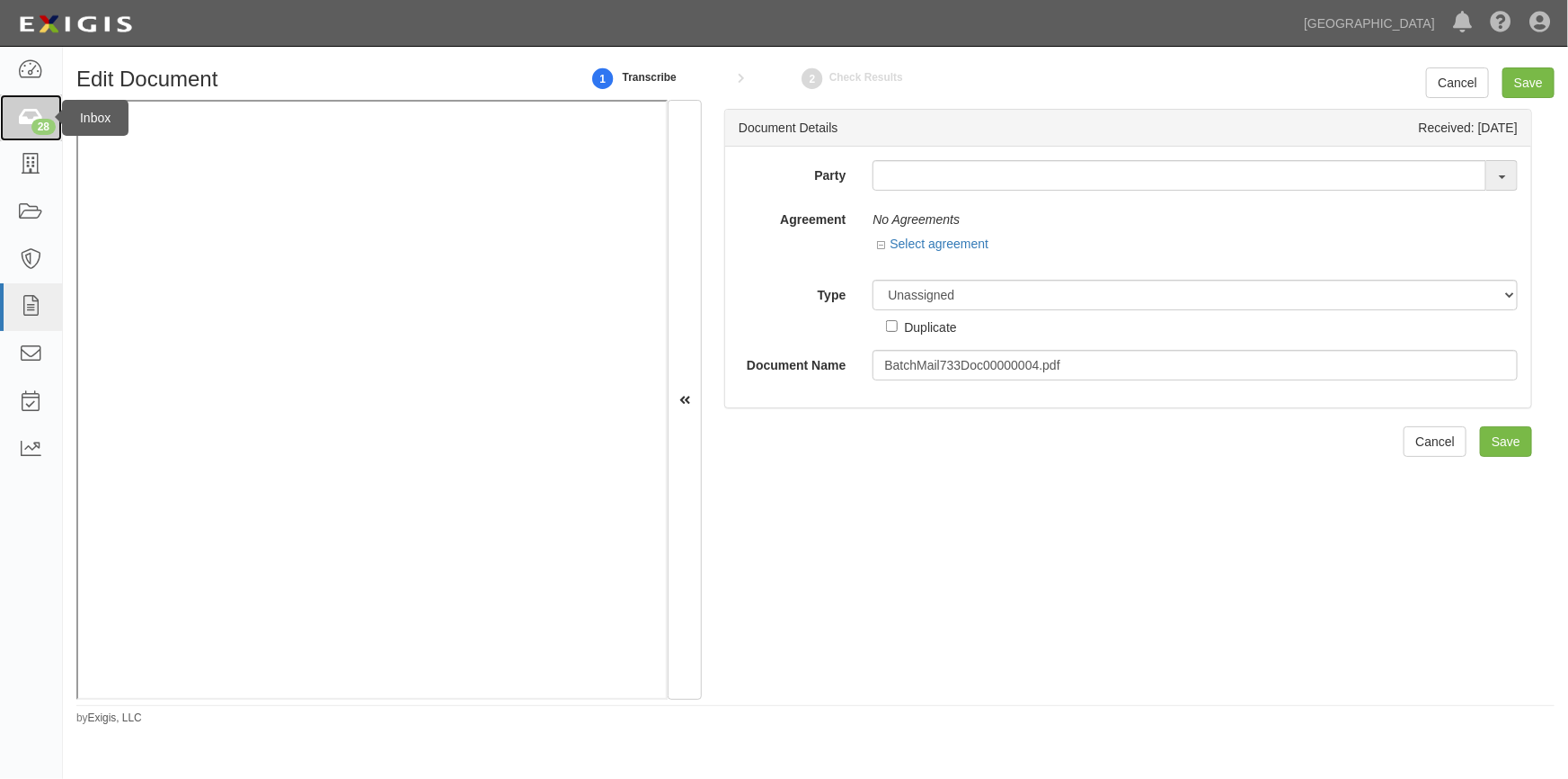
click at [26, 114] on icon at bounding box center [30, 118] width 25 height 21
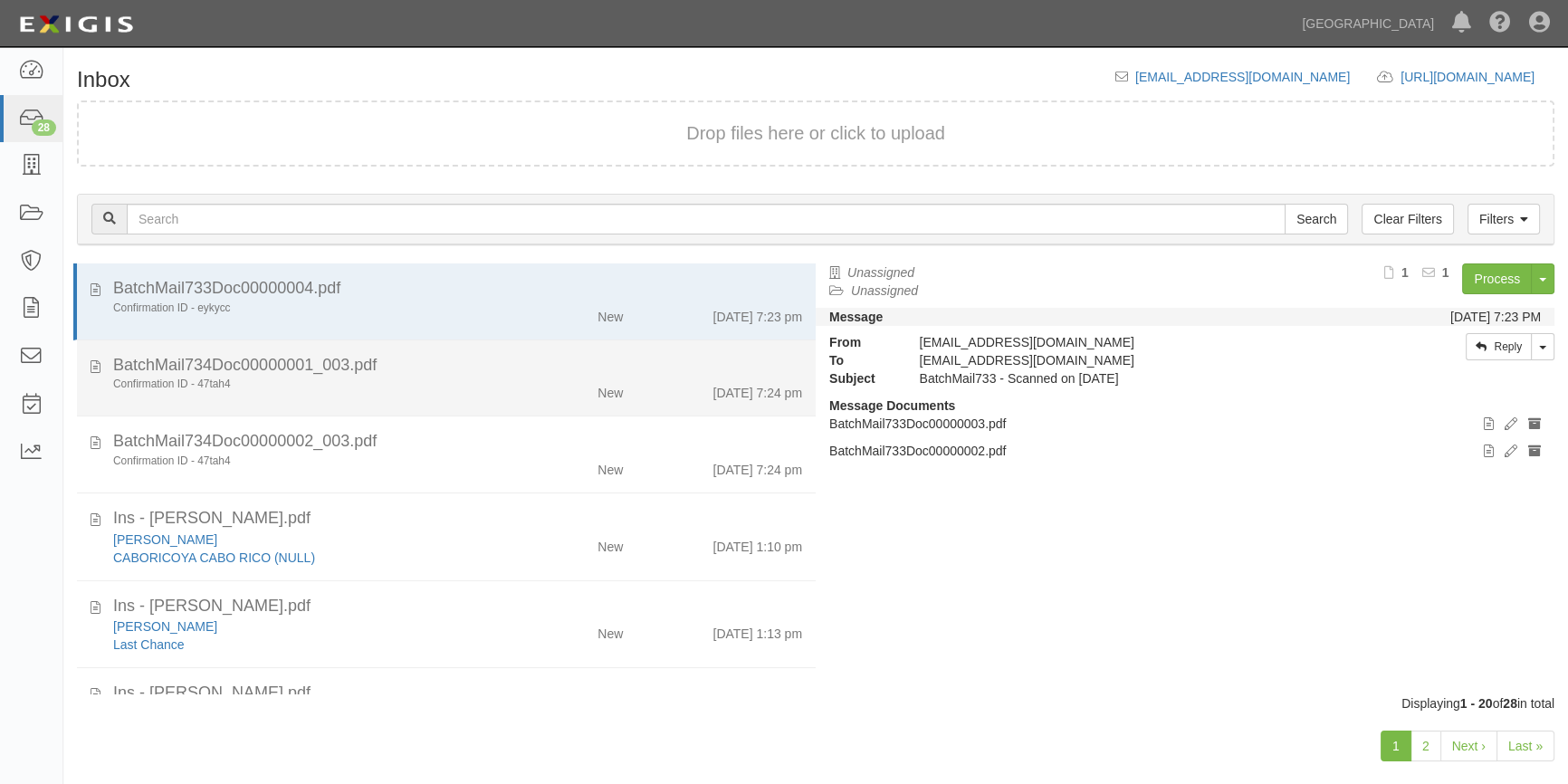
click at [408, 372] on div "BatchMail734Doc00000001_003.pdf" at bounding box center [457, 366] width 689 height 24
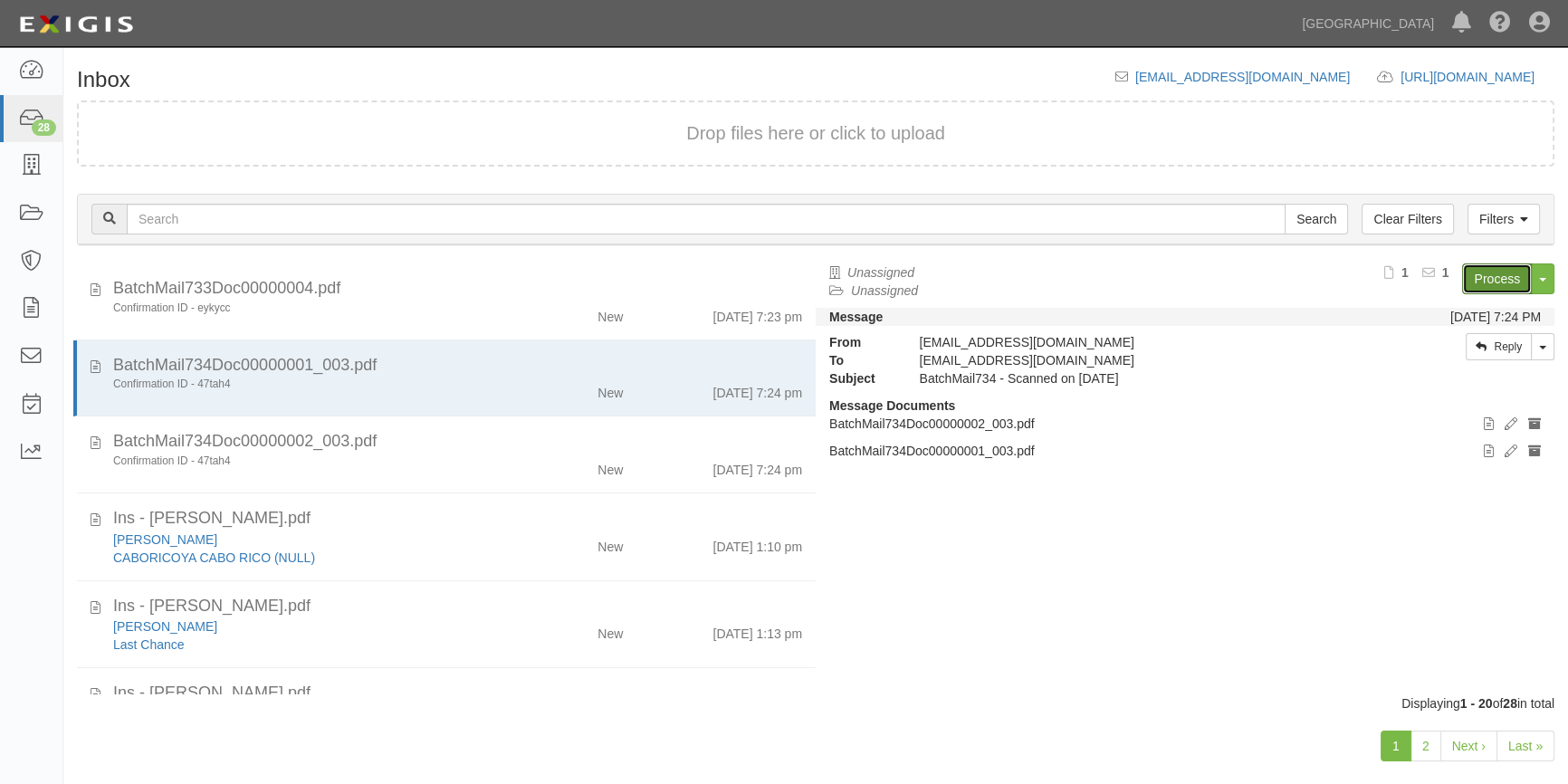
click at [1494, 290] on link "Process" at bounding box center [1497, 279] width 70 height 30
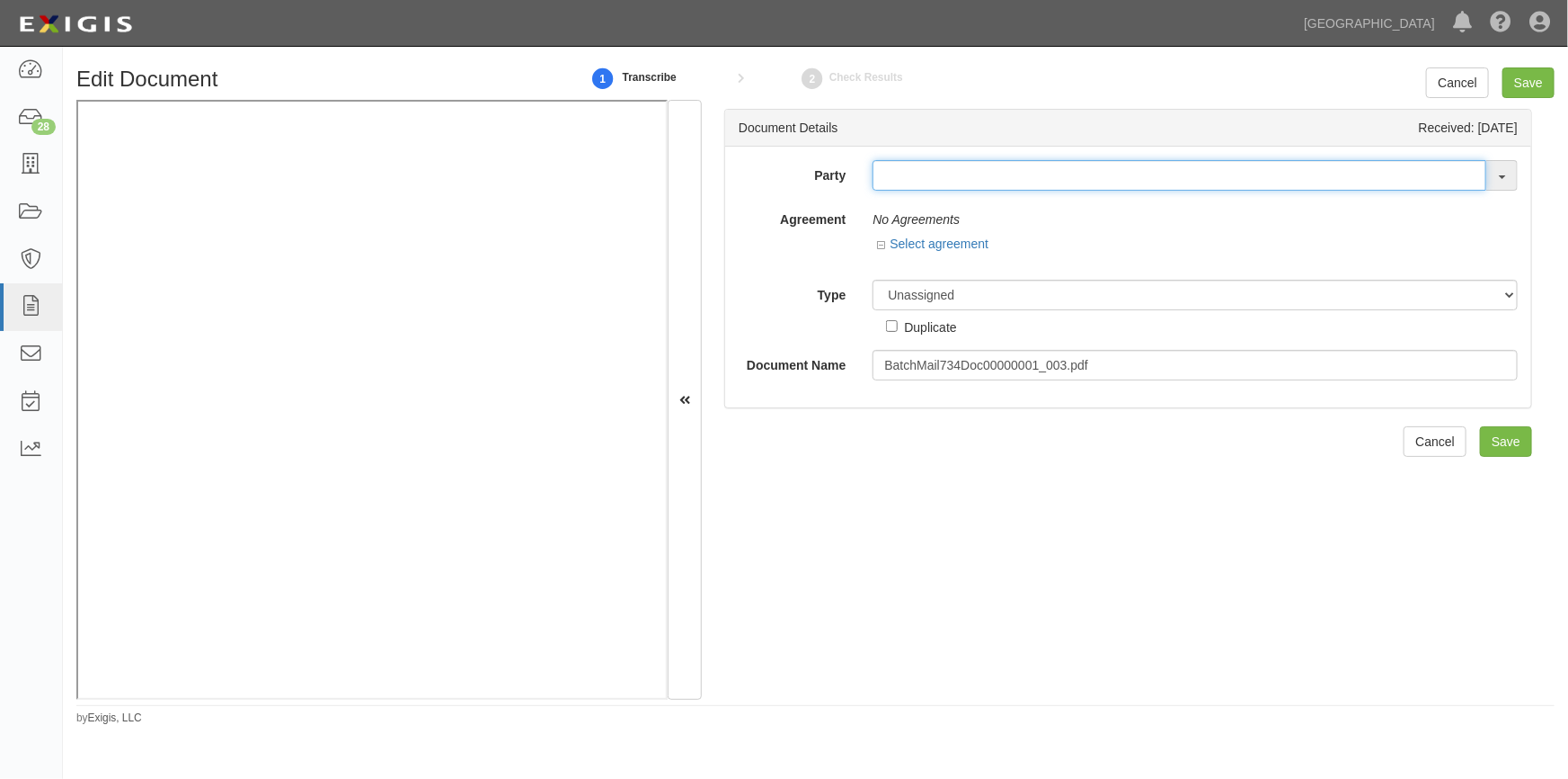
click at [908, 186] on input "text" at bounding box center [1180, 175] width 614 height 30
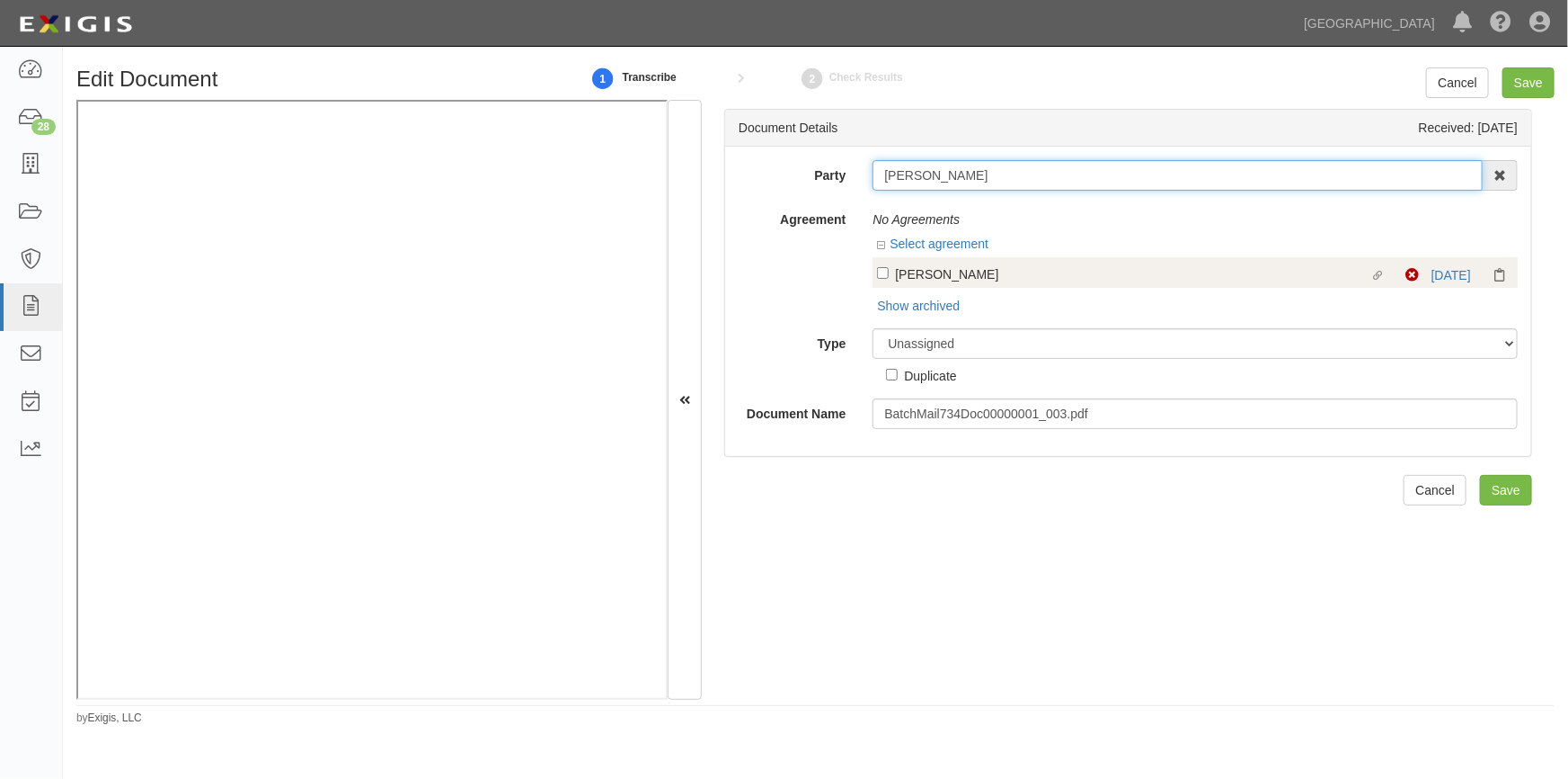
type input "Steven Gordon"
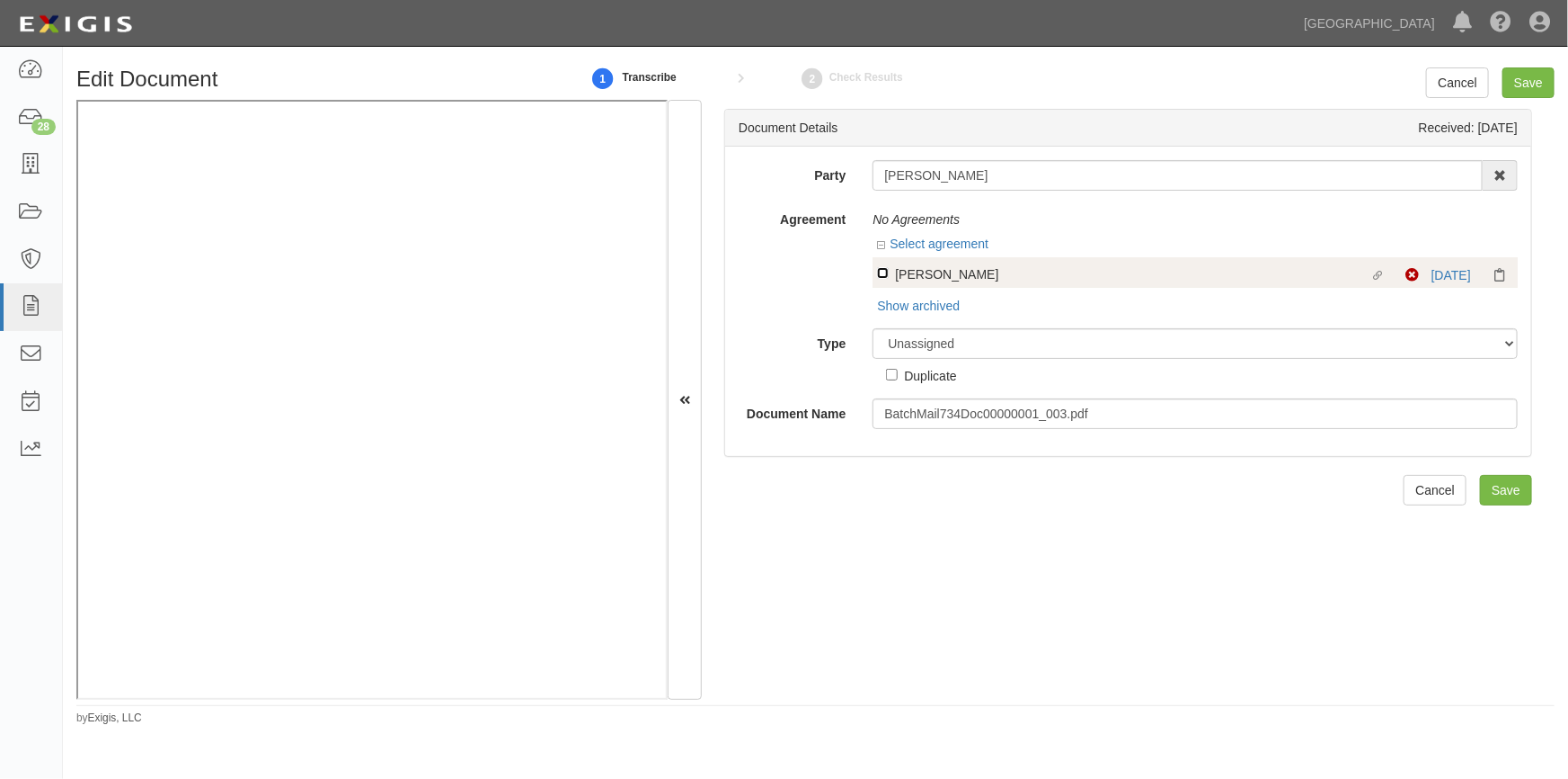
click at [881, 271] on input "Linked agreement Berth Holder Linked agreement" at bounding box center [883, 272] width 12 height 12
checkbox input "true"
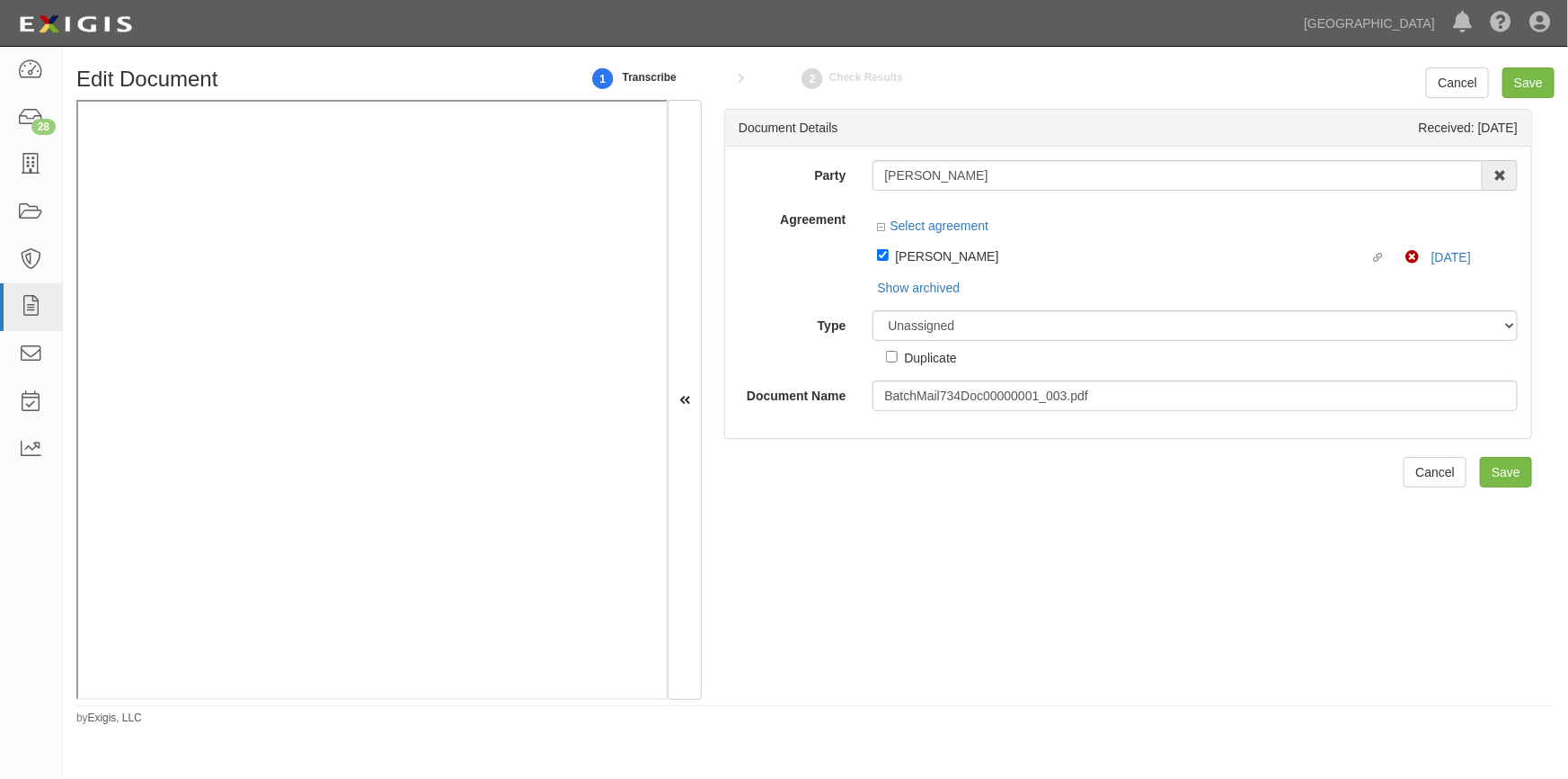
click at [920, 334] on div "Party Steven Gordon Steven Gordon AAA Hull Diving, Alon Altman Aaron Busalacchi…" at bounding box center [1128, 286] width 779 height 251
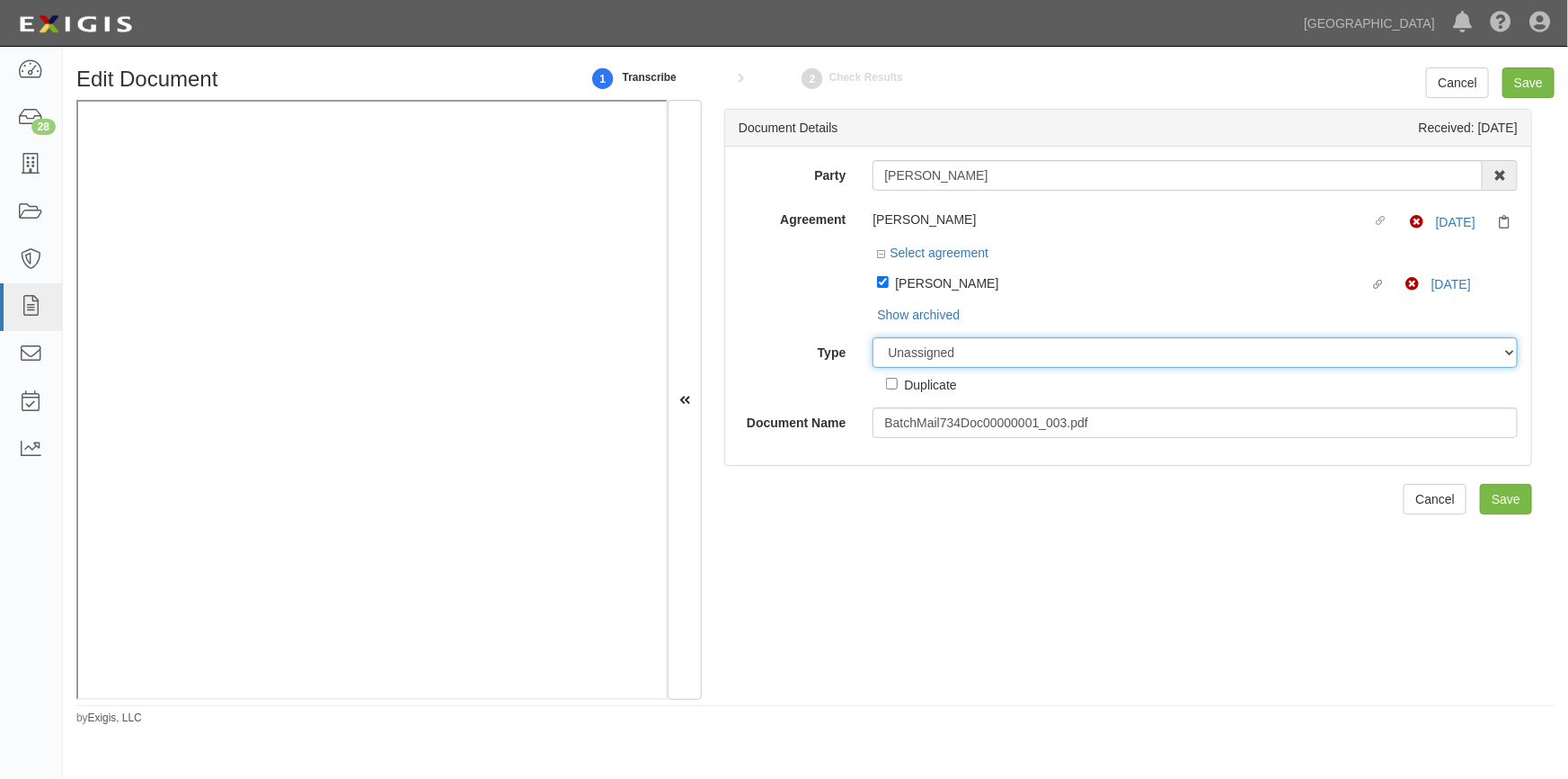
click at [920, 347] on select "Unassigned Binder Cancellation Notice Certificate Contract Endorsement Insuranc…" at bounding box center [1195, 352] width 646 height 30
click at [873, 338] on select "Unassigned Binder Cancellation Notice Certificate Contract Endorsement Insuranc…" at bounding box center [1195, 352] width 646 height 30
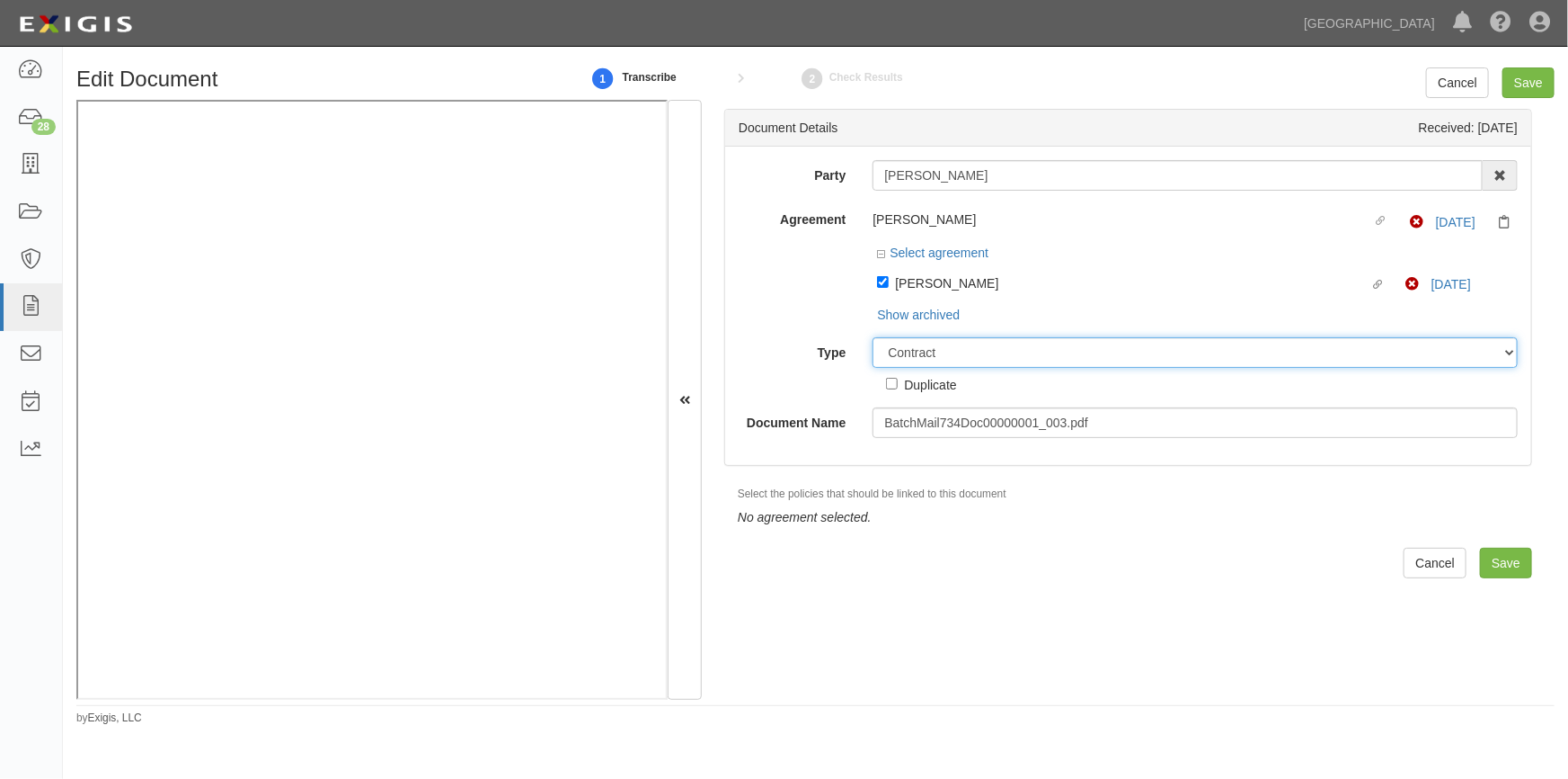
click at [902, 358] on select "Unassigned Binder Cancellation Notice Certificate Contract Endorsement Insuranc…" at bounding box center [1195, 352] width 646 height 30
select select "CertificateDetail"
click at [873, 338] on select "Unassigned Binder Cancellation Notice Certificate Contract Endorsement Insuranc…" at bounding box center [1195, 352] width 646 height 30
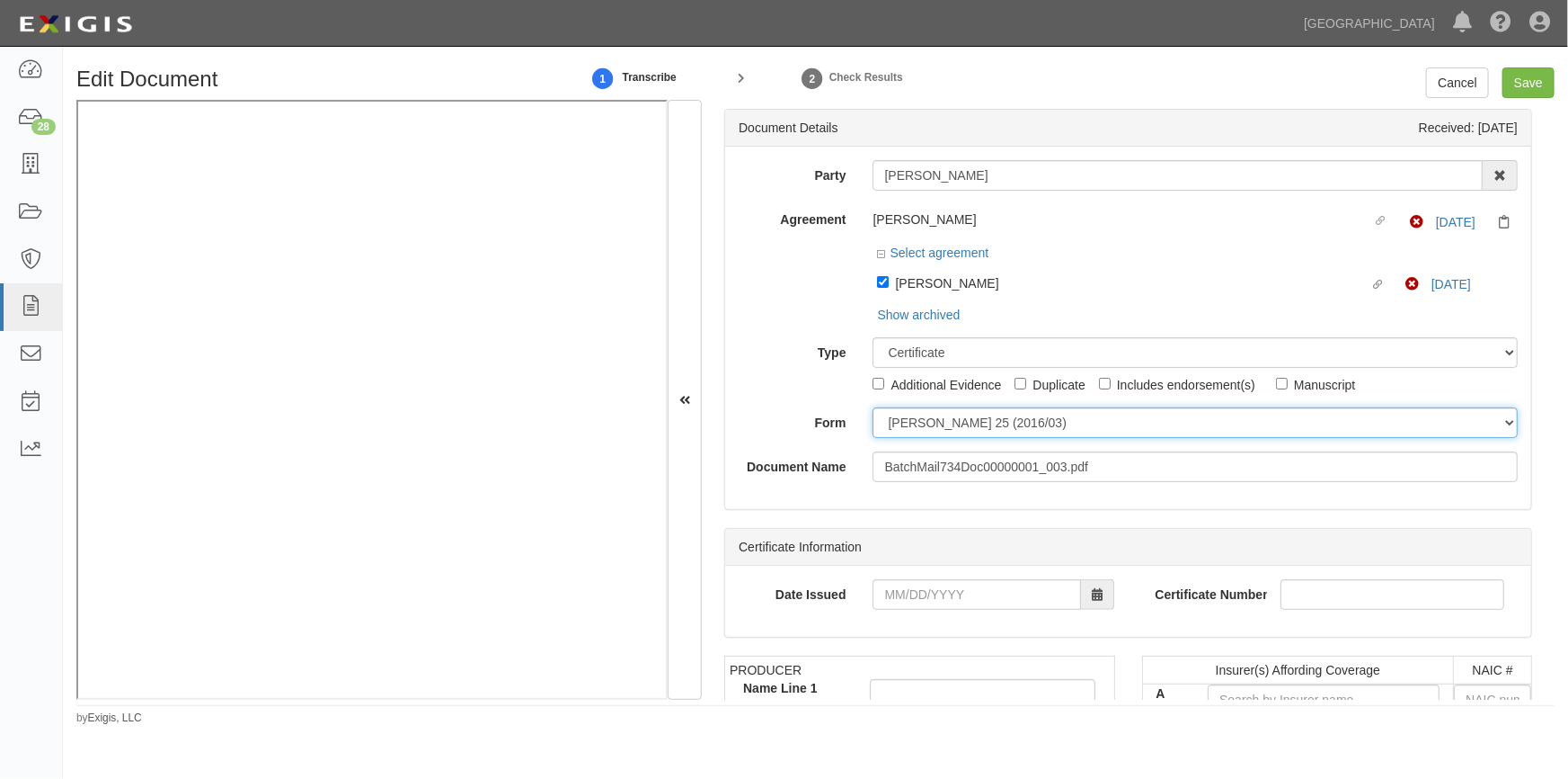
click at [912, 424] on select "ACORD 25 (2016/03) ACORD 101 ACORD 855 NY (2014/05) General" at bounding box center [1195, 422] width 646 height 30
select select "GeneralFormDetail"
click at [873, 409] on select "ACORD 25 (2016/03) ACORD 101 ACORD 855 NY (2014/05) General" at bounding box center [1195, 422] width 646 height 30
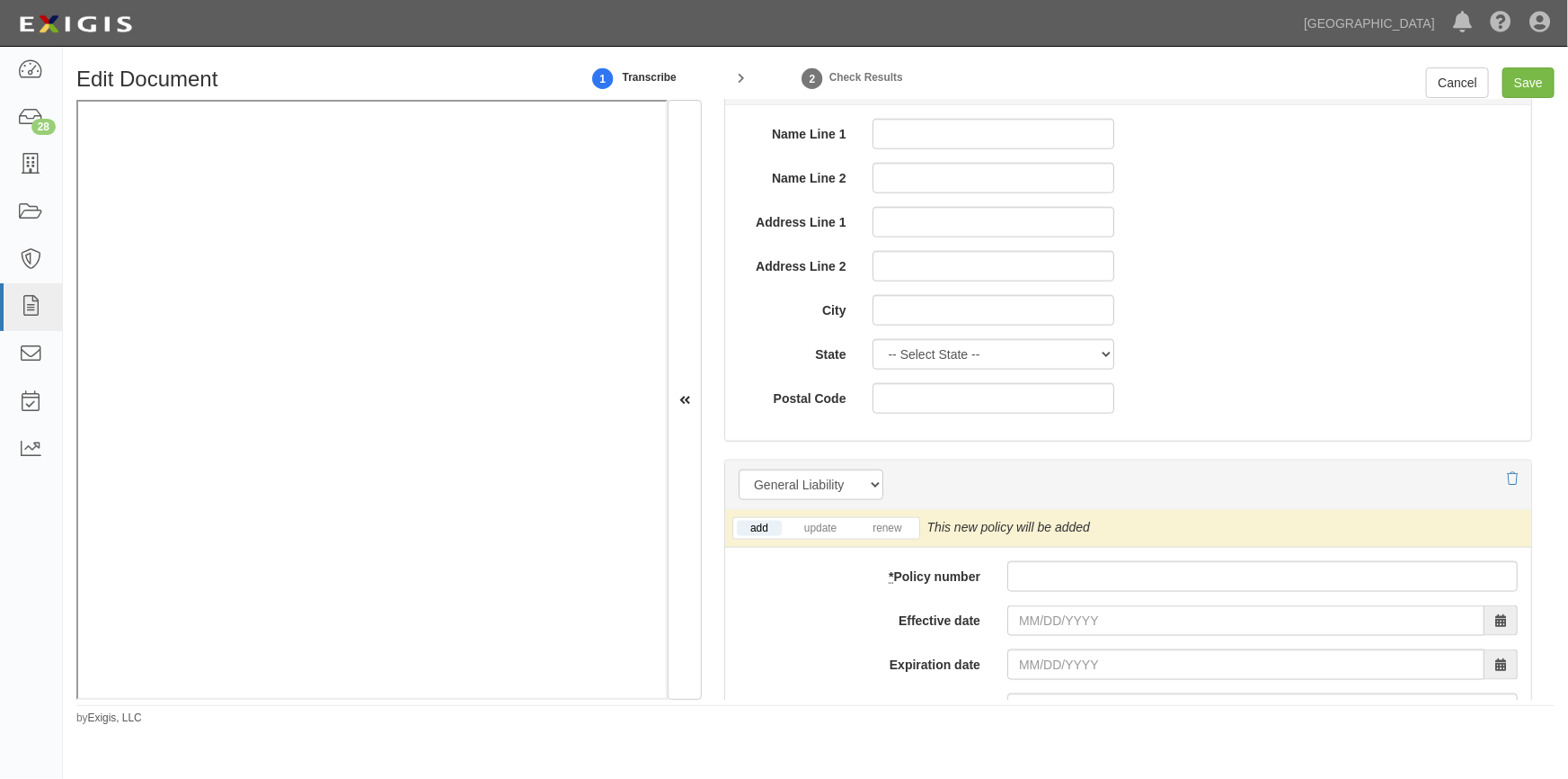
scroll to position [1226, 0]
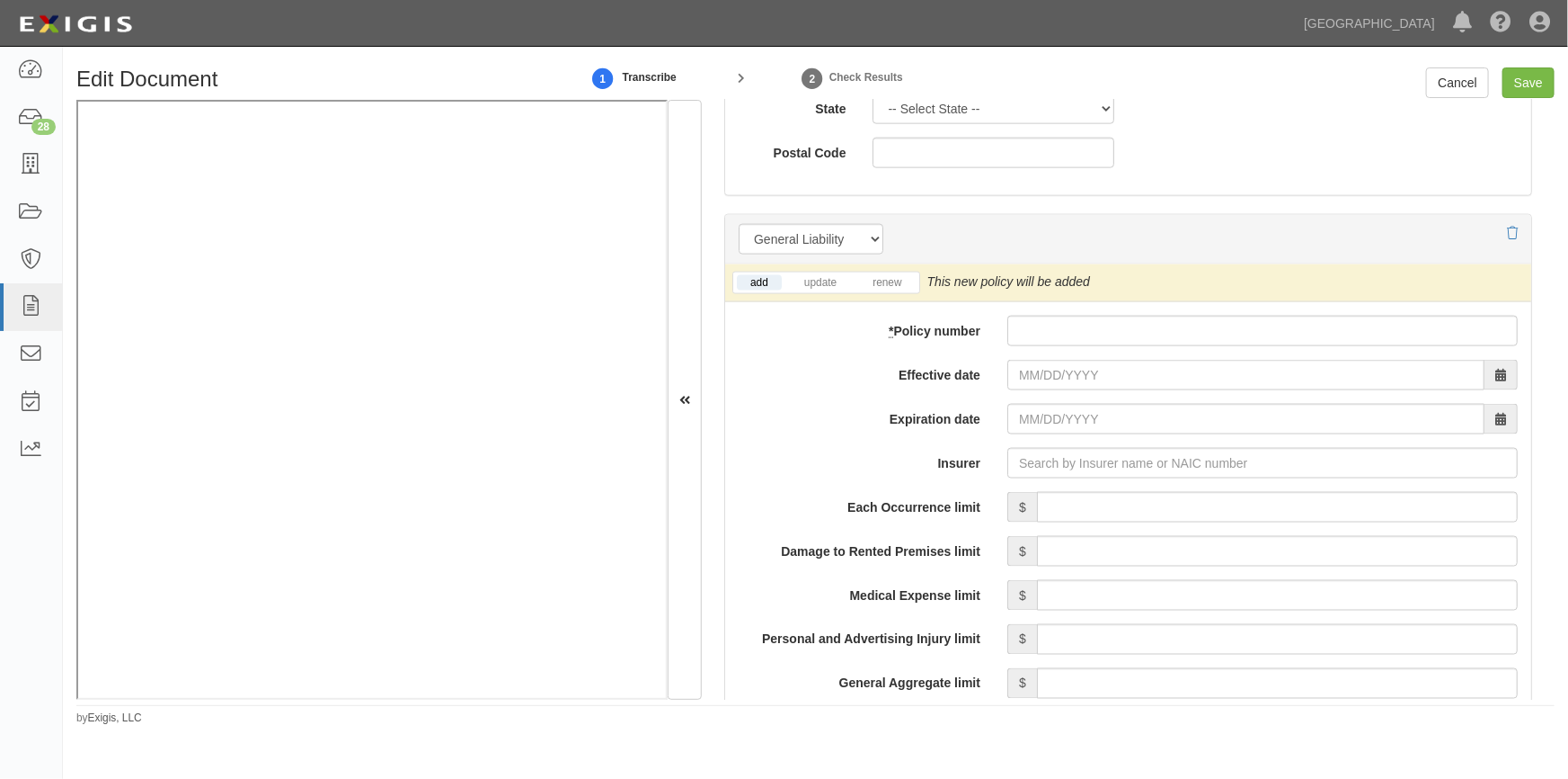
click at [889, 291] on li "renew" at bounding box center [887, 282] width 63 height 21
click at [887, 283] on link "renew" at bounding box center [887, 282] width 56 height 16
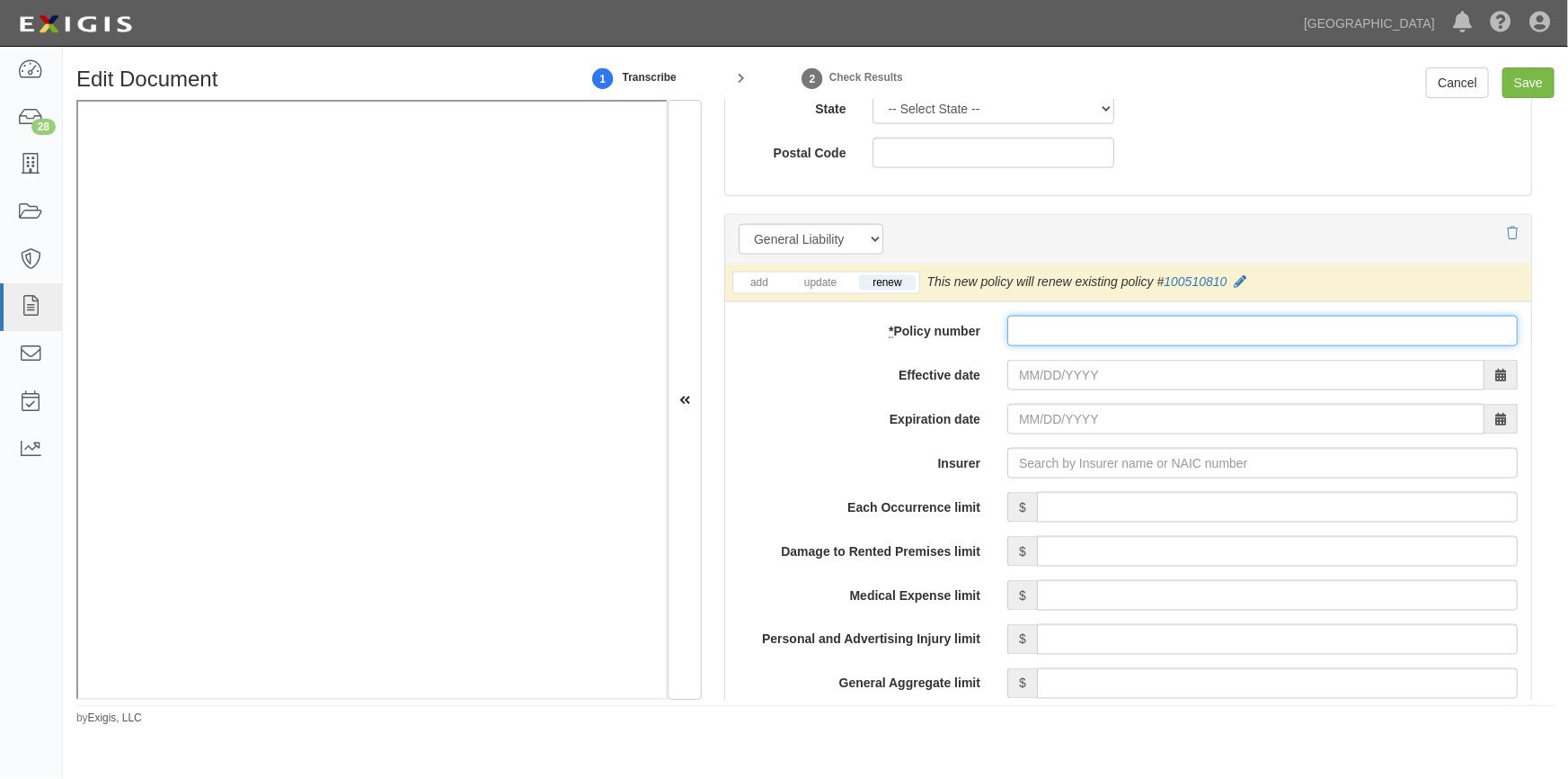
paste input "100-510-810"
type input "100-510-810"
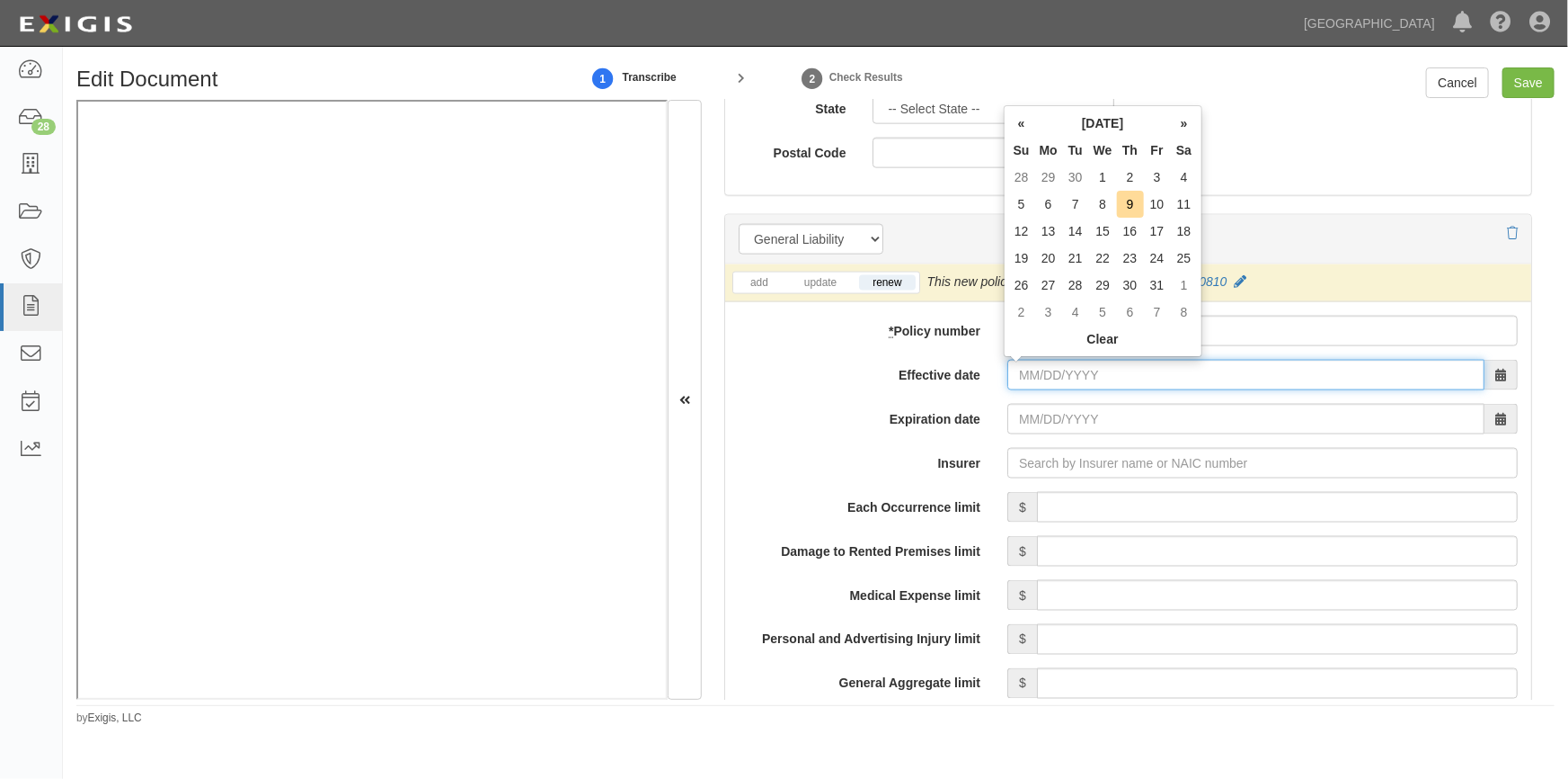
click at [1052, 371] on input "Effective date" at bounding box center [1246, 375] width 477 height 30
type input "12/01/2025"
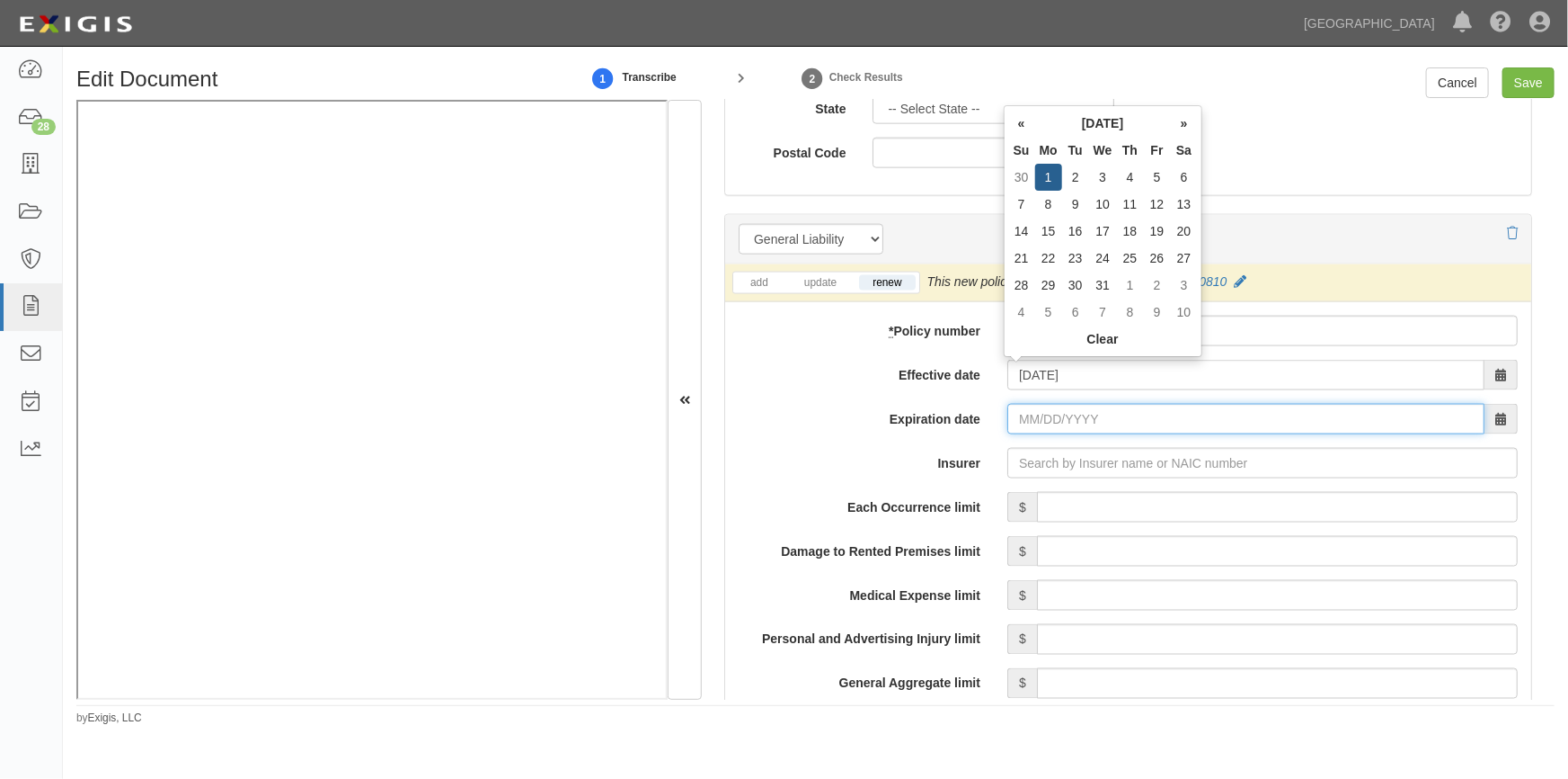
type input "12/01/2026"
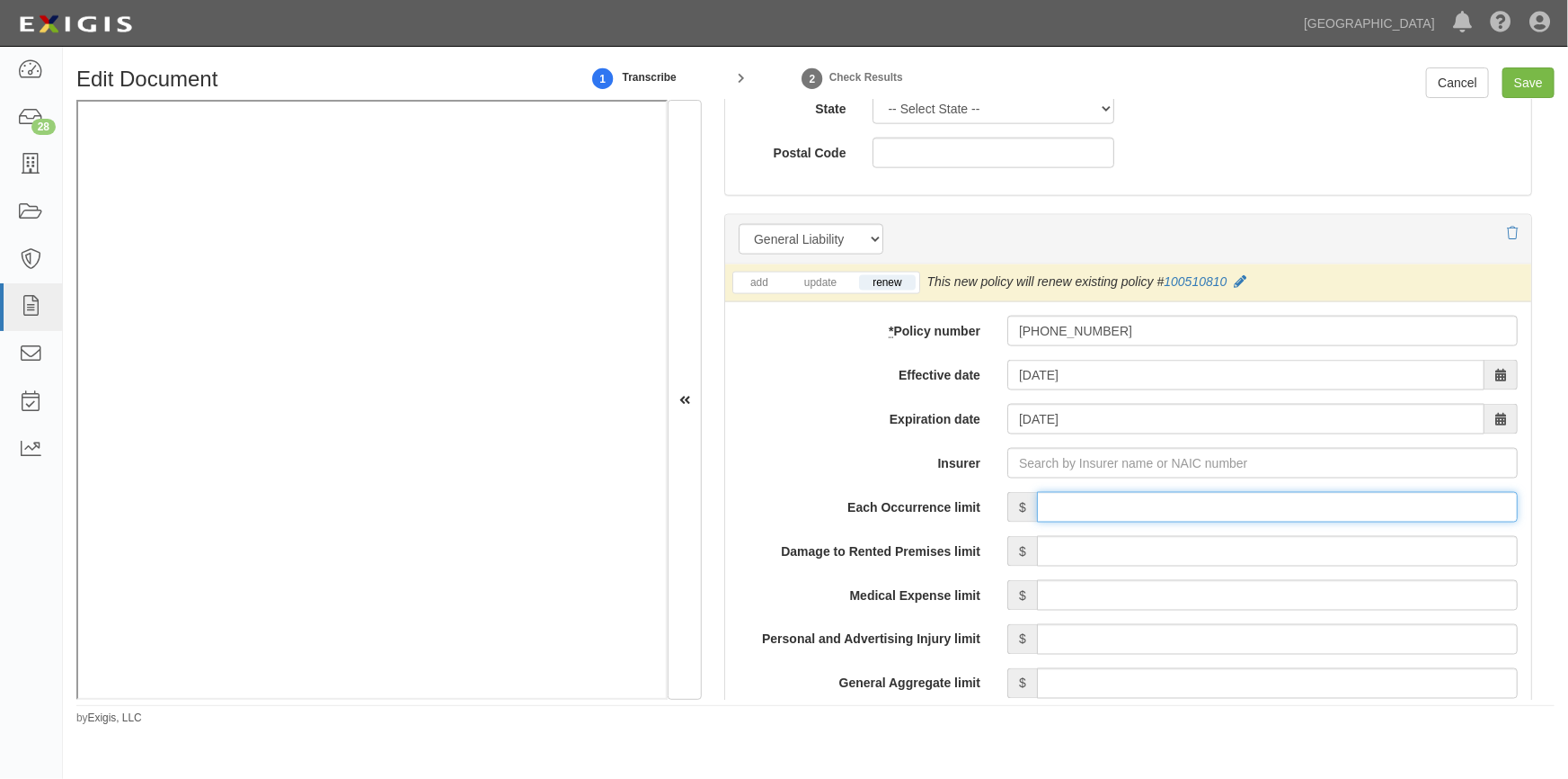
click at [1090, 498] on input "Each Occurrence limit" at bounding box center [1277, 507] width 481 height 30
type input "500,000"
click at [1084, 461] on input "Insurer" at bounding box center [1262, 463] width 510 height 30
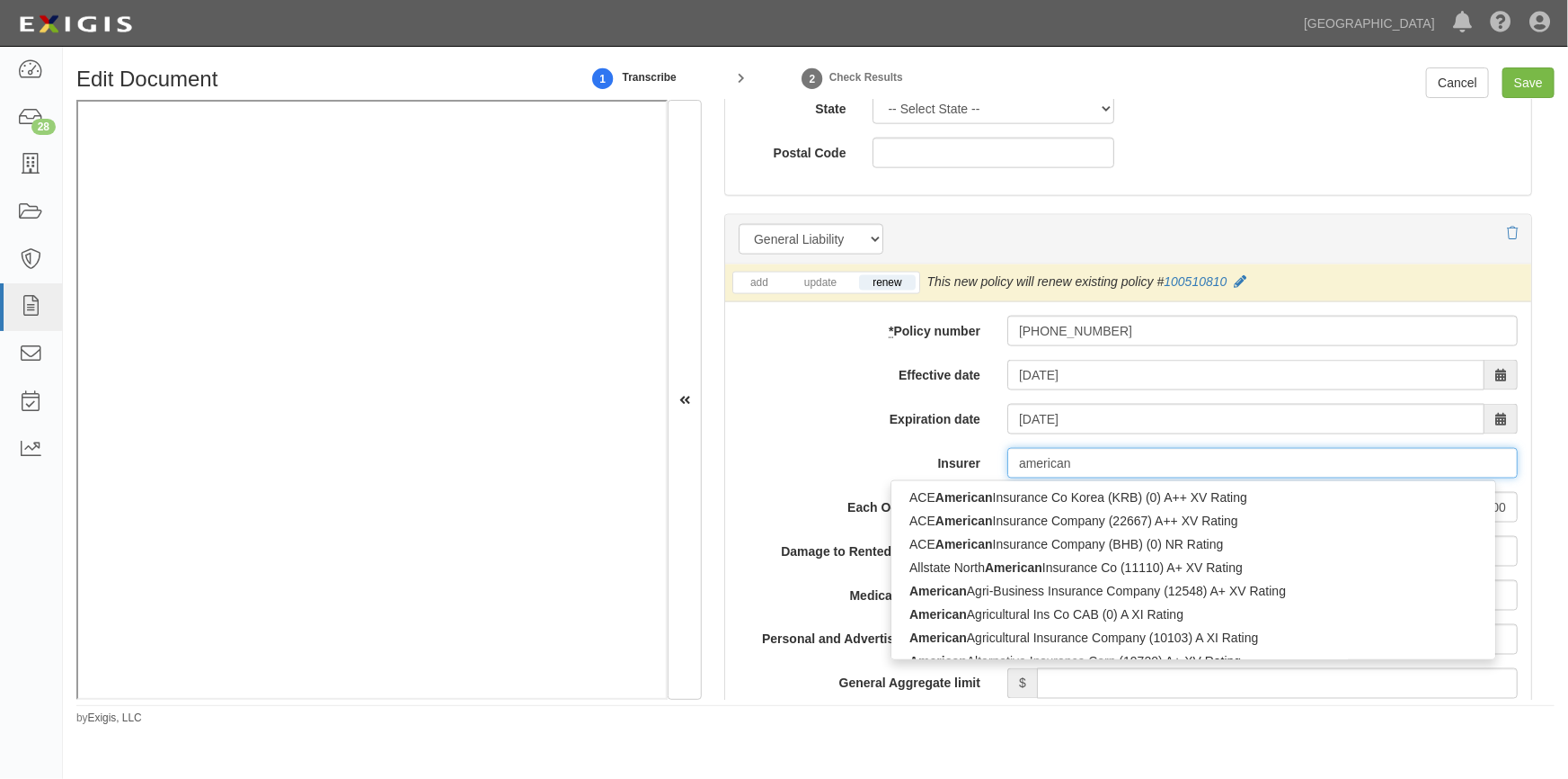
type input "american m"
type input "american modern Select Insurance Company (38652) A+ XV Rating"
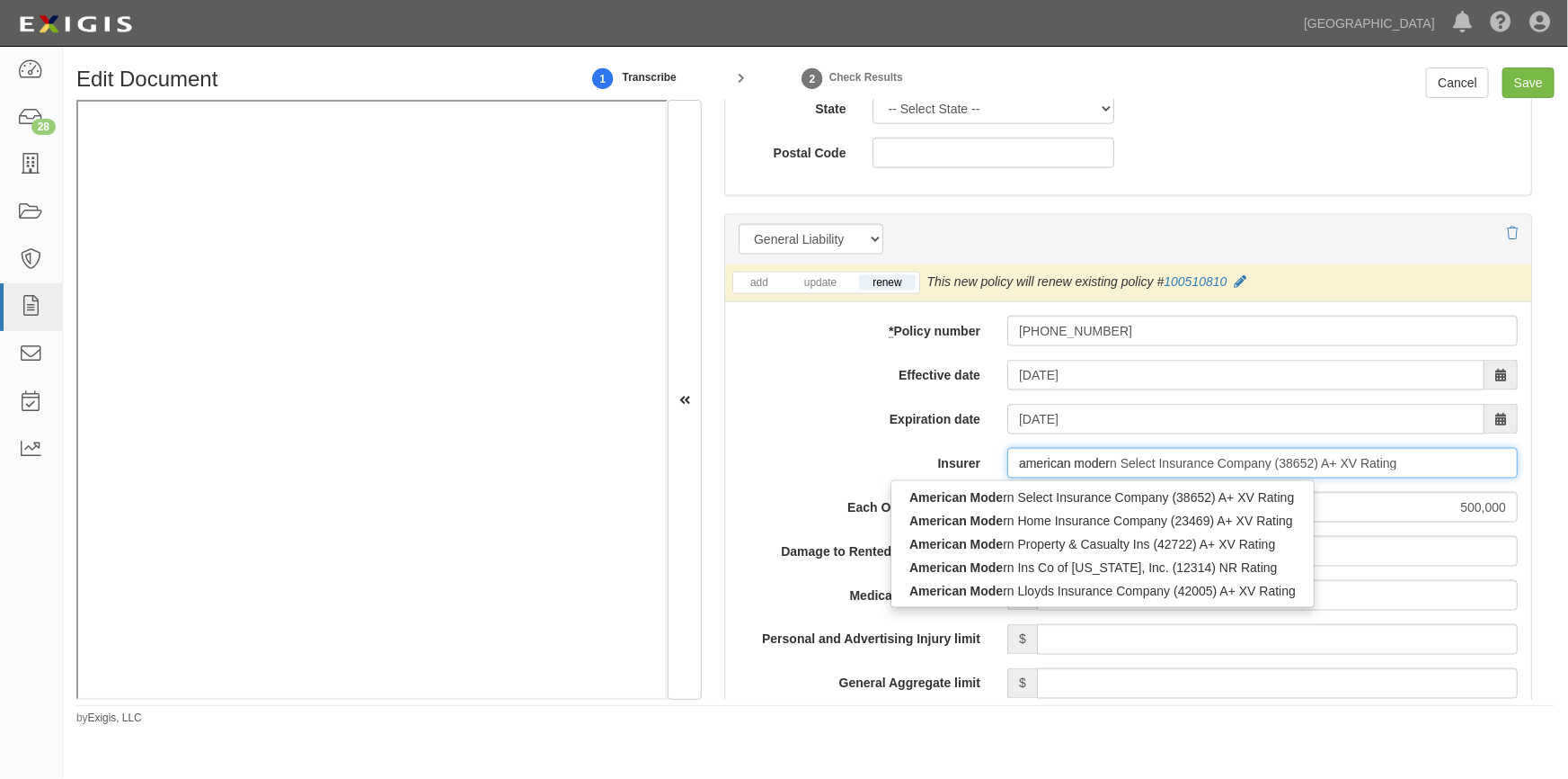
type input "american modern"
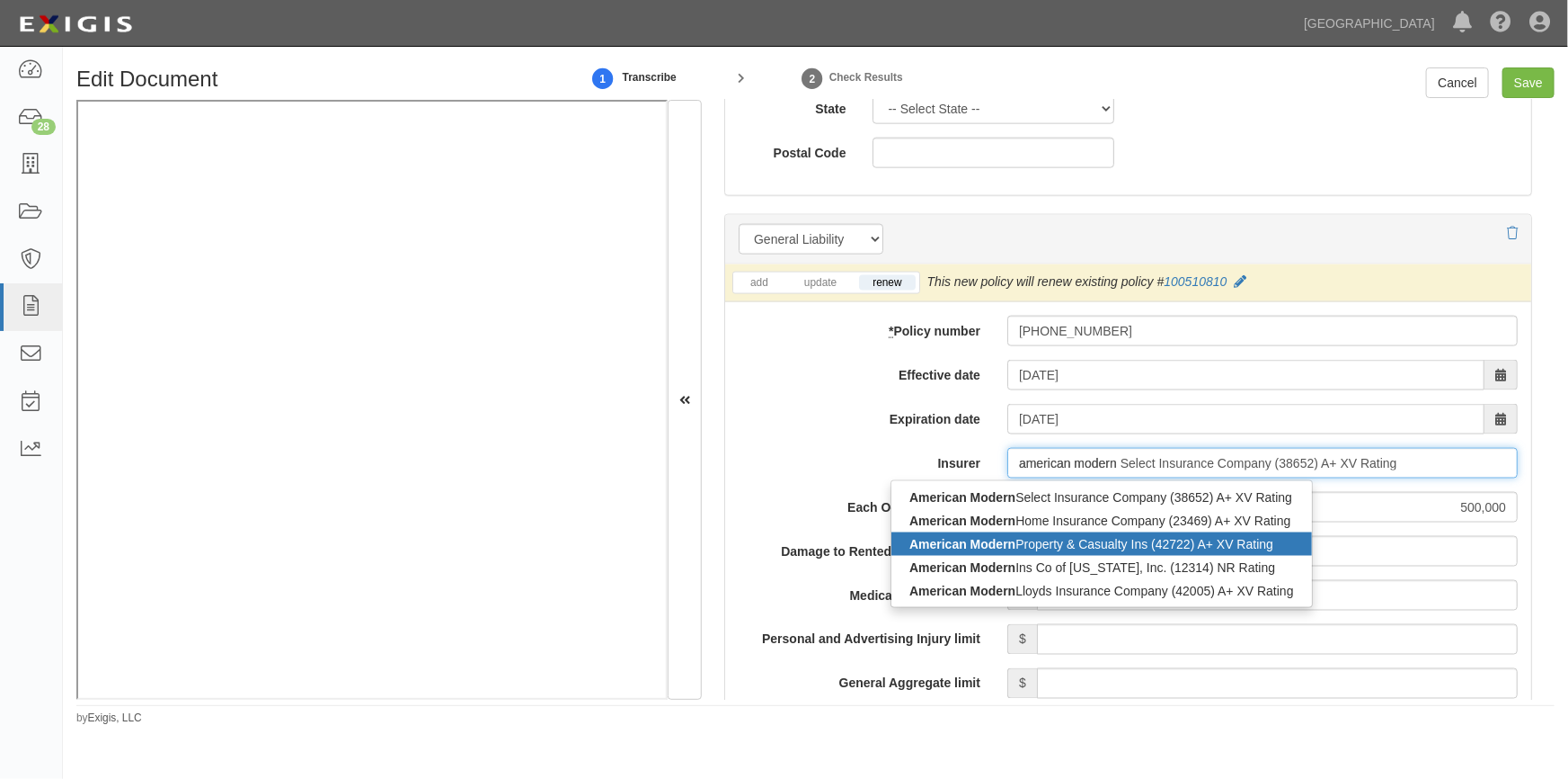
click at [926, 538] on strong "American Modern" at bounding box center [963, 544] width 106 height 15
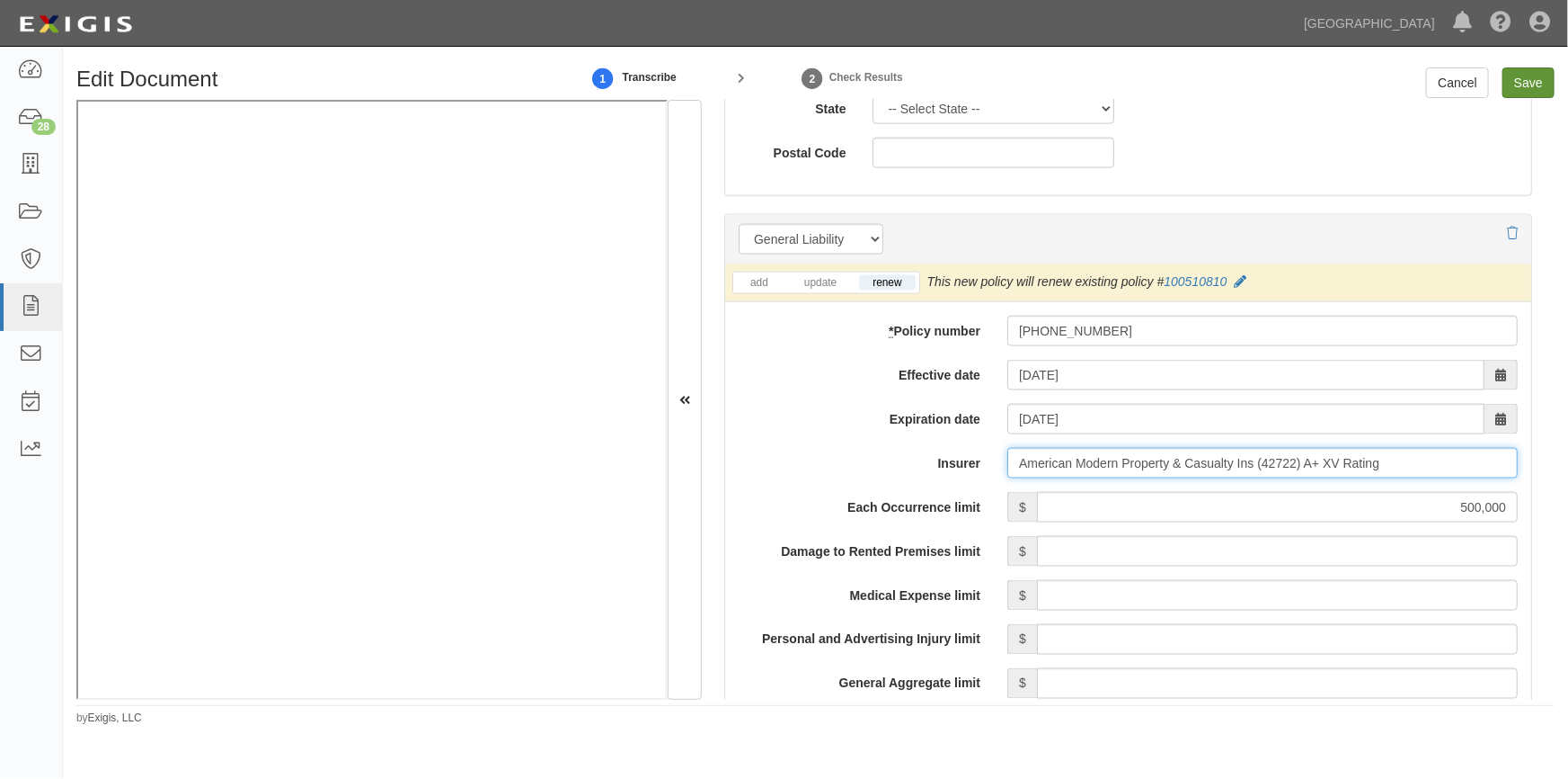
type input "American Modern Property & Casualty Ins (42722) A+ XV Rating"
click at [1517, 75] on input "Save" at bounding box center [1529, 82] width 52 height 30
type input "500000"
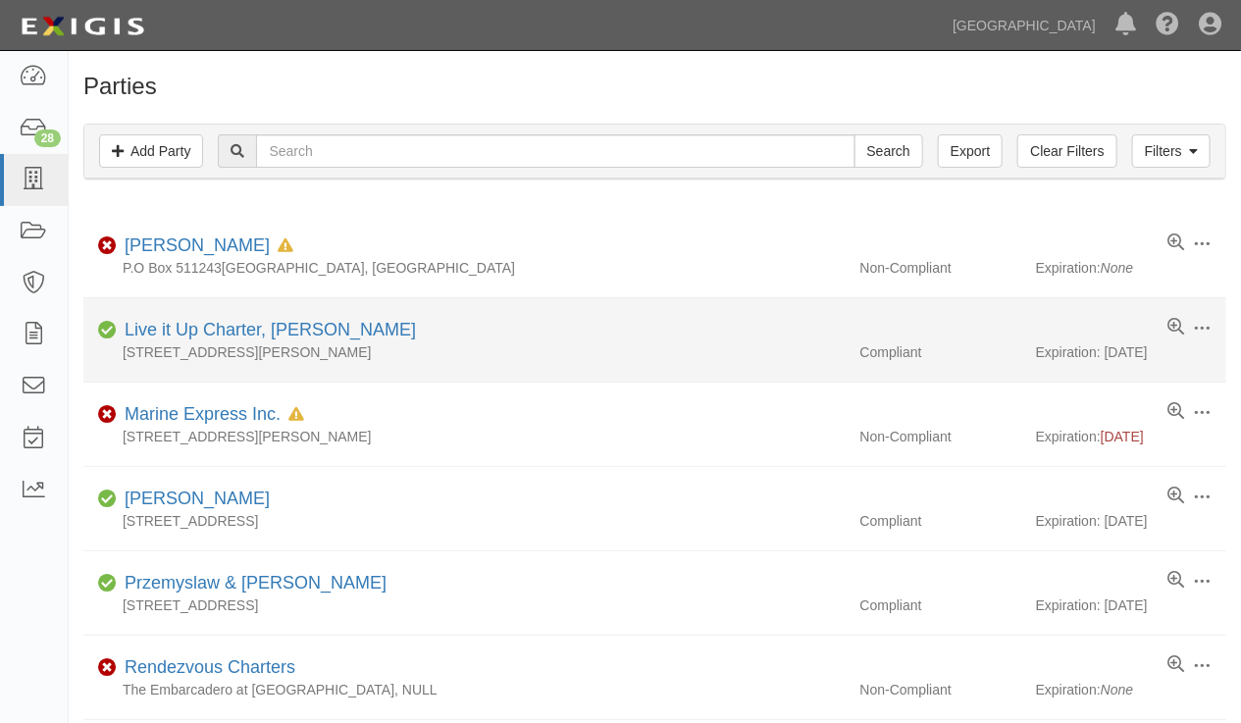
click at [1058, 361] on div "Expiration: 12/04/2025" at bounding box center [1131, 352] width 190 height 20
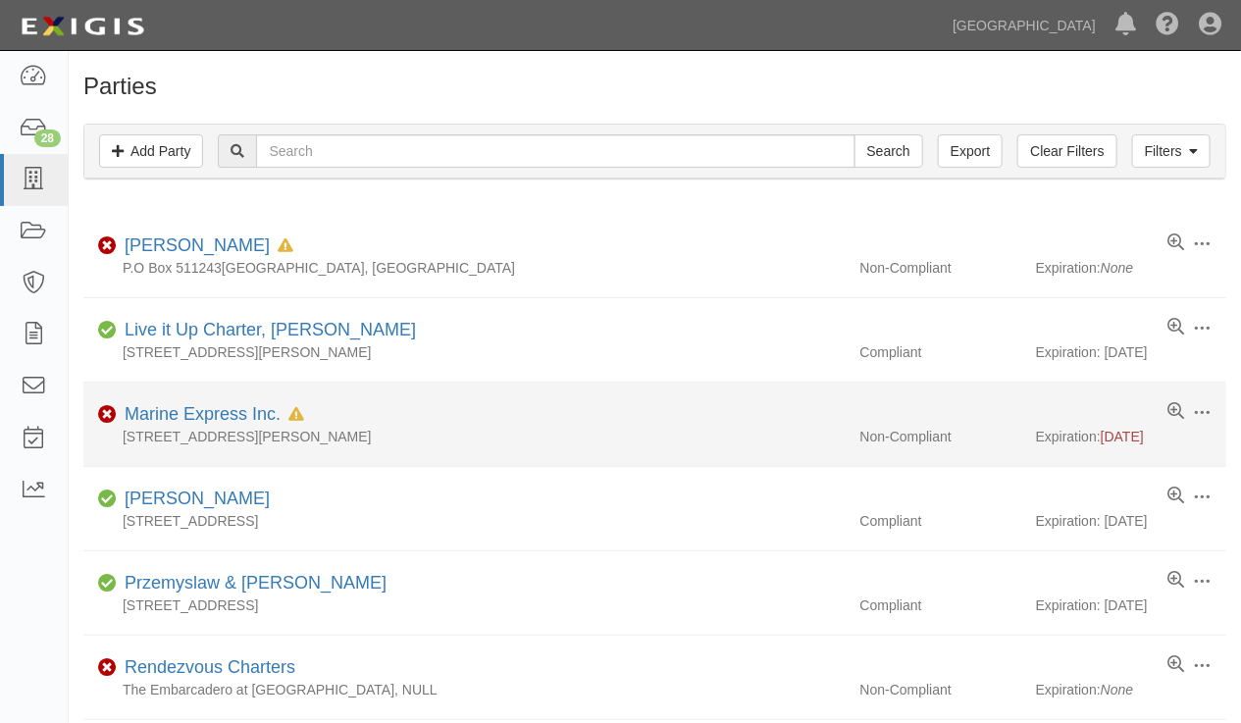
click at [800, 447] on li "Edit Log activity Add task Send message Archive Non-Compliant Marine Express In…" at bounding box center [654, 425] width 1143 height 84
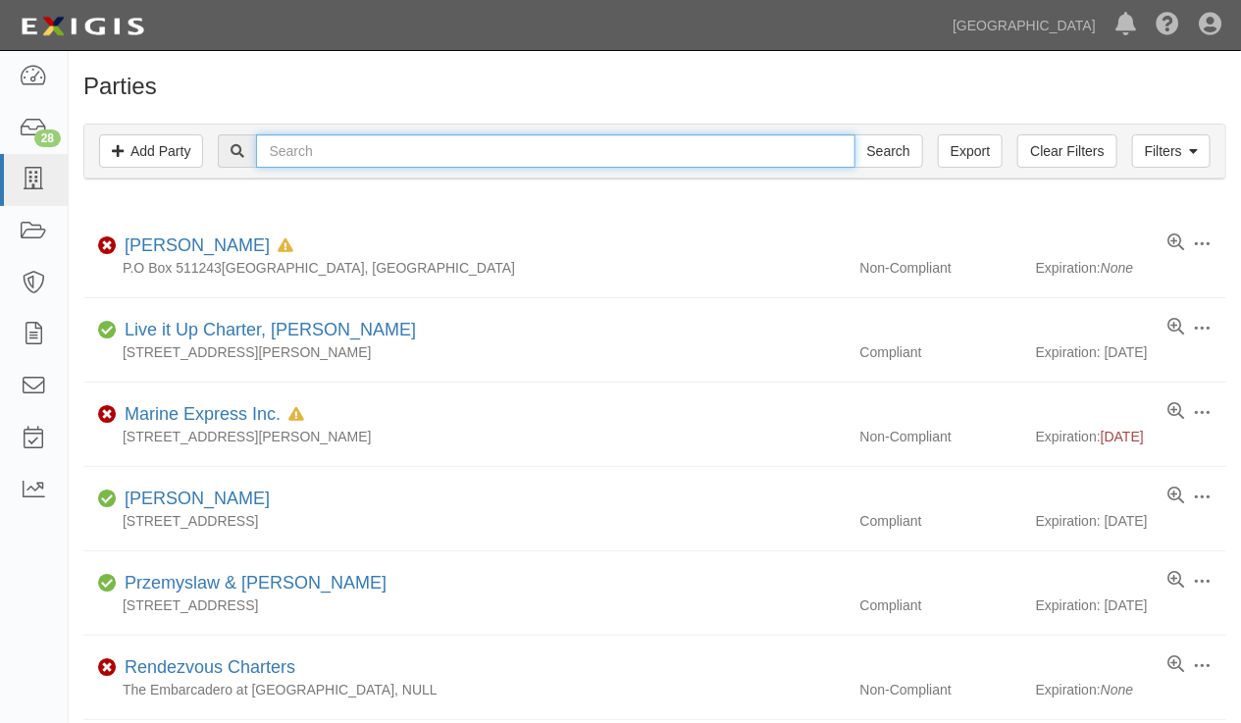
click at [386, 157] on input "text" at bounding box center [555, 150] width 599 height 33
type input "jeffery harte"
click at [855, 134] on input "Search" at bounding box center [889, 150] width 69 height 33
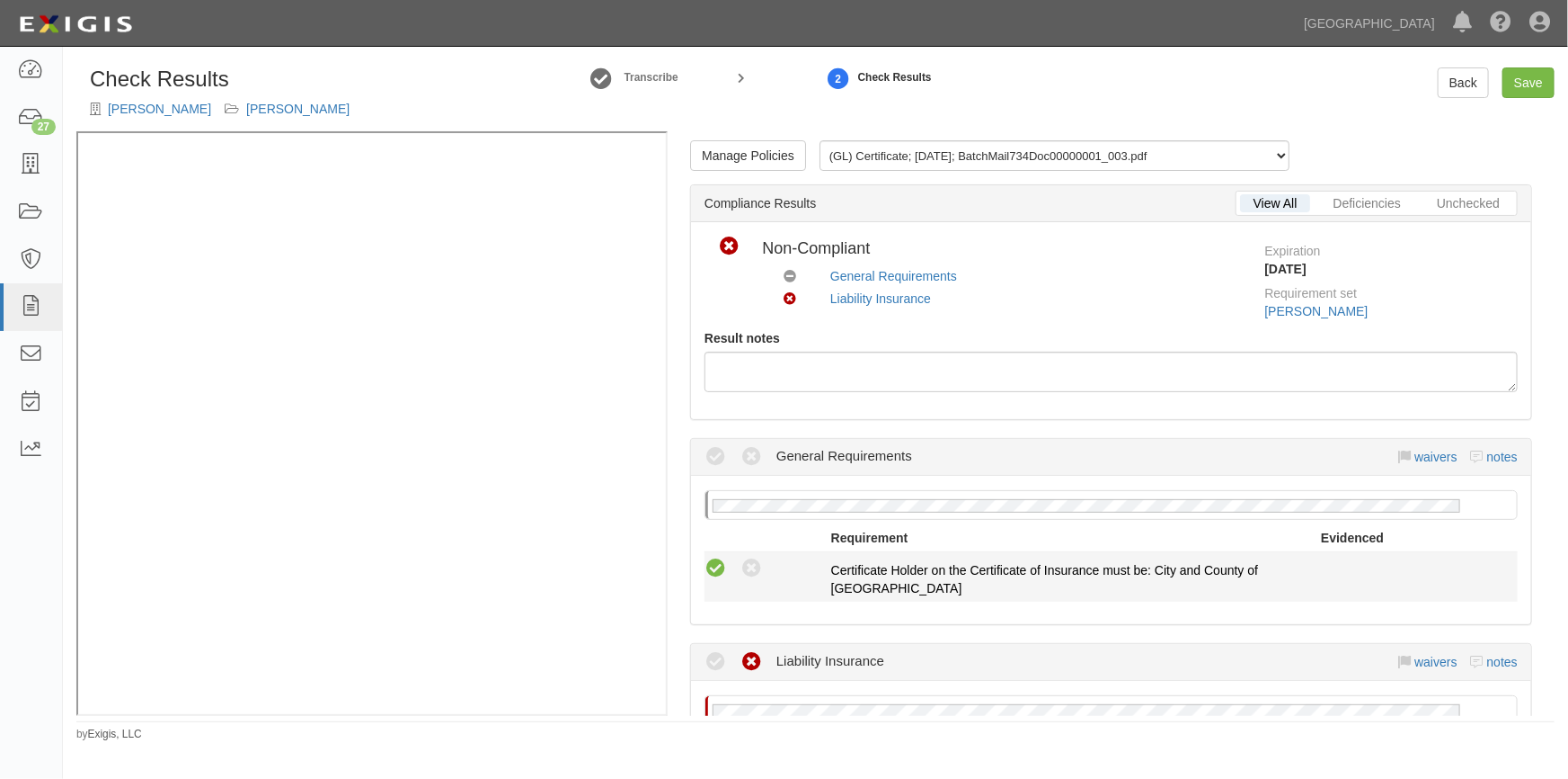
click at [713, 565] on icon at bounding box center [715, 568] width 23 height 23
radio input "true"
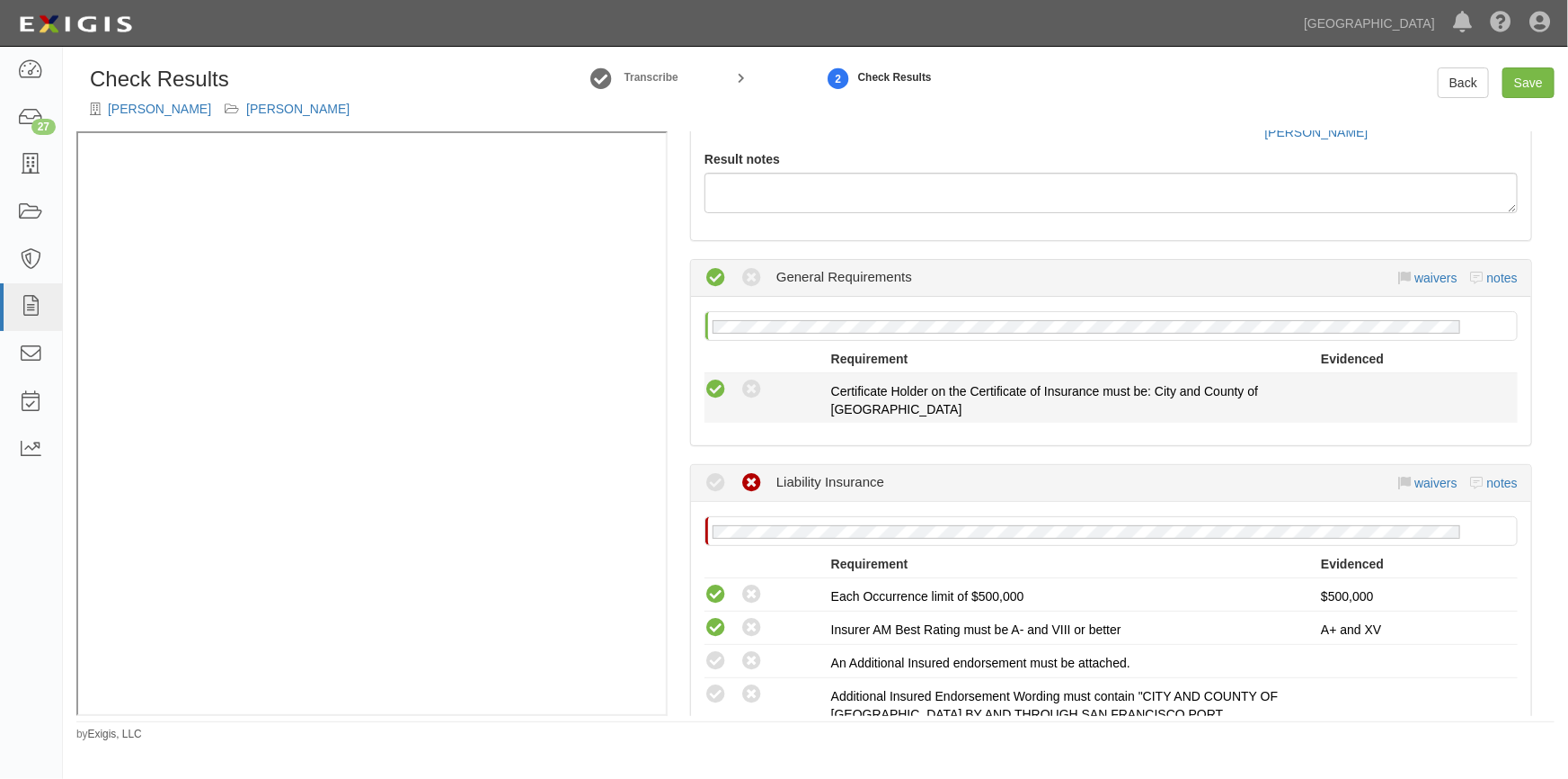
scroll to position [245, 0]
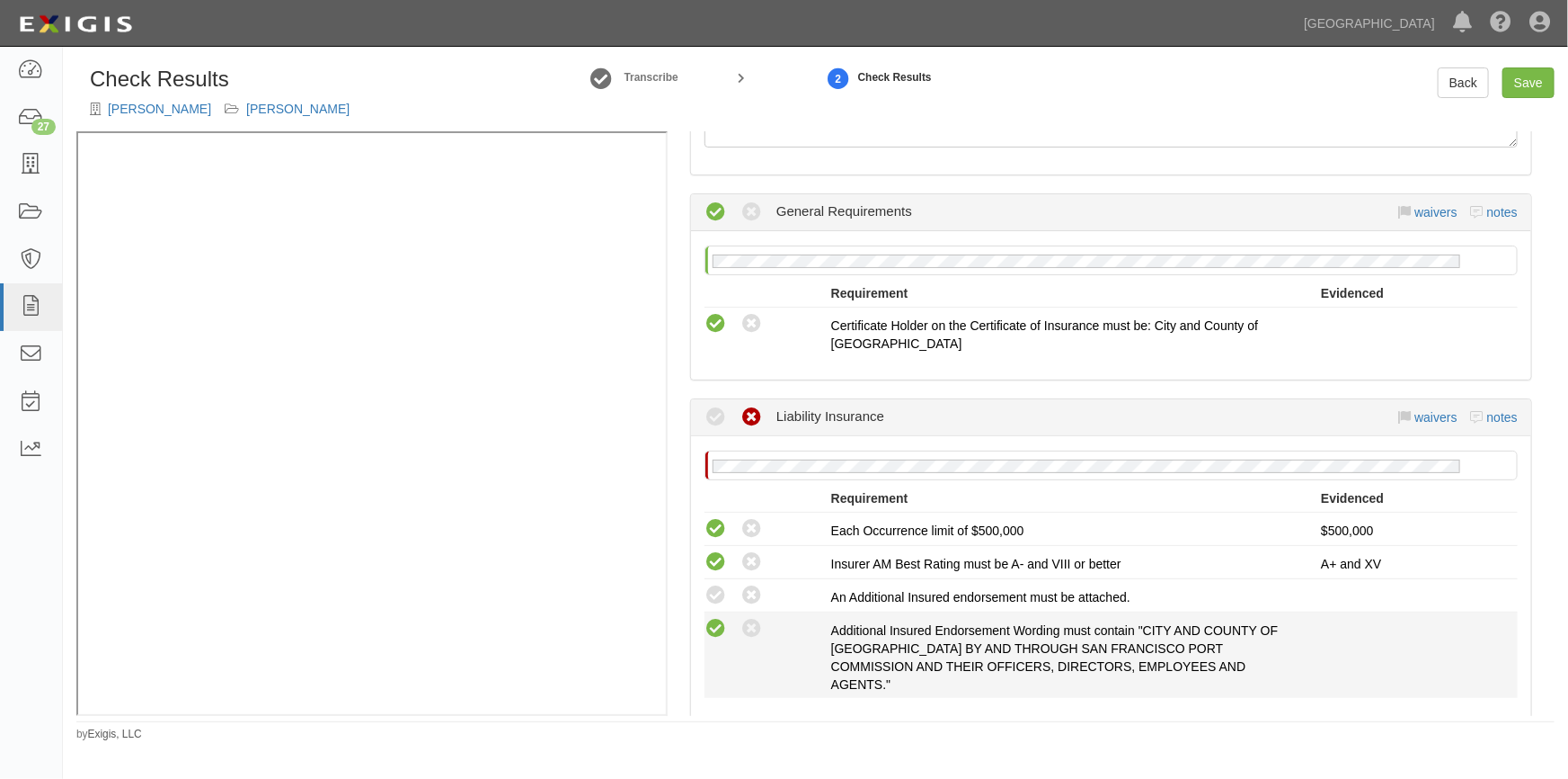
drag, startPoint x: 721, startPoint y: 616, endPoint x: 718, endPoint y: 599, distance: 17.3
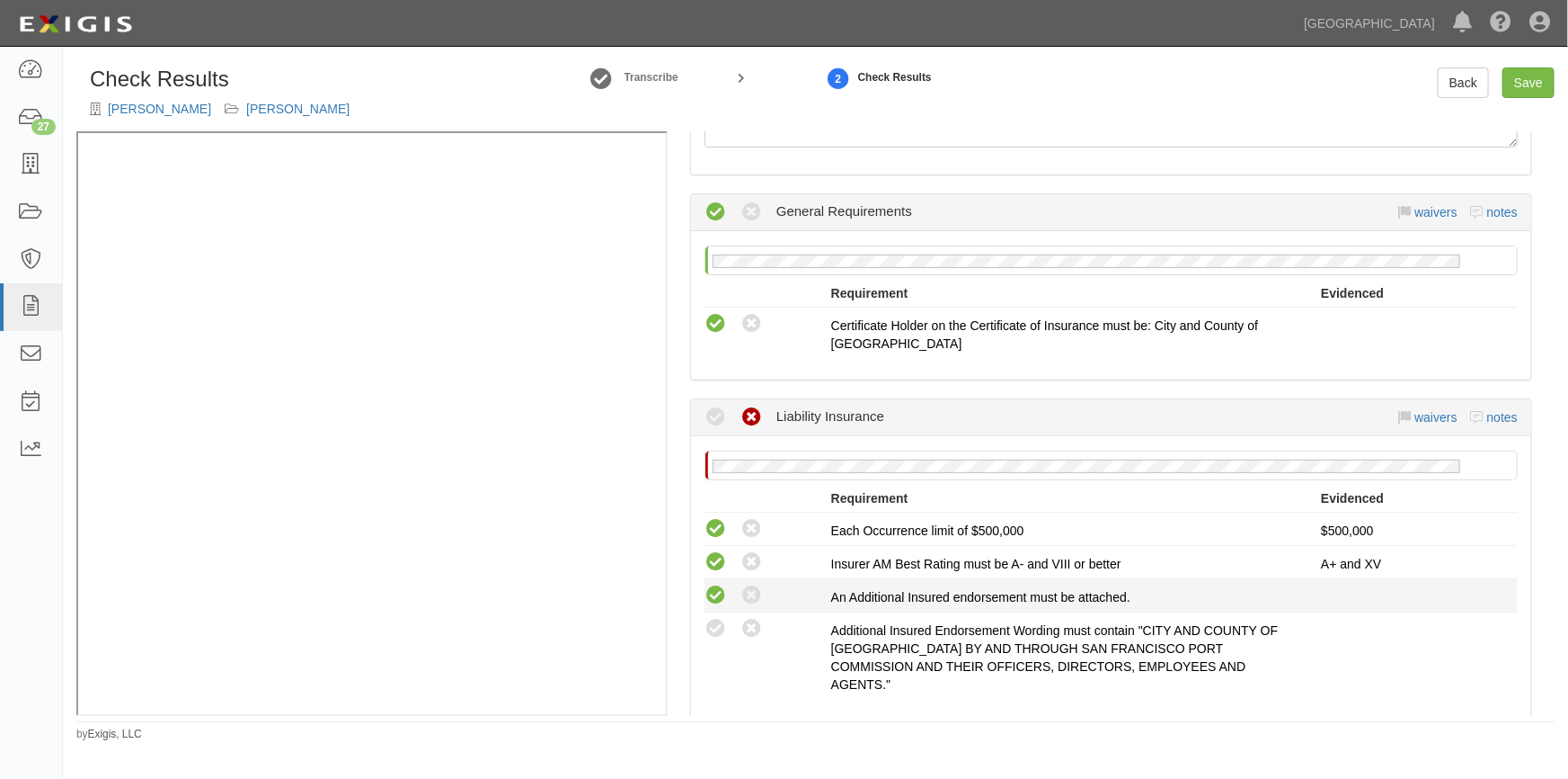
click at [721, 618] on icon at bounding box center [715, 629] width 23 height 23
radio input "true"
click at [718, 599] on icon at bounding box center [715, 596] width 23 height 23
radio input "true"
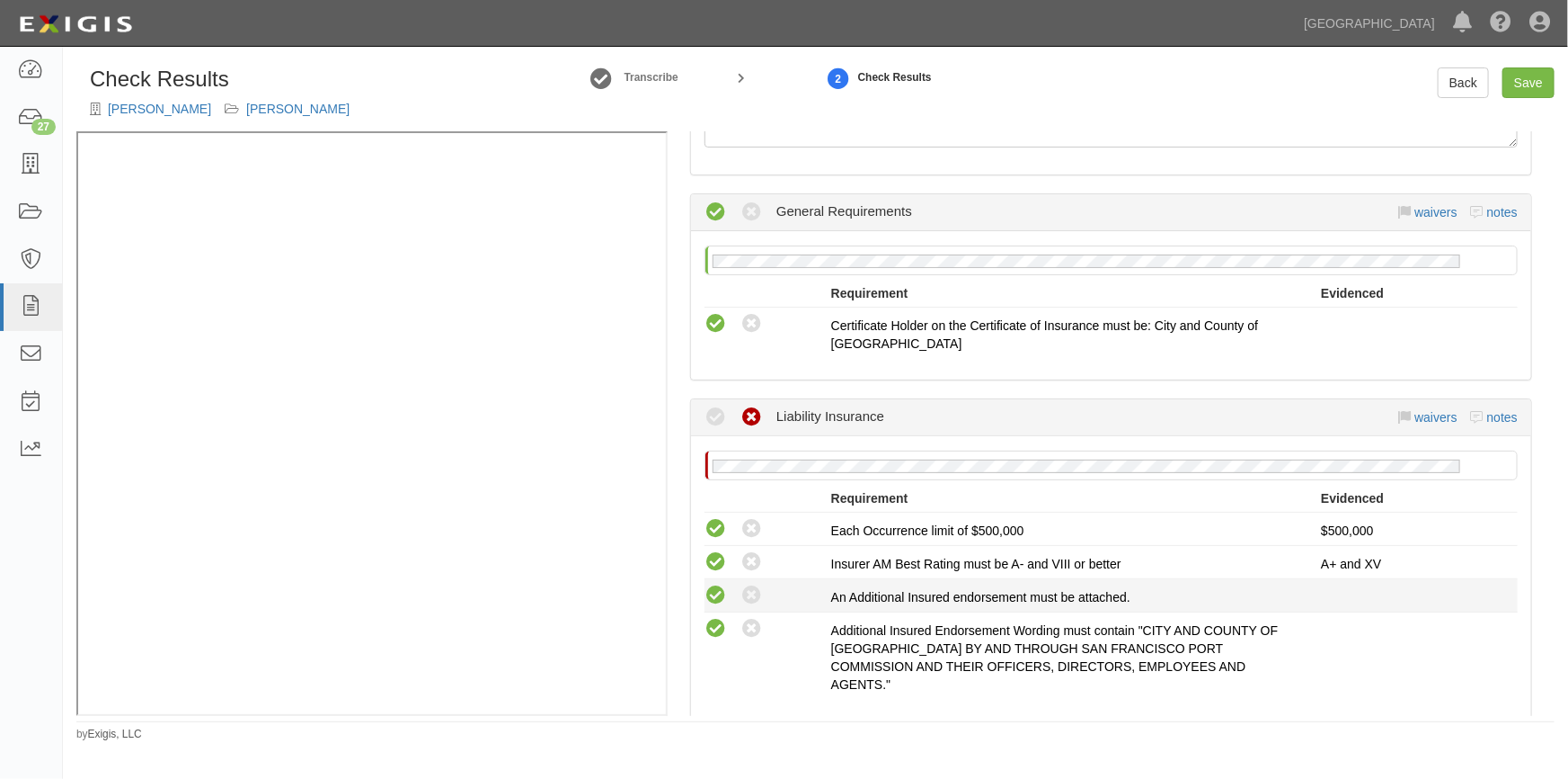
radio input "true"
click at [1526, 84] on link "Save" at bounding box center [1529, 82] width 52 height 30
radio input "true"
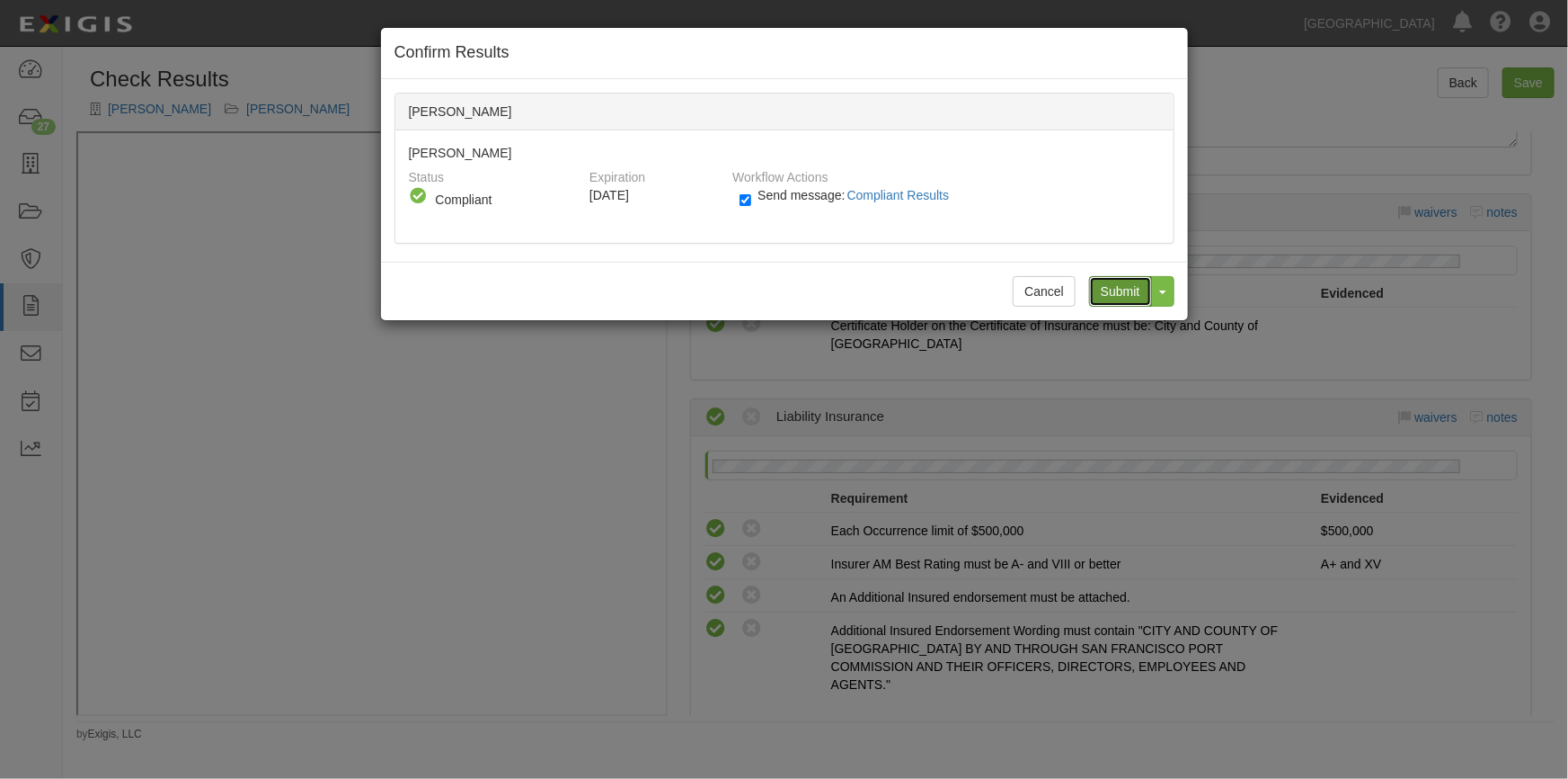
click at [1116, 292] on input "Submit" at bounding box center [1120, 291] width 63 height 30
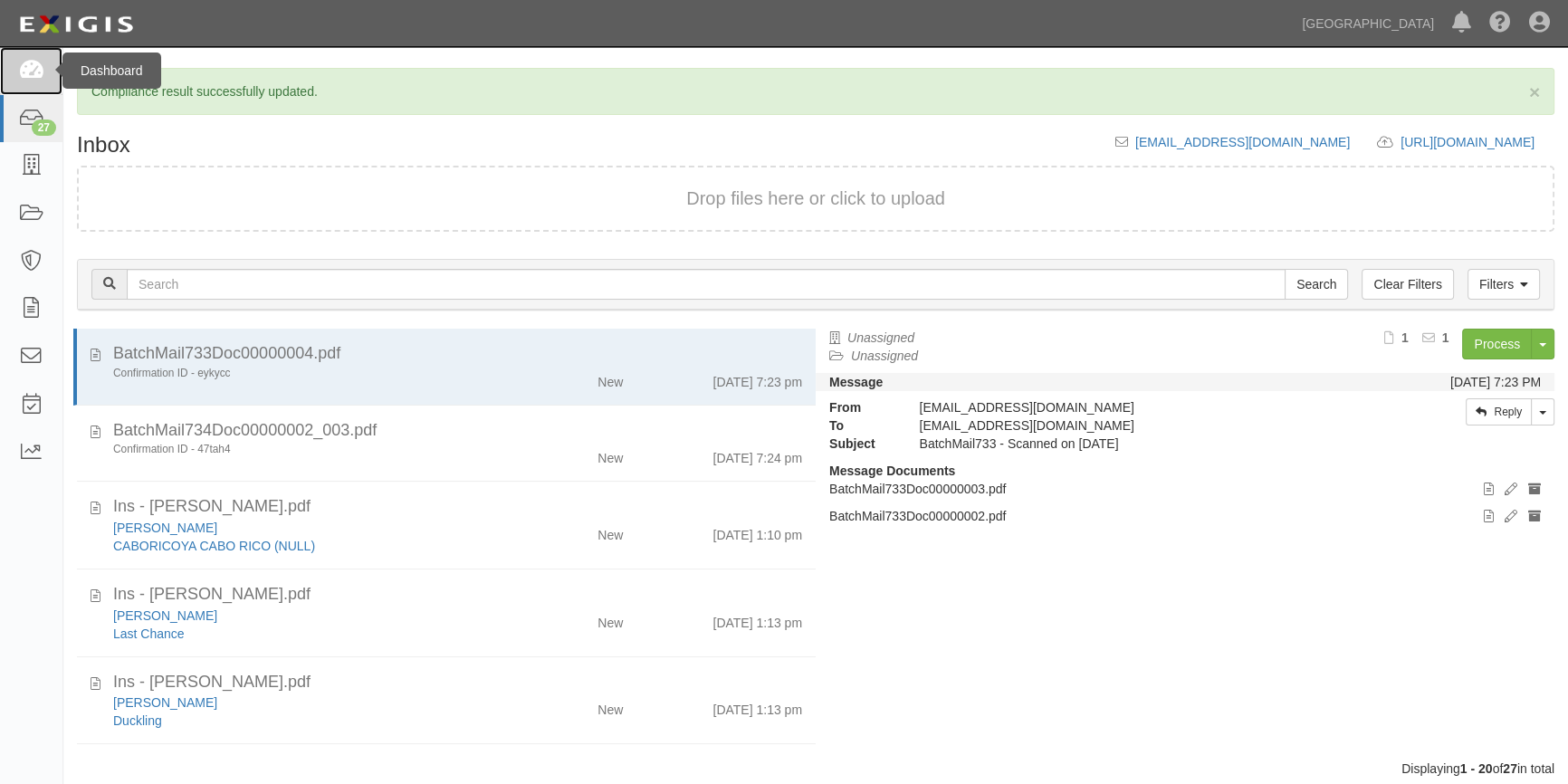
click at [33, 75] on icon at bounding box center [30, 71] width 25 height 21
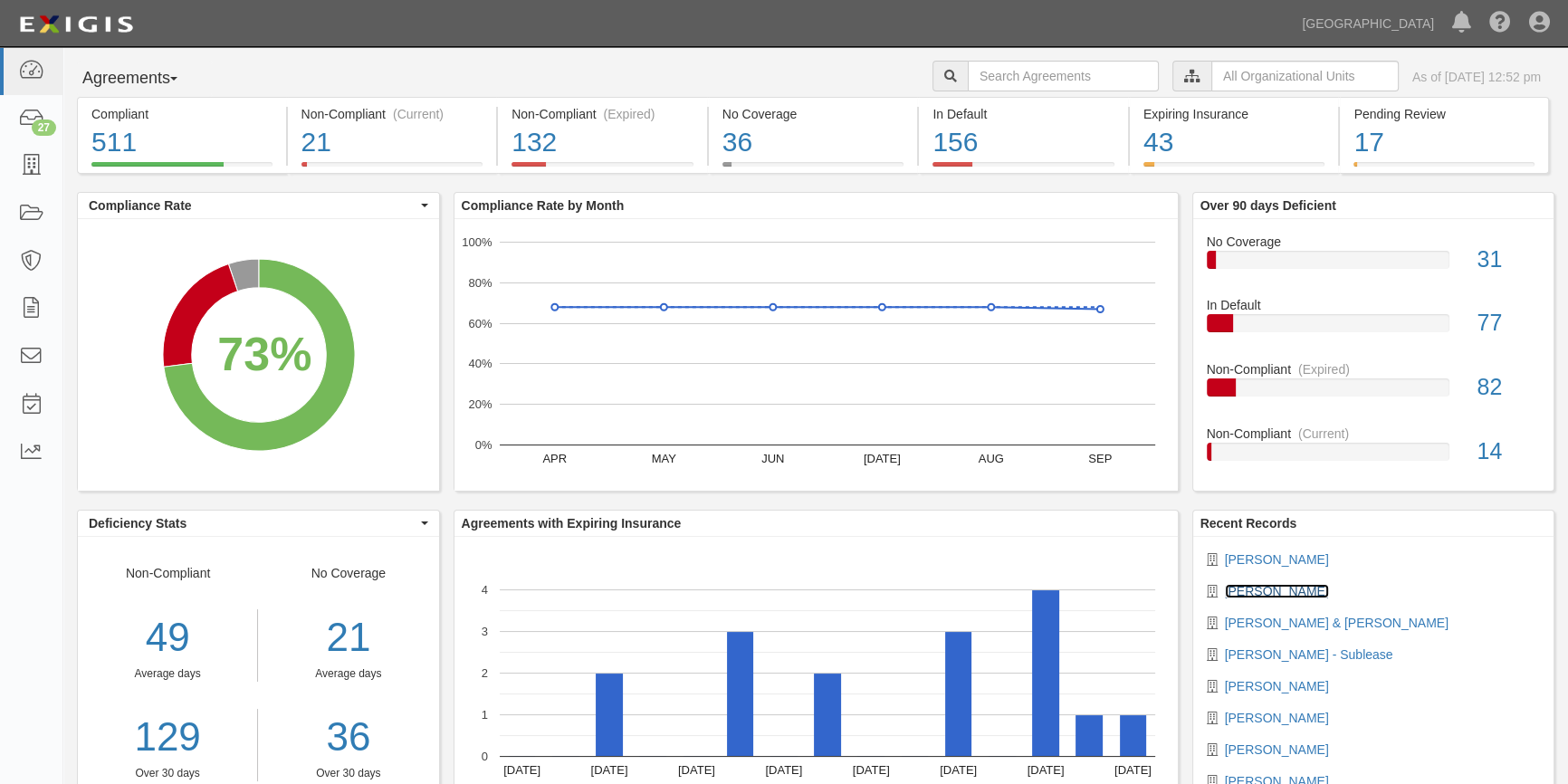
click at [1252, 591] on link "[PERSON_NAME]" at bounding box center [1277, 591] width 104 height 15
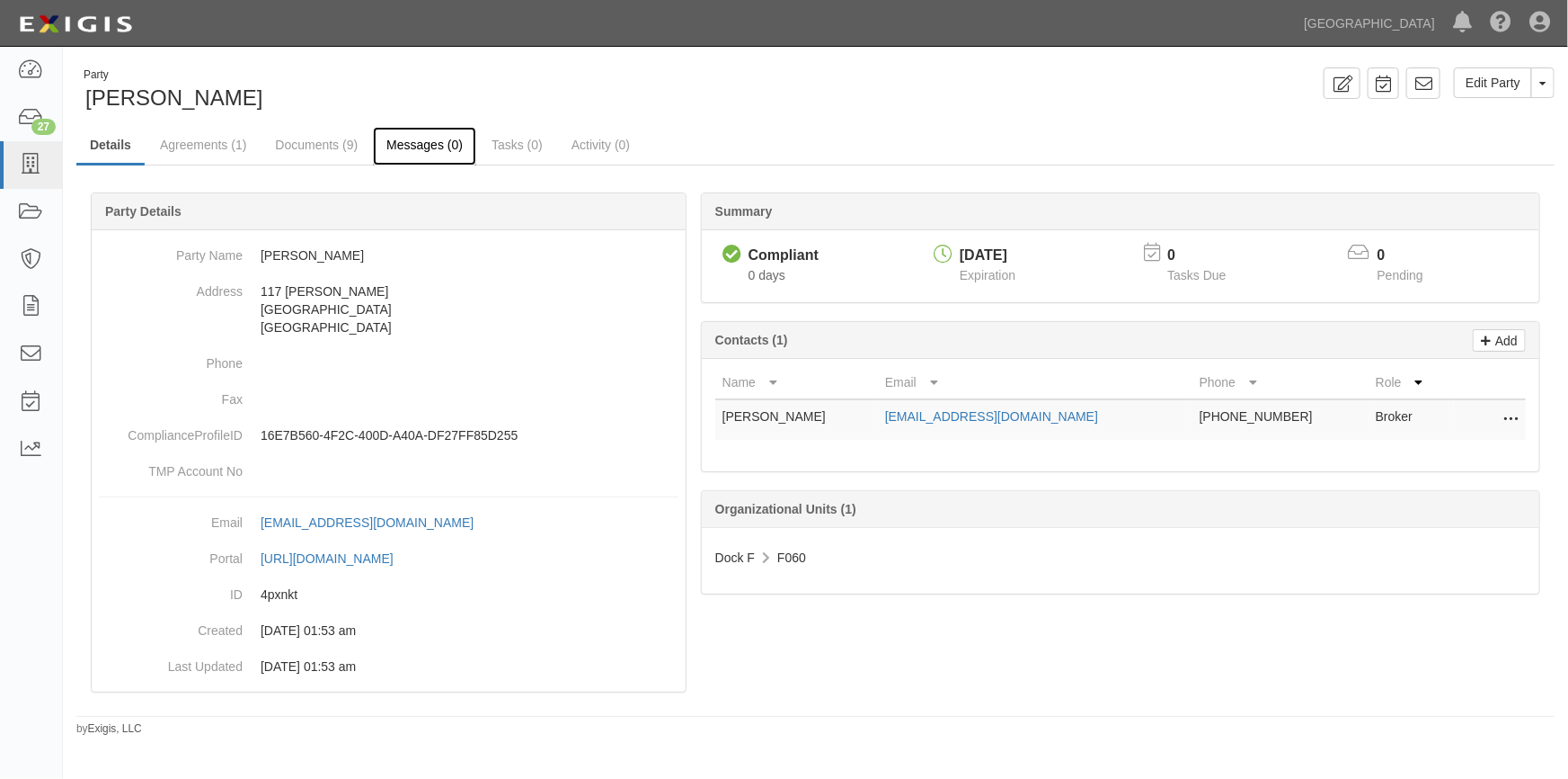
click at [430, 138] on link "Messages (0)" at bounding box center [424, 146] width 103 height 38
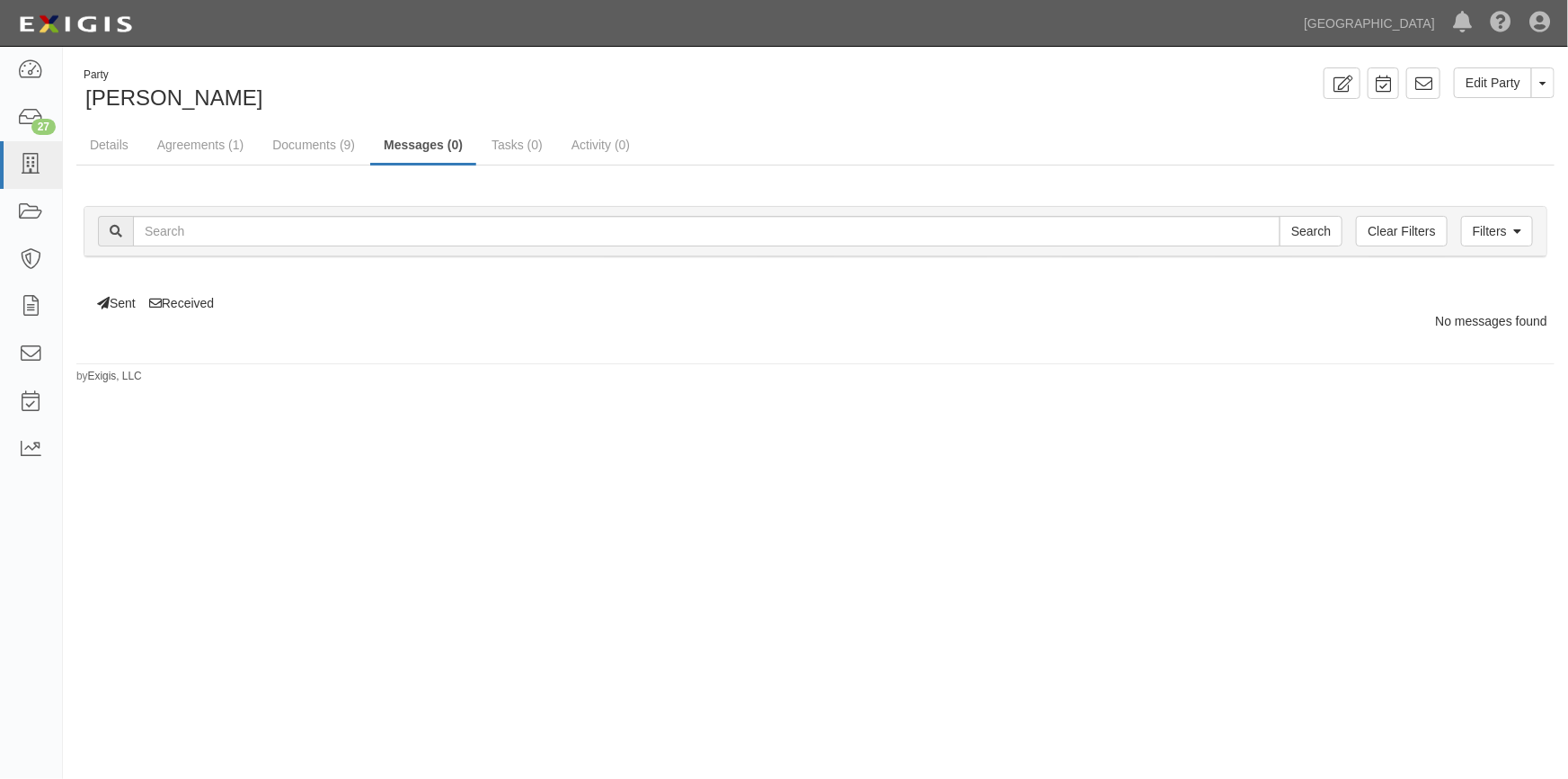
click at [550, 575] on div "Party Steven Gordon Edit Party Toggle Party Dropdown View Audit Trail Archive P…" at bounding box center [784, 404] width 1568 height 700
click at [1425, 81] on icon at bounding box center [1424, 83] width 18 height 18
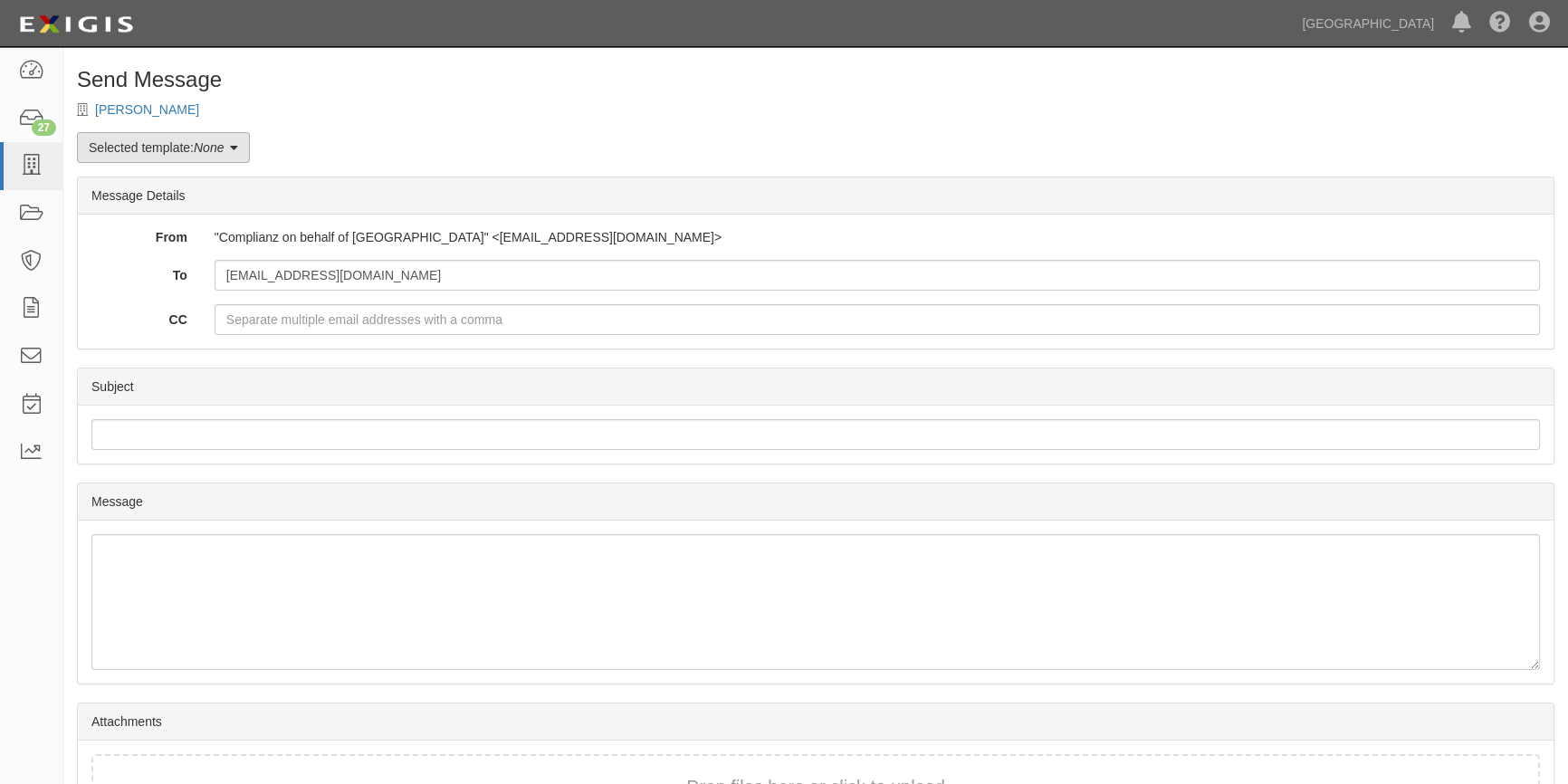
click at [244, 152] on link "Selected template: None" at bounding box center [162, 147] width 172 height 30
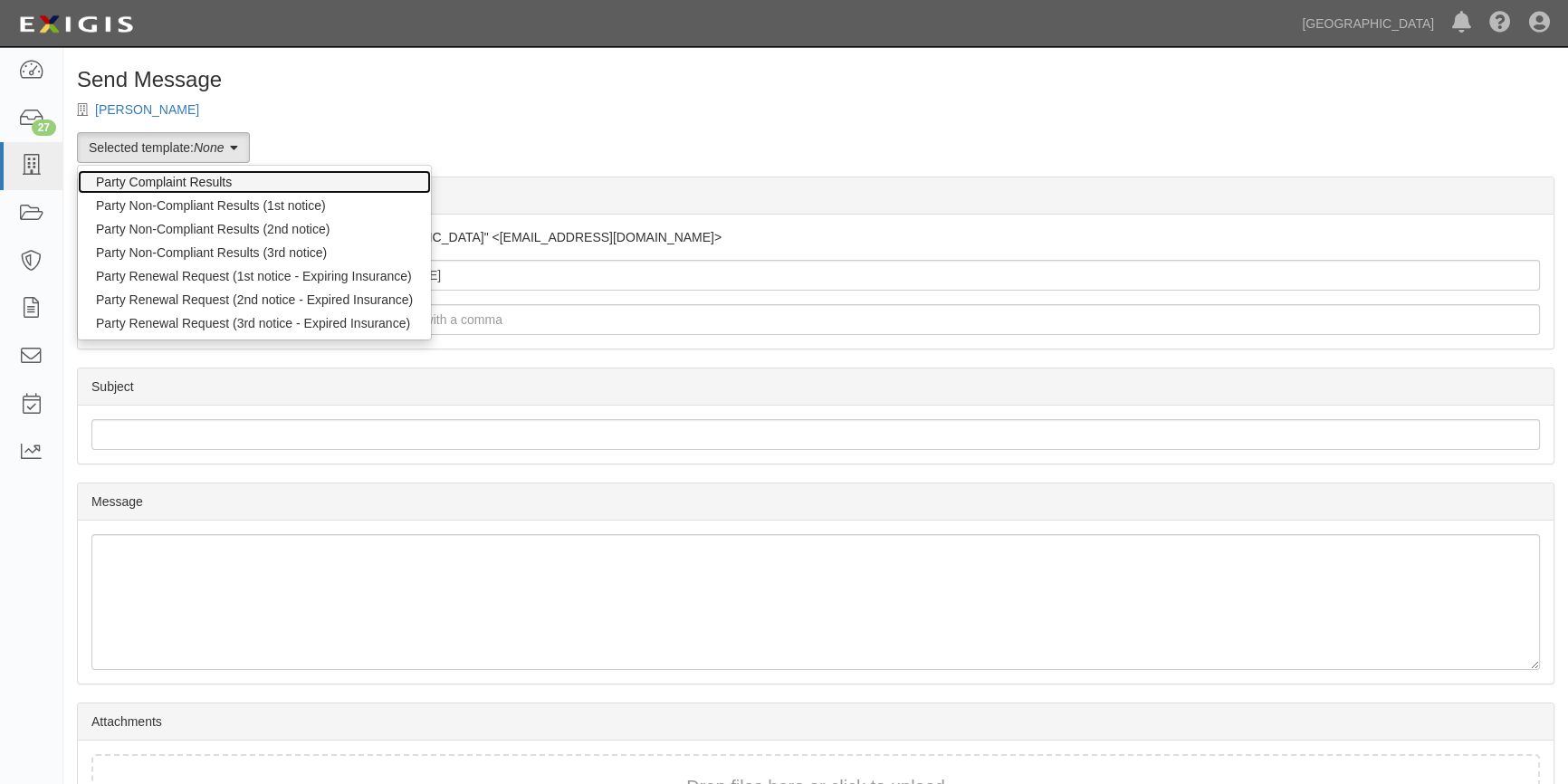
click at [231, 173] on link "Party Complaint Results" at bounding box center [254, 182] width 353 height 24
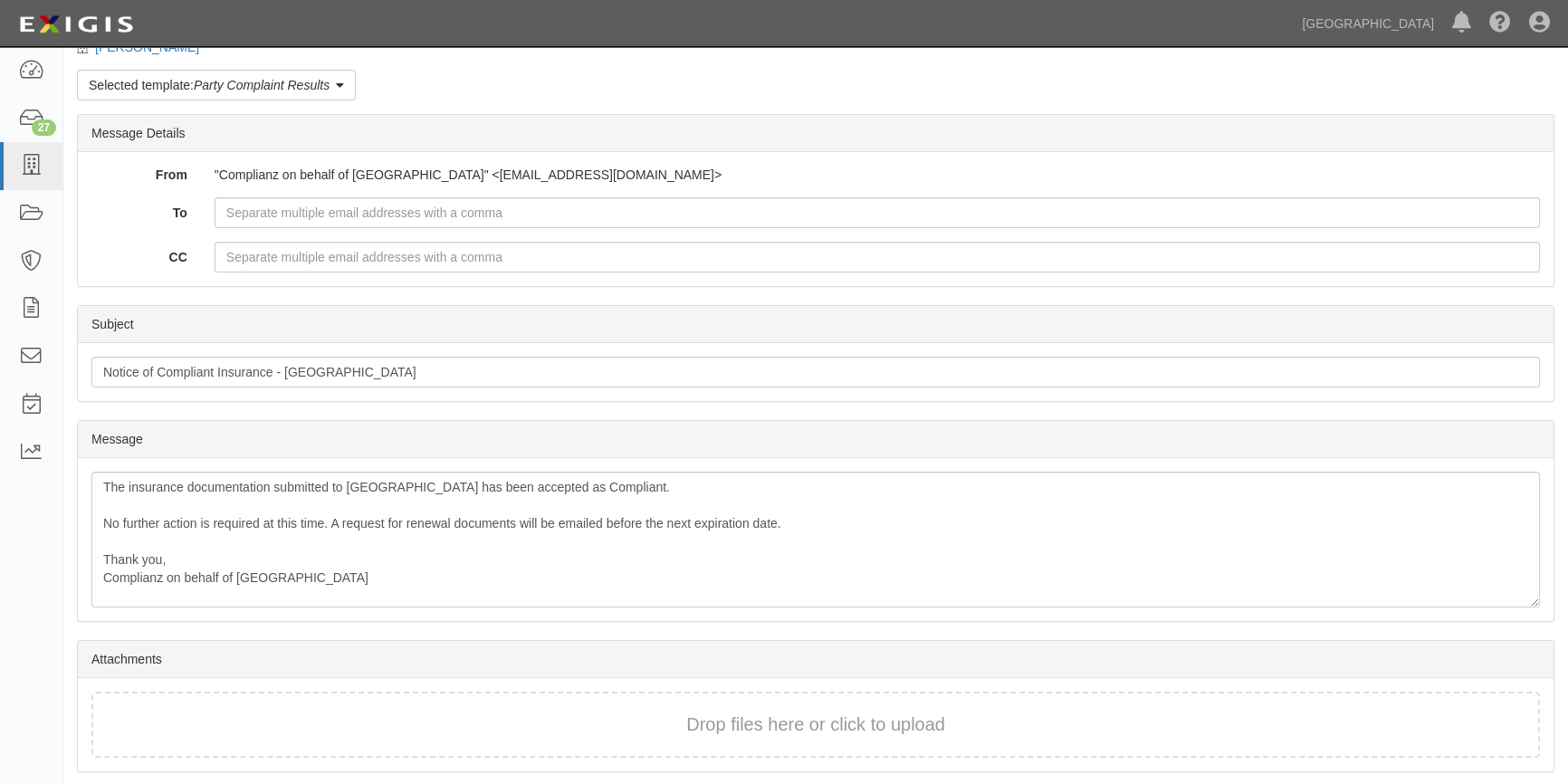
scroll to position [123, 0]
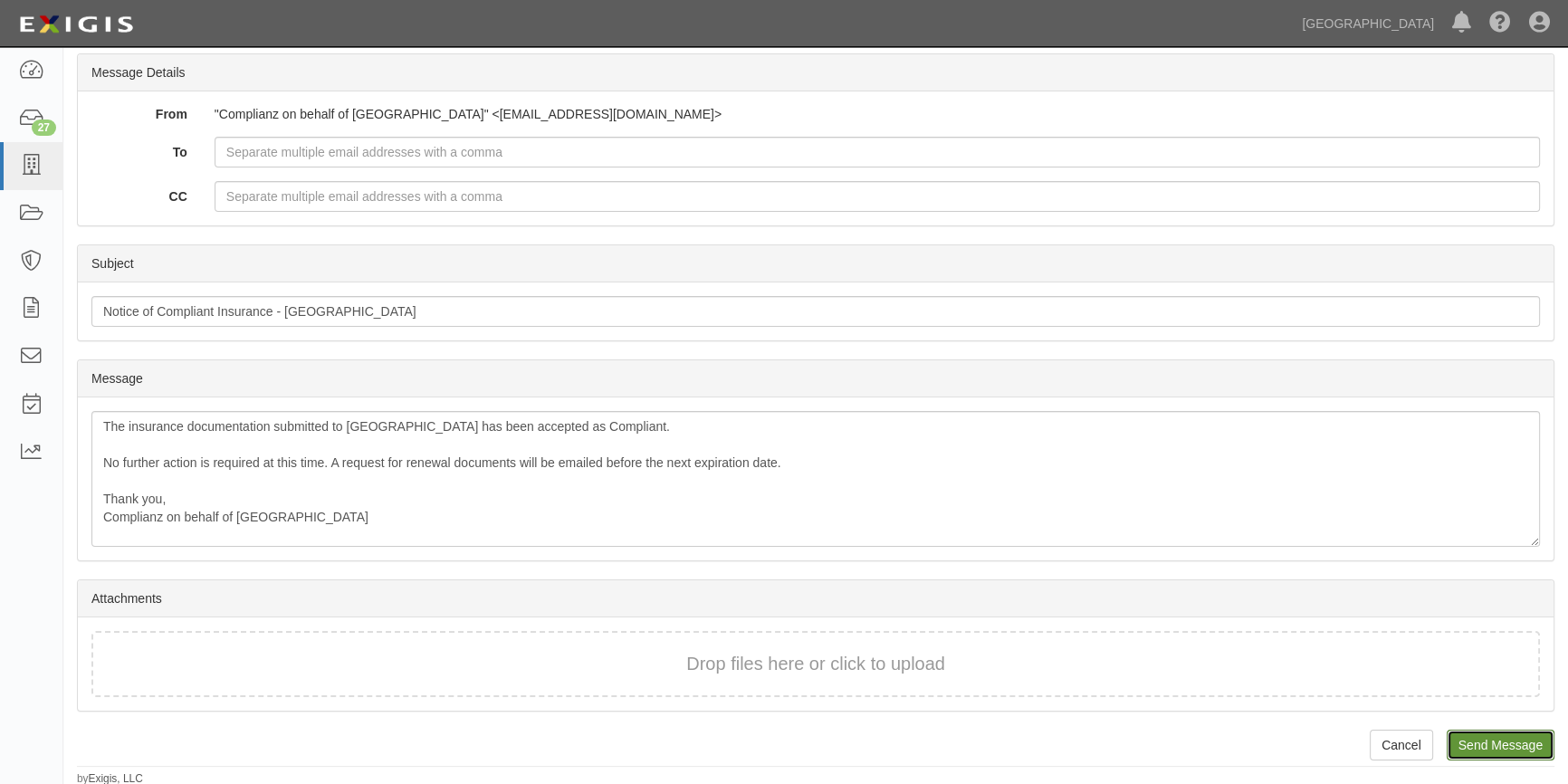
click at [1478, 740] on input "Send Message" at bounding box center [1500, 744] width 108 height 30
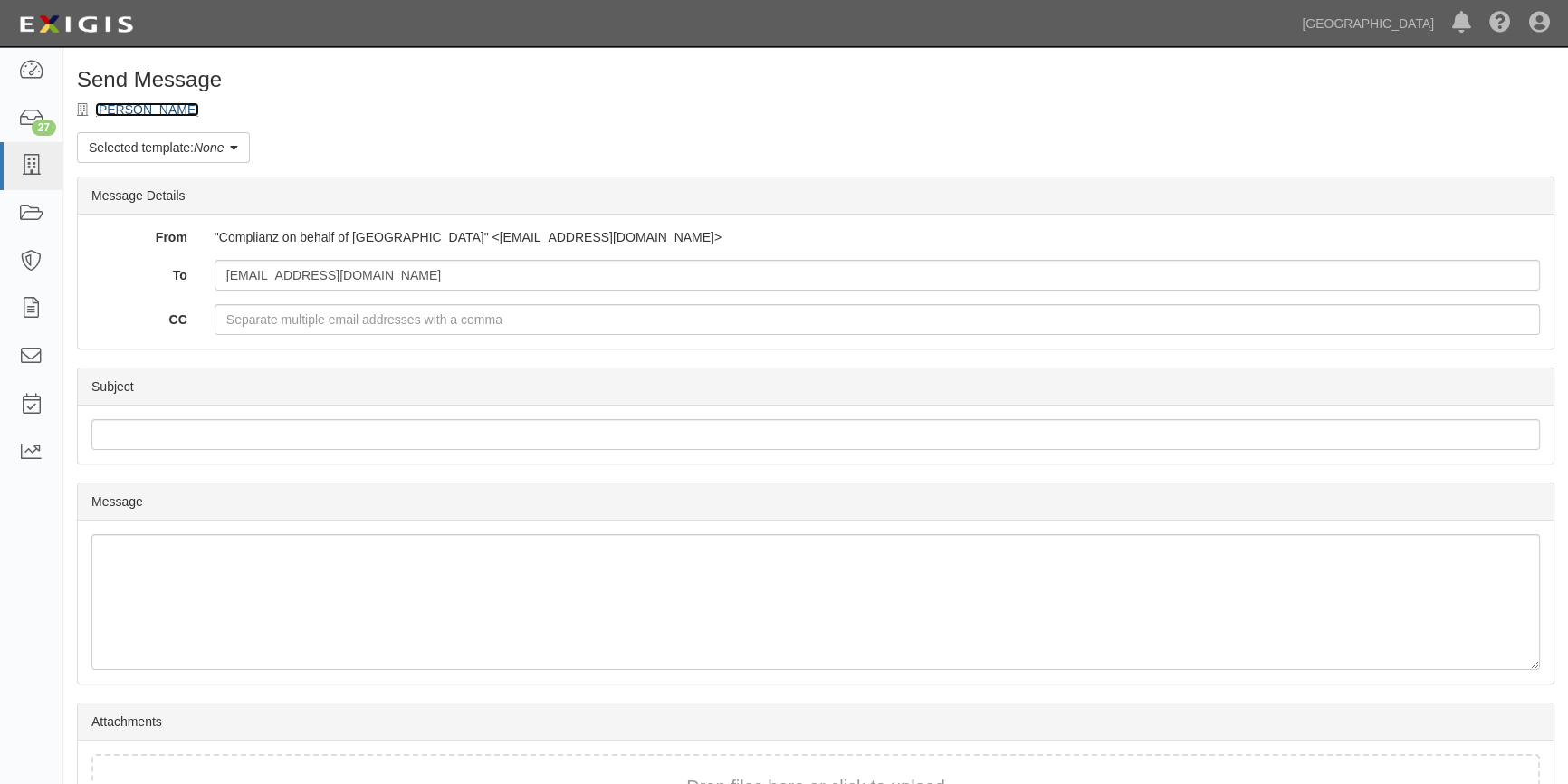
click at [111, 111] on link "[PERSON_NAME]" at bounding box center [147, 110] width 104 height 15
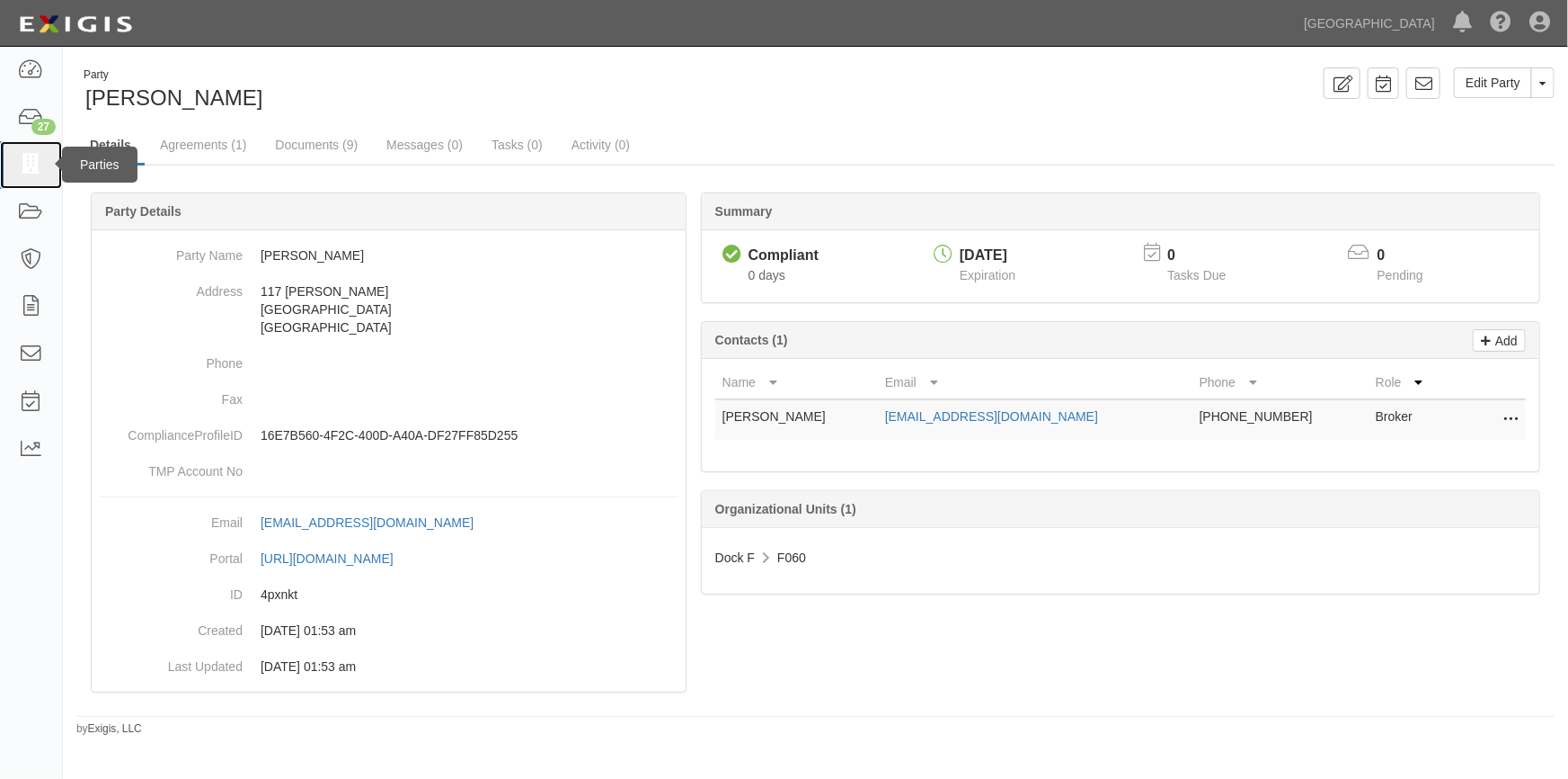
click at [40, 170] on icon at bounding box center [30, 165] width 25 height 21
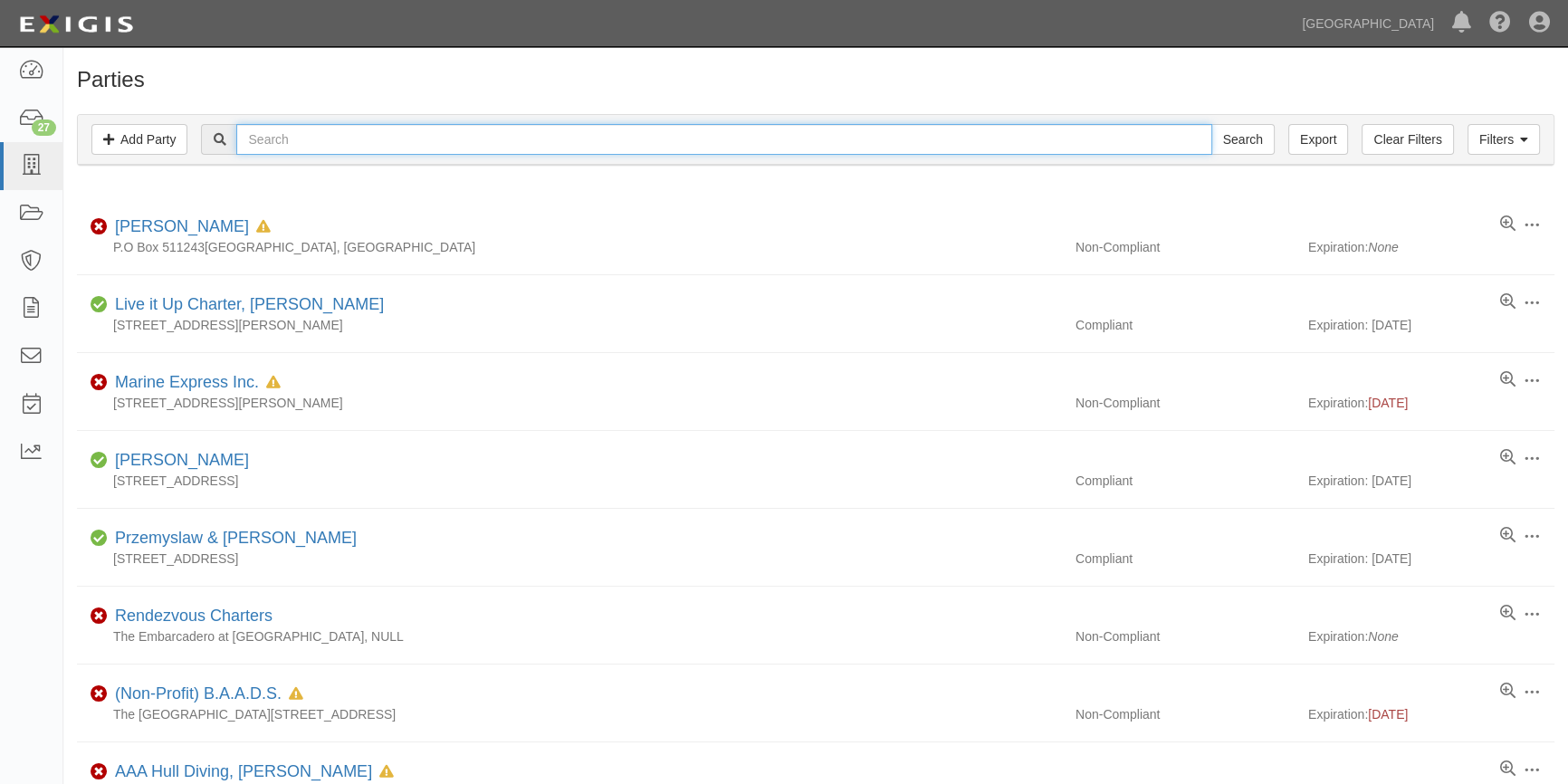
click at [262, 137] on input "text" at bounding box center [723, 138] width 975 height 30
type input "mason kirby"
click at [1211, 124] on input "Search" at bounding box center [1242, 138] width 64 height 30
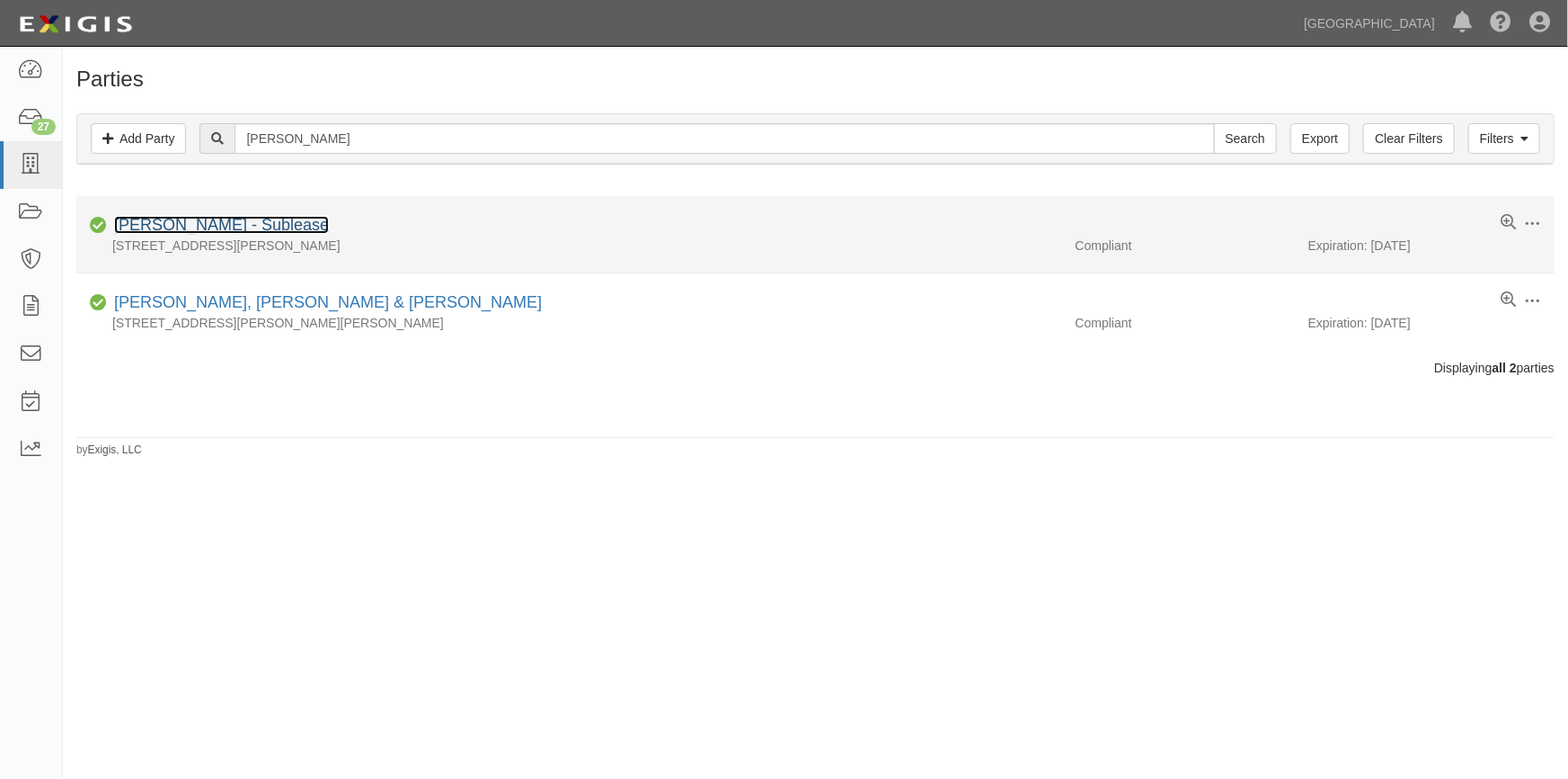
click at [219, 219] on link "Mason Kirby - Sublease" at bounding box center [222, 225] width 215 height 18
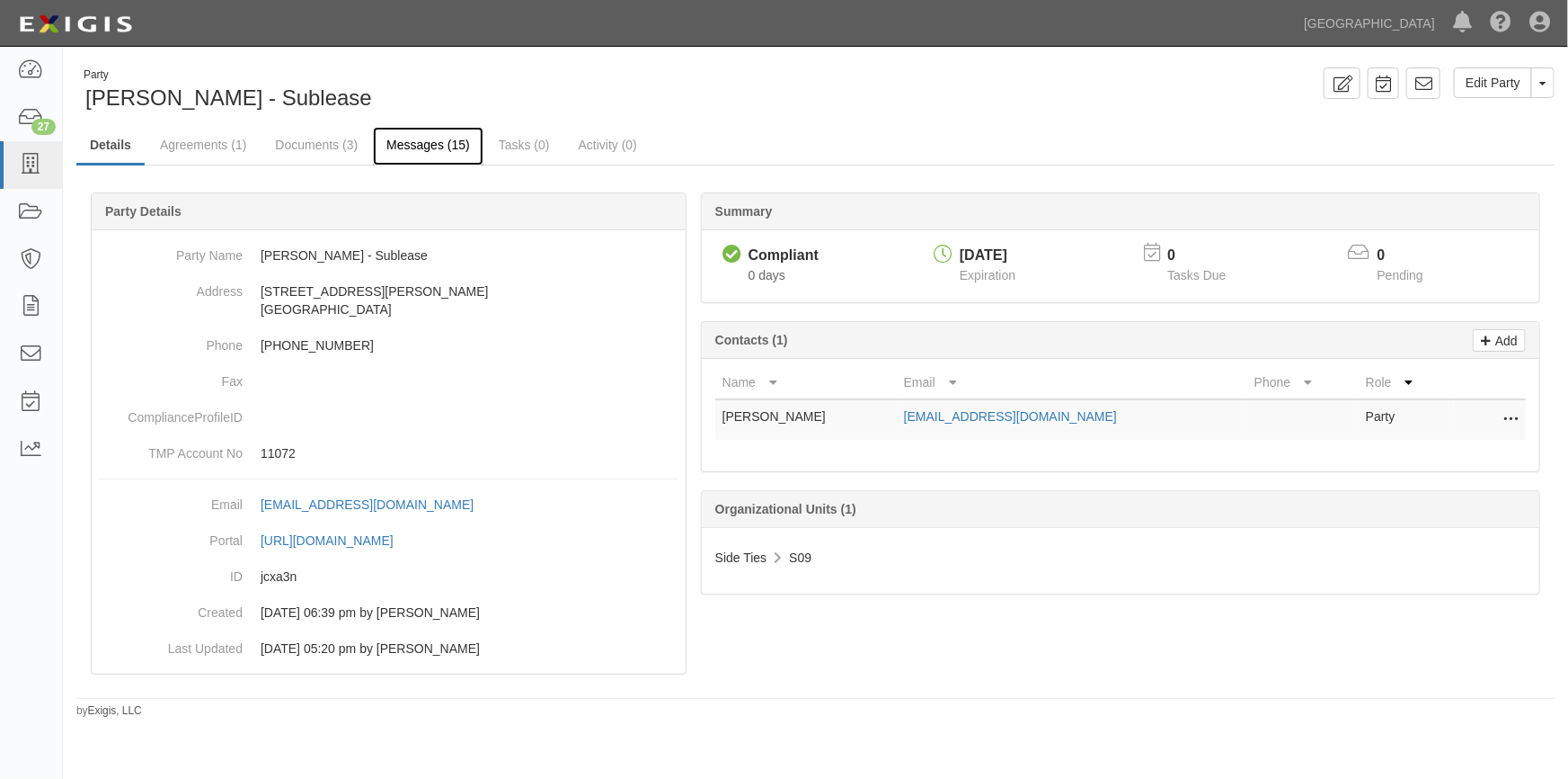
click at [398, 150] on link "Messages (15)" at bounding box center [428, 146] width 111 height 38
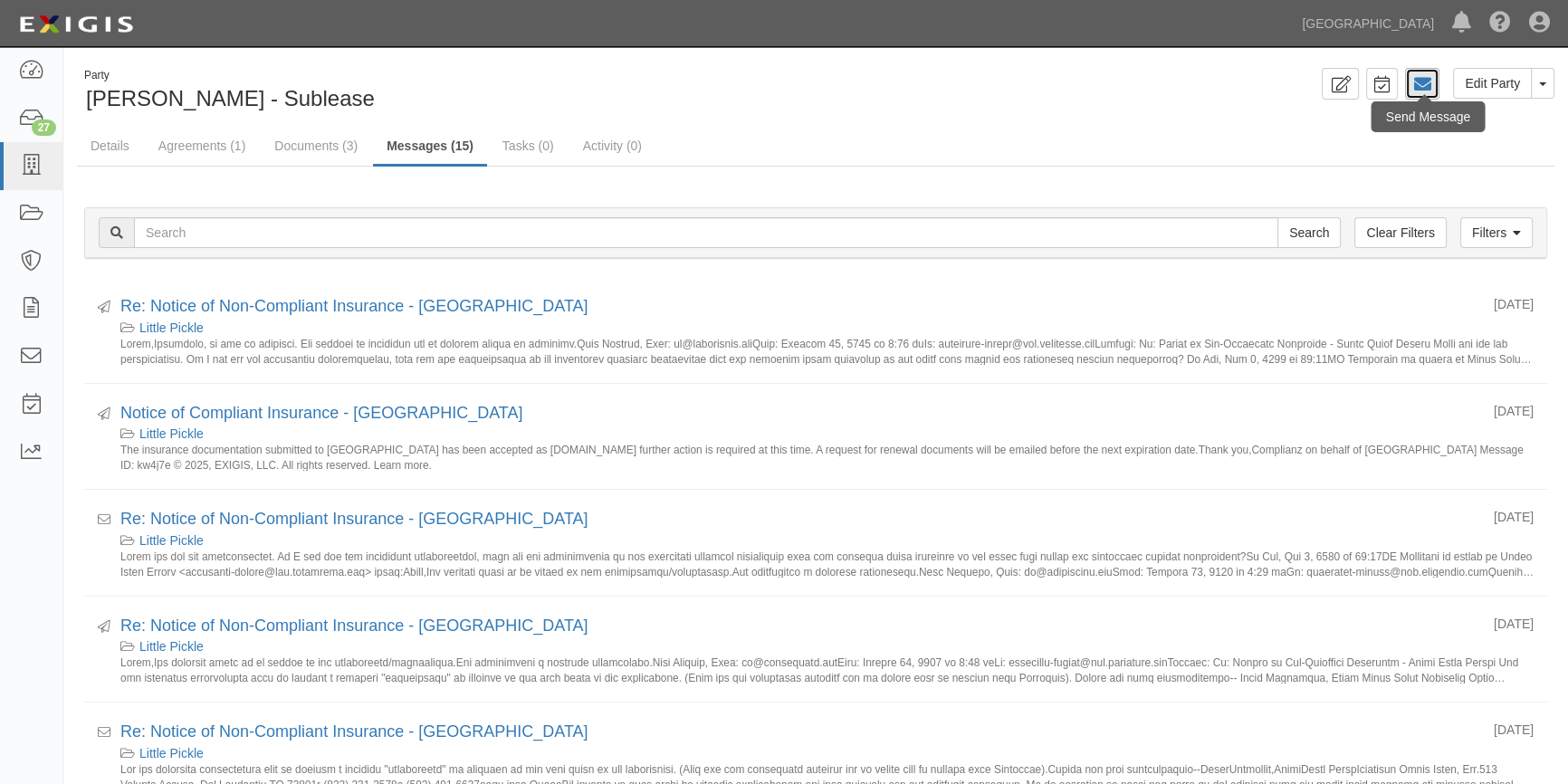
click at [1426, 81] on icon at bounding box center [1422, 84] width 18 height 18
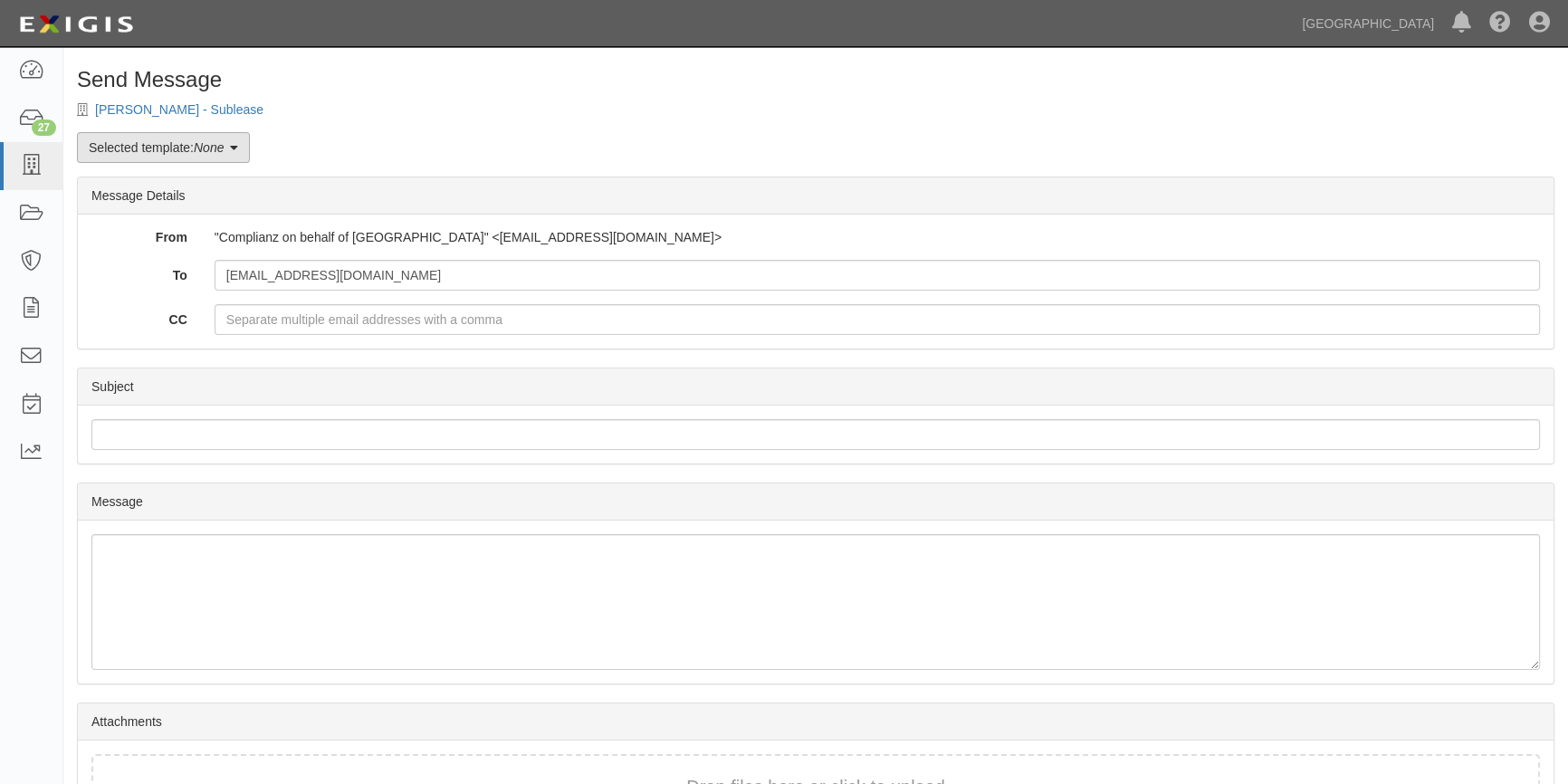
click at [234, 150] on icon at bounding box center [233, 148] width 8 height 13
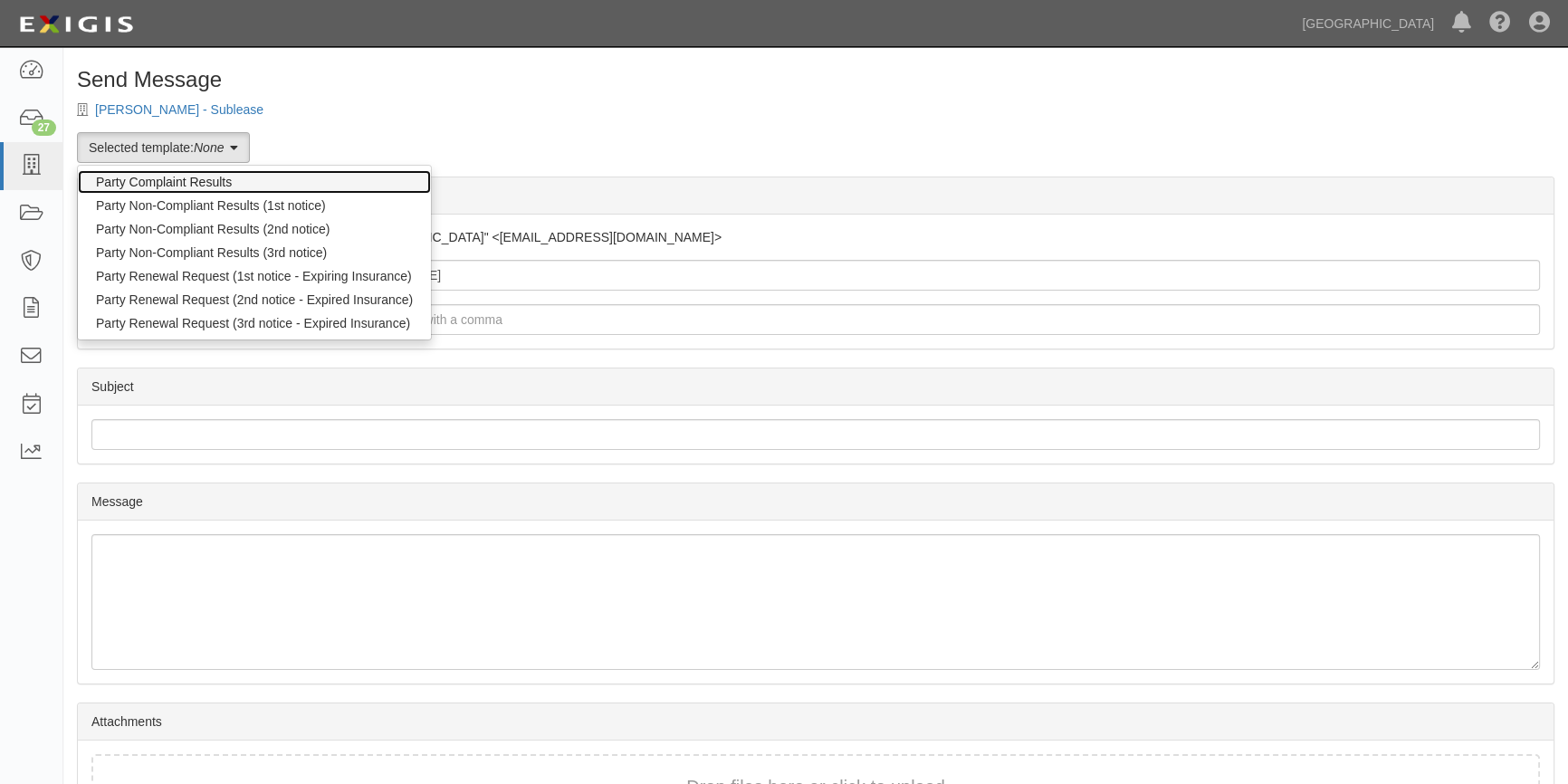
click at [208, 174] on link "Party Complaint Results" at bounding box center [254, 182] width 353 height 24
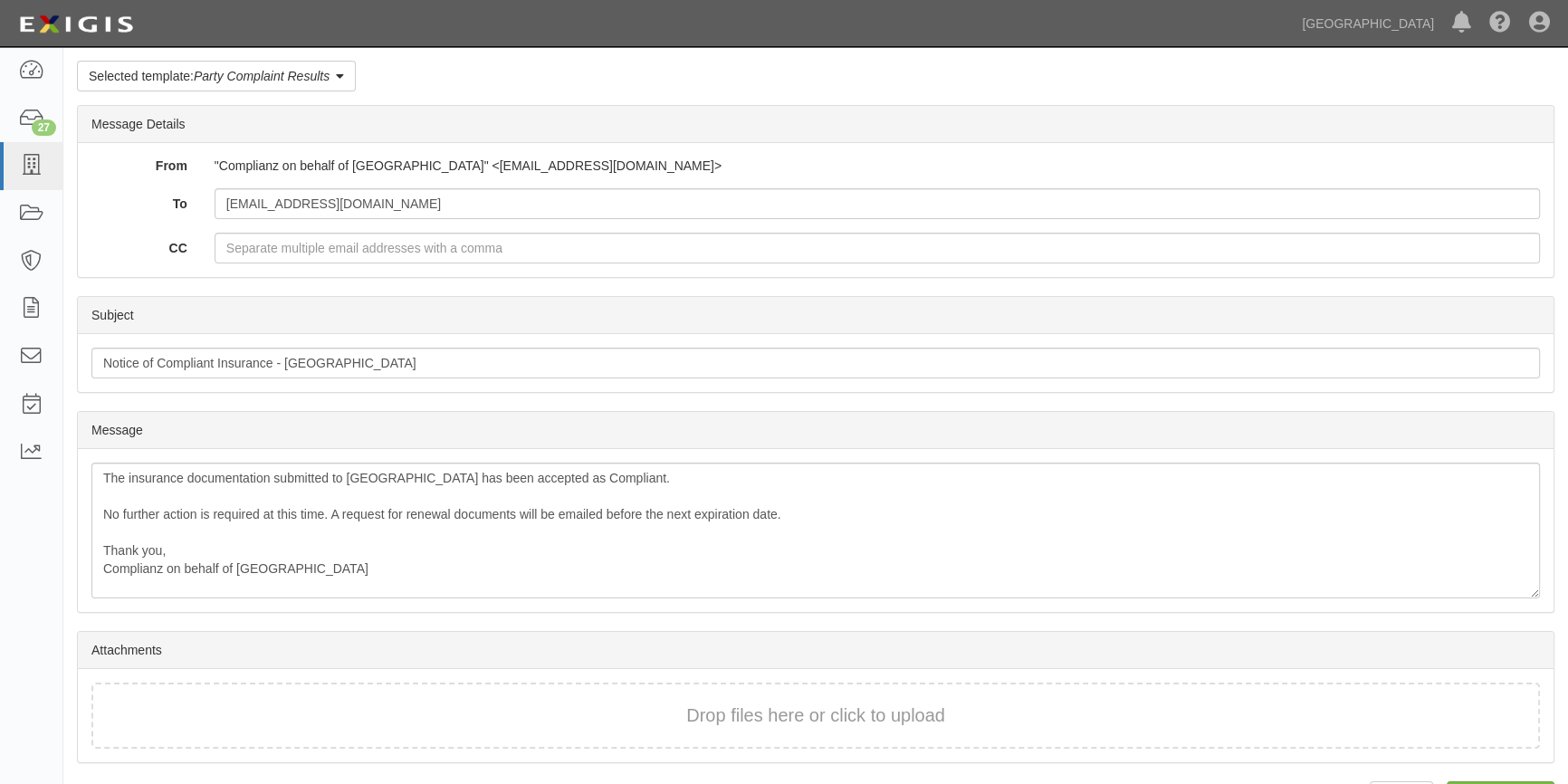
scroll to position [123, 0]
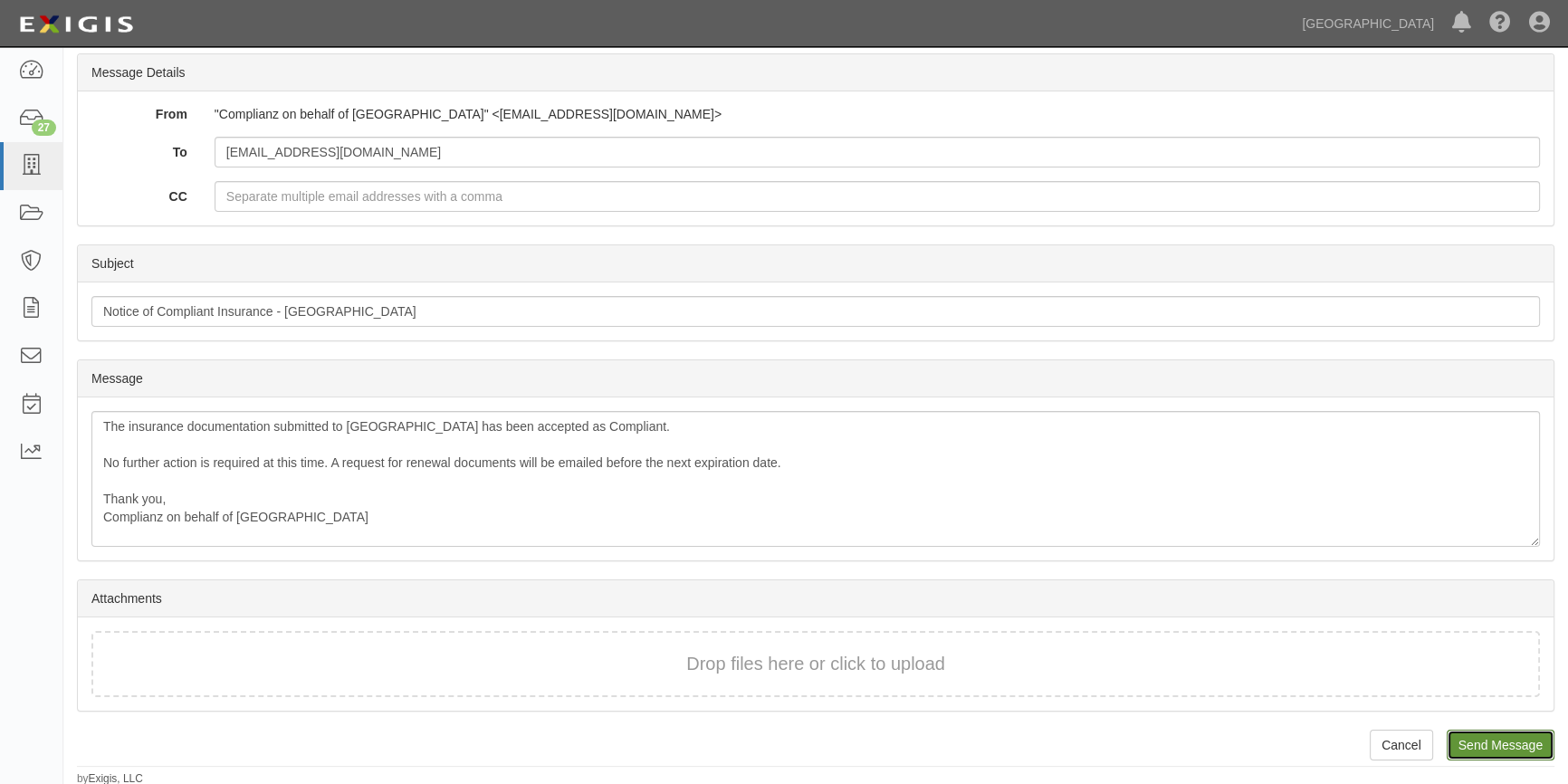
click at [1464, 740] on input "Send Message" at bounding box center [1500, 744] width 108 height 30
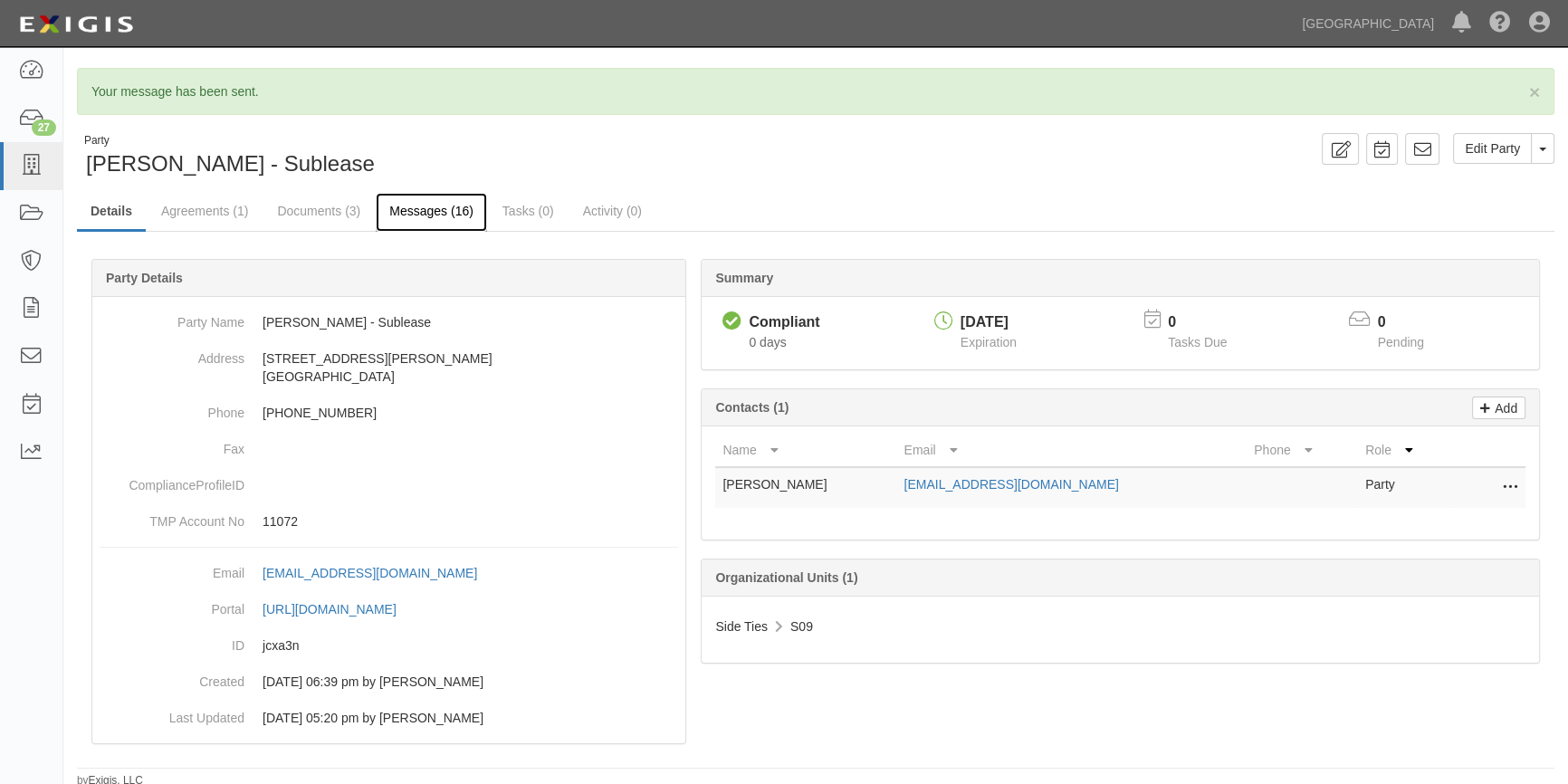
click at [417, 215] on link "Messages (16)" at bounding box center [431, 212] width 112 height 39
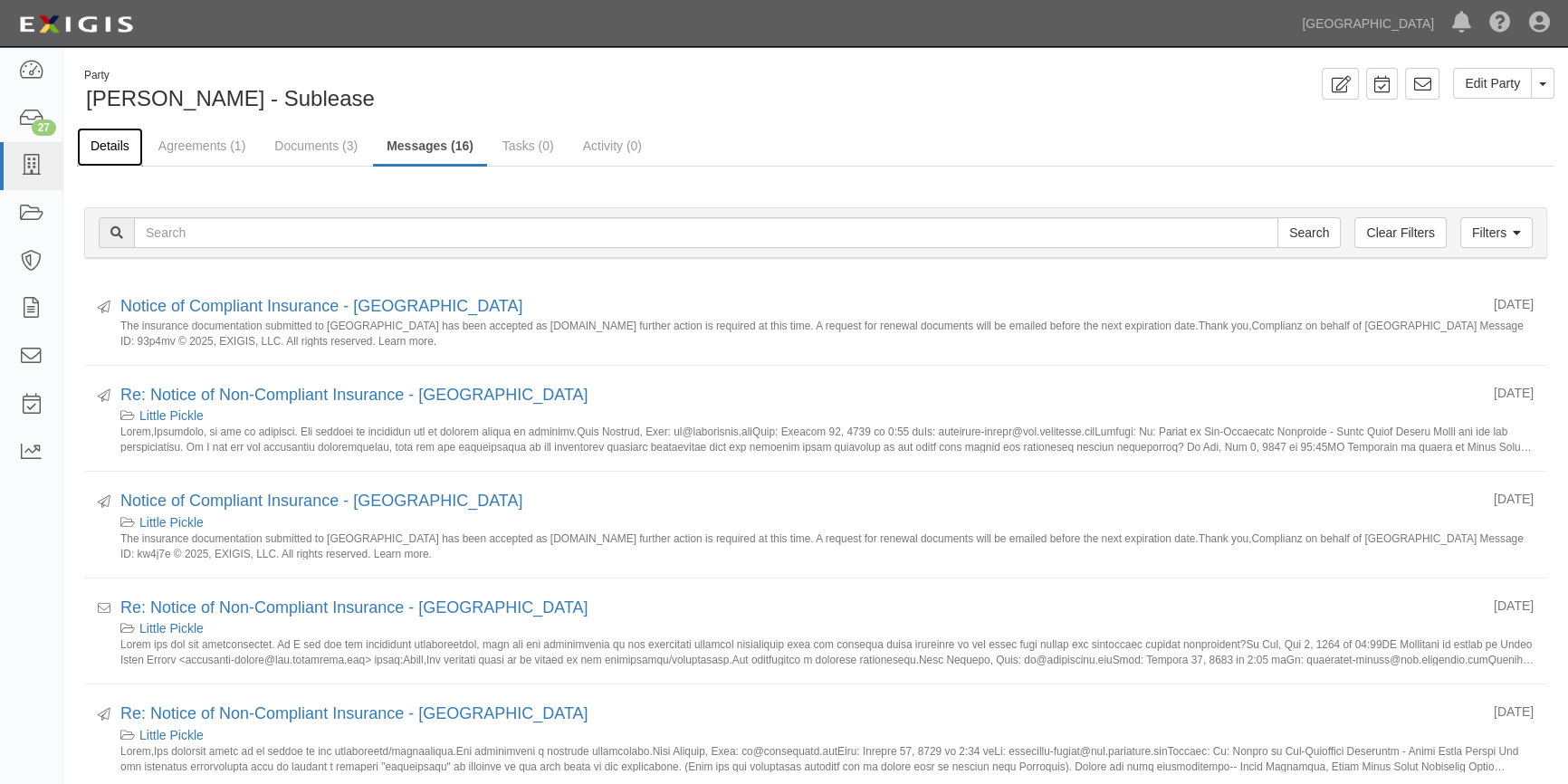
click at [97, 145] on link "Details" at bounding box center [110, 147] width 66 height 39
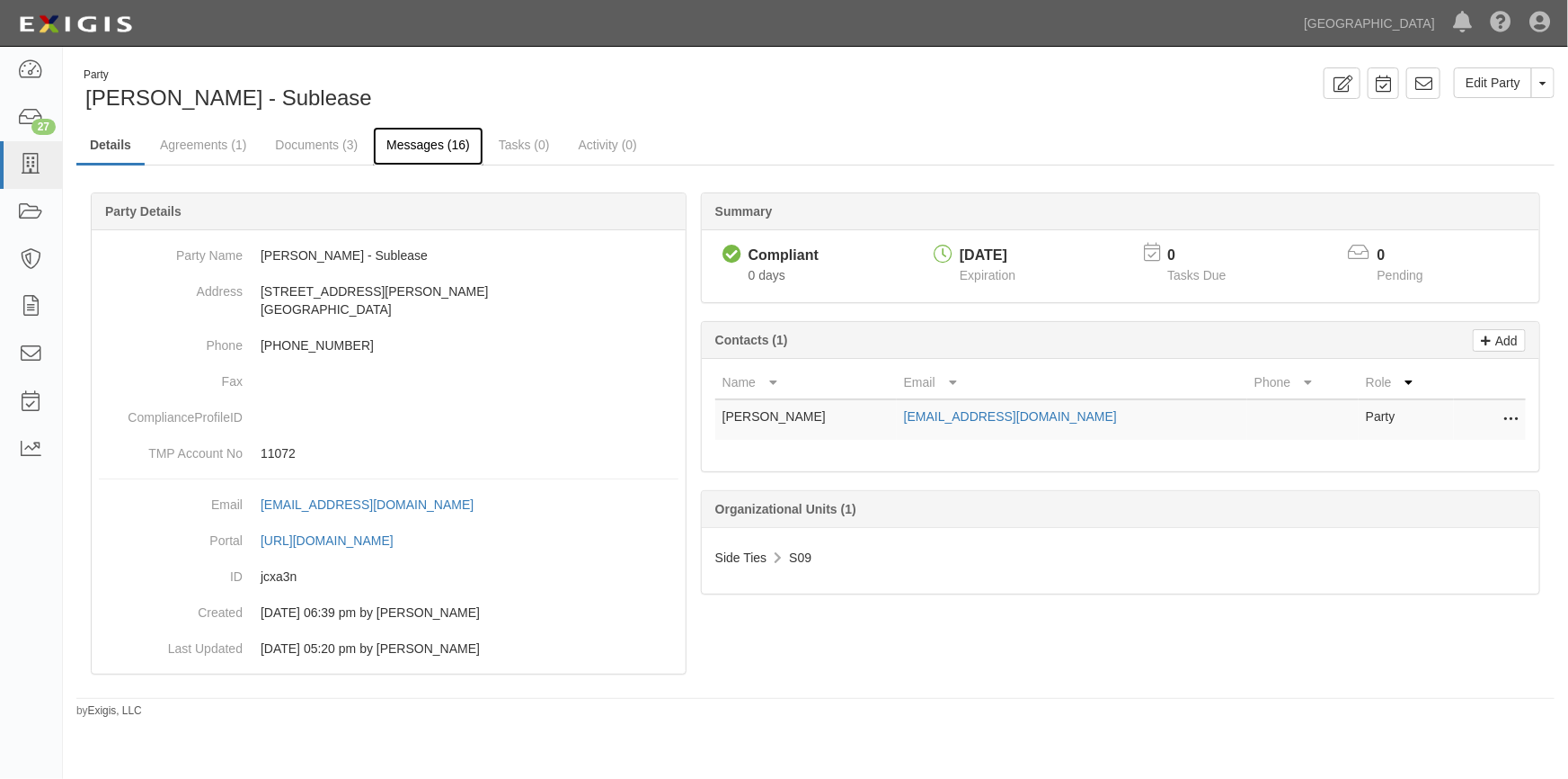
click at [418, 144] on link "Messages (16)" at bounding box center [428, 146] width 111 height 38
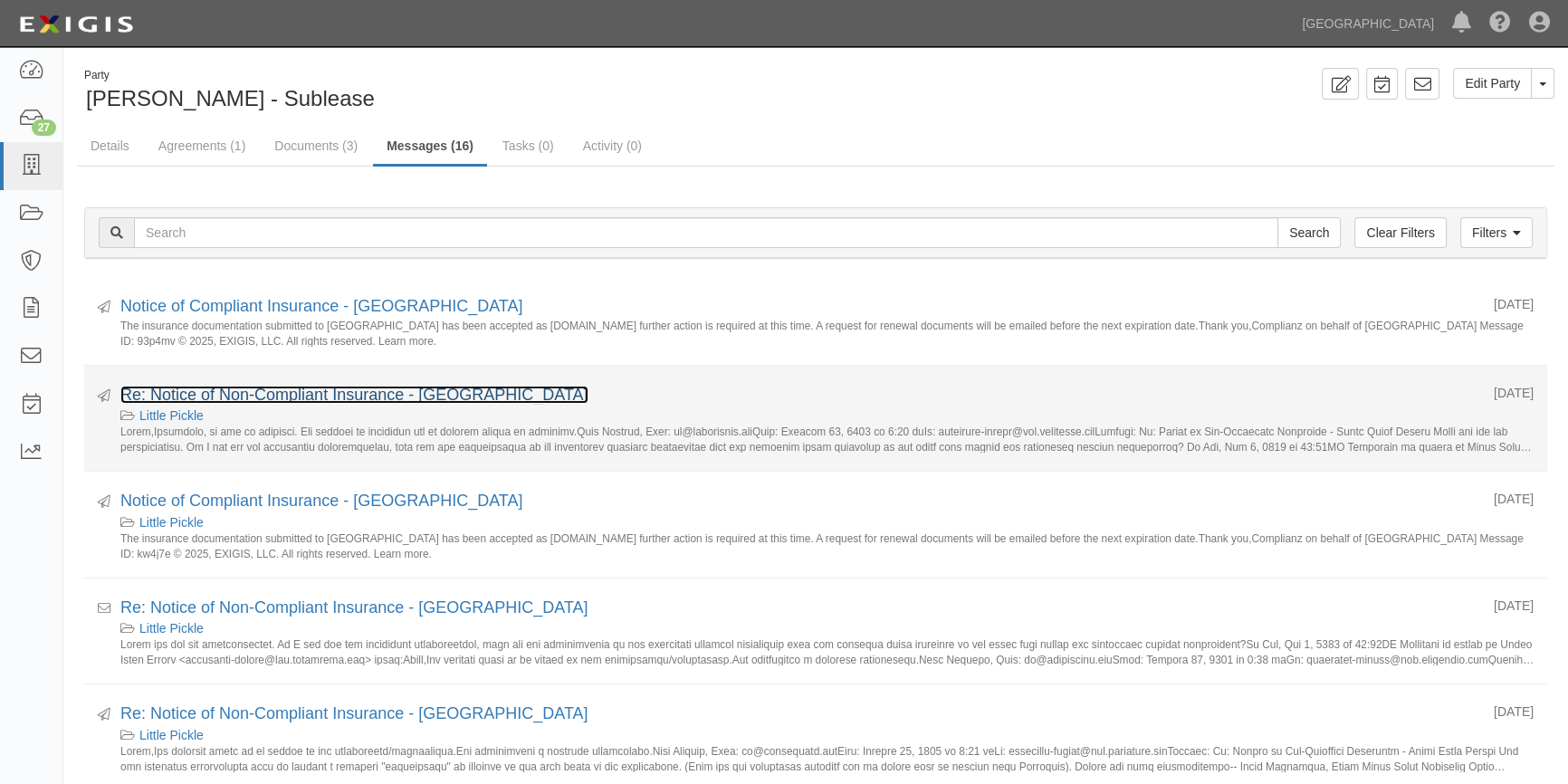
click at [364, 388] on link "Re: Notice of Non-Compliant Insurance - South Beach Harbor" at bounding box center [354, 395] width 468 height 18
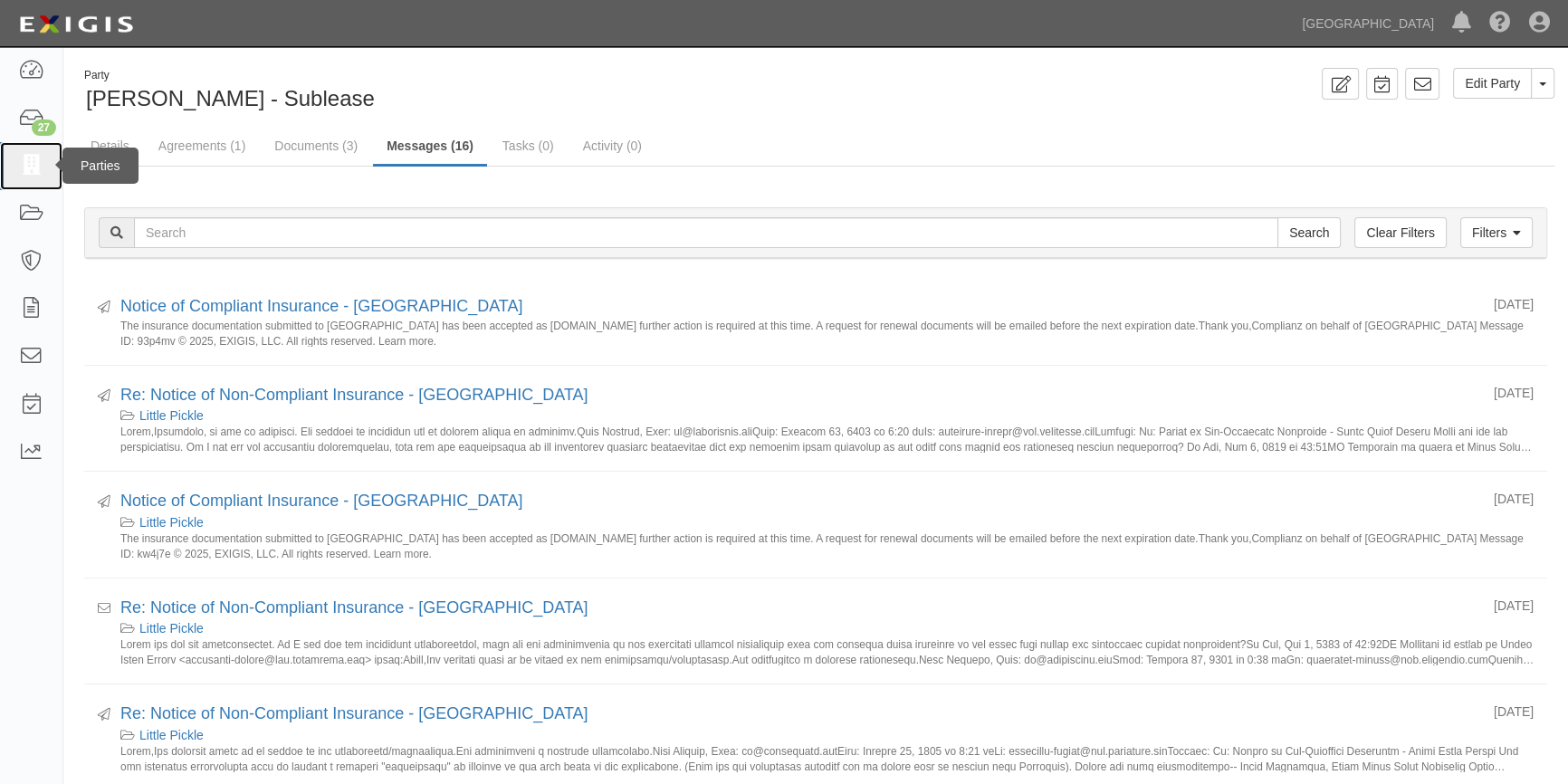
click at [36, 161] on icon at bounding box center [30, 166] width 25 height 21
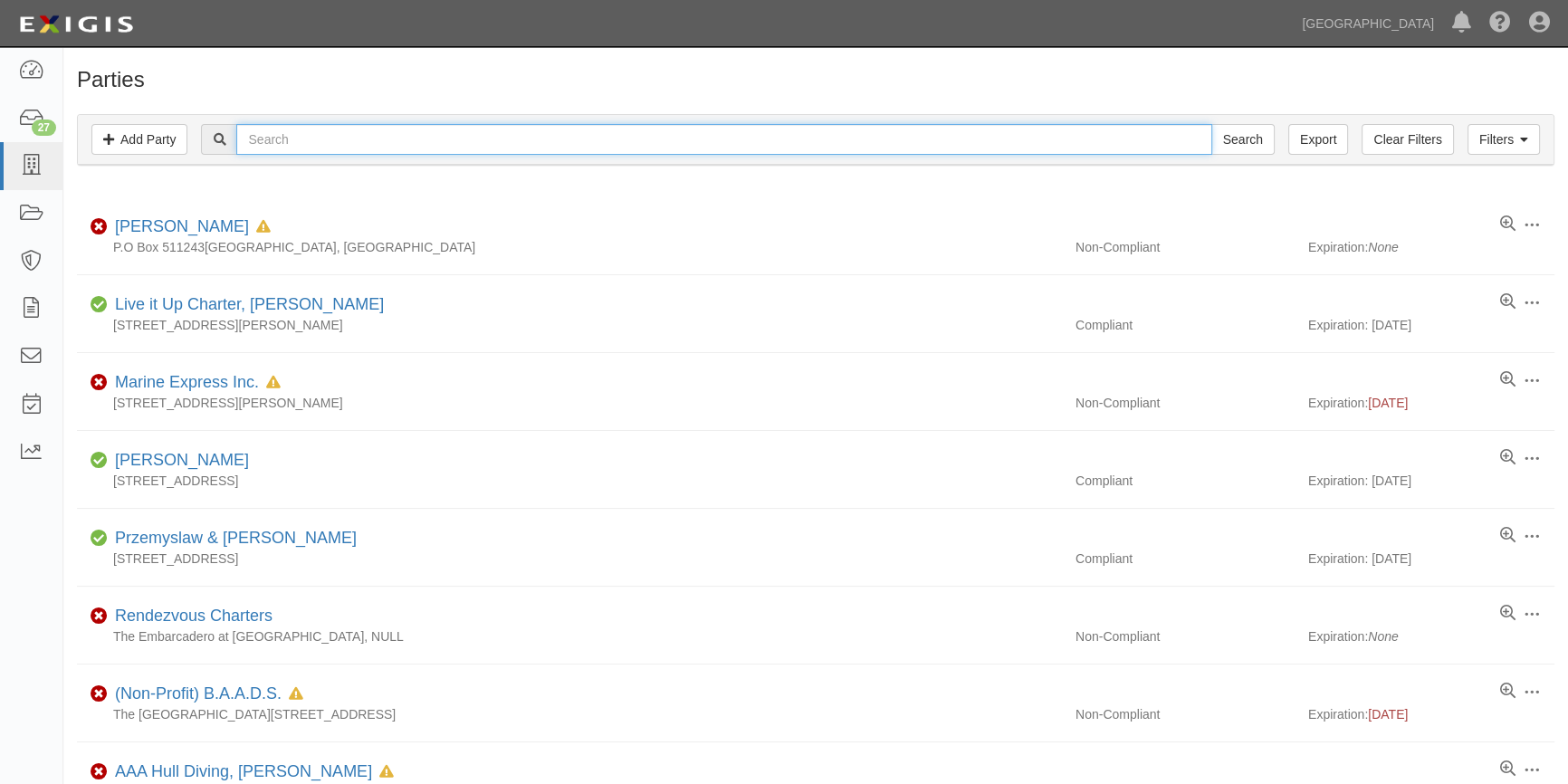
click at [267, 142] on input "text" at bounding box center [723, 138] width 975 height 30
type input "[PERSON_NAME]"
click at [1211, 124] on input "Search" at bounding box center [1242, 138] width 64 height 30
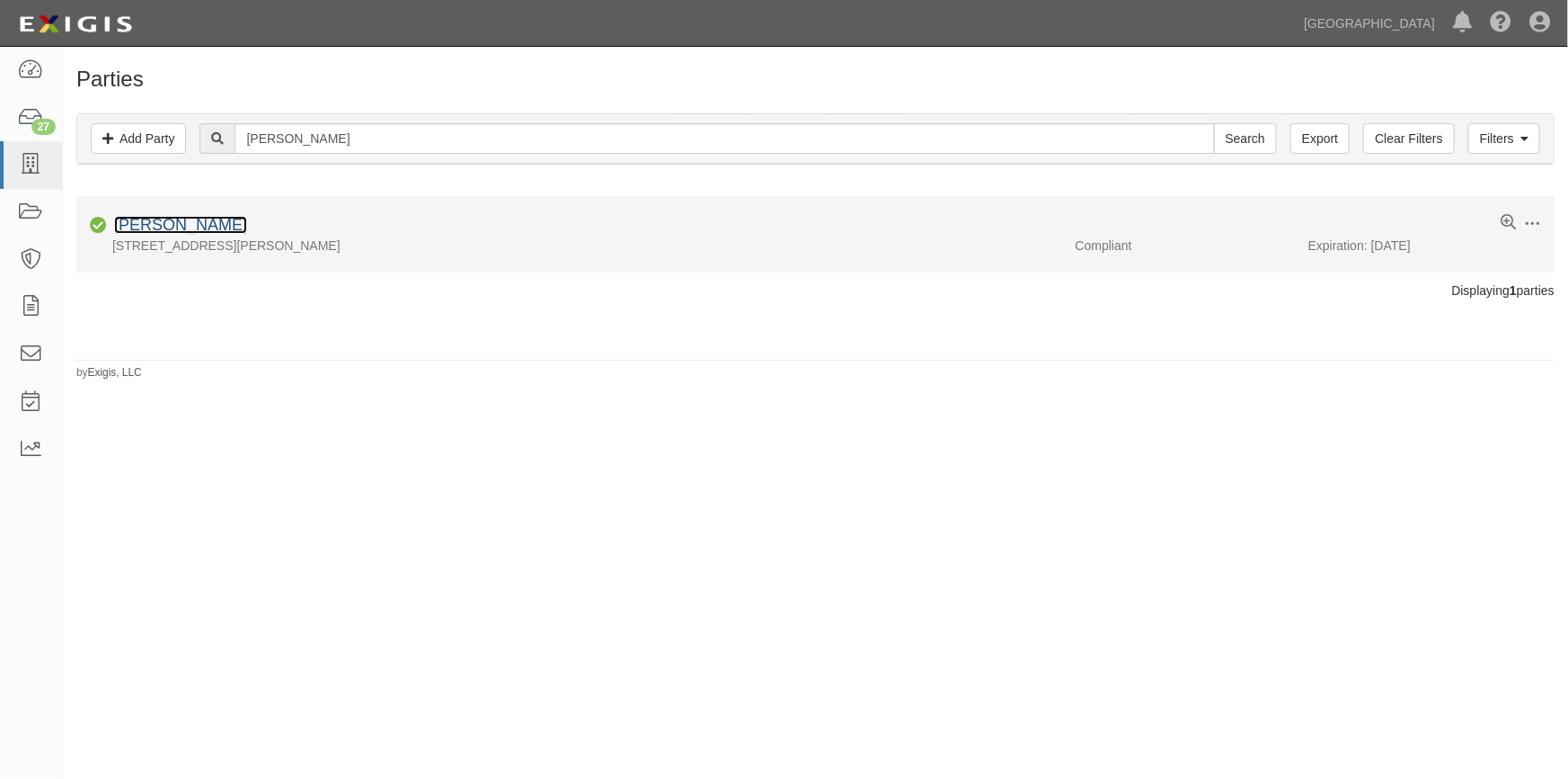
click at [197, 225] on link "[PERSON_NAME]" at bounding box center [180, 225] width 133 height 18
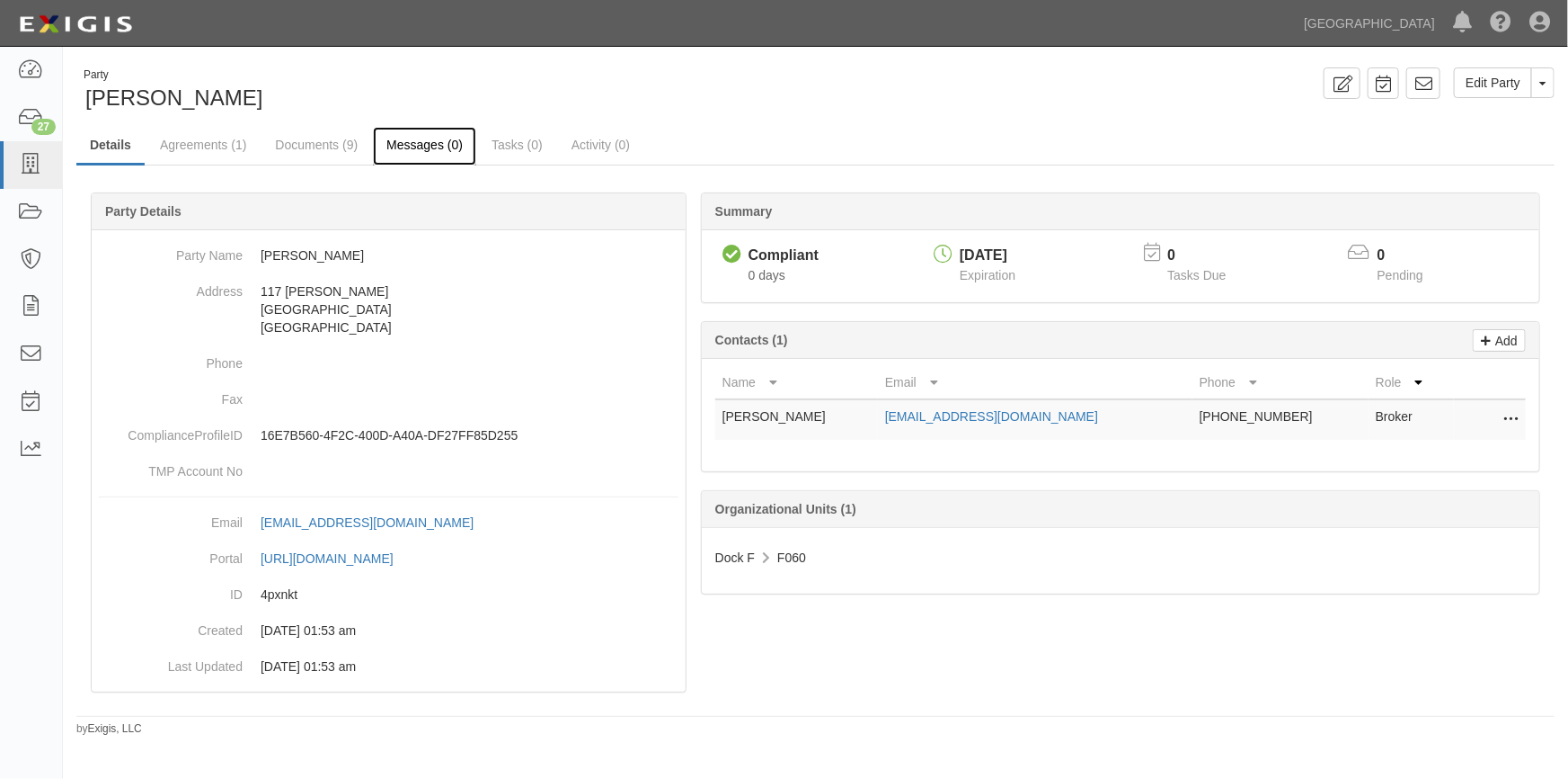
click at [412, 147] on link "Messages (0)" at bounding box center [424, 146] width 103 height 38
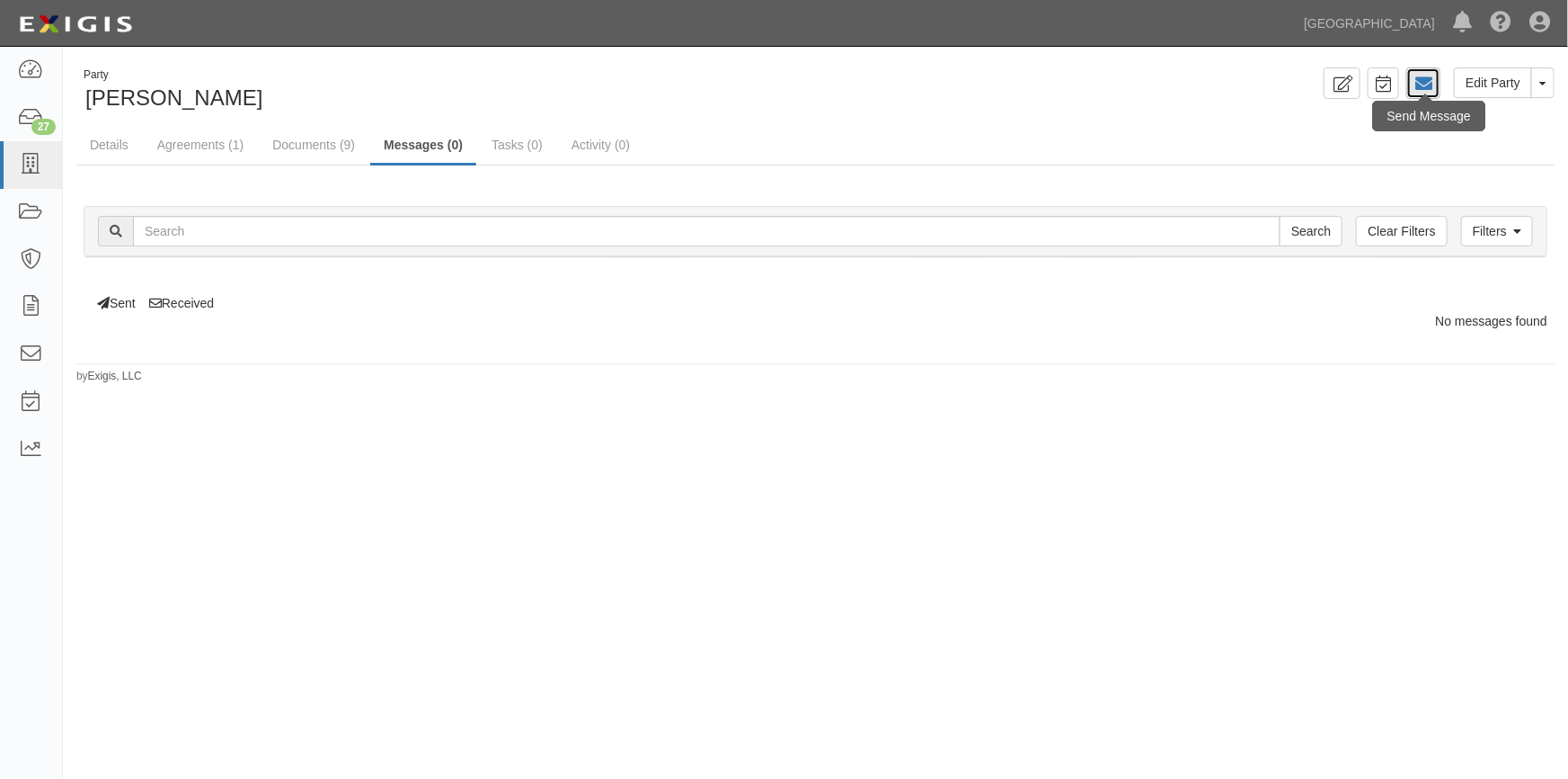
click at [1435, 82] on link at bounding box center [1423, 83] width 34 height 31
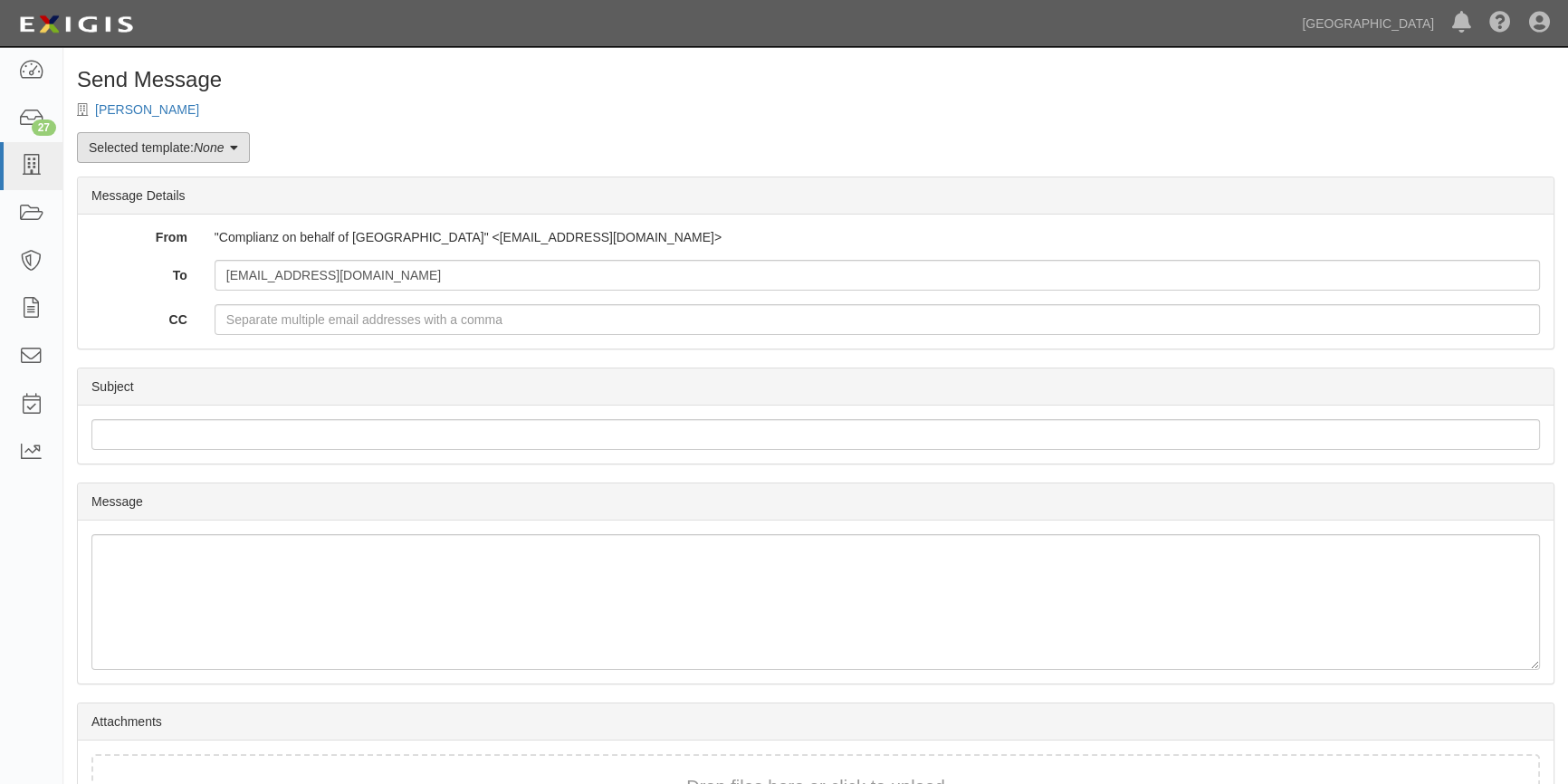
click at [237, 151] on icon at bounding box center [233, 148] width 8 height 13
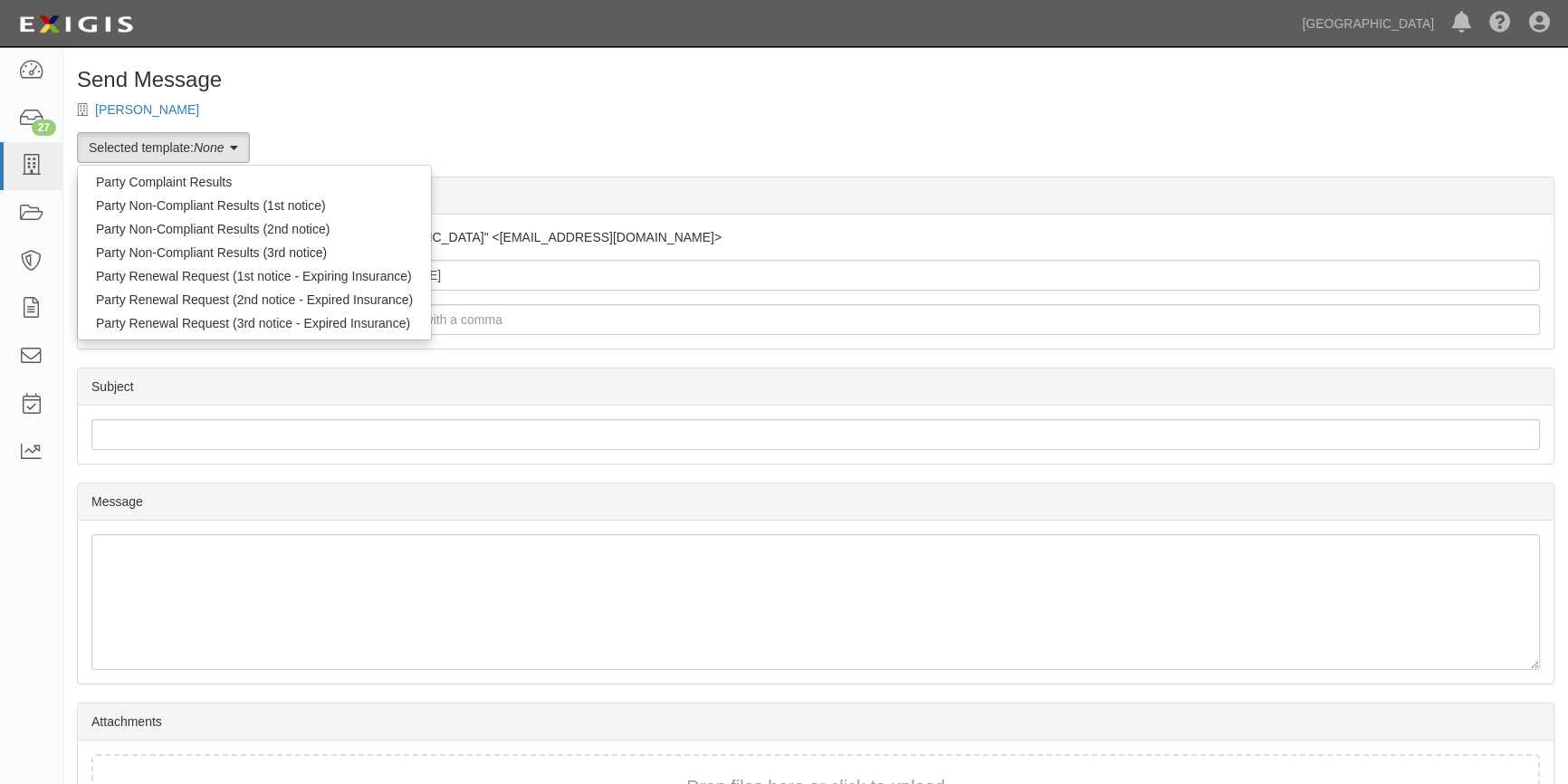
click at [423, 362] on form "Message Details From "Complianz on behalf of [GEOGRAPHIC_DATA]" <[EMAIL_ADDRESS…" at bounding box center [815, 505] width 1478 height 658
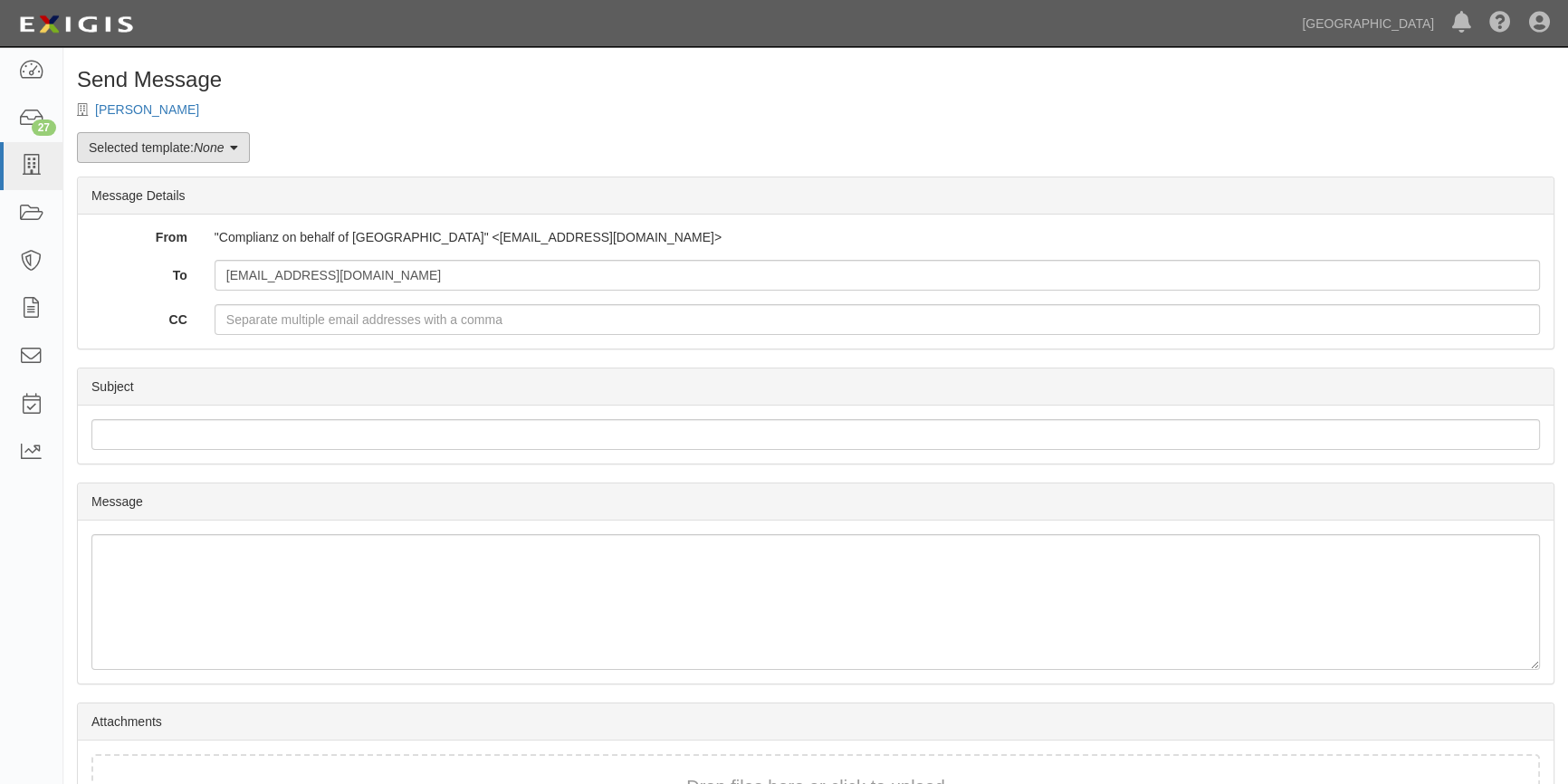
click at [250, 149] on link "Selected template: None" at bounding box center [162, 147] width 172 height 30
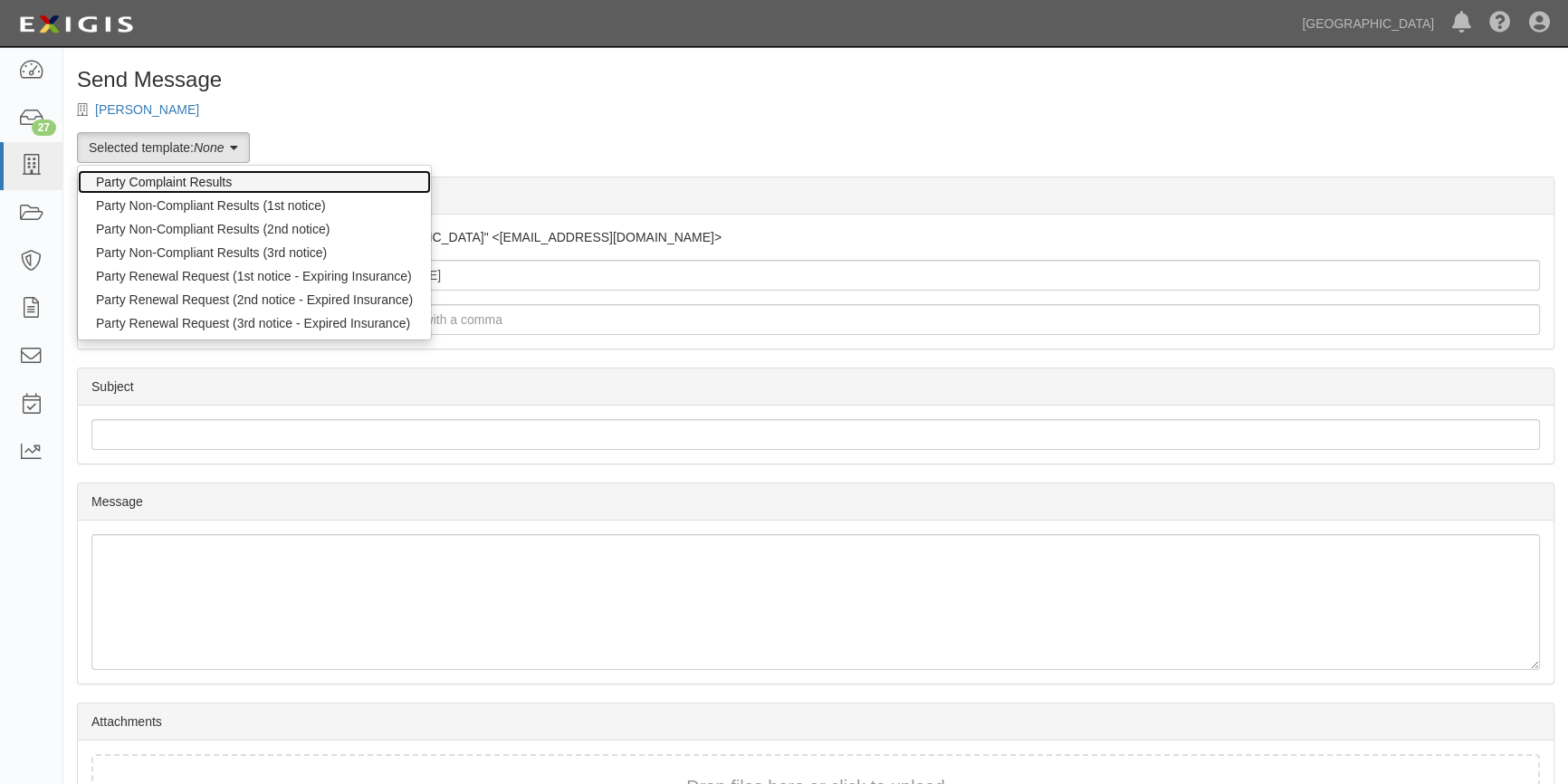
click at [199, 181] on link "Party Complaint Results" at bounding box center [254, 182] width 353 height 24
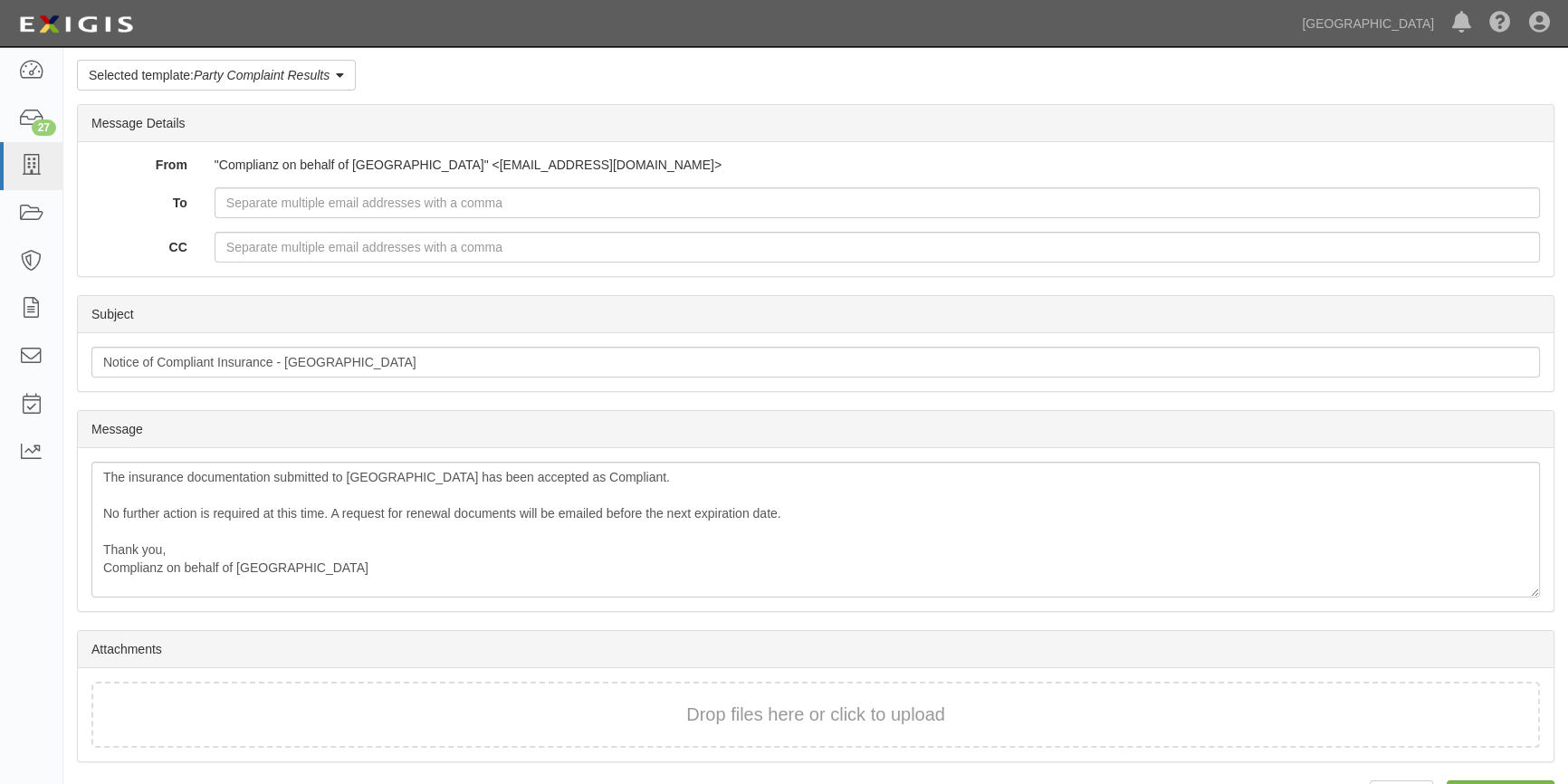
scroll to position [123, 0]
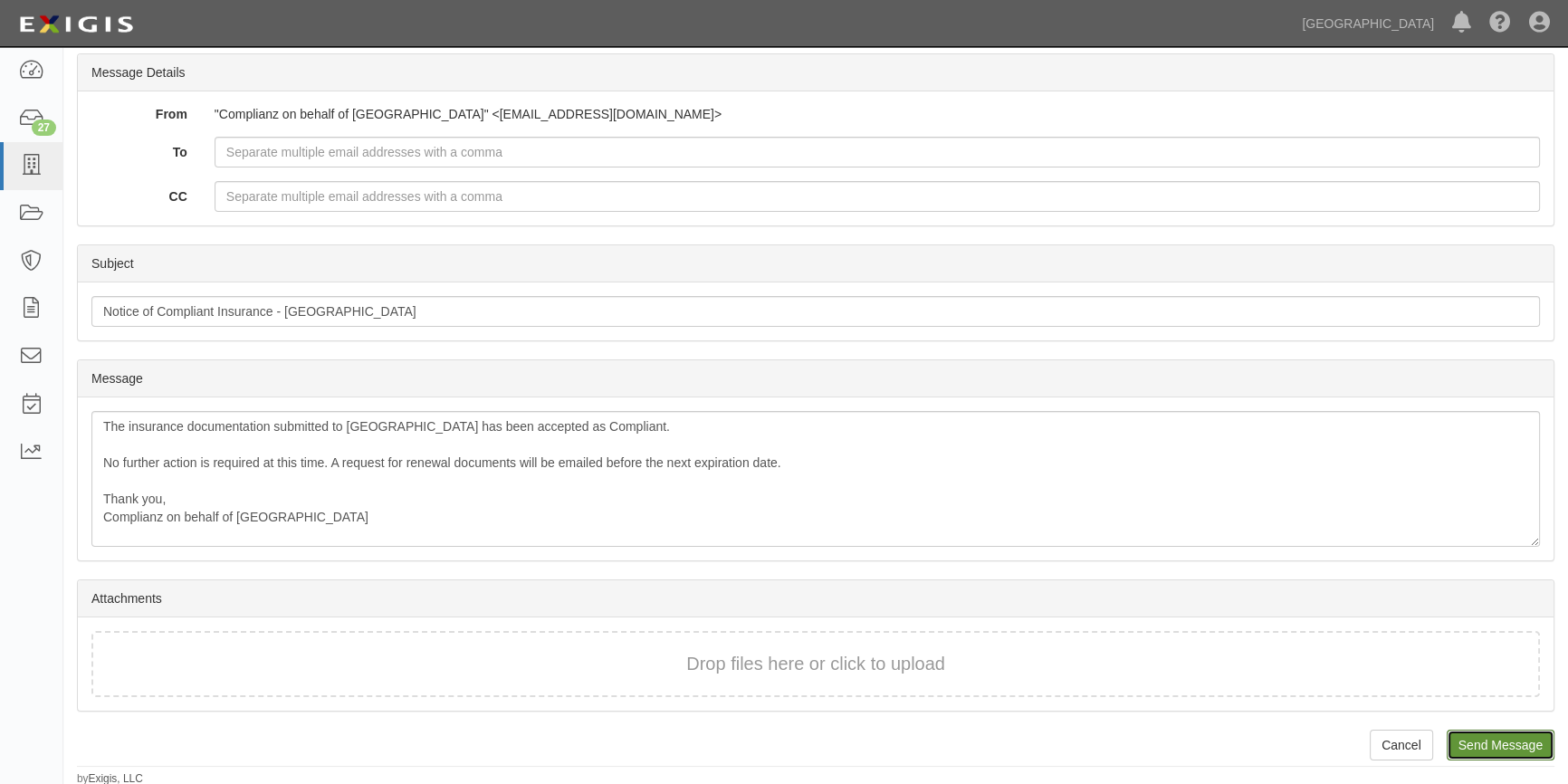
click at [1492, 735] on input "Send Message" at bounding box center [1500, 744] width 108 height 30
click at [31, 118] on icon at bounding box center [30, 119] width 25 height 21
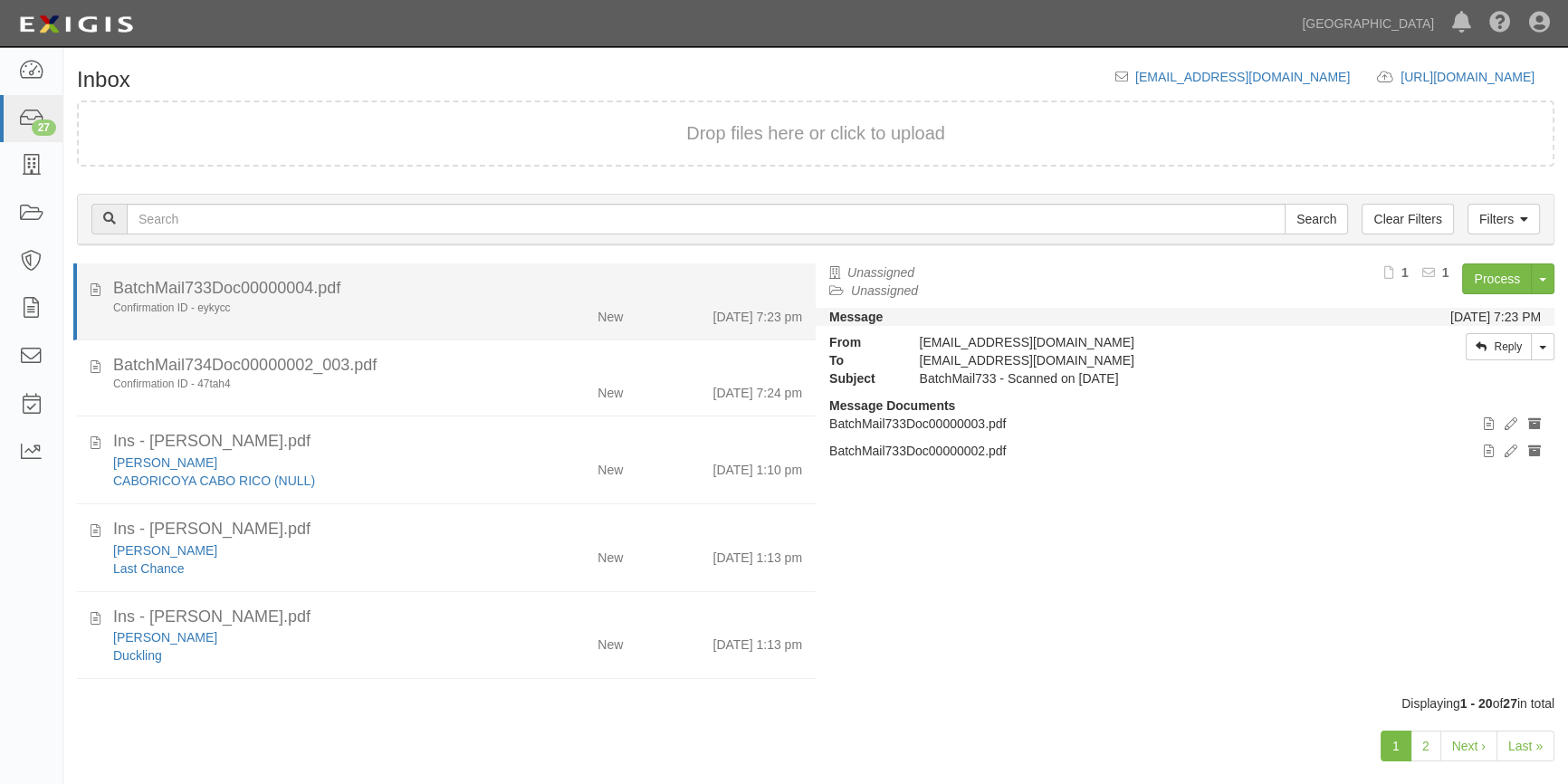
click at [424, 306] on div "Confirmation ID - eykycc" at bounding box center [308, 308] width 390 height 16
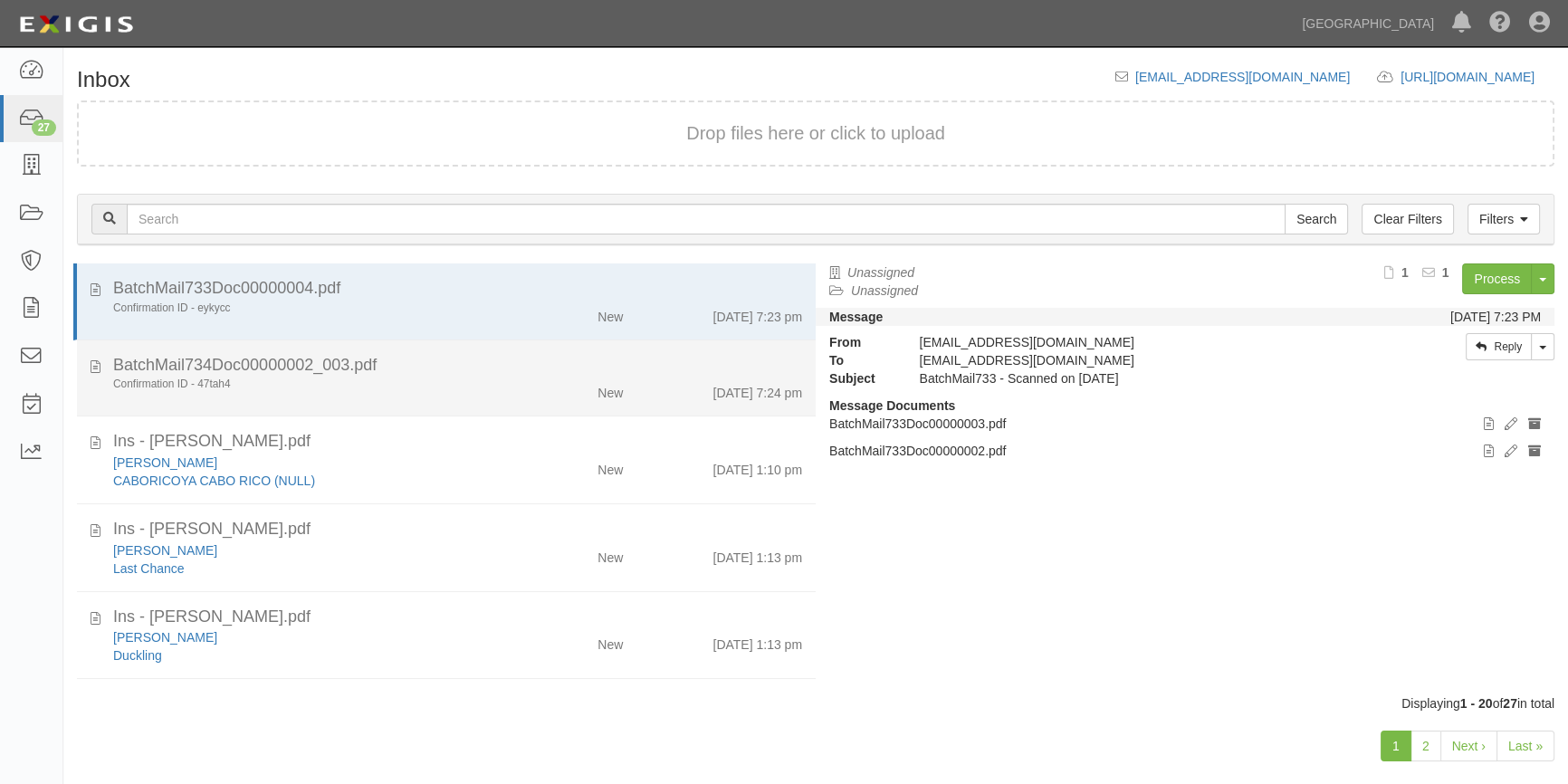
click at [426, 370] on div "BatchMail734Doc00000002_003.pdf" at bounding box center [457, 366] width 689 height 24
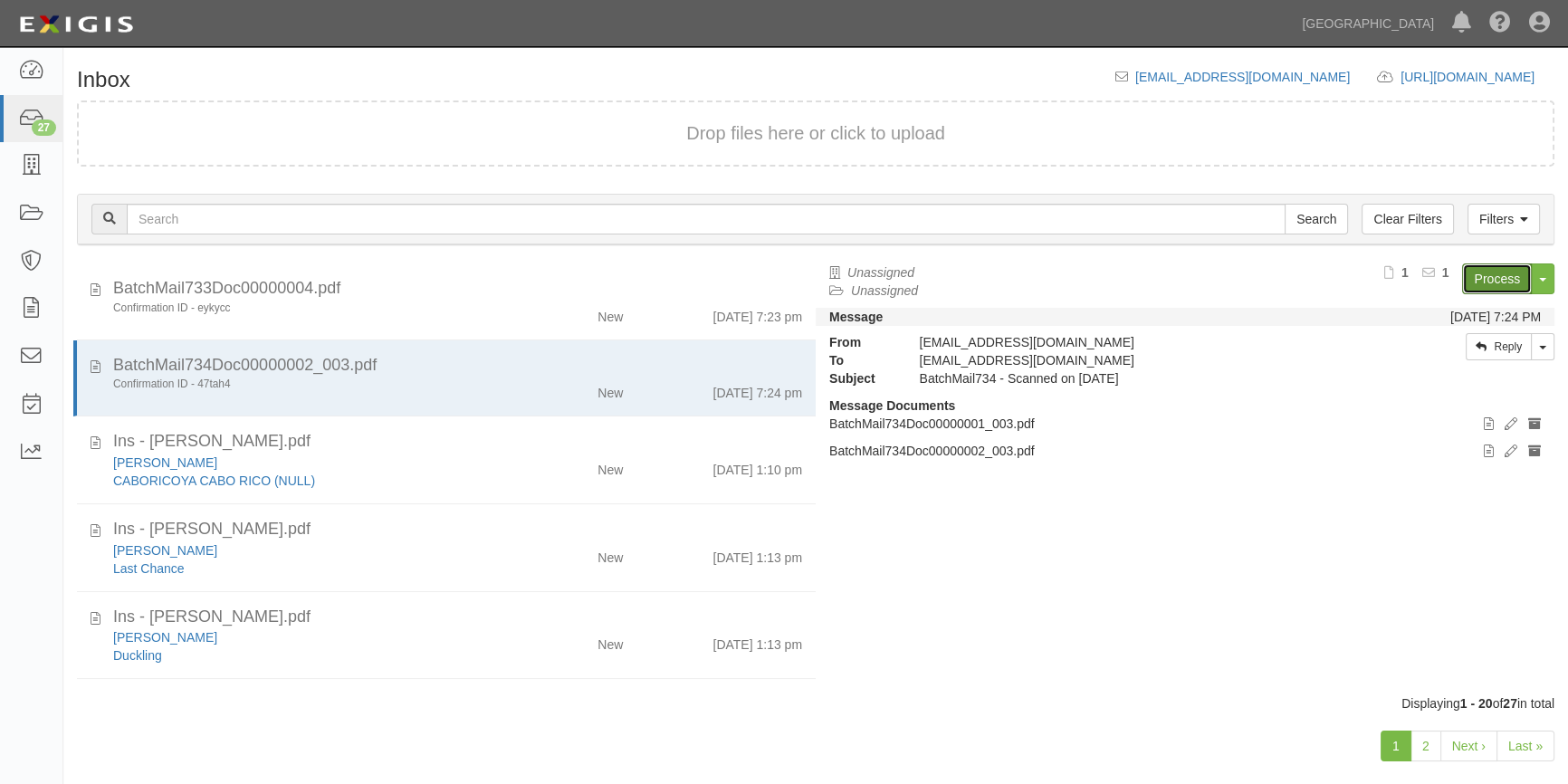
click at [1480, 274] on link "Process" at bounding box center [1497, 279] width 70 height 30
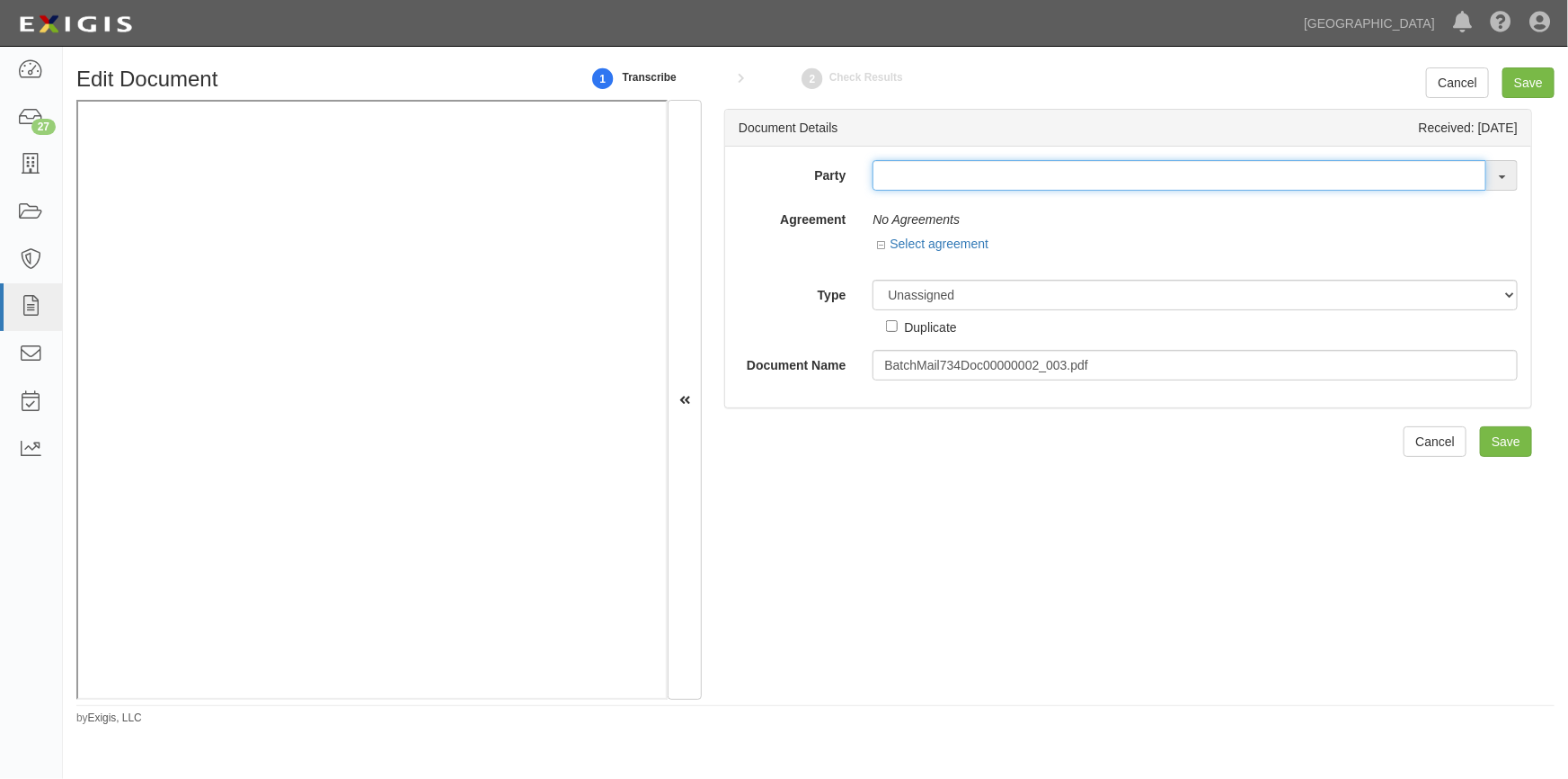
click at [898, 174] on input "text" at bounding box center [1180, 175] width 614 height 30
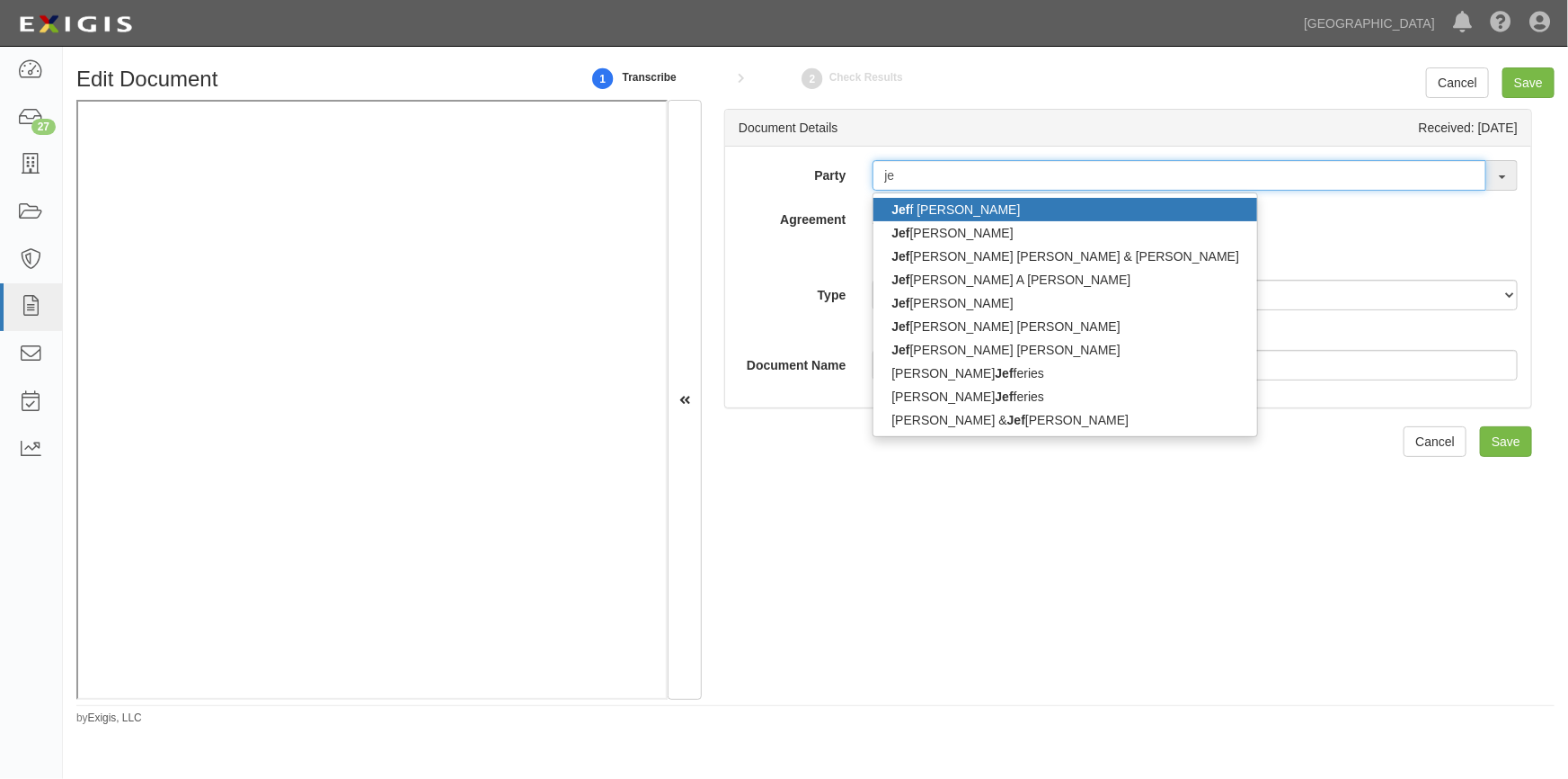
type input "j"
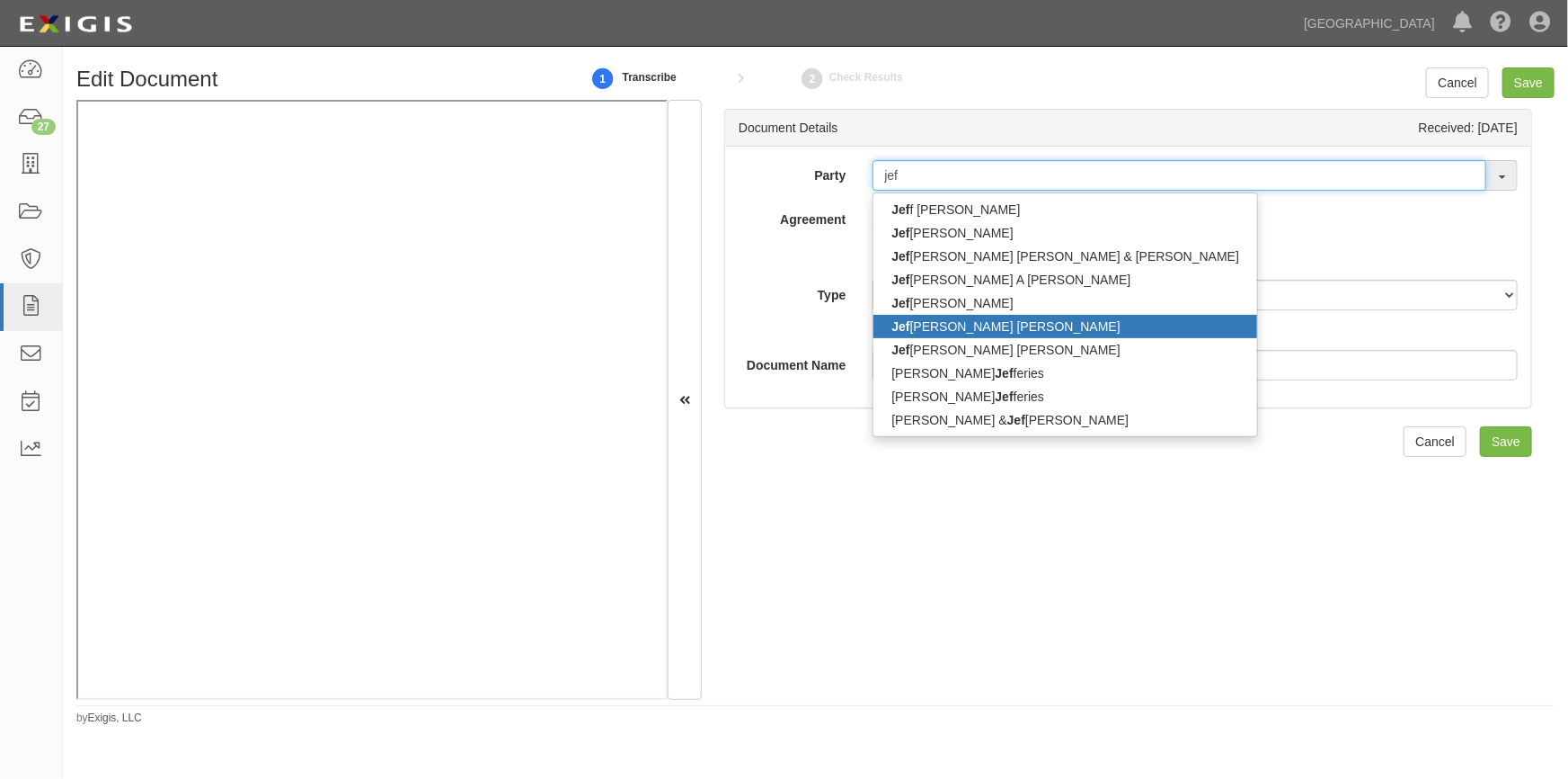
type input "jef"
click at [952, 321] on link "Jef frey Harte" at bounding box center [1065, 326] width 384 height 24
type input "[PERSON_NAME]"
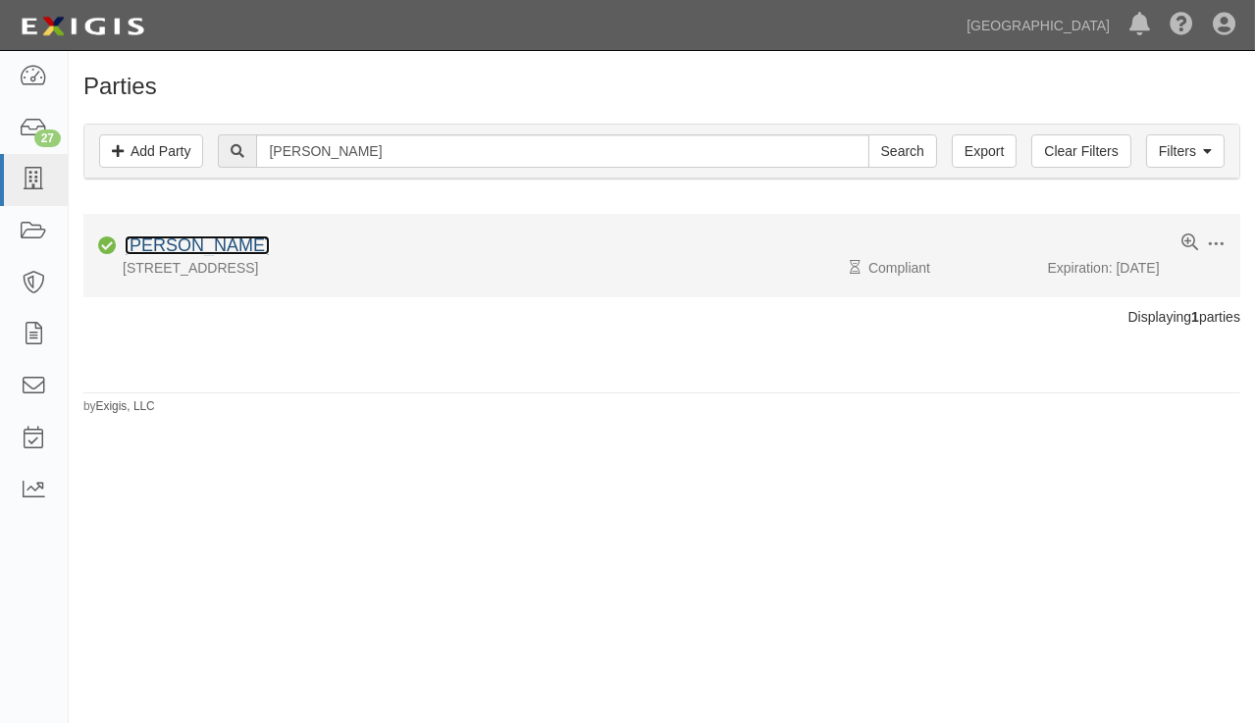
click at [203, 244] on link "[PERSON_NAME]" at bounding box center [197, 246] width 145 height 20
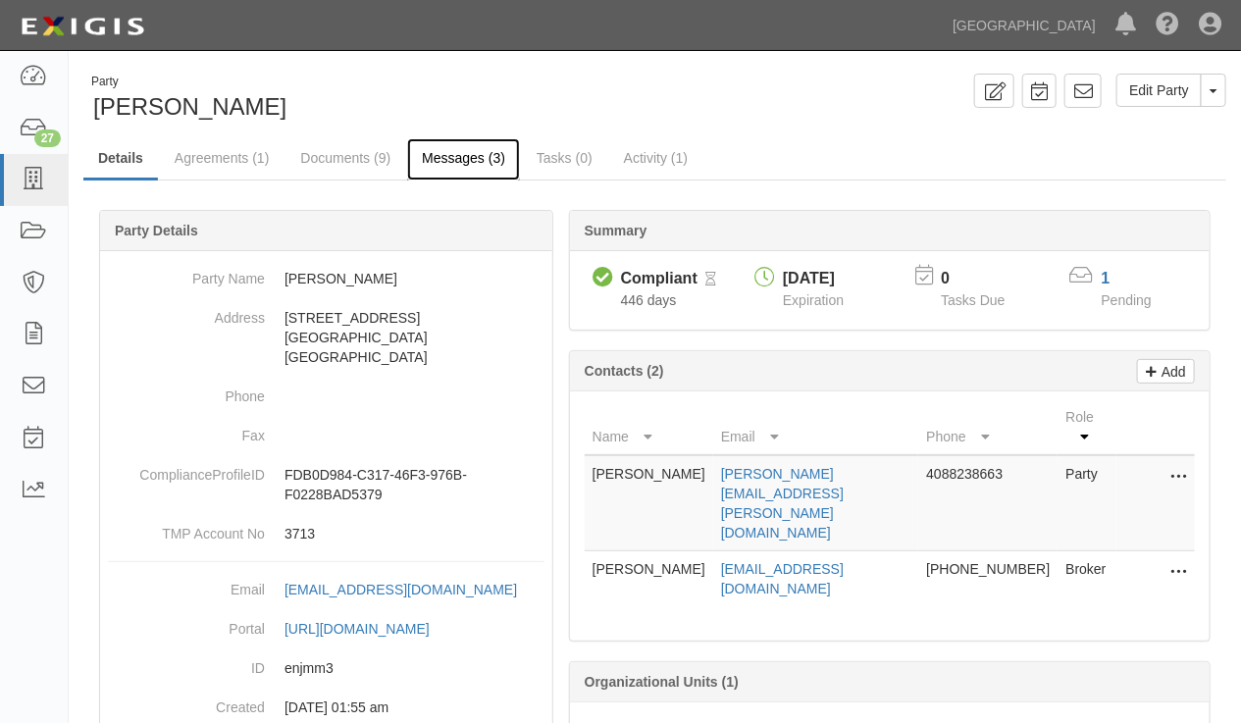
click at [431, 157] on link "Messages (3)" at bounding box center [463, 159] width 113 height 42
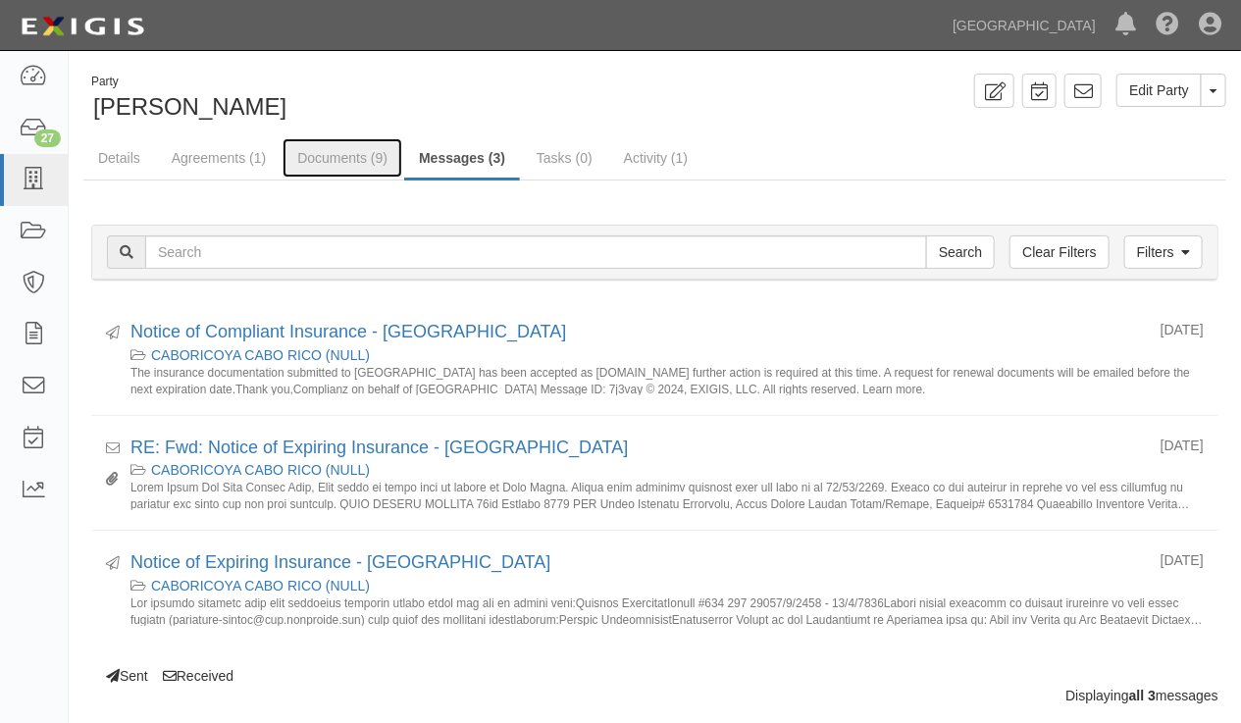
click at [359, 153] on link "Documents (9)" at bounding box center [343, 157] width 120 height 39
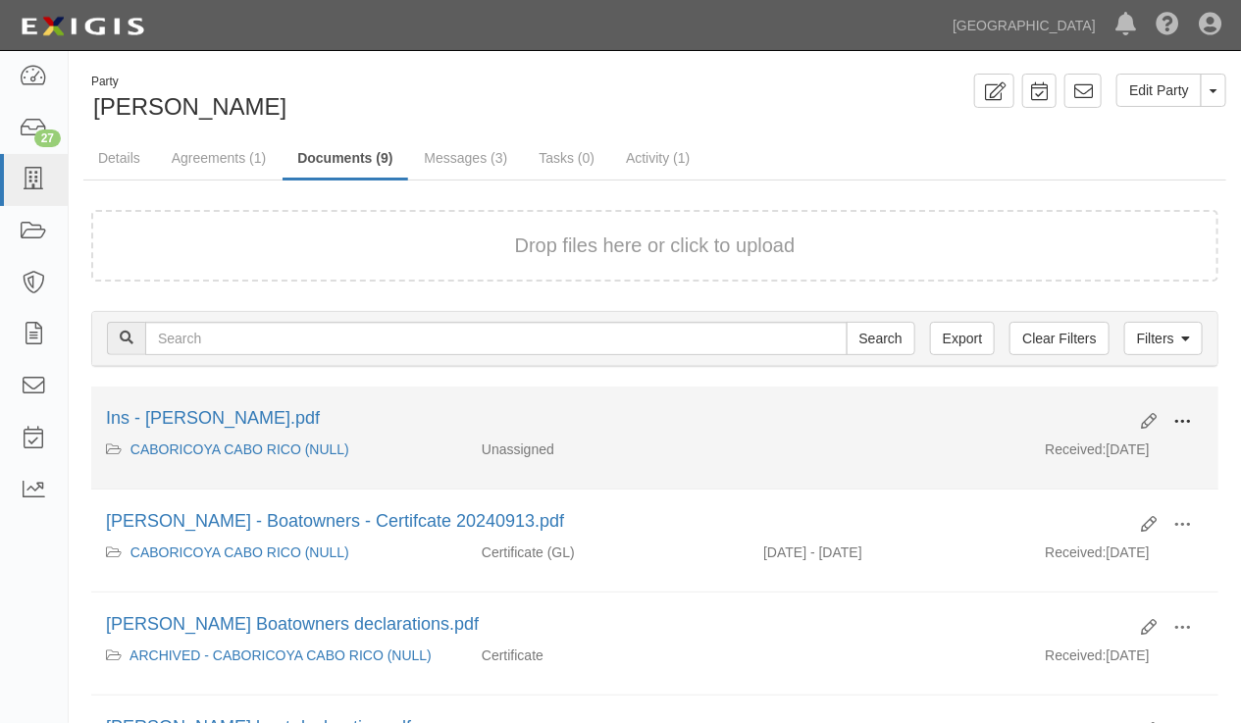
click at [1183, 416] on span at bounding box center [1183, 422] width 18 height 18
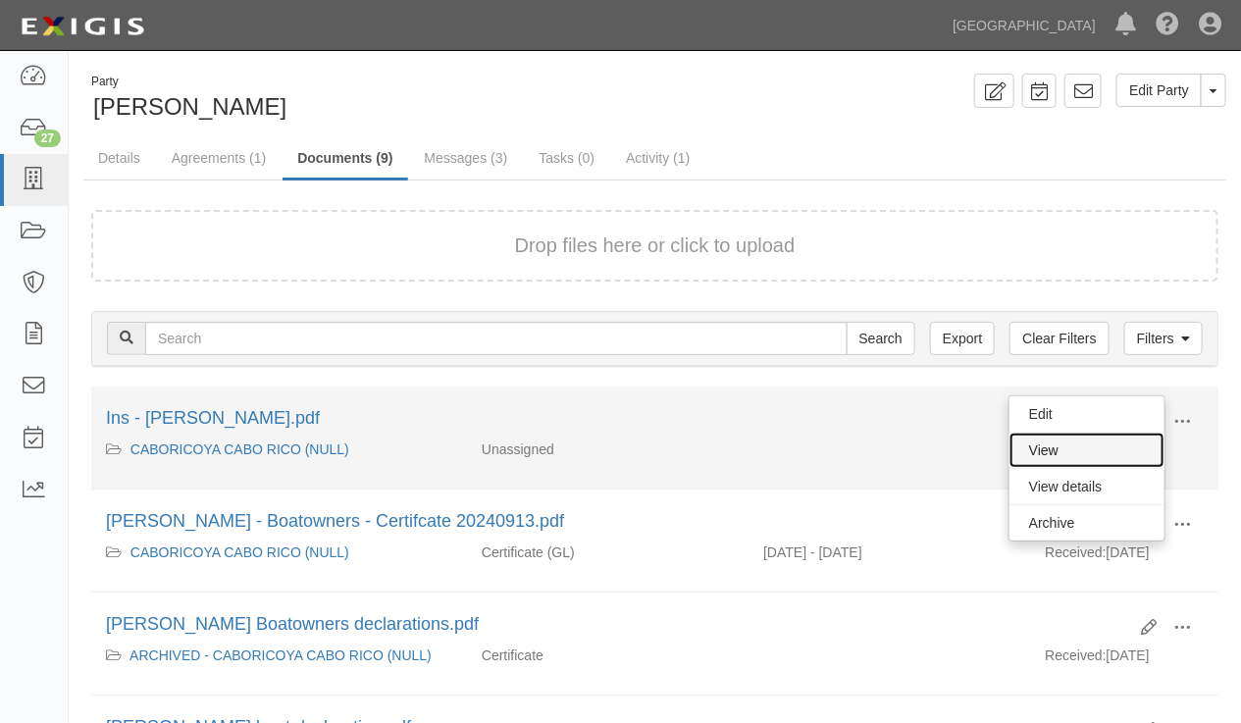
click at [1070, 449] on link "View" at bounding box center [1087, 450] width 155 height 35
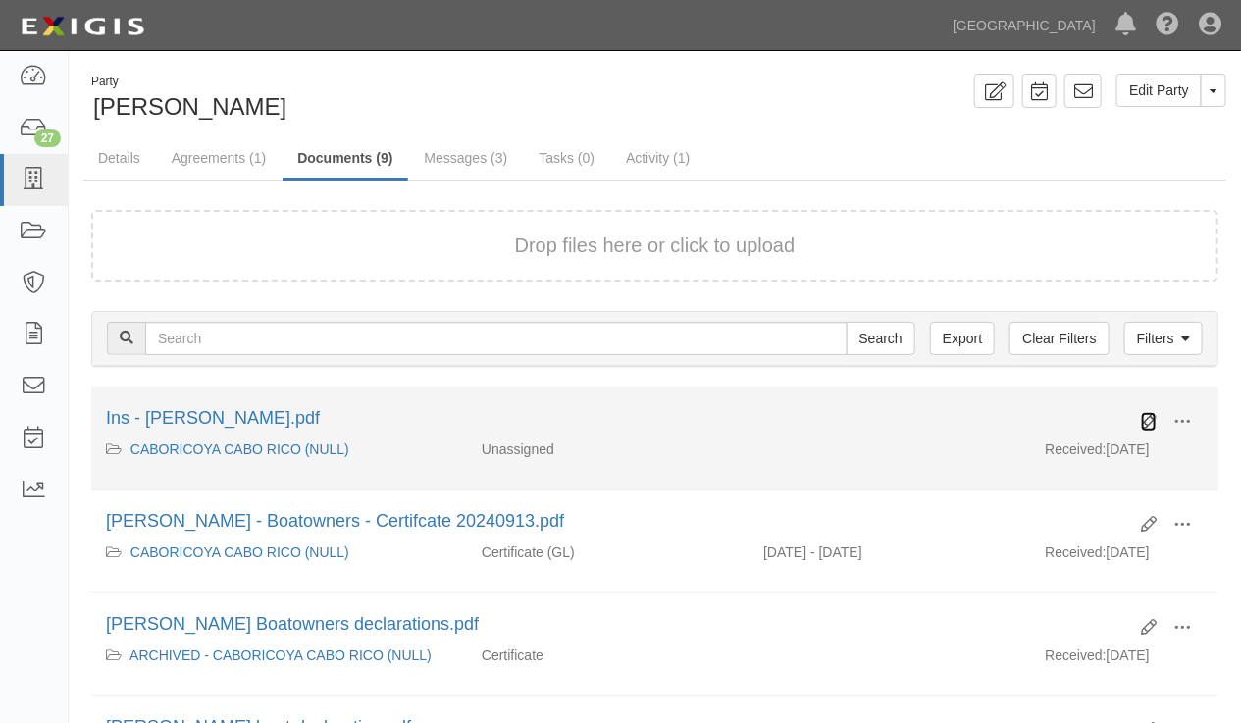
click at [1150, 421] on icon at bounding box center [1149, 422] width 16 height 16
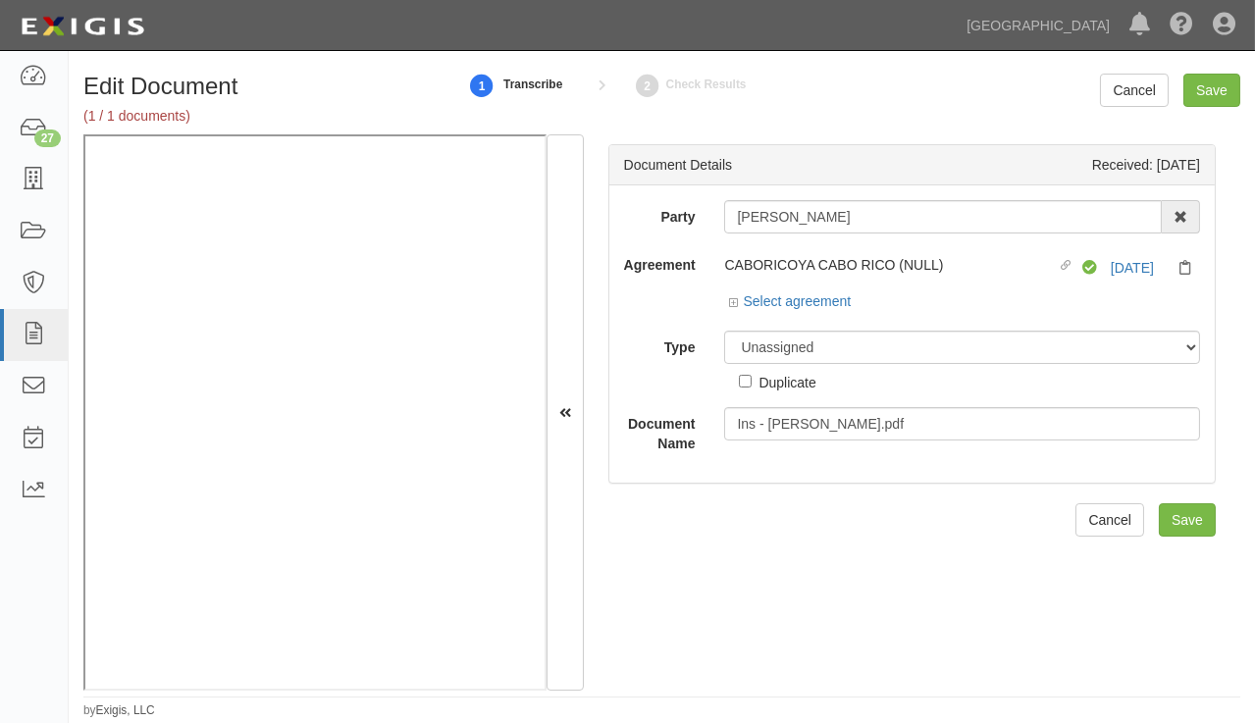
click at [781, 338] on select "Unassigned Binder Cancellation Notice Certificate Contract Endorsement Insuranc…" at bounding box center [962, 347] width 476 height 33
select select "CertificateDetail"
click at [724, 331] on select "Unassigned Binder Cancellation Notice Certificate Contract Endorsement Insuranc…" at bounding box center [962, 347] width 476 height 33
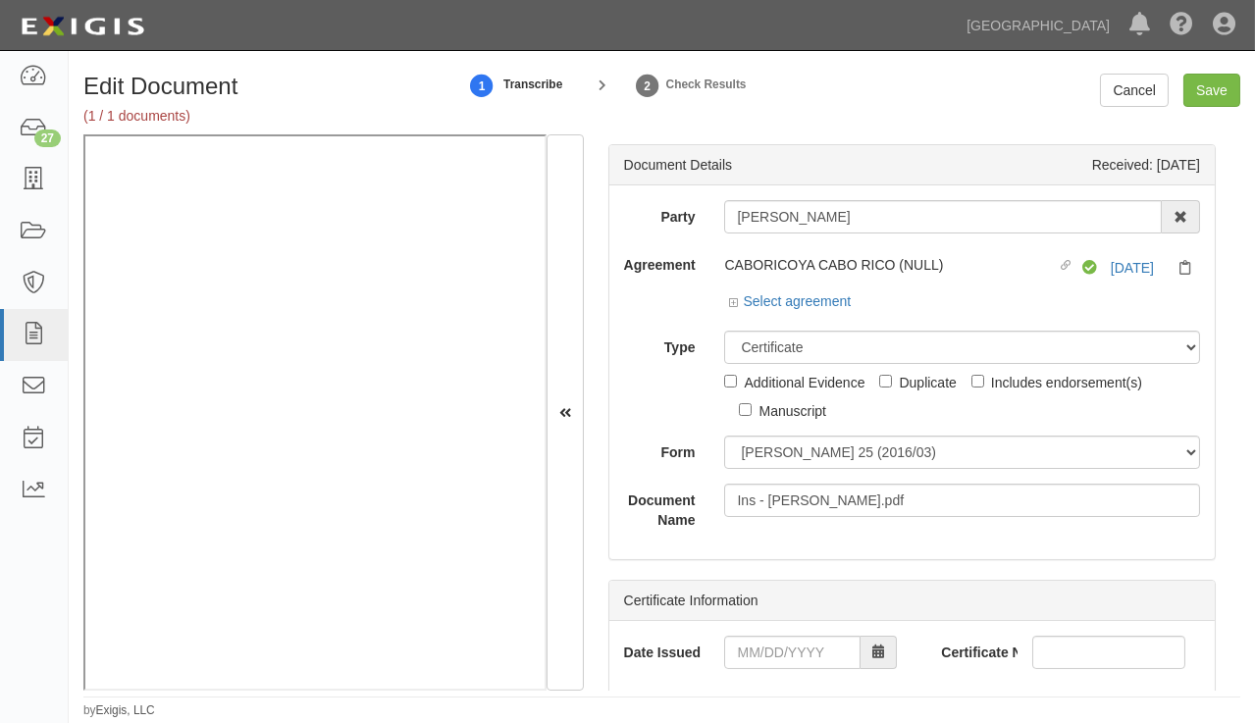
click at [771, 450] on select "ACORD 25 (2016/03) ACORD 101 ACORD 855 NY (2014/05) General" at bounding box center [962, 452] width 476 height 33
select select "GeneralFormDetail"
click at [724, 436] on select "ACORD 25 (2016/03) ACORD 101 ACORD 855 NY (2014/05) General" at bounding box center [962, 452] width 476 height 33
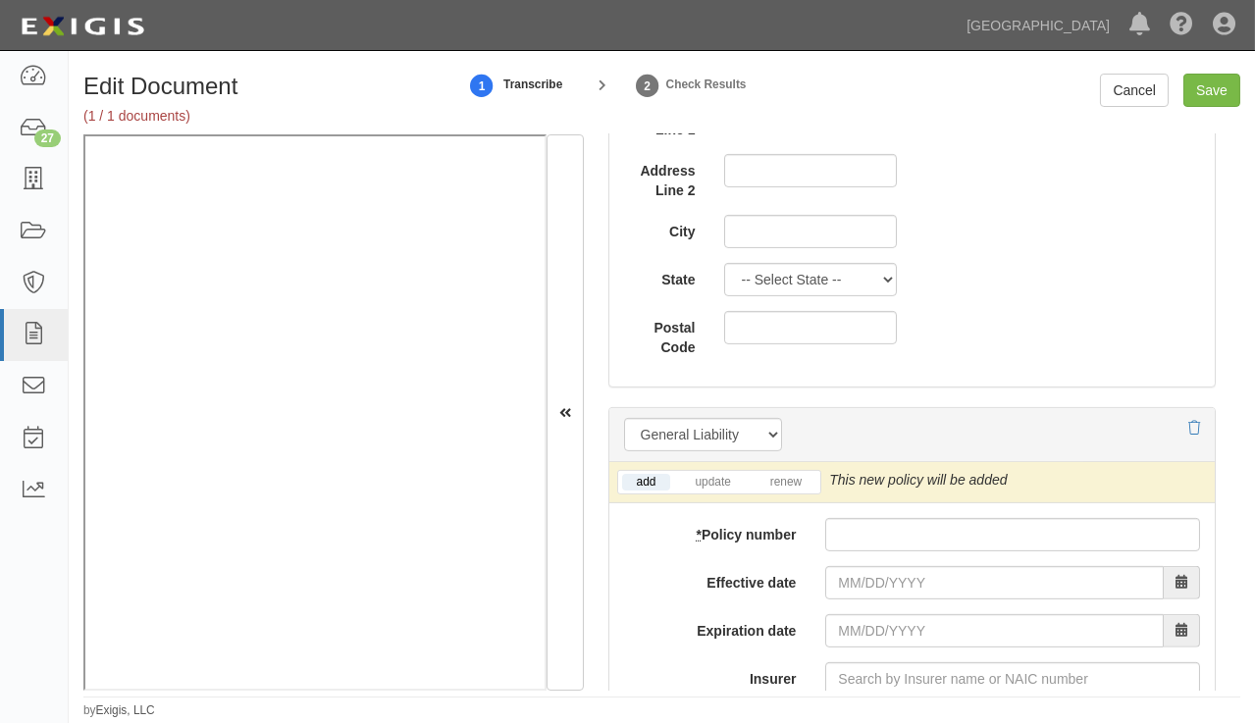
scroll to position [1427, 0]
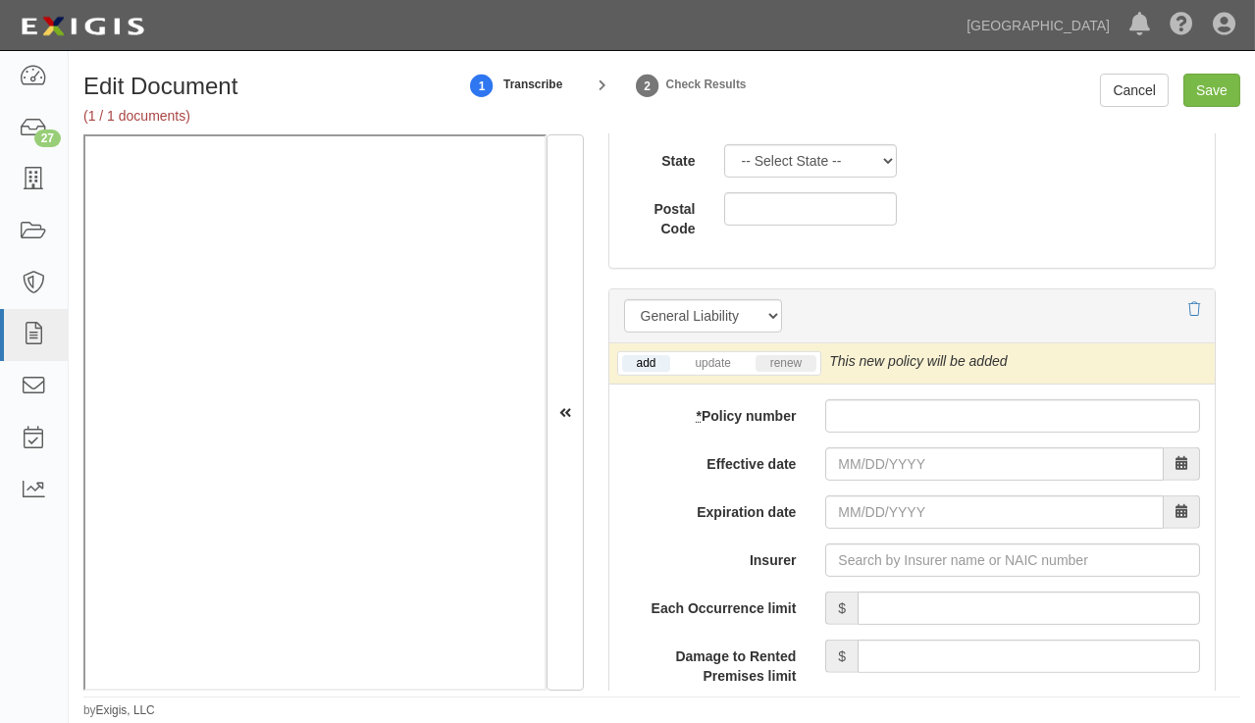
click at [788, 355] on link "renew" at bounding box center [786, 363] width 61 height 17
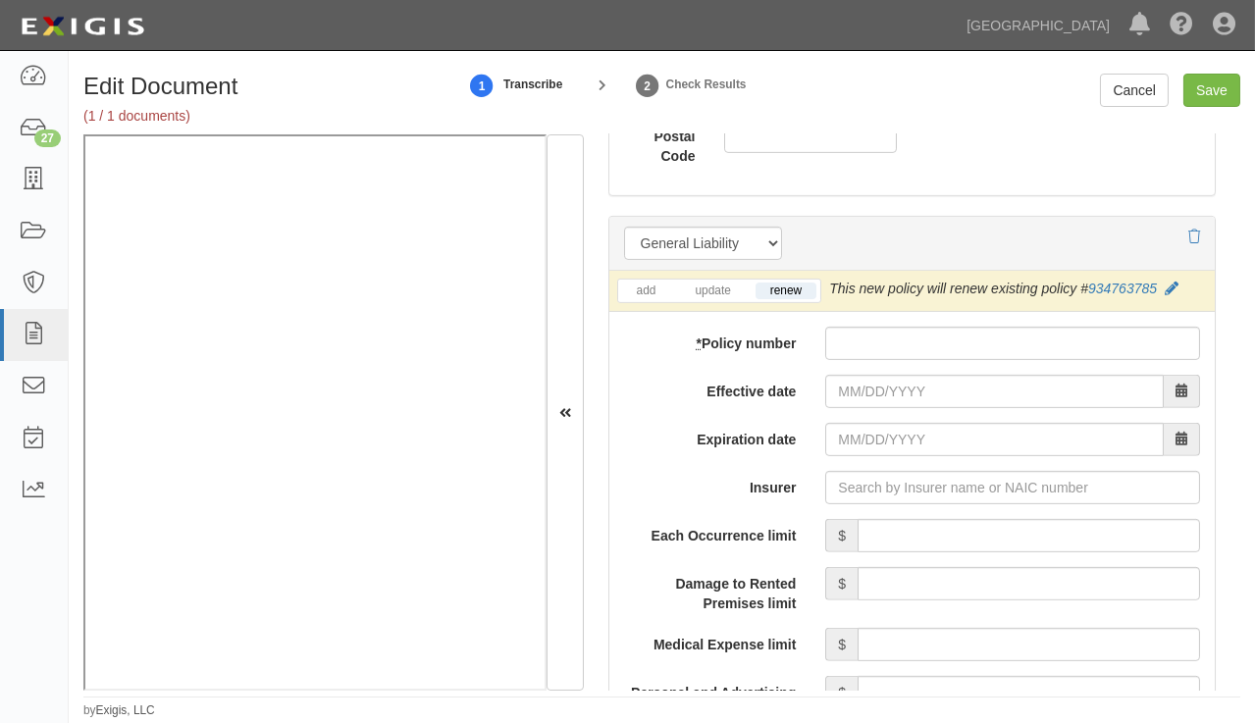
scroll to position [1605, 0]
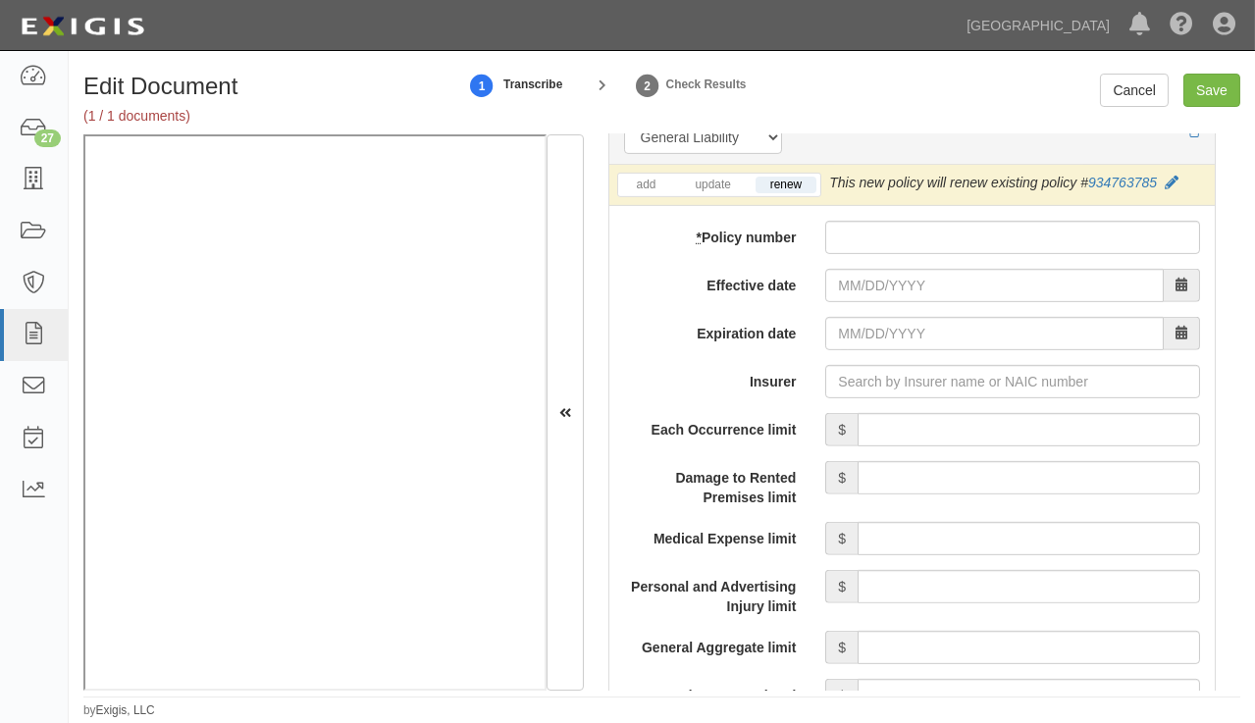
click at [933, 235] on input "* Policy number" at bounding box center [1012, 237] width 375 height 33
click at [871, 245] on input "* Policy number" at bounding box center [1012, 237] width 375 height 33
click at [914, 232] on input "* Policy number" at bounding box center [1012, 237] width 375 height 33
drag, startPoint x: 971, startPoint y: 237, endPoint x: 799, endPoint y: 232, distance: 171.8
click at [801, 233] on div "* Policy number" at bounding box center [911, 237] width 605 height 33
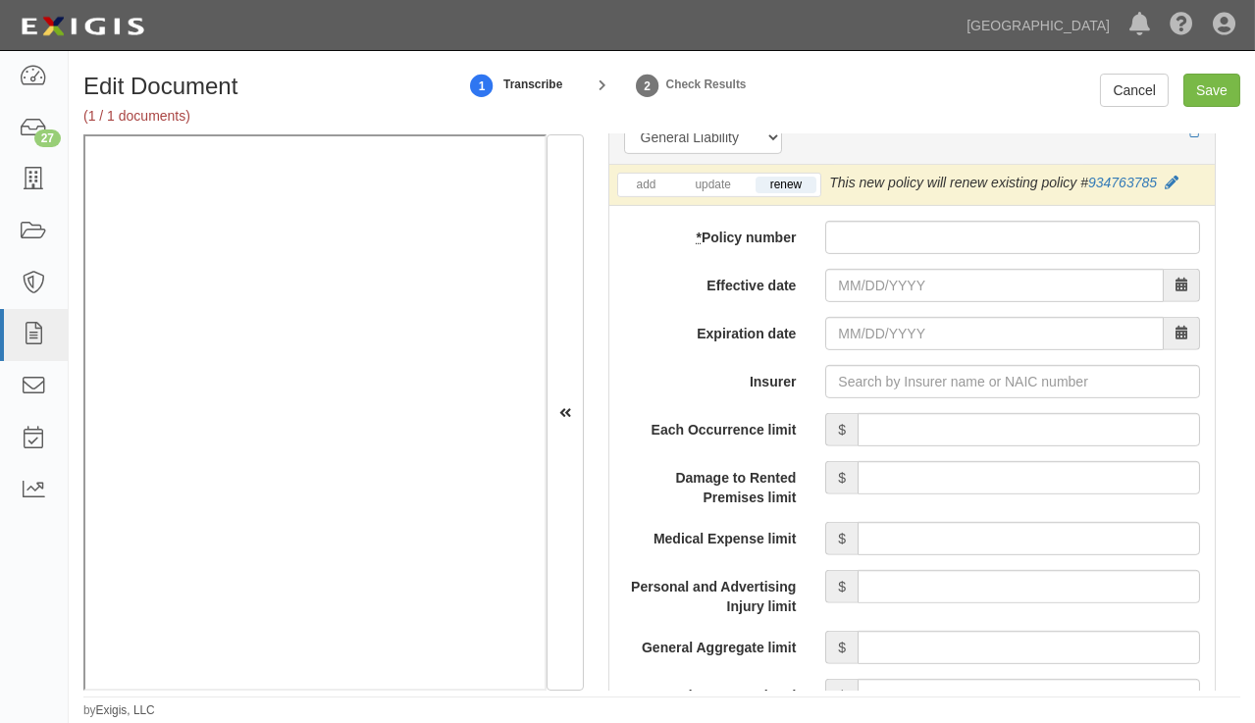
click at [634, 291] on label "Effective date" at bounding box center [710, 282] width 202 height 26
click at [825, 291] on input "Effective date" at bounding box center [994, 285] width 339 height 33
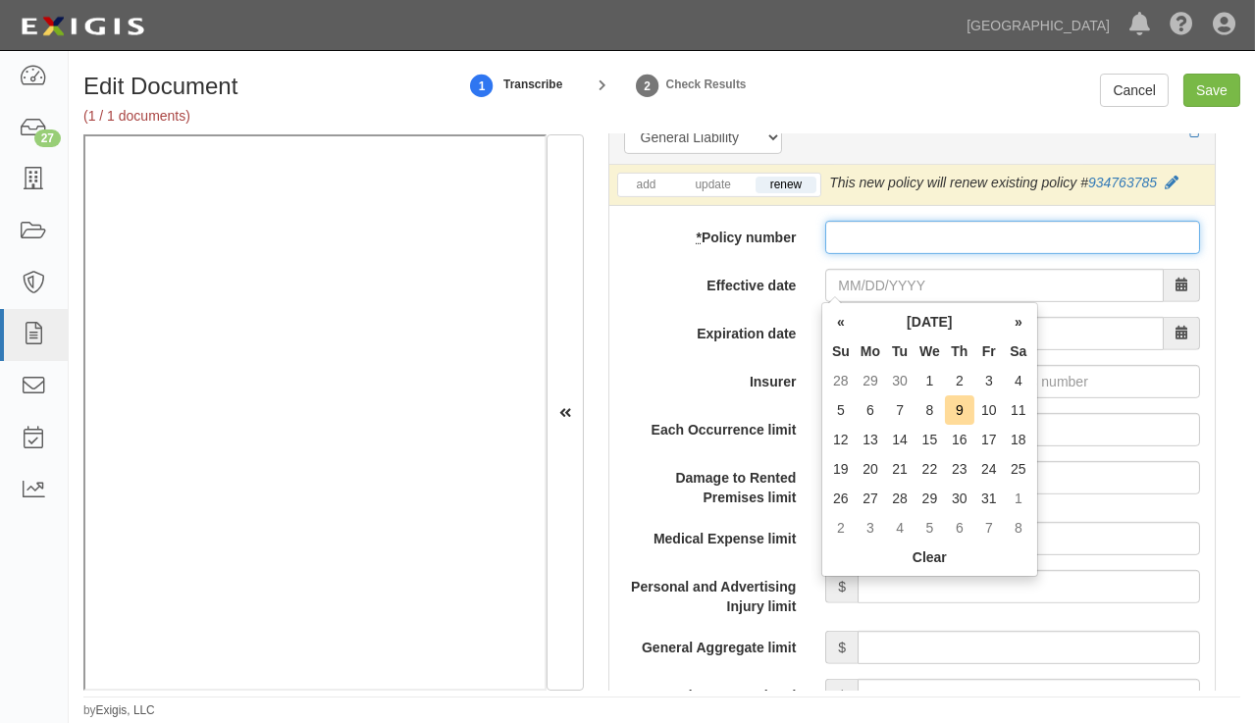
click at [859, 246] on input "* Policy number" at bounding box center [1012, 237] width 375 height 33
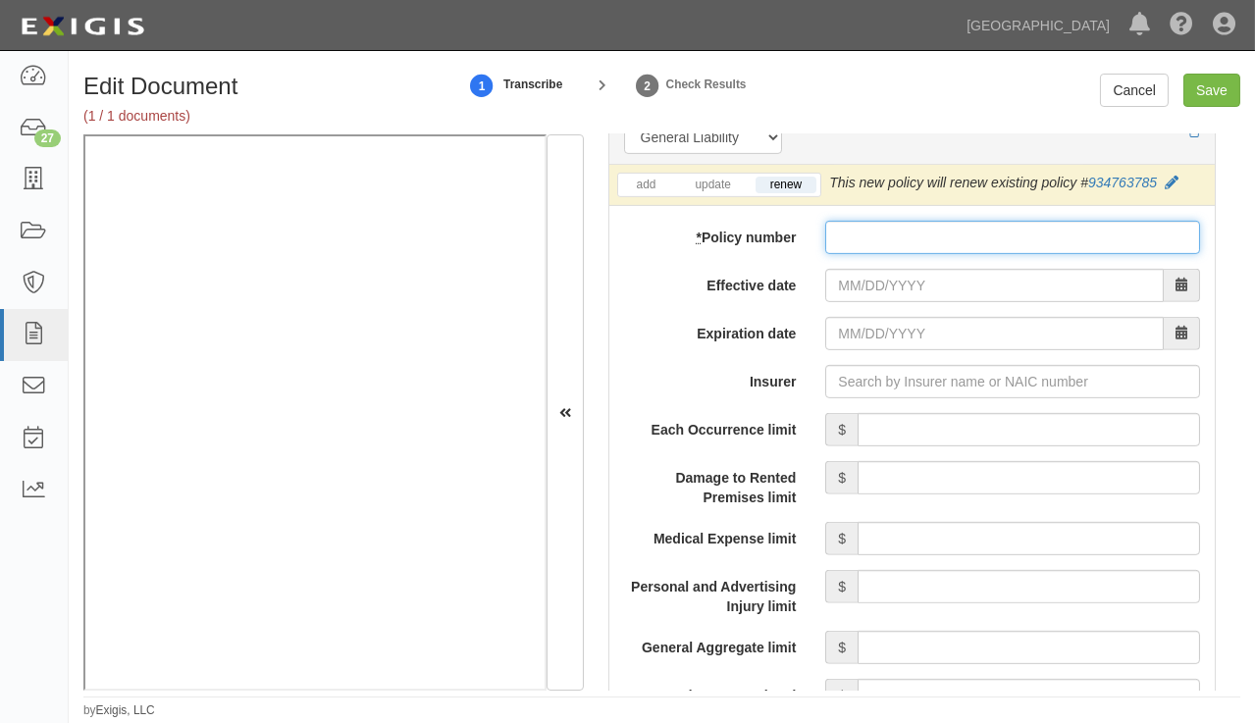
drag, startPoint x: 928, startPoint y: 234, endPoint x: 795, endPoint y: 237, distance: 133.5
click at [795, 237] on div "* Policy number" at bounding box center [911, 237] width 605 height 33
drag, startPoint x: 833, startPoint y: 235, endPoint x: 928, endPoint y: 235, distance: 95.2
click at [928, 235] on input "* Policy number" at bounding box center [1012, 237] width 375 height 33
type input "934763785"
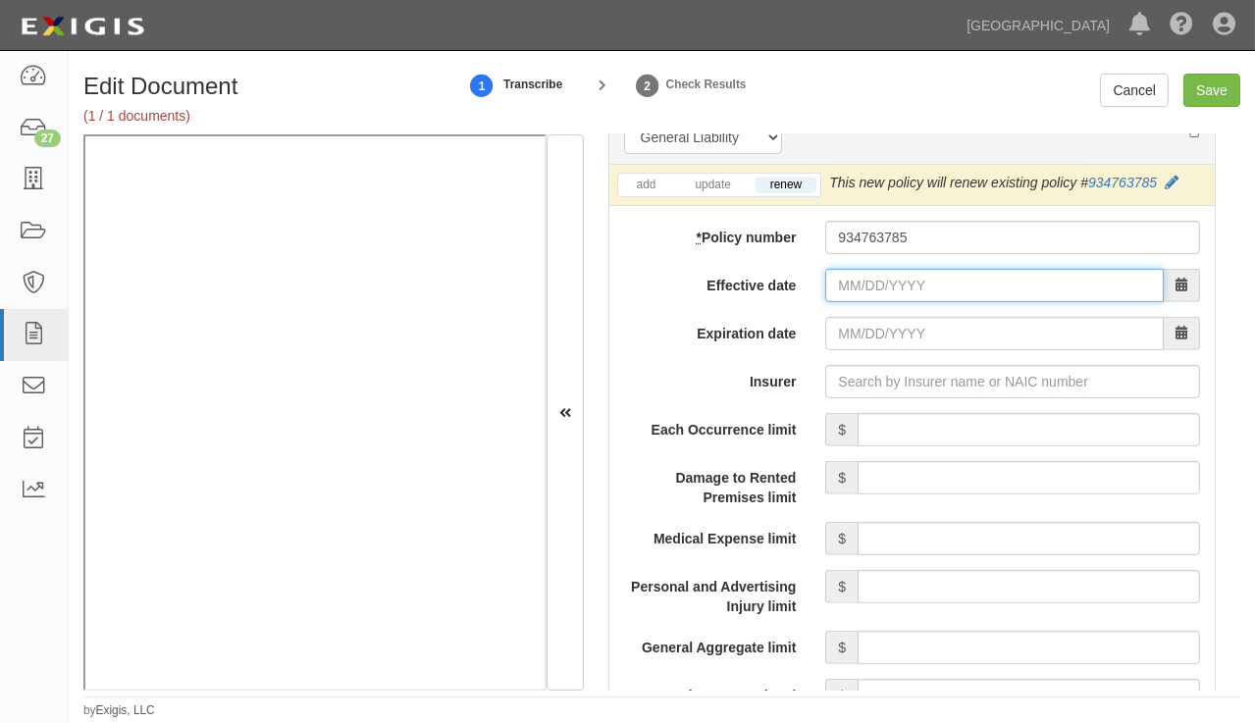
click at [872, 291] on input "Effective date" at bounding box center [994, 285] width 339 height 33
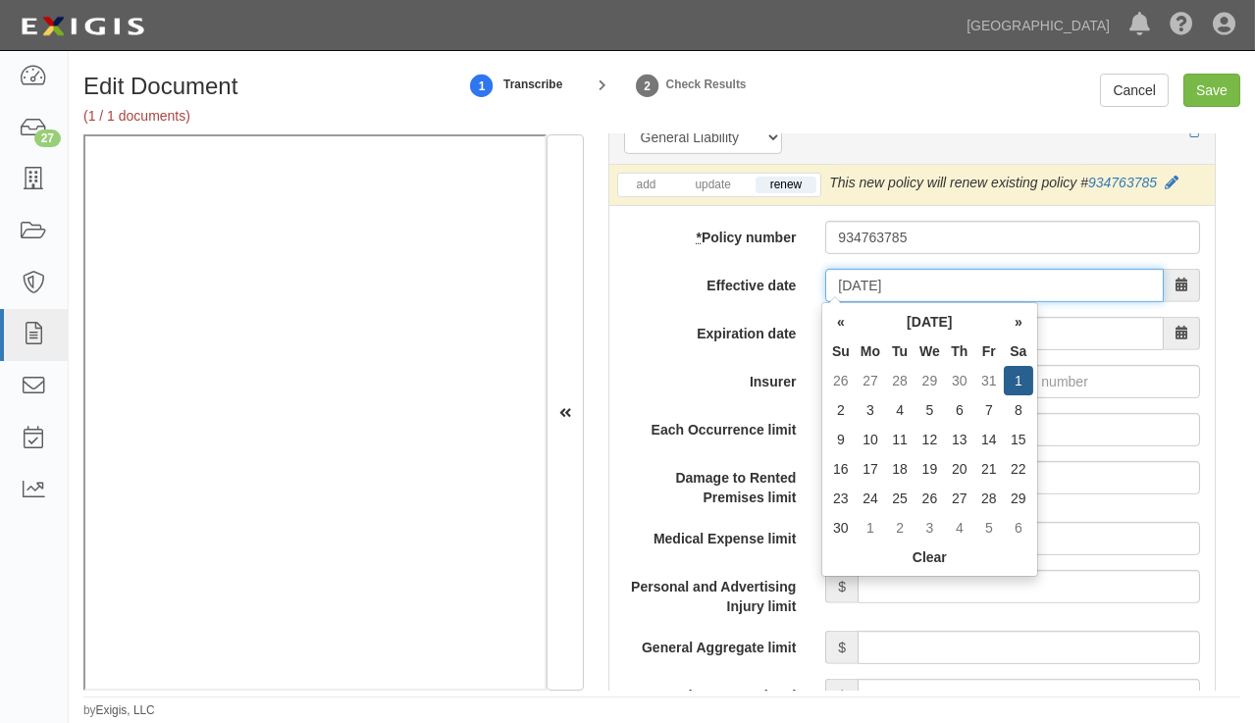
type input "11/01/2025"
type input "11/01/2026"
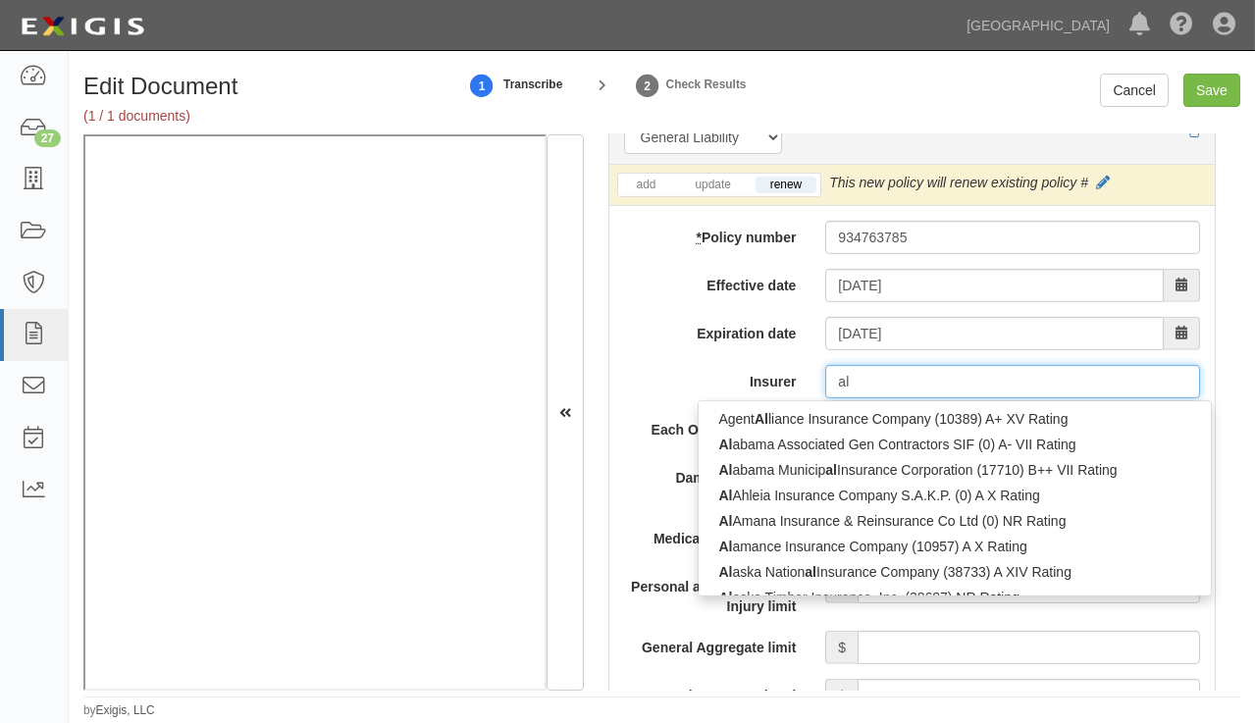
type input "all"
type input "allstate County Mutual Insurance Company (29335) A+ XV Rating"
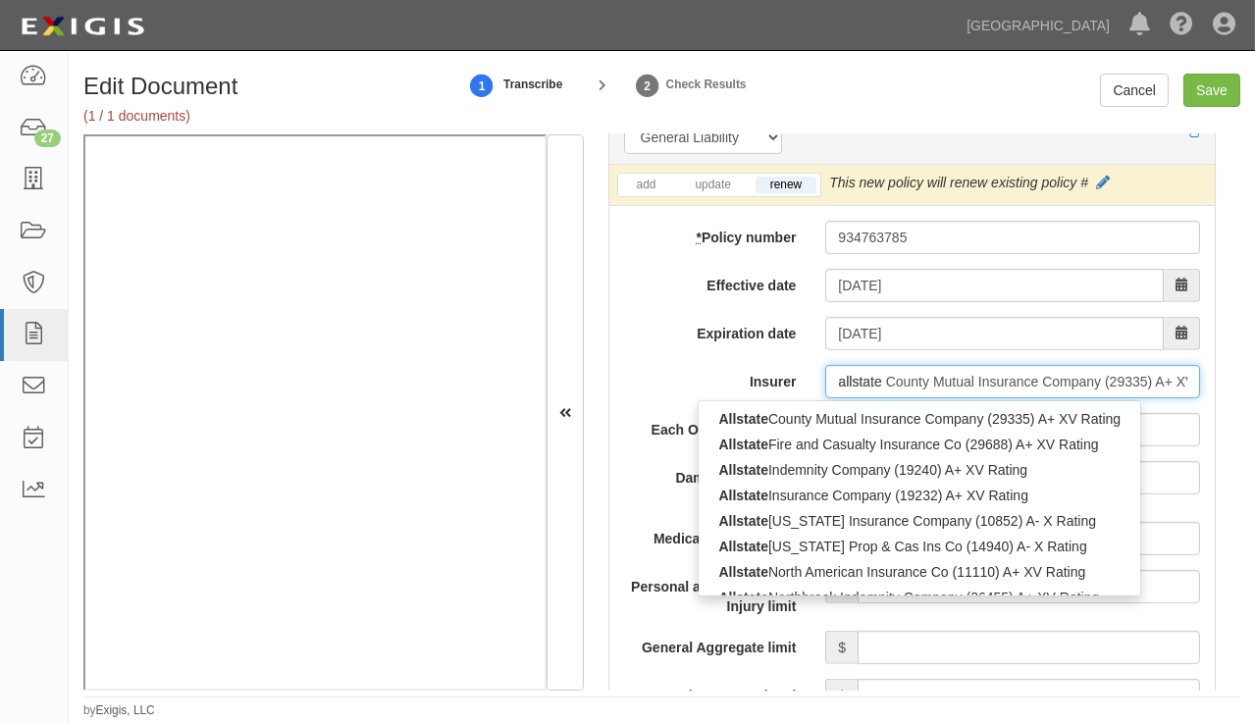
type input "allstate"
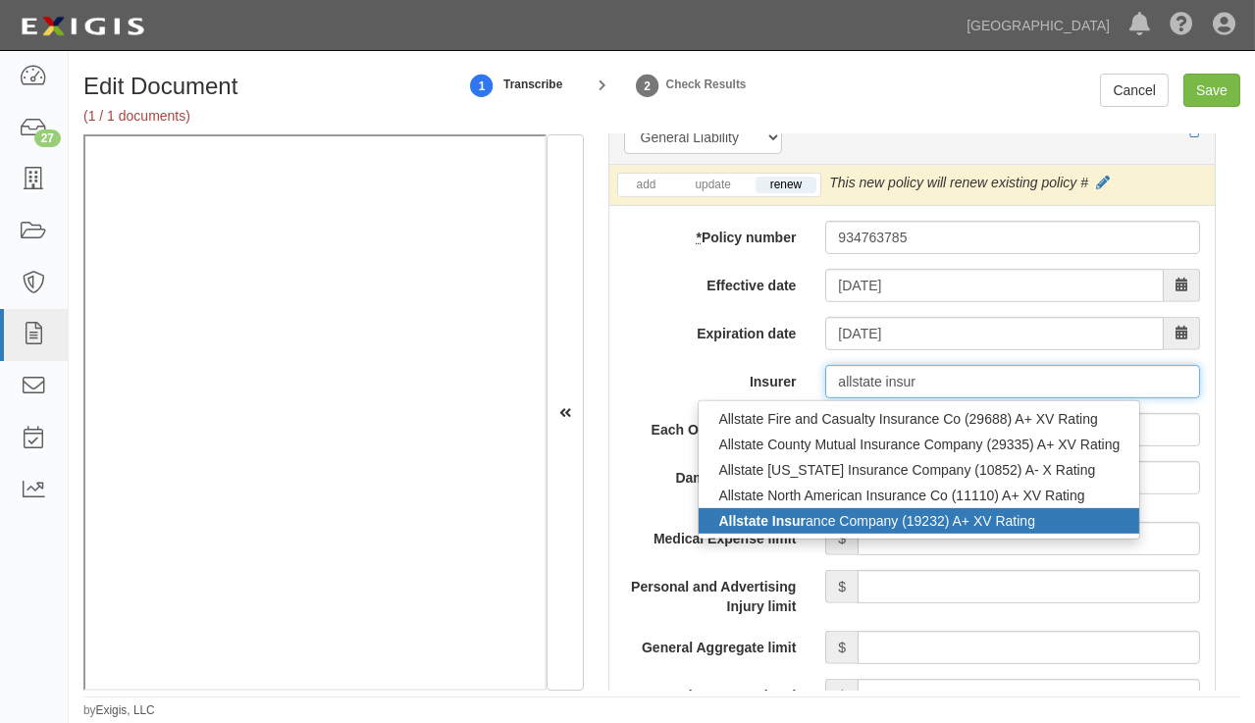
click at [792, 513] on strong "Allstate Insur" at bounding box center [761, 521] width 87 height 16
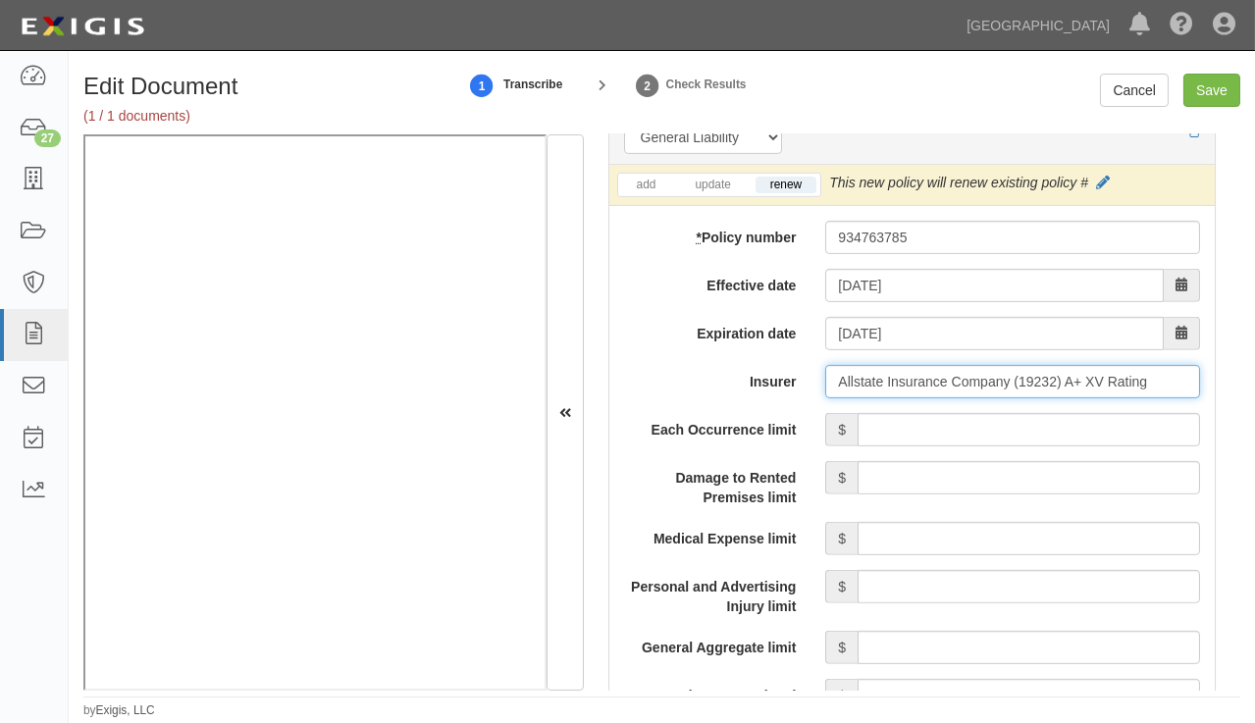
type input "Allstate Insurance Company (19232) A+ XV Rating"
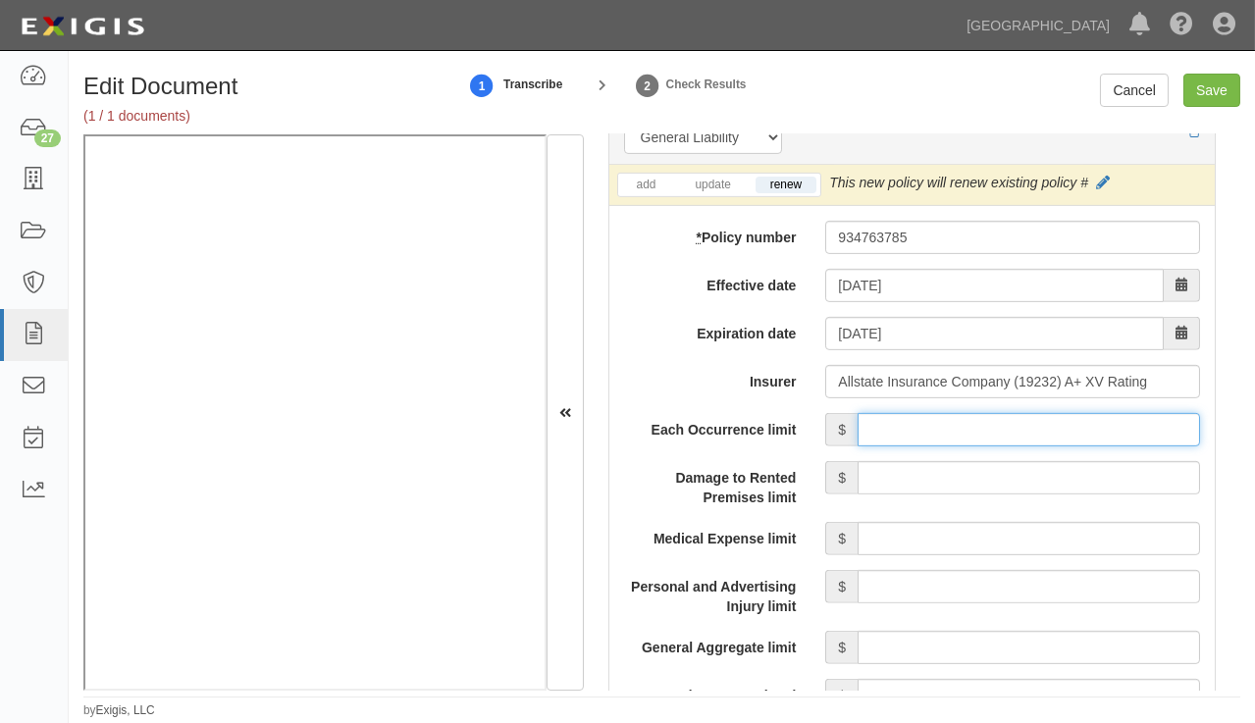
click at [1039, 425] on input "Each Occurrence limit" at bounding box center [1029, 429] width 342 height 33
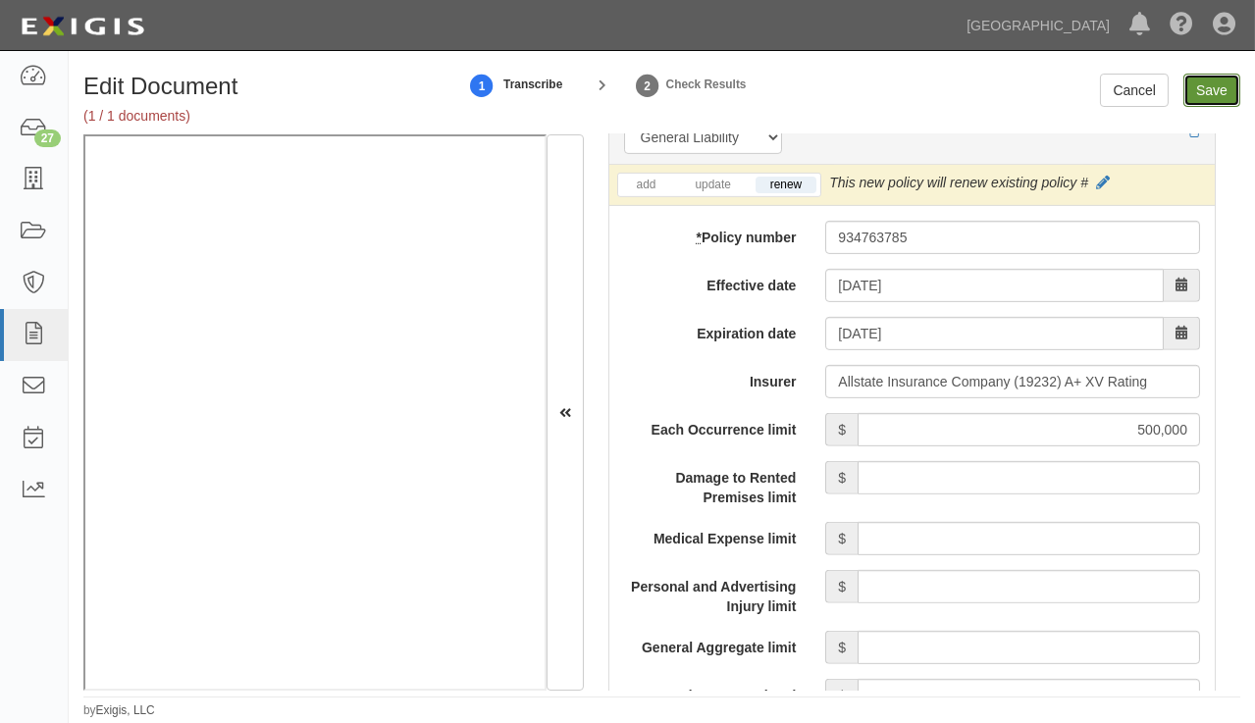
click at [1214, 91] on input "Save" at bounding box center [1211, 90] width 57 height 33
type input "500000"
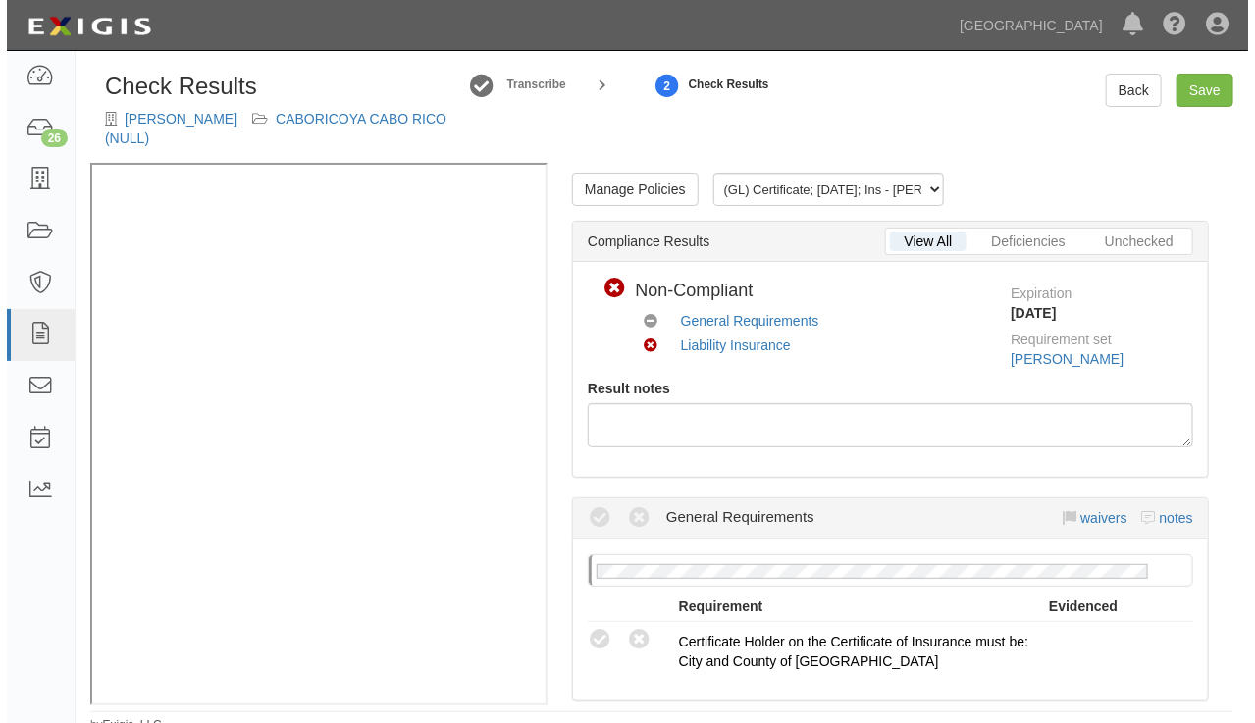
scroll to position [356, 0]
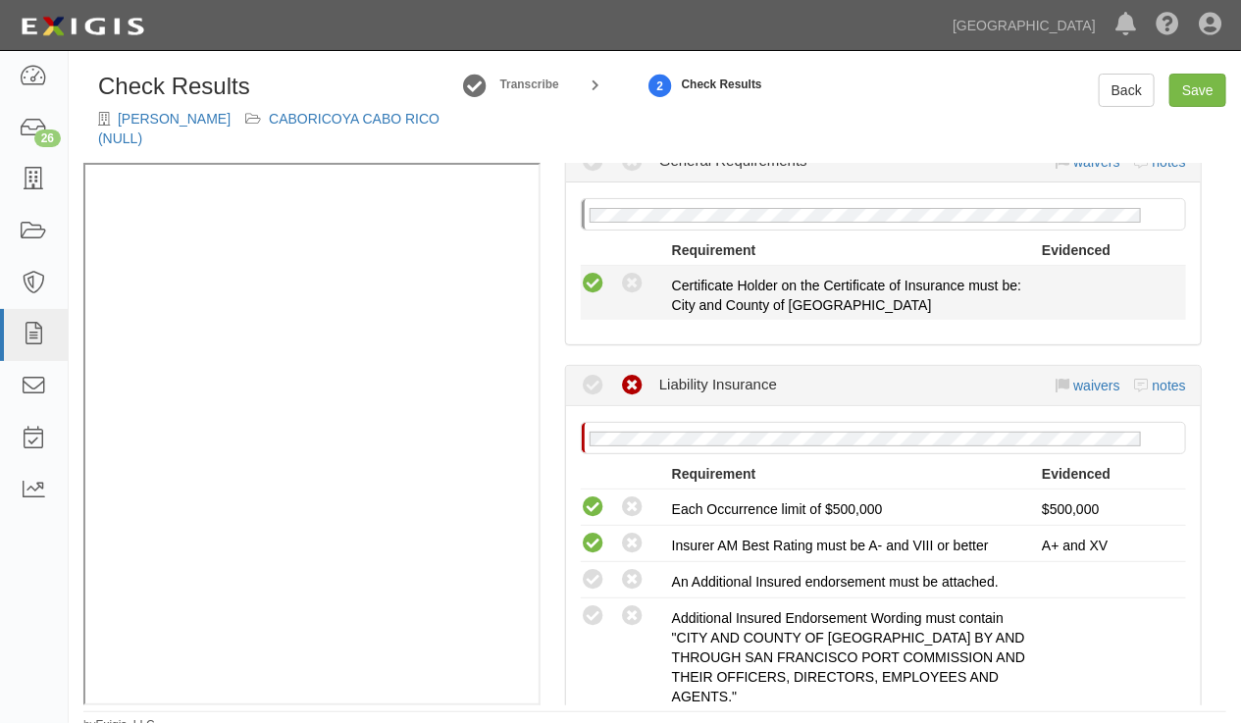
click at [589, 288] on icon at bounding box center [593, 284] width 25 height 25
radio input "true"
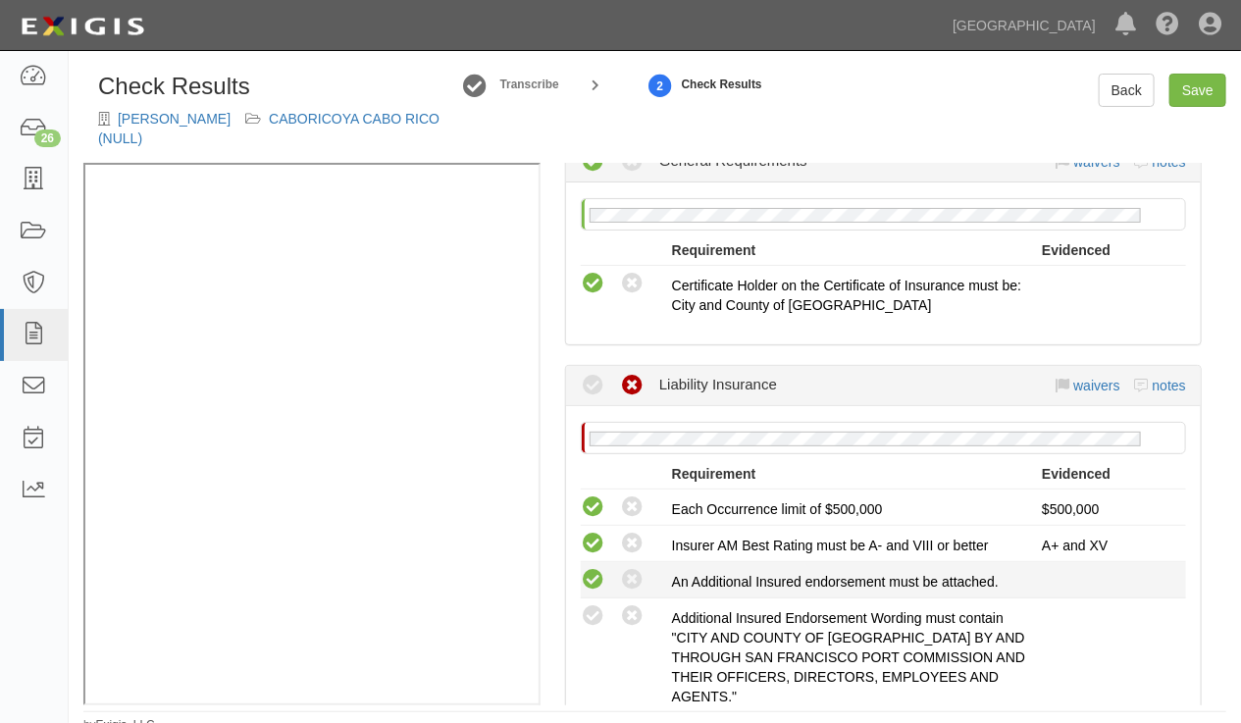
click at [588, 579] on icon at bounding box center [593, 580] width 25 height 25
radio input "true"
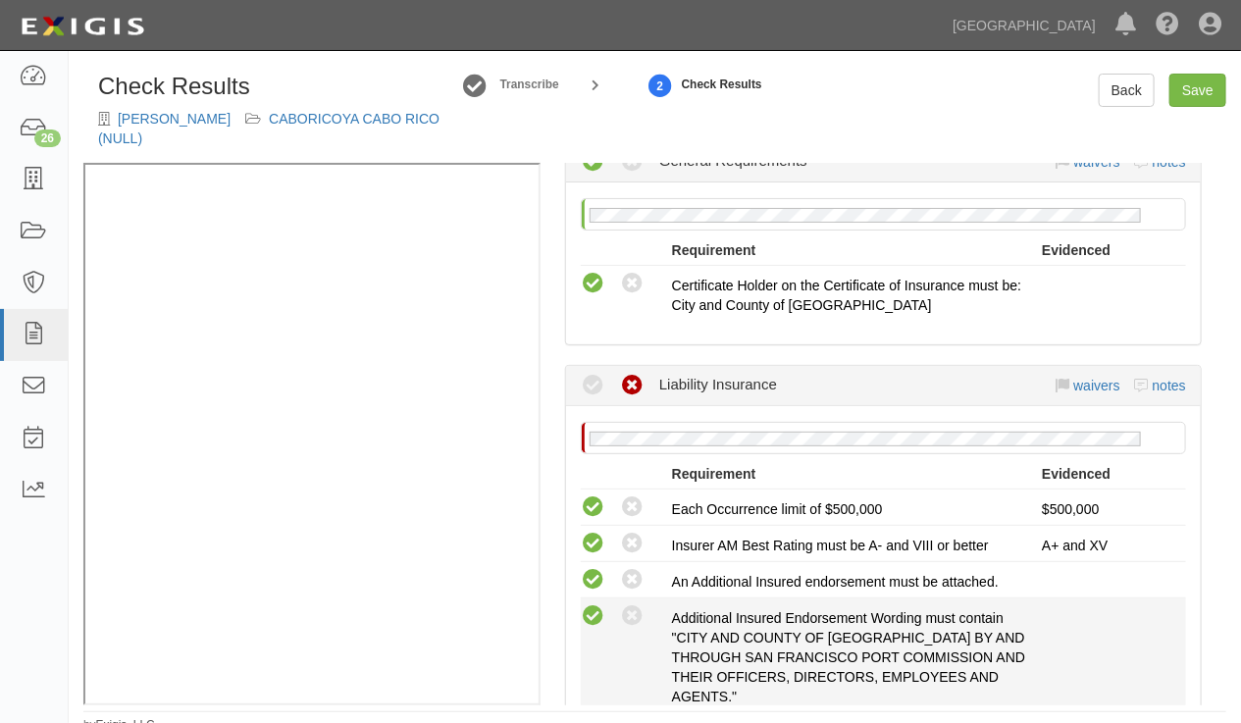
click at [585, 617] on icon at bounding box center [593, 616] width 25 height 25
radio input "true"
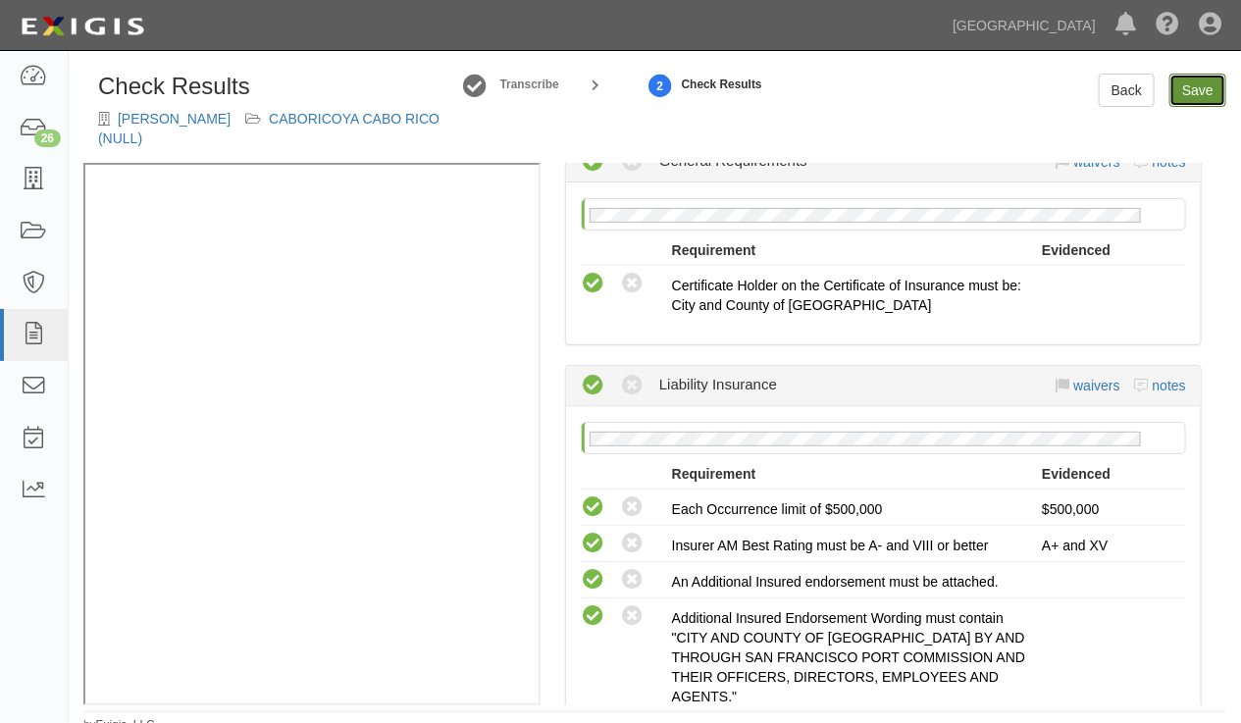
click at [1196, 97] on link "Save" at bounding box center [1198, 90] width 57 height 33
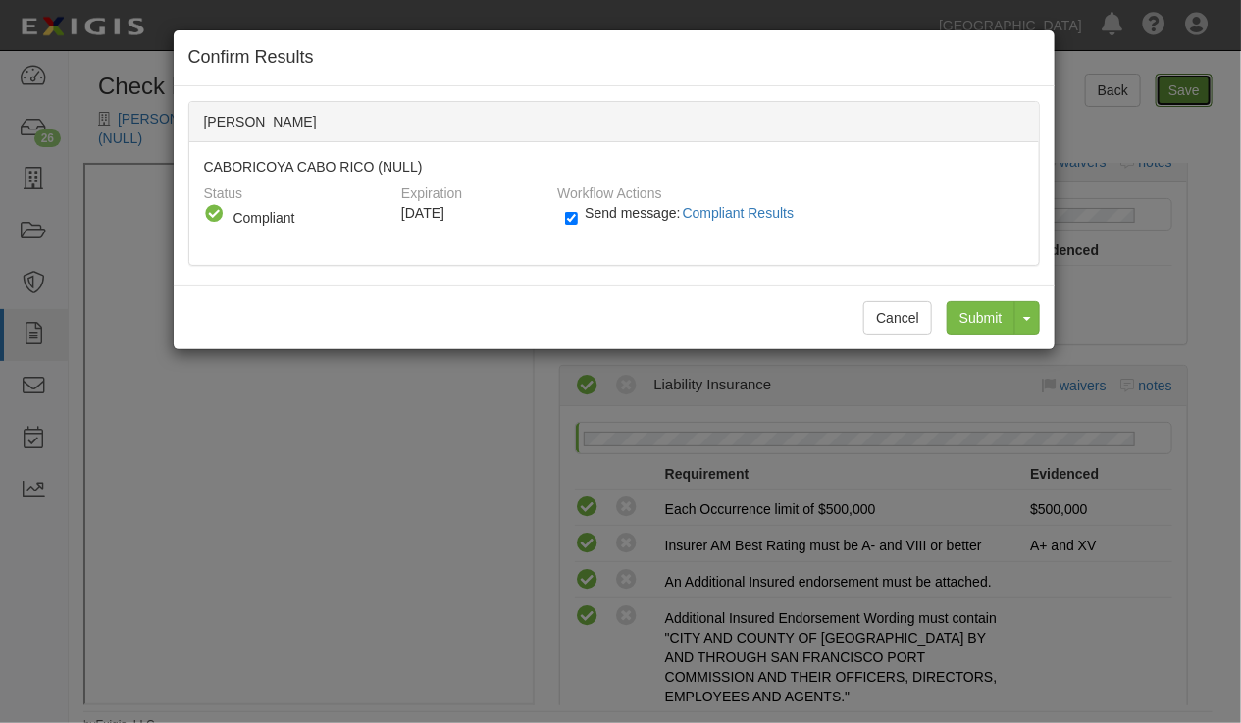
radio input "true"
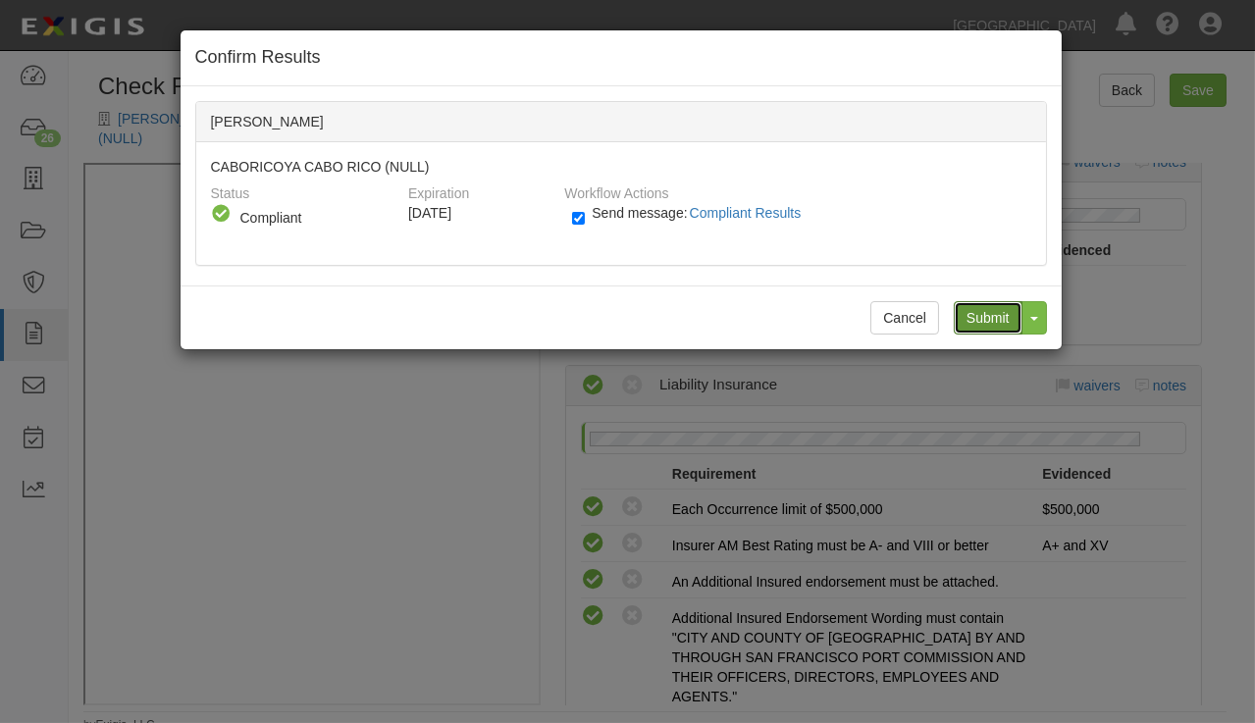
click at [1008, 315] on input "Submit" at bounding box center [988, 317] width 69 height 33
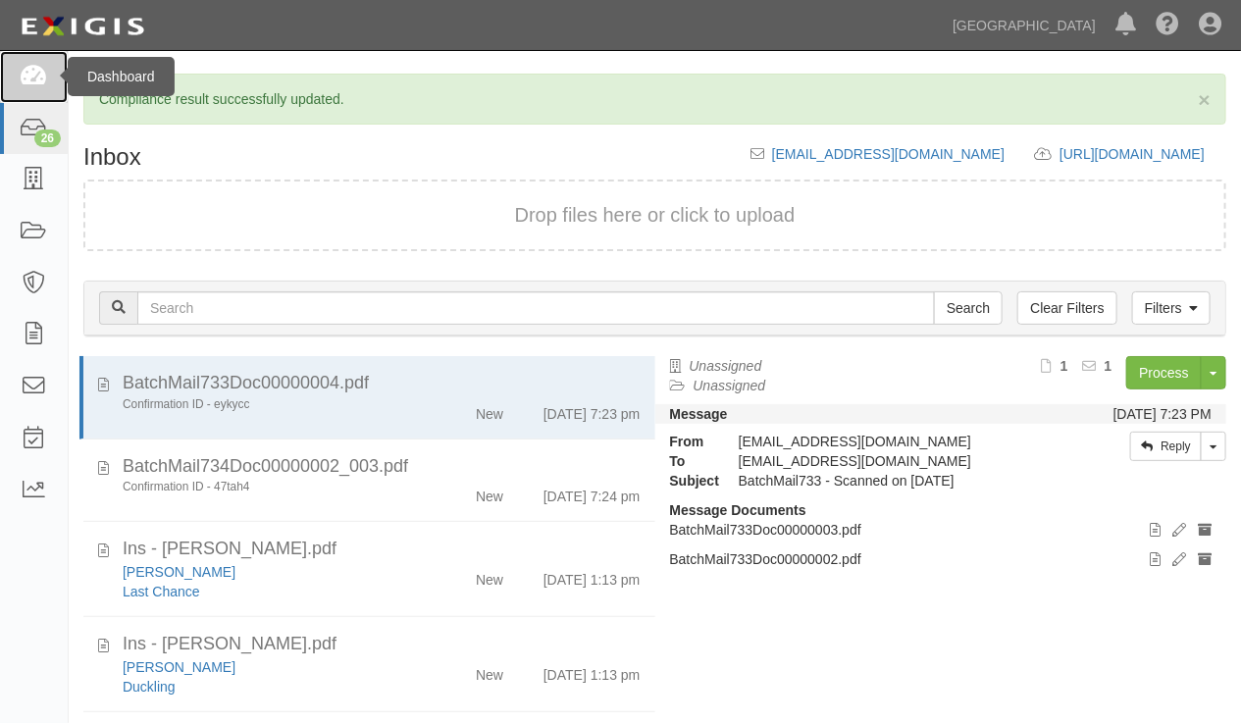
click at [23, 80] on icon at bounding box center [33, 77] width 27 height 23
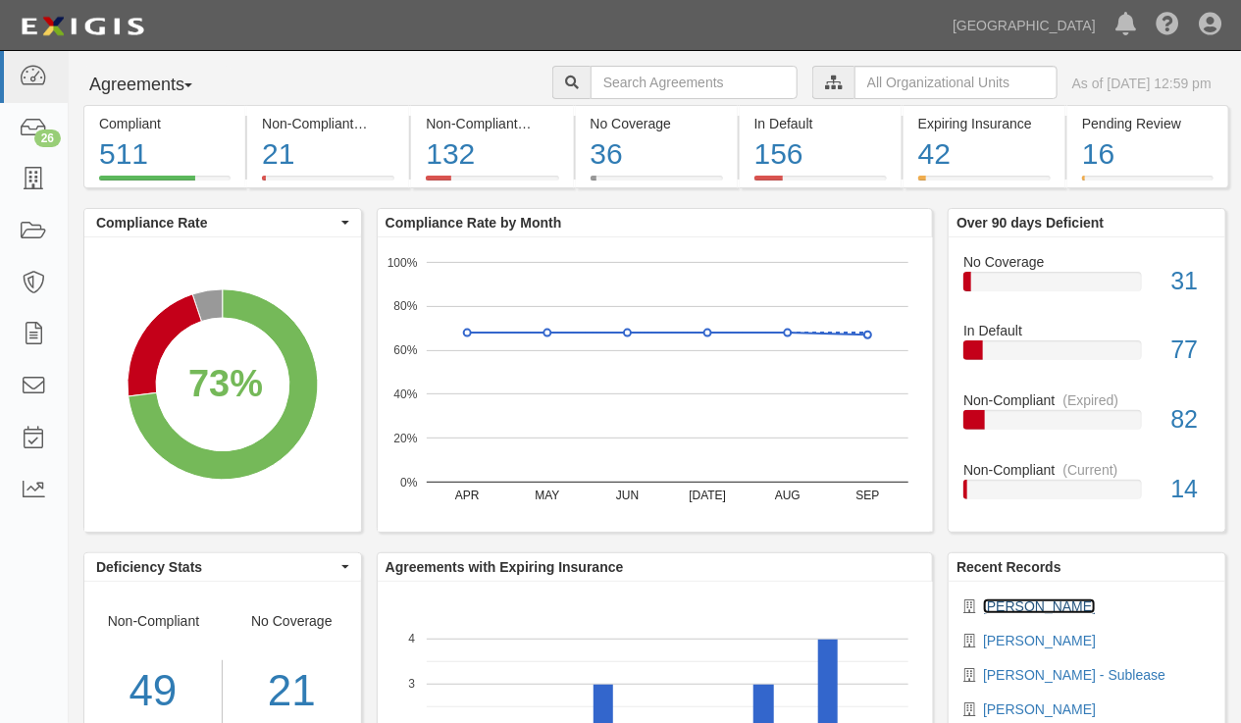
click at [1023, 599] on link "[PERSON_NAME]" at bounding box center [1039, 607] width 113 height 16
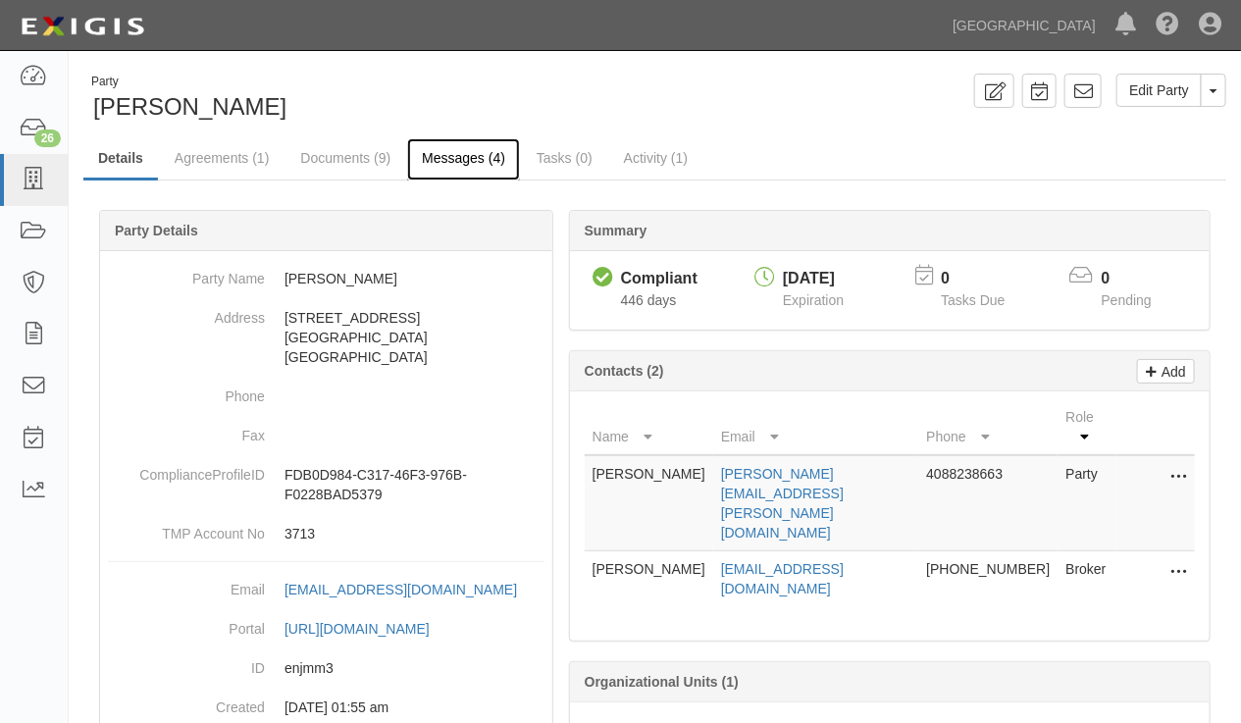
click at [456, 154] on link "Messages (4)" at bounding box center [463, 159] width 113 height 42
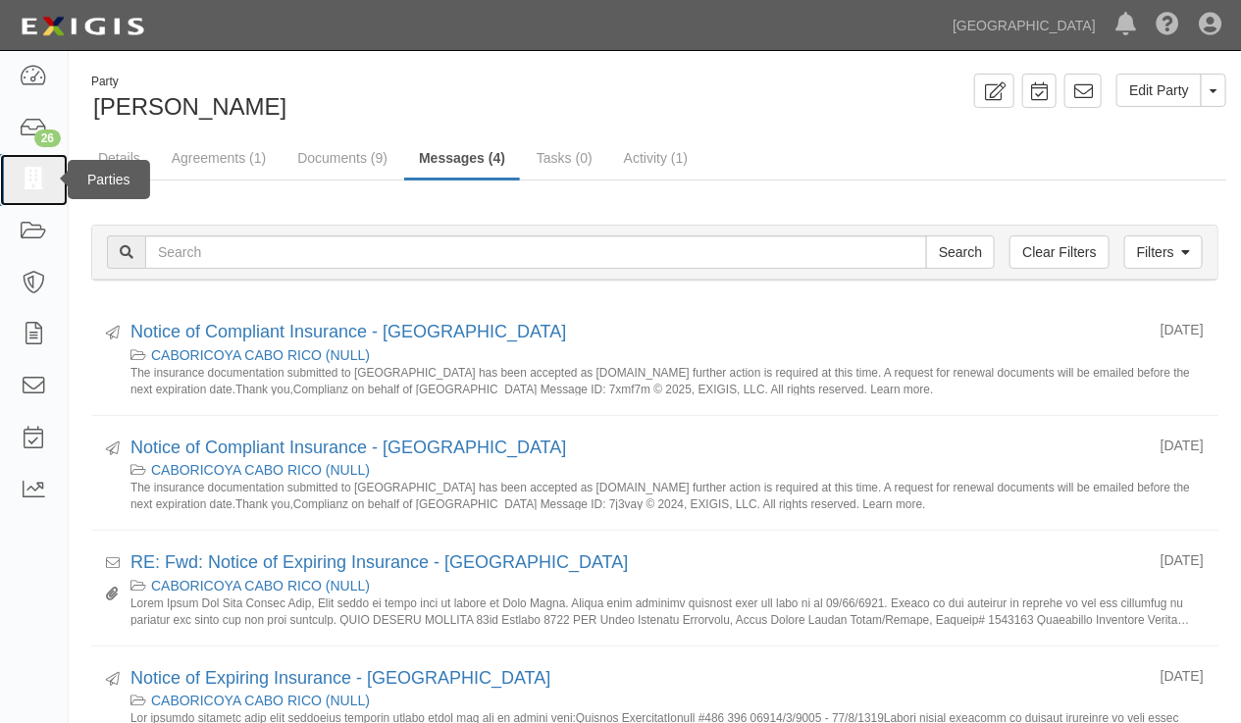
click at [42, 166] on link at bounding box center [34, 180] width 68 height 52
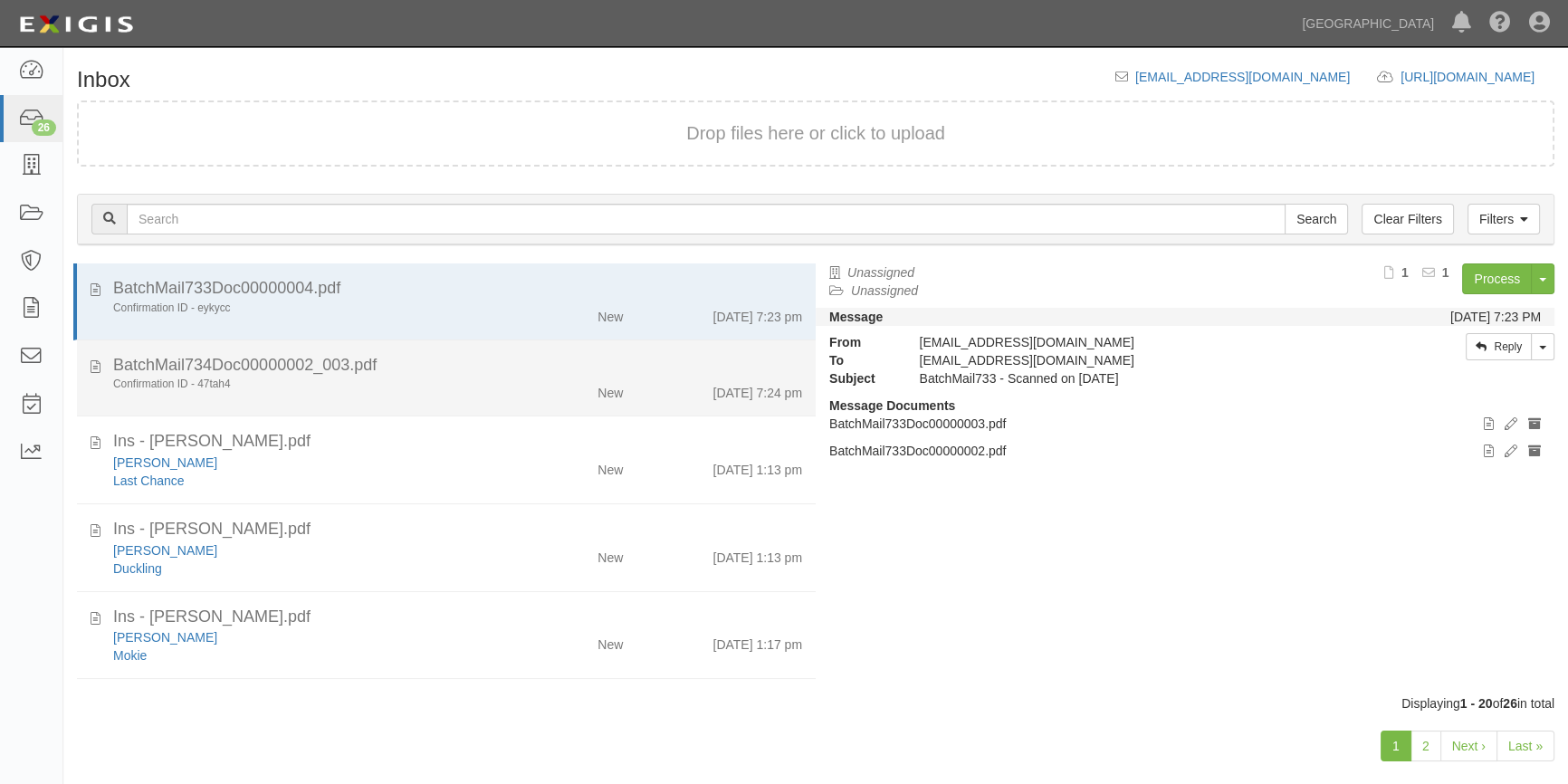
click at [412, 374] on div "BatchMail734Doc00000002_003.pdf" at bounding box center [457, 366] width 689 height 24
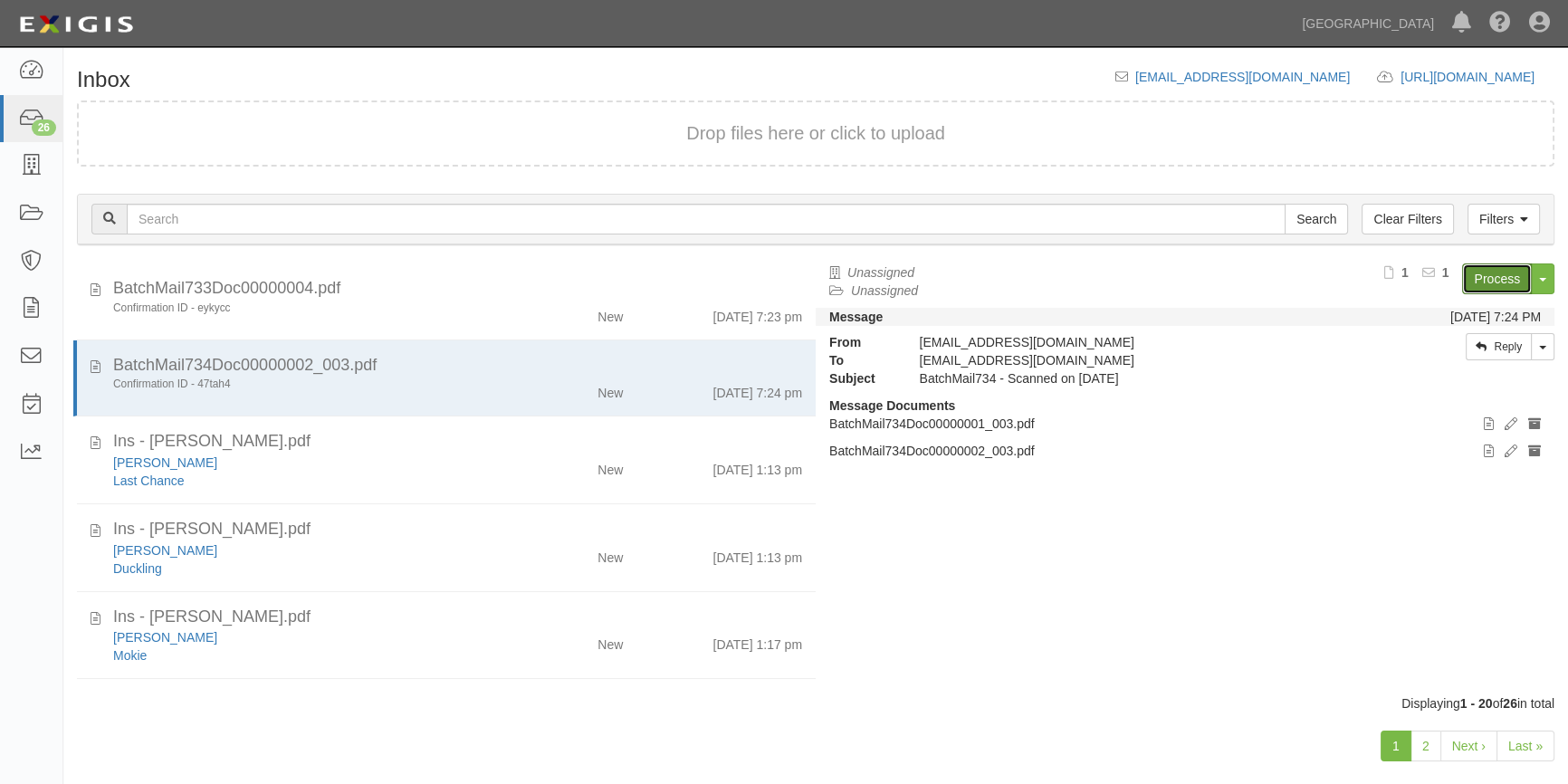
click at [1486, 272] on link "Process" at bounding box center [1497, 279] width 70 height 30
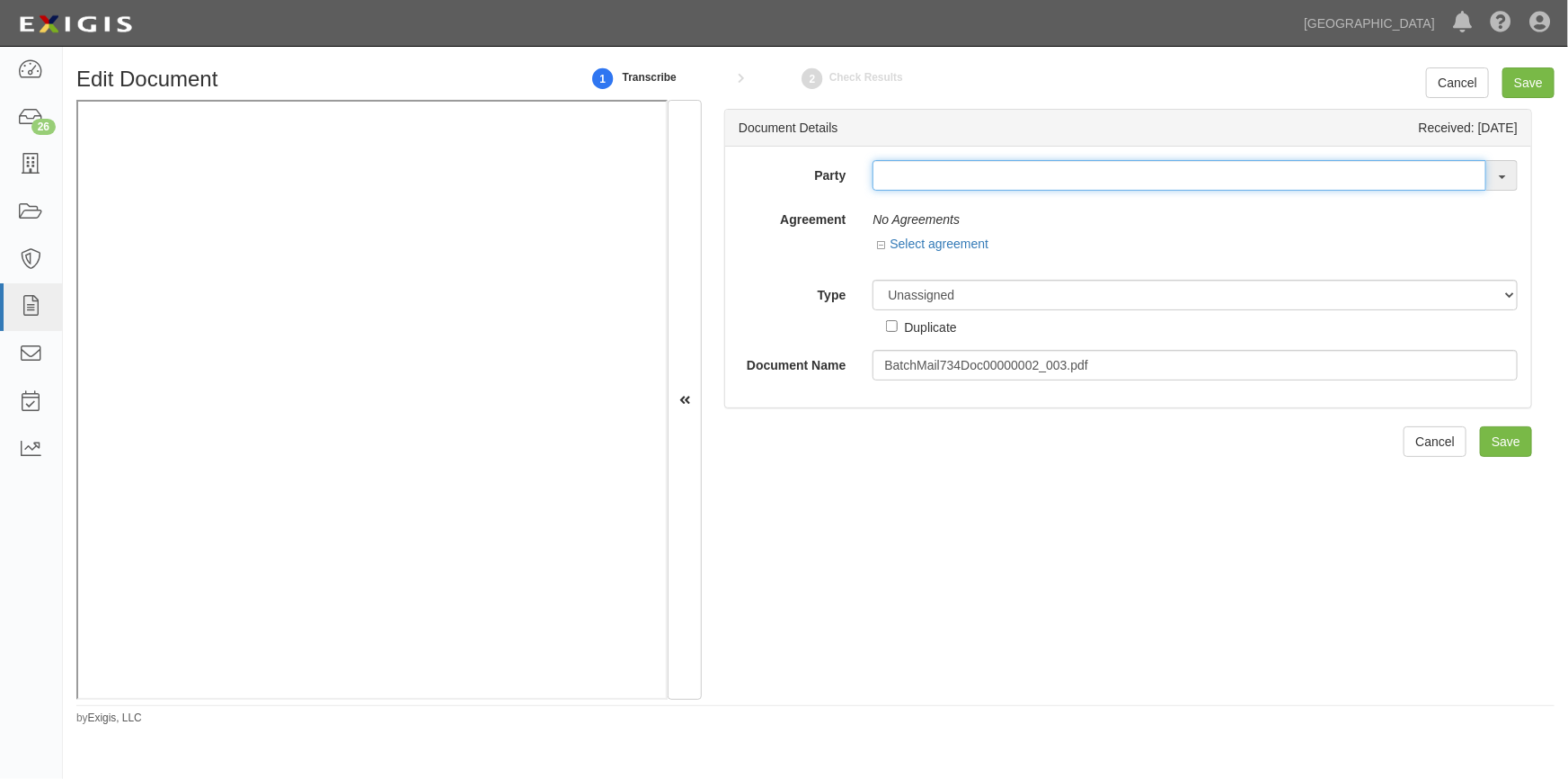
click at [951, 175] on input "text" at bounding box center [1180, 175] width 614 height 30
type input "j"
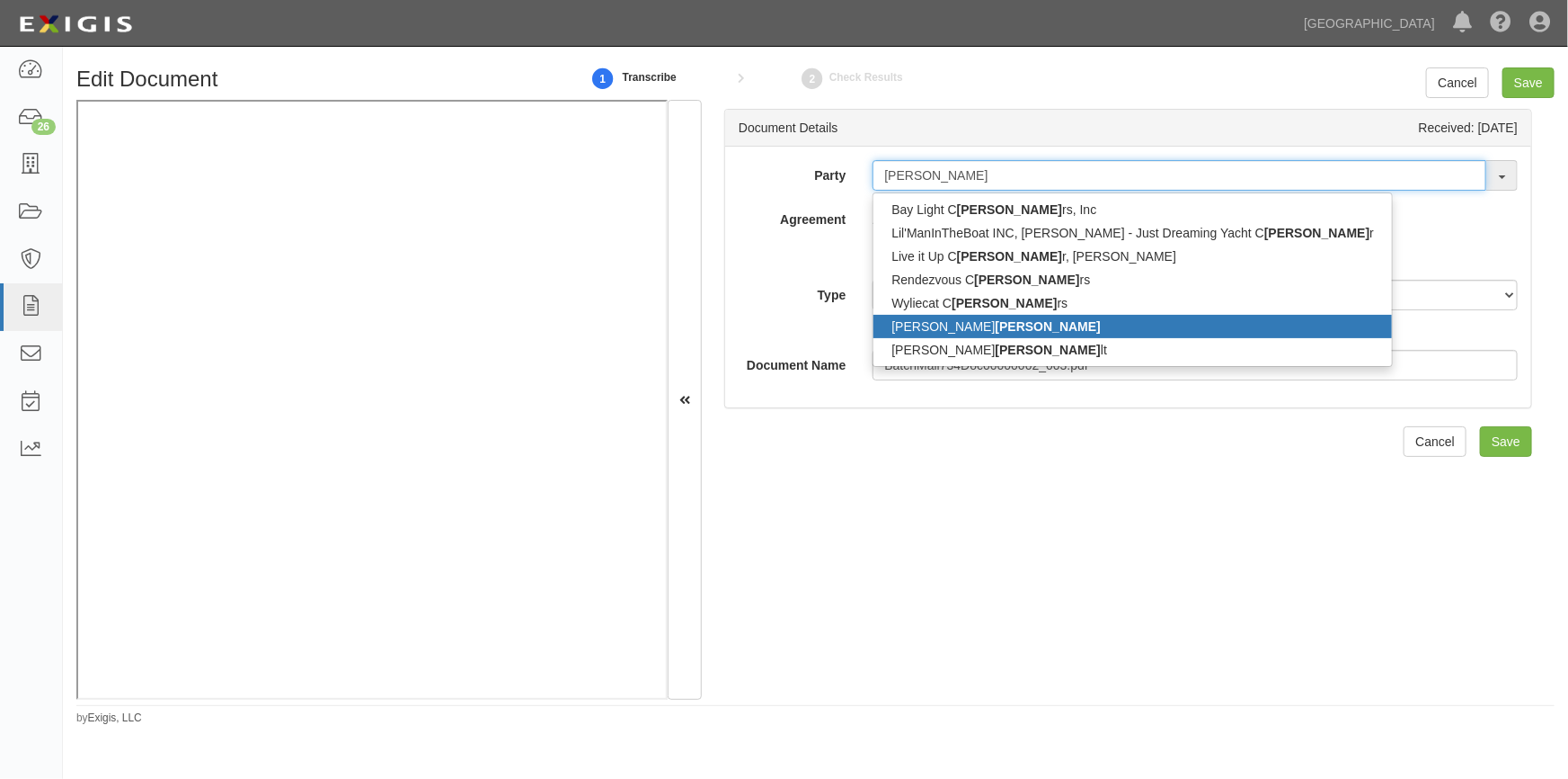
type input "harte"
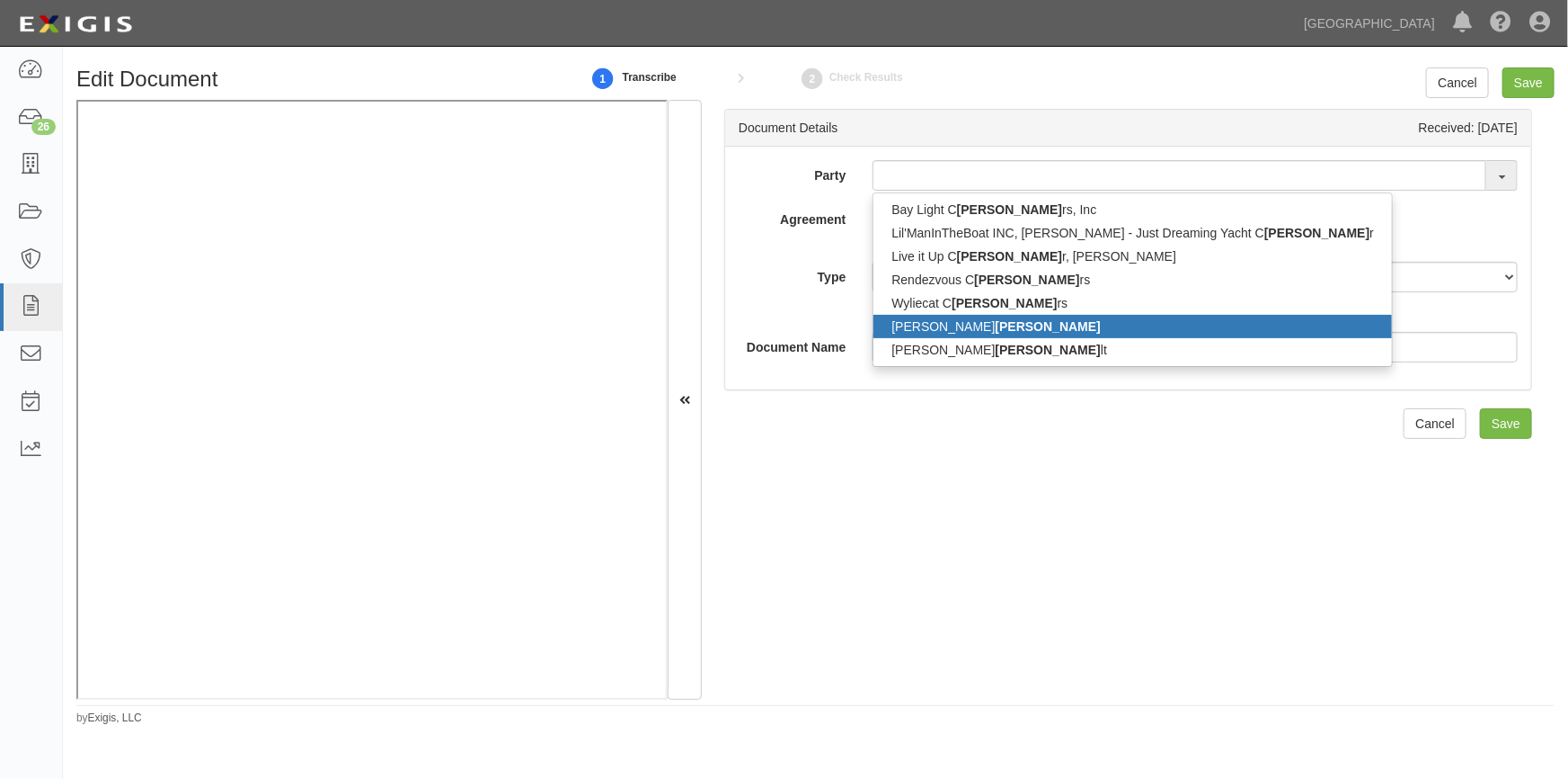
click at [996, 322] on strong "Harte" at bounding box center [1048, 326] width 105 height 15
type input "Jeffrey Harte"
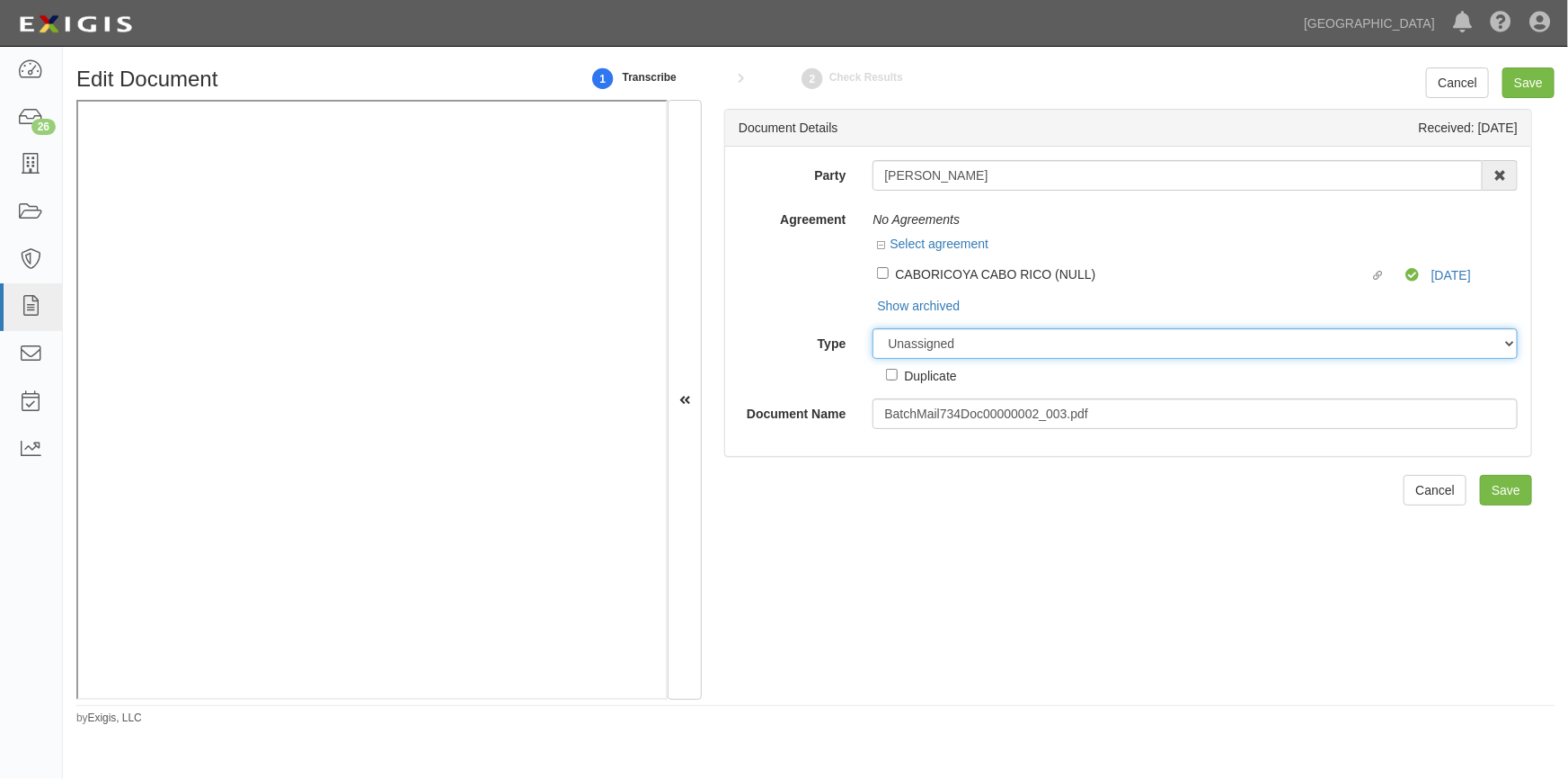
click at [931, 346] on select "Unassigned Binder Cancellation Notice Certificate Contract Endorsement Insuranc…" at bounding box center [1195, 343] width 646 height 30
select select "OtherDetail"
click at [873, 328] on select "Unassigned Binder Cancellation Notice Certificate Contract Endorsement Insuranc…" at bounding box center [1195, 343] width 646 height 30
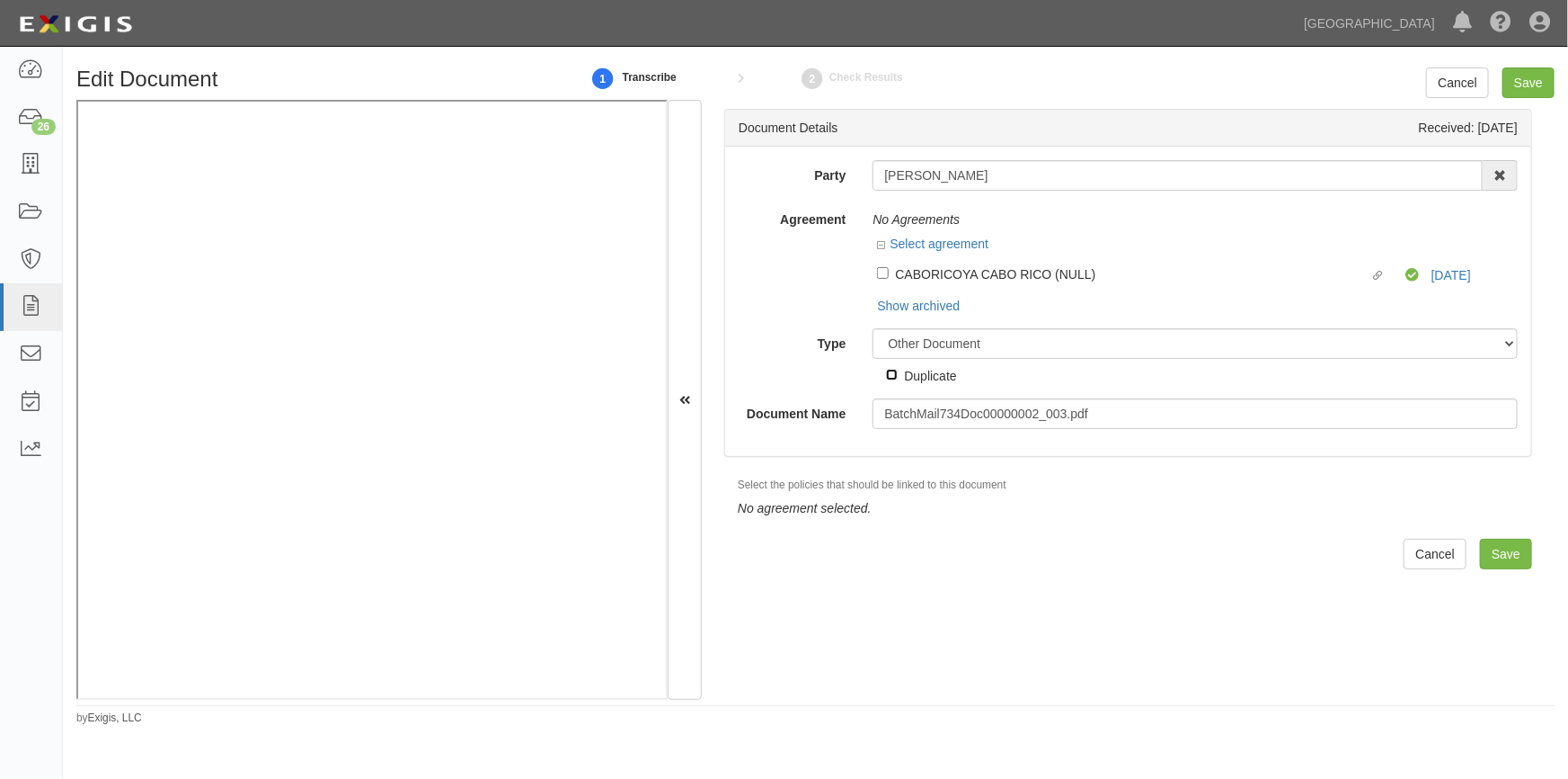
click at [895, 374] on input "Duplicate" at bounding box center [892, 374] width 12 height 12
checkbox input "true"
click at [1537, 83] on input "Save" at bounding box center [1529, 82] width 52 height 30
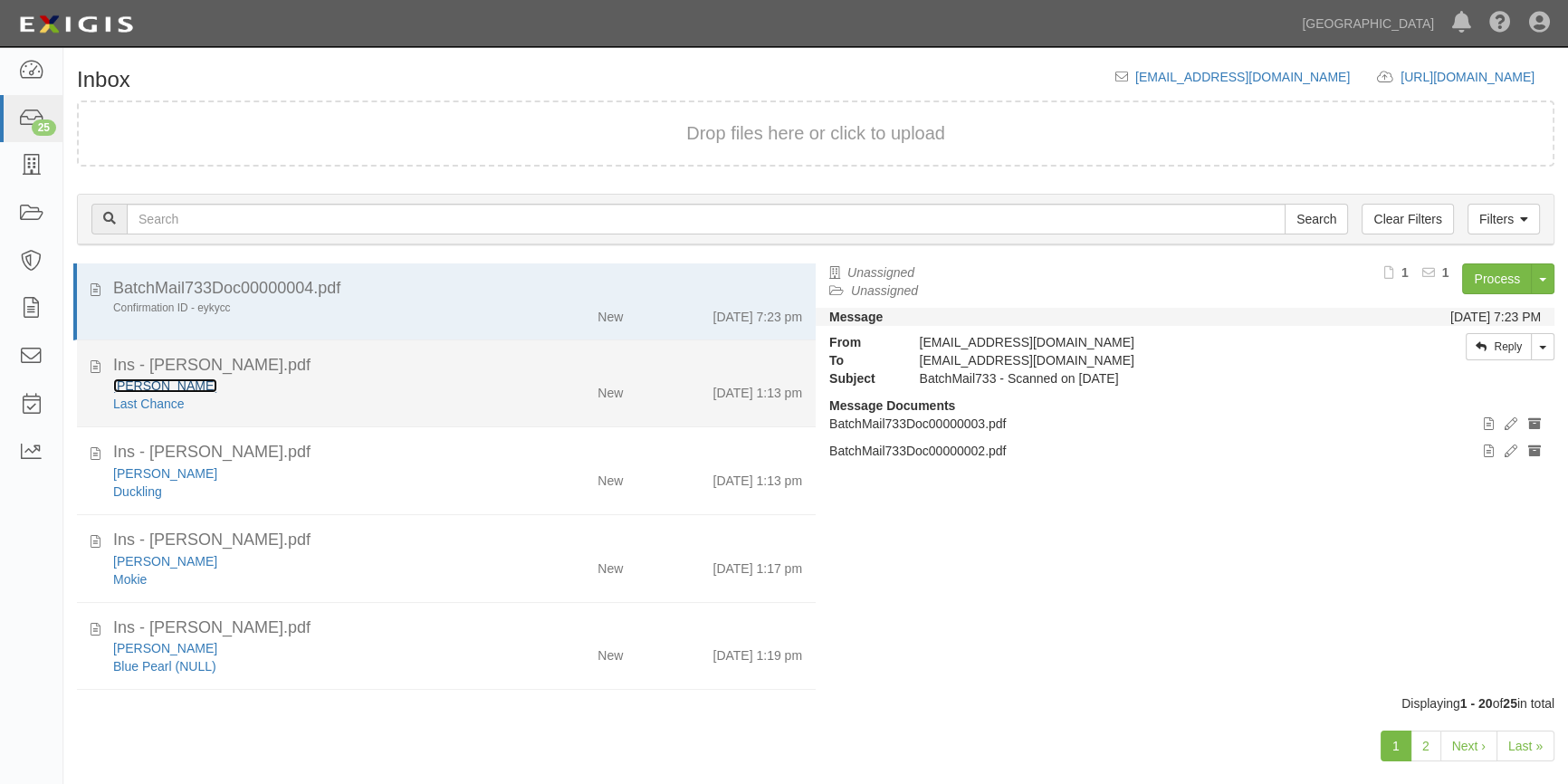
click at [191, 388] on link "[PERSON_NAME]" at bounding box center [165, 386] width 104 height 15
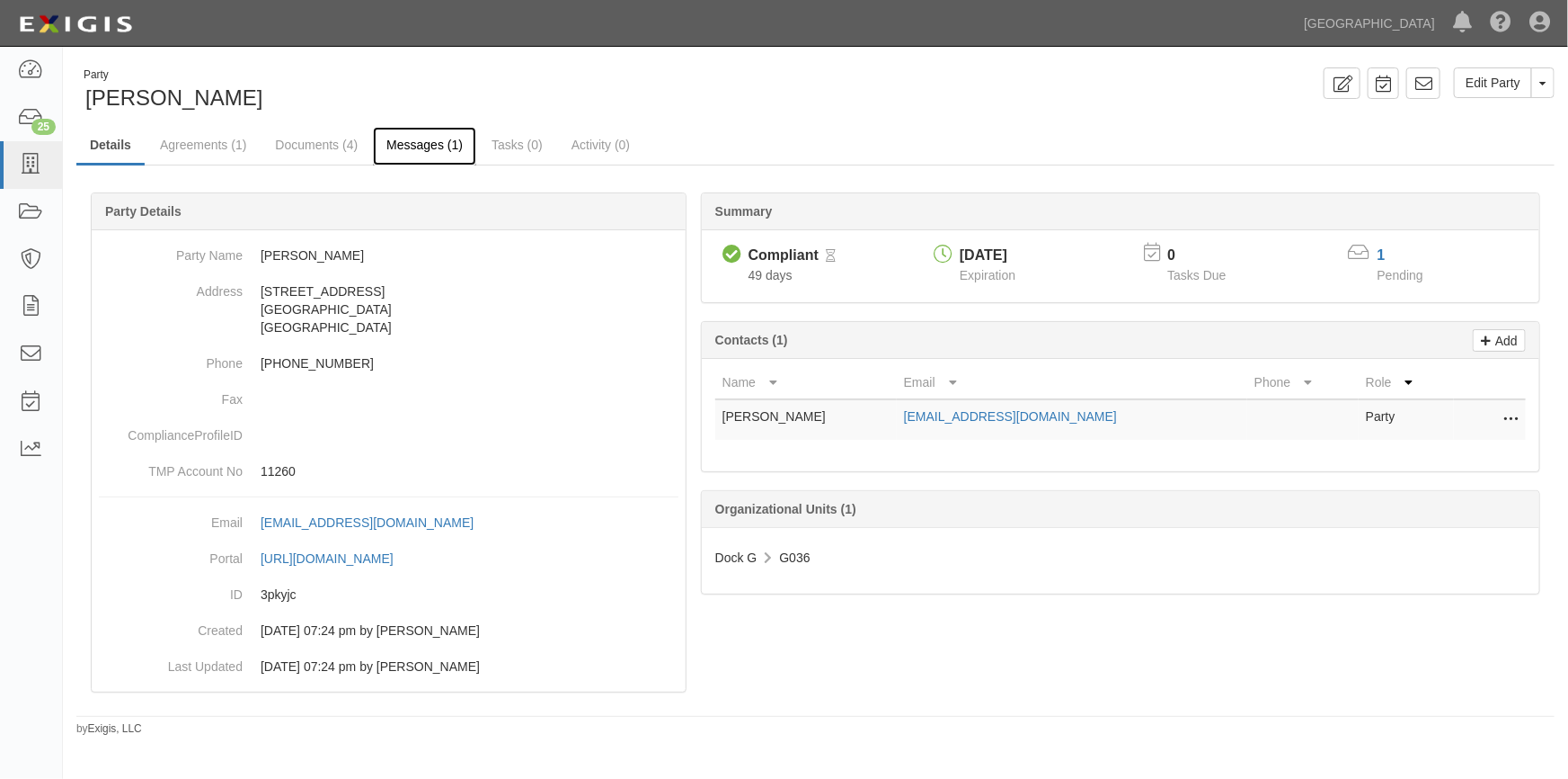
click at [424, 140] on link "Messages (1)" at bounding box center [424, 146] width 103 height 38
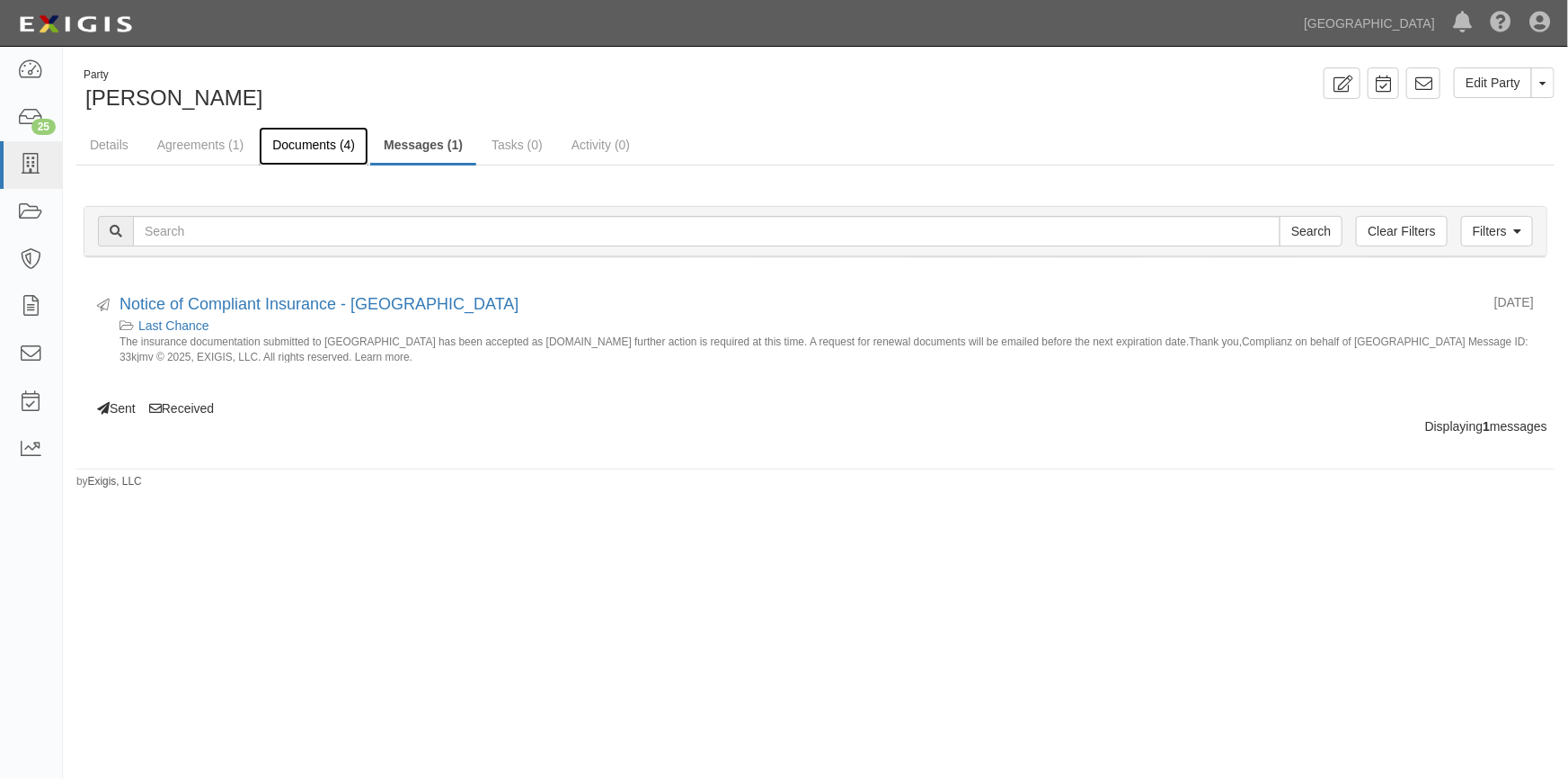
click at [317, 146] on link "Documents (4)" at bounding box center [314, 146] width 110 height 38
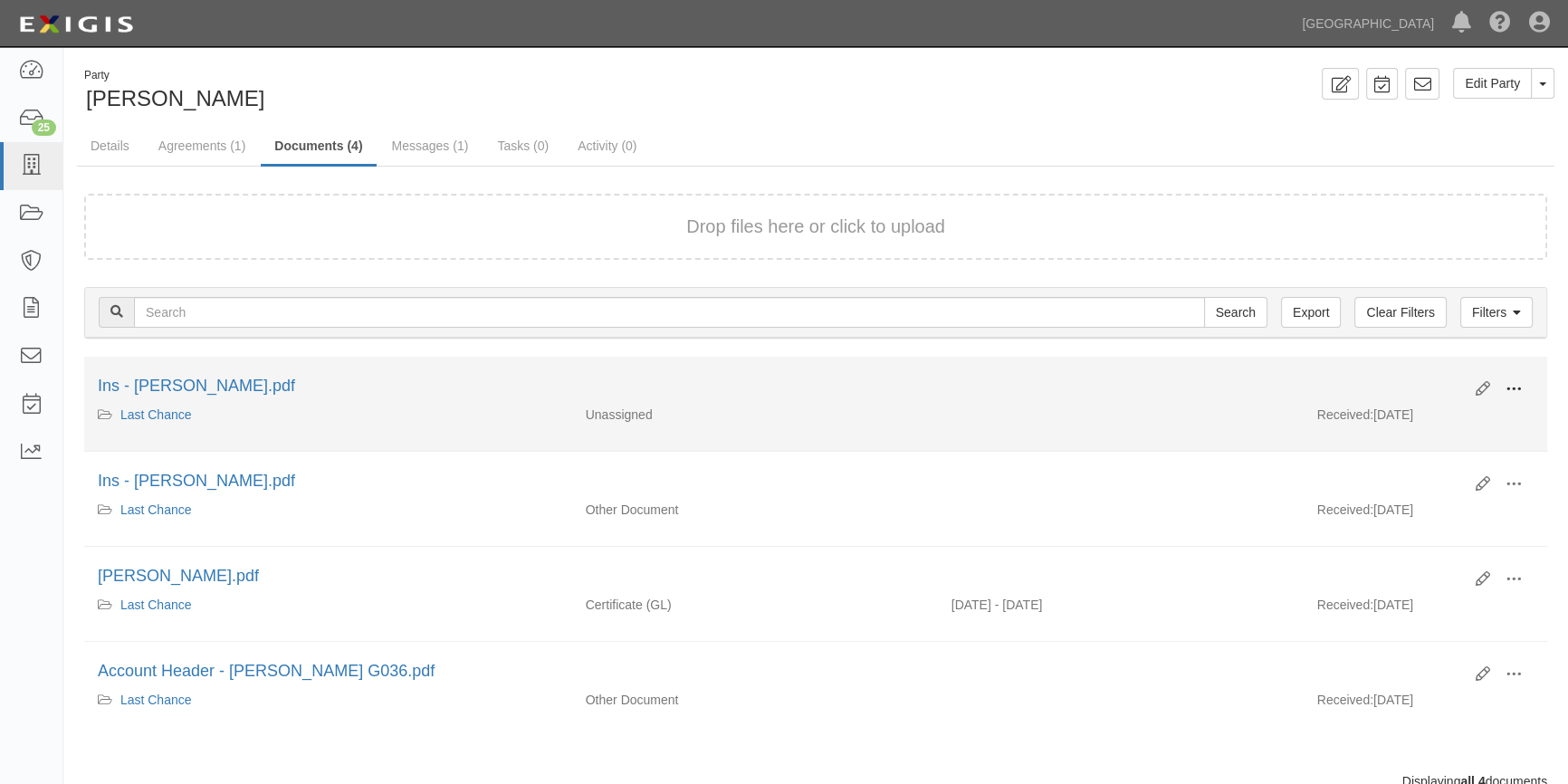
click at [1517, 388] on span at bounding box center [1514, 389] width 17 height 17
click at [1382, 414] on link "View" at bounding box center [1425, 415] width 143 height 32
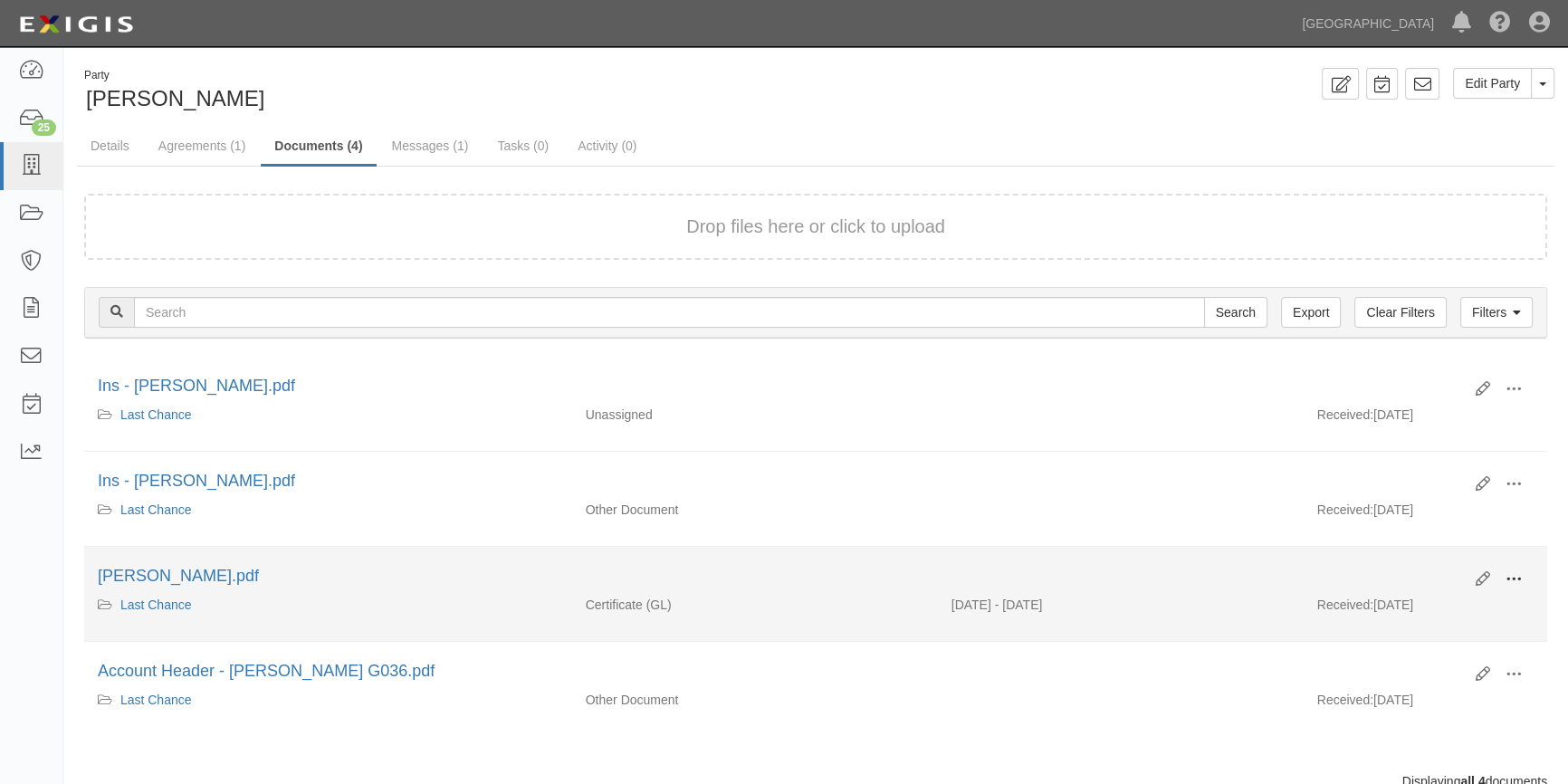
click at [1506, 575] on span at bounding box center [1514, 579] width 17 height 17
click at [1418, 606] on link "View" at bounding box center [1425, 605] width 143 height 32
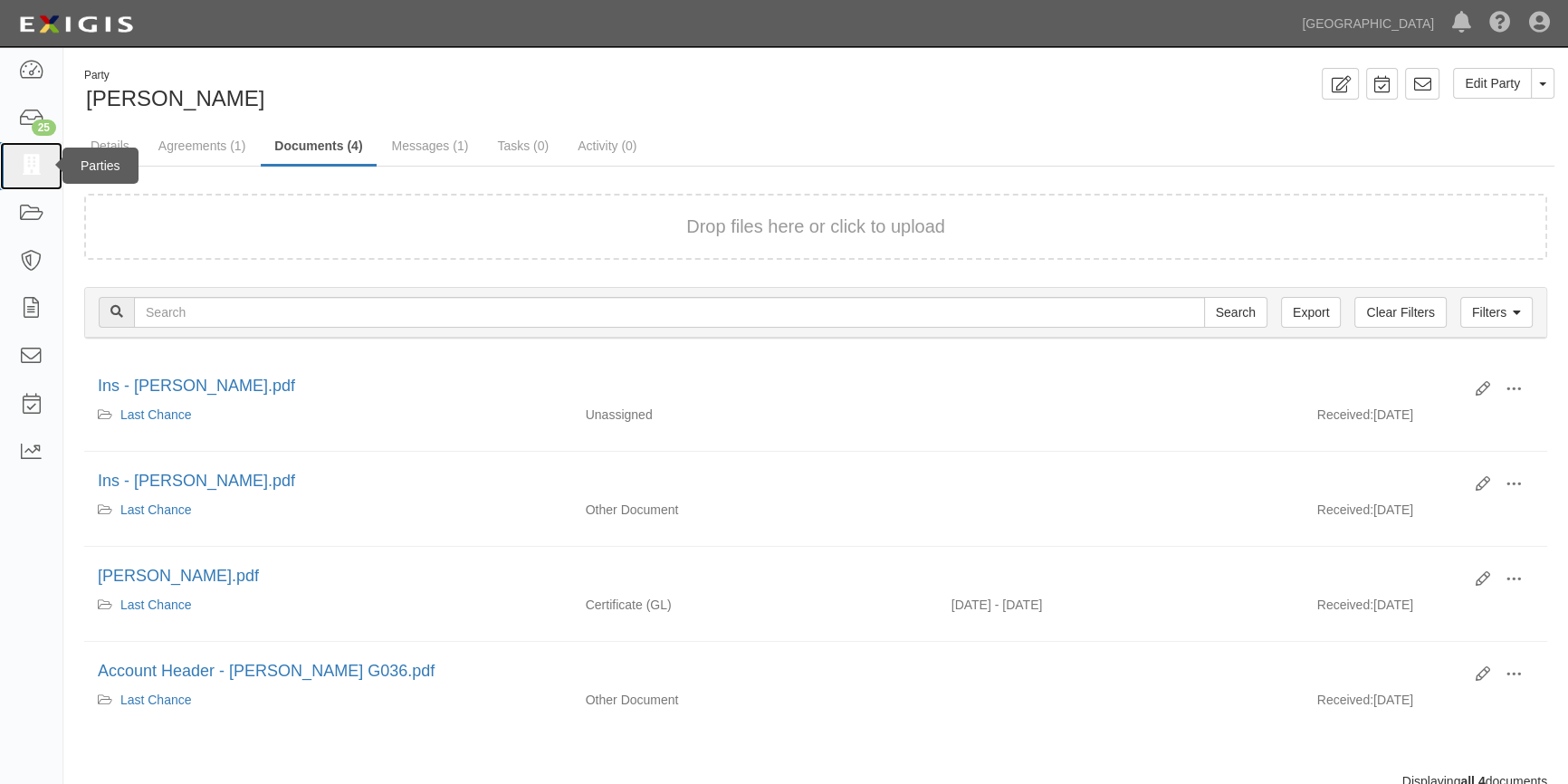
click at [26, 173] on icon at bounding box center [30, 166] width 25 height 21
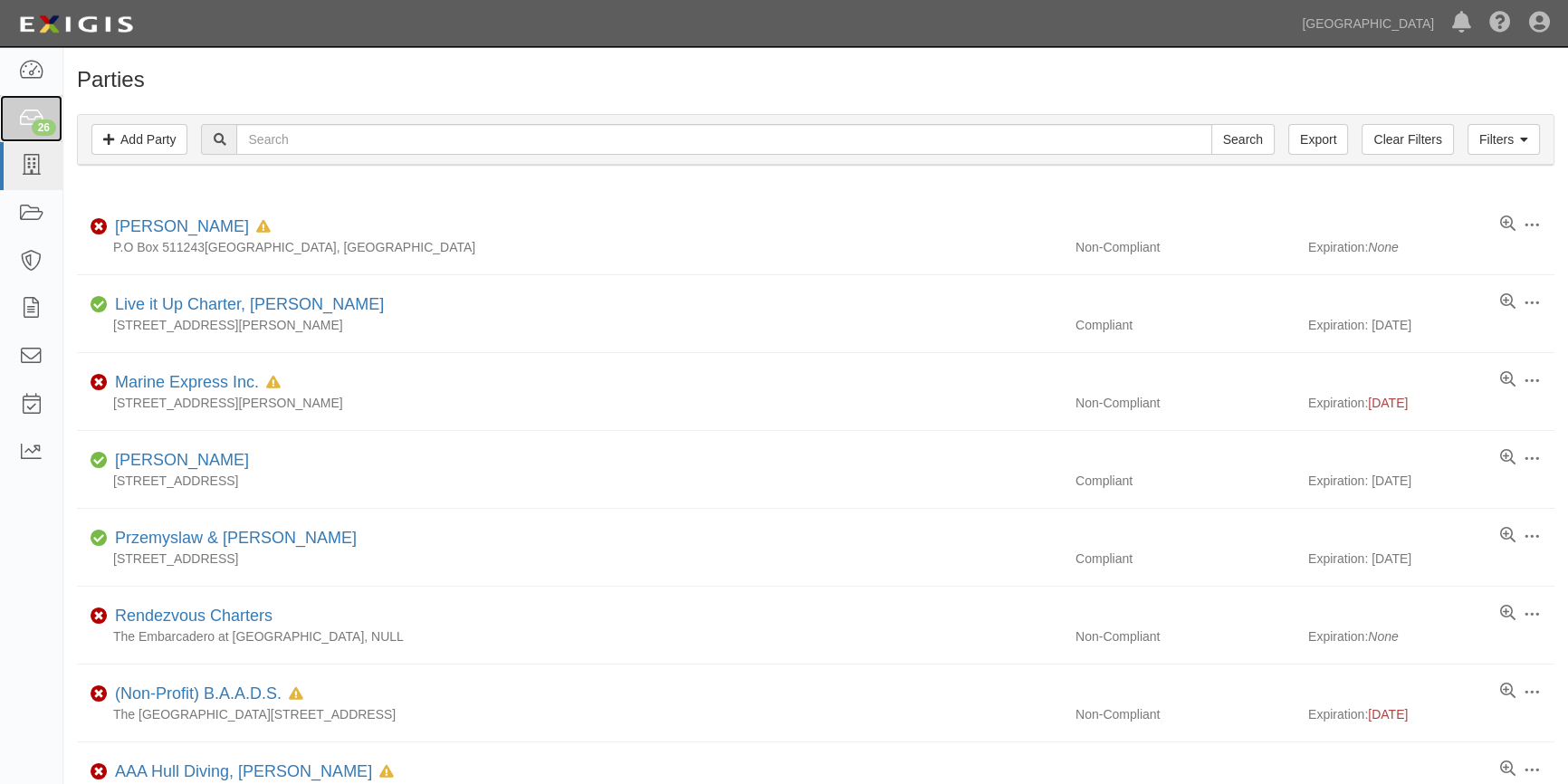
click at [38, 109] on icon at bounding box center [30, 119] width 25 height 21
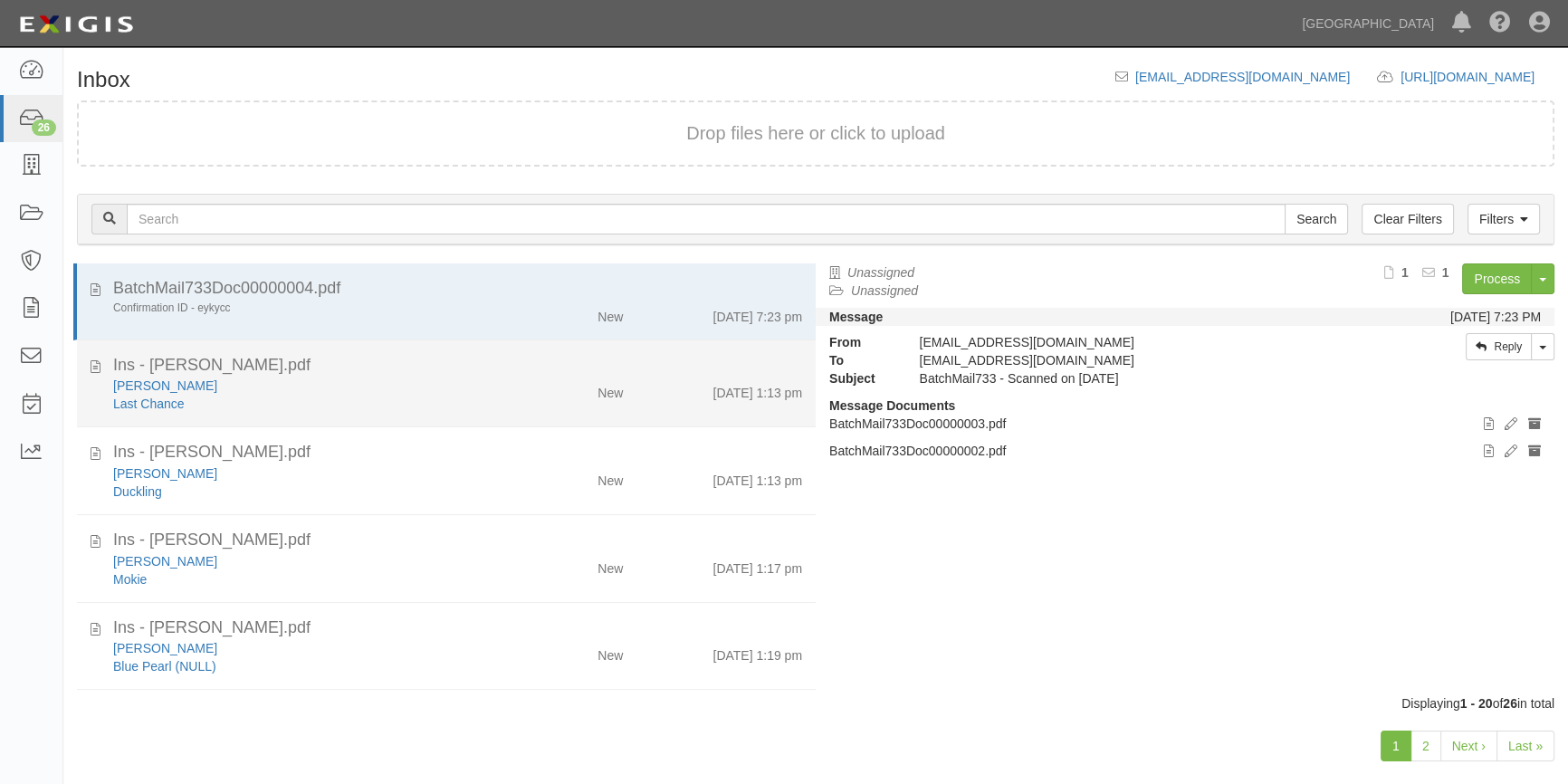
click at [315, 391] on div "[PERSON_NAME]" at bounding box center [308, 386] width 390 height 18
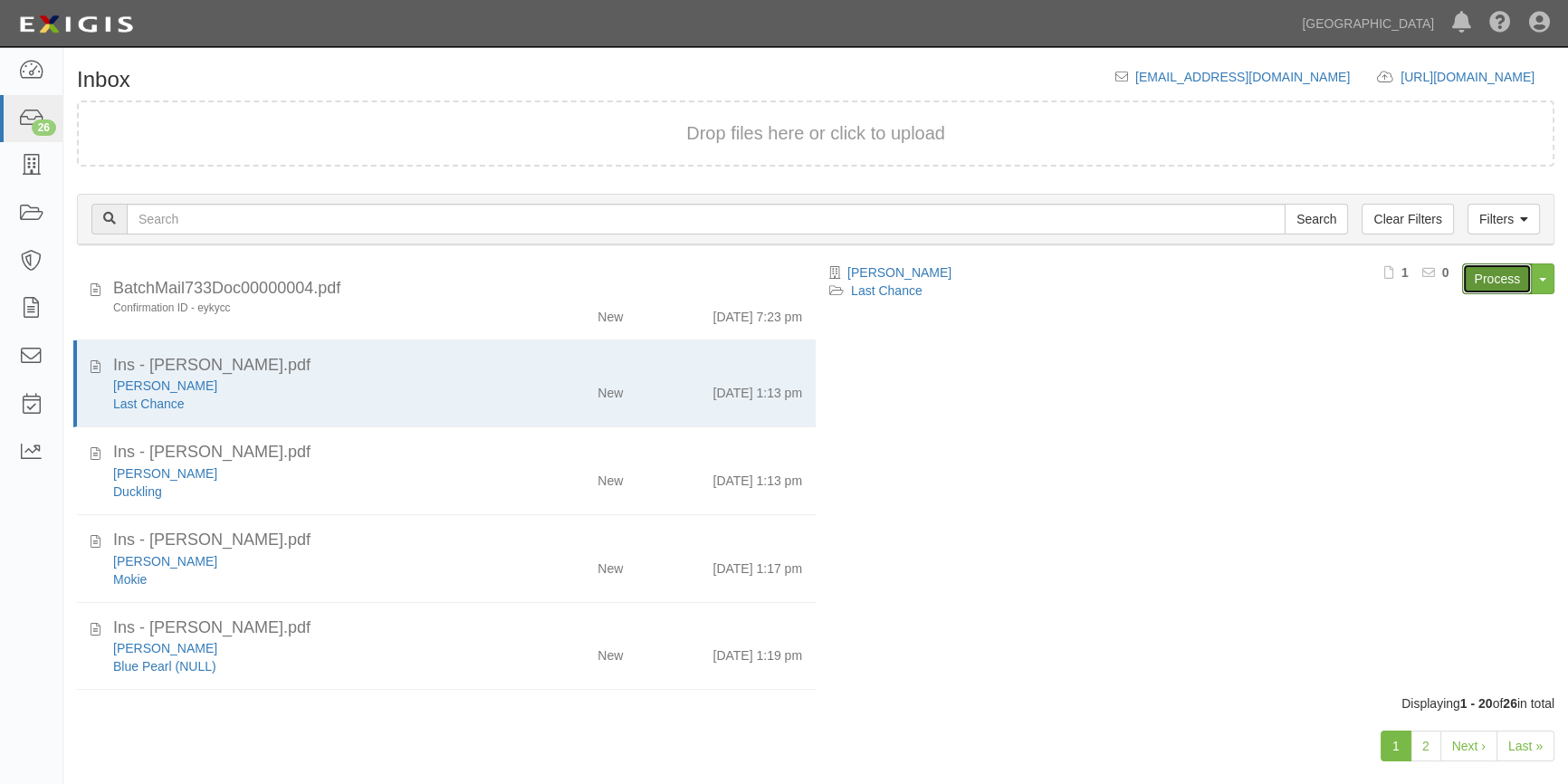
click at [1471, 277] on link "Process" at bounding box center [1497, 279] width 70 height 30
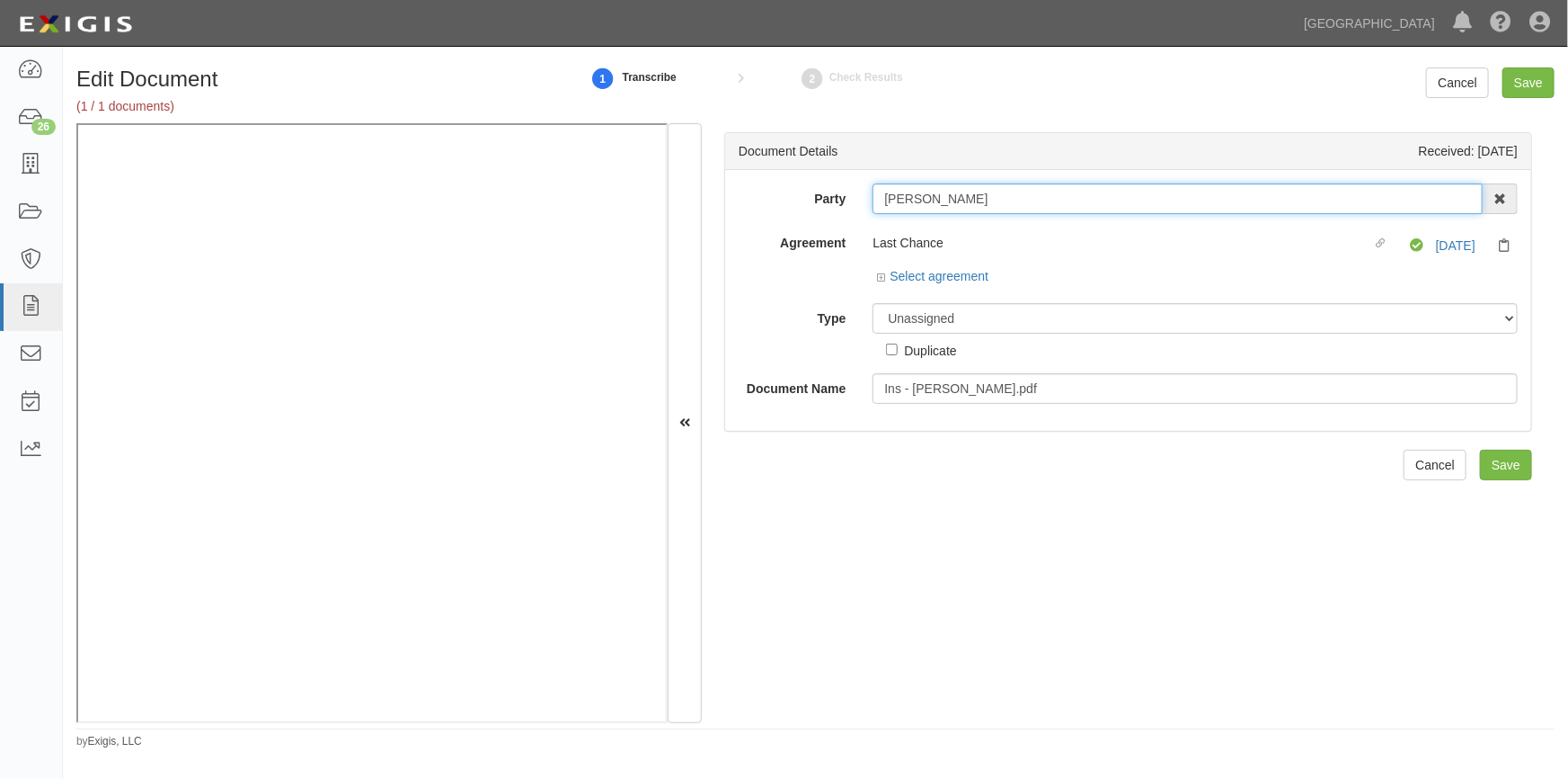
drag, startPoint x: 1007, startPoint y: 195, endPoint x: 886, endPoint y: 201, distance: 121.1
click at [886, 201] on input "[PERSON_NAME]" at bounding box center [1178, 198] width 610 height 30
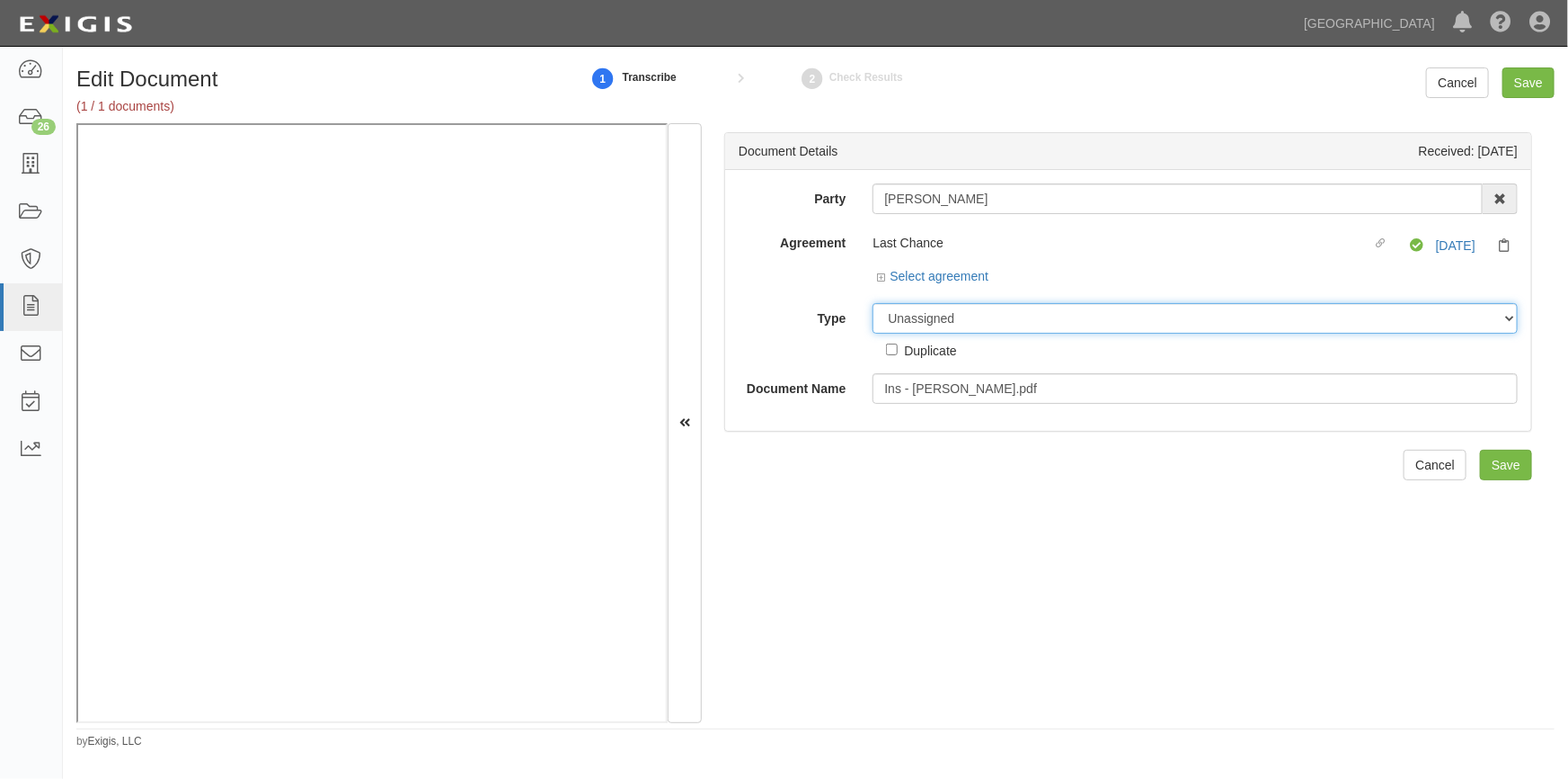
click at [976, 320] on select "Unassigned Binder Cancellation Notice Certificate Contract Endorsement Insuranc…" at bounding box center [1195, 318] width 646 height 30
select select "CertificateDetail"
click at [873, 303] on select "Unassigned Binder Cancellation Notice Certificate Contract Endorsement Insuranc…" at bounding box center [1195, 318] width 646 height 30
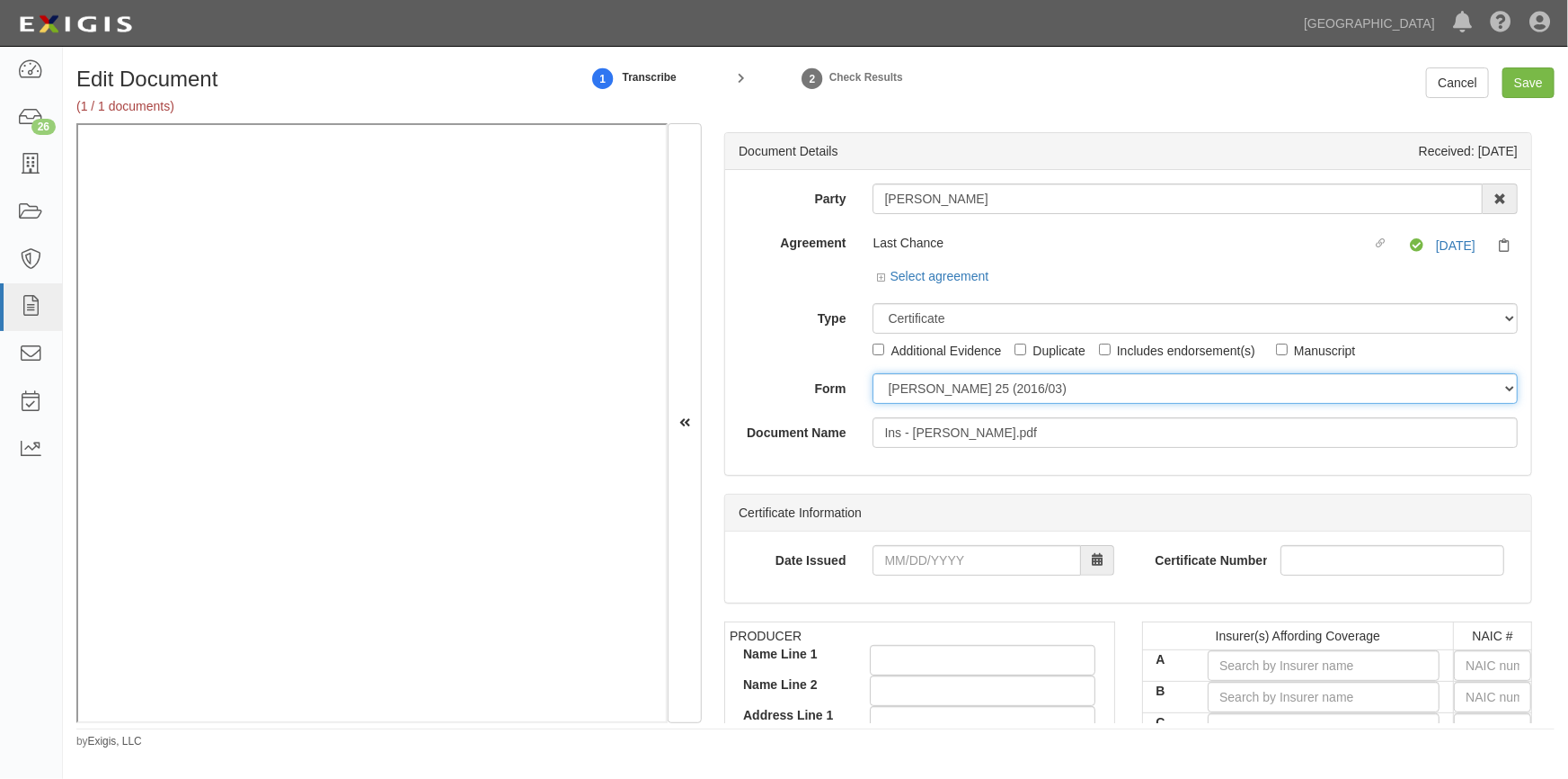
click at [913, 393] on select "ACORD 25 (2016/03) ACORD 101 ACORD 855 NY (2014/05) General" at bounding box center [1195, 388] width 646 height 30
select select "GeneralFormDetail"
click at [873, 373] on select "ACORD 25 (2016/03) ACORD 101 ACORD 855 NY (2014/05) General" at bounding box center [1195, 388] width 646 height 30
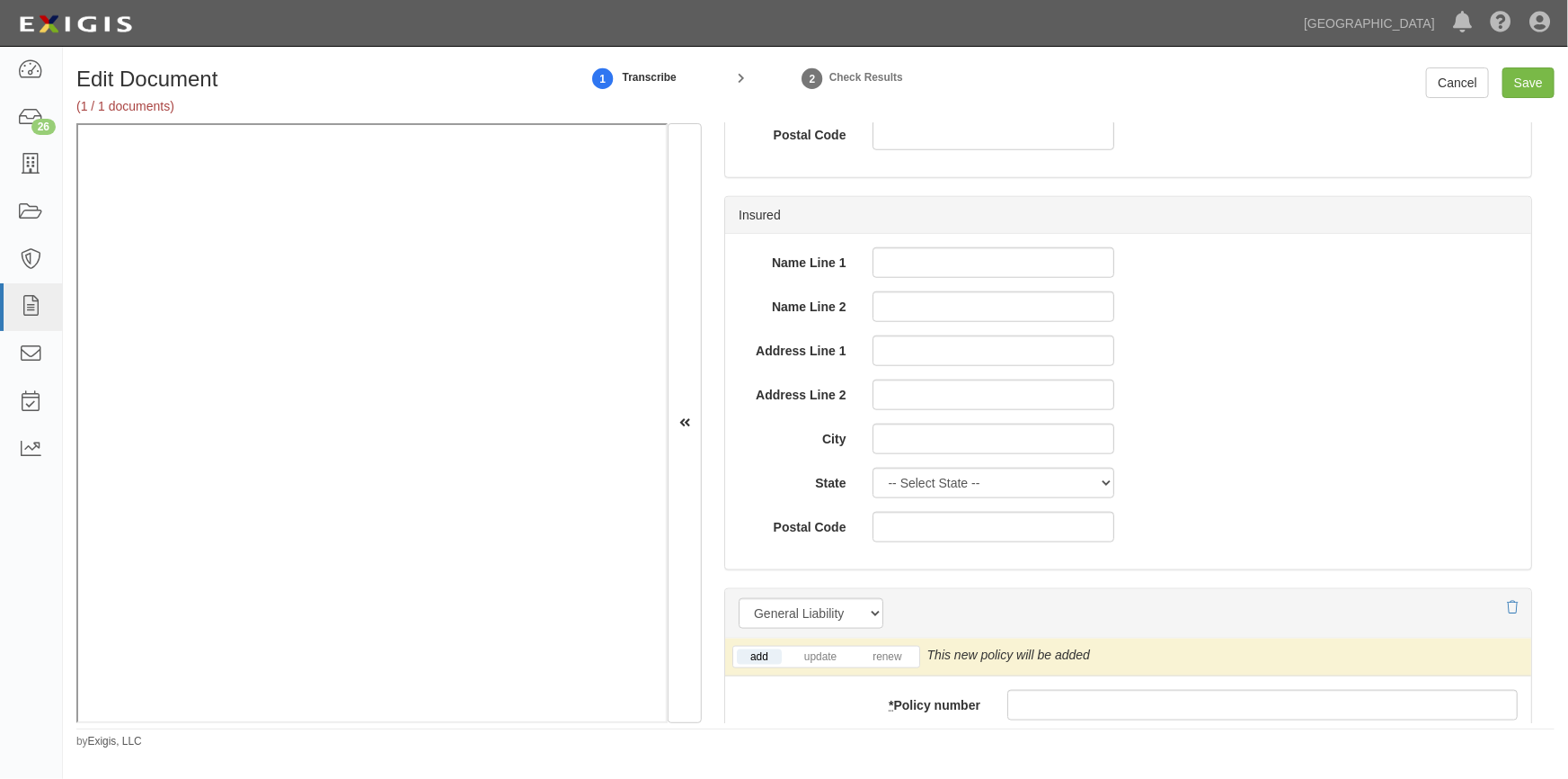
scroll to position [981, 0]
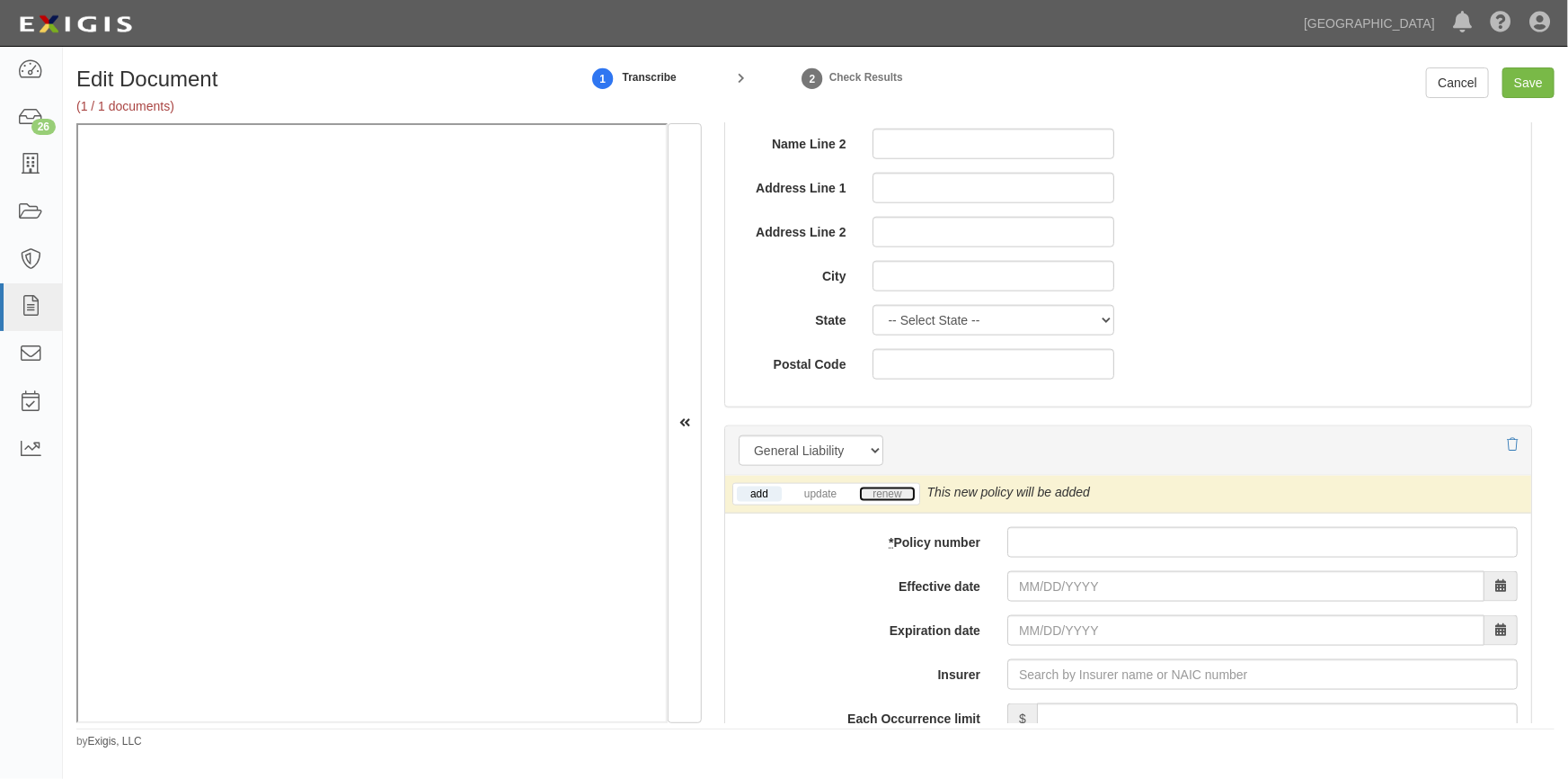
click at [894, 487] on link "renew" at bounding box center [887, 494] width 56 height 16
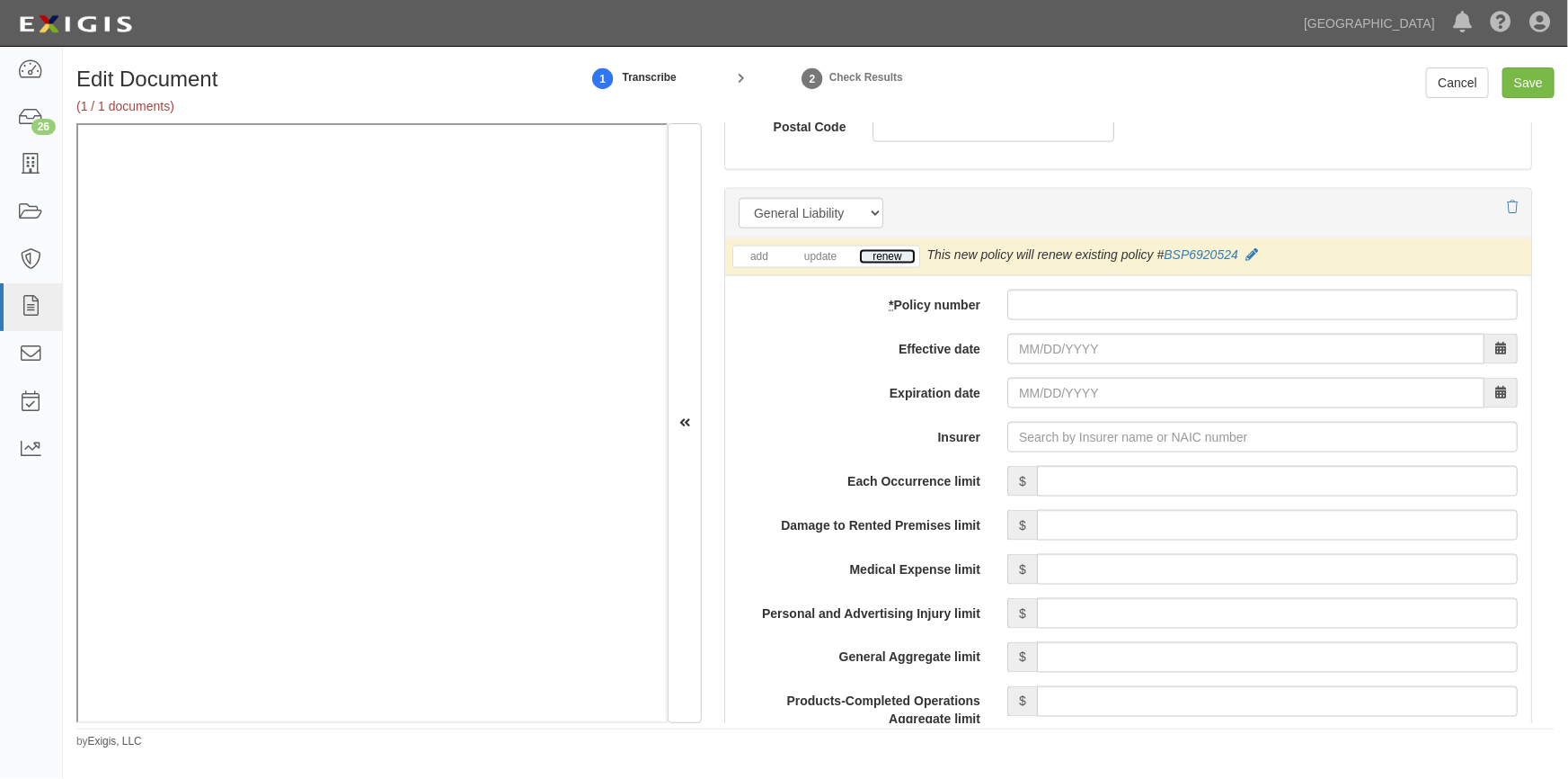
scroll to position [1226, 0]
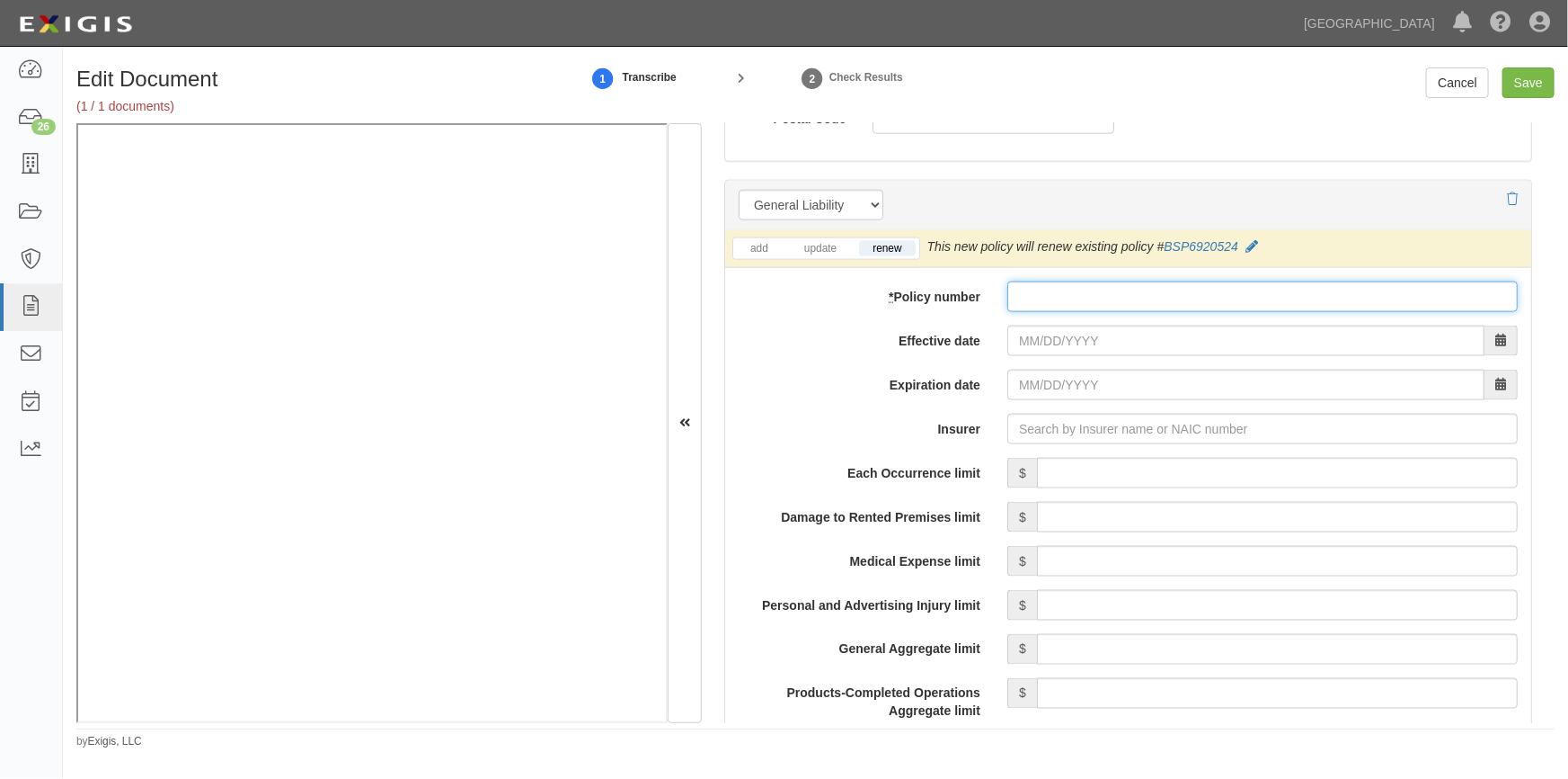
click at [1037, 300] on input "* Policy number" at bounding box center [1262, 296] width 510 height 30
type input "BSP631566901"
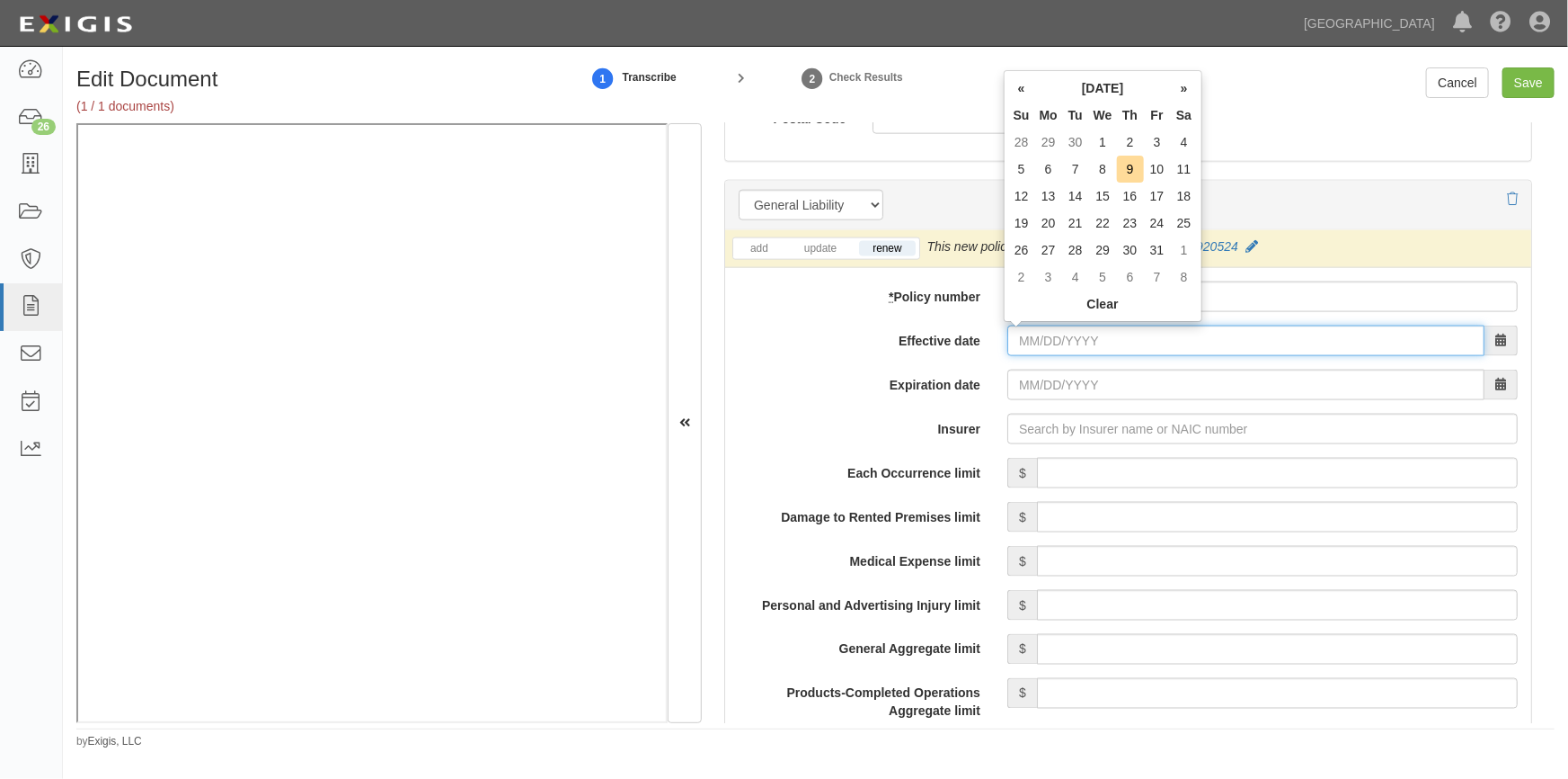
click at [1098, 341] on input "Effective date" at bounding box center [1246, 340] width 477 height 30
type input "09/12/2025"
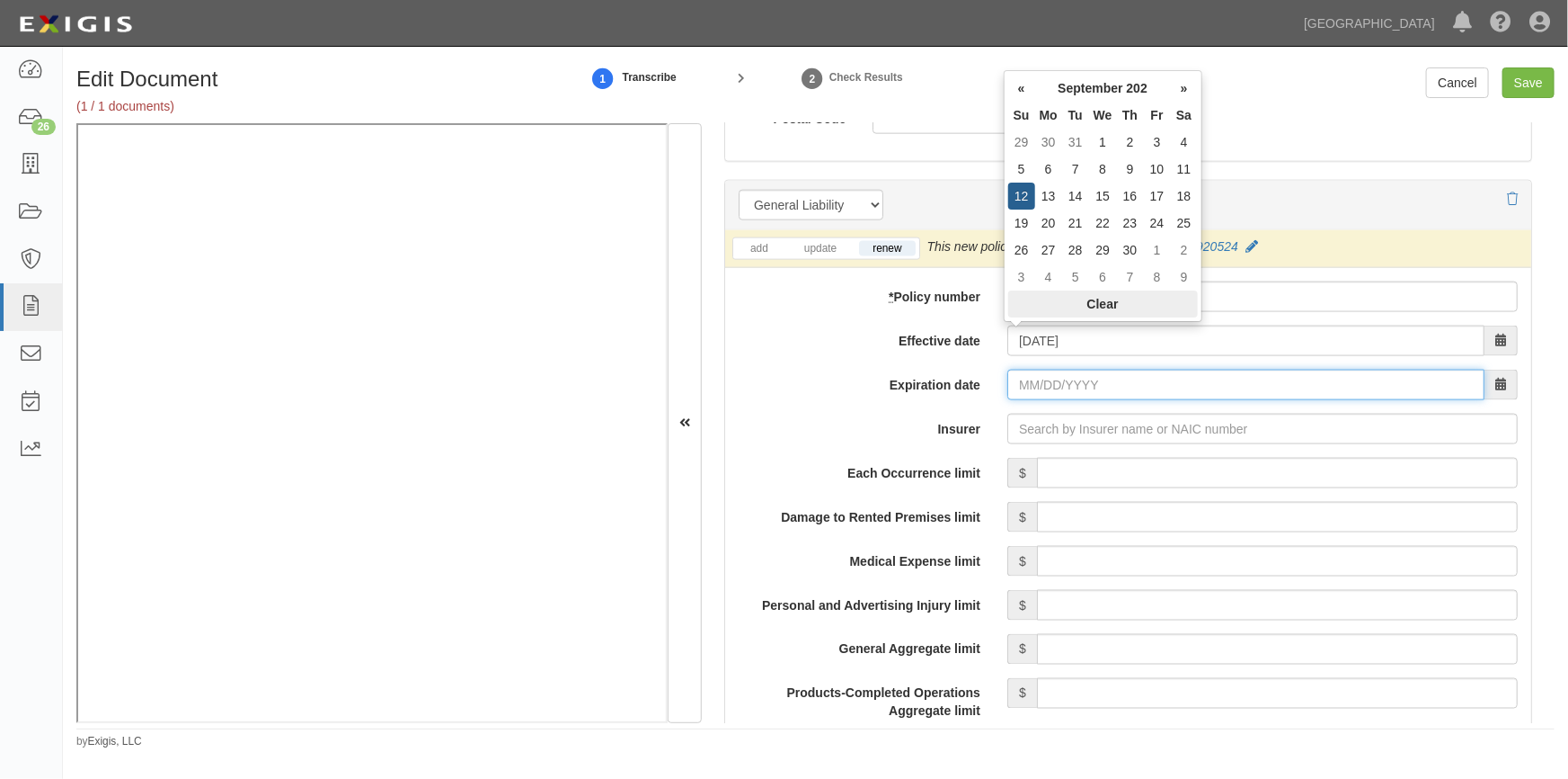
type input "[DATE]"
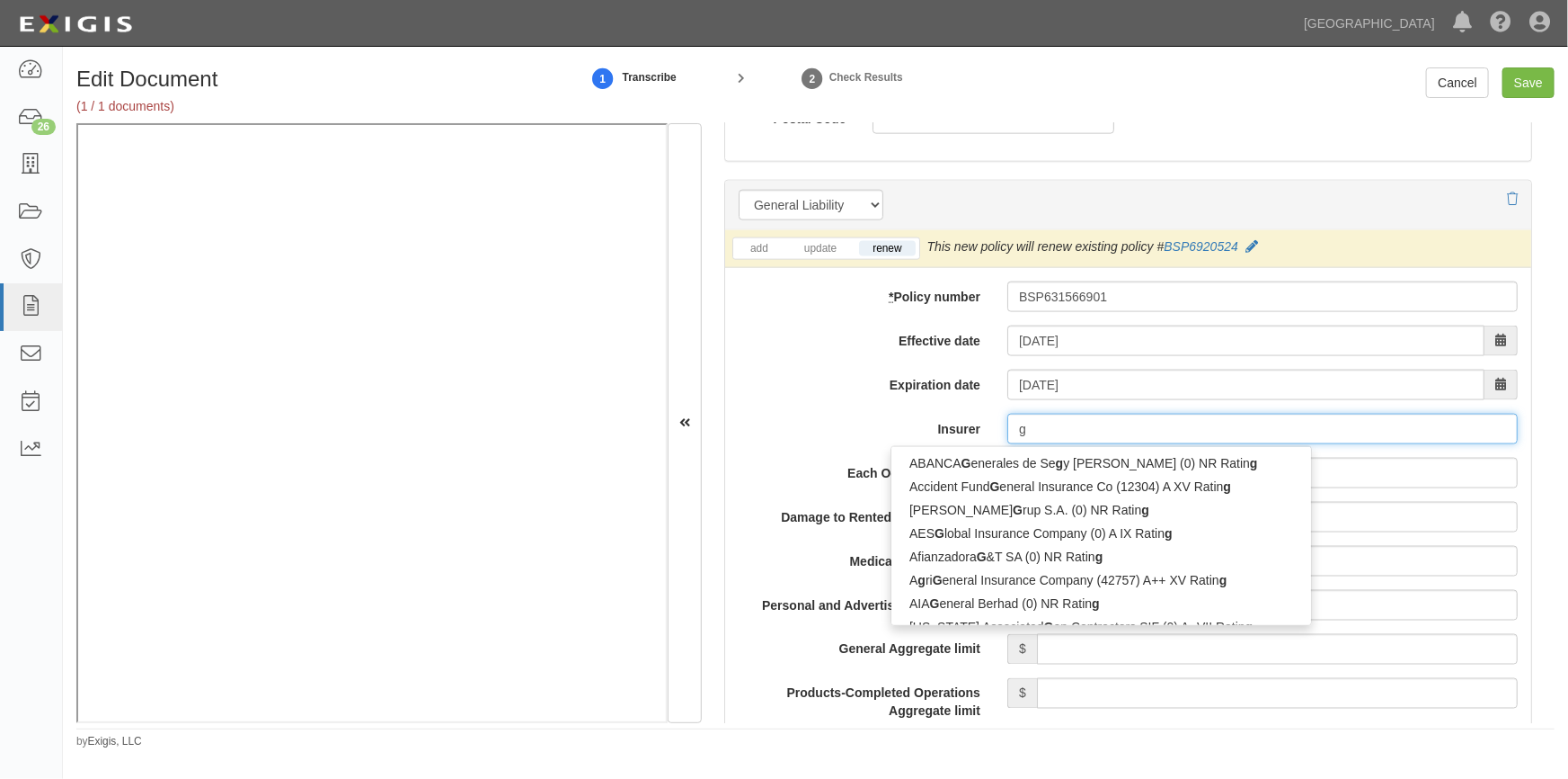
type input "ge"
type input "geiCO Advantage Insurance Company (14138) A++ XV Rating"
type input "gei"
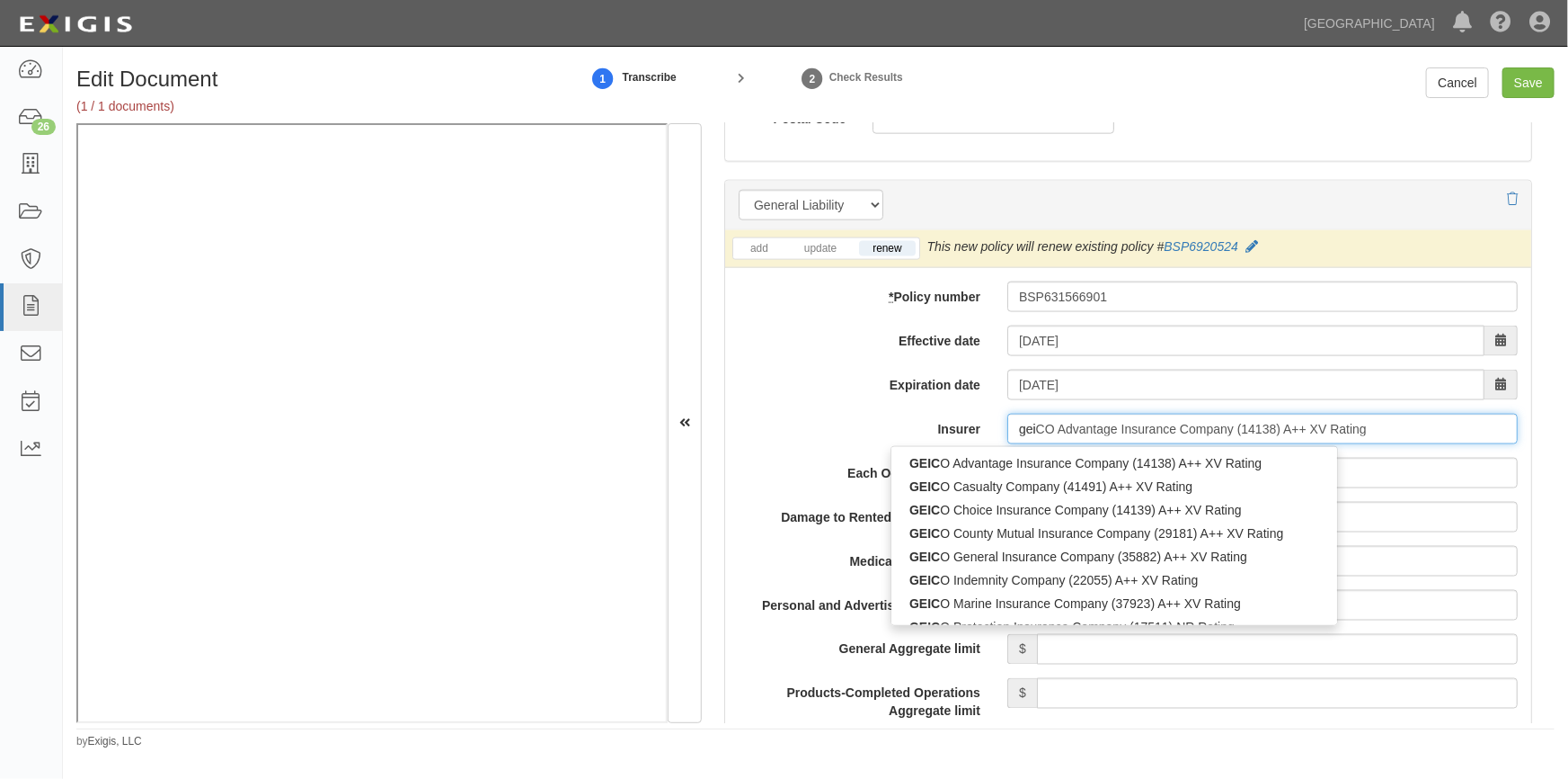
type input "geicO Advantage Insurance Company (14138) A++ XV Rating"
type input "geic"
type input "geico Advantage Insurance Company (14138) A++ XV Rating"
type input "geico"
type input "geico m"
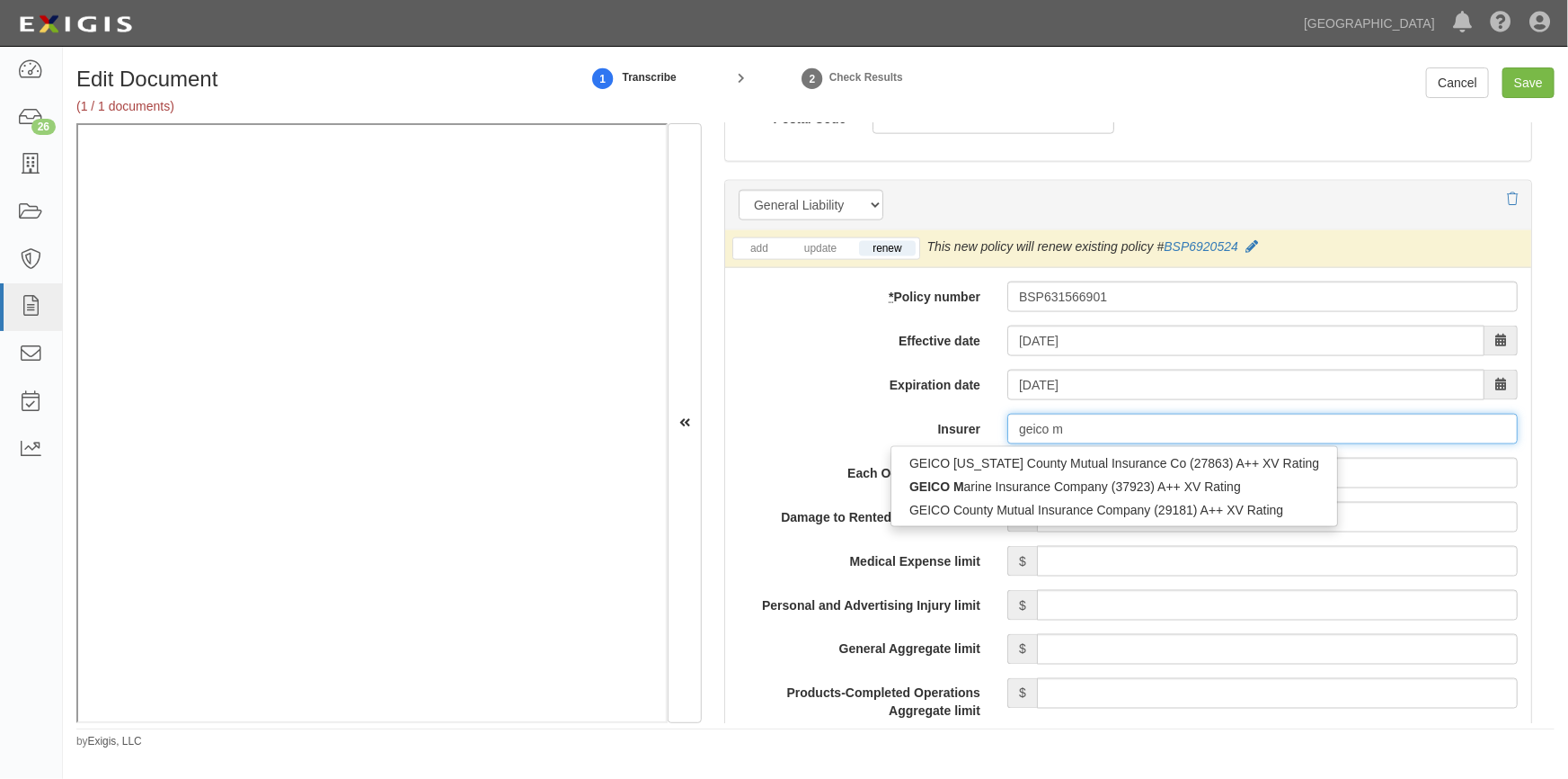
type input "geico marine Insurance Company (37923) A++ XV Rating"
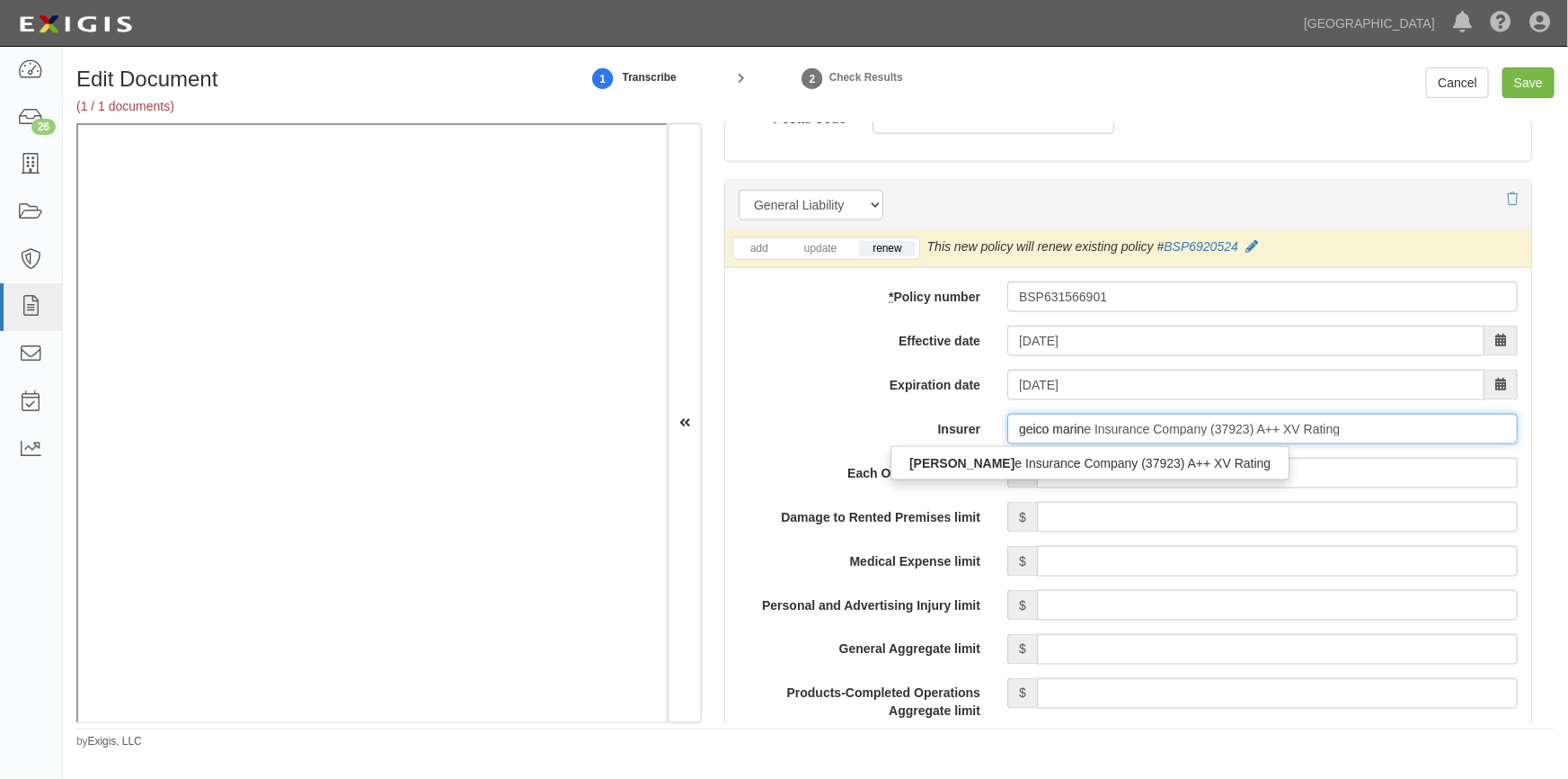
type input "geico marine"
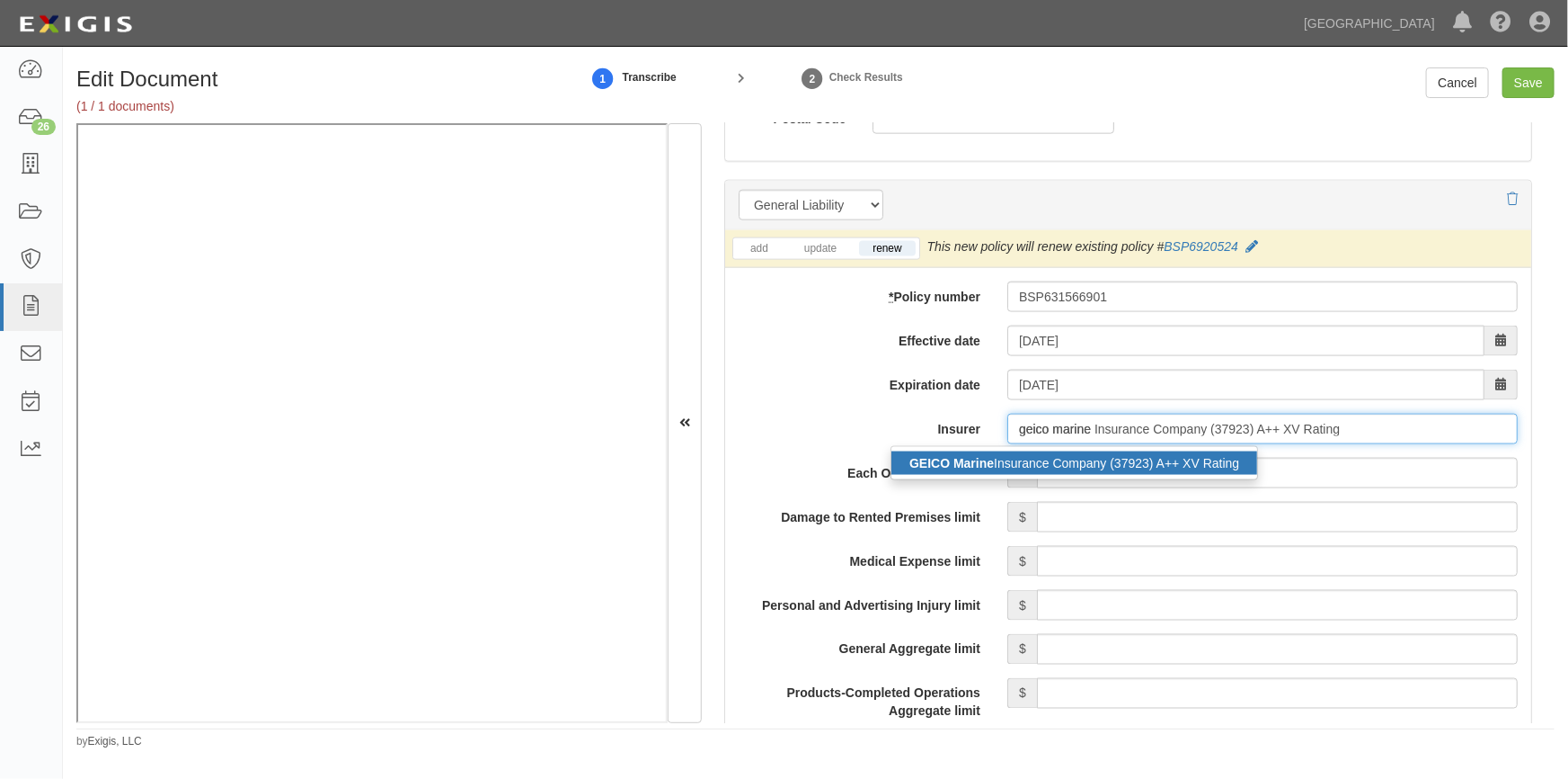
click at [1041, 462] on div "GEICO Marine Insurance Company (37923) A++ XV Rating" at bounding box center [1073, 464] width 365 height 24
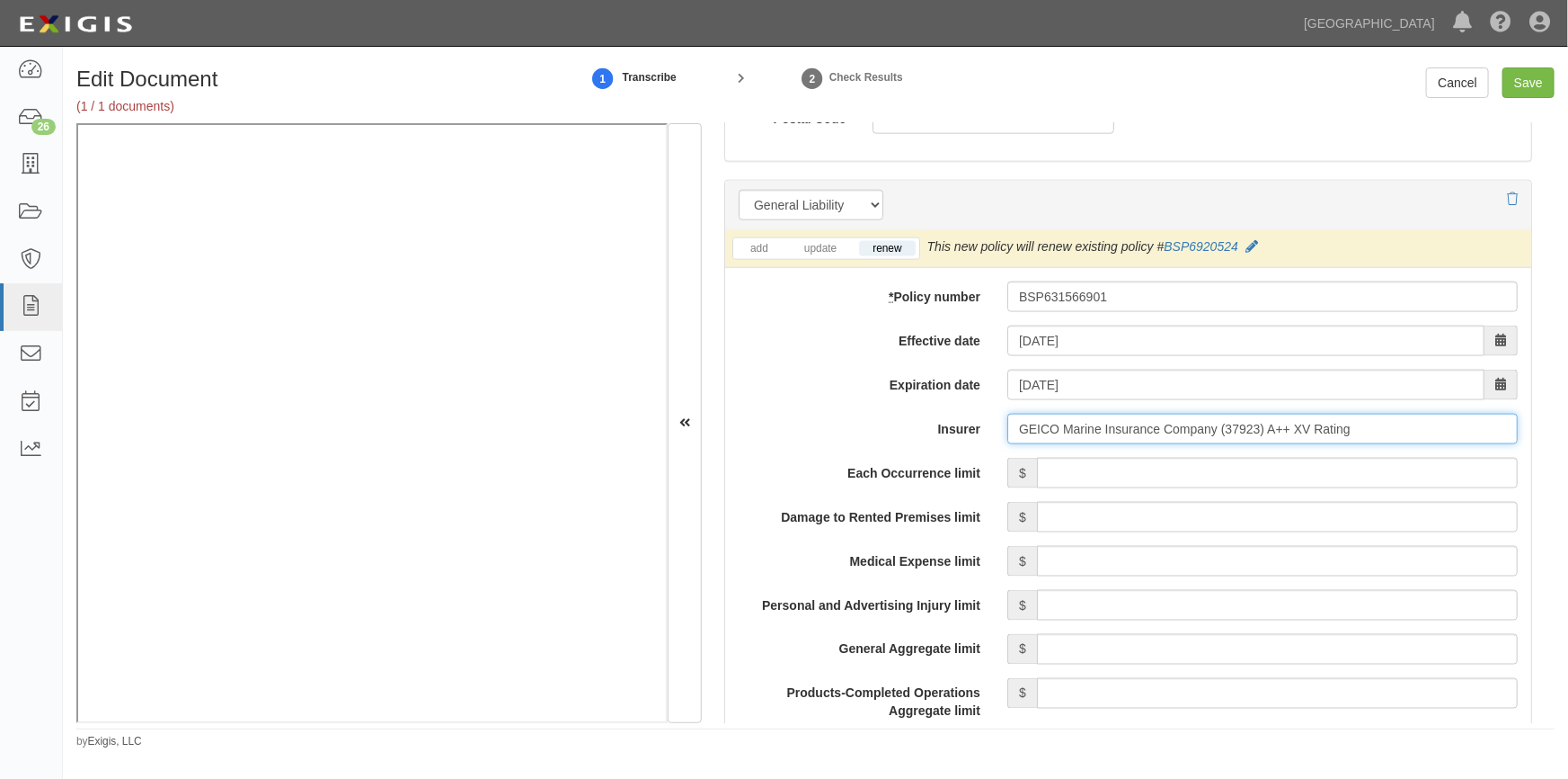
type input "GEICO Marine Insurance Company (37923) A++ XV Rating"
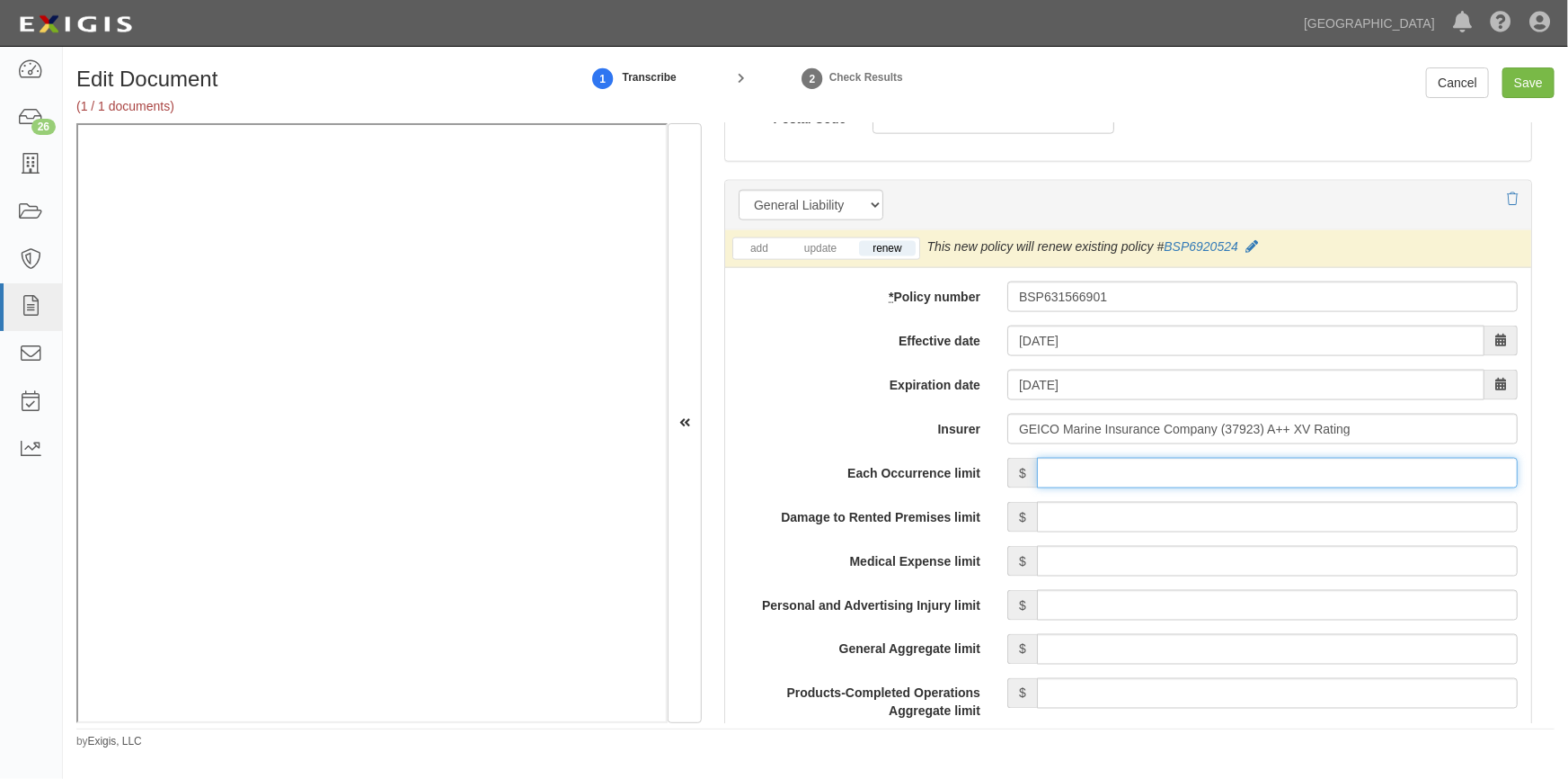
click at [1141, 470] on input "Each Occurrence limit" at bounding box center [1277, 472] width 481 height 30
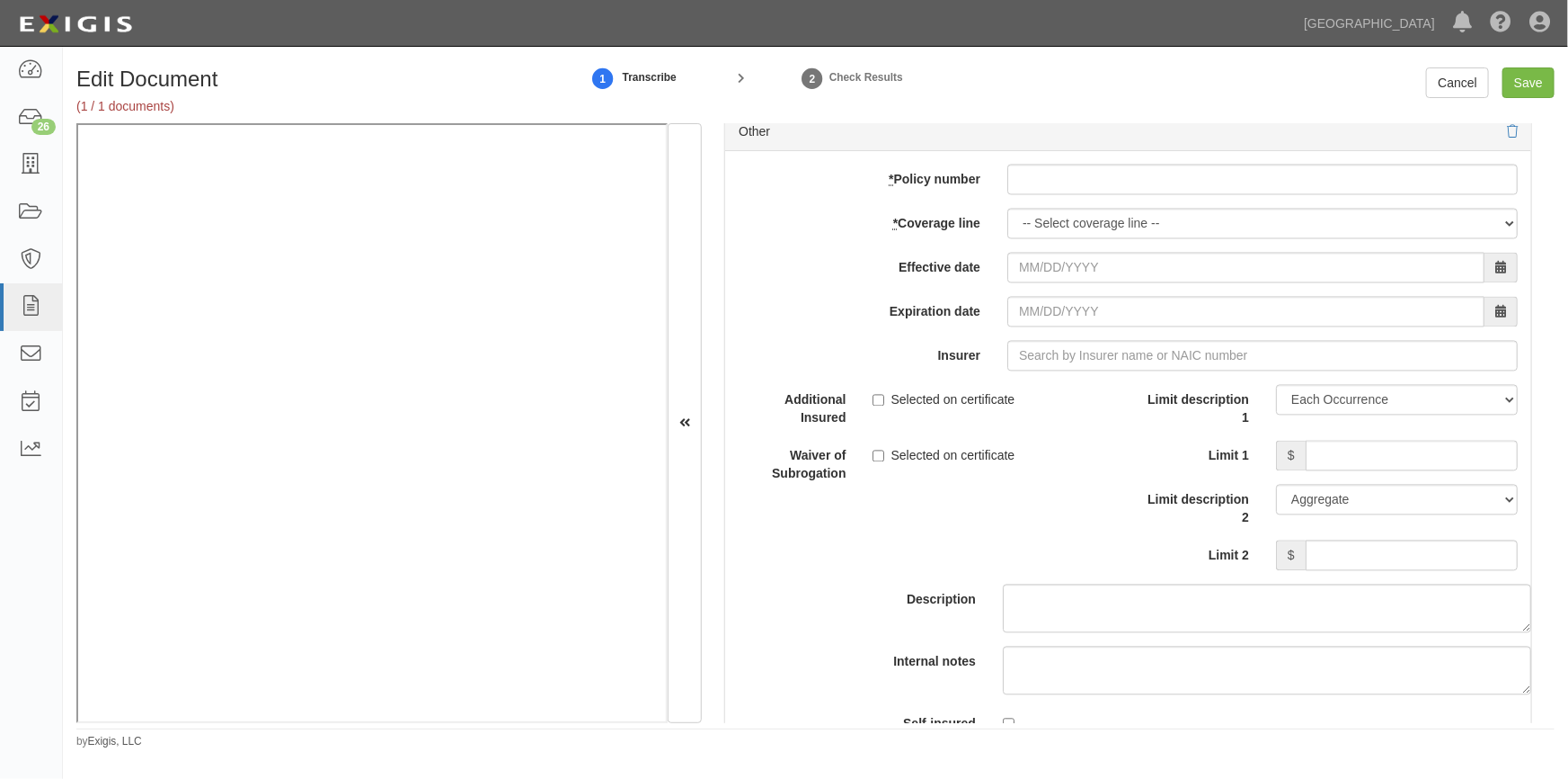
scroll to position [1912, 0]
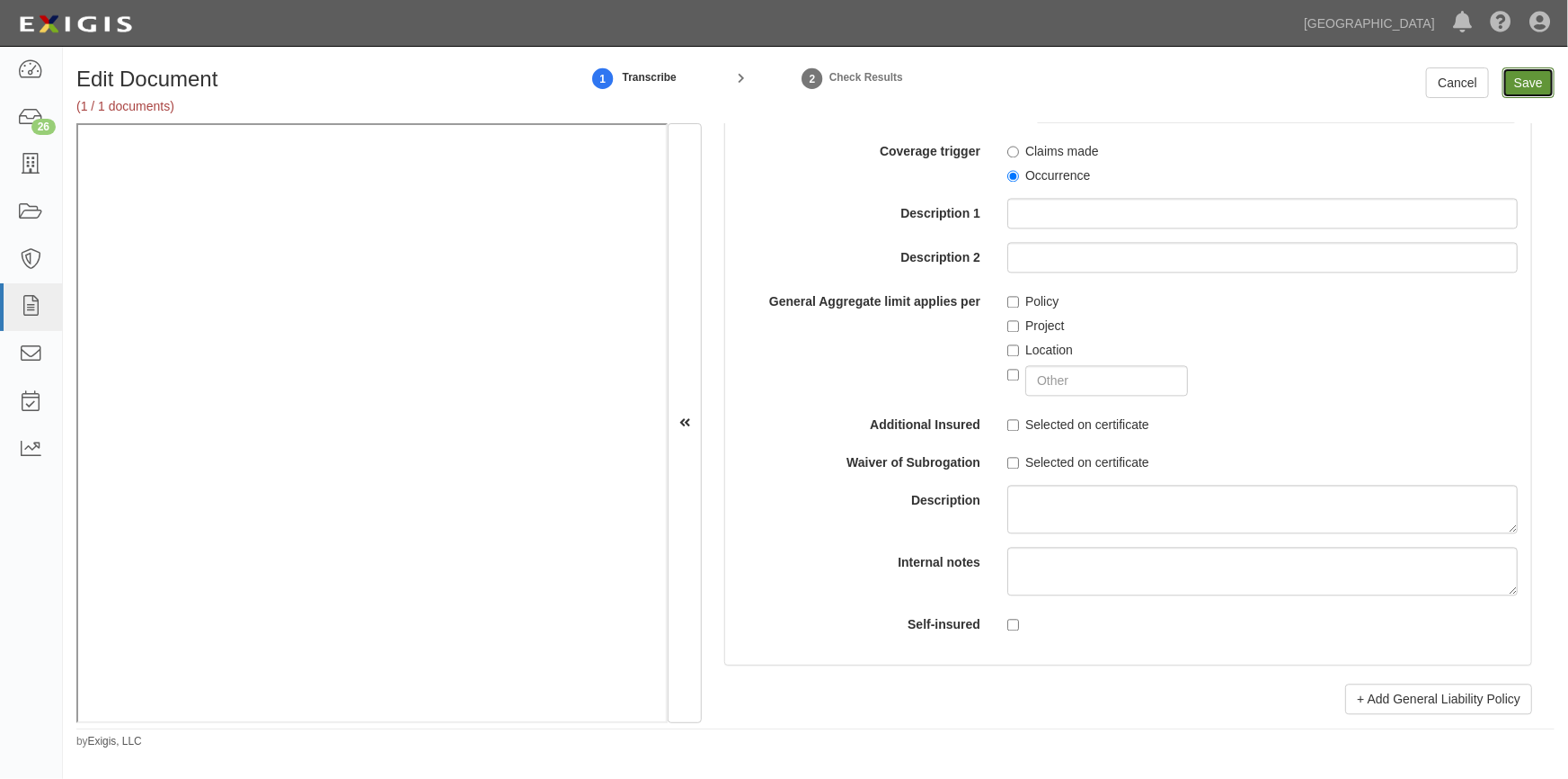
click at [1526, 86] on input "Save" at bounding box center [1529, 82] width 52 height 30
type input "500000"
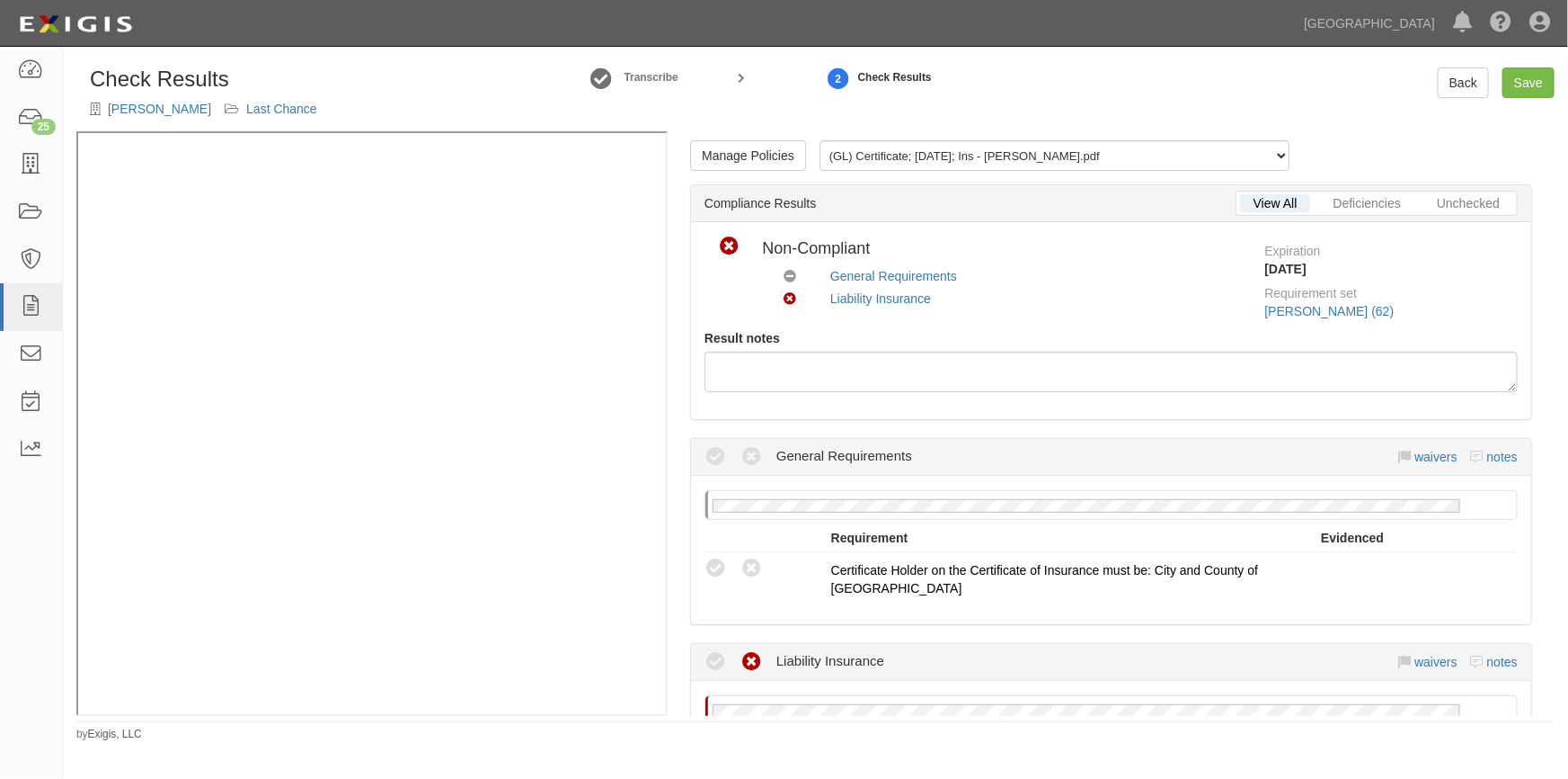
scroll to position [245, 0]
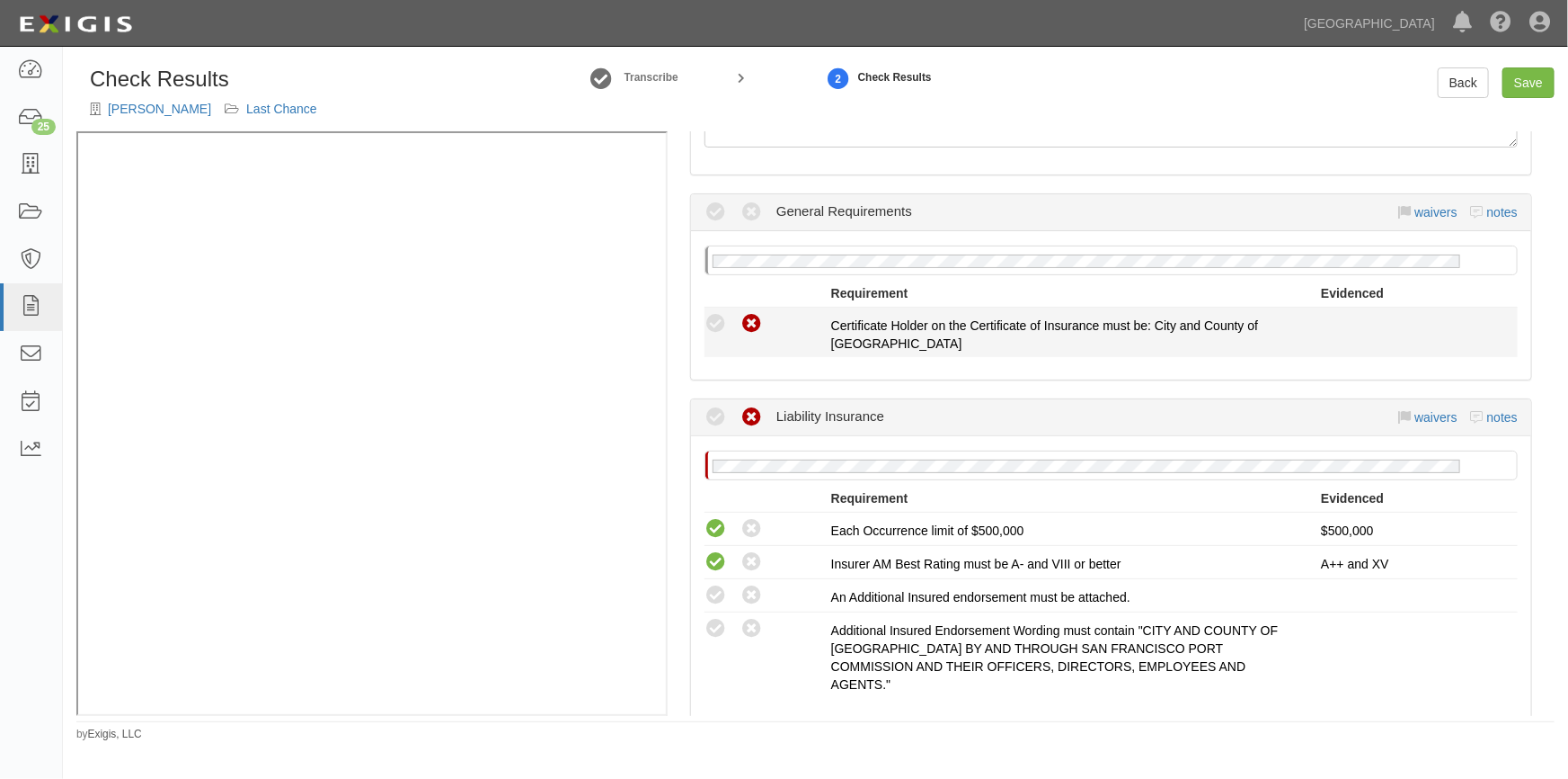
click at [755, 321] on icon at bounding box center [752, 324] width 23 height 23
radio input "true"
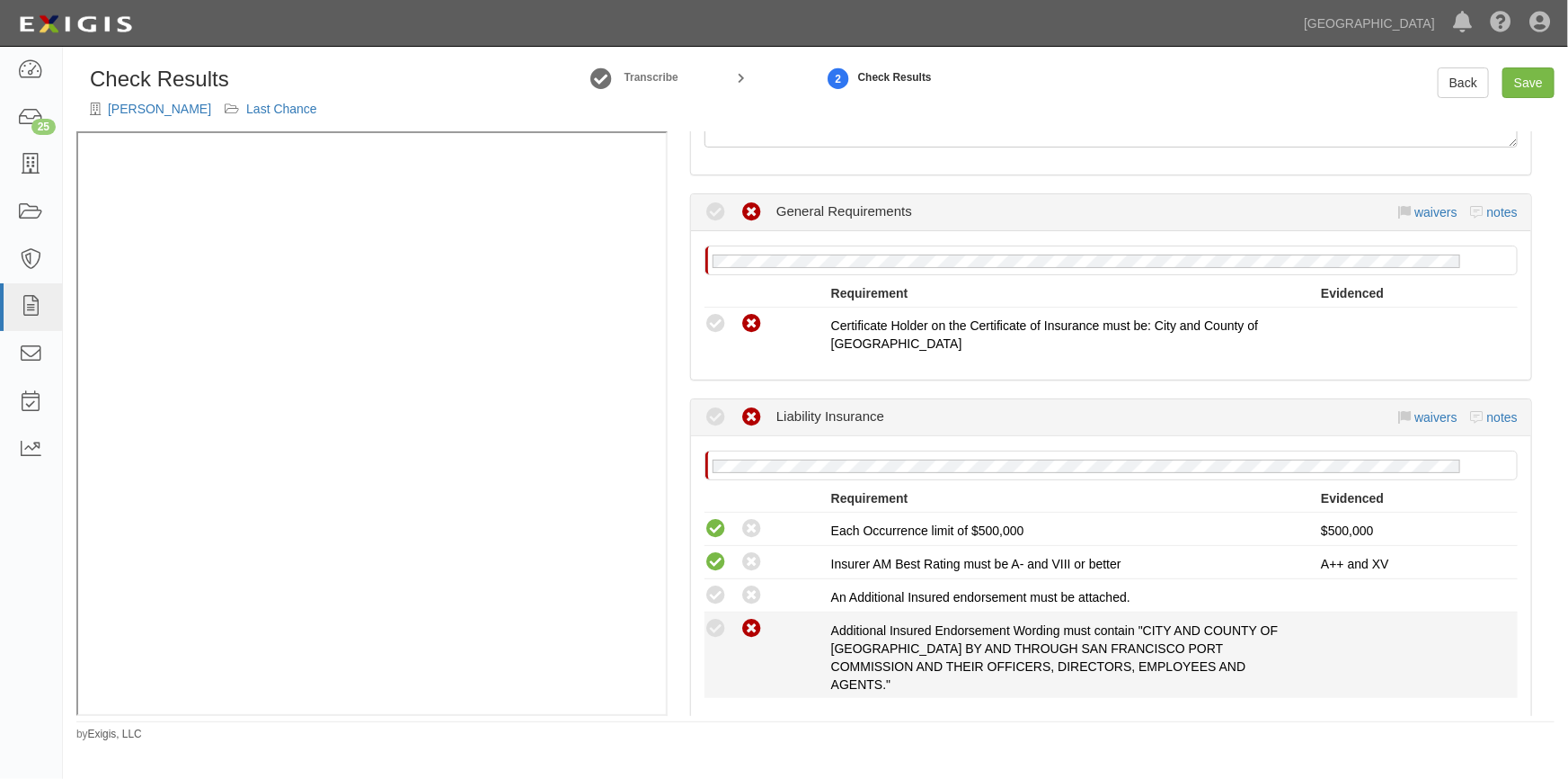
click at [746, 625] on icon at bounding box center [752, 629] width 23 height 23
radio input "true"
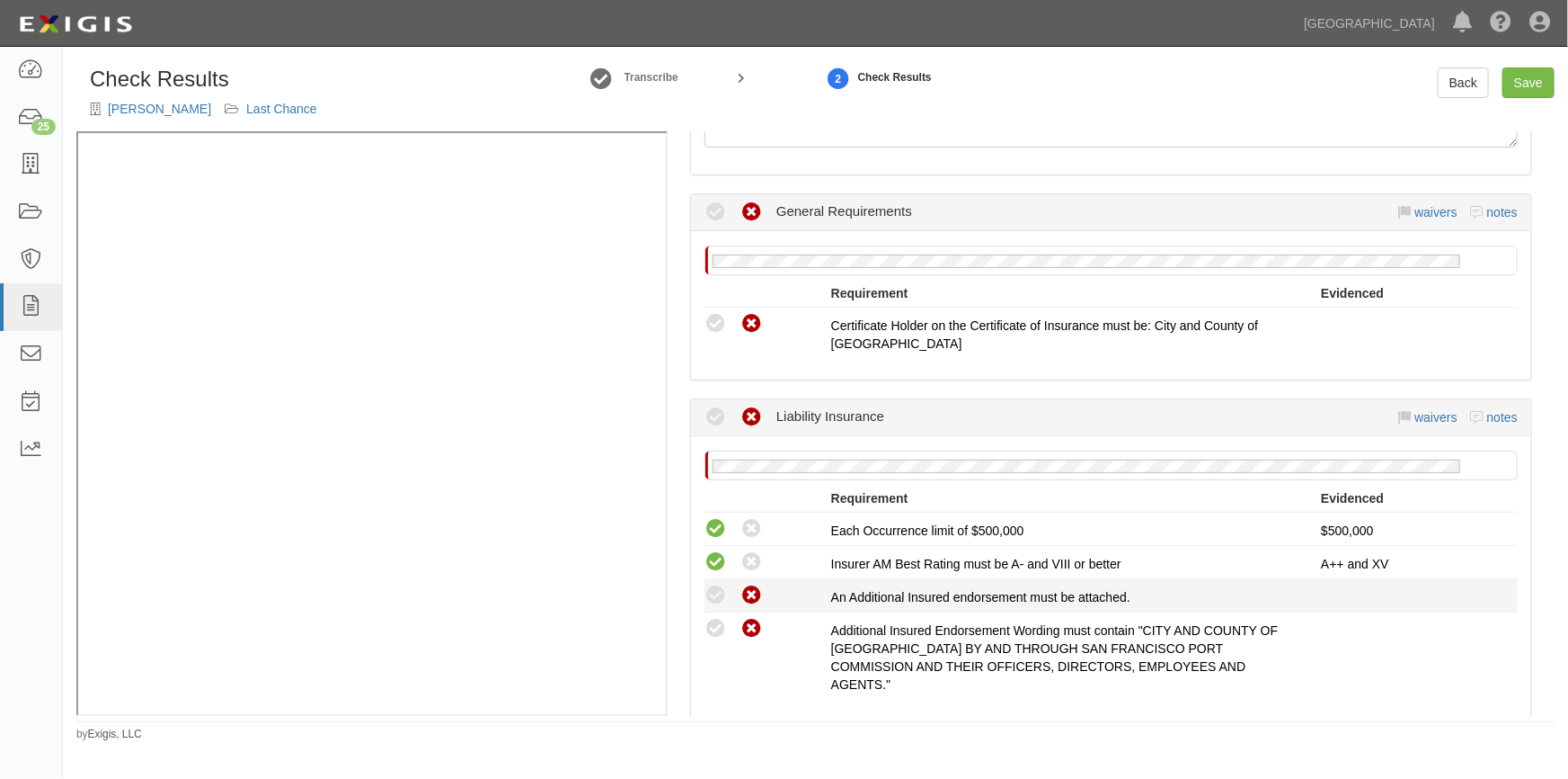
click at [745, 593] on icon at bounding box center [752, 596] width 23 height 23
radio input "true"
click at [1514, 83] on link "Save" at bounding box center [1529, 82] width 52 height 30
radio input "true"
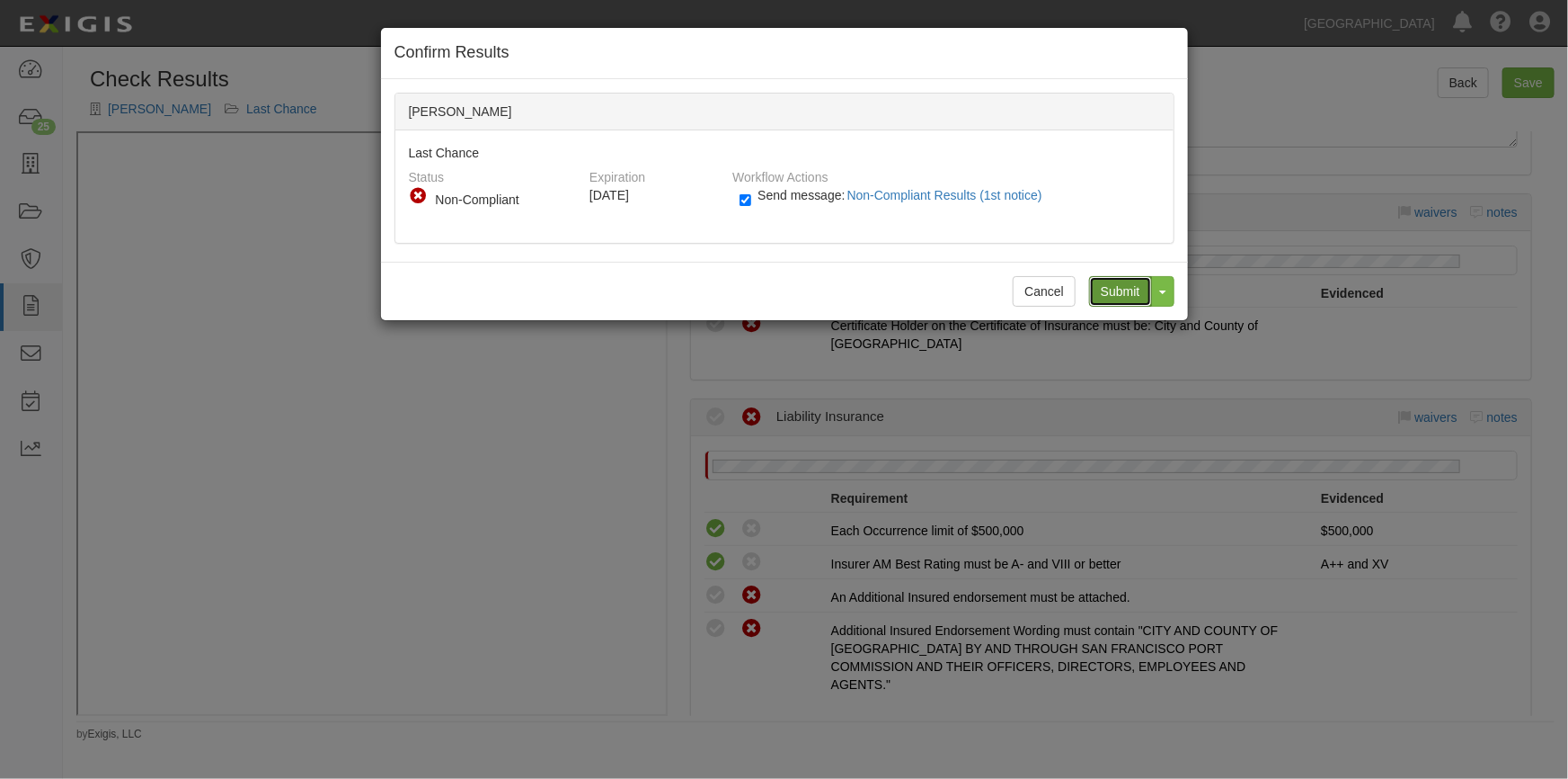
click at [1104, 288] on input "Submit" at bounding box center [1120, 291] width 63 height 30
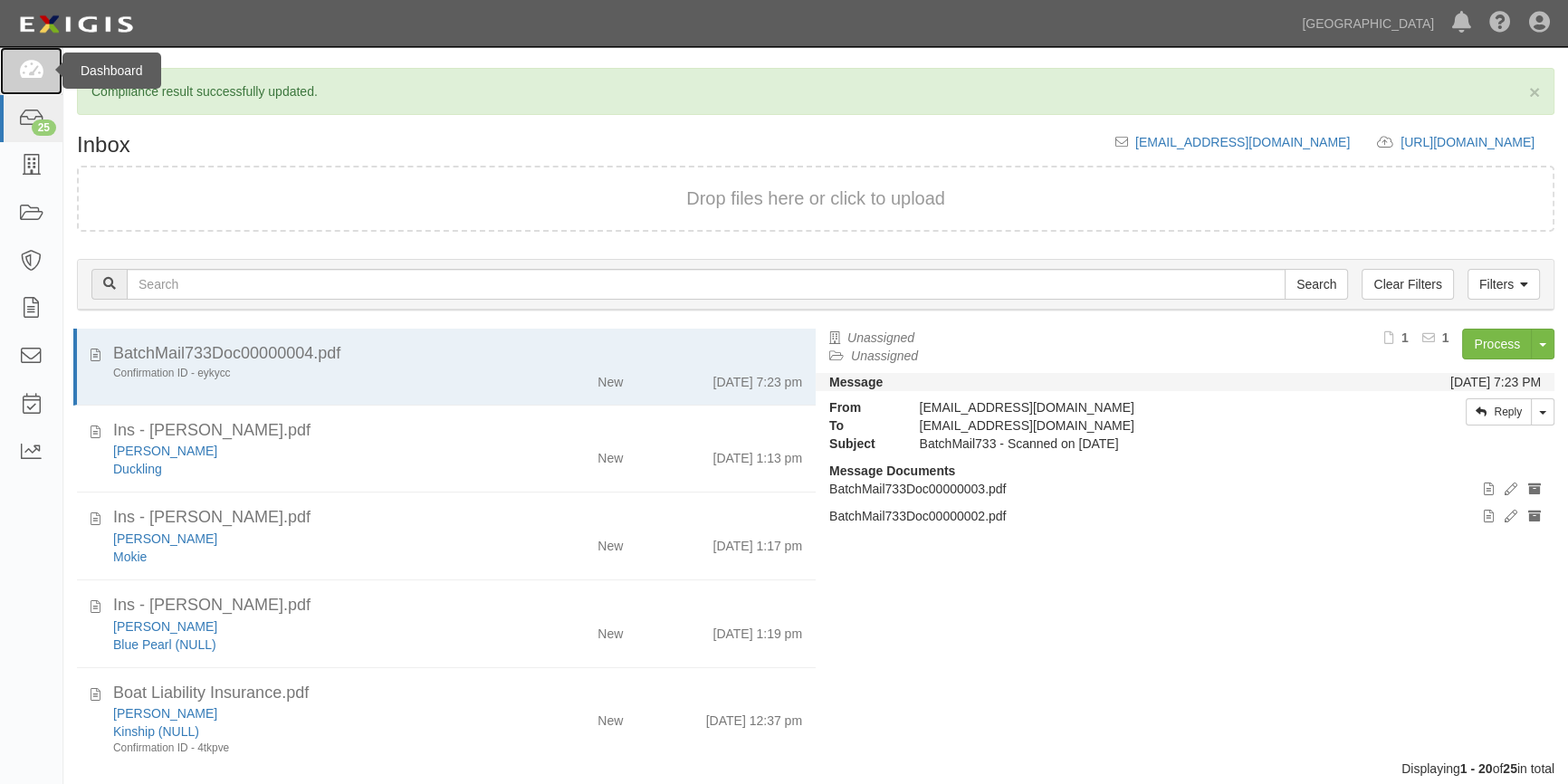
click at [42, 73] on icon at bounding box center [30, 71] width 25 height 21
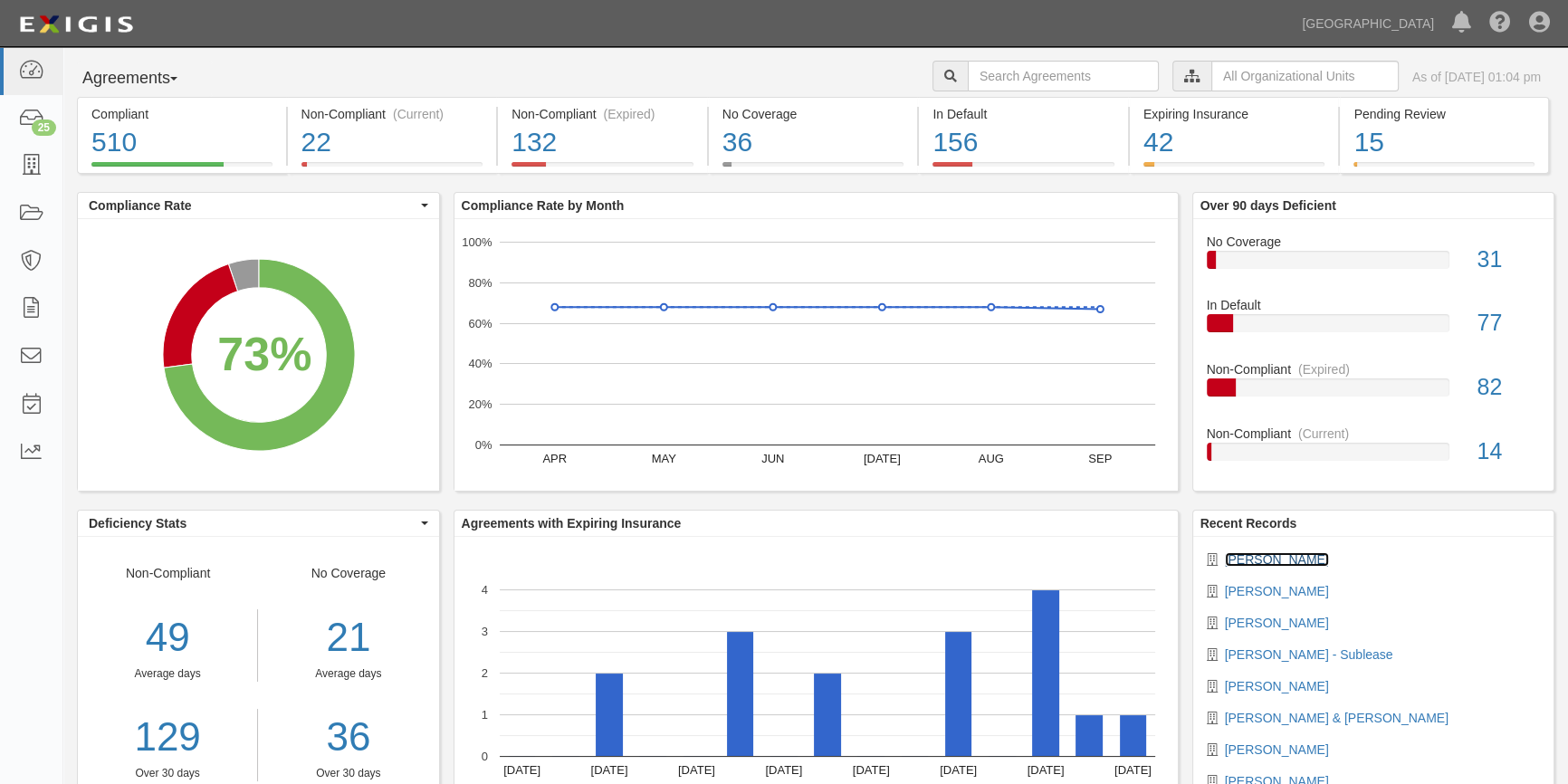
click at [1271, 559] on link "[PERSON_NAME]" at bounding box center [1277, 560] width 104 height 15
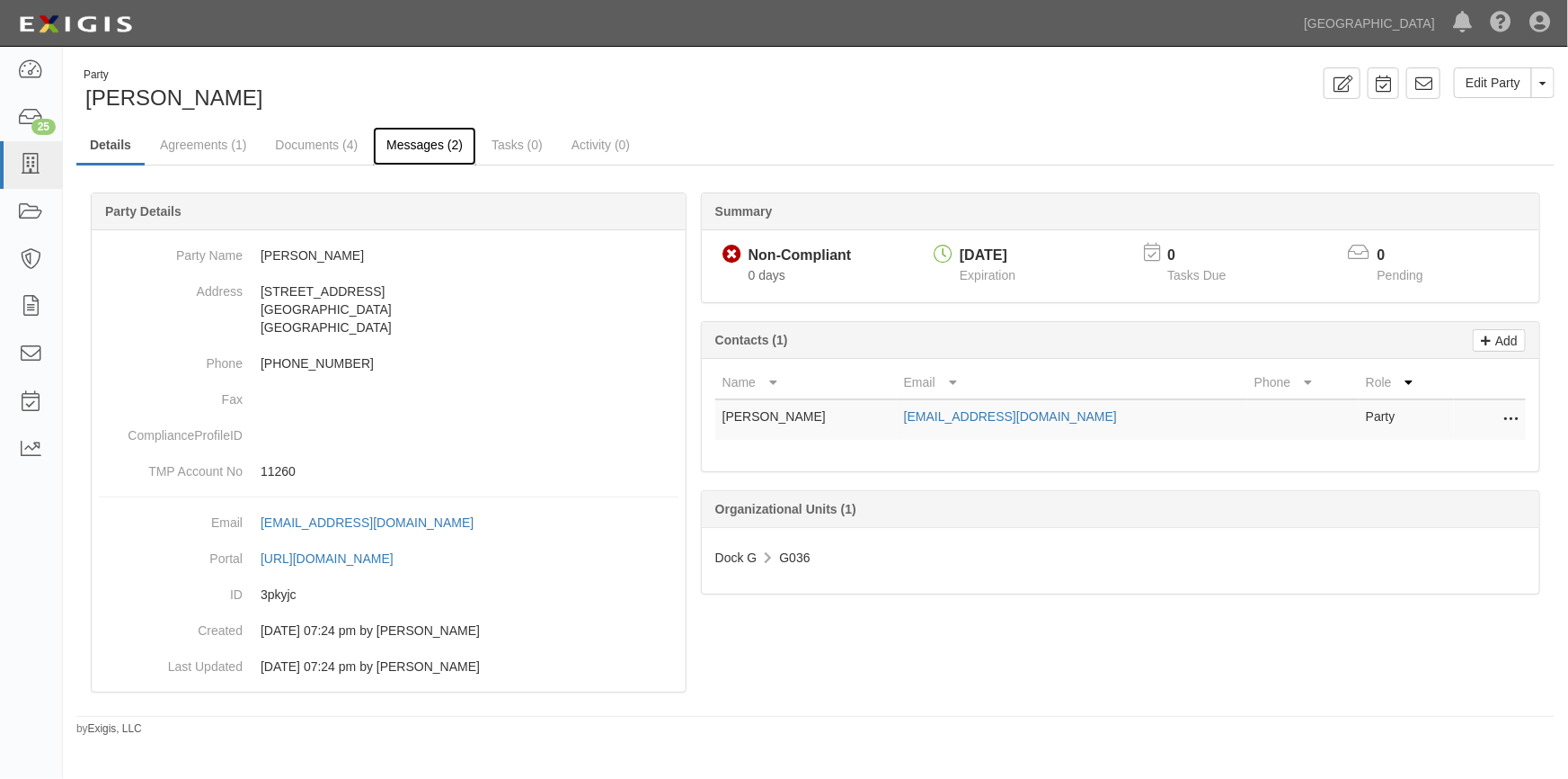
click at [435, 148] on link "Messages (2)" at bounding box center [424, 146] width 103 height 38
